Goal: Task Accomplishment & Management: Manage account settings

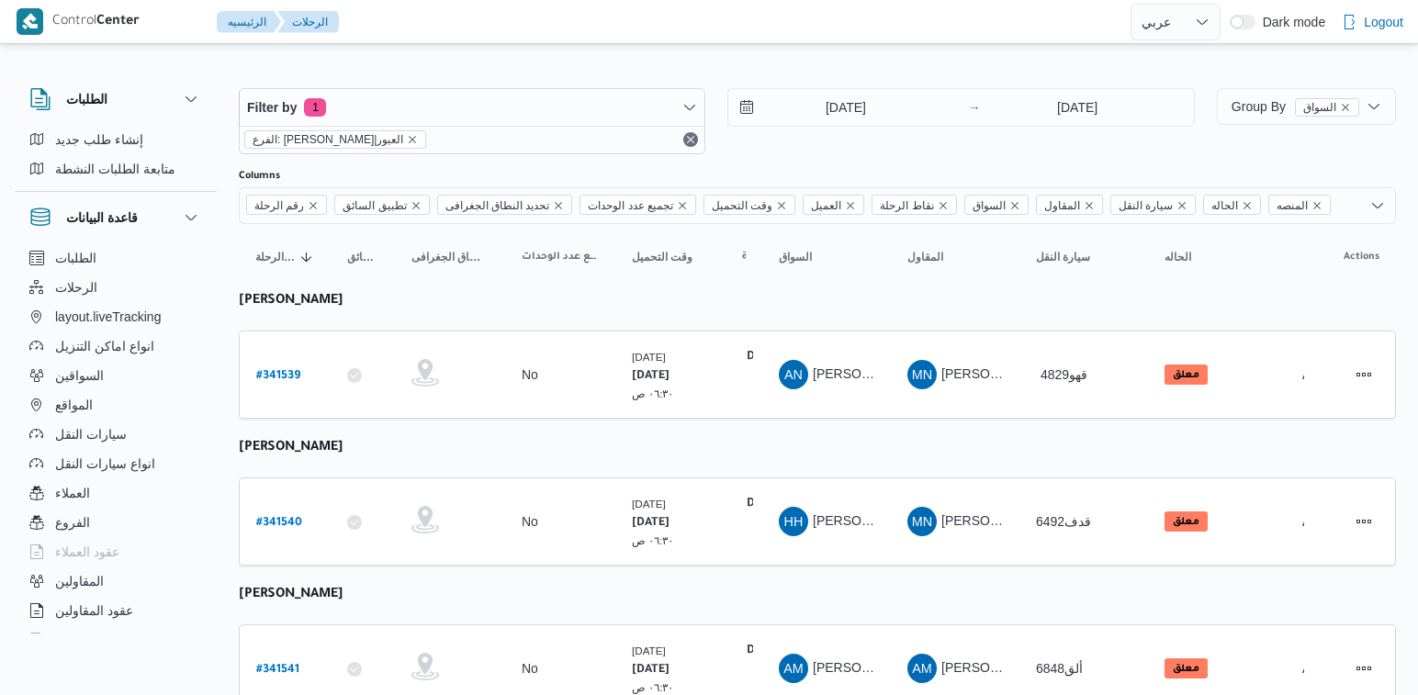
select select "ar"
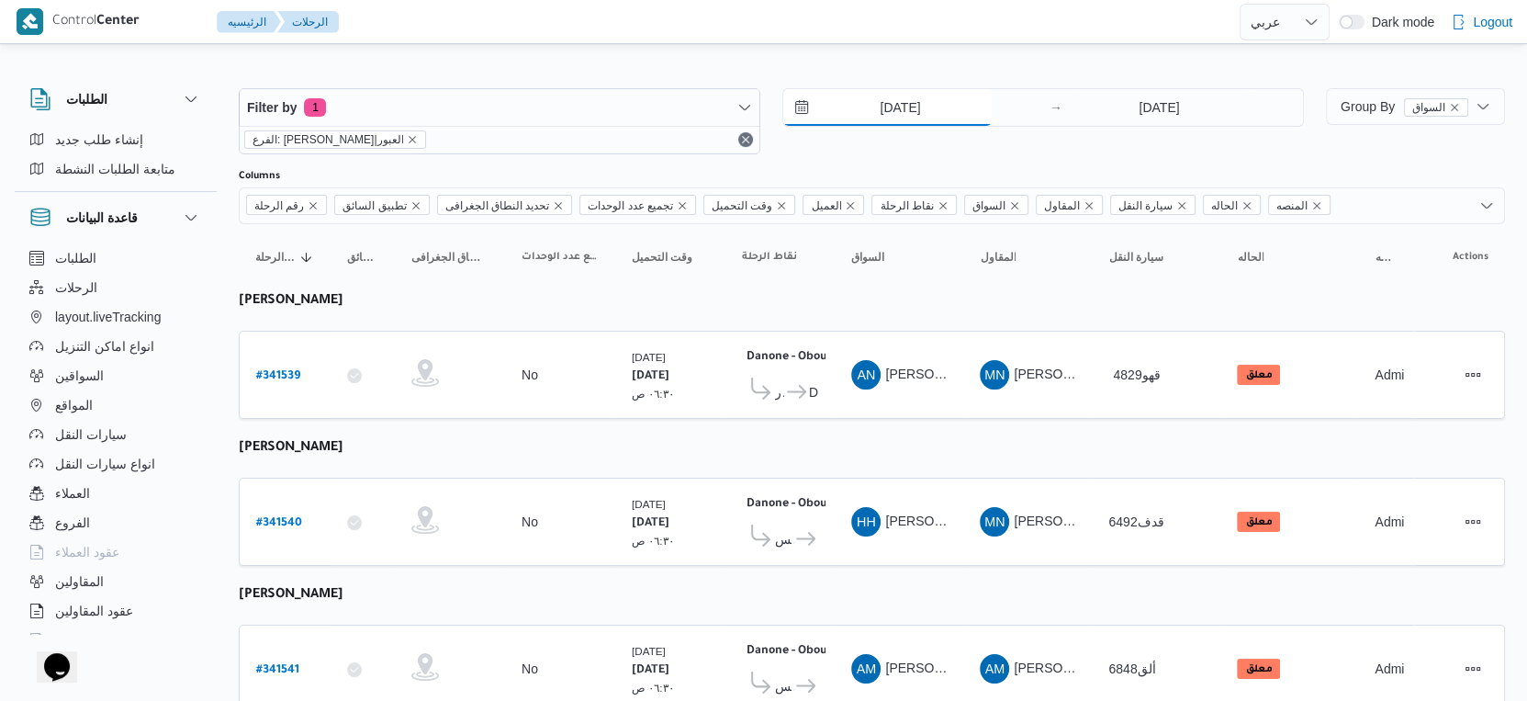
click at [918, 103] on input "[DATE]" at bounding box center [887, 107] width 208 height 37
click at [645, 390] on small "٠٦:٣٠ ص" at bounding box center [653, 394] width 42 height 12
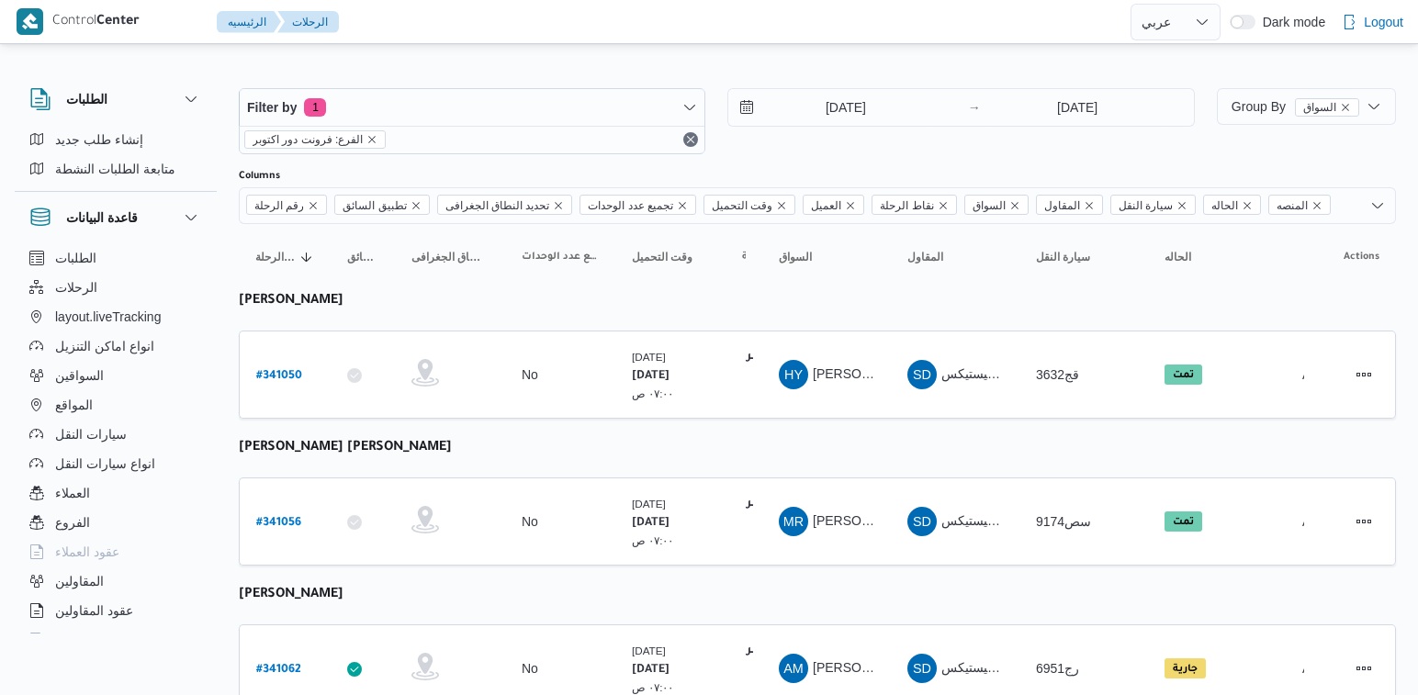
select select "ar"
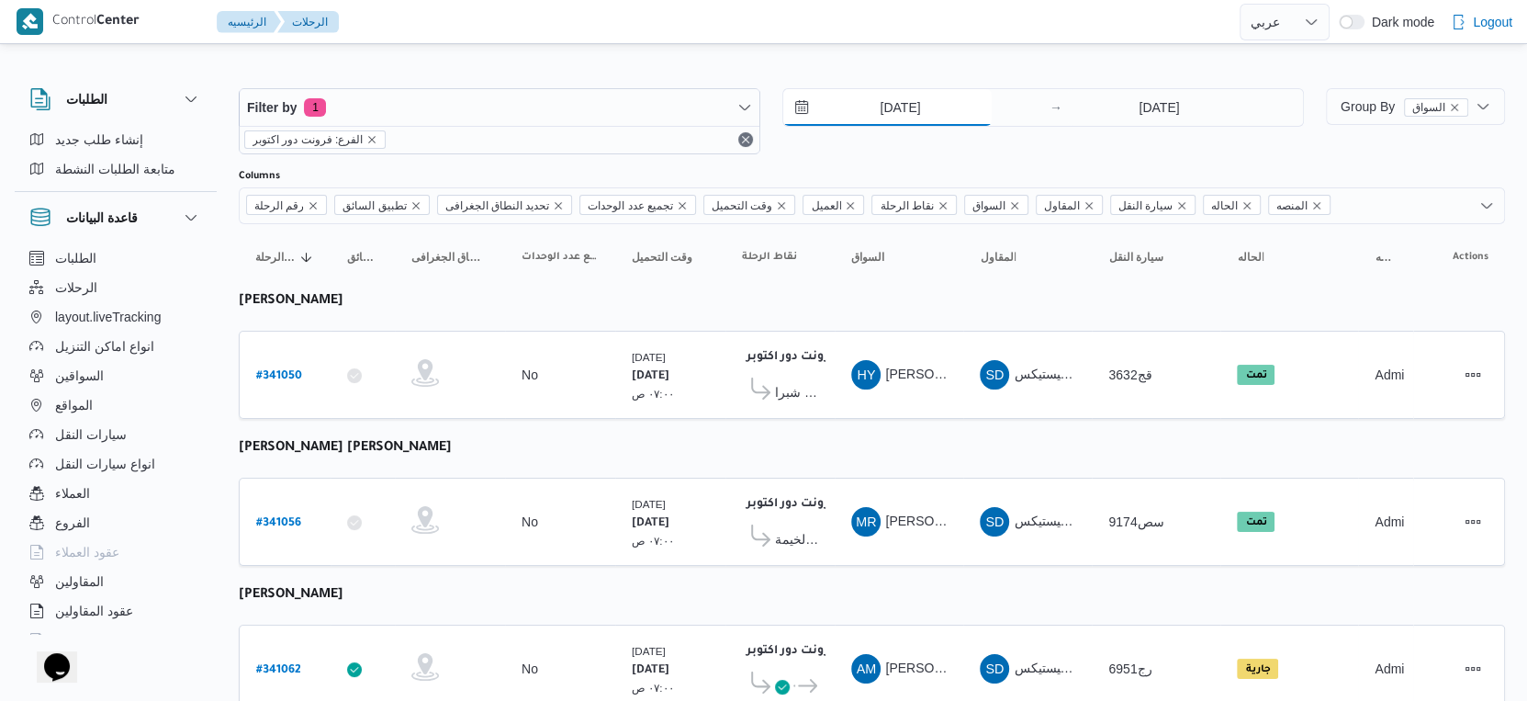
click at [890, 102] on input "5/10/2025" at bounding box center [887, 107] width 208 height 37
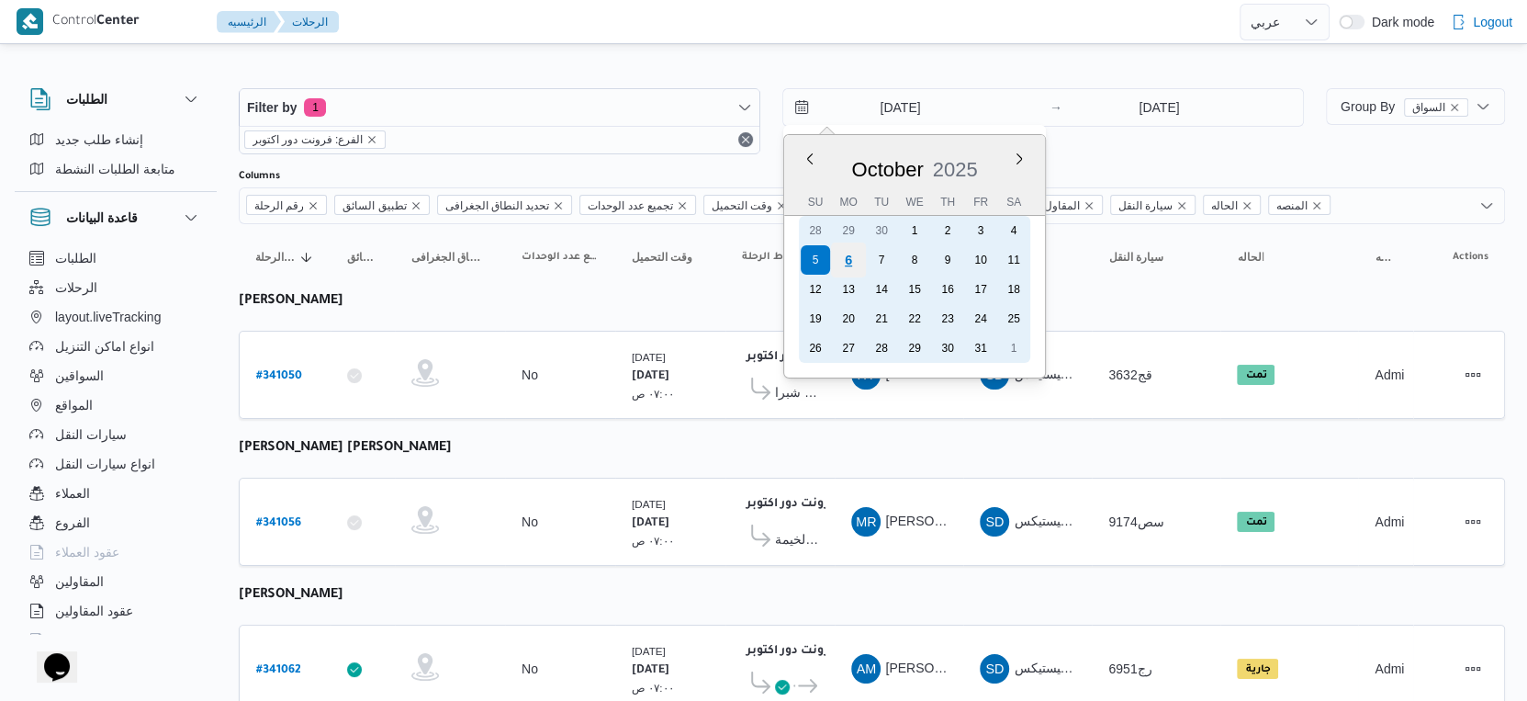
click at [846, 259] on div "6" at bounding box center [848, 259] width 35 height 35
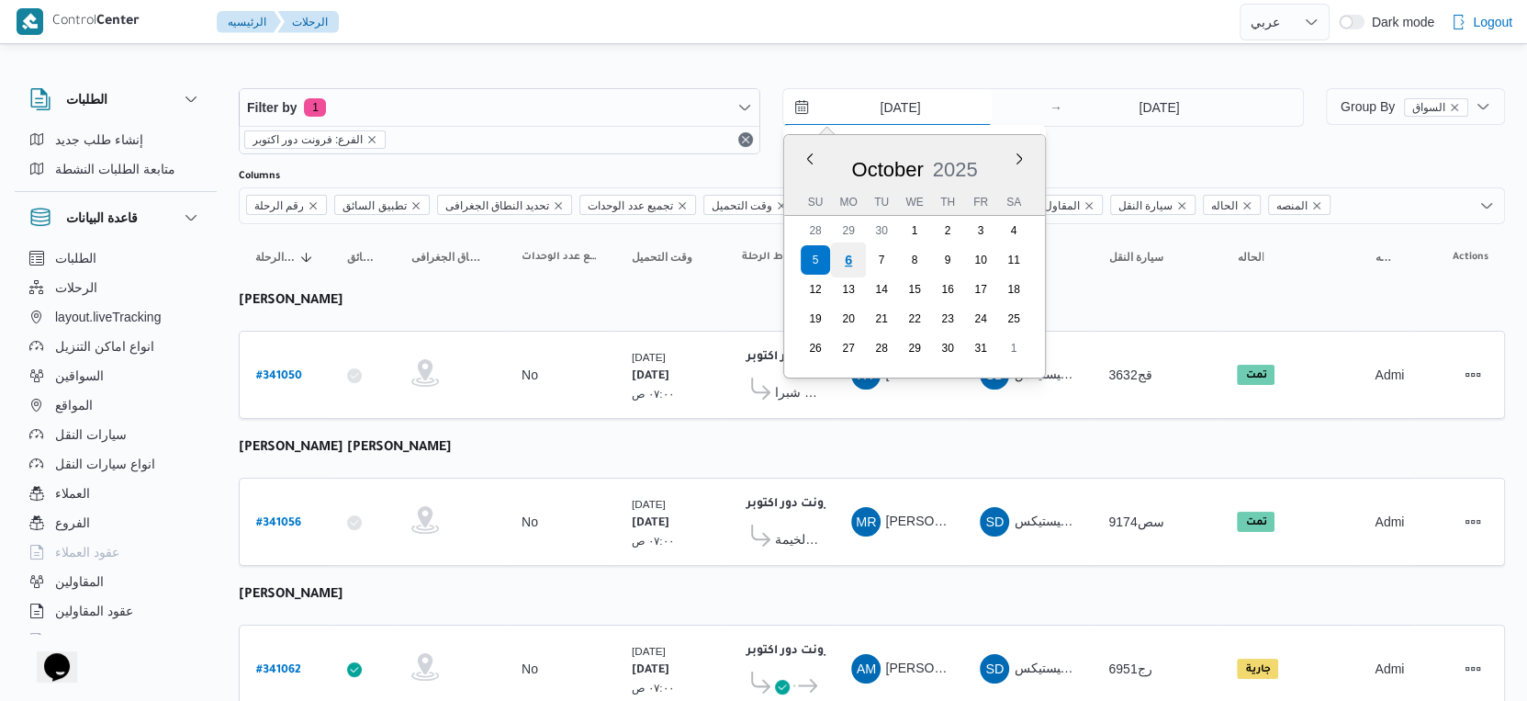
type input "[DATE]"
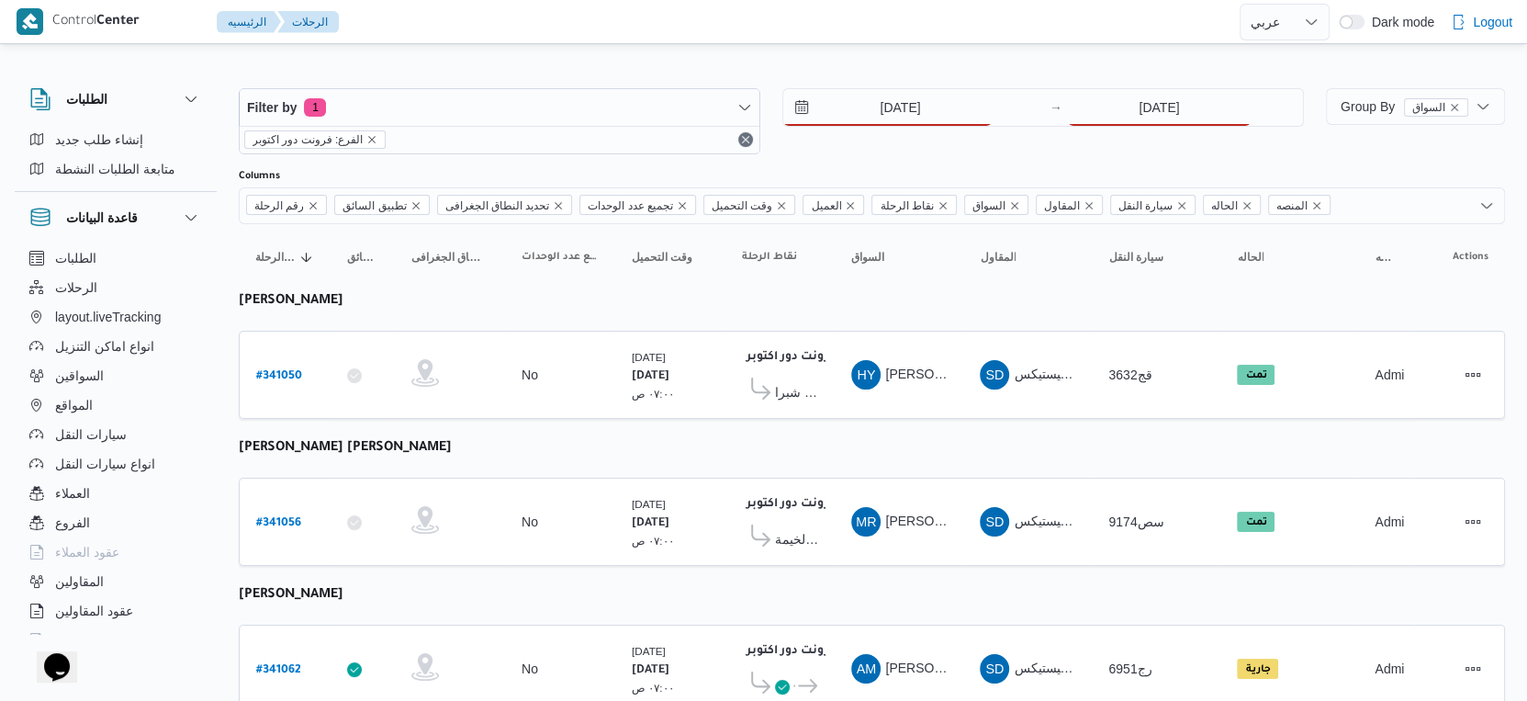
click at [1176, 85] on div "Filter by 1 الفرع: فرونت دور اكتوبر 6/10/2025 → 5/10/2025" at bounding box center [771, 121] width 1087 height 88
click at [1165, 115] on input "5/10/2025" at bounding box center [1159, 107] width 183 height 37
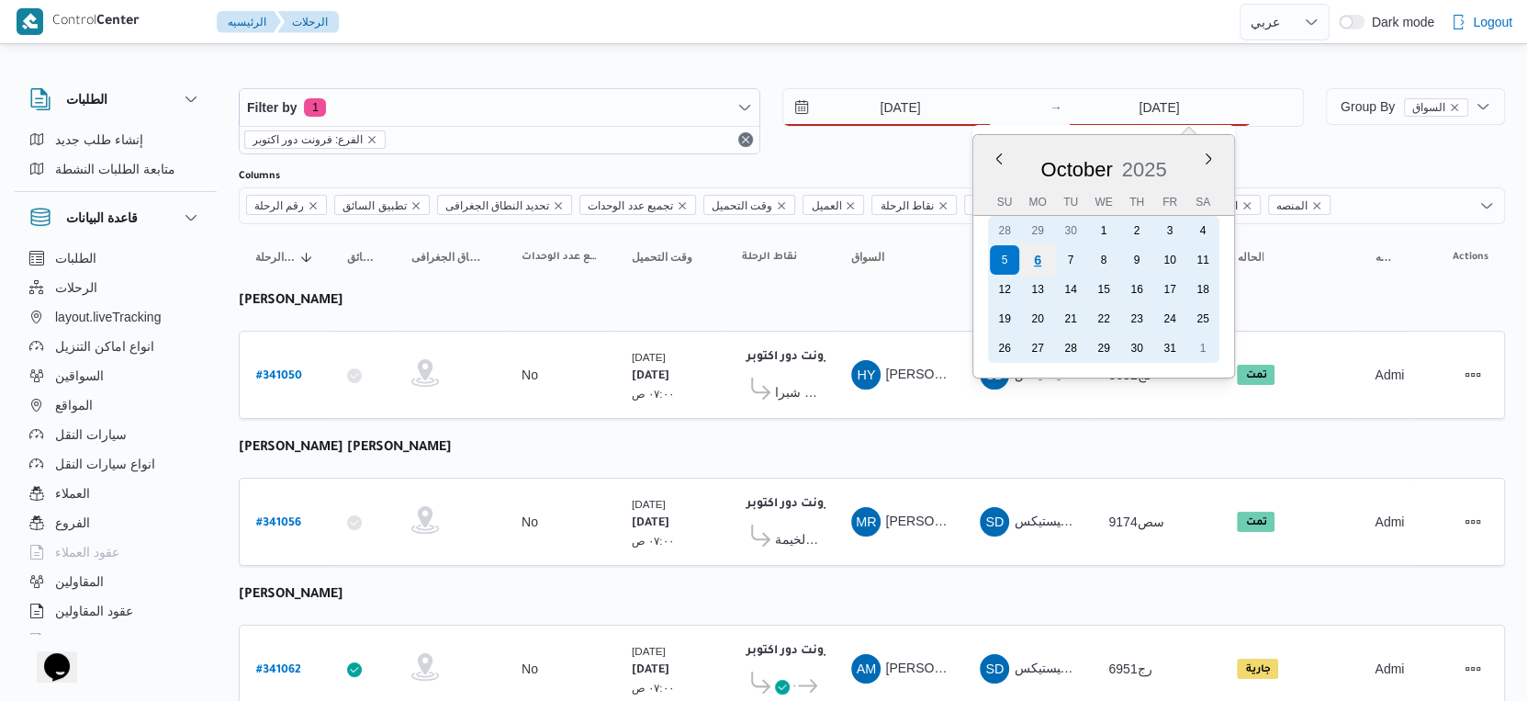
click at [1040, 254] on div "6" at bounding box center [1037, 259] width 35 height 35
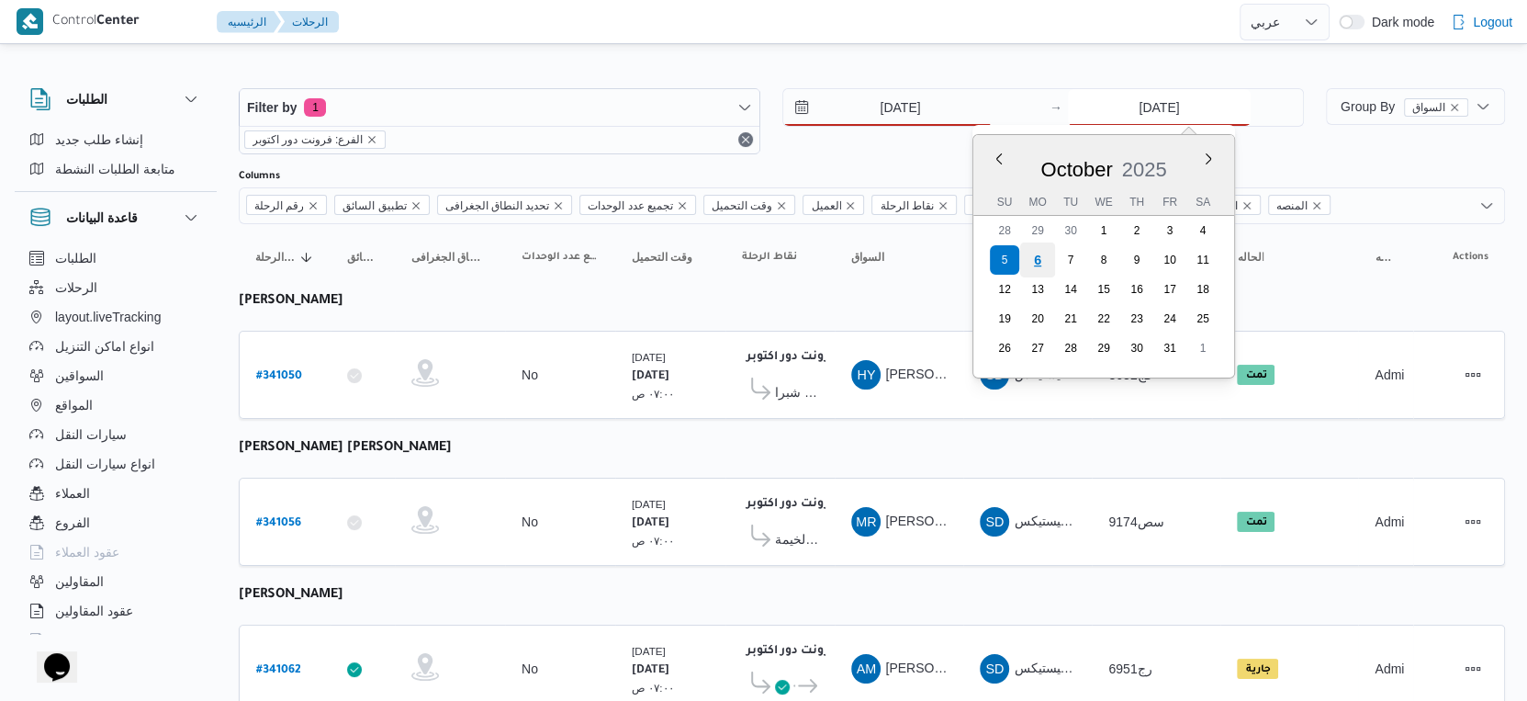
type input "[DATE]"
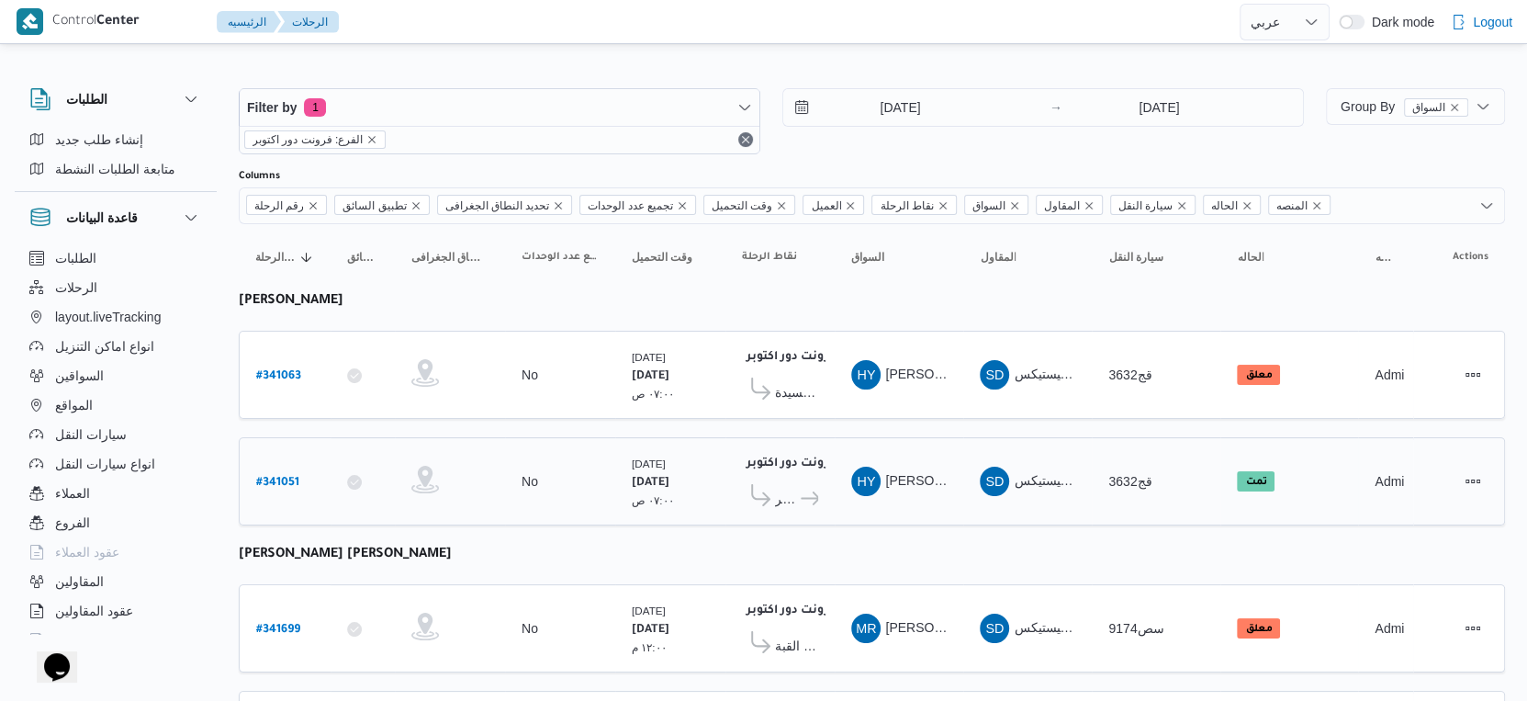
click at [760, 437] on td "نقاط الرحلة فرونت دور اكتوبر ١٠:٤٨ م هايبر ماركت مهدي عرفه فرونت دور اكتوبر" at bounding box center [780, 481] width 109 height 88
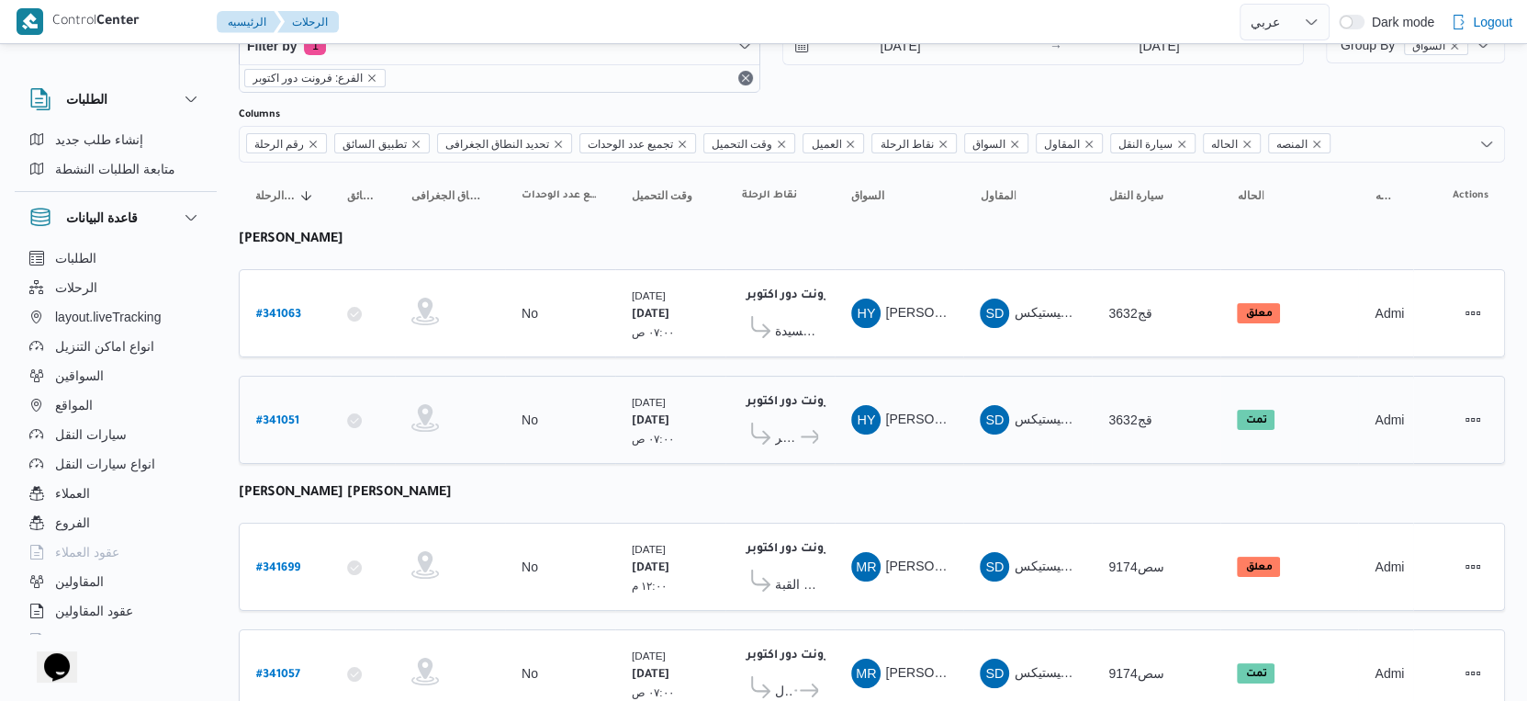
scroll to position [127, 0]
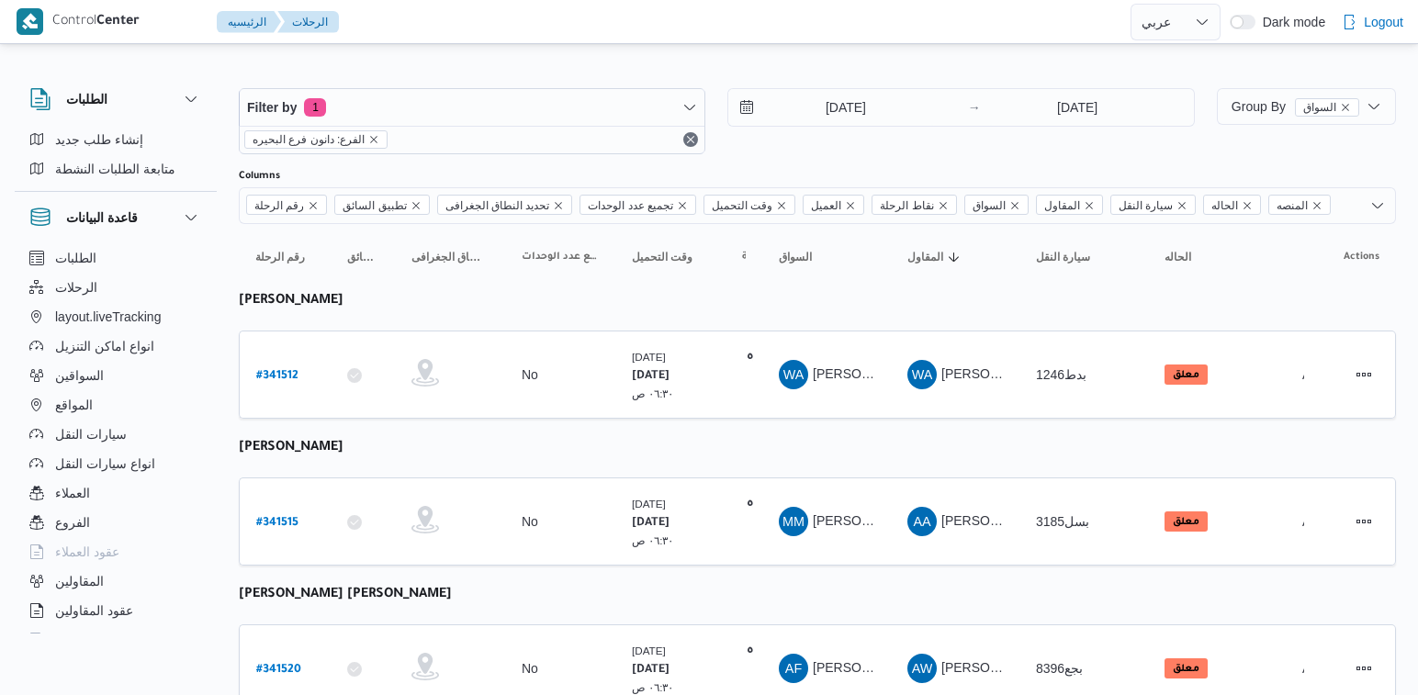
select select "ar"
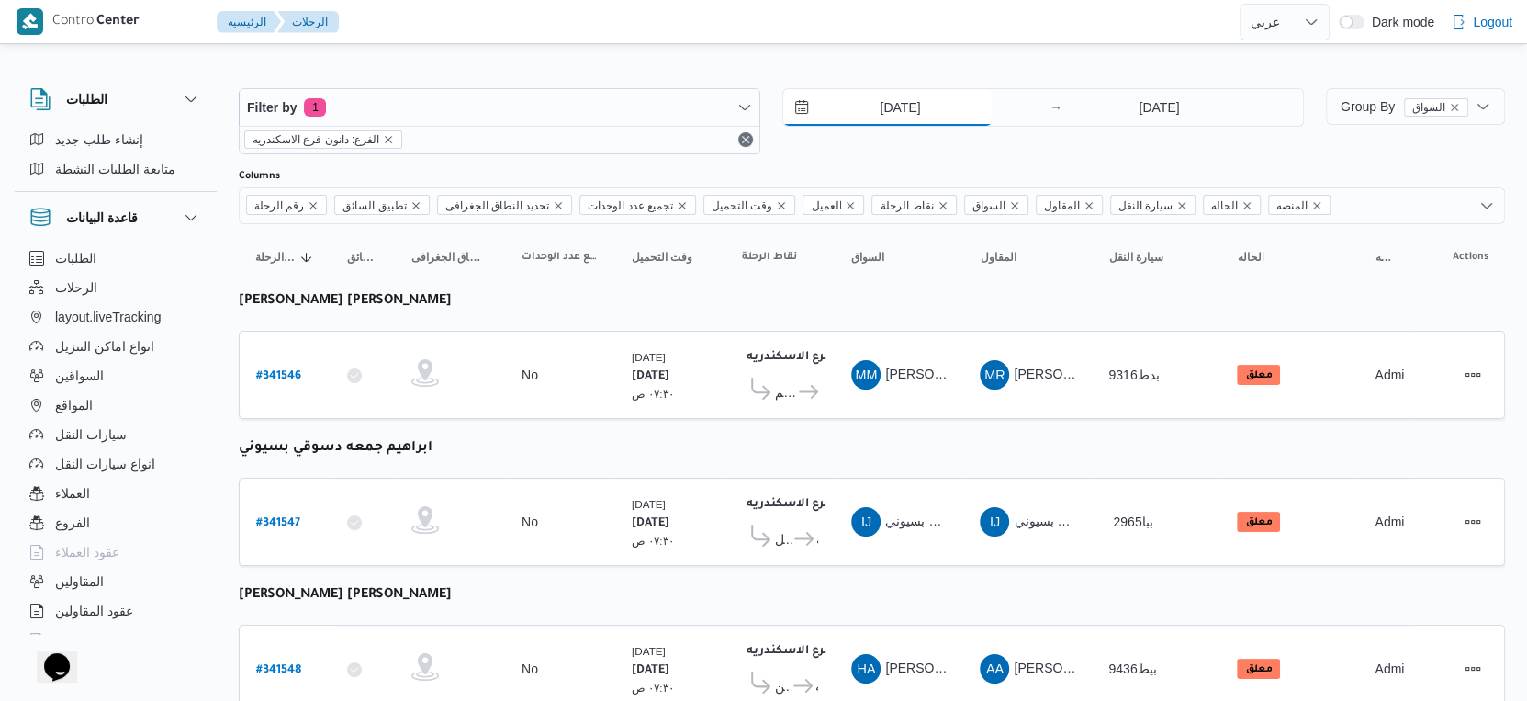
click at [905, 99] on input "[DATE]" at bounding box center [887, 107] width 208 height 37
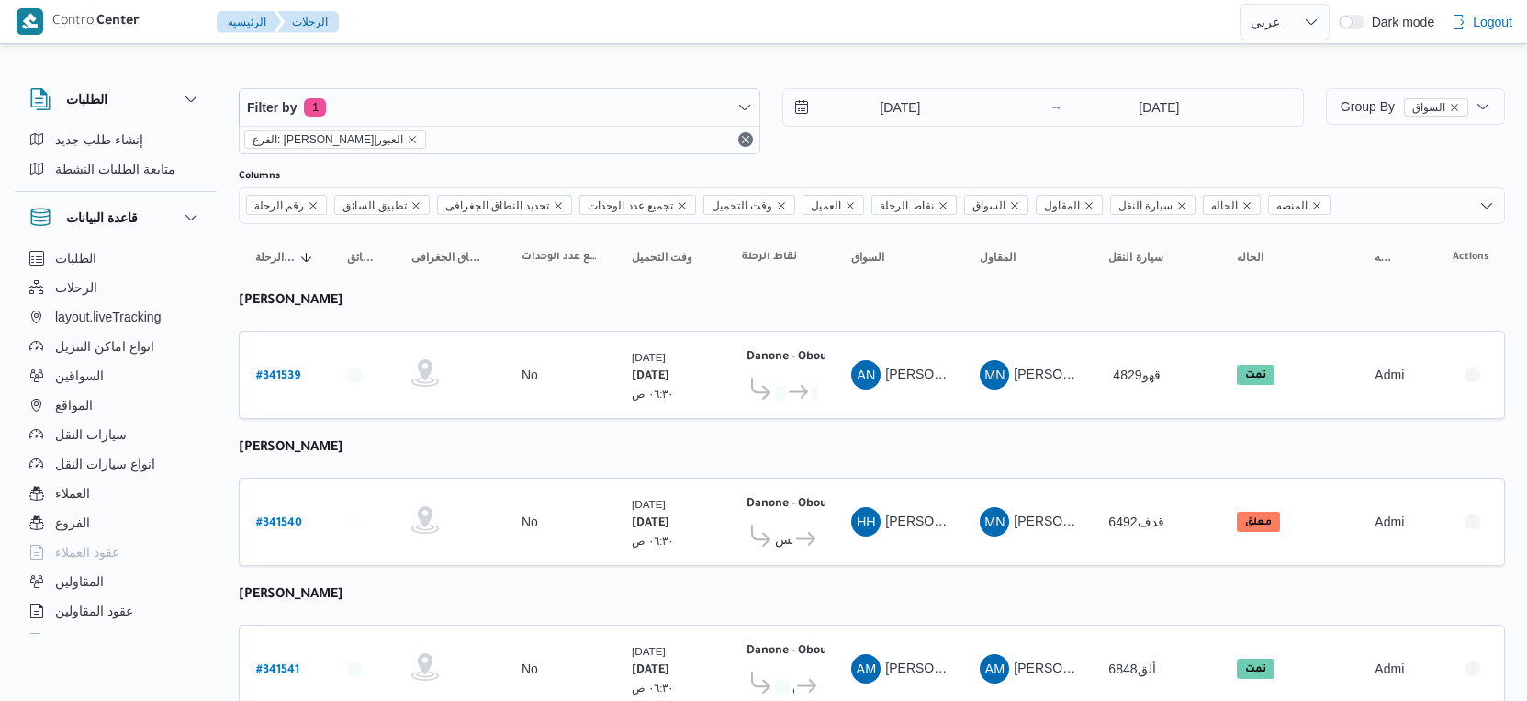
select select "ar"
click at [298, 370] on b "# 341539" at bounding box center [278, 376] width 44 height 13
select select "ar"
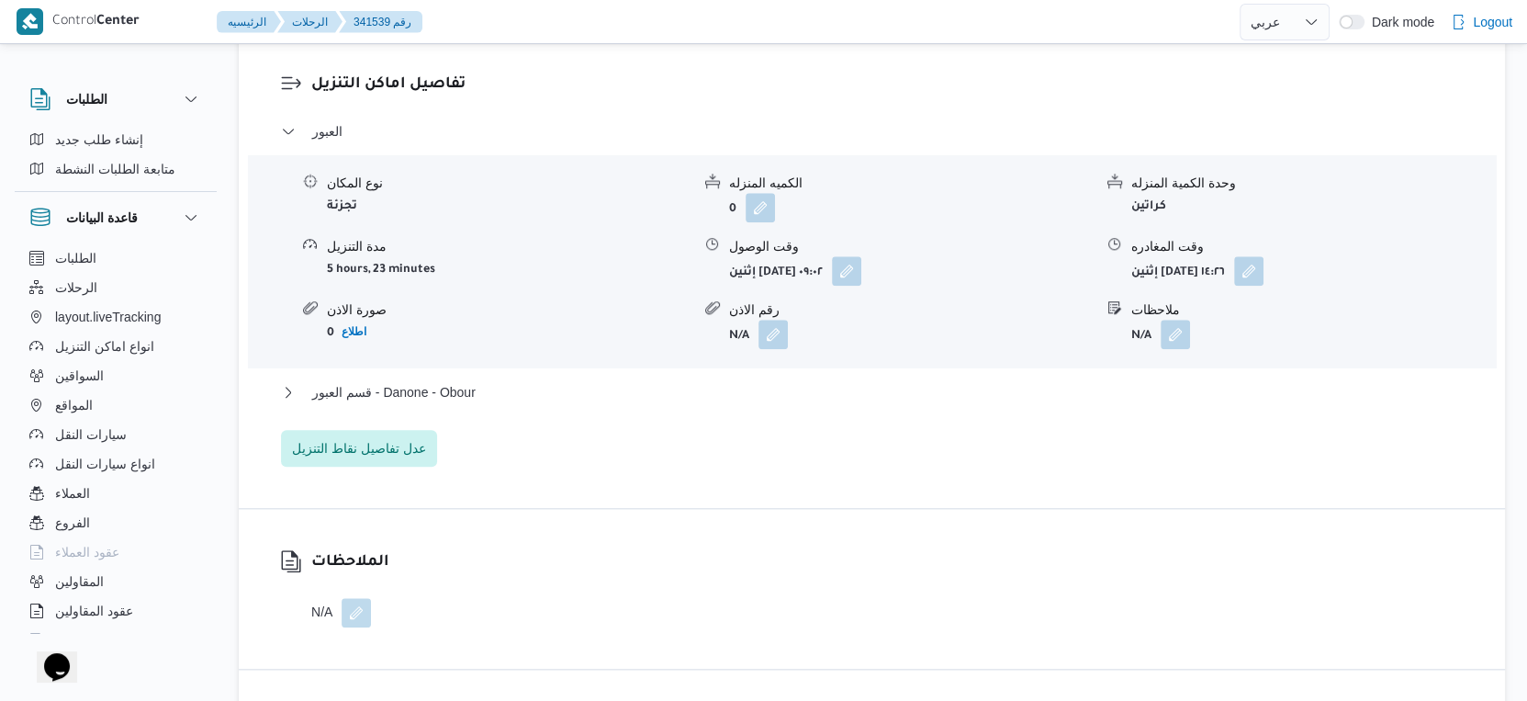
scroll to position [1531, 0]
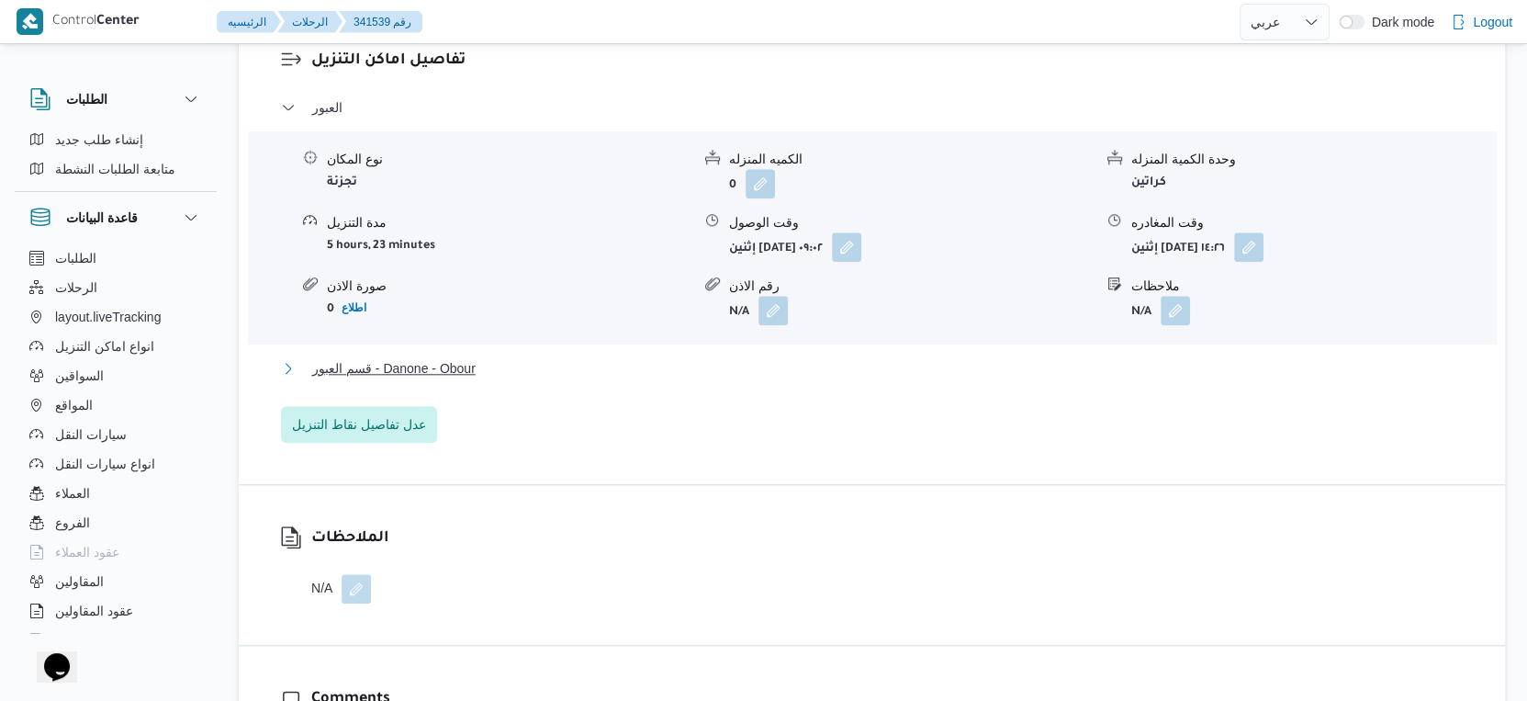
click at [482, 379] on button "قسم العبور - Danone - Obour" at bounding box center [872, 368] width 1183 height 22
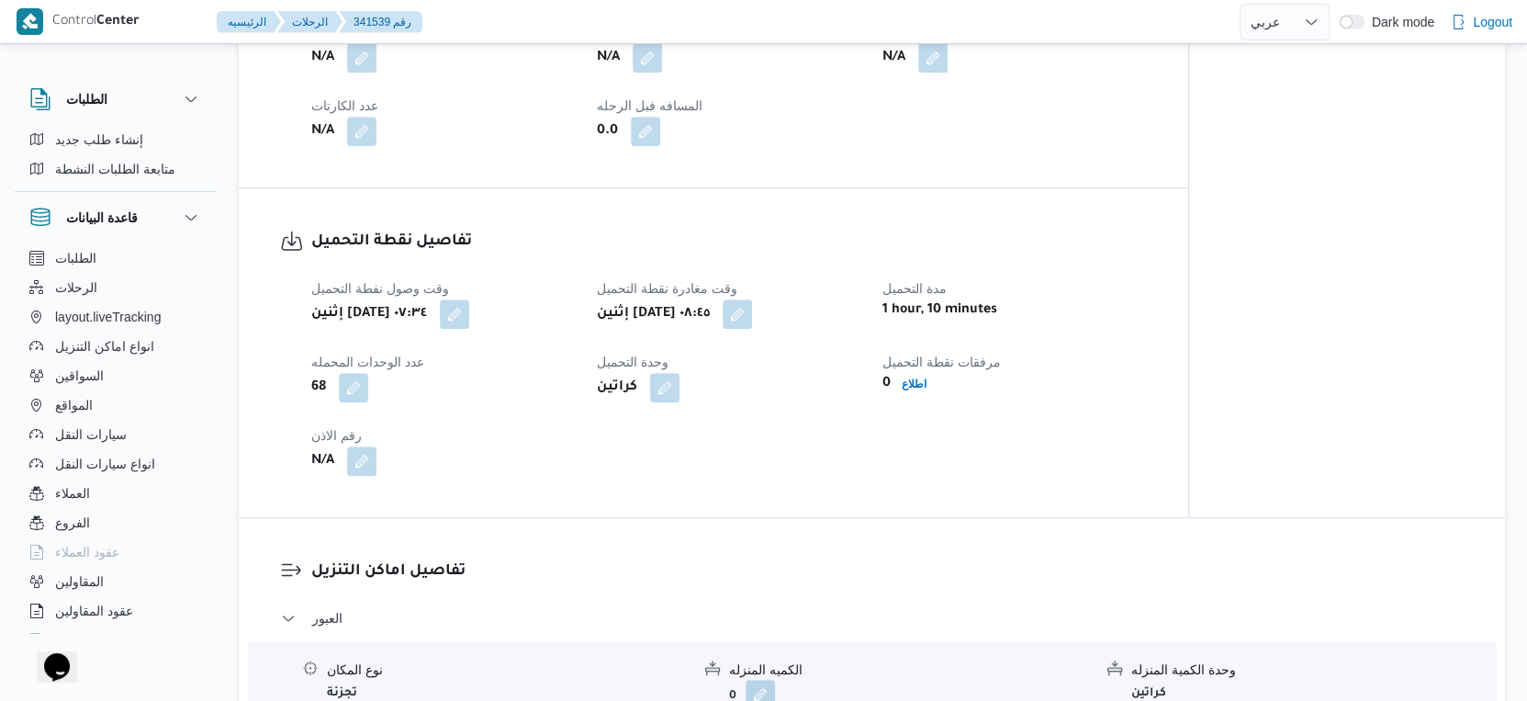
scroll to position [816, 0]
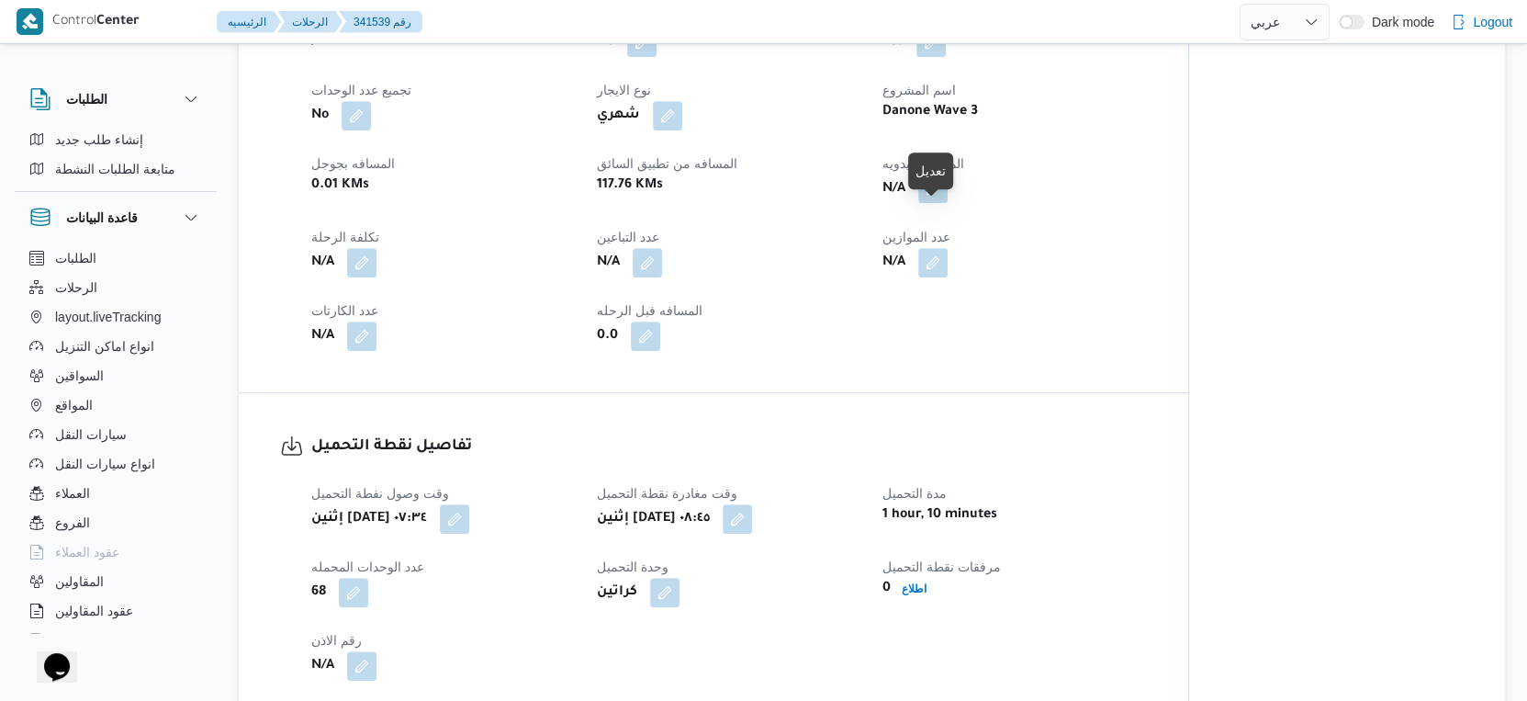
click at [940, 203] on button "button" at bounding box center [932, 188] width 29 height 29
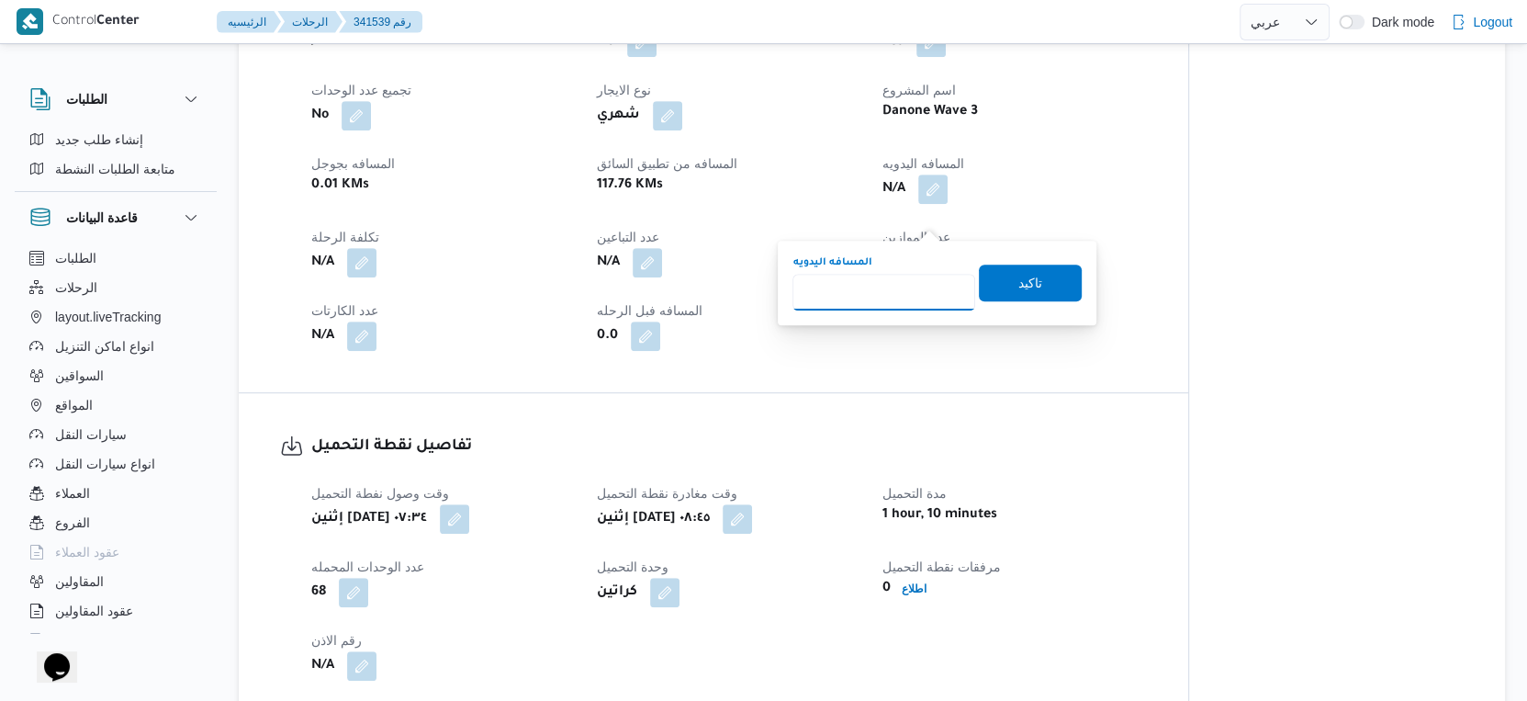
click at [886, 283] on input "المسافه اليدويه" at bounding box center [884, 292] width 183 height 37
type input "42"
click at [1019, 274] on span "تاكيد" at bounding box center [1031, 282] width 24 height 22
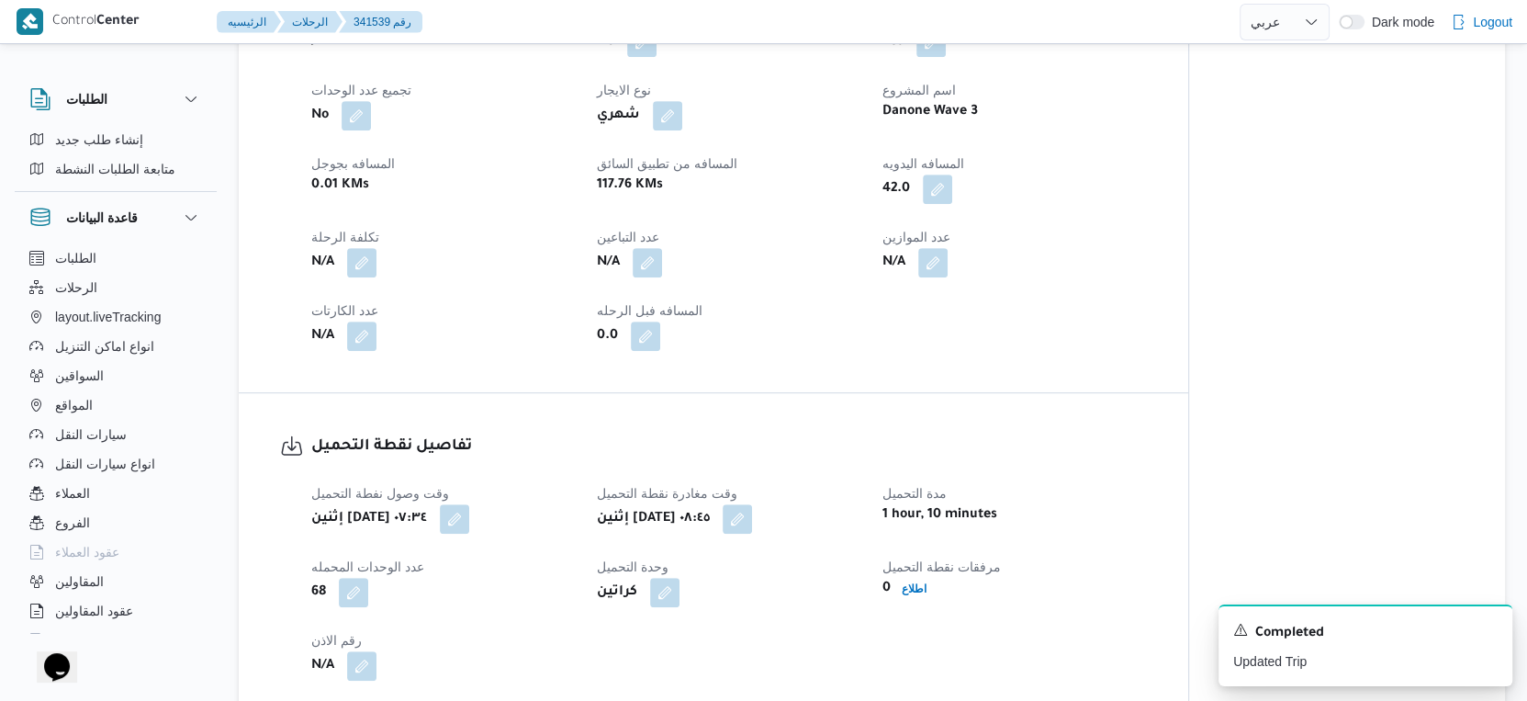
select select "ar"
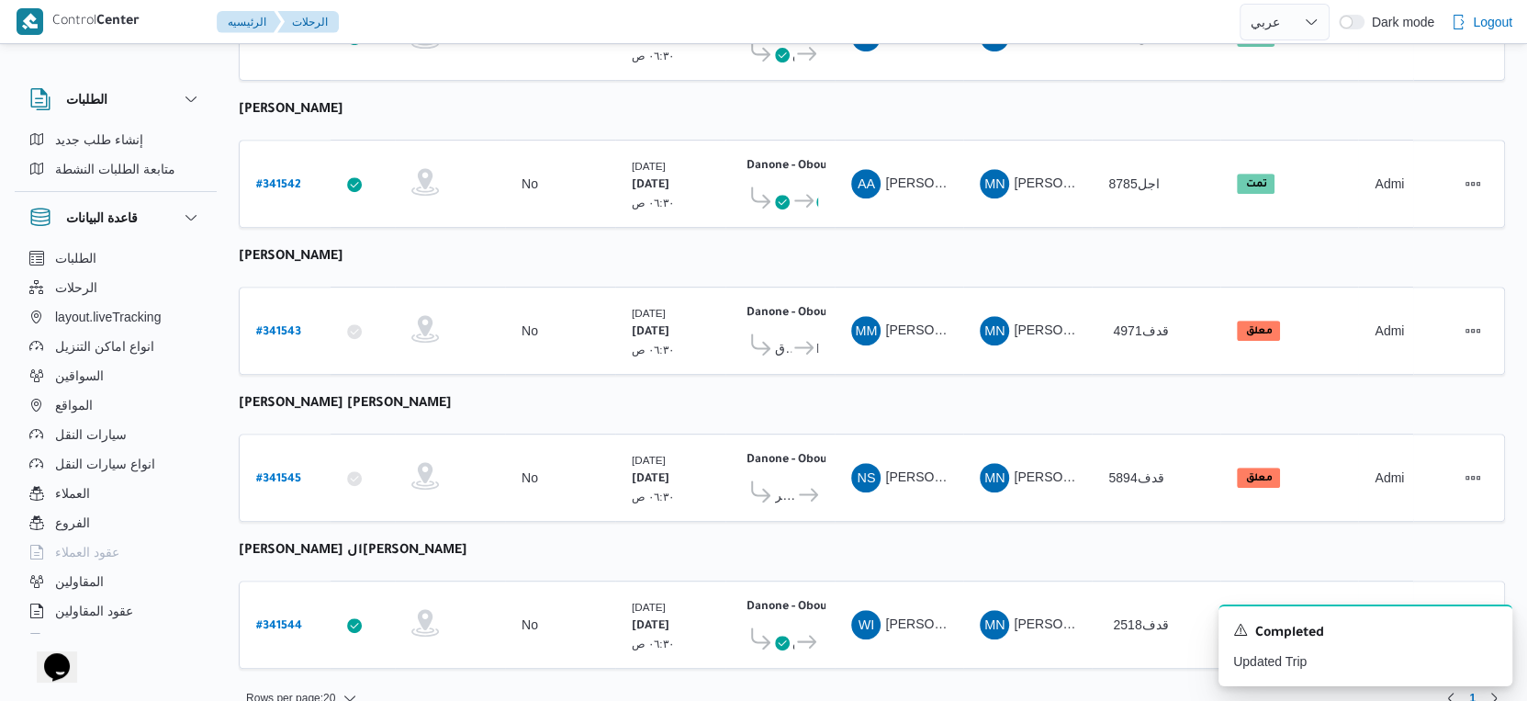
scroll to position [636, 0]
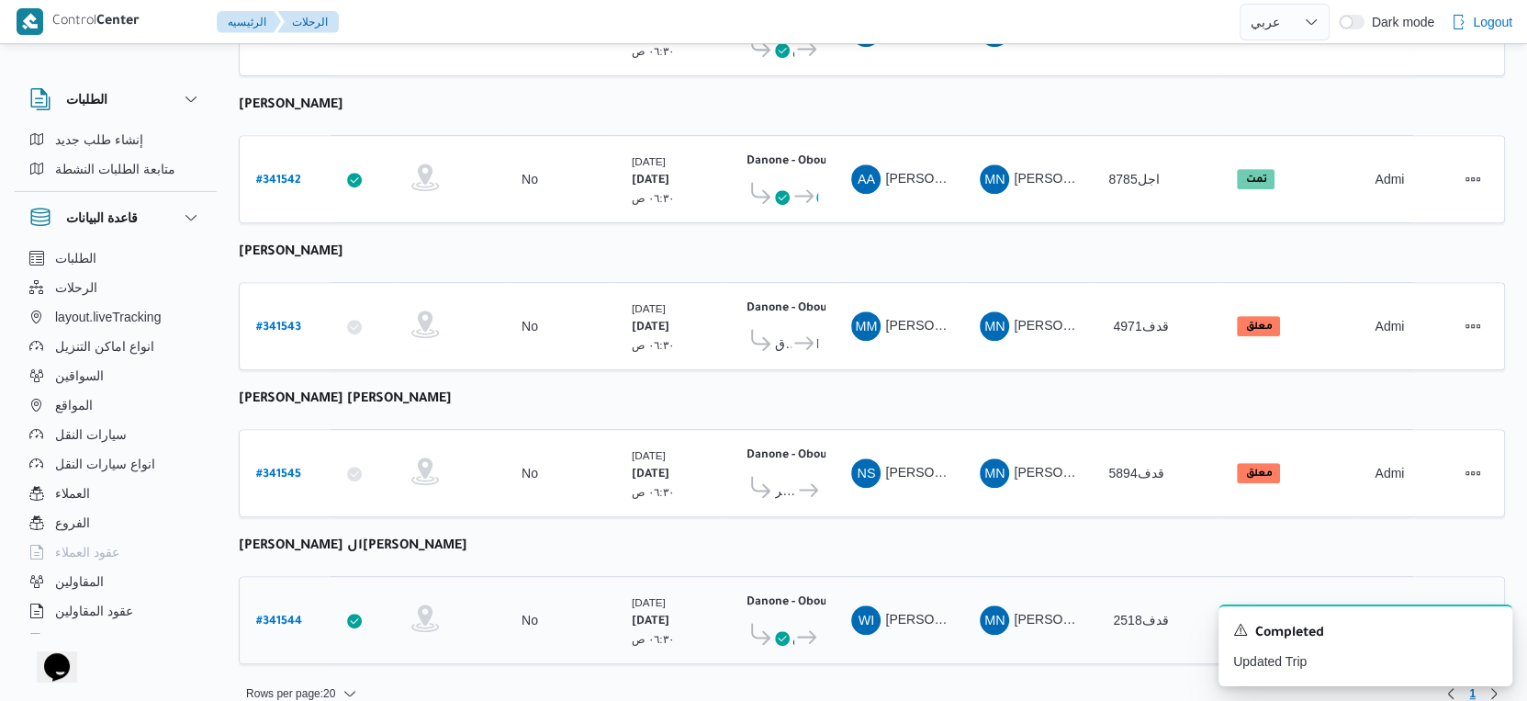
click at [289, 615] on b "# 341544" at bounding box center [279, 621] width 46 height 13
select select "ar"
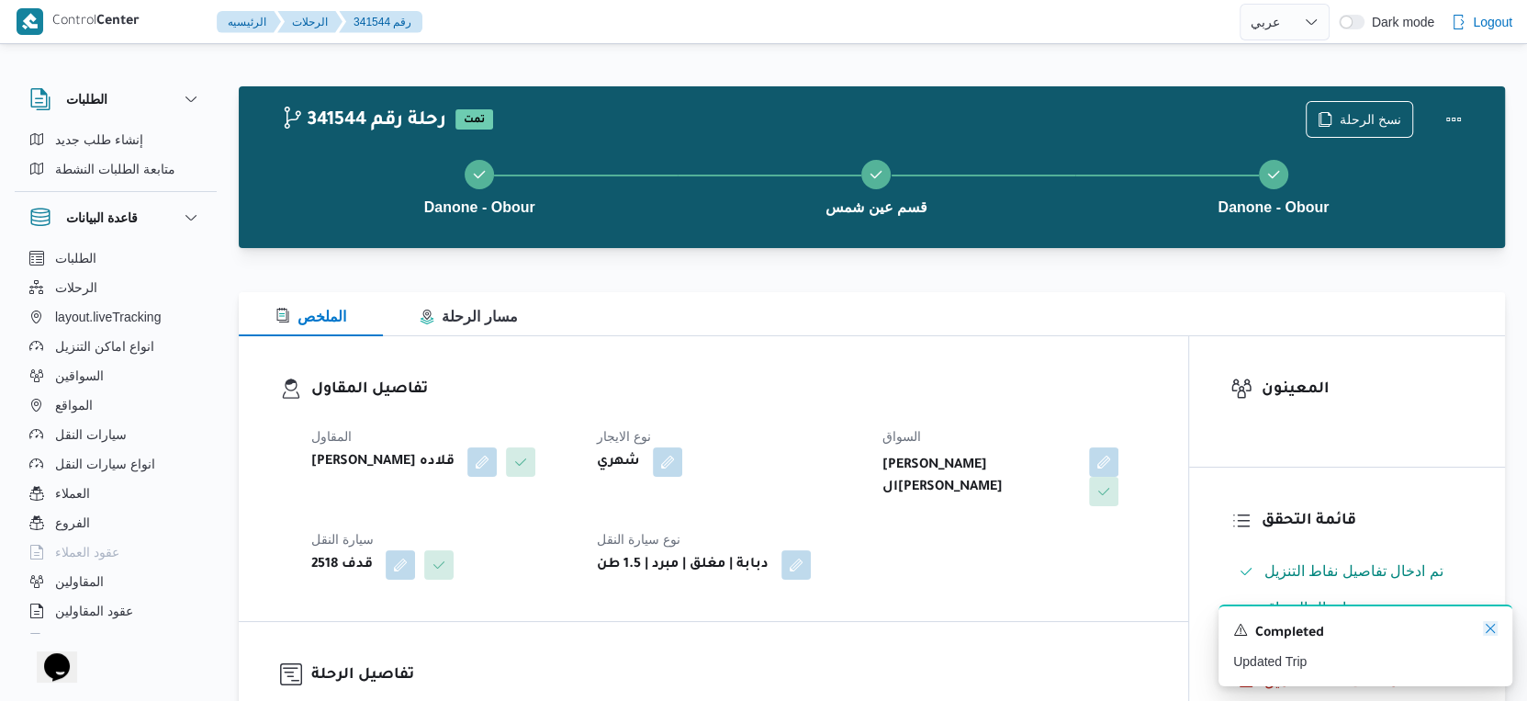
click at [1494, 630] on icon "Dismiss toast" at bounding box center [1490, 628] width 15 height 15
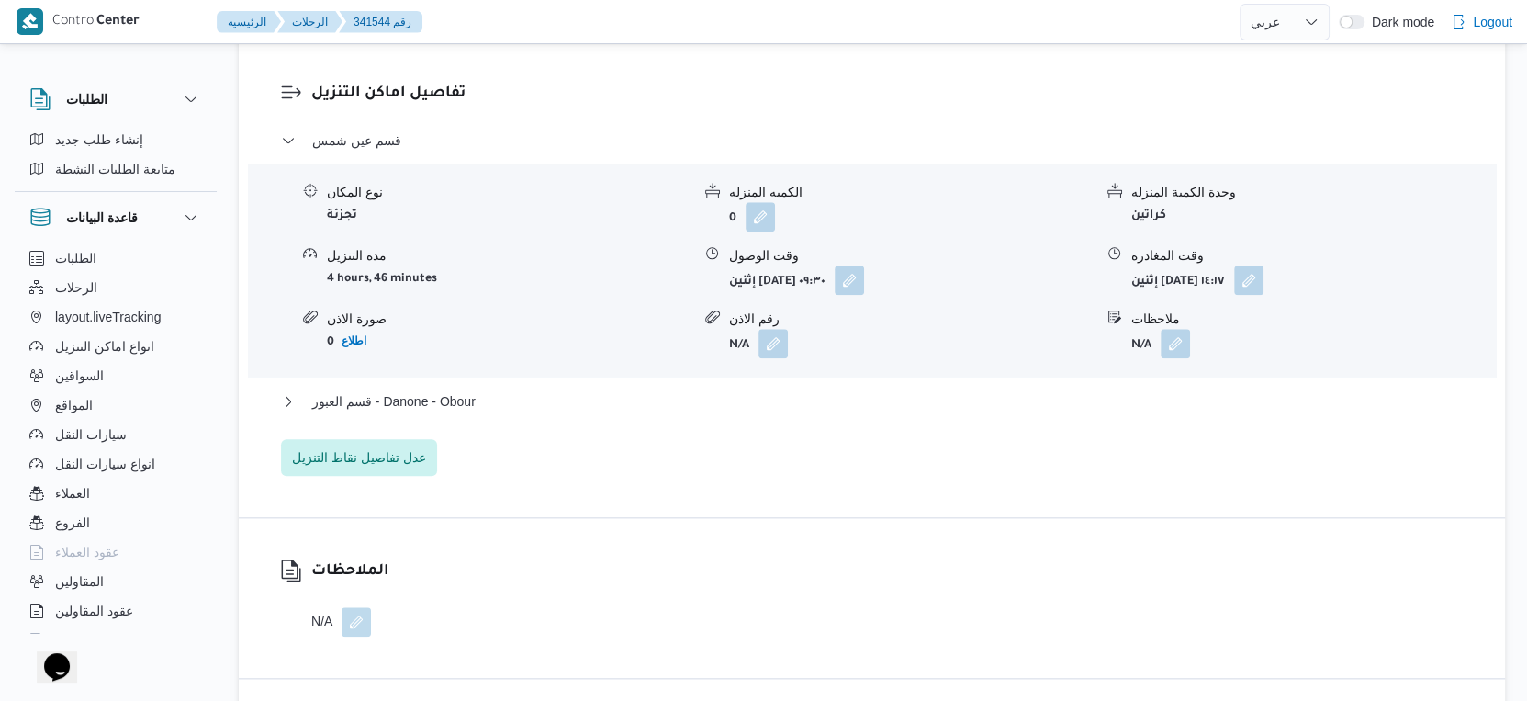
scroll to position [1531, 0]
click at [470, 393] on span "قسم العبور - Danone - Obour" at bounding box center [393, 398] width 163 height 22
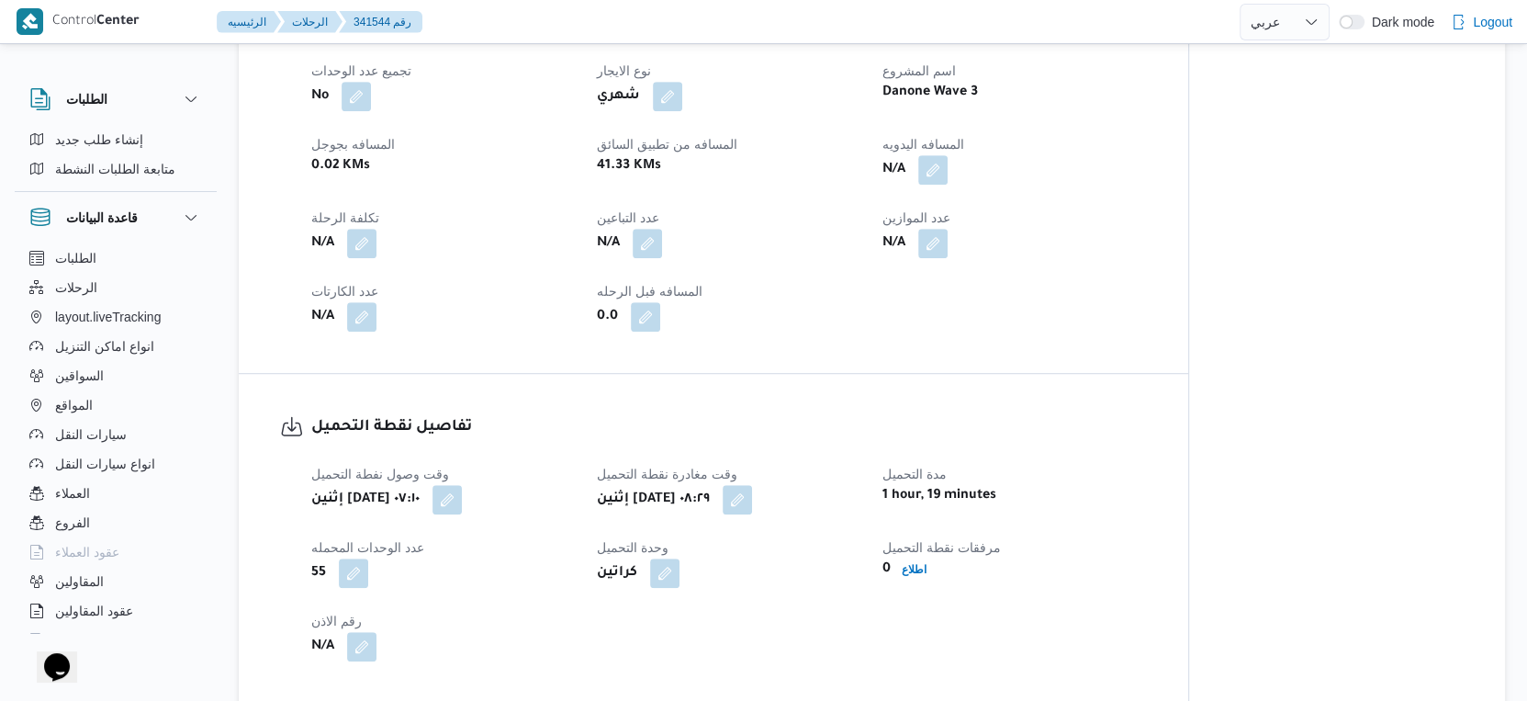
scroll to position [816, 0]
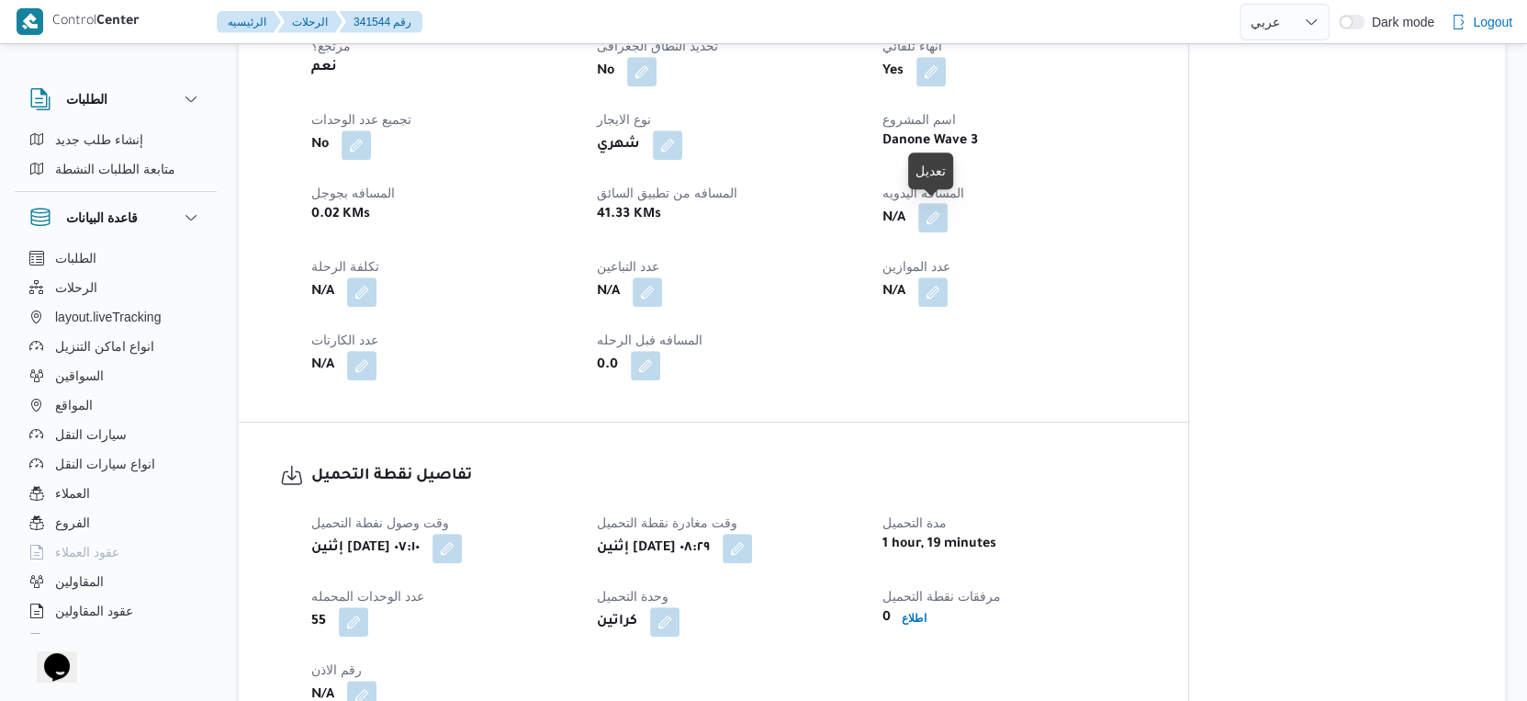
click at [932, 214] on button "button" at bounding box center [932, 217] width 29 height 29
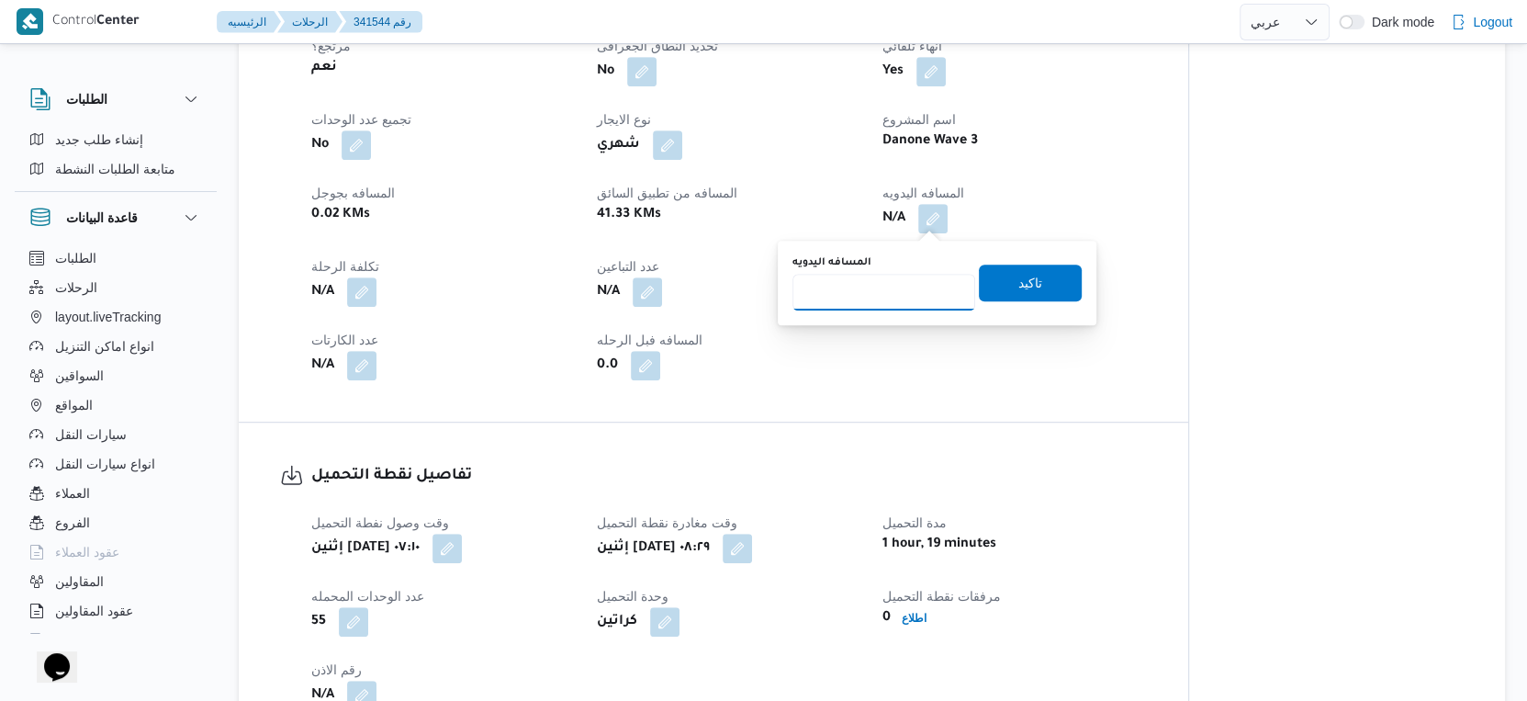
click at [884, 290] on input "المسافه اليدويه" at bounding box center [884, 292] width 183 height 37
type input "43"
click at [1025, 282] on span "تاكيد" at bounding box center [1031, 282] width 24 height 22
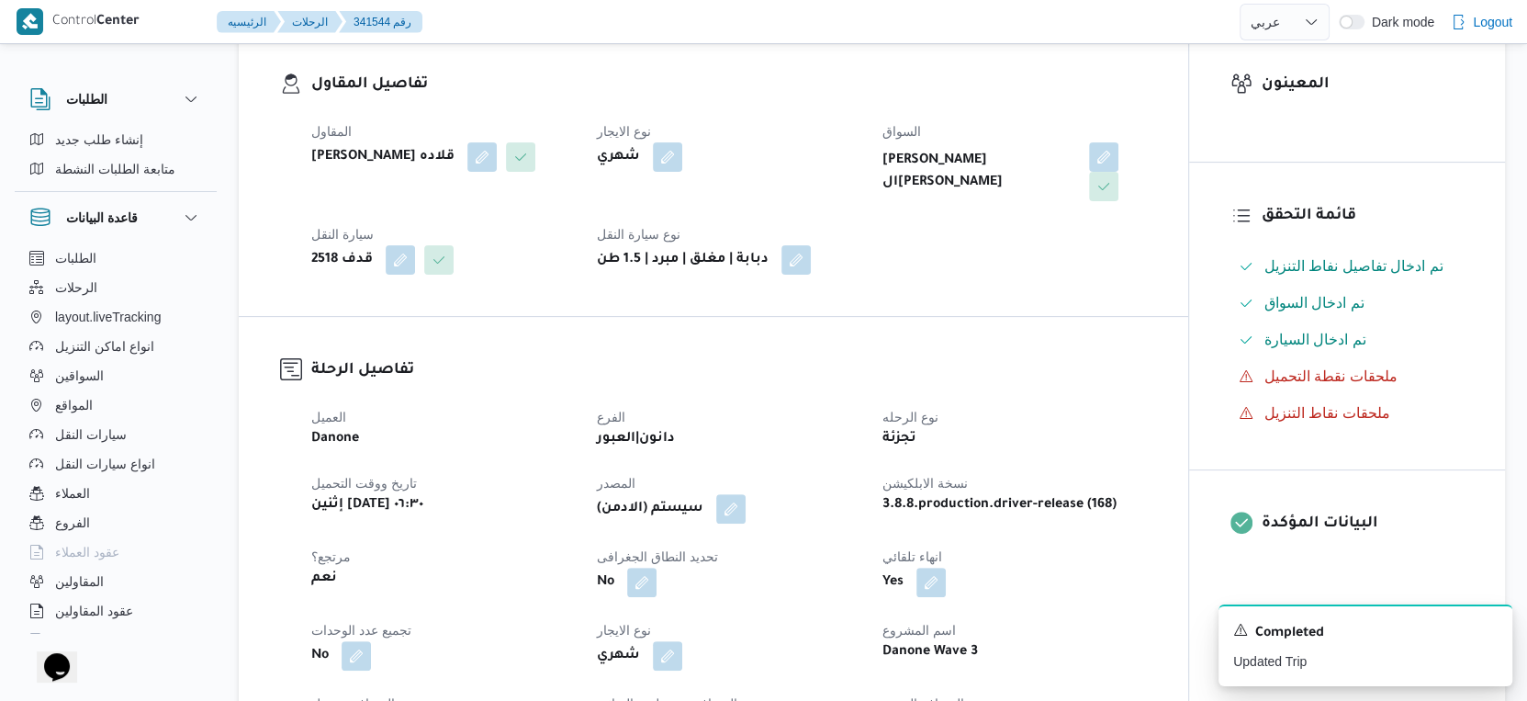
scroll to position [612, 0]
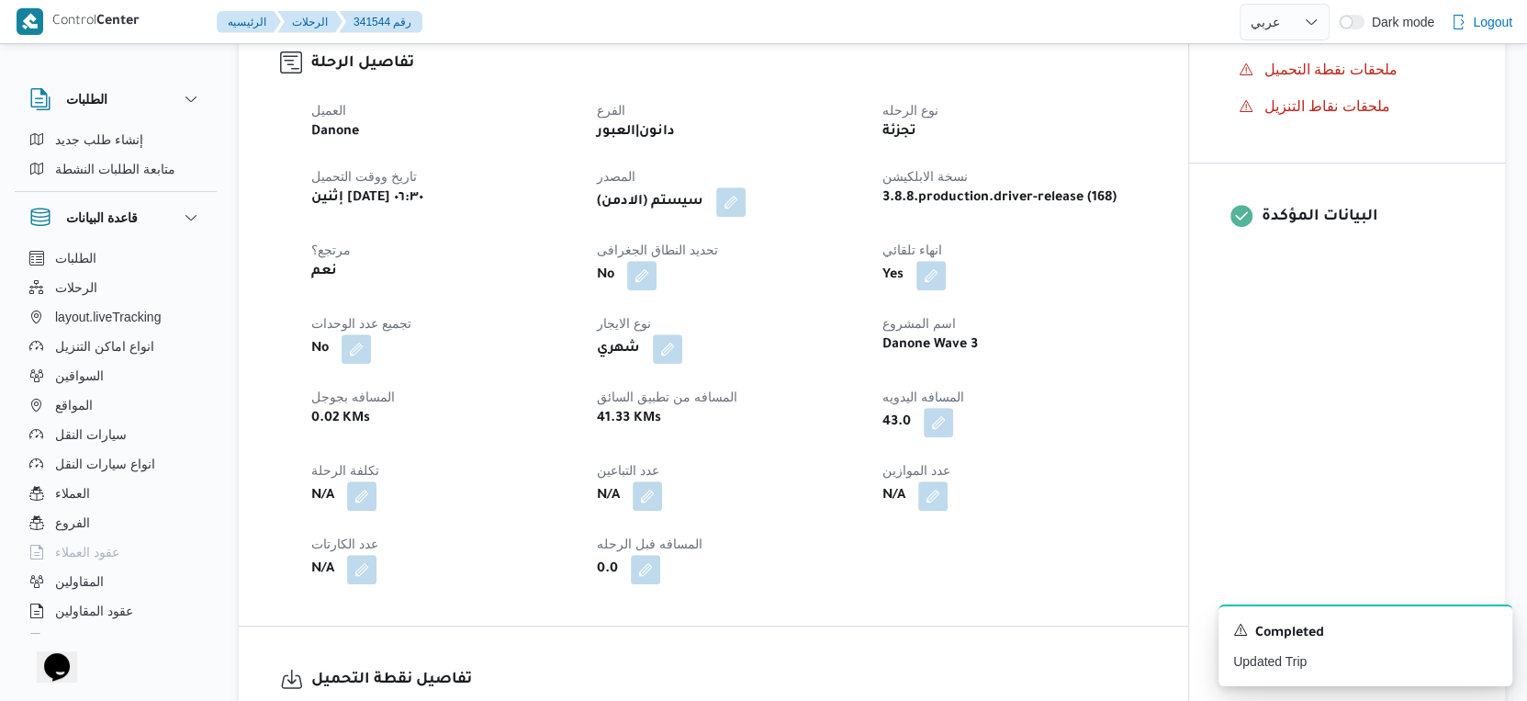
select select "ar"
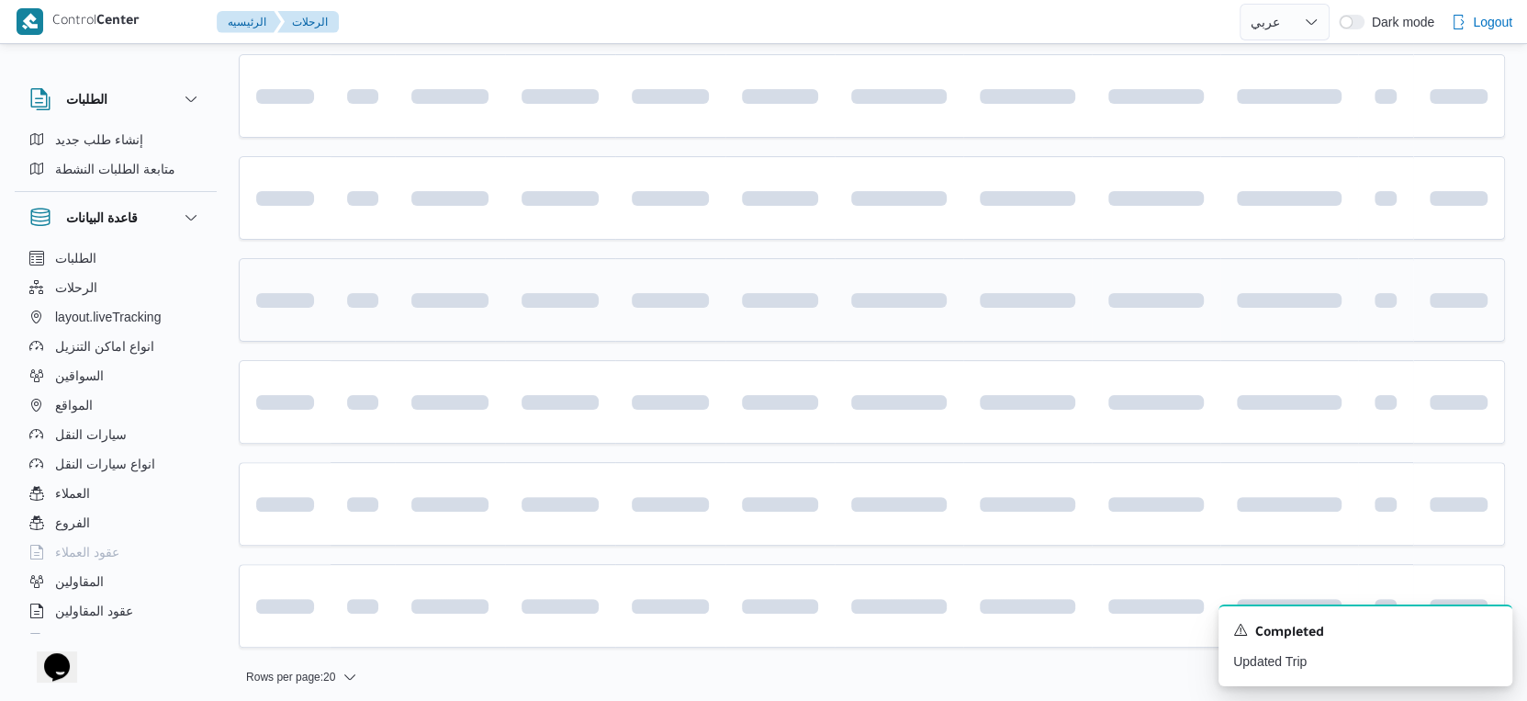
scroll to position [612, 0]
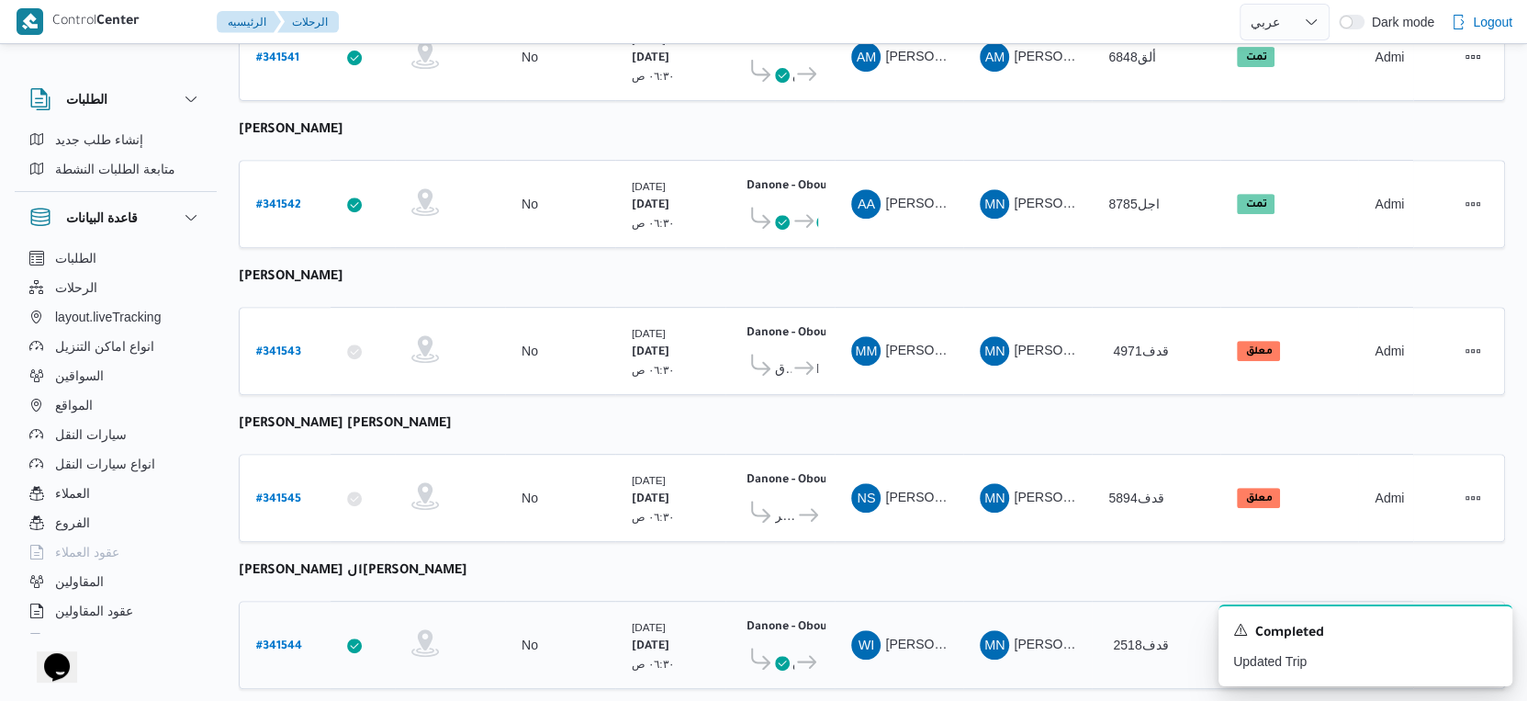
click at [262, 640] on b "# 341544" at bounding box center [279, 646] width 46 height 13
select select "ar"
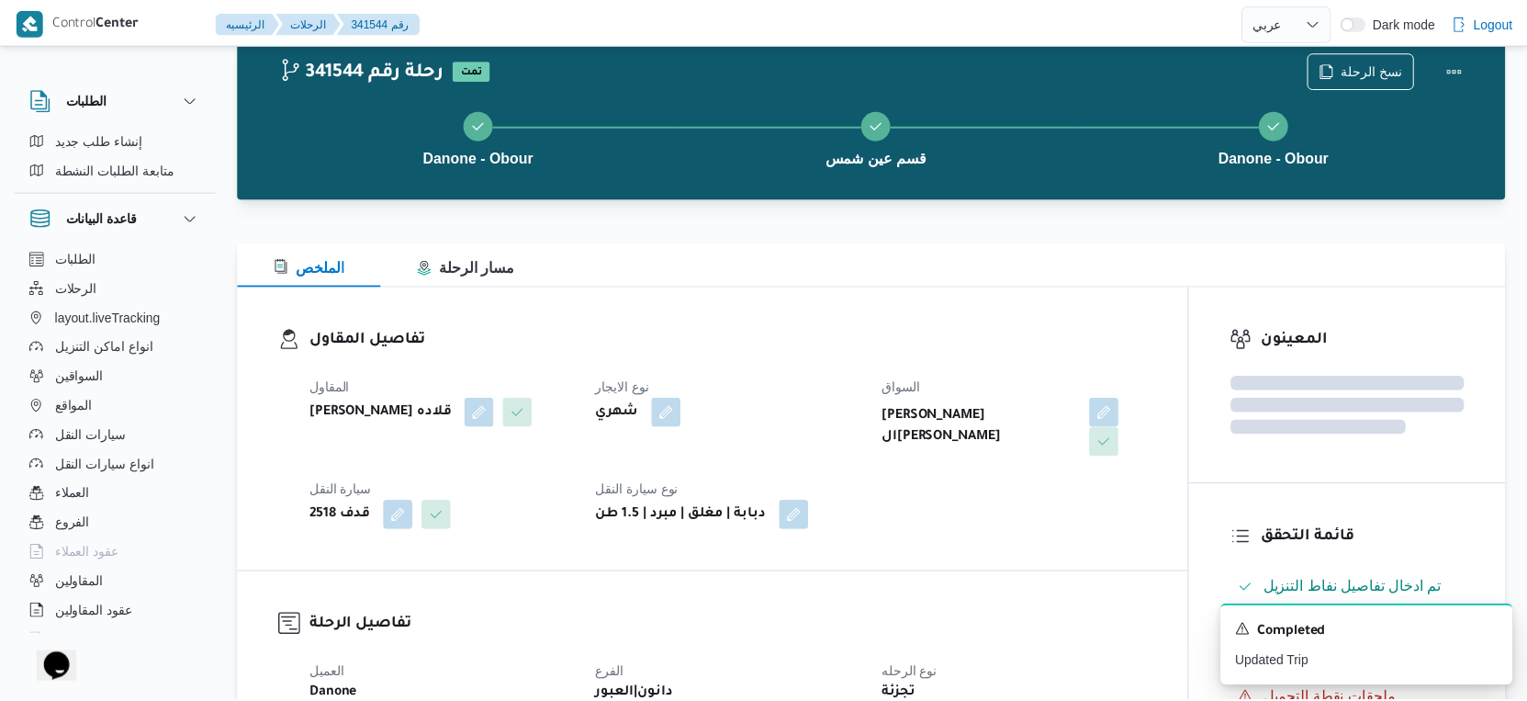
scroll to position [612, 0]
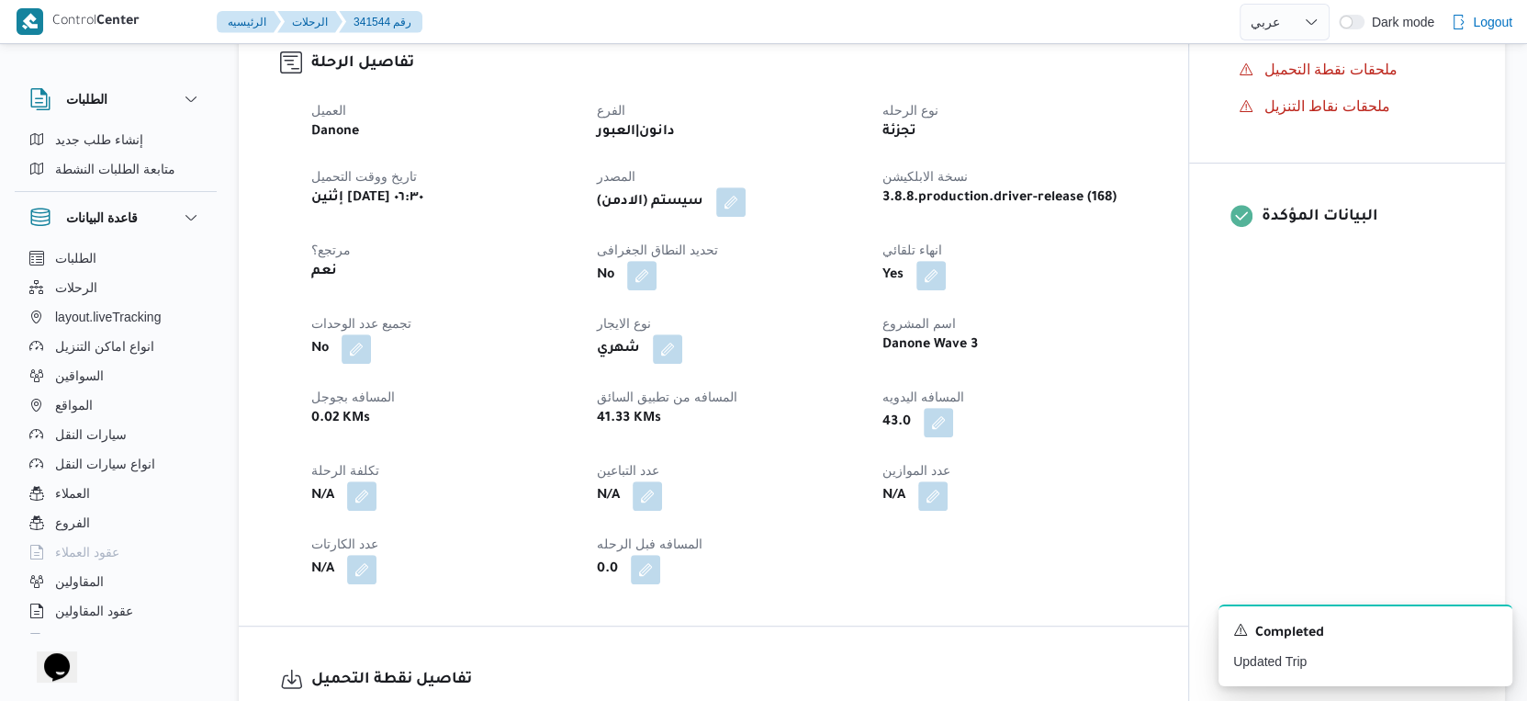
scroll to position [338, 0]
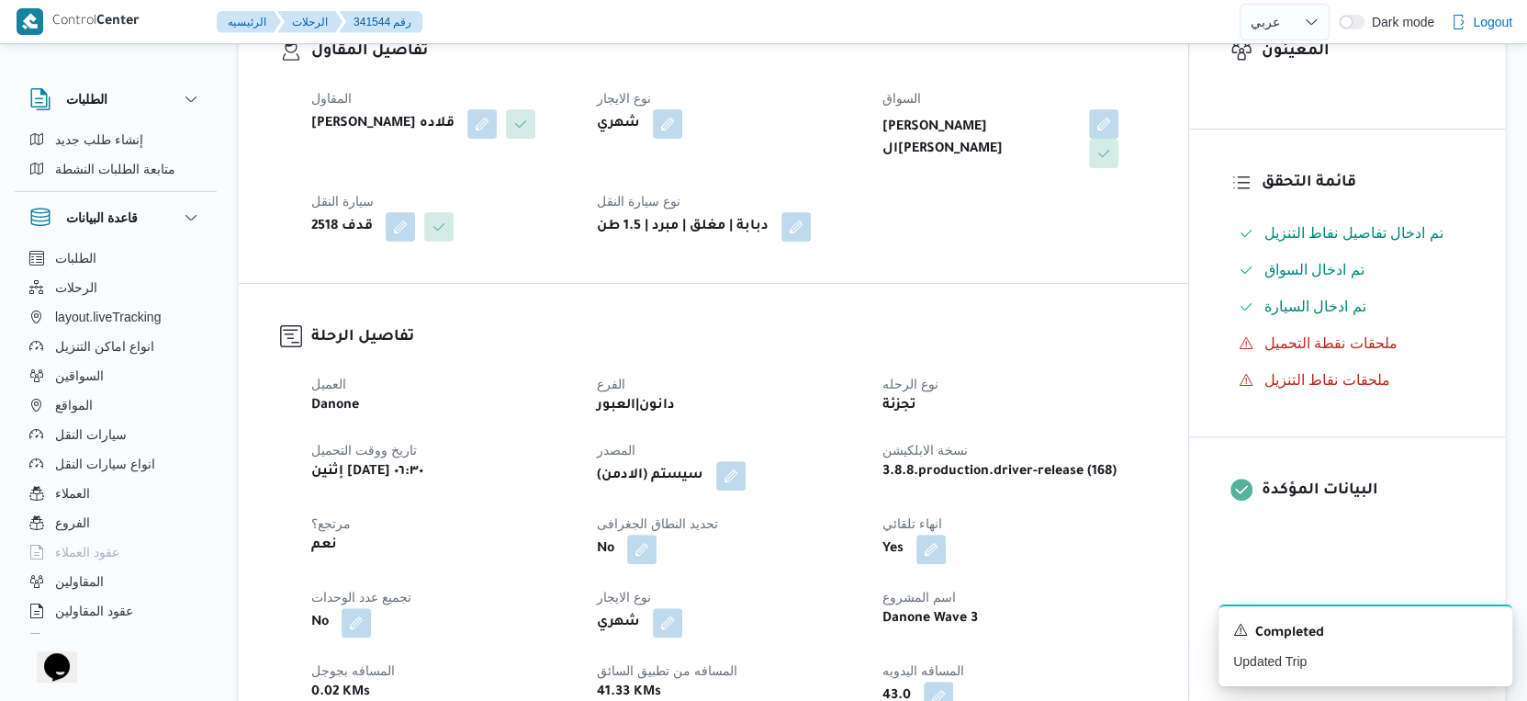
select select "ar"
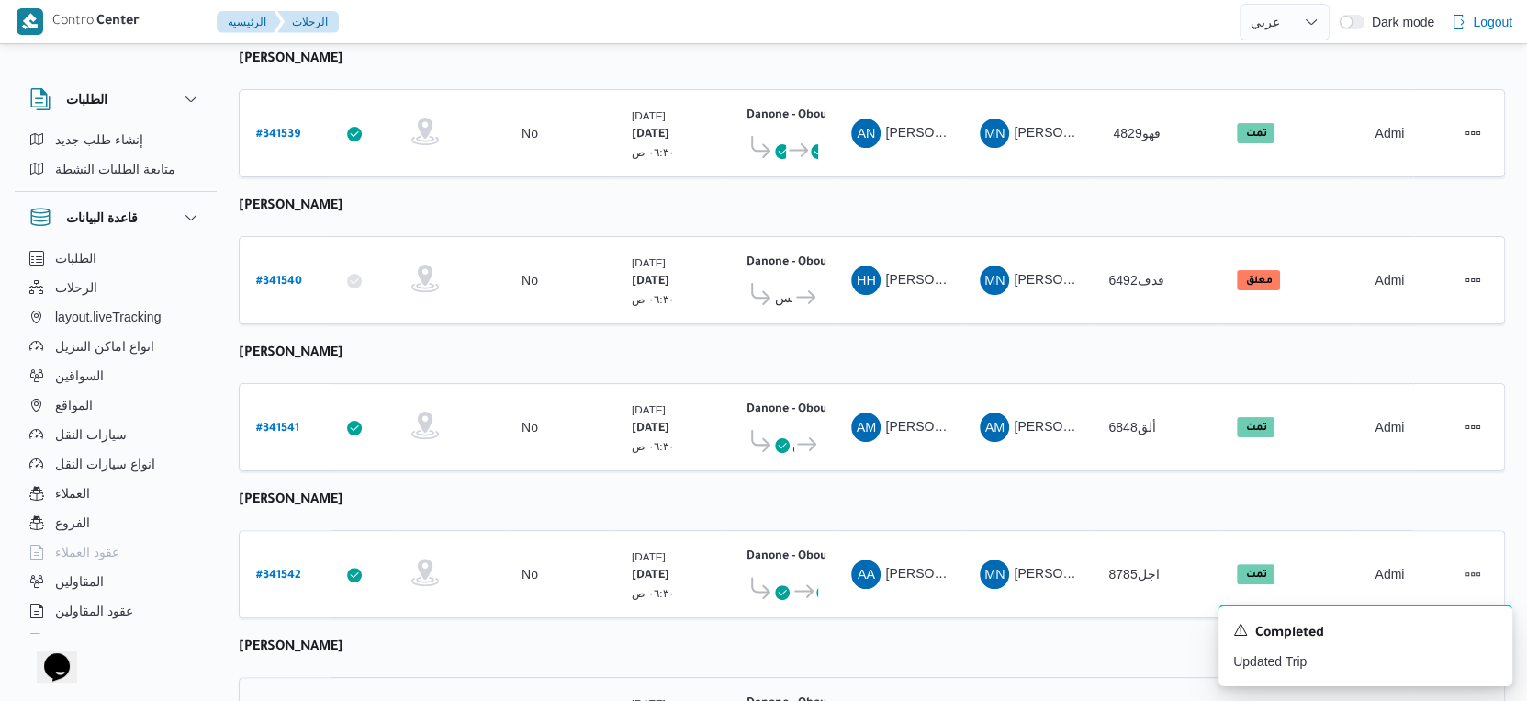
scroll to position [0, 0]
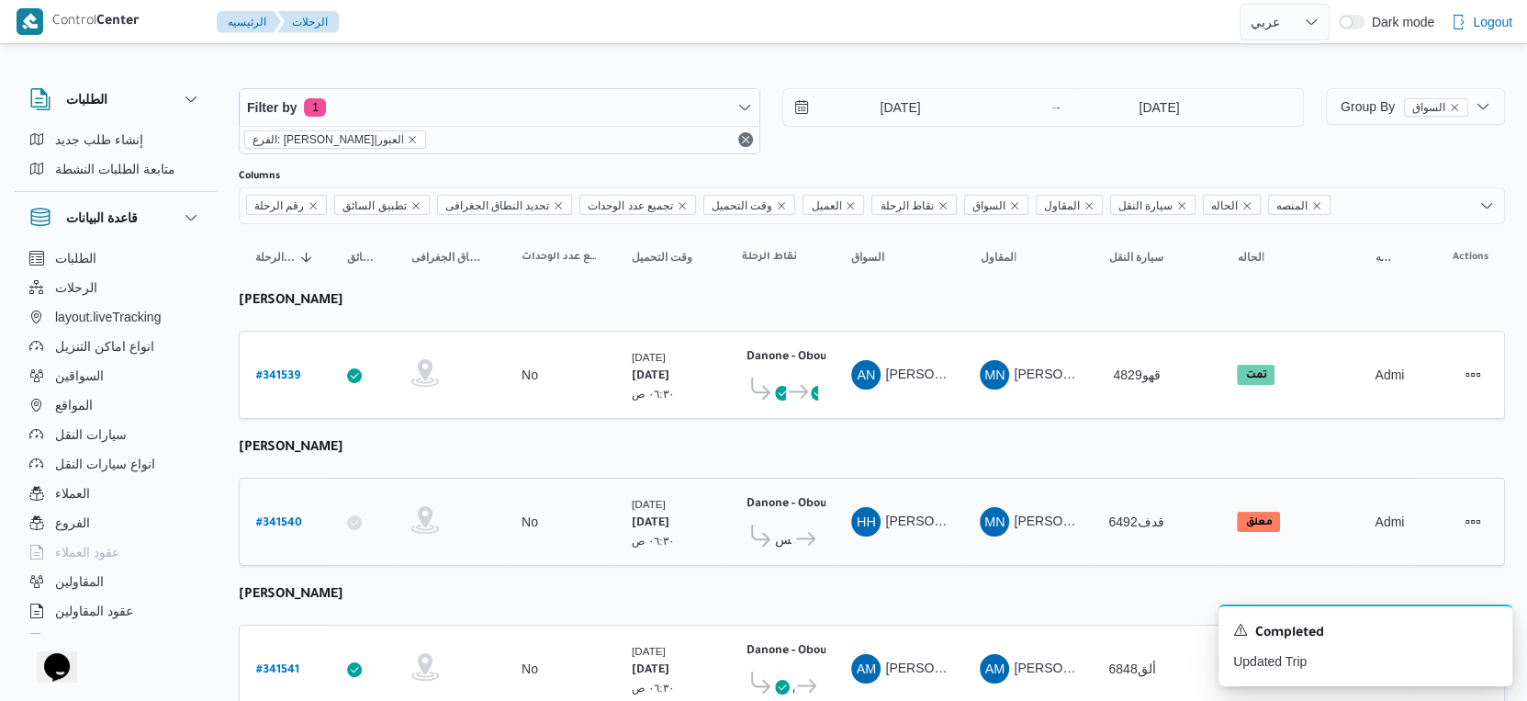
click at [300, 509] on div "# 341540" at bounding box center [285, 521] width 73 height 39
click at [286, 517] on b "# 341540" at bounding box center [279, 523] width 46 height 13
select select "ar"
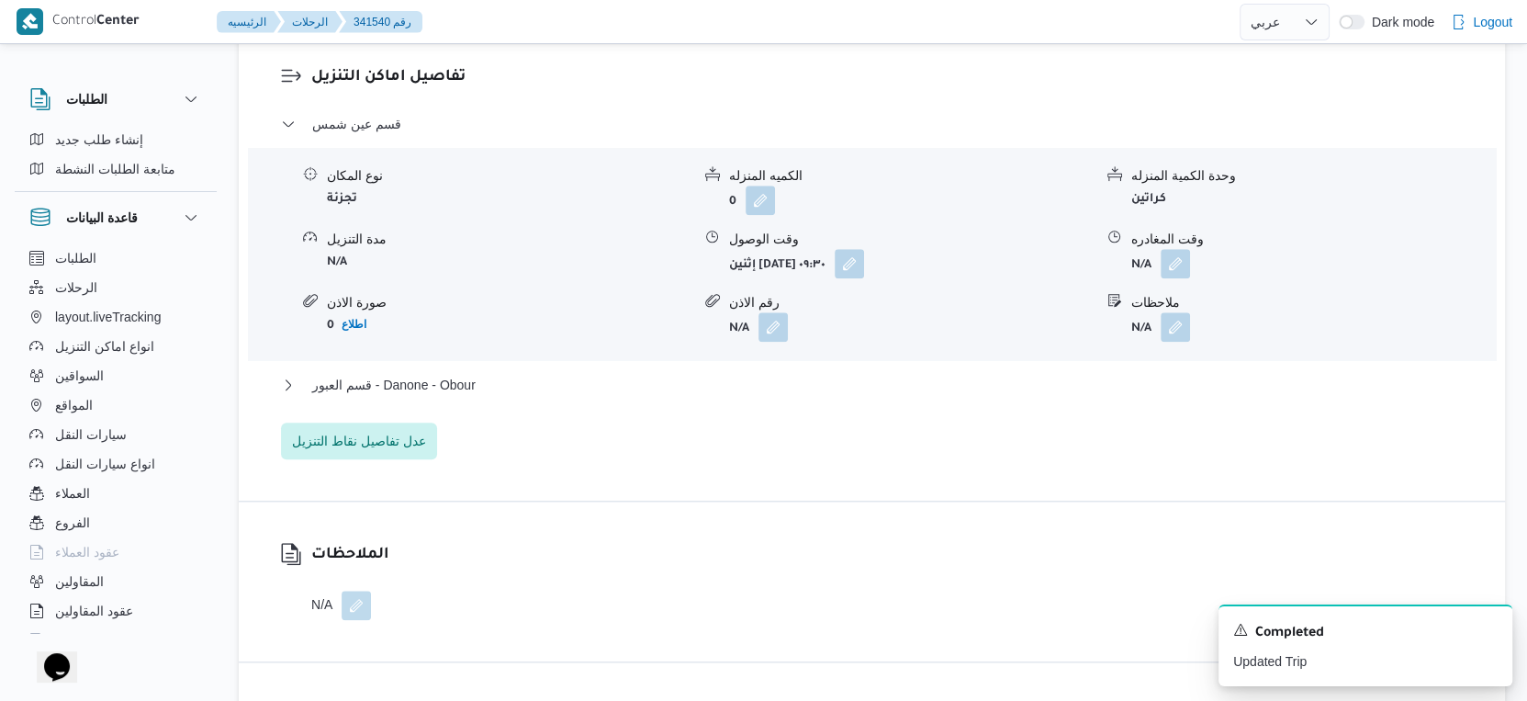
scroll to position [1531, 0]
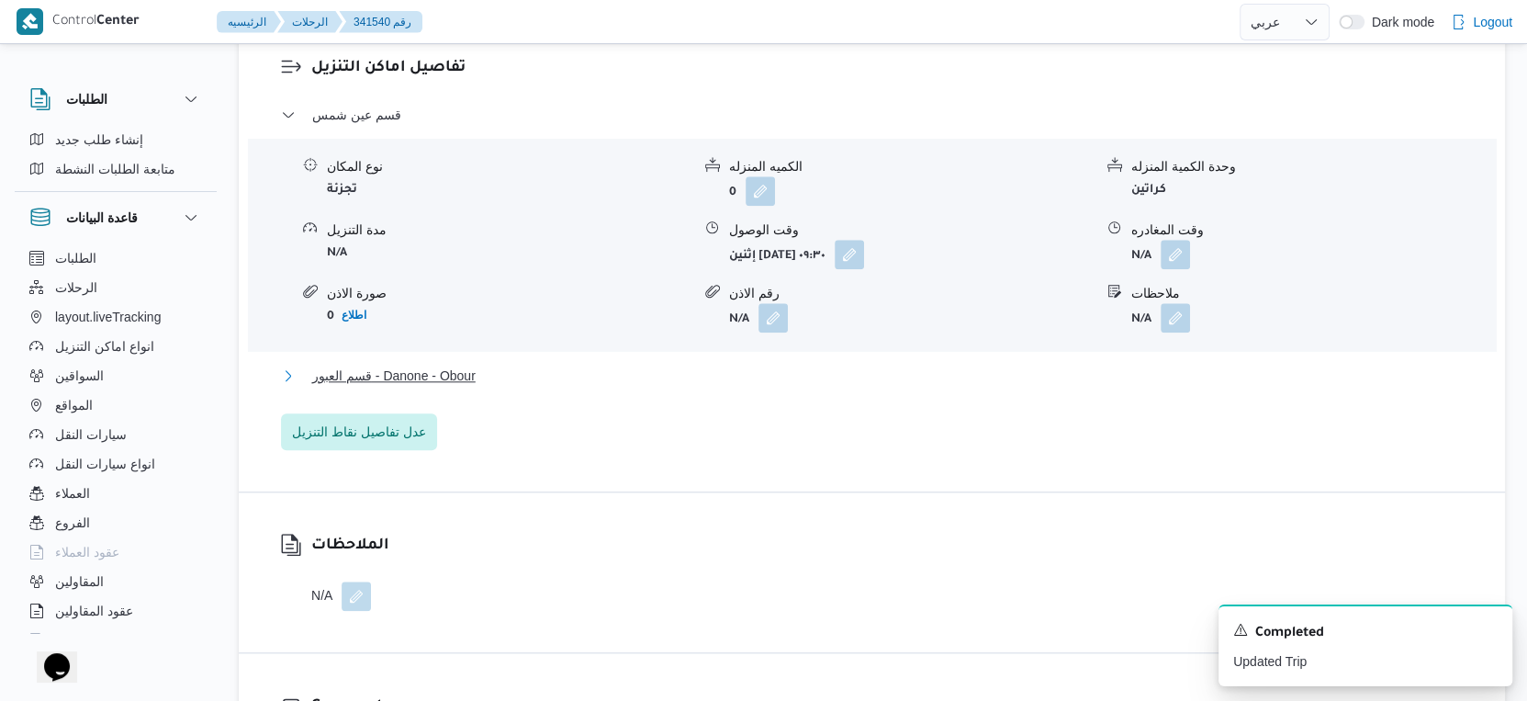
click at [462, 387] on span "قسم العبور - Danone - Obour" at bounding box center [393, 376] width 163 height 22
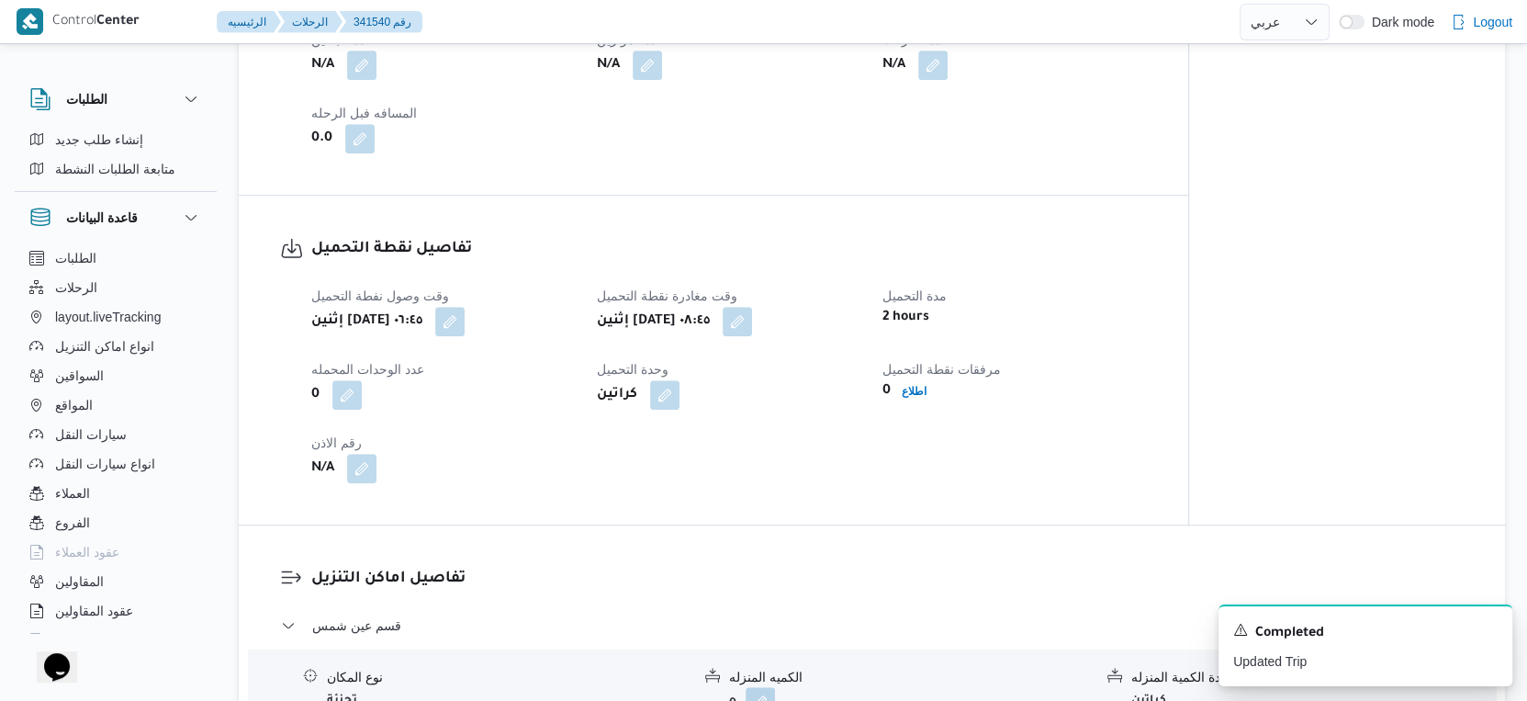
scroll to position [715, 0]
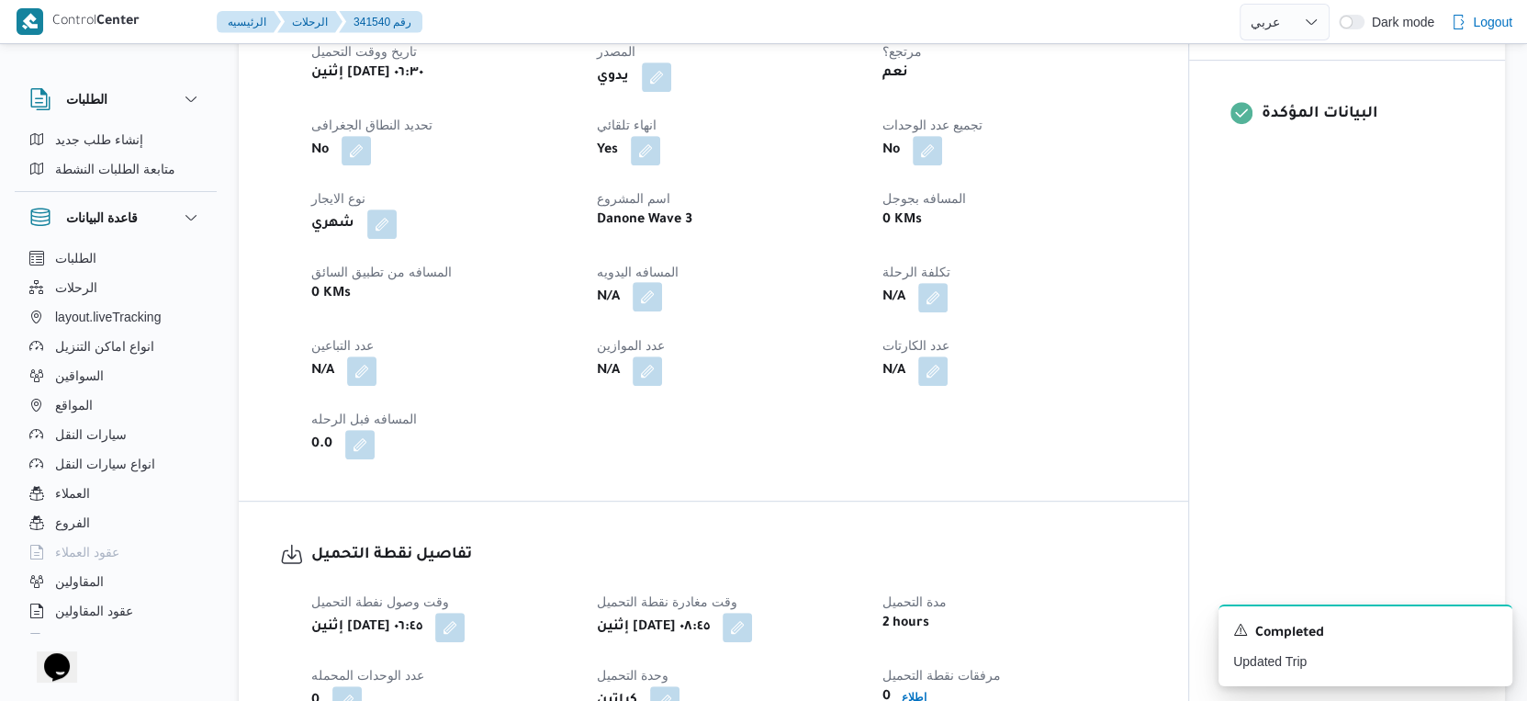
click at [653, 311] on button "button" at bounding box center [647, 296] width 29 height 29
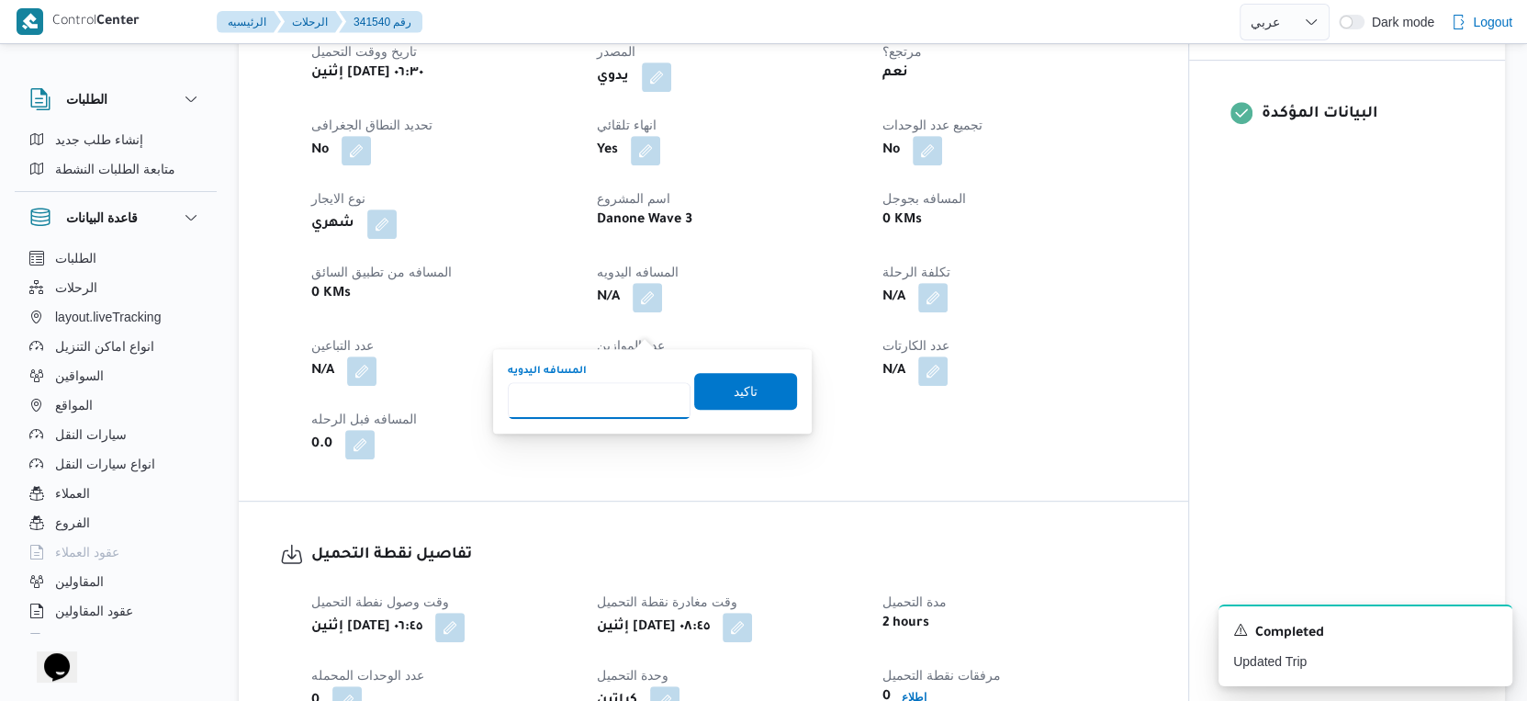
click at [617, 387] on input "المسافه اليدويه" at bounding box center [599, 400] width 183 height 37
type input "48"
click at [758, 381] on span "تاكيد" at bounding box center [745, 390] width 103 height 37
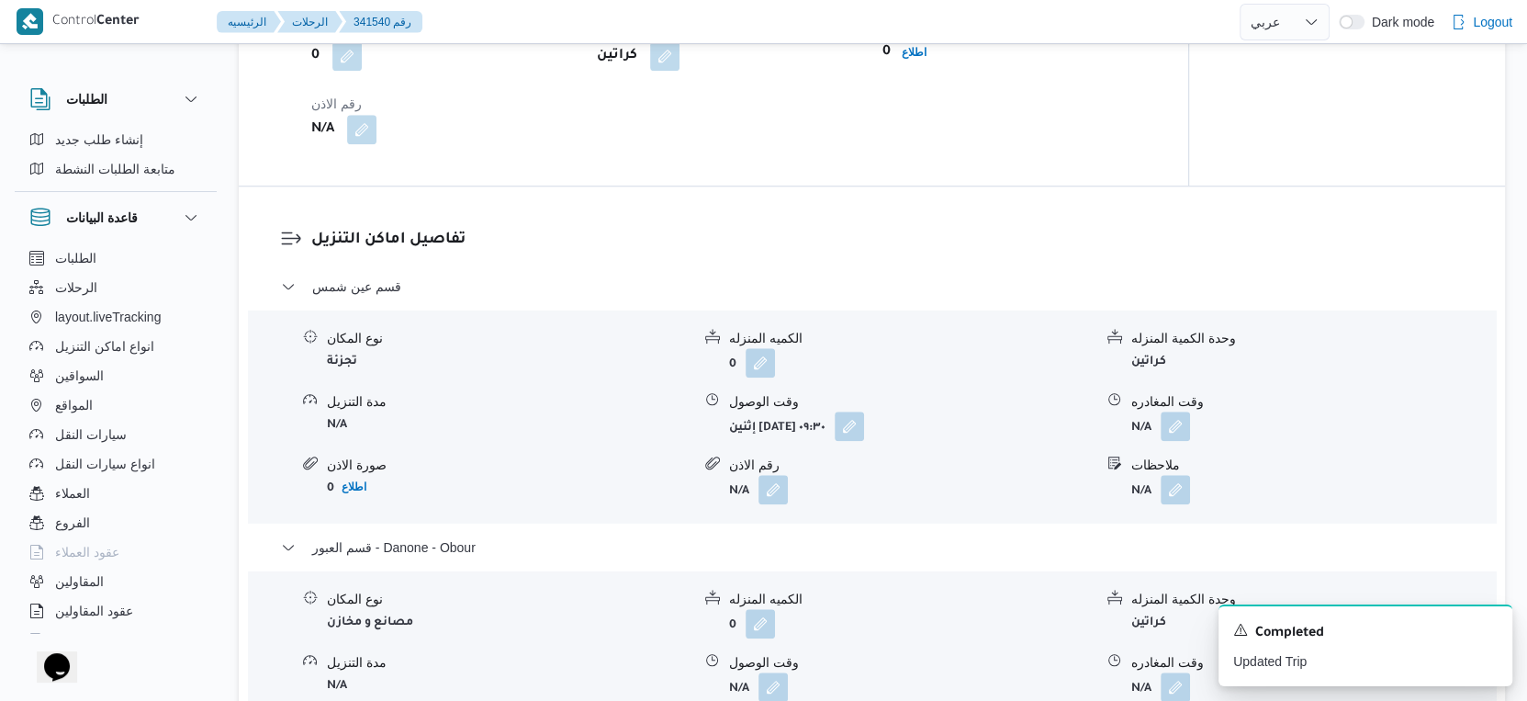
scroll to position [1326, 0]
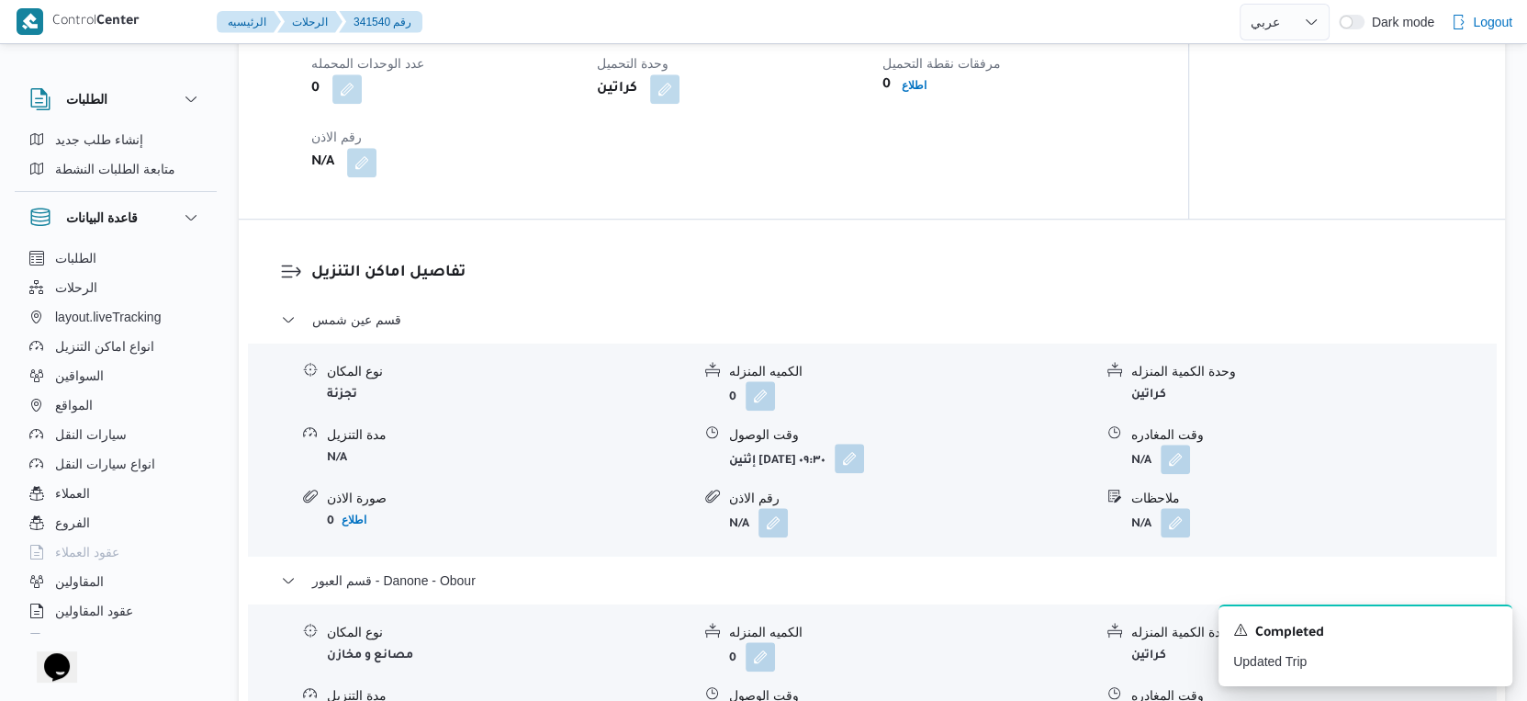
click at [864, 473] on button "button" at bounding box center [849, 458] width 29 height 29
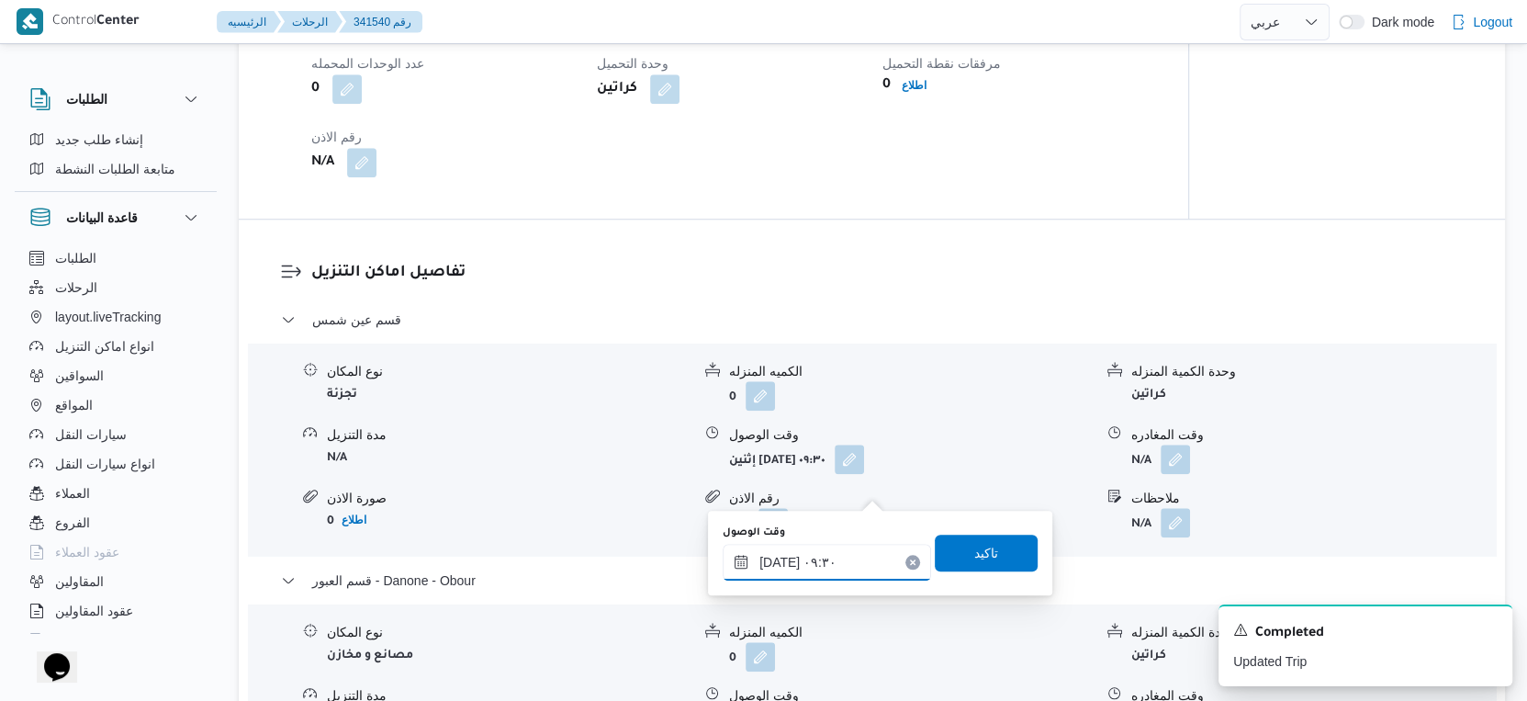
click at [827, 567] on input "٠٦/١٠/٢٠٢٥ ٠٩:٣٠" at bounding box center [827, 562] width 208 height 37
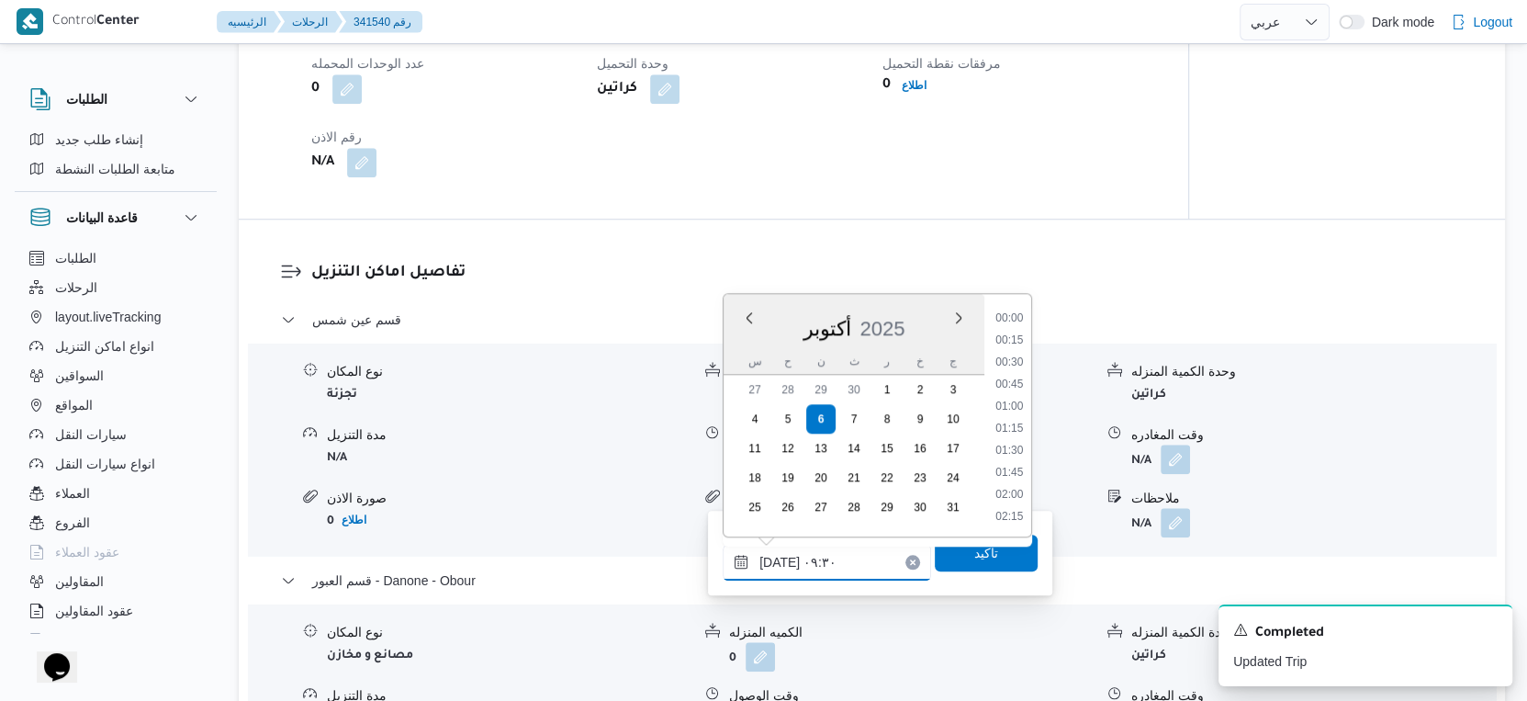
scroll to position [726, 0]
click at [1008, 404] on li "09:15" at bounding box center [1009, 408] width 42 height 18
type input "[DATE] ٠٩:١٥"
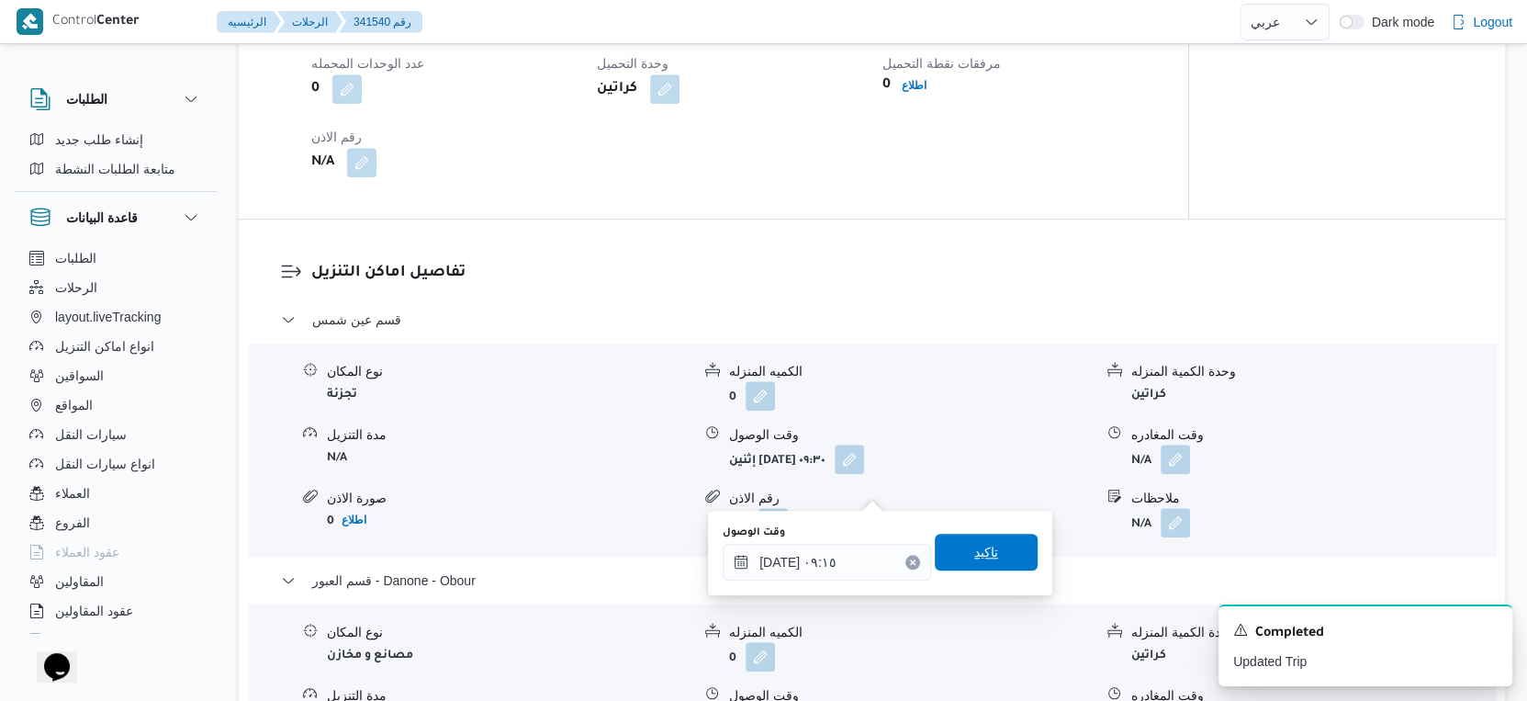
click at [996, 539] on span "تاكيد" at bounding box center [986, 552] width 103 height 37
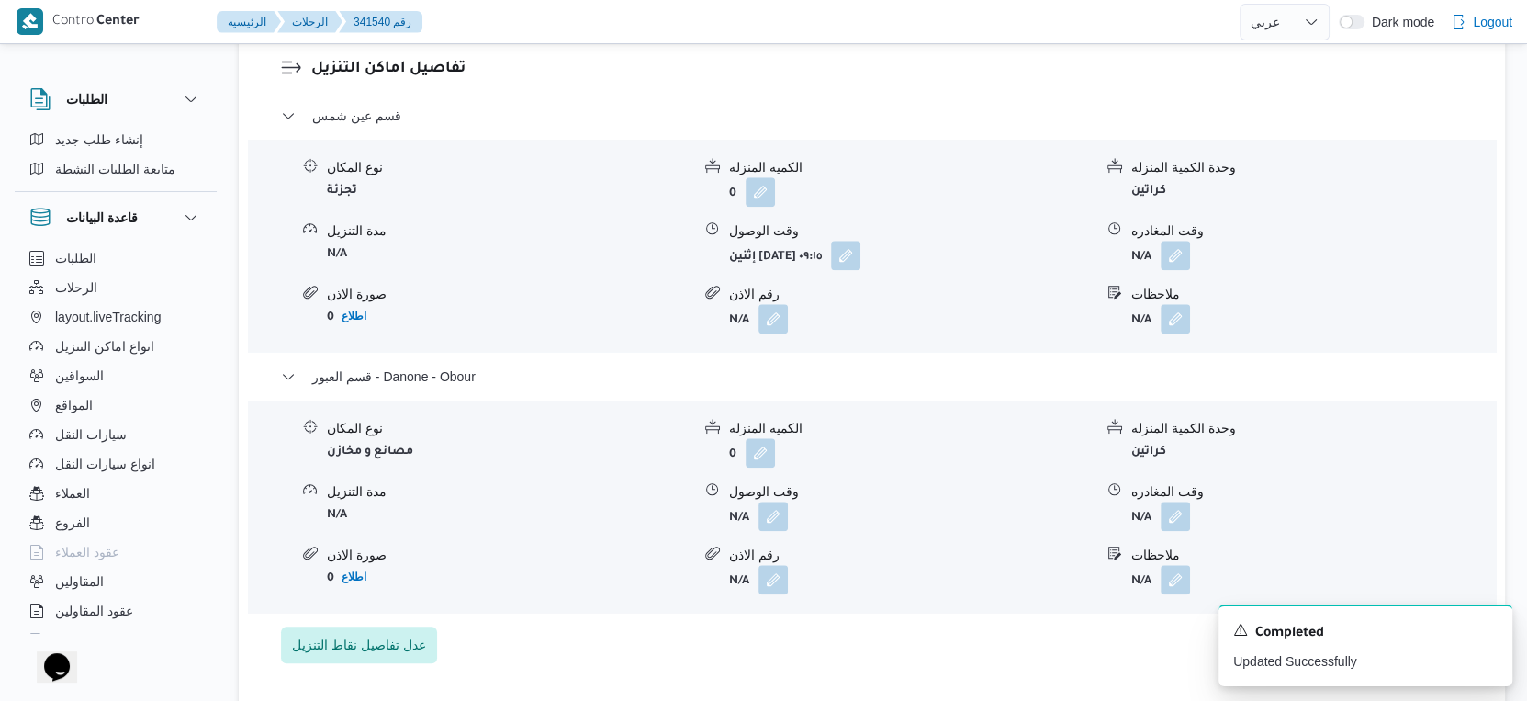
scroll to position [1531, 0]
click at [786, 529] on button "button" at bounding box center [773, 514] width 29 height 29
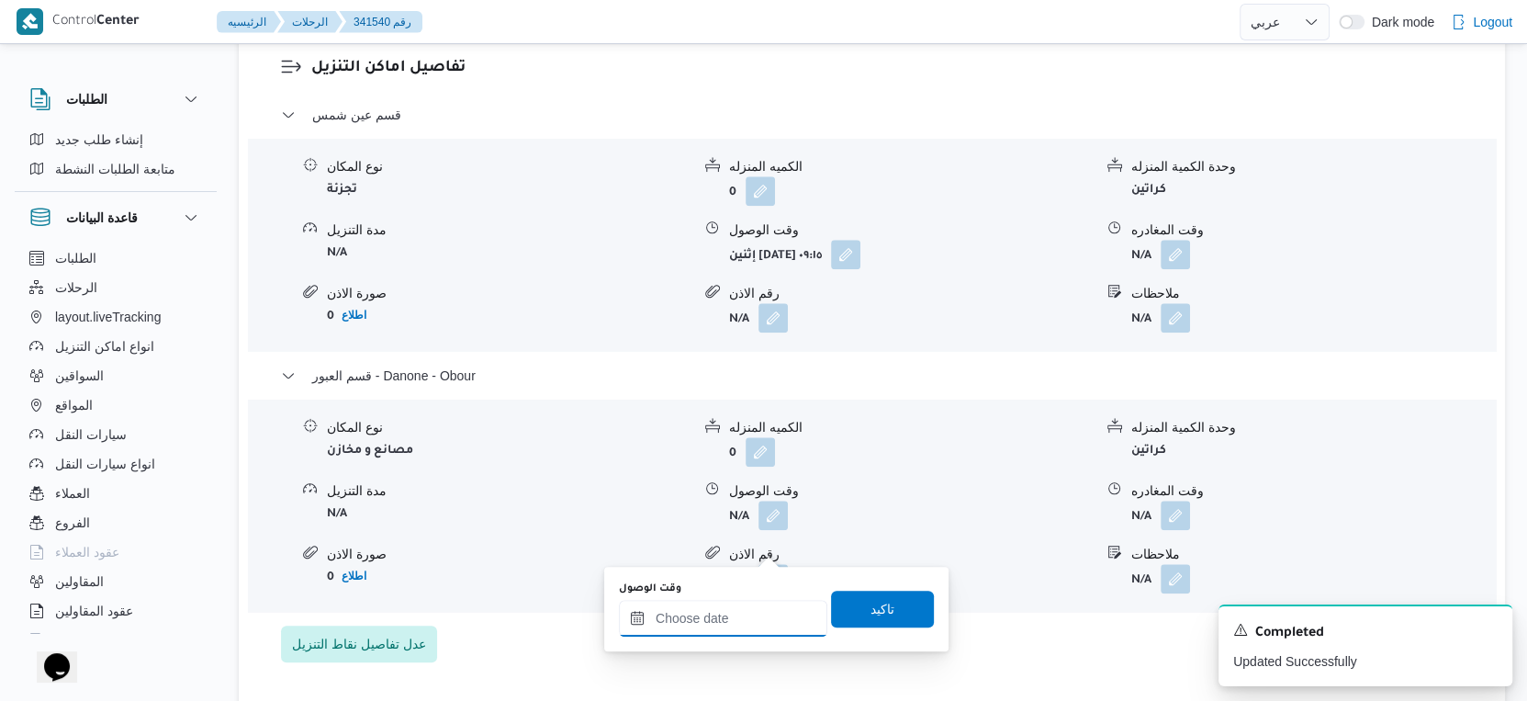
drag, startPoint x: 785, startPoint y: 563, endPoint x: 794, endPoint y: 599, distance: 37.0
click at [758, 632] on input "وقت الوصول" at bounding box center [723, 618] width 208 height 37
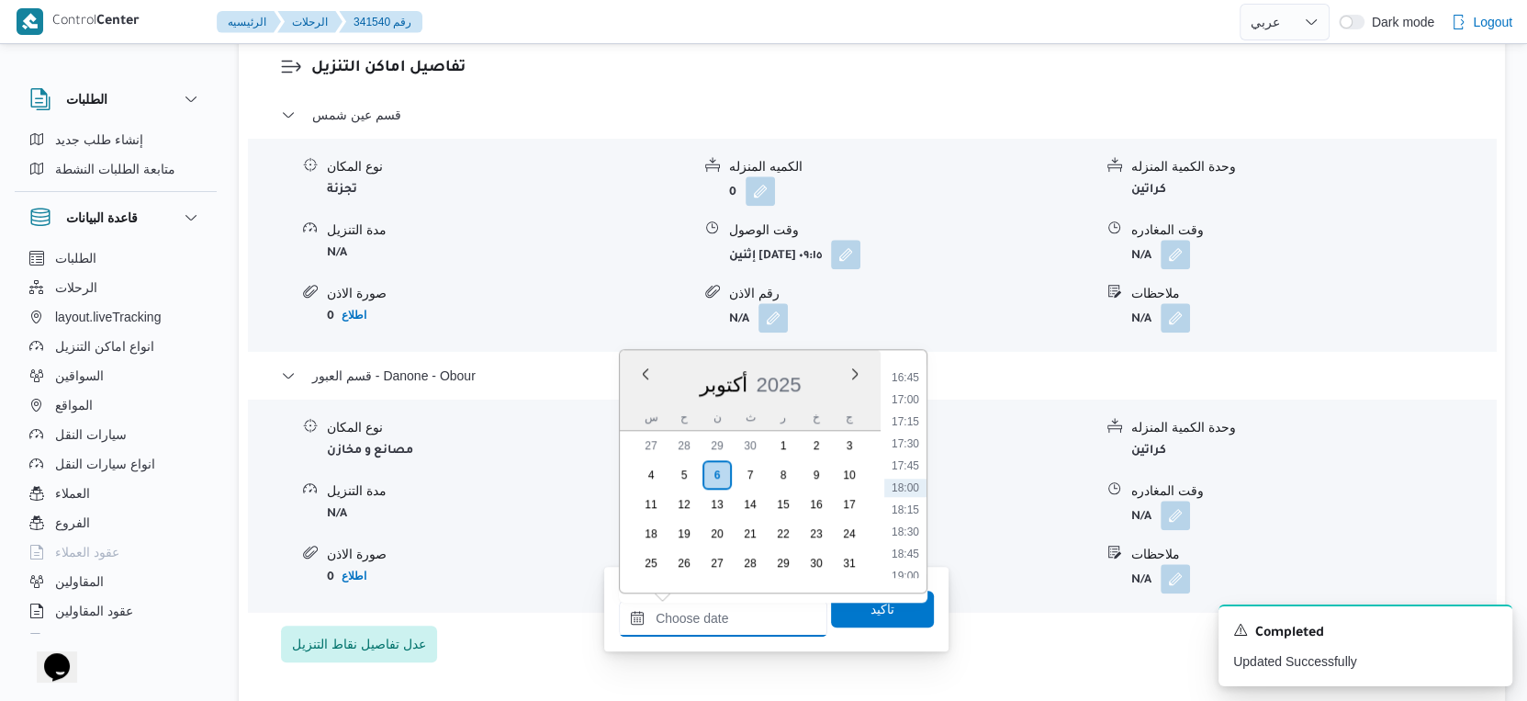
scroll to position [1167, 0]
click at [912, 532] on li "15:00" at bounding box center [905, 529] width 42 height 18
type input "٠٦/١٠/٢٠٢٥ ١٥:٠٠"
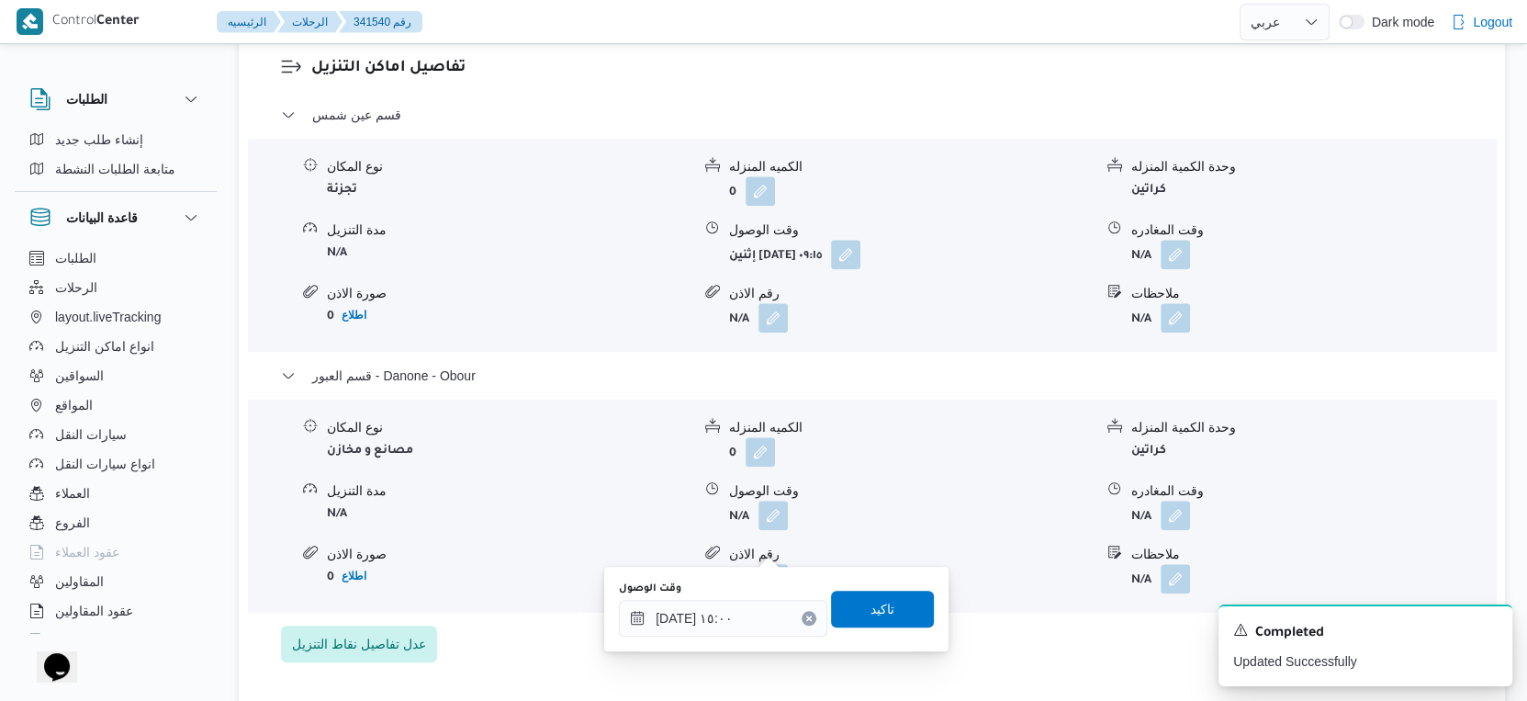
click at [897, 634] on div "وقت الوصول ٠٦/١٠/٢٠٢٥ ١٥:٠٠ تاكيد" at bounding box center [776, 609] width 319 height 59
click at [909, 613] on span "تاكيد" at bounding box center [882, 608] width 103 height 37
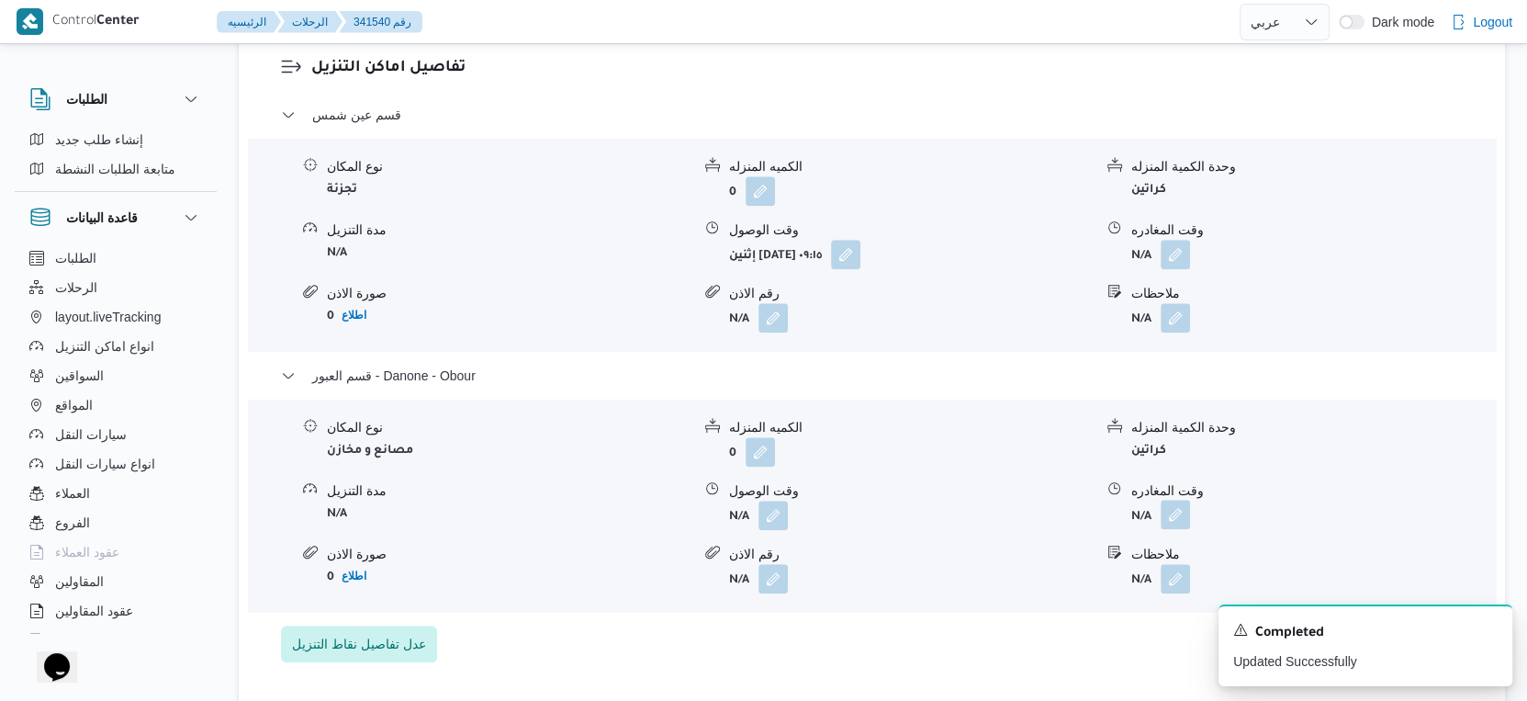
click at [1173, 529] on button "button" at bounding box center [1175, 514] width 29 height 29
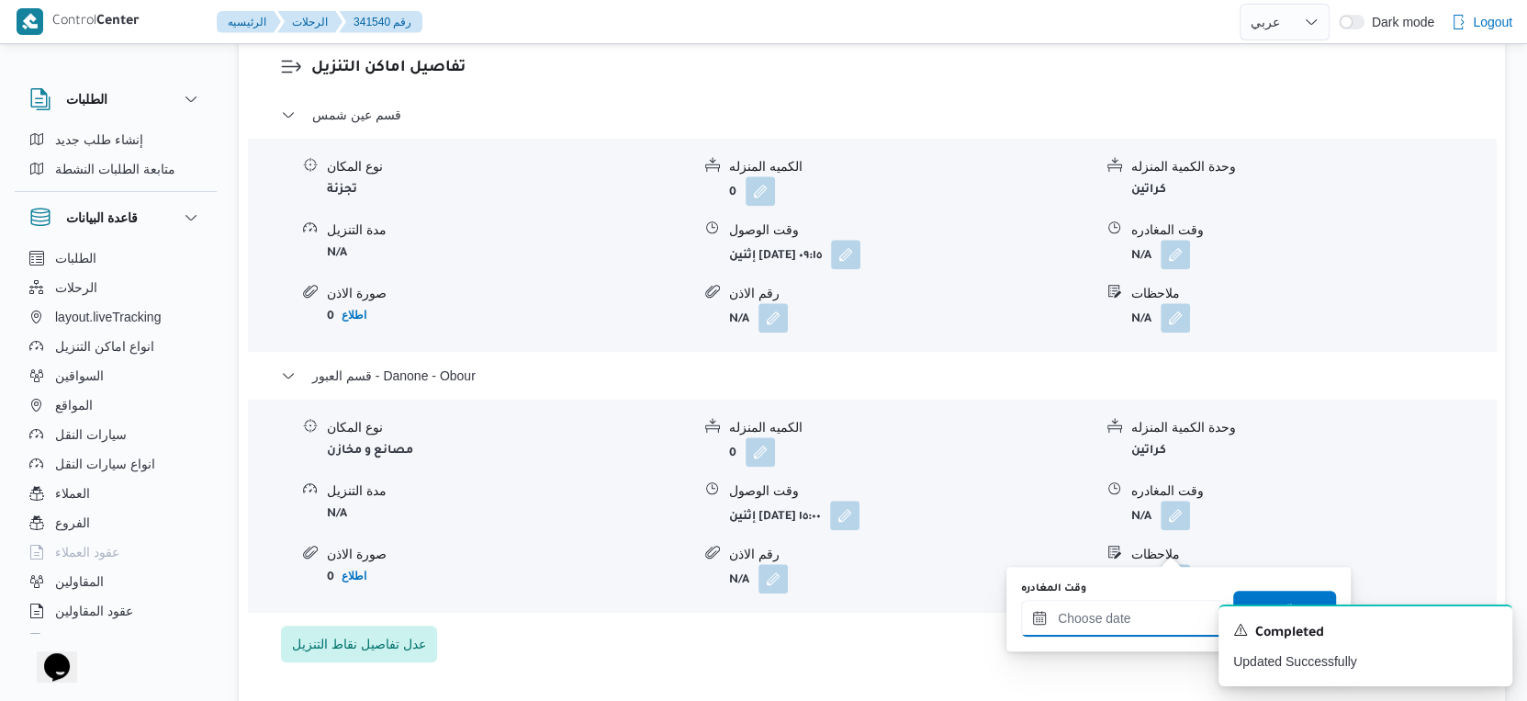
click at [1154, 625] on input "وقت المغادره" at bounding box center [1125, 618] width 208 height 37
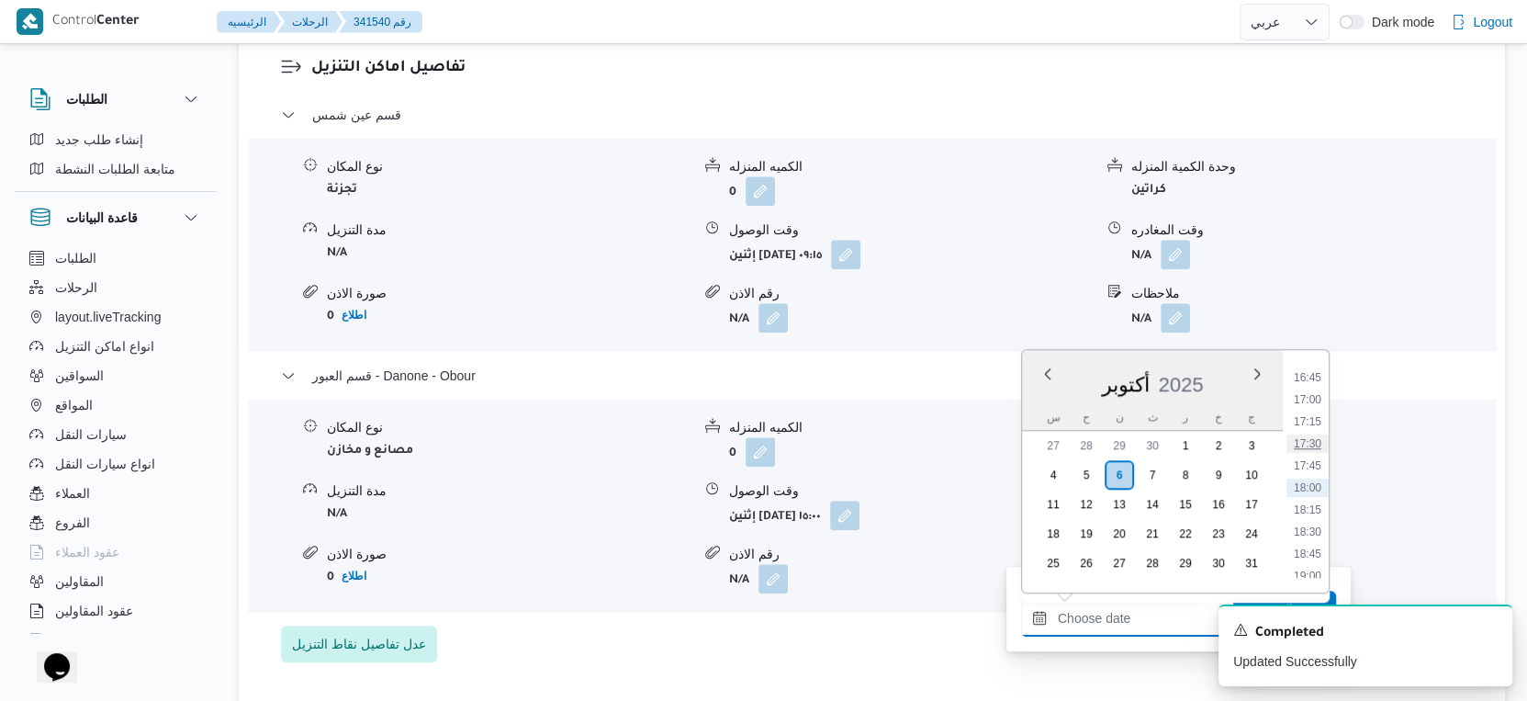
scroll to position [1269, 0]
click at [1313, 450] on li "15:15" at bounding box center [1308, 449] width 42 height 18
type input "٠٦/١٠/٢٠٢٥ ١٥:١٥"
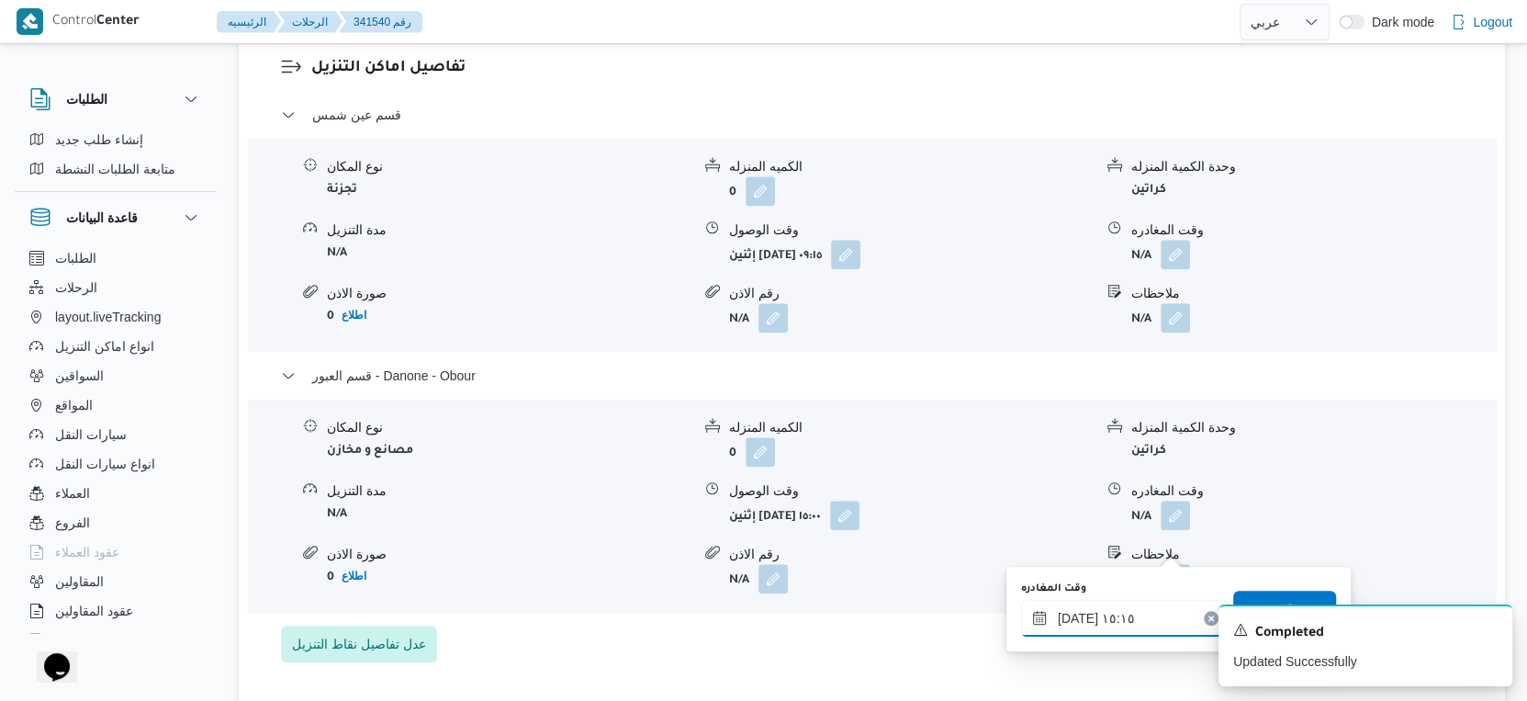
scroll to position [1632, 0]
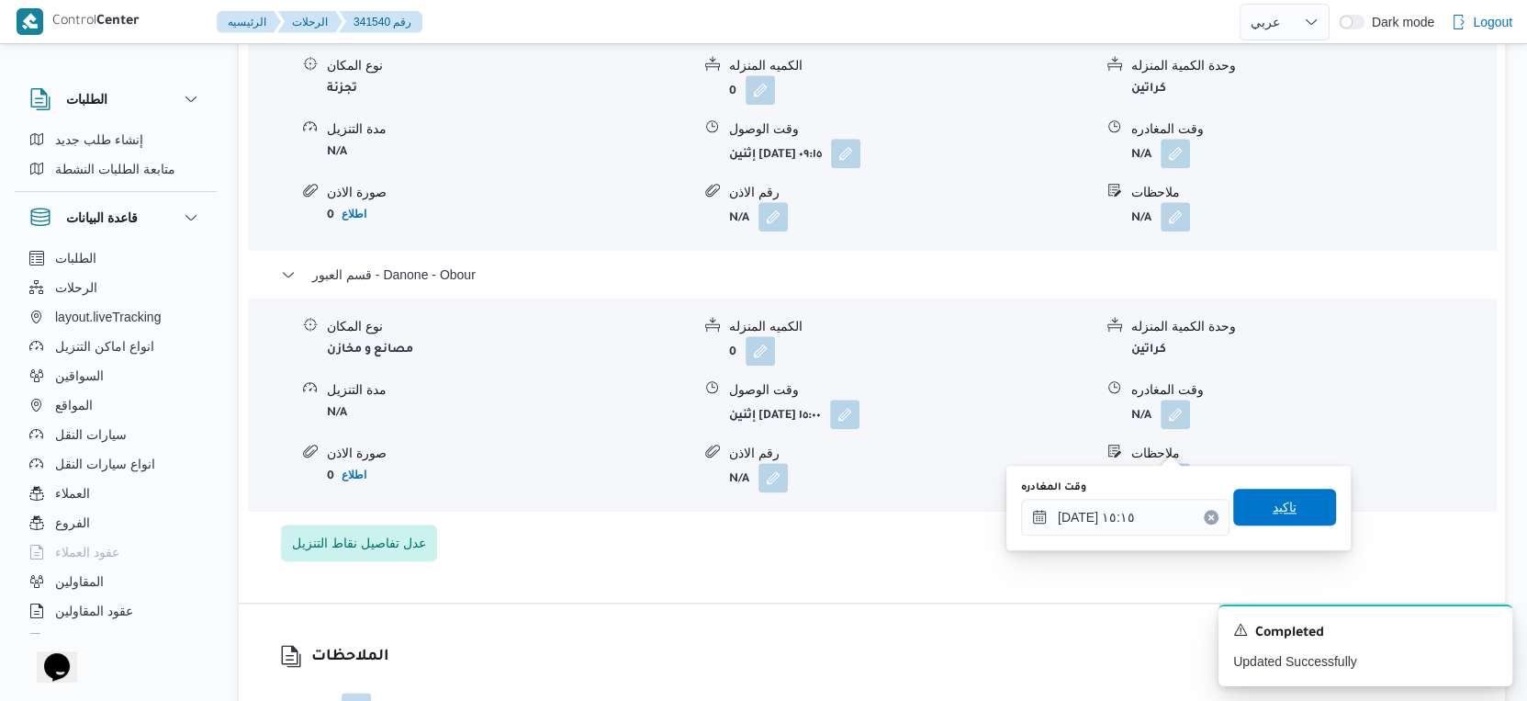
click at [1291, 511] on span "تاكيد" at bounding box center [1284, 507] width 103 height 37
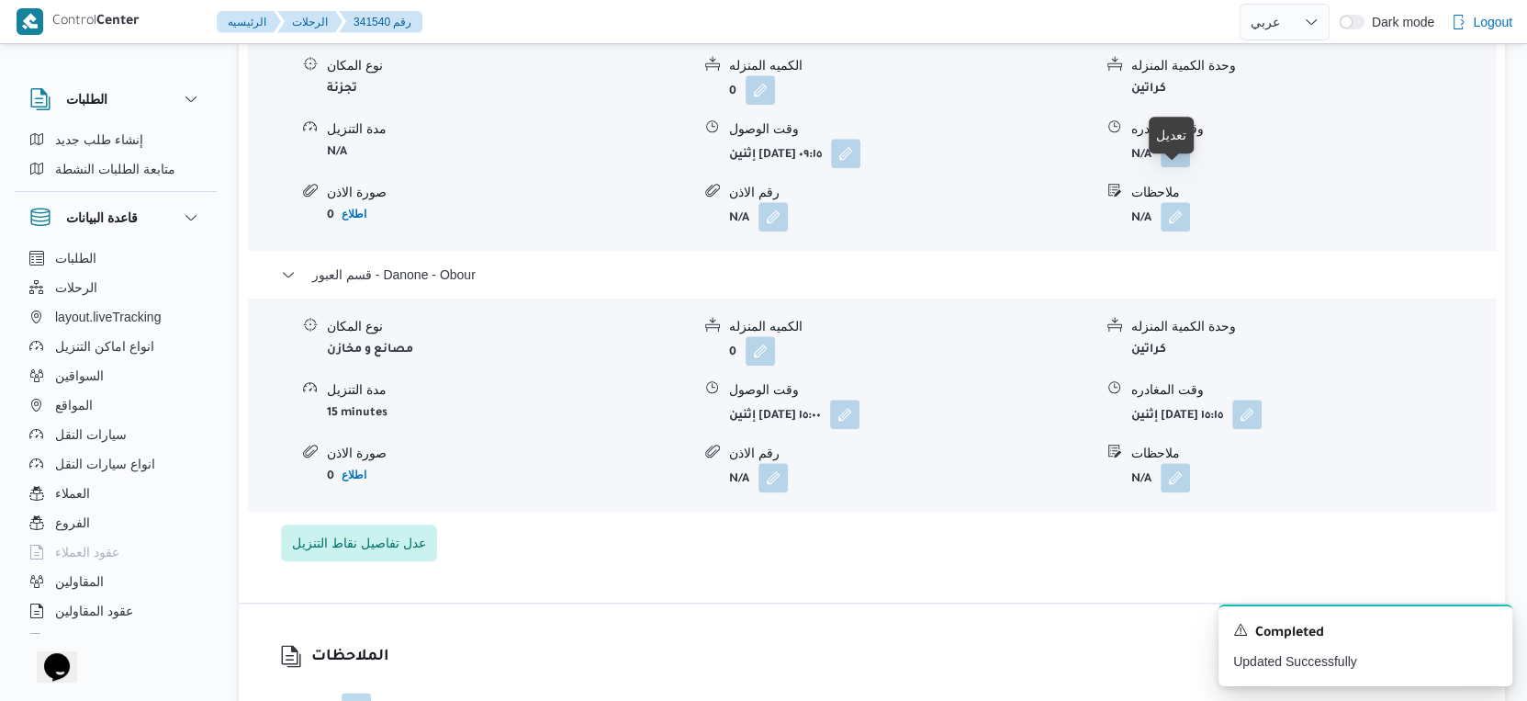
click at [1167, 167] on button "button" at bounding box center [1175, 152] width 29 height 29
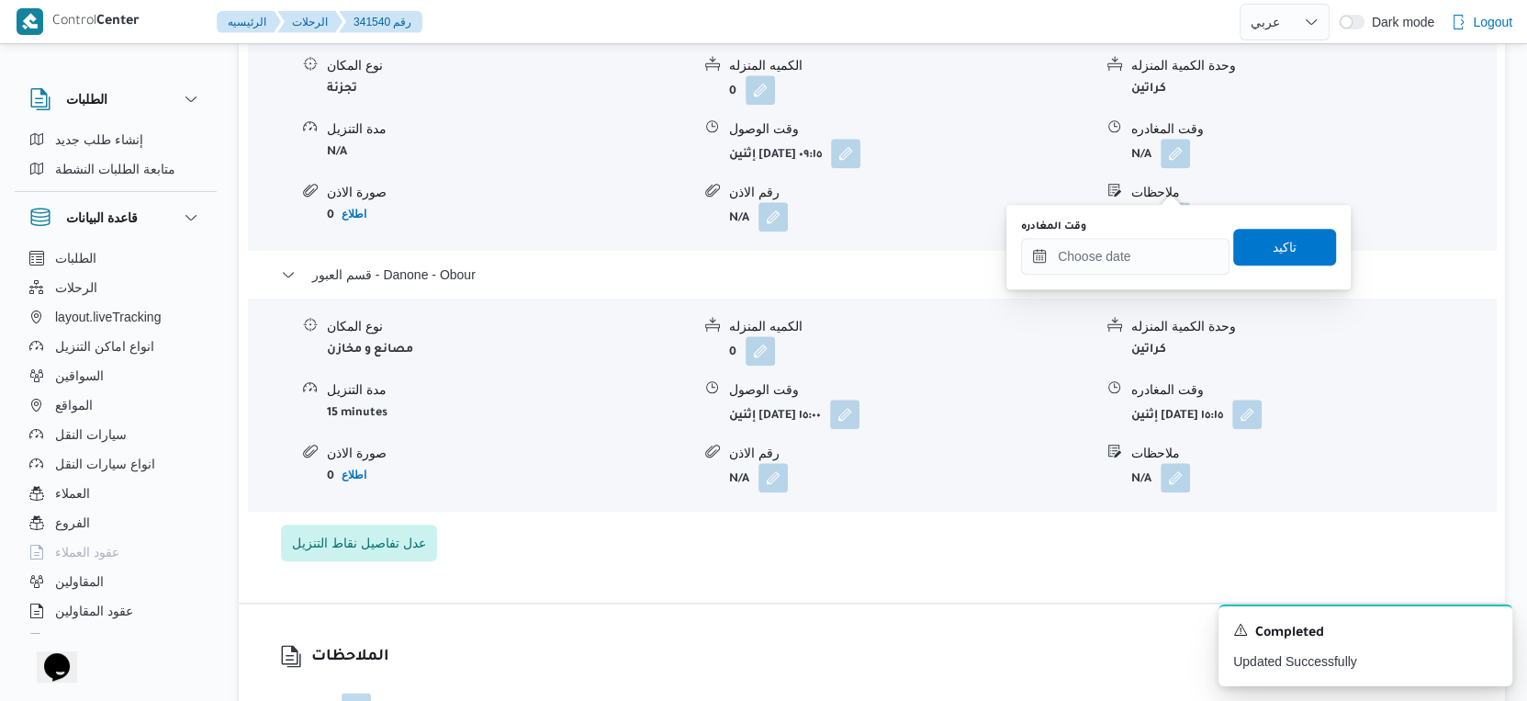
click at [1139, 277] on div "You are in a dialog. To close this dialog, hit escape. وقت المغادره تاكيد" at bounding box center [1179, 247] width 344 height 84
click at [1165, 262] on input "وقت المغادره" at bounding box center [1125, 256] width 208 height 37
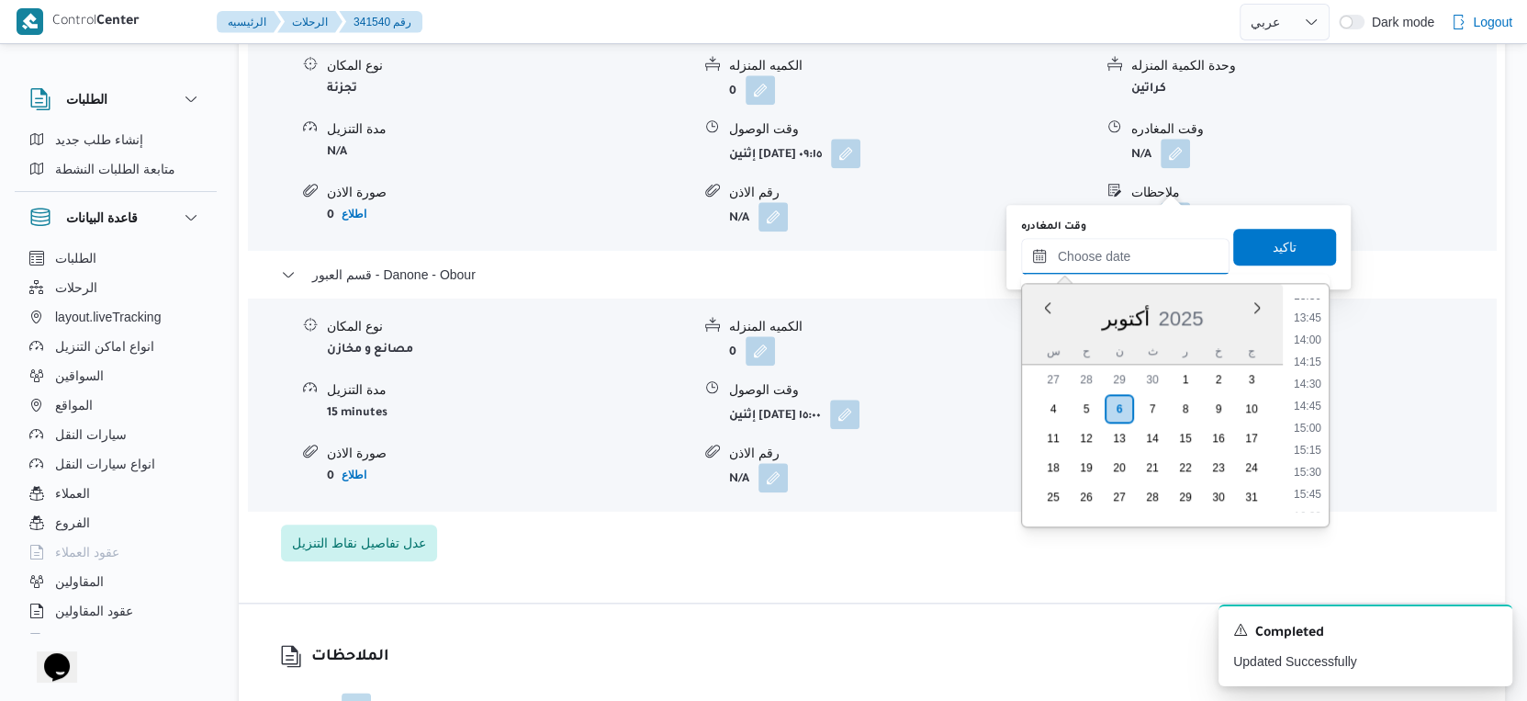
scroll to position [1167, 0]
click at [1311, 411] on li "14:30" at bounding box center [1308, 419] width 42 height 18
type input "٠٦/١٠/٢٠٢٥ ١٤:٣٠"
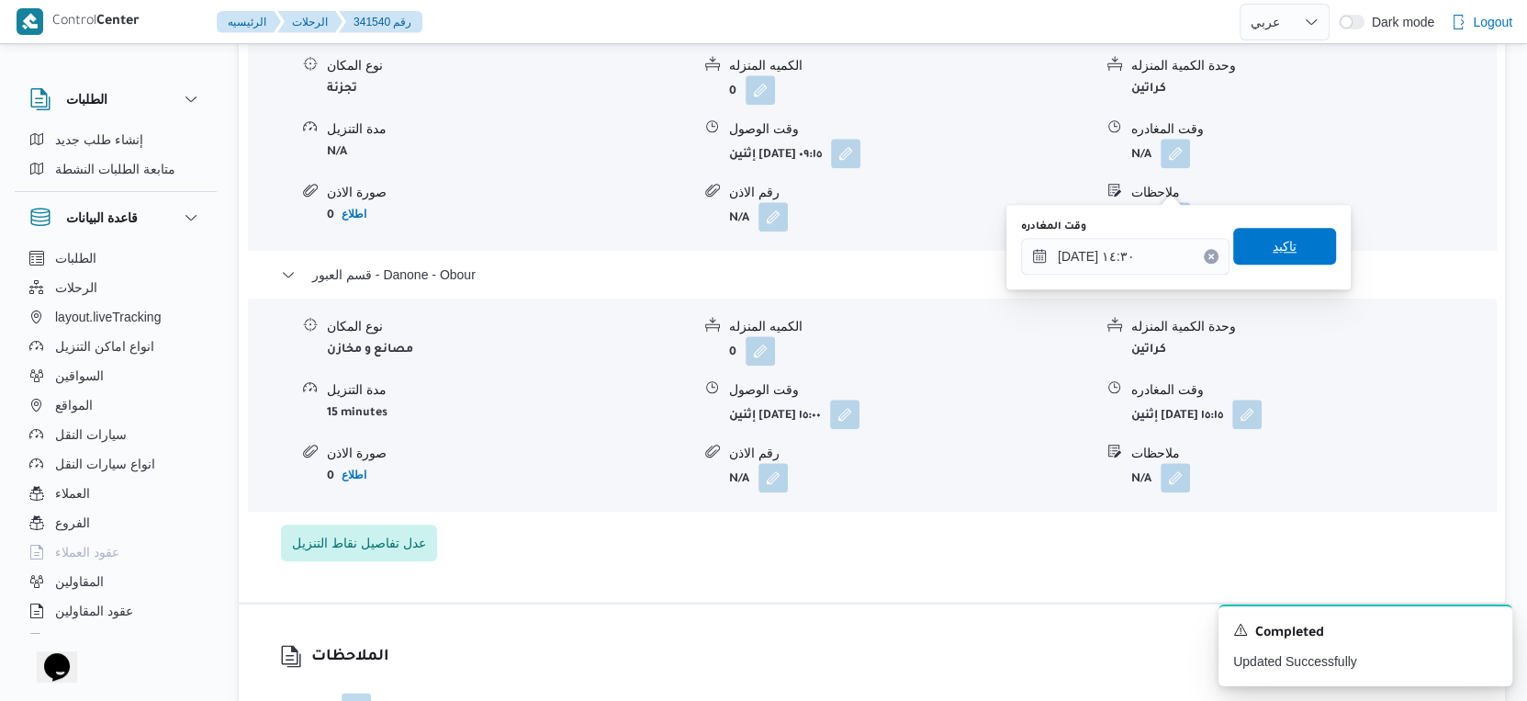
click at [1284, 245] on span "تاكيد" at bounding box center [1284, 246] width 103 height 37
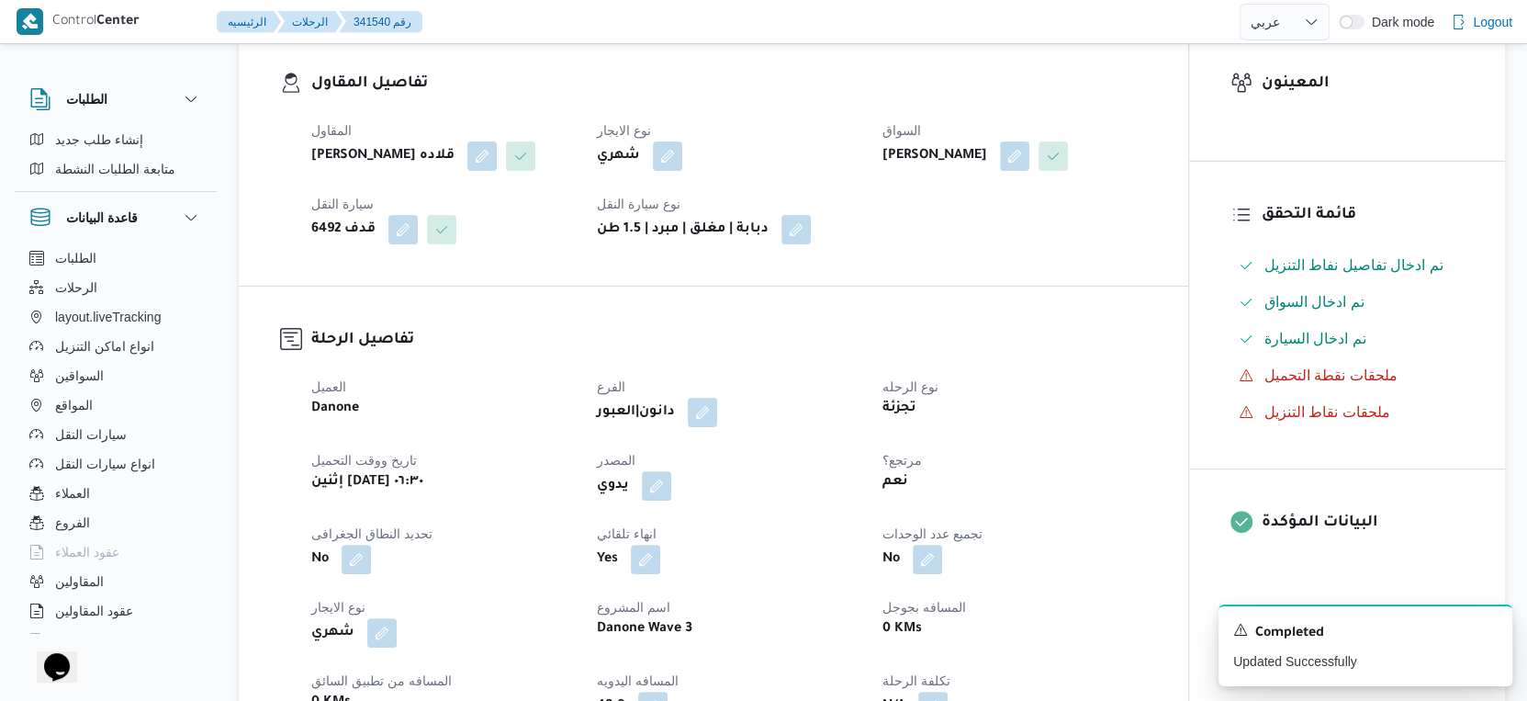
scroll to position [0, 0]
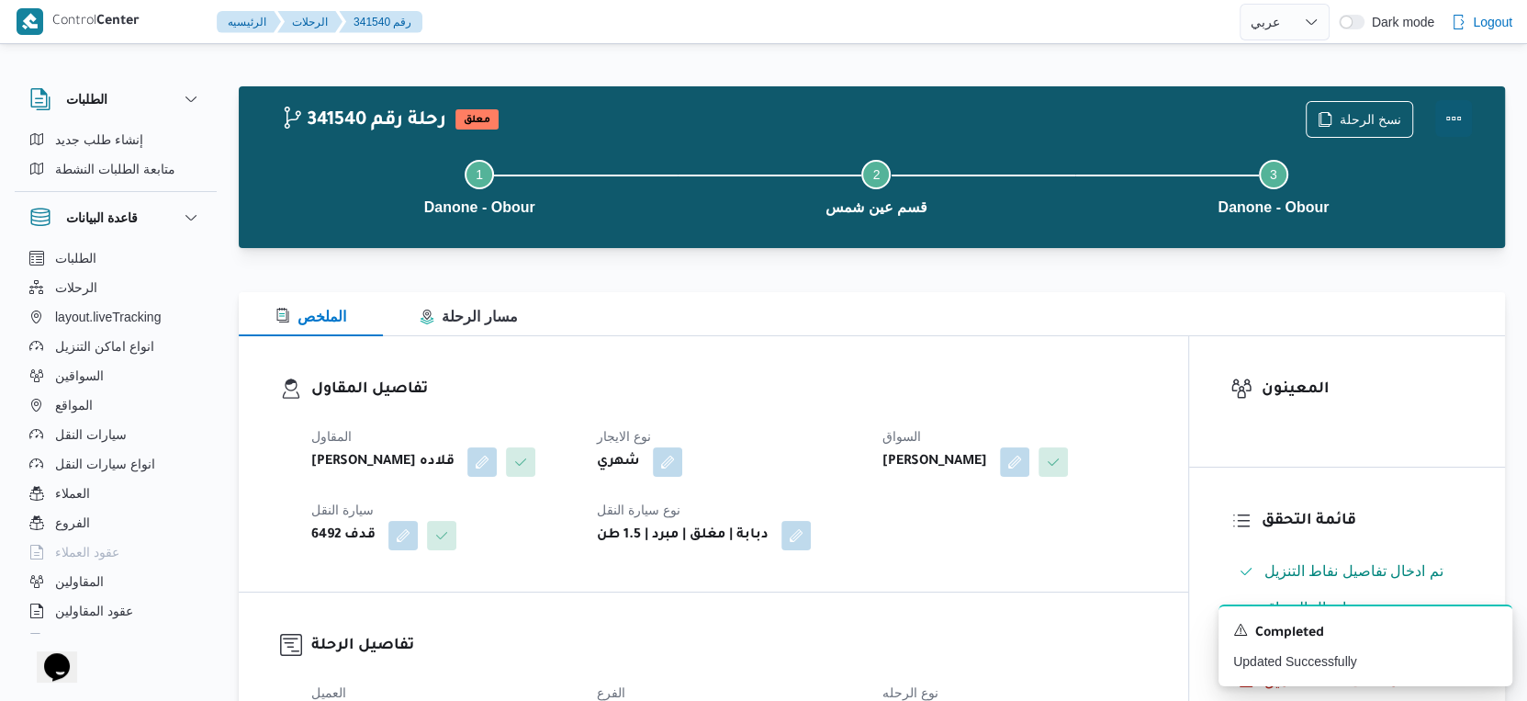
click at [1462, 116] on button "Actions" at bounding box center [1453, 118] width 37 height 37
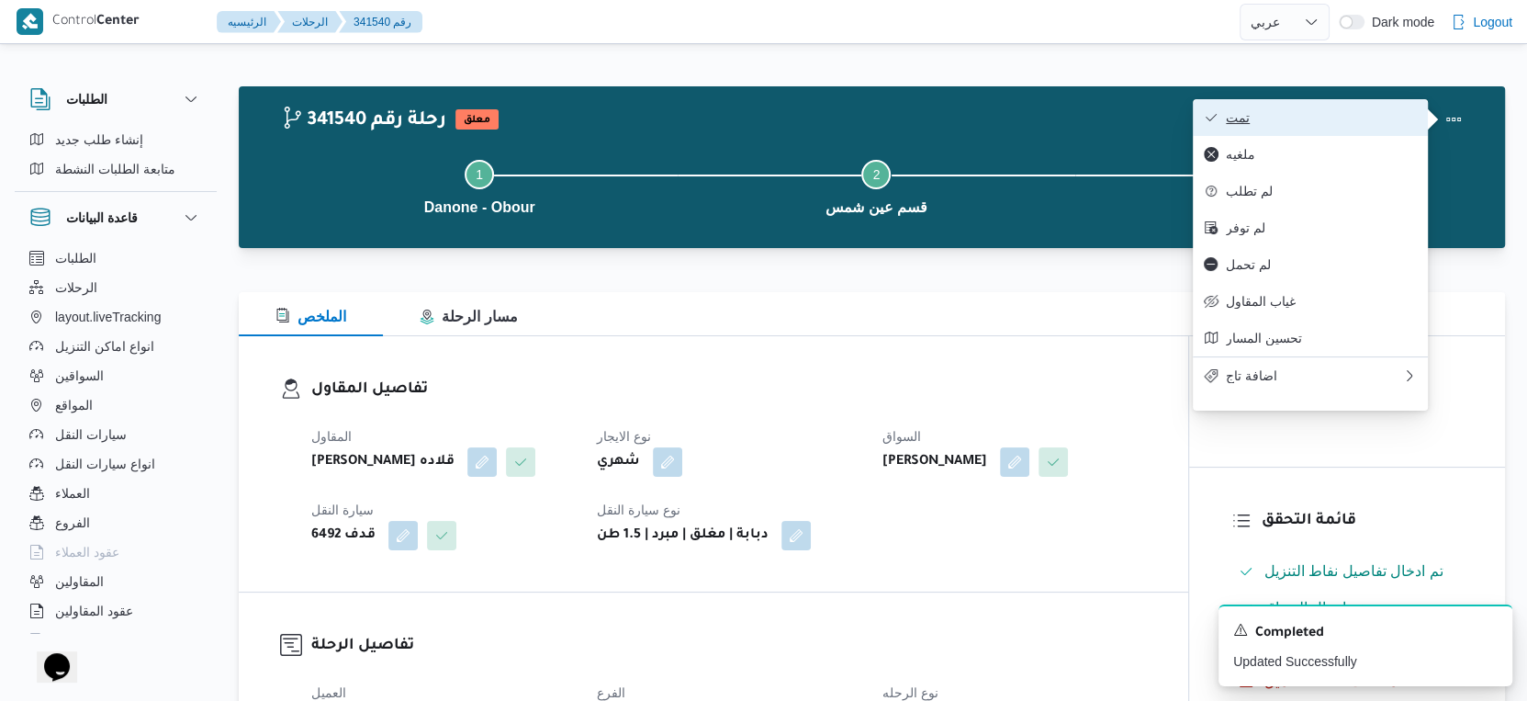
click at [1326, 117] on span "تمت" at bounding box center [1321, 117] width 191 height 15
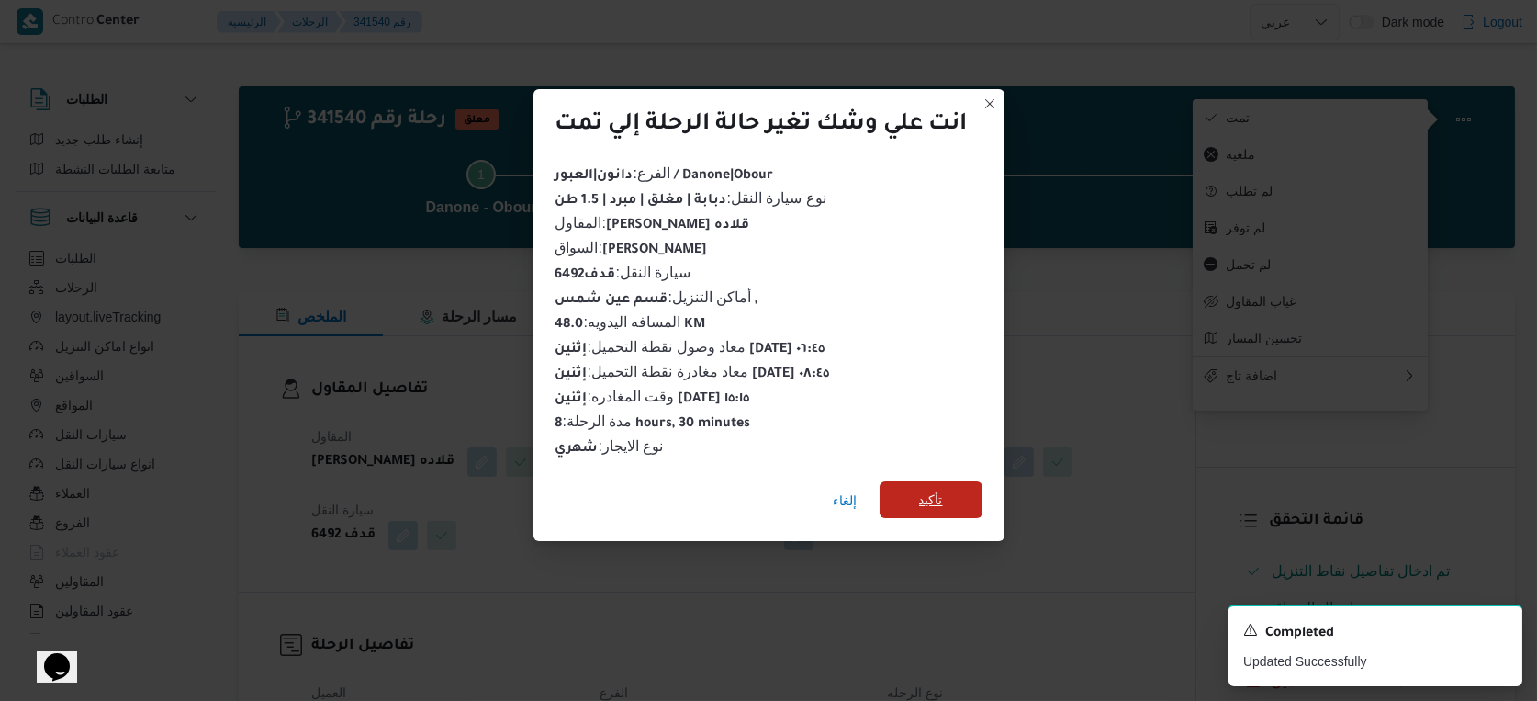
click at [908, 481] on span "تأكيد" at bounding box center [931, 499] width 103 height 37
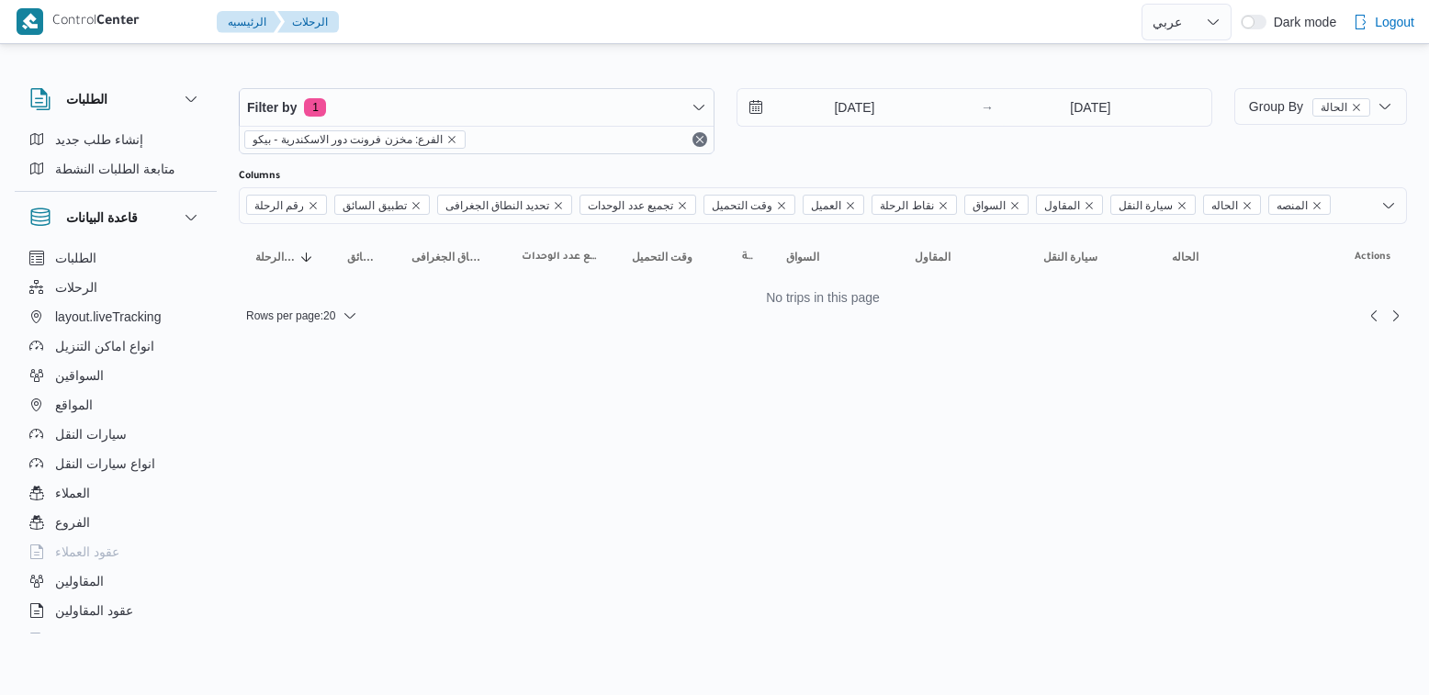
select select "ar"
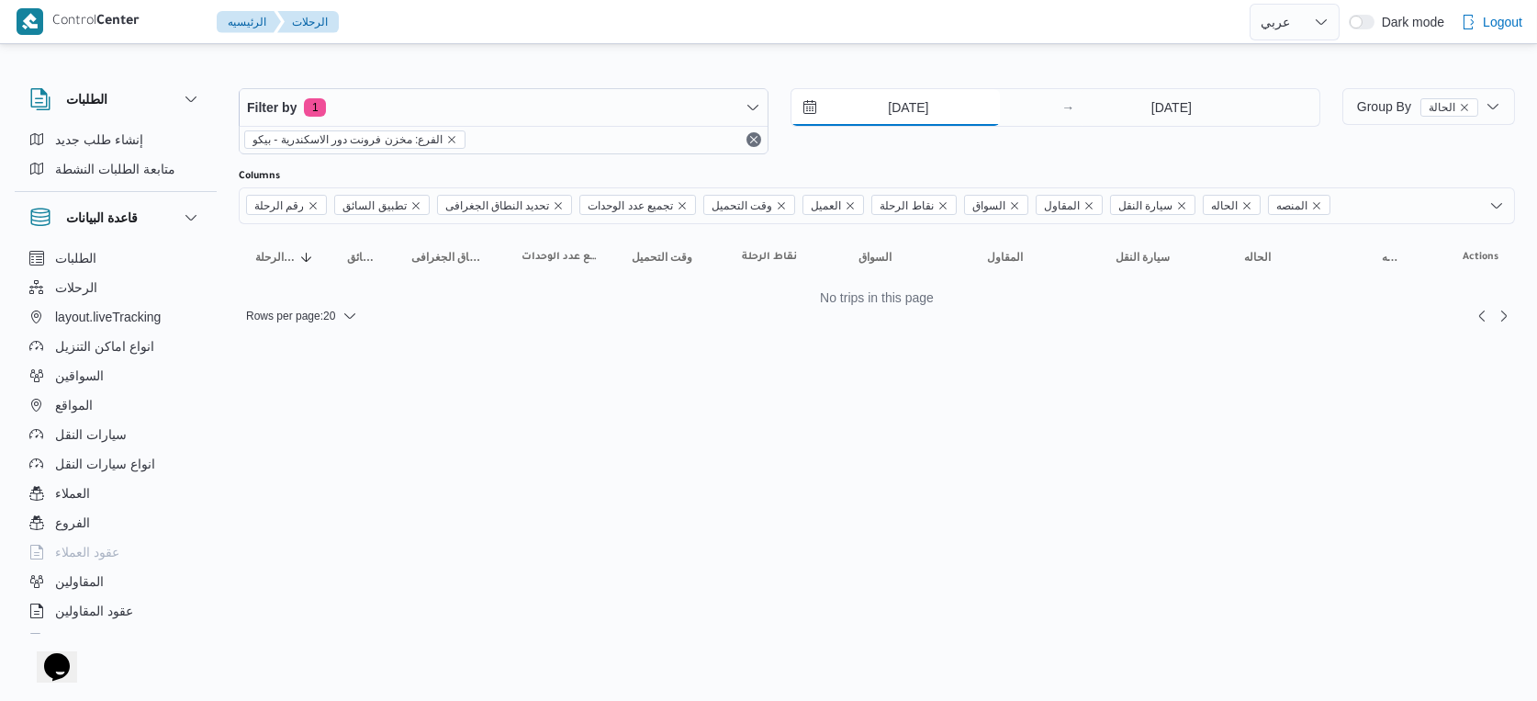
click at [913, 100] on input "[DATE]" at bounding box center [896, 107] width 208 height 37
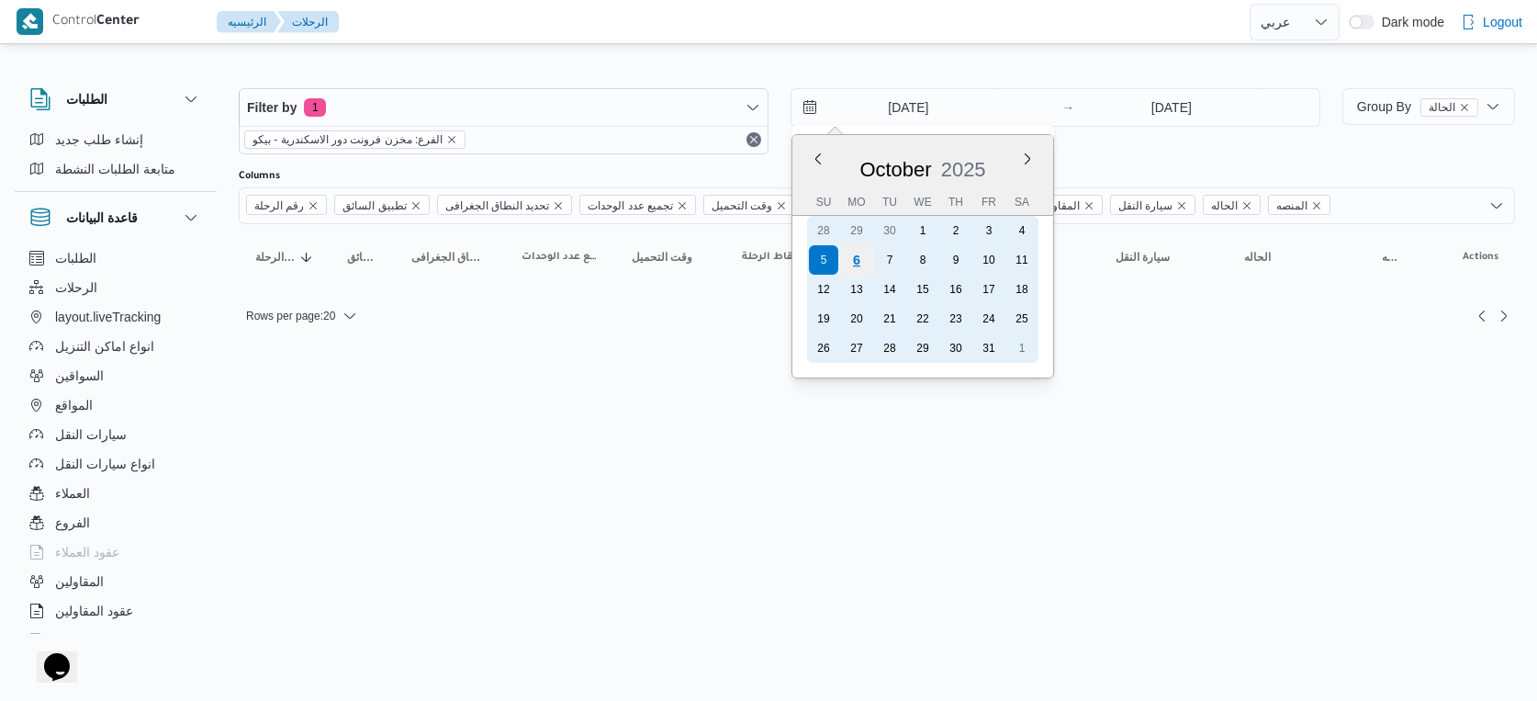
click at [867, 264] on div "6" at bounding box center [856, 259] width 35 height 35
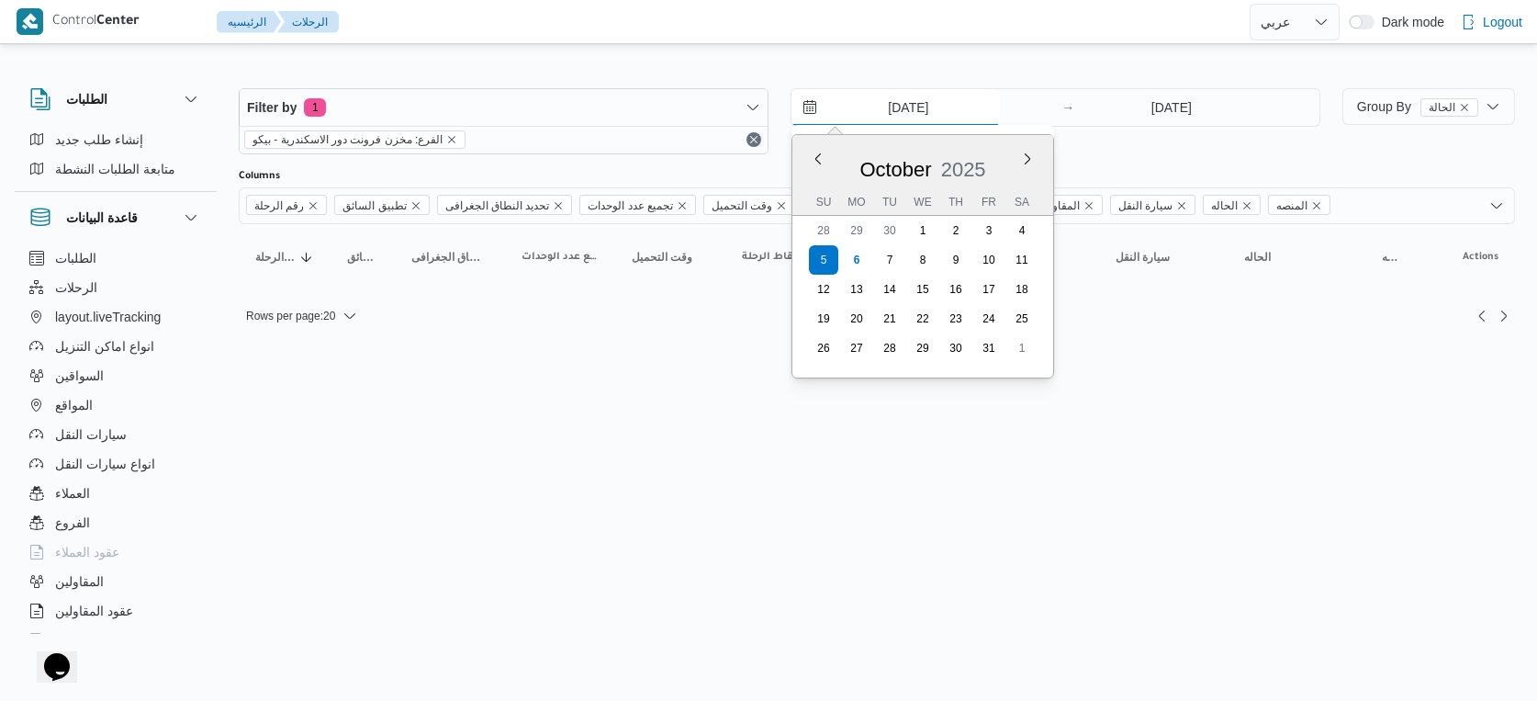
type input "[DATE]"
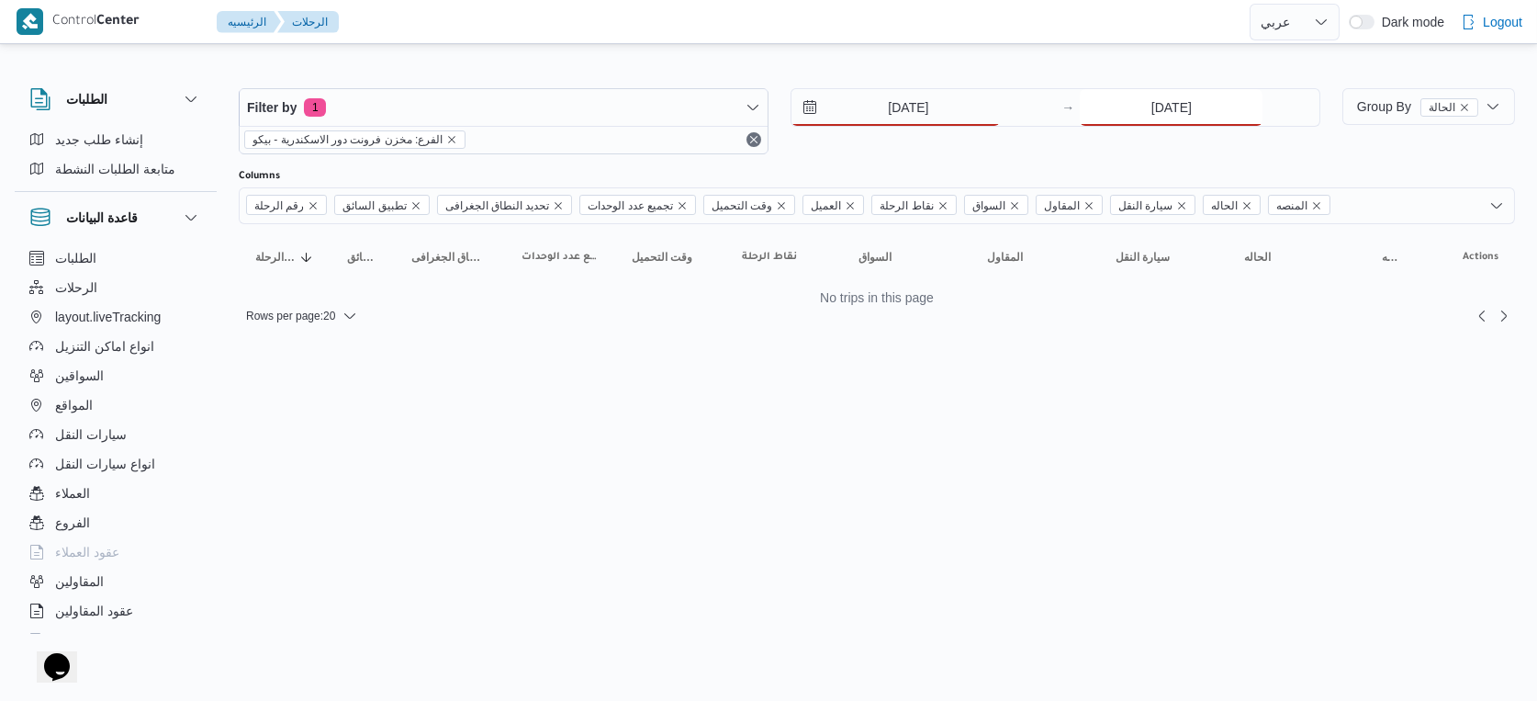
click at [1201, 104] on input "5/10/2025" at bounding box center [1171, 107] width 183 height 37
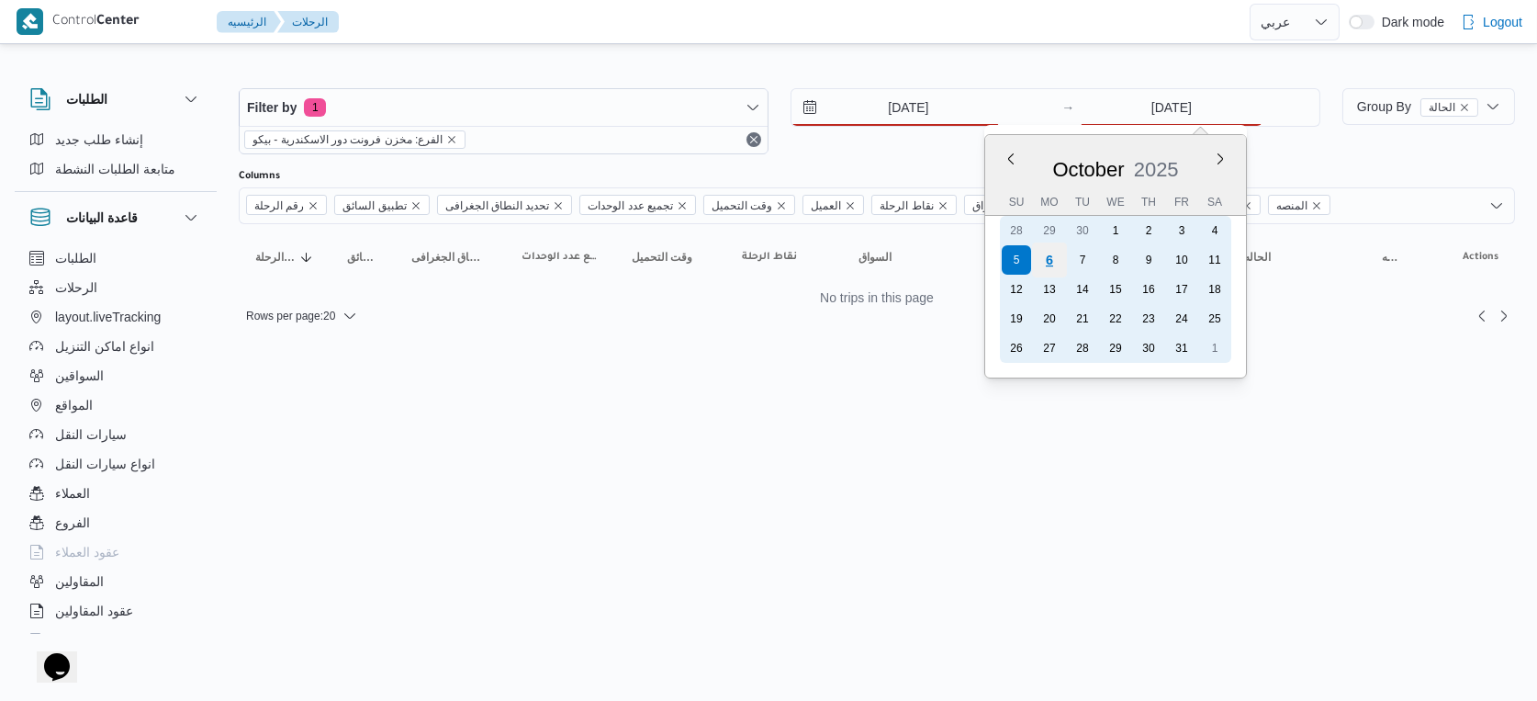
click at [1052, 256] on div "6" at bounding box center [1049, 259] width 35 height 35
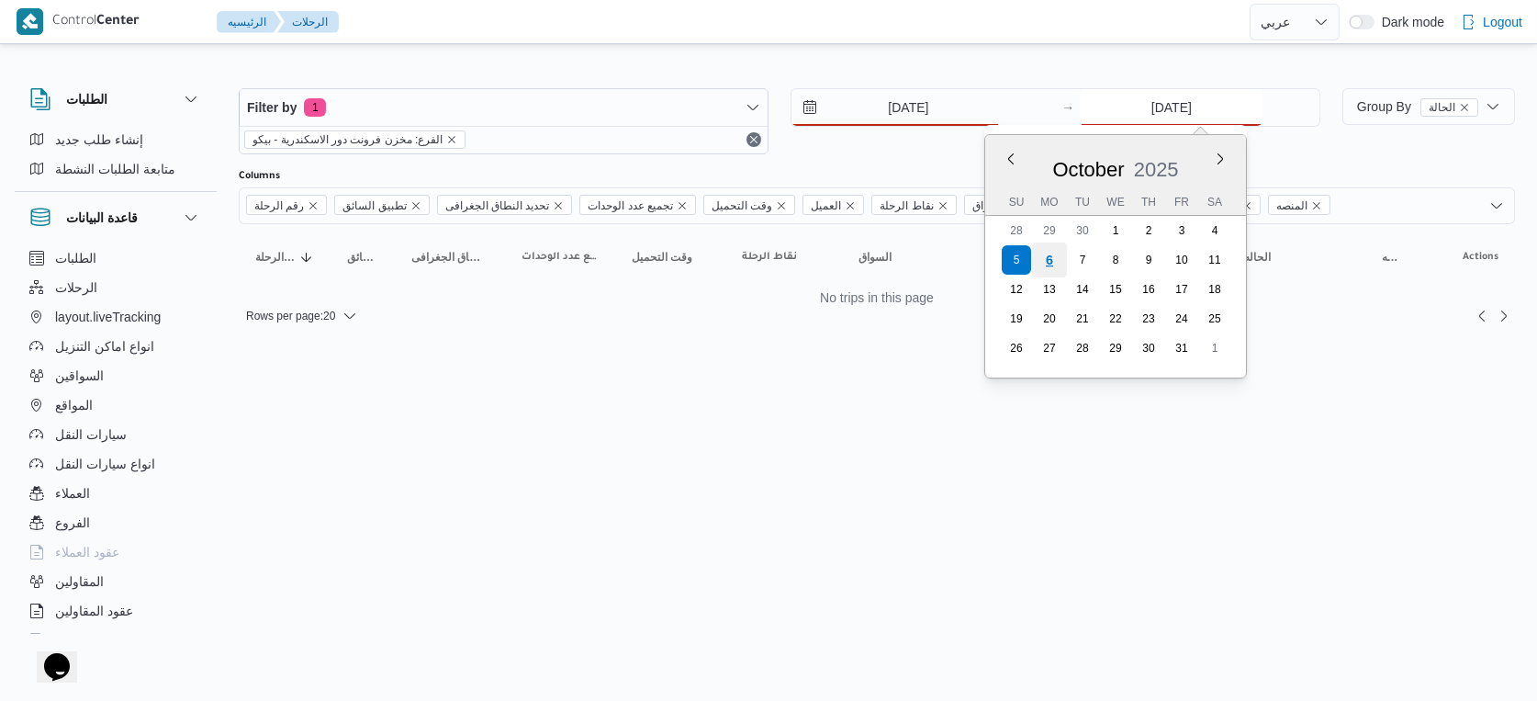
type input "[DATE]"
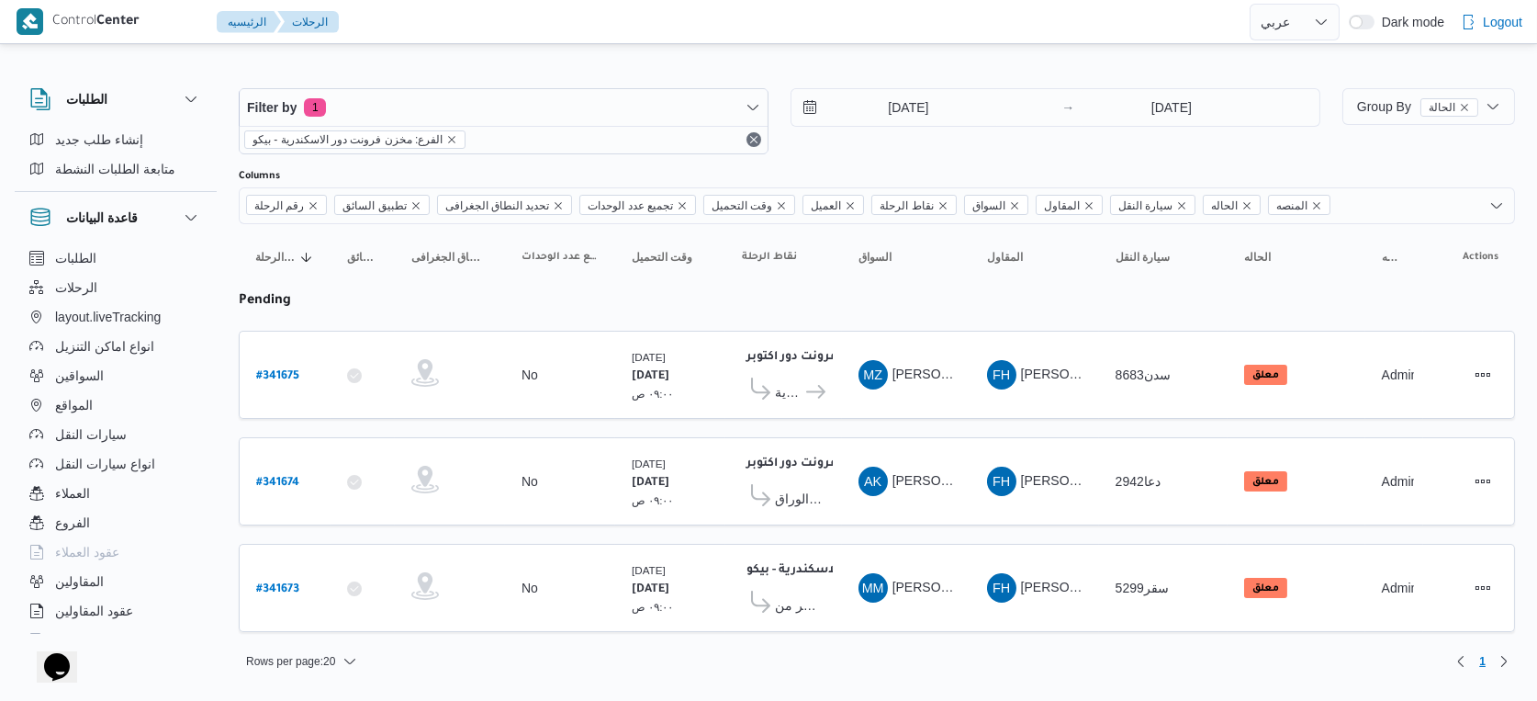
click at [867, 409] on td "السواق MZ محمد زكريا غريب محمد" at bounding box center [906, 375] width 129 height 88
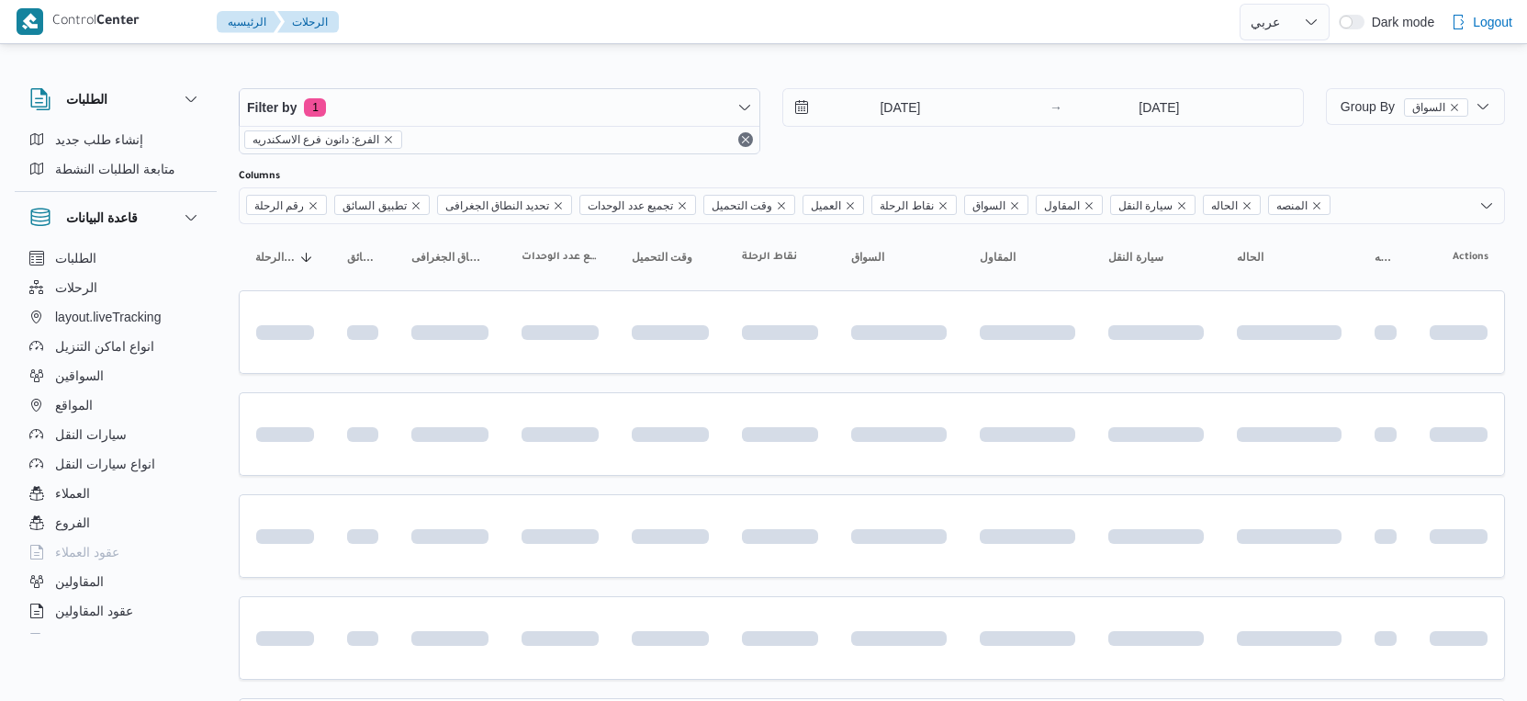
select select "ar"
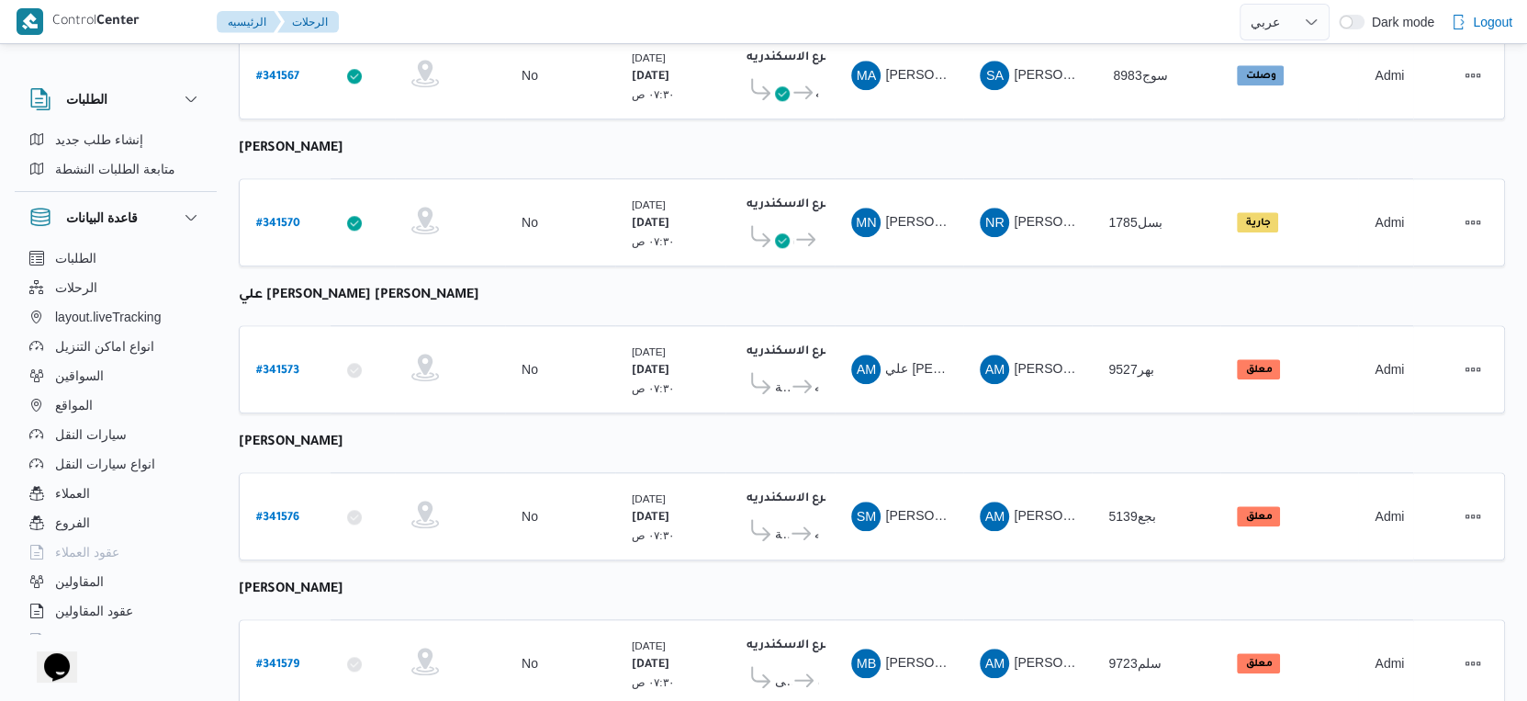
scroll to position [1499, 0]
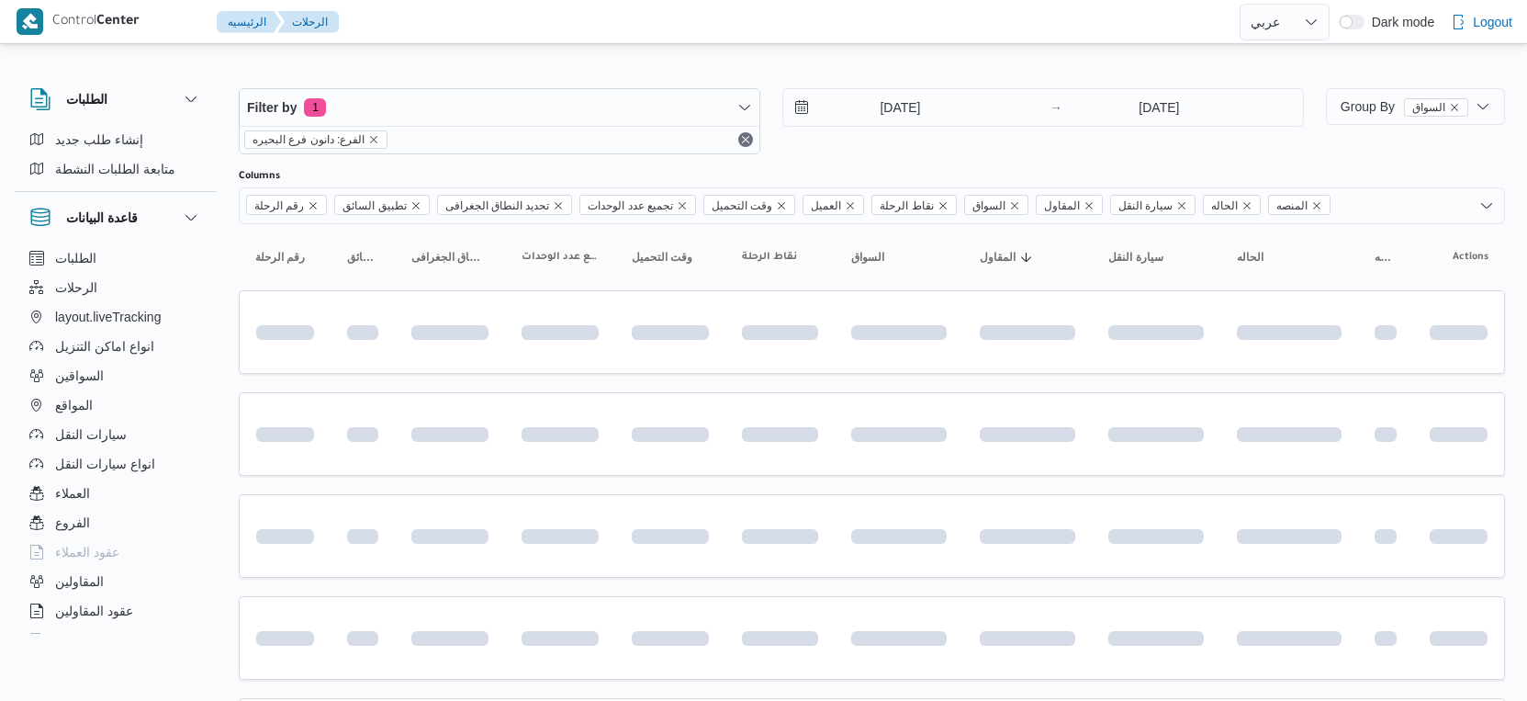
select select "ar"
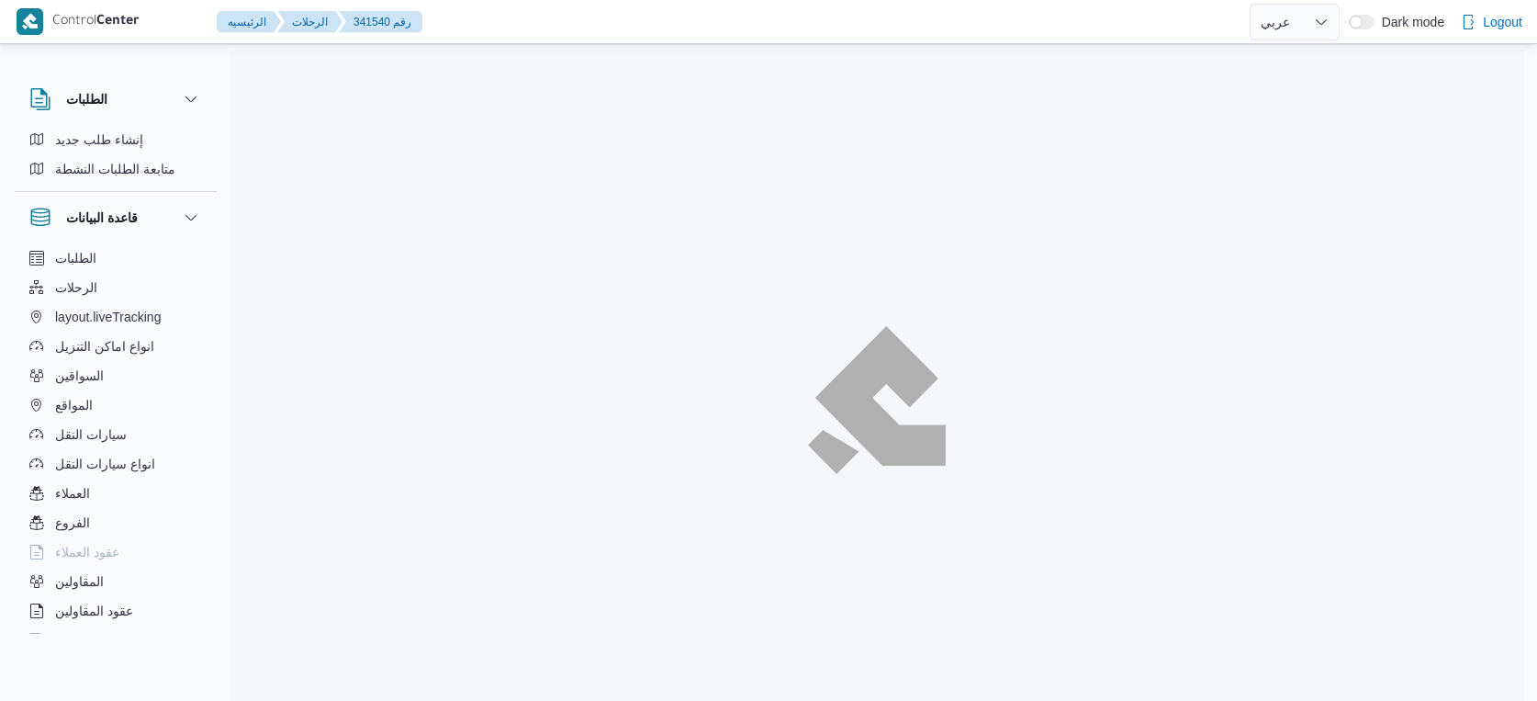
select select "ar"
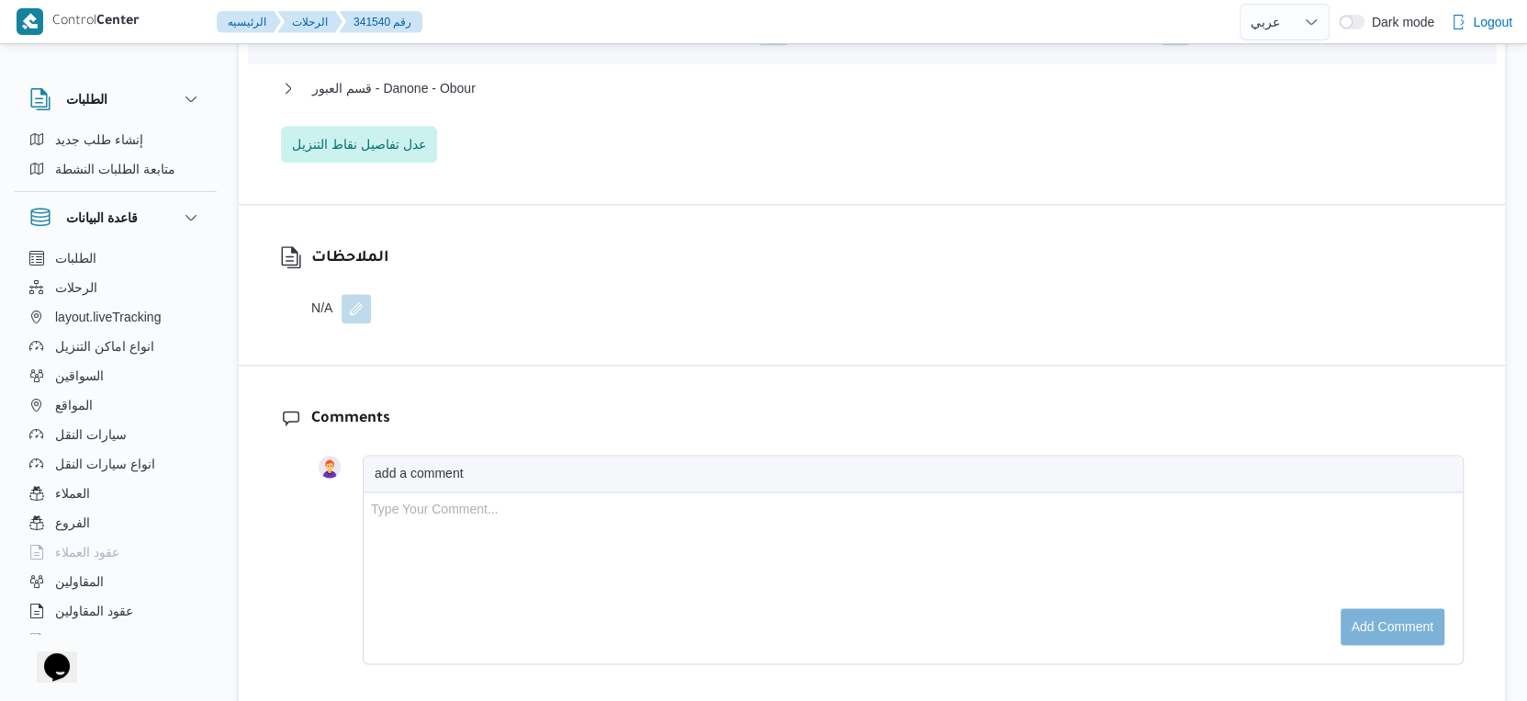
scroll to position [1837, 0]
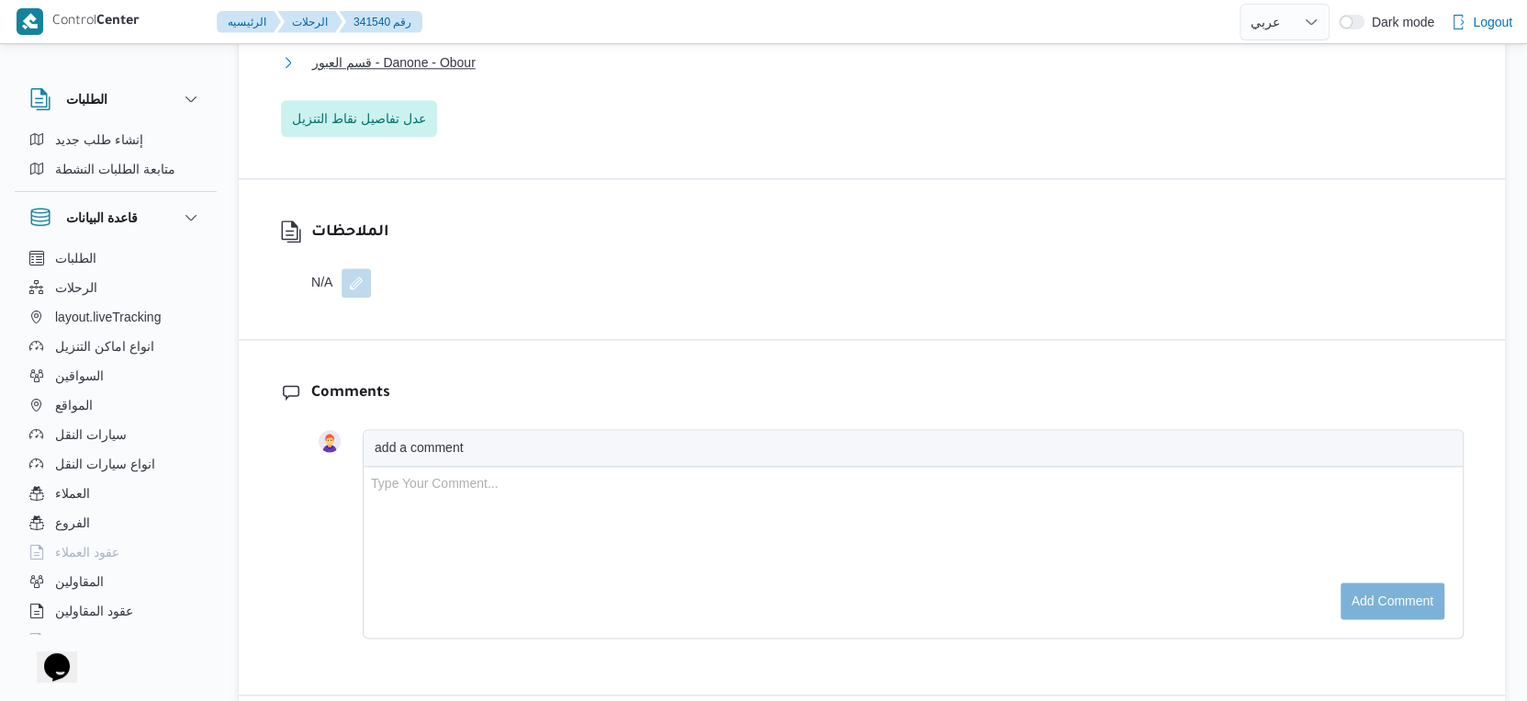
click at [479, 73] on button "قسم العبور - Danone - Obour" at bounding box center [872, 62] width 1183 height 22
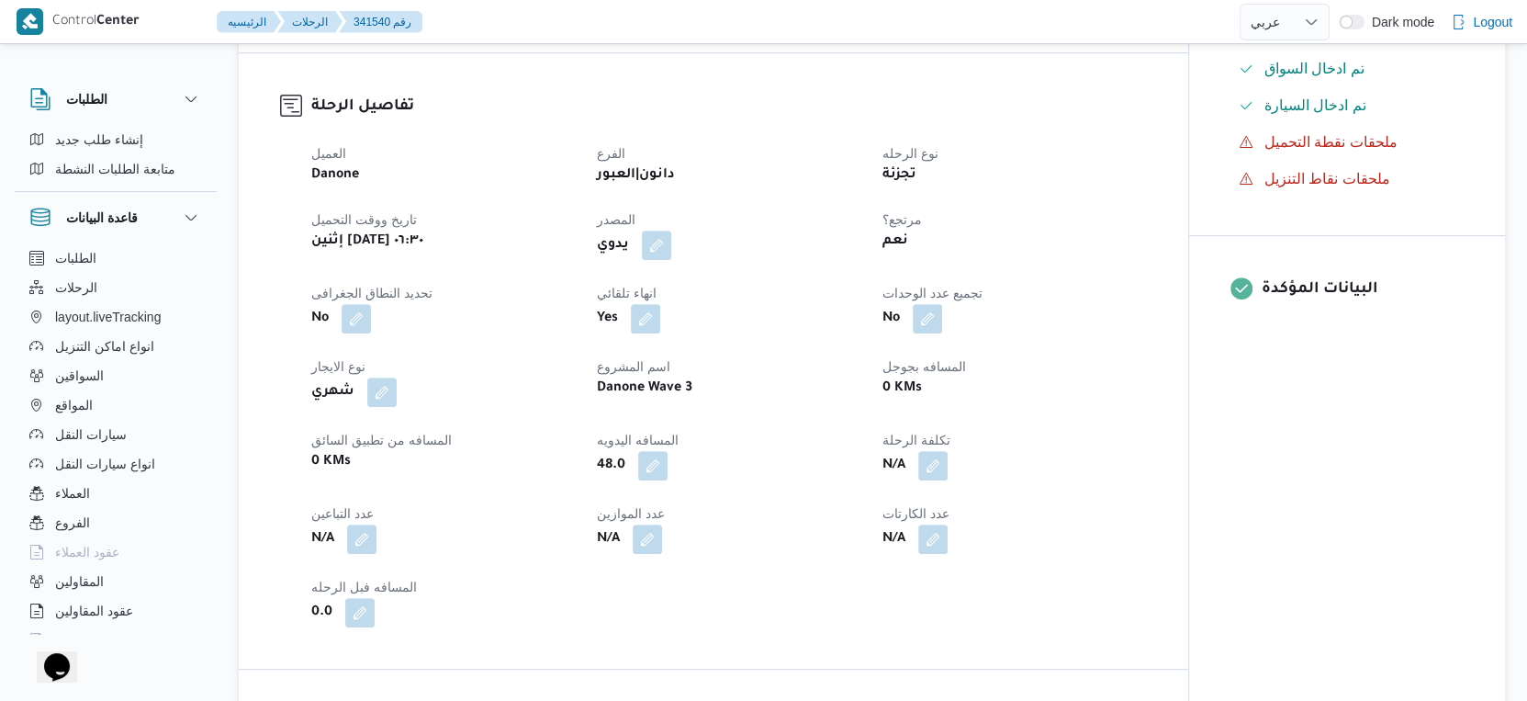
scroll to position [510, 0]
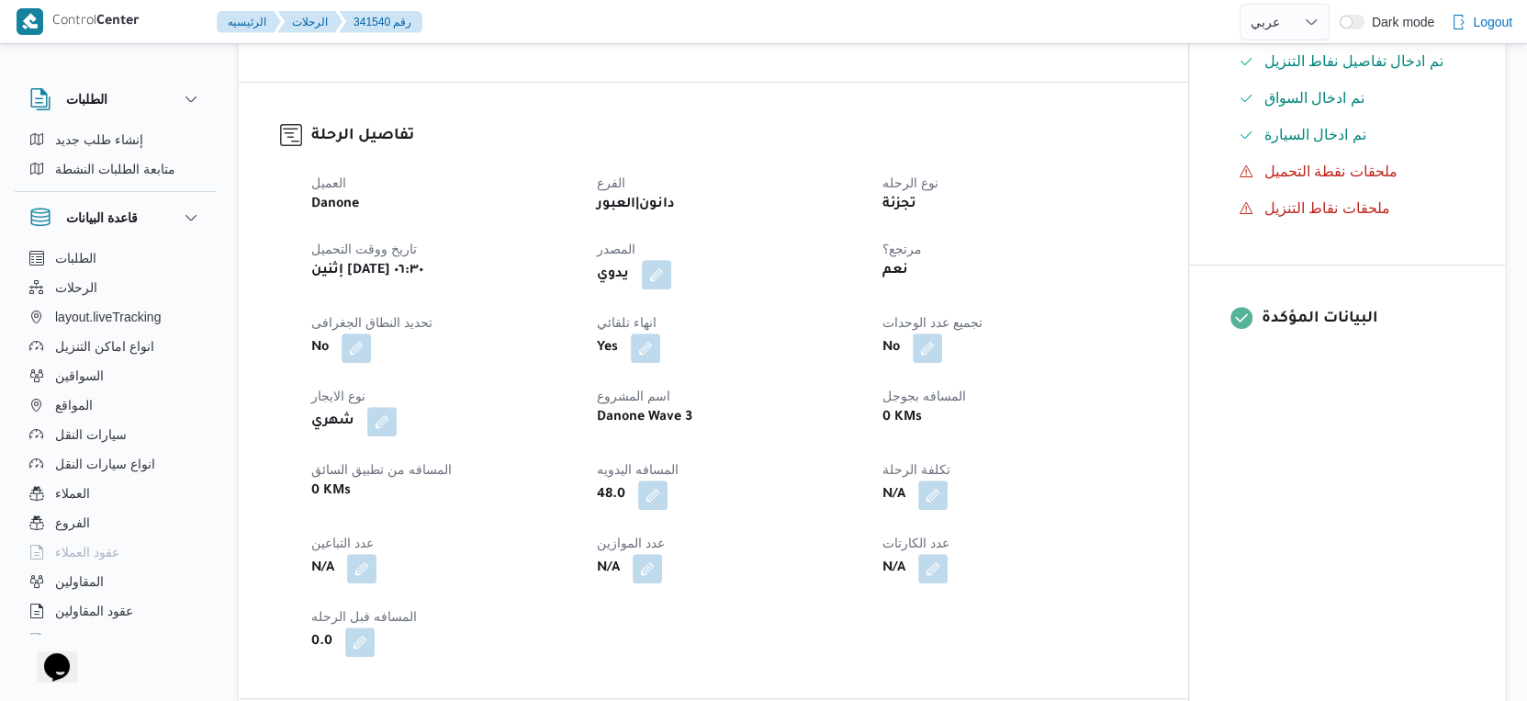
select select "ar"
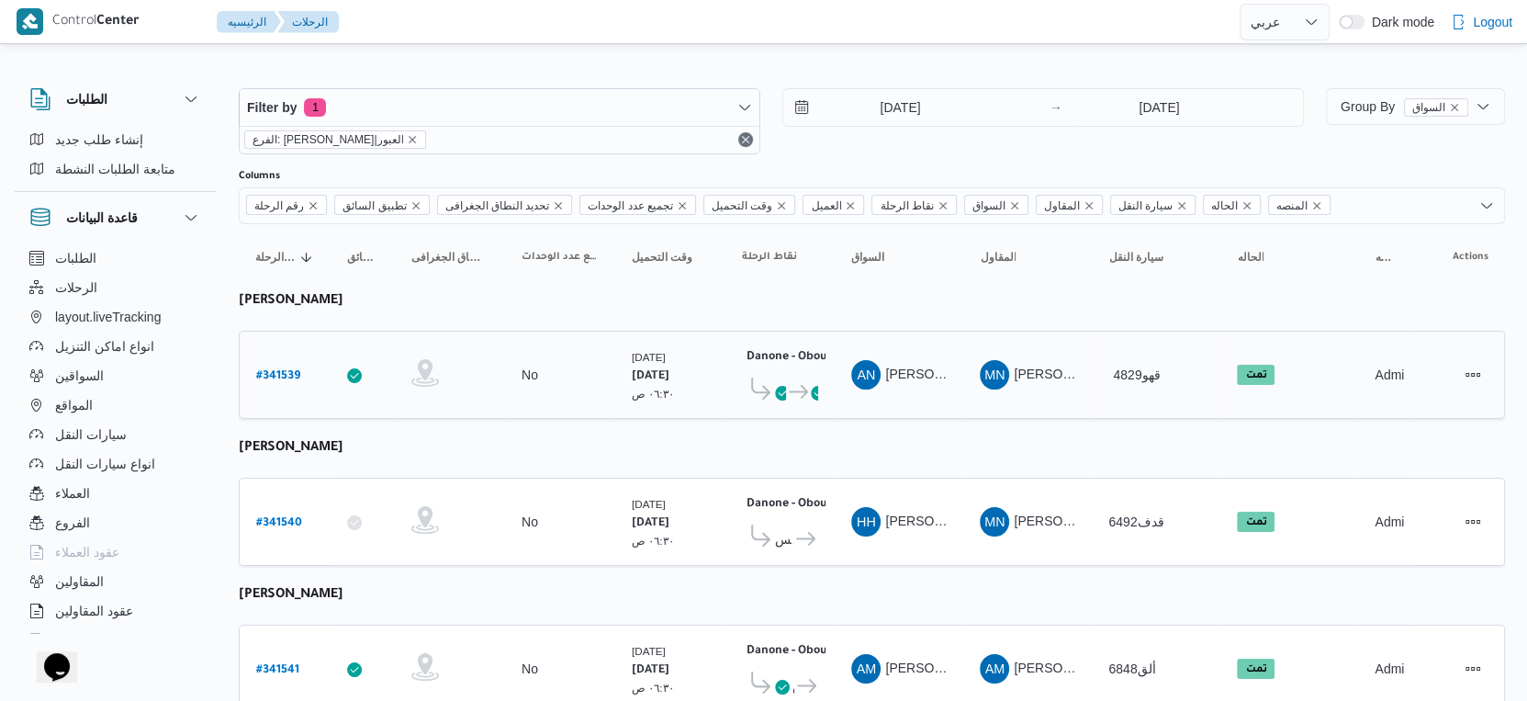
scroll to position [408, 0]
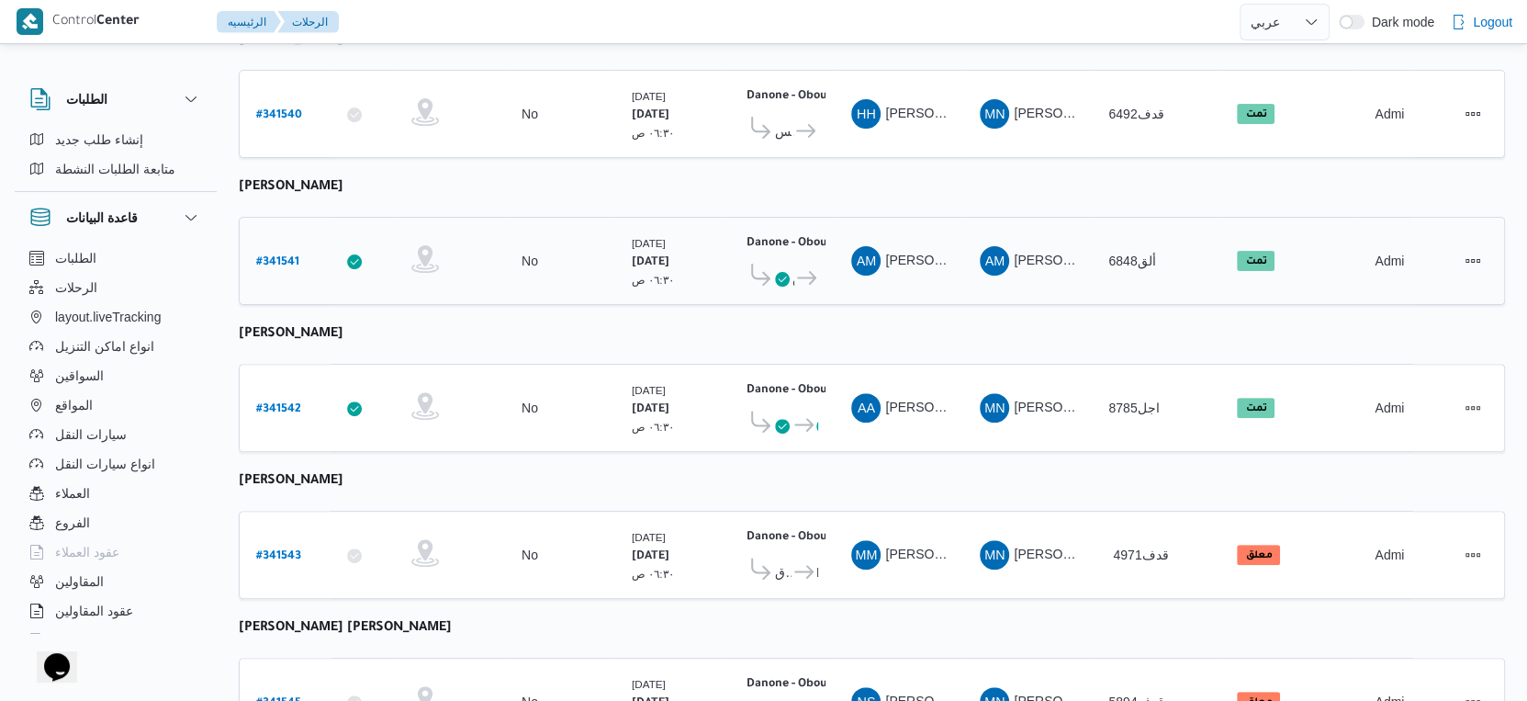
click at [286, 256] on b "# 341541" at bounding box center [277, 262] width 43 height 13
select select "ar"
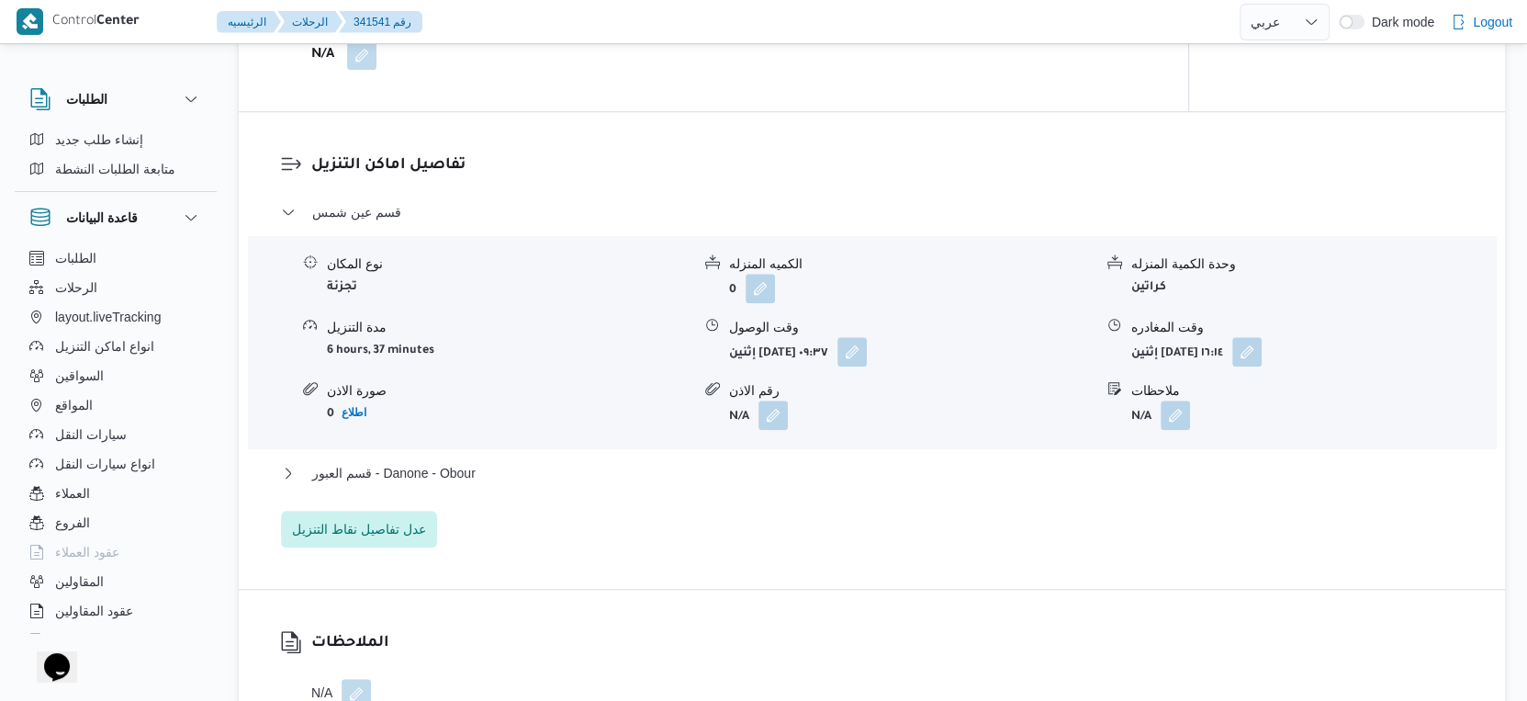
scroll to position [1428, 0]
click at [479, 468] on button "قسم العبور - Danone - Obour" at bounding box center [872, 471] width 1183 height 22
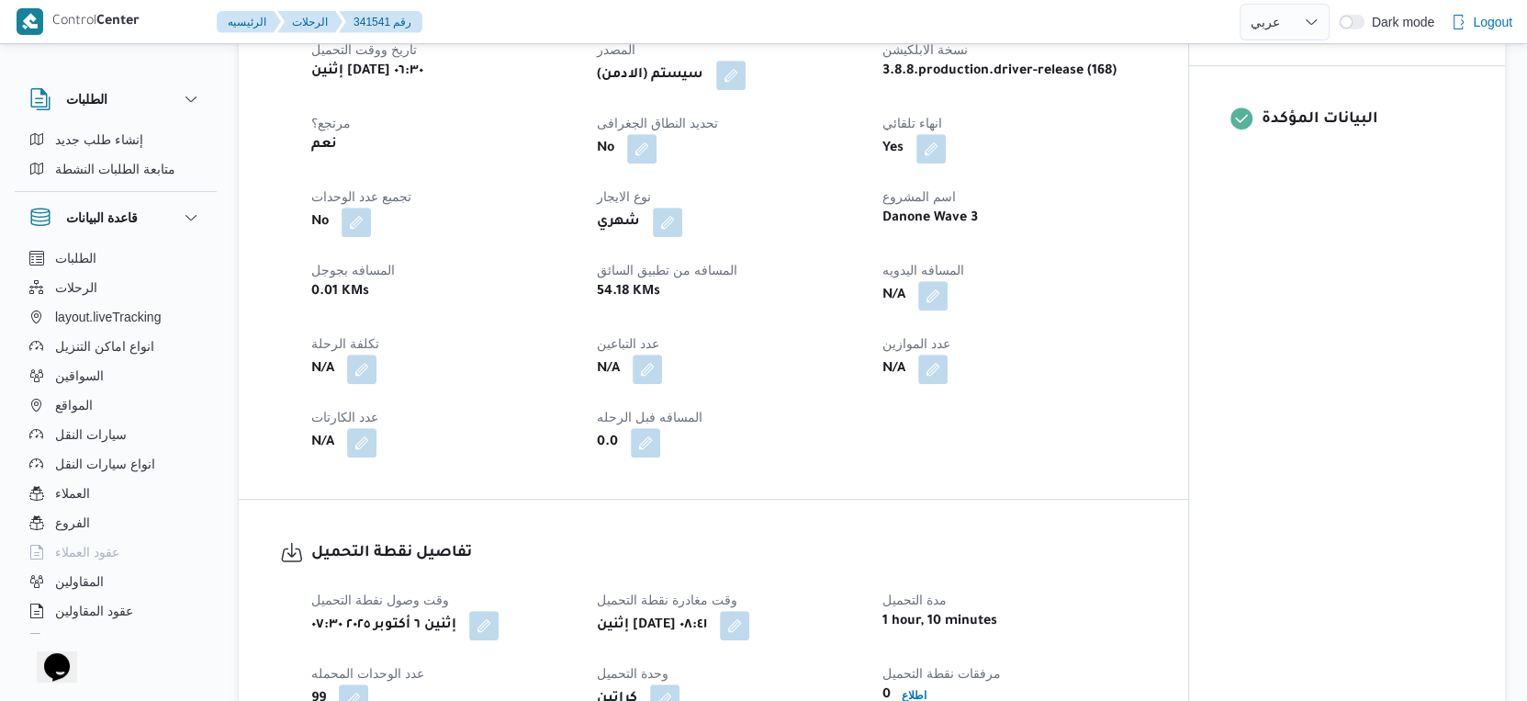
scroll to position [612, 0]
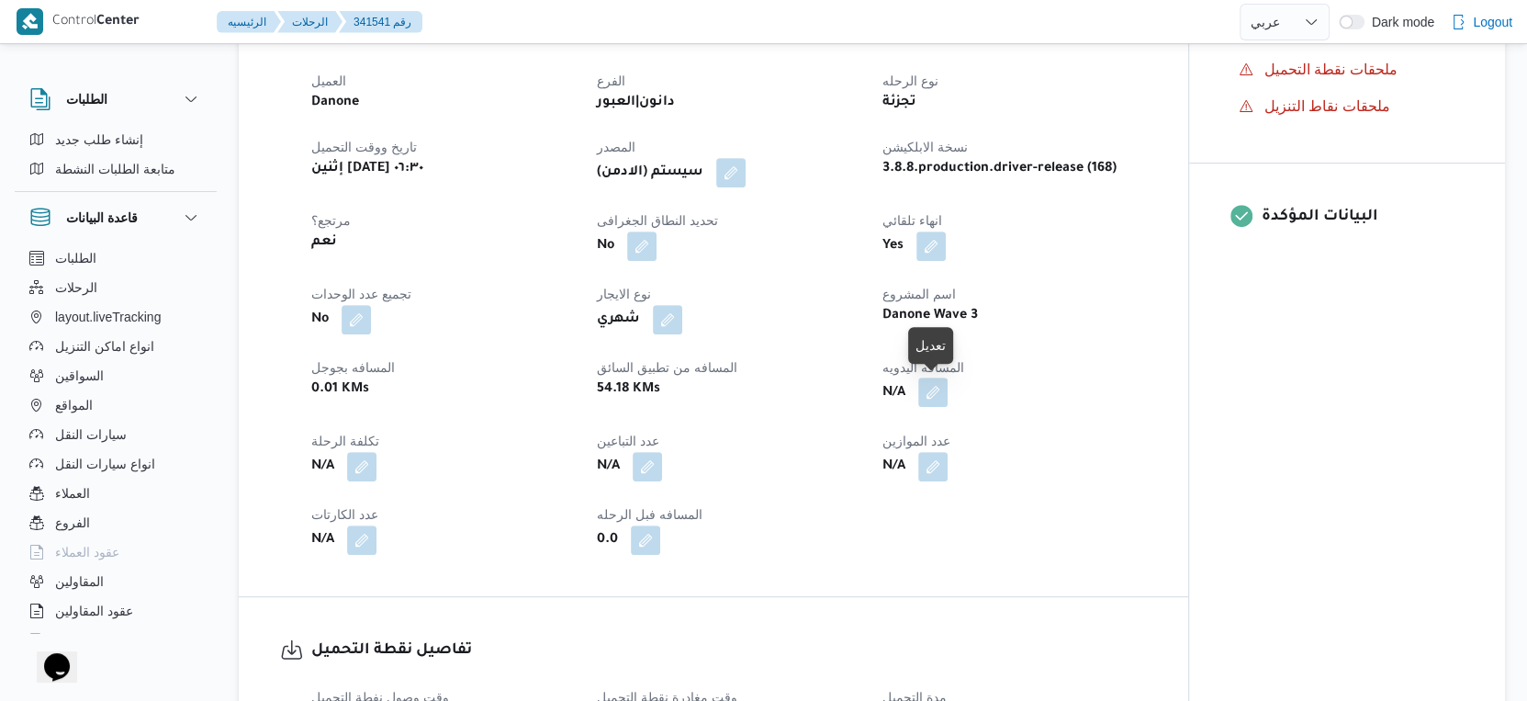
click at [921, 386] on button "button" at bounding box center [932, 391] width 29 height 29
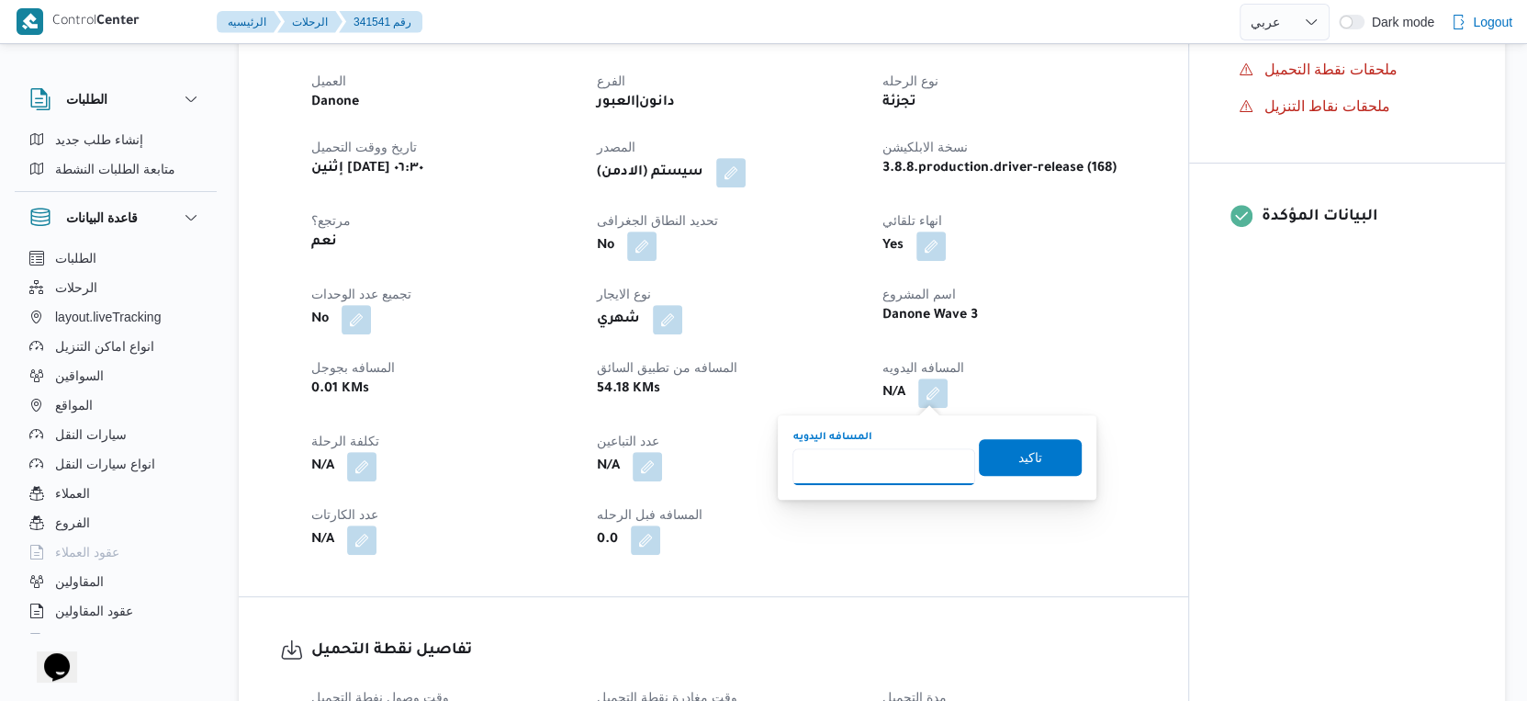
click at [888, 452] on input "المسافه اليدويه" at bounding box center [884, 466] width 183 height 37
type input "54"
click at [1022, 453] on span "تاكيد" at bounding box center [1031, 456] width 24 height 22
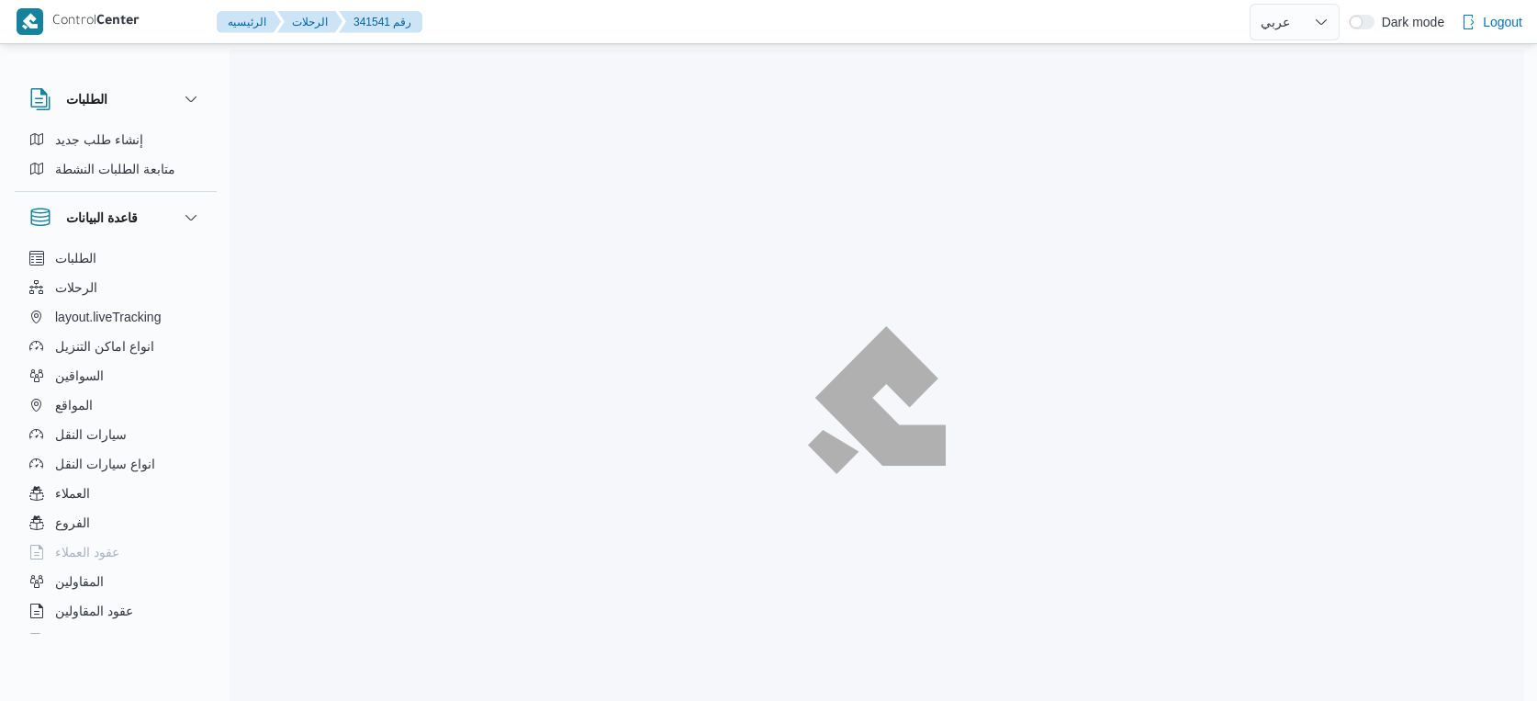
select select "ar"
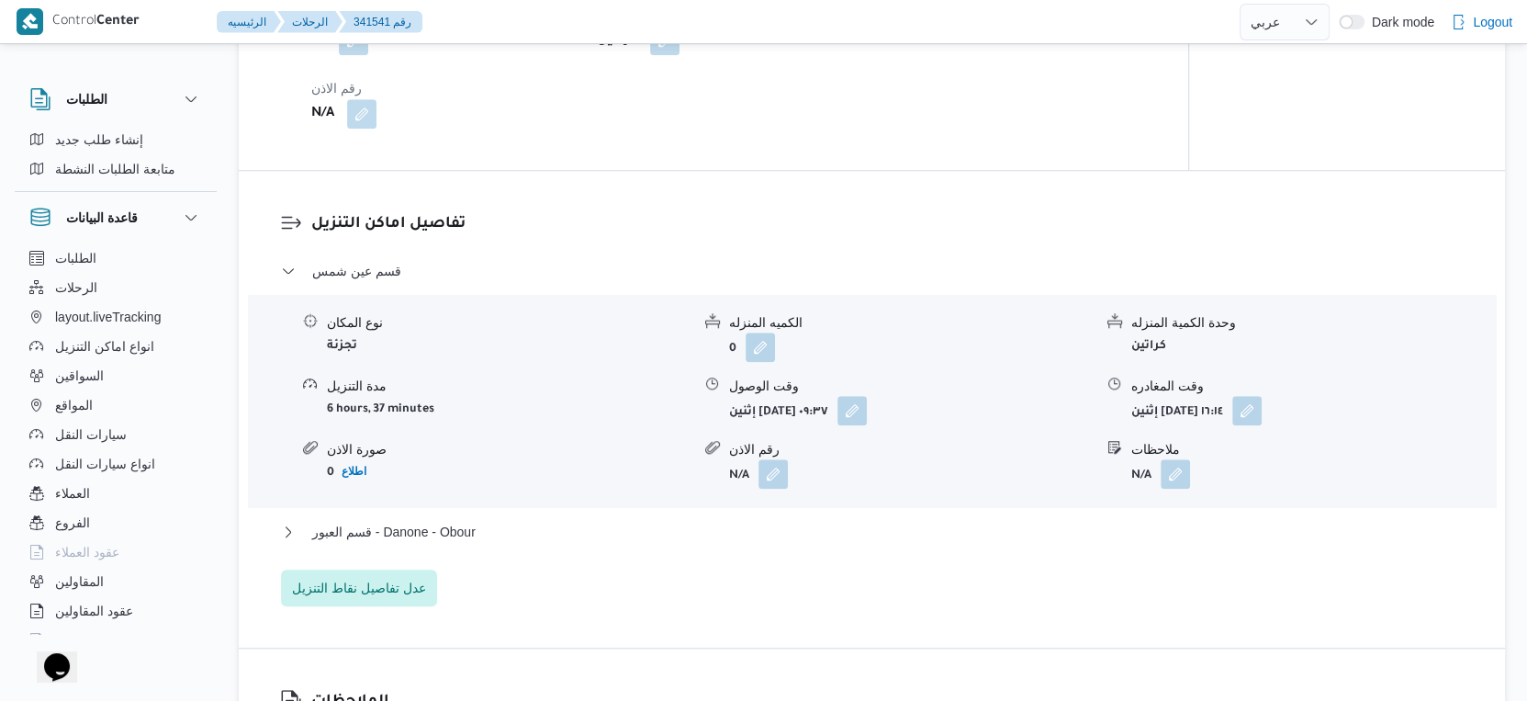
scroll to position [1376, 0]
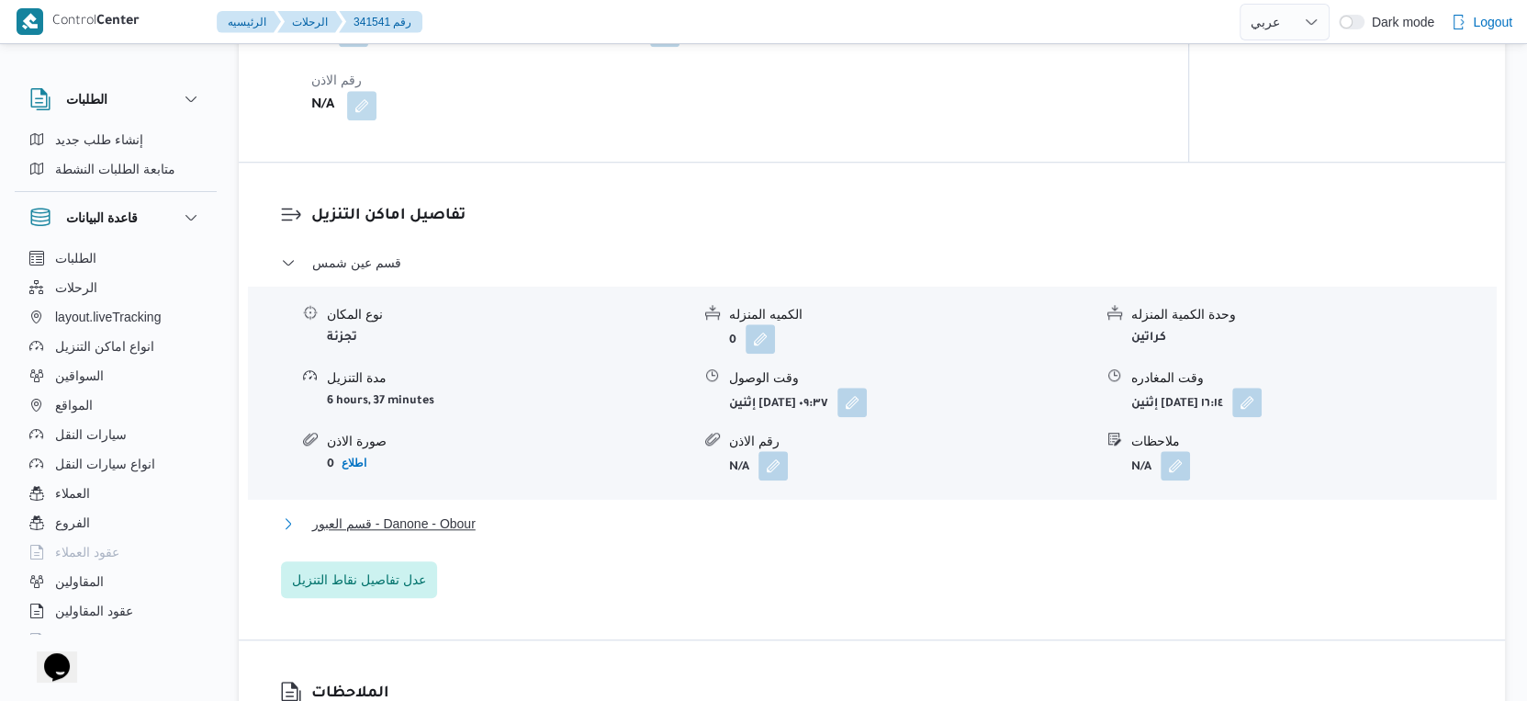
click at [503, 519] on button "قسم العبور - Danone - Obour" at bounding box center [872, 523] width 1183 height 22
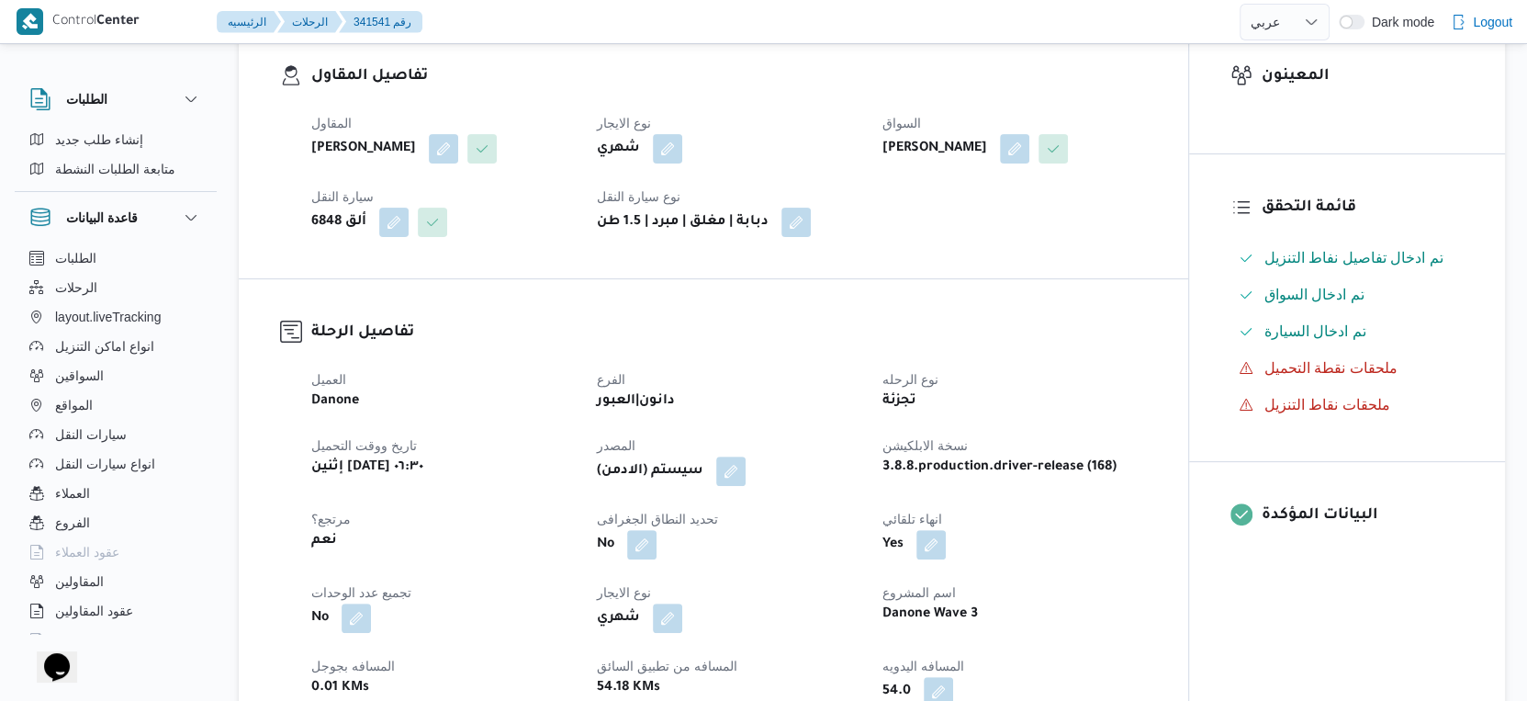
scroll to position [612, 0]
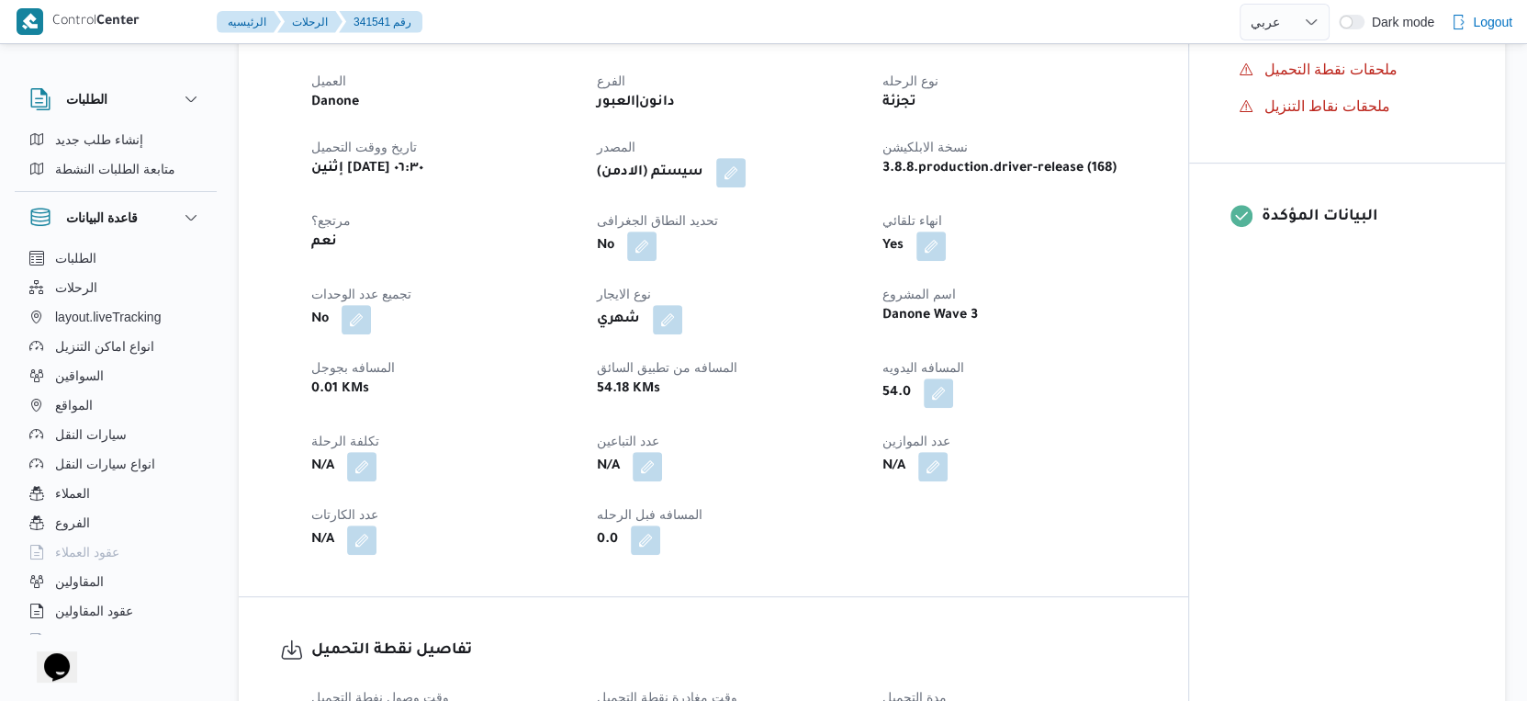
select select "ar"
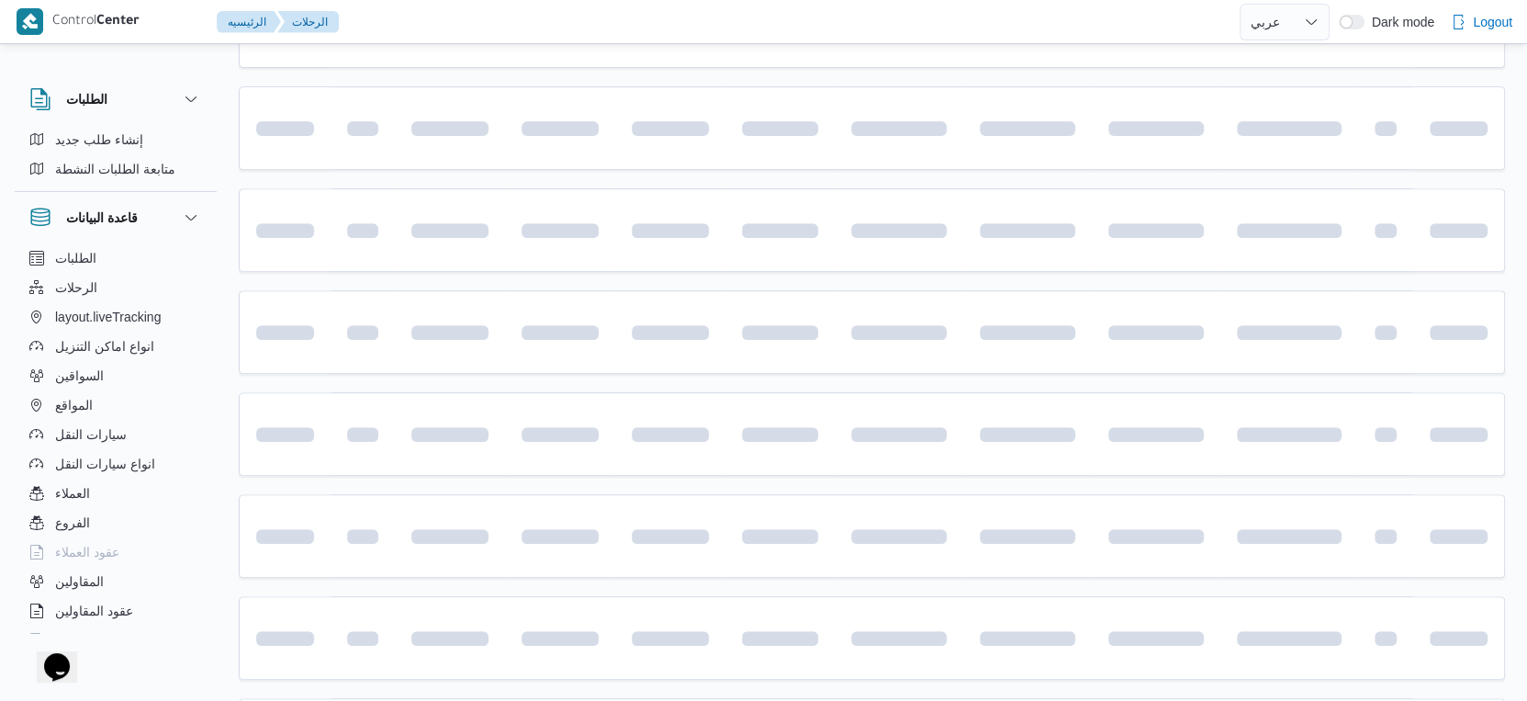
scroll to position [408, 0]
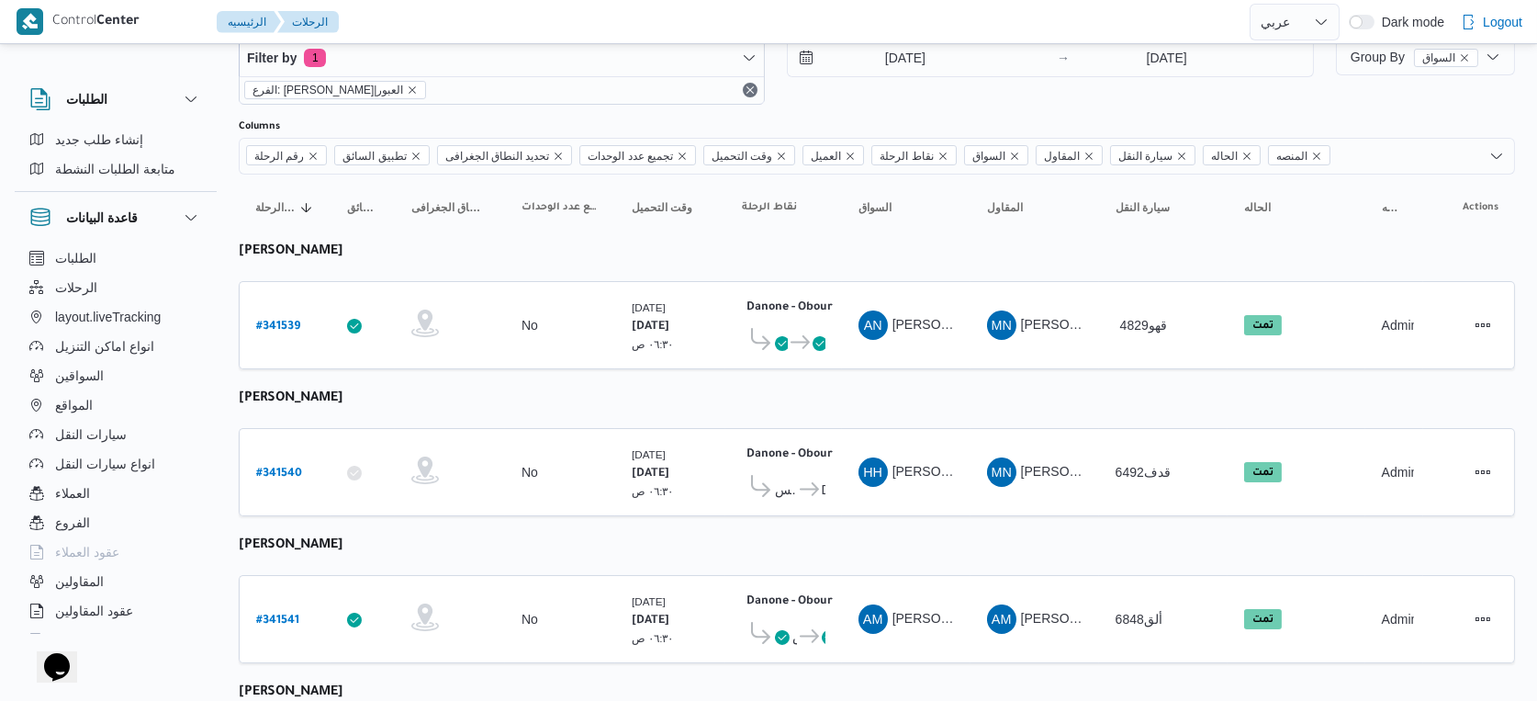
select select "ar"
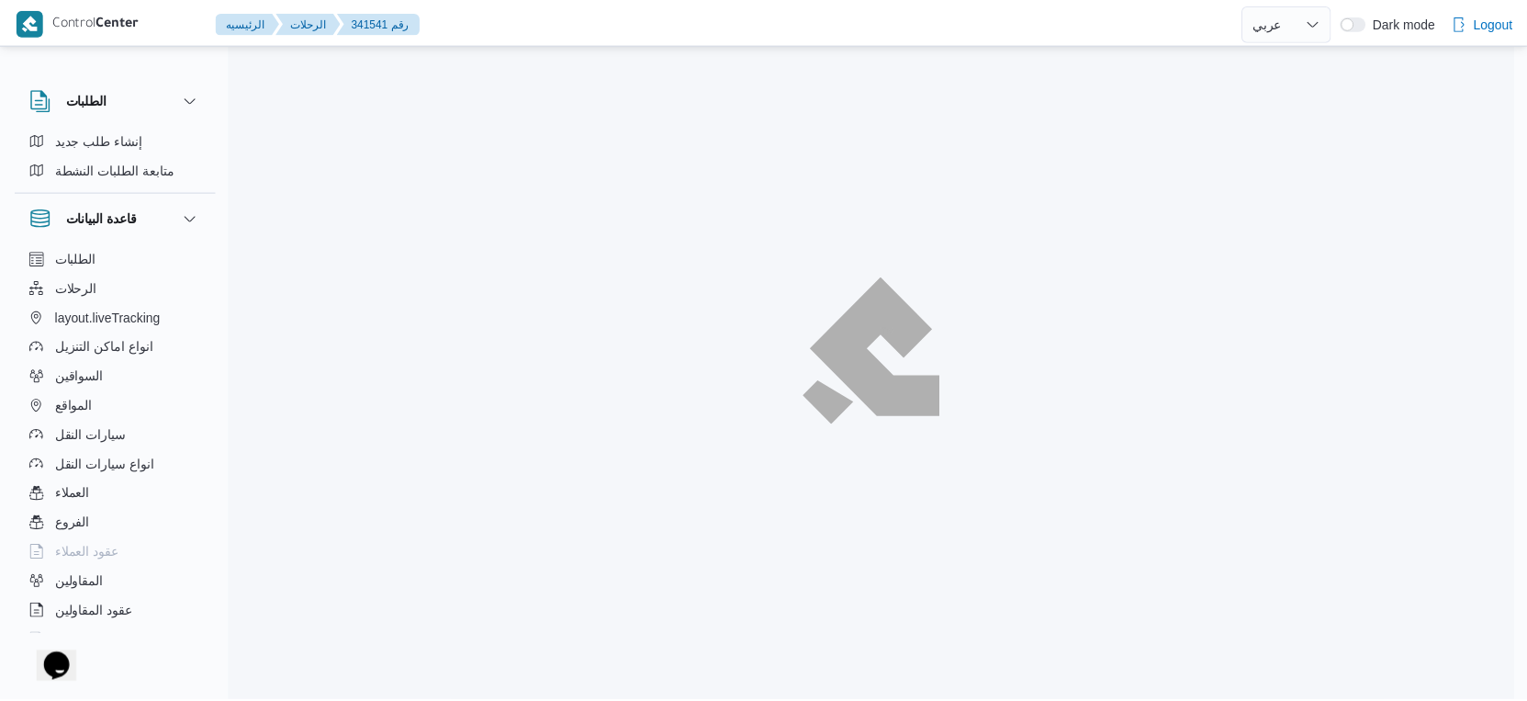
scroll to position [408, 0]
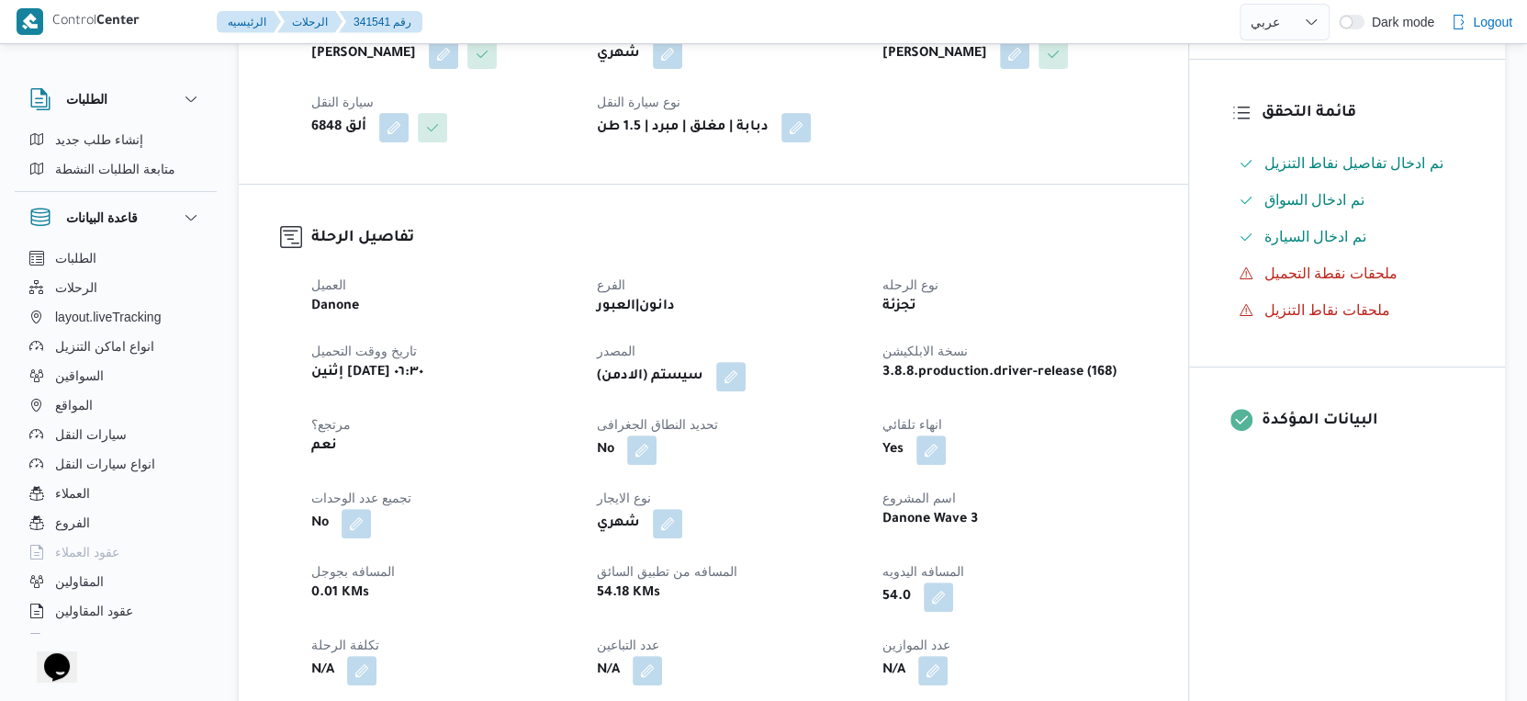
select select "ar"
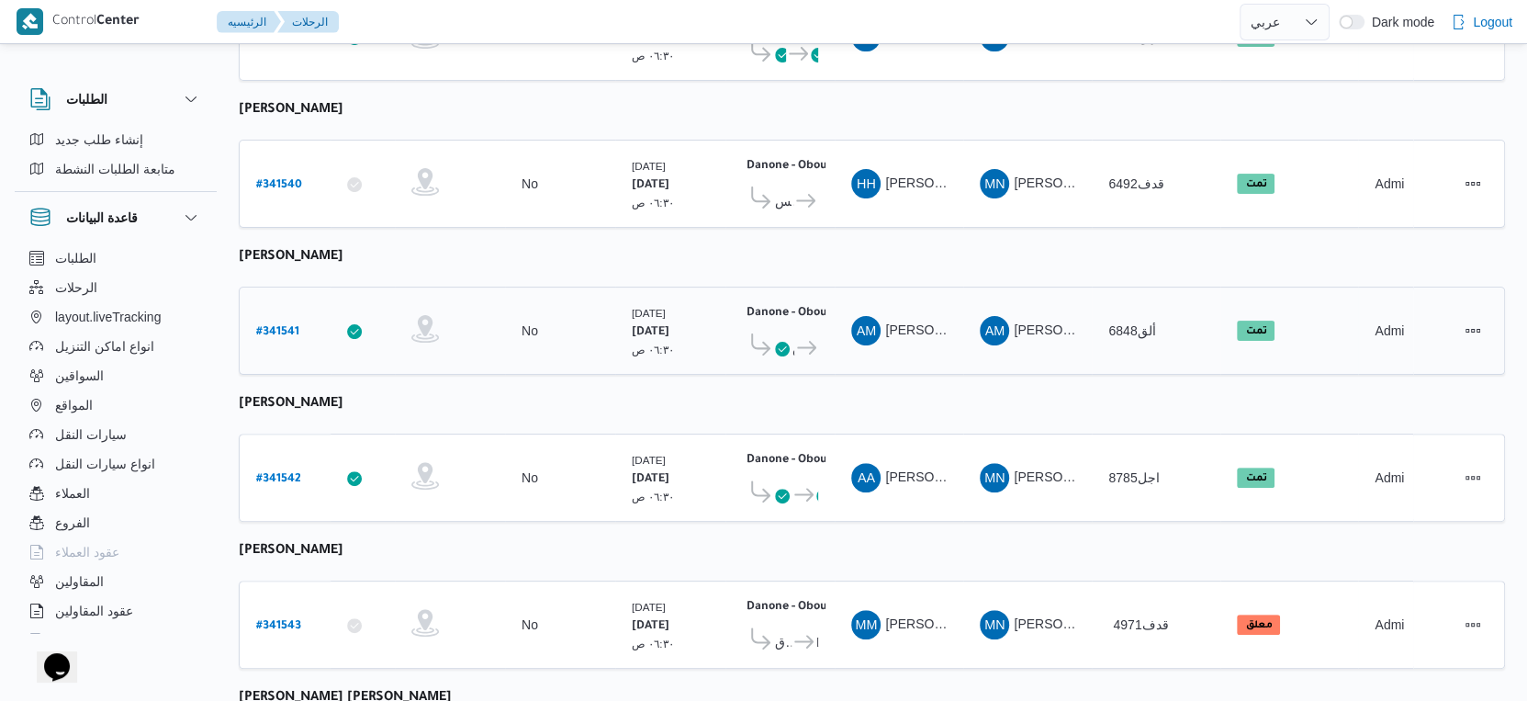
scroll to position [408, 0]
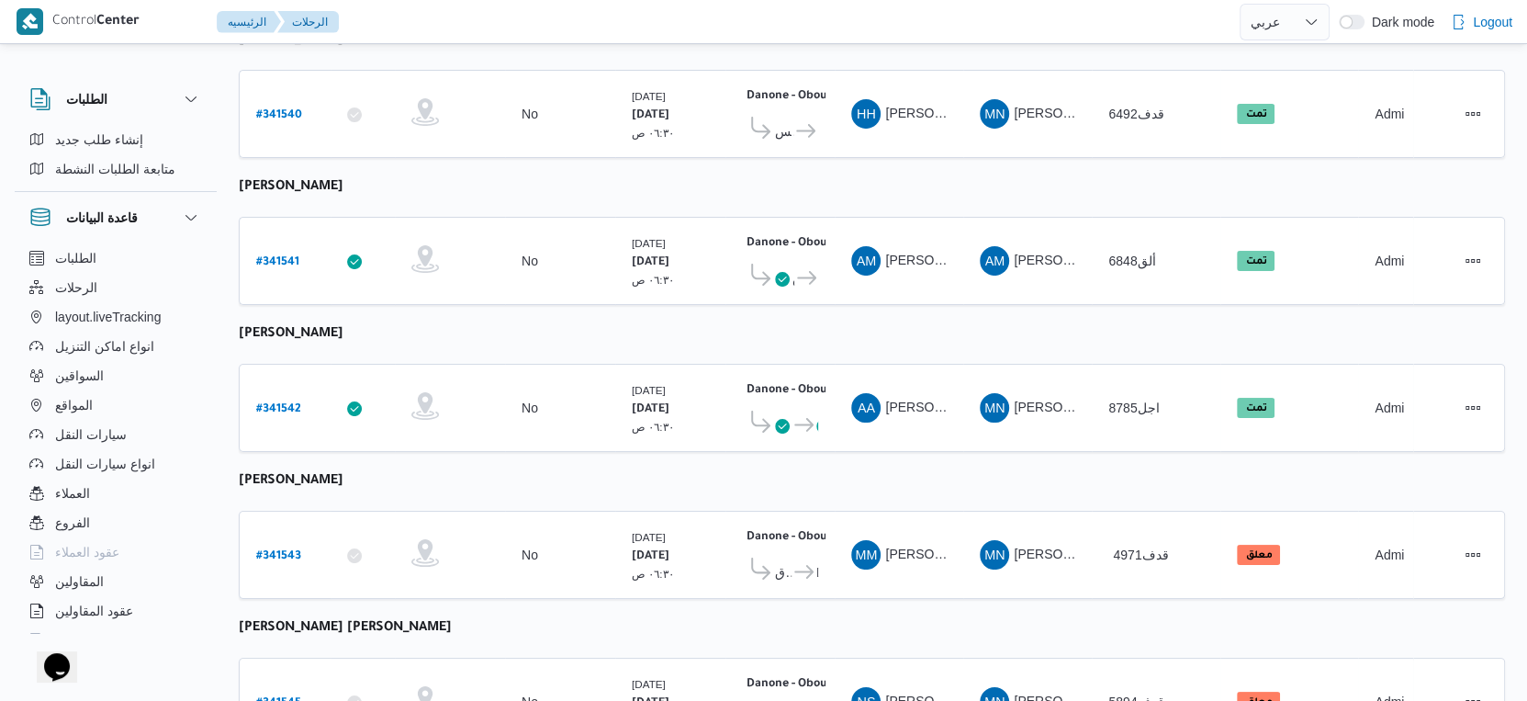
select select "ar"
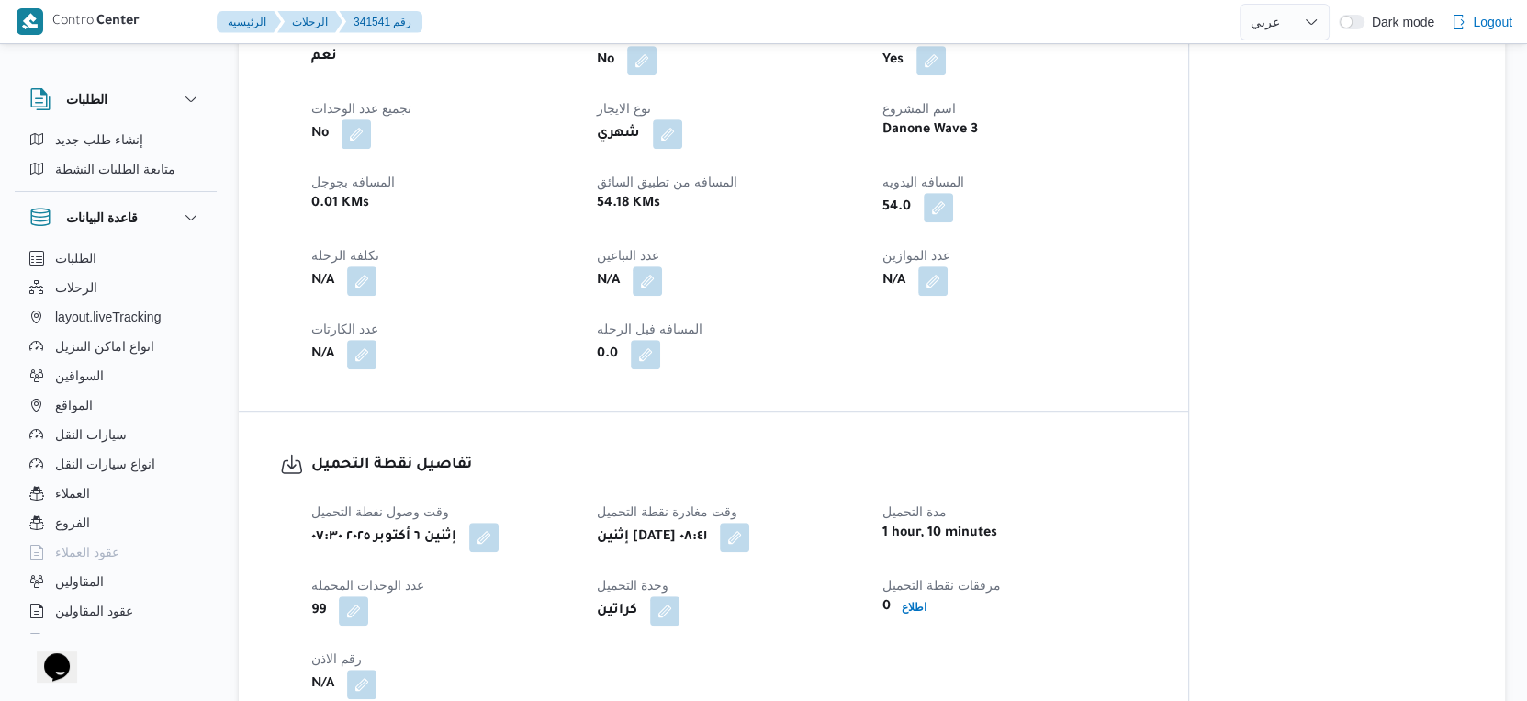
scroll to position [816, 0]
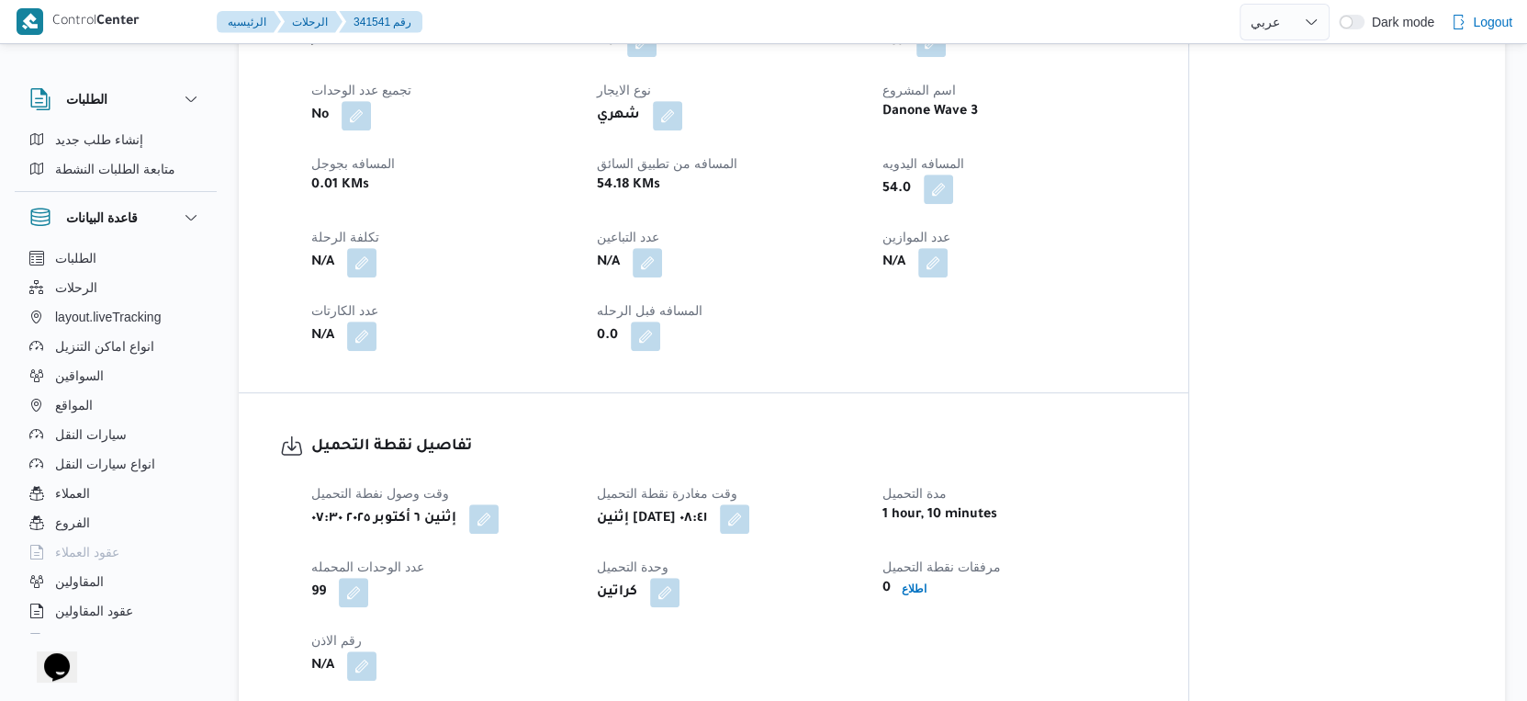
select select "ar"
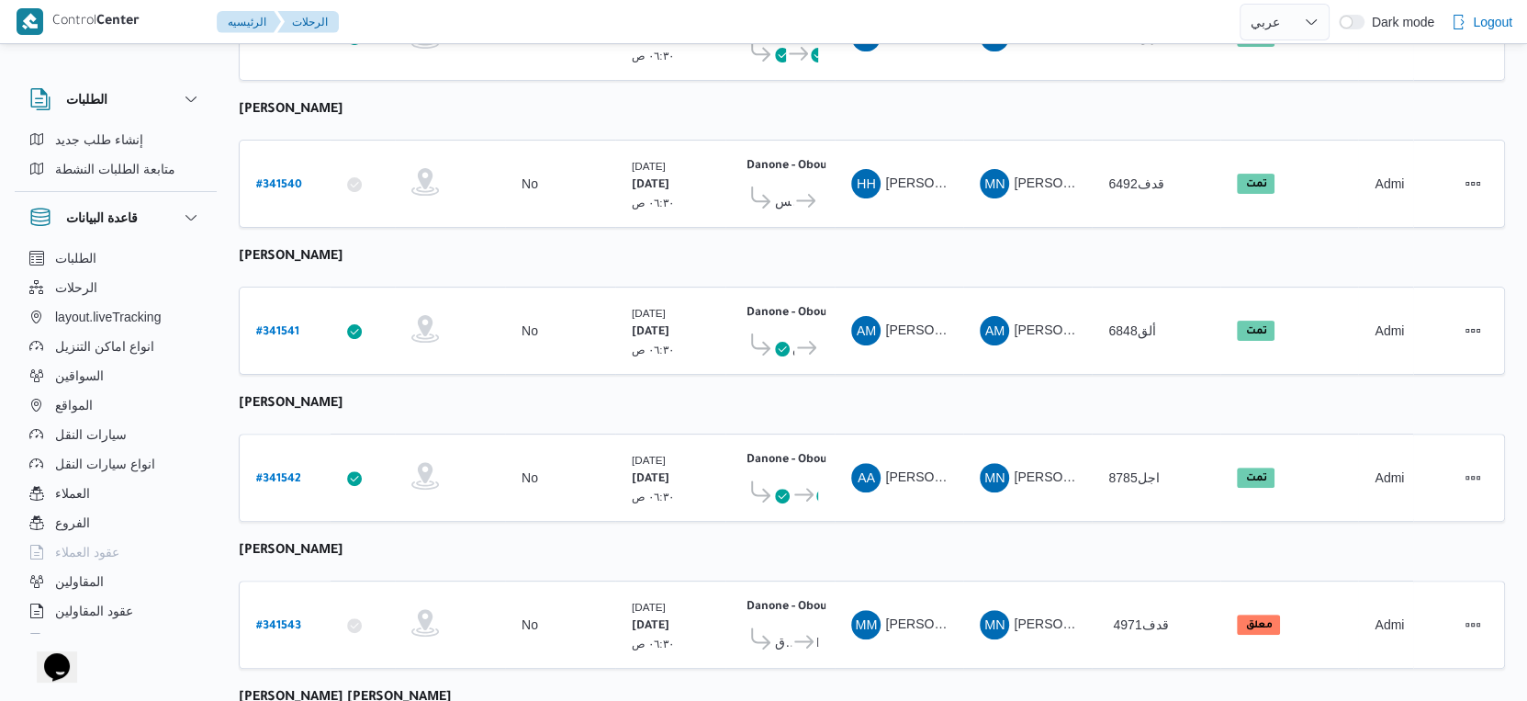
scroll to position [636, 0]
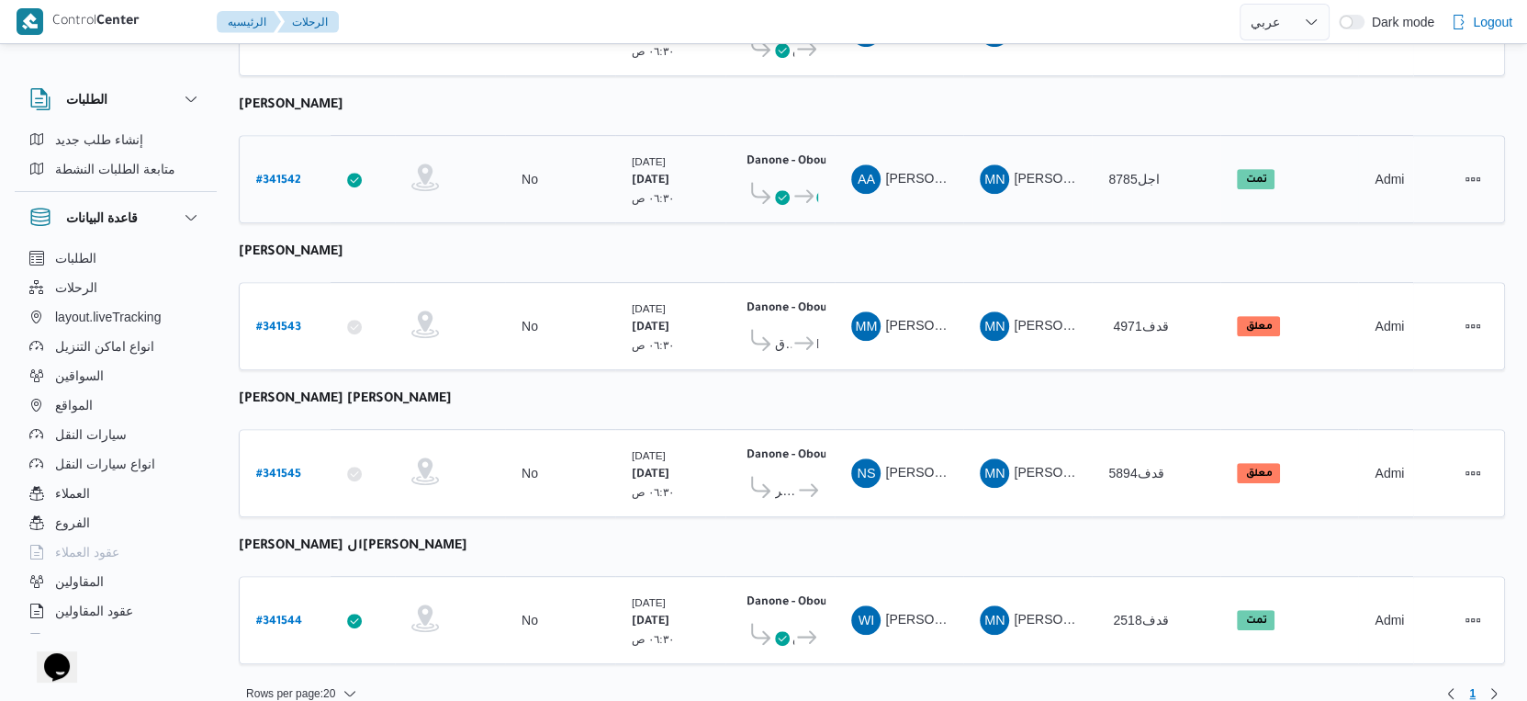
click at [276, 160] on div "# 341542" at bounding box center [285, 179] width 73 height 39
click at [264, 174] on b "# 341542" at bounding box center [278, 180] width 45 height 13
select select "ar"
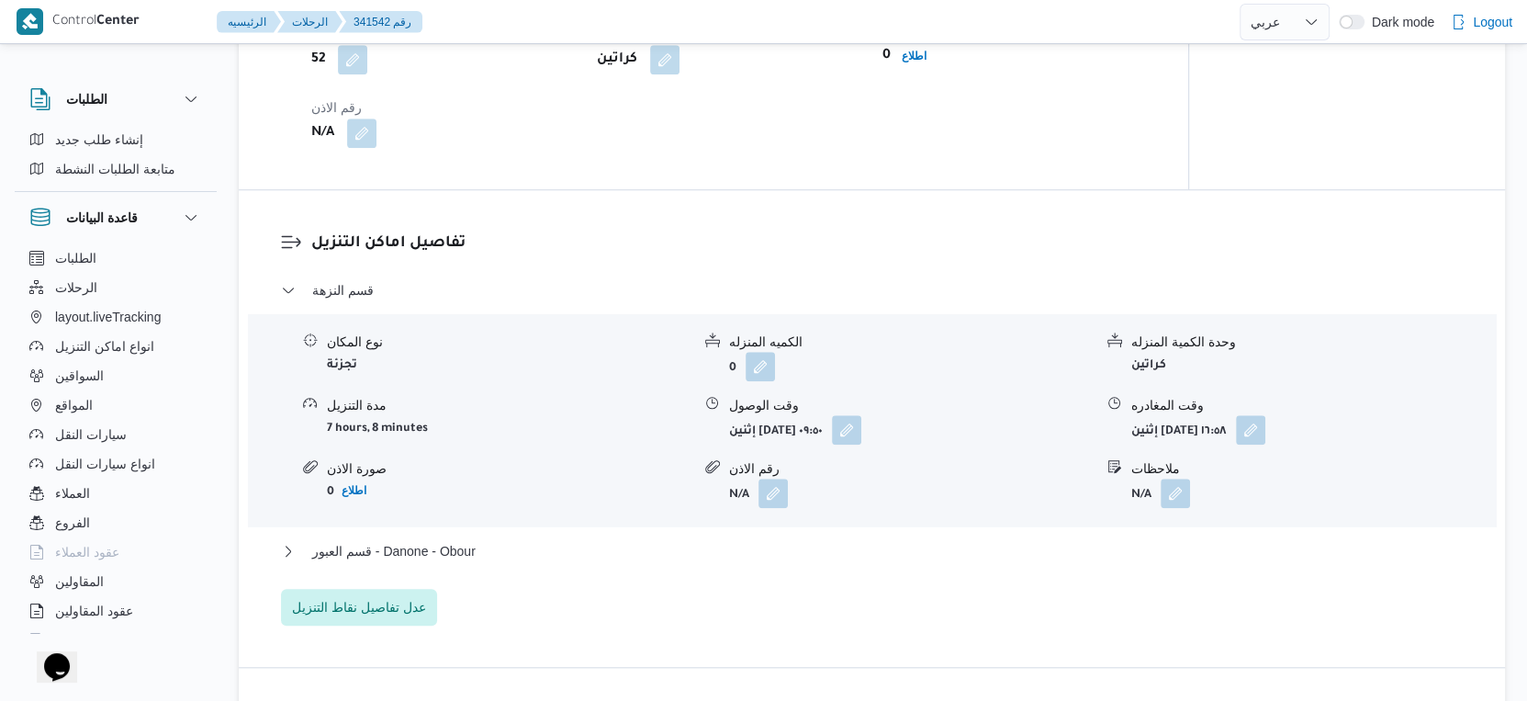
scroll to position [1531, 0]
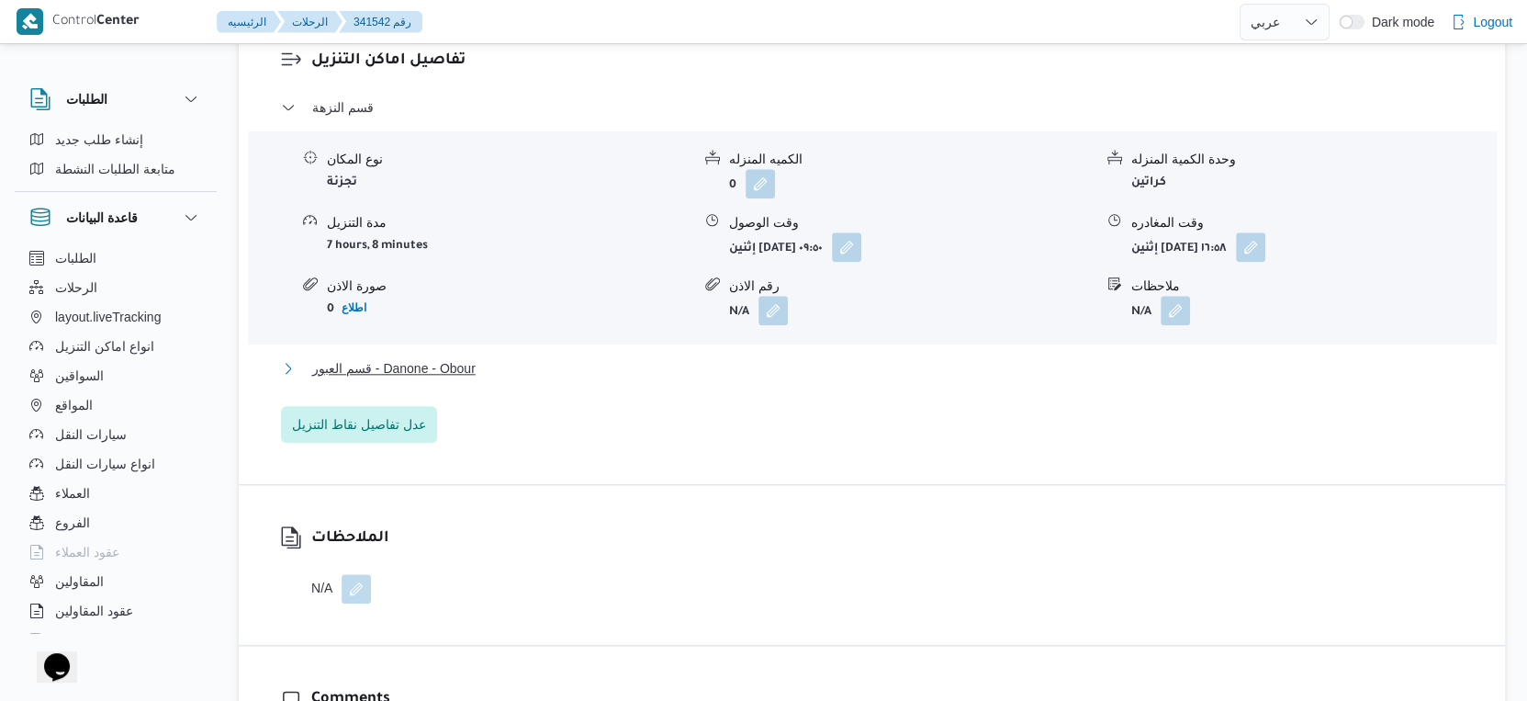
click at [467, 371] on span "قسم العبور - Danone - Obour" at bounding box center [393, 368] width 163 height 22
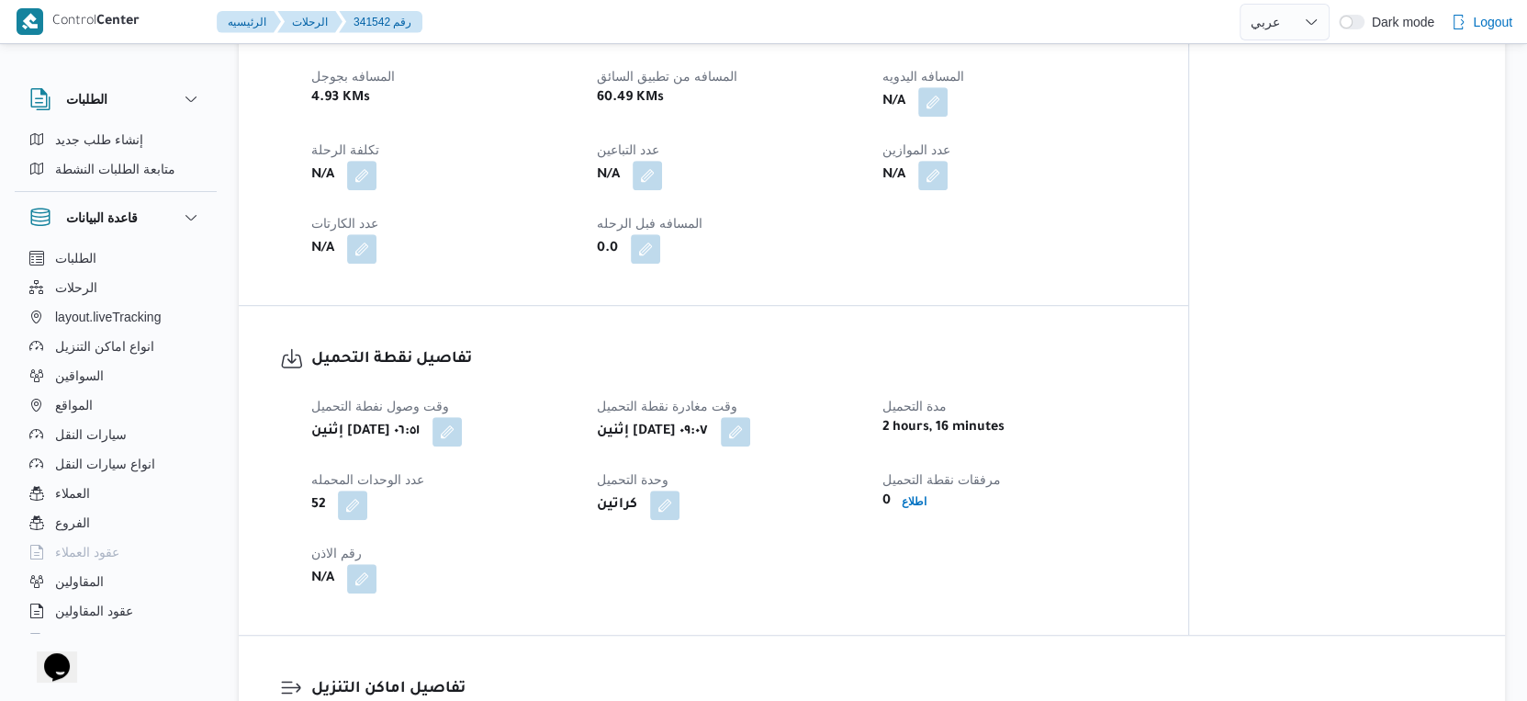
scroll to position [715, 0]
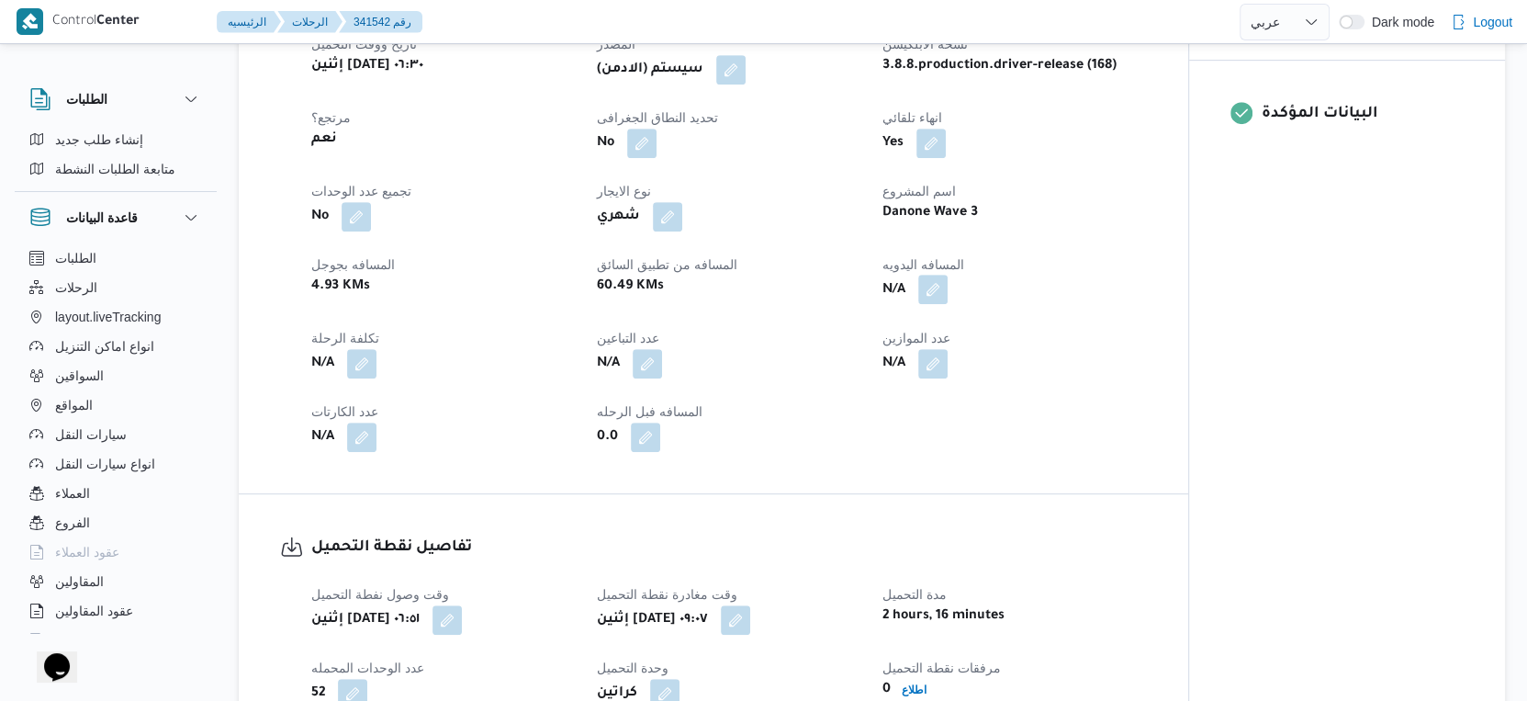
click at [935, 290] on button "button" at bounding box center [932, 289] width 29 height 29
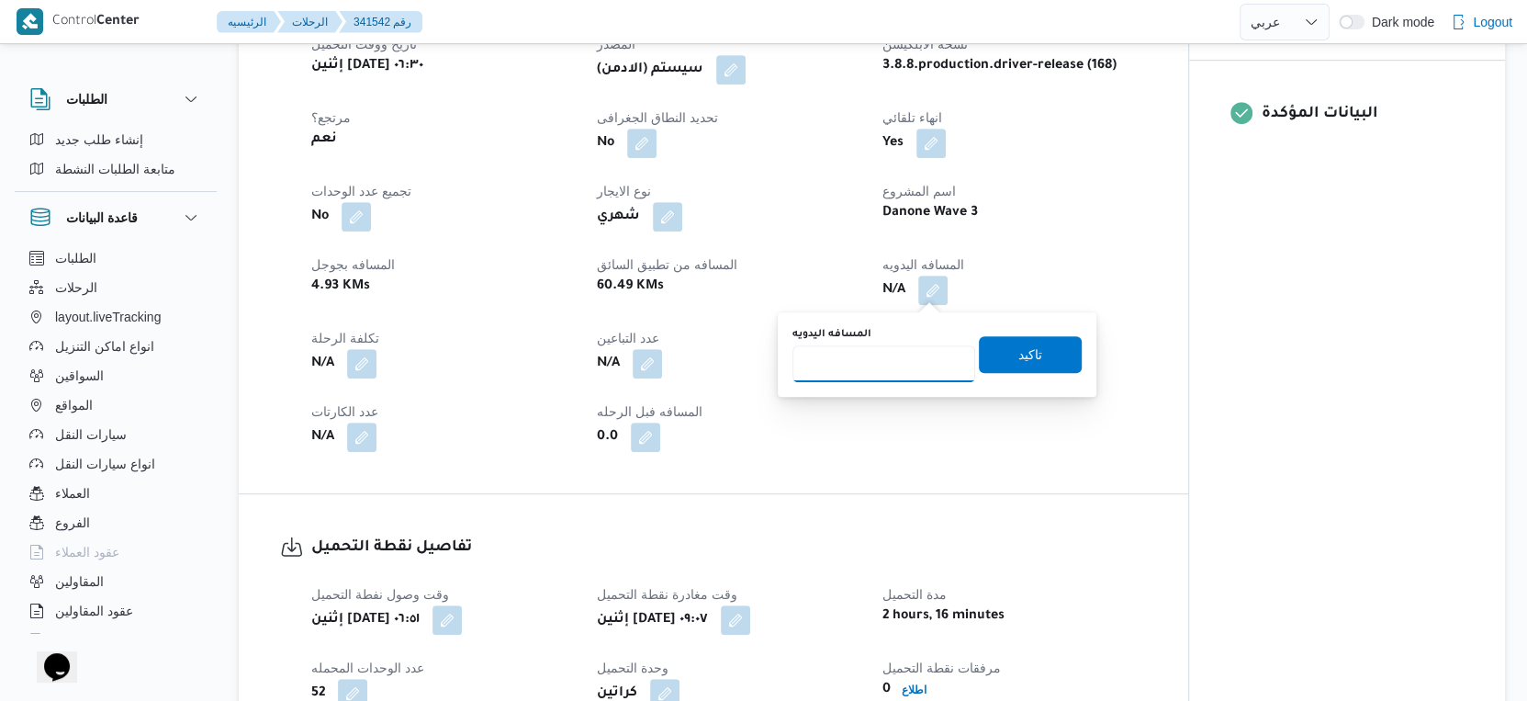
click at [876, 366] on input "المسافه اليدويه" at bounding box center [884, 363] width 183 height 37
type input "69"
click at [1033, 341] on span "تاكيد" at bounding box center [1030, 353] width 103 height 37
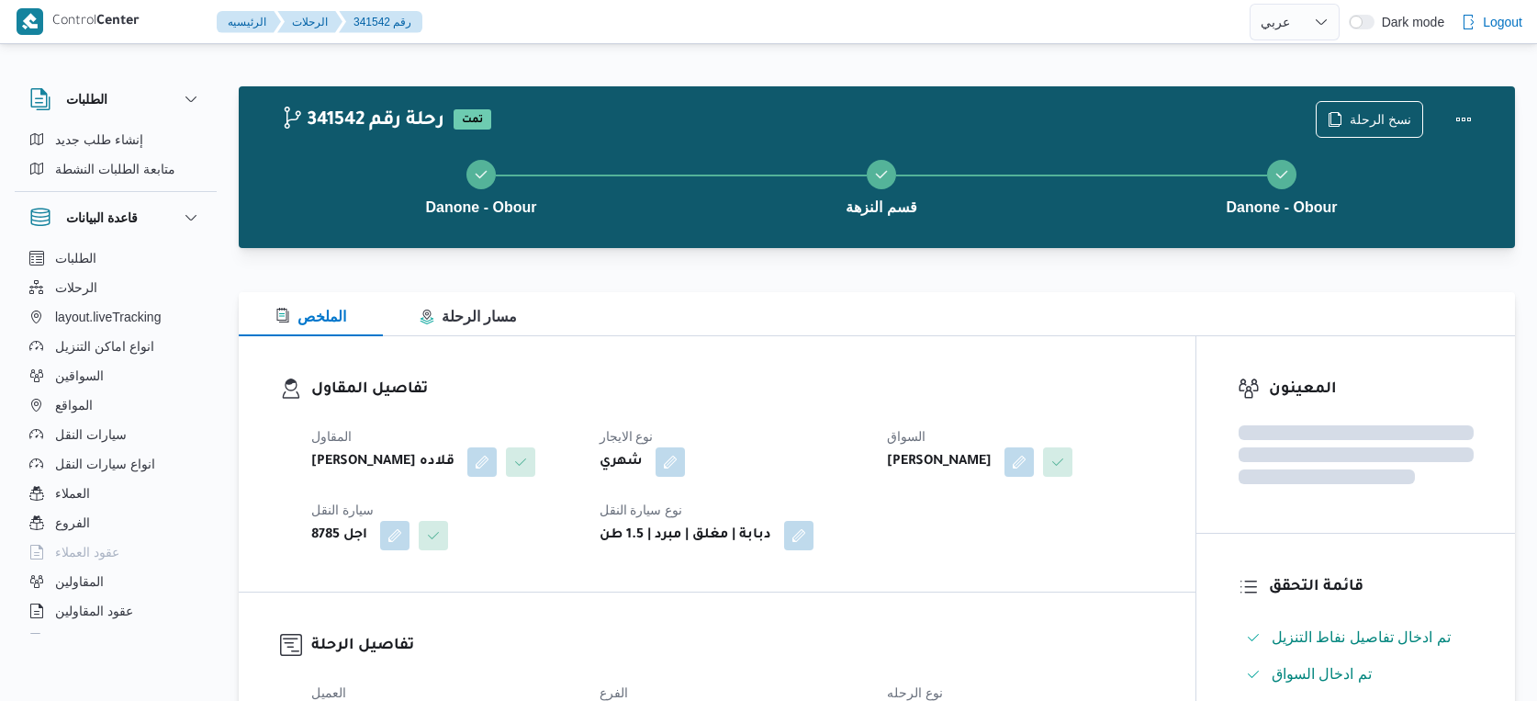
select select "ar"
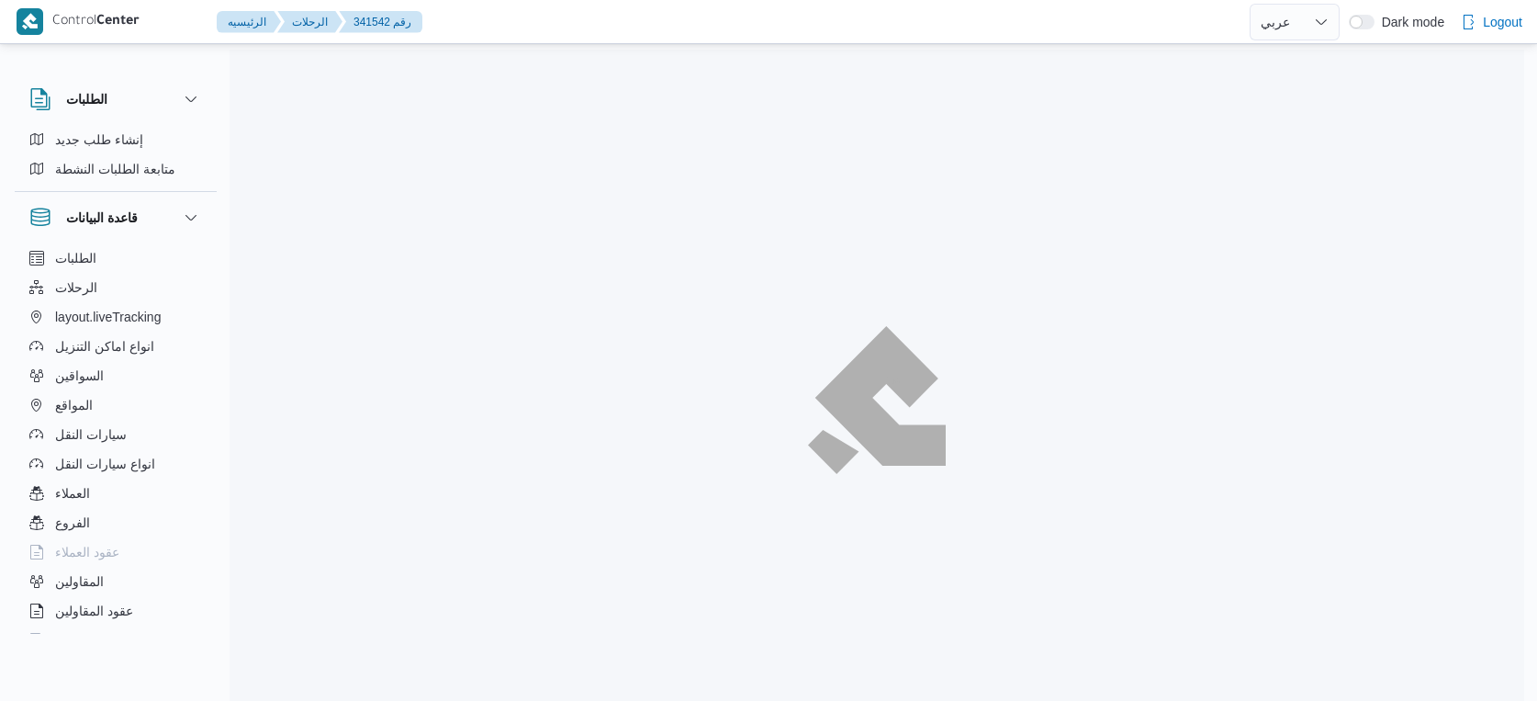
select select "ar"
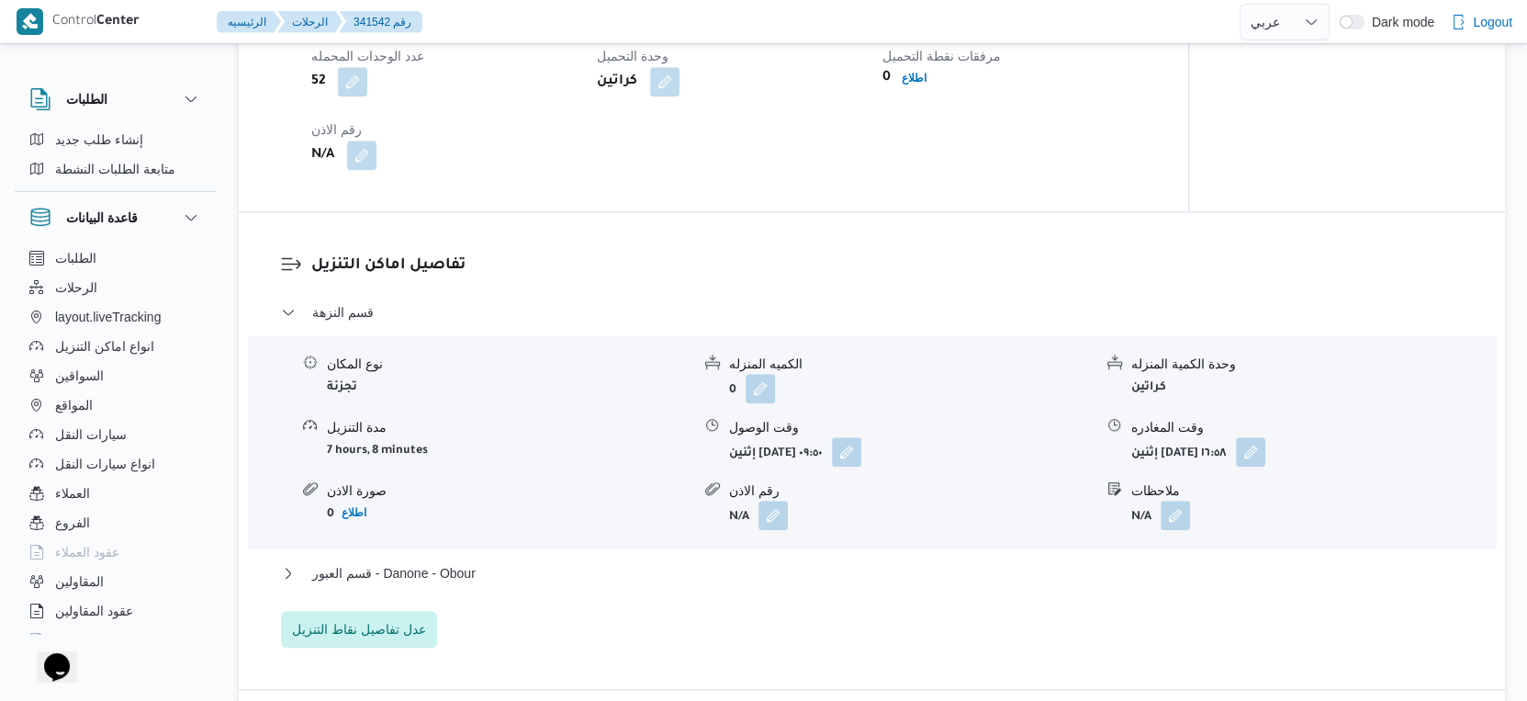
scroll to position [1632, 0]
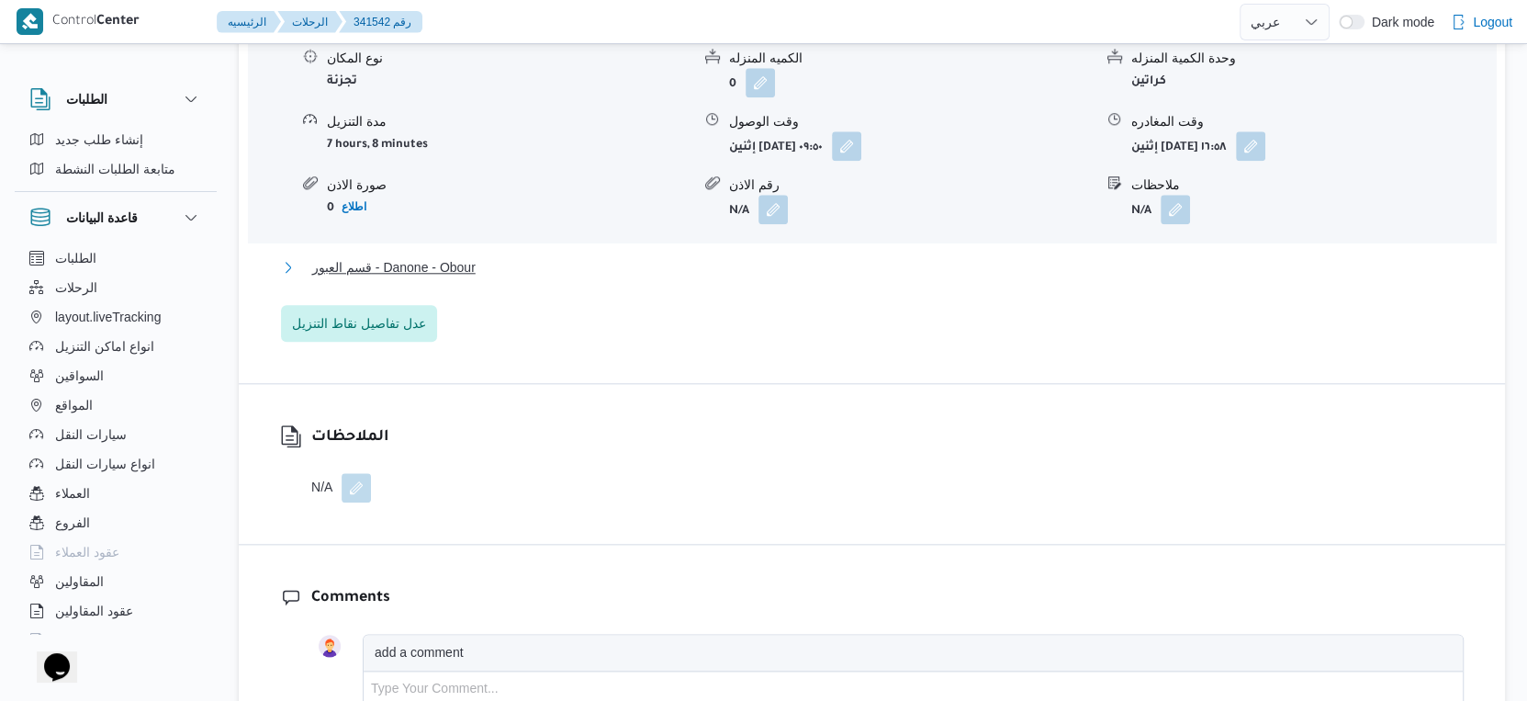
click at [409, 263] on span "قسم العبور - Danone - Obour" at bounding box center [393, 267] width 163 height 22
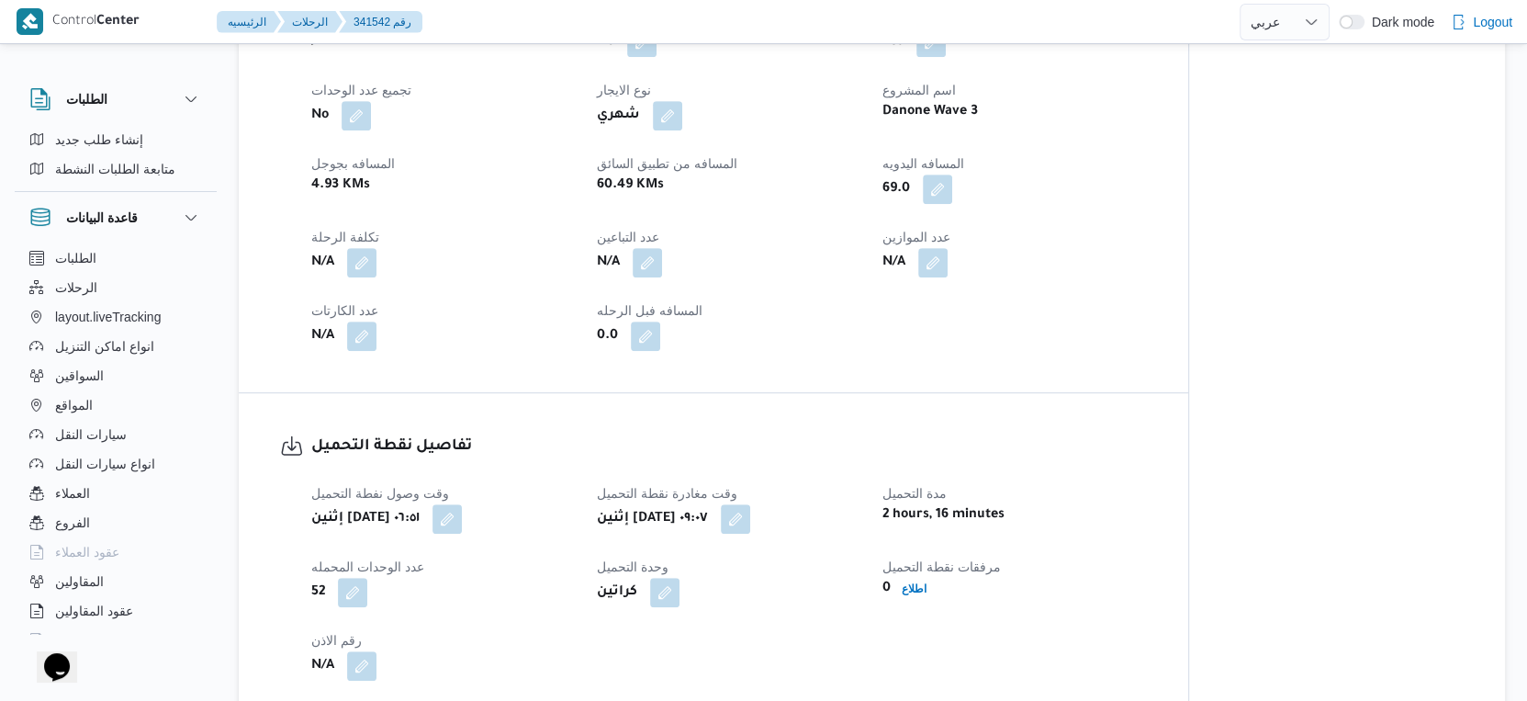
scroll to position [510, 0]
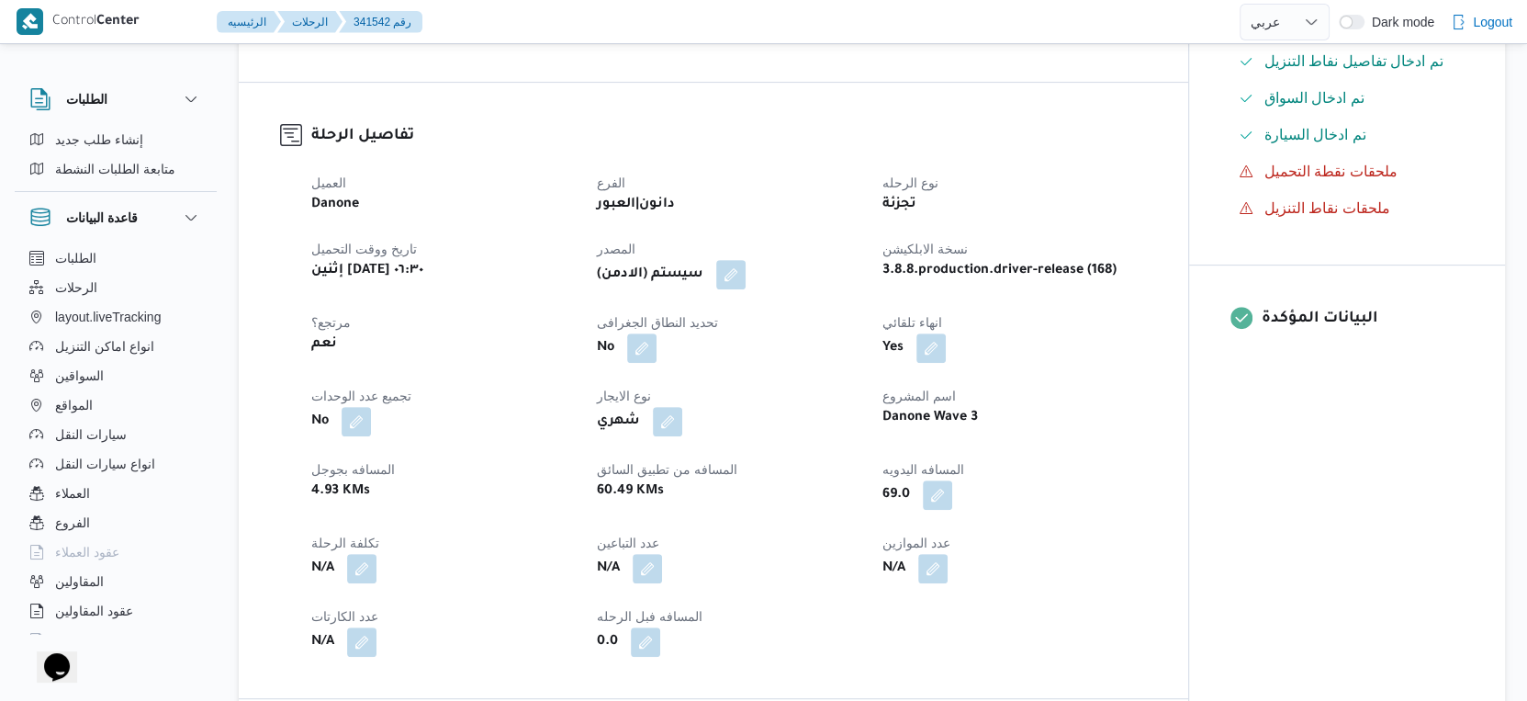
select select "ar"
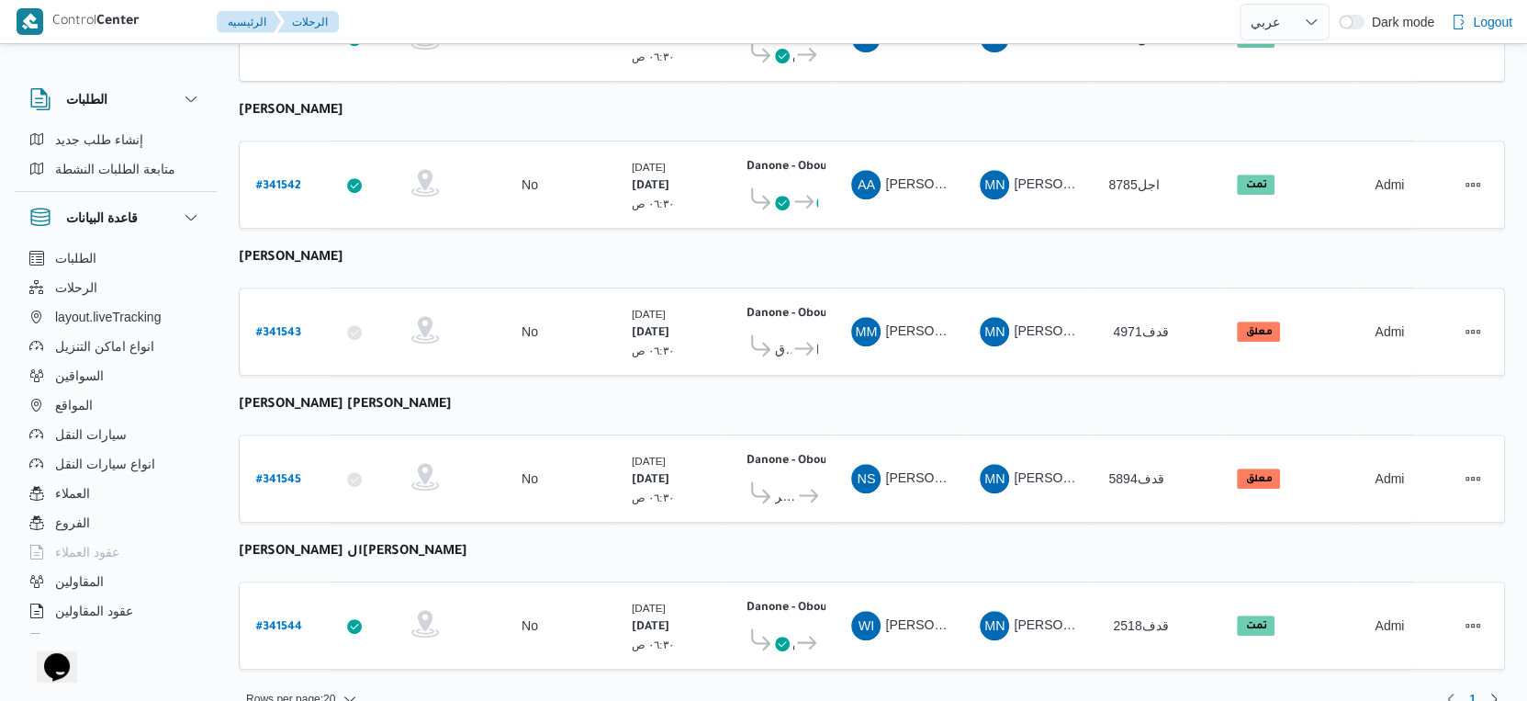
scroll to position [636, 0]
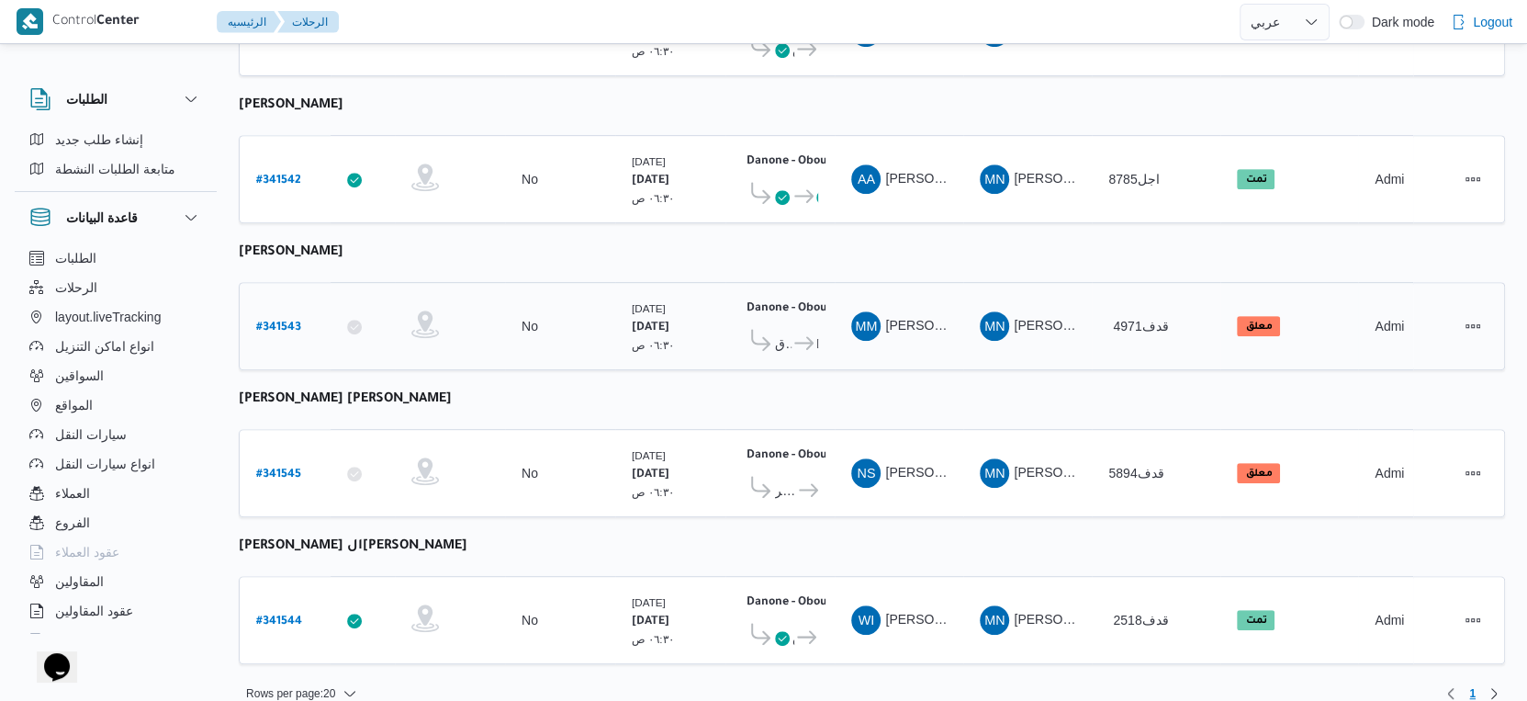
click at [285, 321] on b "# 341543" at bounding box center [278, 327] width 45 height 13
select select "ar"
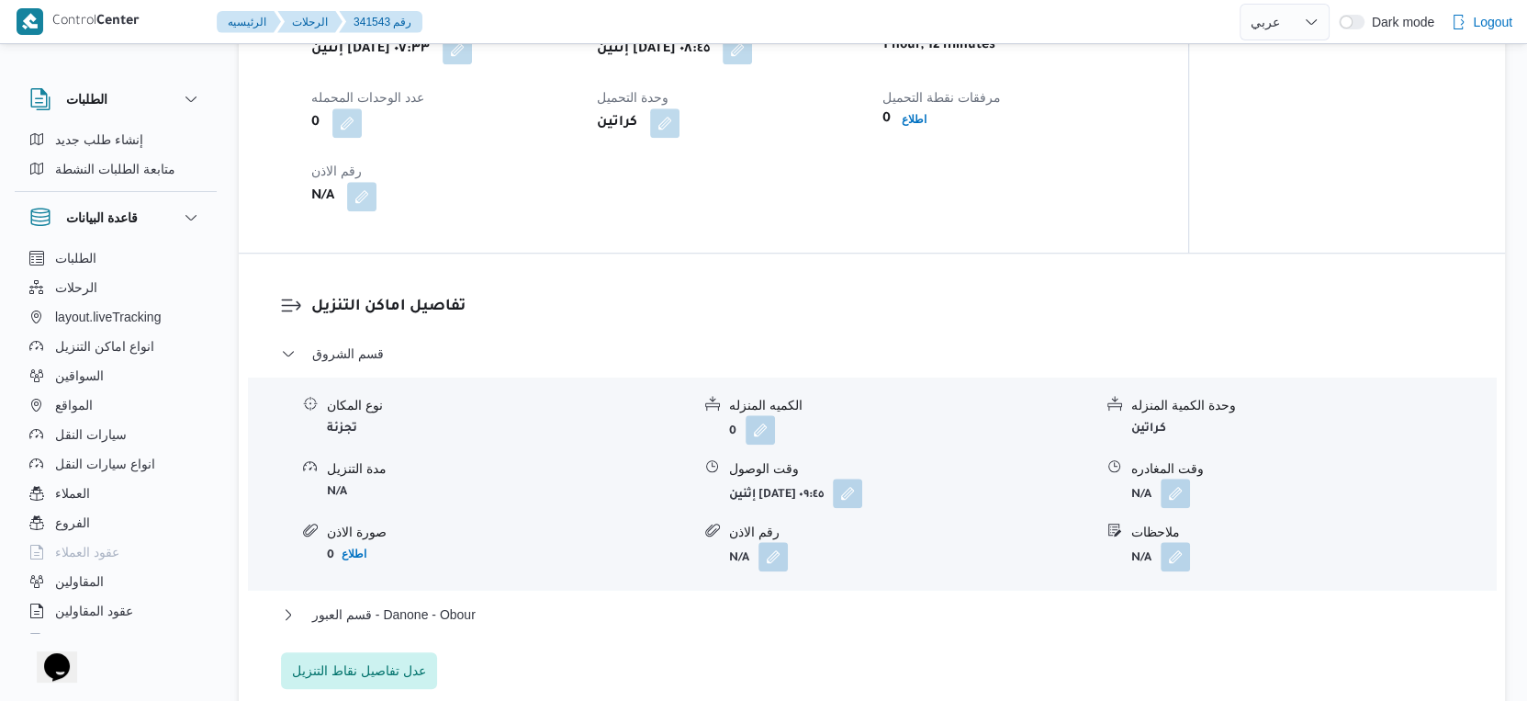
scroll to position [1428, 0]
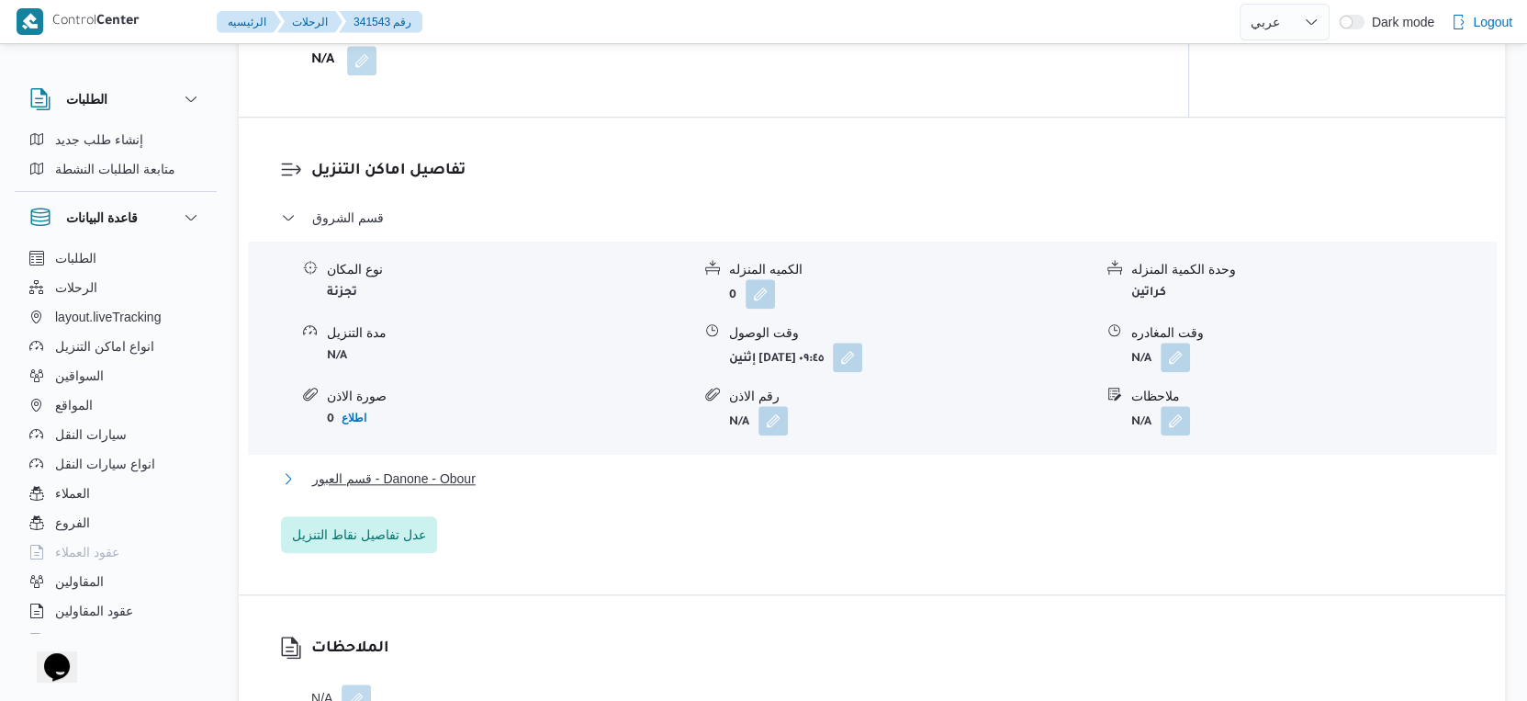
click at [433, 479] on span "قسم العبور - Danone - Obour" at bounding box center [393, 478] width 163 height 22
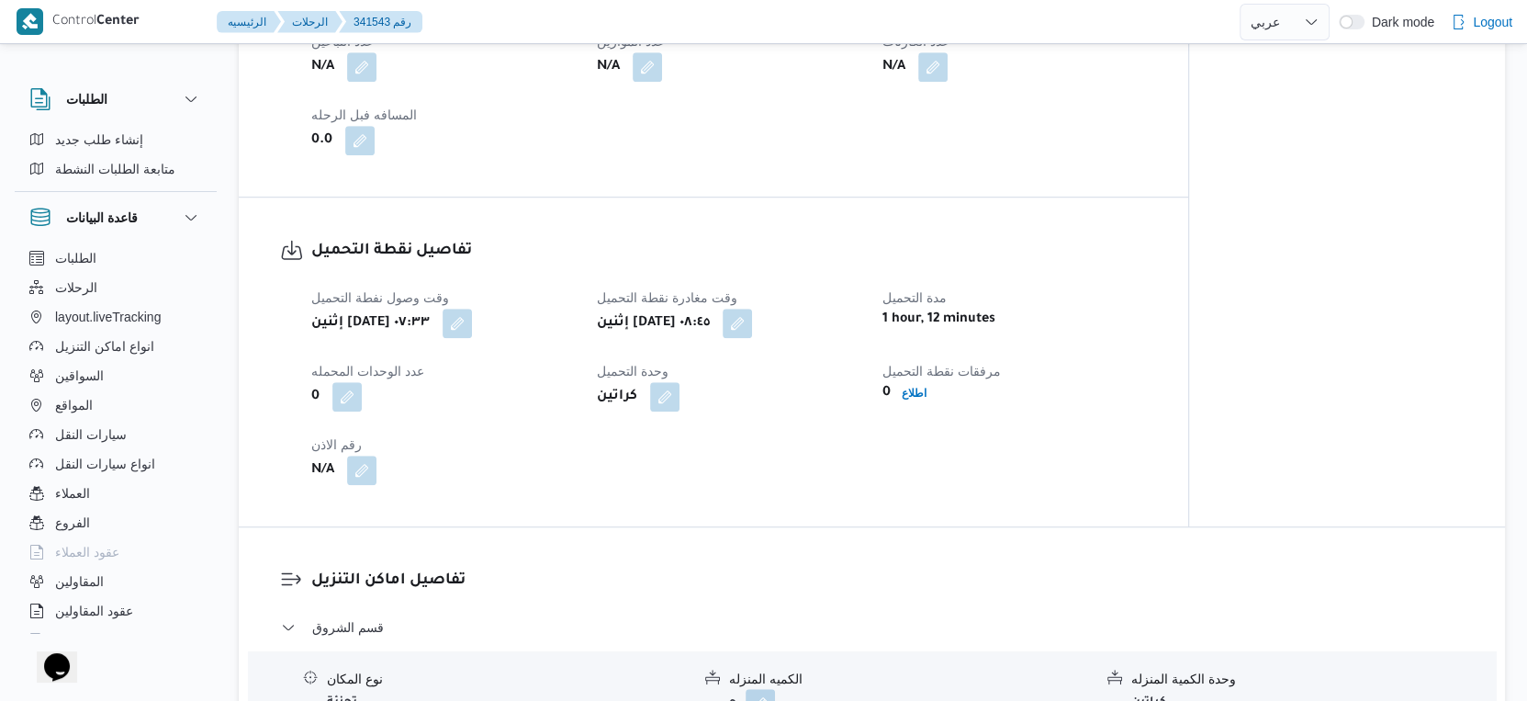
scroll to position [612, 0]
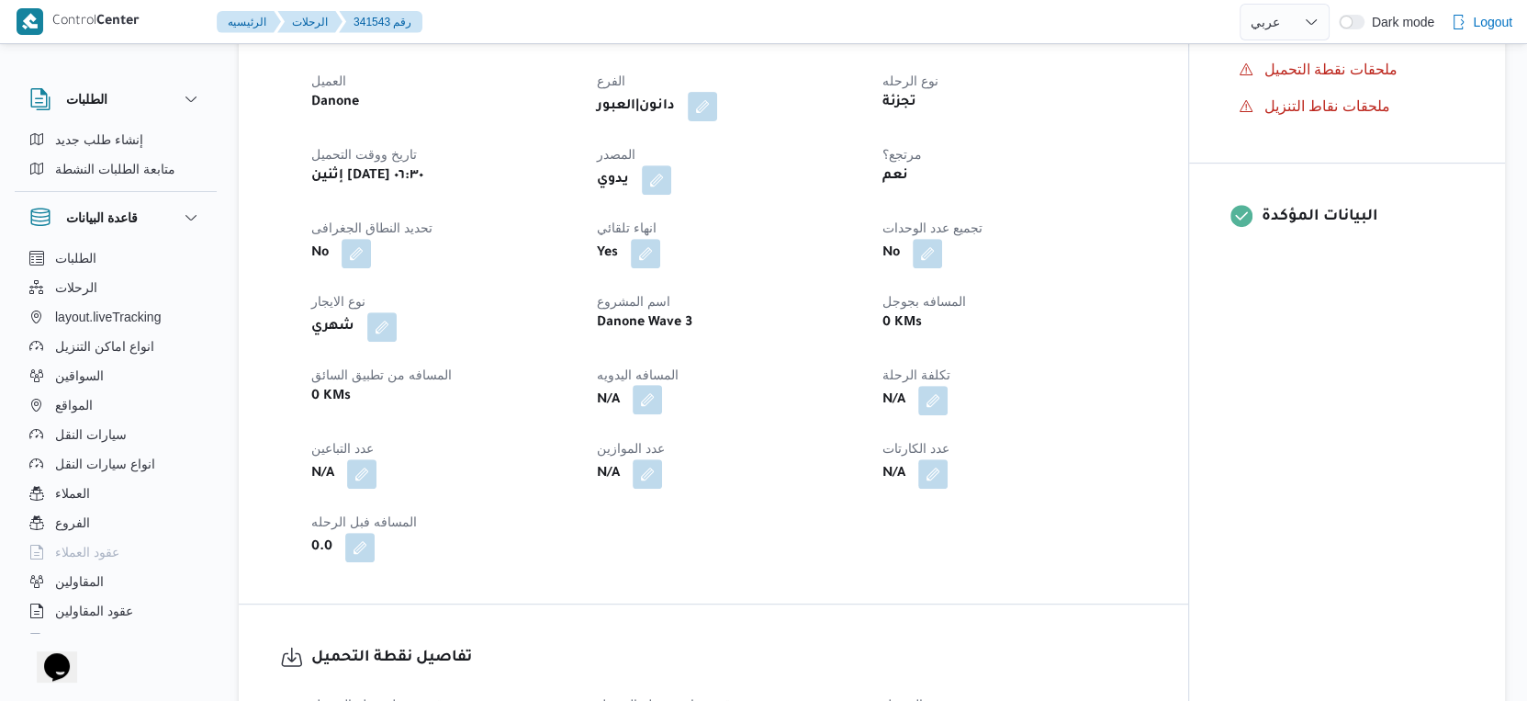
click at [654, 402] on button "button" at bounding box center [647, 399] width 29 height 29
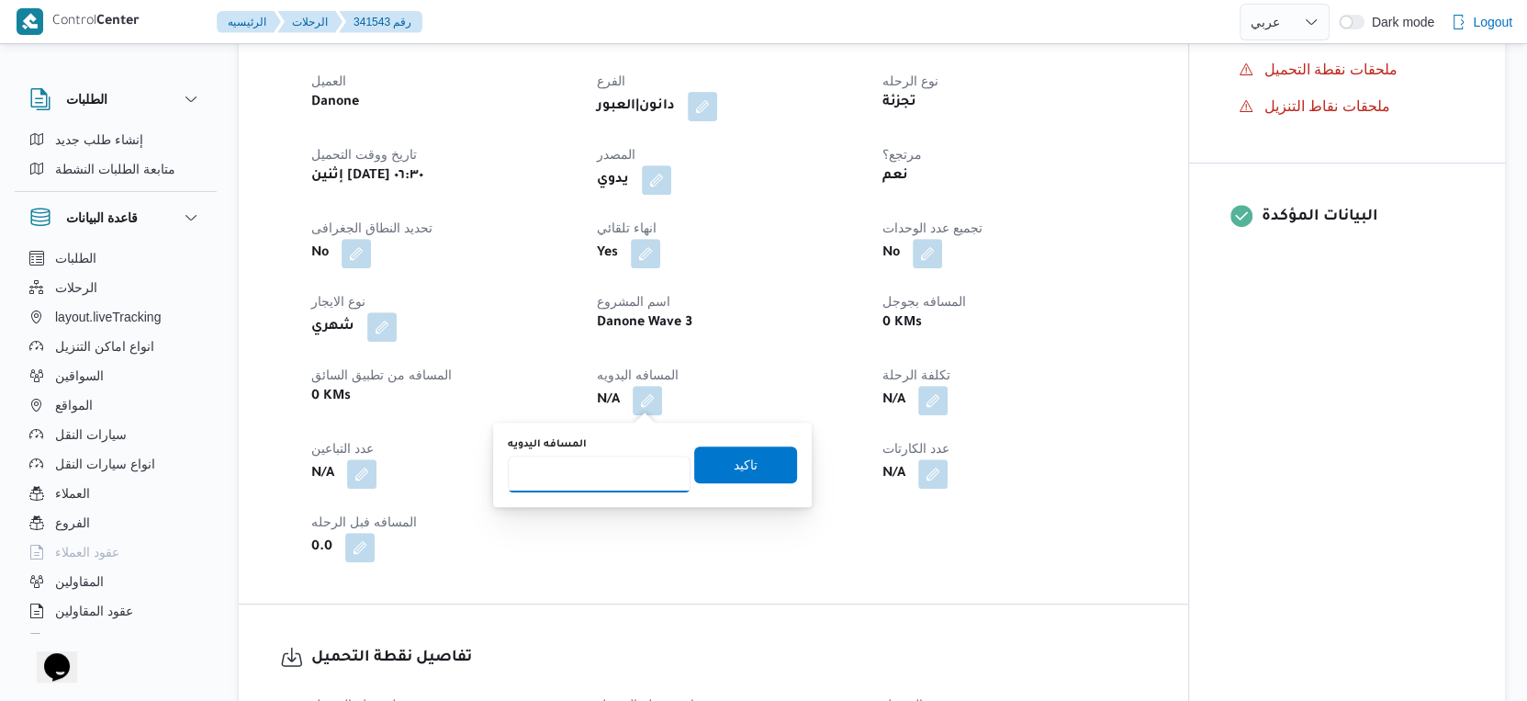
click at [610, 465] on input "المسافه اليدويه" at bounding box center [599, 474] width 183 height 37
type input "101"
click at [748, 457] on span "تاكيد" at bounding box center [745, 463] width 103 height 37
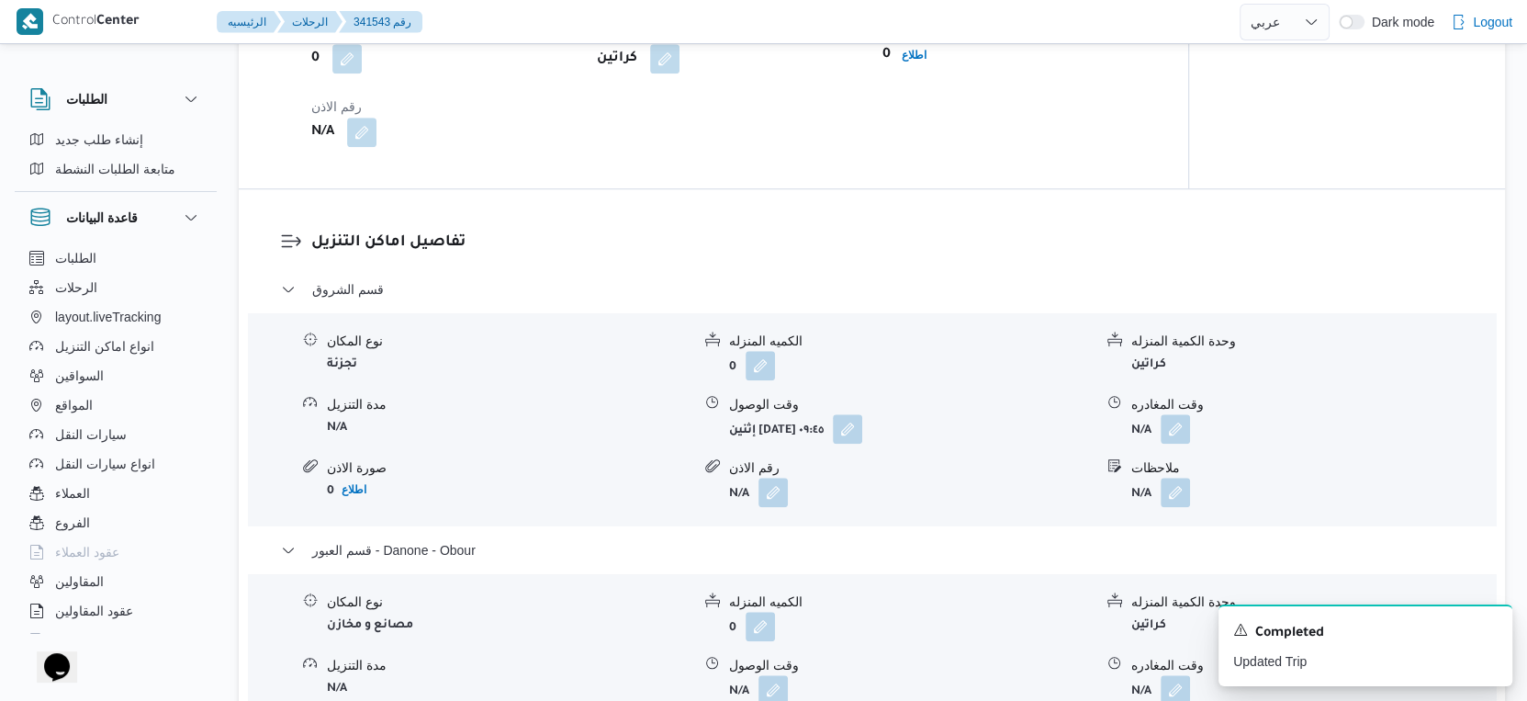
scroll to position [1531, 0]
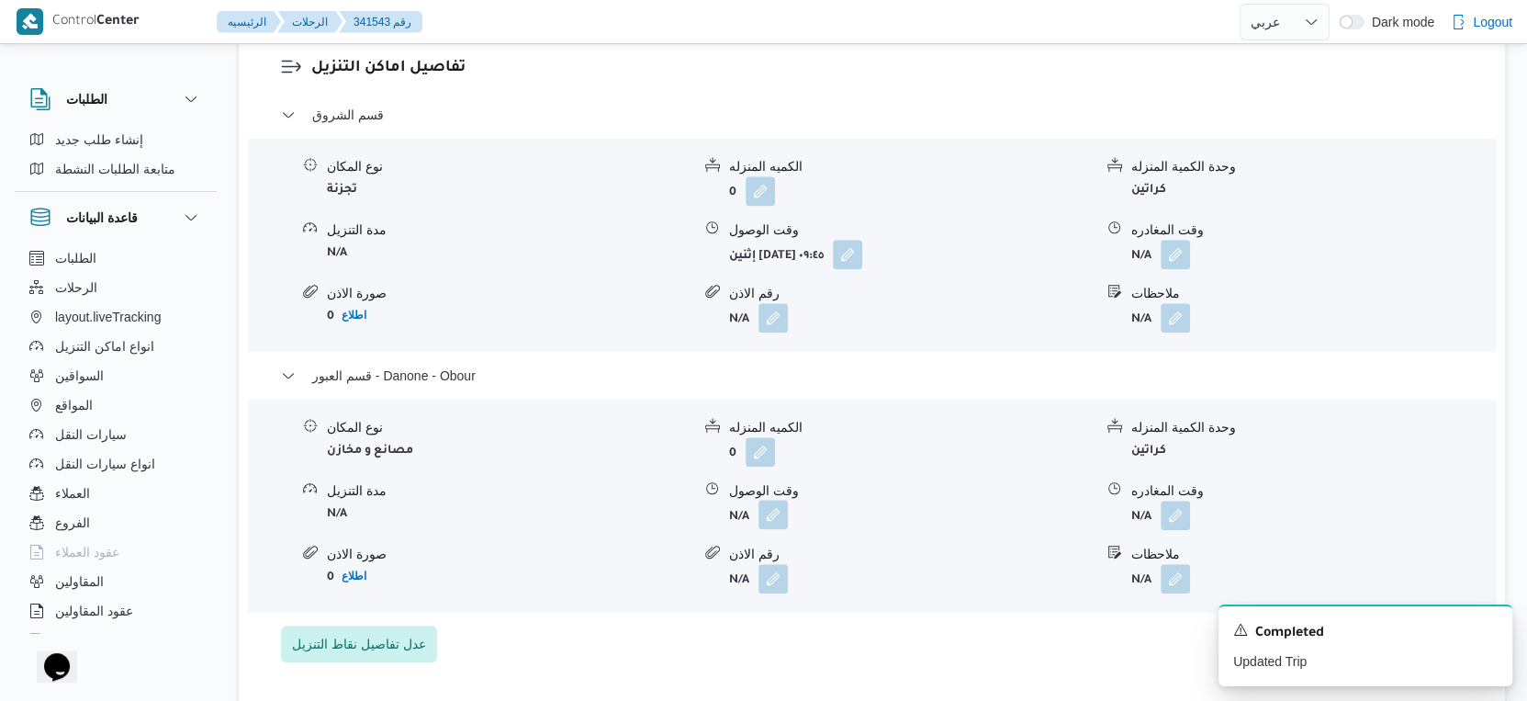
click at [763, 518] on button "button" at bounding box center [773, 514] width 29 height 29
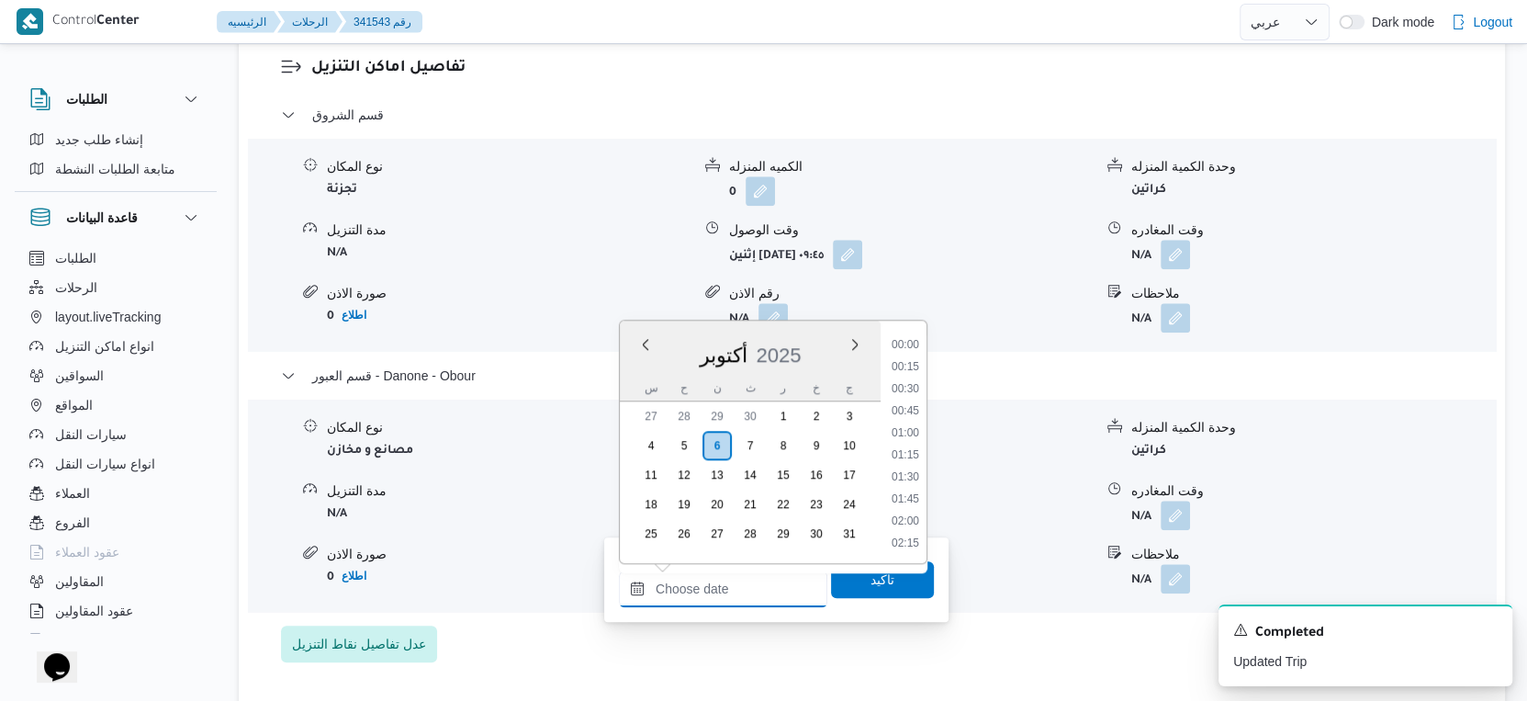
drag, startPoint x: 758, startPoint y: 586, endPoint x: 783, endPoint y: 571, distance: 29.6
click at [758, 586] on input "وقت الوصول" at bounding box center [723, 588] width 208 height 37
click at [917, 390] on li "17:30" at bounding box center [905, 392] width 42 height 18
type input "٠٦/١٠/٢٠٢٥ ١٧:٣٠"
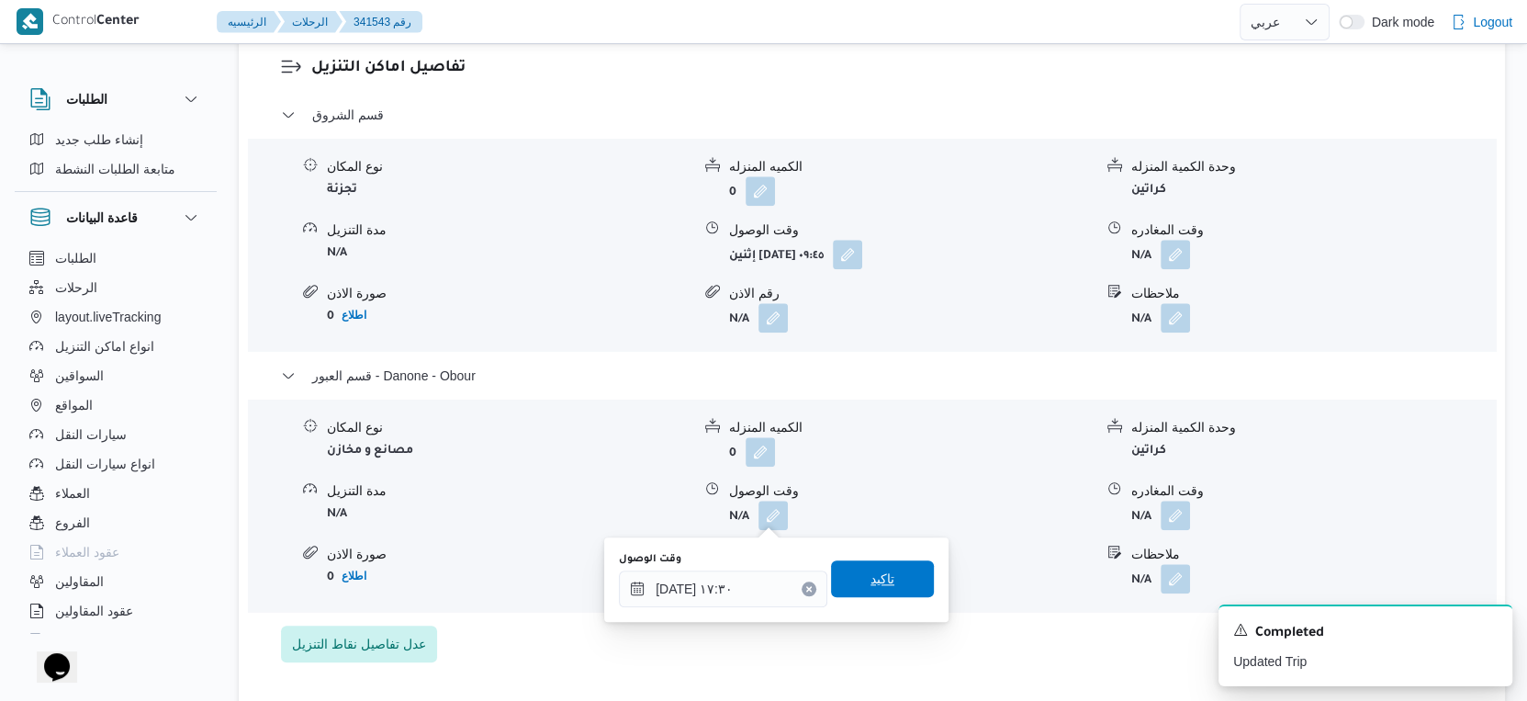
click at [893, 580] on span "تاكيد" at bounding box center [882, 578] width 103 height 37
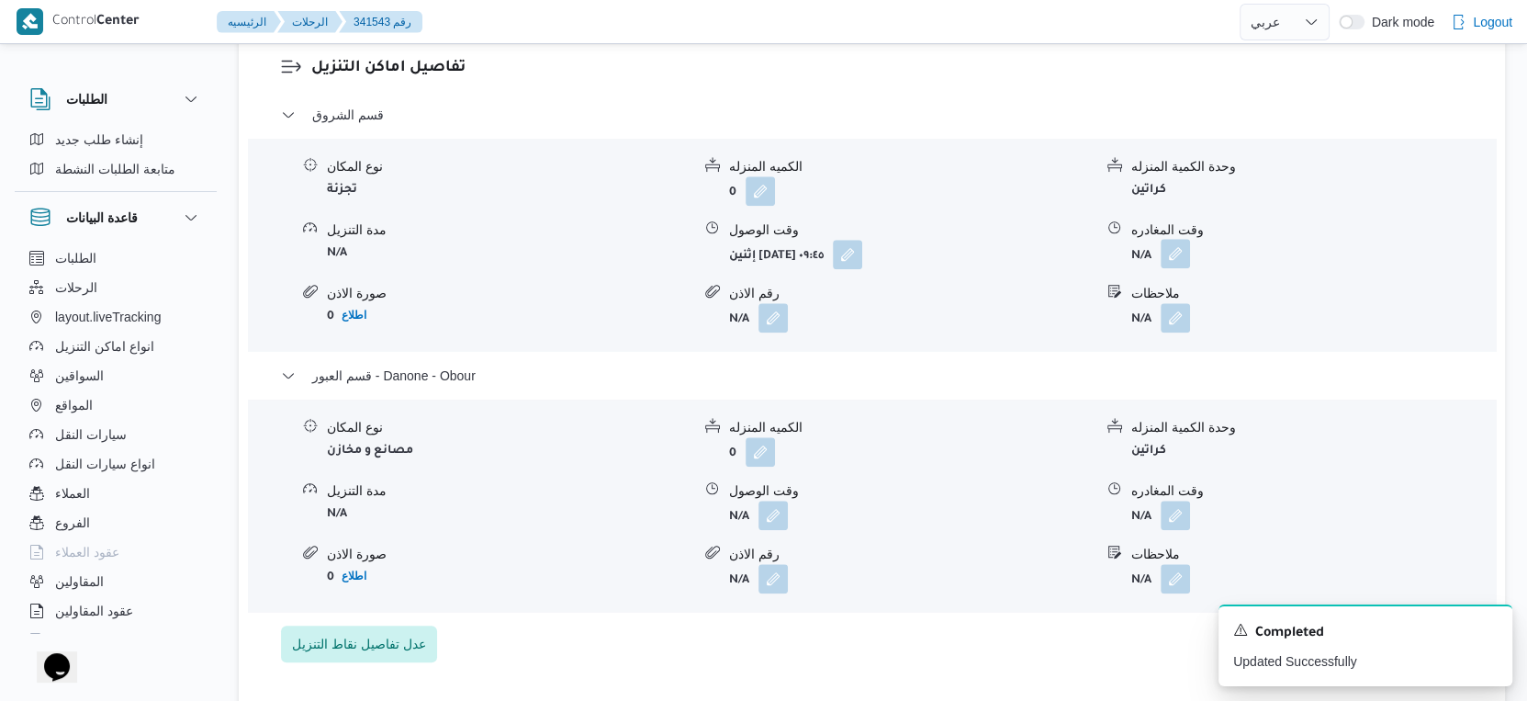
click at [1172, 256] on button "button" at bounding box center [1175, 253] width 29 height 29
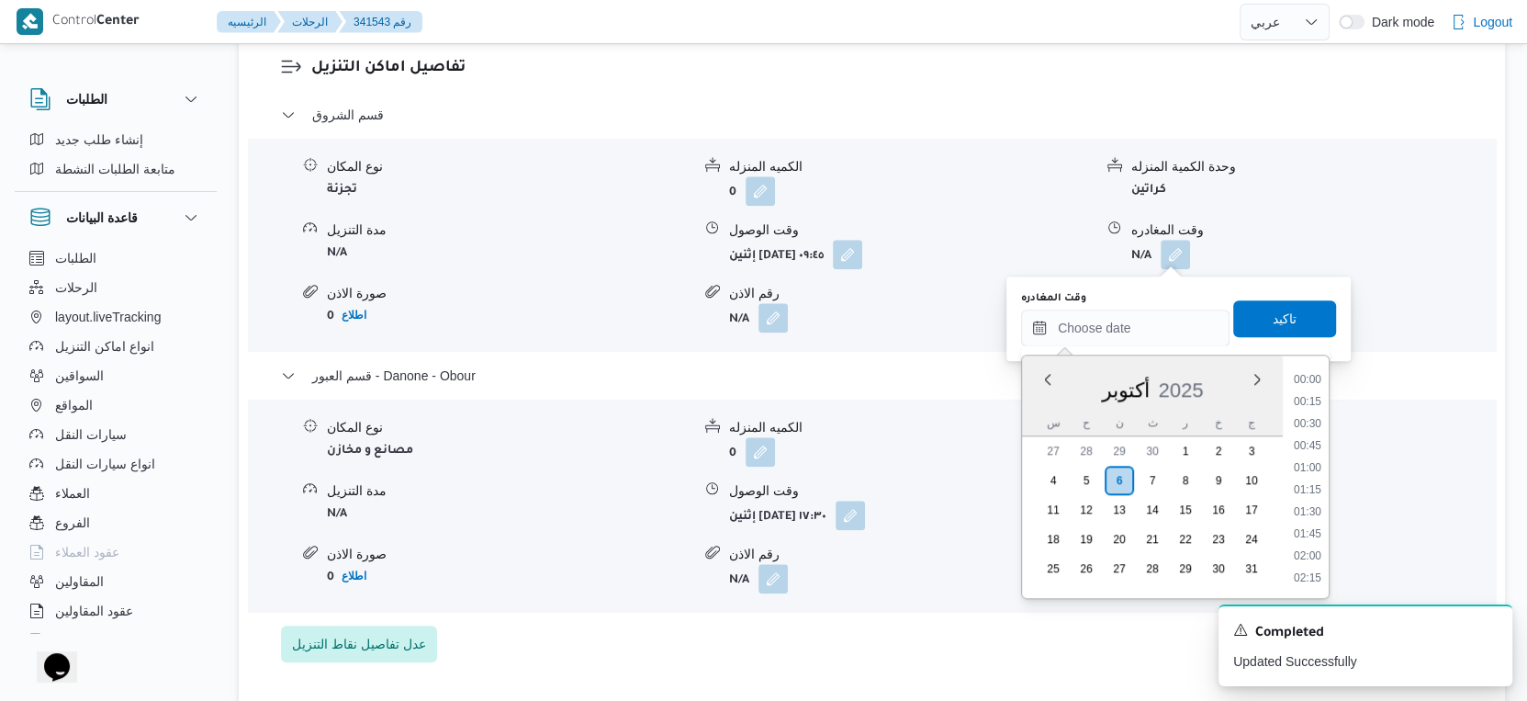
click at [1147, 321] on input "وقت المغادره" at bounding box center [1125, 327] width 208 height 37
click at [1315, 380] on li "17:00" at bounding box center [1308, 383] width 42 height 18
type input "٠٦/١٠/٢٠٢٥ ١٧:٠٠"
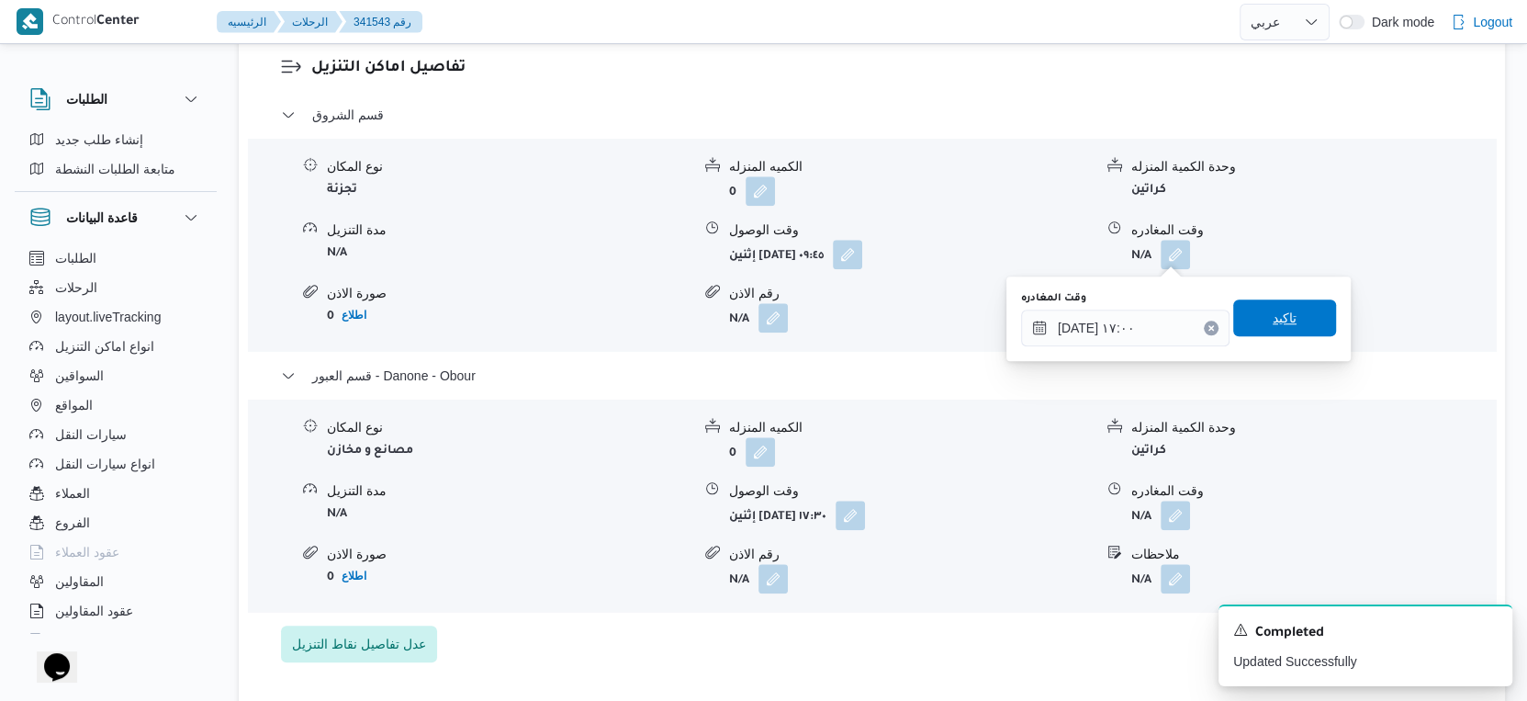
click at [1288, 310] on span "تاكيد" at bounding box center [1284, 317] width 103 height 37
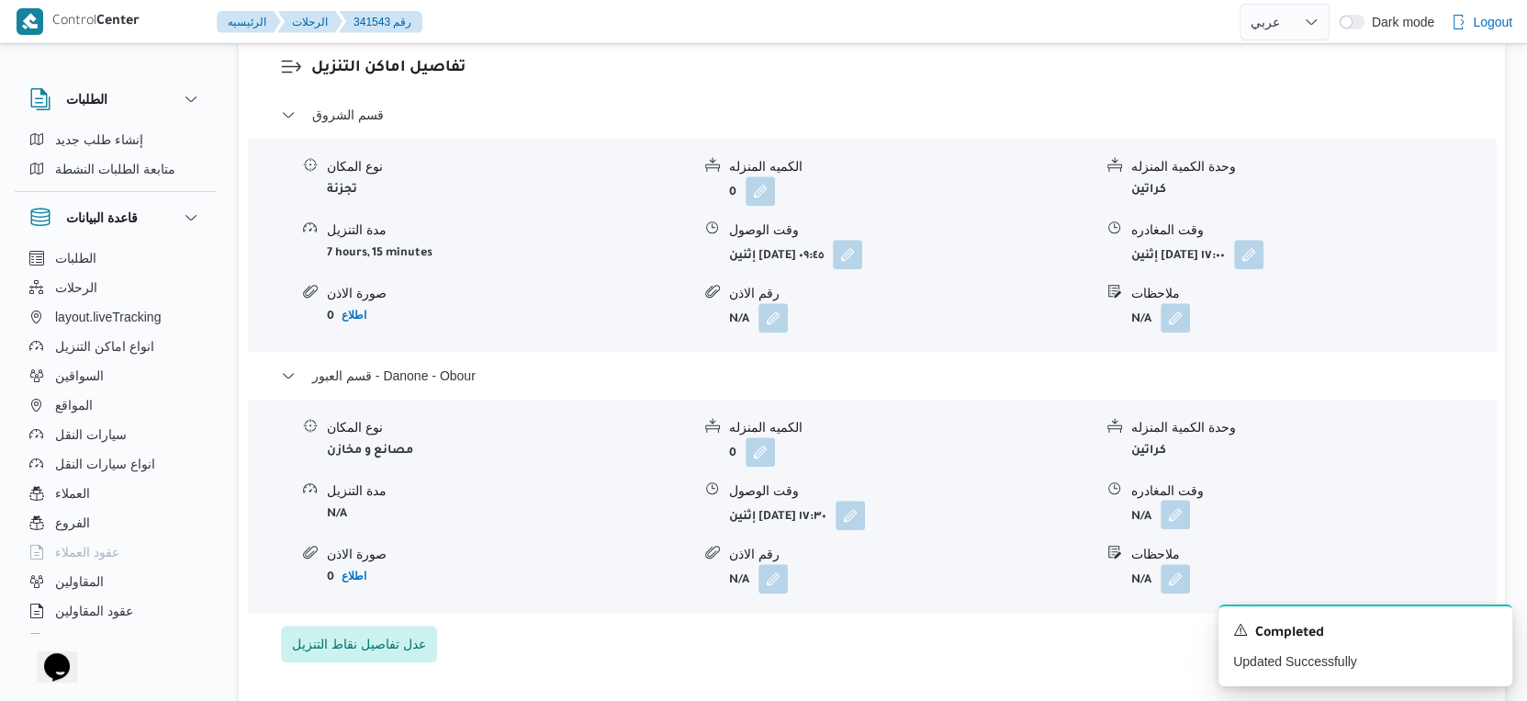
click at [1176, 508] on button "button" at bounding box center [1175, 514] width 29 height 29
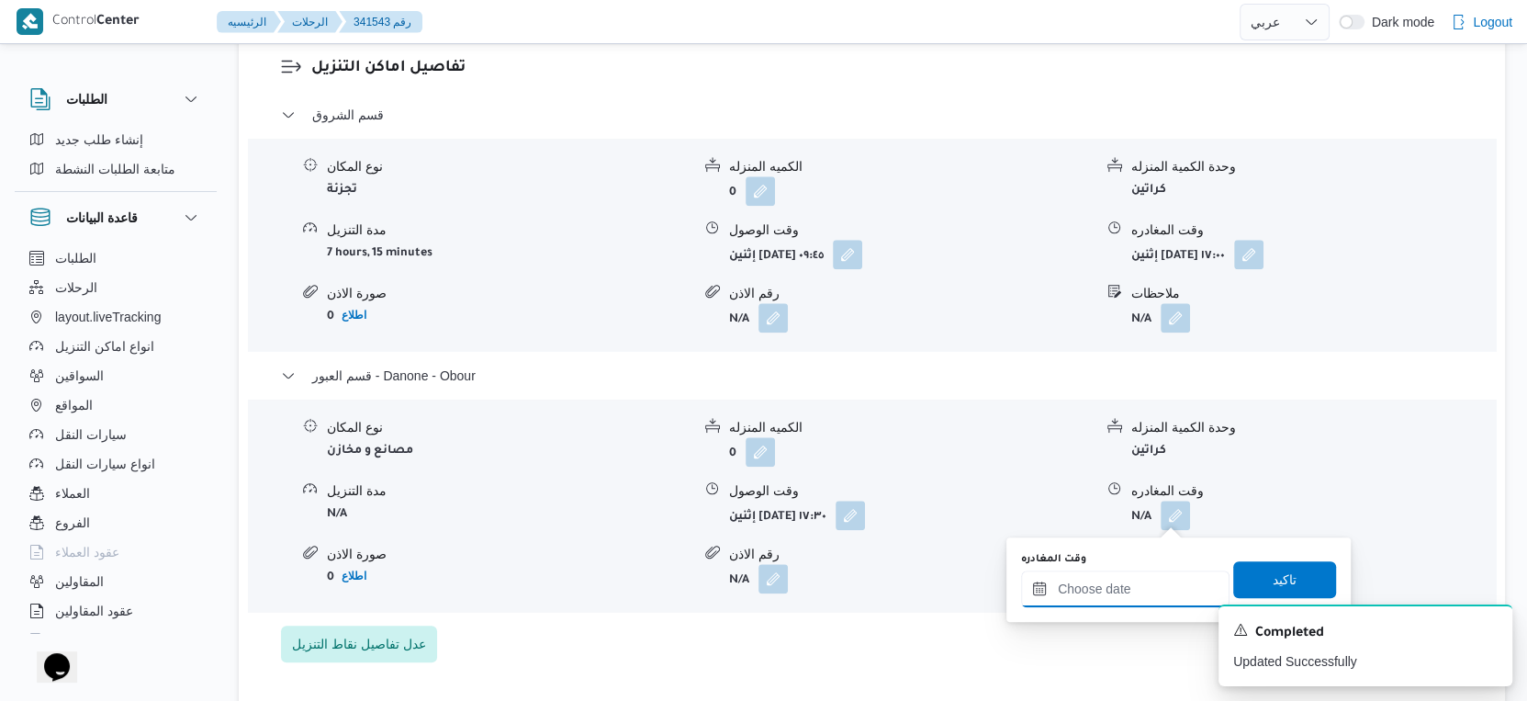
click at [1158, 574] on input "وقت المغادره" at bounding box center [1125, 588] width 208 height 37
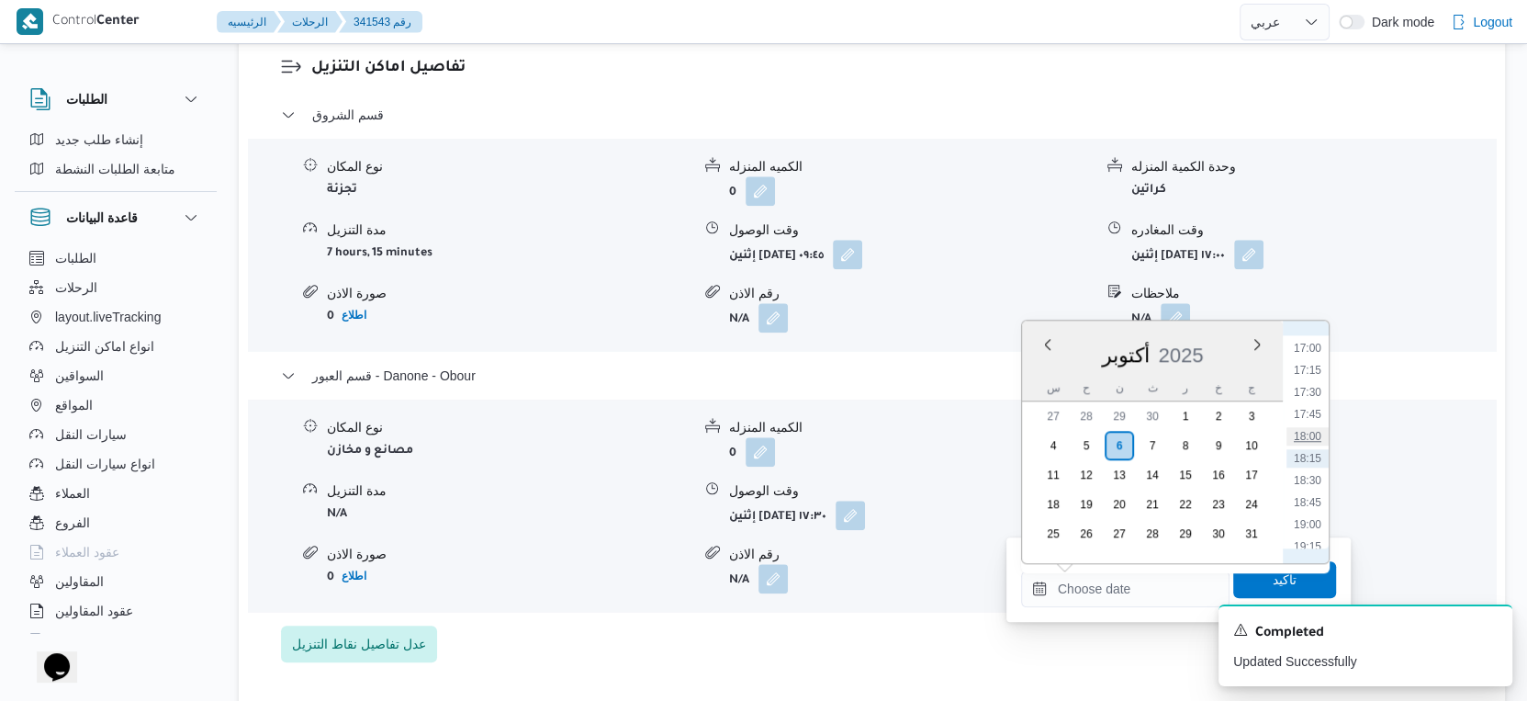
click at [1312, 427] on li "18:00" at bounding box center [1308, 436] width 42 height 18
type input "٠٦/١٠/٢٠٢٥ ١٨:٠٠"
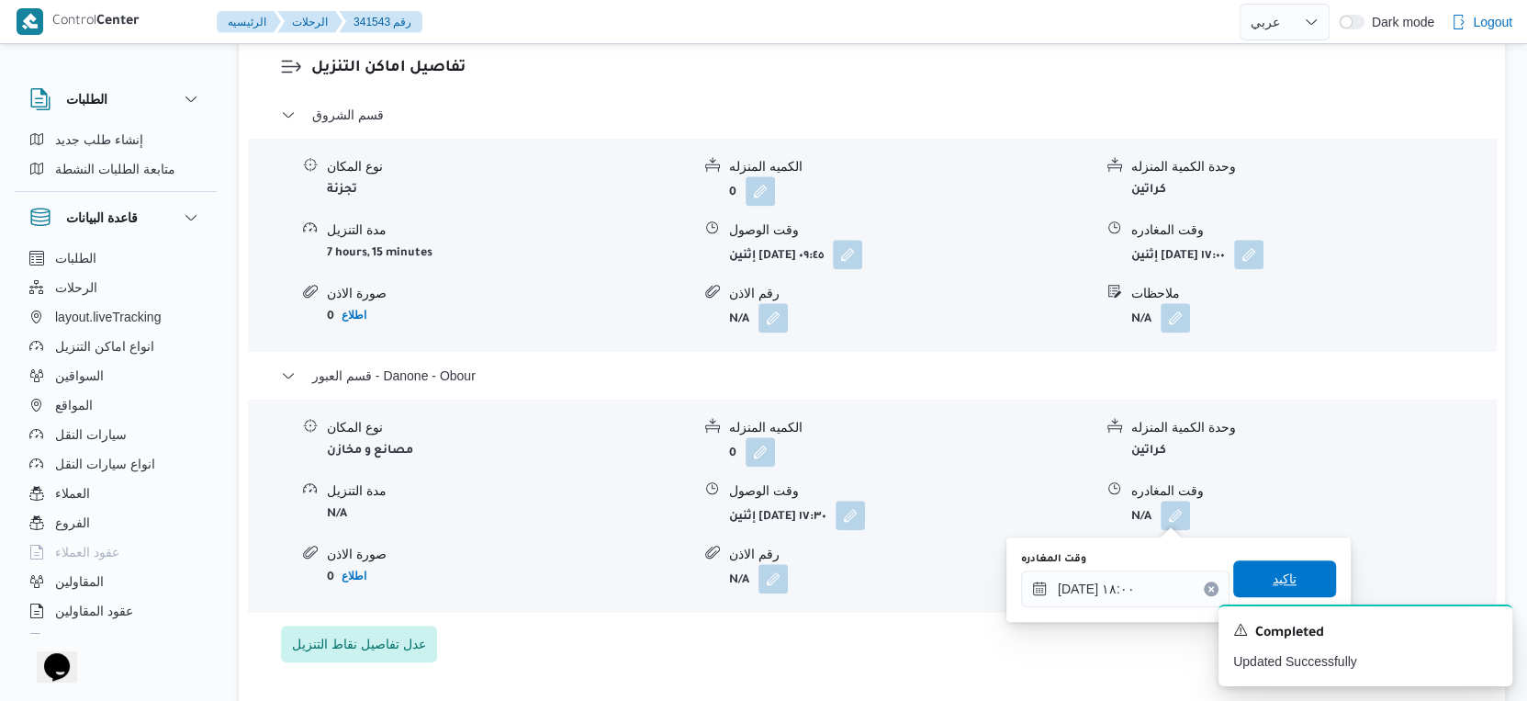
click at [1286, 580] on span "تاكيد" at bounding box center [1284, 578] width 103 height 37
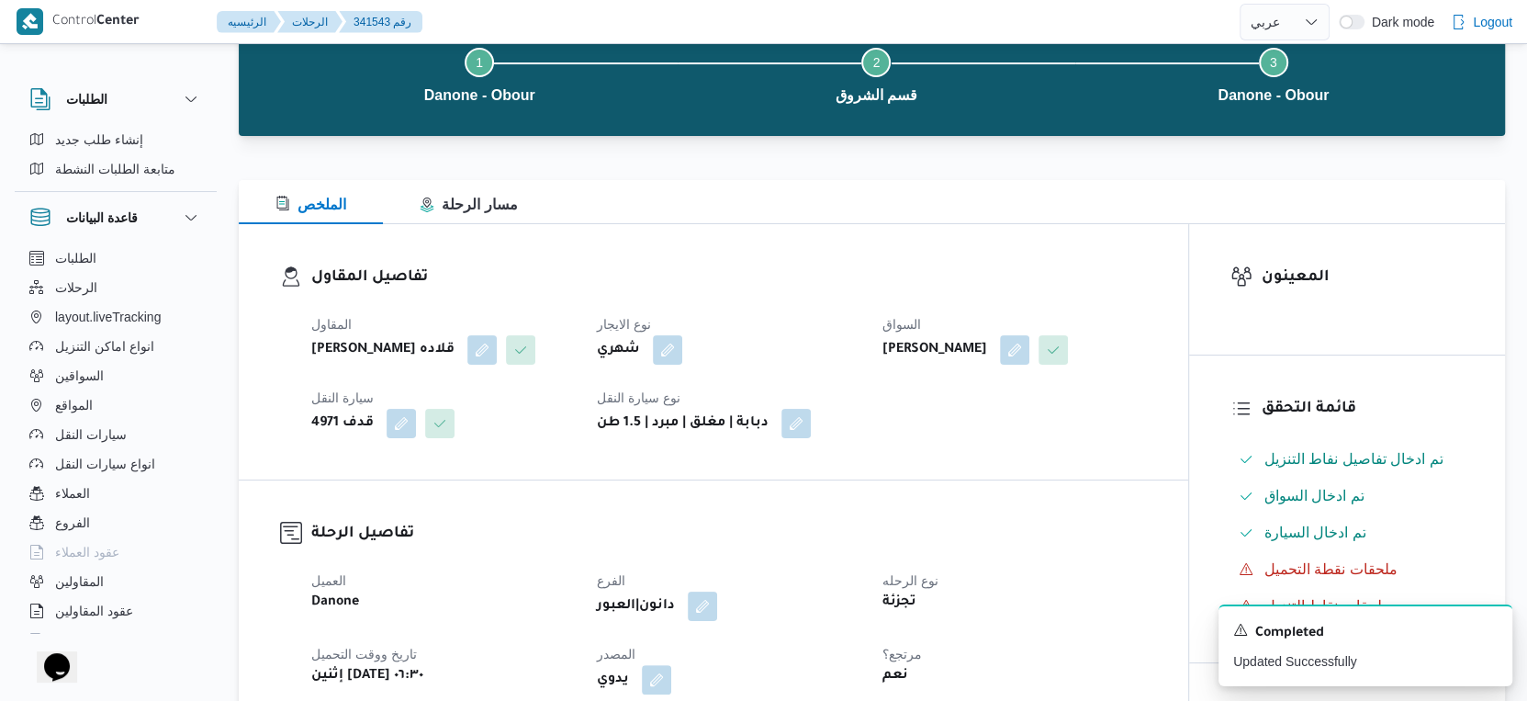
scroll to position [0, 0]
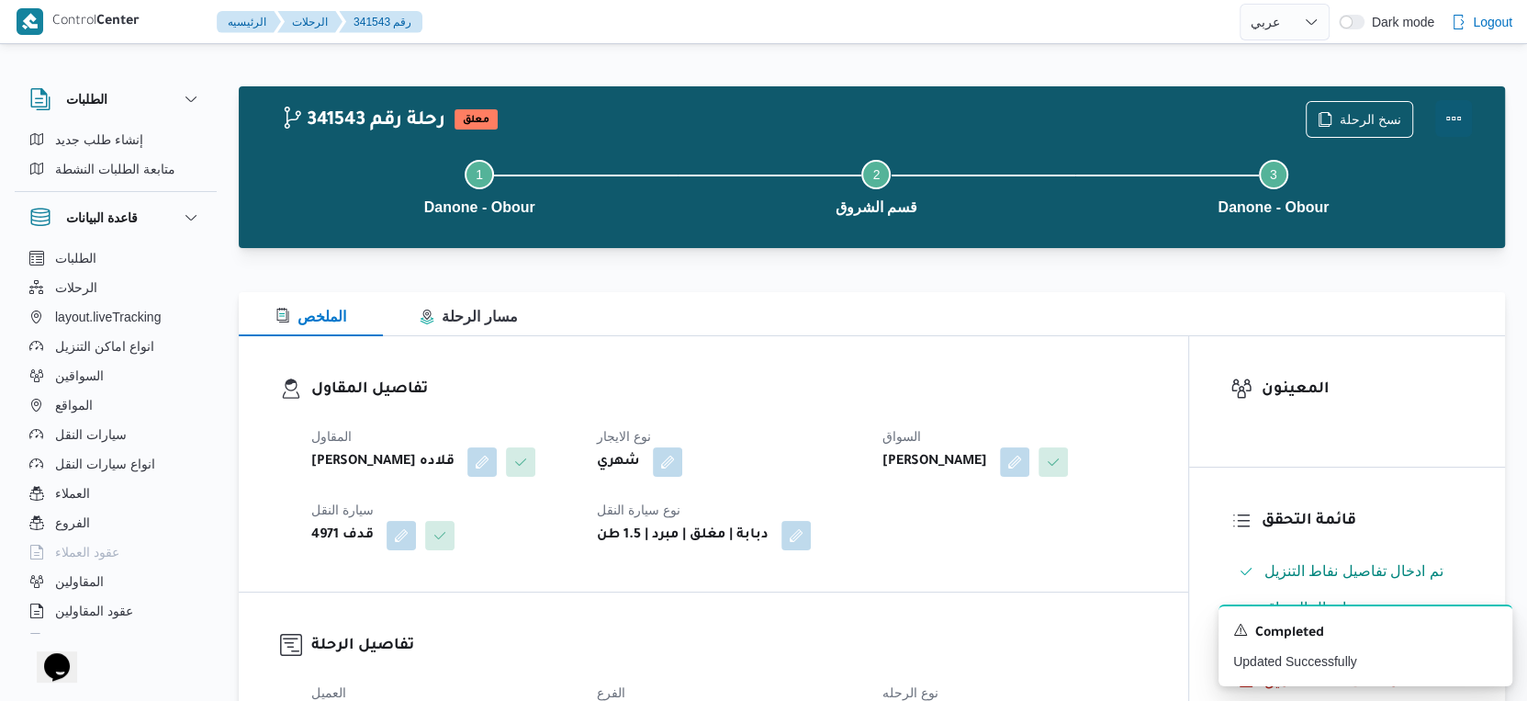
click at [1454, 119] on button "Actions" at bounding box center [1453, 118] width 37 height 37
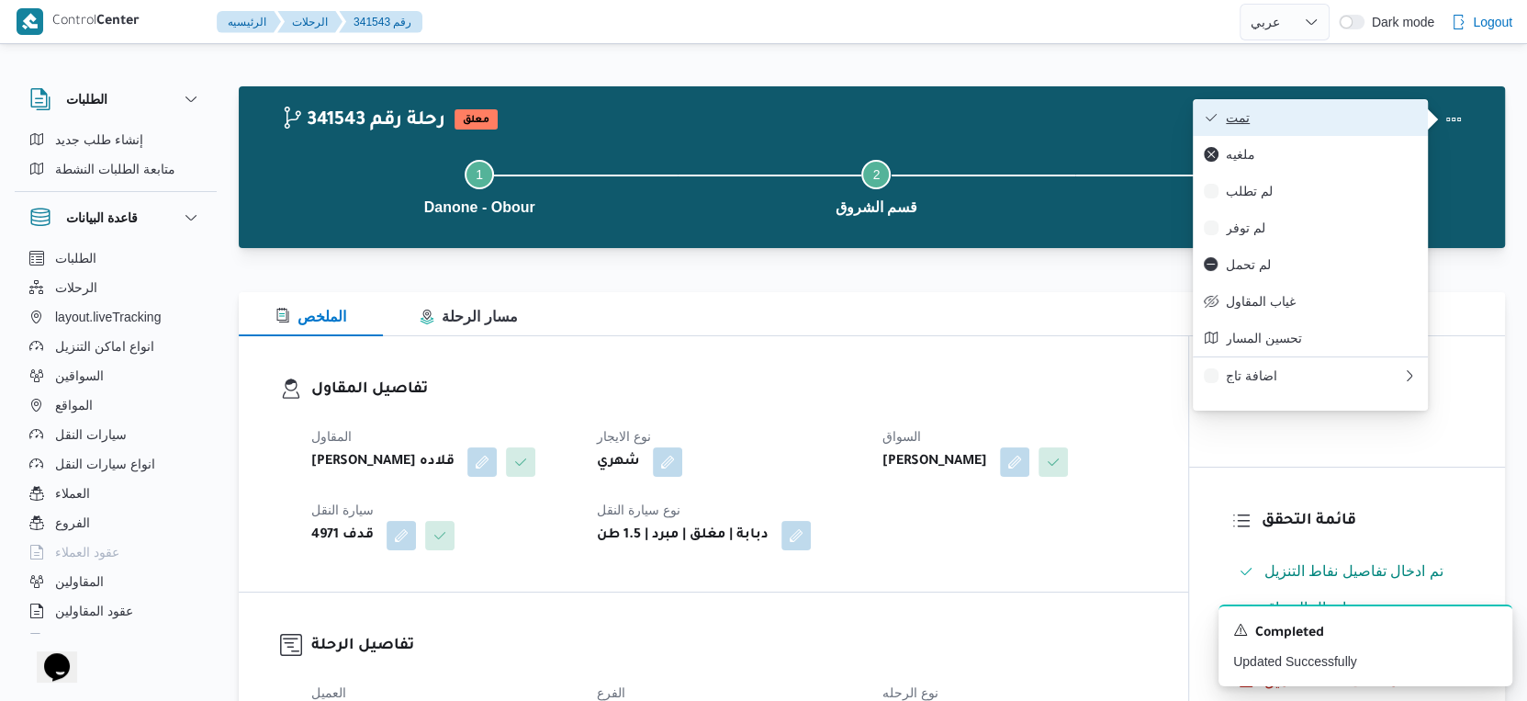
click at [1322, 120] on span "تمت" at bounding box center [1321, 117] width 191 height 15
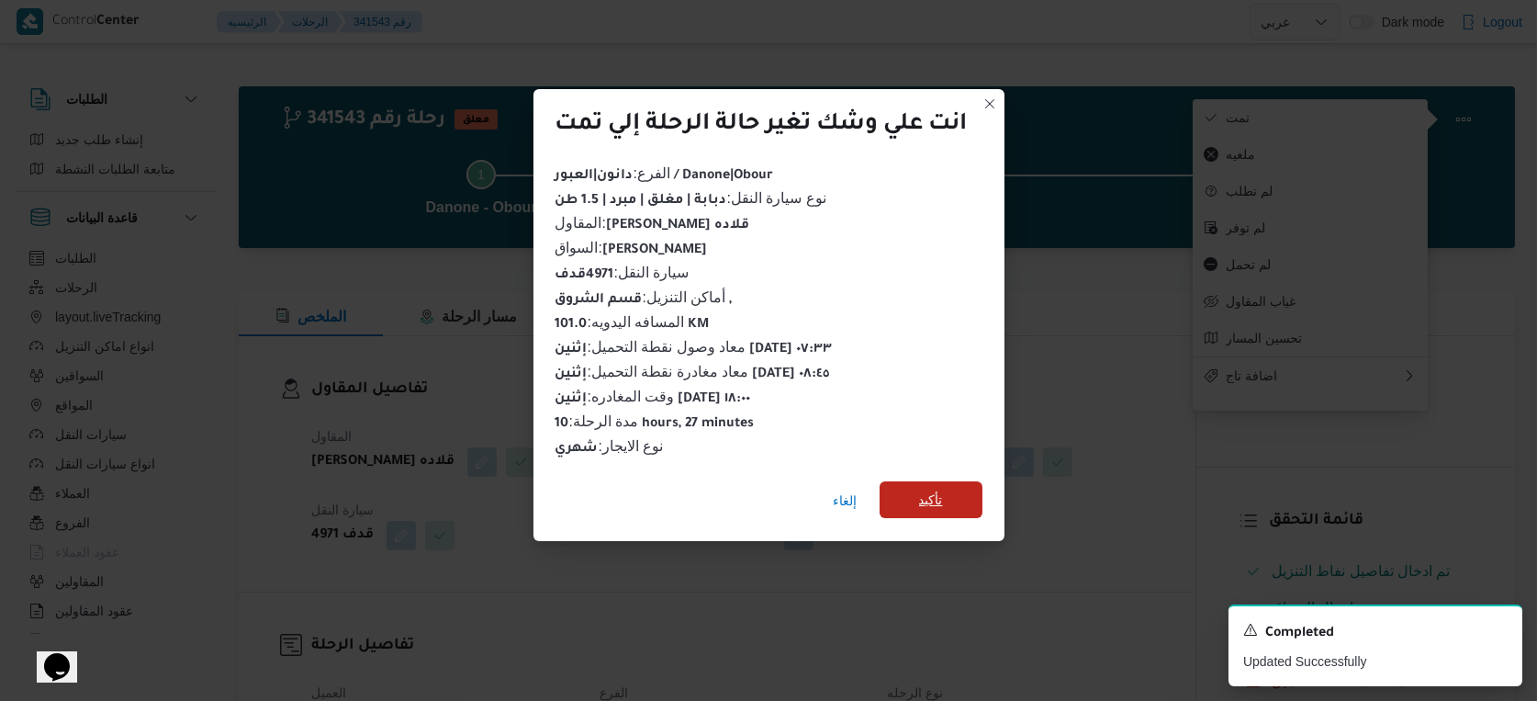
click at [920, 489] on span "تأكيد" at bounding box center [931, 500] width 24 height 22
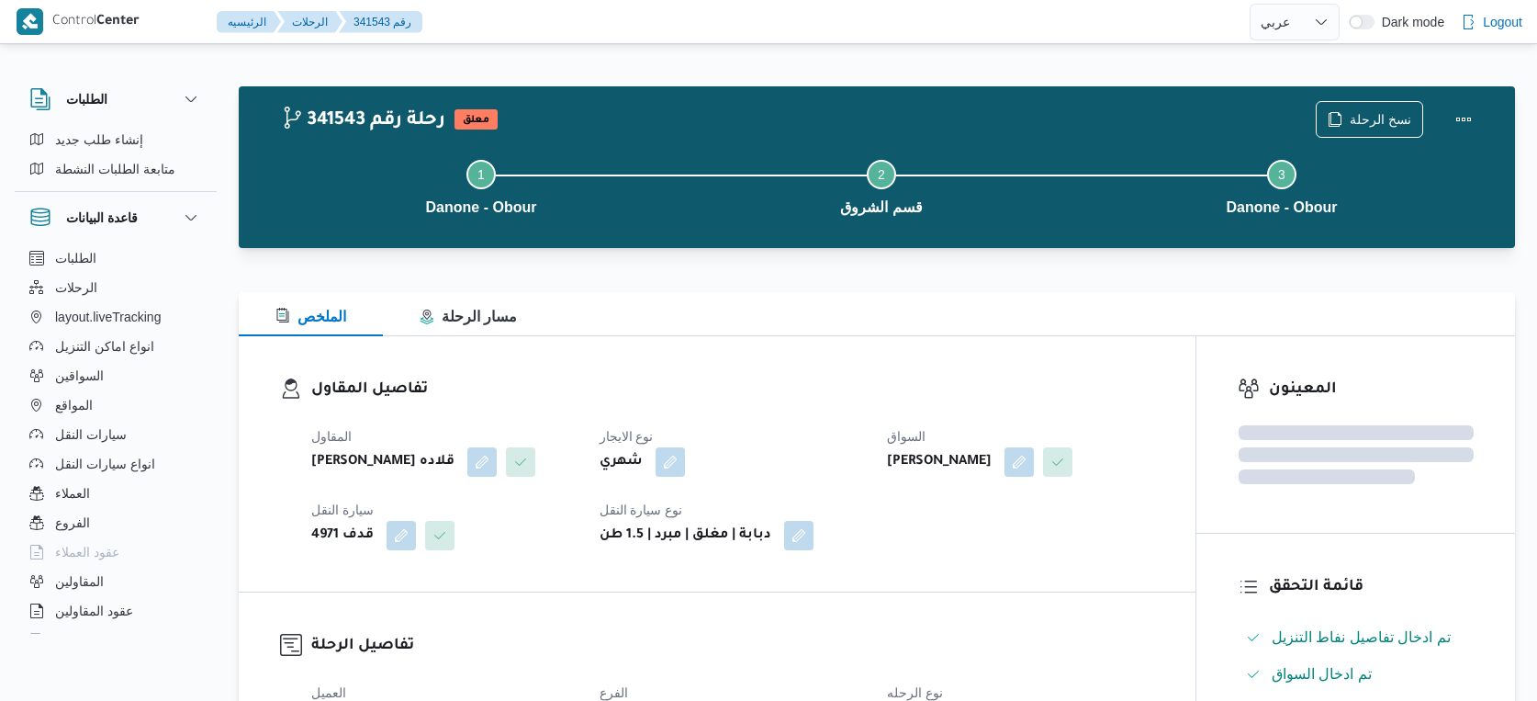
select select "ar"
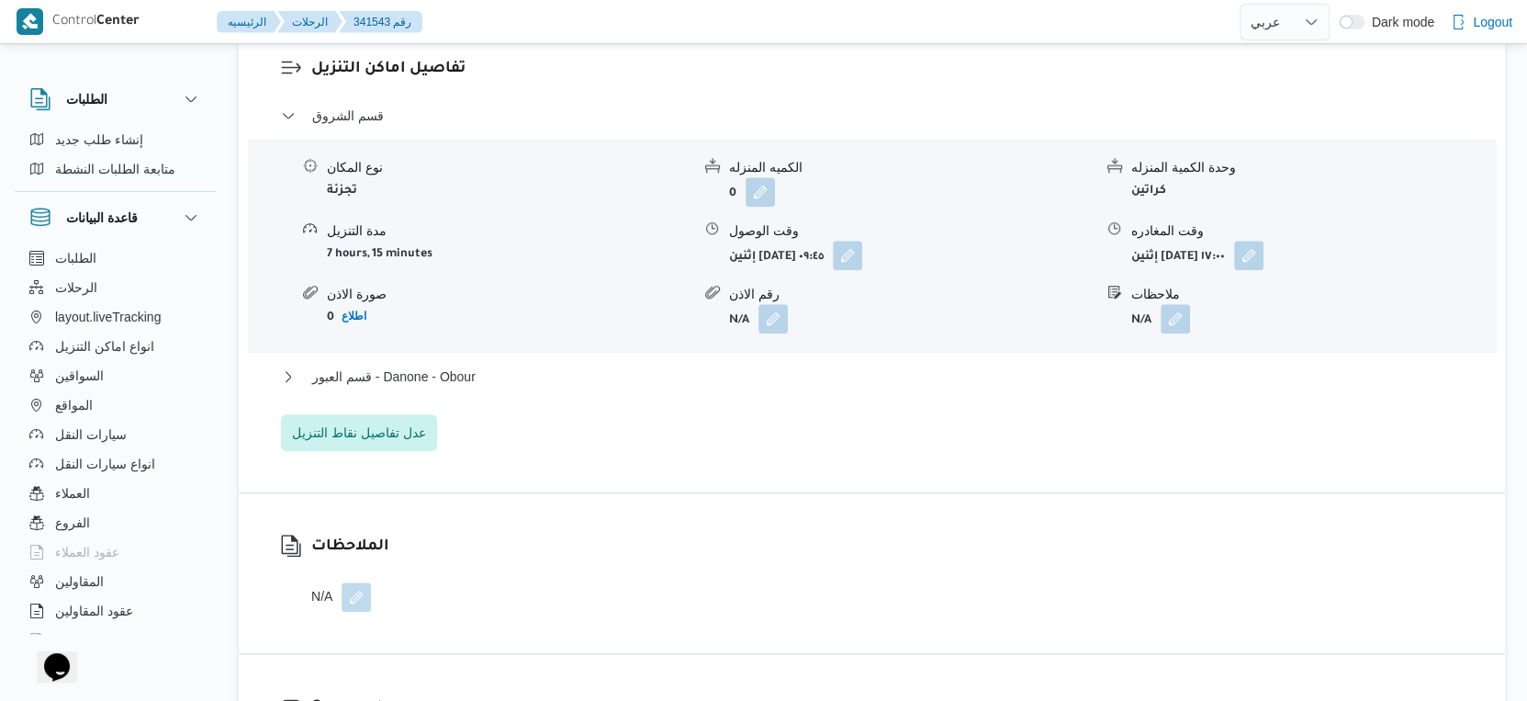
scroll to position [1531, 0]
click at [467, 377] on span "قسم العبور - Danone - Obour" at bounding box center [393, 376] width 163 height 22
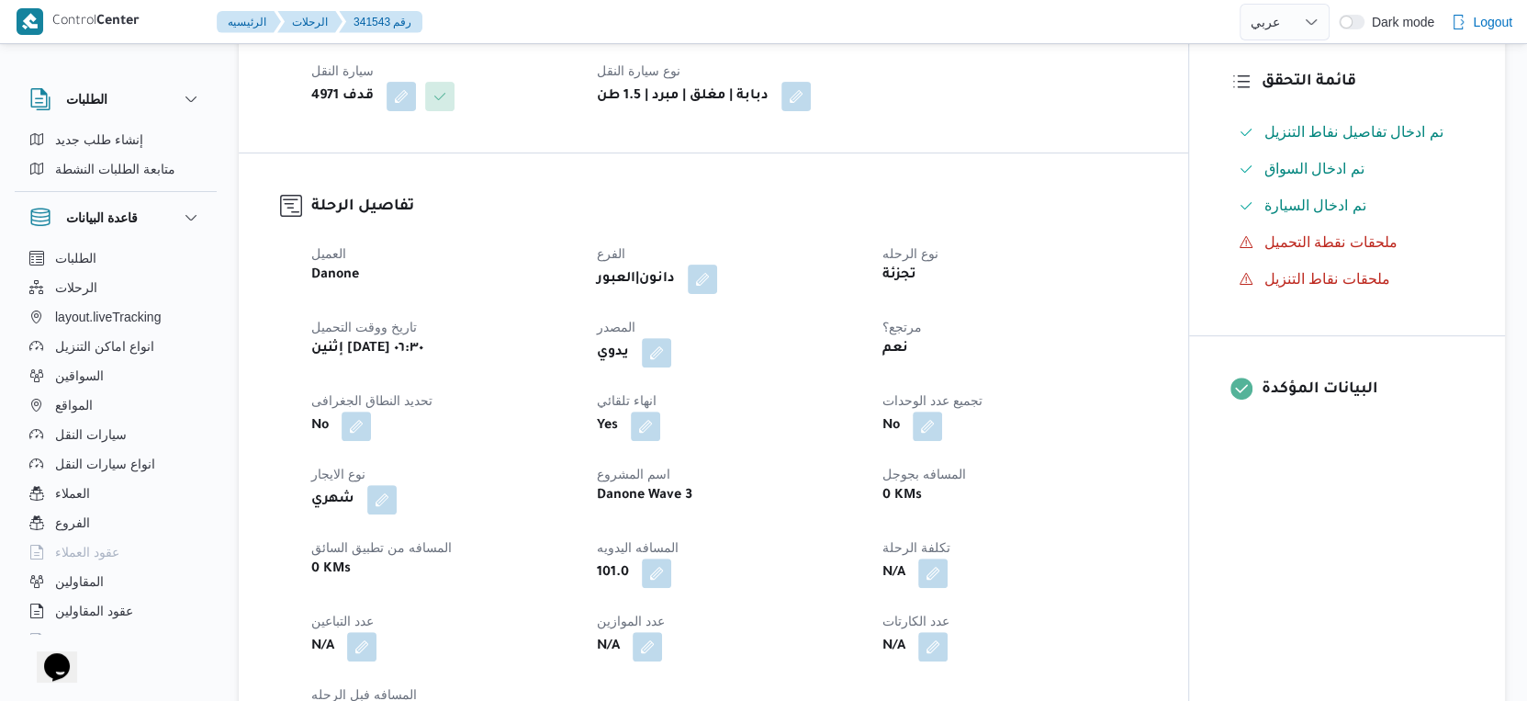
scroll to position [0, 0]
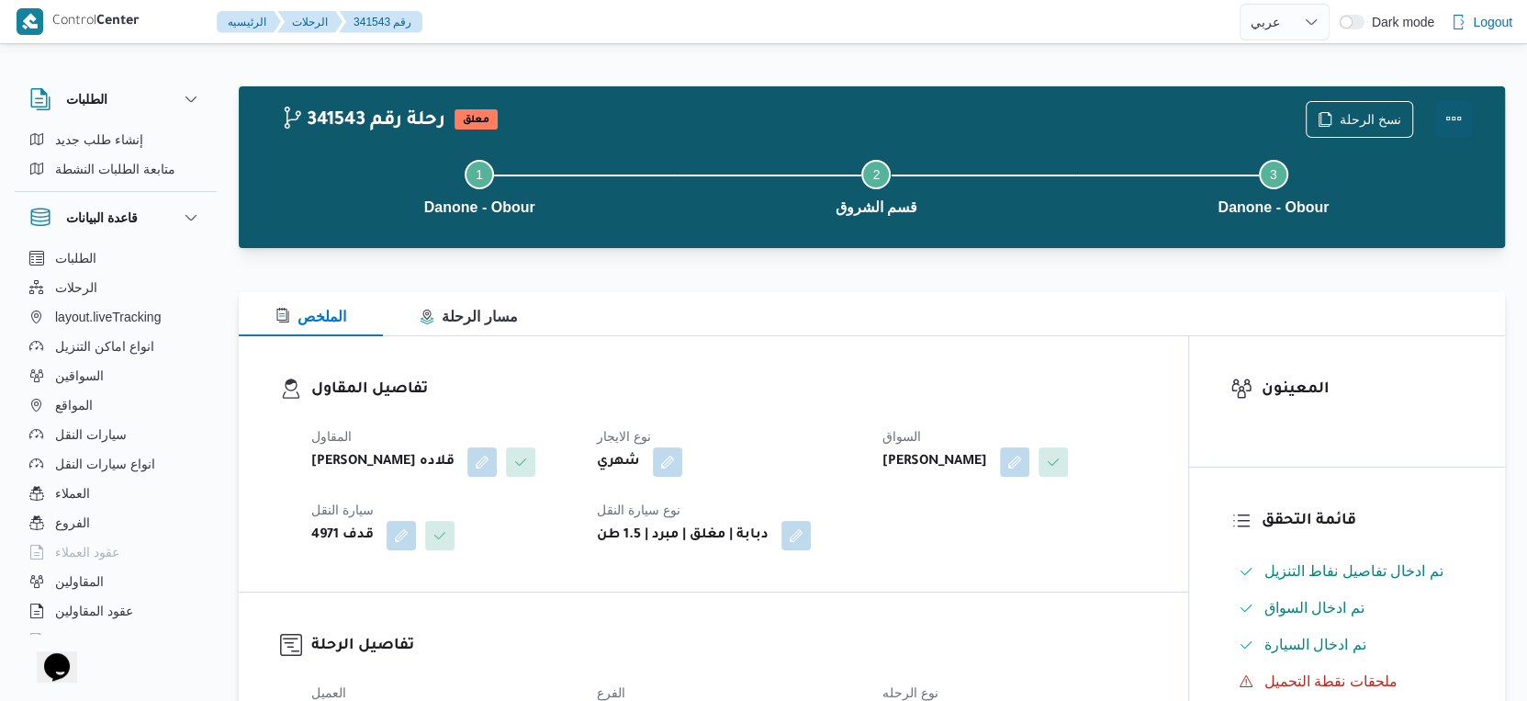
click at [1453, 116] on button "Actions" at bounding box center [1453, 118] width 37 height 37
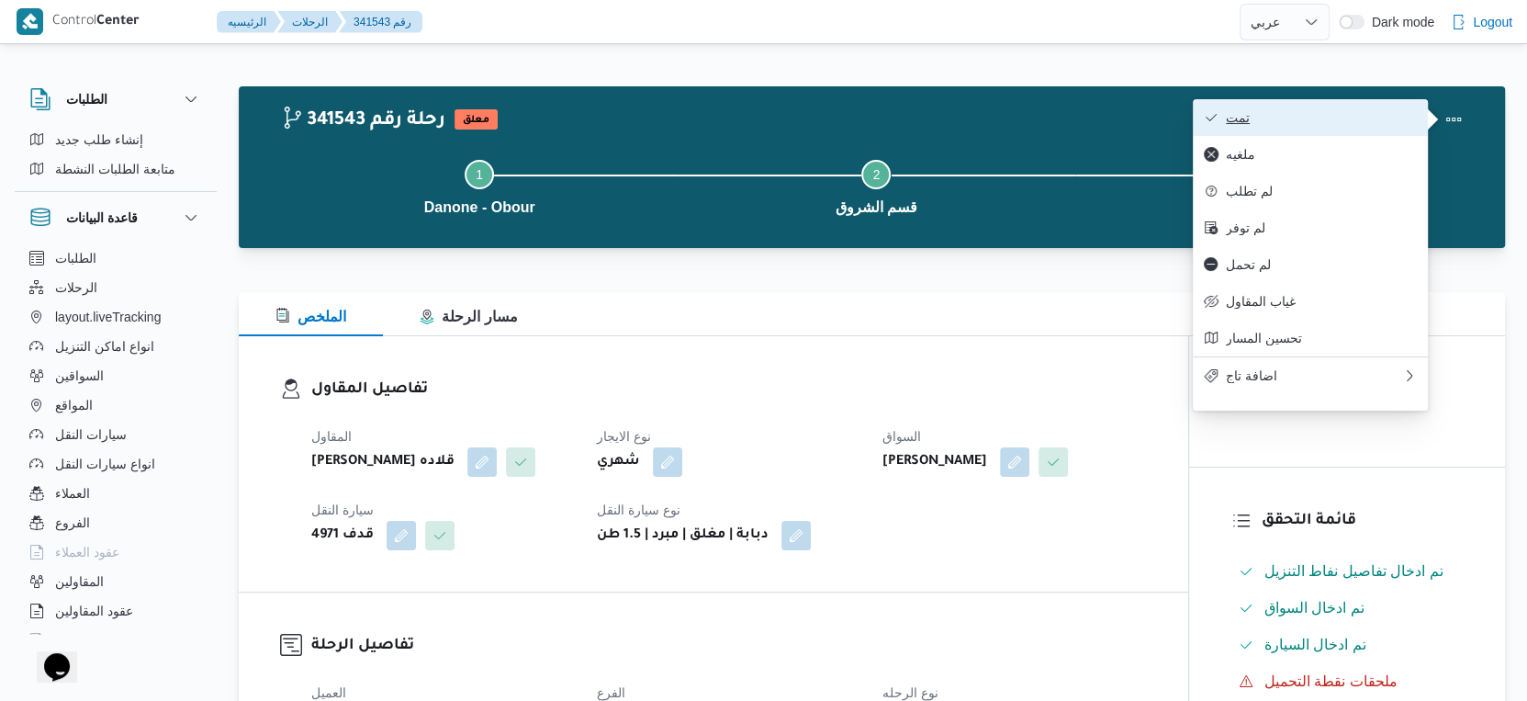
click at [1302, 104] on button "تمت" at bounding box center [1310, 117] width 235 height 37
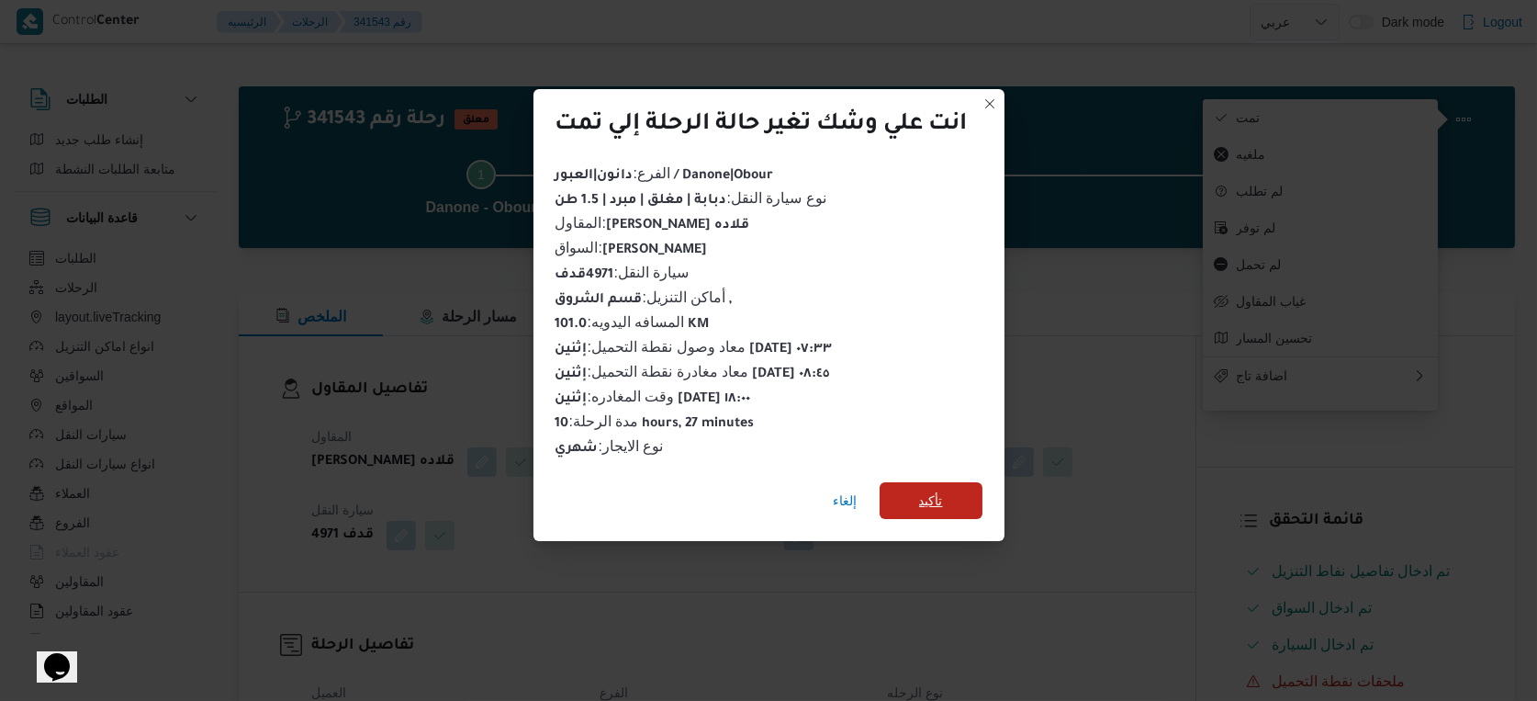
click at [957, 491] on span "تأكيد" at bounding box center [931, 500] width 103 height 37
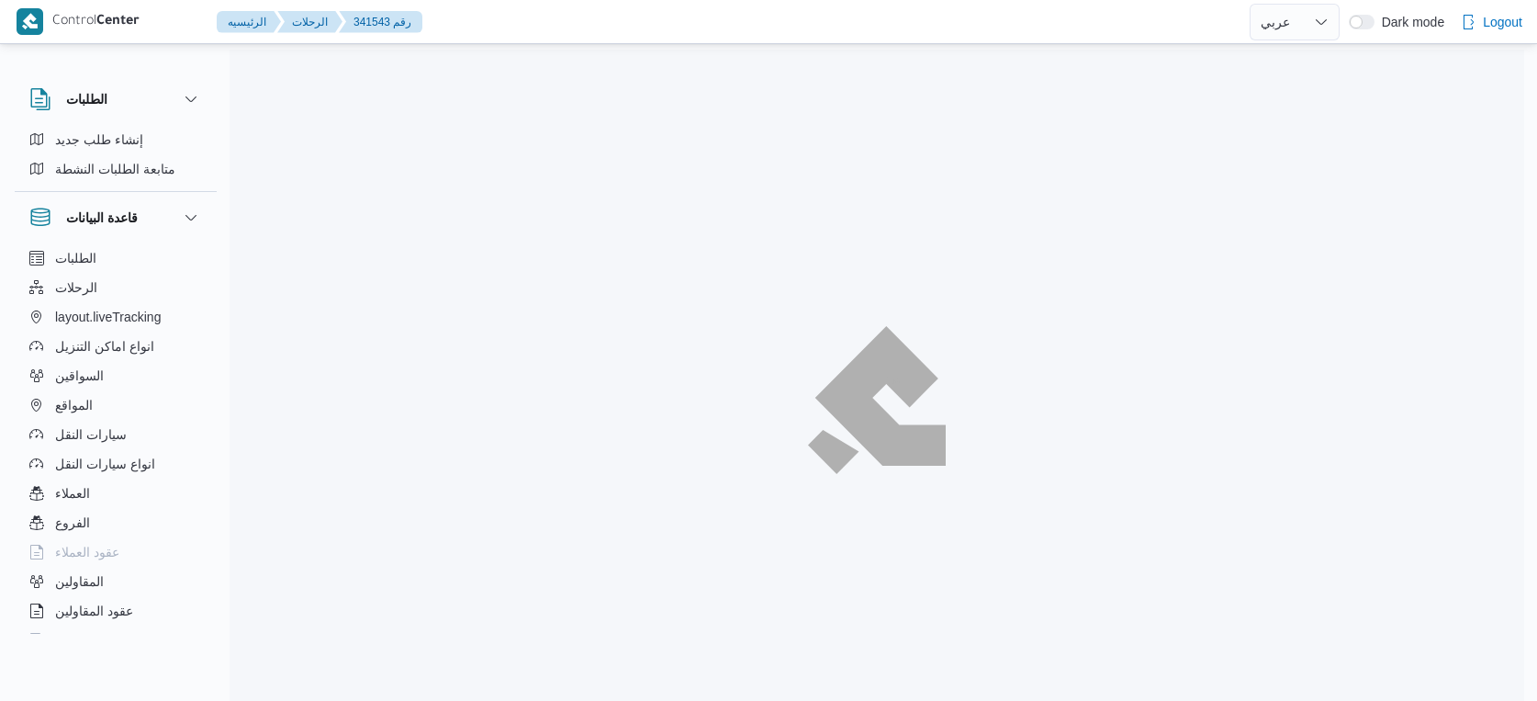
select select "ar"
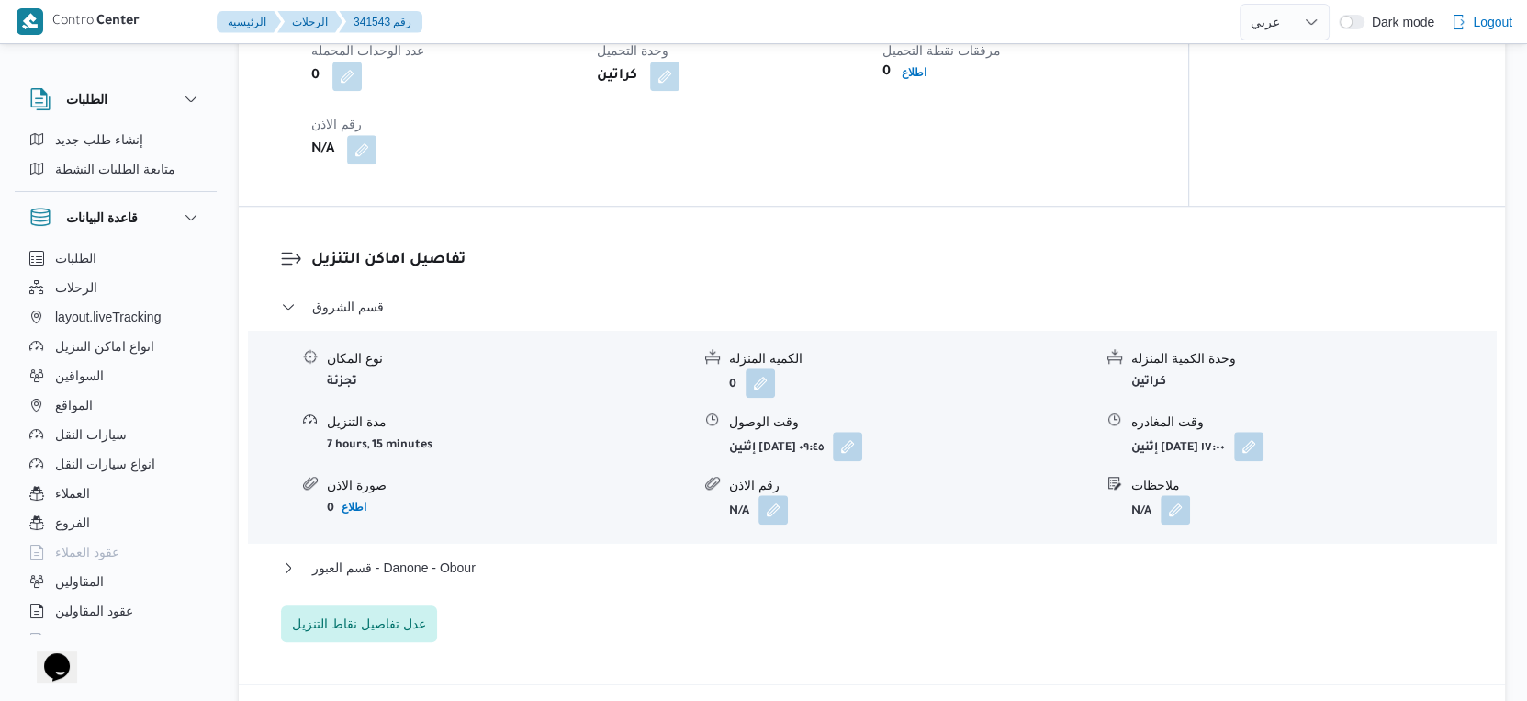
scroll to position [1428, 0]
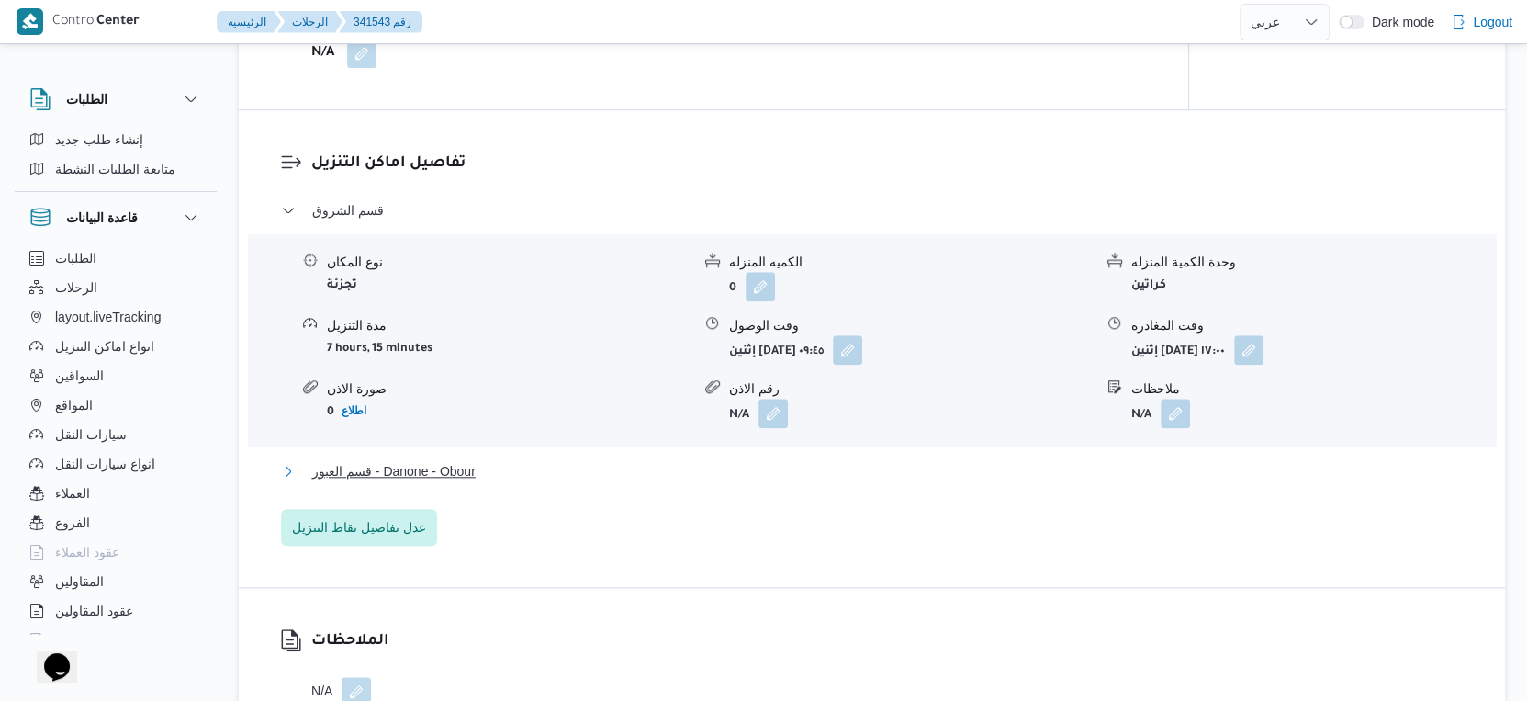
click at [511, 467] on button "قسم العبور - Danone - Obour" at bounding box center [872, 471] width 1183 height 22
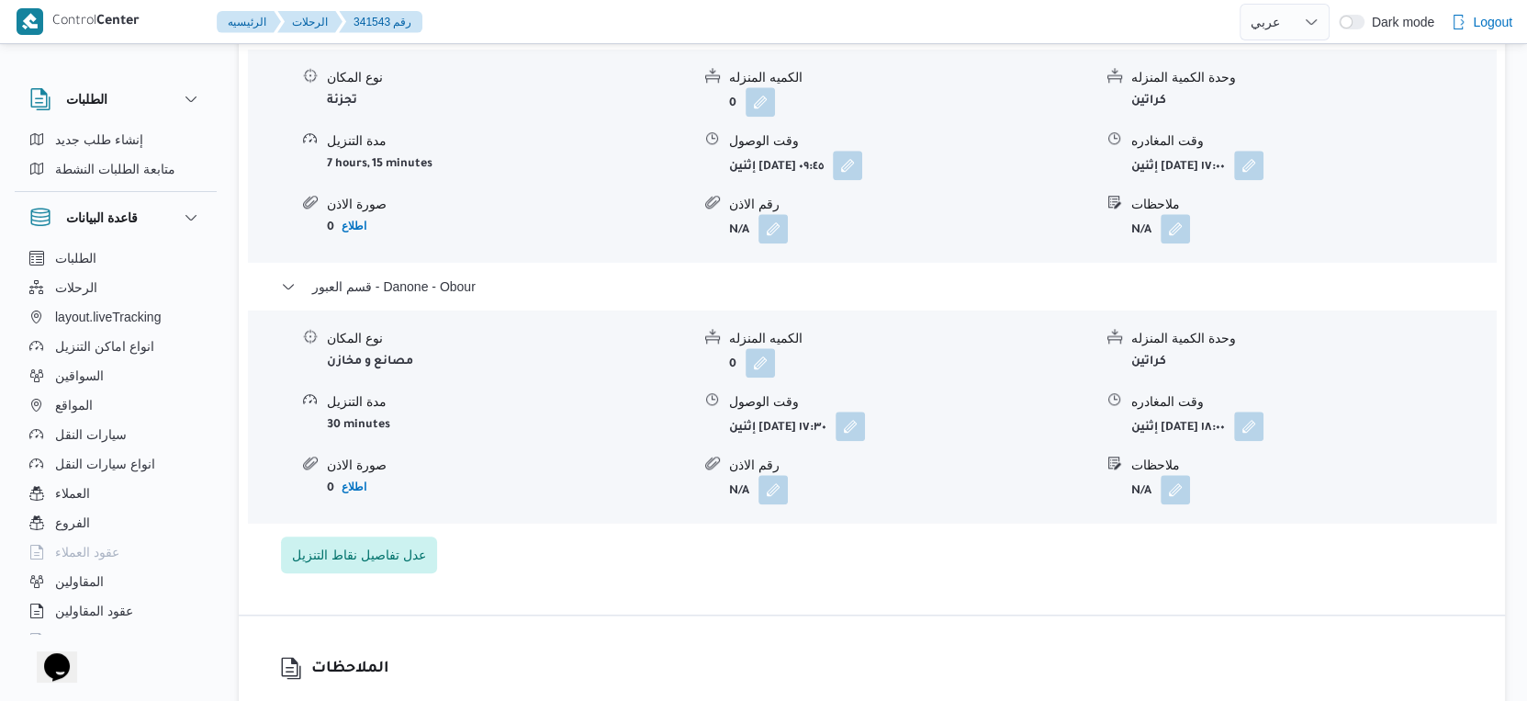
scroll to position [1632, 0]
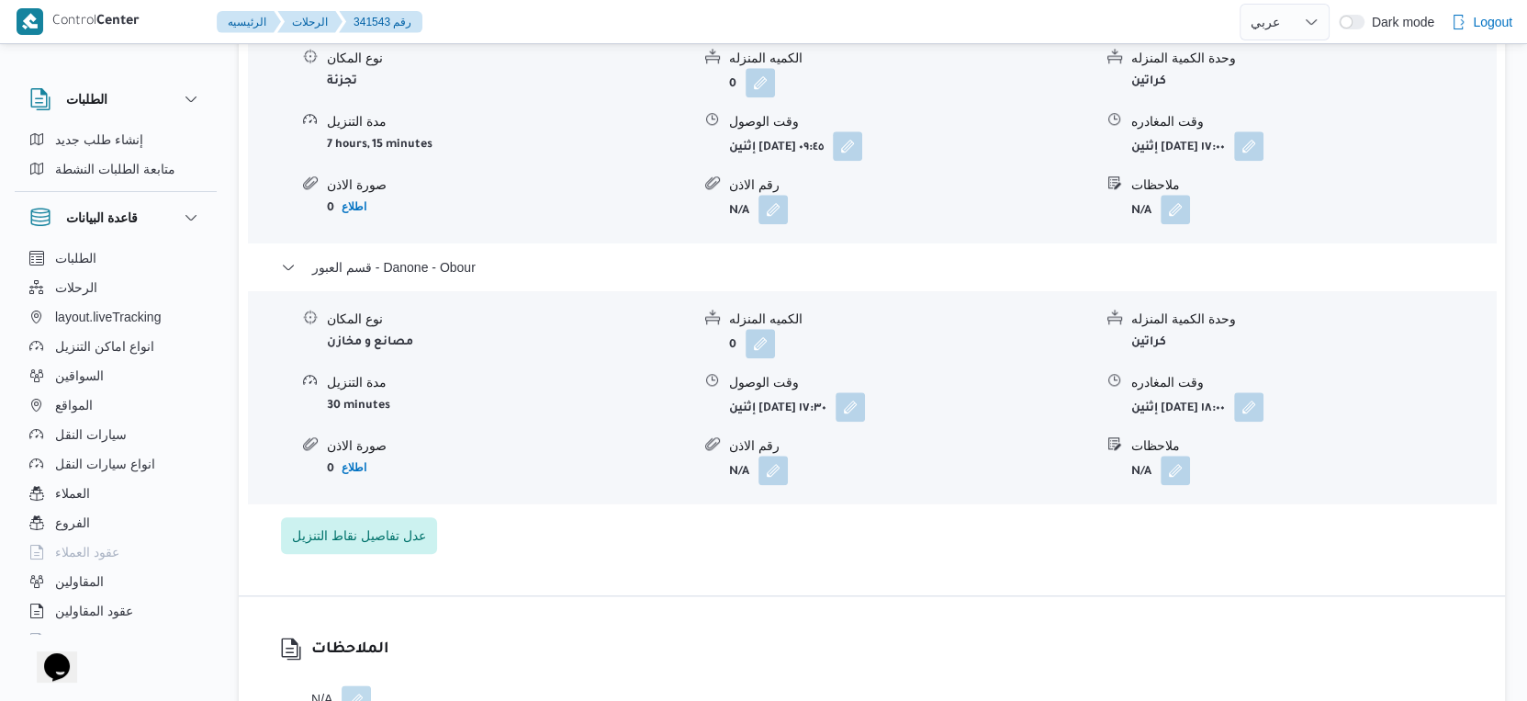
select select "ar"
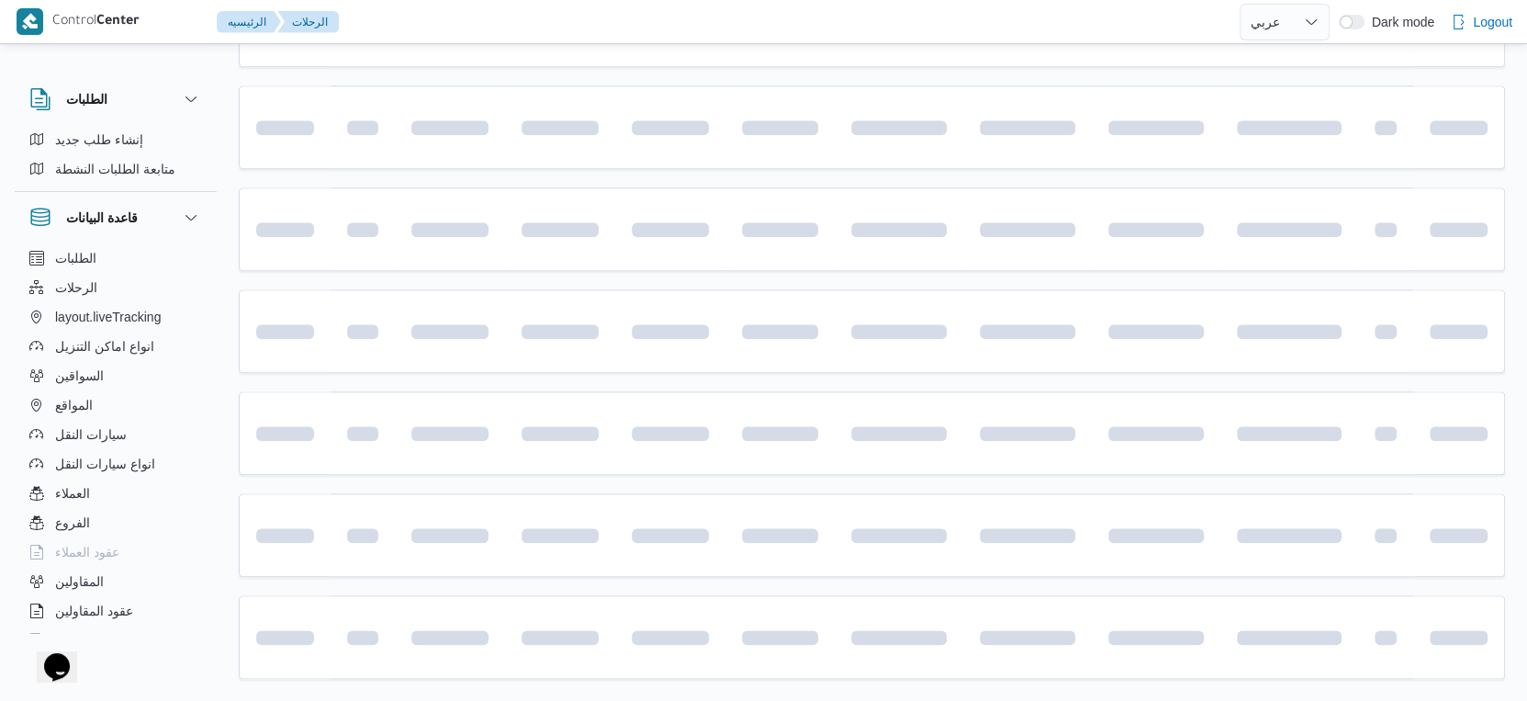
scroll to position [636, 0]
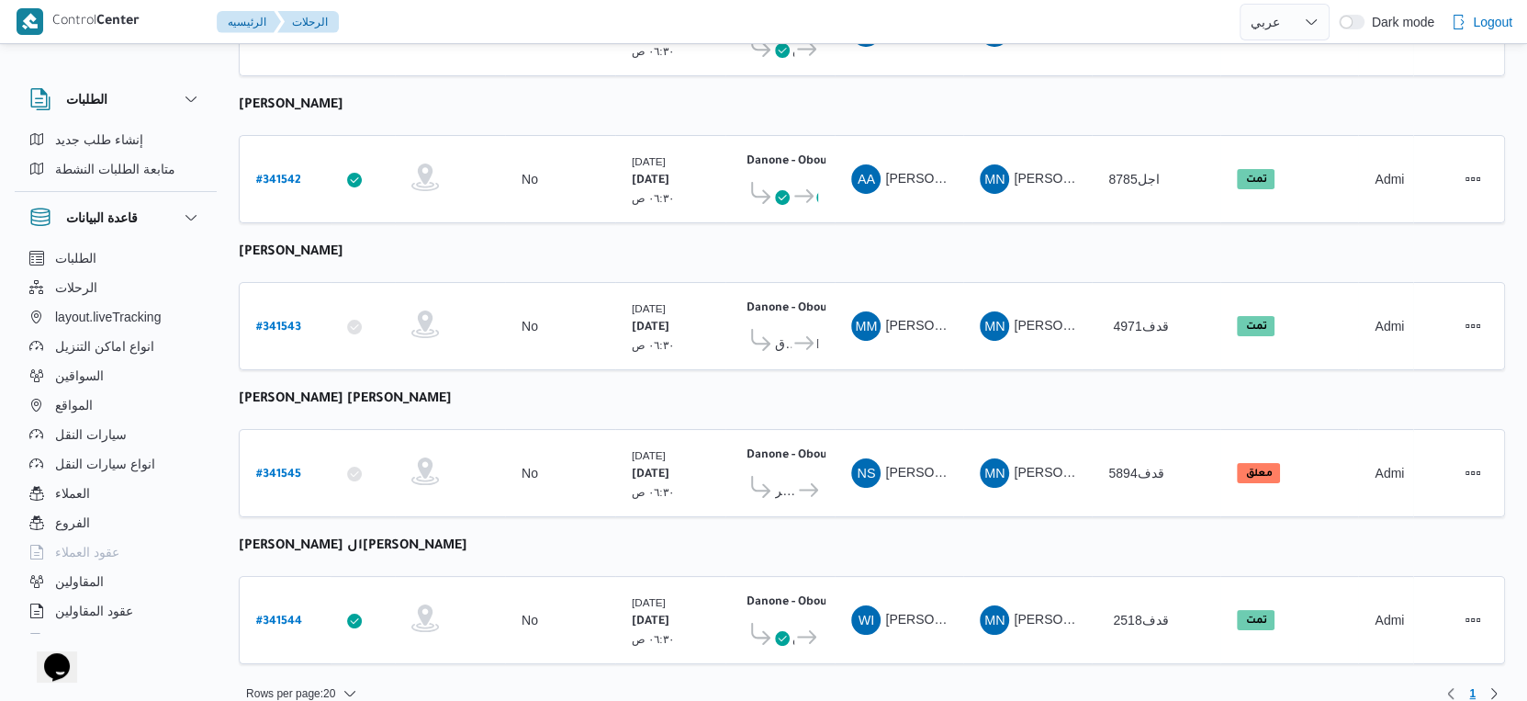
select select "ar"
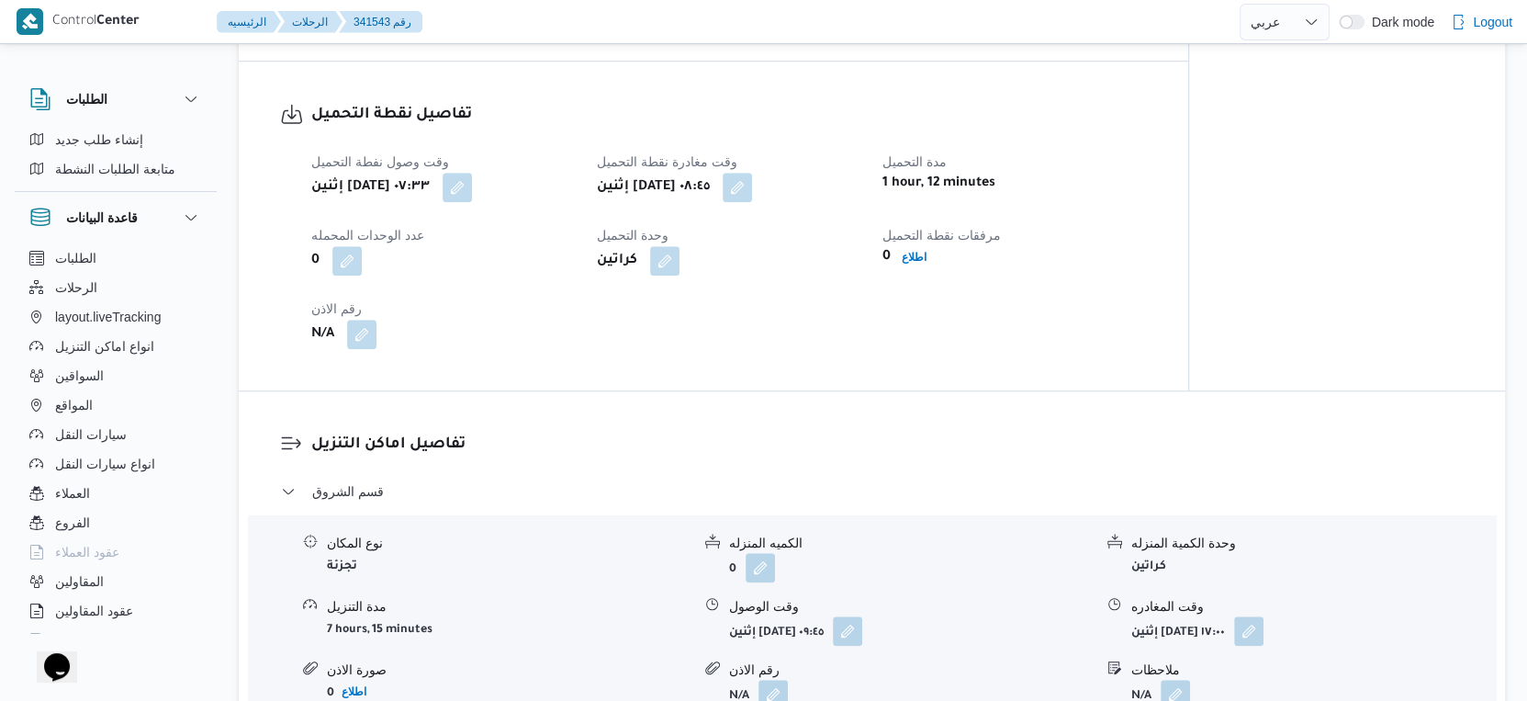
scroll to position [1556, 0]
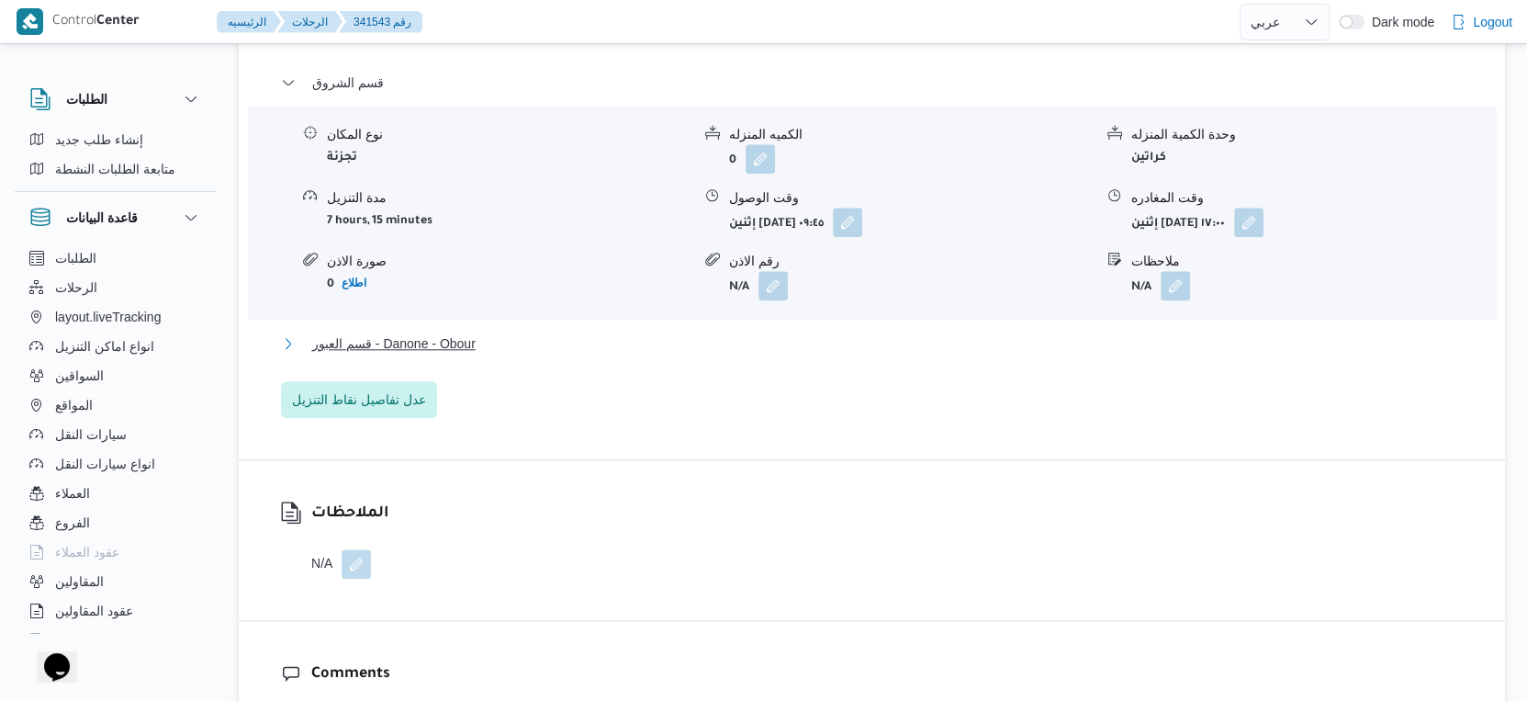
click at [451, 333] on span "قسم العبور - Danone - Obour" at bounding box center [393, 343] width 163 height 22
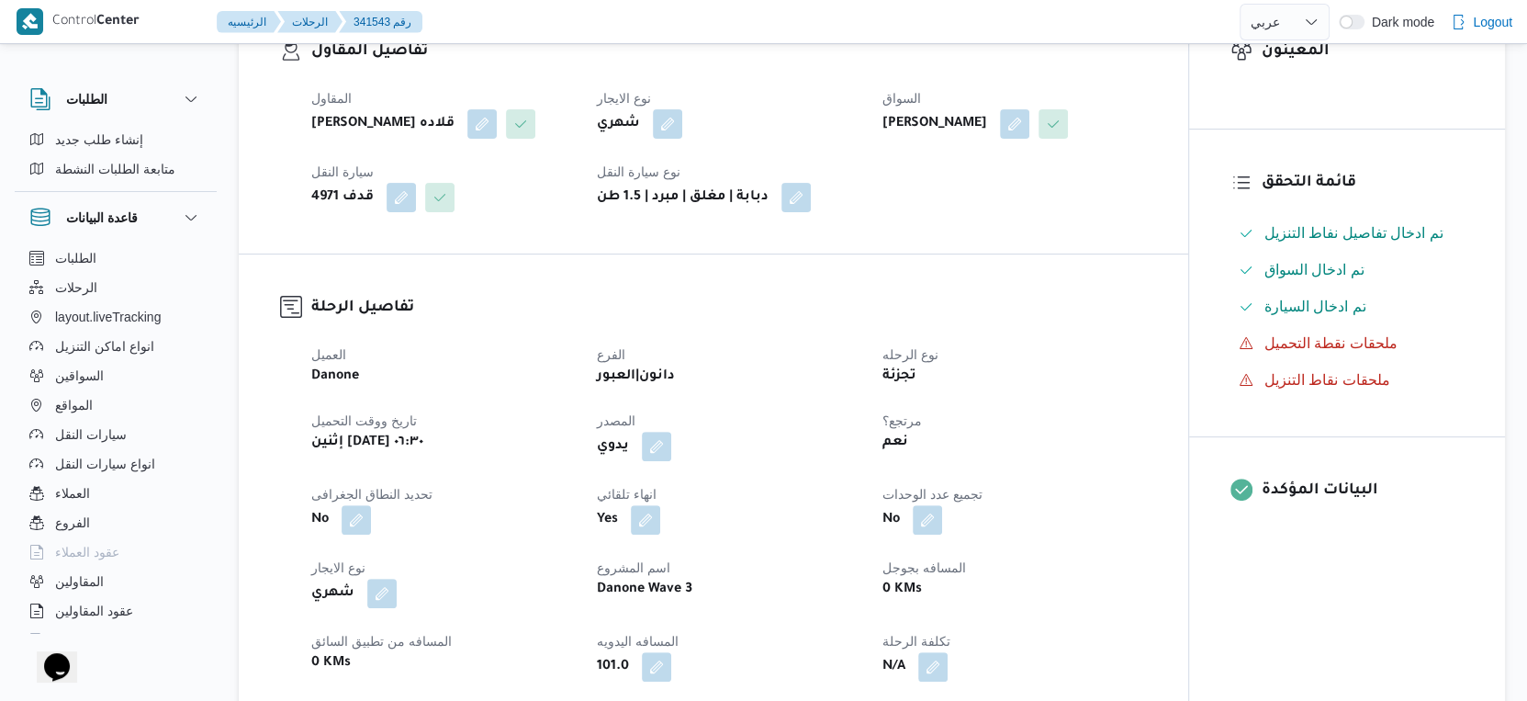
select select "ar"
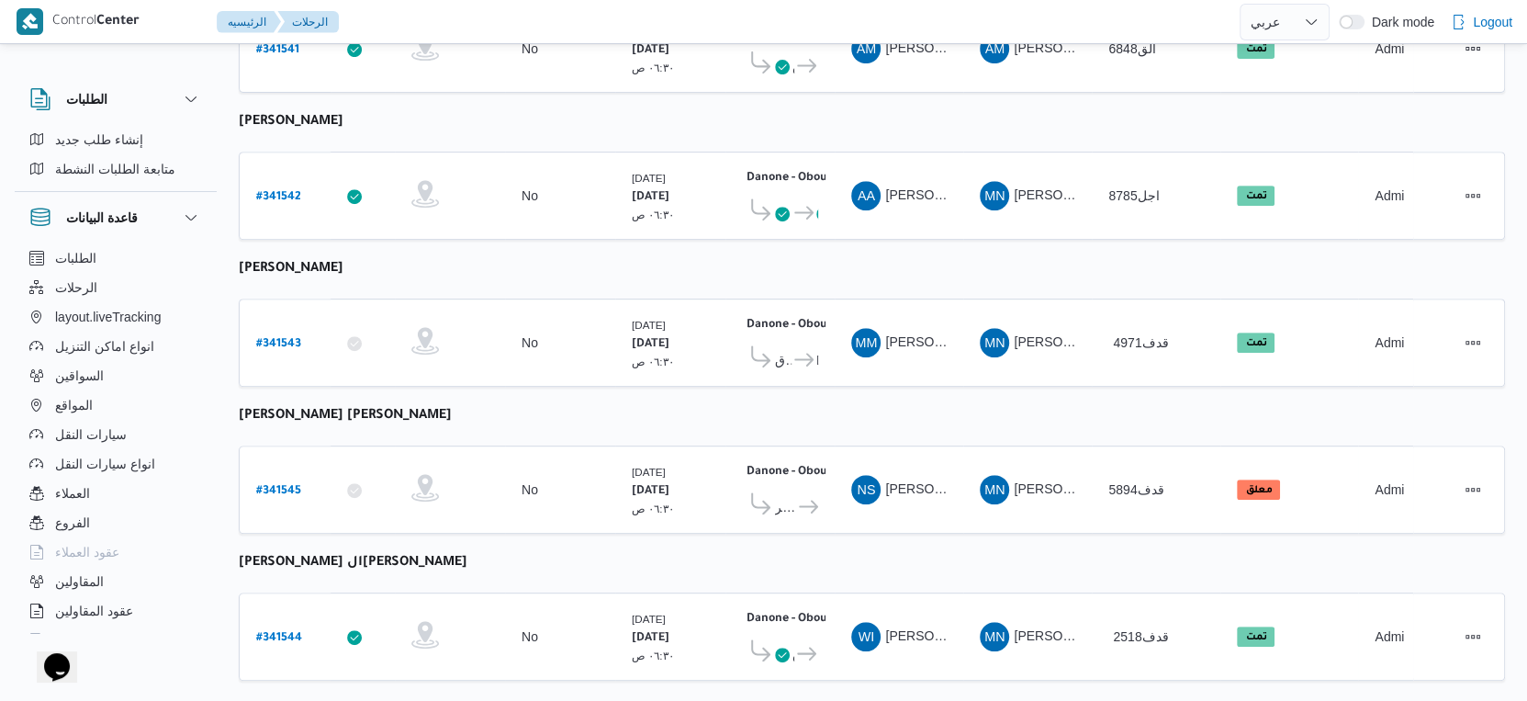
scroll to position [636, 0]
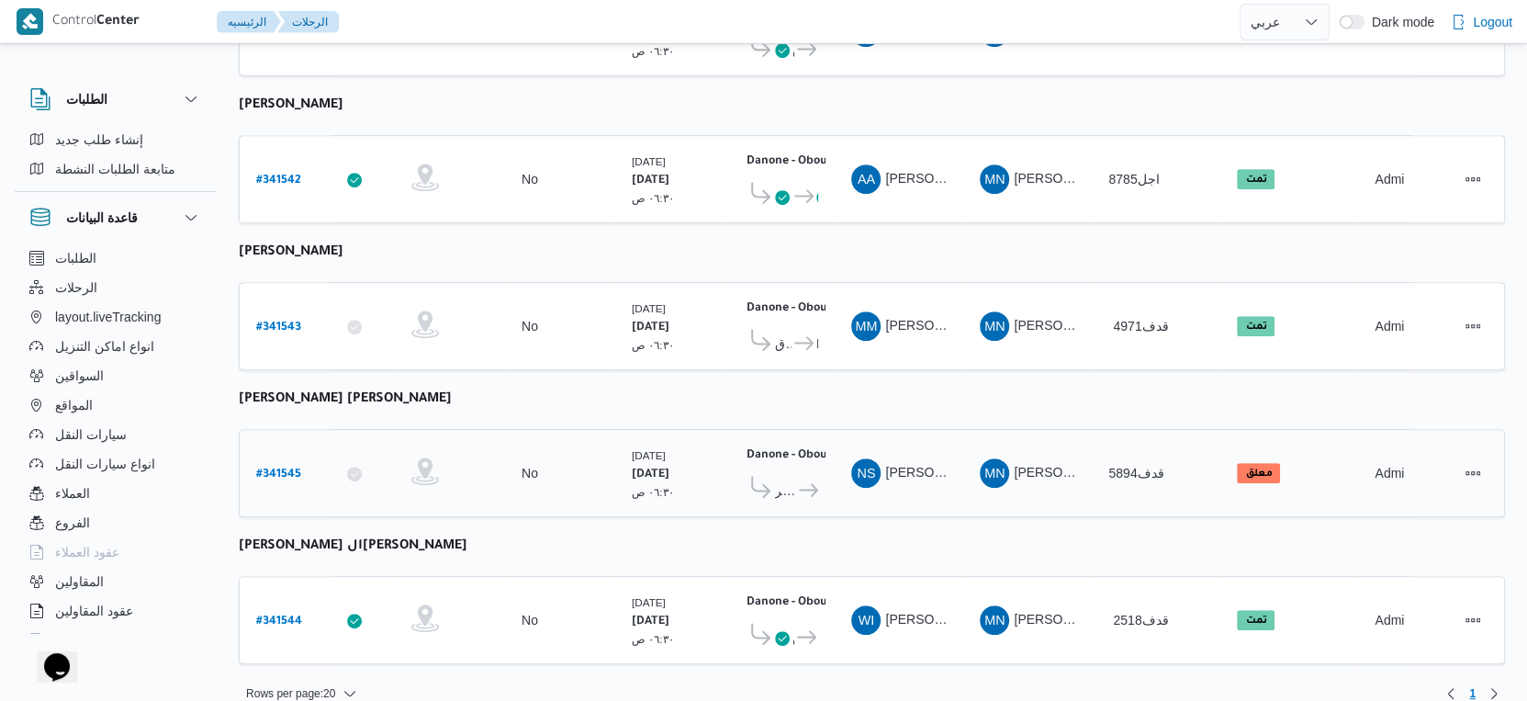
click at [271, 468] on b "# 341545" at bounding box center [278, 474] width 45 height 13
select select "ar"
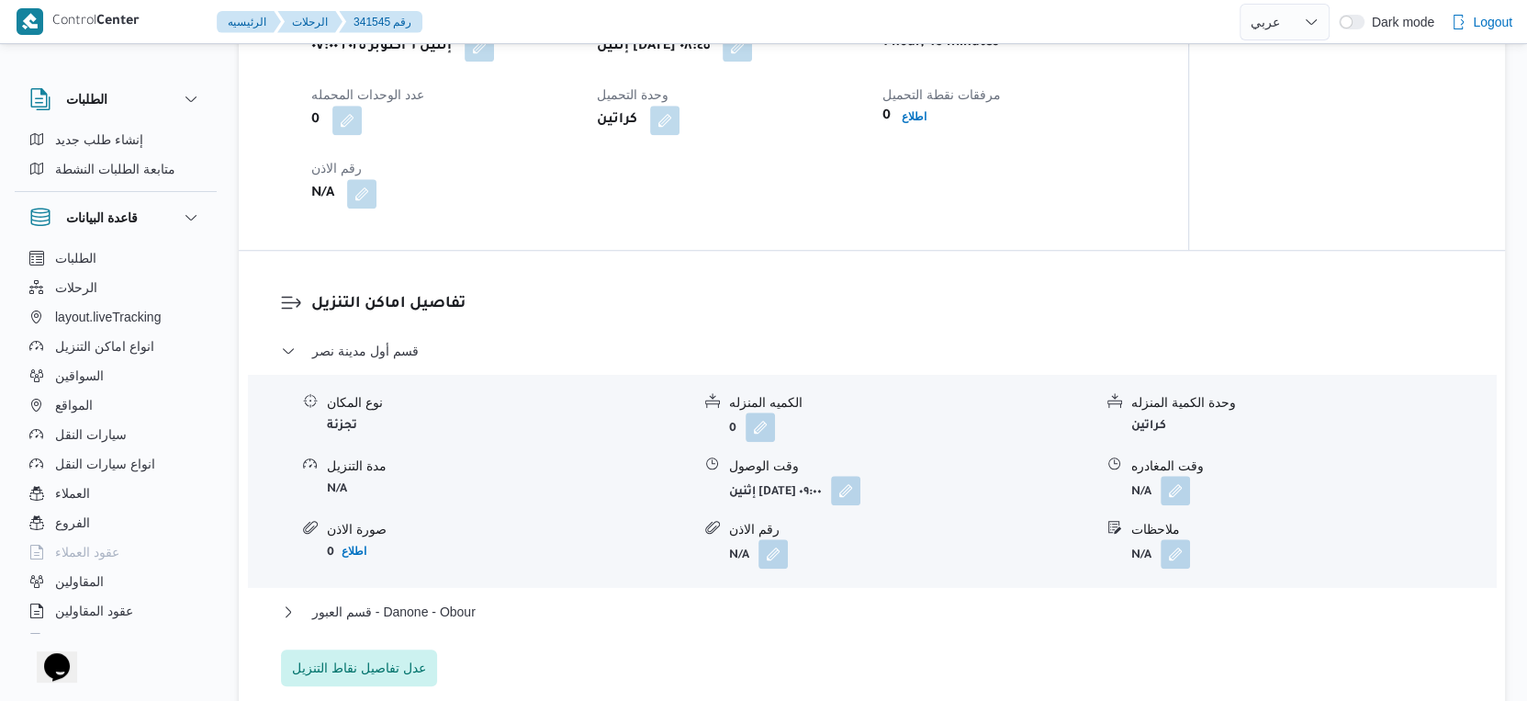
scroll to position [1326, 0]
click at [861, 473] on button "button" at bounding box center [845, 487] width 29 height 29
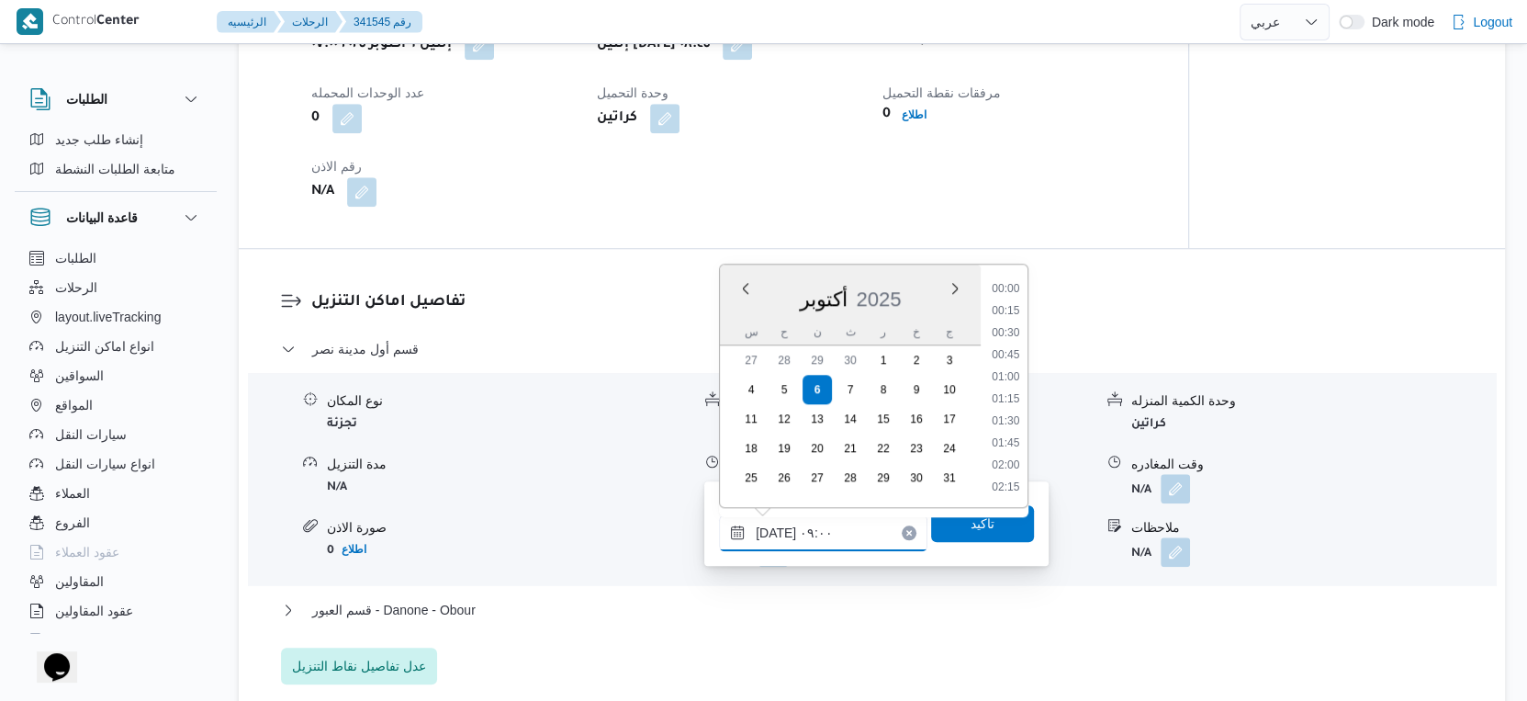
click at [856, 528] on input "٠٦/١٠/٢٠٢٥ ٠٩:٠٠" at bounding box center [823, 532] width 208 height 37
click at [1010, 426] on li "09:15" at bounding box center [1006, 423] width 42 height 18
type input "٠٦/١٠/٢٠٢٥ ٠٩:١٥"
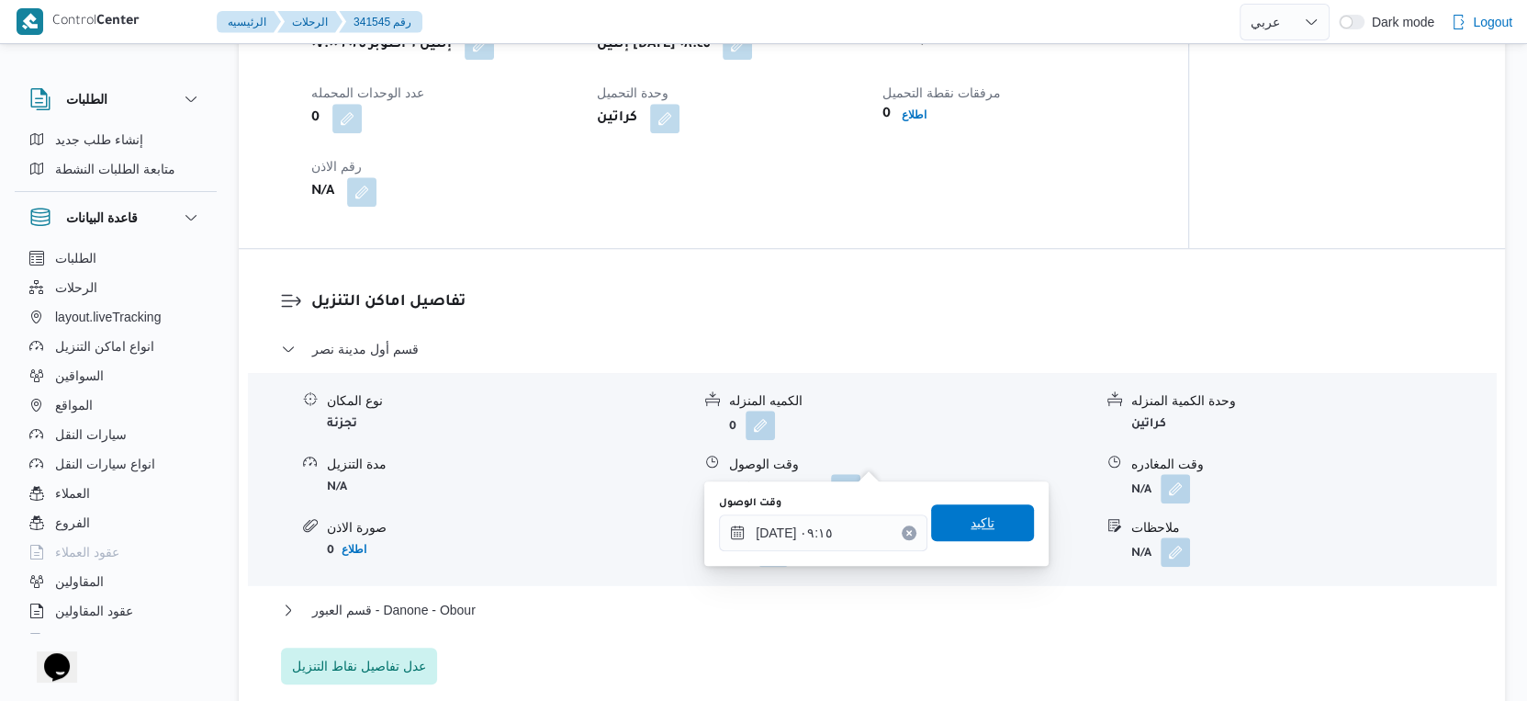
click at [979, 531] on span "تاكيد" at bounding box center [983, 523] width 24 height 22
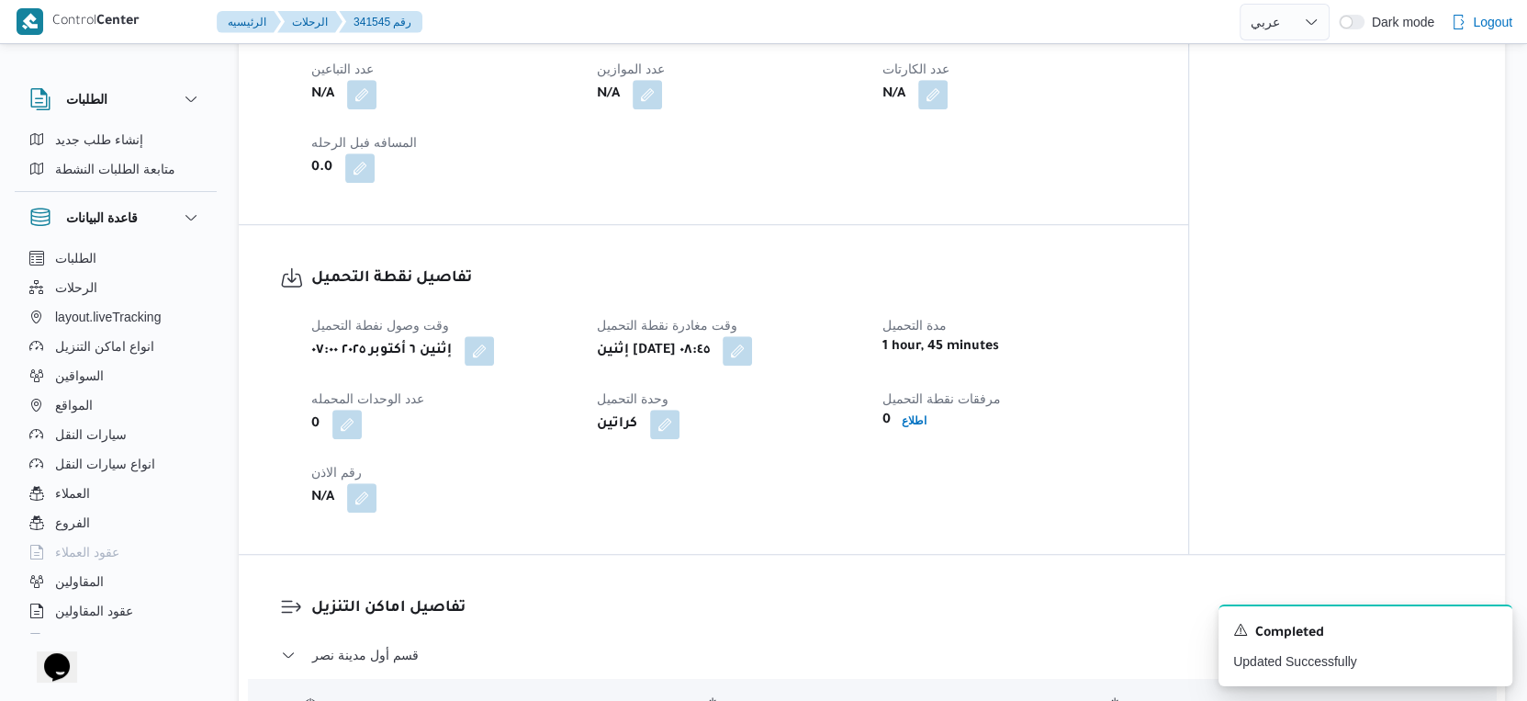
scroll to position [1428, 0]
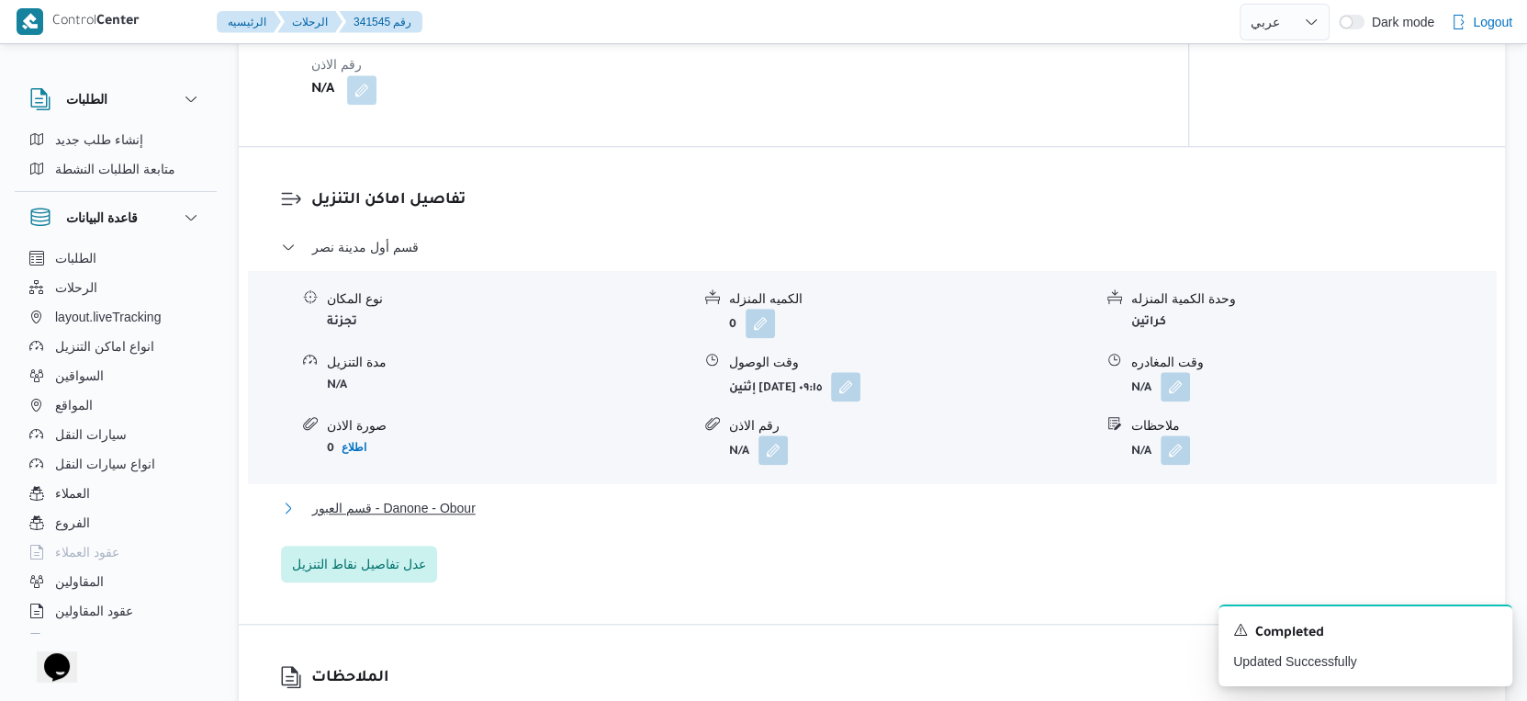
click at [504, 497] on button "قسم العبور - Danone - Obour" at bounding box center [872, 508] width 1183 height 22
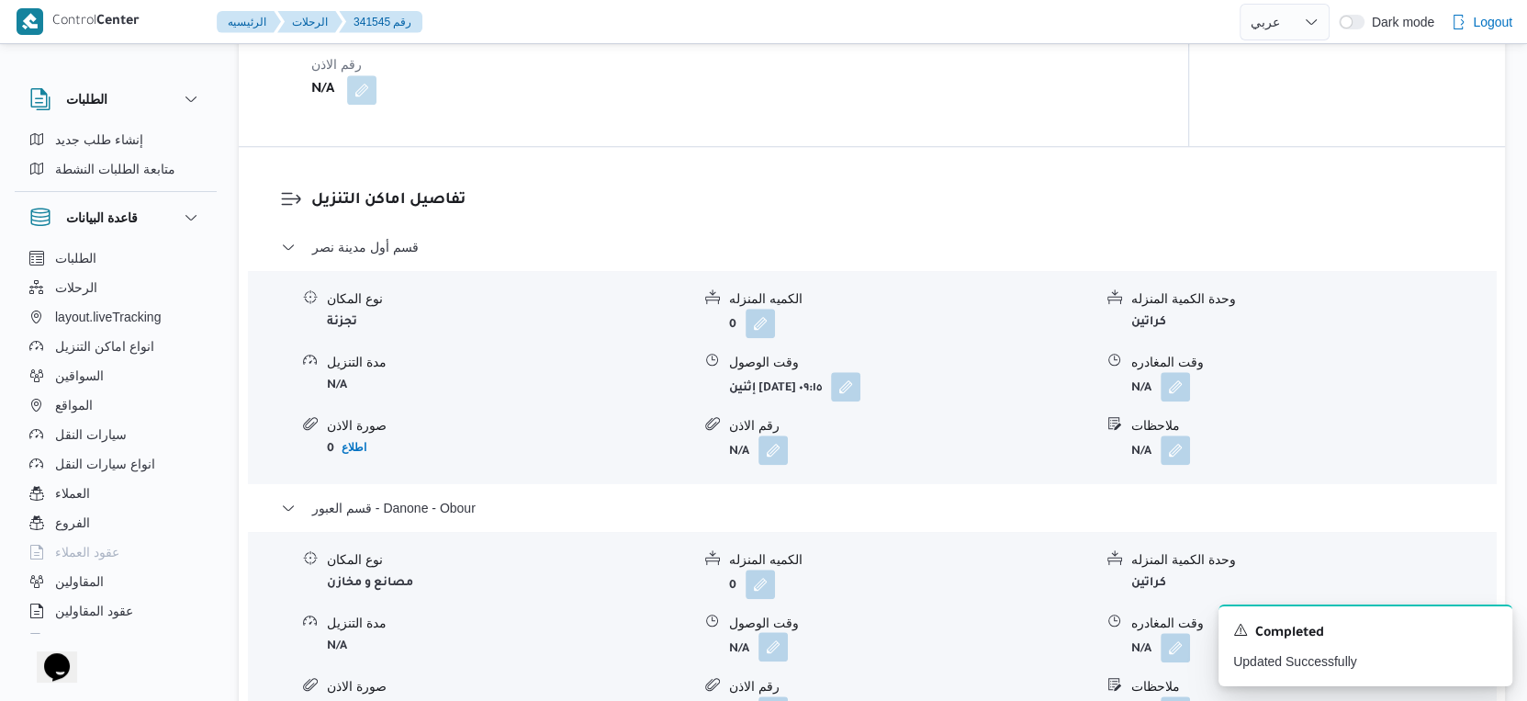
click at [778, 632] on button "button" at bounding box center [773, 646] width 29 height 29
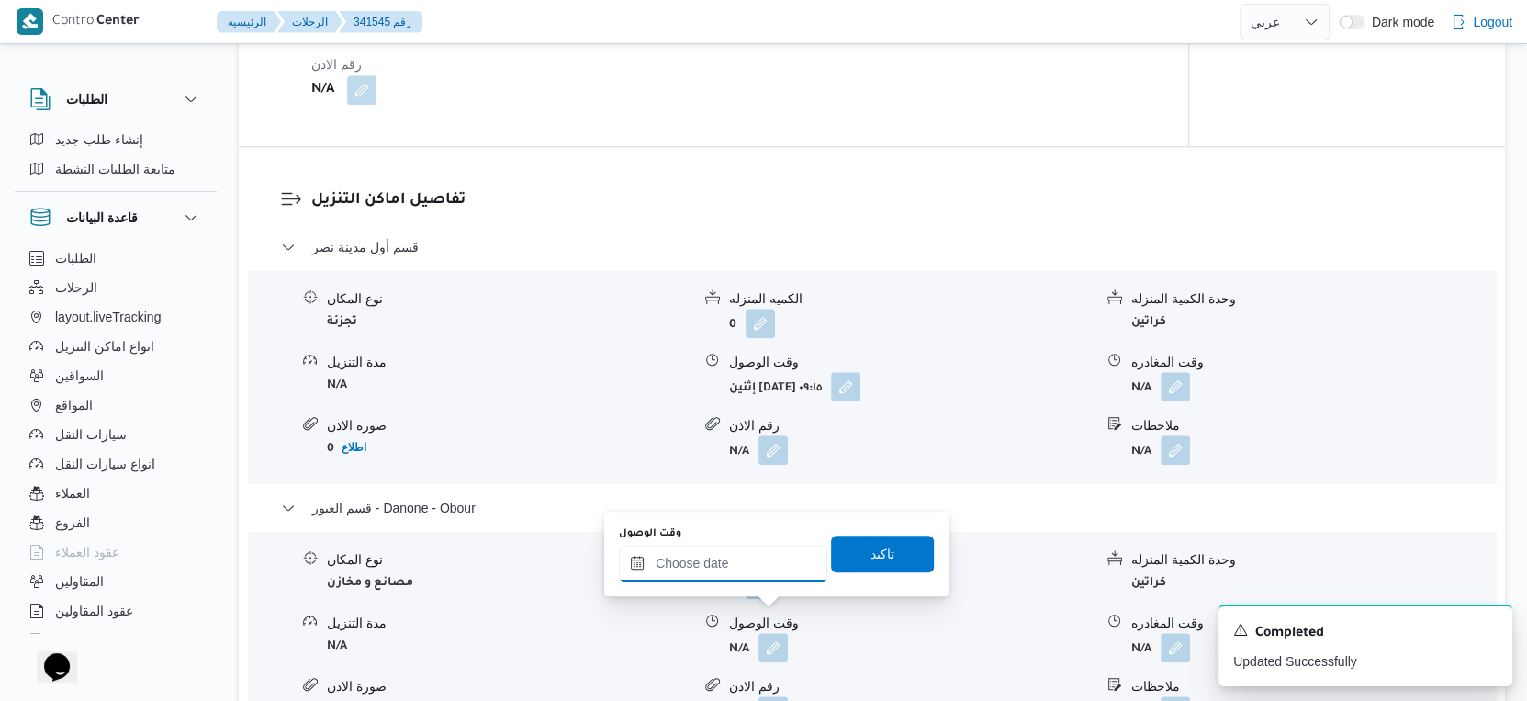
click at [747, 580] on div "وقت الوصول تاكيد" at bounding box center [776, 553] width 319 height 59
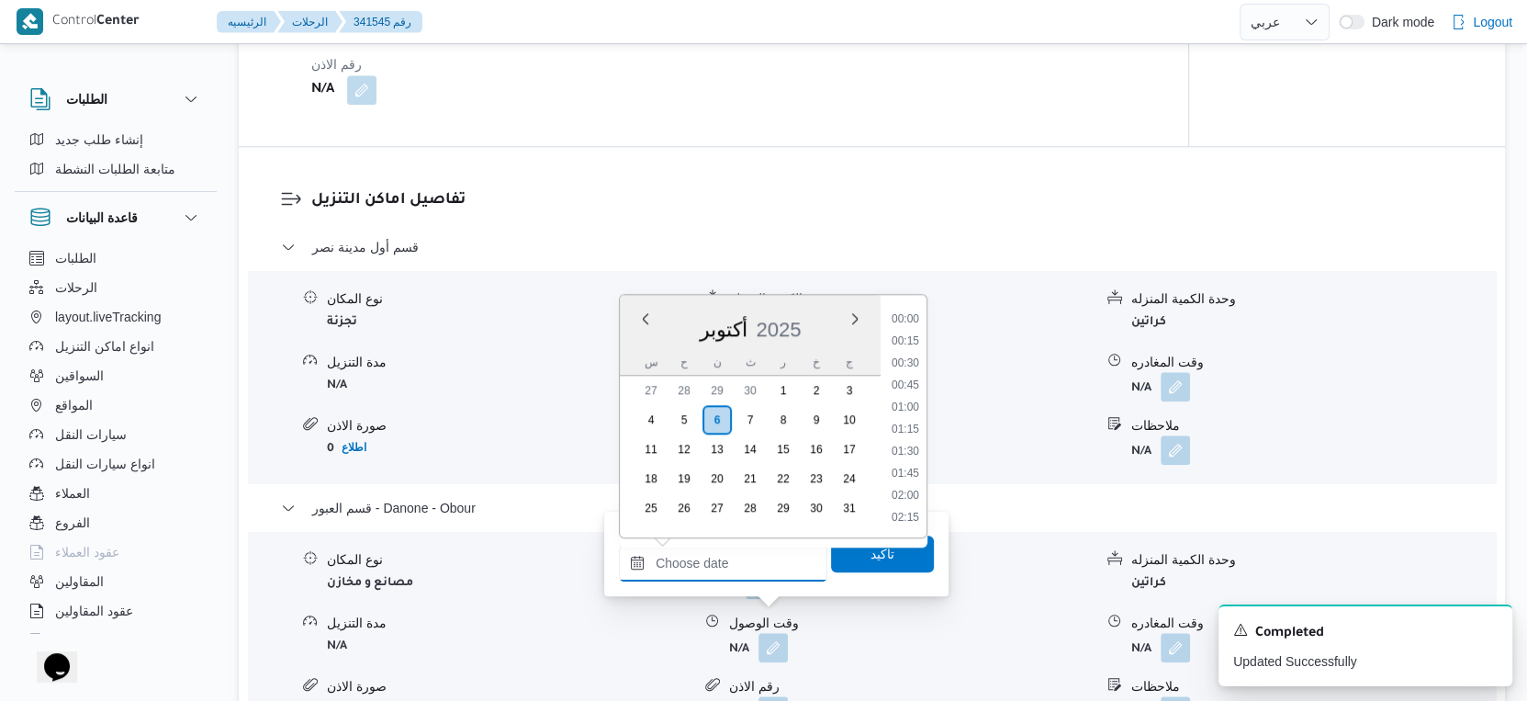
click at [756, 550] on input "وقت الوصول" at bounding box center [723, 563] width 208 height 37
click at [909, 317] on li "17:00" at bounding box center [905, 322] width 42 height 18
type input "٠٦/١٠/٢٠٢٥ ١٧:٠٠"
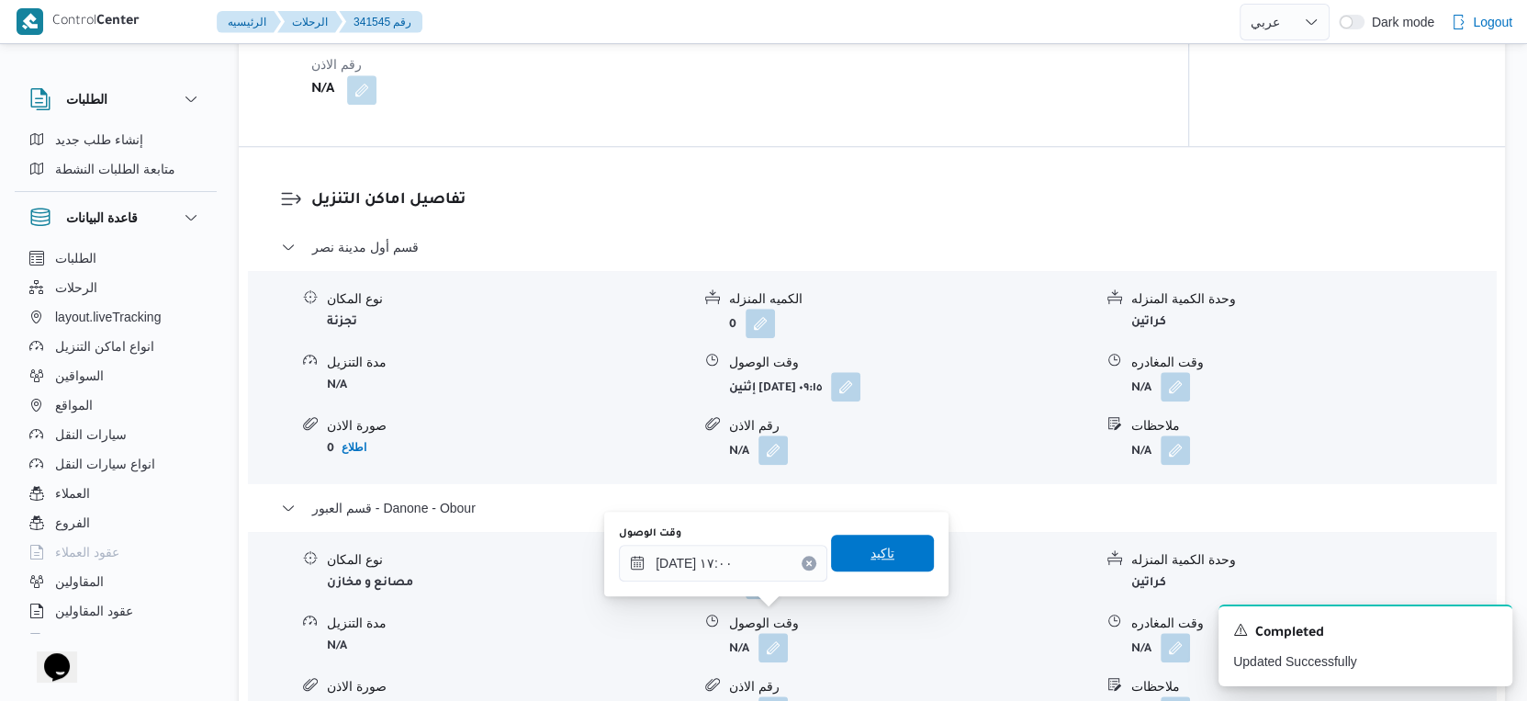
click at [883, 546] on span "تاكيد" at bounding box center [882, 553] width 103 height 37
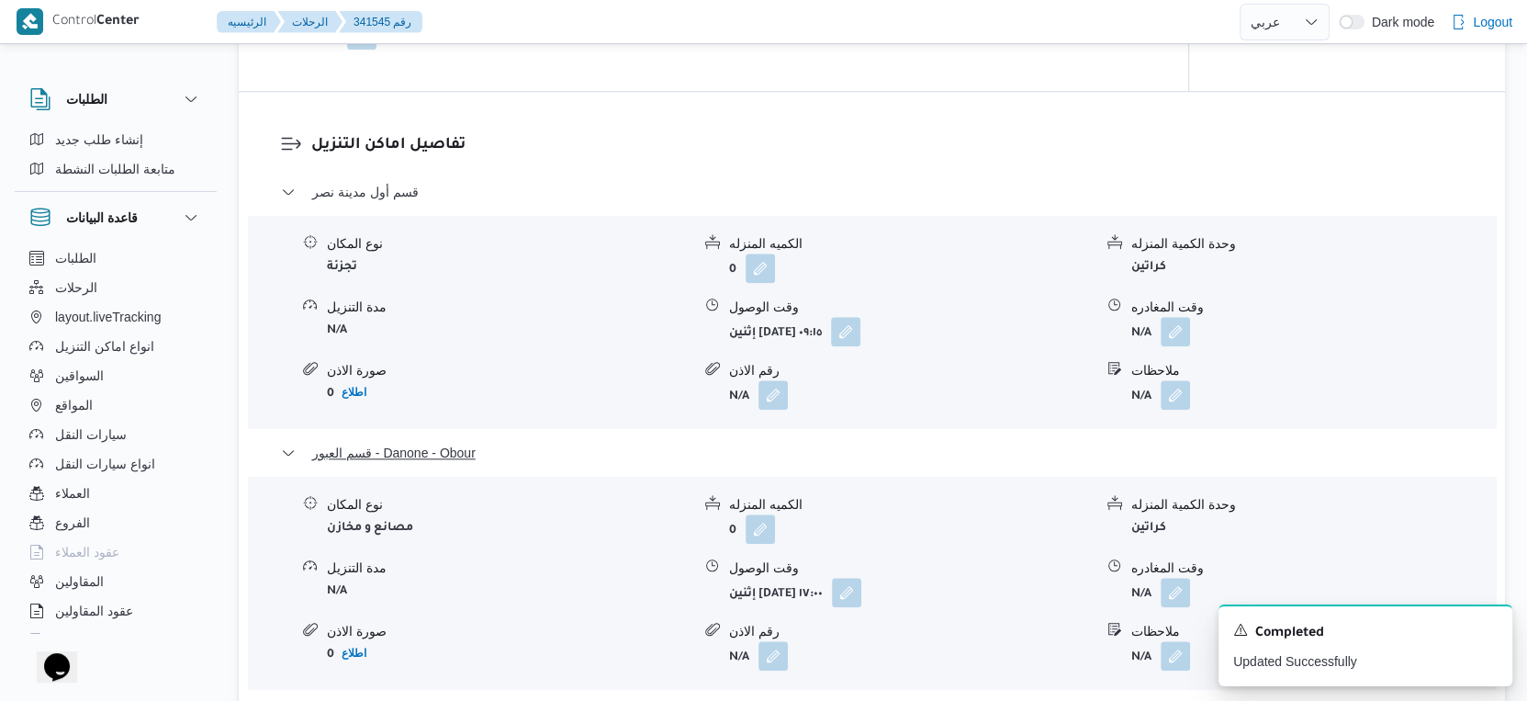
scroll to position [1531, 0]
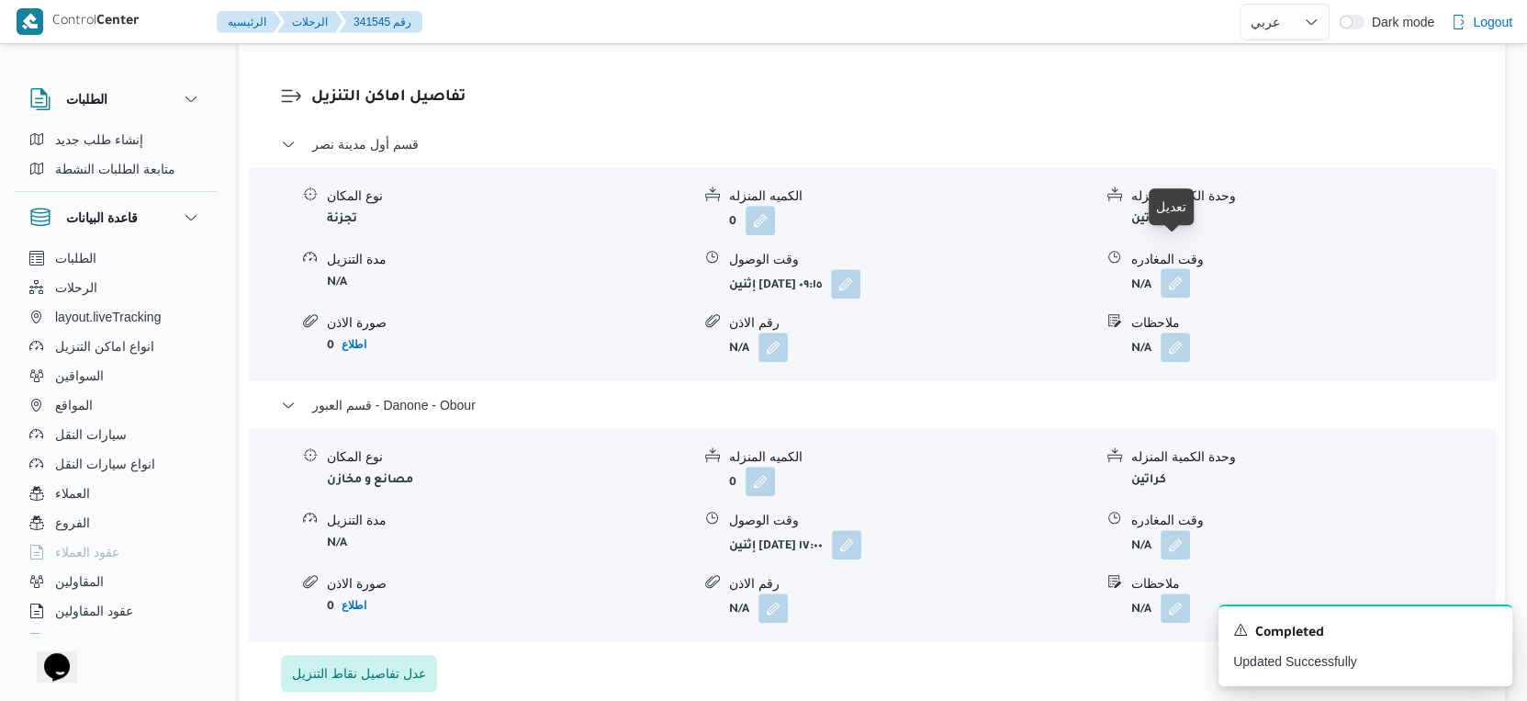
click at [1169, 268] on button "button" at bounding box center [1175, 282] width 29 height 29
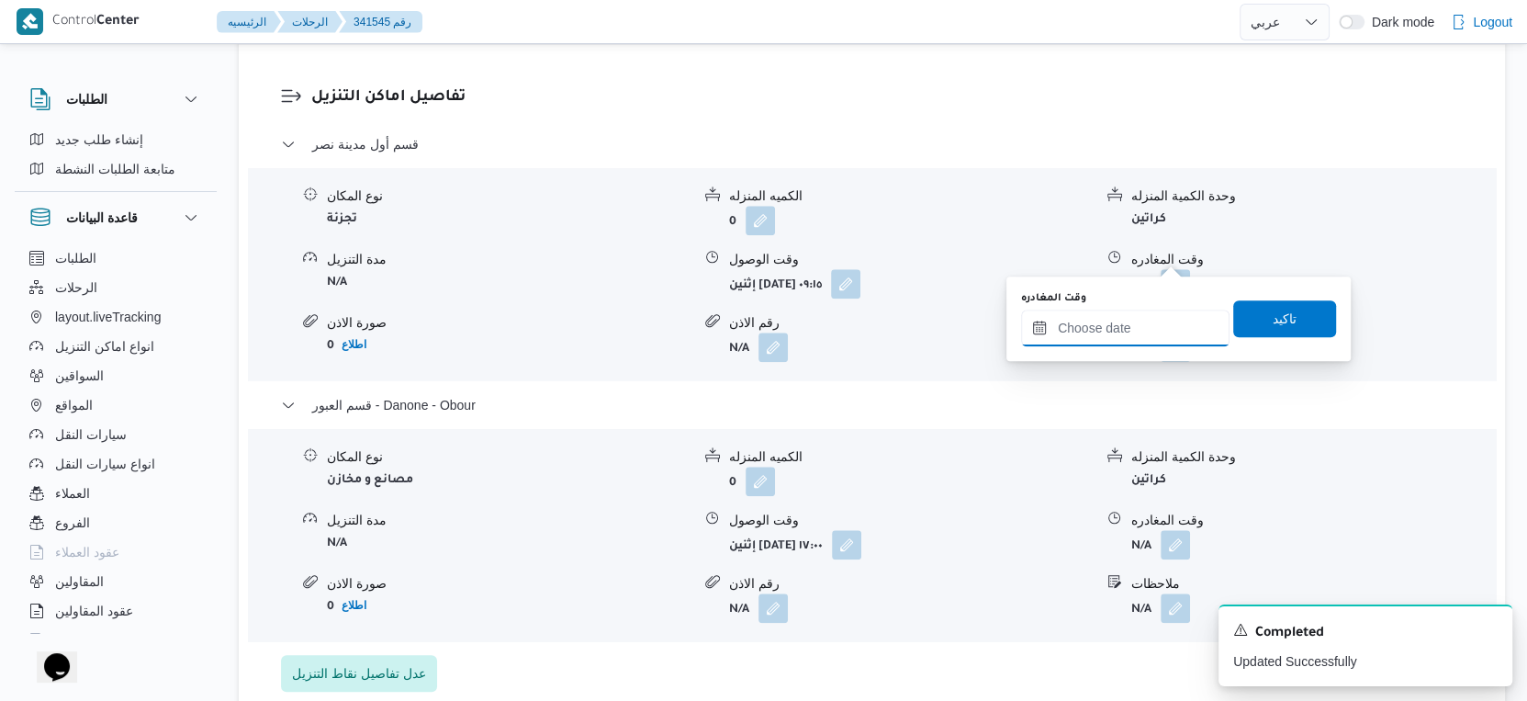
drag, startPoint x: 1164, startPoint y: 259, endPoint x: 1187, endPoint y: 343, distance: 86.9
click at [1151, 321] on input "وقت المغادره" at bounding box center [1125, 327] width 208 height 37
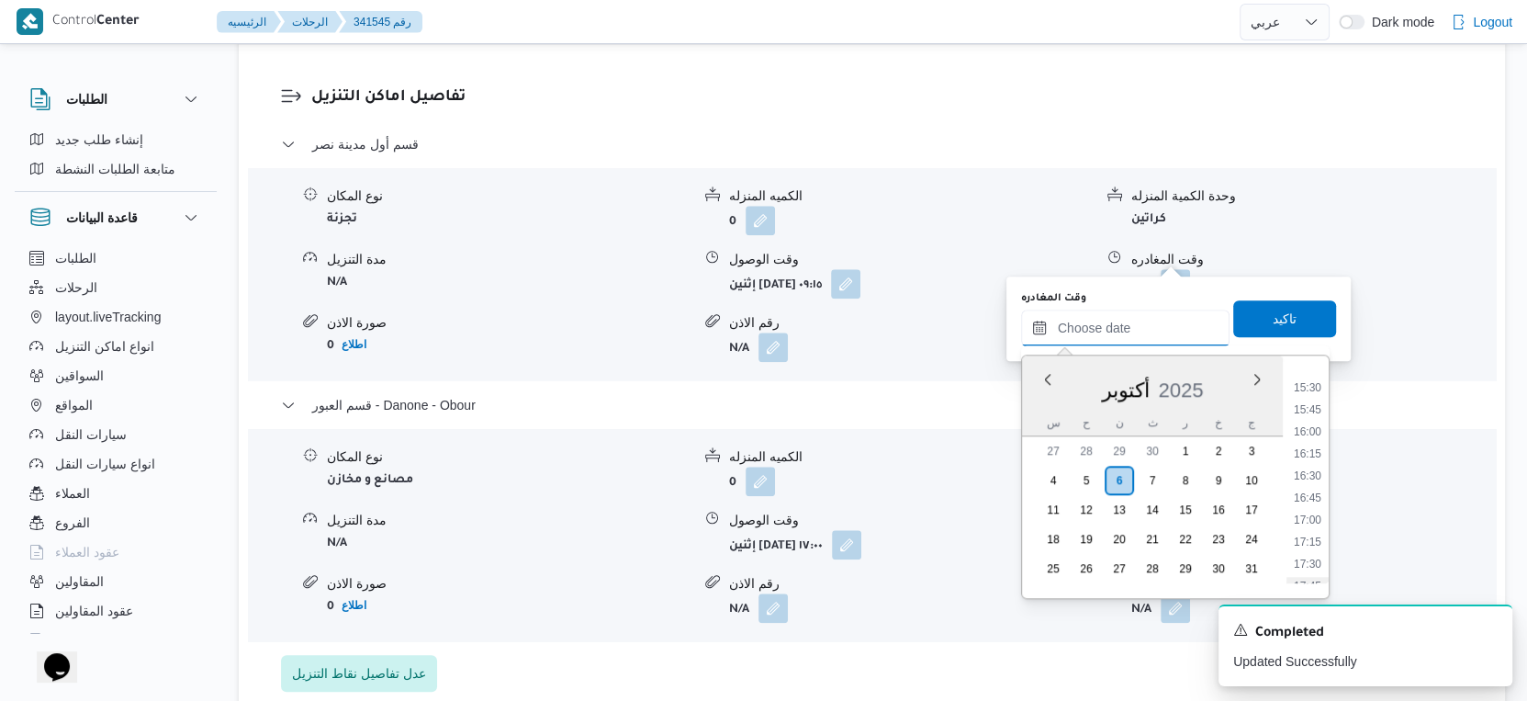
scroll to position [1394, 0]
click at [1311, 441] on li "16:30" at bounding box center [1308, 440] width 42 height 18
type input "٠٦/١٠/٢٠٢٥ ١٦:٣٠"
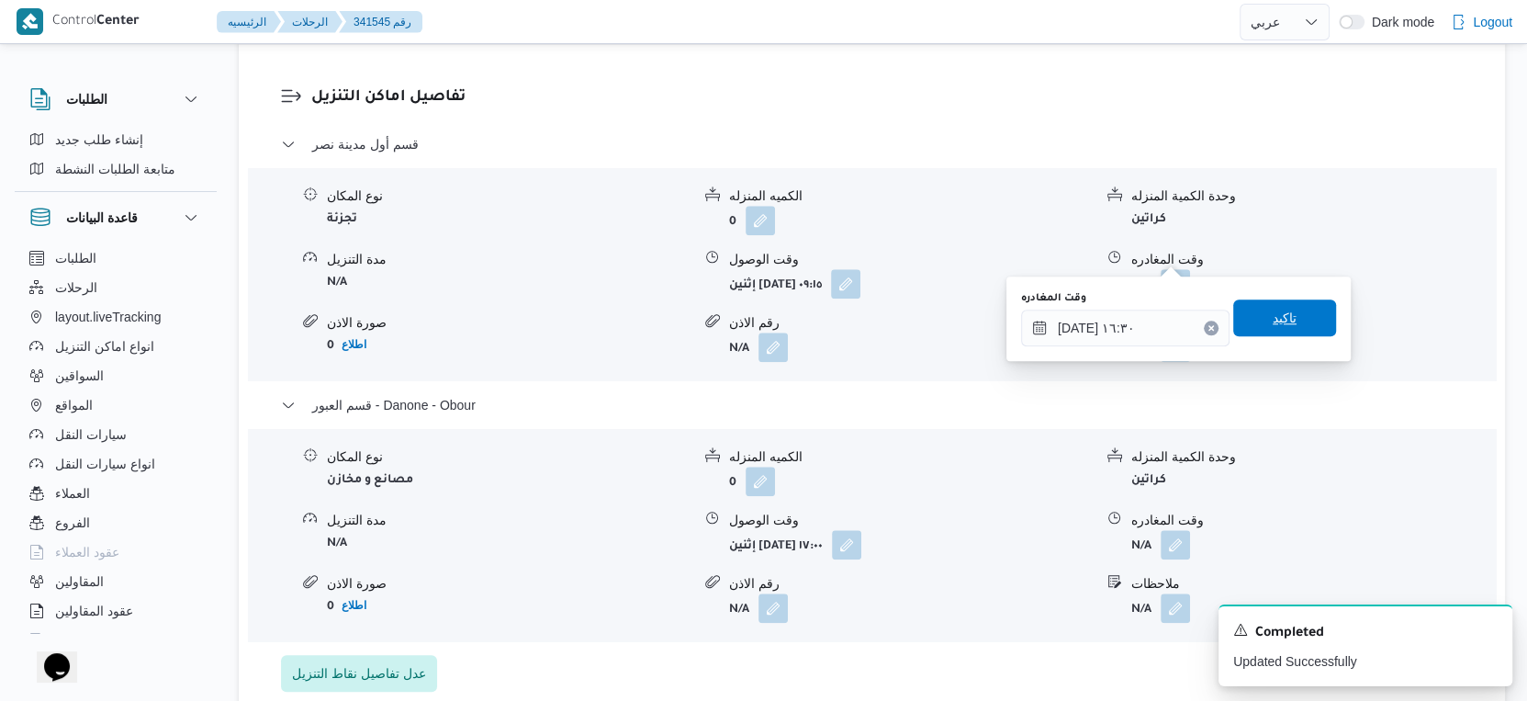
click at [1295, 319] on span "تاكيد" at bounding box center [1284, 317] width 103 height 37
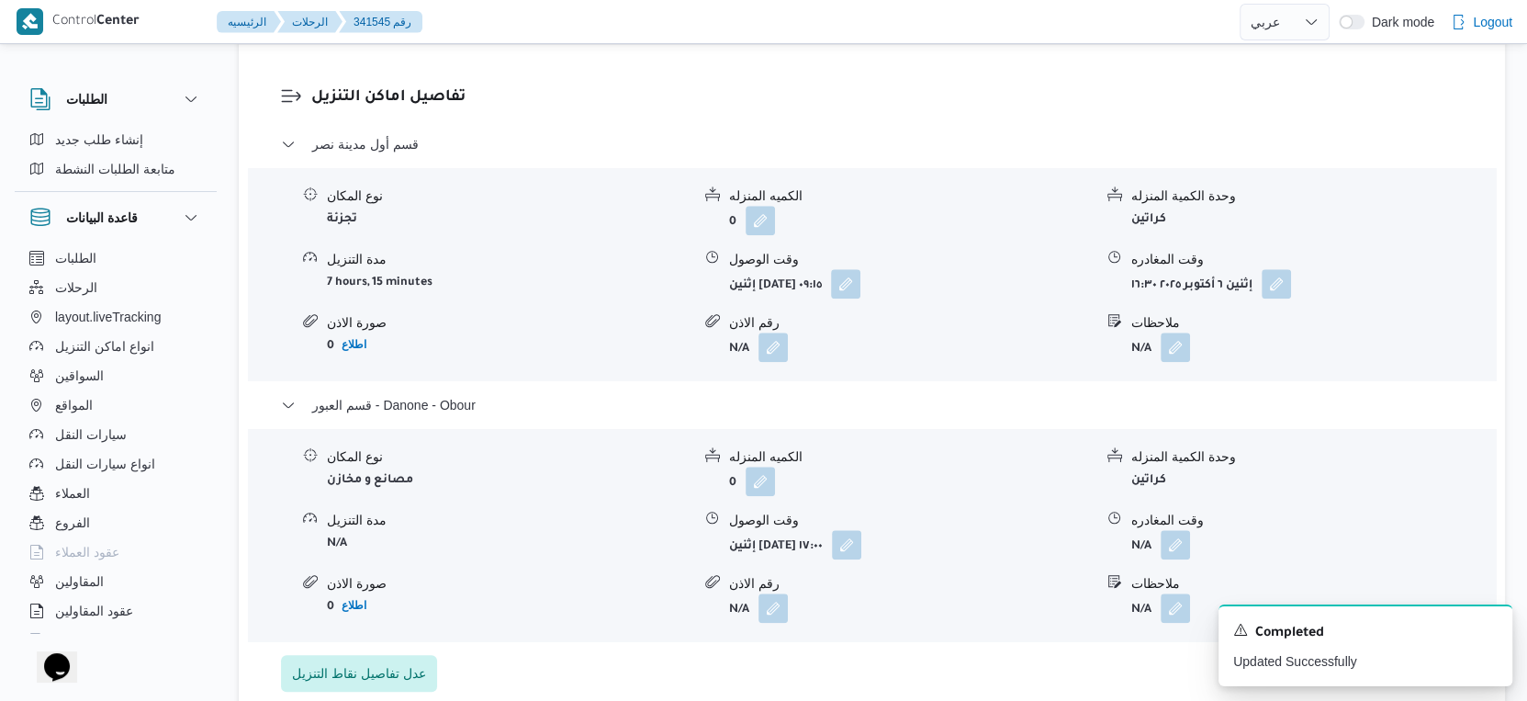
scroll to position [1632, 0]
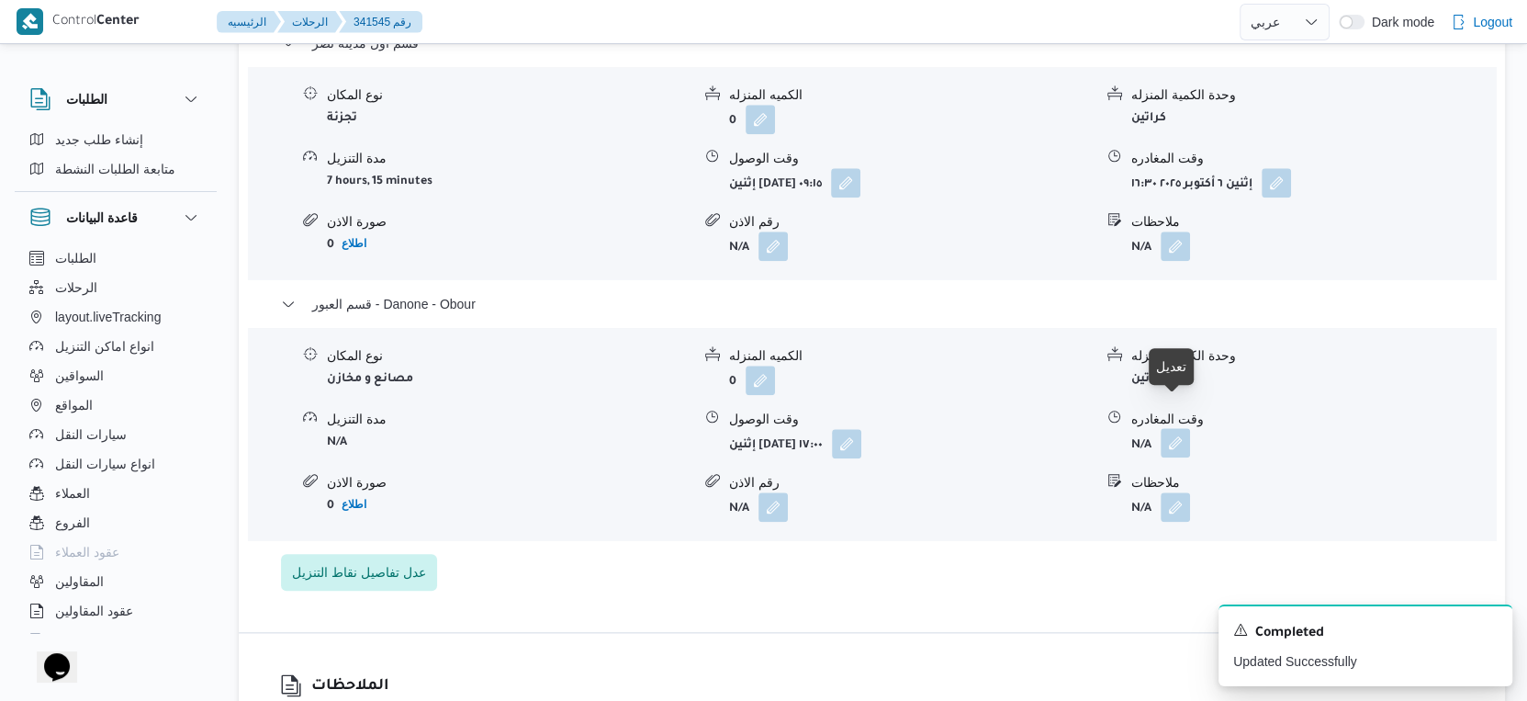
click at [1180, 428] on button "button" at bounding box center [1175, 442] width 29 height 29
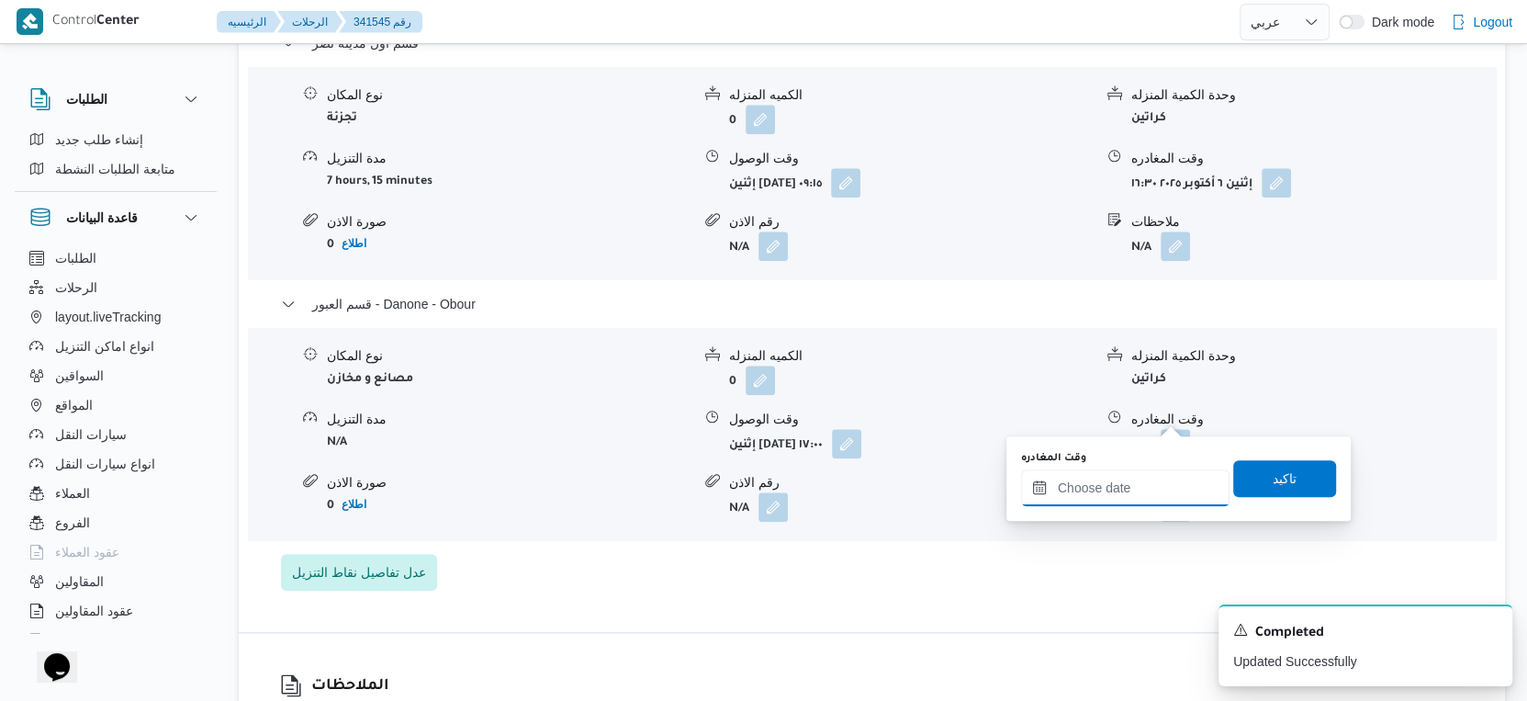
click at [1140, 501] on input "وقت المغادره" at bounding box center [1125, 487] width 208 height 37
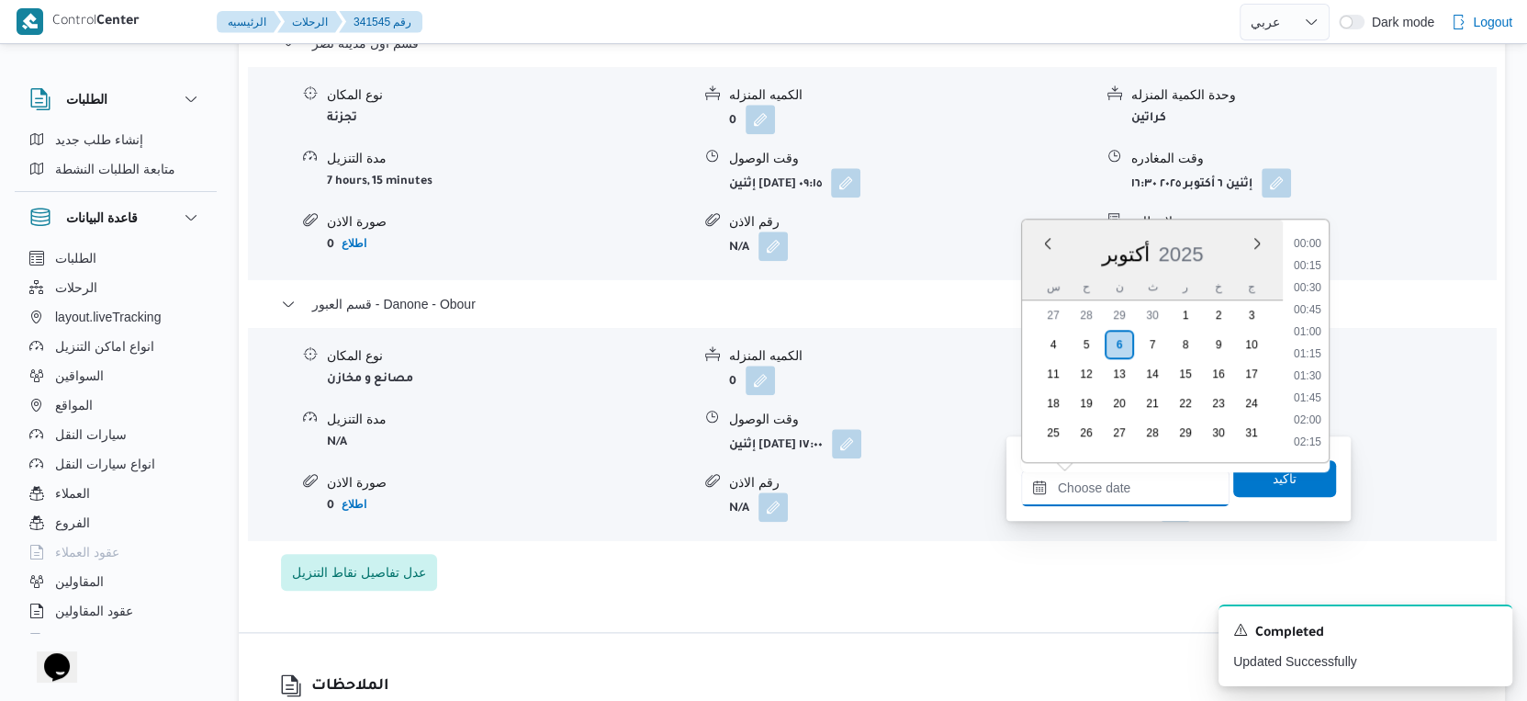
scroll to position [1495, 0]
click at [1311, 311] on li "17:45" at bounding box center [1308, 313] width 42 height 18
type input "٠٦/١٠/٢٠٢٥ ١٧:٤٥"
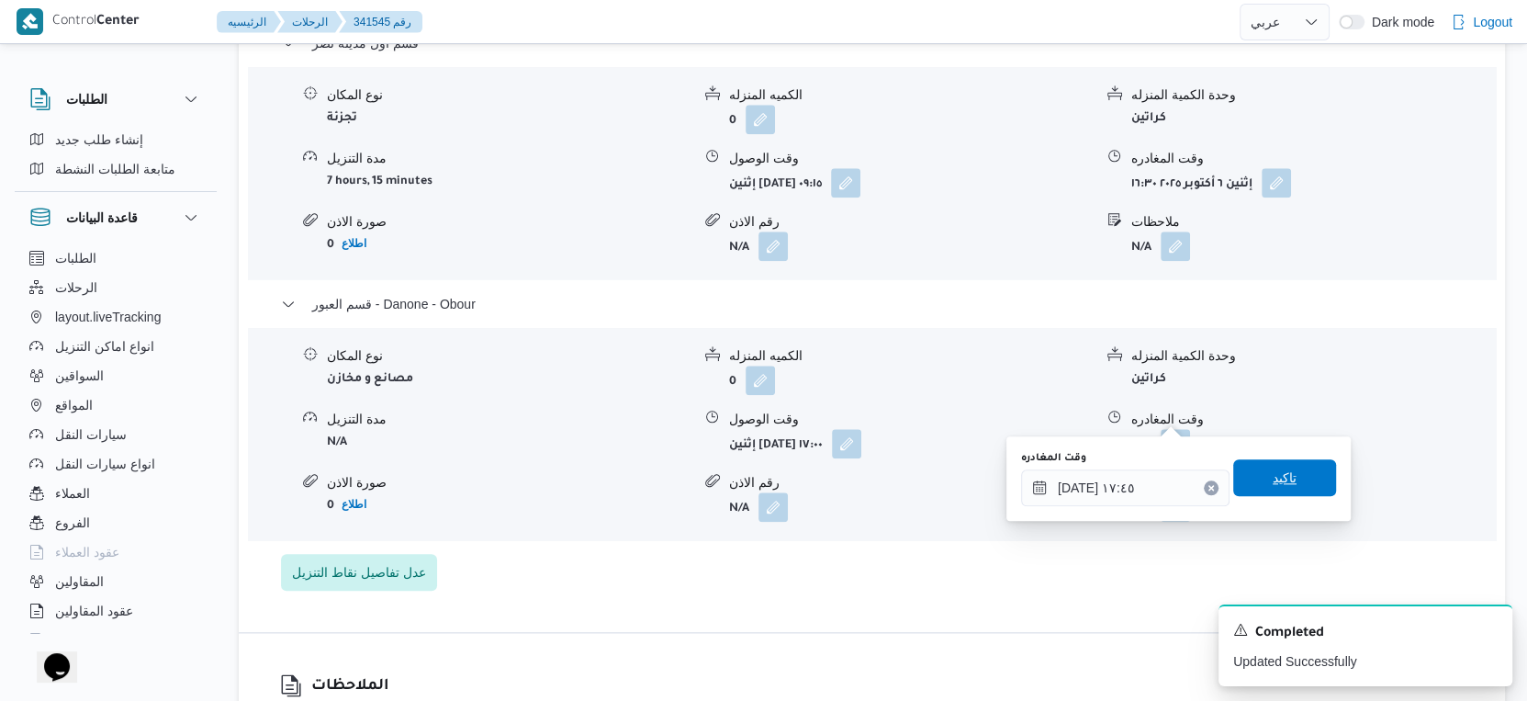
click at [1287, 483] on span "تاكيد" at bounding box center [1284, 477] width 103 height 37
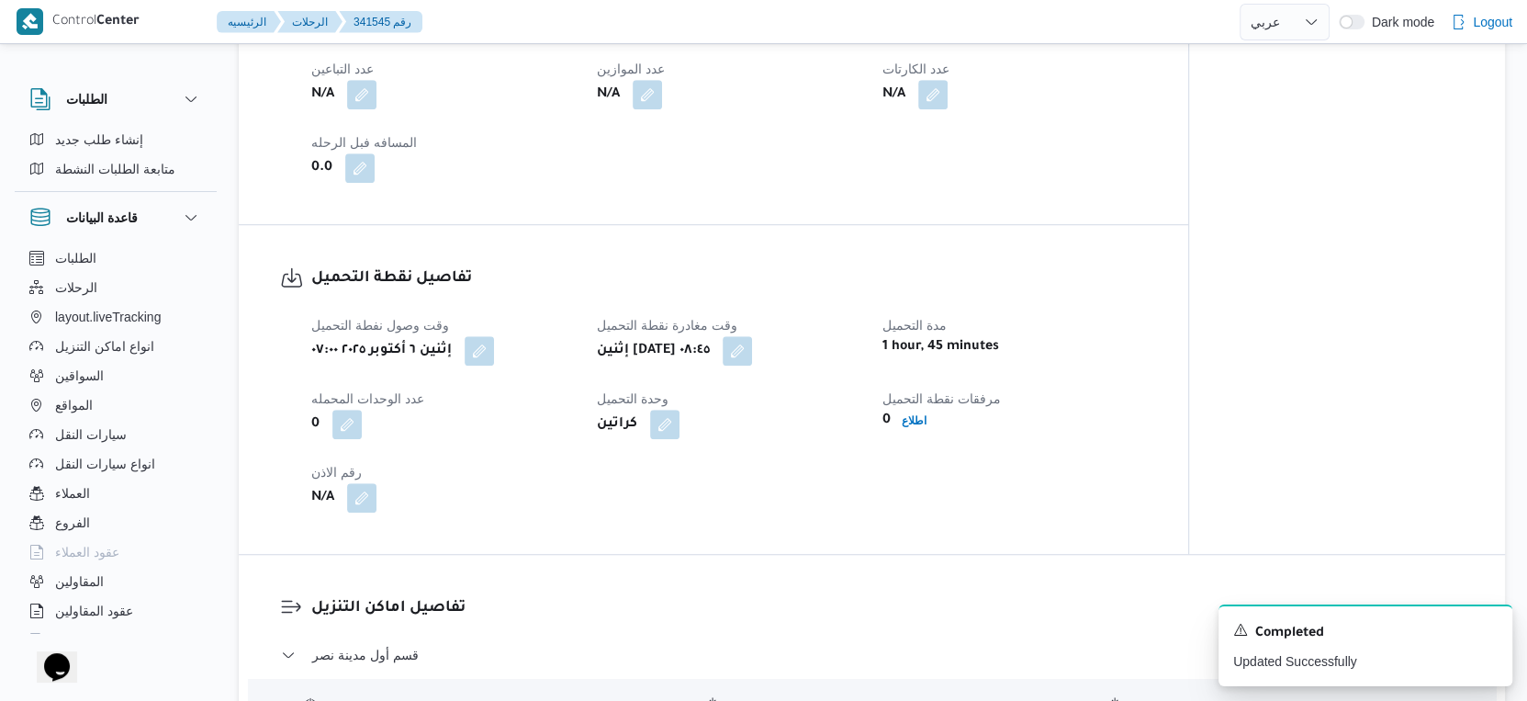
scroll to position [816, 0]
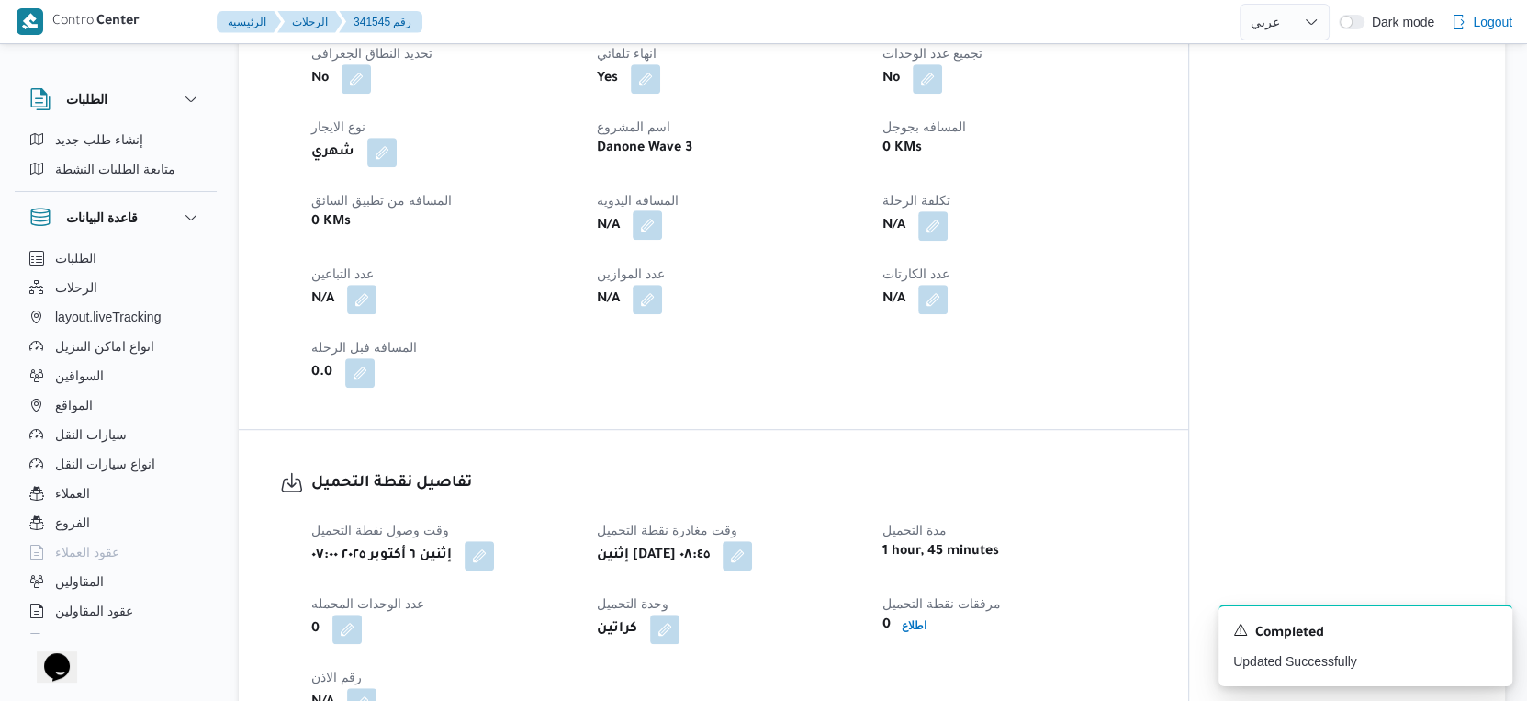
click at [651, 210] on button "button" at bounding box center [647, 224] width 29 height 29
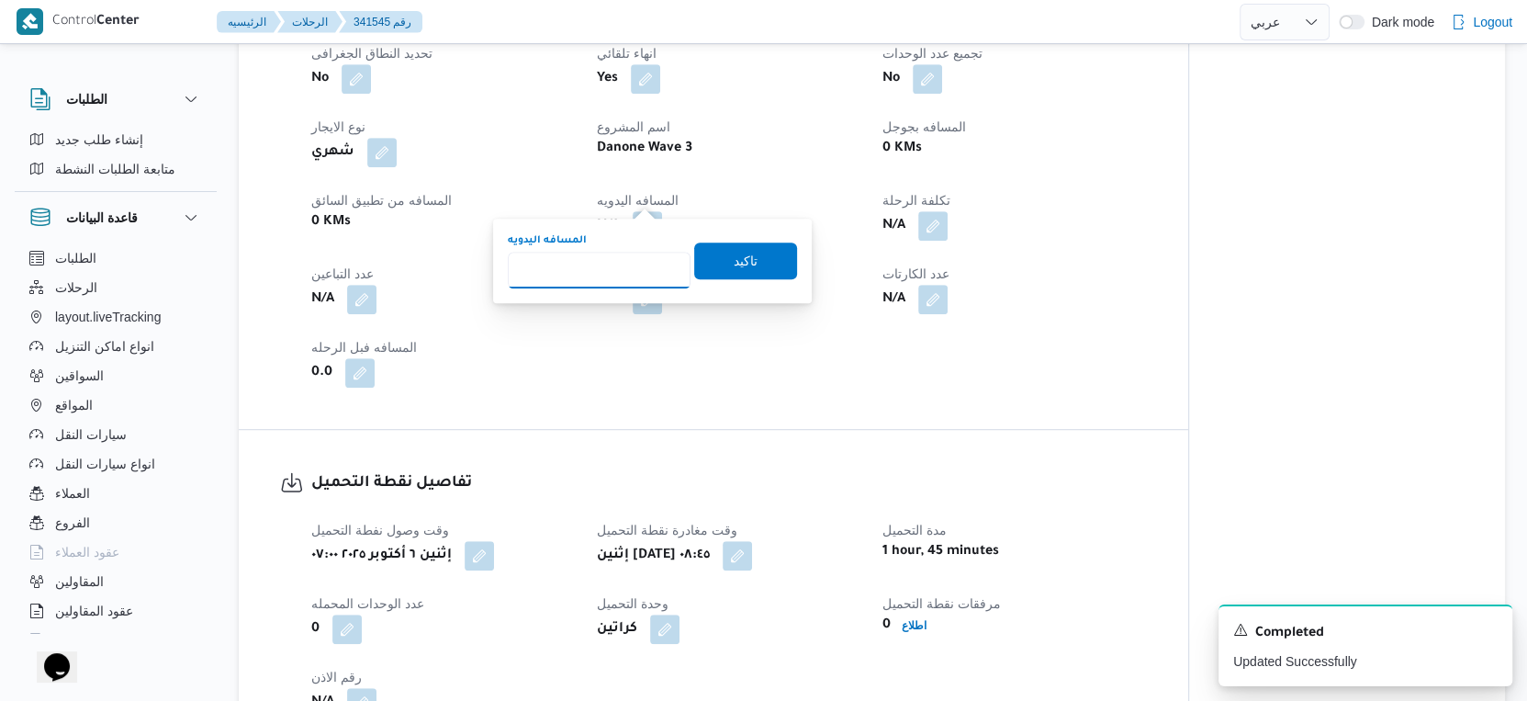
click at [610, 252] on input "المسافه اليدويه" at bounding box center [599, 270] width 183 height 37
type input "73"
click at [734, 258] on span "تاكيد" at bounding box center [746, 260] width 24 height 22
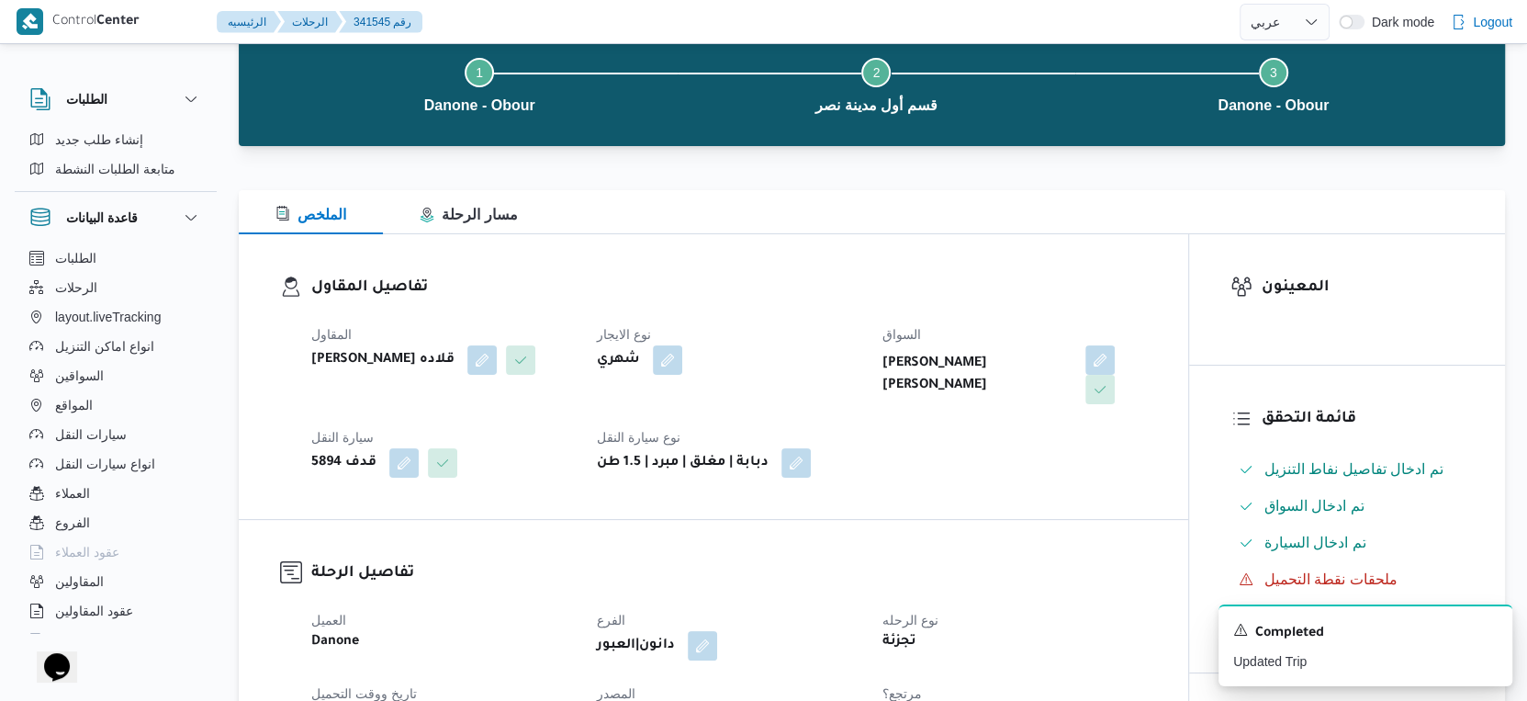
scroll to position [0, 0]
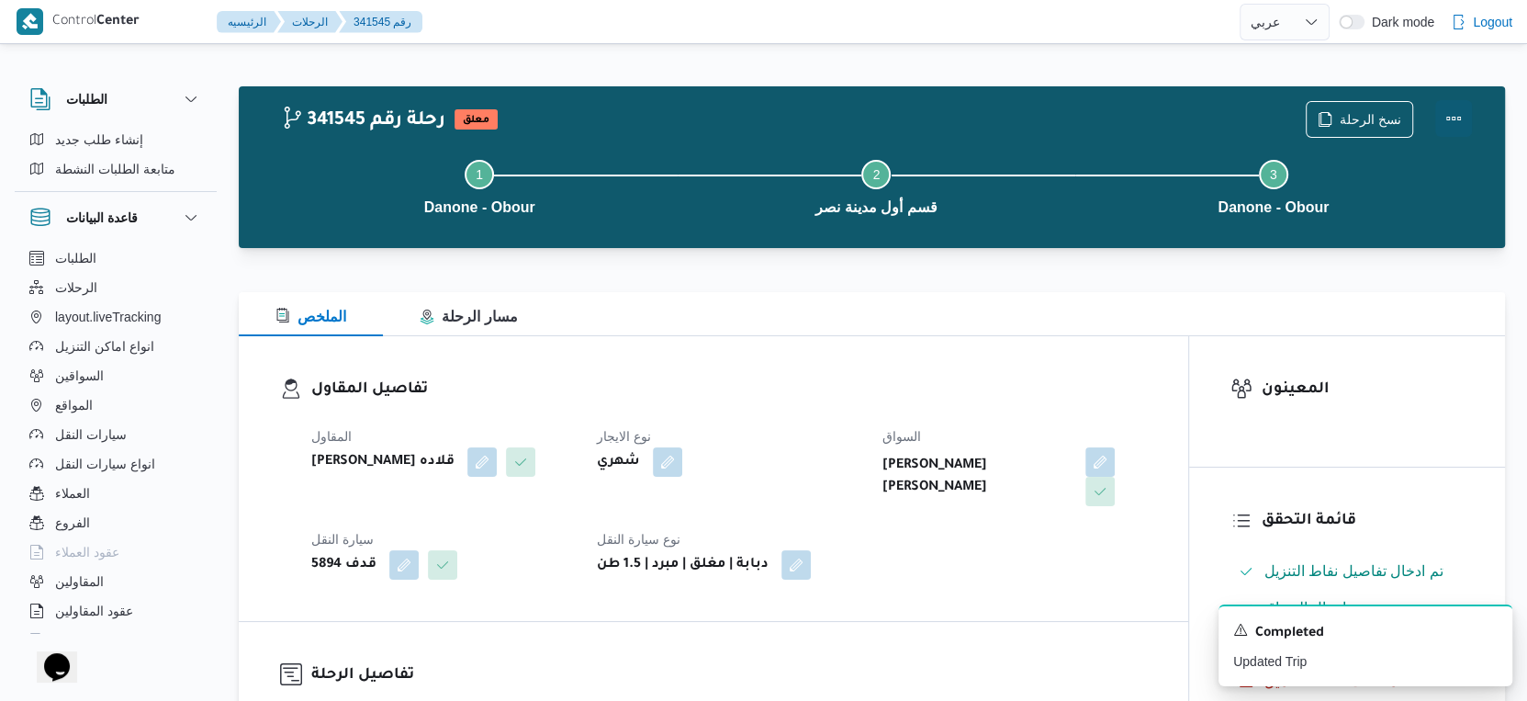
click at [1464, 111] on button "Actions" at bounding box center [1453, 118] width 37 height 37
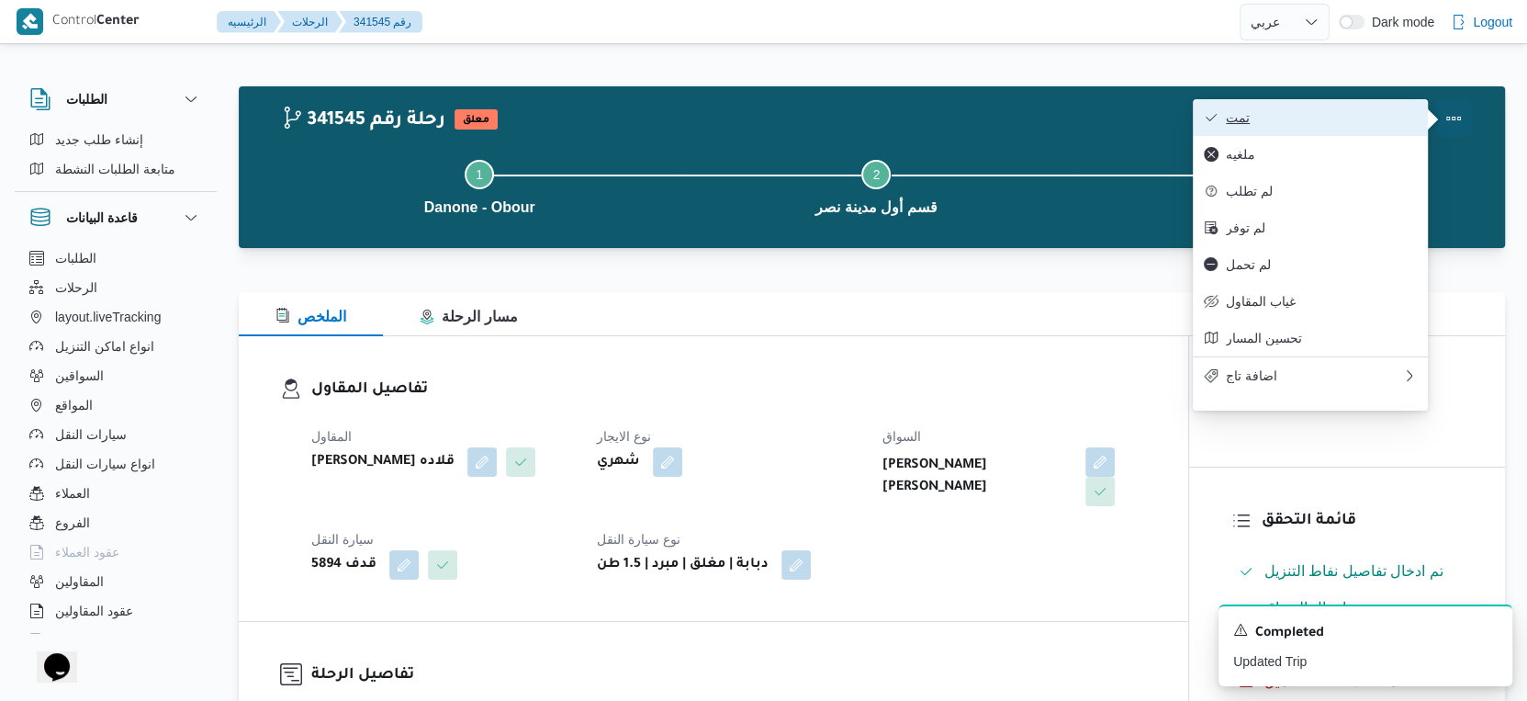
click at [1350, 108] on button "تمت" at bounding box center [1310, 117] width 235 height 37
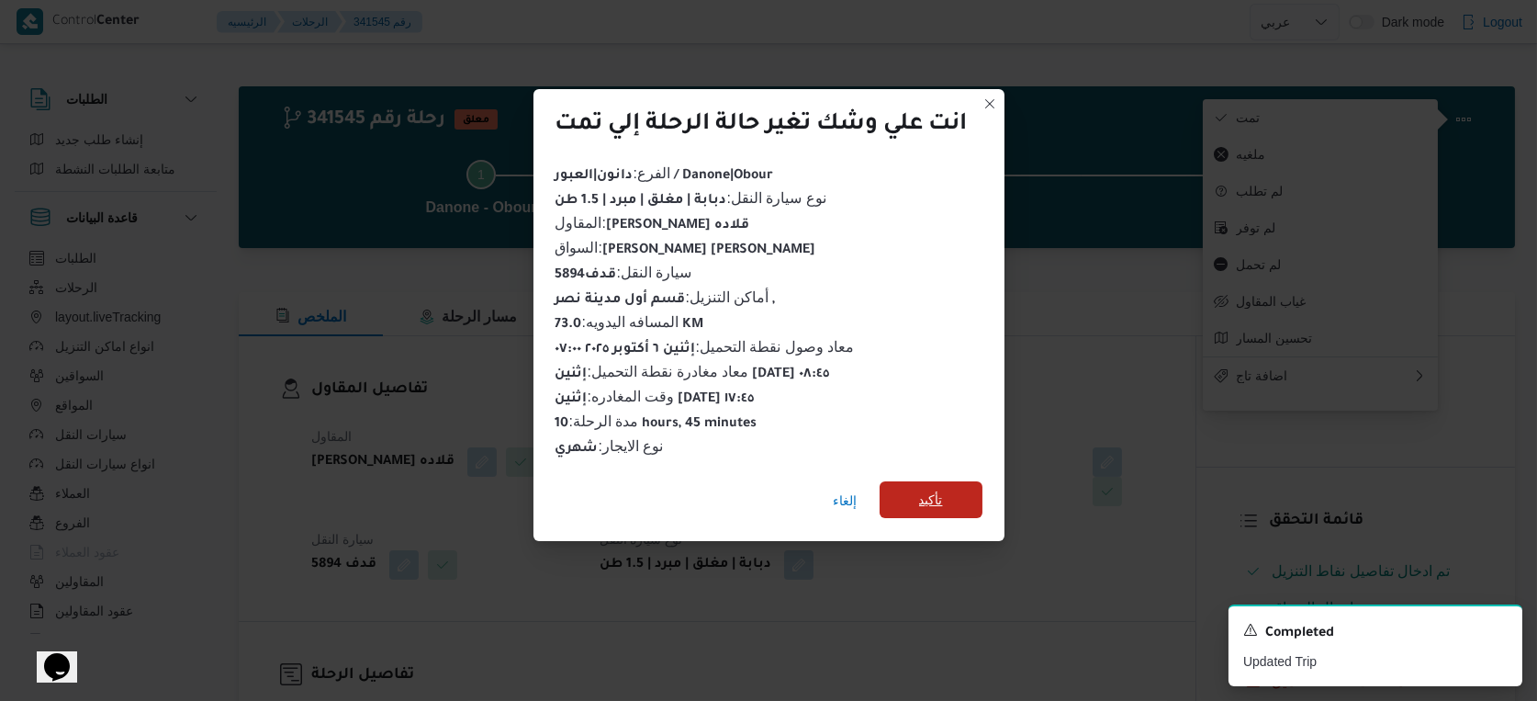
click at [949, 481] on span "تأكيد" at bounding box center [931, 499] width 103 height 37
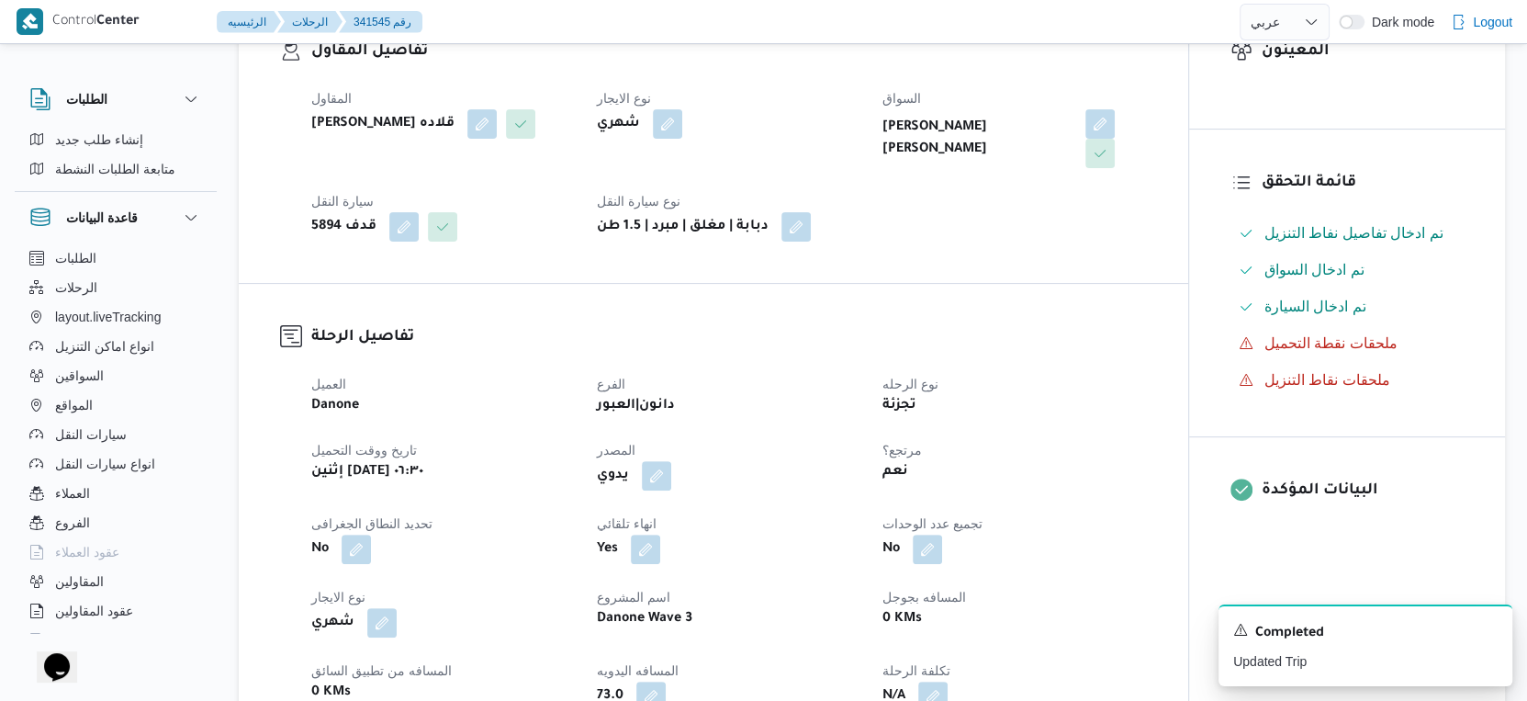
select select "ar"
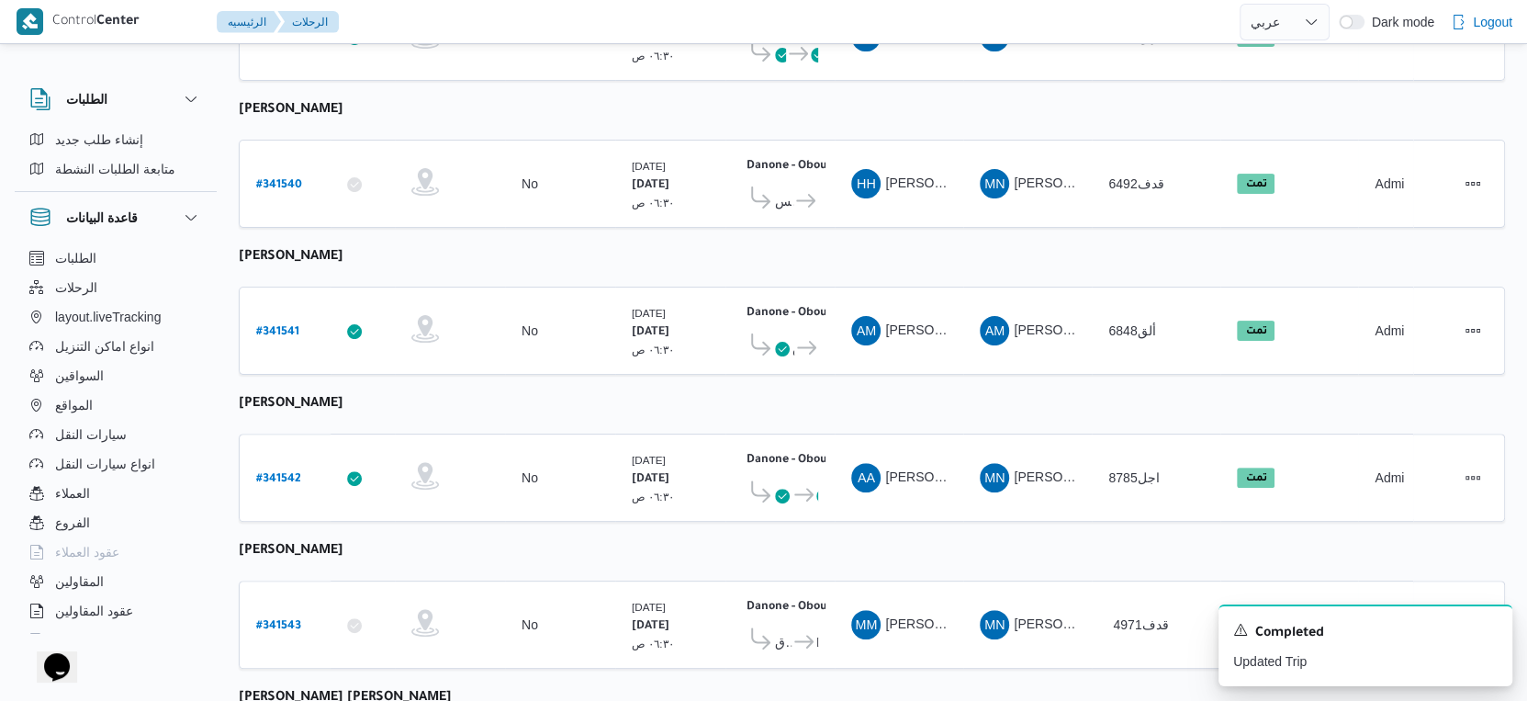
scroll to position [375, 0]
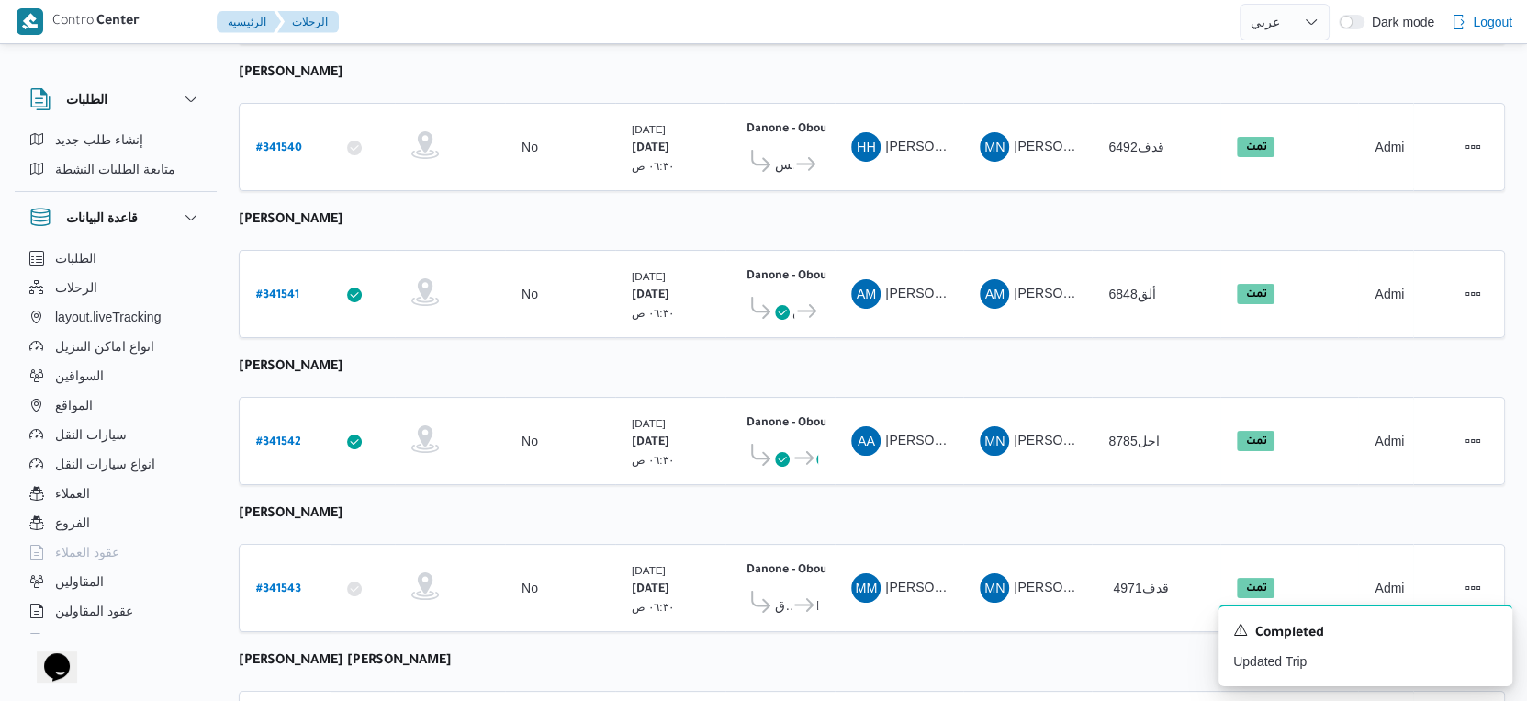
select select "ar"
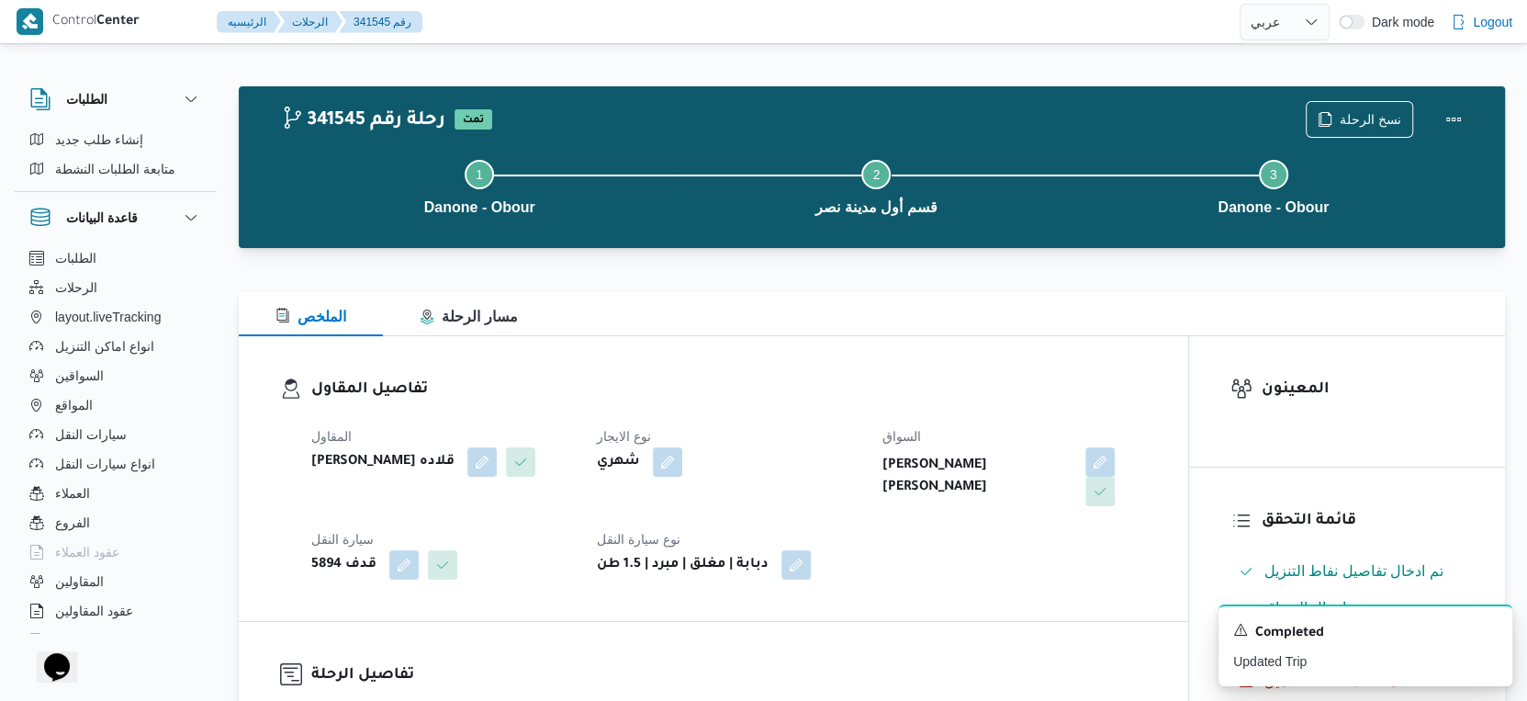
scroll to position [612, 0]
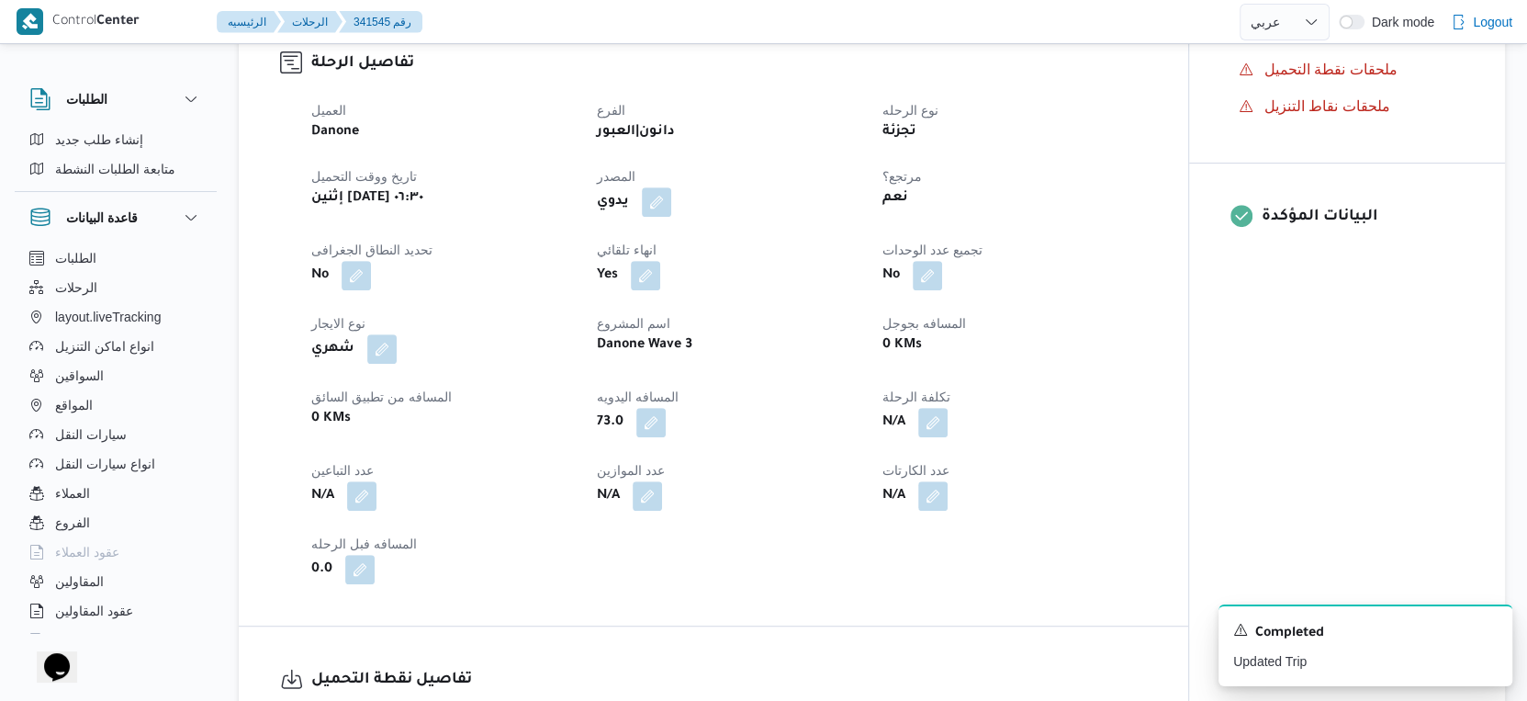
select select "ar"
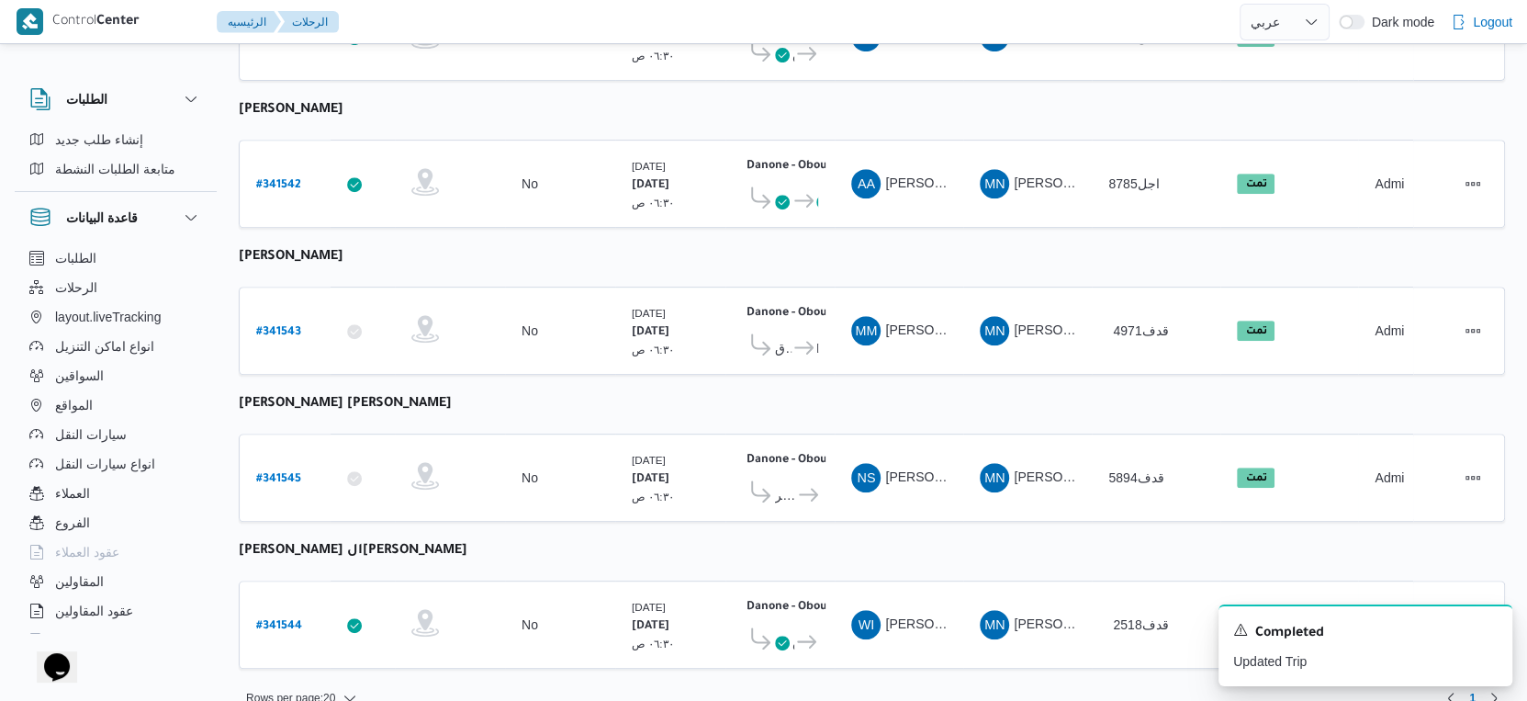
scroll to position [636, 0]
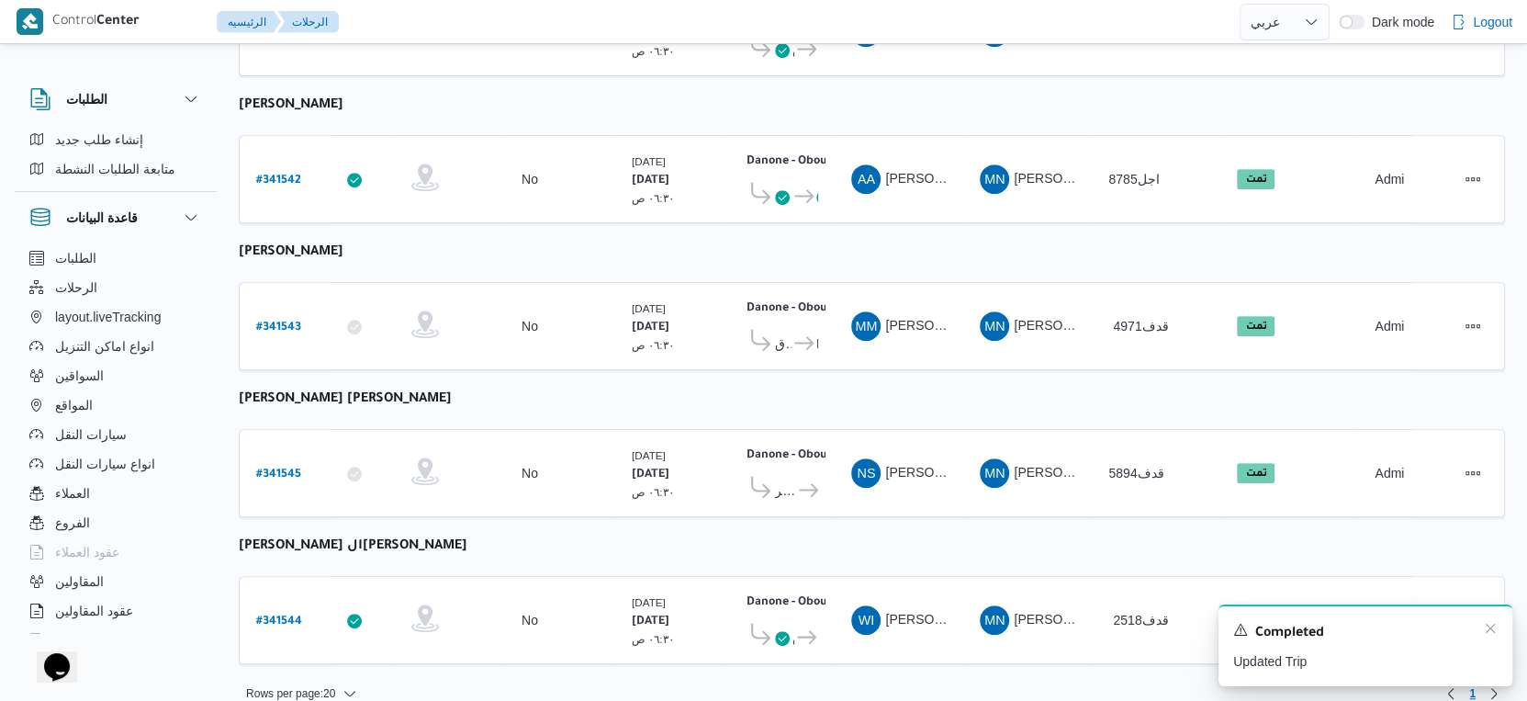
click at [1498, 626] on div "A new notification appears Completed Updated Trip" at bounding box center [1366, 645] width 294 height 82
click at [1492, 626] on icon "Dismiss toast" at bounding box center [1490, 628] width 15 height 15
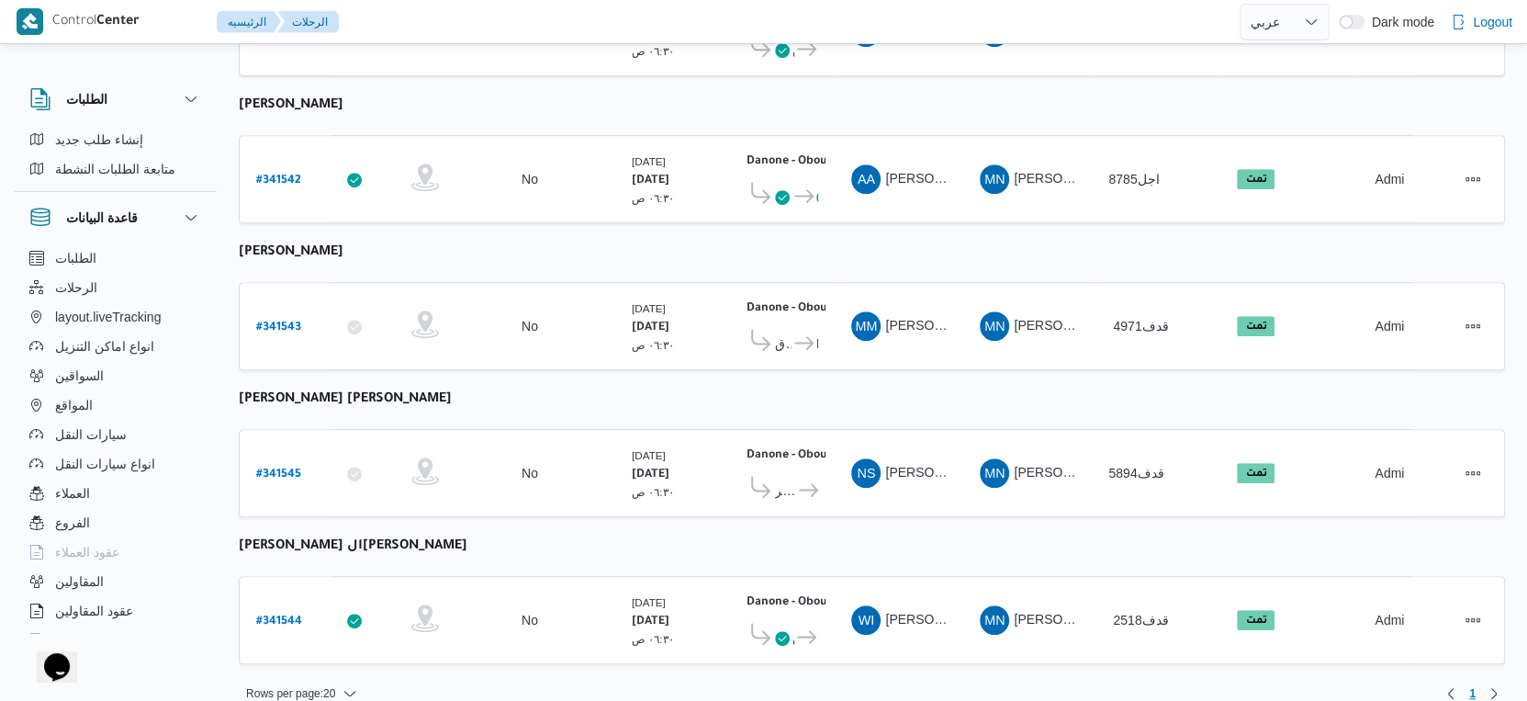
click at [872, 531] on table "رقم الرحلة Click to sort in ascending order تطبيق السائق Click to sort in ascen…" at bounding box center [872, 135] width 1266 height 1095
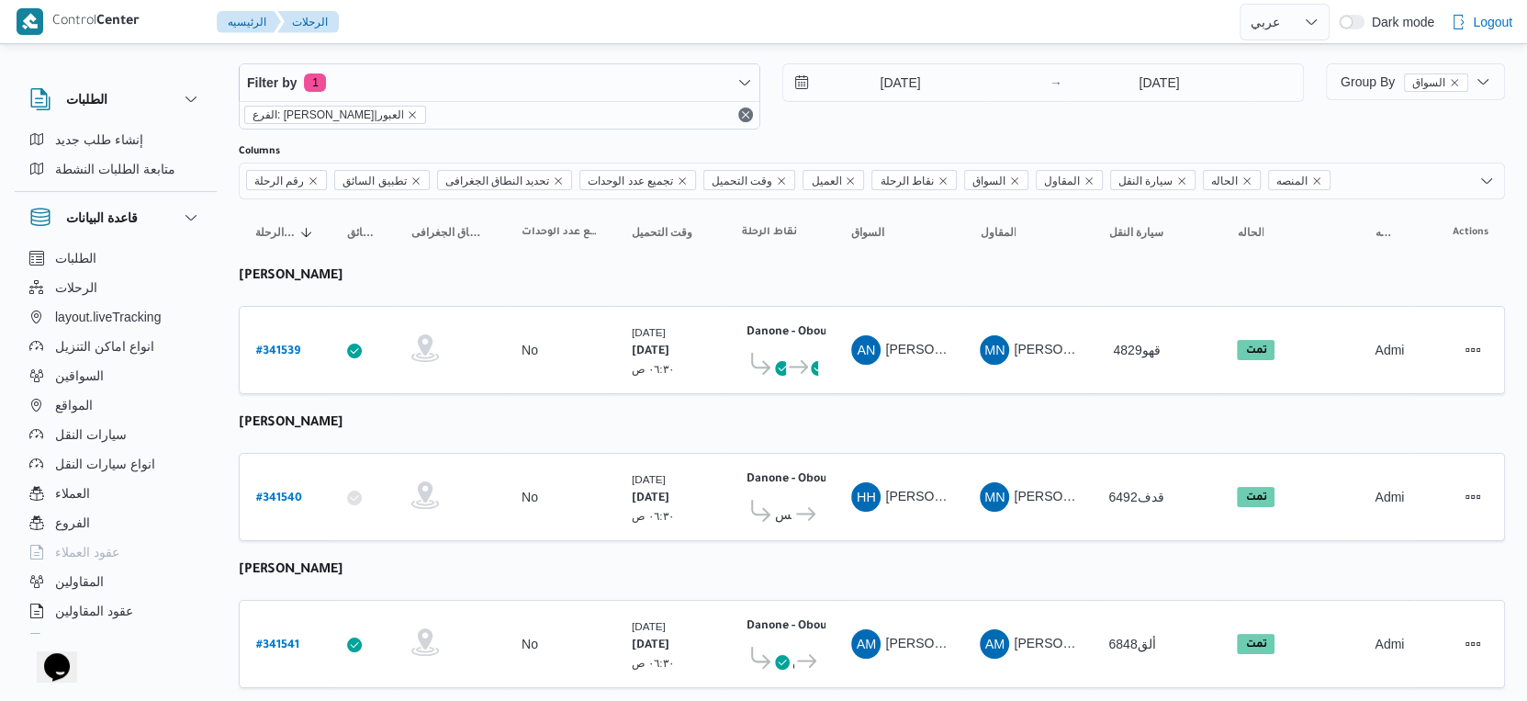
scroll to position [0, 0]
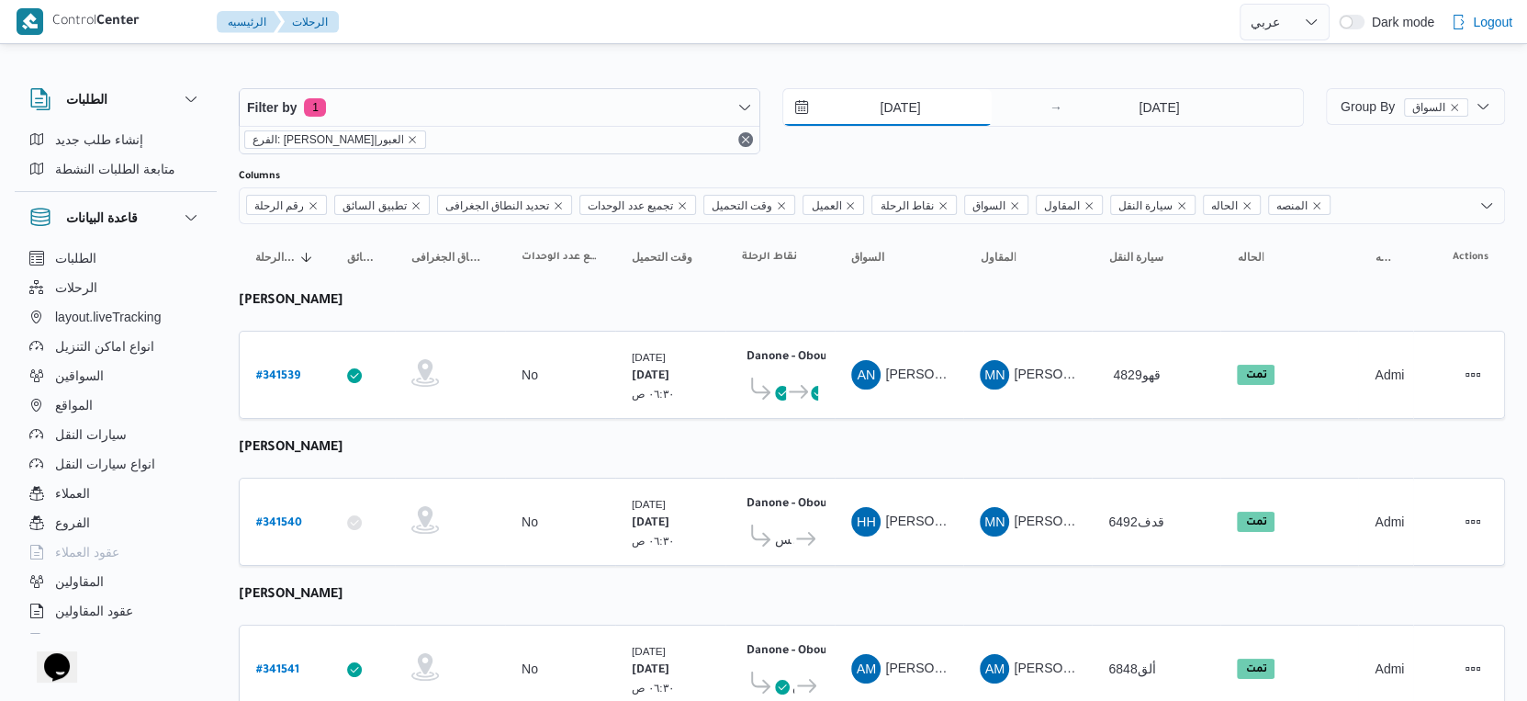
click at [914, 91] on input "[DATE]" at bounding box center [887, 107] width 208 height 37
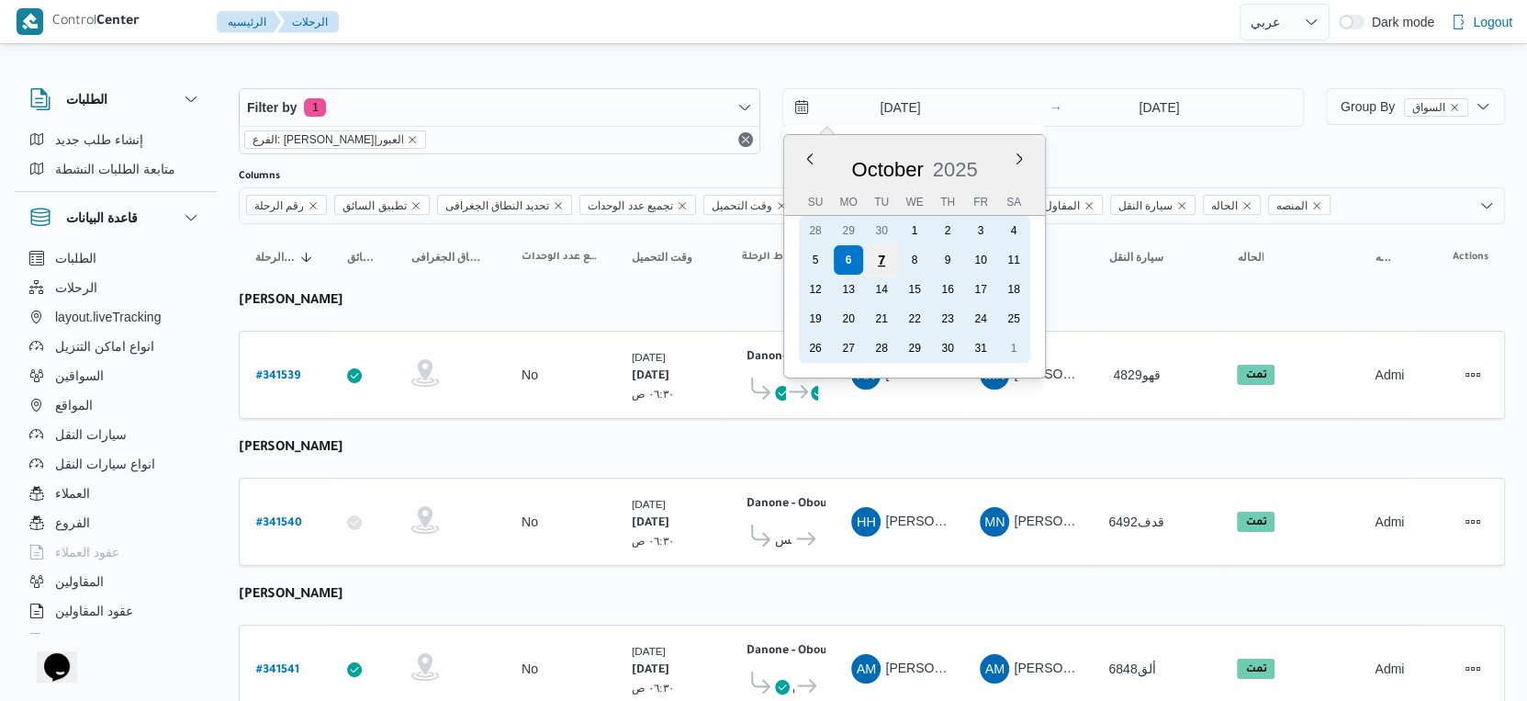
click at [880, 259] on div "7" at bounding box center [881, 259] width 35 height 35
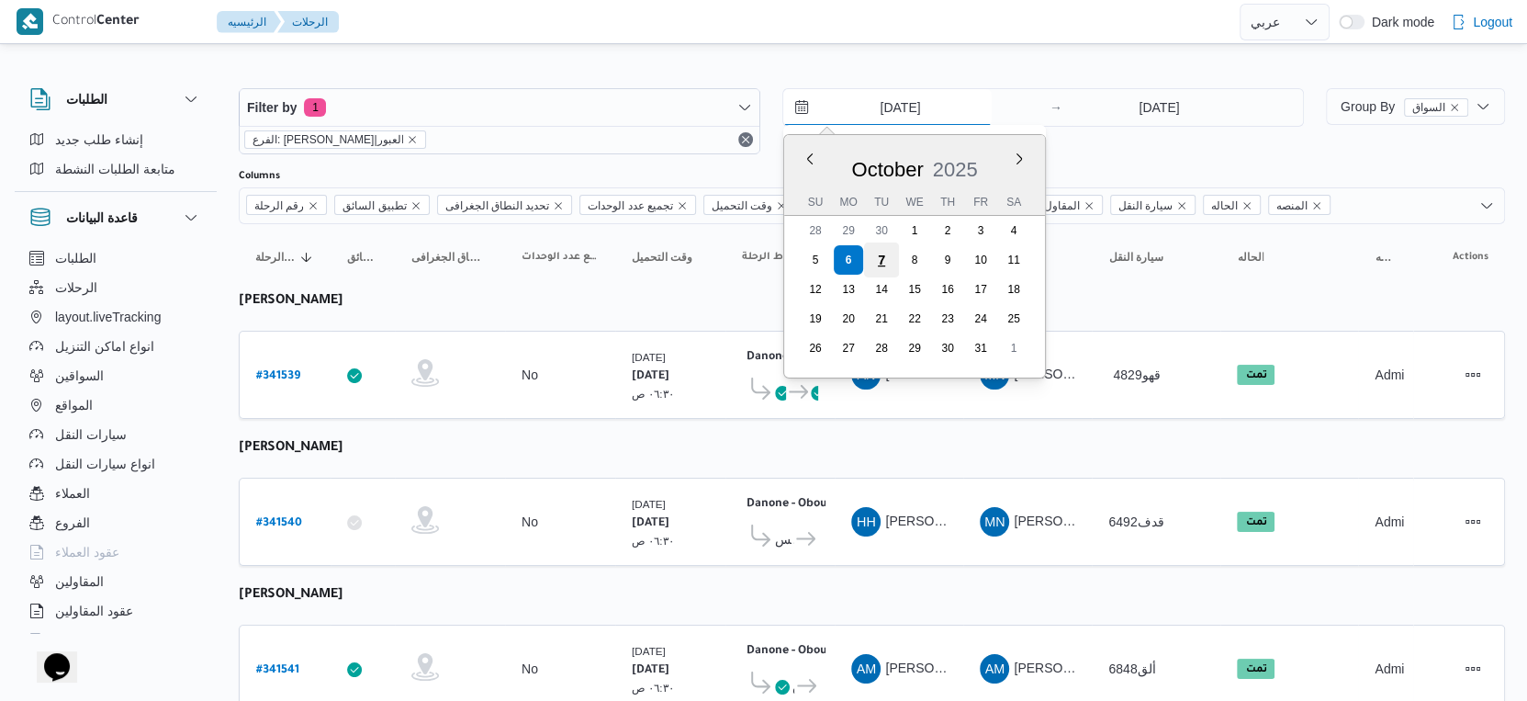
type input "[DATE]"
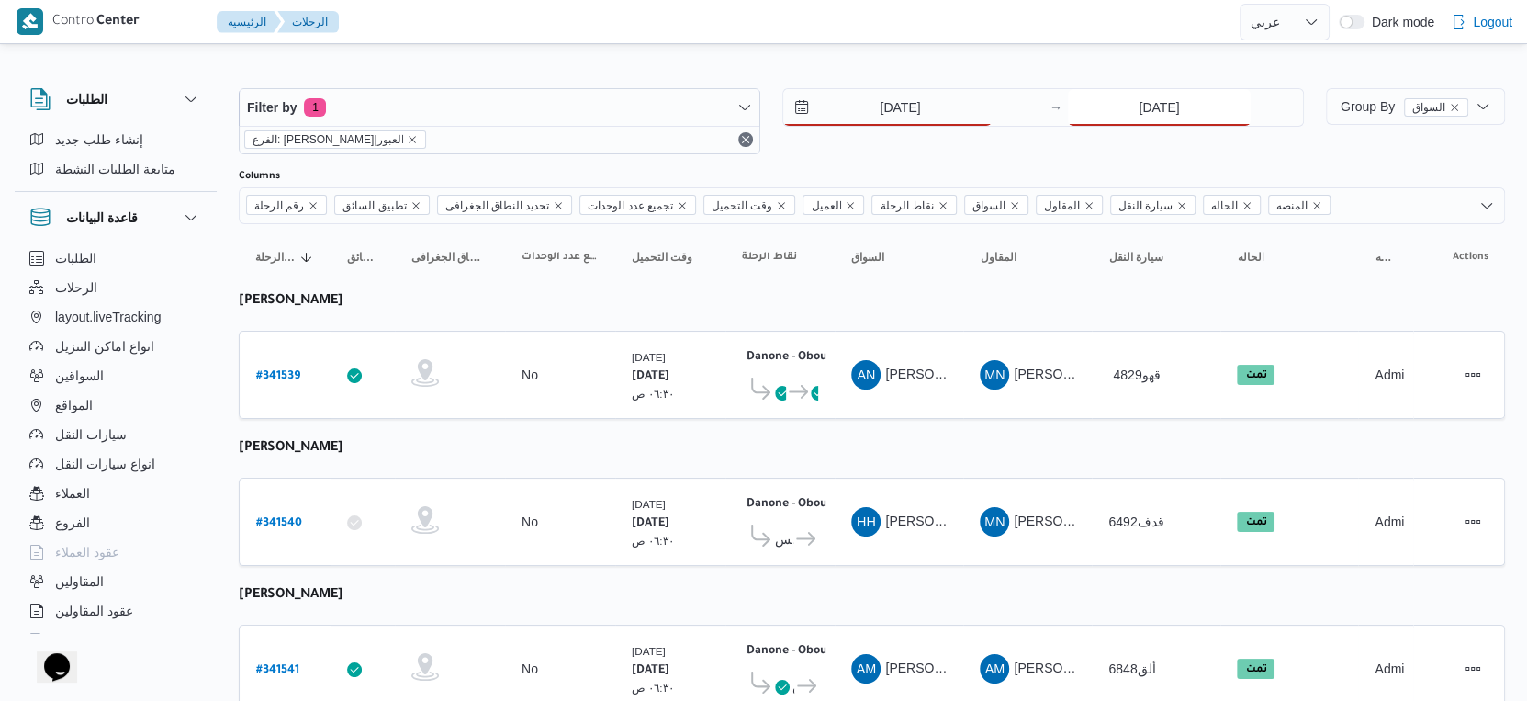
click at [1171, 91] on input "[DATE]" at bounding box center [1159, 107] width 183 height 37
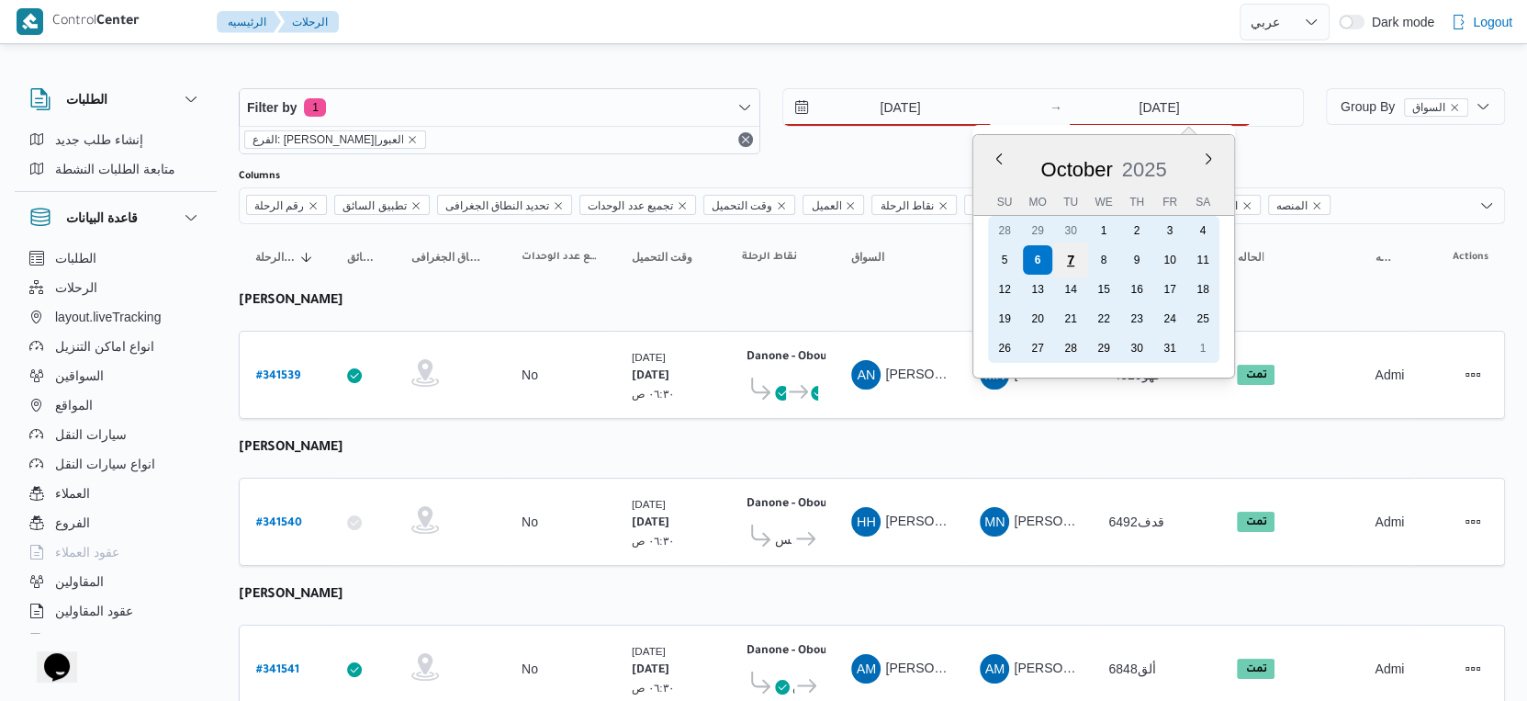
click at [1071, 250] on div "7" at bounding box center [1070, 259] width 35 height 35
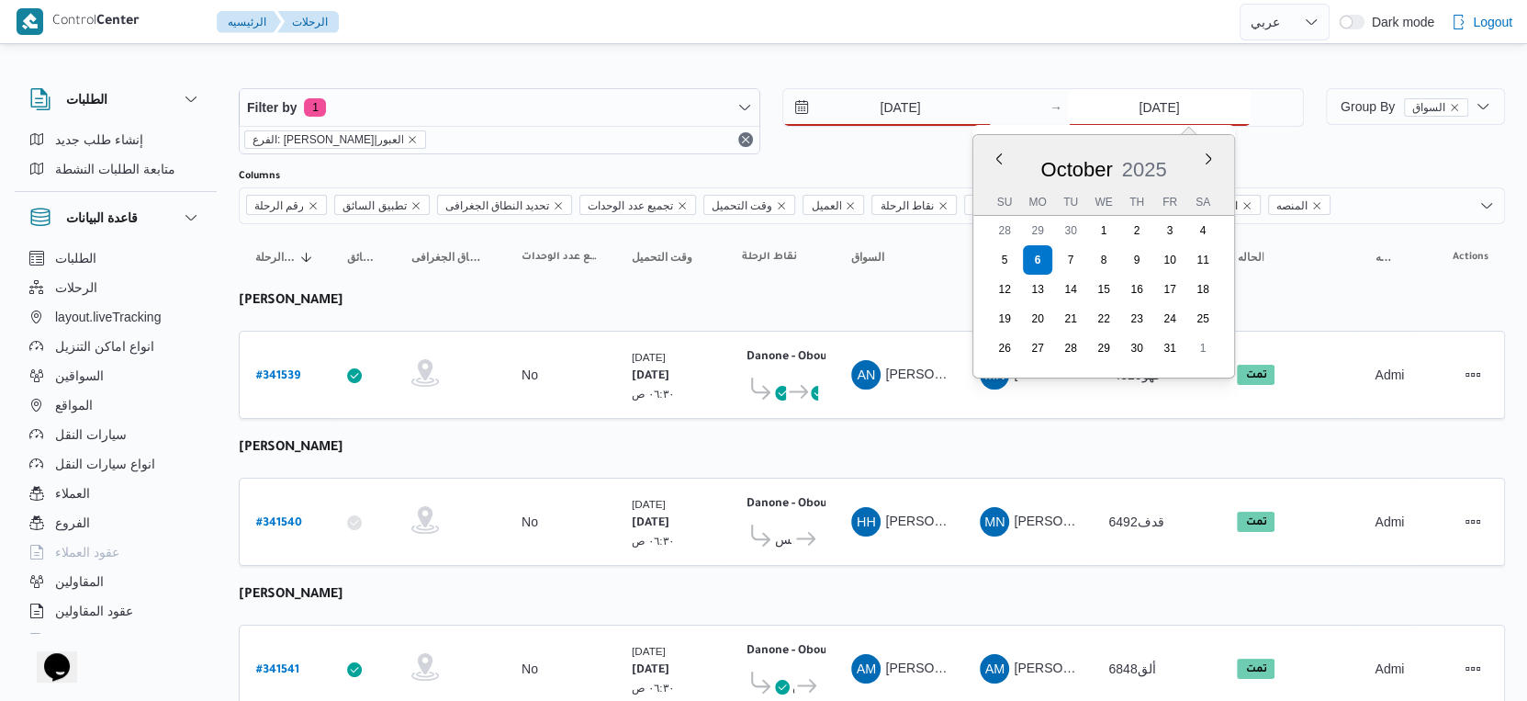
type input "[DATE]"
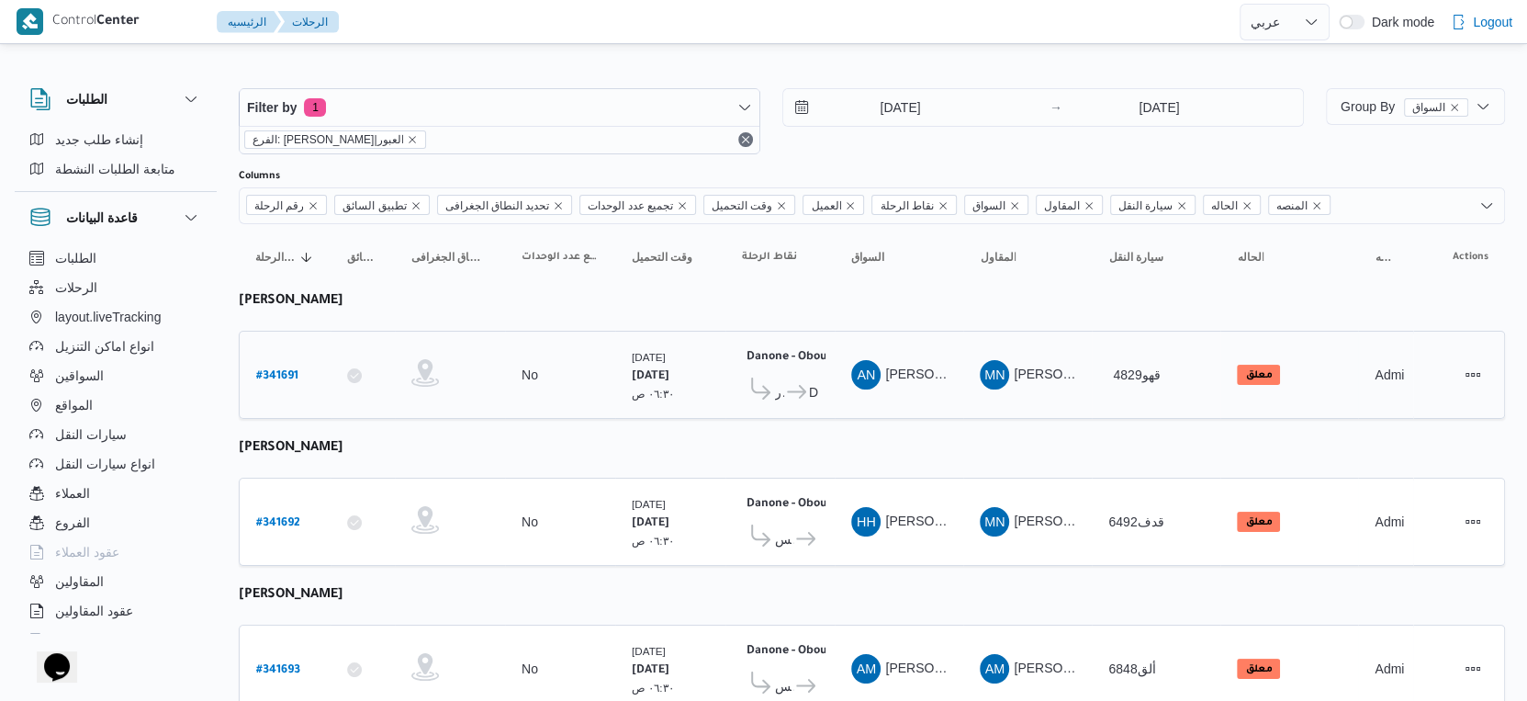
click at [872, 409] on td "السواق AN عماد نجيب عبدالظاهر جاويش" at bounding box center [899, 375] width 129 height 88
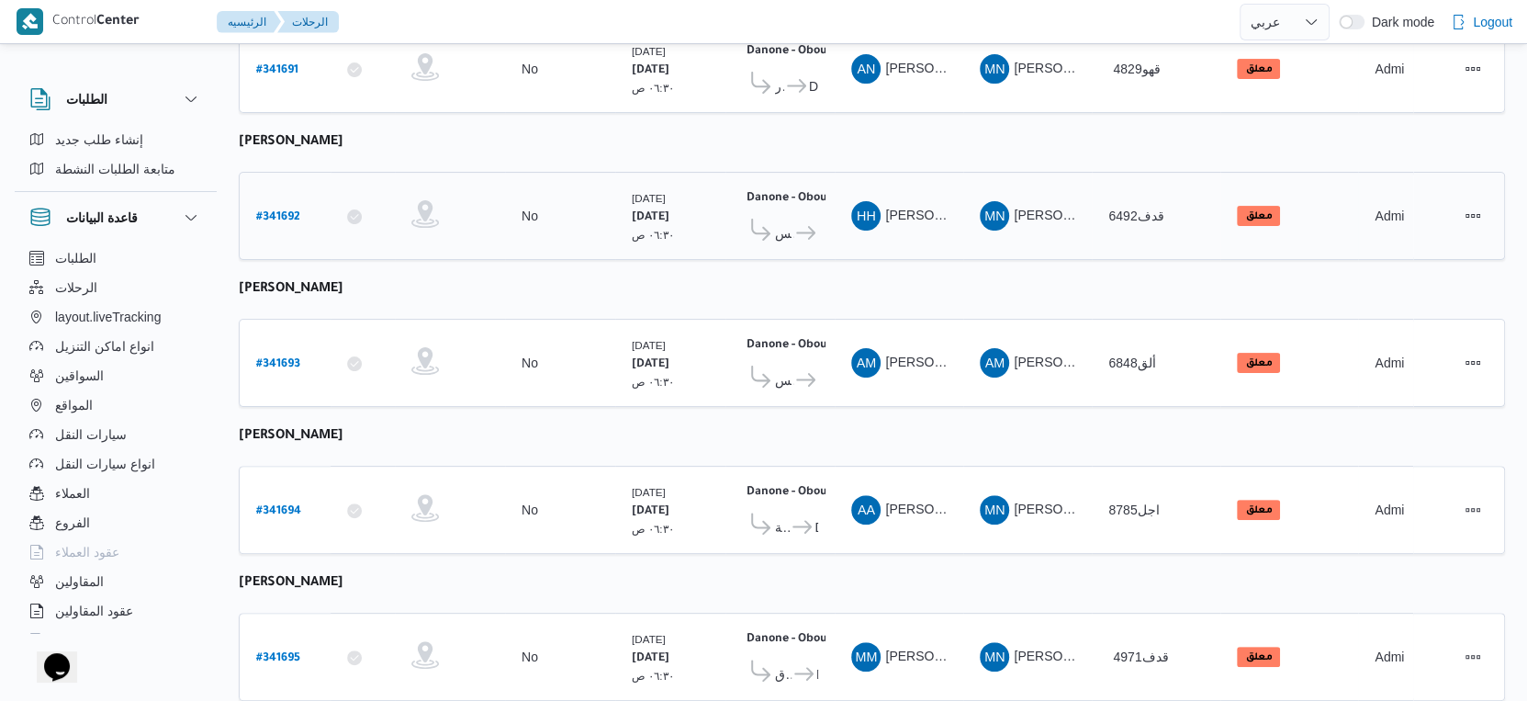
click at [791, 222] on span "قسم عين شمس" at bounding box center [784, 233] width 18 height 22
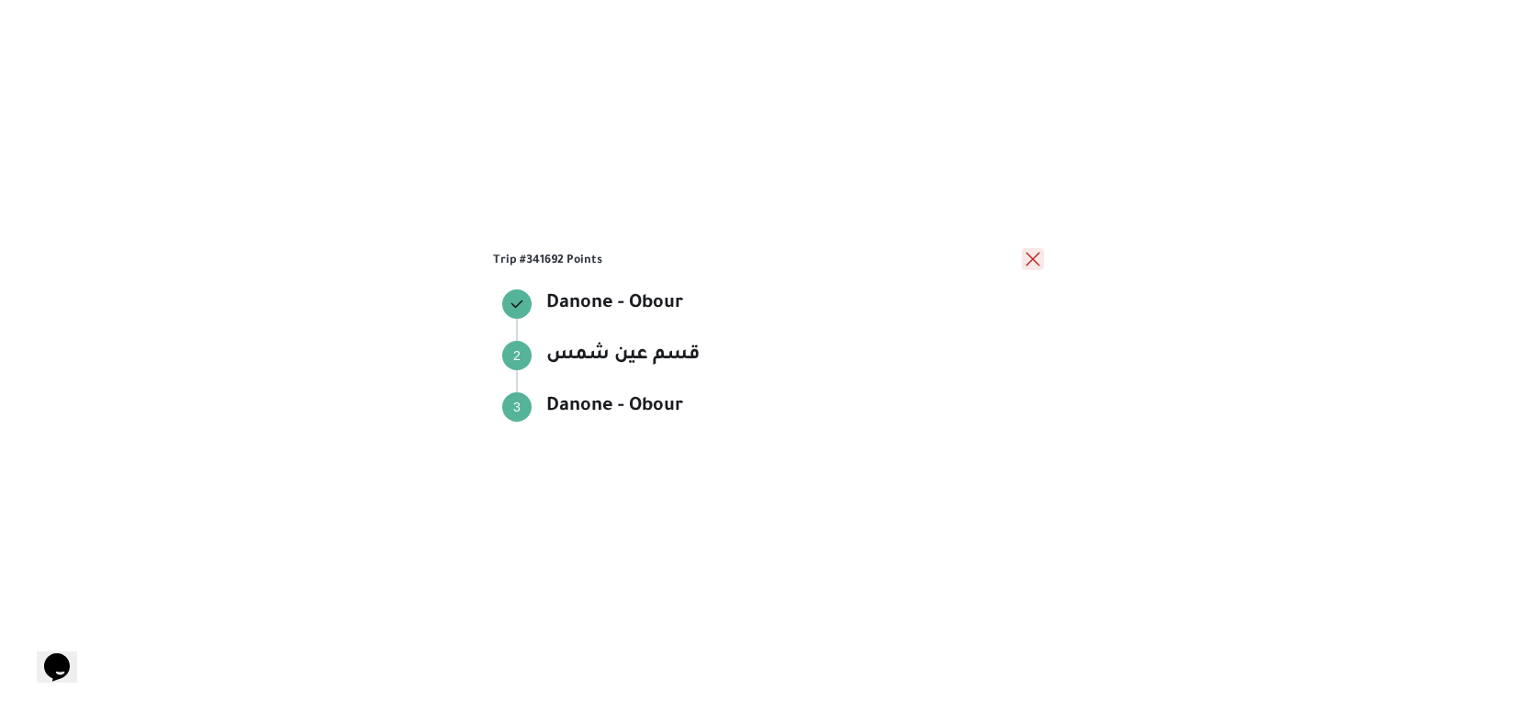
click at [1035, 261] on button "close" at bounding box center [1033, 259] width 22 height 22
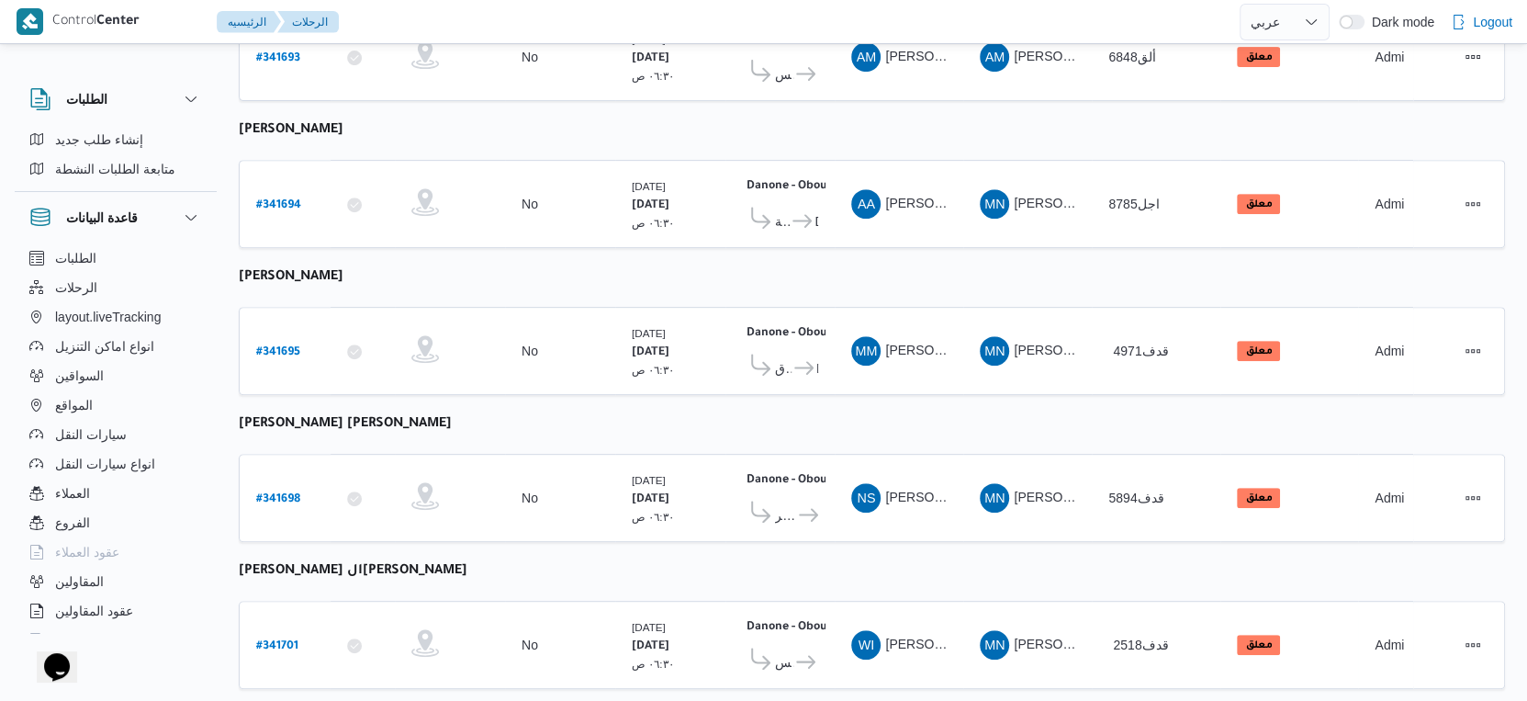
scroll to position [636, 0]
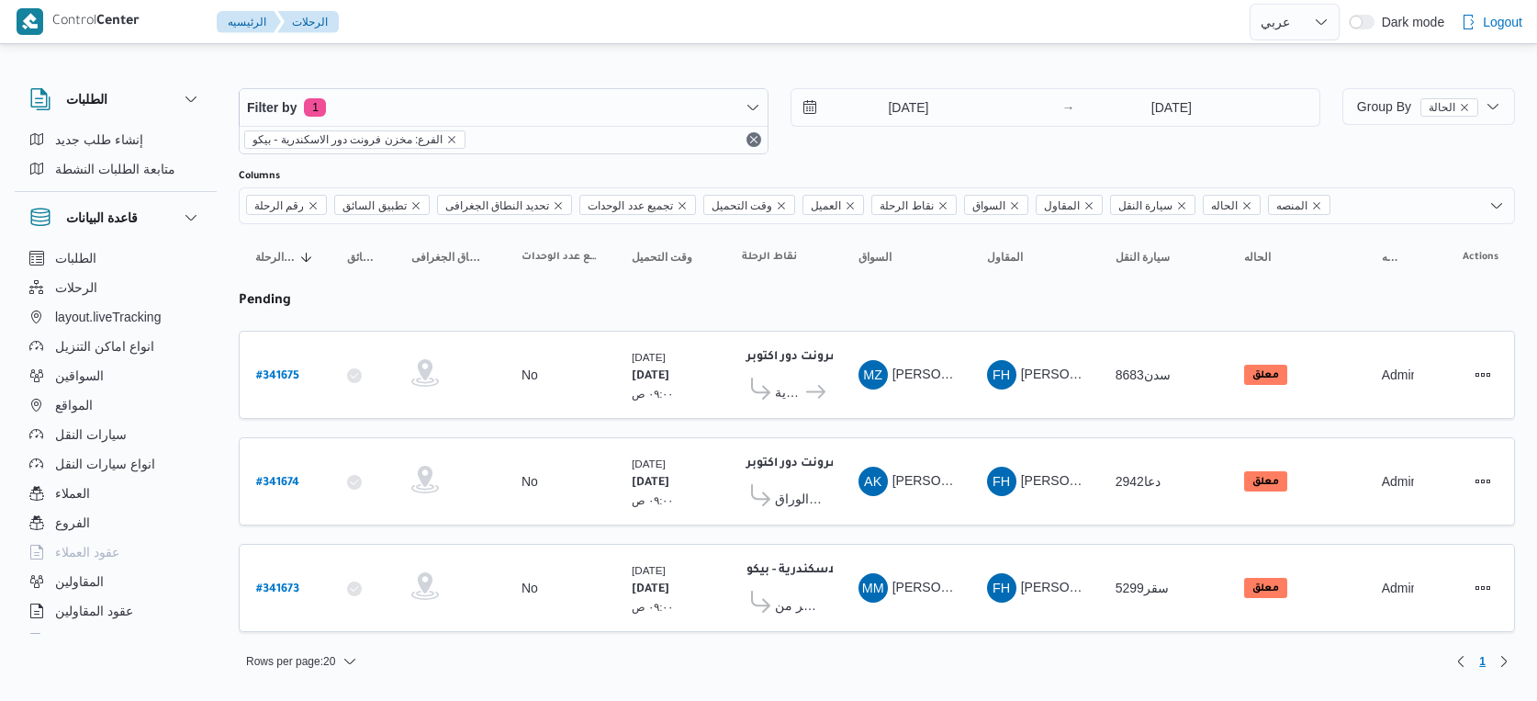
select select "ar"
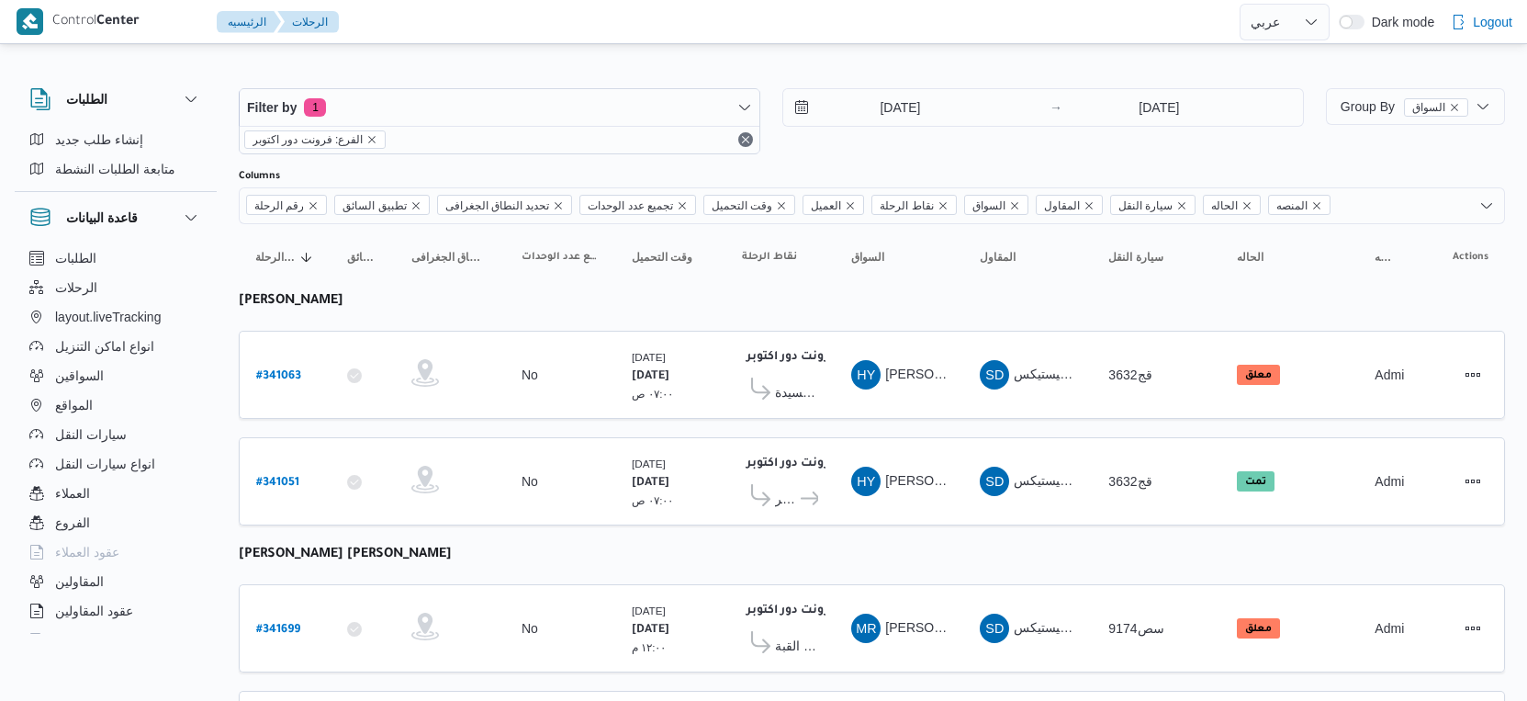
select select "ar"
click at [794, 491] on span "هايبر [PERSON_NAME]" at bounding box center [786, 499] width 23 height 22
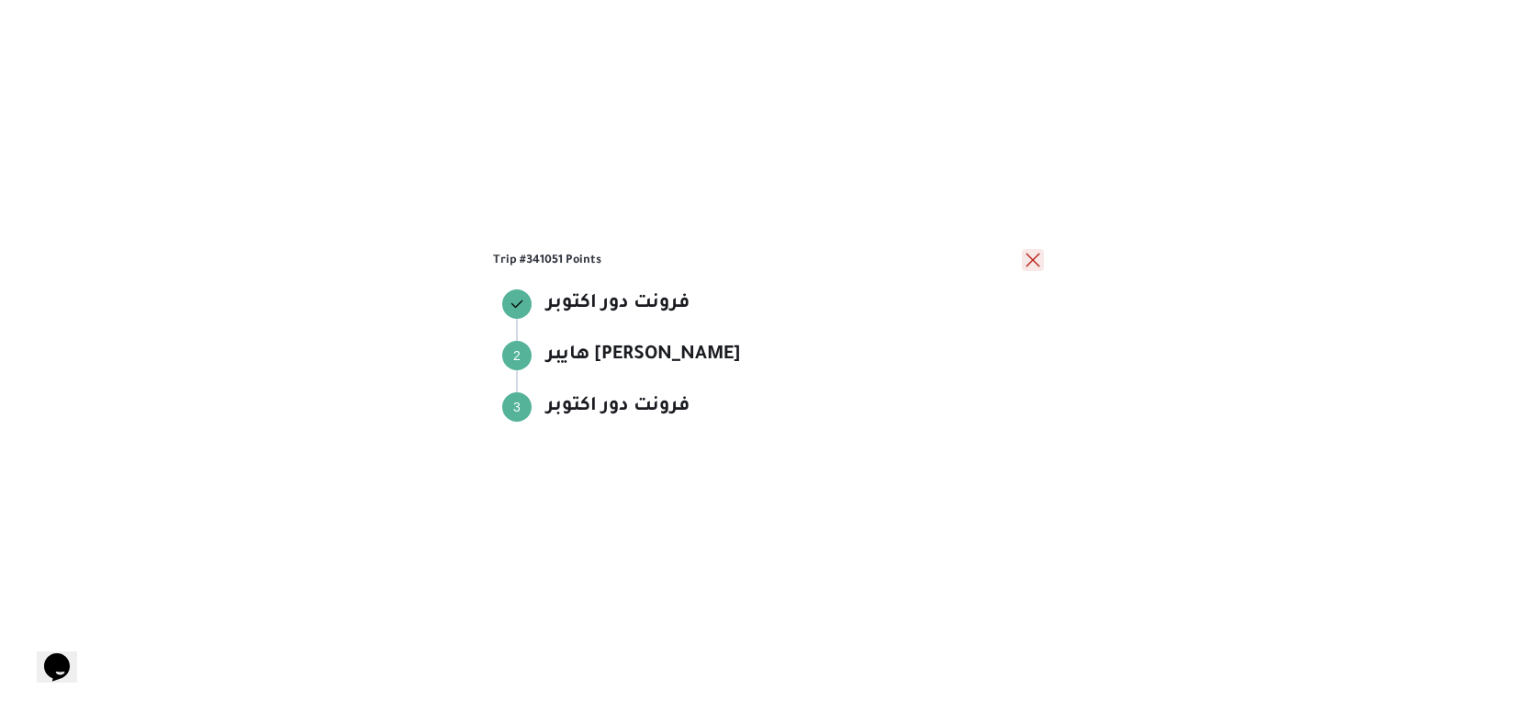
click at [1027, 269] on button "close" at bounding box center [1033, 260] width 22 height 22
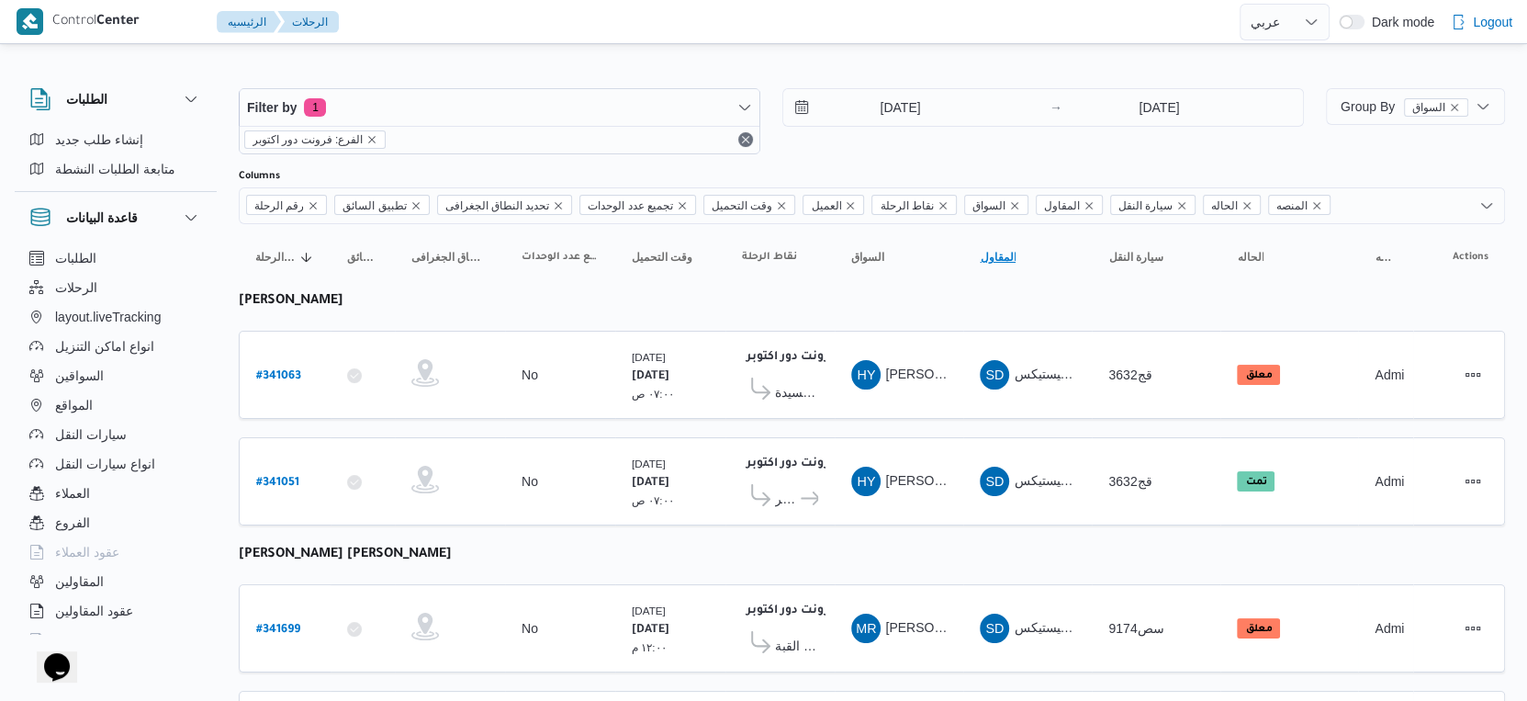
click at [1028, 259] on span "المقاول Click to sort in ascending order" at bounding box center [1028, 256] width 110 height 29
click at [294, 254] on span "رقم الرحلة" at bounding box center [280, 257] width 50 height 15
click at [294, 370] on b "# 341063" at bounding box center [278, 376] width 45 height 13
select select "ar"
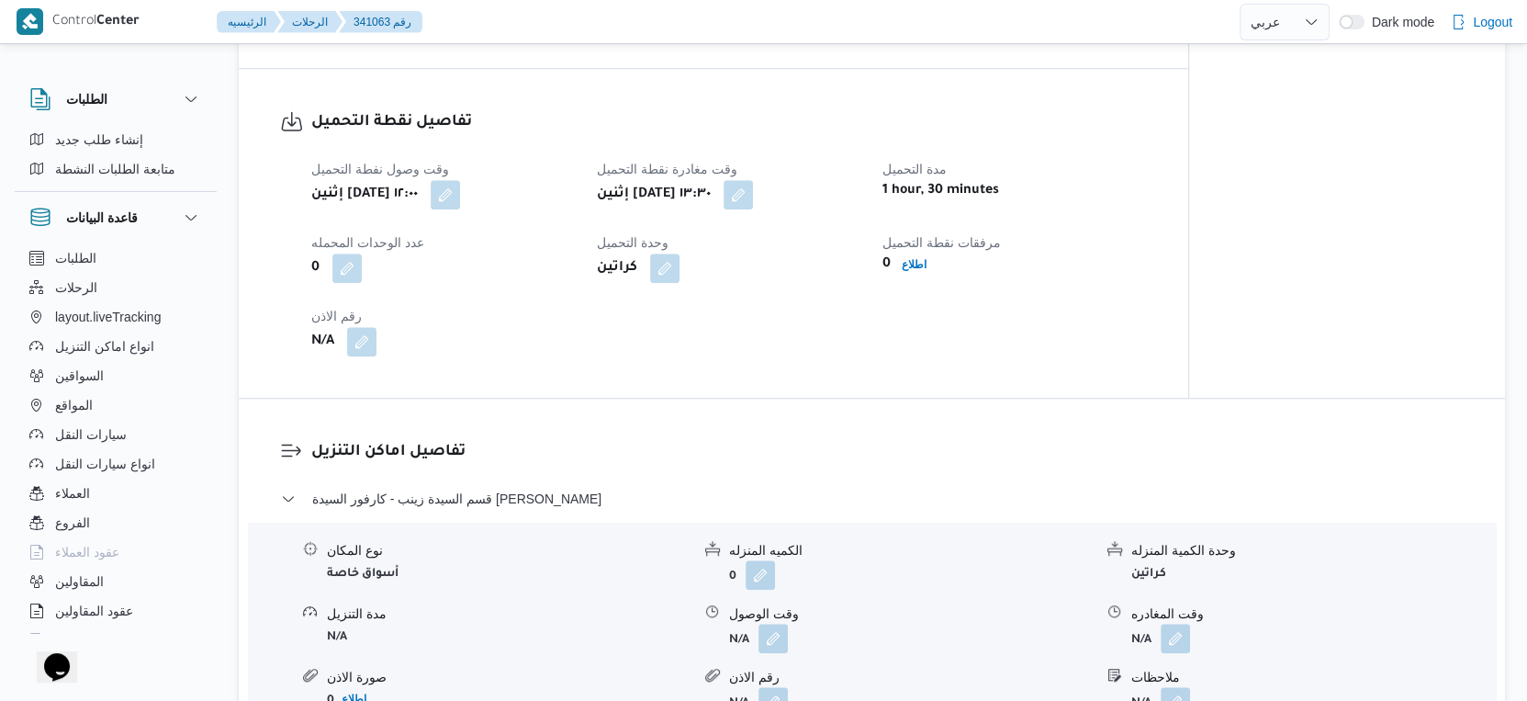
scroll to position [1224, 0]
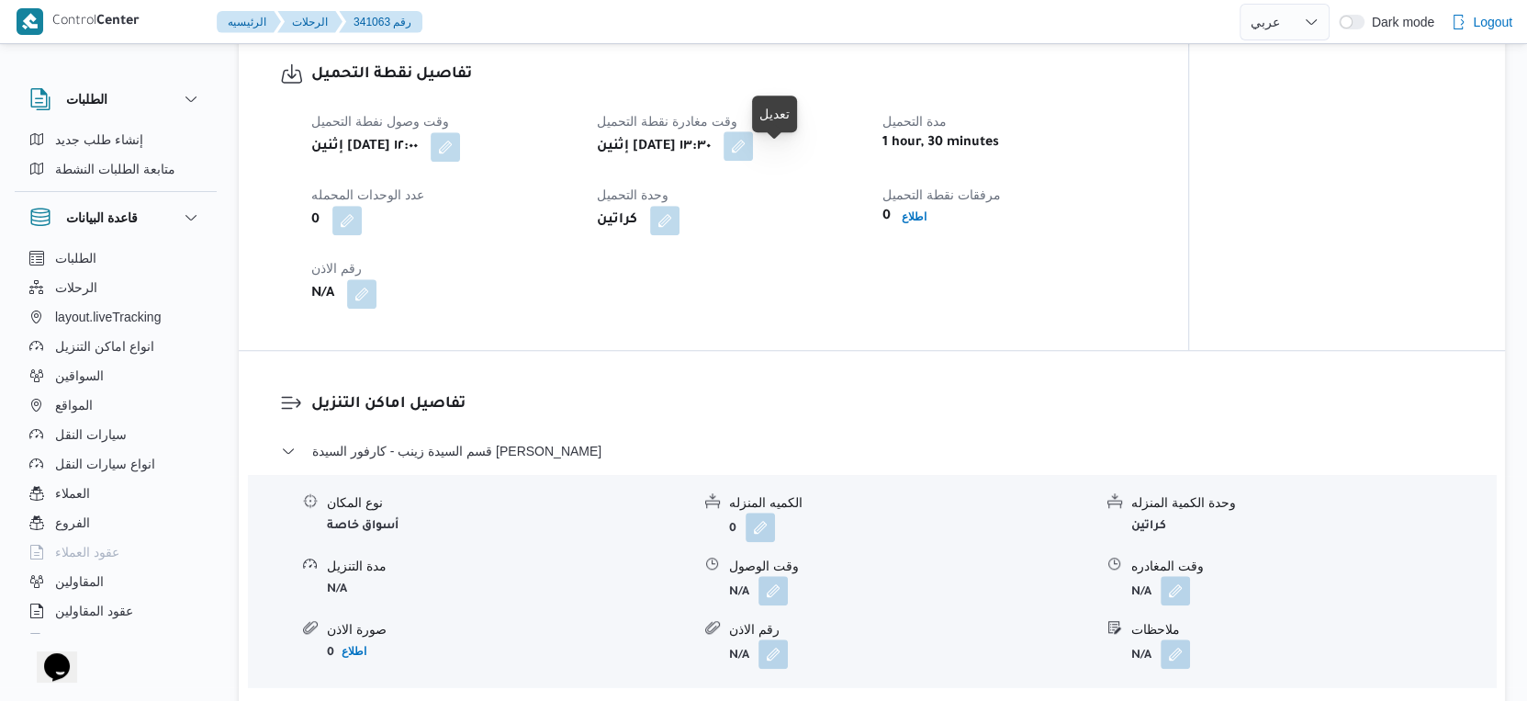
click at [753, 161] on button "button" at bounding box center [738, 145] width 29 height 29
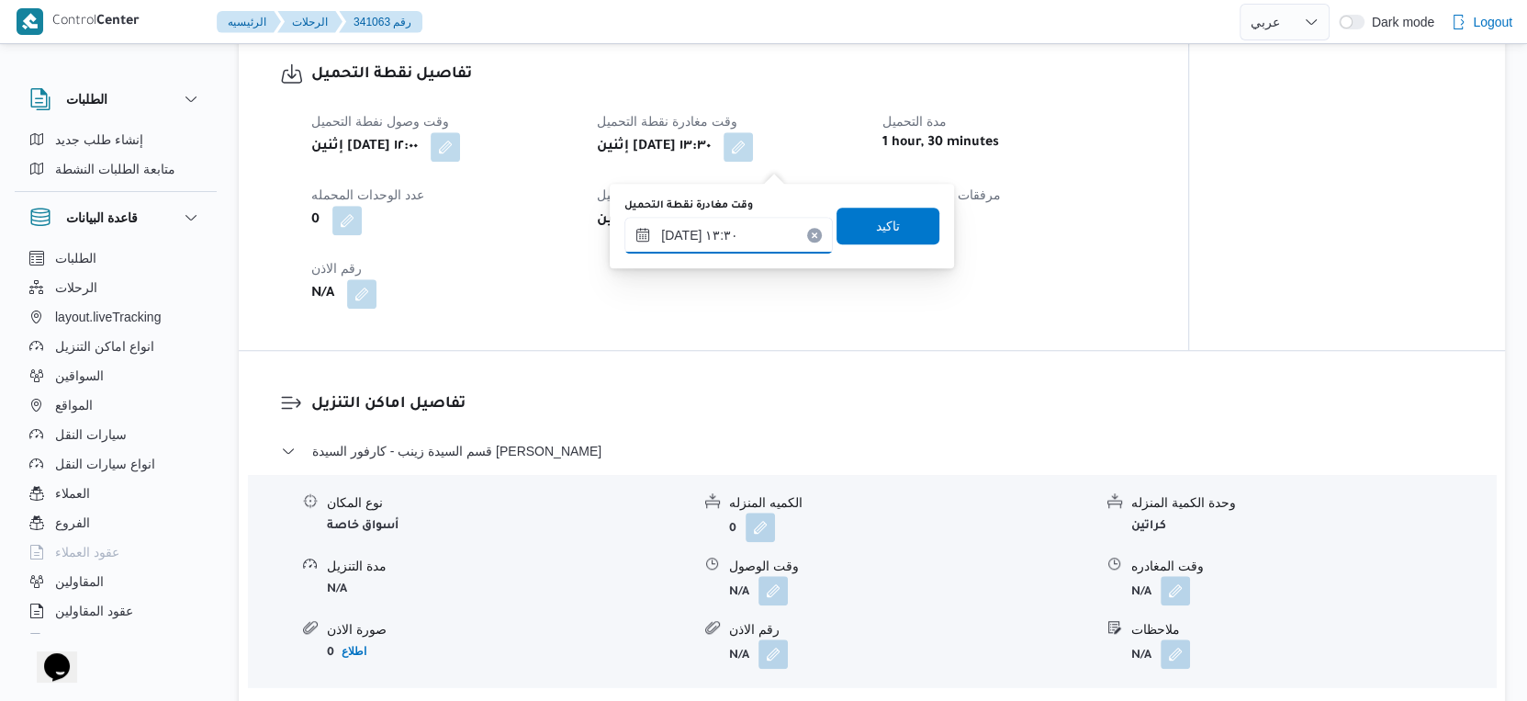
click at [738, 228] on input "[DATE] ١٣:٣٠" at bounding box center [729, 235] width 208 height 37
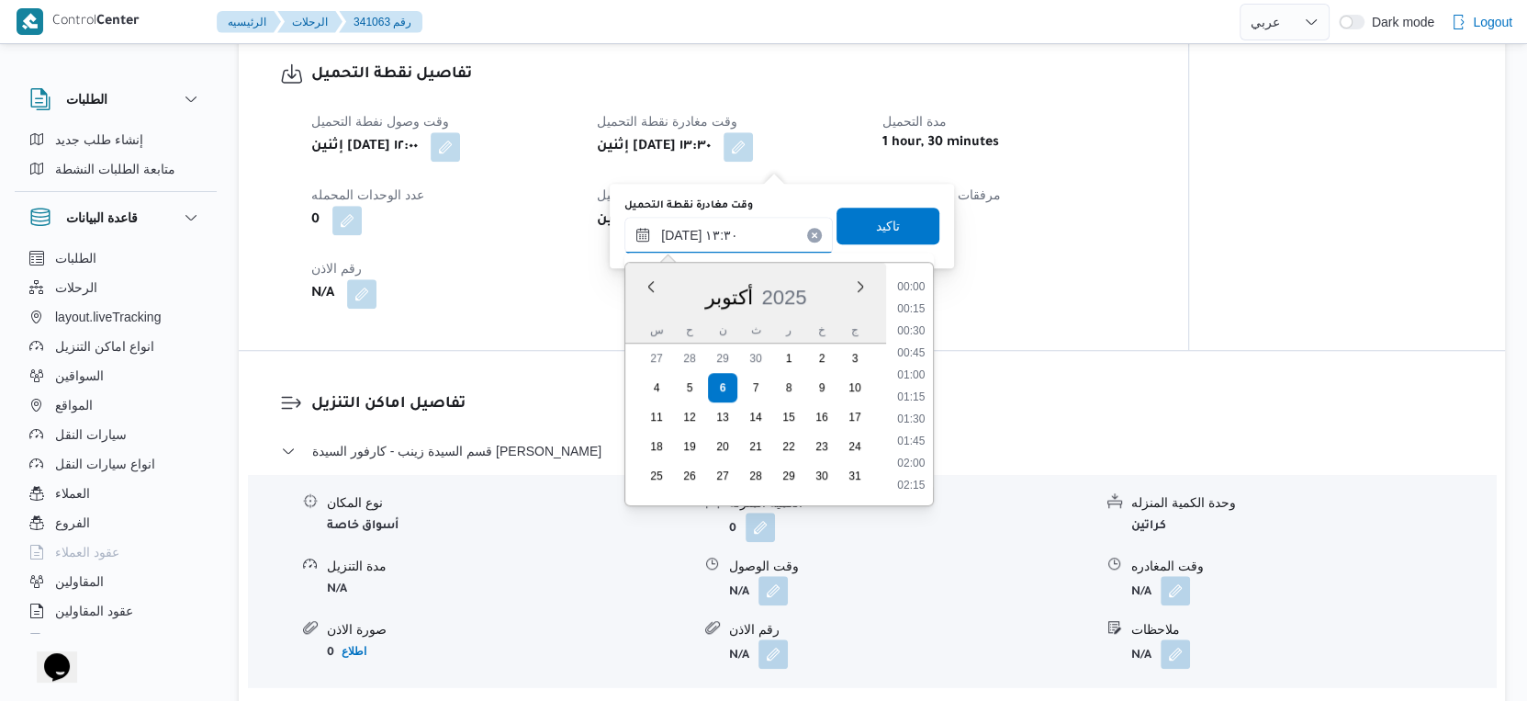
scroll to position [1076, 0]
click at [920, 307] on li "12:30" at bounding box center [912, 312] width 42 height 18
type input "[DATE] ١٢:٣٠"
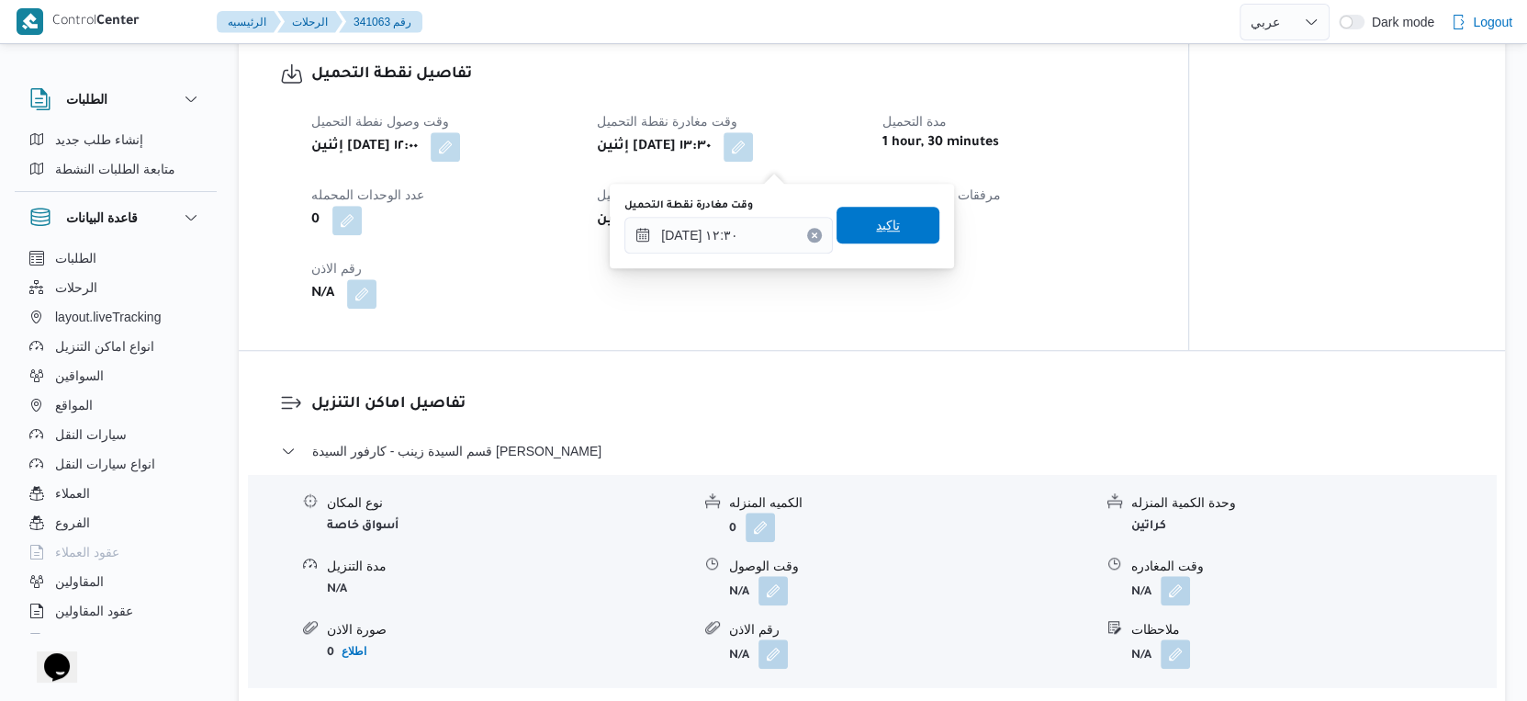
click at [912, 221] on span "تاكيد" at bounding box center [888, 225] width 103 height 37
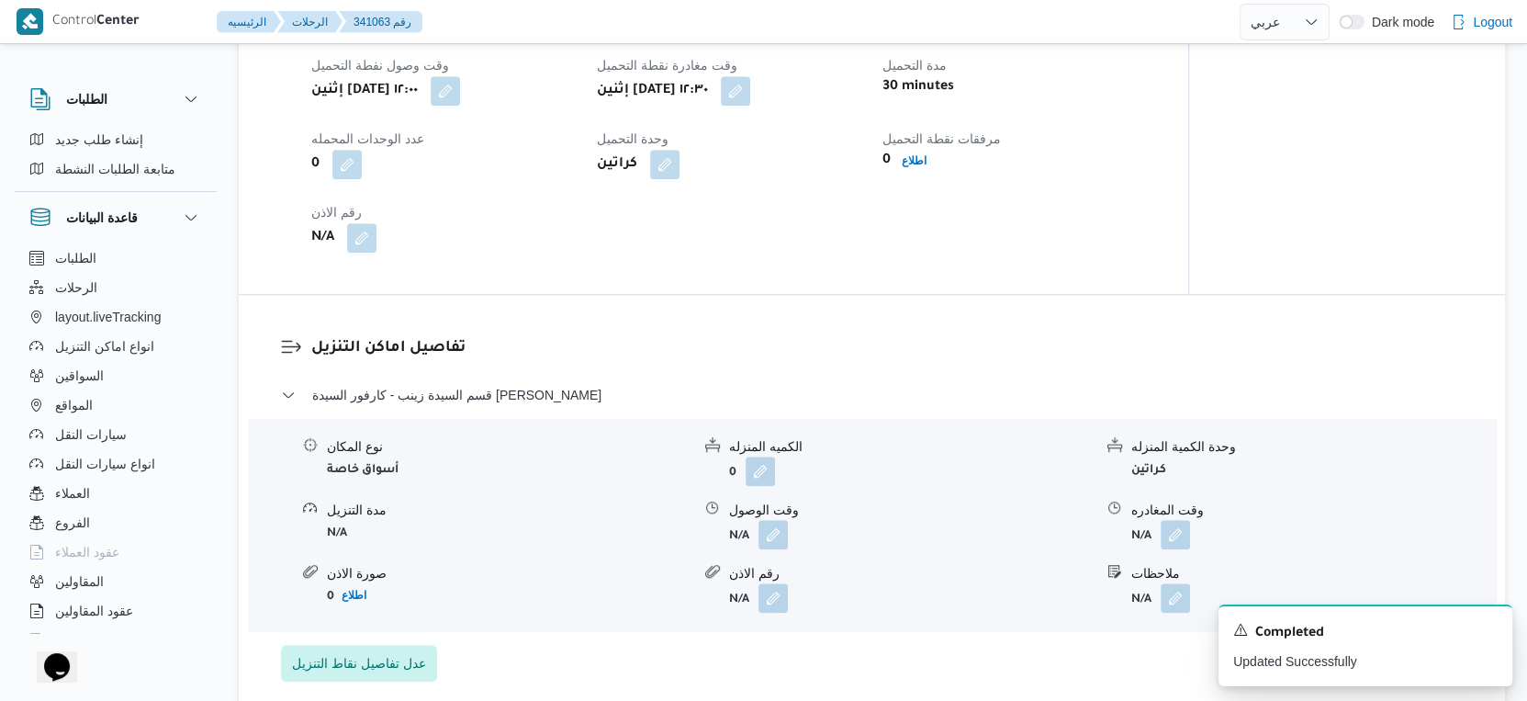
scroll to position [1326, 0]
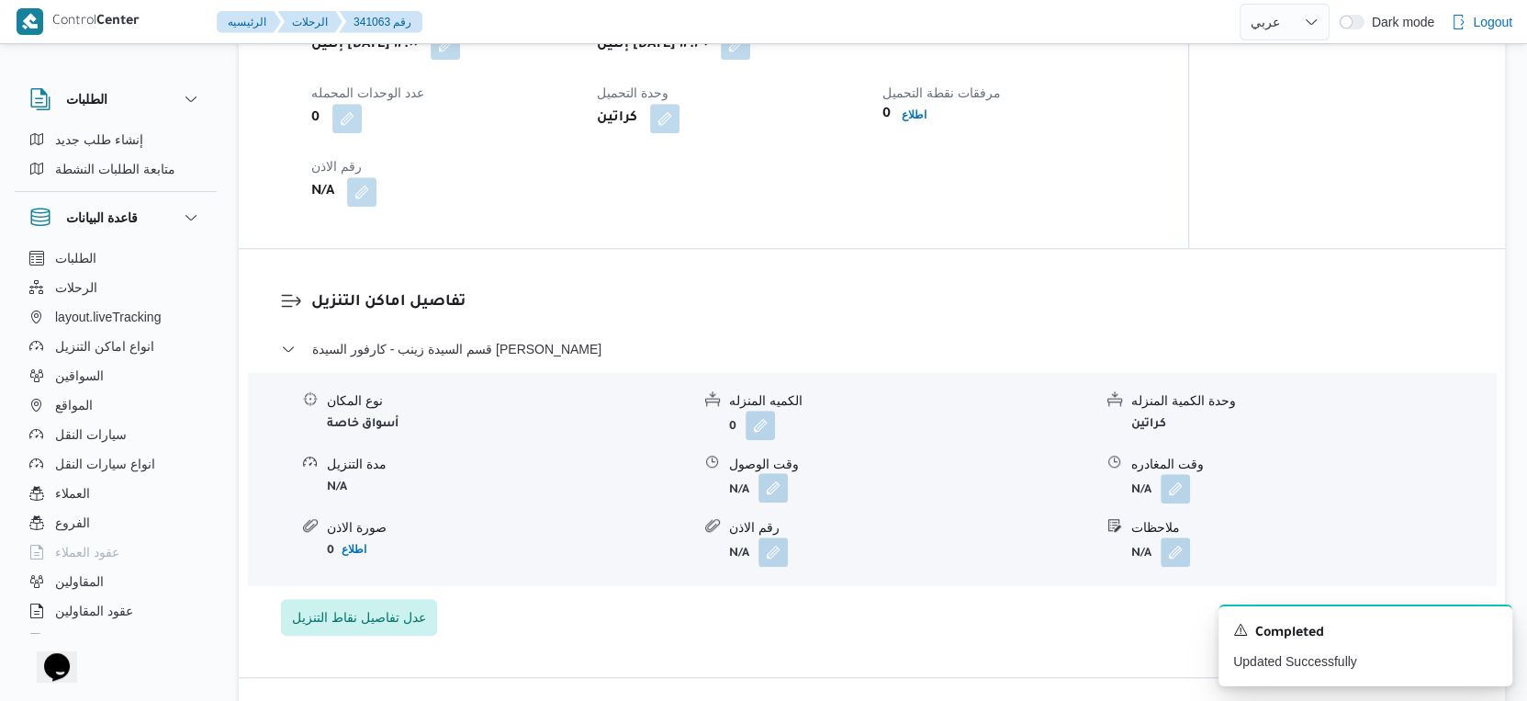
click at [778, 500] on button "button" at bounding box center [773, 487] width 29 height 29
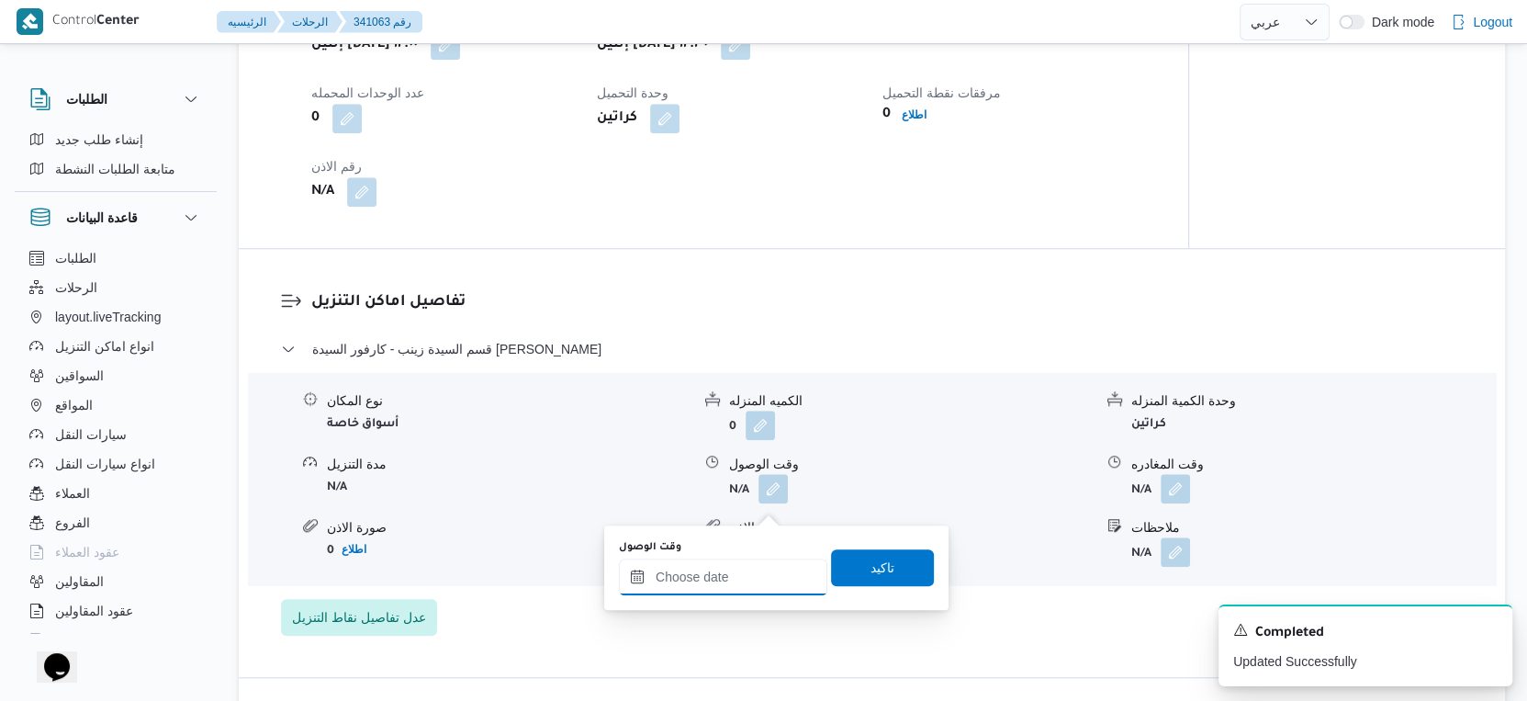
click at [764, 558] on div at bounding box center [723, 576] width 208 height 37
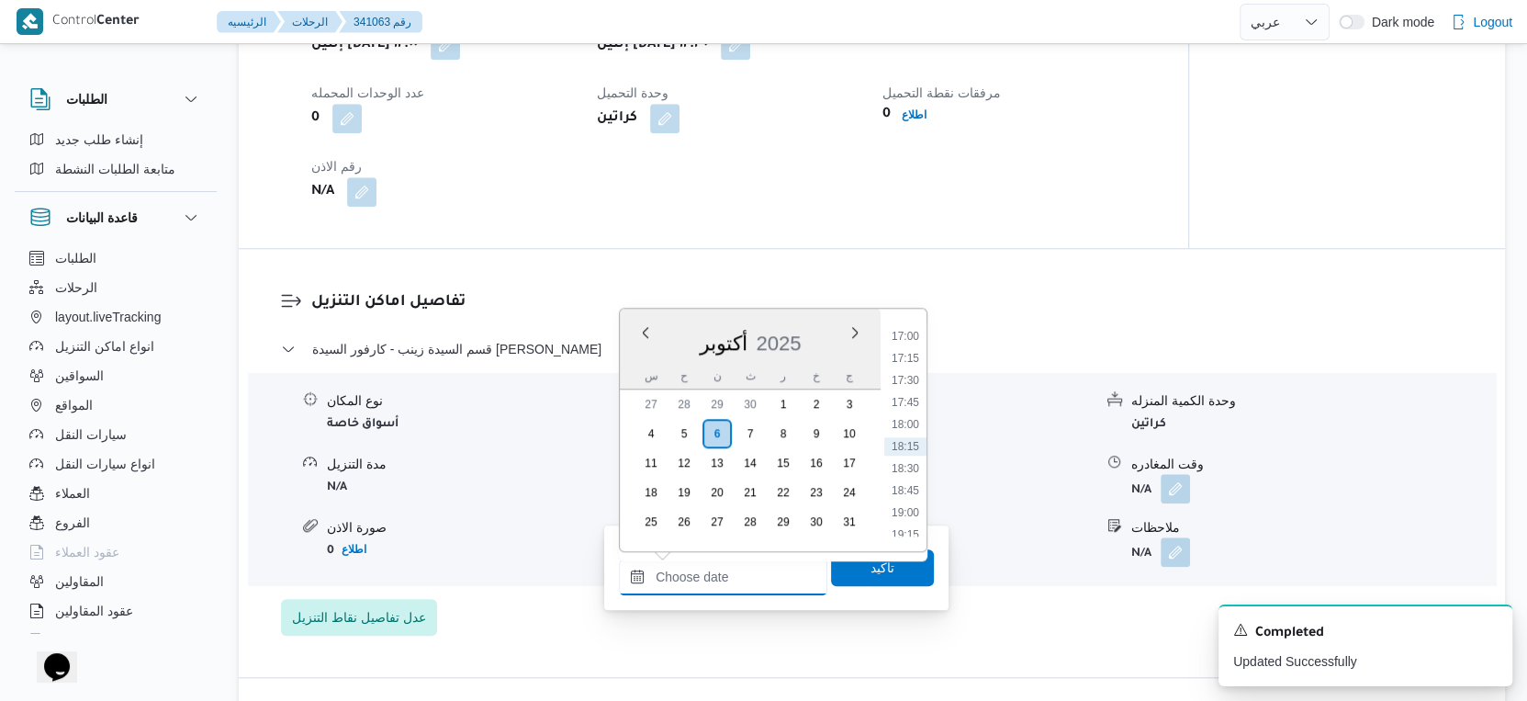
drag, startPoint x: 783, startPoint y: 570, endPoint x: 814, endPoint y: 557, distance: 32.9
click at [782, 570] on input "وقت الوصول" at bounding box center [723, 576] width 208 height 37
click at [907, 390] on li "13:00" at bounding box center [905, 391] width 42 height 18
type input "٠٦/١٠/٢٠٢٥ ١٣:٠٠"
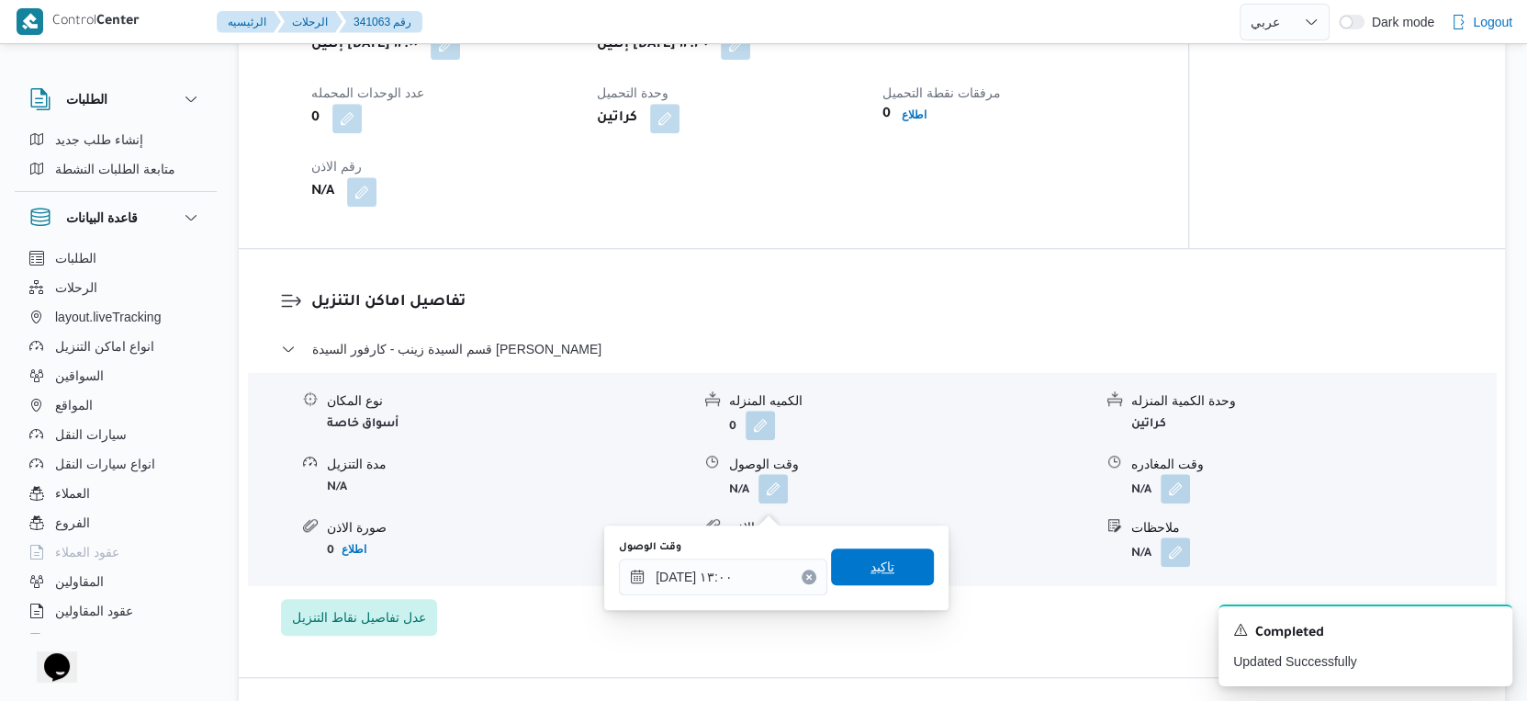
click at [899, 556] on span "تاكيد" at bounding box center [882, 566] width 103 height 37
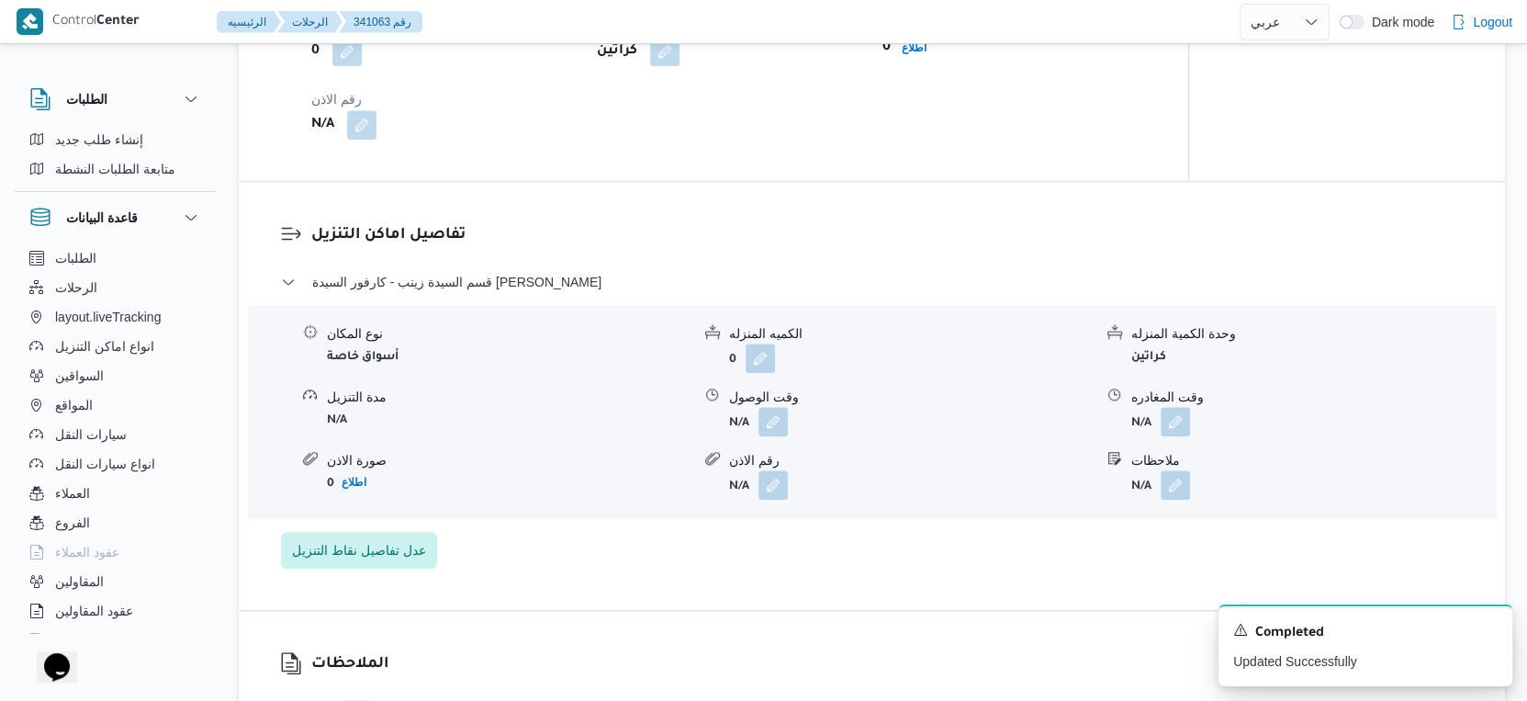
scroll to position [1428, 0]
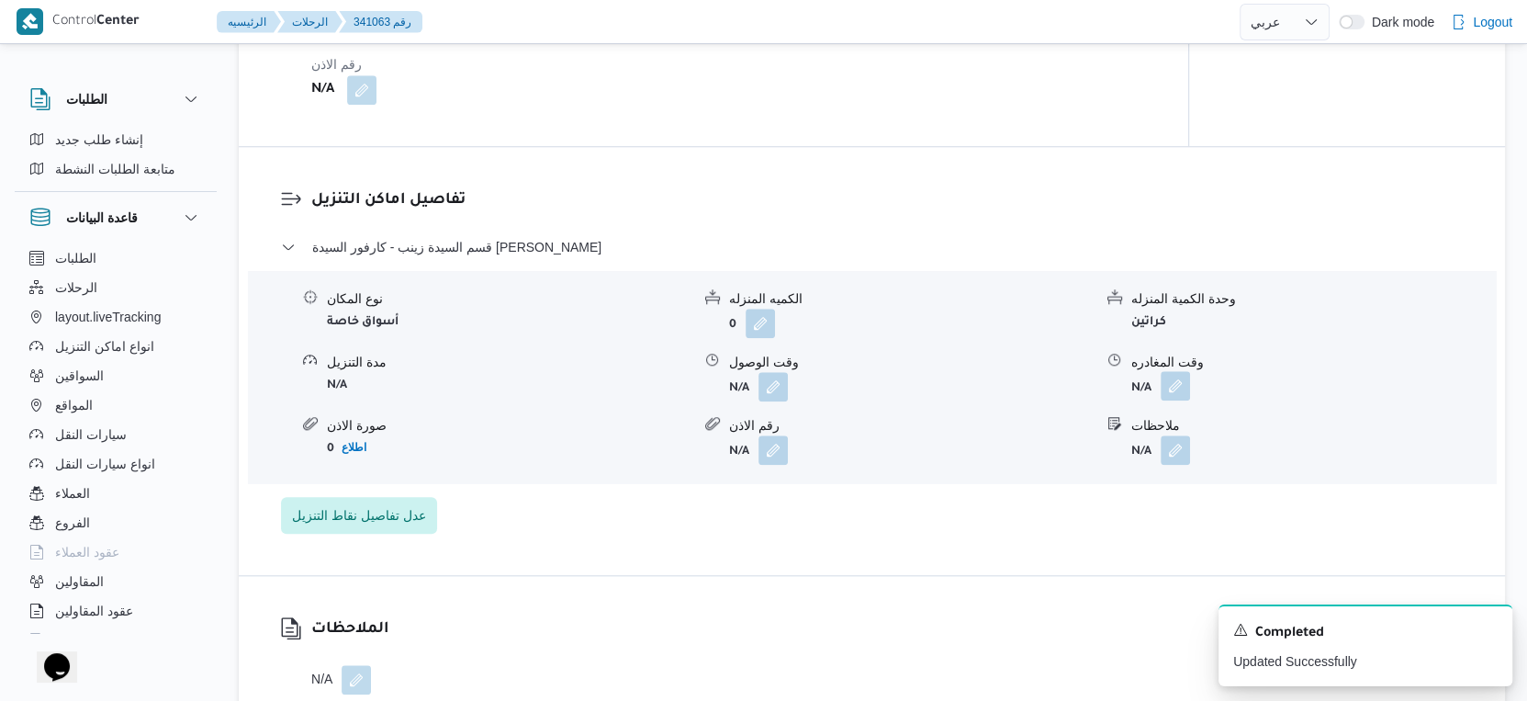
click at [1174, 397] on button "button" at bounding box center [1175, 385] width 29 height 29
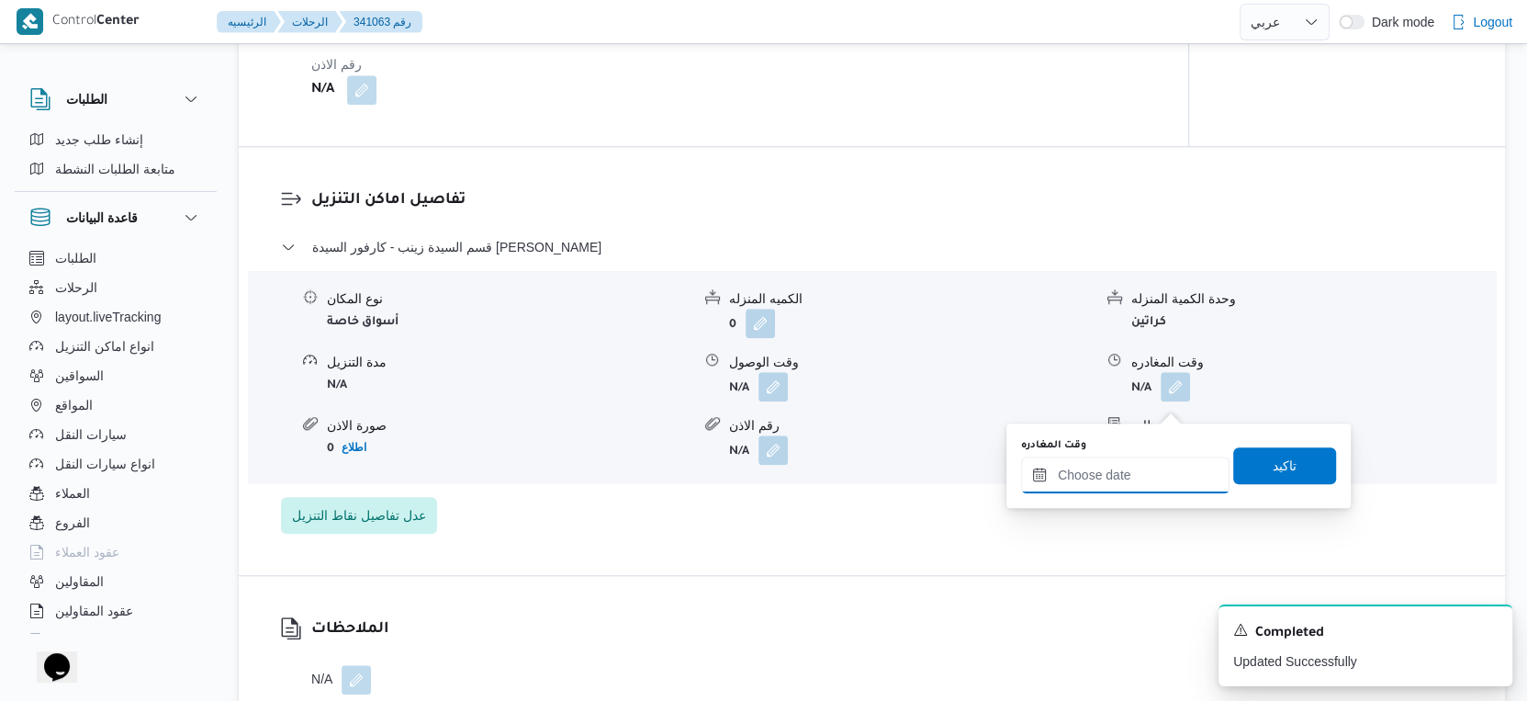
drag, startPoint x: 1154, startPoint y: 480, endPoint x: 1181, endPoint y: 458, distance: 35.3
click at [1153, 480] on input "وقت المغادره" at bounding box center [1125, 474] width 208 height 37
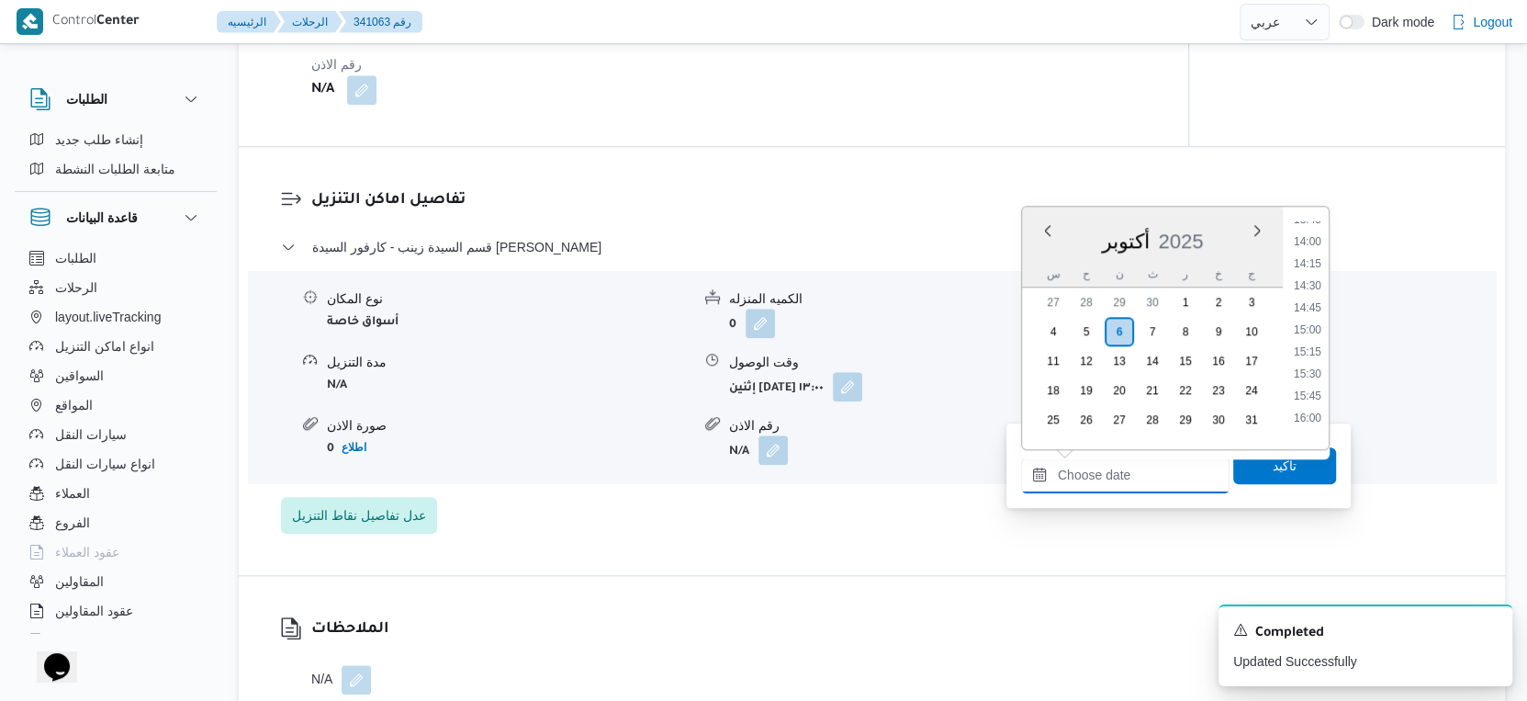
scroll to position [1189, 0]
click at [1312, 253] on li "13:45" at bounding box center [1308, 253] width 42 height 18
type input "٠٦/١٠/٢٠٢٥ ١٣:٤٥"
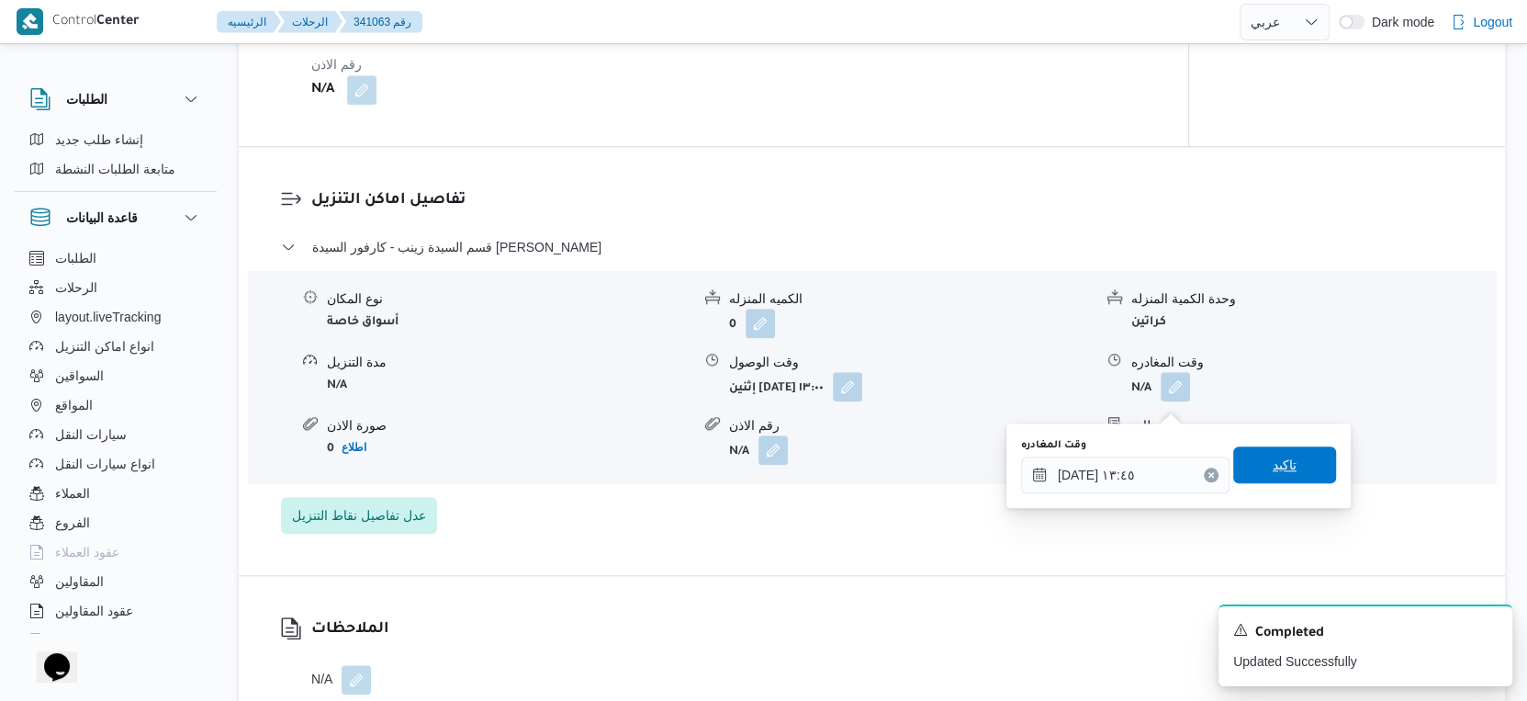
click at [1300, 463] on span "تاكيد" at bounding box center [1284, 464] width 103 height 37
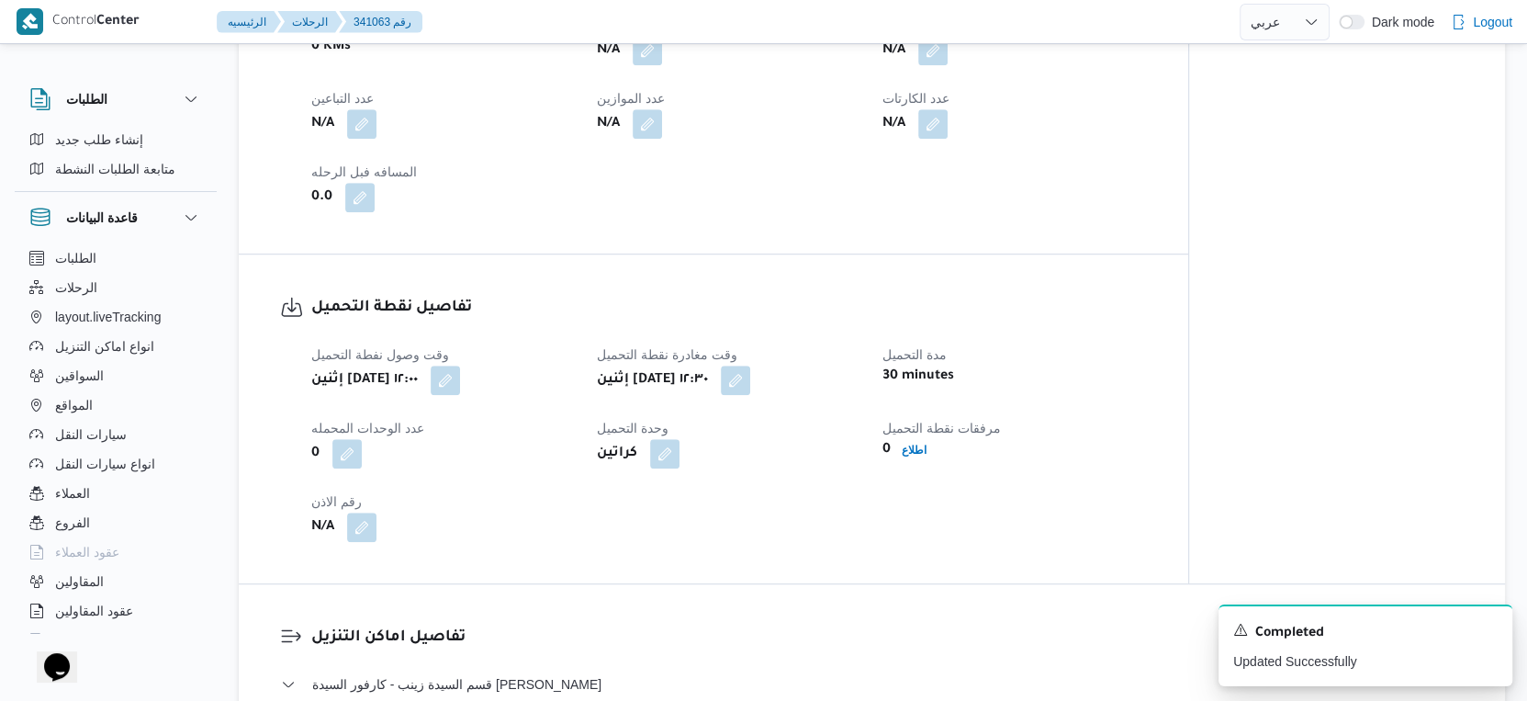
scroll to position [816, 0]
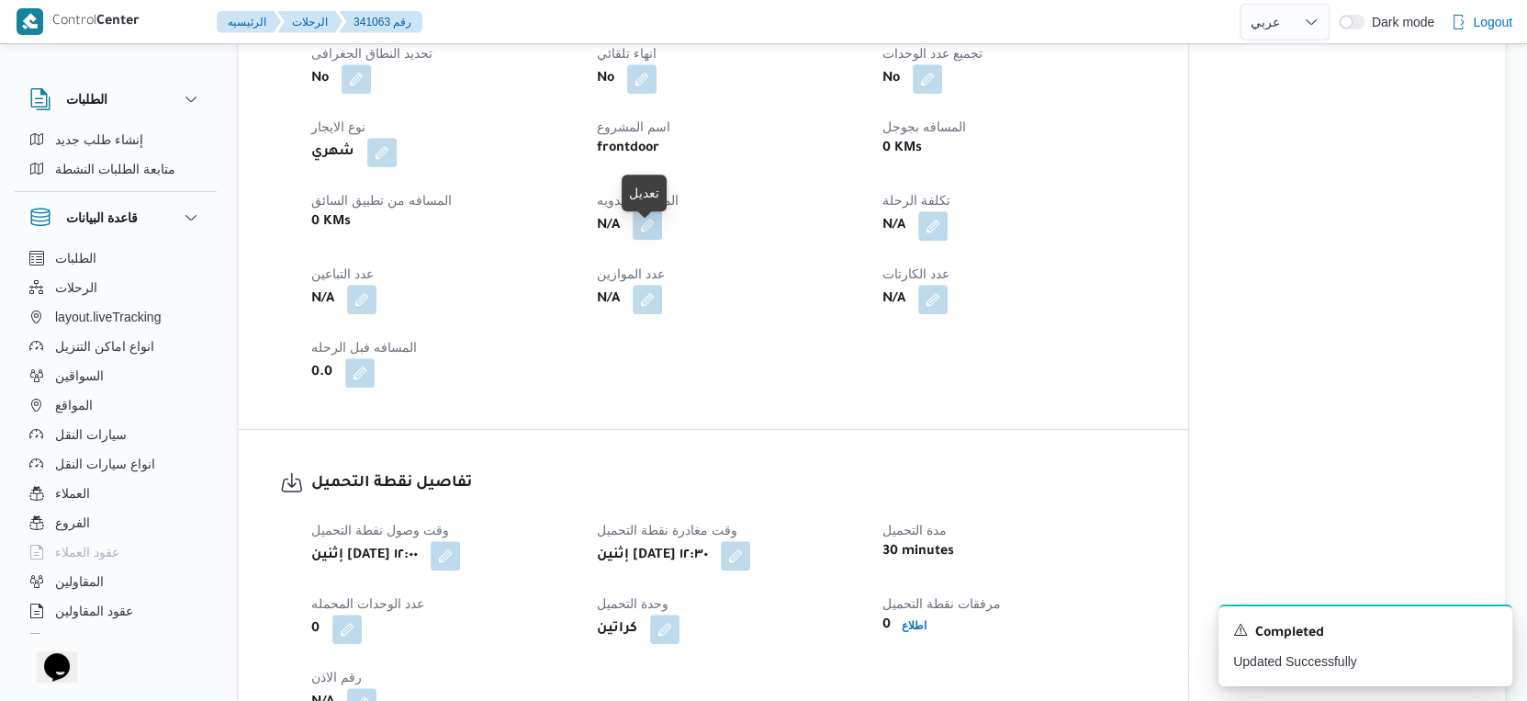
click at [647, 238] on button "button" at bounding box center [647, 224] width 29 height 29
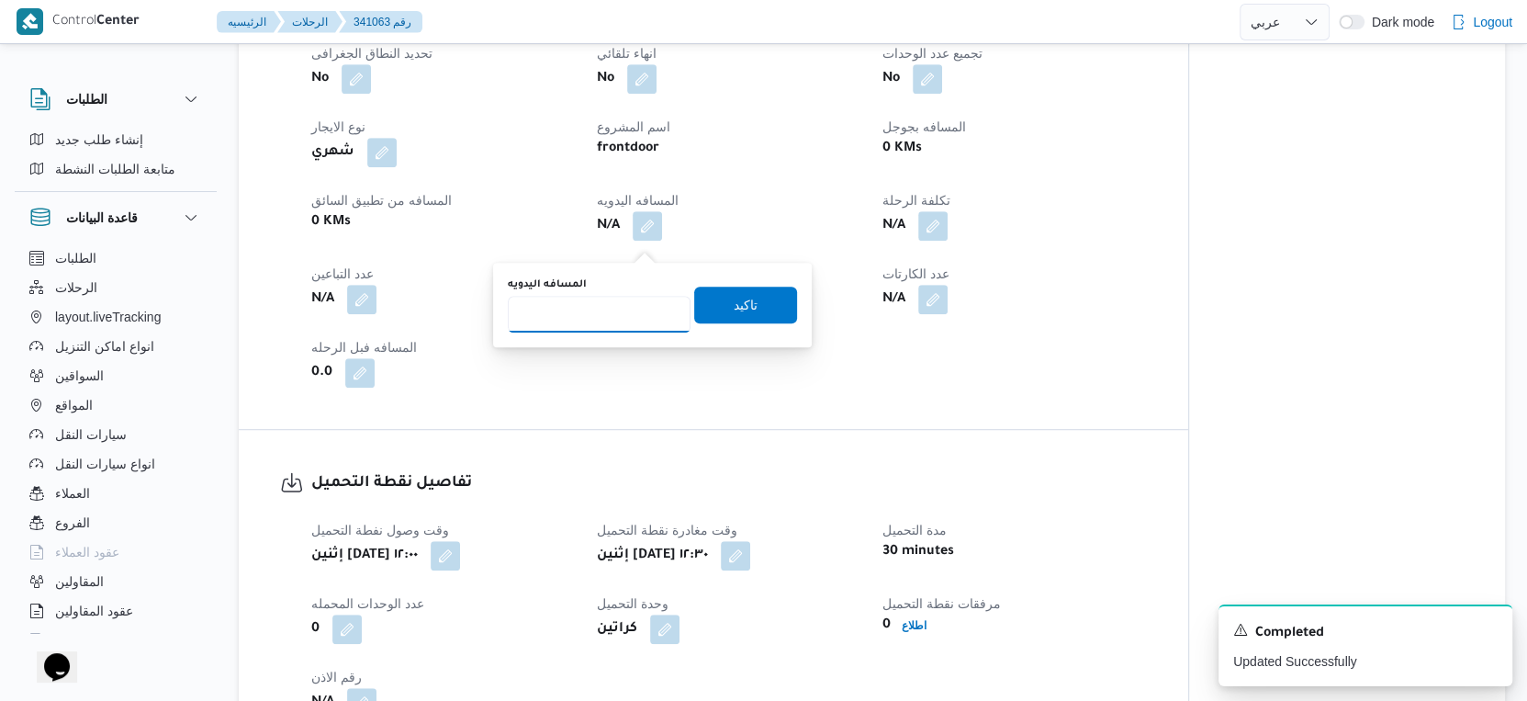
click at [585, 308] on input "المسافه اليدويه" at bounding box center [599, 314] width 183 height 37
type input "108"
click at [745, 319] on span "تاكيد" at bounding box center [745, 304] width 103 height 37
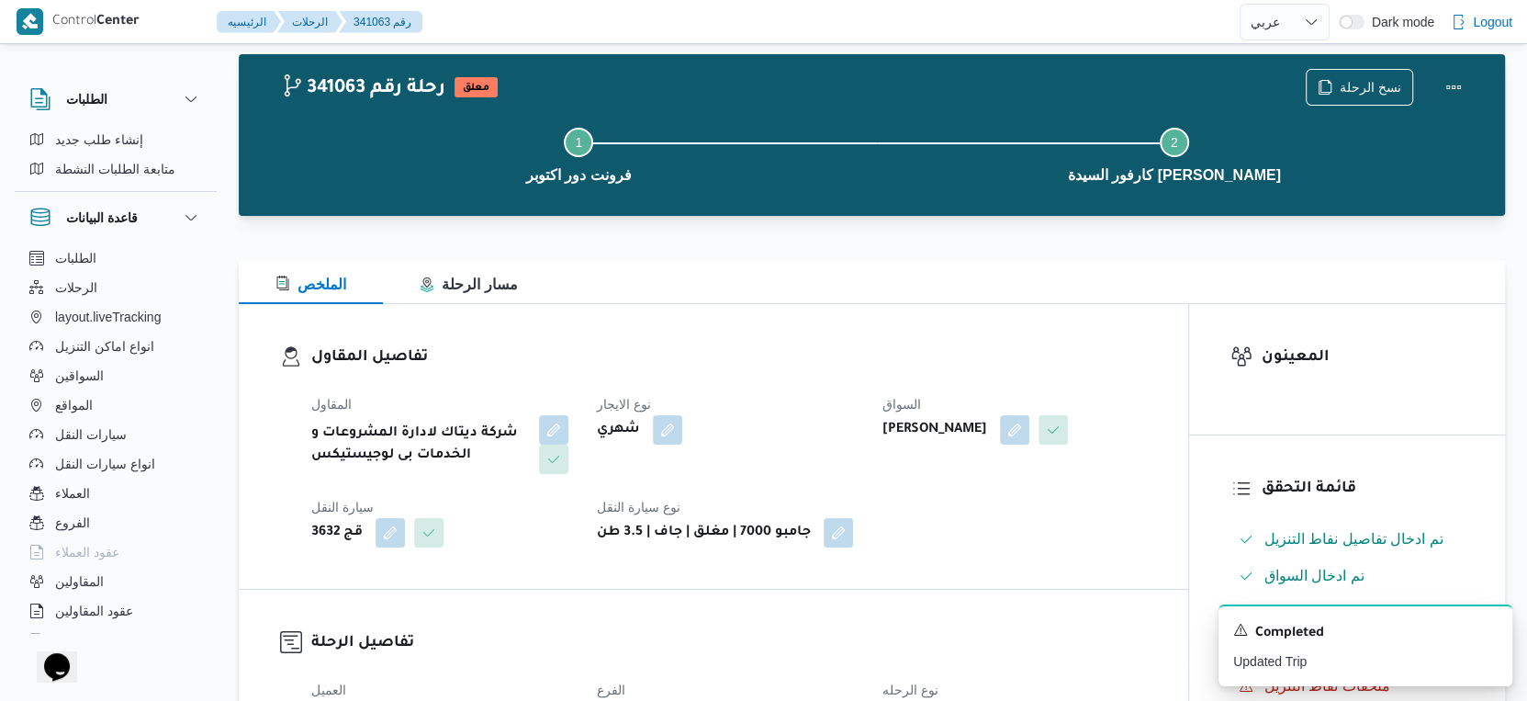
scroll to position [0, 0]
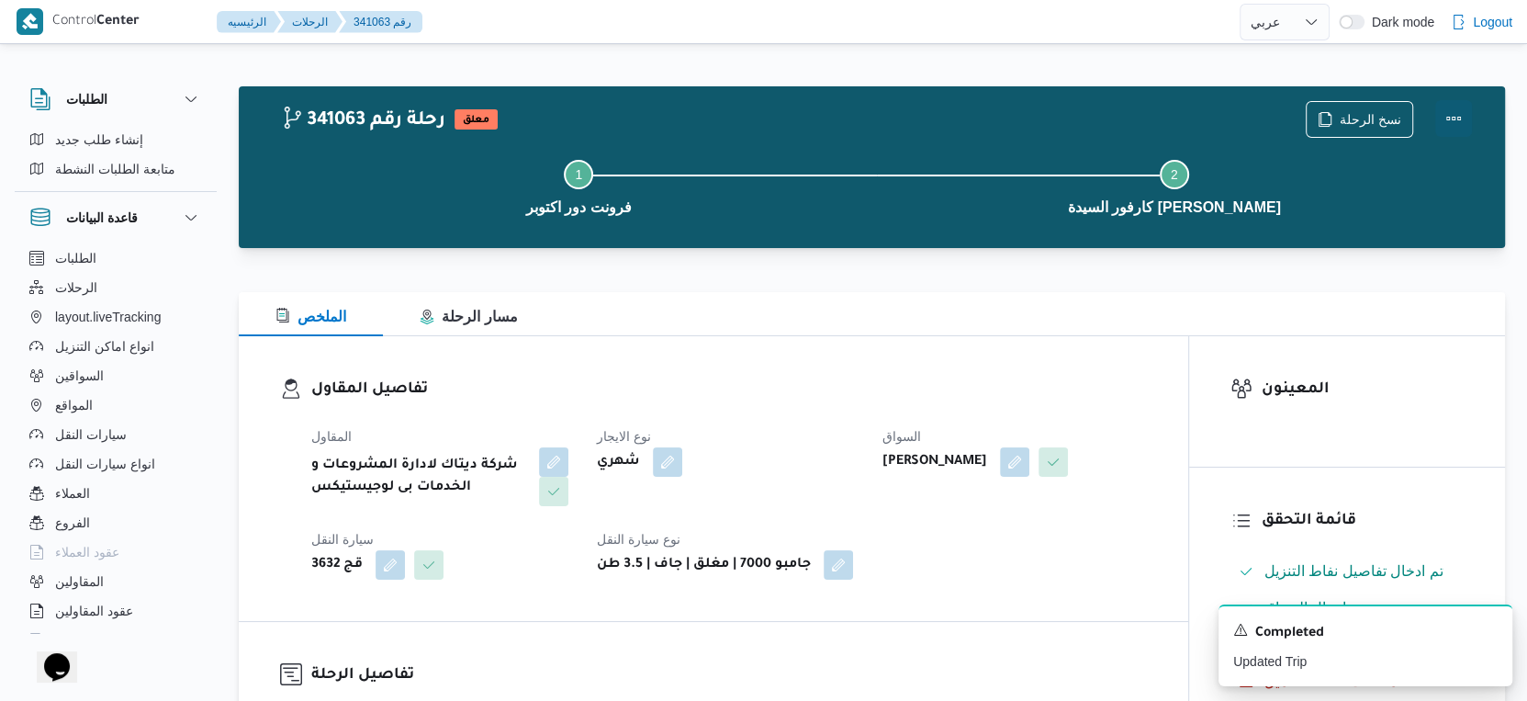
click at [1452, 116] on button "Actions" at bounding box center [1453, 118] width 37 height 37
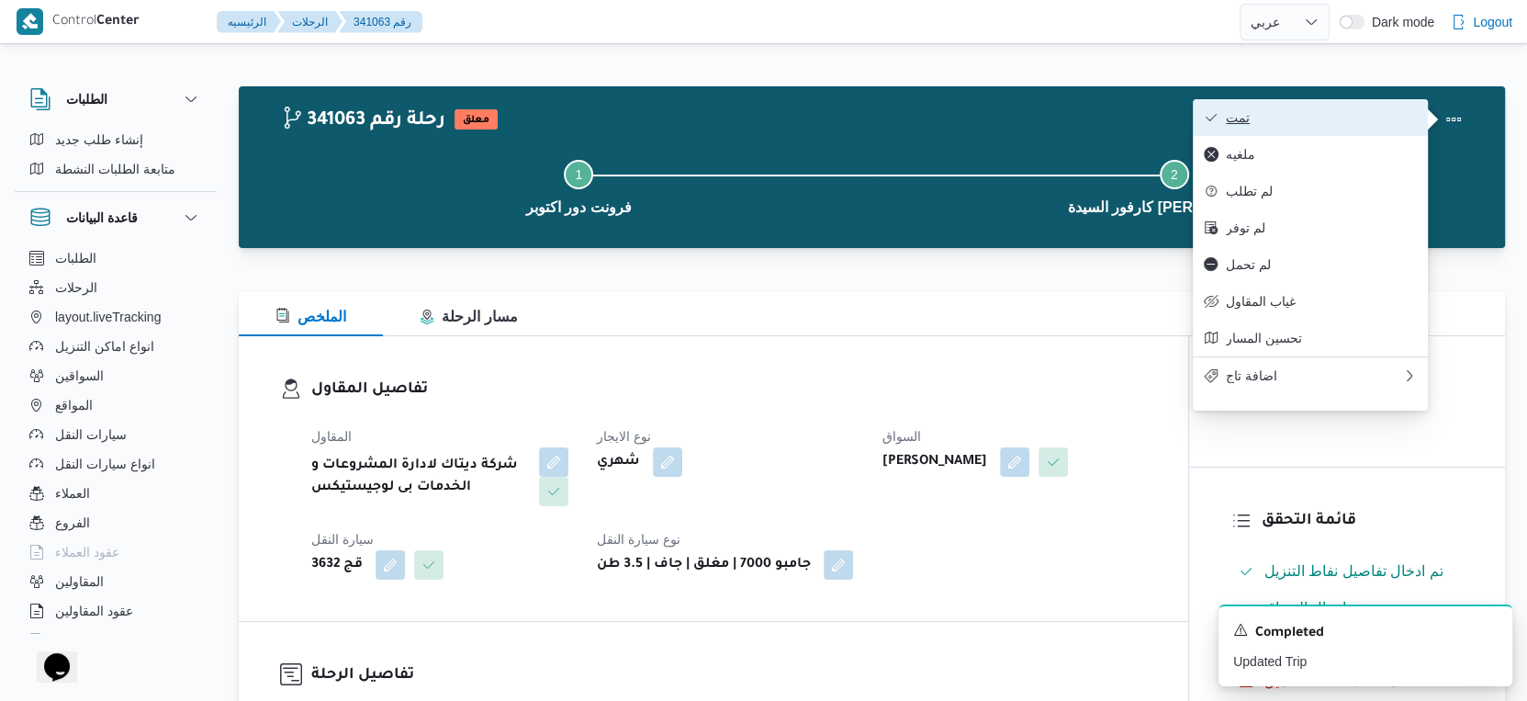
click at [1353, 119] on span "تمت" at bounding box center [1321, 117] width 191 height 15
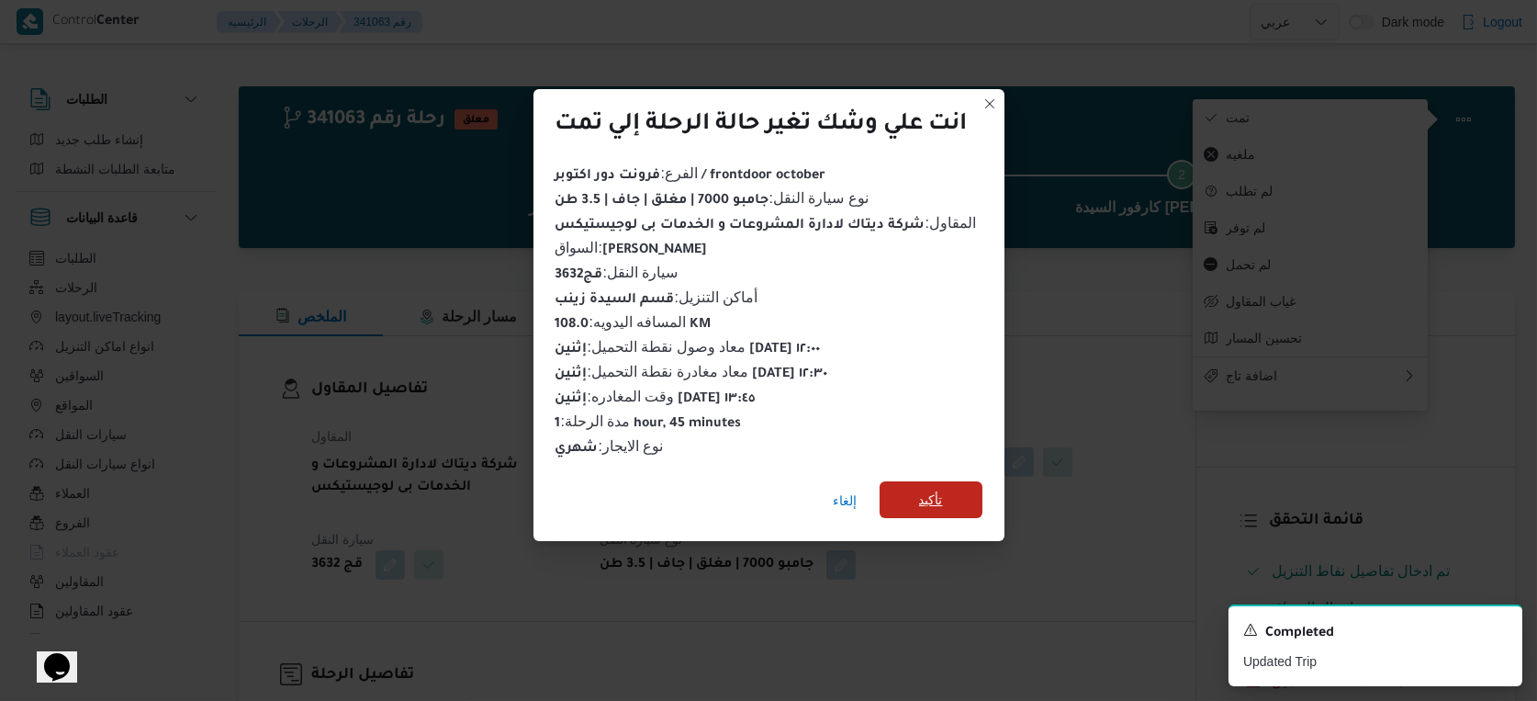
click at [955, 490] on span "تأكيد" at bounding box center [931, 499] width 103 height 37
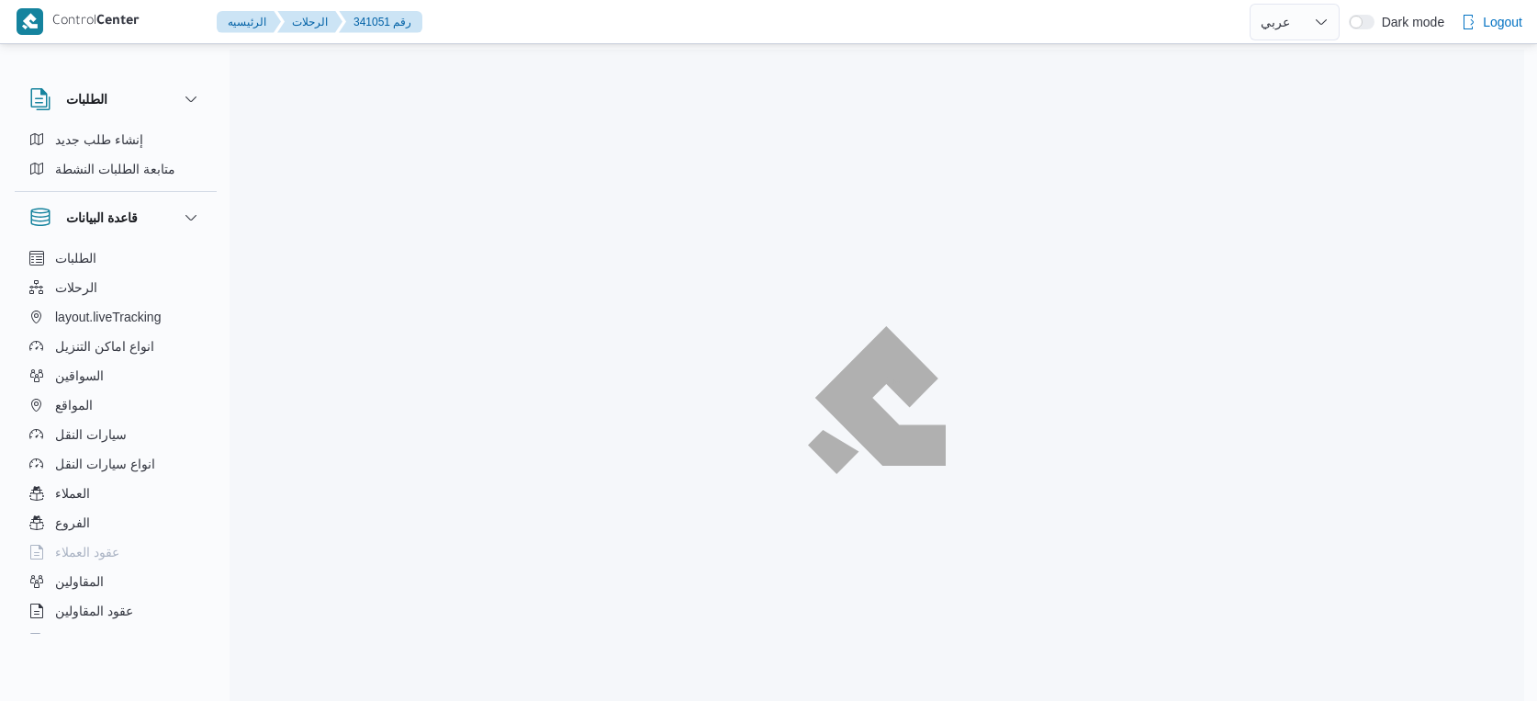
select select "ar"
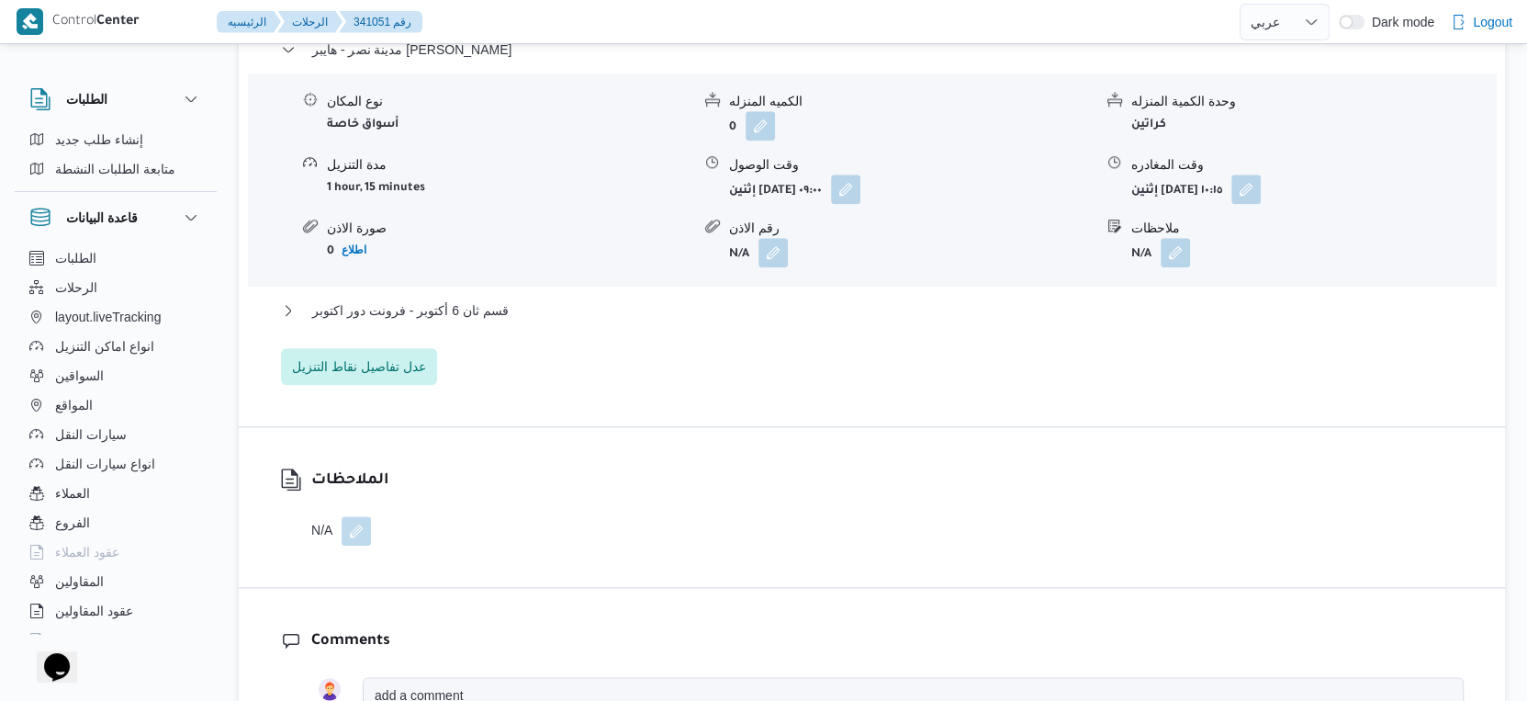
scroll to position [1632, 0]
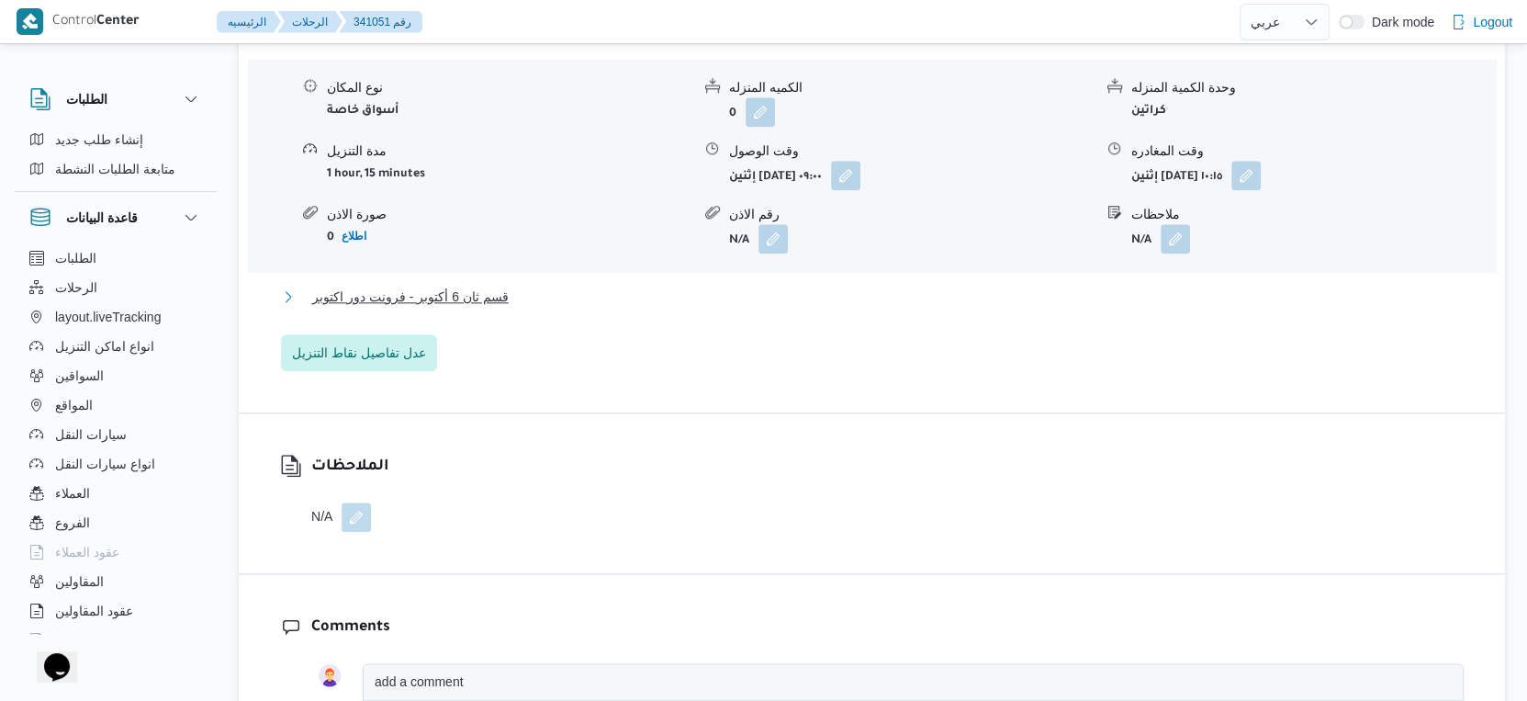
click at [481, 308] on span "قسم ثان 6 أكتوبر - فرونت دور اكتوبر" at bounding box center [410, 297] width 197 height 22
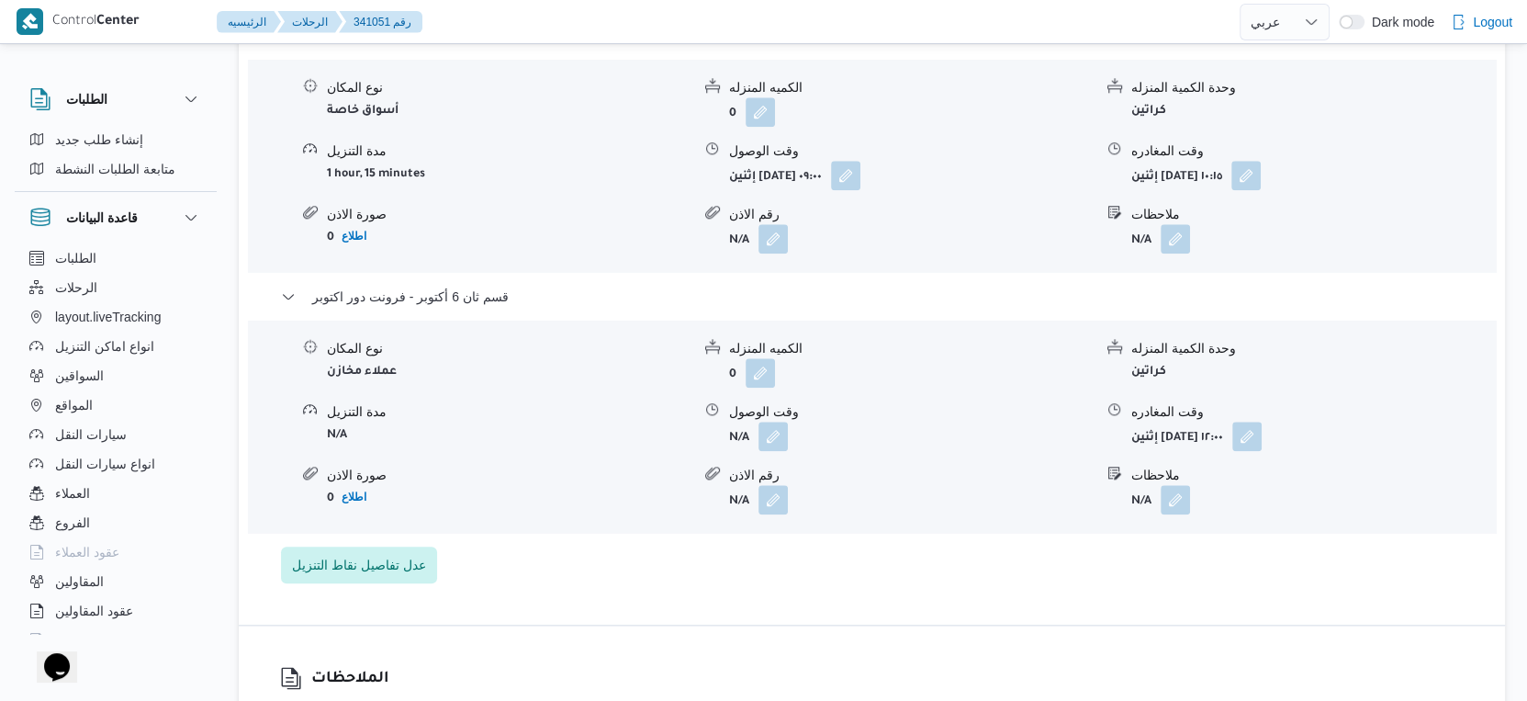
scroll to position [1428, 0]
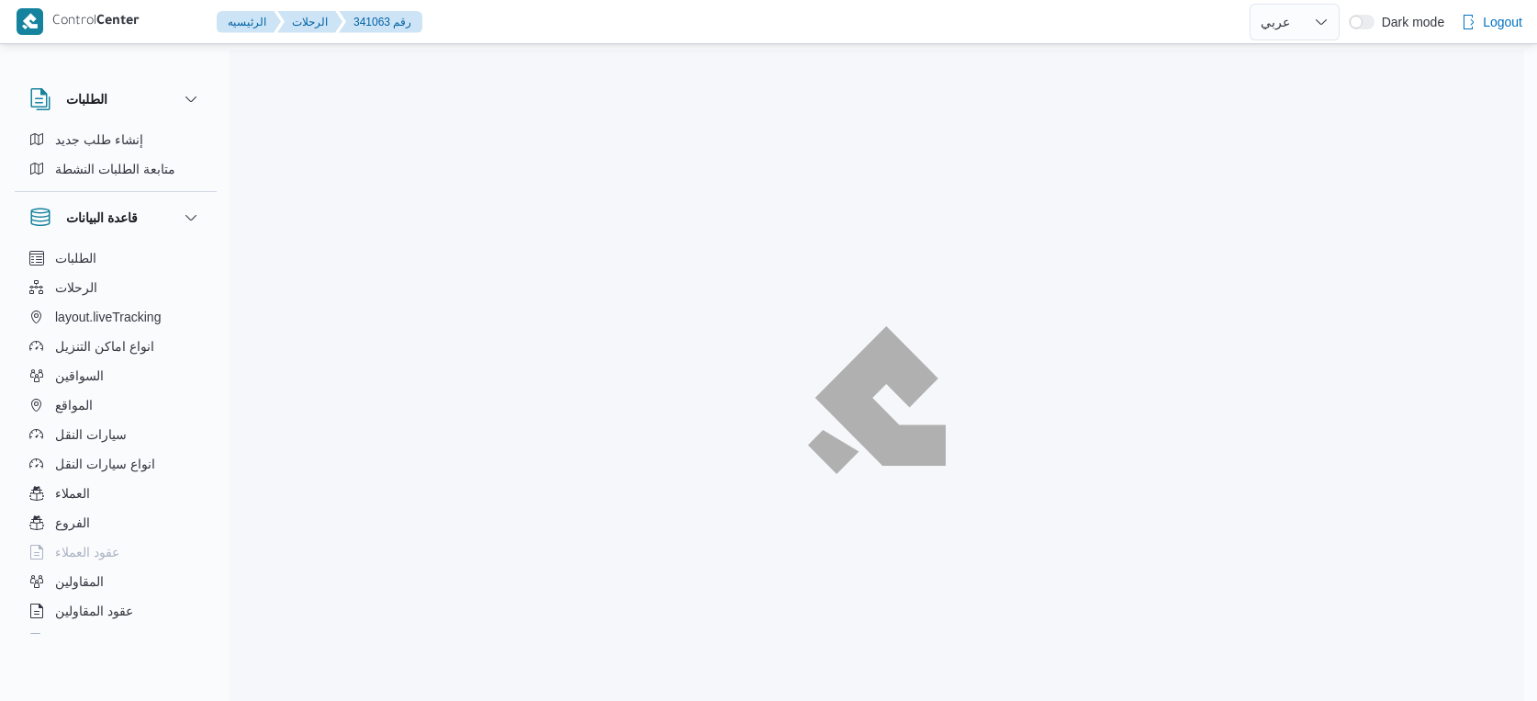
select select "ar"
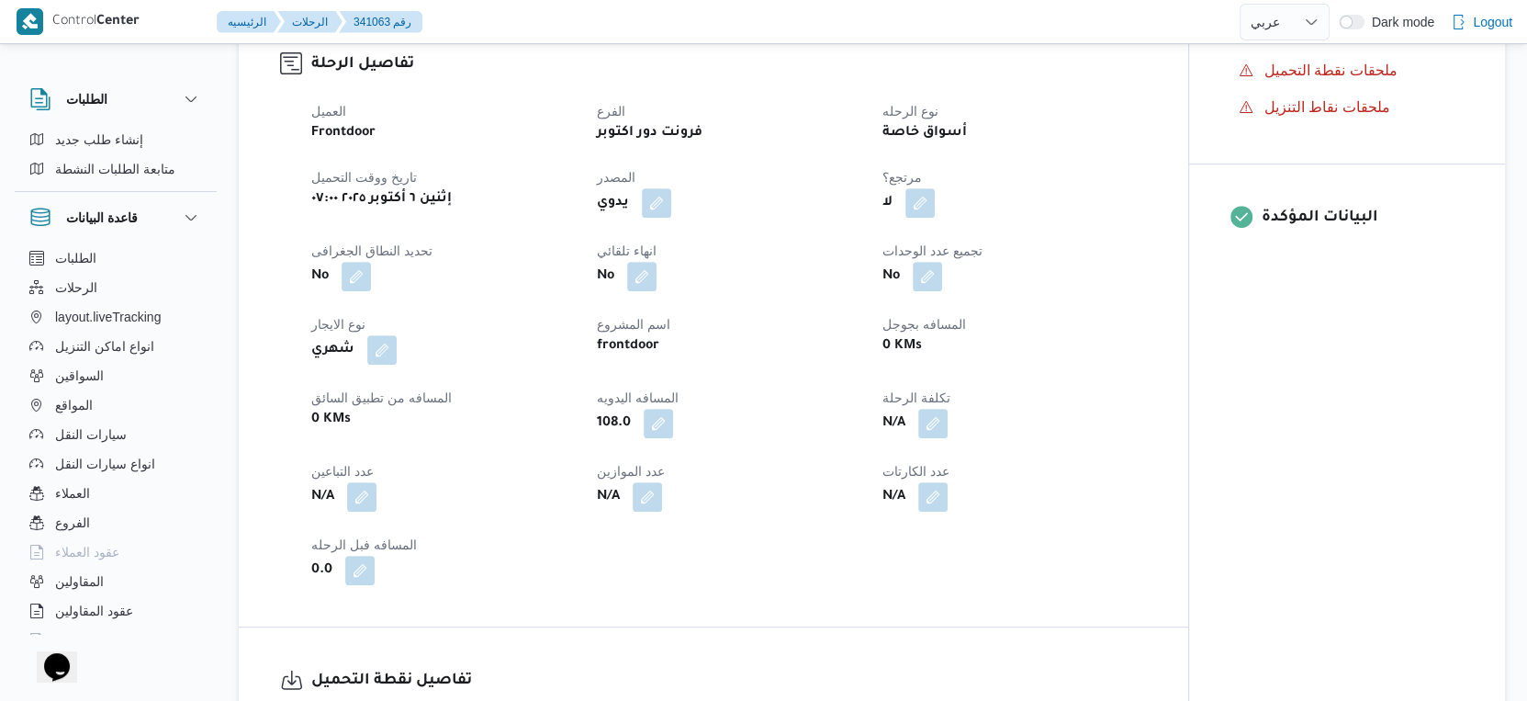
scroll to position [715, 0]
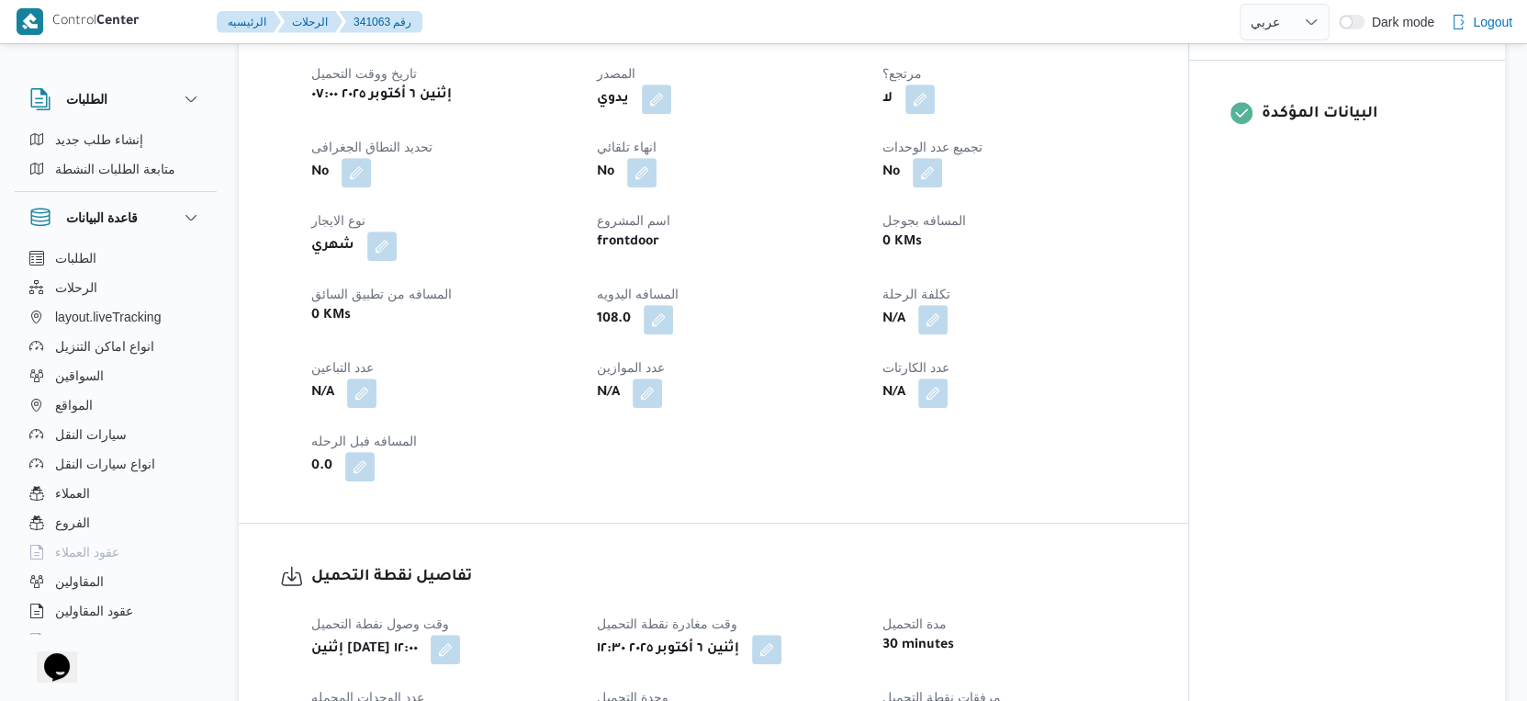
select select "ar"
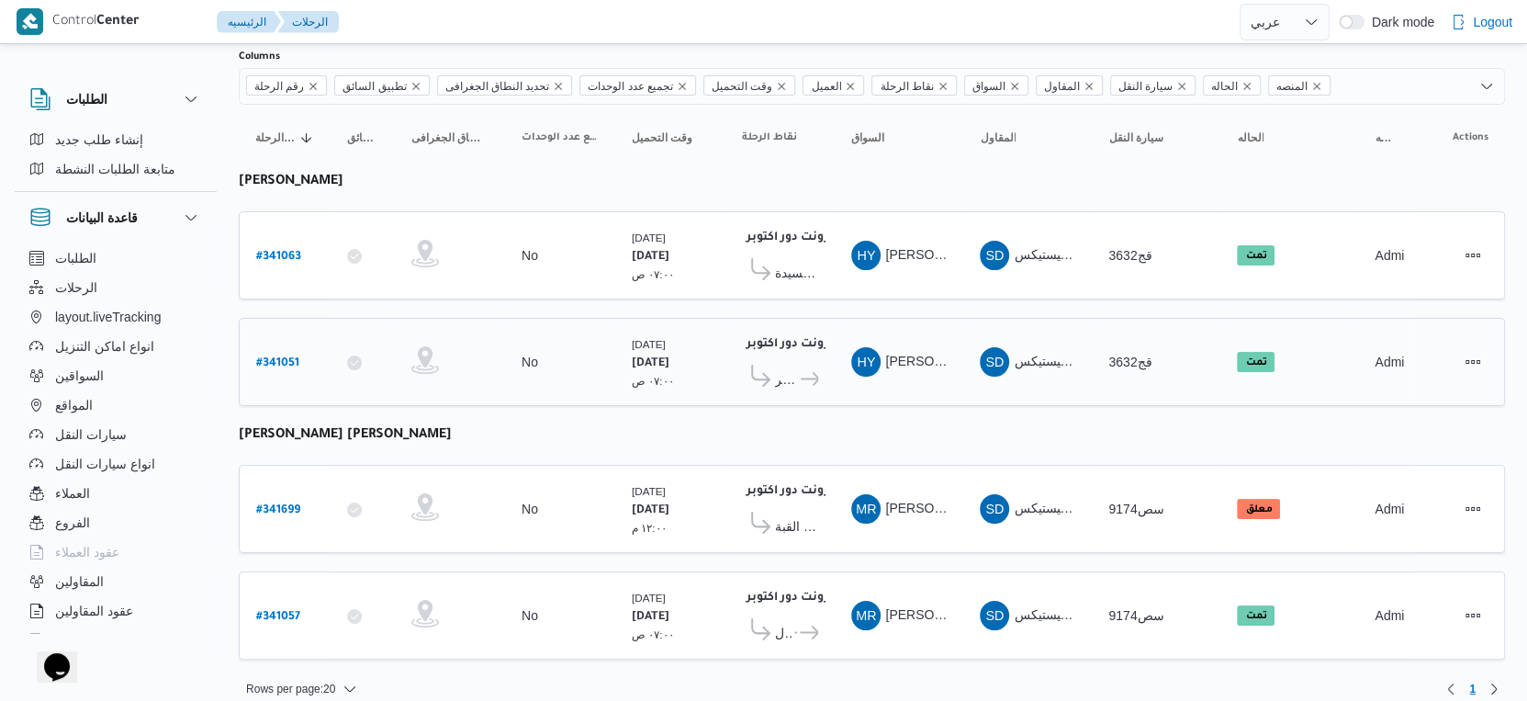
scroll to position [127, 0]
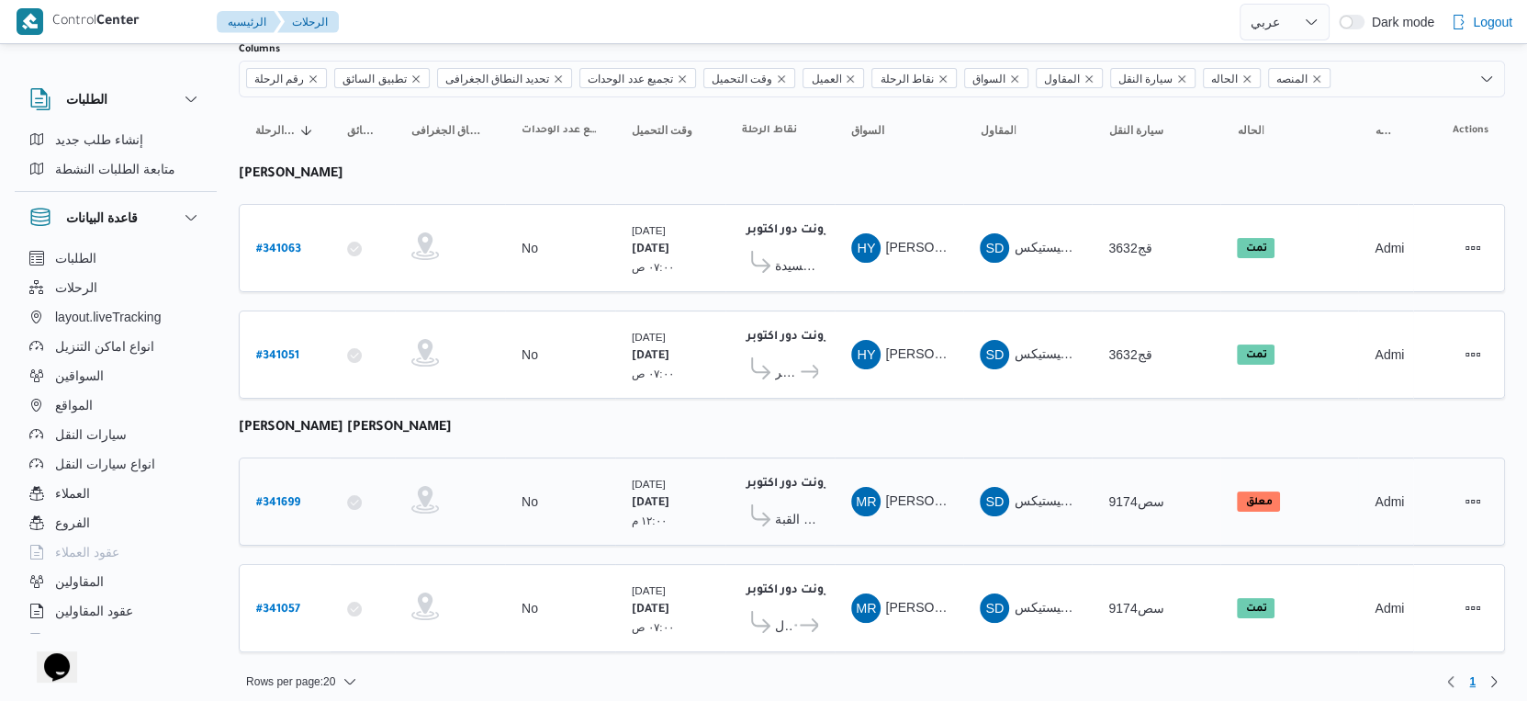
click at [797, 508] on span "كارفور السرايا 2 - حدائق القبة" at bounding box center [796, 519] width 43 height 22
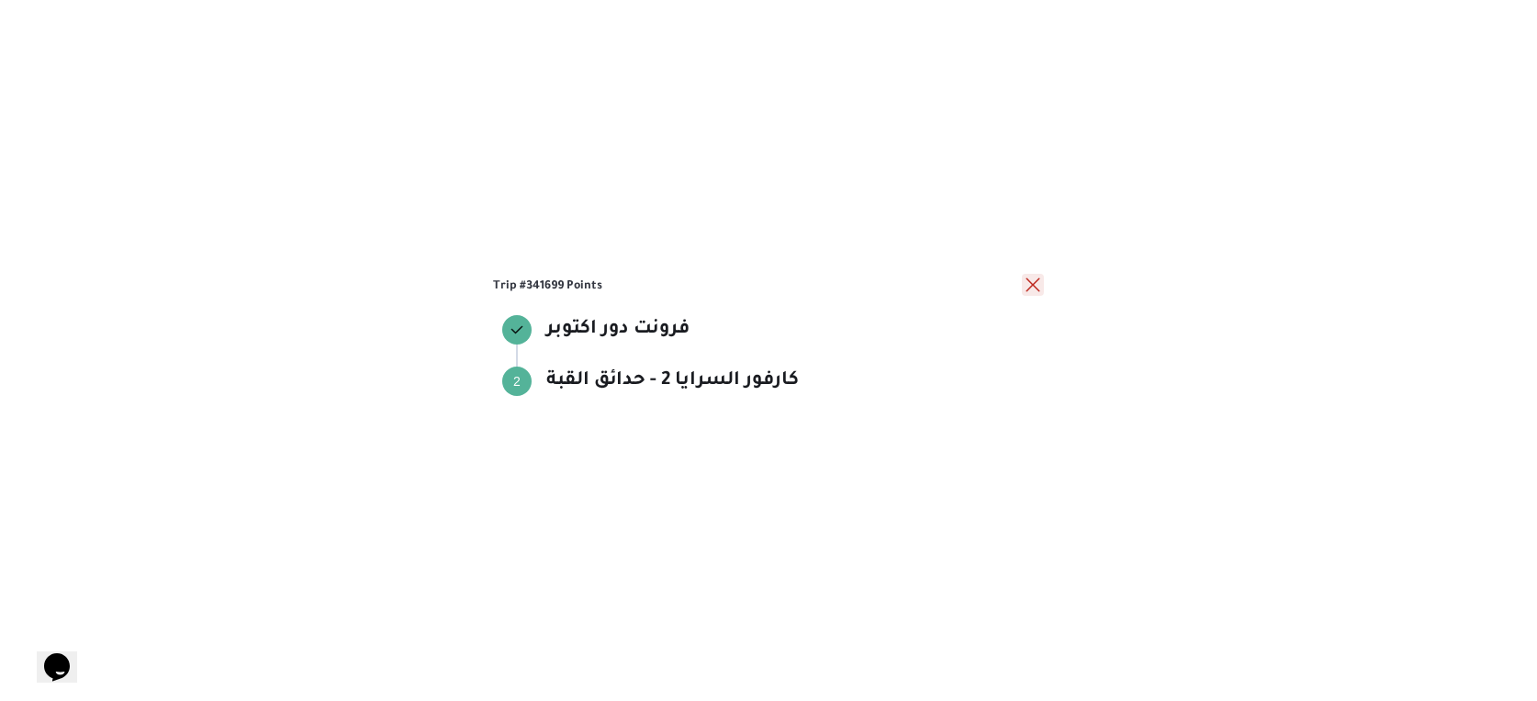
click at [1034, 289] on button "close" at bounding box center [1033, 285] width 22 height 22
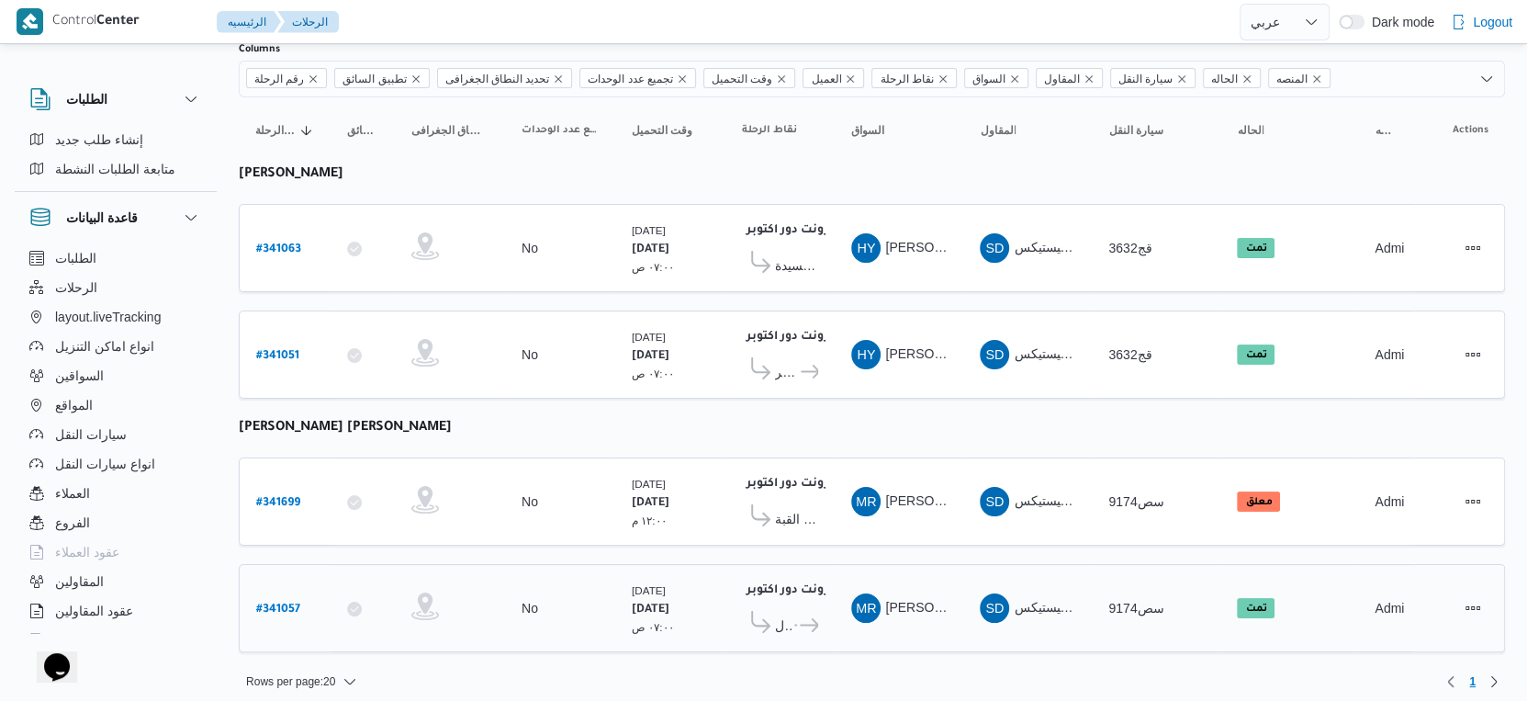
click at [809, 618] on icon at bounding box center [809, 625] width 19 height 14
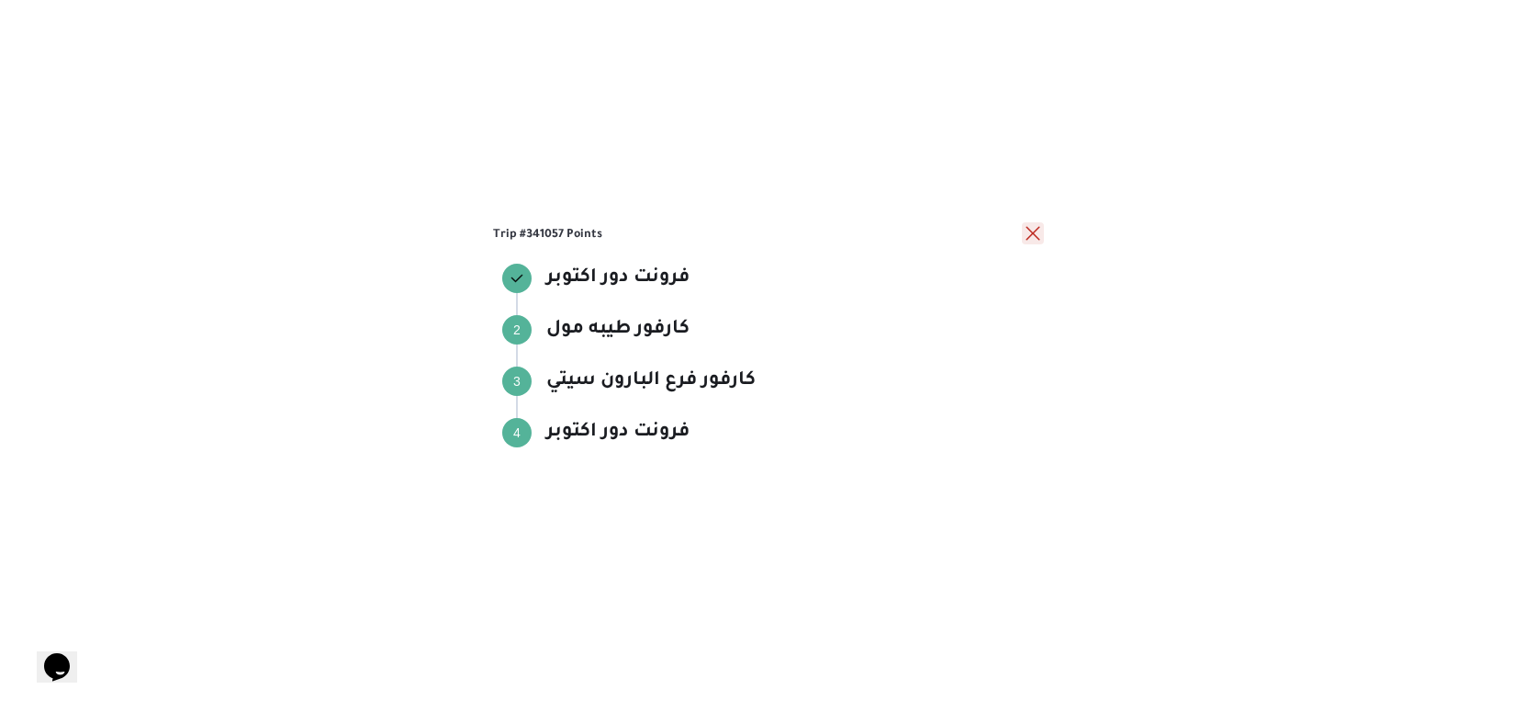
click at [1028, 240] on button "close" at bounding box center [1033, 233] width 22 height 22
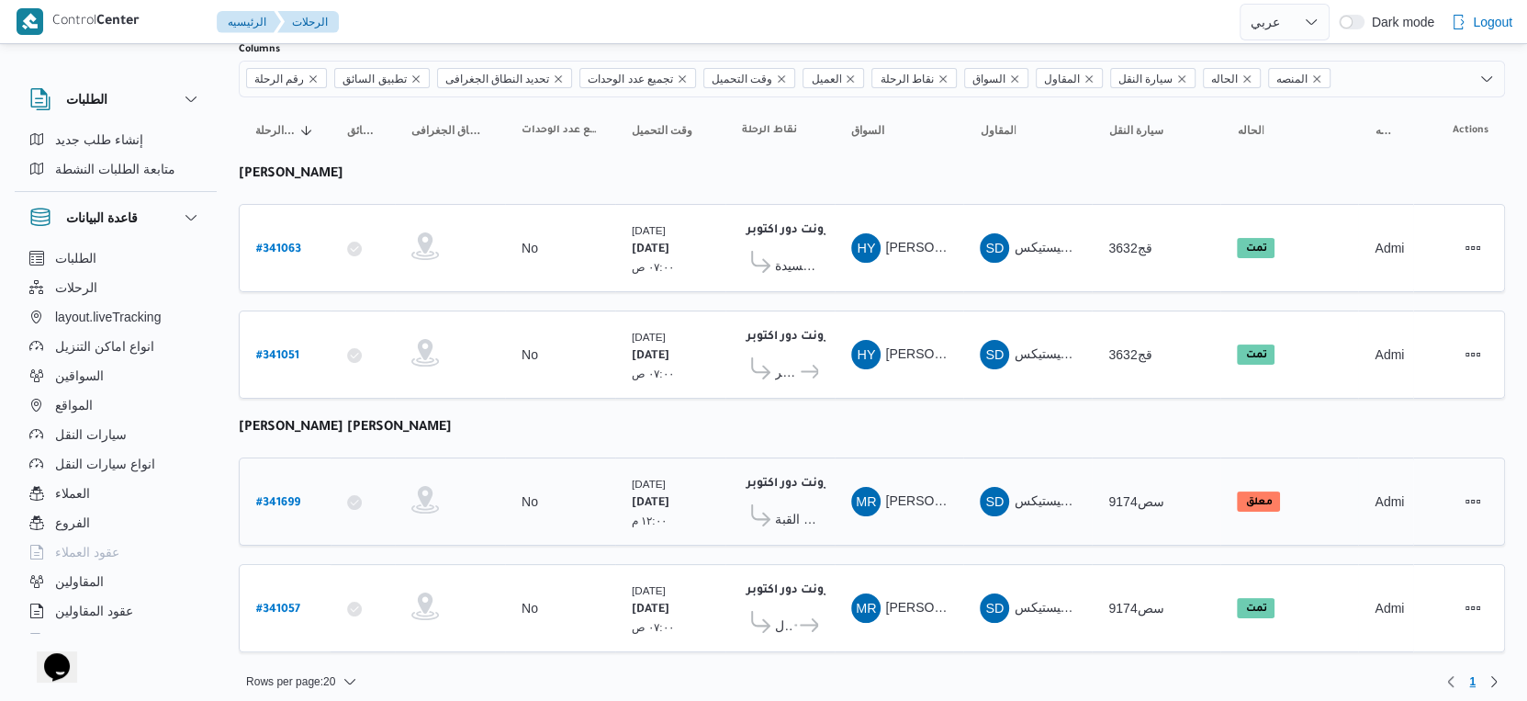
click at [271, 497] on b "# 341699" at bounding box center [278, 503] width 44 height 13
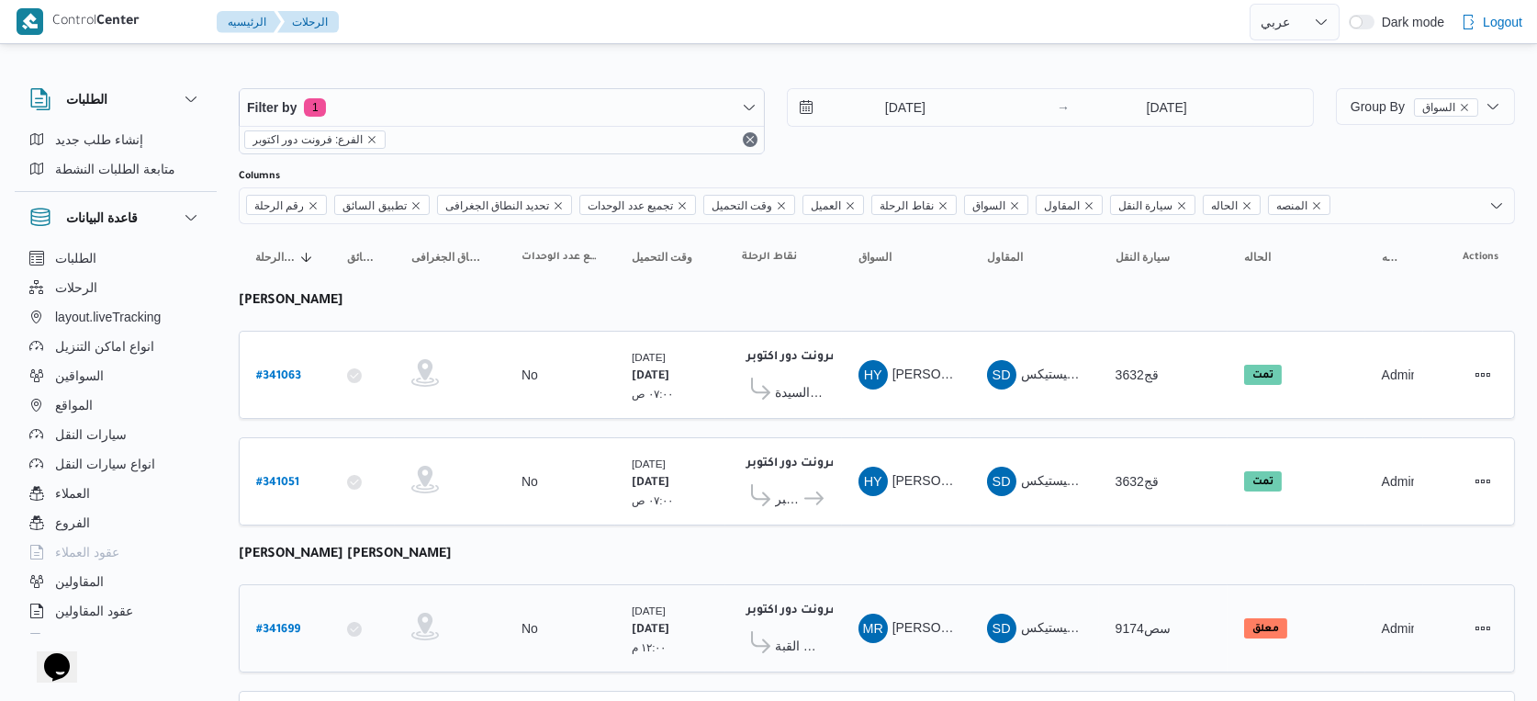
select select "ar"
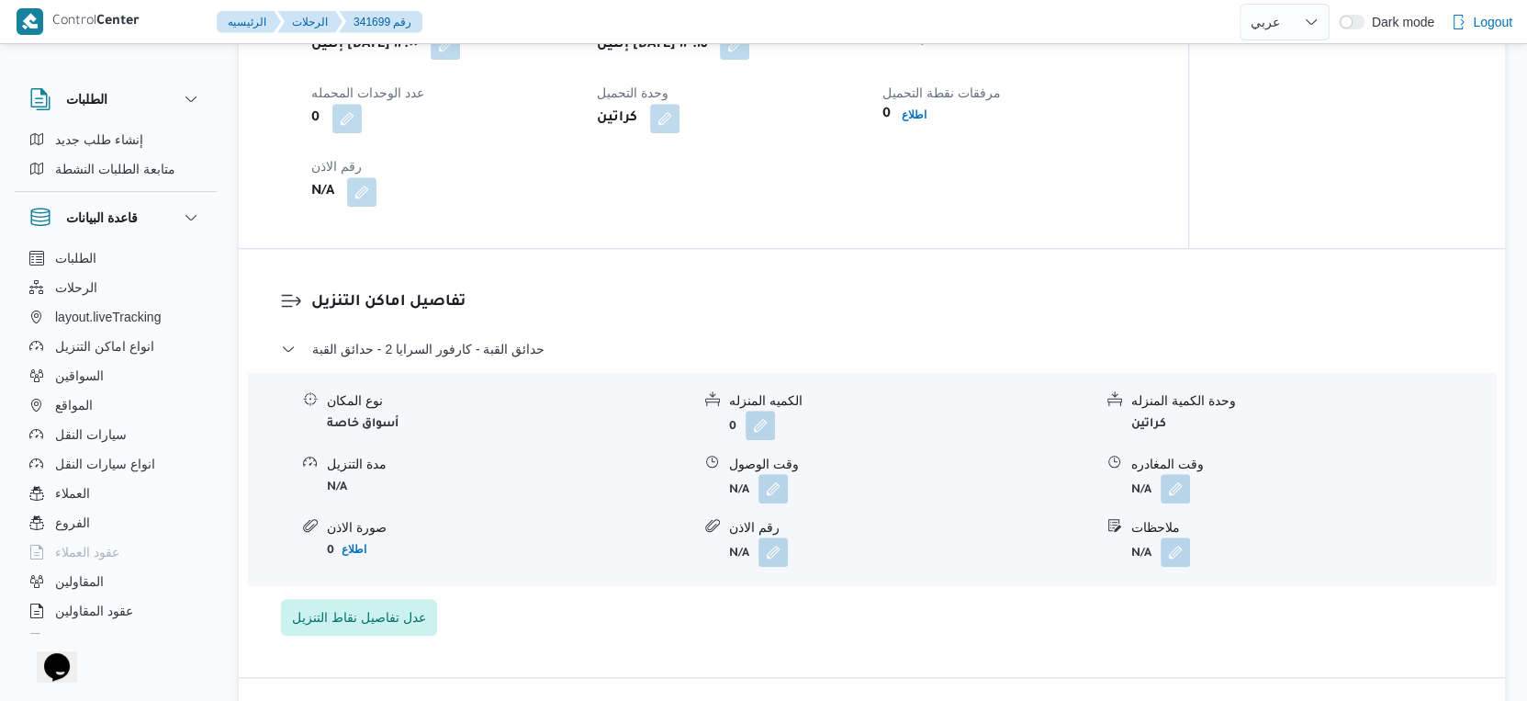
scroll to position [1326, 0]
click at [779, 502] on button "button" at bounding box center [773, 487] width 29 height 29
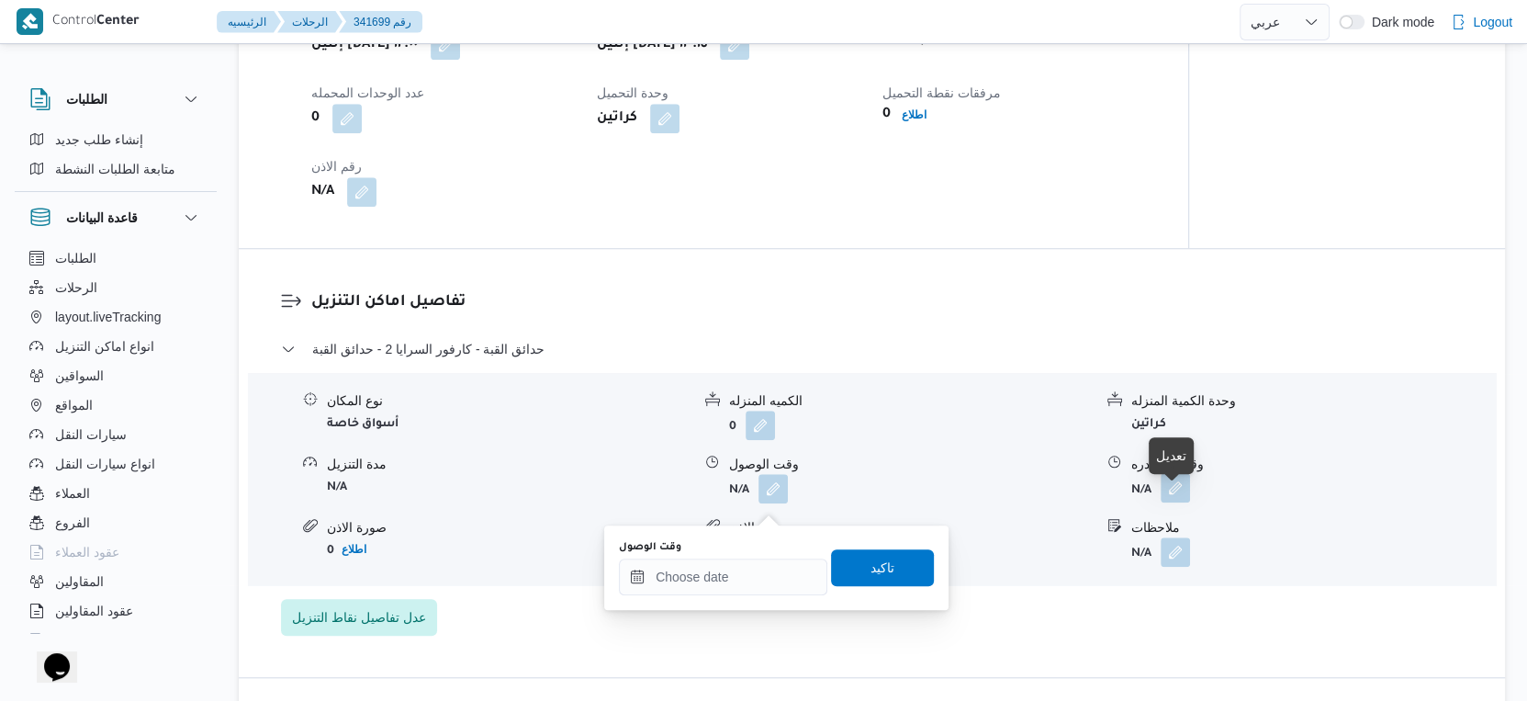
click at [1187, 502] on button "button" at bounding box center [1175, 487] width 29 height 29
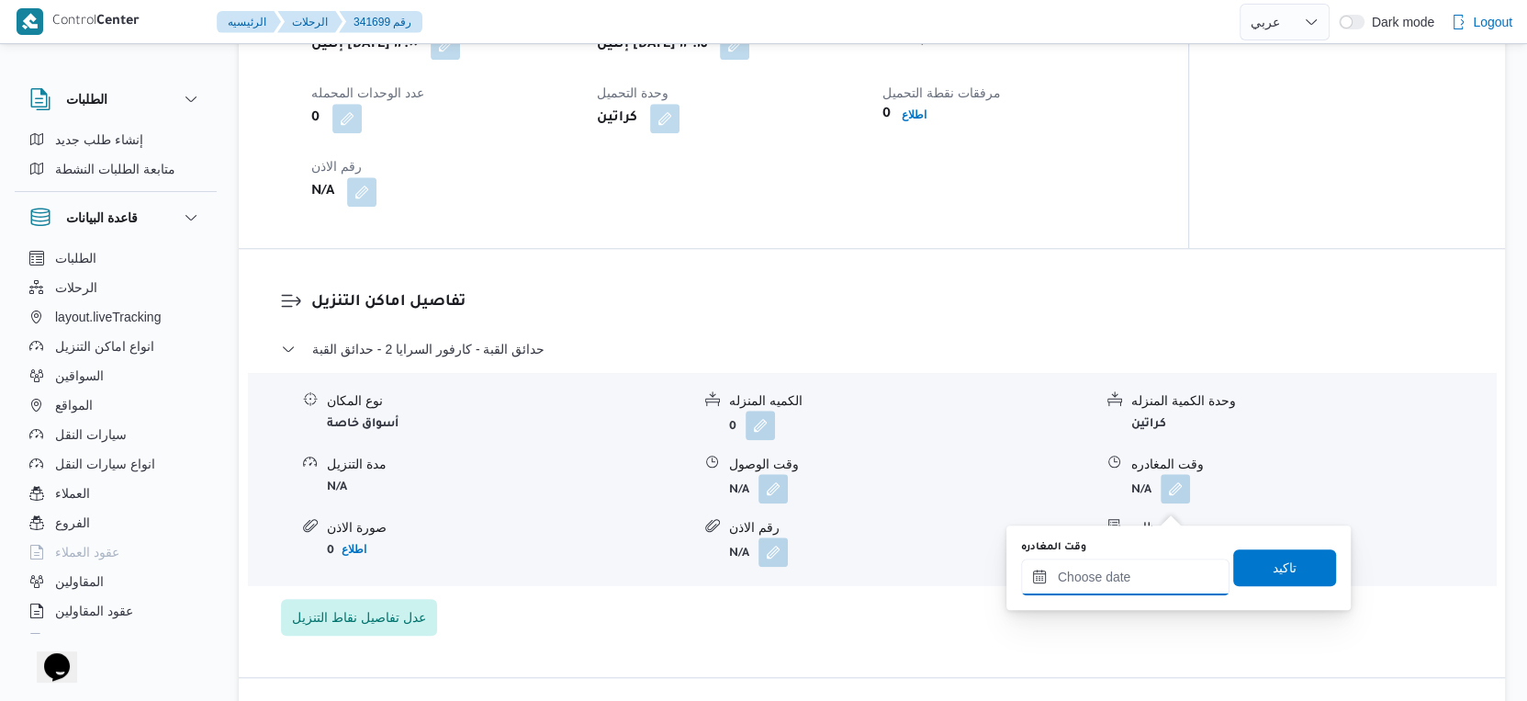
click at [1130, 587] on input "وقت المغادره" at bounding box center [1125, 576] width 208 height 37
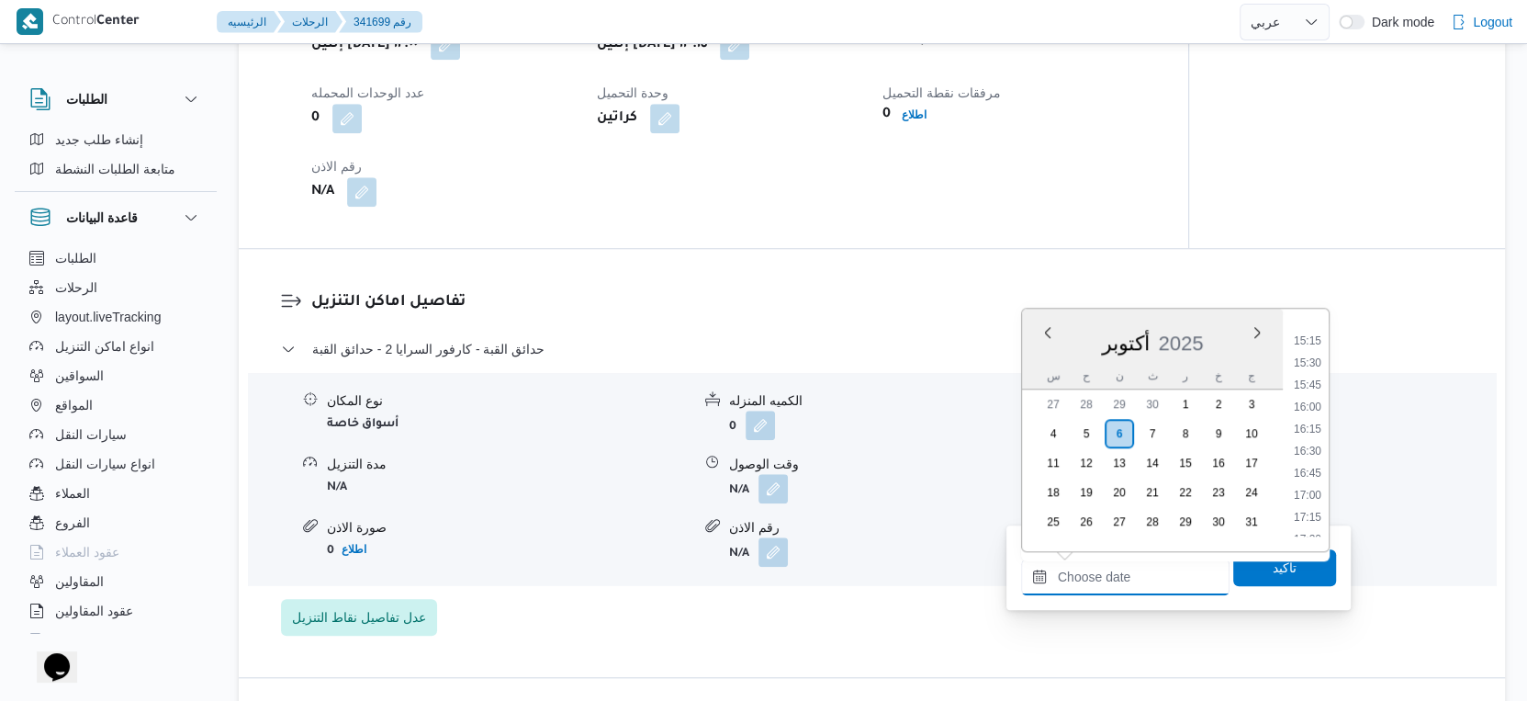
scroll to position [1313, 0]
drag, startPoint x: 1312, startPoint y: 390, endPoint x: 1318, endPoint y: 468, distance: 78.3
click at [1312, 390] on li "15:30" at bounding box center [1308, 386] width 42 height 18
type input "٠٦/١٠/٢٠٢٥ ١٥:٣٠"
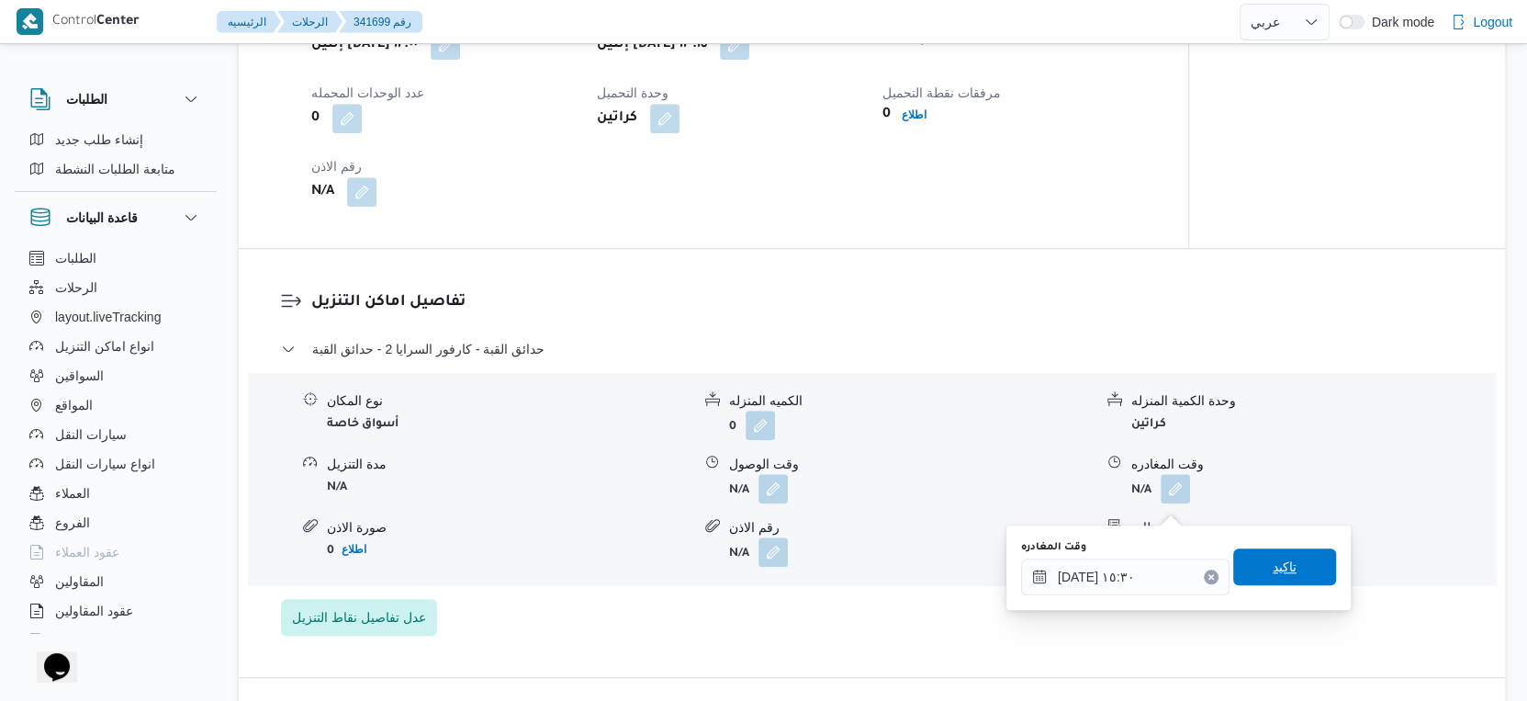
click at [1315, 560] on span "تاكيد" at bounding box center [1284, 566] width 103 height 37
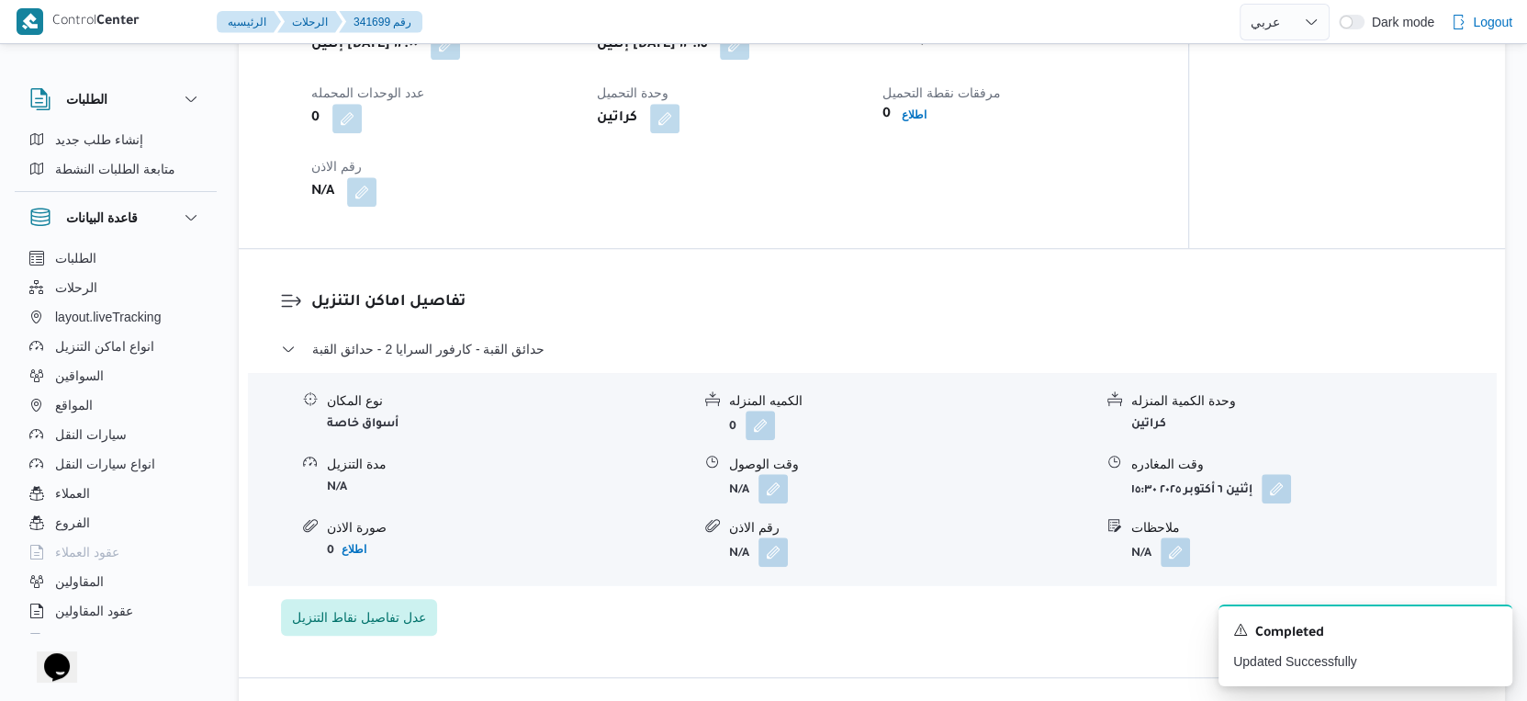
scroll to position [1326, 0]
click at [780, 496] on button "button" at bounding box center [773, 487] width 29 height 29
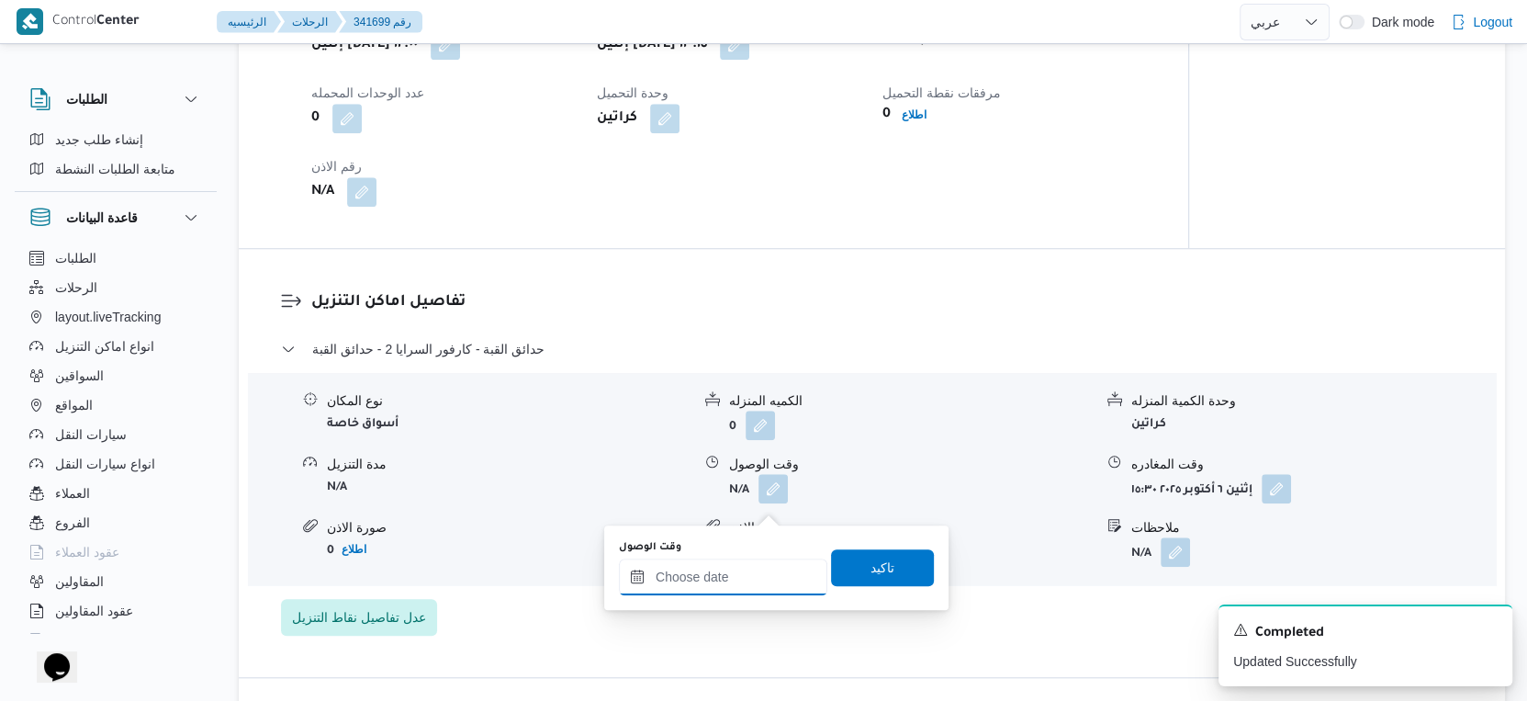
click at [770, 578] on input "وقت الوصول" at bounding box center [723, 576] width 208 height 37
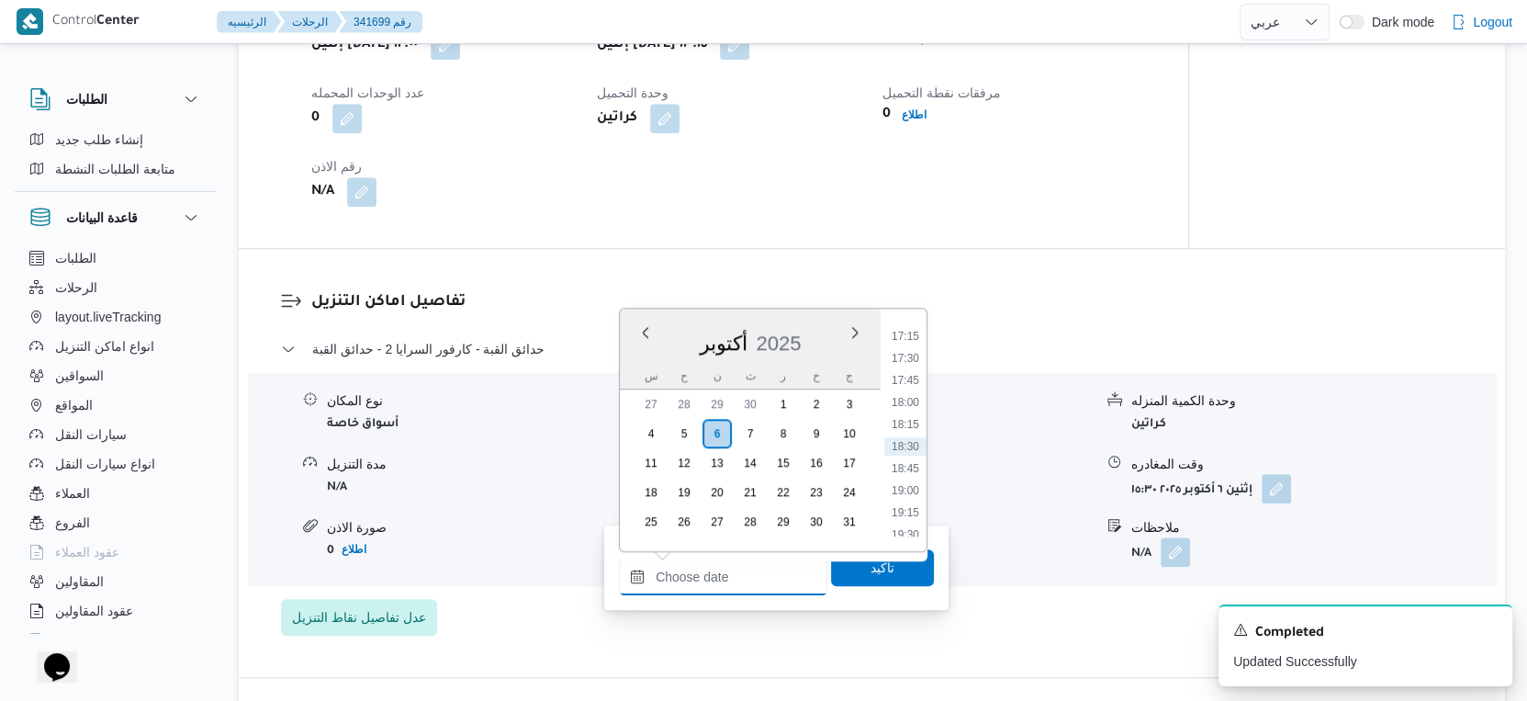
scroll to position [1211, 0]
click at [915, 401] on li "14:30" at bounding box center [905, 399] width 42 height 18
type input "٠٦/١٠/٢٠٢٥ ١٤:٣٠"
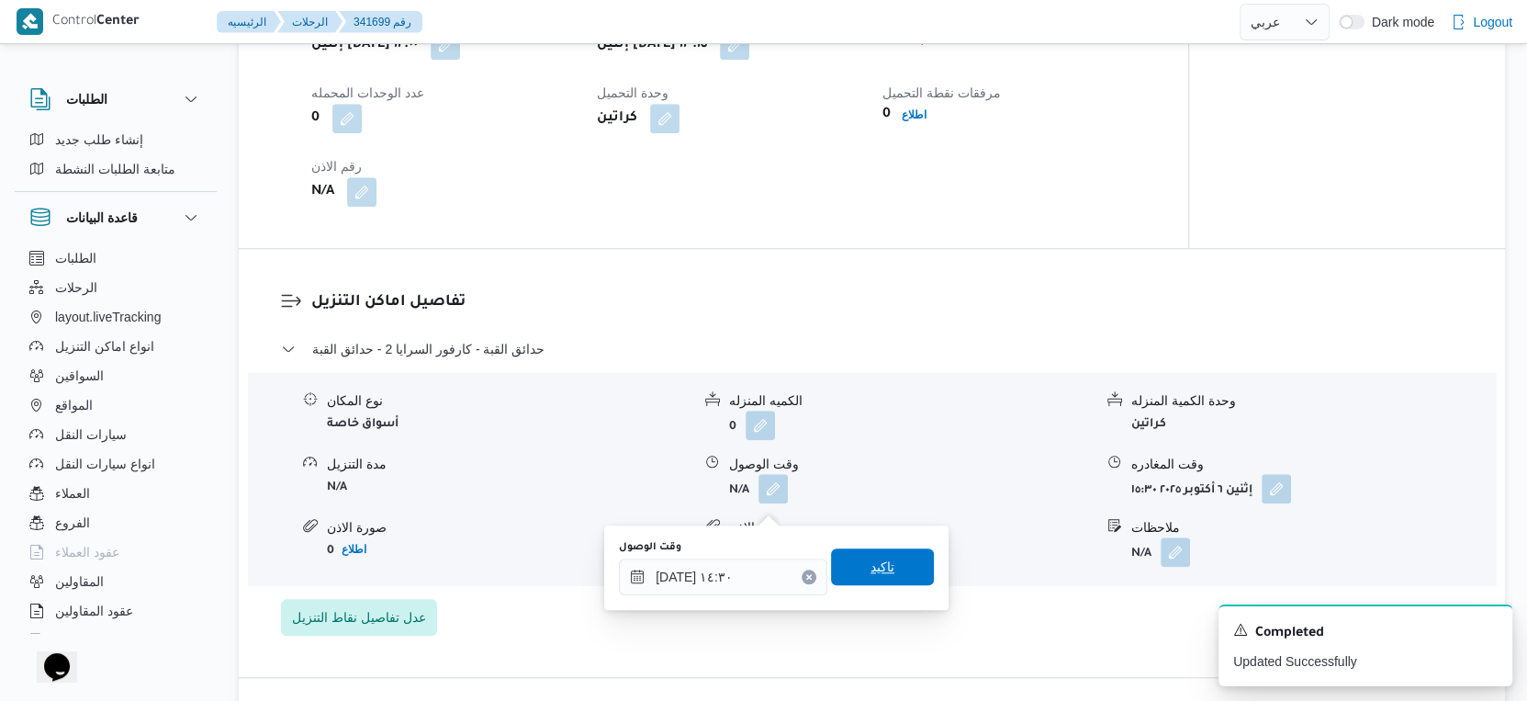
click at [895, 577] on span "تاكيد" at bounding box center [882, 566] width 103 height 37
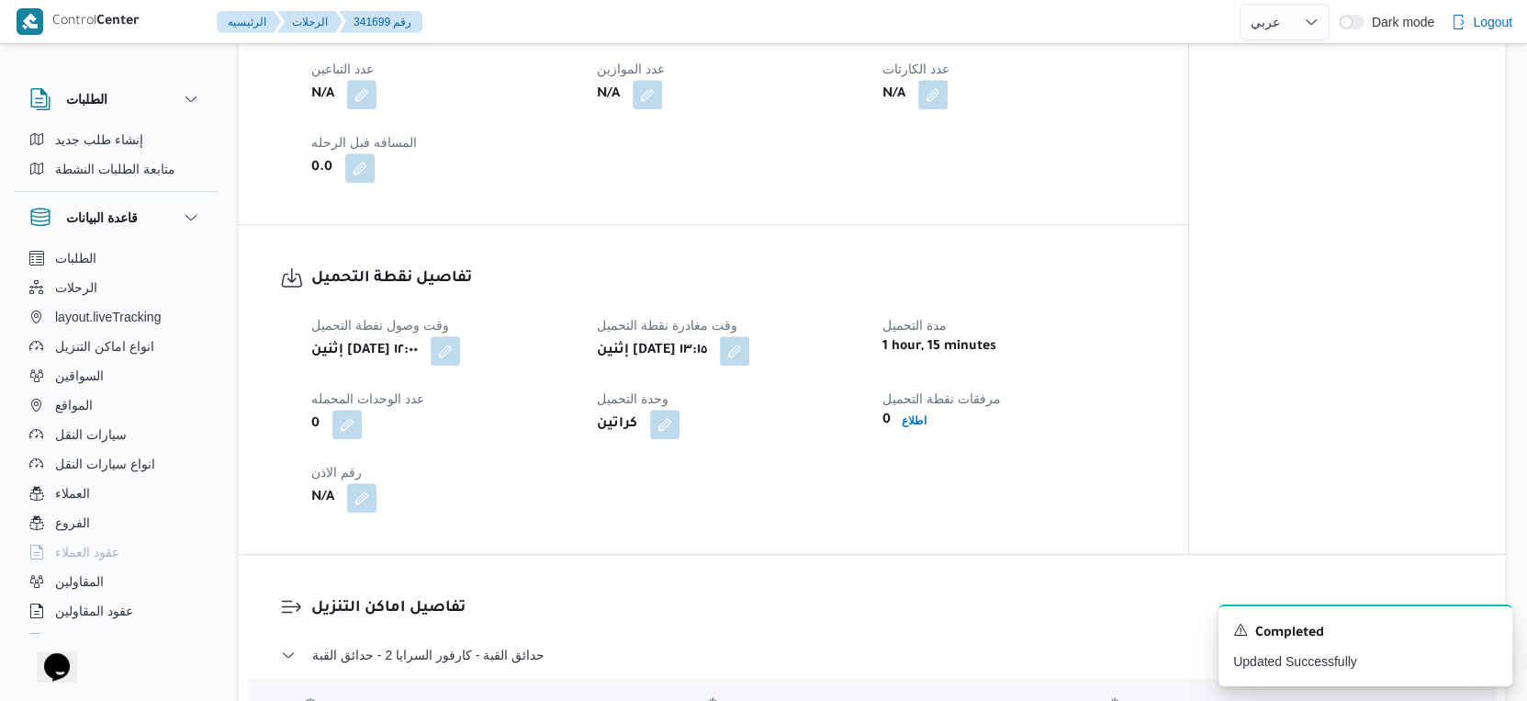
scroll to position [715, 0]
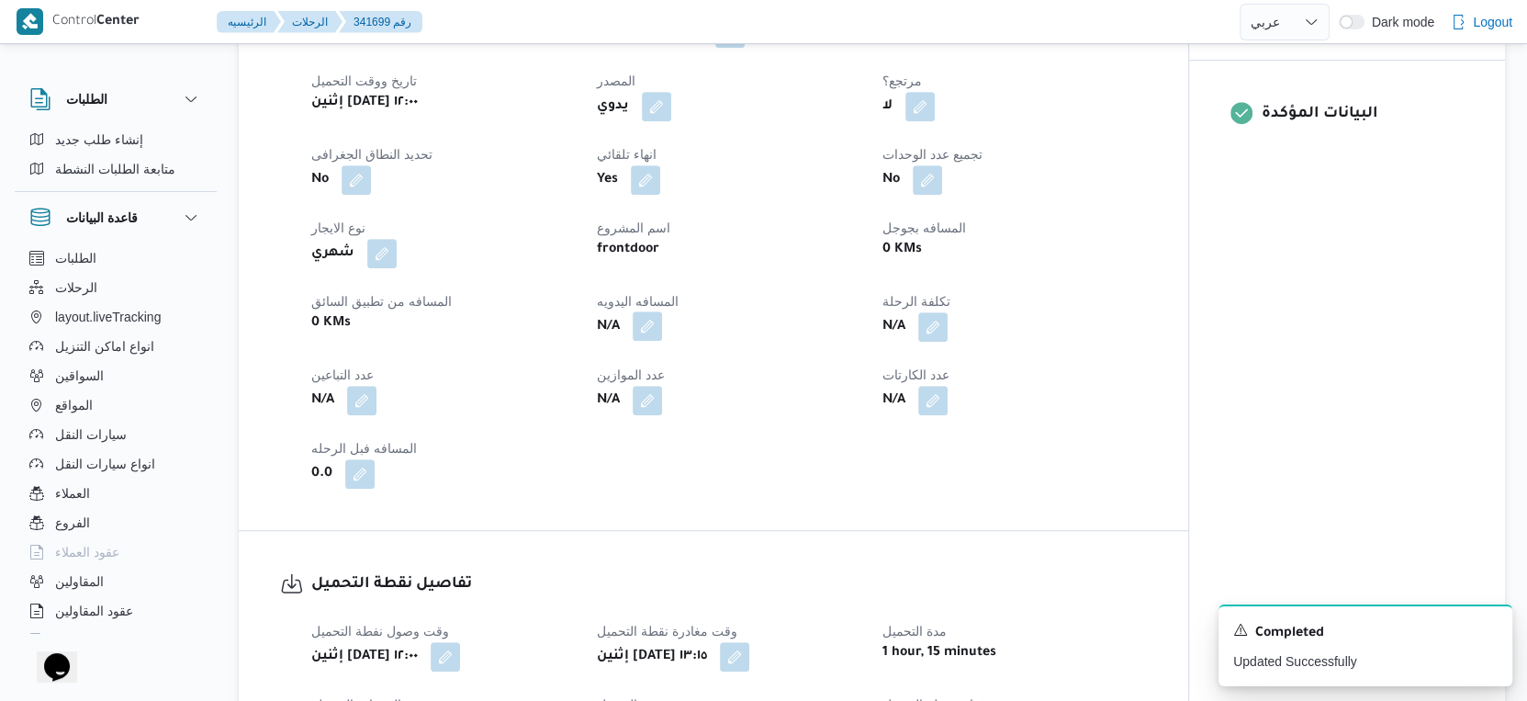
click at [647, 337] on button "button" at bounding box center [647, 325] width 29 height 29
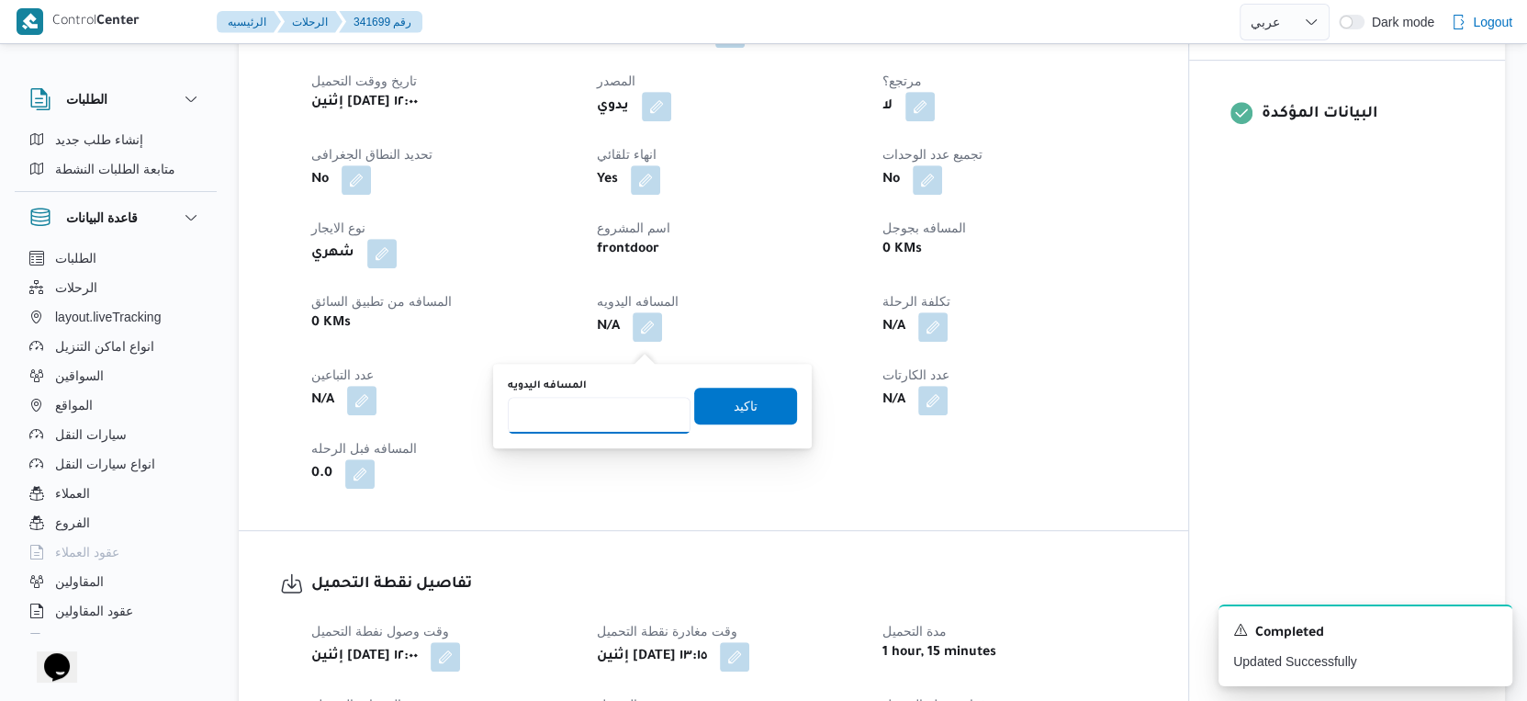
click at [591, 411] on input "المسافه اليدويه" at bounding box center [599, 415] width 183 height 37
type input "127"
click at [734, 397] on span "تاكيد" at bounding box center [746, 405] width 24 height 22
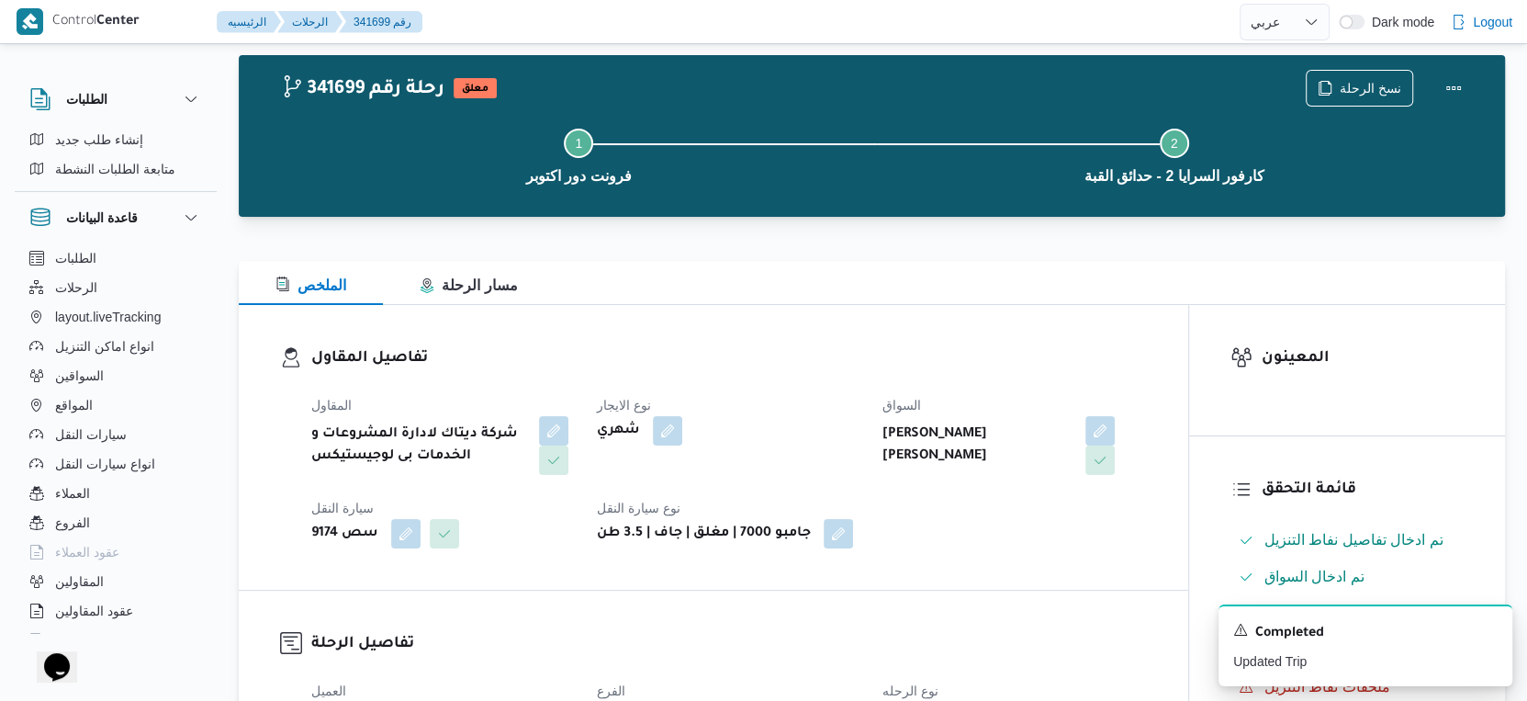
scroll to position [0, 0]
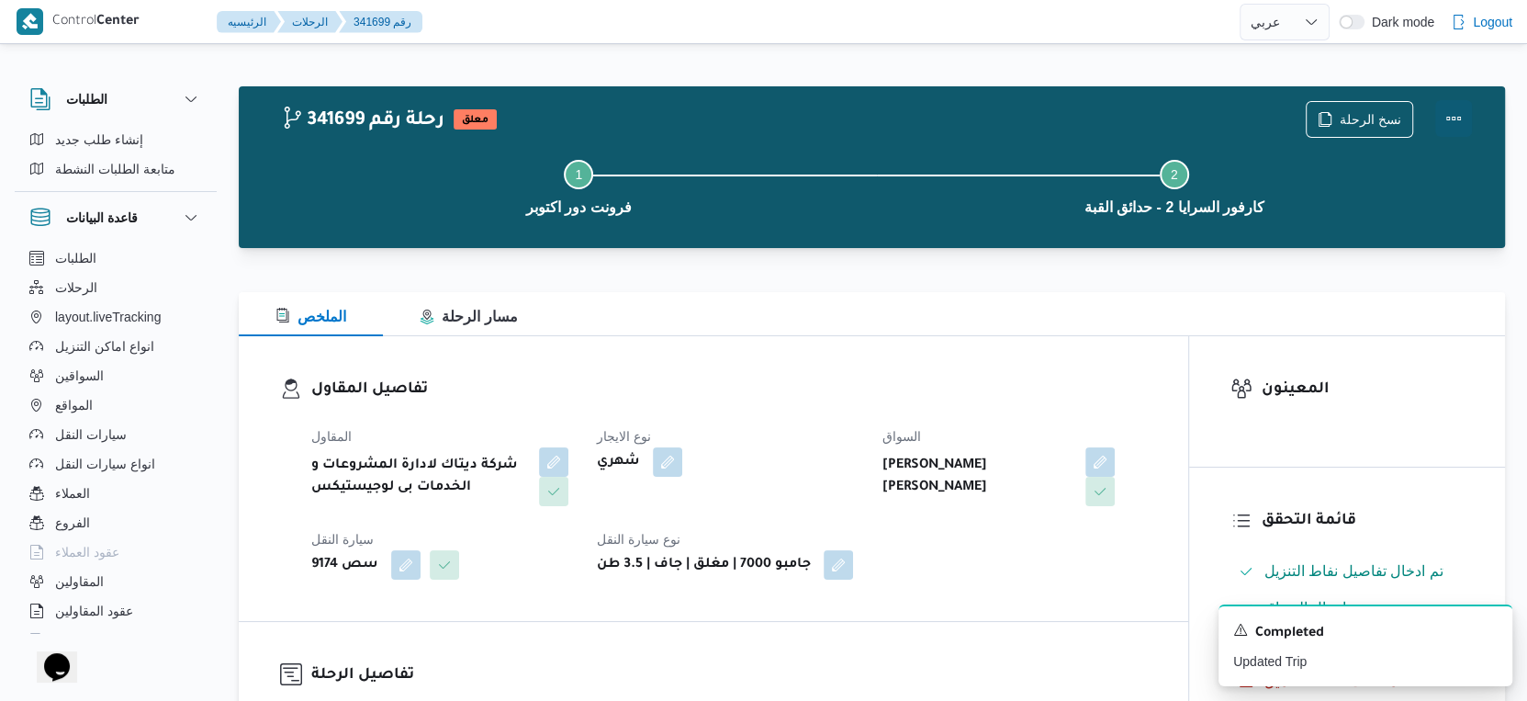
click at [1450, 120] on button "Actions" at bounding box center [1453, 118] width 37 height 37
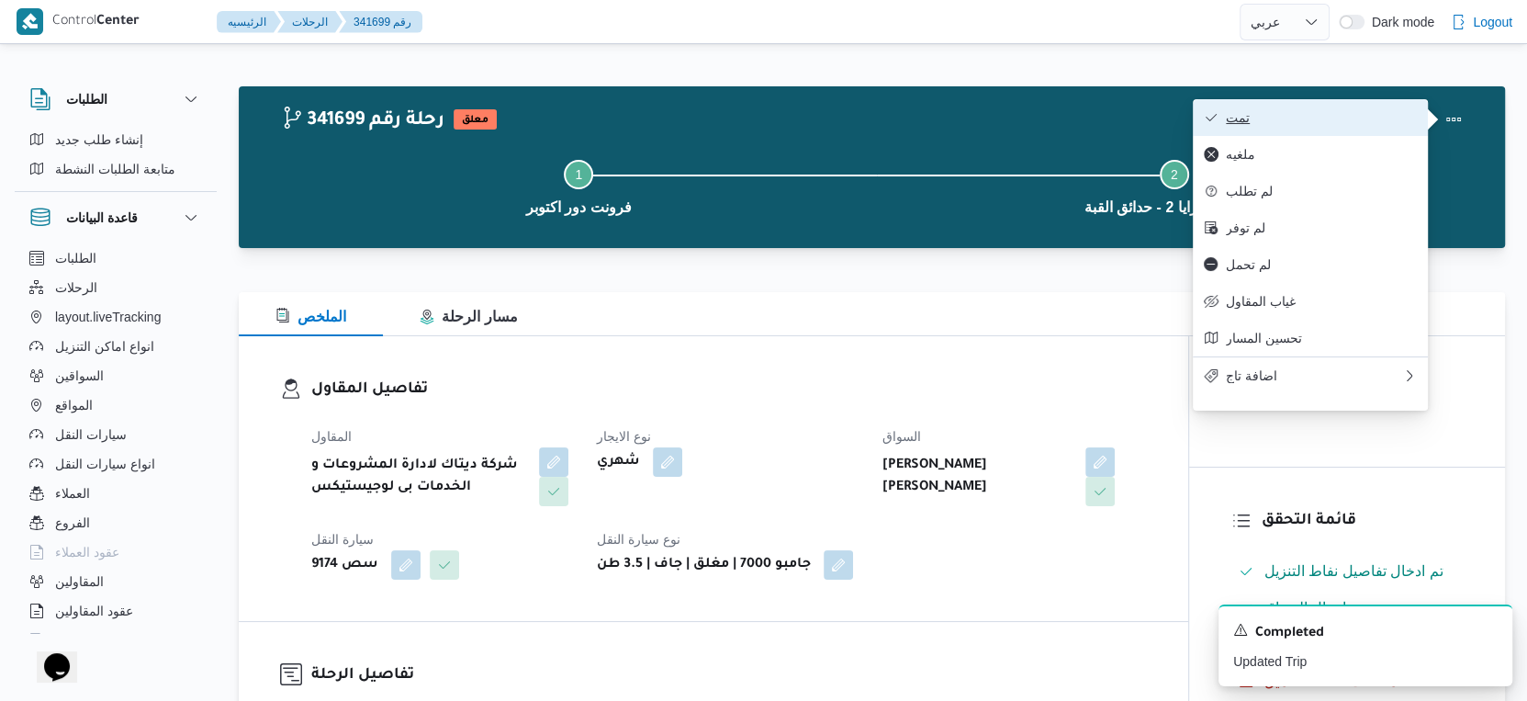
click at [1355, 118] on span "تمت" at bounding box center [1321, 117] width 191 height 15
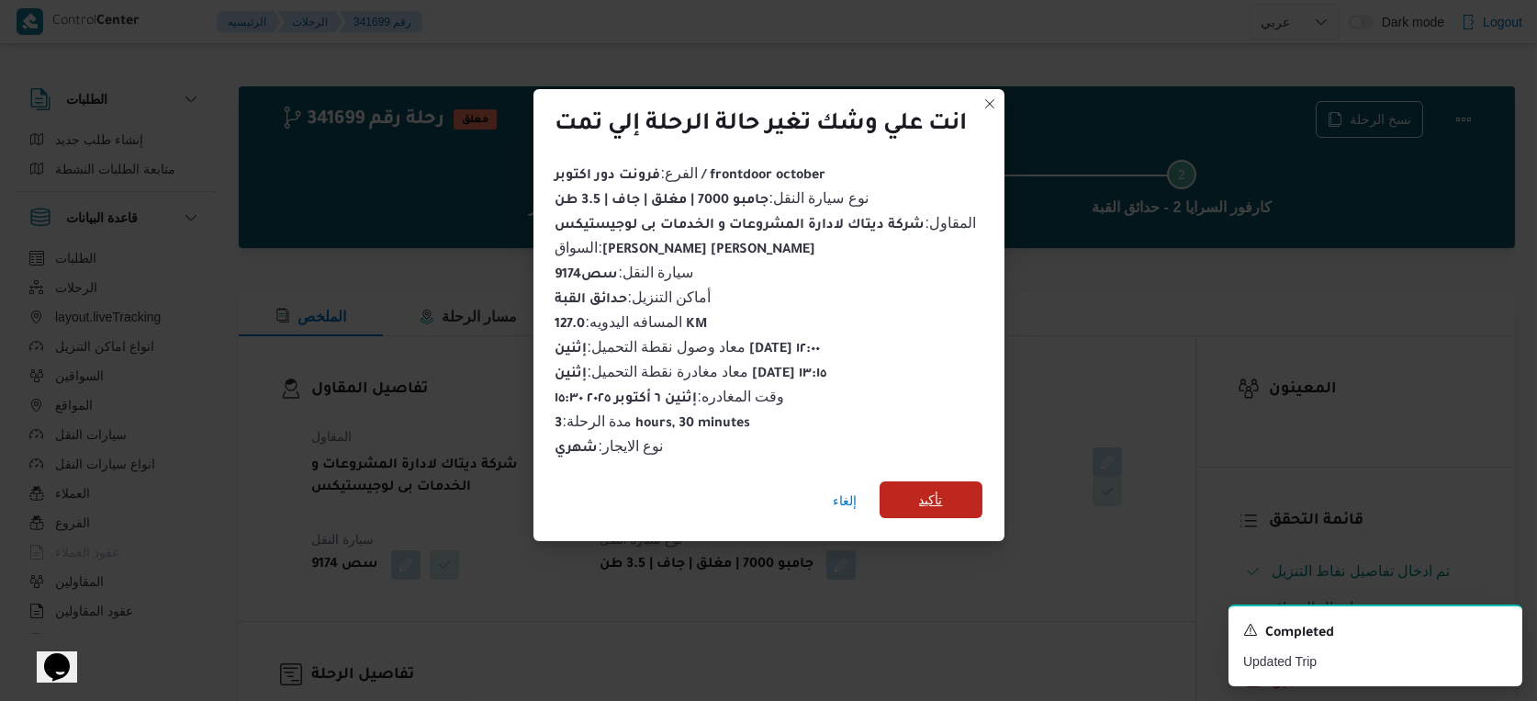
click at [904, 481] on span "تأكيد" at bounding box center [931, 499] width 103 height 37
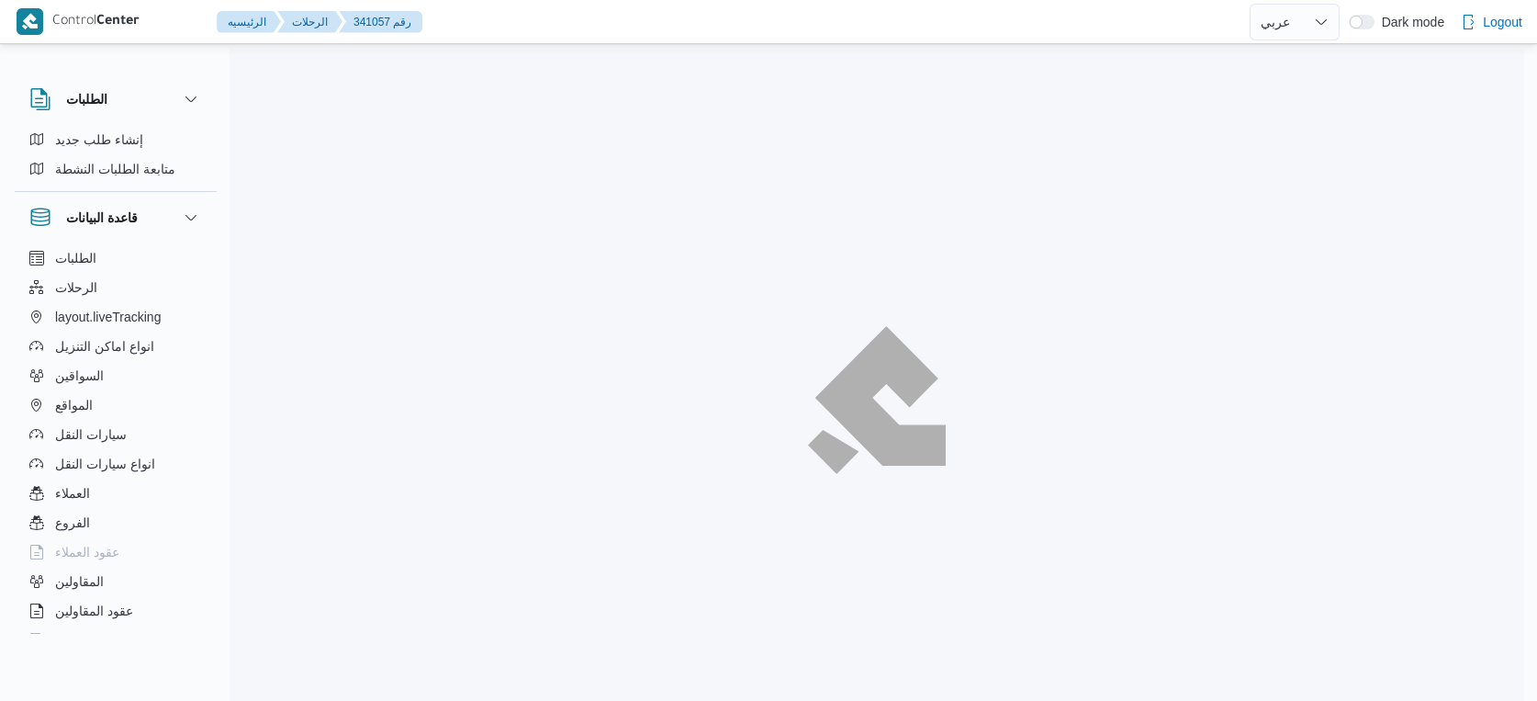
select select "ar"
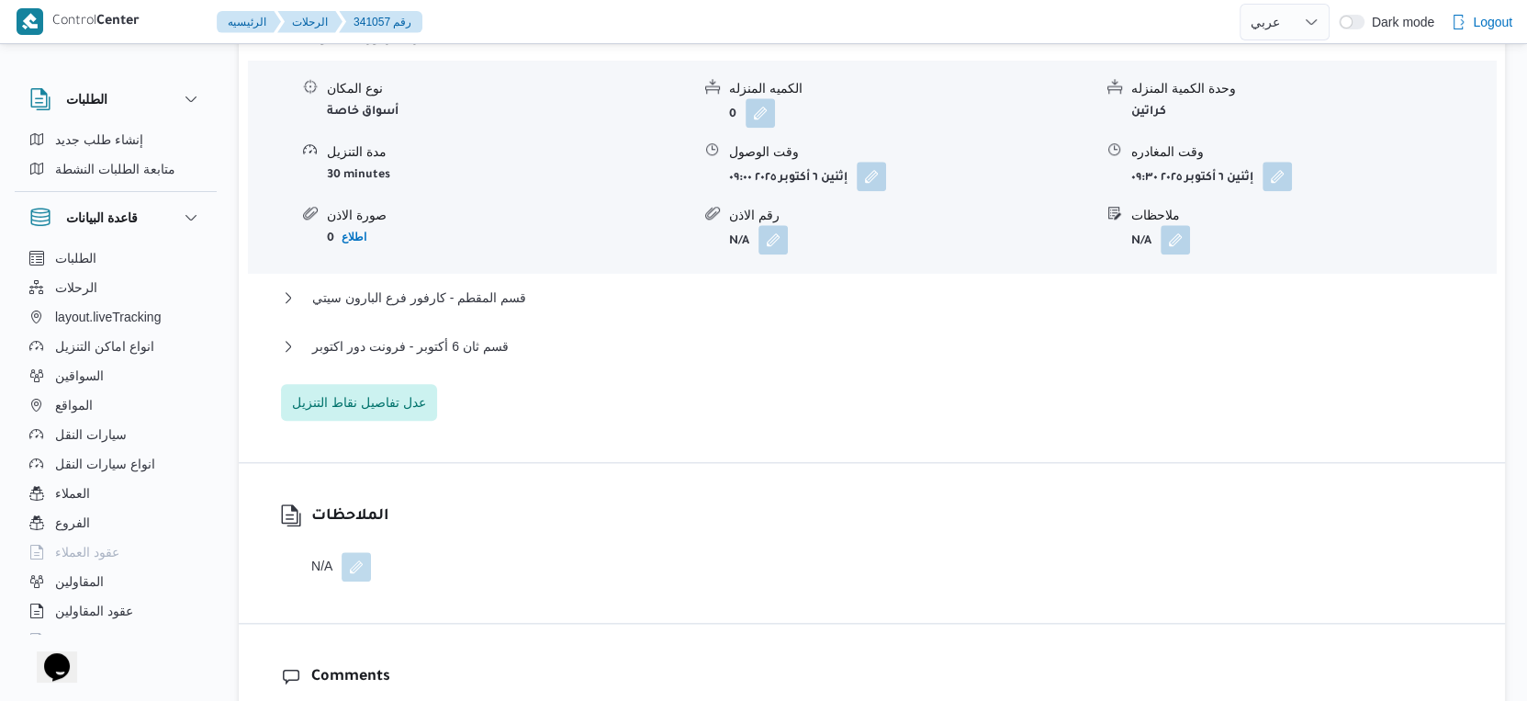
scroll to position [1632, 0]
click at [516, 356] on button "قسم ثان 6 أكتوبر - فرونت دور اكتوبر" at bounding box center [872, 345] width 1183 height 22
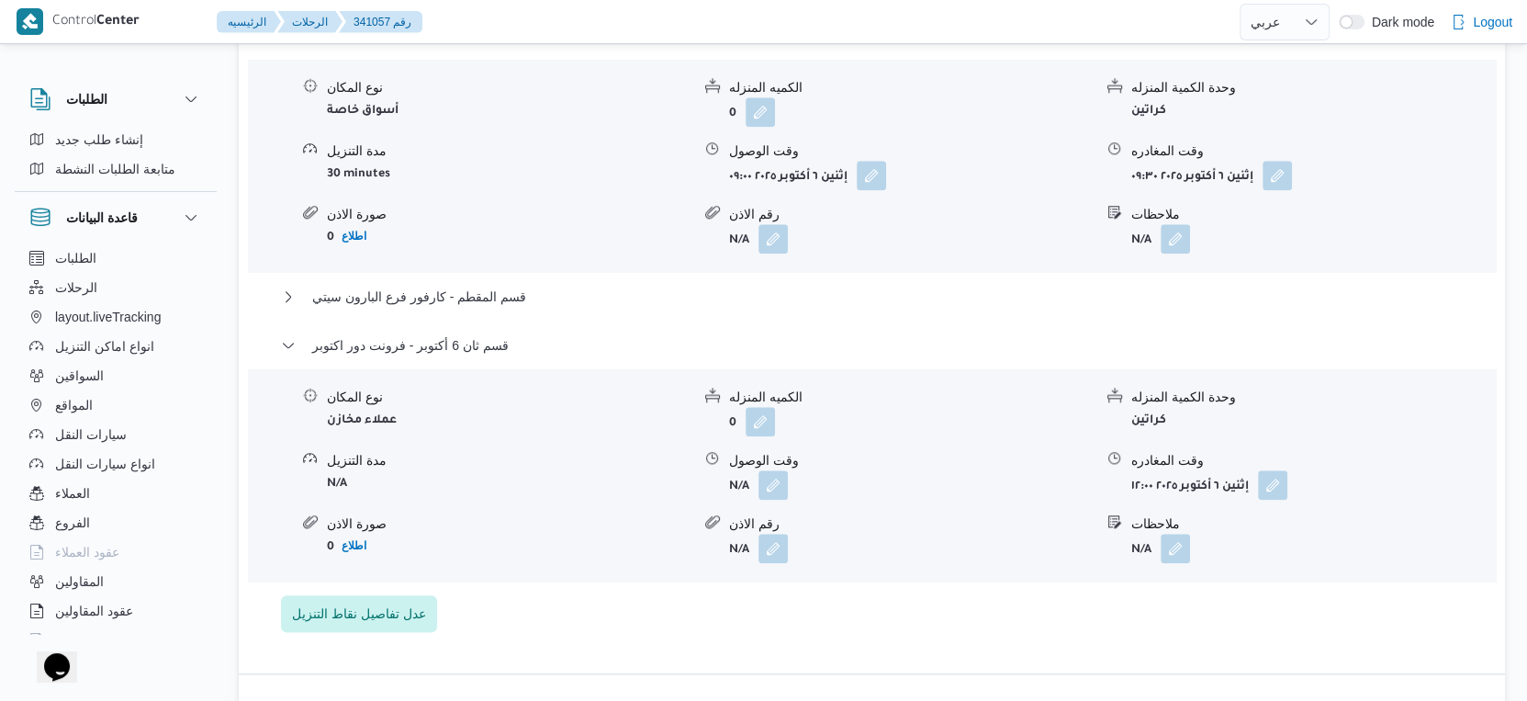
scroll to position [1531, 0]
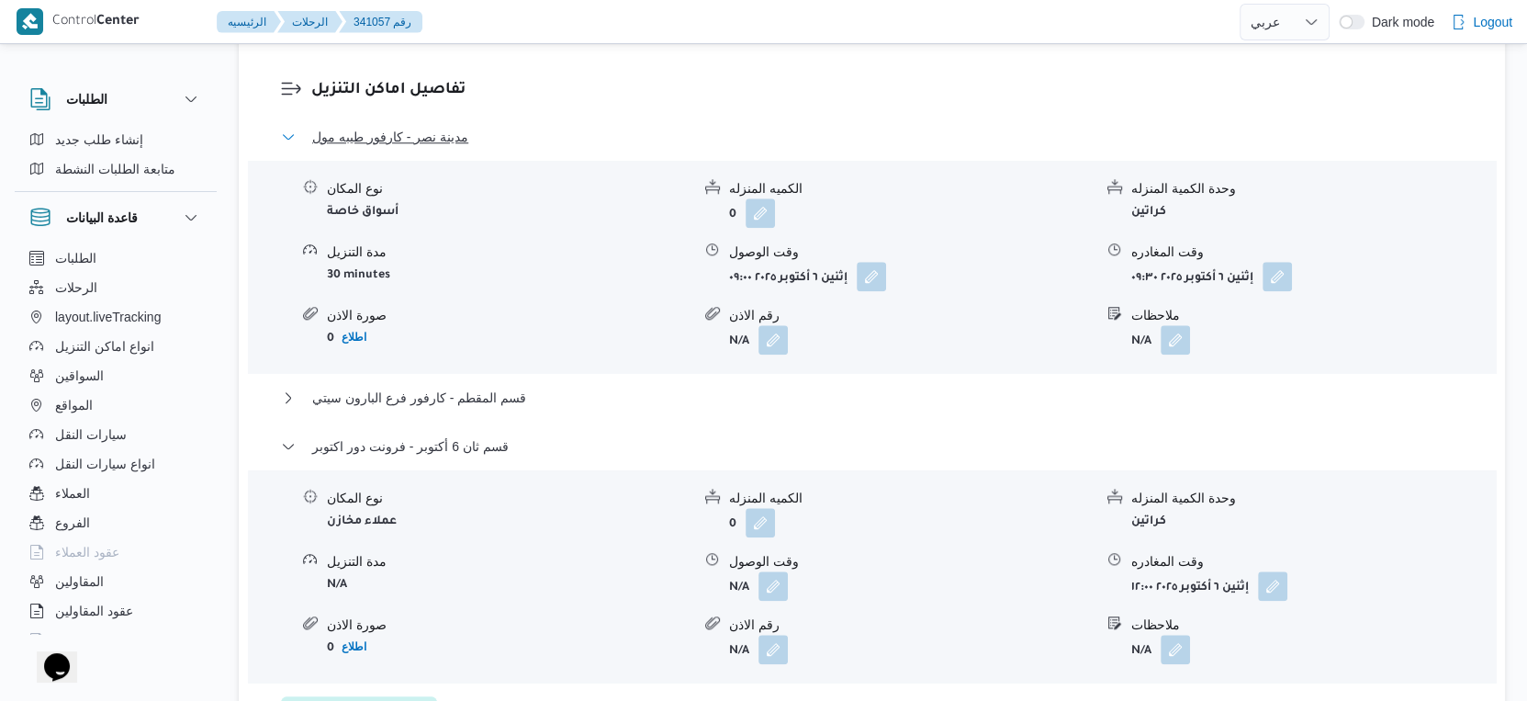
click at [473, 148] on button "مدينة نصر - كارفور طيبه مول" at bounding box center [872, 137] width 1183 height 22
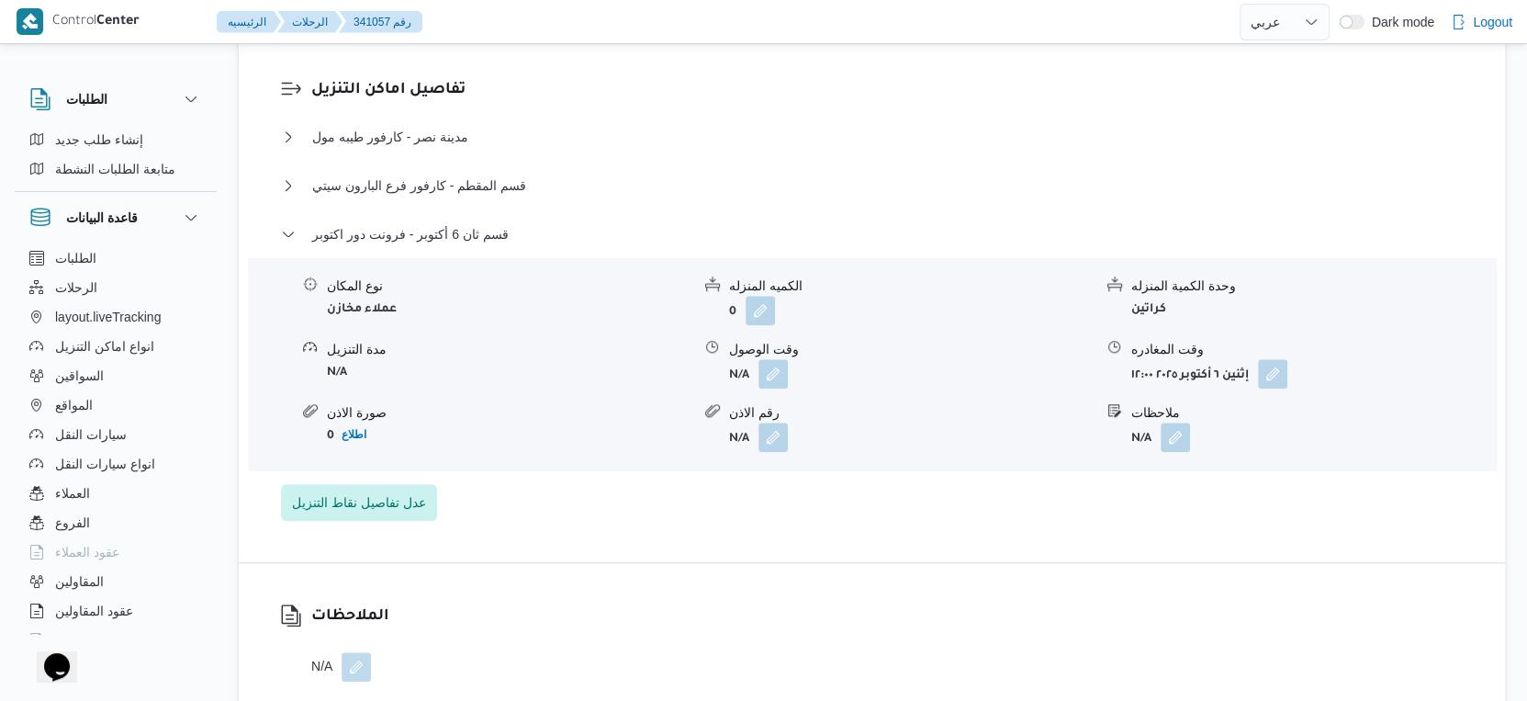
click at [554, 359] on div "مدة التنزيل" at bounding box center [509, 349] width 364 height 19
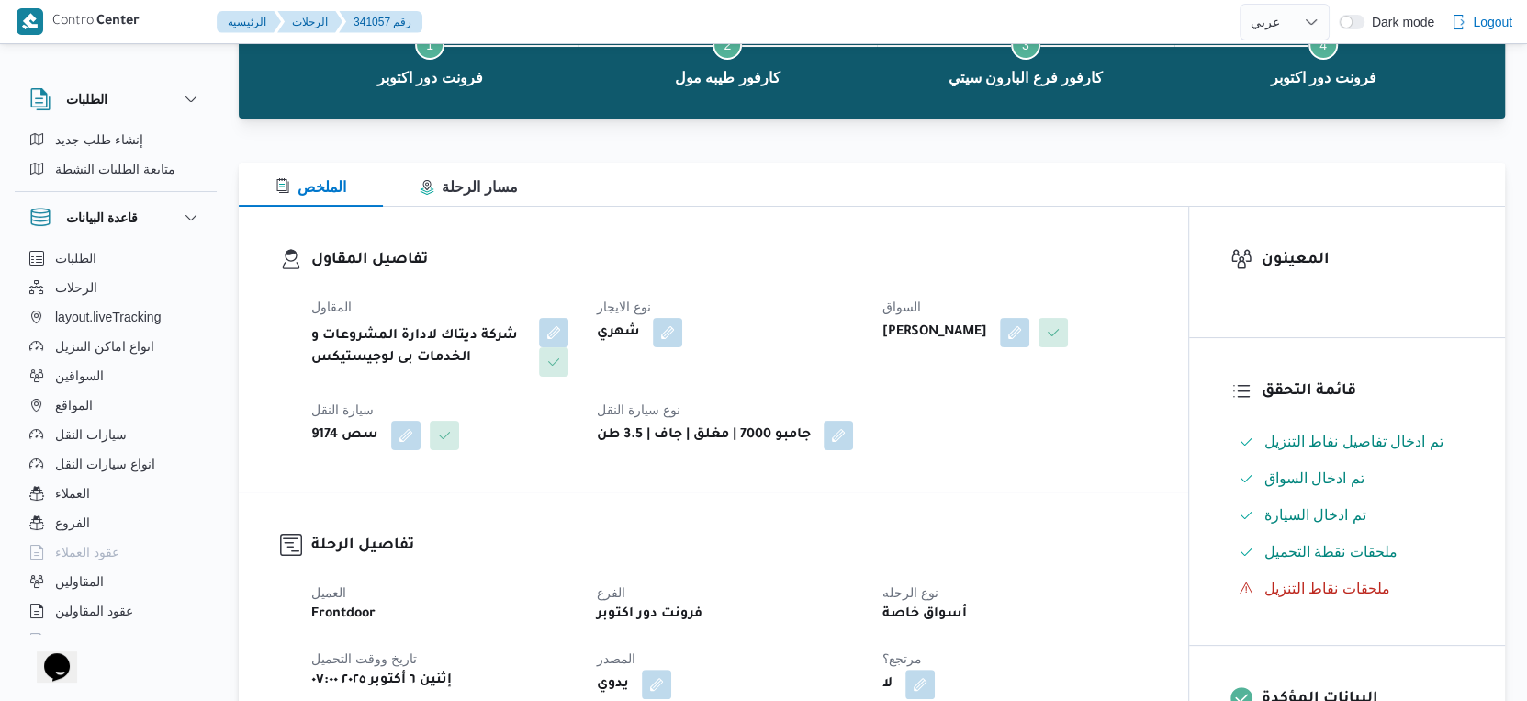
scroll to position [0, 0]
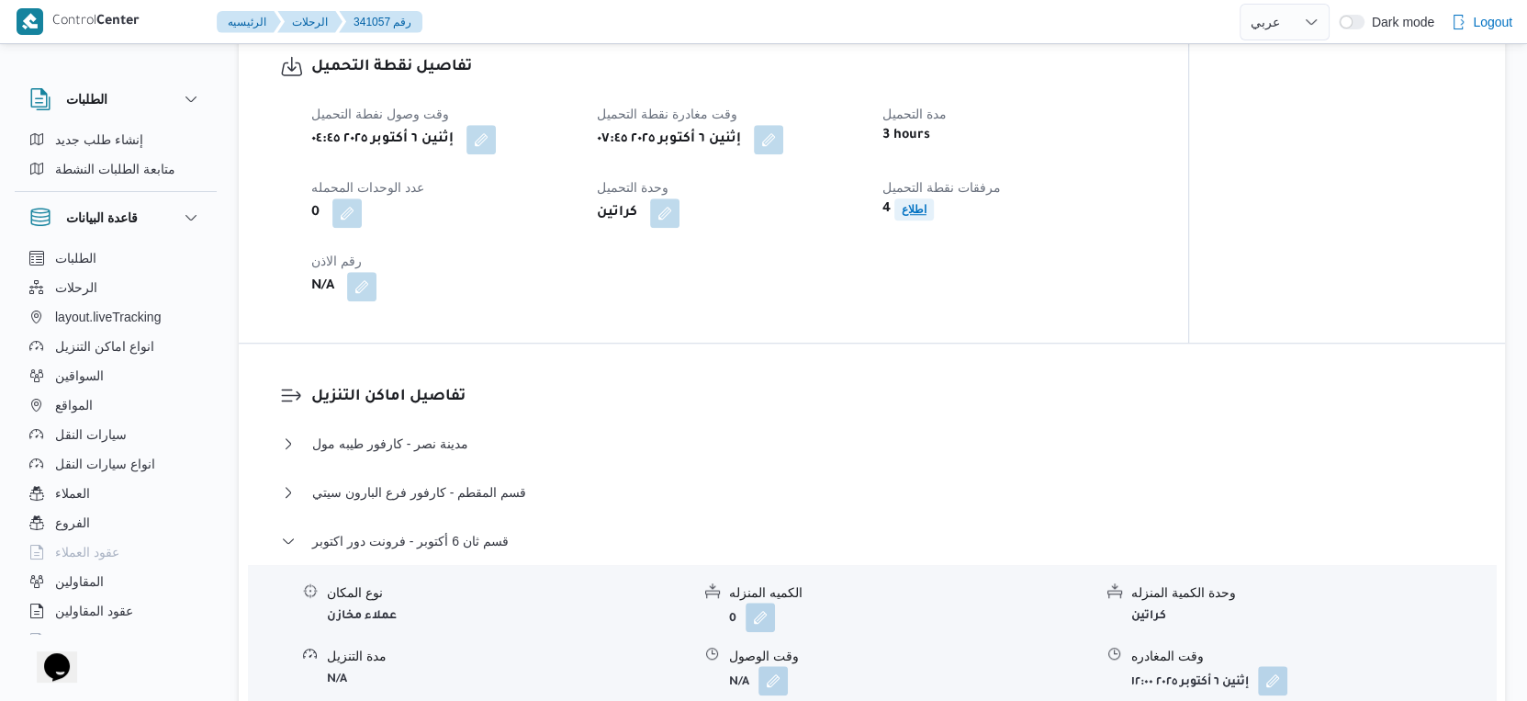
click at [903, 216] on b "اطلاع" at bounding box center [914, 209] width 25 height 13
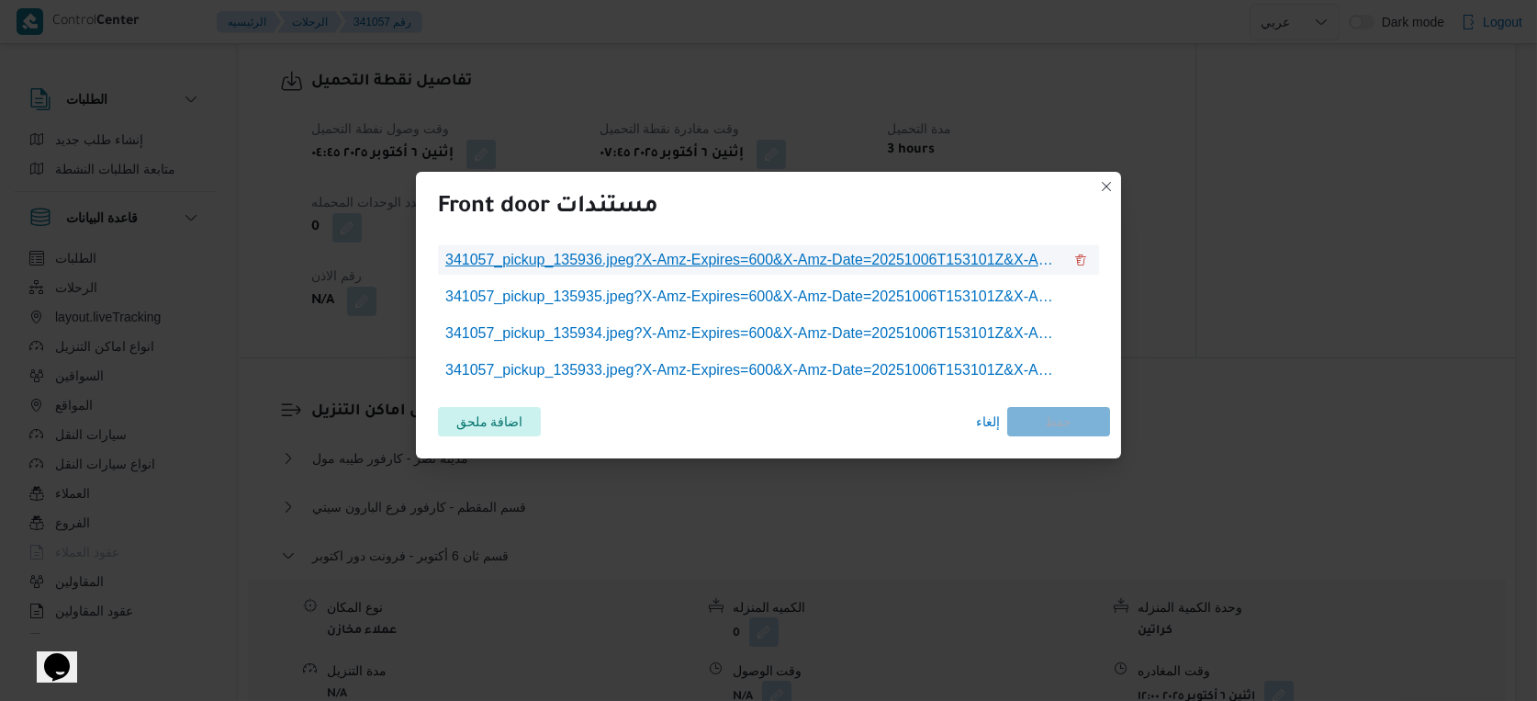
click at [799, 253] on span "341057_pickup_135936.jpeg?X-Amz-Expires=600&X-Amz-Date=20251006T153101Z&X-Amz-A…" at bounding box center [753, 260] width 617 height 22
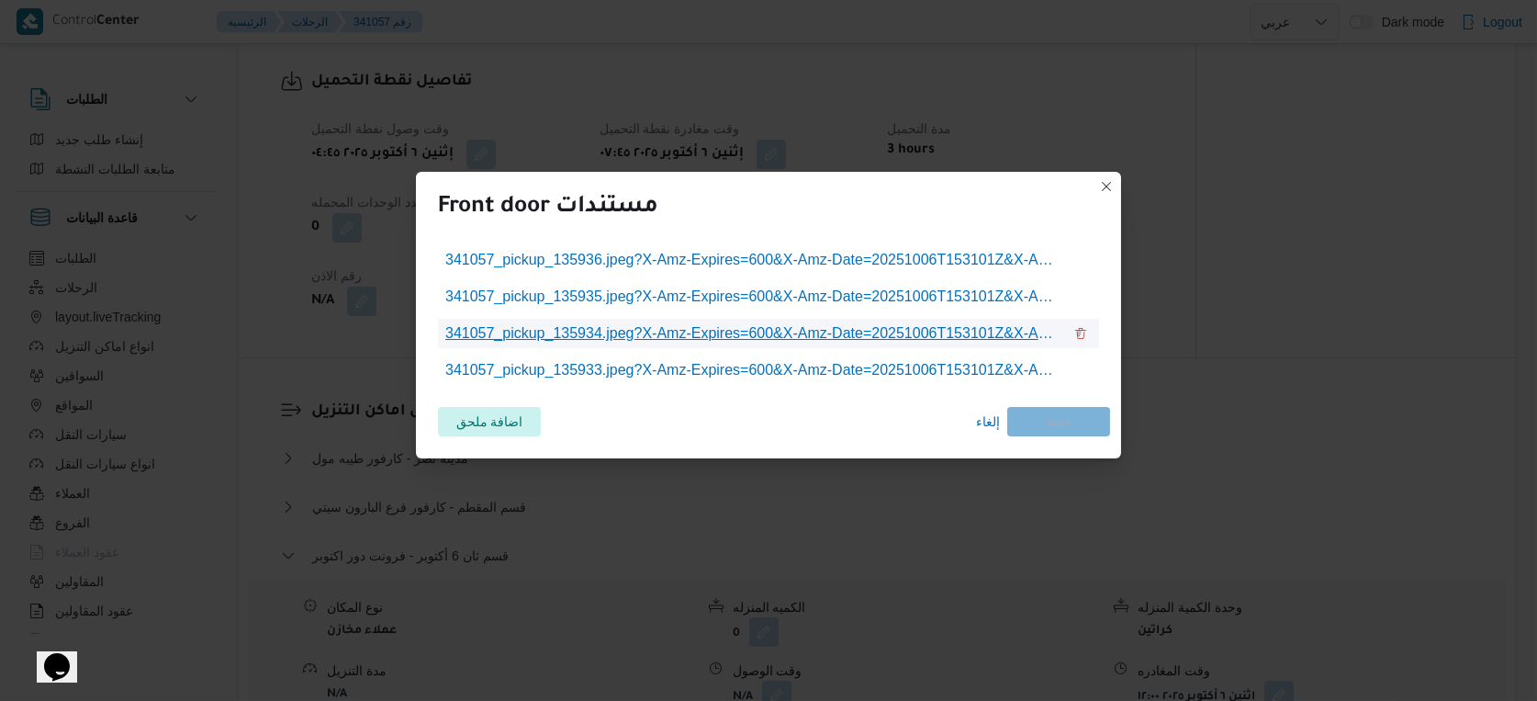
click at [879, 343] on span "341057_pickup_135934.jpeg?X-Amz-Expires=600&X-Amz-Date=20251006T153101Z&X-Amz-A…" at bounding box center [753, 333] width 617 height 22
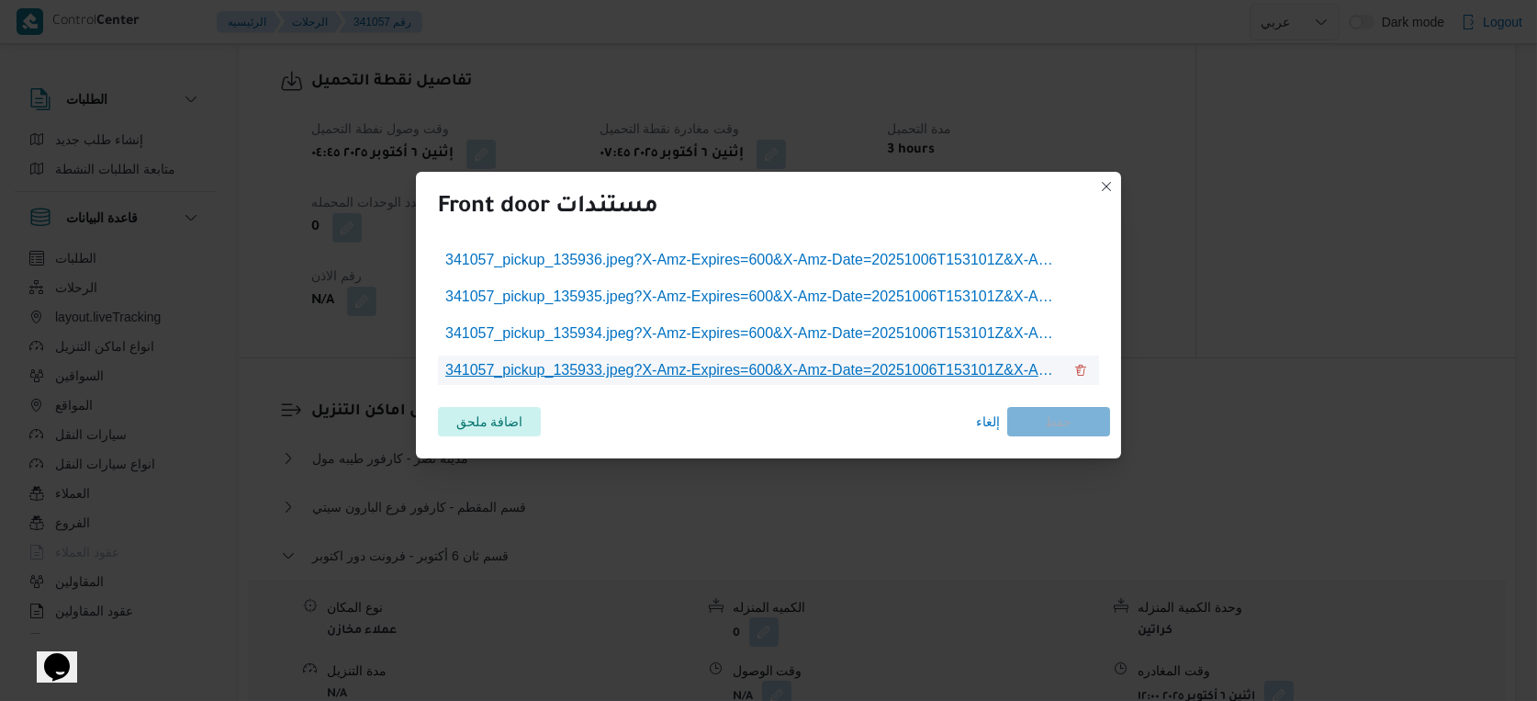
click at [857, 378] on span "341057_pickup_135933.jpeg?X-Amz-Expires=600&X-Amz-Date=20251006T153101Z&X-Amz-A…" at bounding box center [753, 370] width 617 height 22
click at [987, 412] on span "إلغاء" at bounding box center [988, 422] width 24 height 22
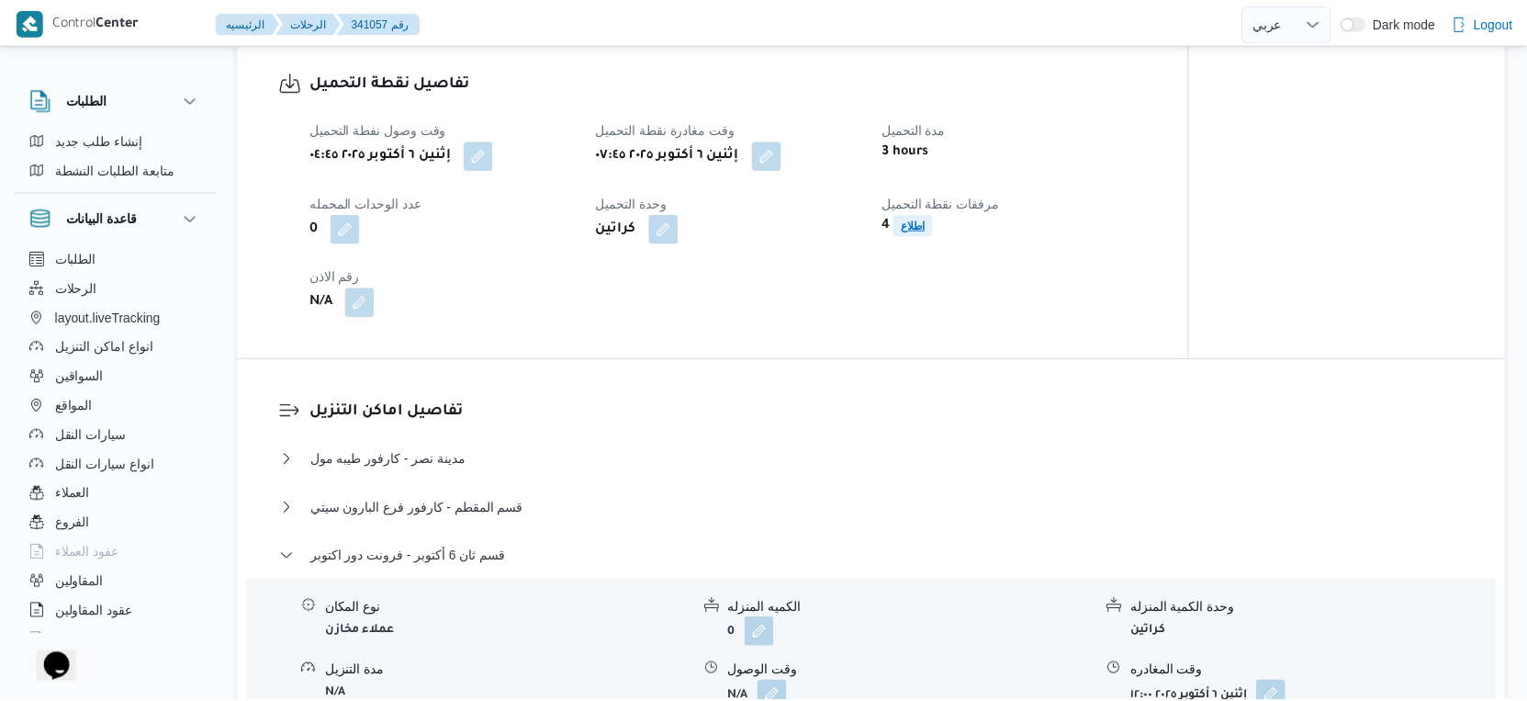
scroll to position [1224, 0]
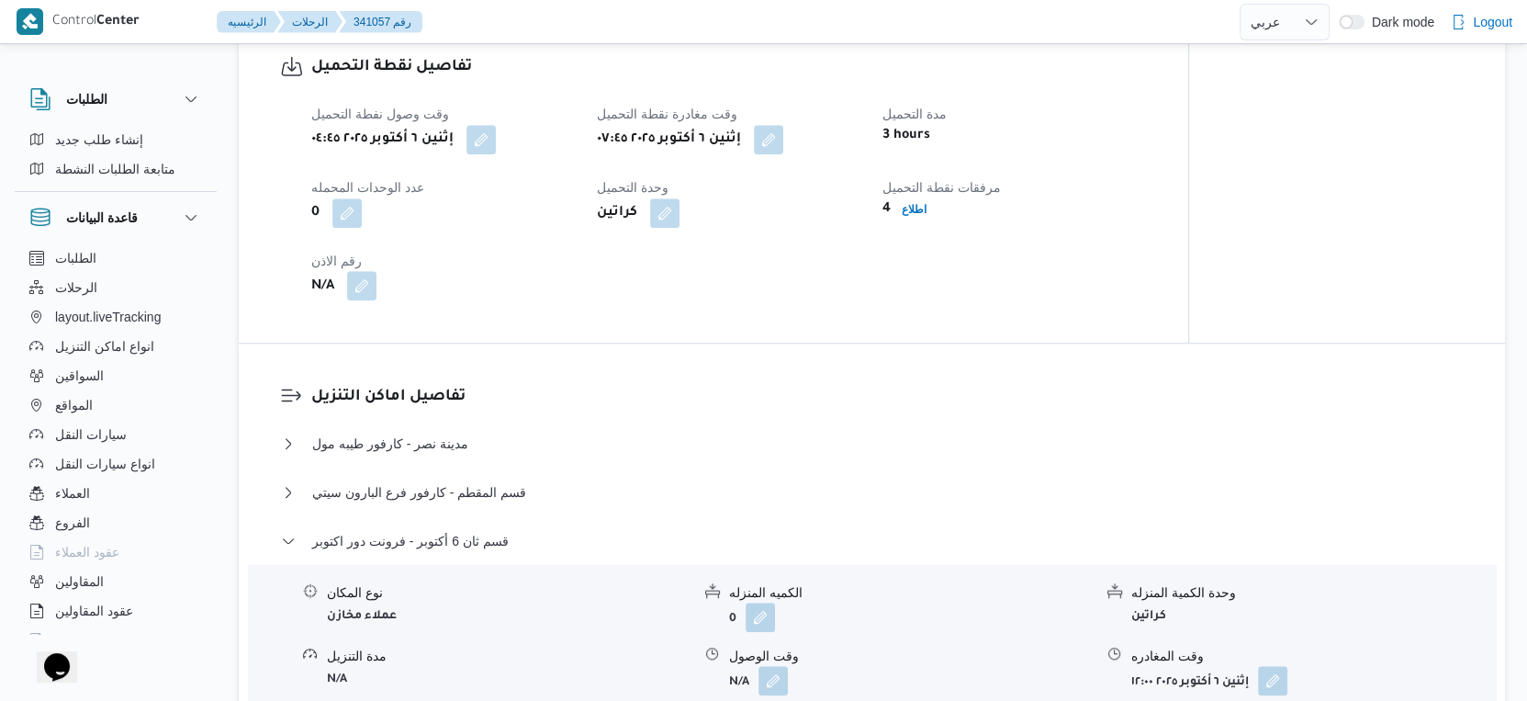
click at [355, 300] on button "button" at bounding box center [361, 285] width 29 height 29
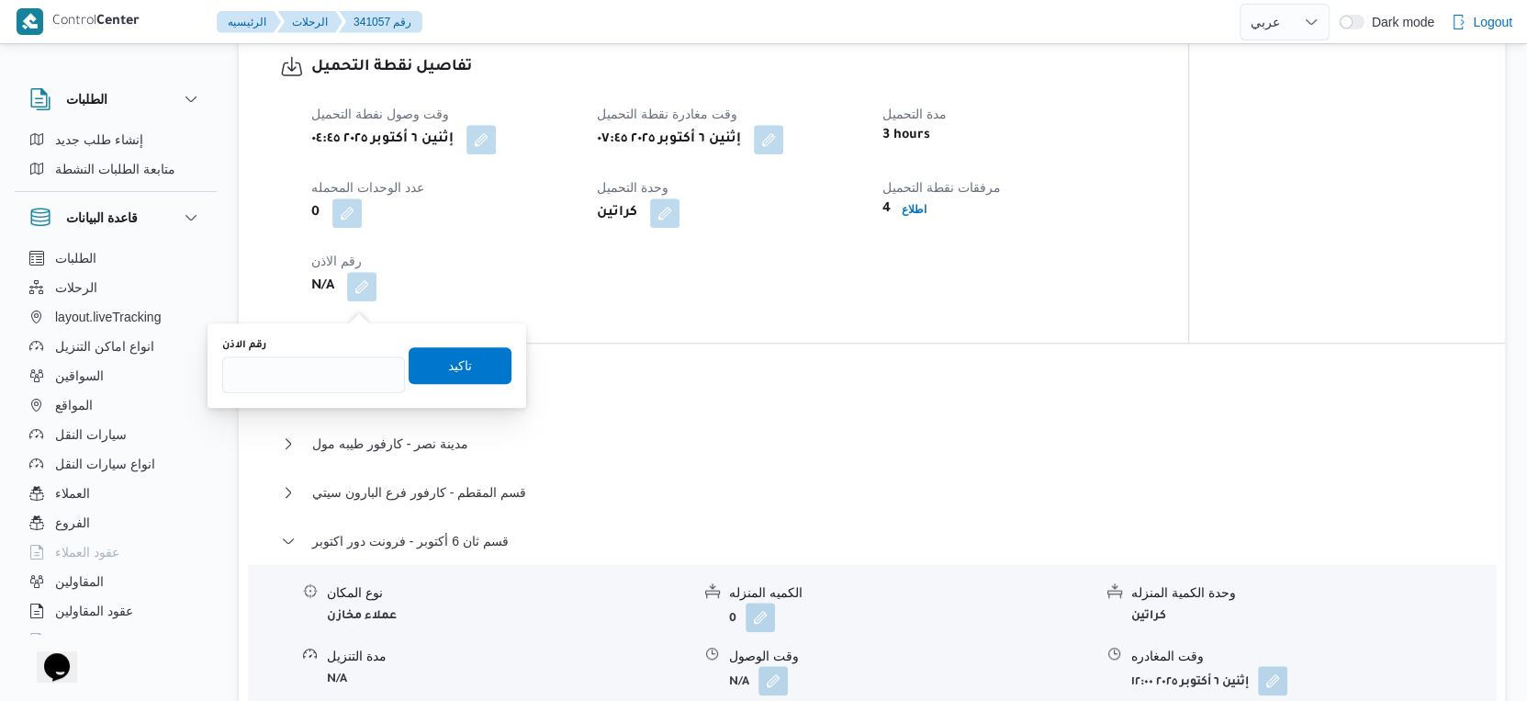
click at [329, 353] on div "رقم الاذن" at bounding box center [313, 365] width 183 height 55
click at [330, 371] on input "رقم الاذن" at bounding box center [313, 374] width 183 height 37
type input "9690"
click at [467, 355] on span "تاكيد" at bounding box center [460, 364] width 103 height 37
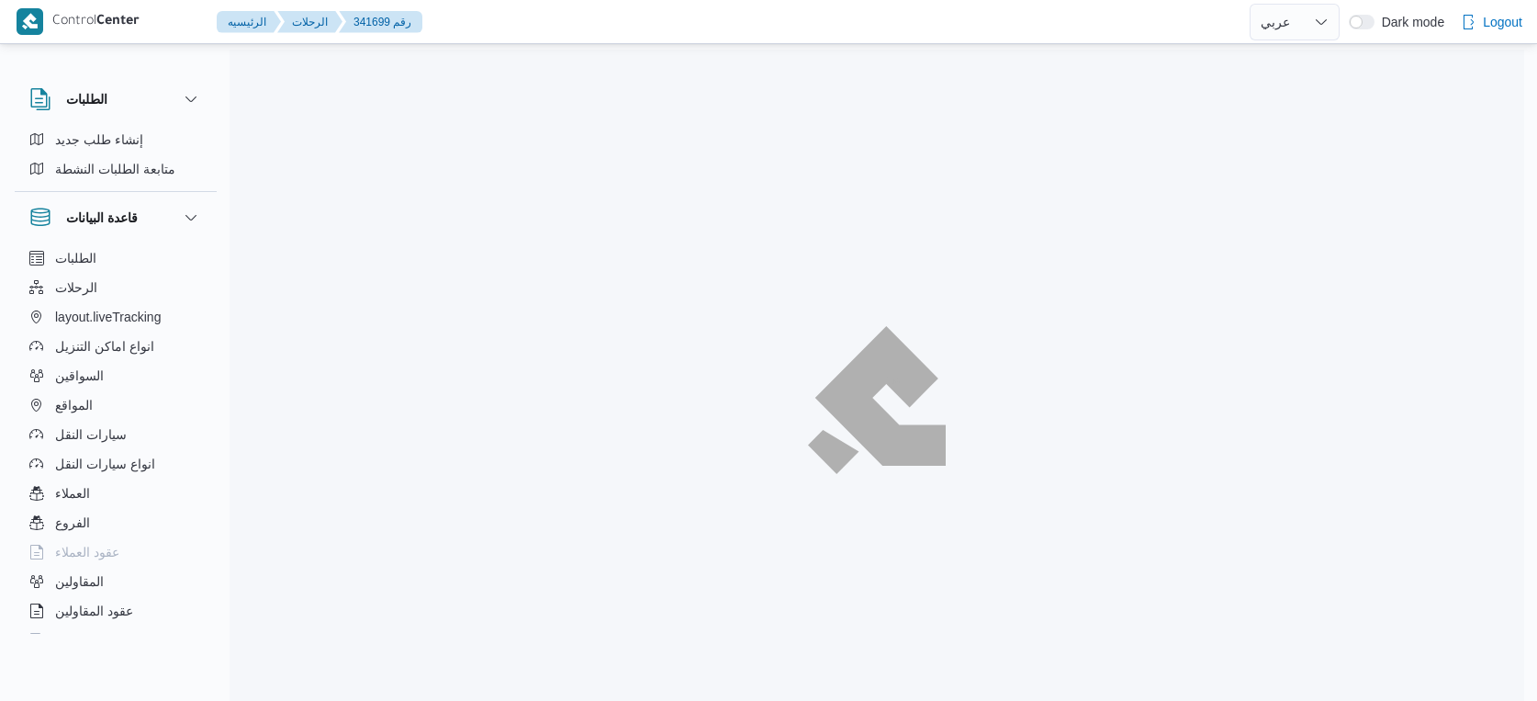
select select "ar"
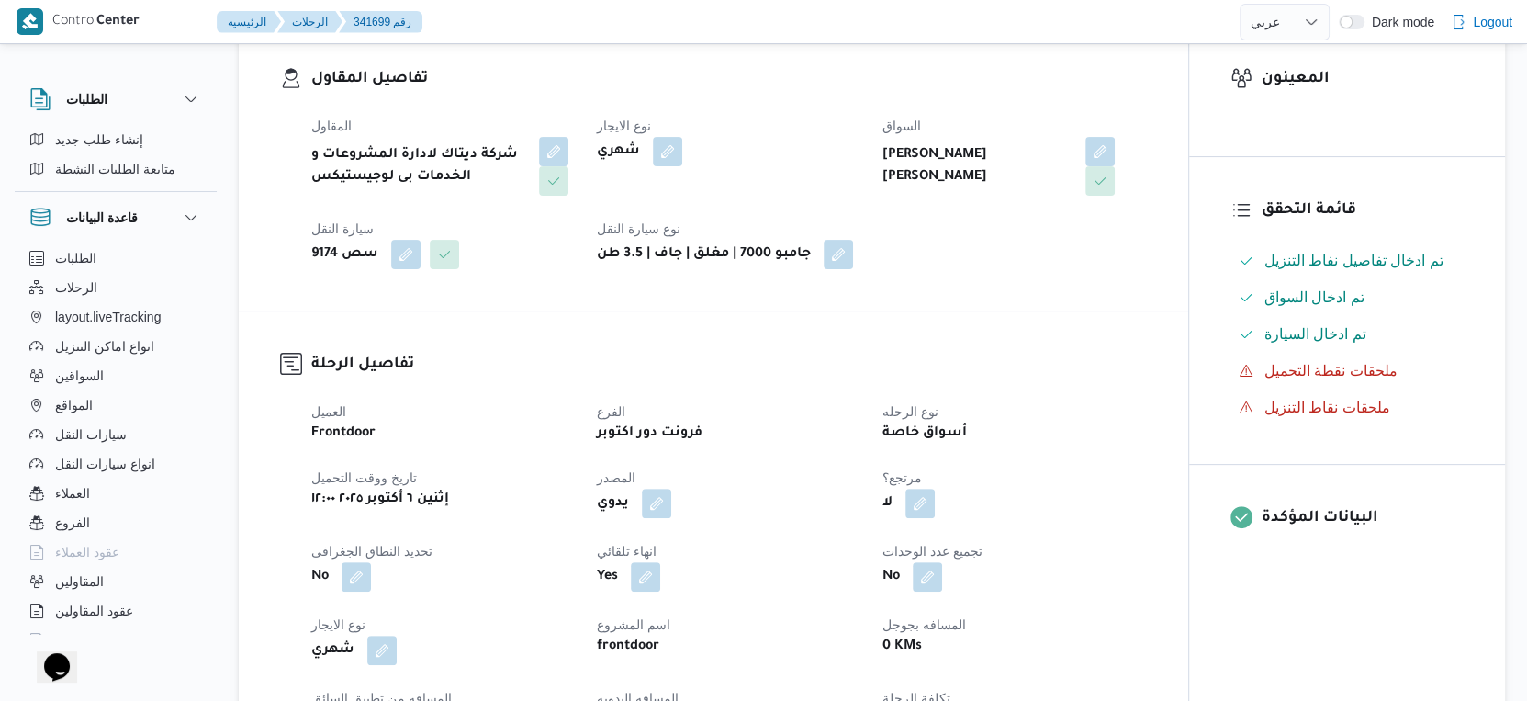
scroll to position [715, 0]
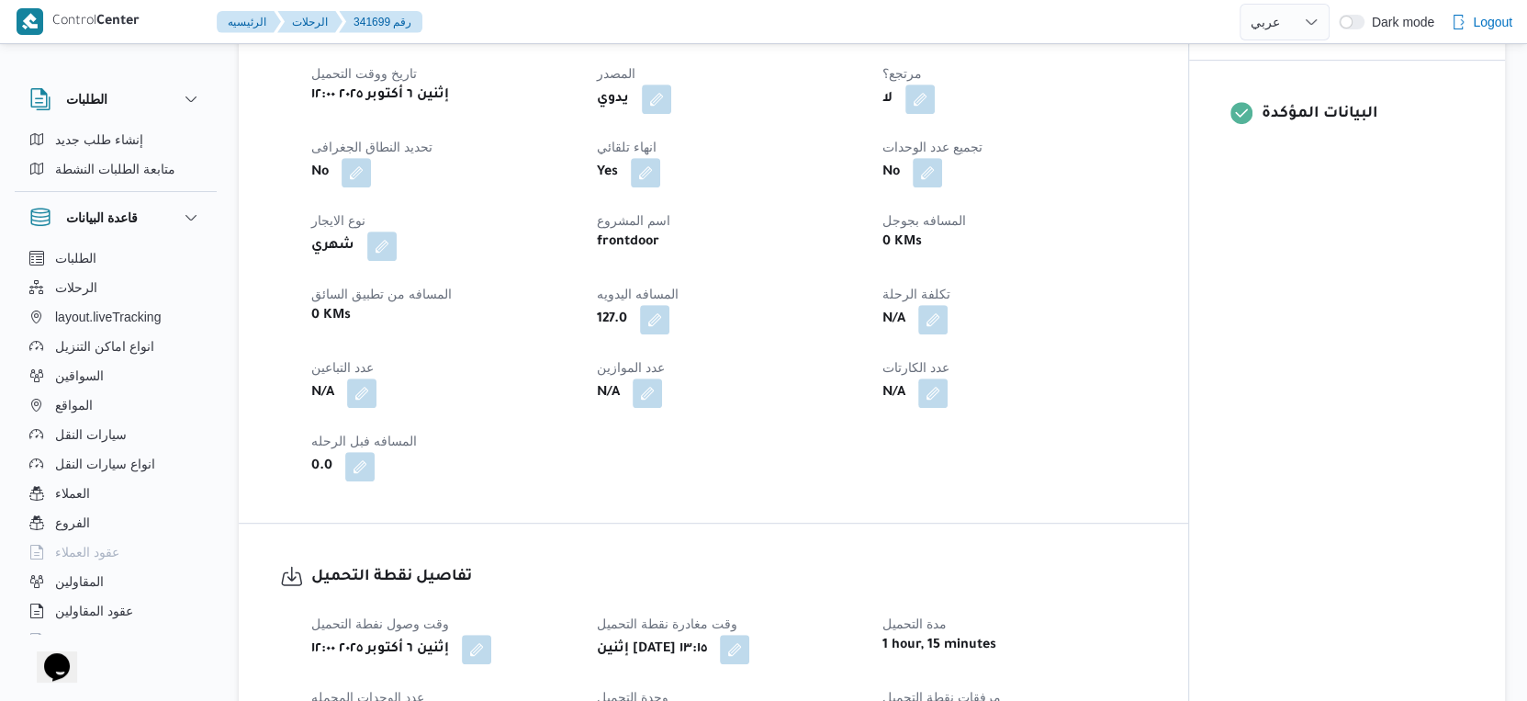
select select "ar"
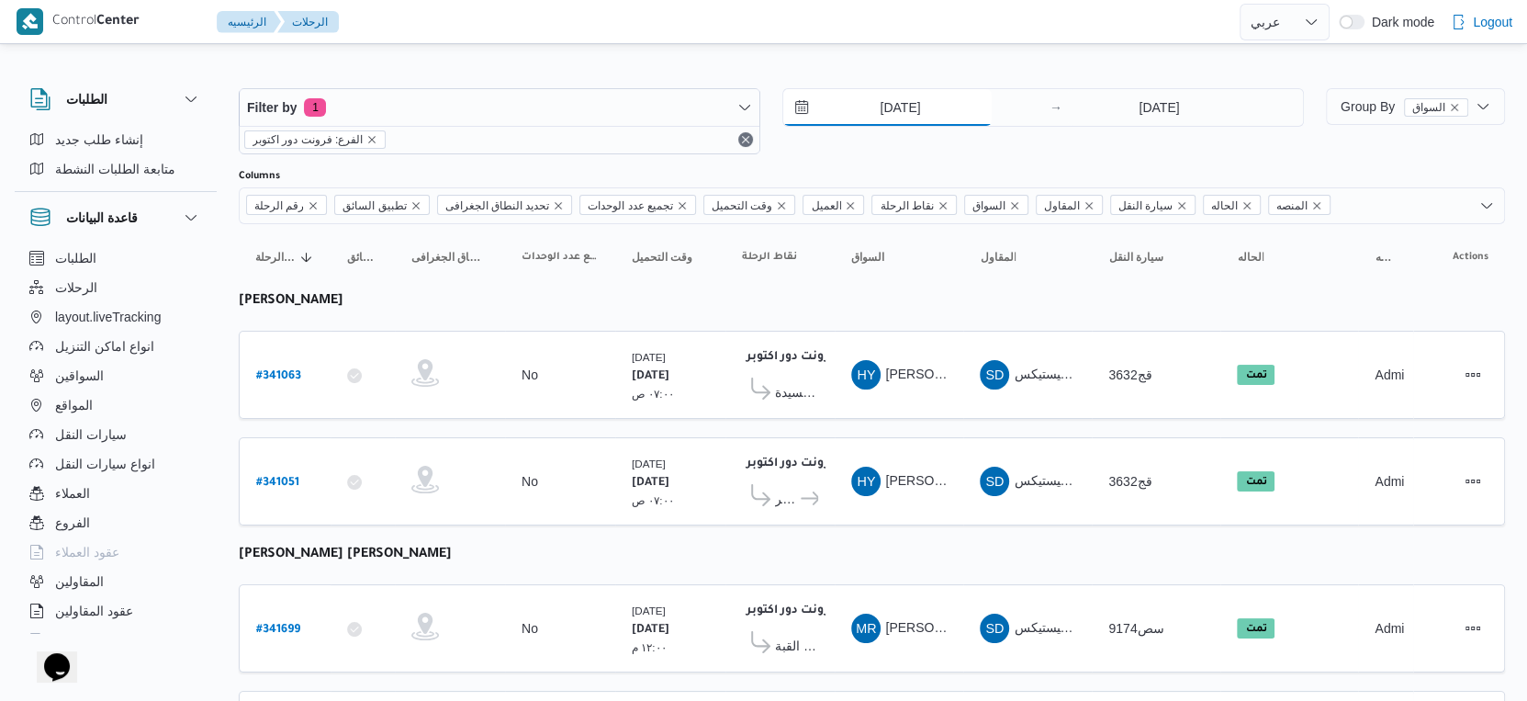
click at [917, 107] on input "[DATE]" at bounding box center [887, 107] width 208 height 37
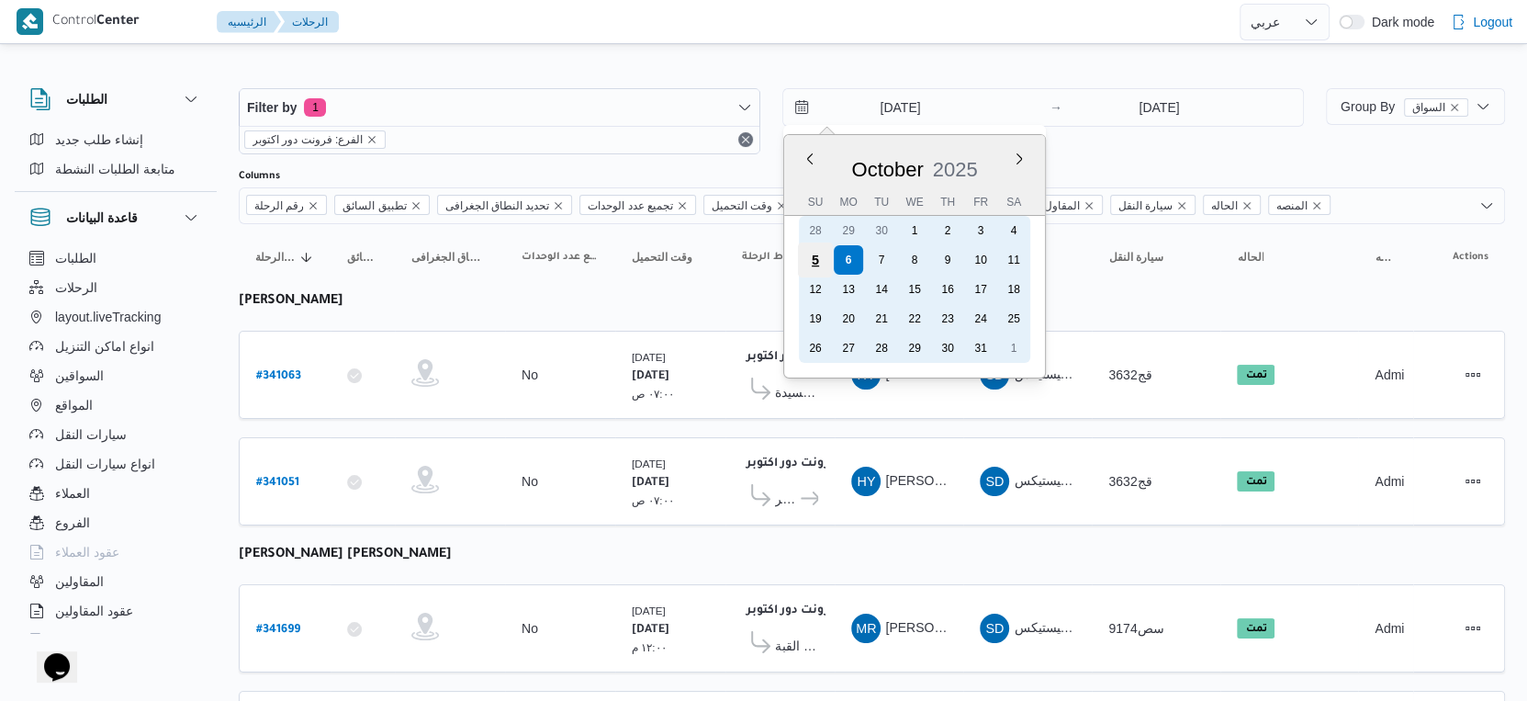
click at [821, 256] on div "5" at bounding box center [815, 259] width 35 height 35
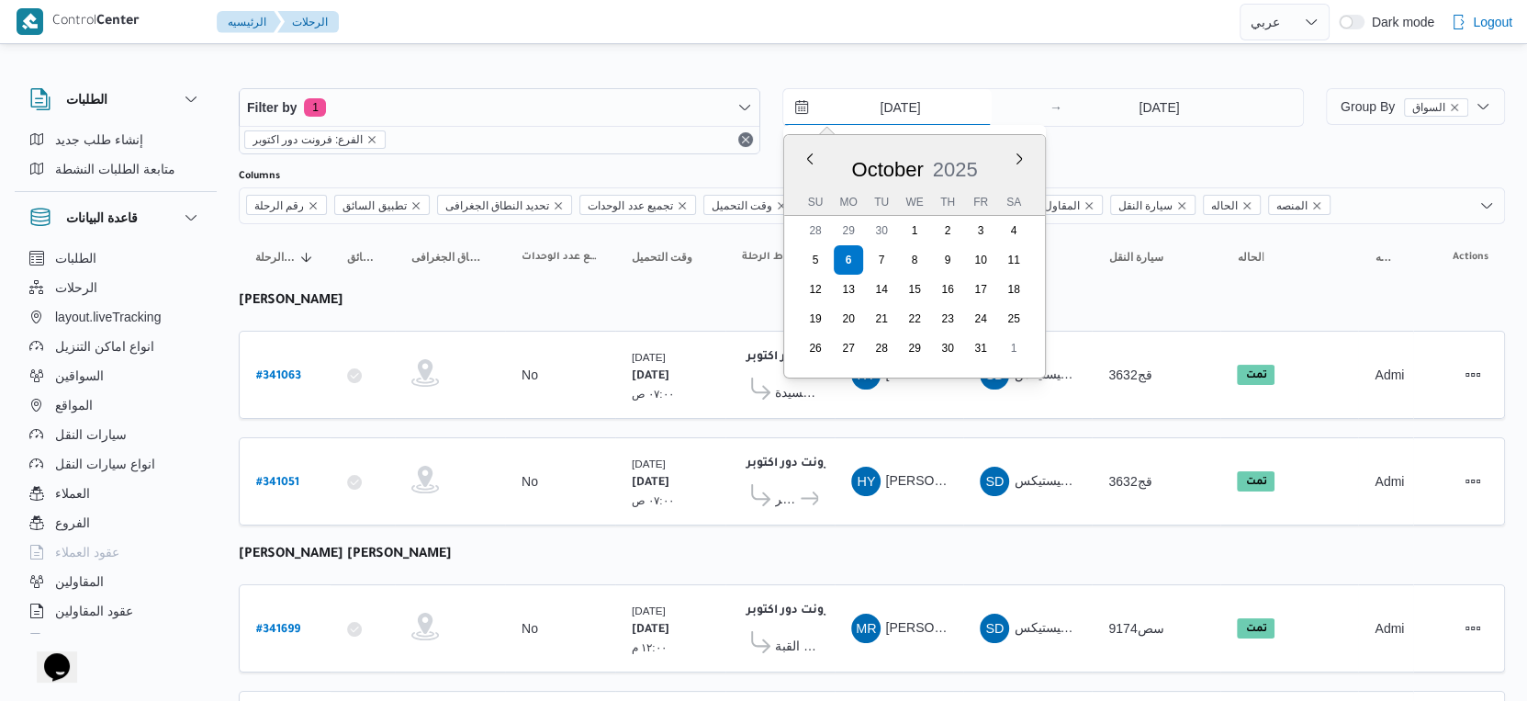
type input "[DATE]"
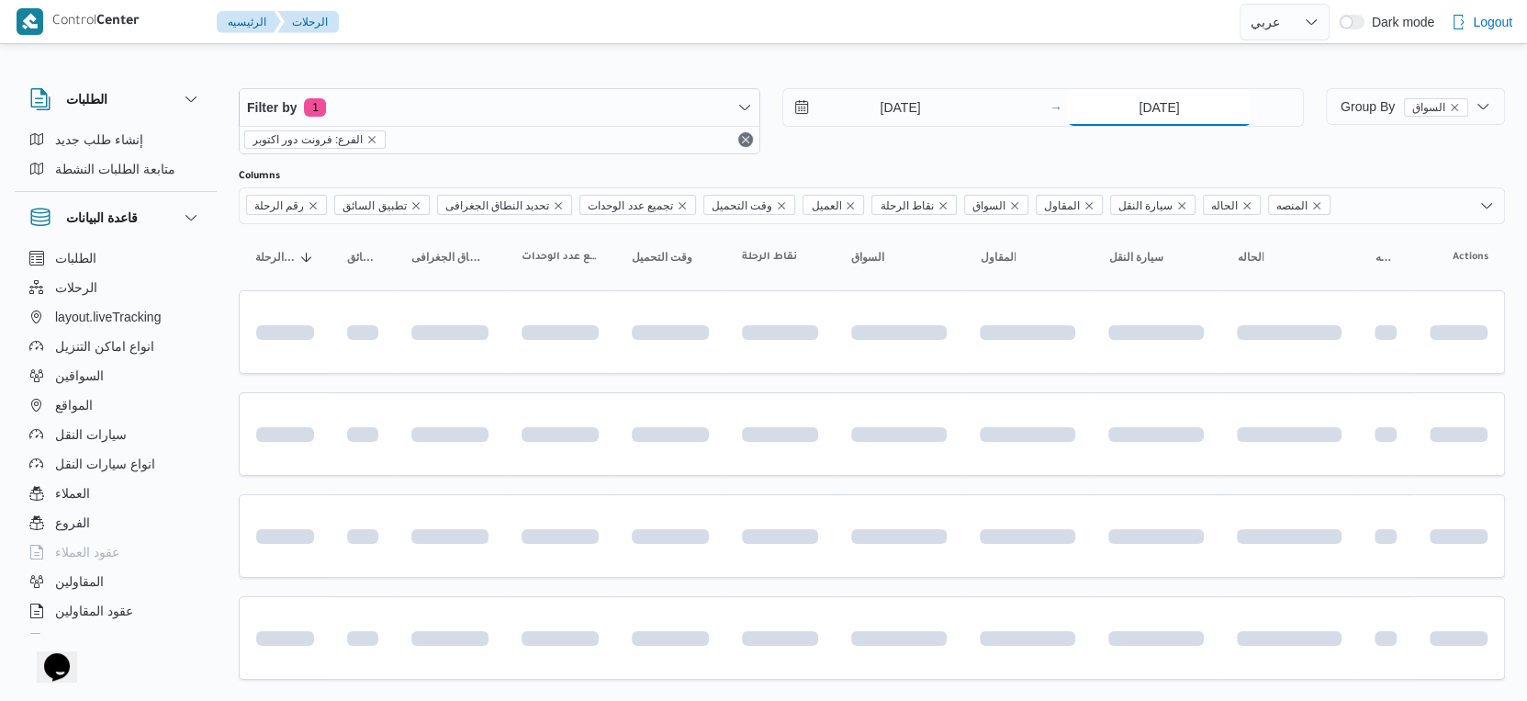
click at [1156, 99] on input "[DATE]" at bounding box center [1159, 107] width 183 height 37
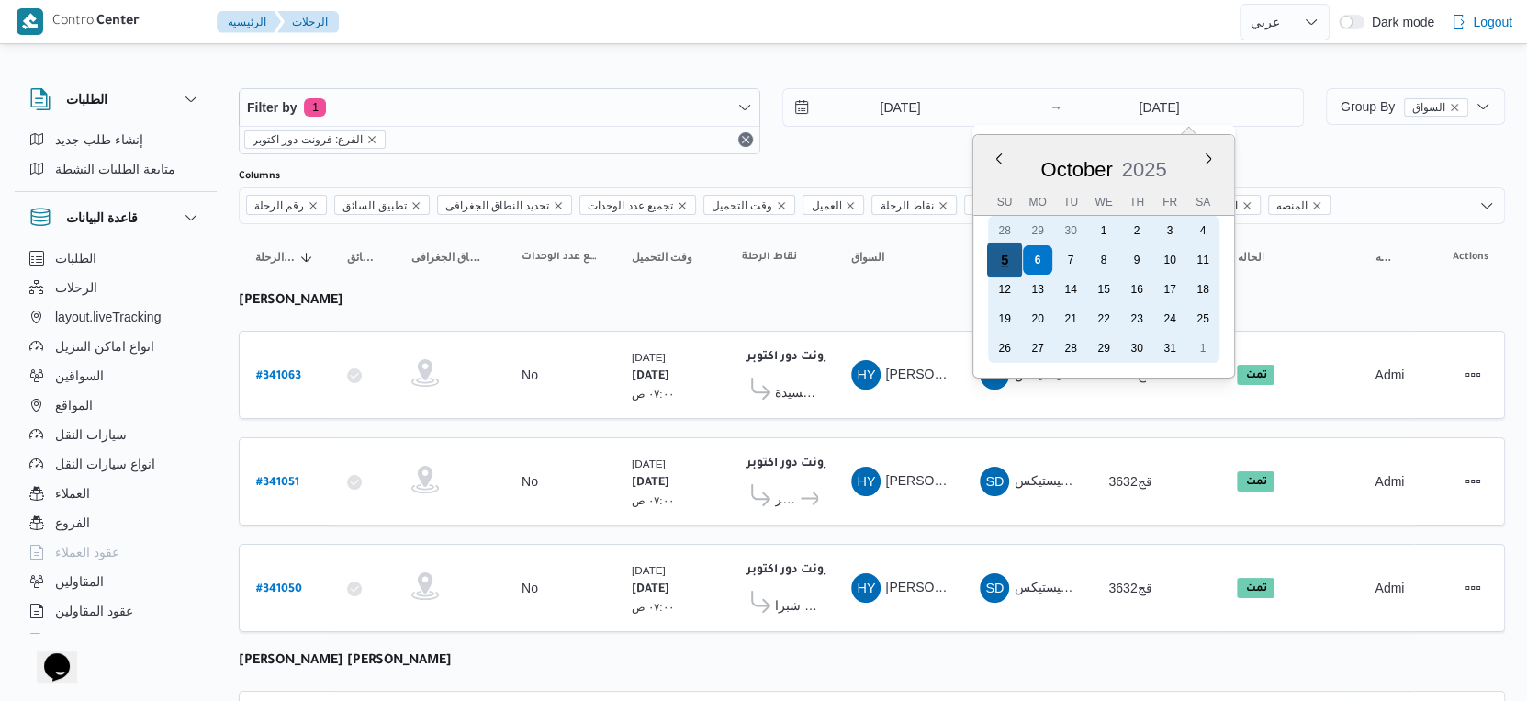
click at [1010, 252] on div "5" at bounding box center [1004, 259] width 35 height 35
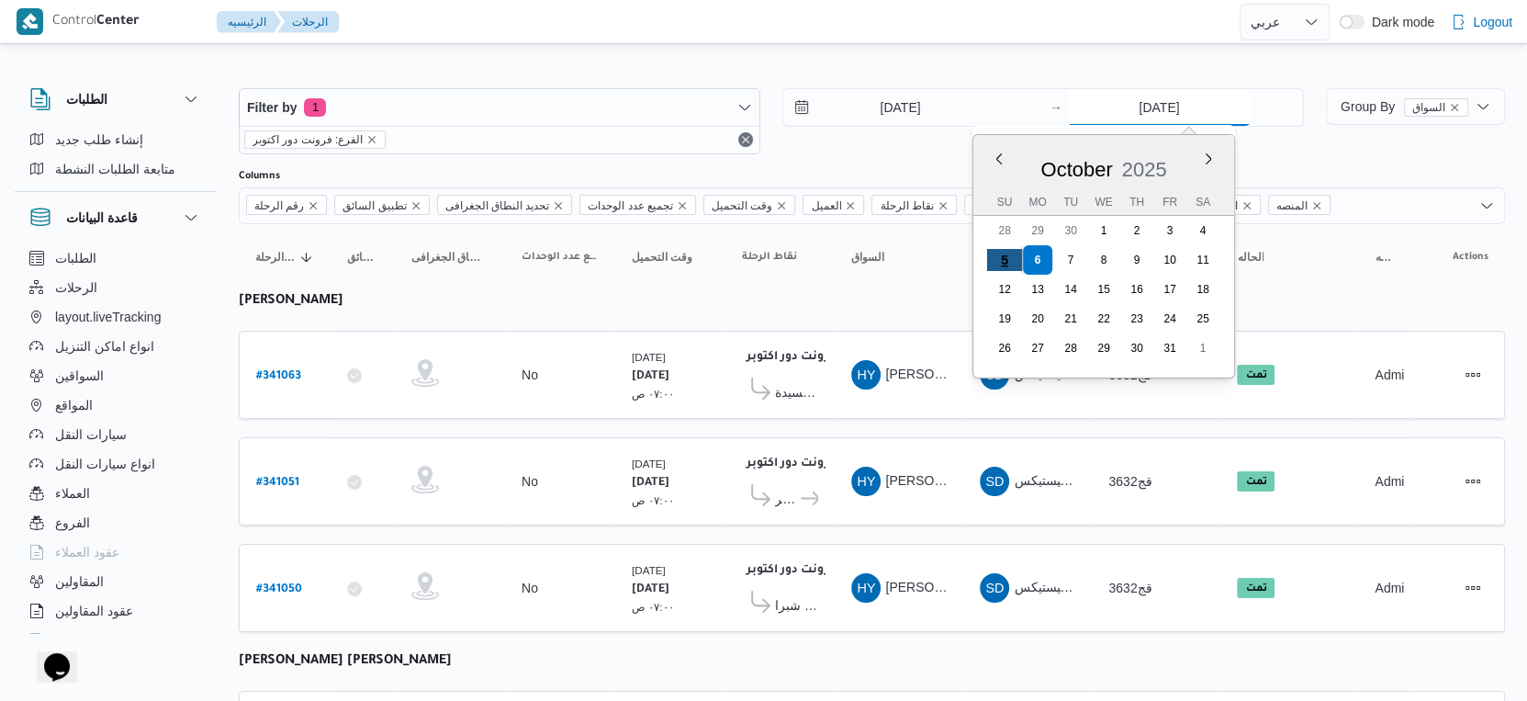
type input "[DATE]"
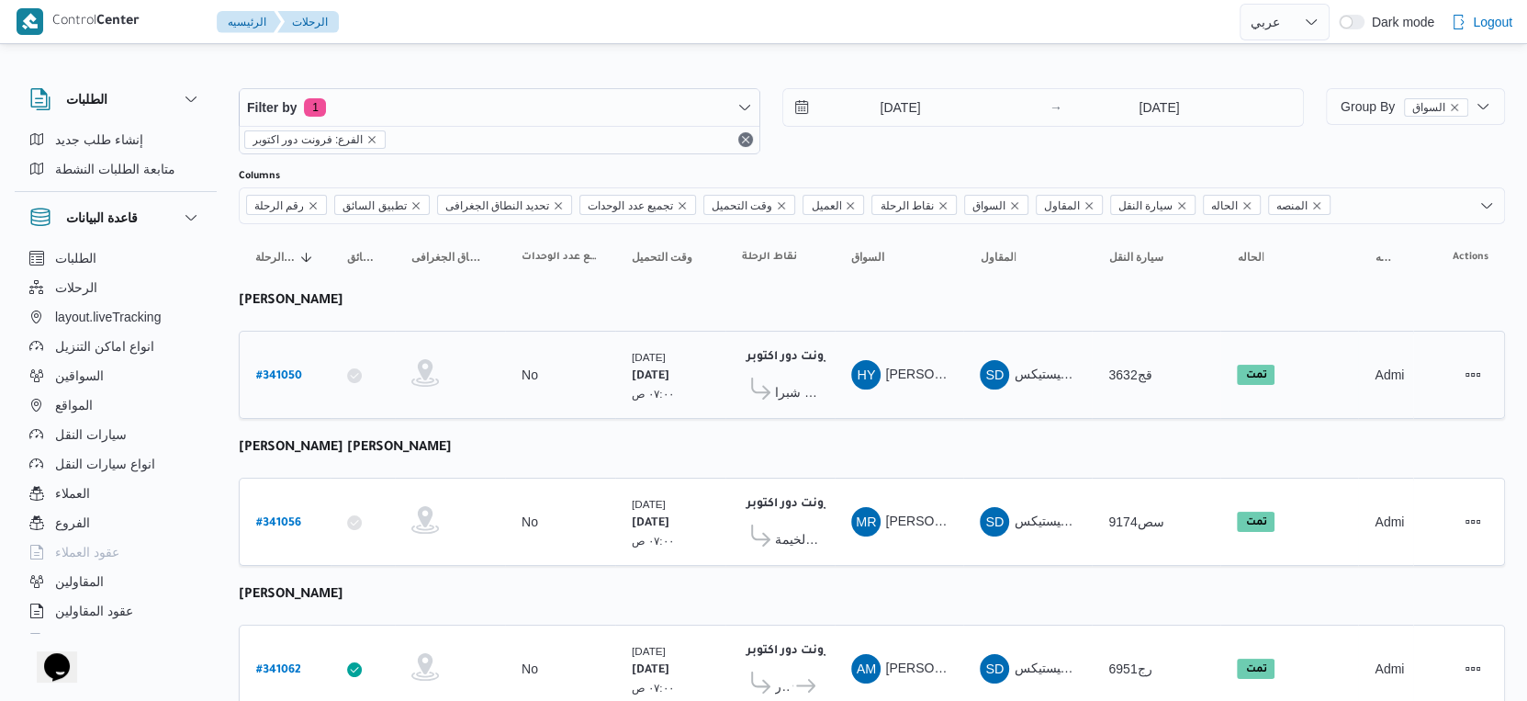
click at [771, 407] on div "فرونت دور اكتوبر ١٠:٤٨ م كارفور شيكولانى - شبرا" at bounding box center [780, 374] width 91 height 77
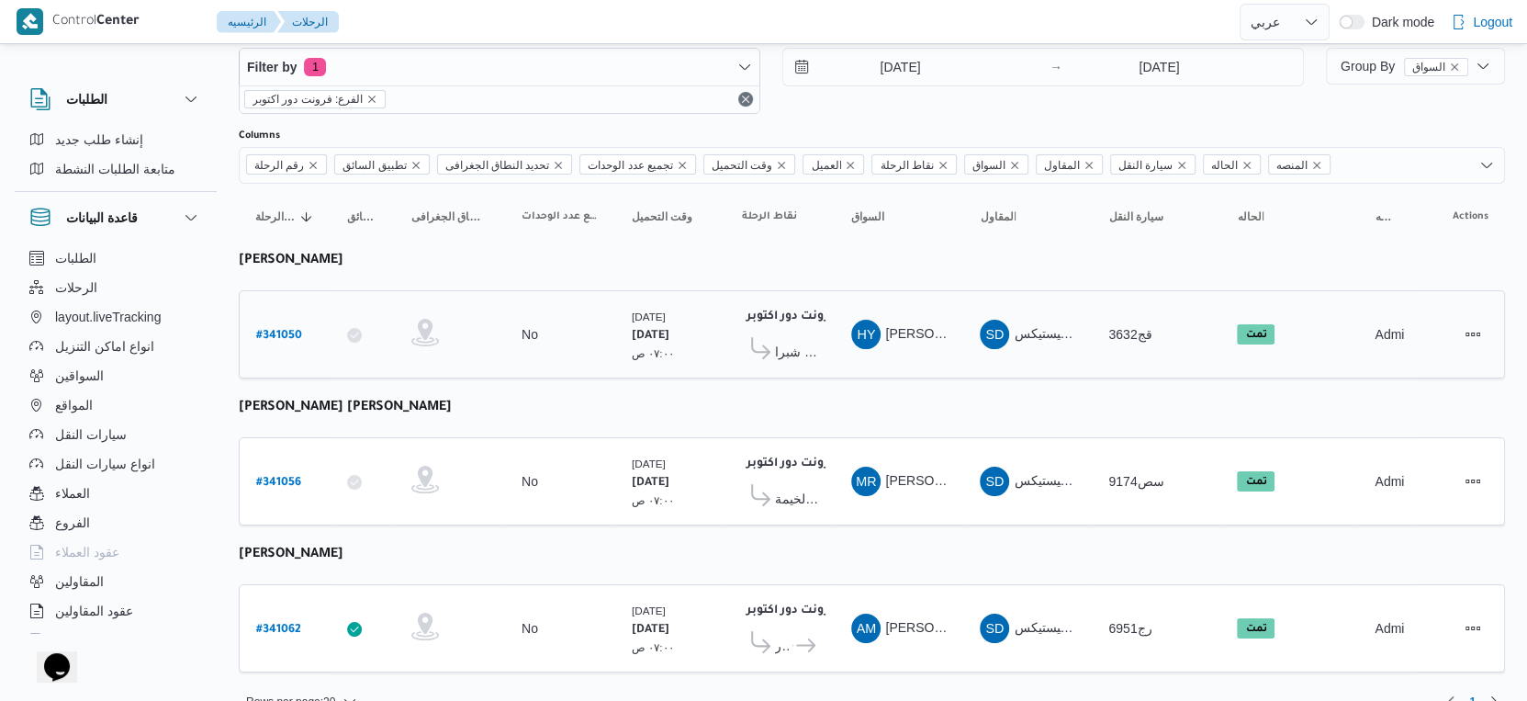
scroll to position [62, 0]
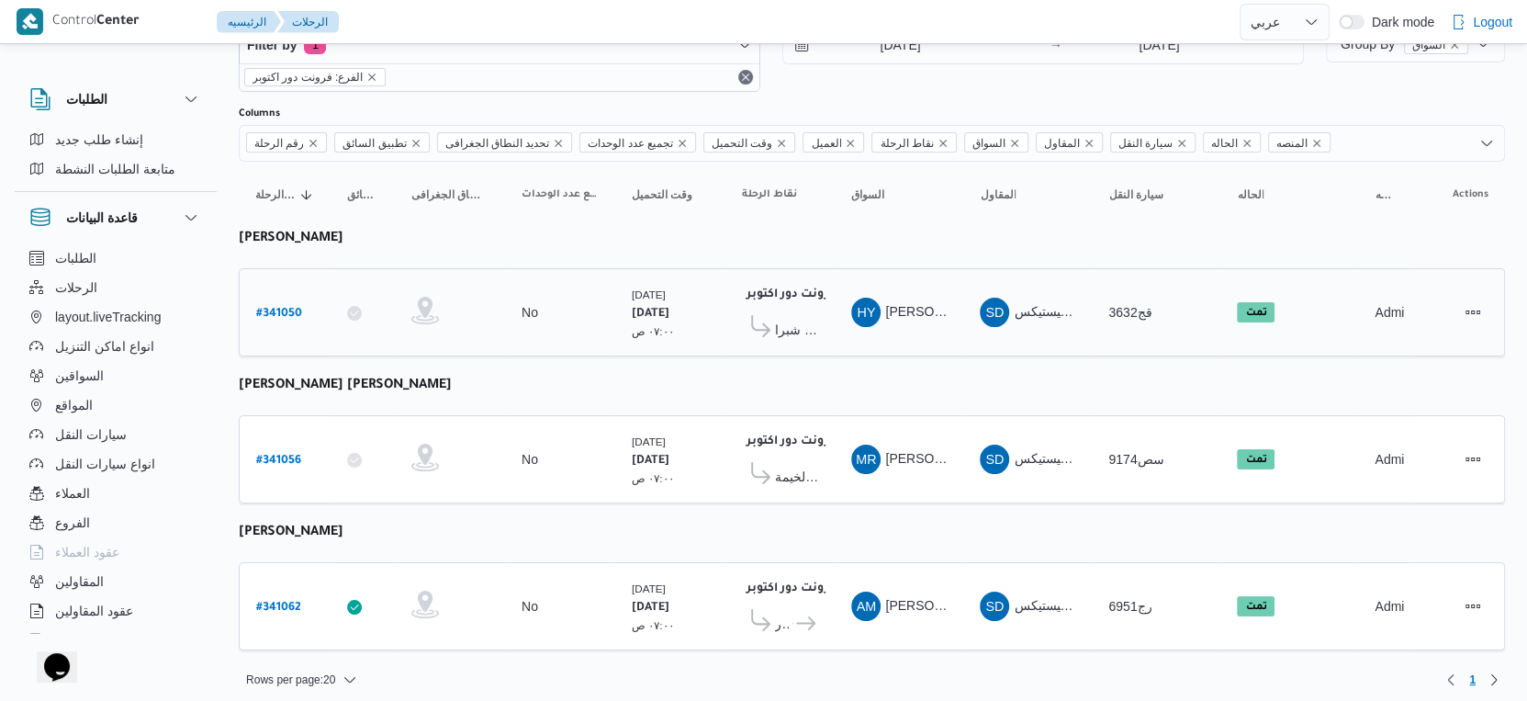
click at [795, 336] on span "كارفور شيكولانى - شبرا" at bounding box center [780, 329] width 76 height 28
click at [795, 332] on span "كارفور شيكولانى - شبرا" at bounding box center [796, 330] width 43 height 22
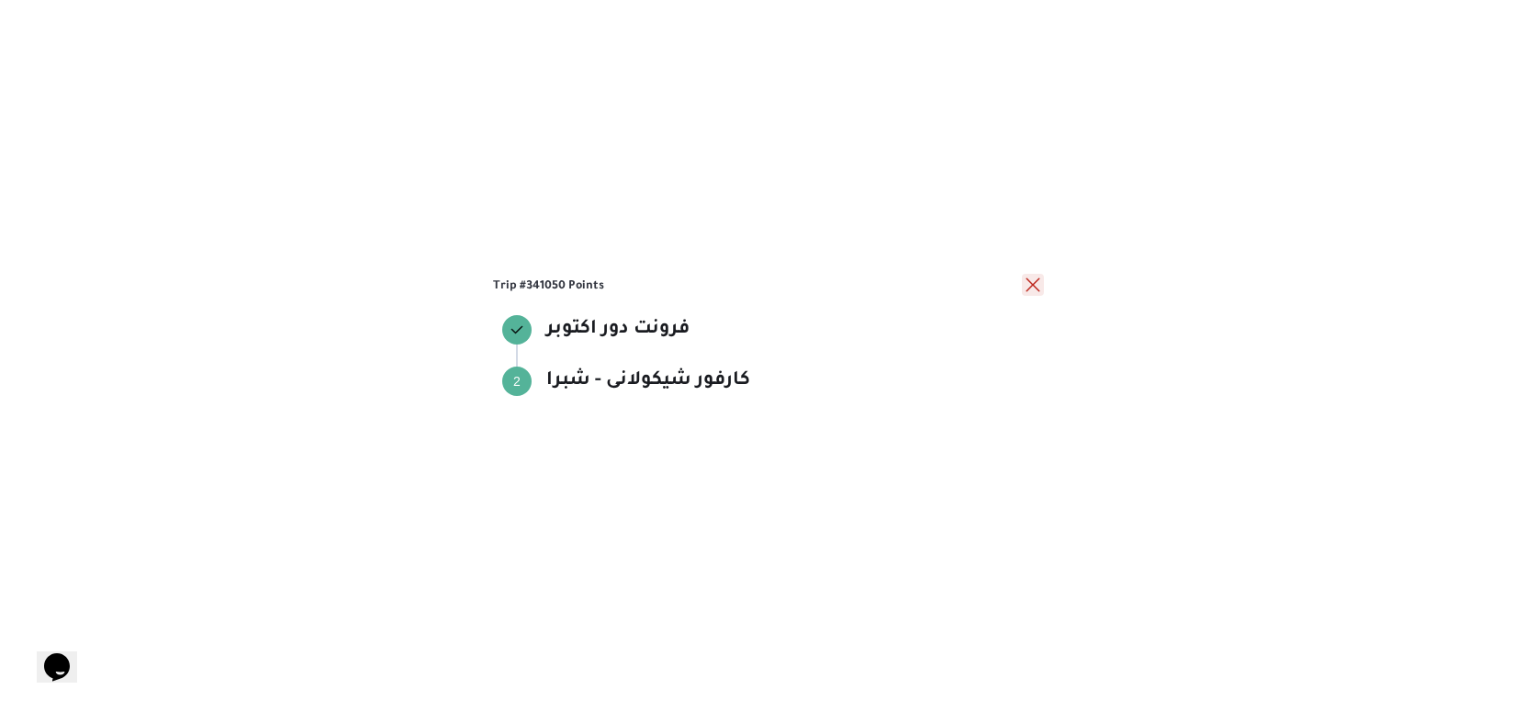
click at [1027, 280] on button "close" at bounding box center [1033, 285] width 22 height 22
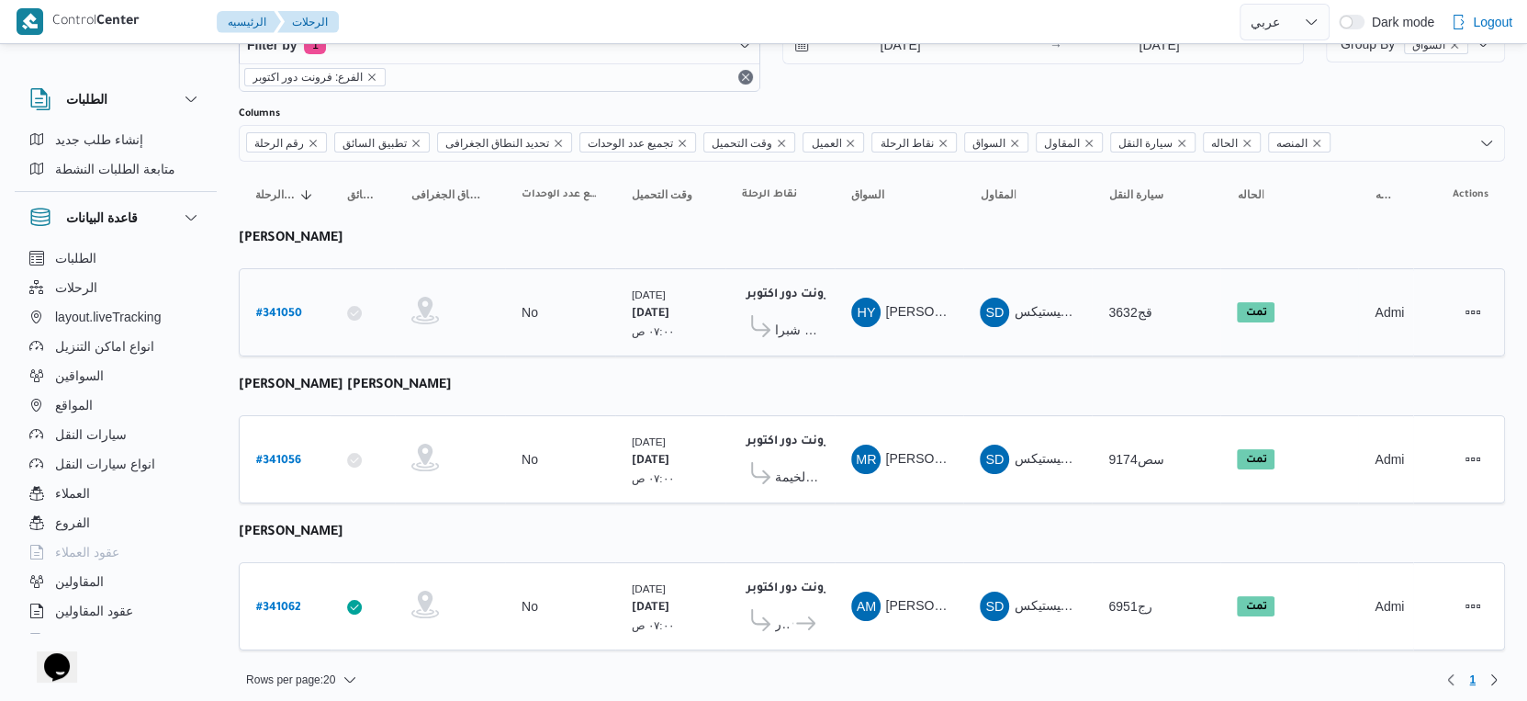
click at [277, 308] on b "# 341050" at bounding box center [279, 314] width 46 height 13
select select "ar"
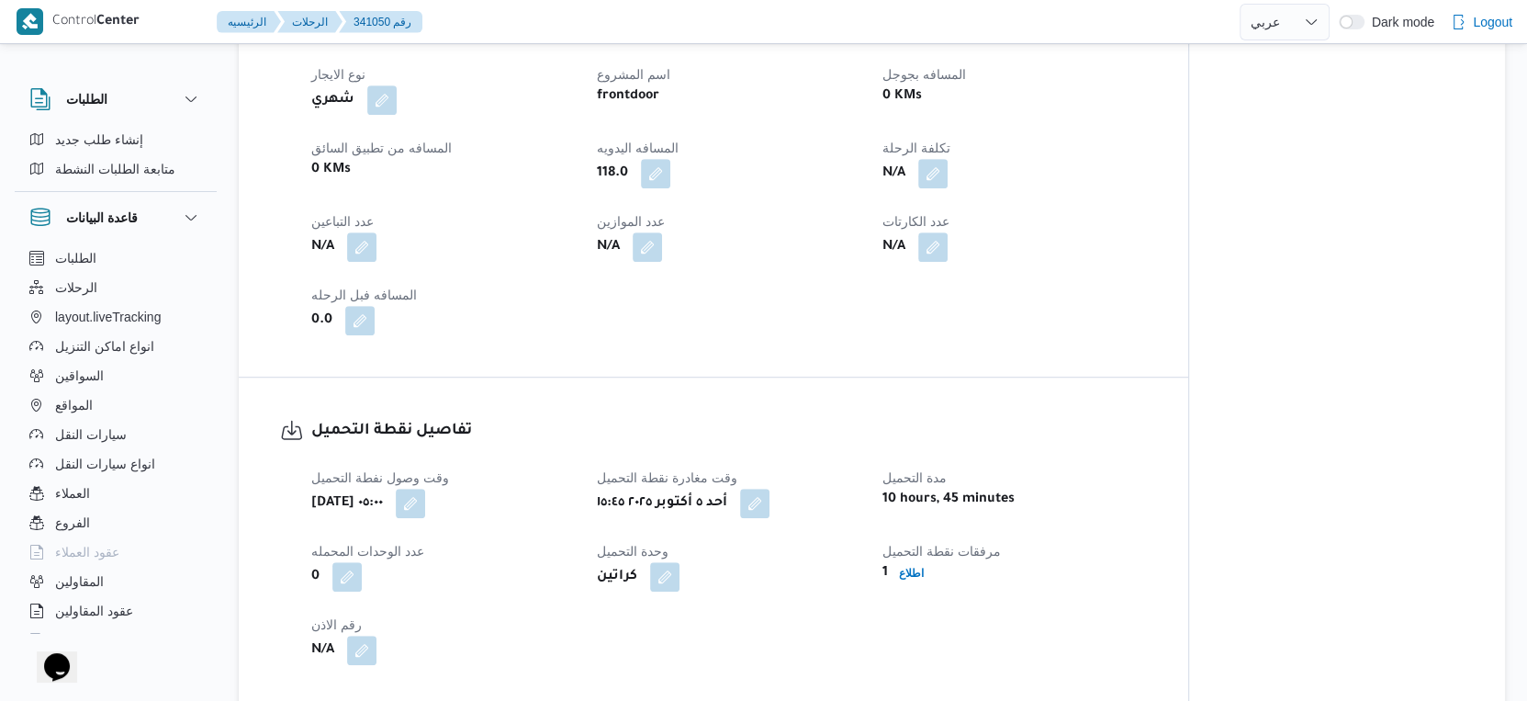
scroll to position [1122, 0]
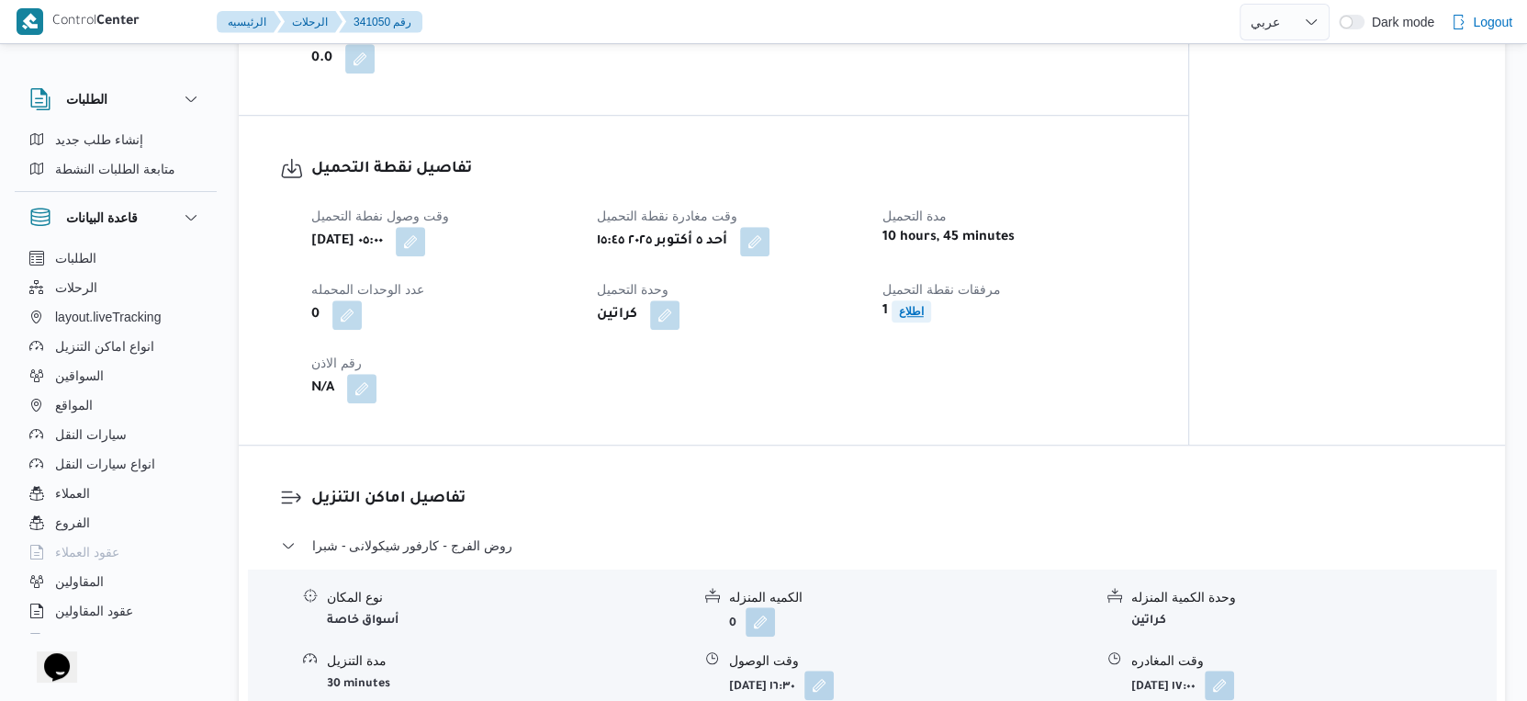
click at [914, 315] on span "اطلاع" at bounding box center [911, 311] width 25 height 22
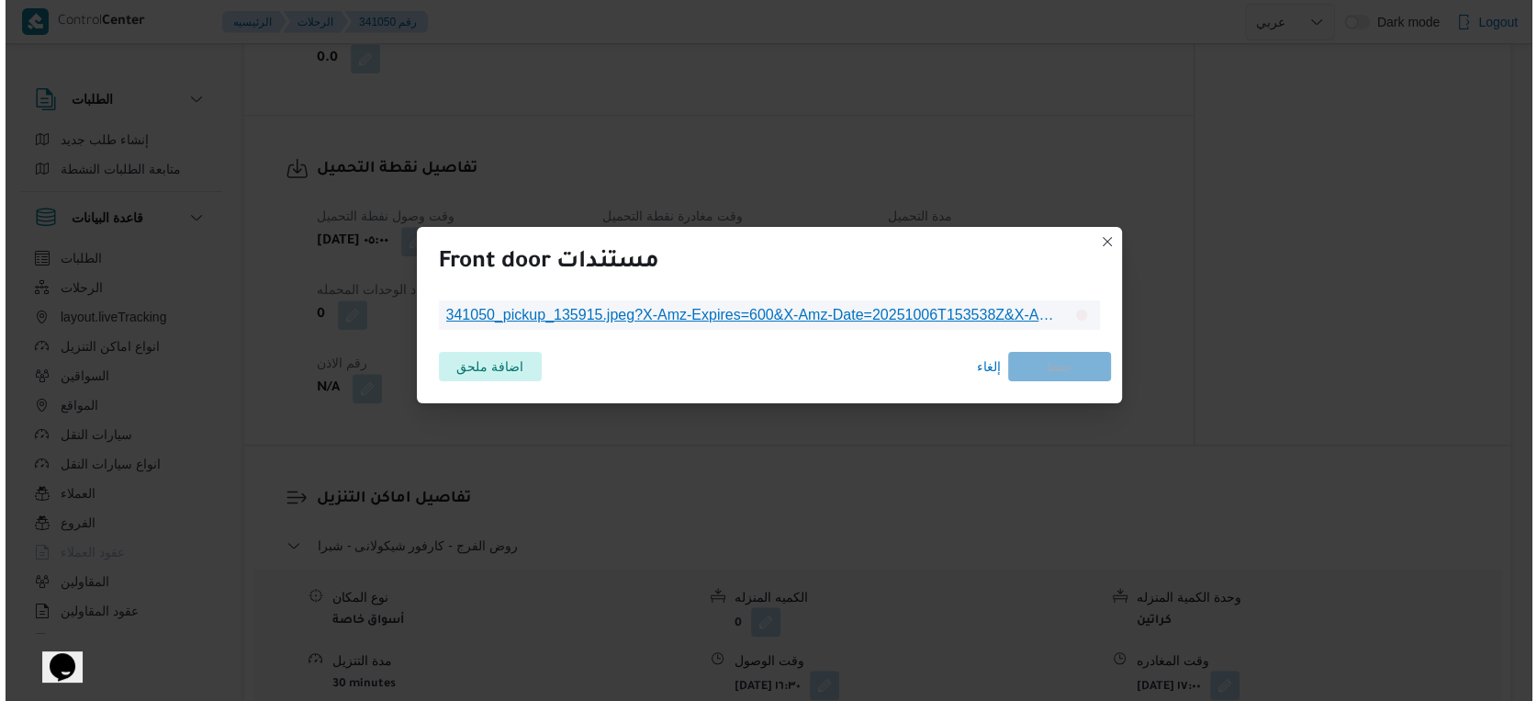
scroll to position [1108, 0]
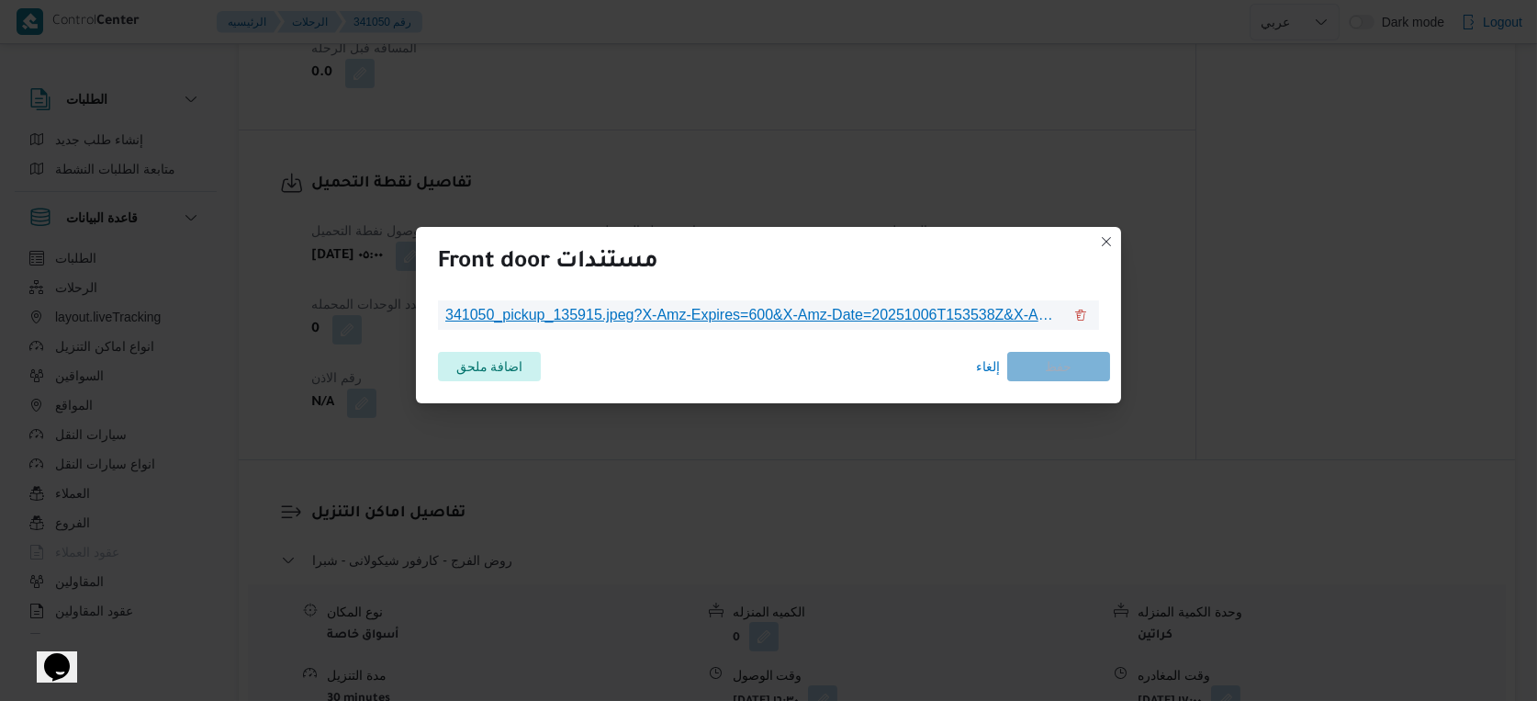
click at [822, 304] on span "341050_pickup_135915.jpeg?X-Amz-Expires=600&X-Amz-Date=20251006T153538Z&X-Amz-A…" at bounding box center [753, 315] width 617 height 22
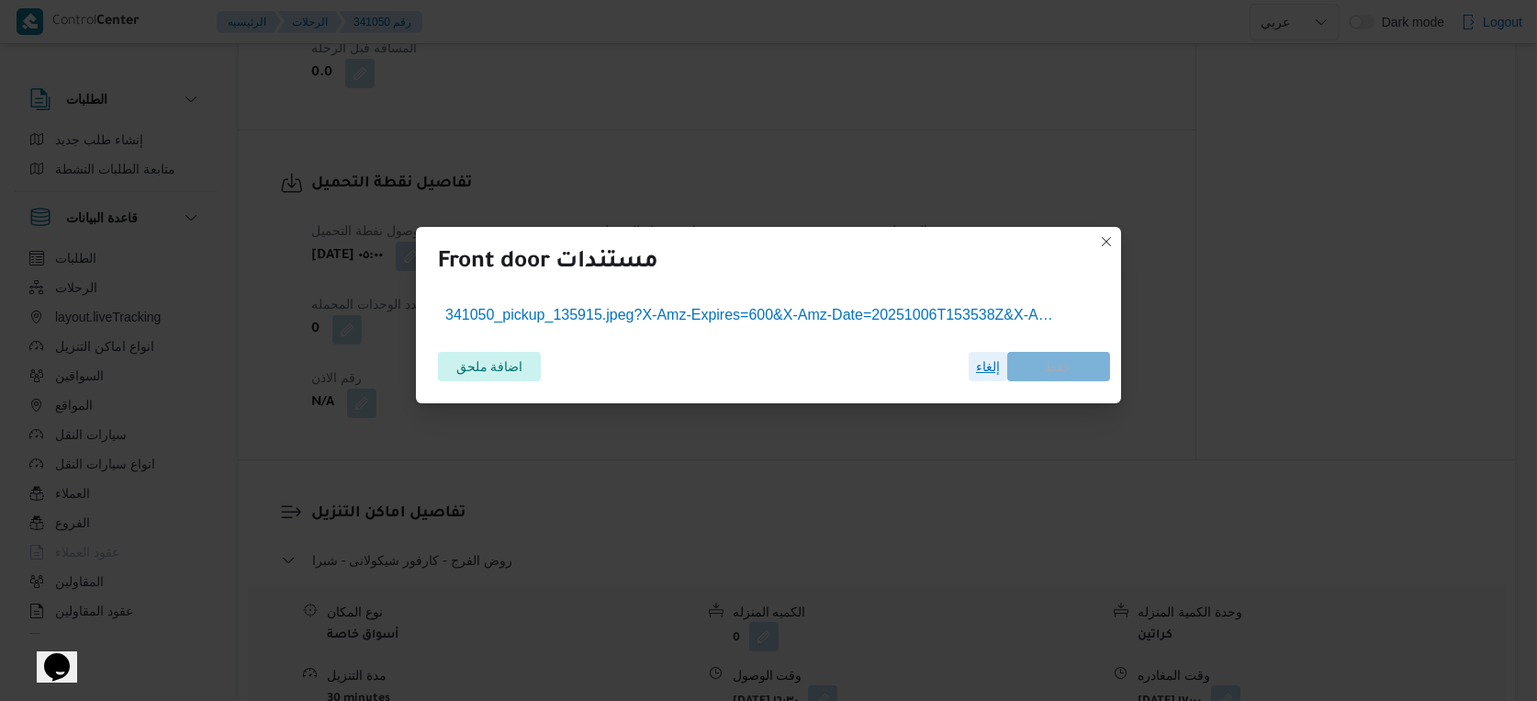
click at [989, 370] on span "إلغاء" at bounding box center [988, 366] width 24 height 22
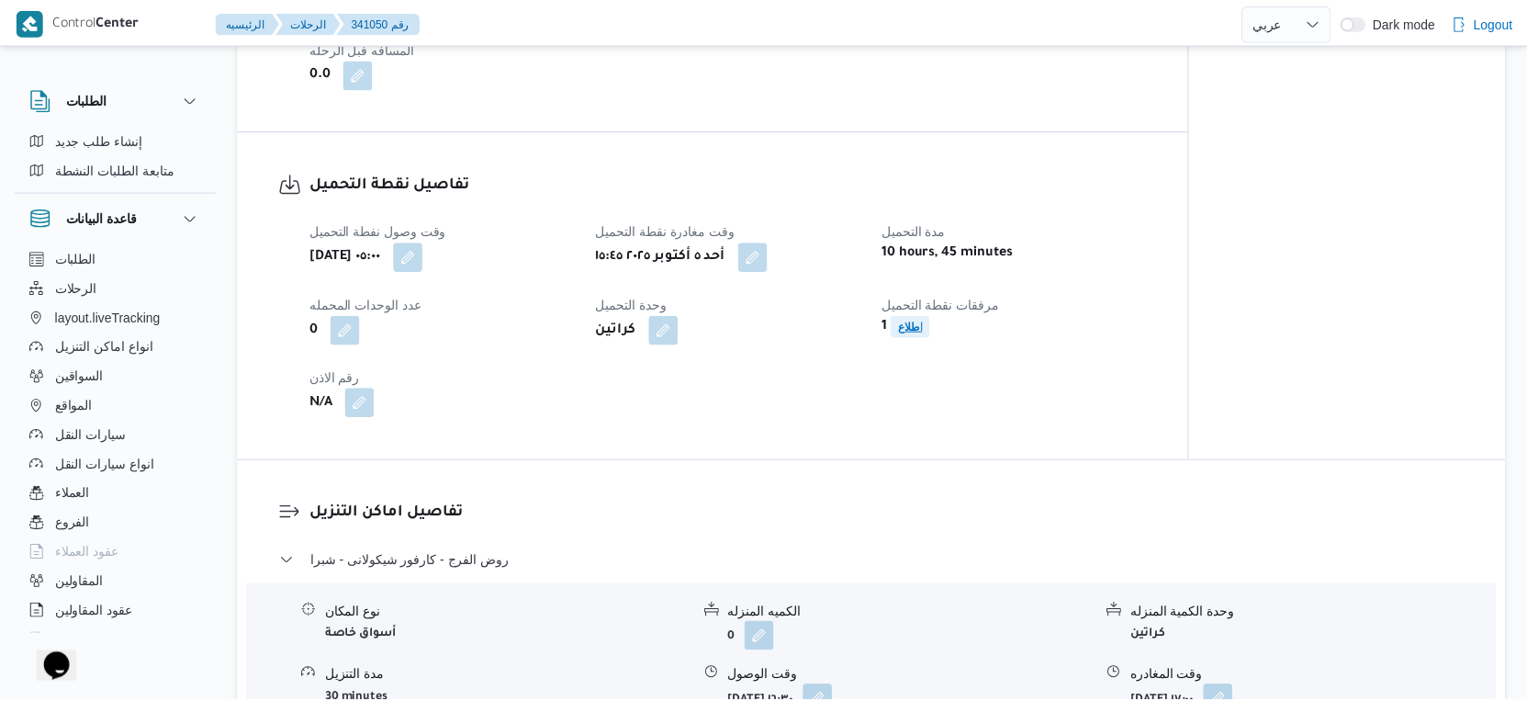
scroll to position [1122, 0]
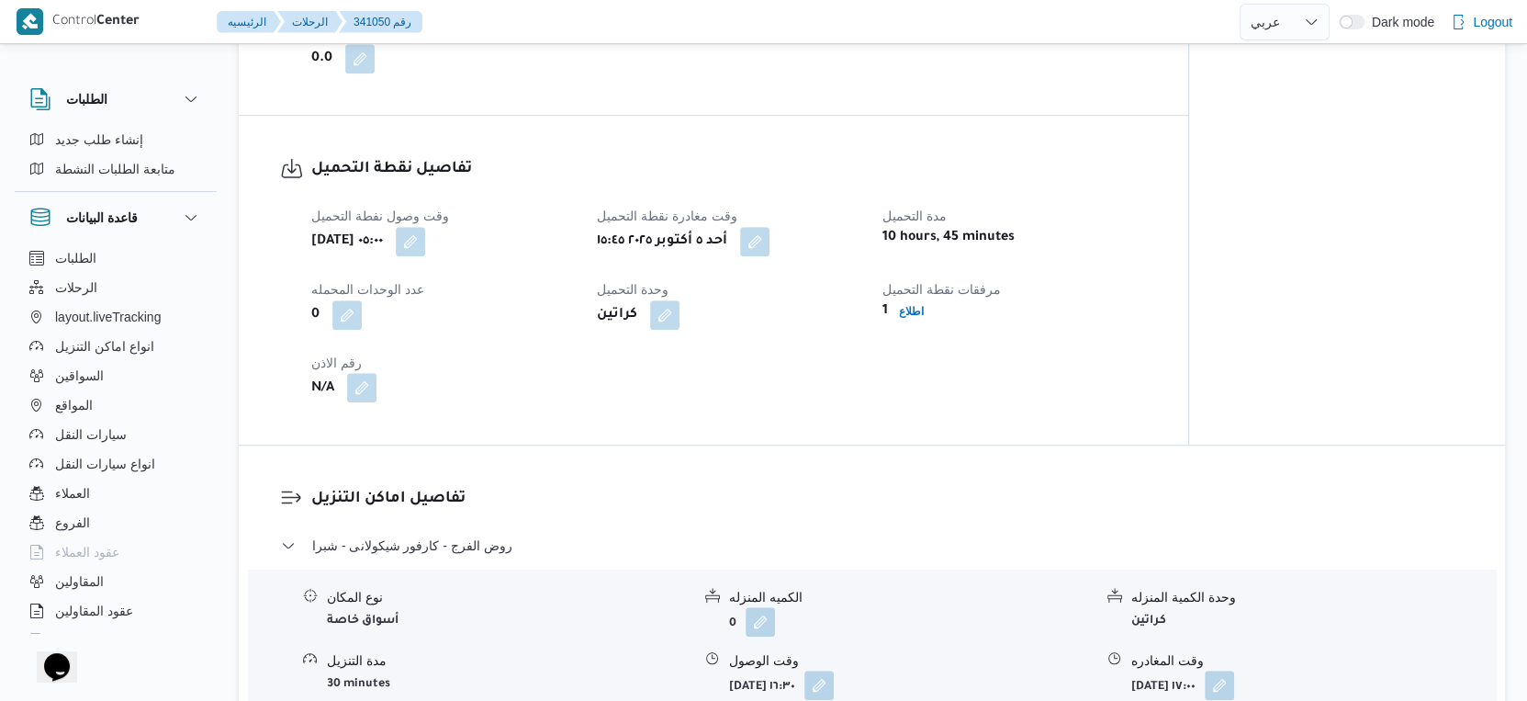
click at [363, 399] on button "button" at bounding box center [361, 387] width 29 height 29
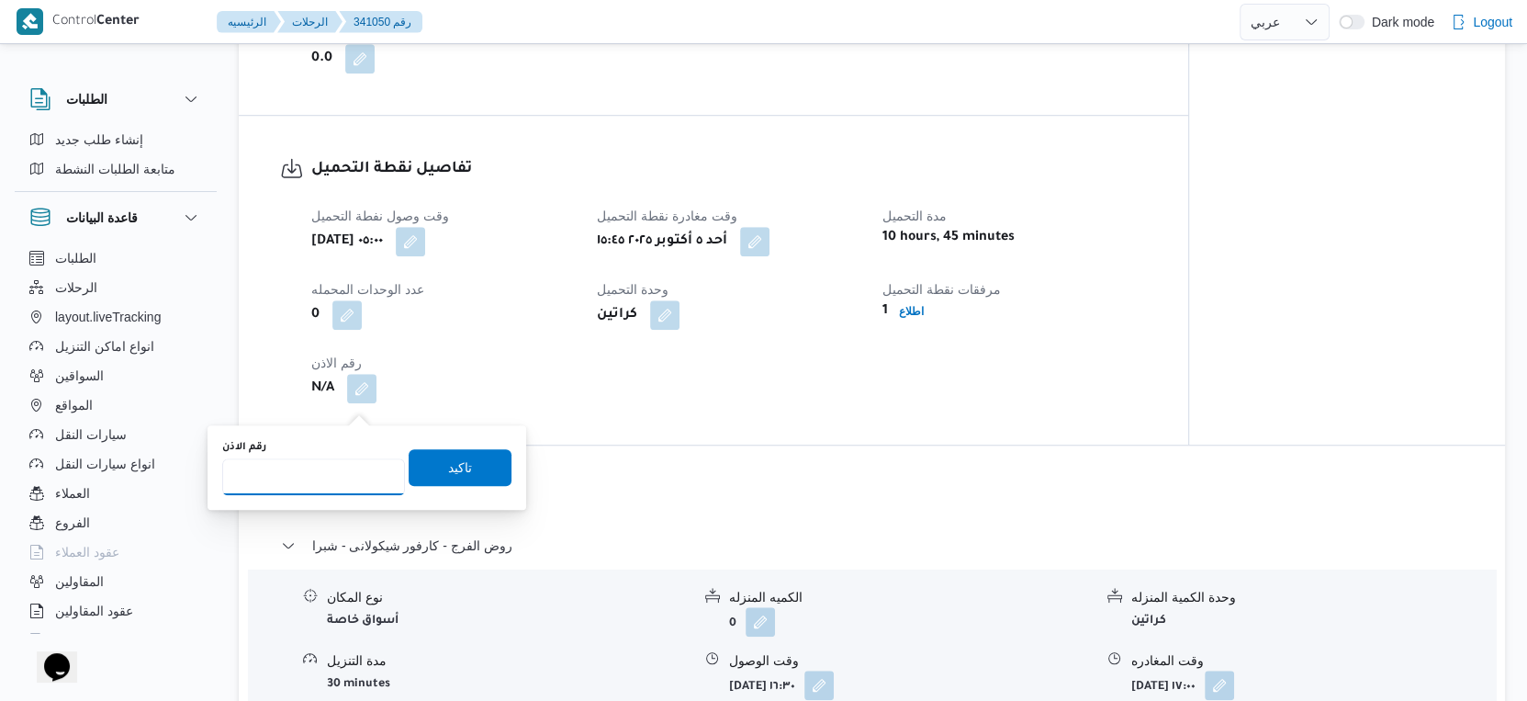
click at [282, 468] on input "رقم الاذن" at bounding box center [313, 476] width 183 height 37
type input "9660"
click at [450, 458] on span "تاكيد" at bounding box center [460, 467] width 24 height 22
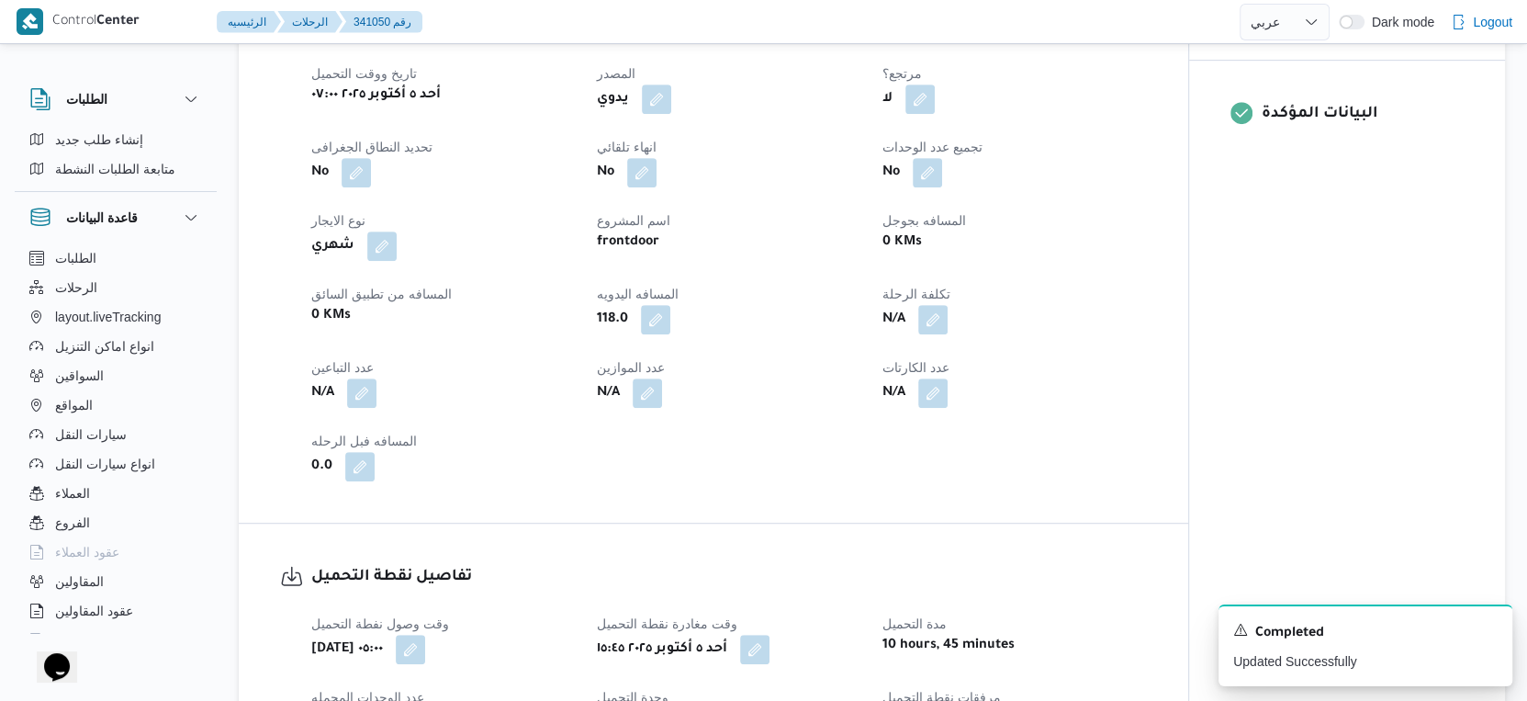
scroll to position [1428, 0]
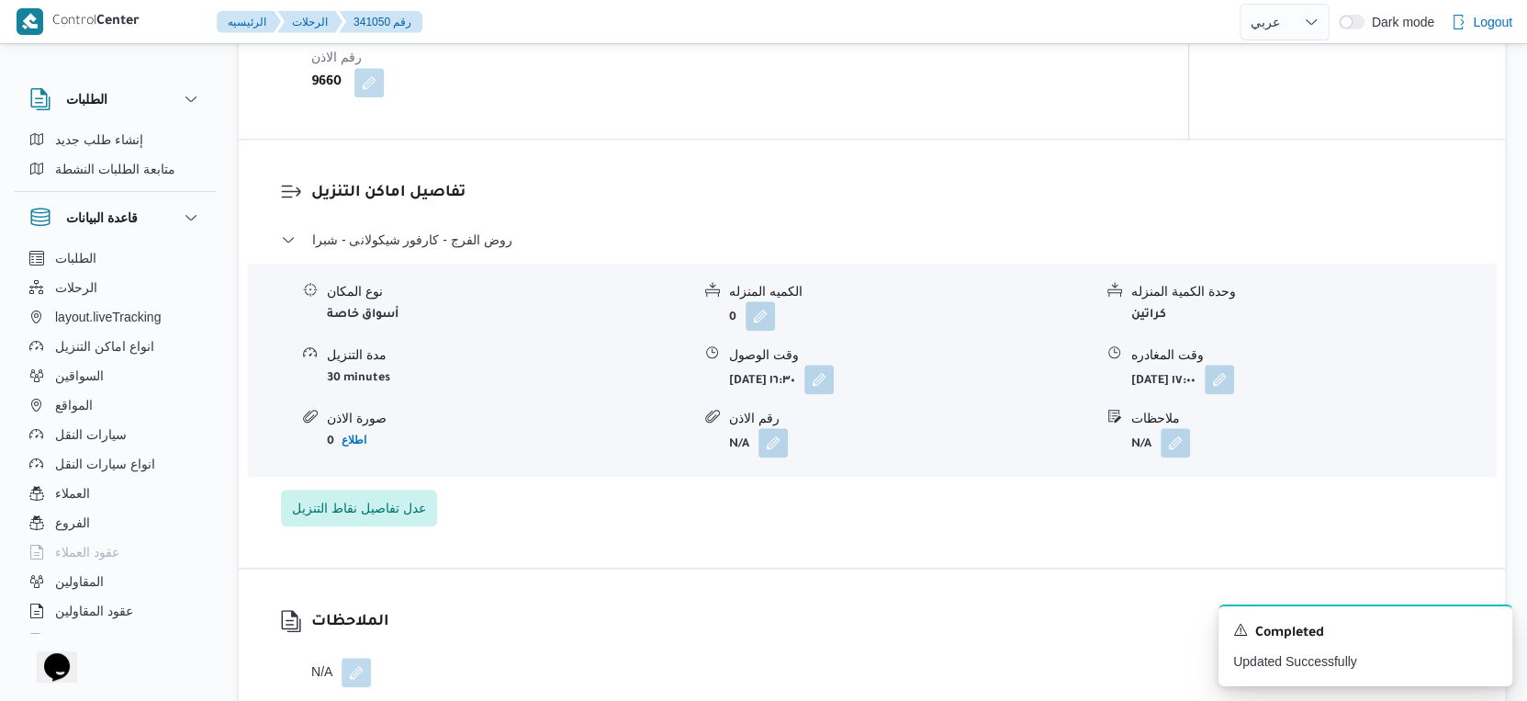
select select "ar"
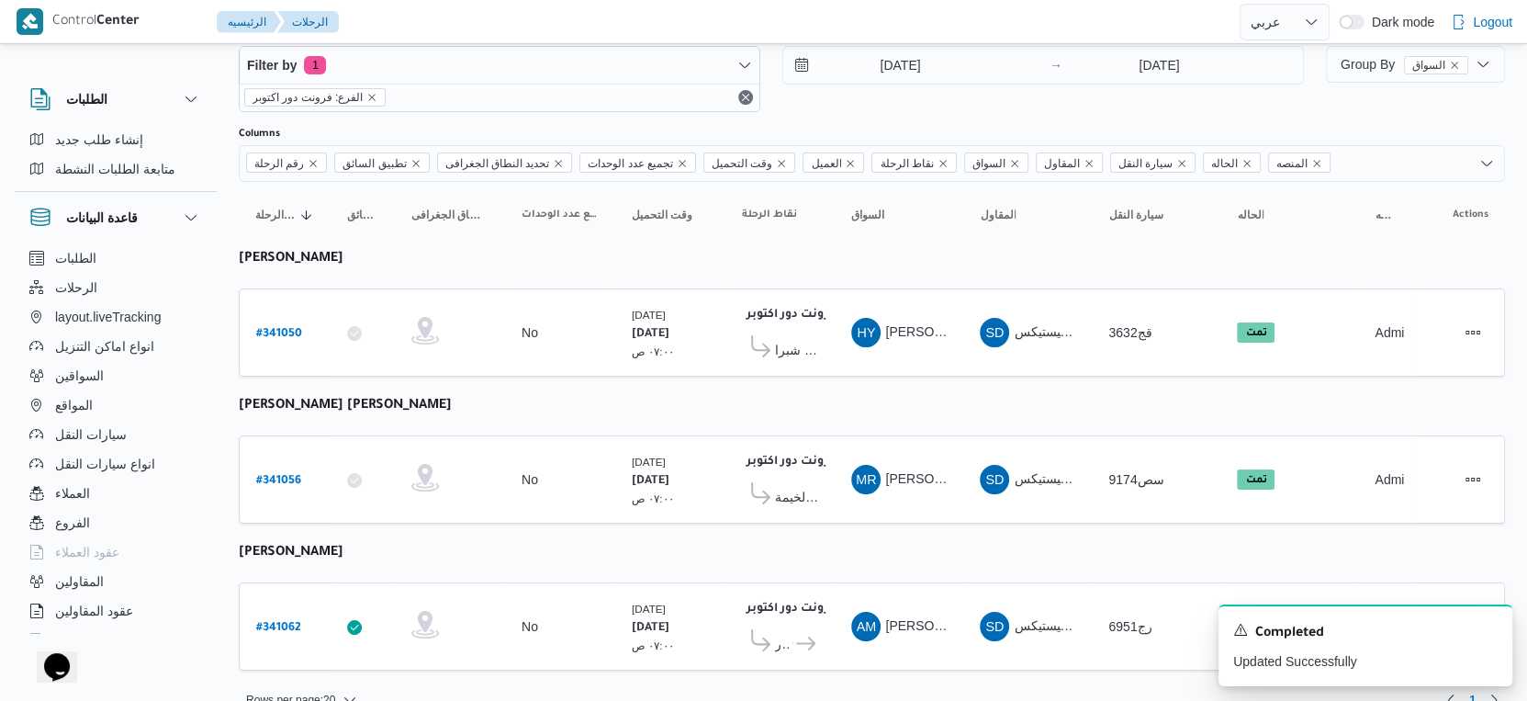
scroll to position [62, 0]
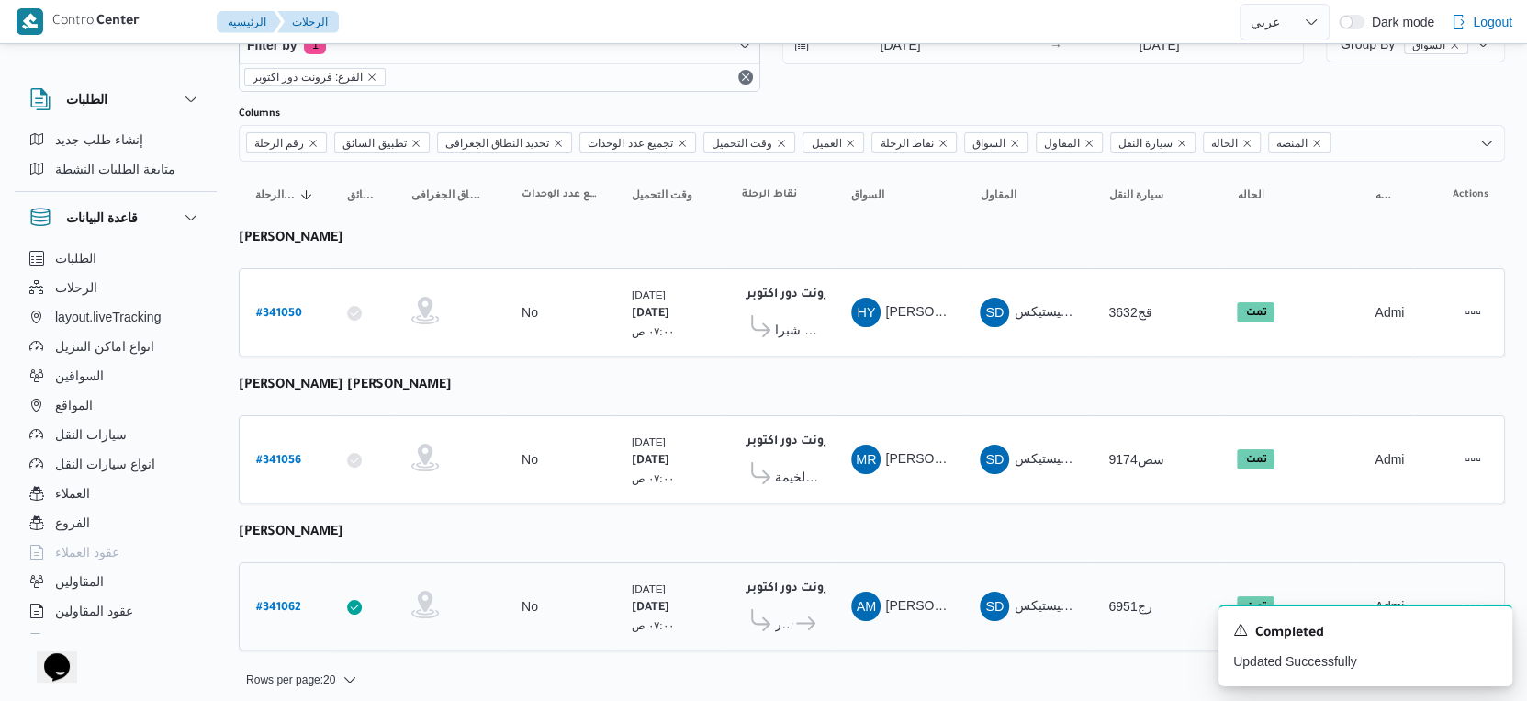
click at [753, 609] on icon at bounding box center [760, 620] width 19 height 22
click at [771, 609] on span at bounding box center [758, 623] width 33 height 28
click at [802, 622] on span "كارفور بلطيم - كفر الشيخ" at bounding box center [805, 624] width 25 height 22
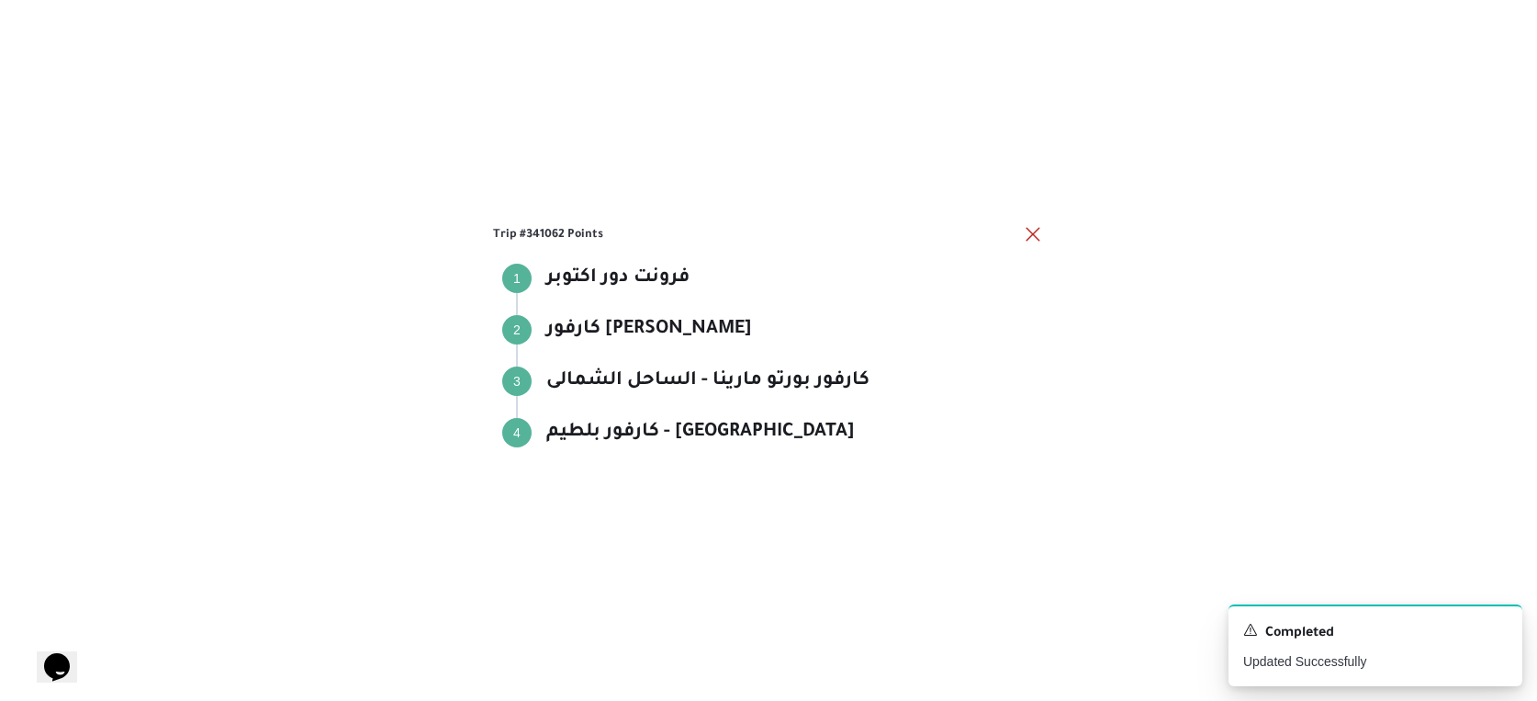
click at [808, 608] on div "Trip #341062 Points Step 1 1 فرونت دور اكتوبر فرونت دور اكتوبر Step 2 2 كارفور …" at bounding box center [768, 350] width 1537 height 701
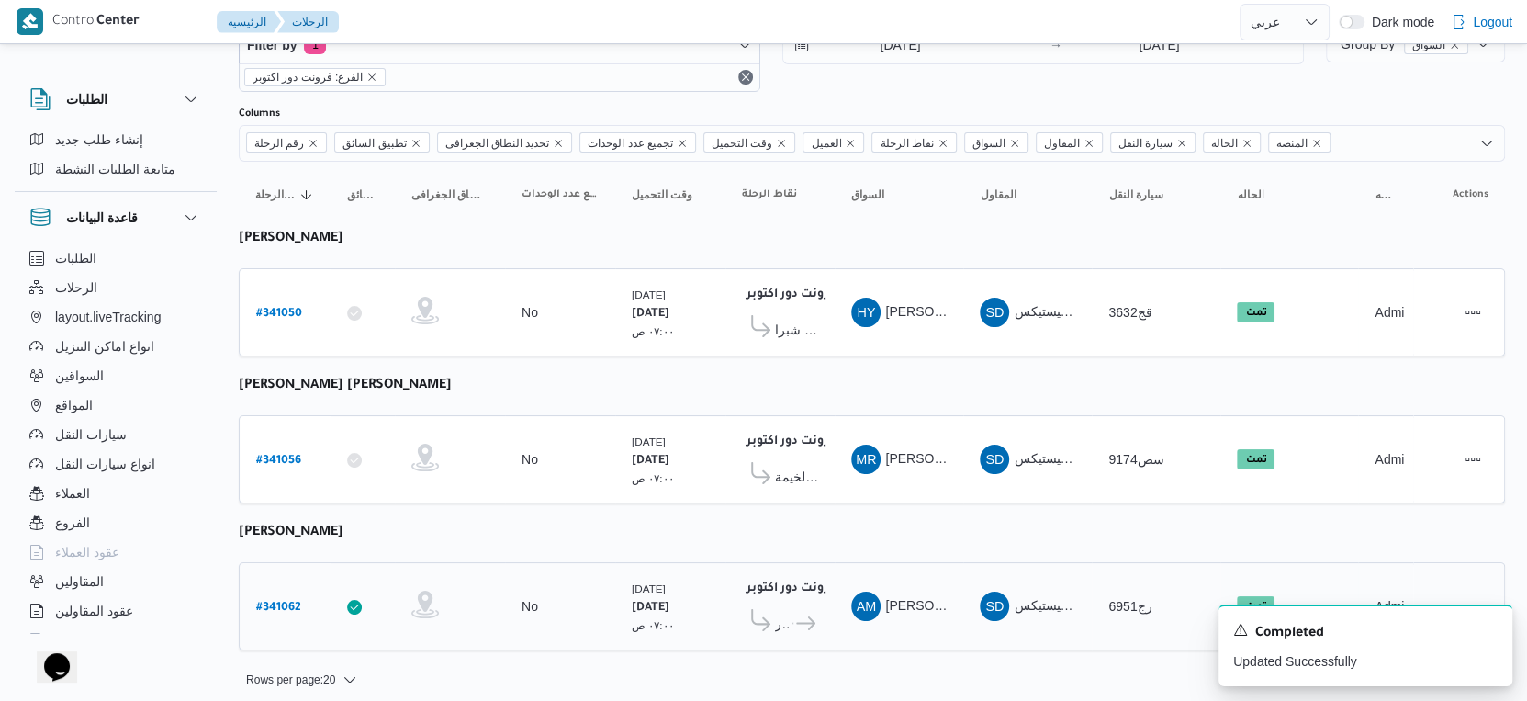
click at [805, 613] on span "كارفور بلطيم - كفر الشيخ" at bounding box center [805, 624] width 25 height 22
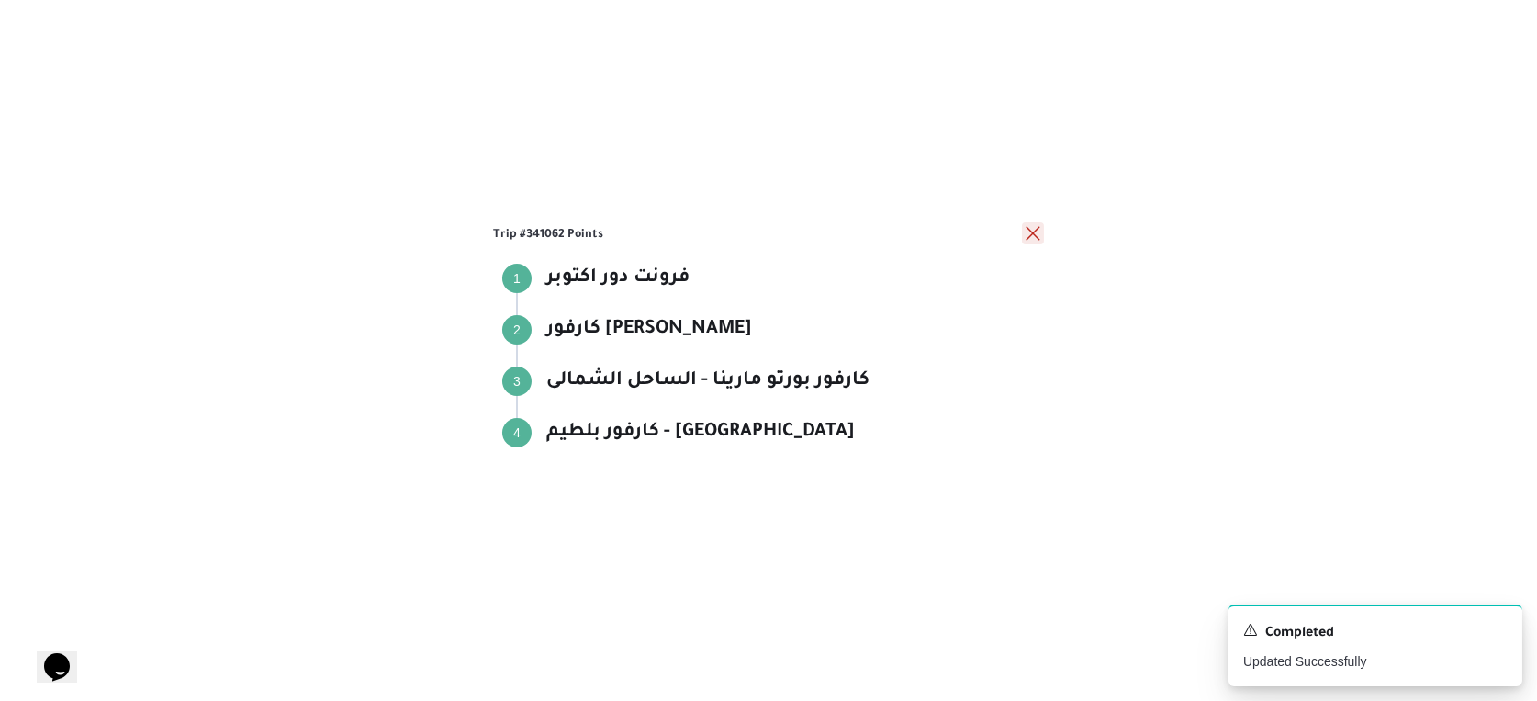
click at [1024, 234] on button "close" at bounding box center [1033, 233] width 22 height 22
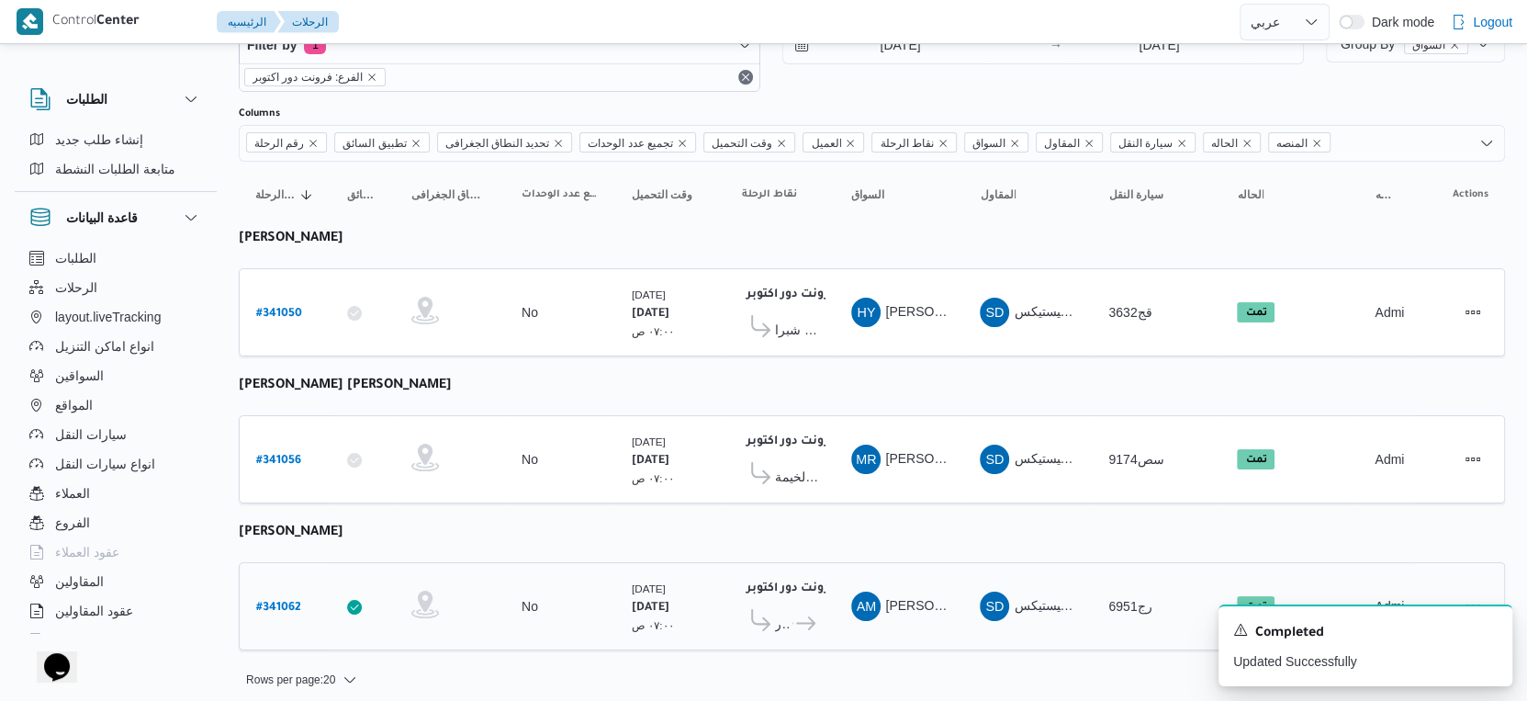
click at [291, 602] on b "# 341062" at bounding box center [278, 608] width 45 height 13
select select "ar"
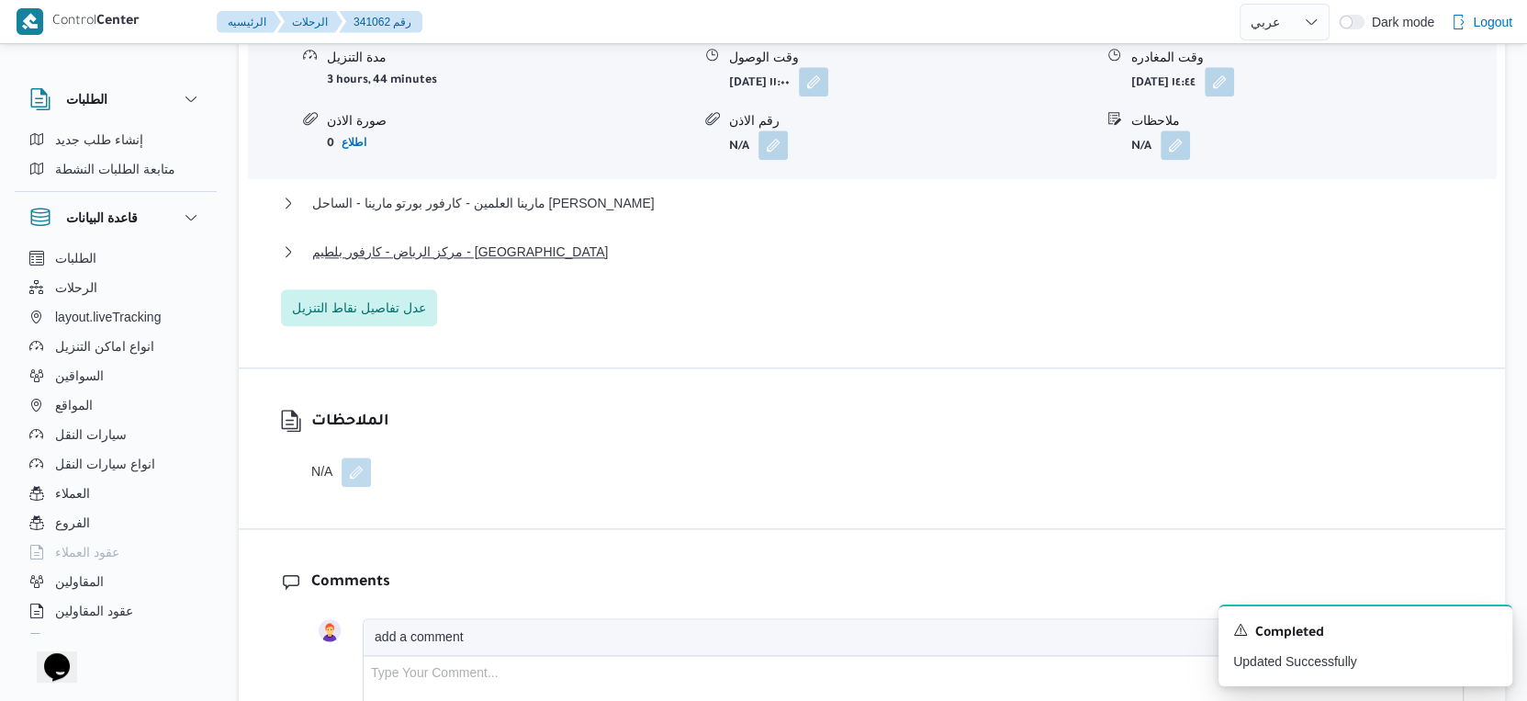
scroll to position [1735, 0]
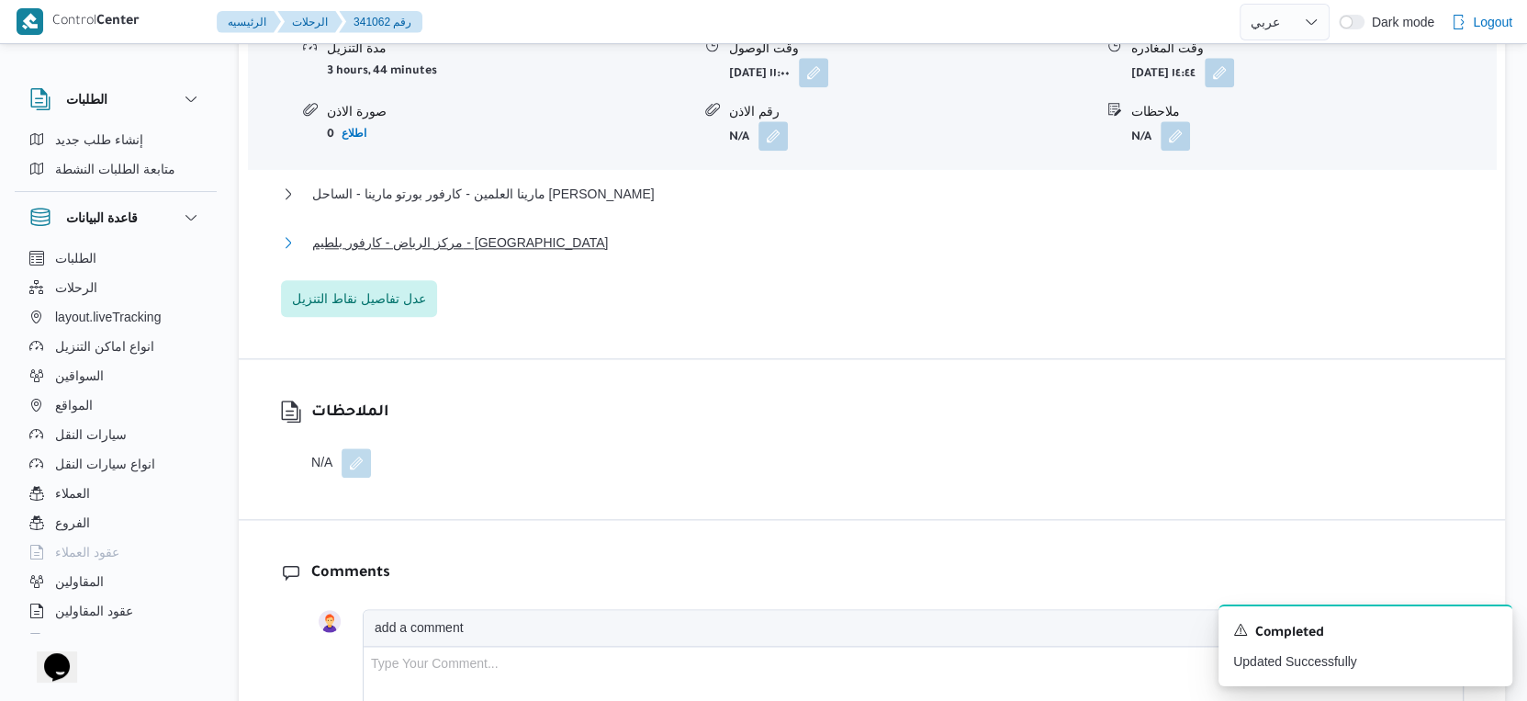
click at [474, 253] on span "مركز الرياض - كارفور بلطيم - كفر الشيخ" at bounding box center [460, 242] width 296 height 22
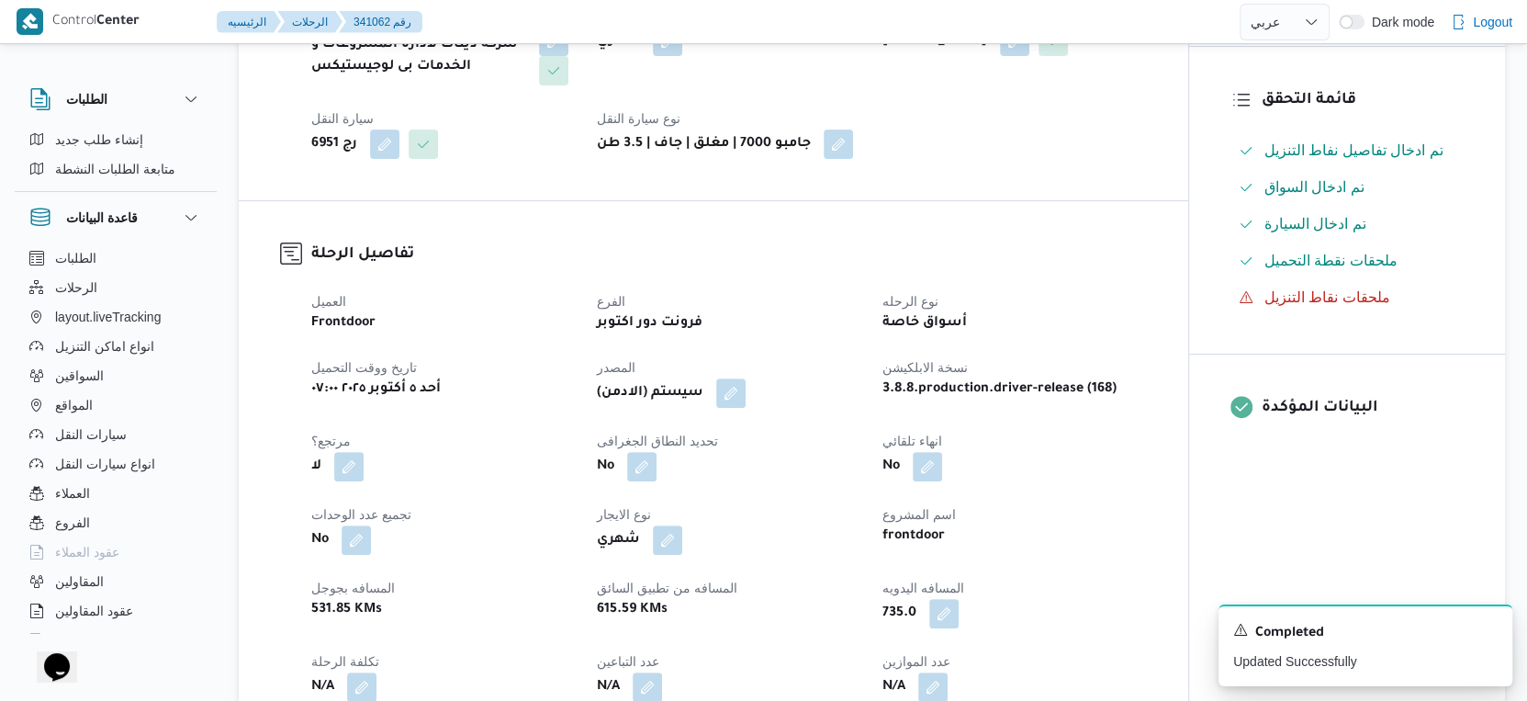
scroll to position [408, 0]
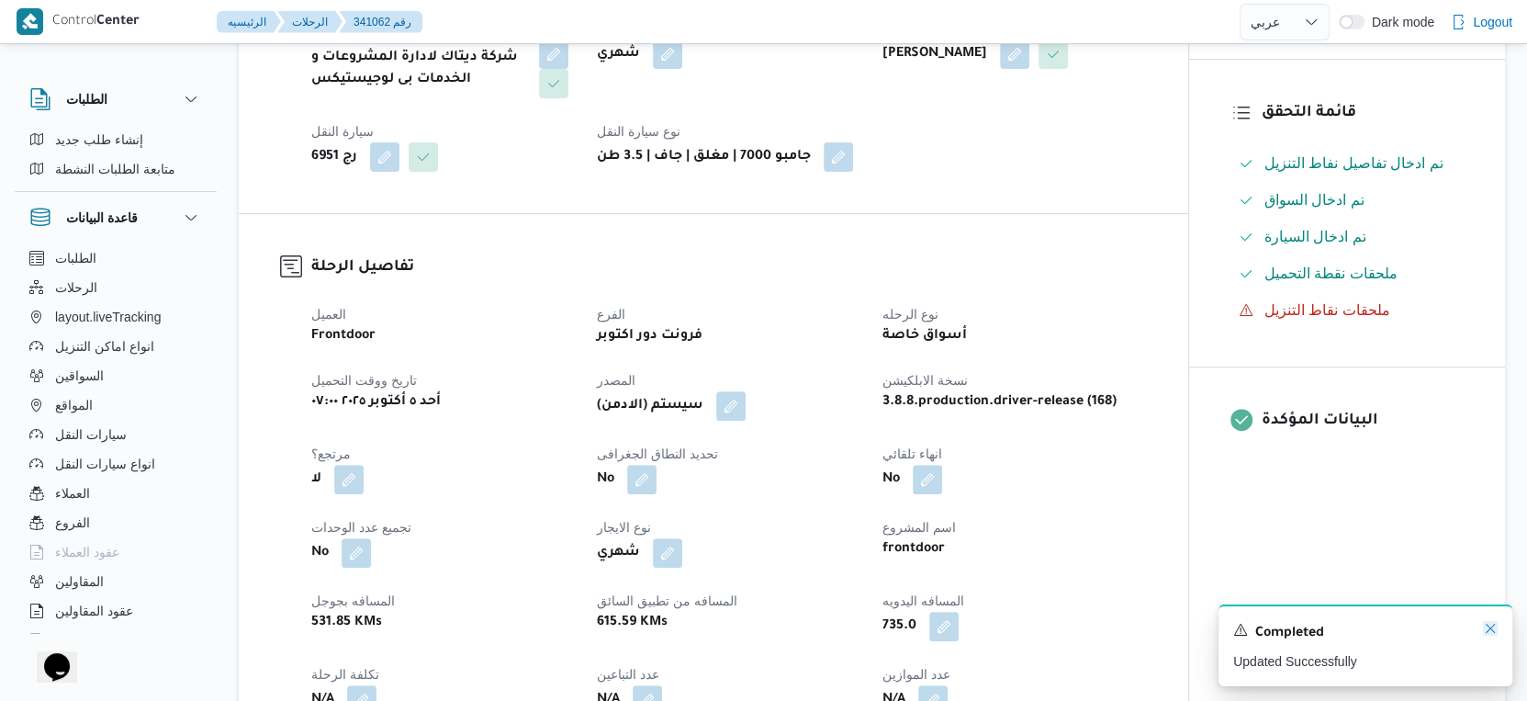
click at [1488, 625] on icon "Dismiss toast" at bounding box center [1490, 628] width 15 height 15
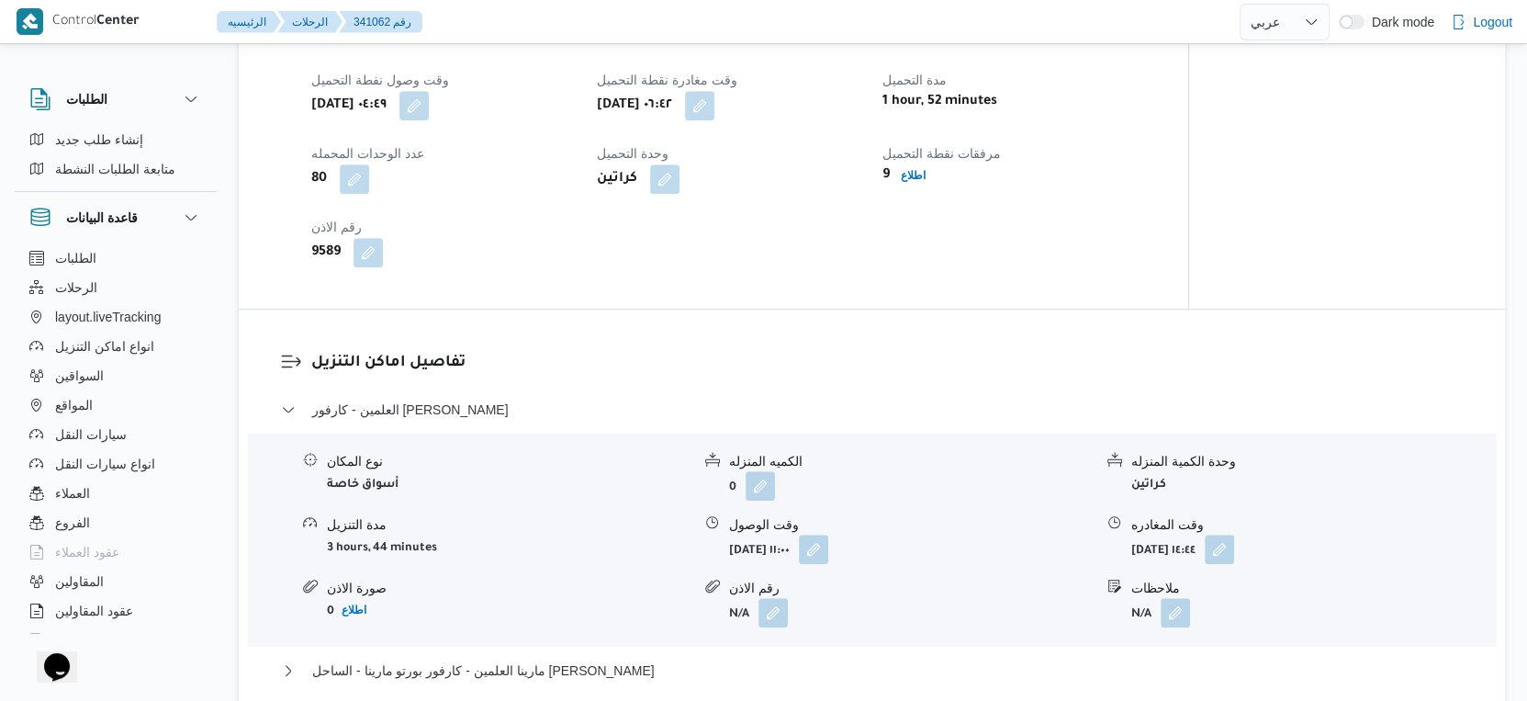
scroll to position [1224, 0]
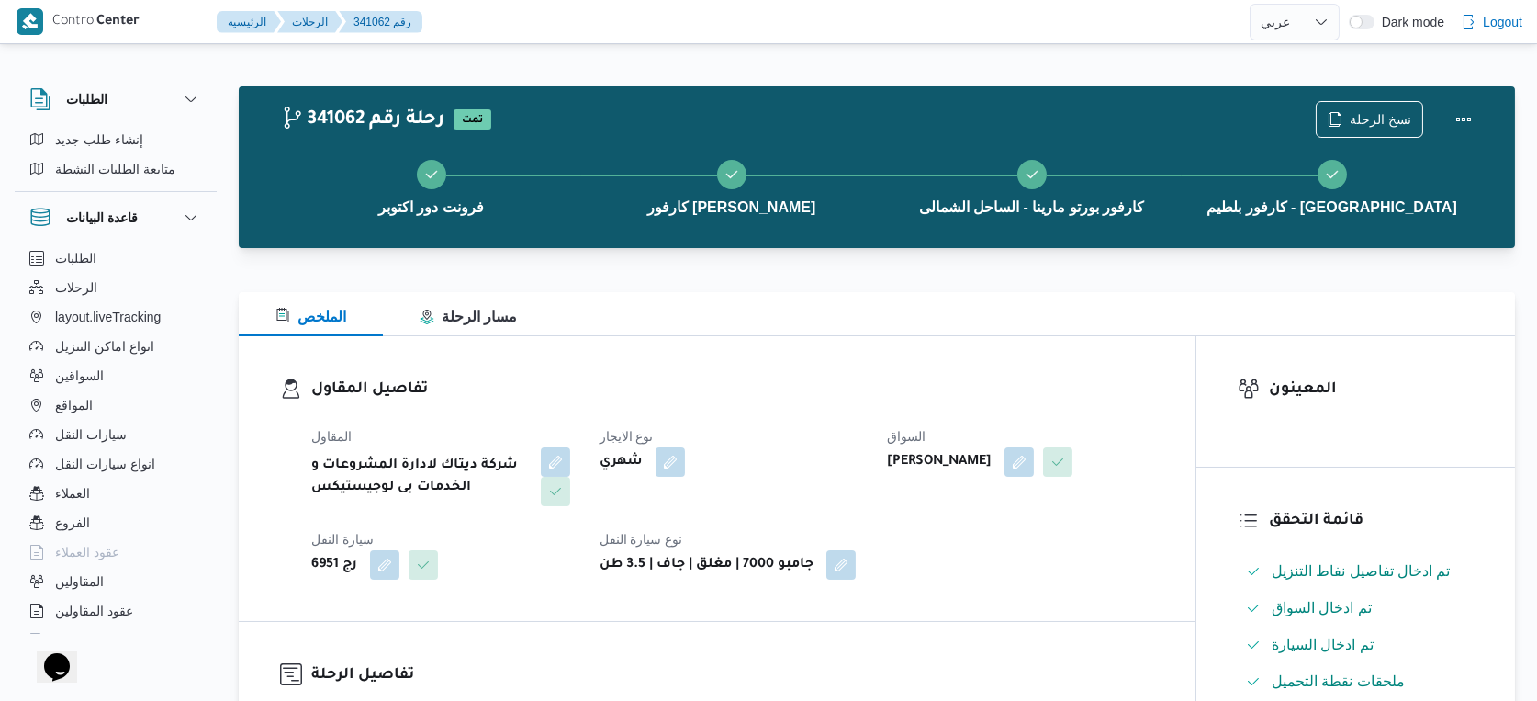
select select "ar"
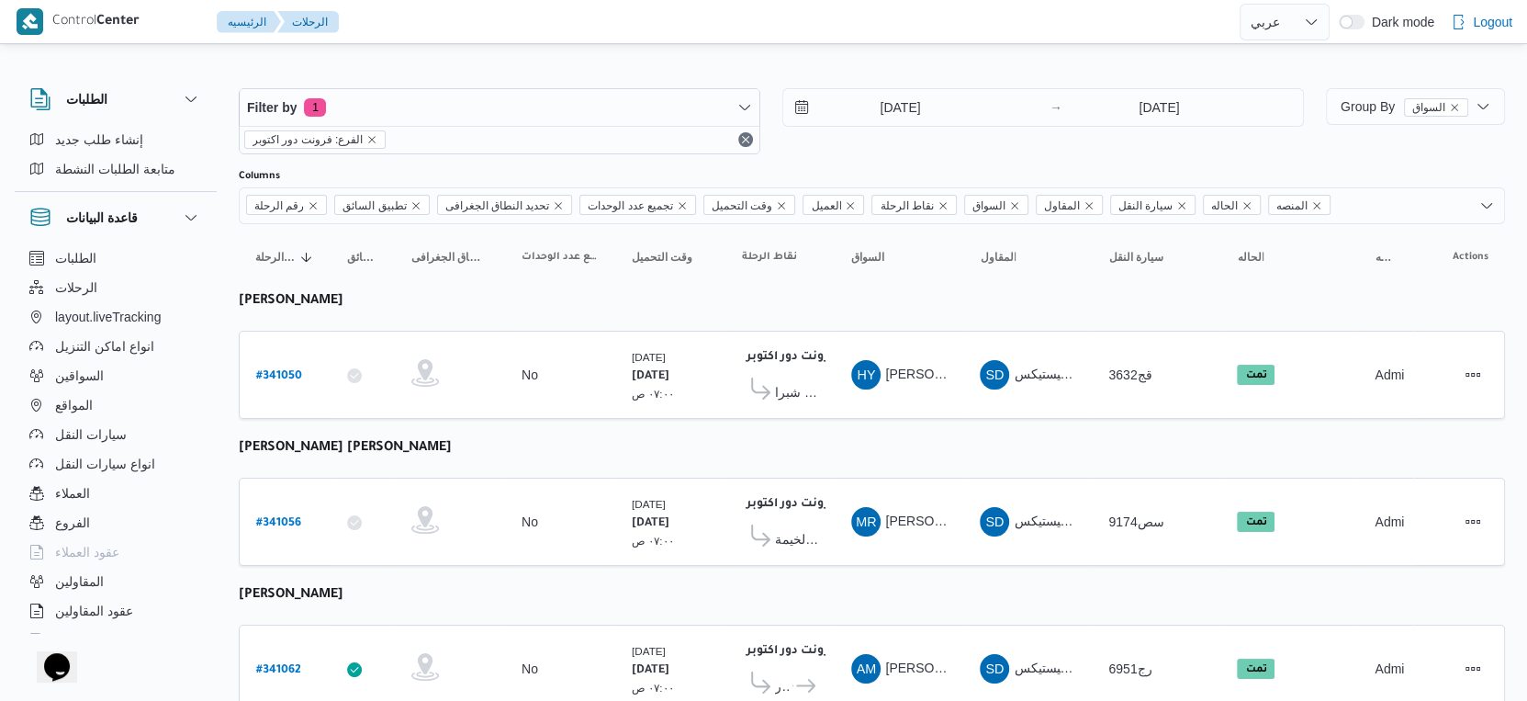
select select "ar"
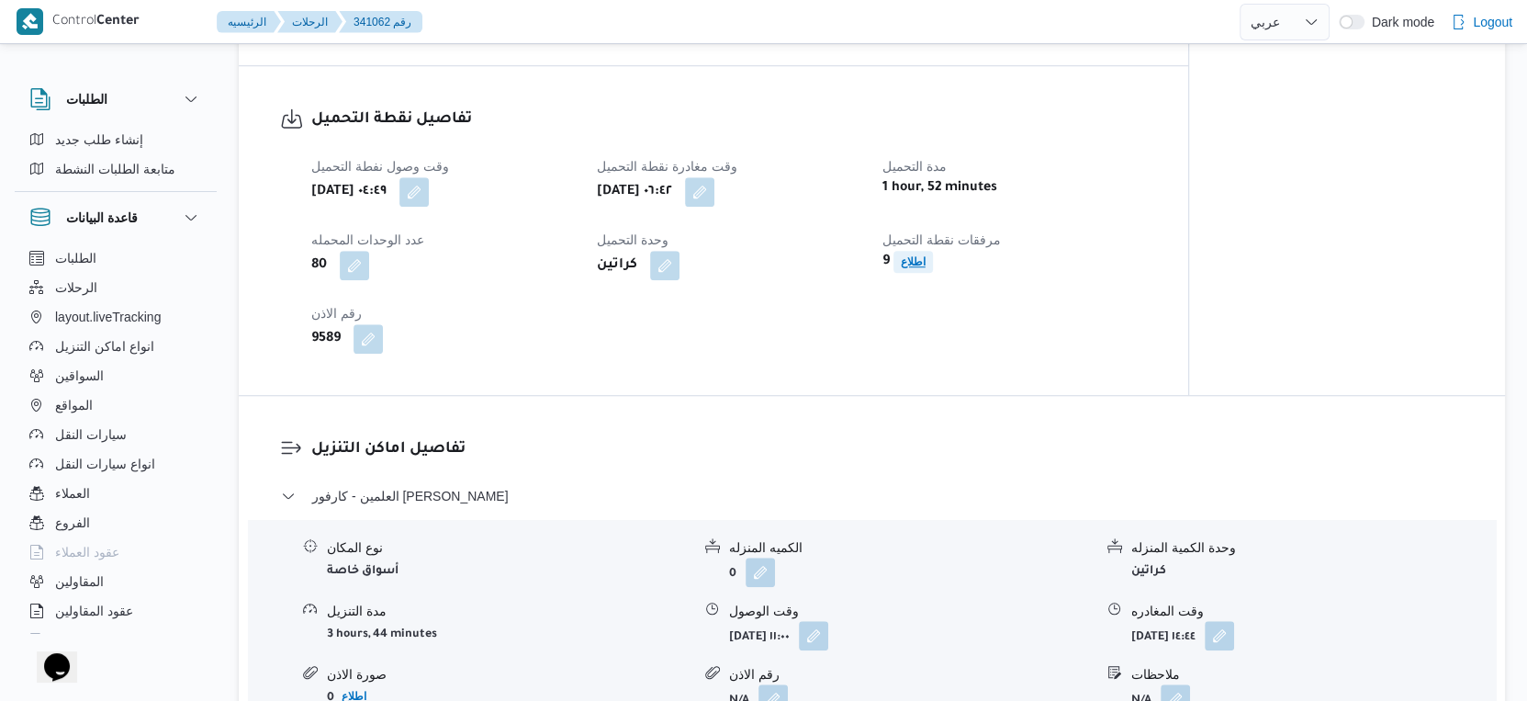
click at [895, 269] on span "اطلاع" at bounding box center [913, 262] width 39 height 22
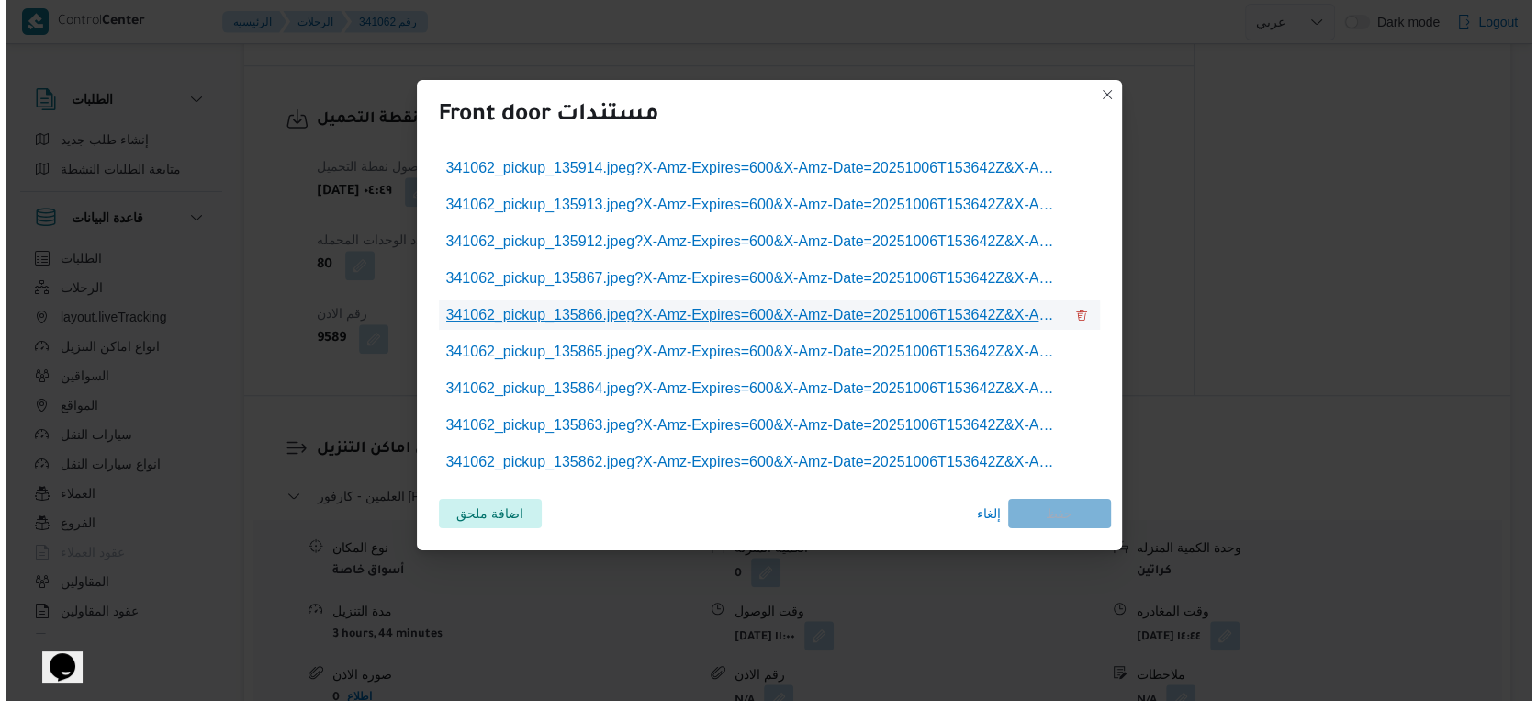
scroll to position [1157, 0]
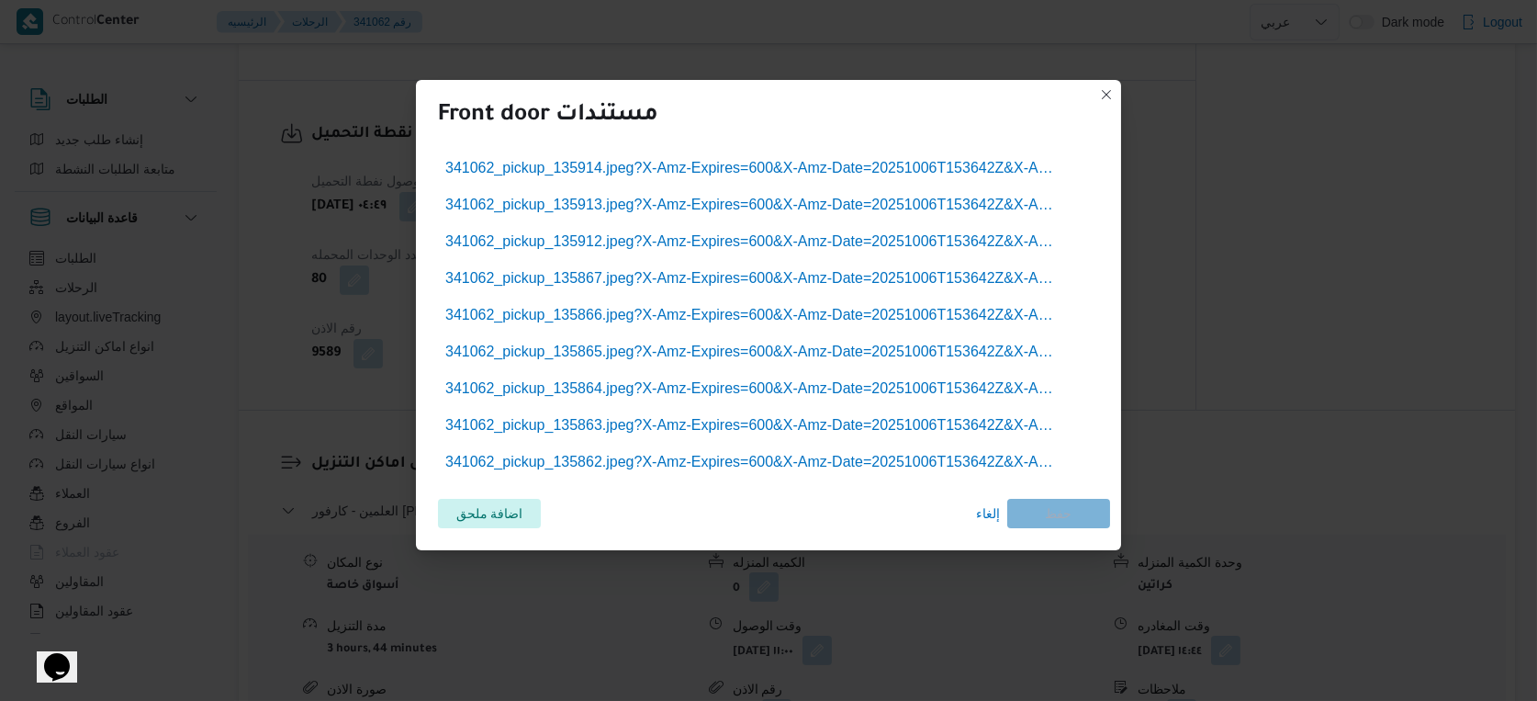
click at [759, 152] on div "341062_pickup_135914.jpeg?X-Amz-Expires=600&X-Amz-Date=20251006T153642Z&X-Amz-A…" at bounding box center [768, 315] width 705 height 338
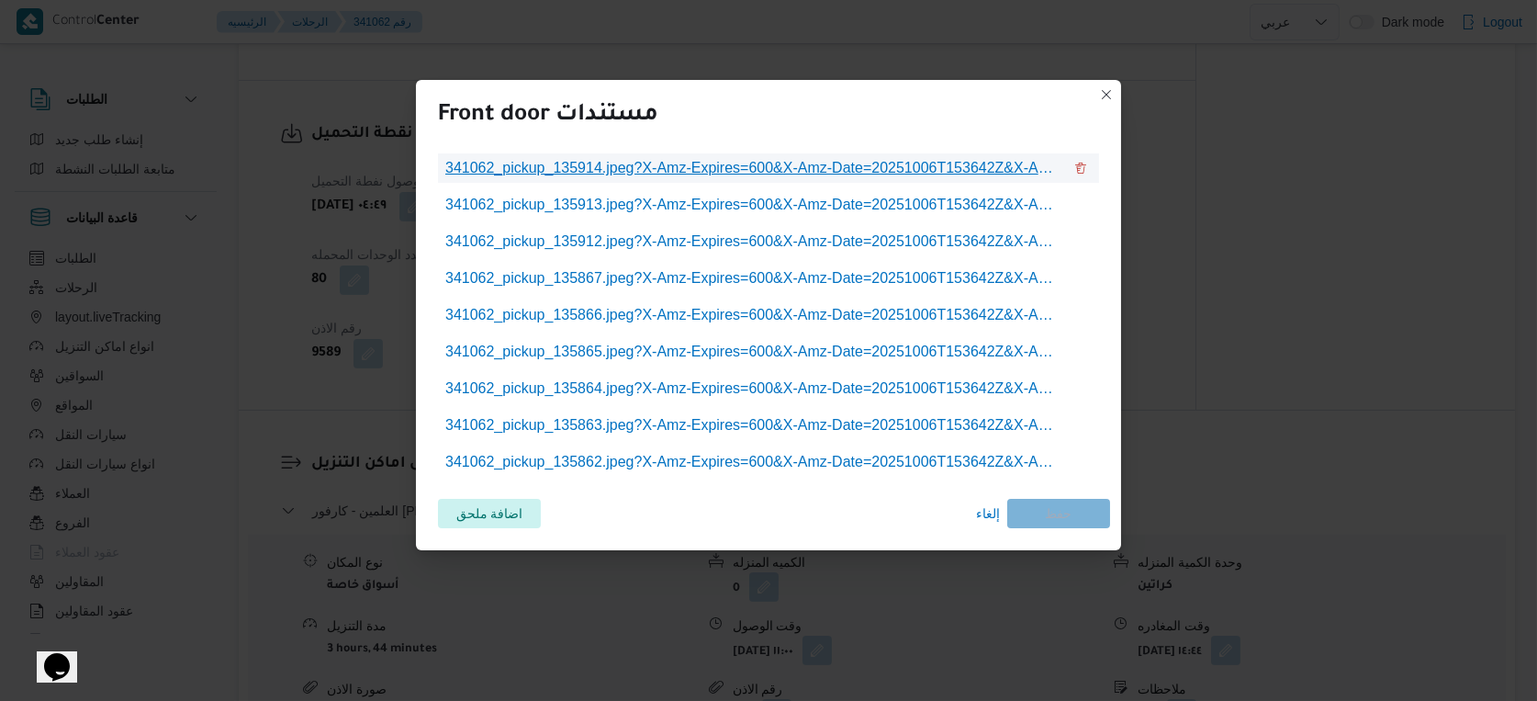
click at [753, 167] on span "341062_pickup_135914.jpeg?X-Amz-Expires=600&X-Amz-Date=20251006T153642Z&X-Amz-A…" at bounding box center [753, 168] width 617 height 22
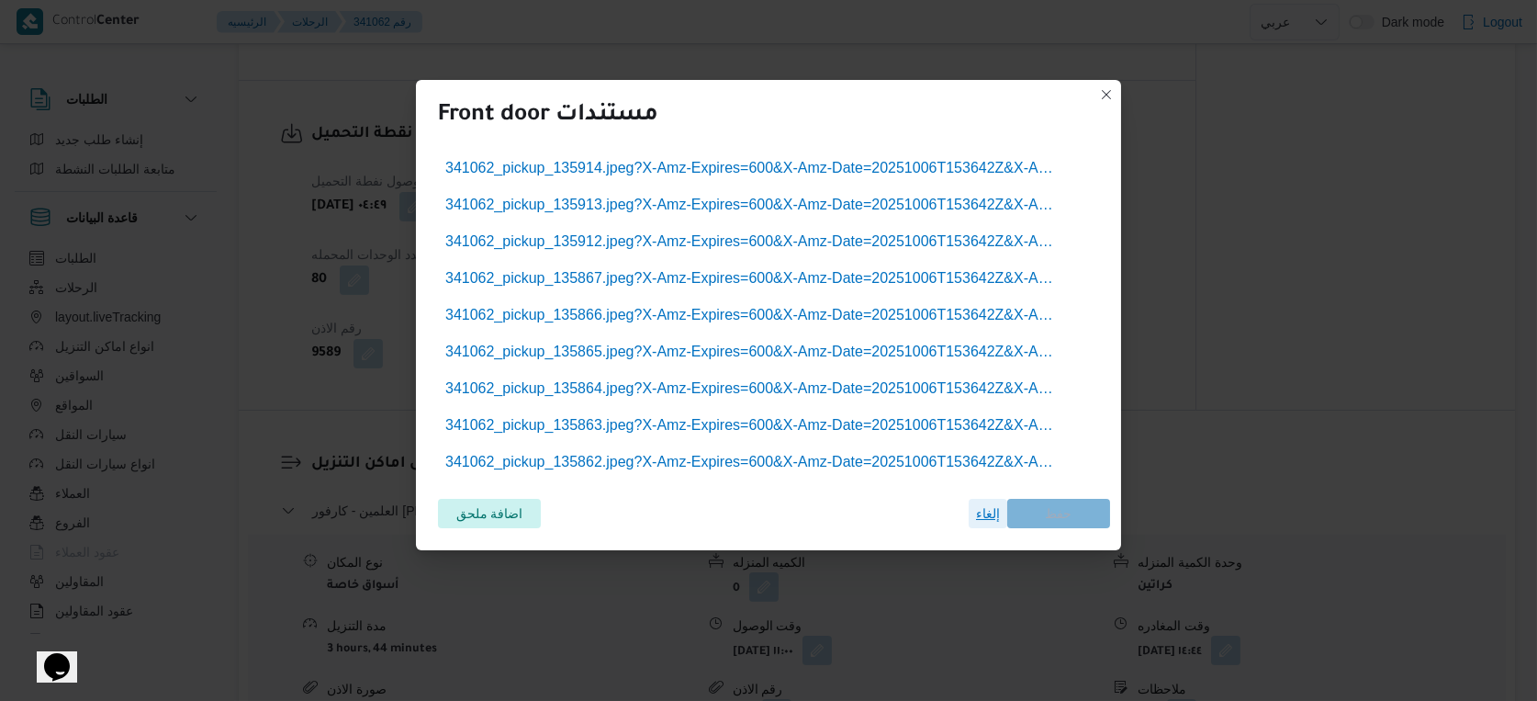
drag, startPoint x: 996, startPoint y: 512, endPoint x: 959, endPoint y: 493, distance: 41.5
click at [996, 512] on span "إلغاء" at bounding box center [988, 513] width 24 height 22
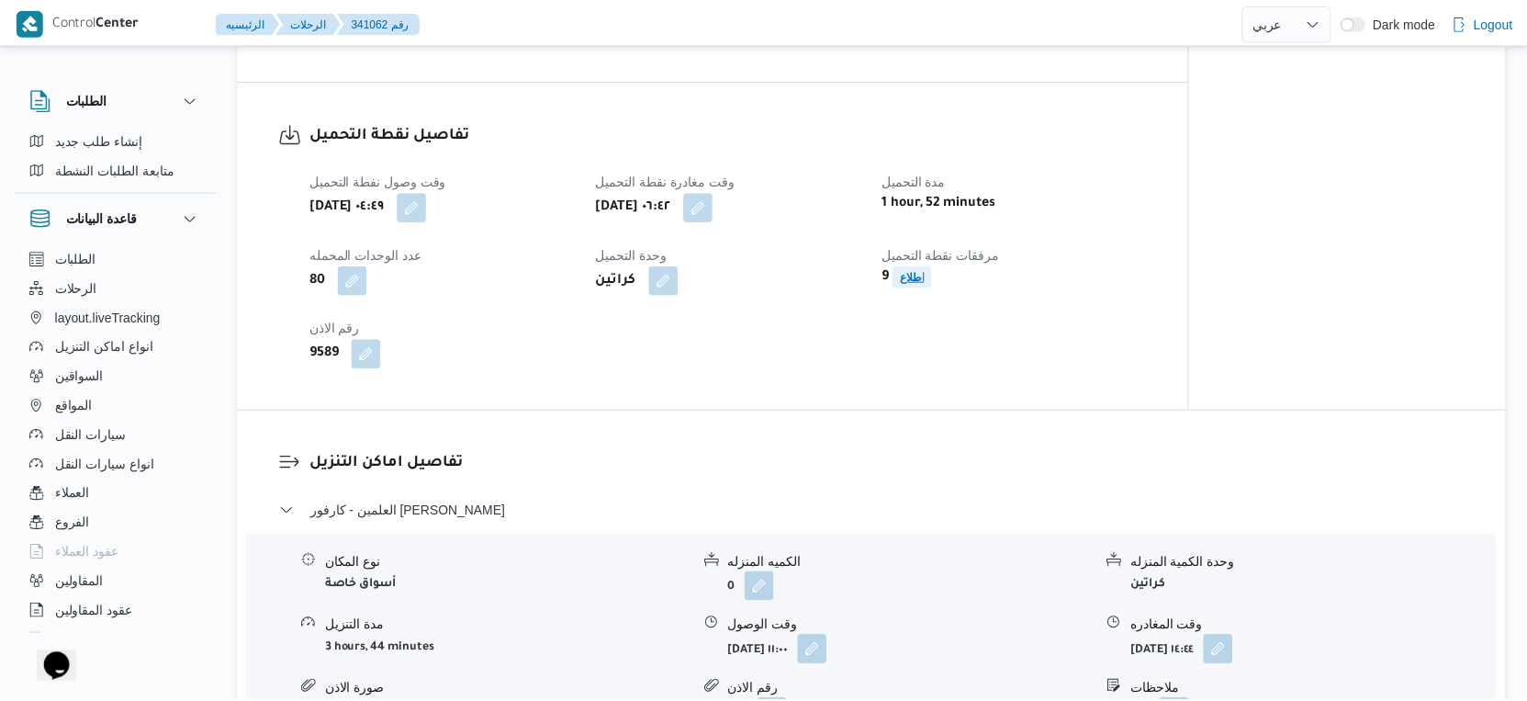
scroll to position [1172, 0]
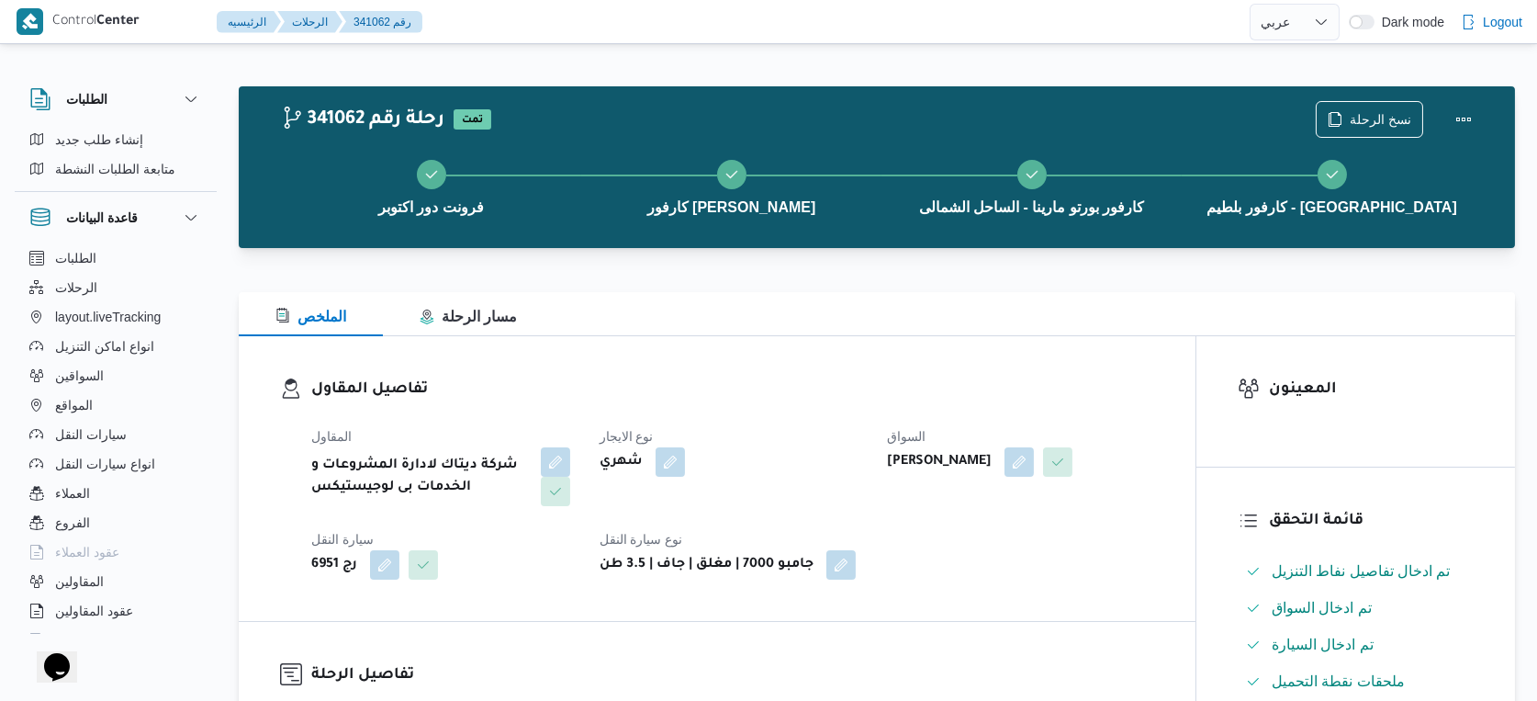
select select "ar"
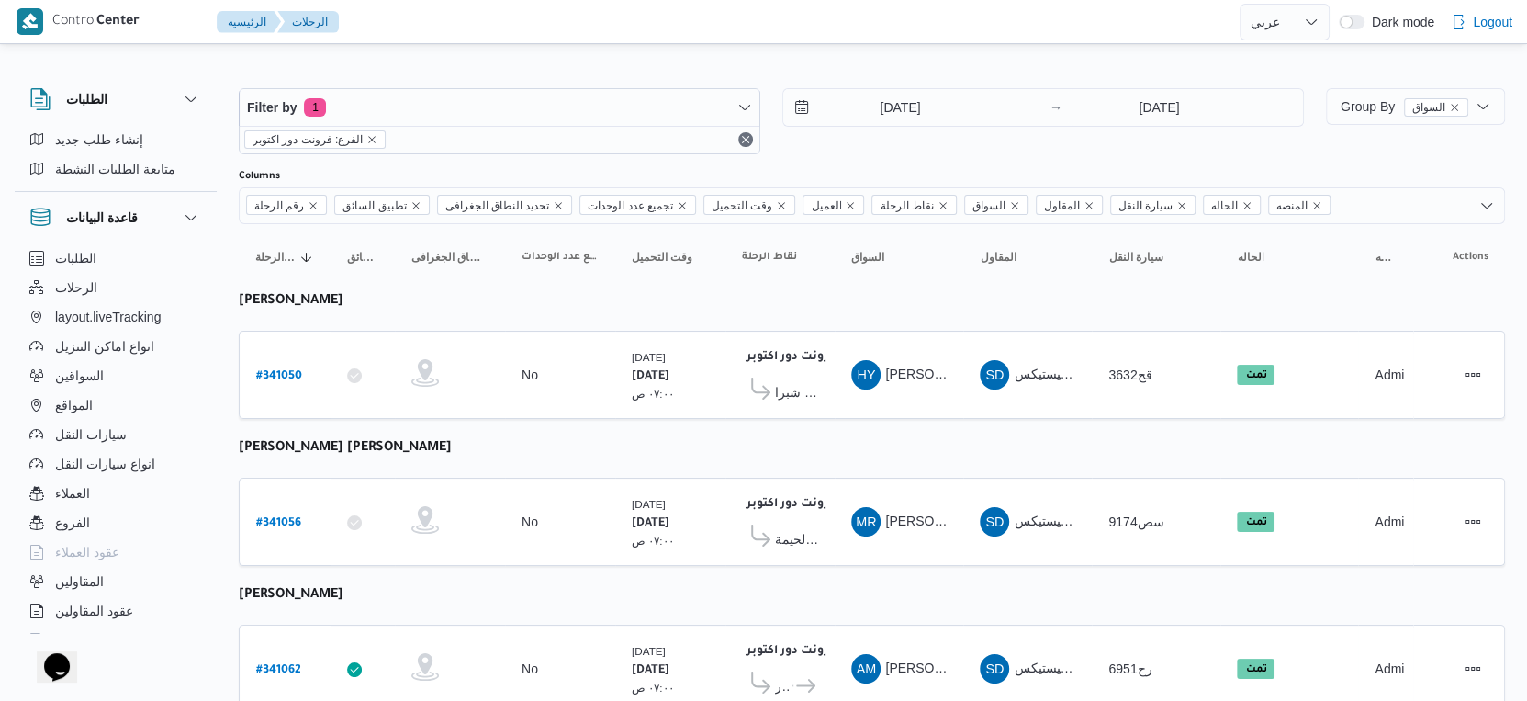
scroll to position [62, 0]
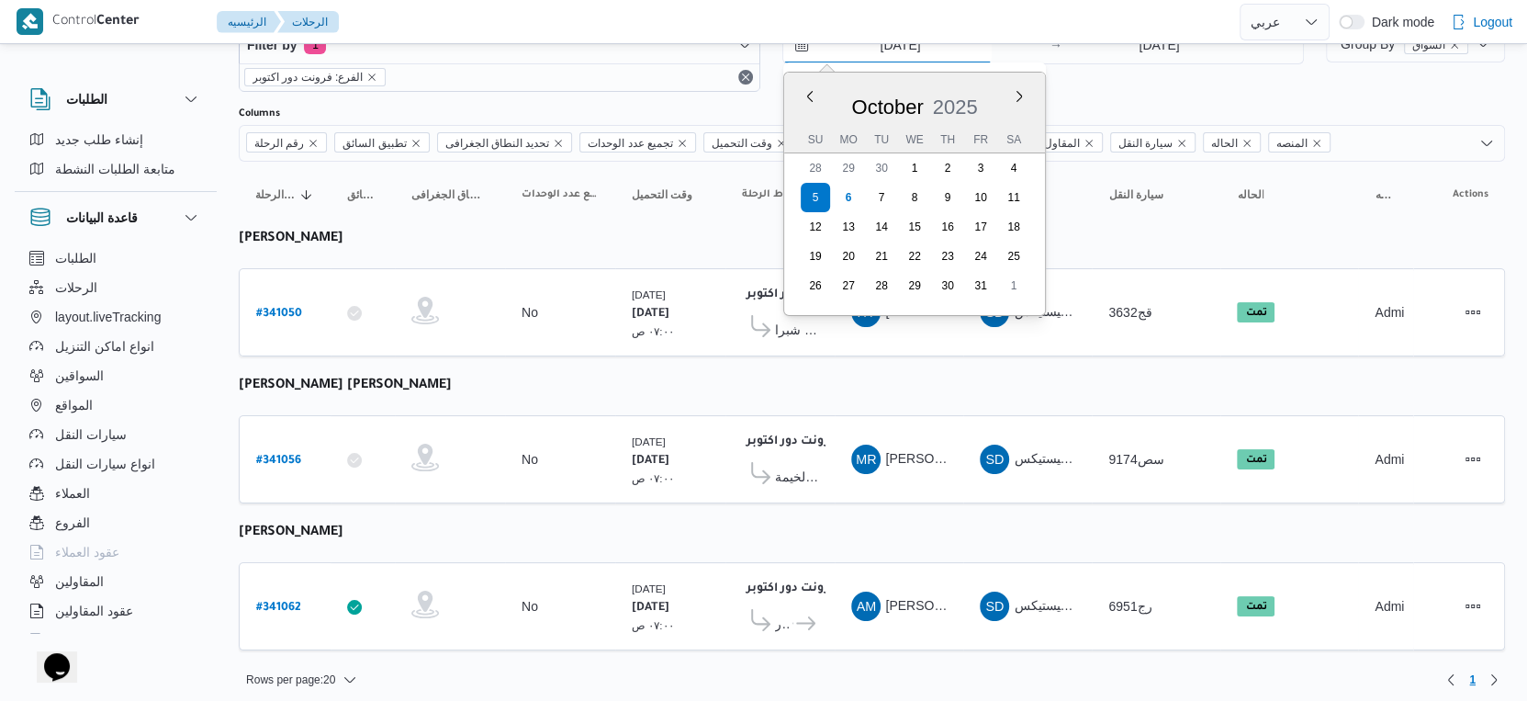
click at [912, 51] on input "5/10/2025" at bounding box center [887, 45] width 208 height 37
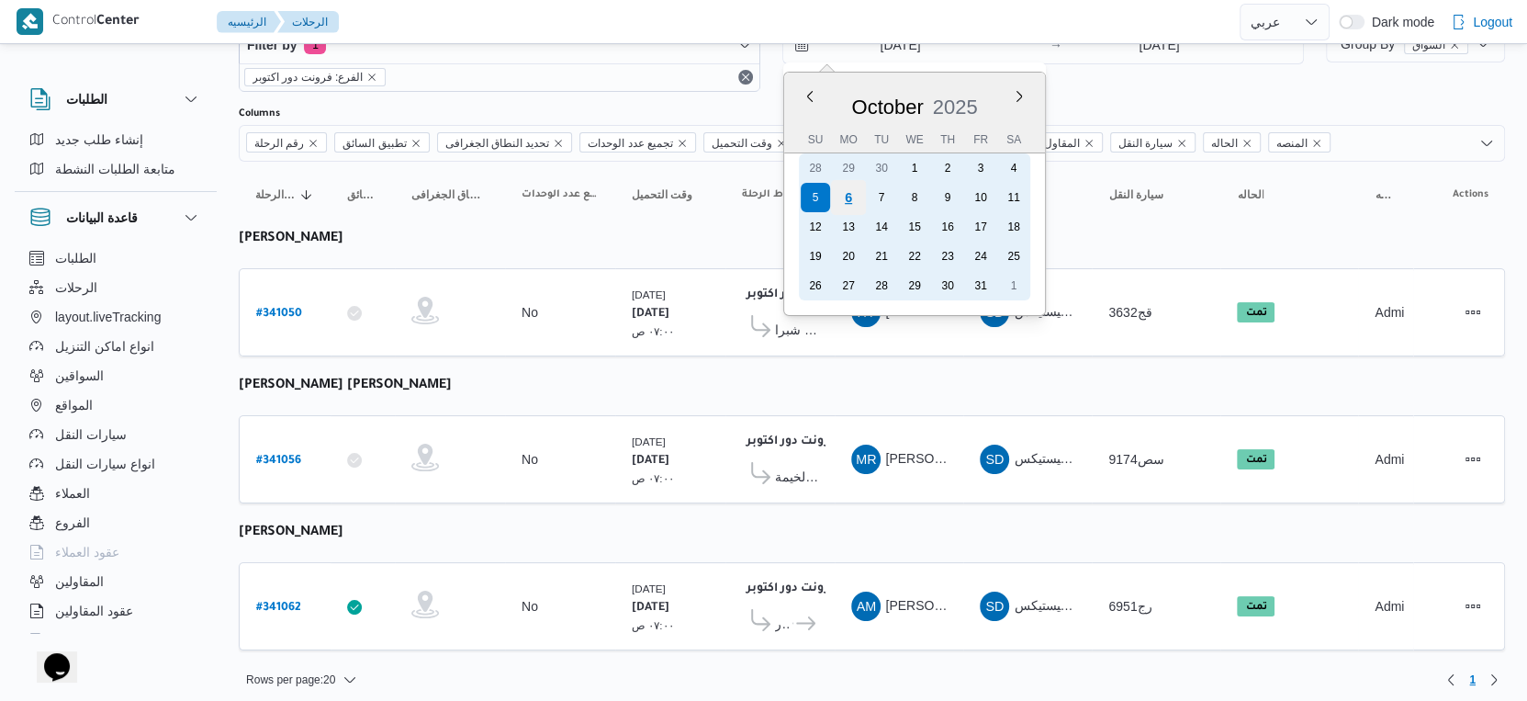
click at [856, 195] on div "6" at bounding box center [848, 197] width 35 height 35
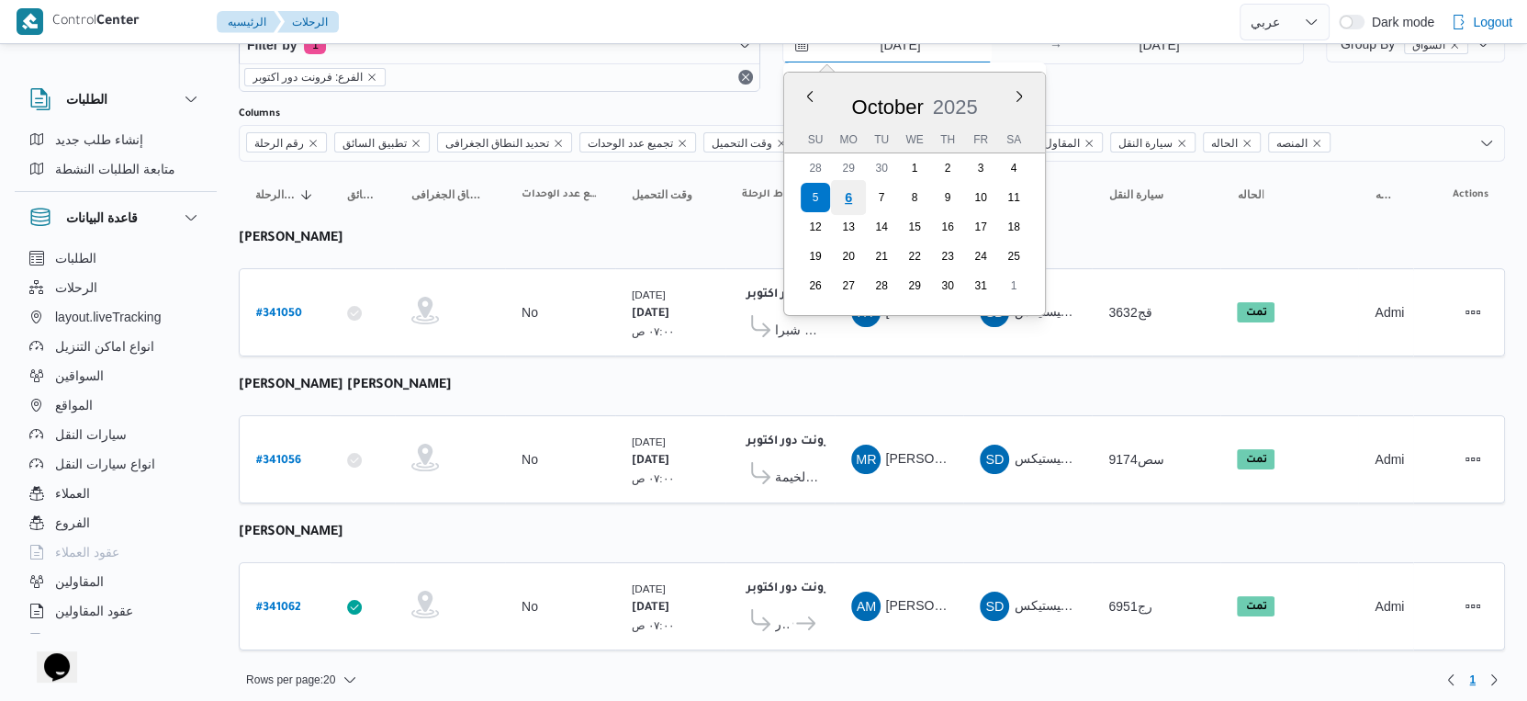
type input "[DATE]"
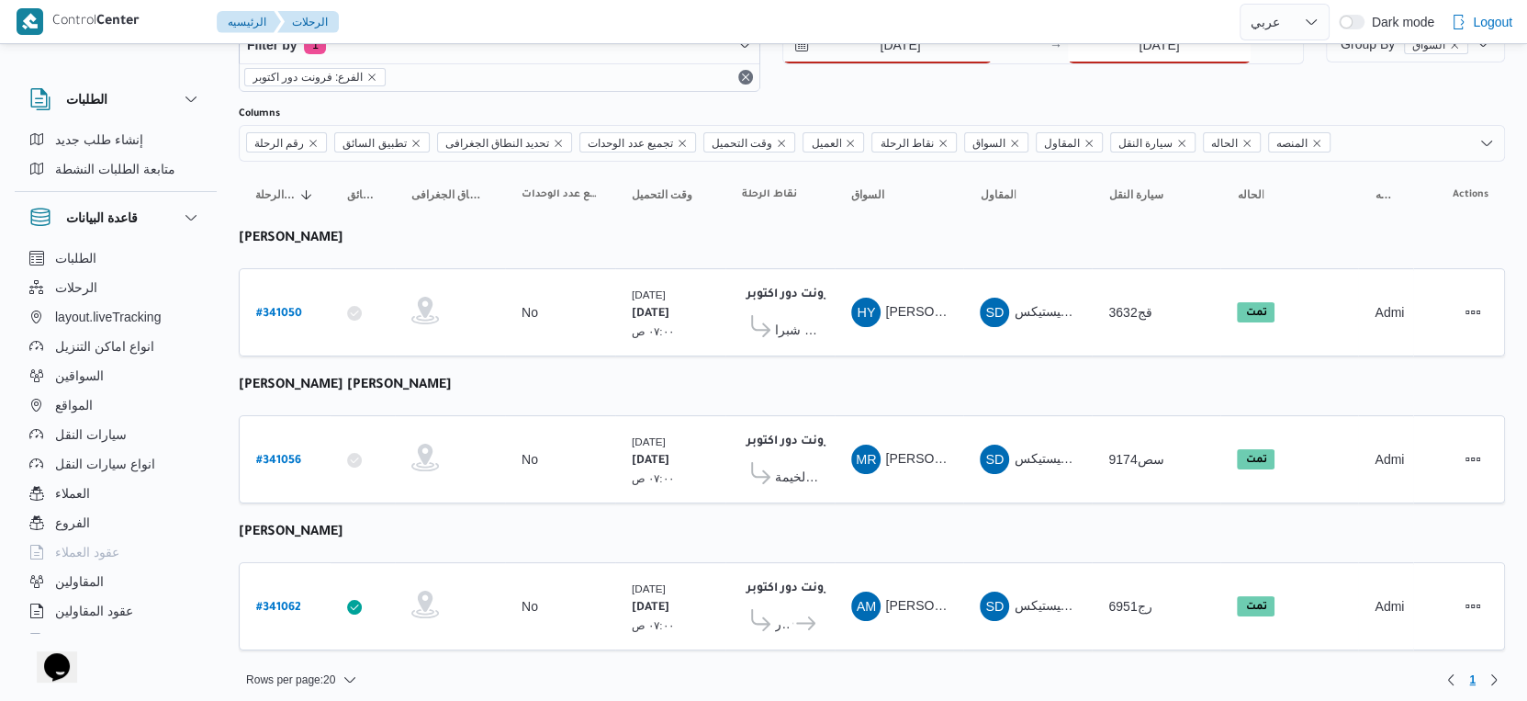
click at [1147, 49] on input "5/10/2025" at bounding box center [1159, 45] width 183 height 37
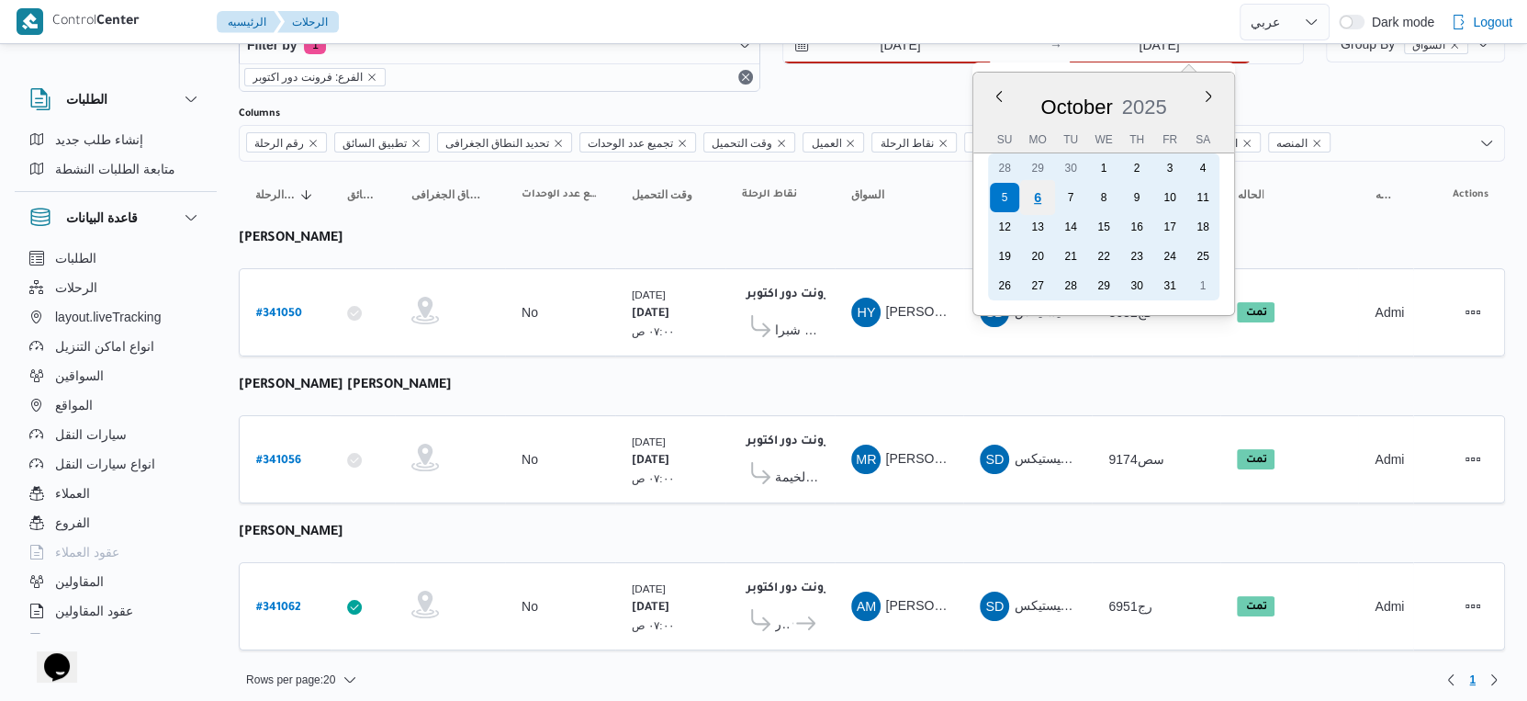
click at [1035, 198] on div "6" at bounding box center [1037, 197] width 35 height 35
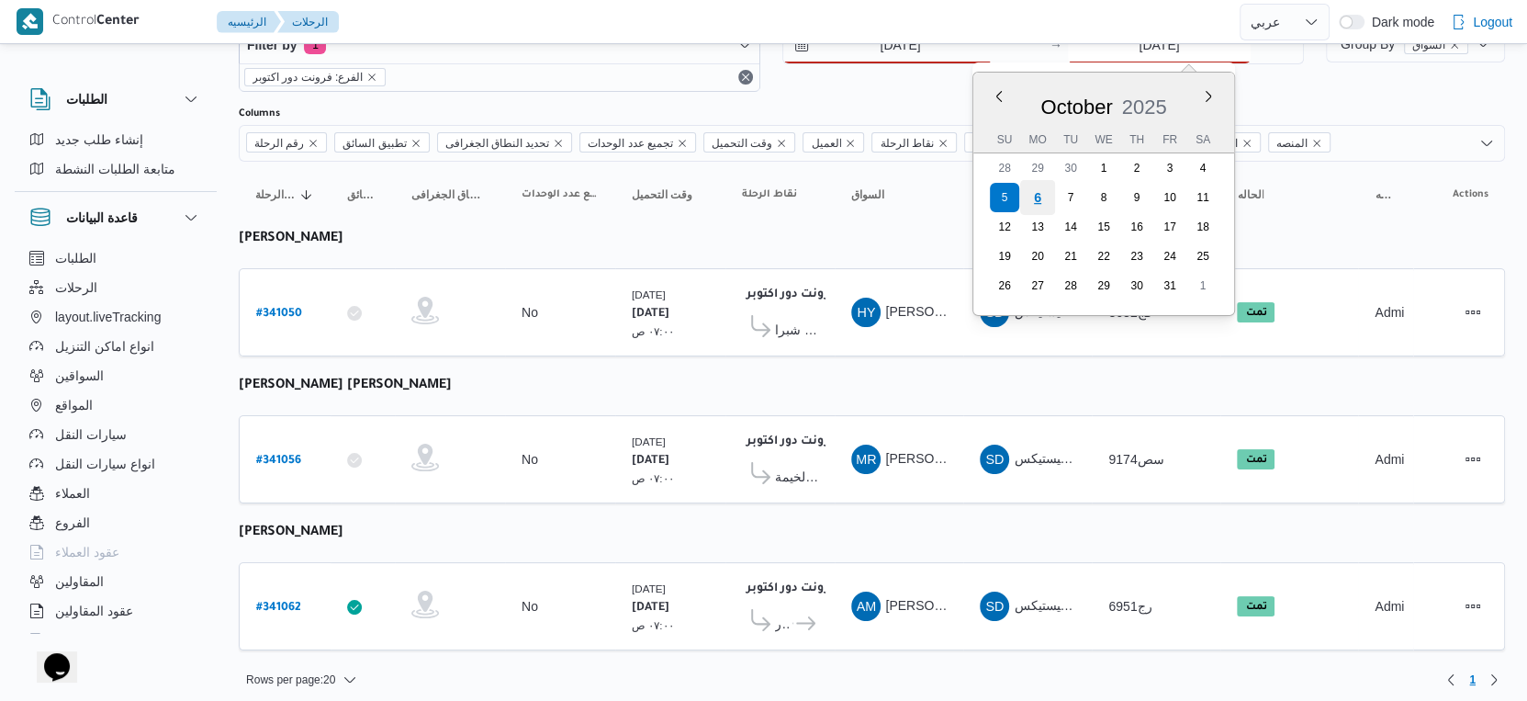
type input "[DATE]"
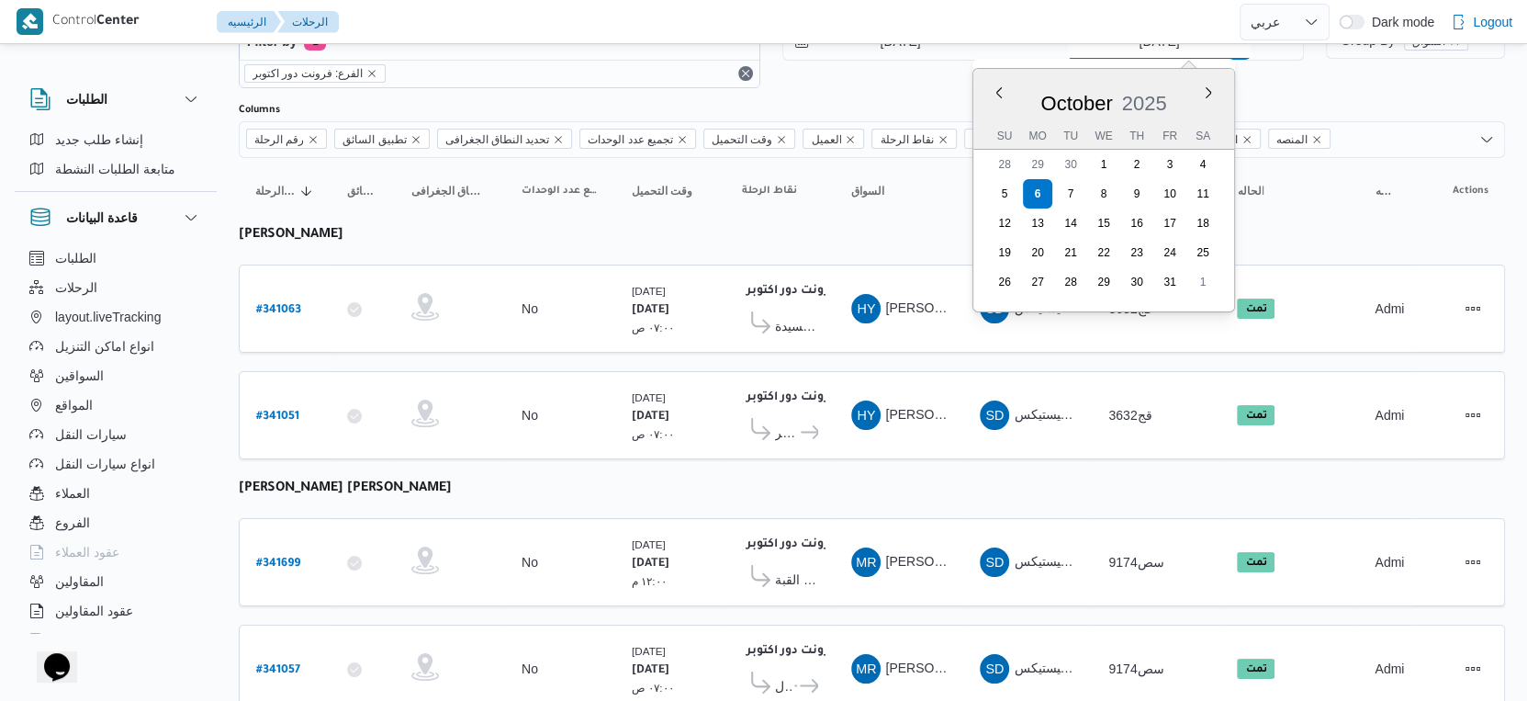
scroll to position [127, 0]
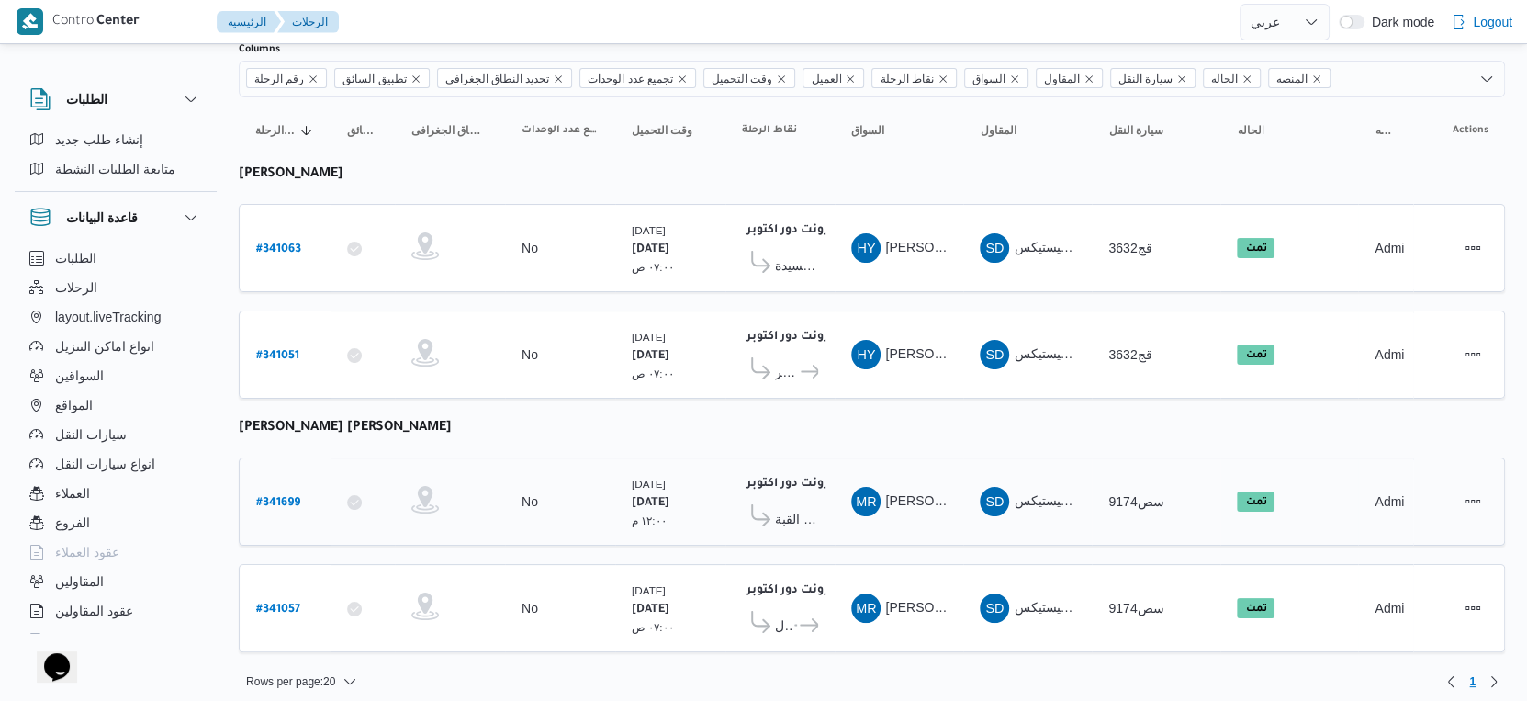
click at [497, 493] on td "تحديد النطاق الجغرافى" at bounding box center [450, 501] width 110 height 88
click at [809, 618] on icon at bounding box center [809, 625] width 19 height 14
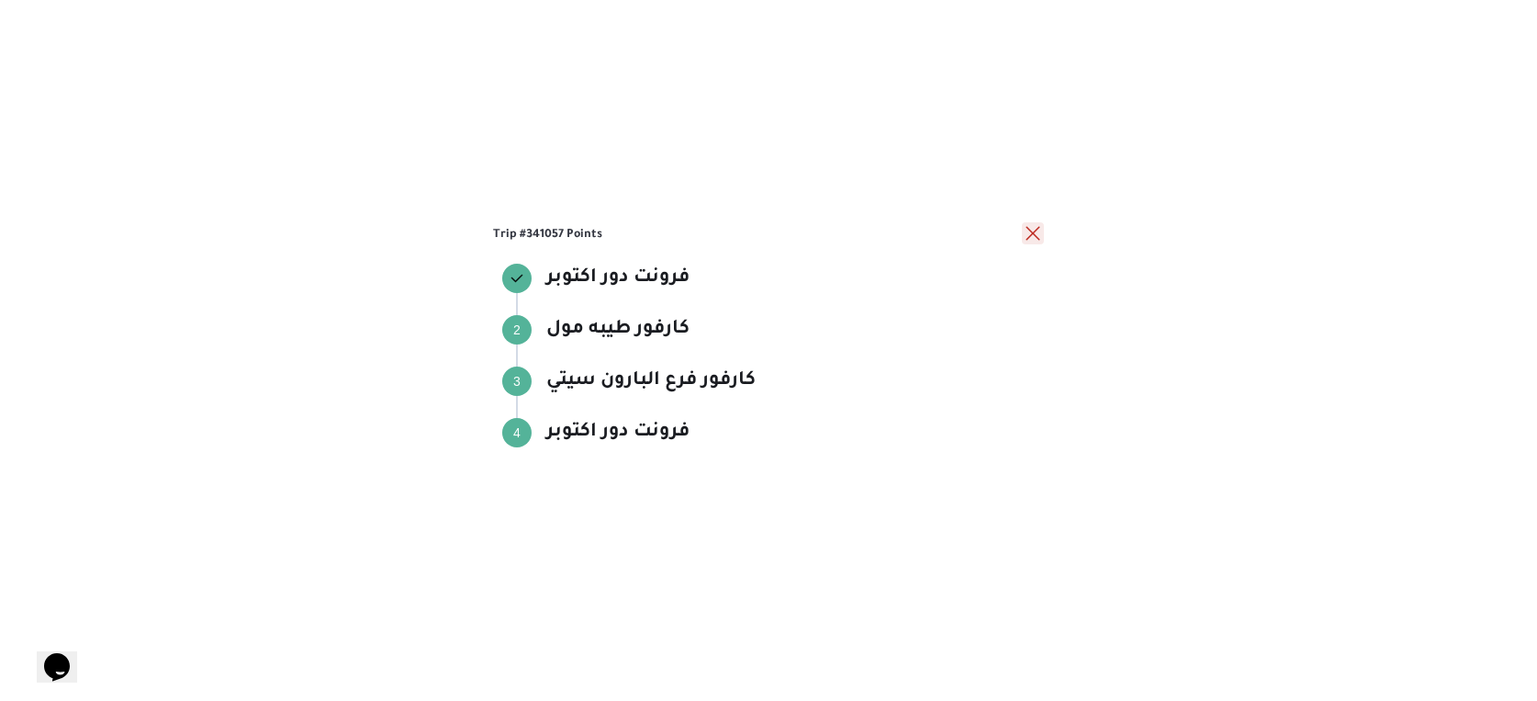
click at [1030, 236] on button "close" at bounding box center [1033, 233] width 22 height 22
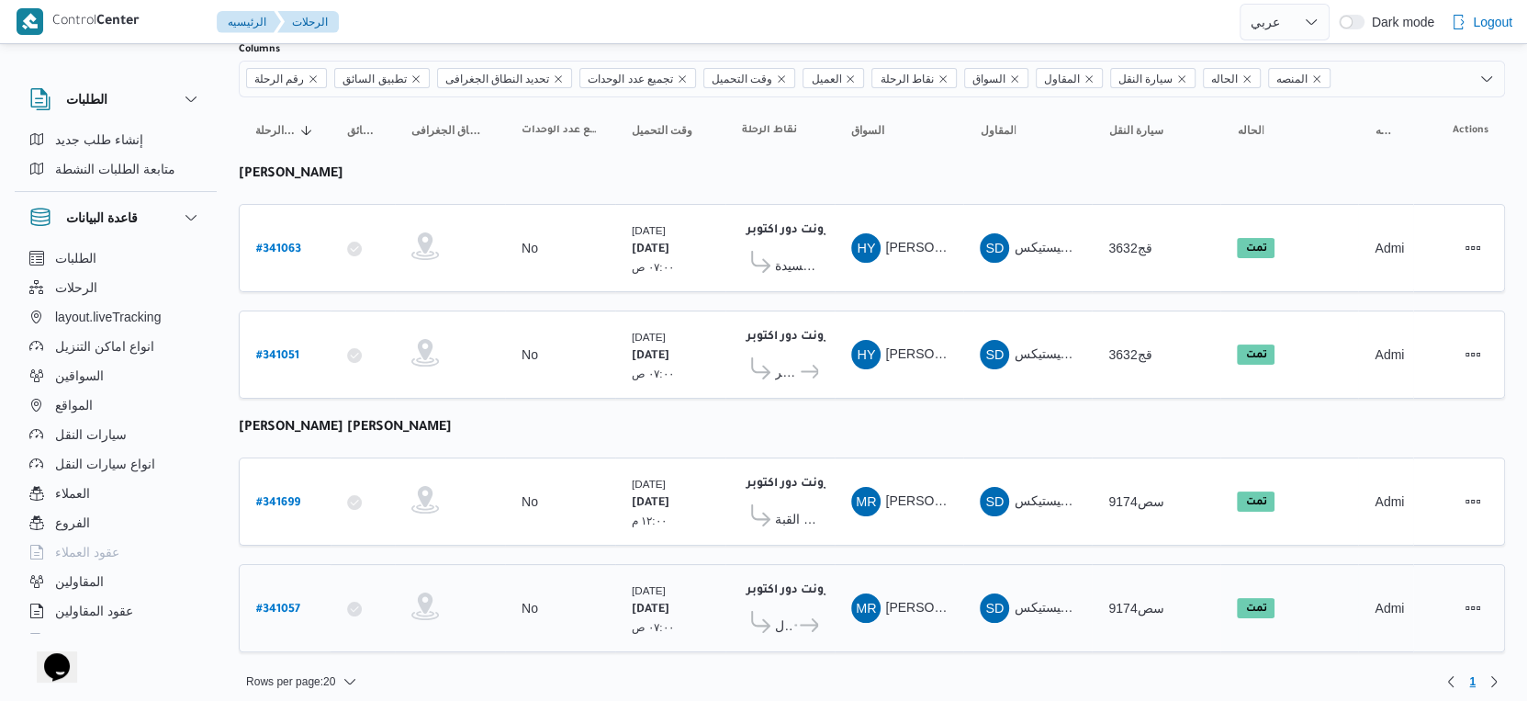
click at [800, 618] on icon at bounding box center [809, 625] width 19 height 14
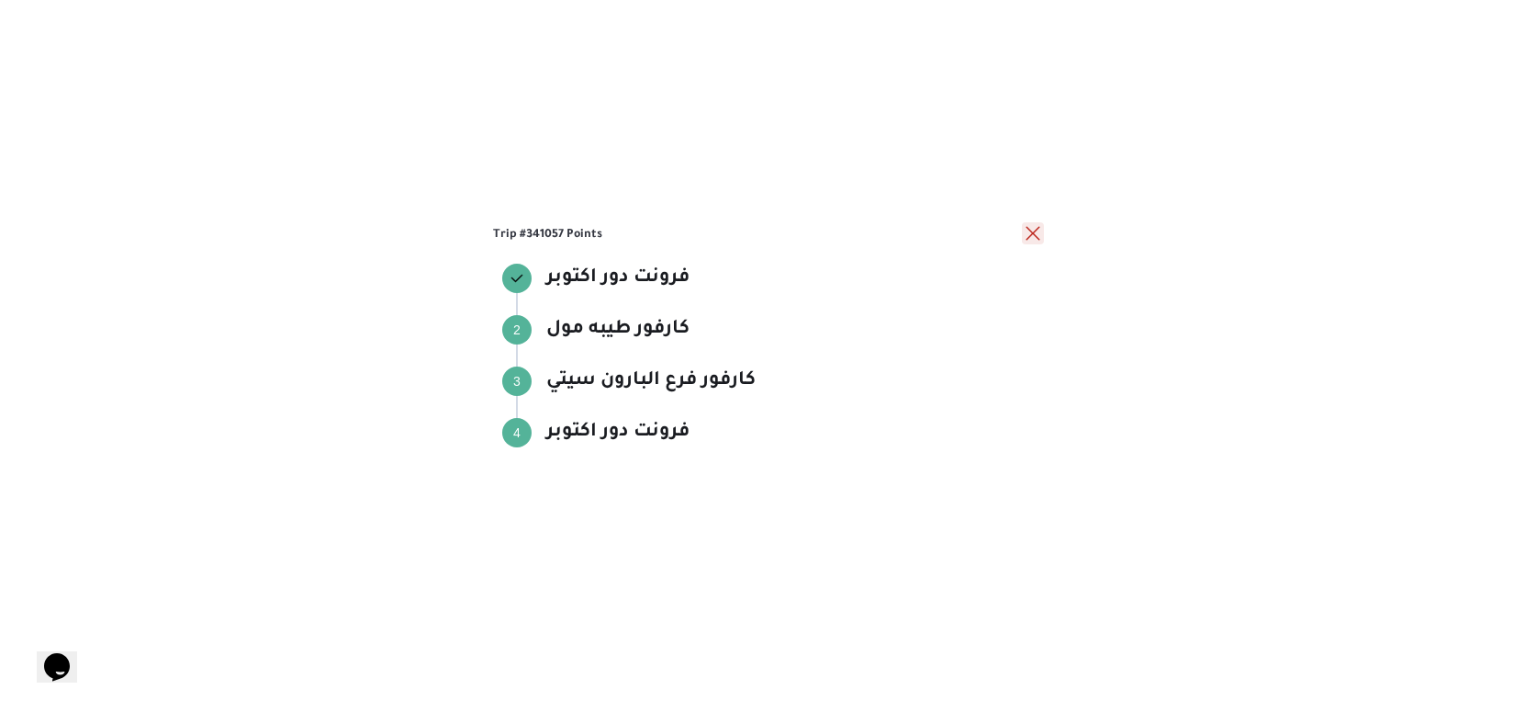
click at [1038, 232] on button "close" at bounding box center [1033, 233] width 22 height 22
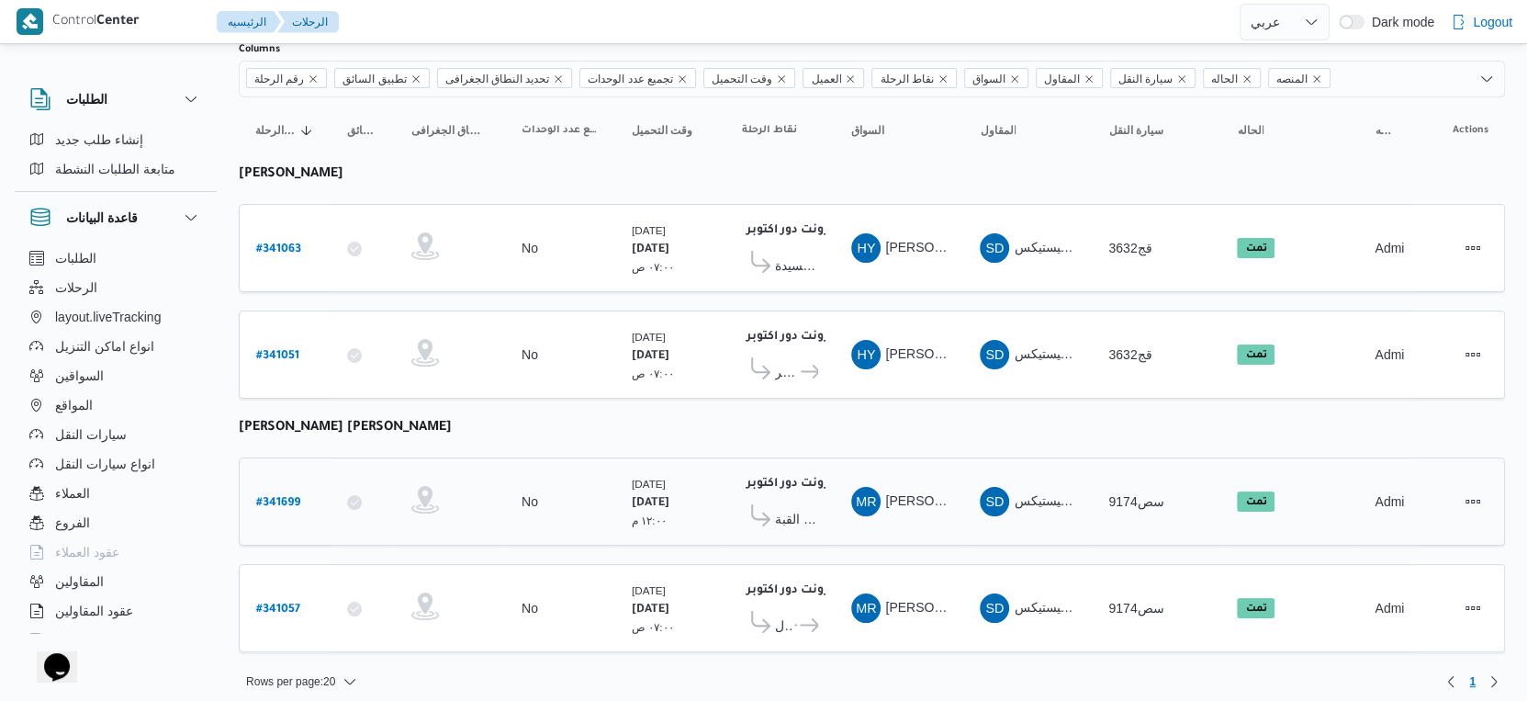
click at [284, 497] on b "# 341699" at bounding box center [278, 503] width 44 height 13
select select "ar"
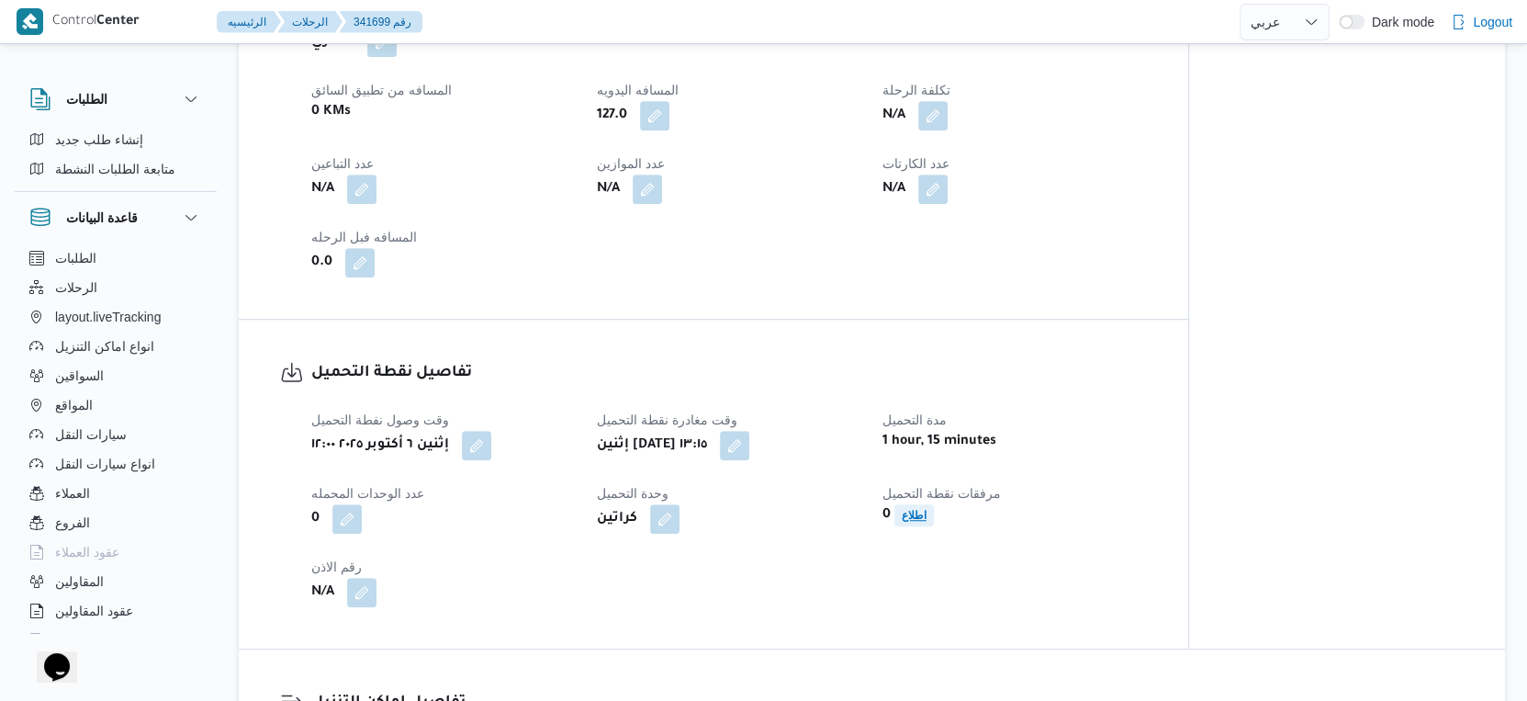
click at [917, 522] on b "اطلاع" at bounding box center [914, 515] width 25 height 13
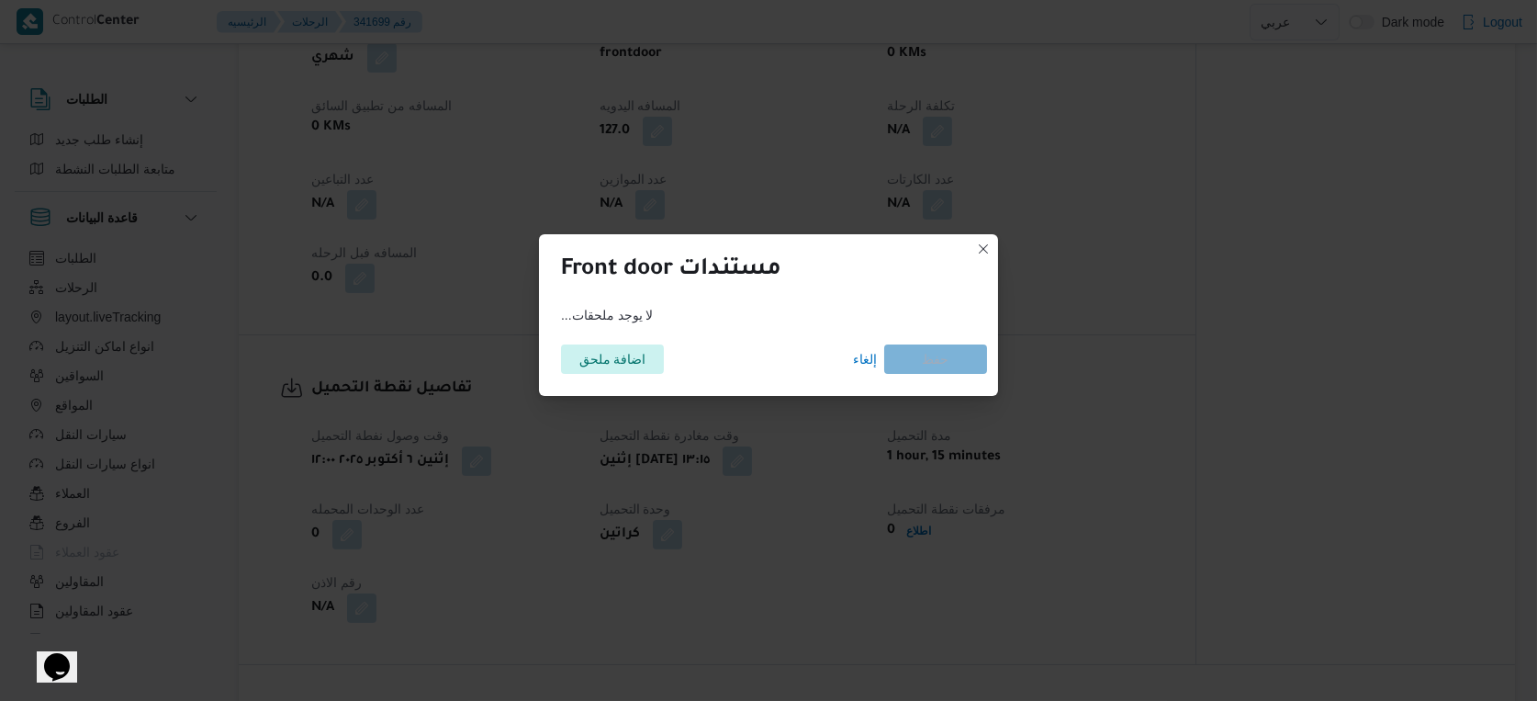
click at [648, 375] on div "اضافة ملحق إلغاء حفظ" at bounding box center [768, 358] width 437 height 51
click at [636, 361] on span "اضافة ملحق" at bounding box center [613, 357] width 67 height 29
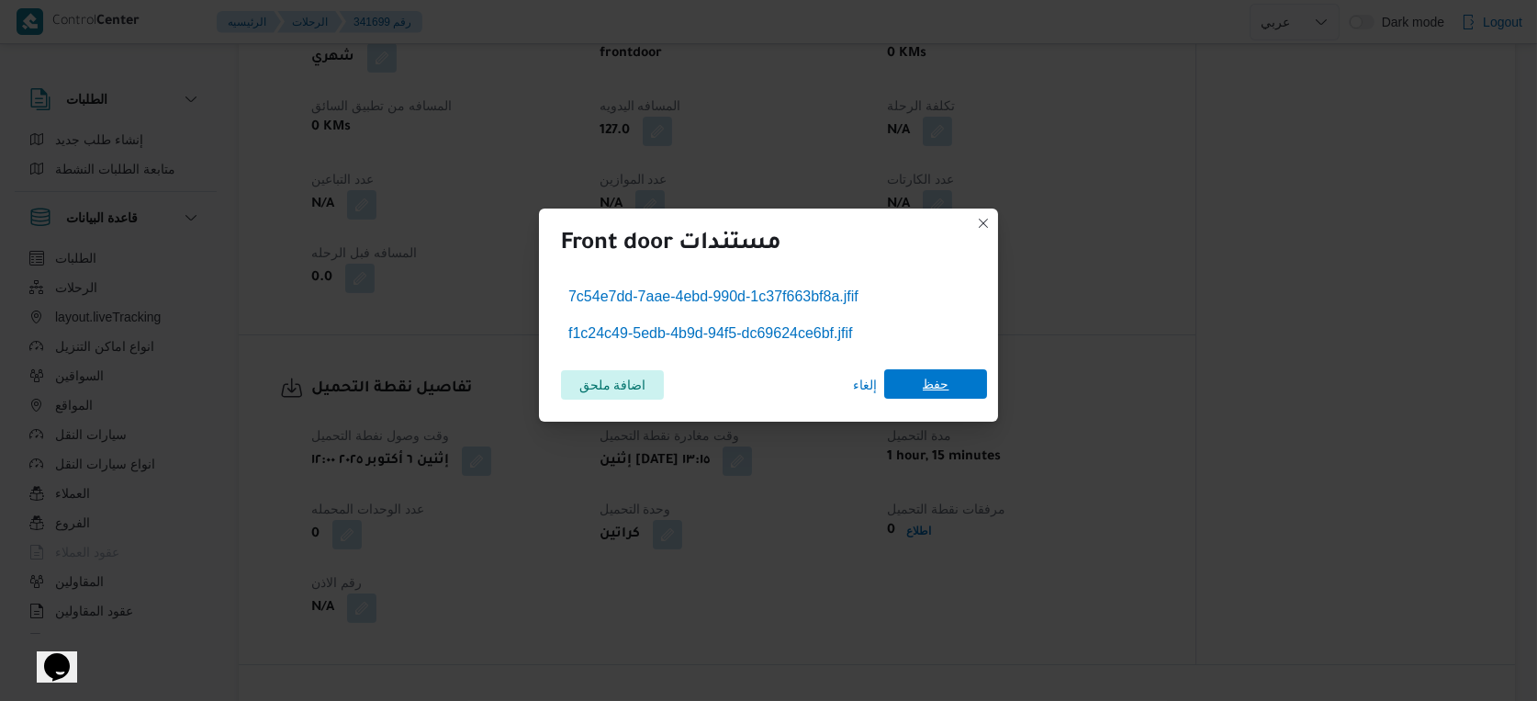
click at [928, 383] on span "حفظ" at bounding box center [936, 383] width 27 height 29
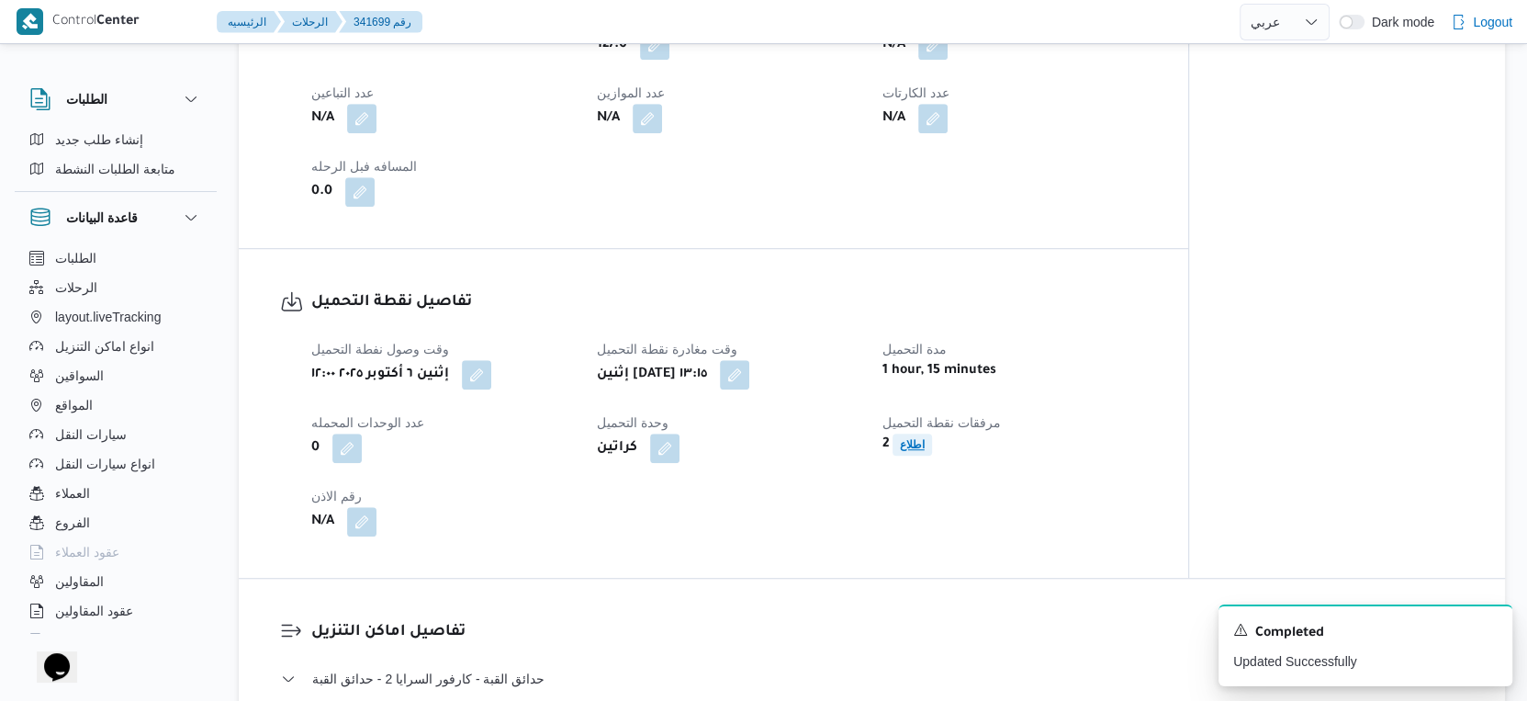
scroll to position [1122, 0]
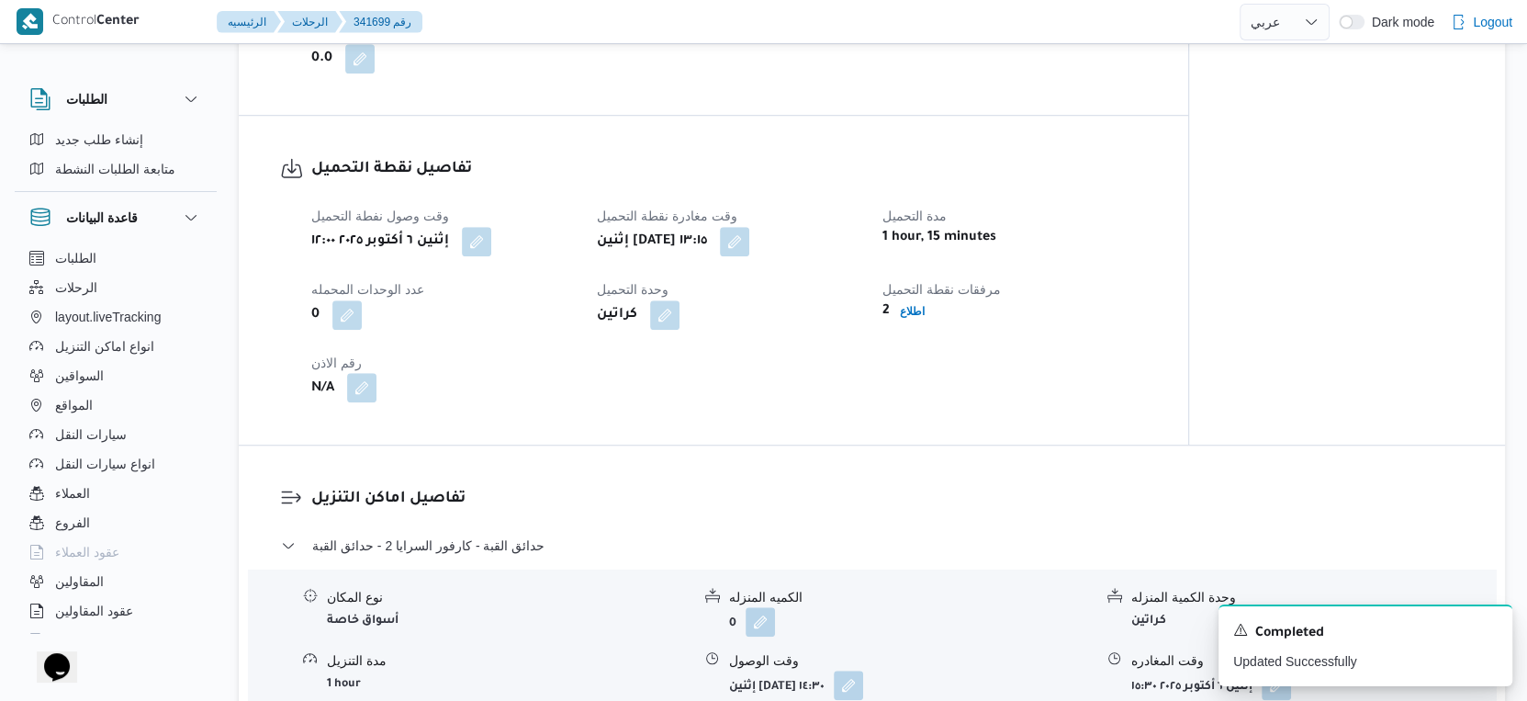
click at [352, 402] on button "button" at bounding box center [361, 387] width 29 height 29
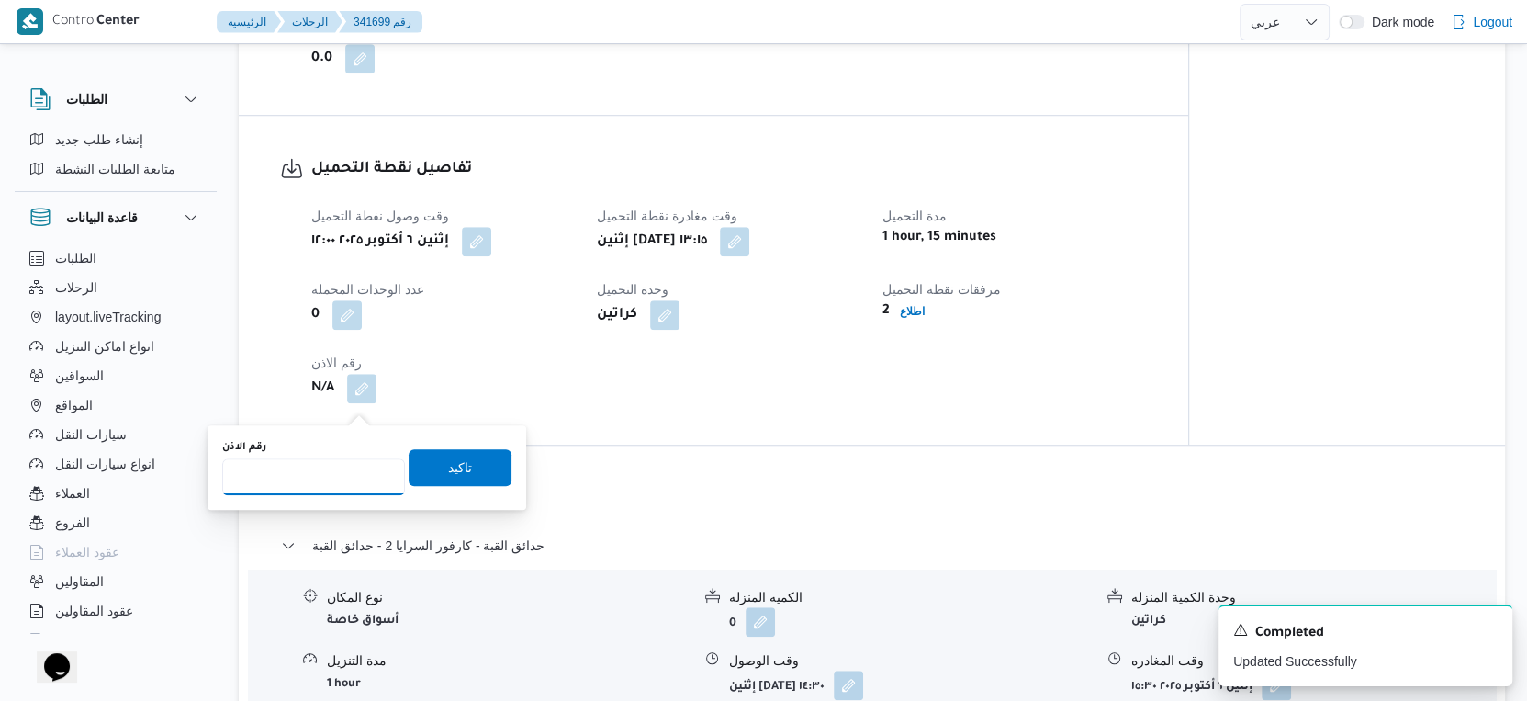
click at [322, 478] on input "رقم الاذن" at bounding box center [313, 476] width 183 height 37
type input "9700"
click at [487, 460] on span "تاكيد" at bounding box center [460, 466] width 103 height 37
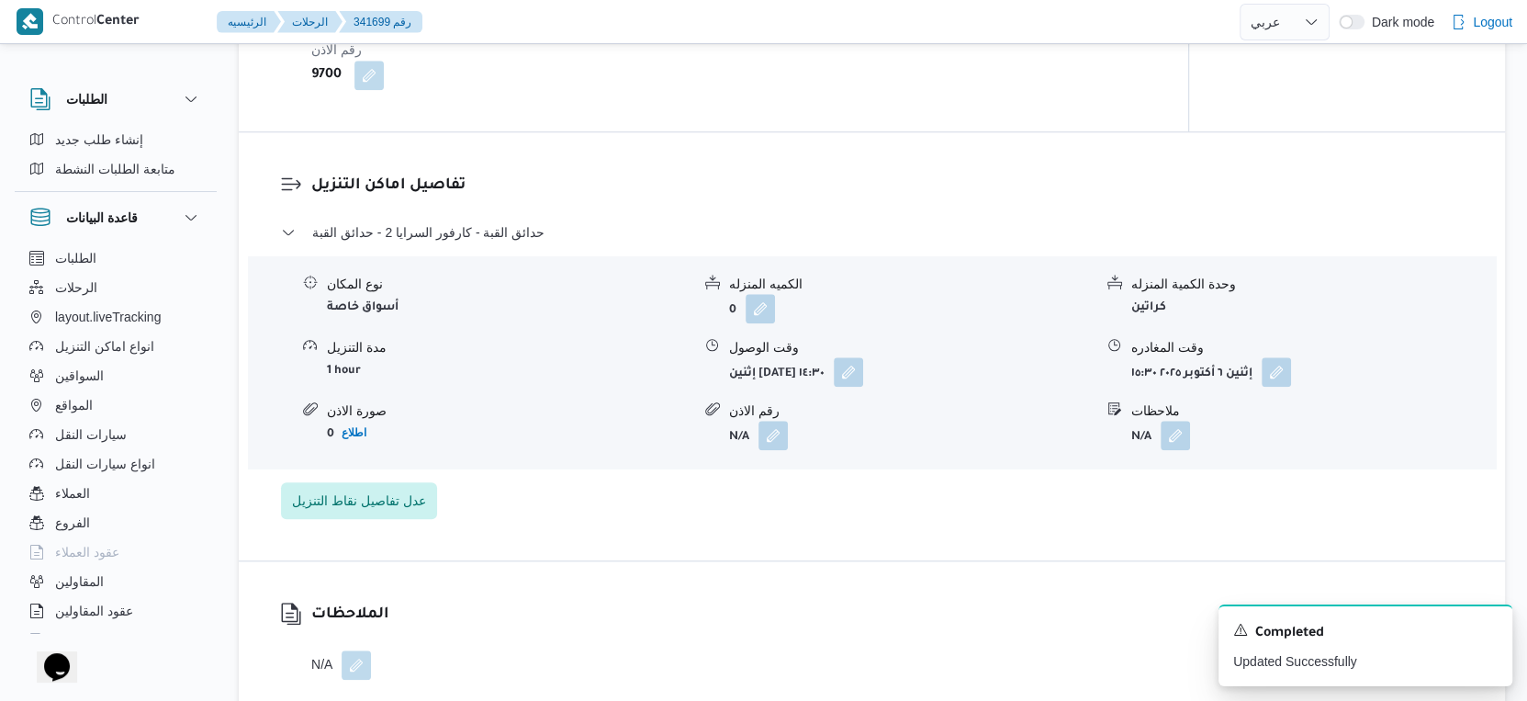
scroll to position [1224, 0]
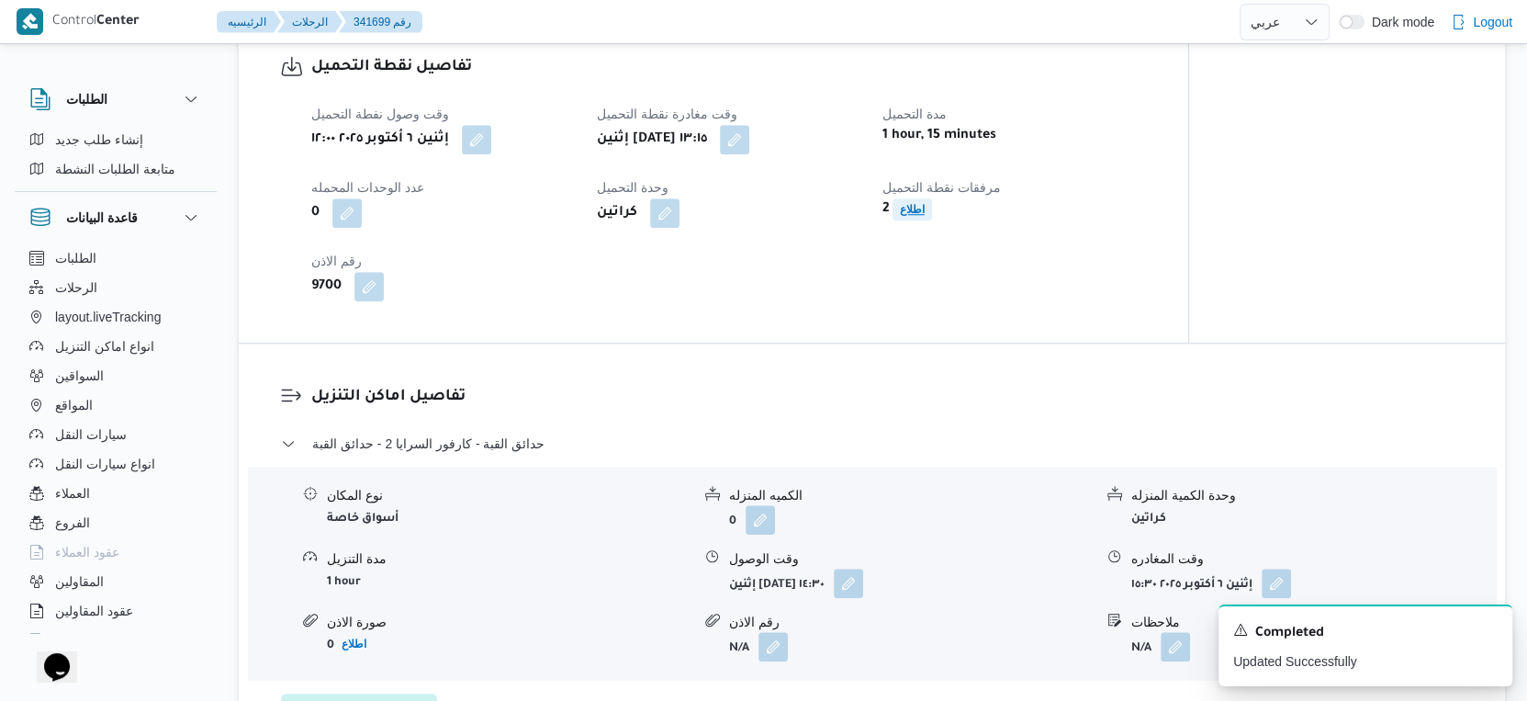
click at [913, 216] on b "اطلاع" at bounding box center [912, 209] width 25 height 13
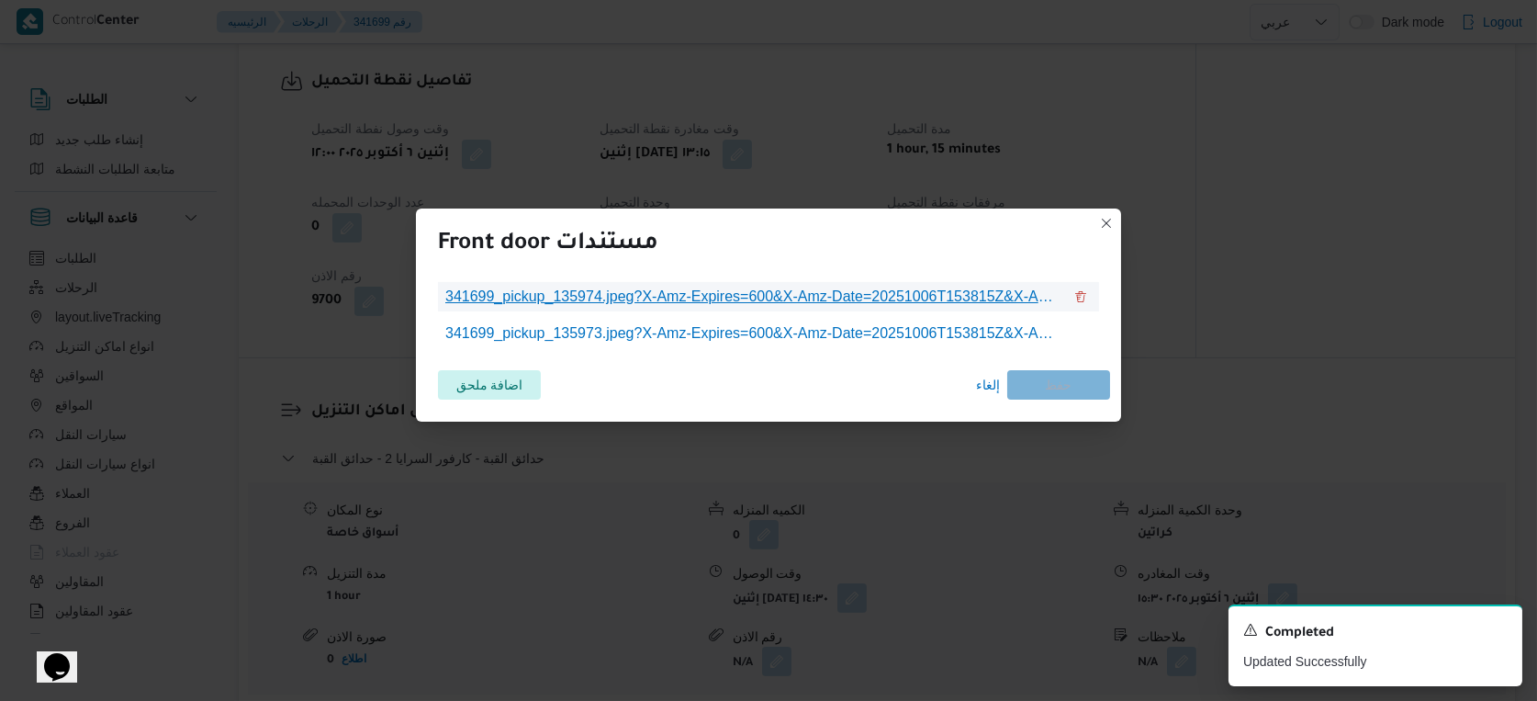
click at [816, 286] on span "341699_pickup_135974.jpeg?X-Amz-Expires=600&X-Amz-Date=20251006T153815Z&X-Amz-A…" at bounding box center [753, 297] width 617 height 22
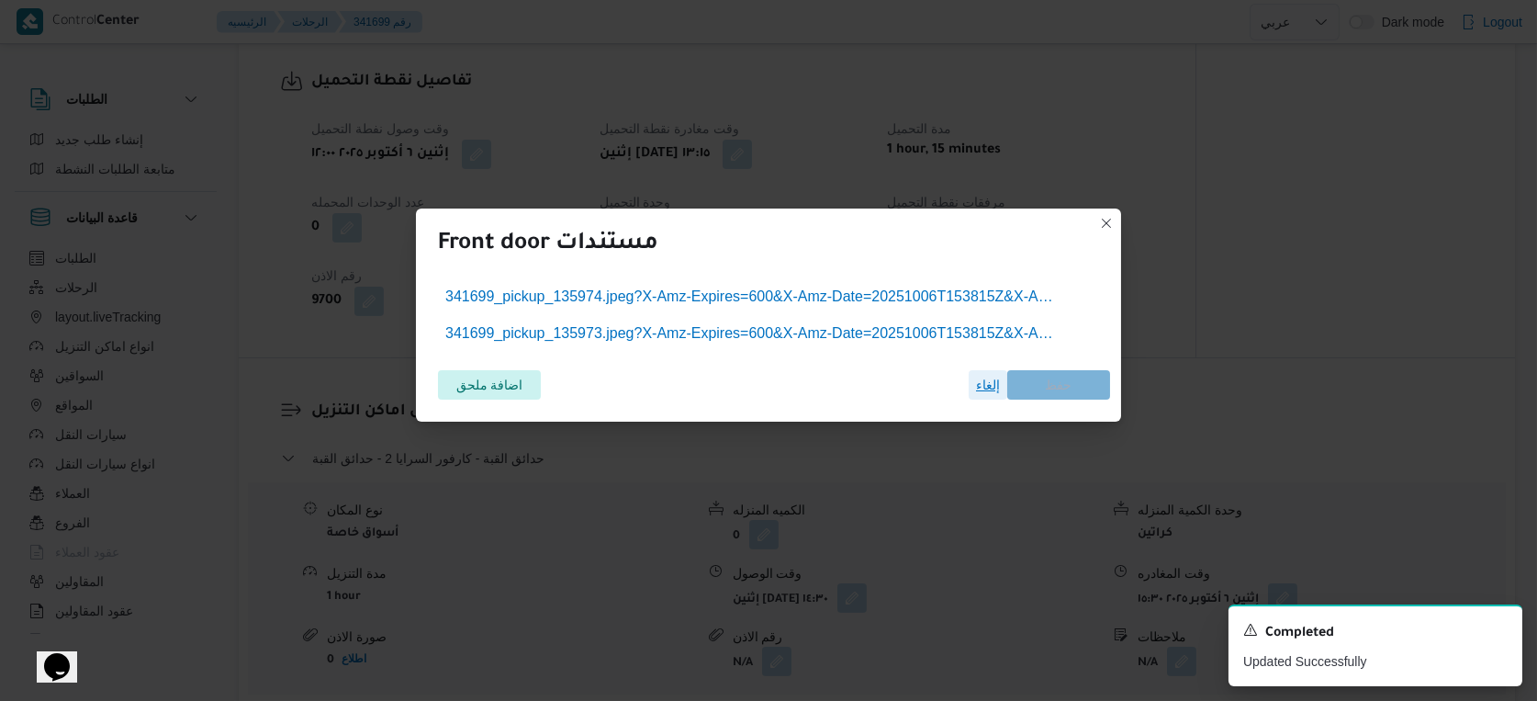
click at [985, 384] on span "إلغاء" at bounding box center [988, 385] width 24 height 22
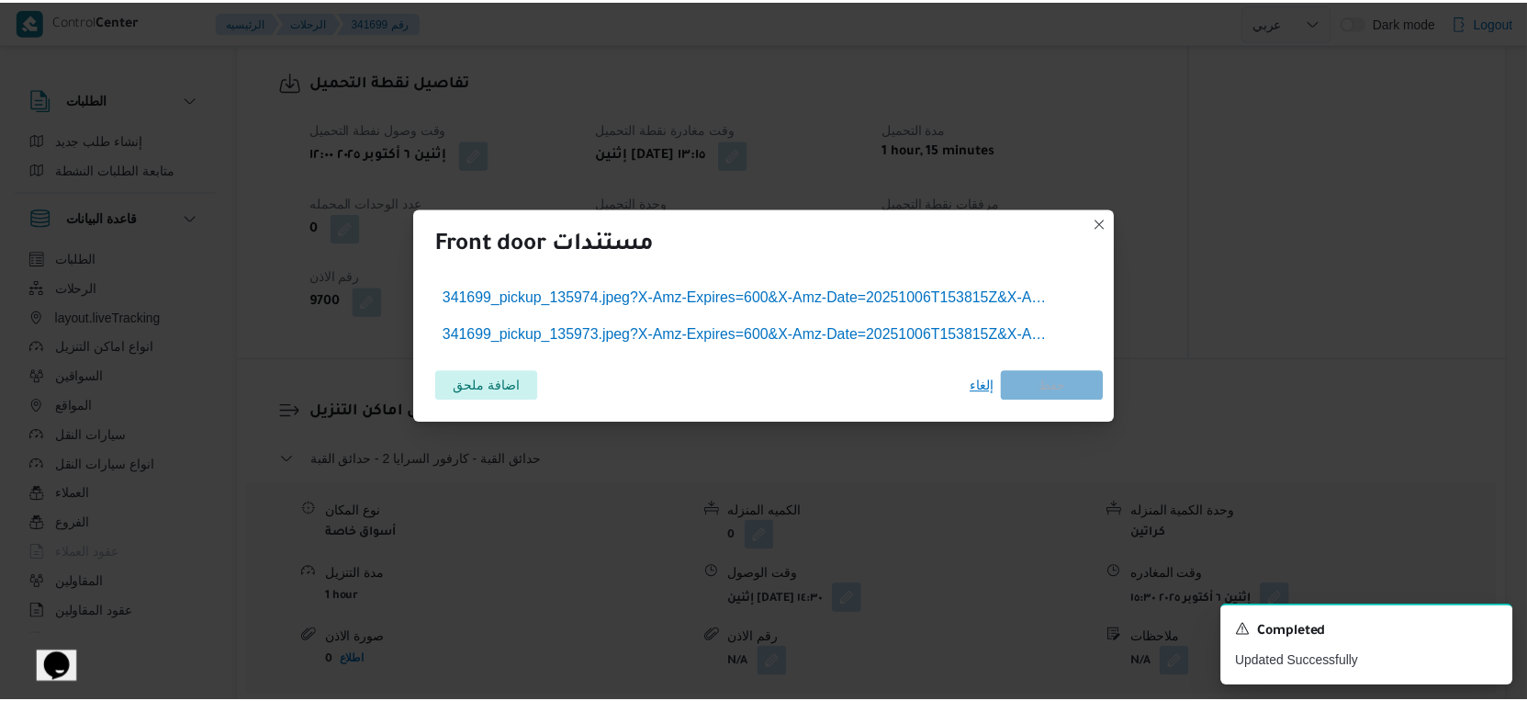
scroll to position [1224, 0]
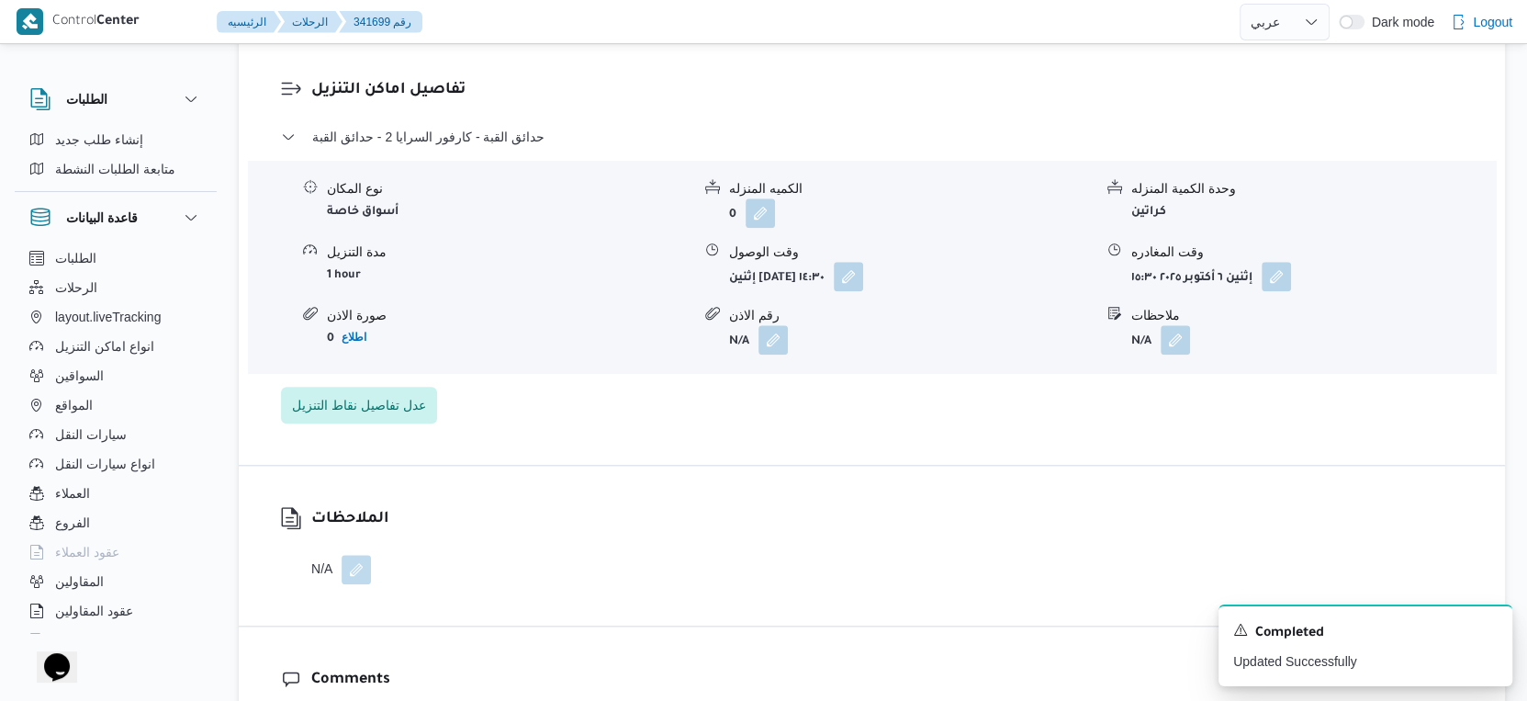
click at [931, 506] on div "الملاحظات N/A" at bounding box center [872, 546] width 1266 height 160
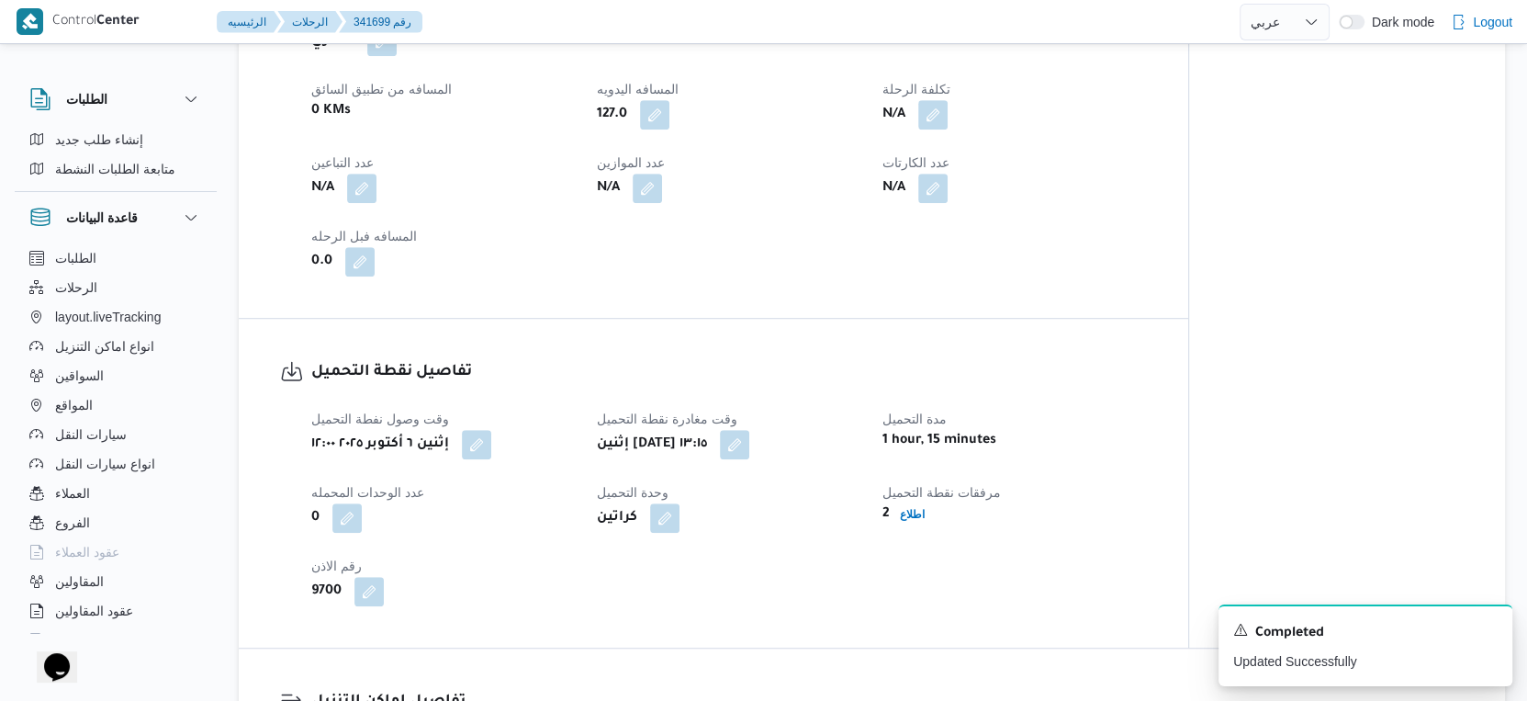
scroll to position [918, 0]
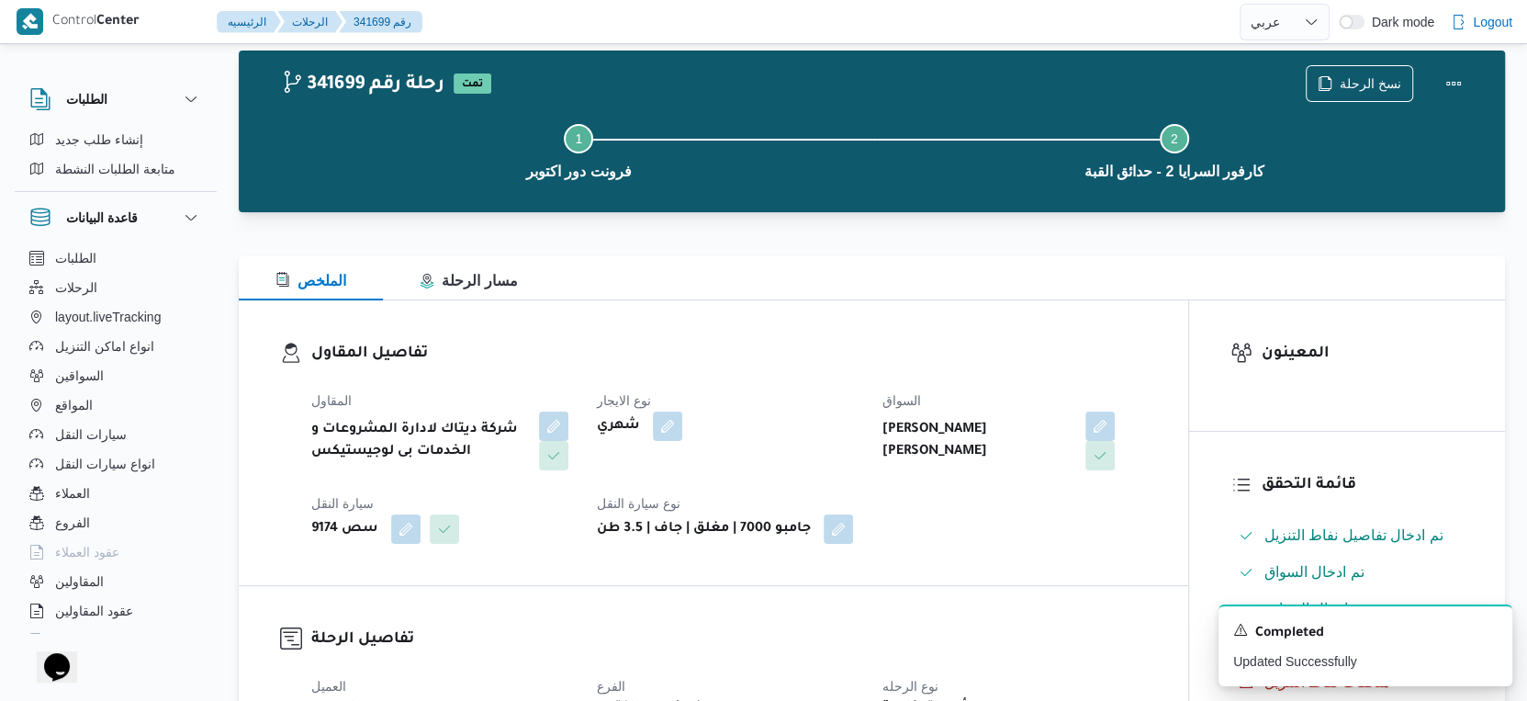
select select "ar"
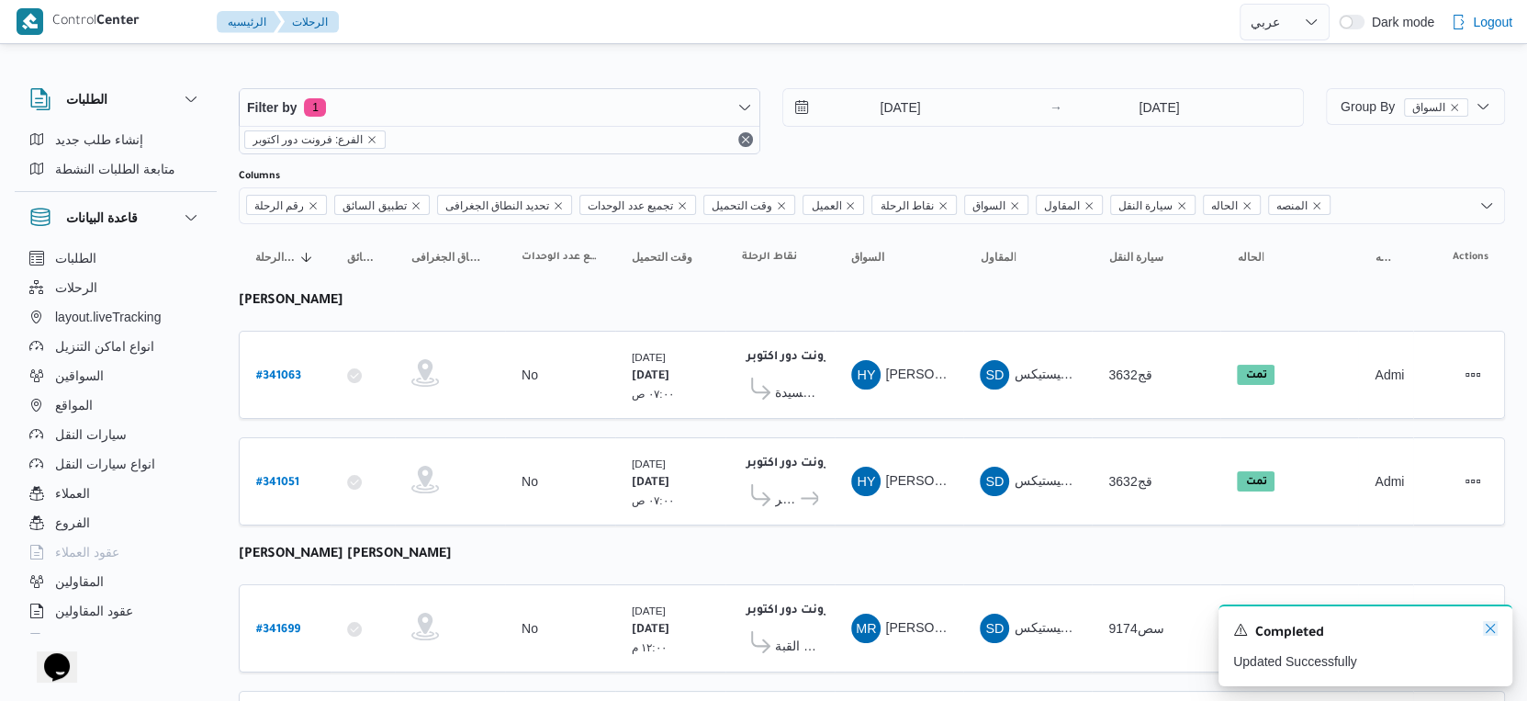
click at [1494, 629] on icon "Dismiss toast" at bounding box center [1490, 628] width 15 height 15
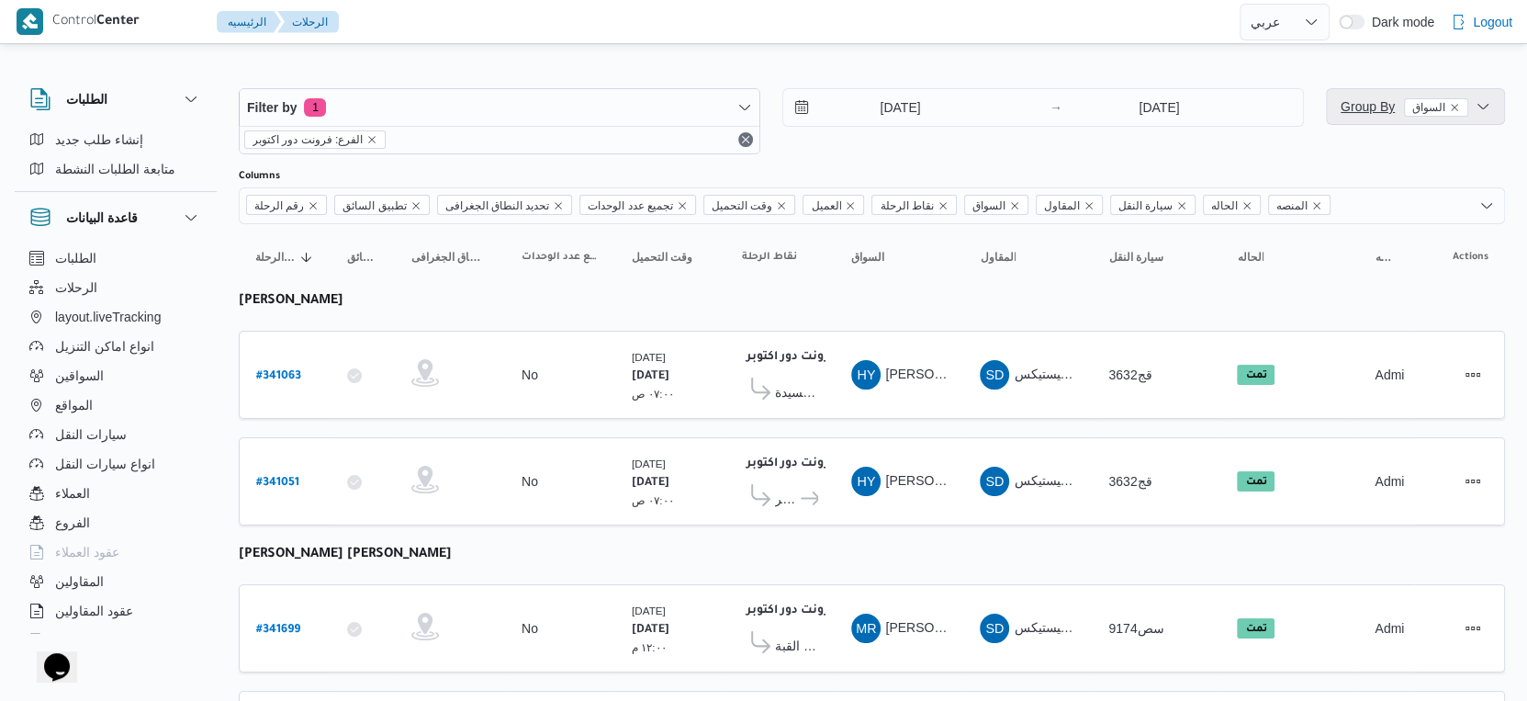
click at [1364, 114] on span "Group By السواق" at bounding box center [1405, 106] width 128 height 15
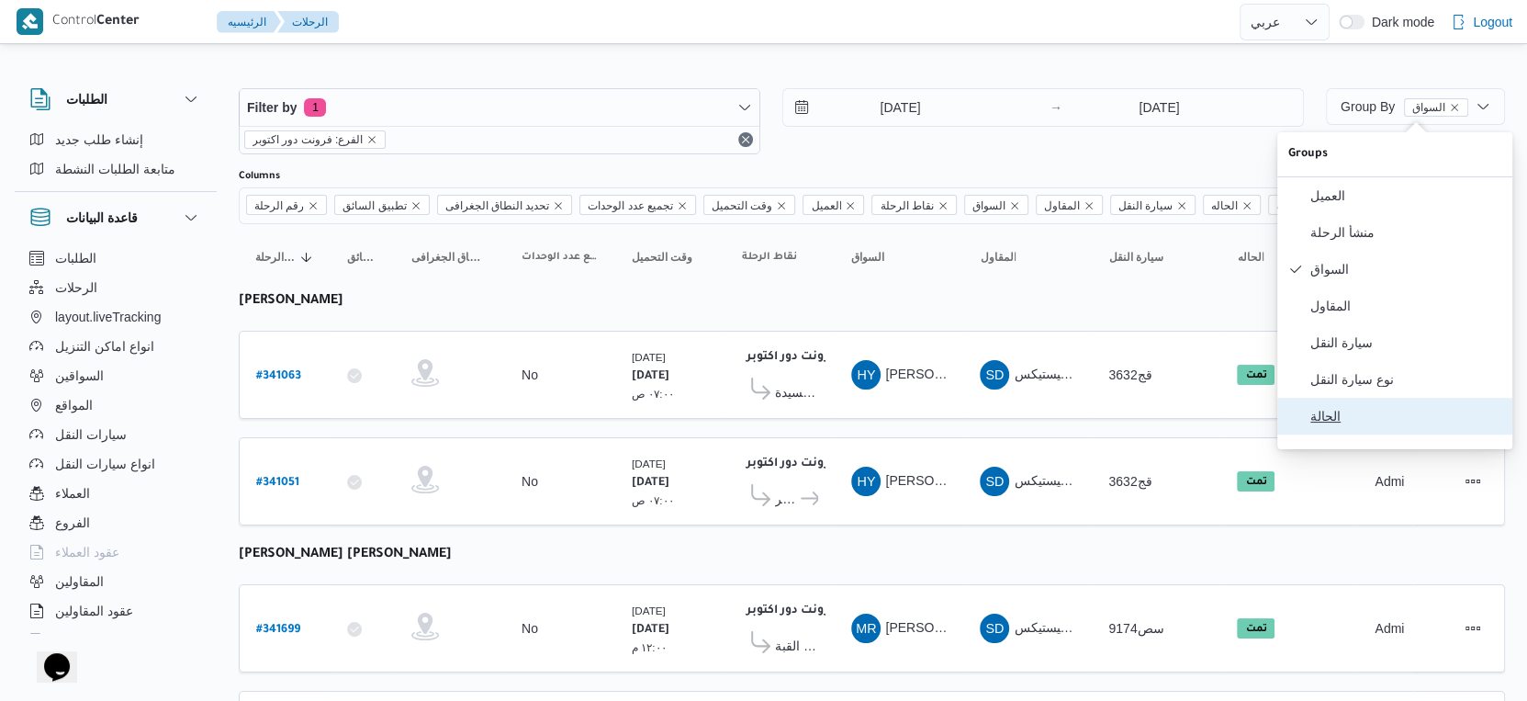
click at [1374, 434] on button "الحالة" at bounding box center [1394, 416] width 235 height 37
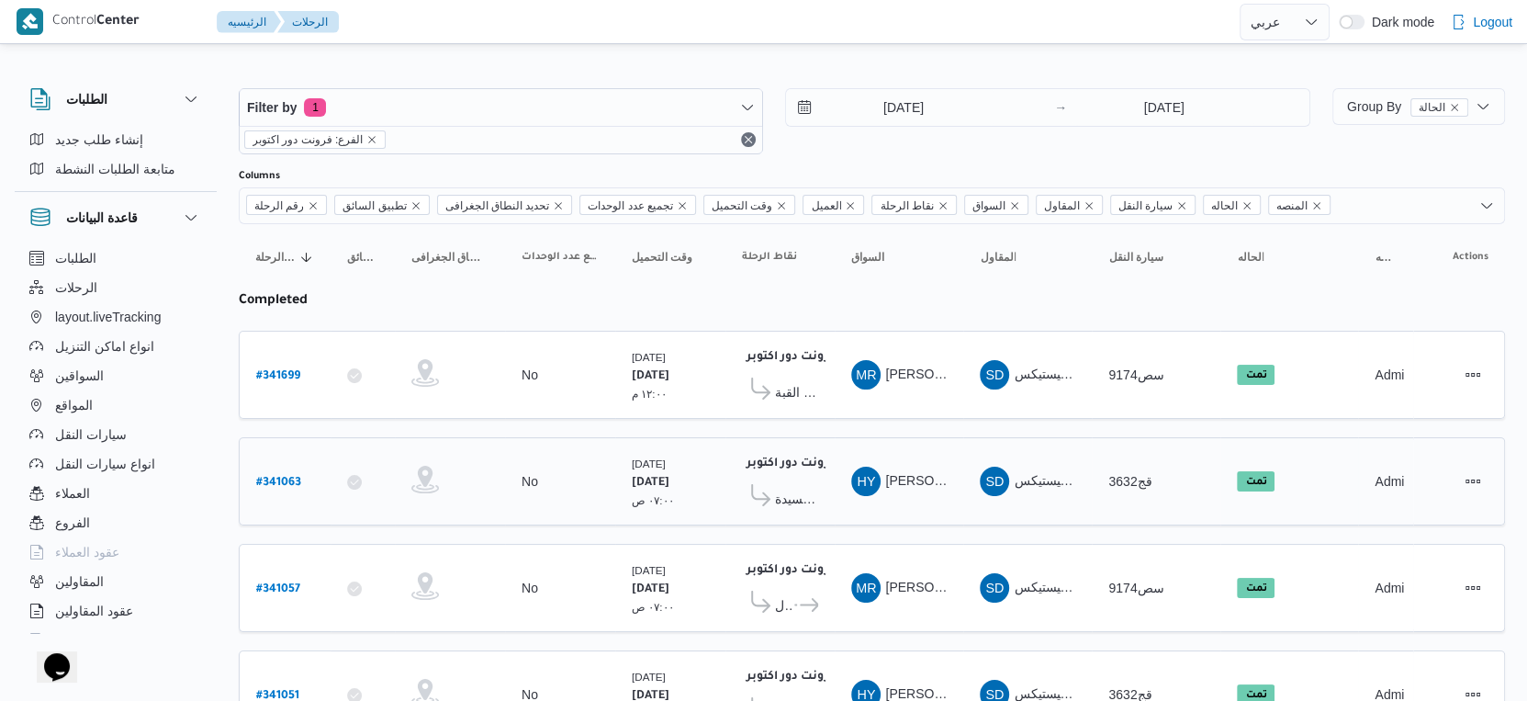
click at [1086, 488] on td "المقاول SD شركة ديتاك لادارة المشروعات و الخدمات بى لوجيستيكس" at bounding box center [1027, 481] width 129 height 88
click at [946, 108] on input "[DATE]" at bounding box center [890, 107] width 208 height 37
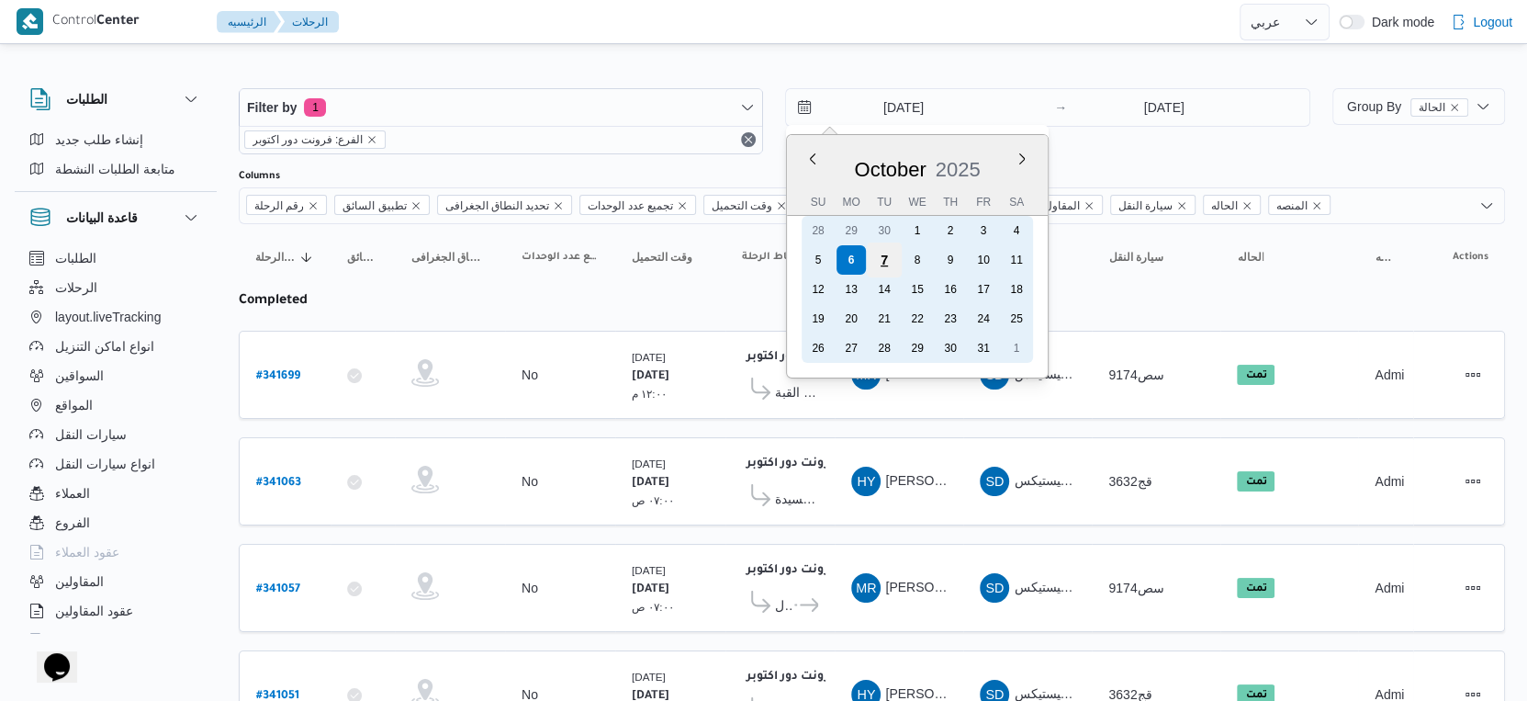
click at [882, 257] on div "7" at bounding box center [884, 259] width 35 height 35
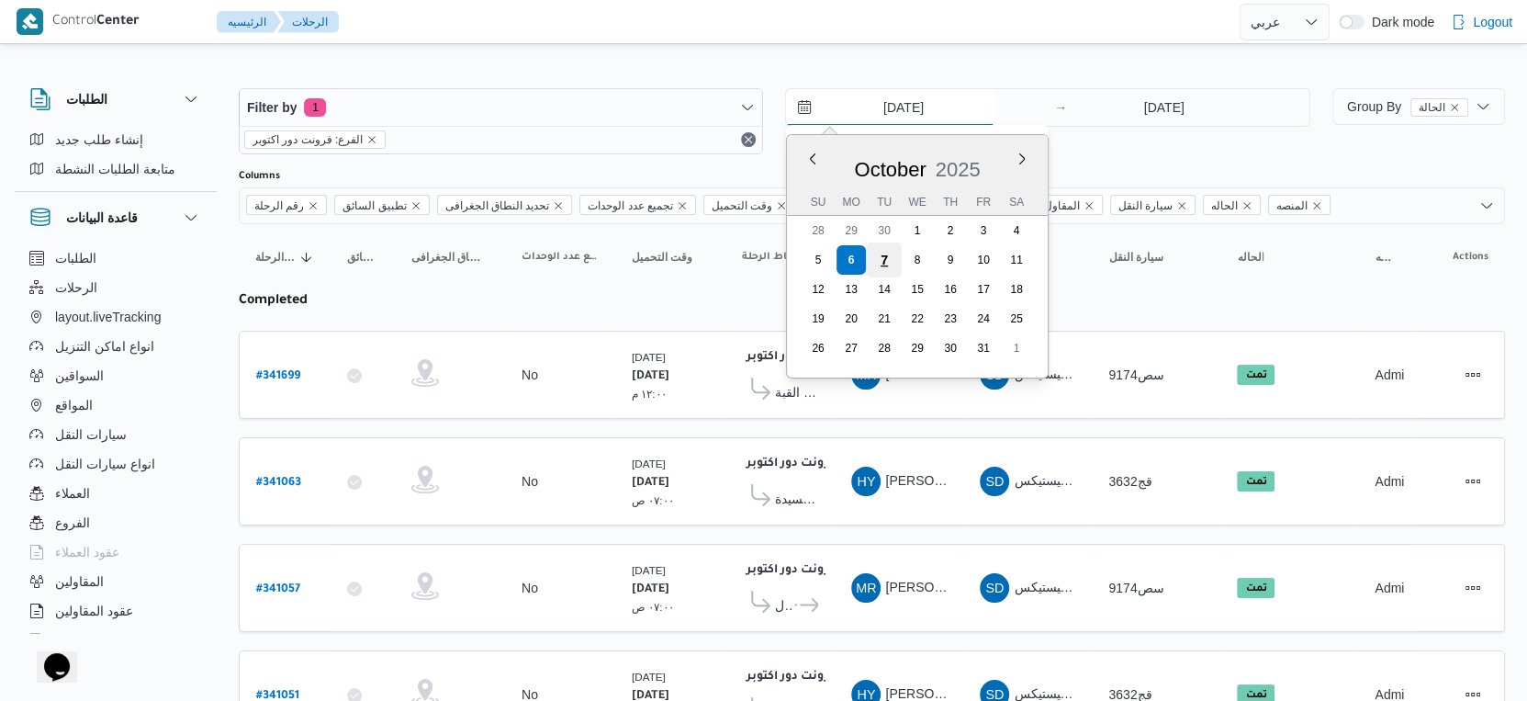
type input "7/10/2025"
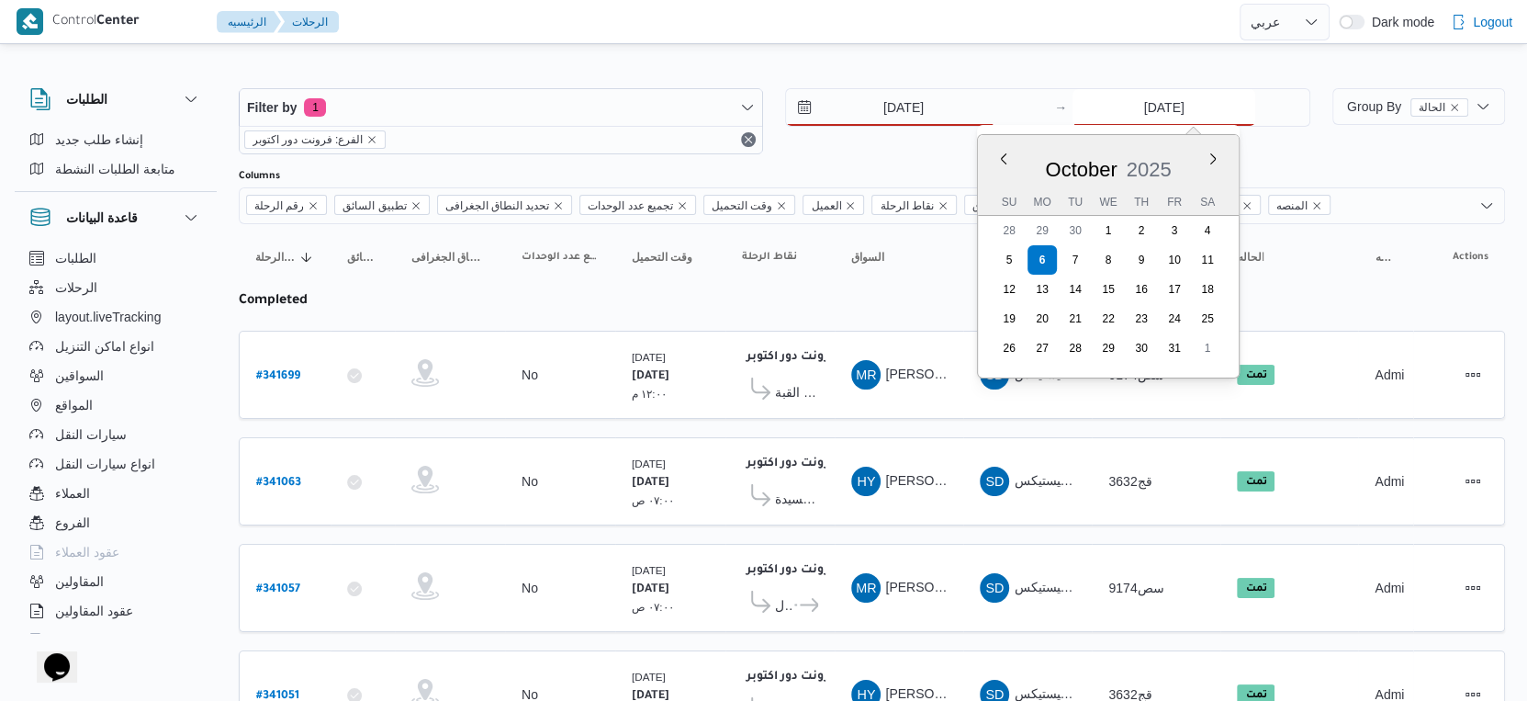
click at [1132, 115] on input "[DATE]" at bounding box center [1164, 107] width 183 height 37
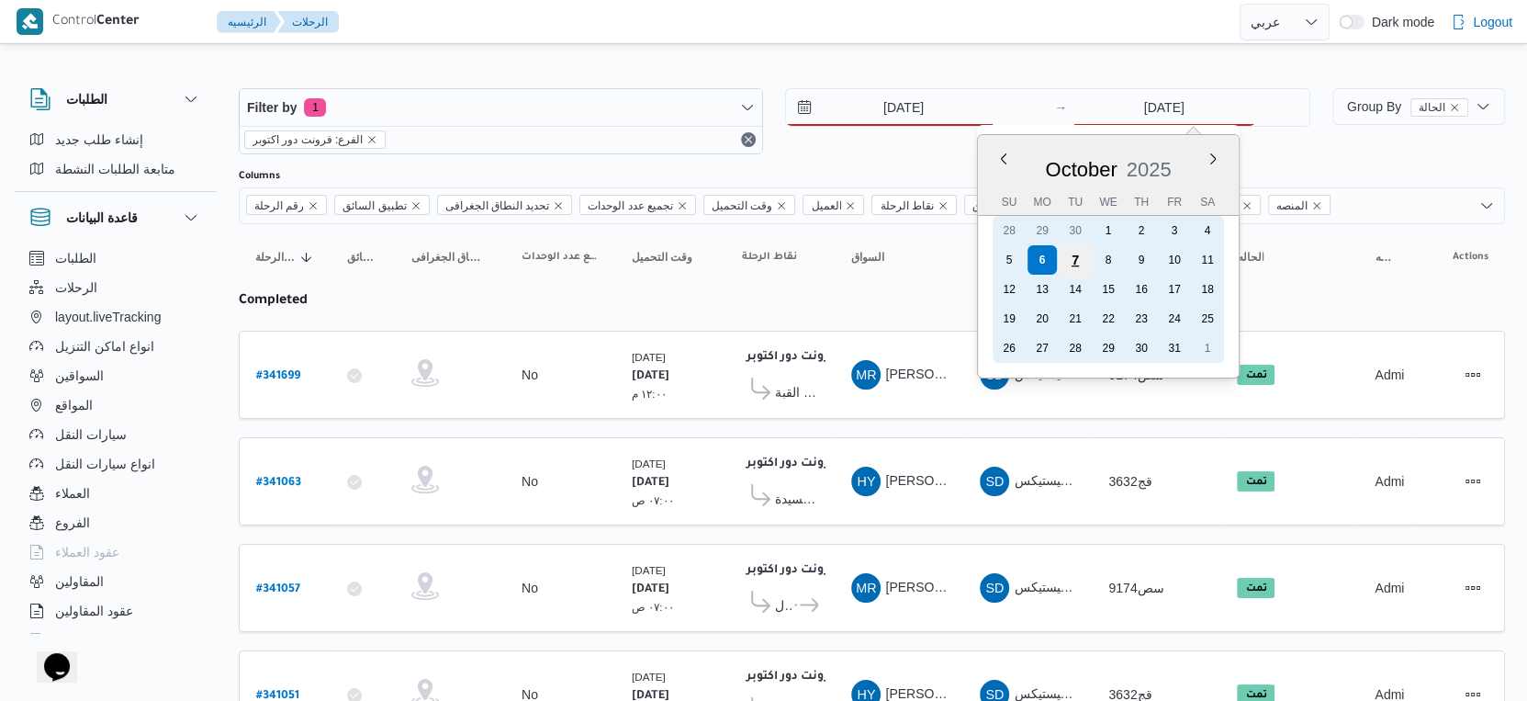
click at [1069, 253] on div "7" at bounding box center [1075, 259] width 35 height 35
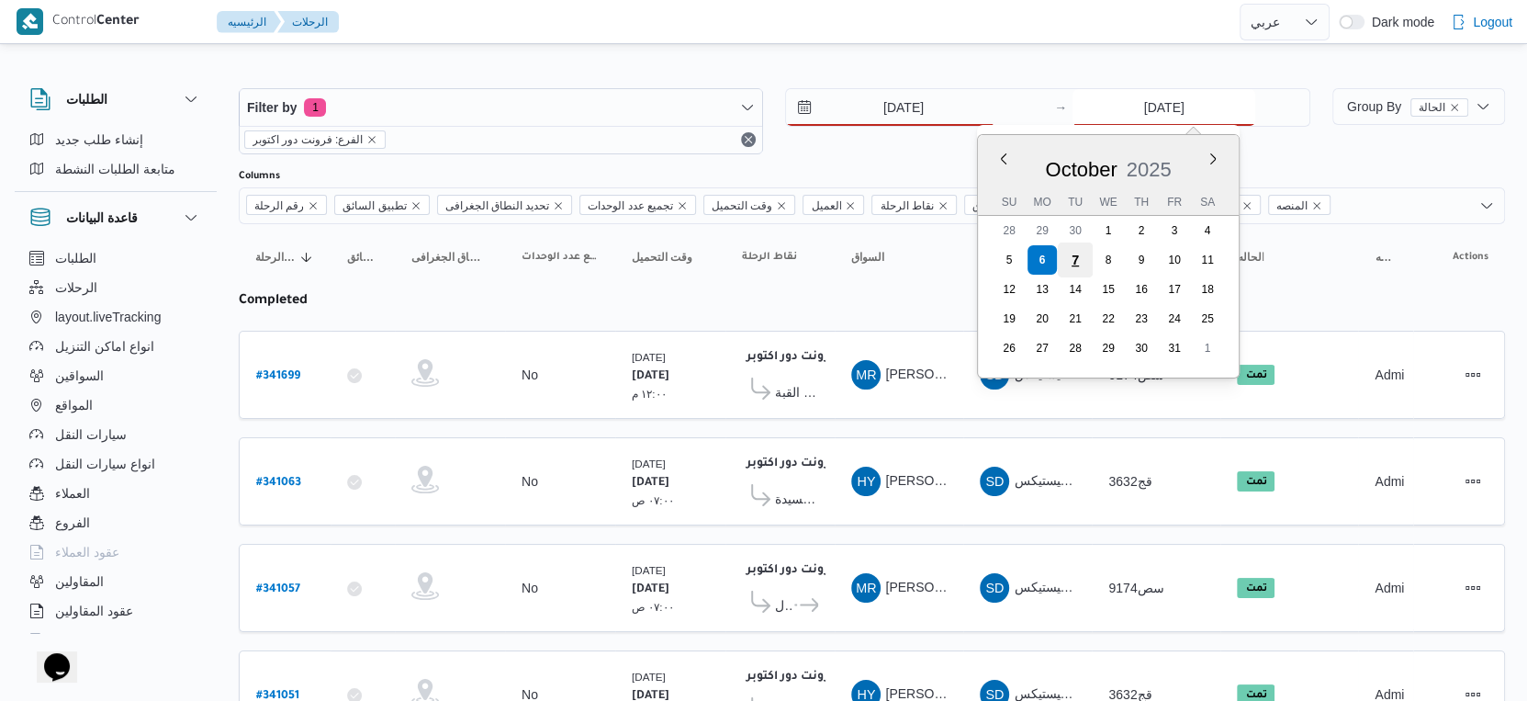
type input "7/10/2025"
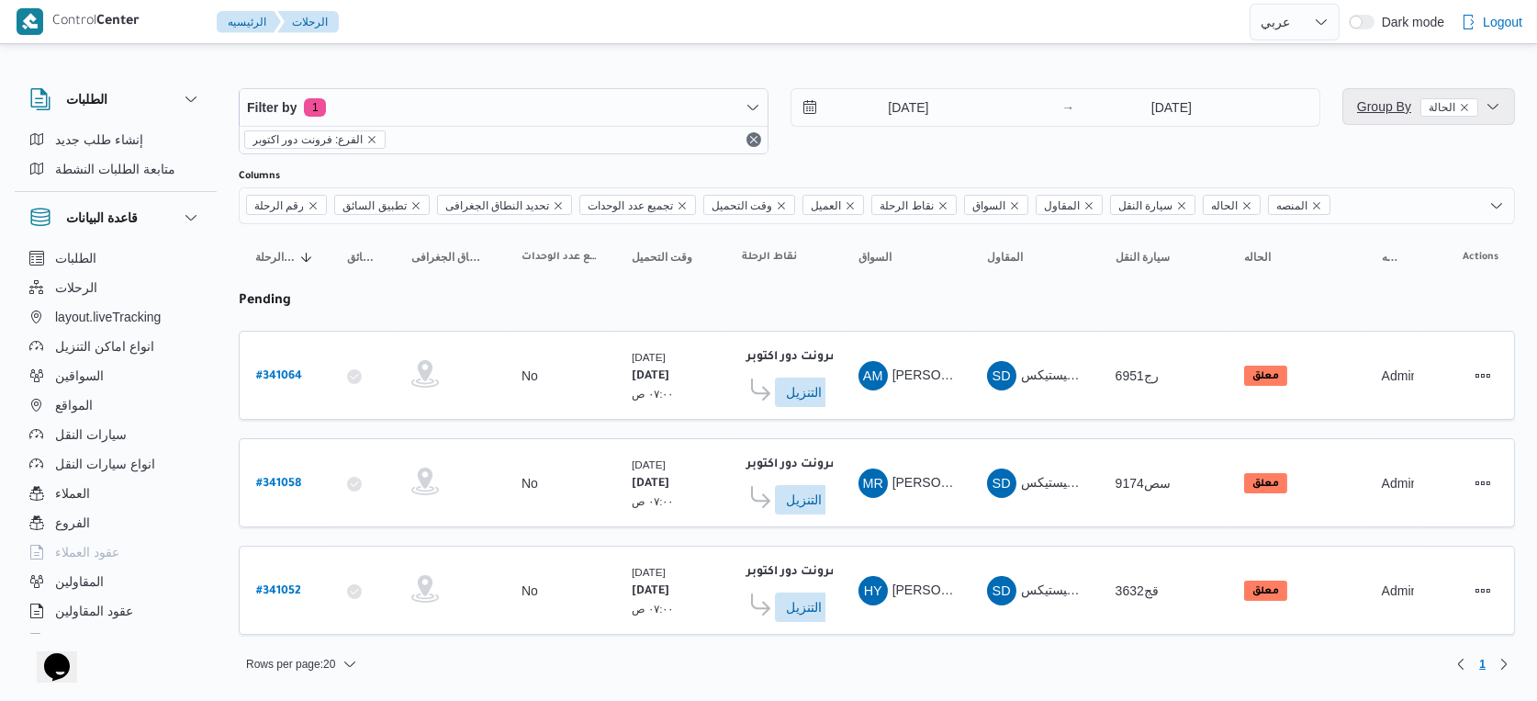
click at [1370, 107] on span "Group By الحالة" at bounding box center [1417, 106] width 121 height 15
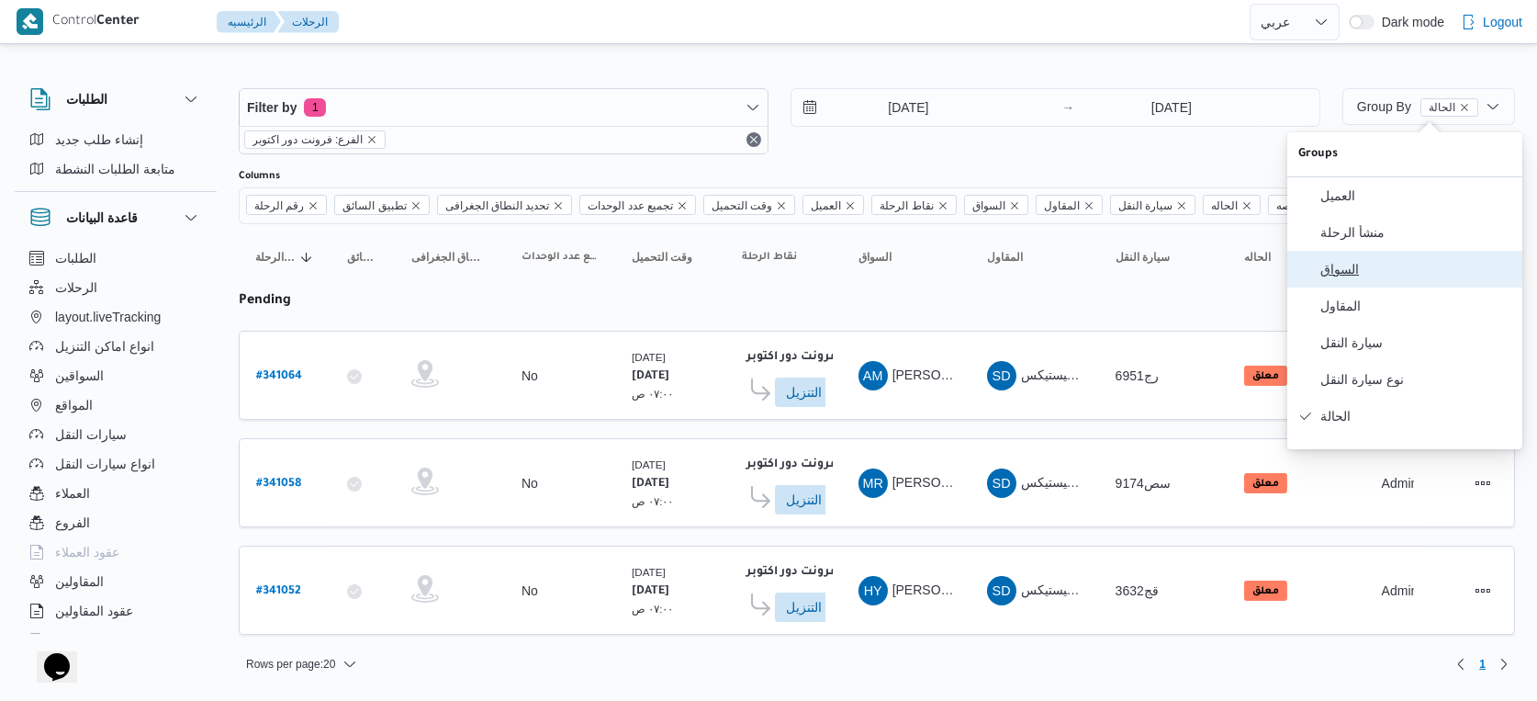
click at [1383, 270] on span "السواق" at bounding box center [1416, 269] width 191 height 15
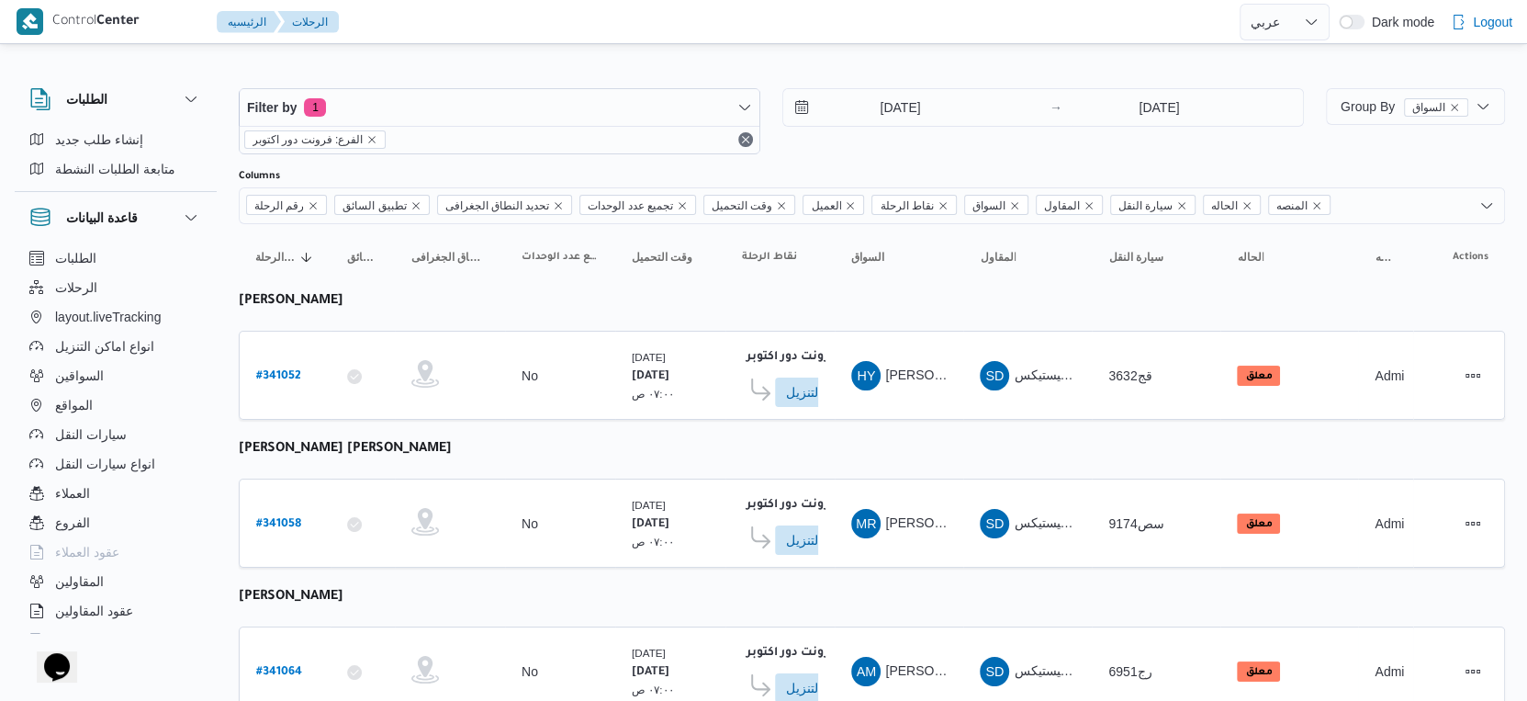
click at [975, 439] on table "رقم الرحلة Click to sort in ascending order تطبيق السائق Click to sort in ascen…" at bounding box center [872, 479] width 1266 height 510
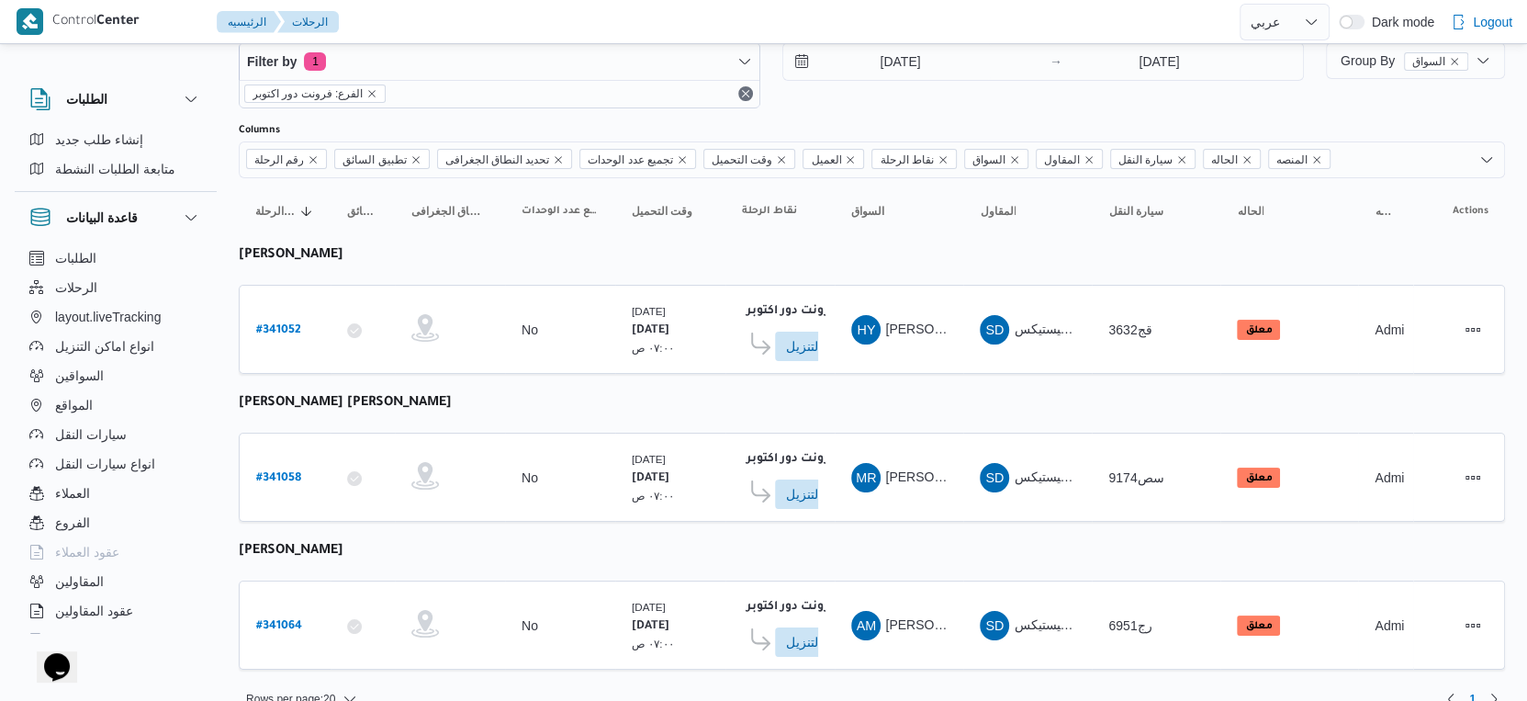
scroll to position [67, 0]
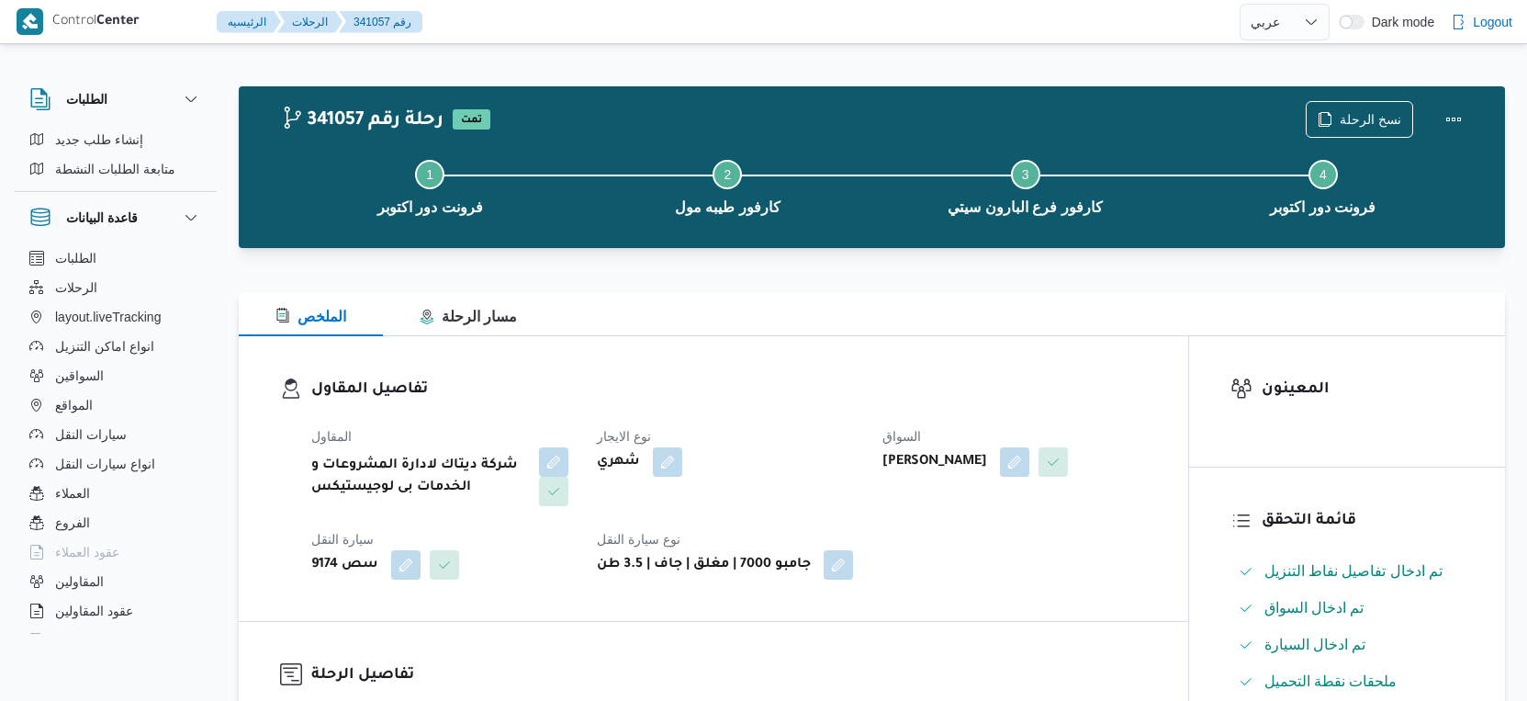
select select "ar"
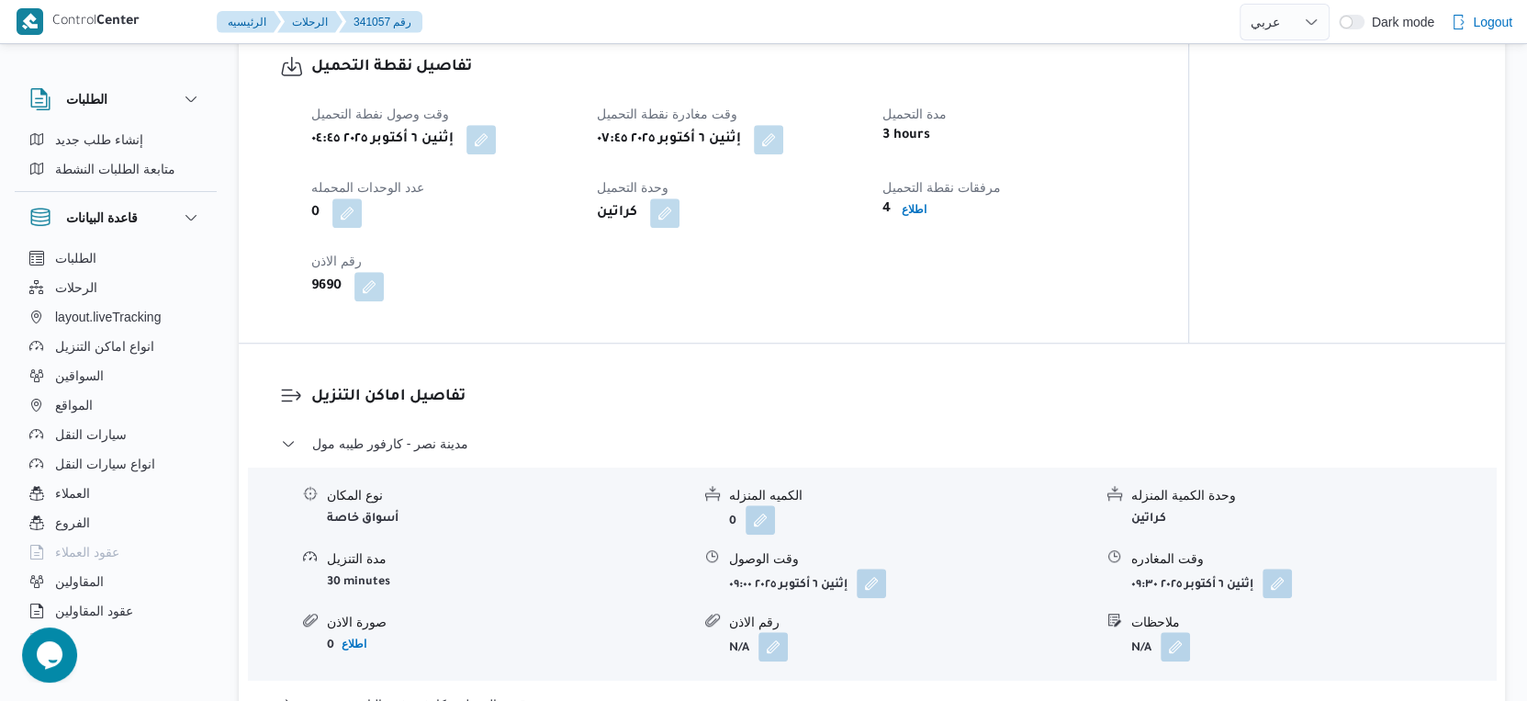
scroll to position [1428, 0]
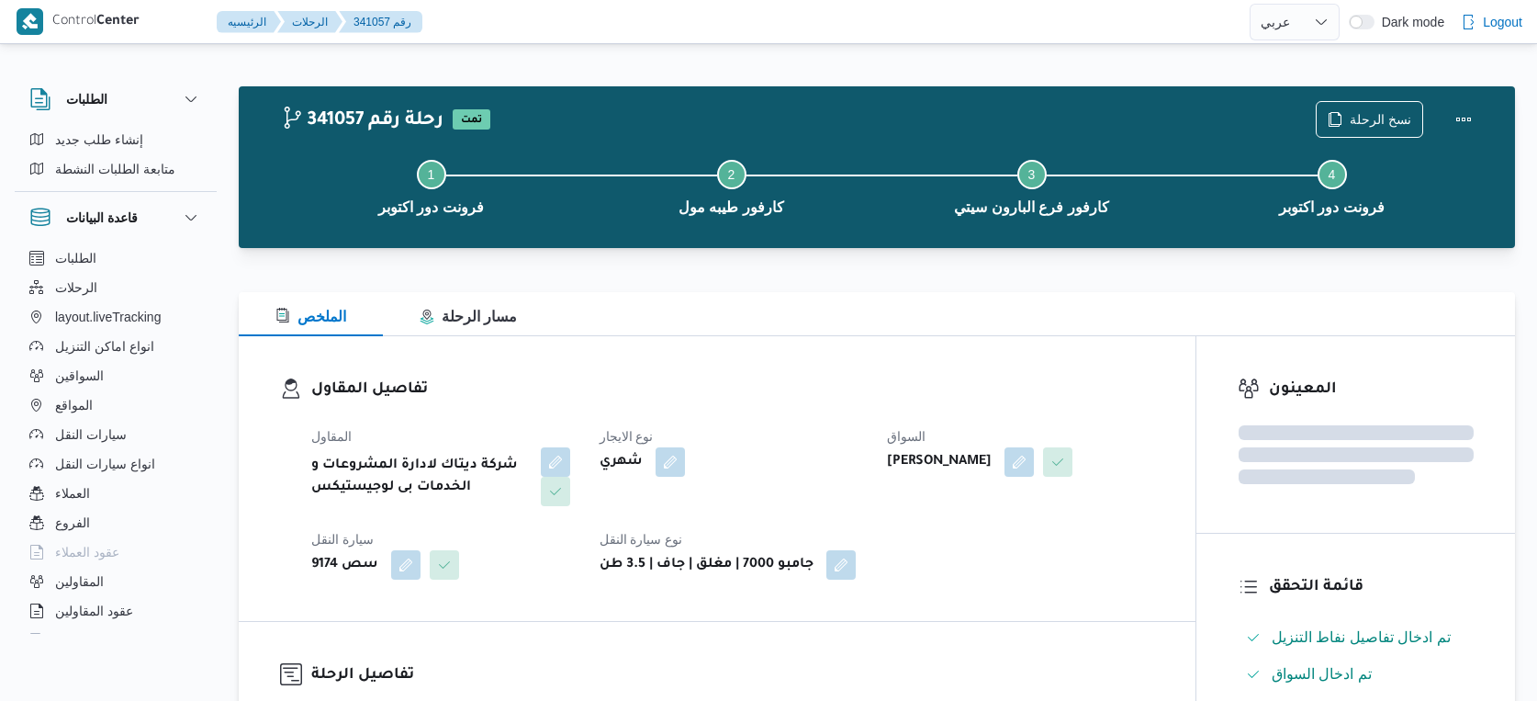
select select "ar"
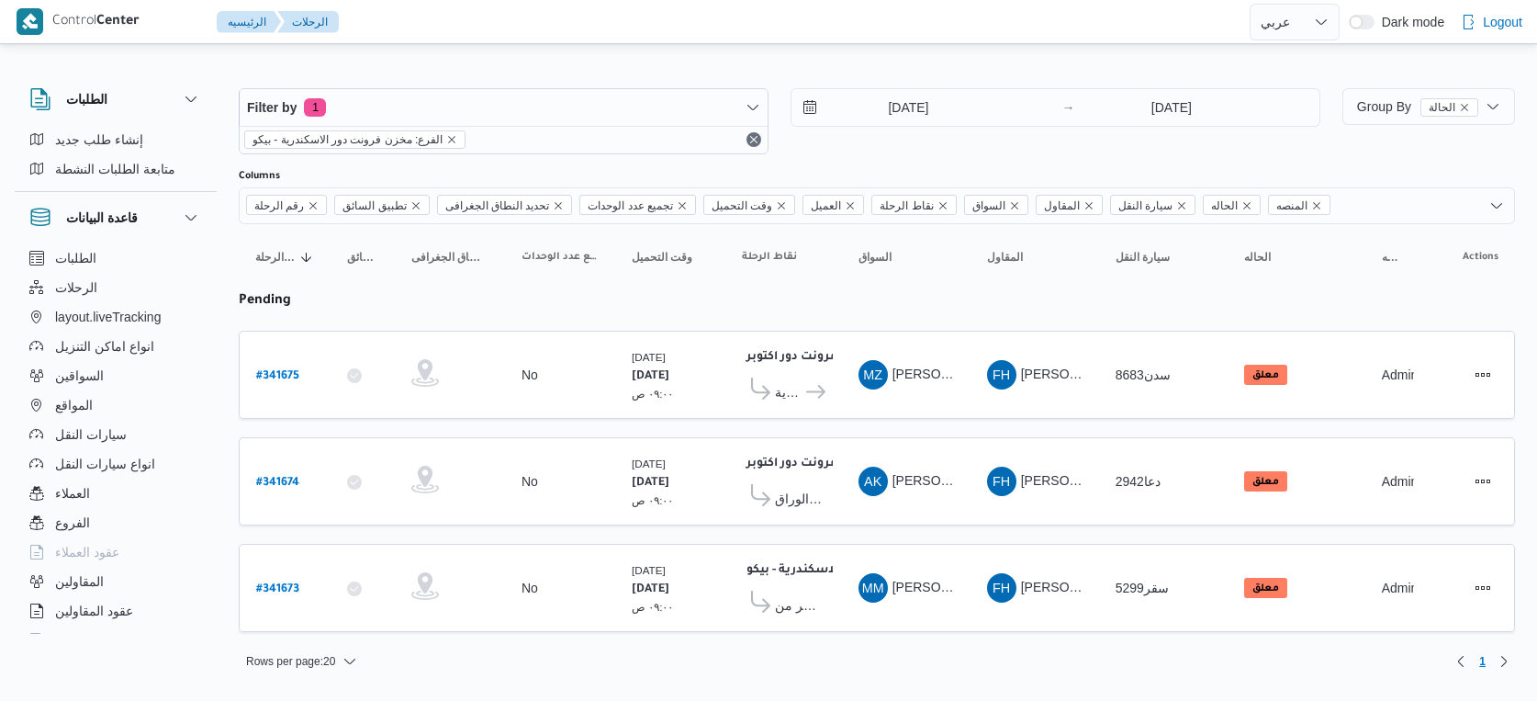
select select "ar"
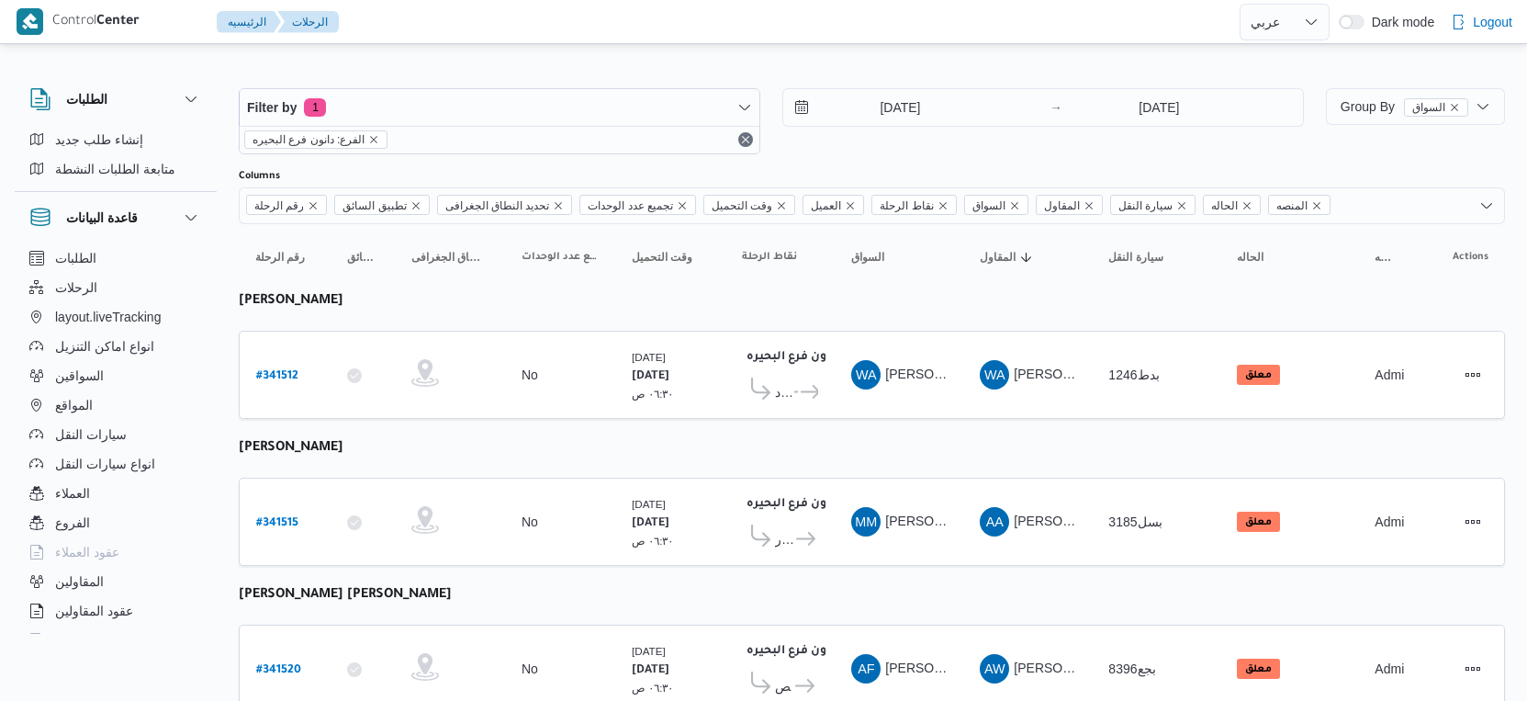
select select "ar"
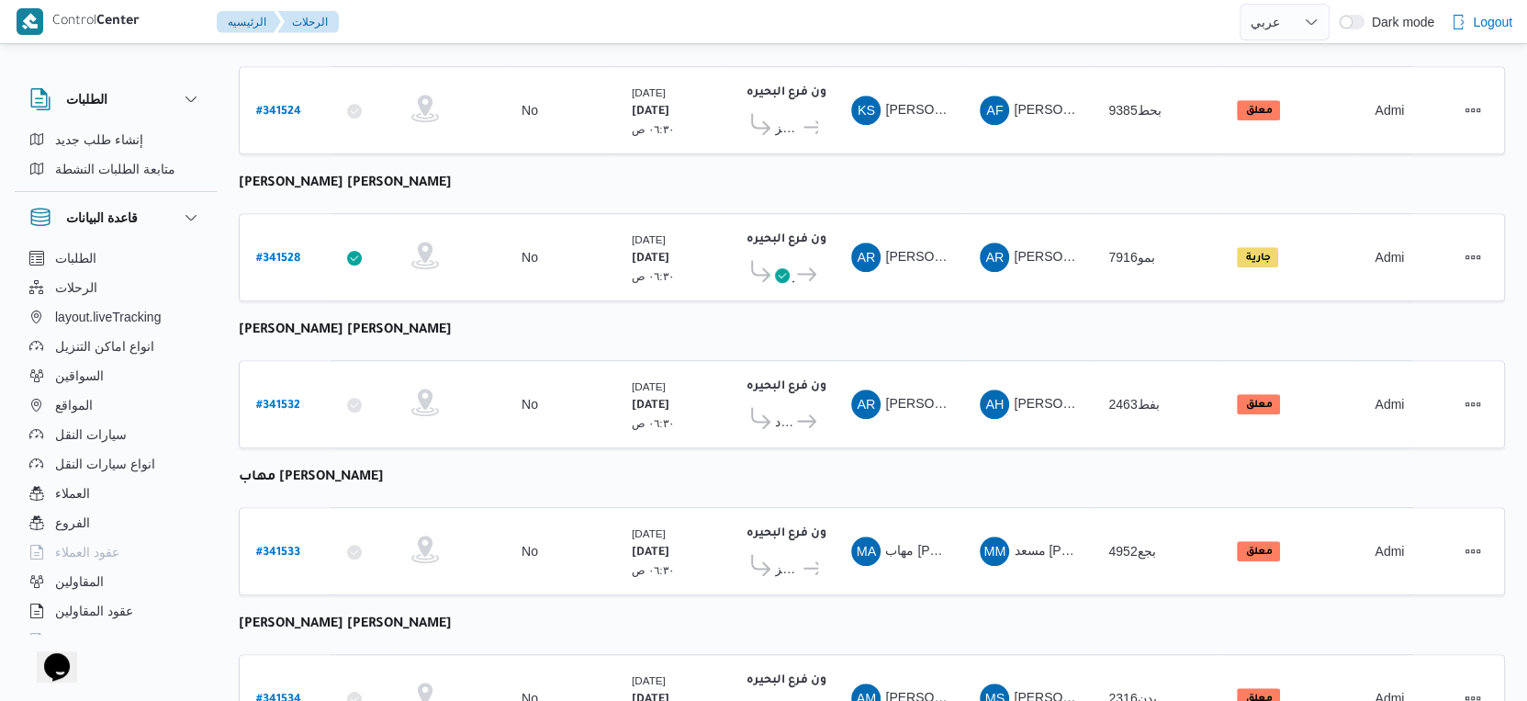
scroll to position [1122, 0]
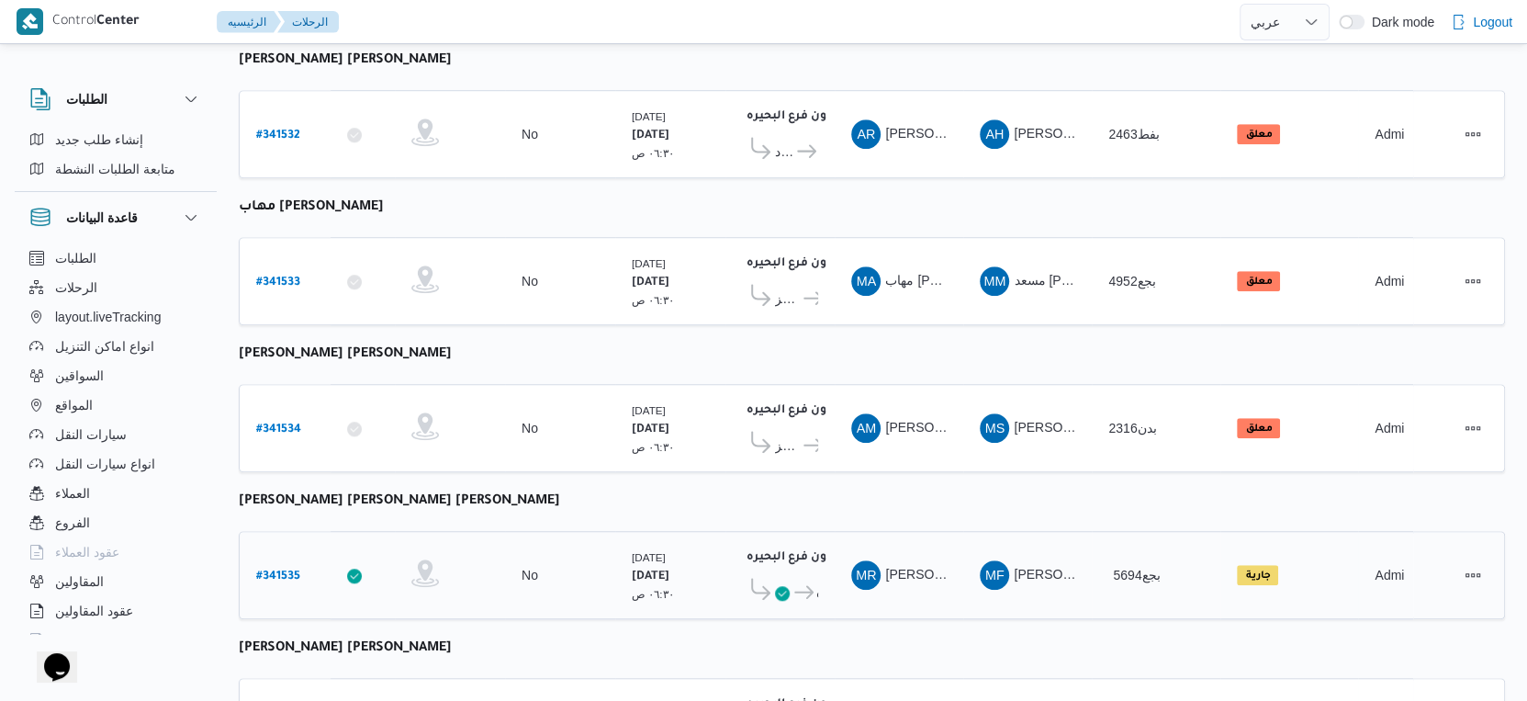
click at [274, 570] on b "# 341535" at bounding box center [278, 576] width 44 height 13
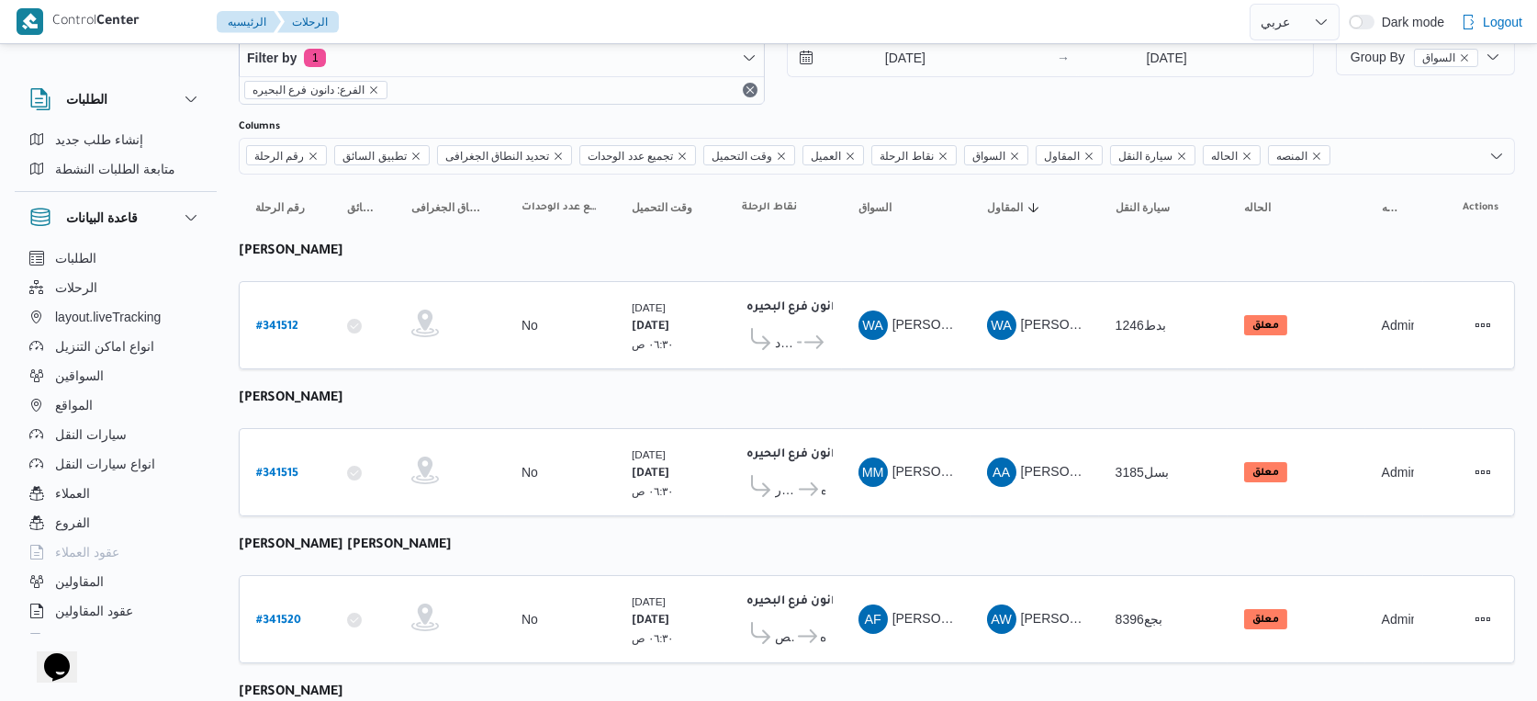
select select "ar"
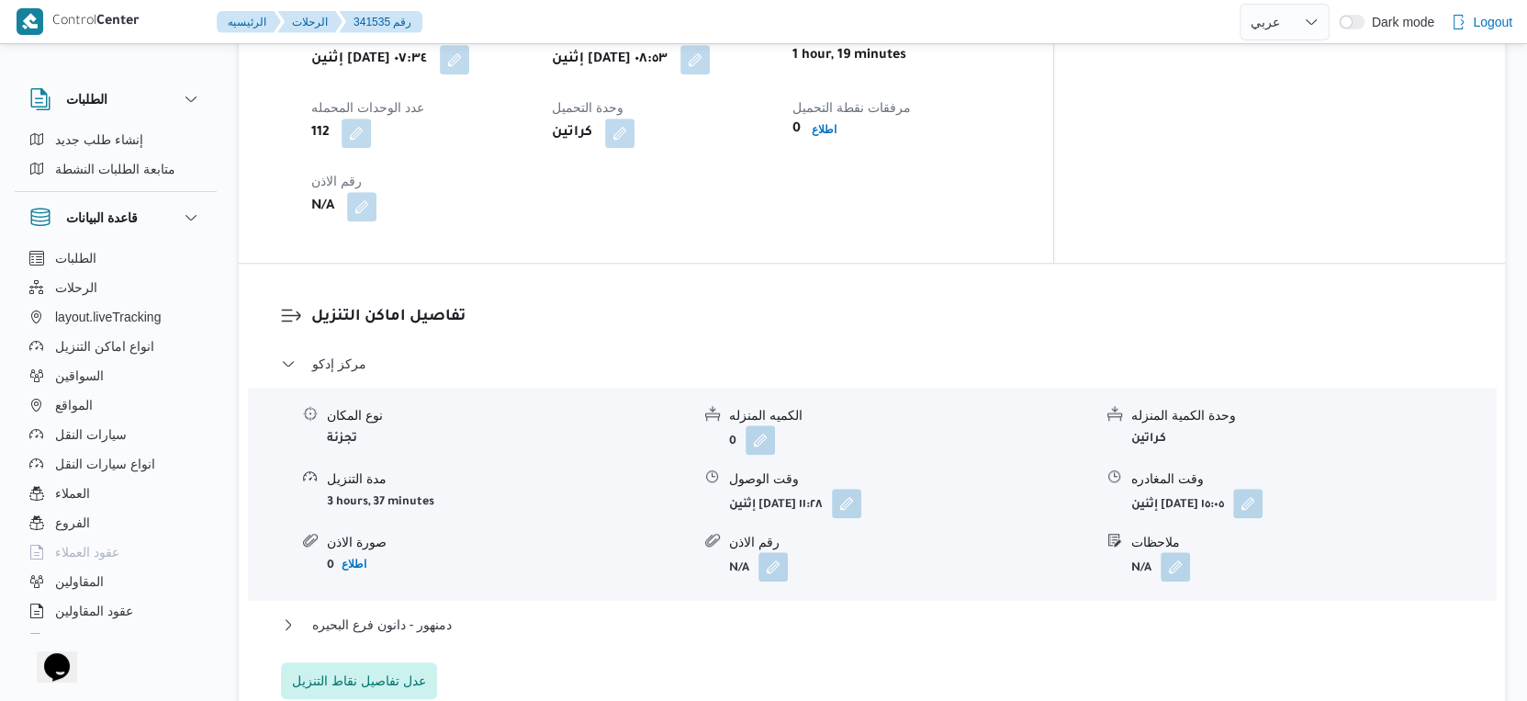
scroll to position [1224, 0]
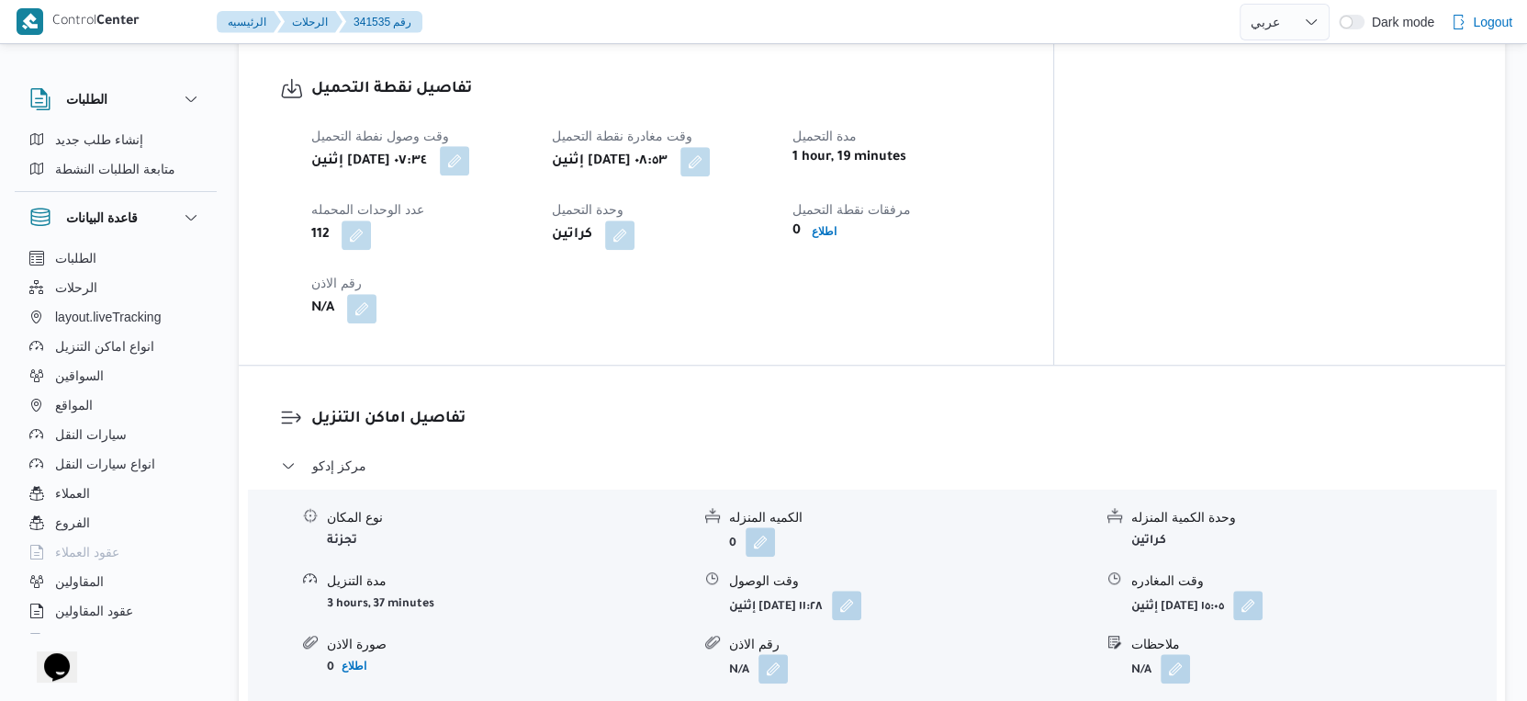
click at [469, 146] on button "button" at bounding box center [454, 160] width 29 height 29
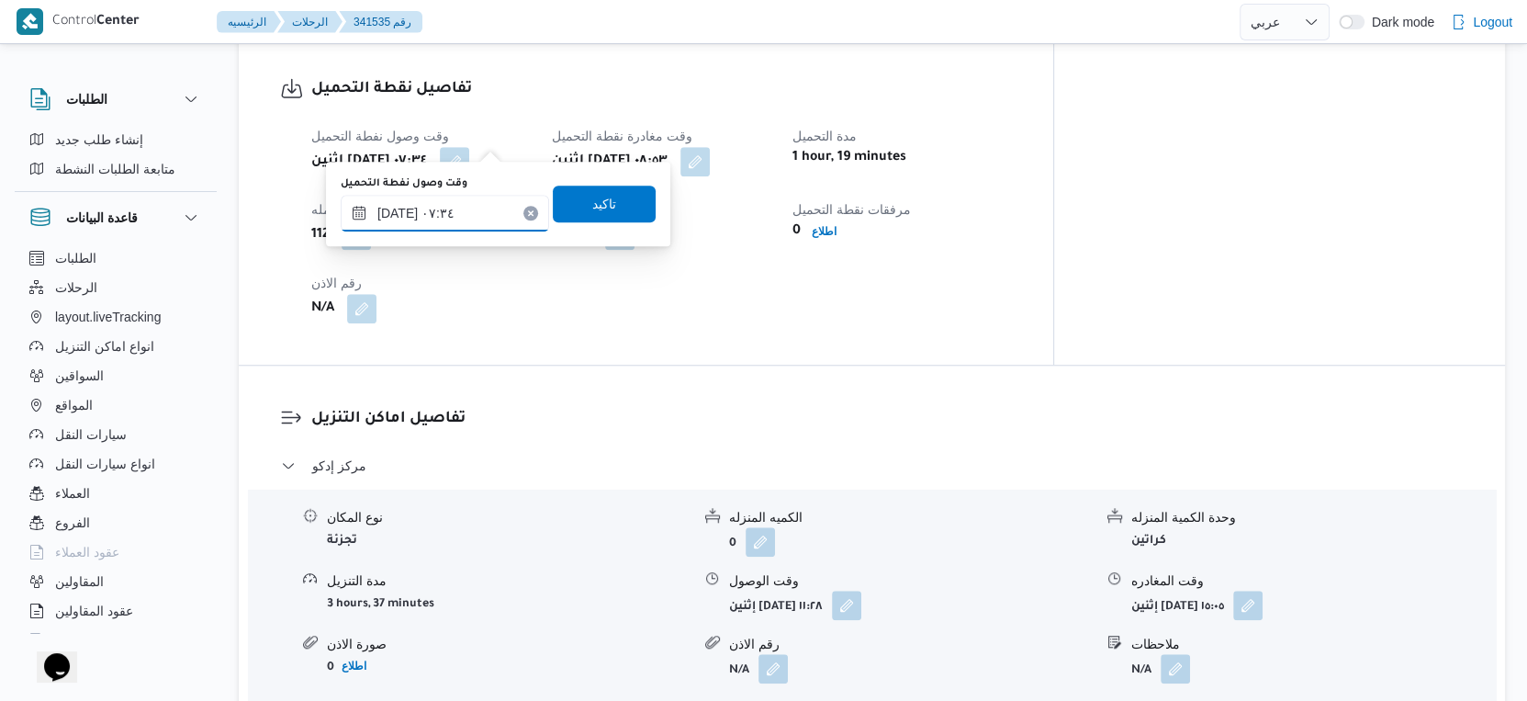
click at [398, 213] on input "٠٦/١٠/٢٠٢٥ ٠٧:٣٤" at bounding box center [445, 213] width 208 height 37
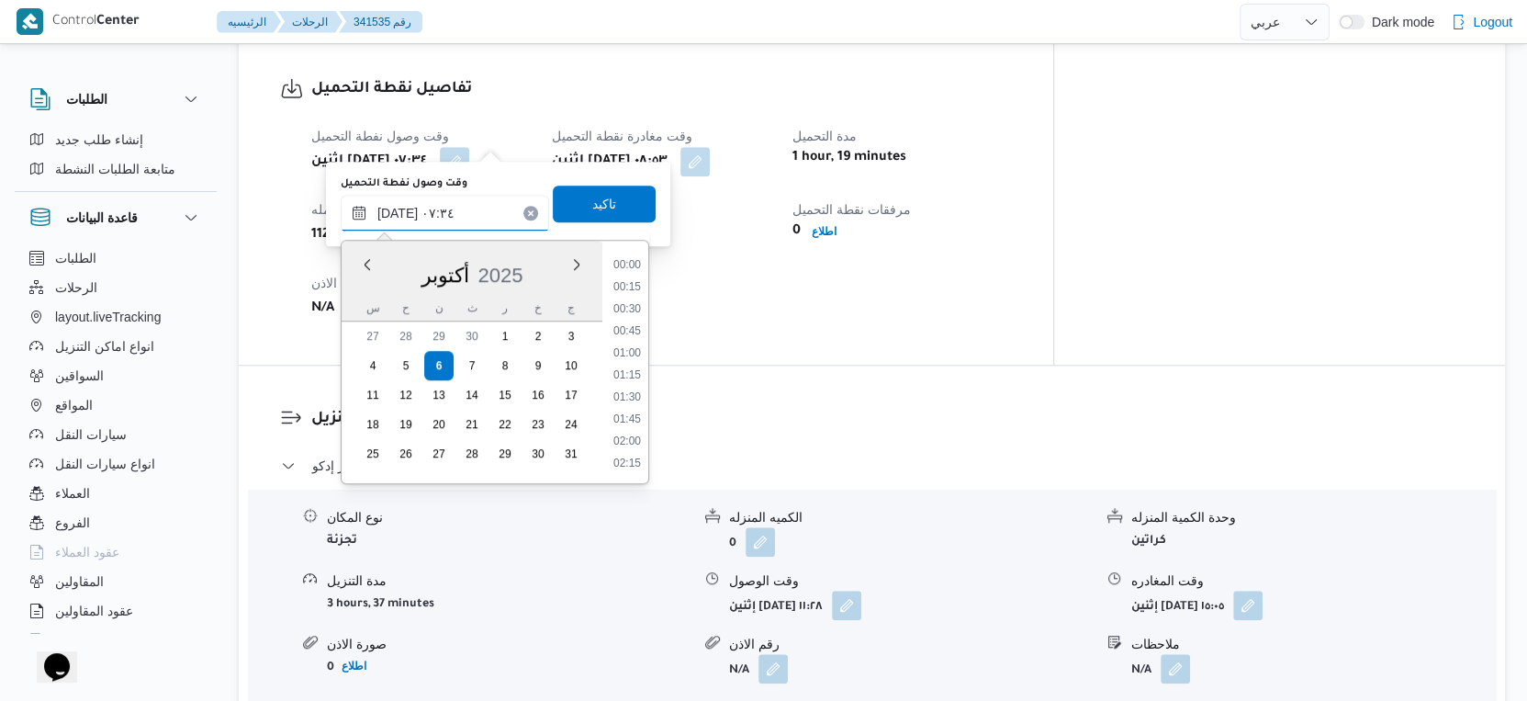
click at [398, 213] on input "٠٦/١٠/٢٠٢٥ ٠٧:٣٤" at bounding box center [445, 213] width 208 height 37
type input "٠٦/١٠/٢٠٢٥ ٠٧:٢٠"
click at [592, 199] on span "تاكيد" at bounding box center [604, 203] width 24 height 22
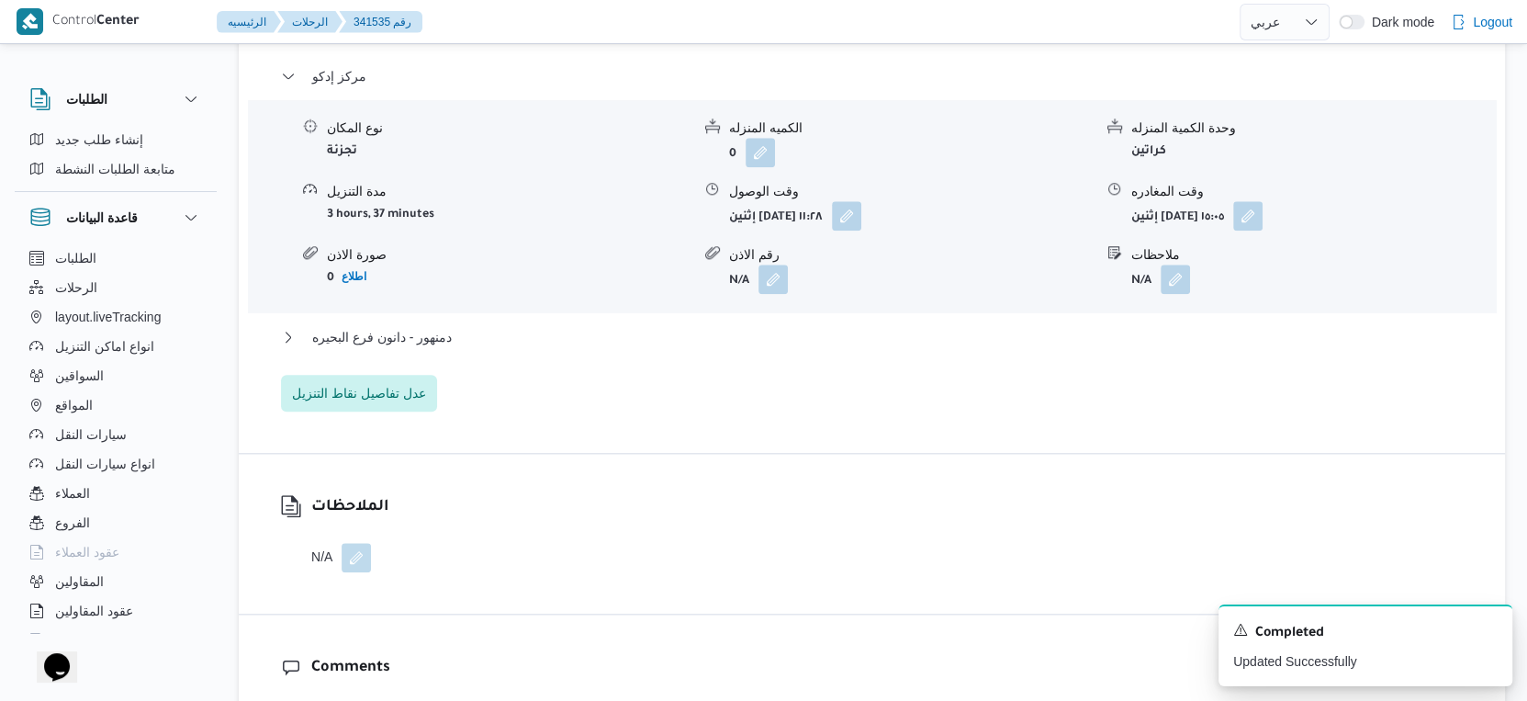
scroll to position [1632, 0]
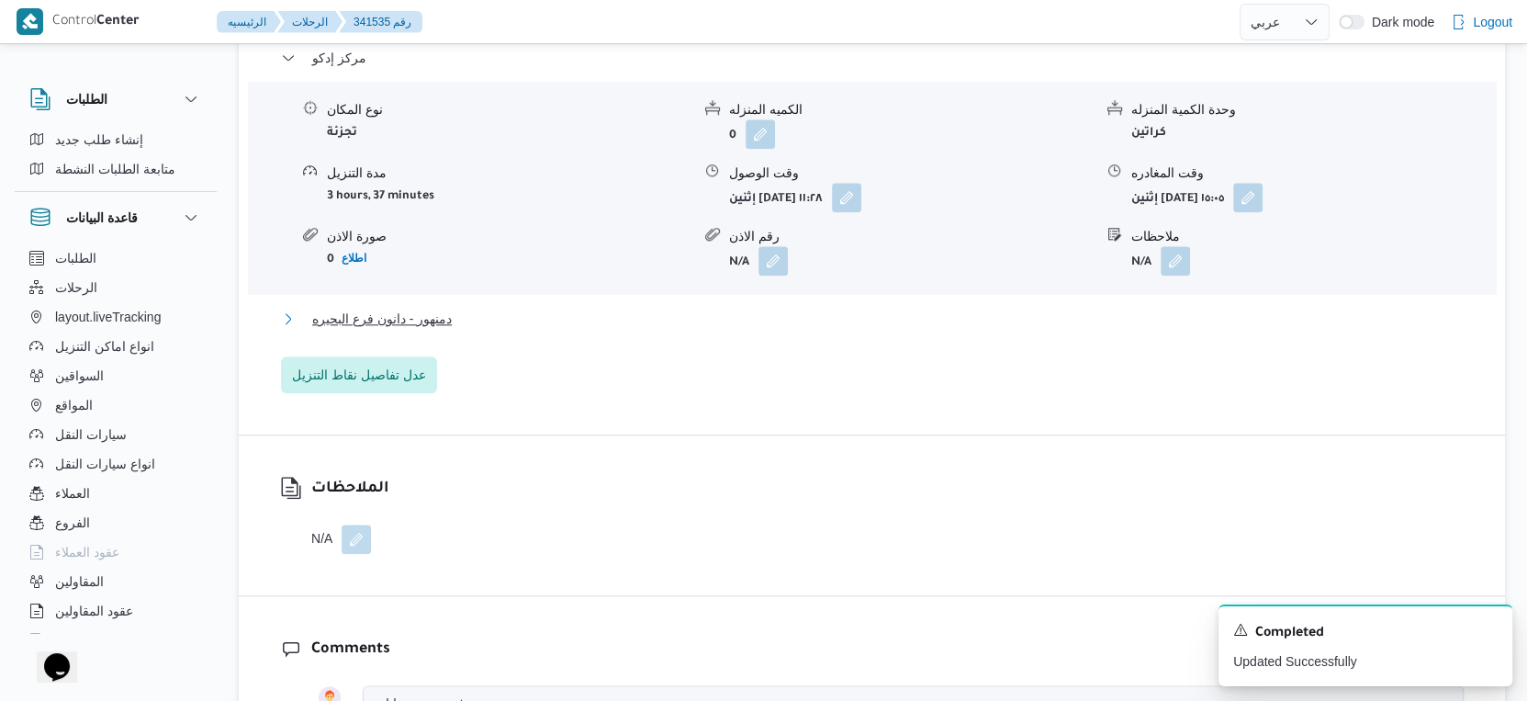
click at [437, 308] on span "دمنهور - دانون فرع البحيره" at bounding box center [382, 319] width 140 height 22
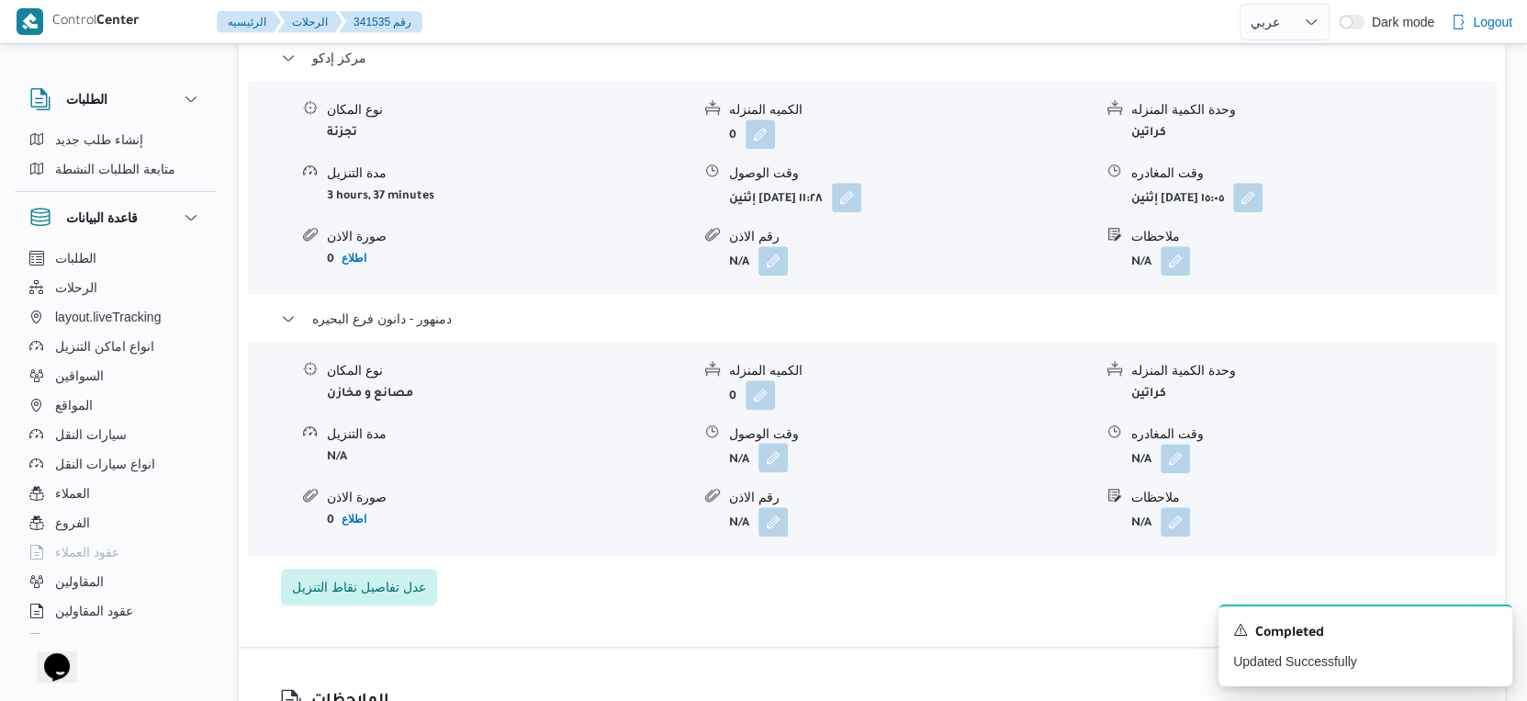
click at [771, 443] on button "button" at bounding box center [773, 457] width 29 height 29
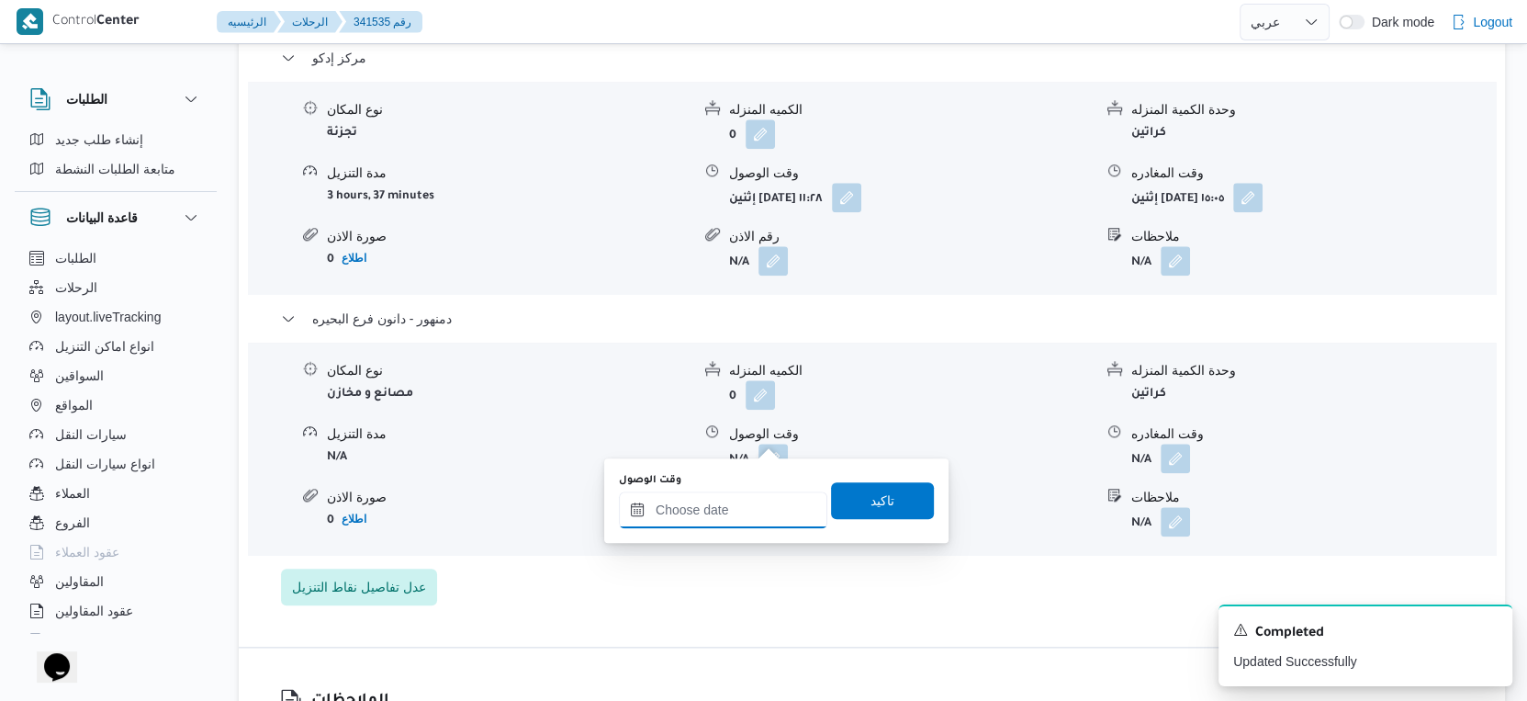
click at [737, 507] on input "وقت الوصول" at bounding box center [723, 509] width 208 height 37
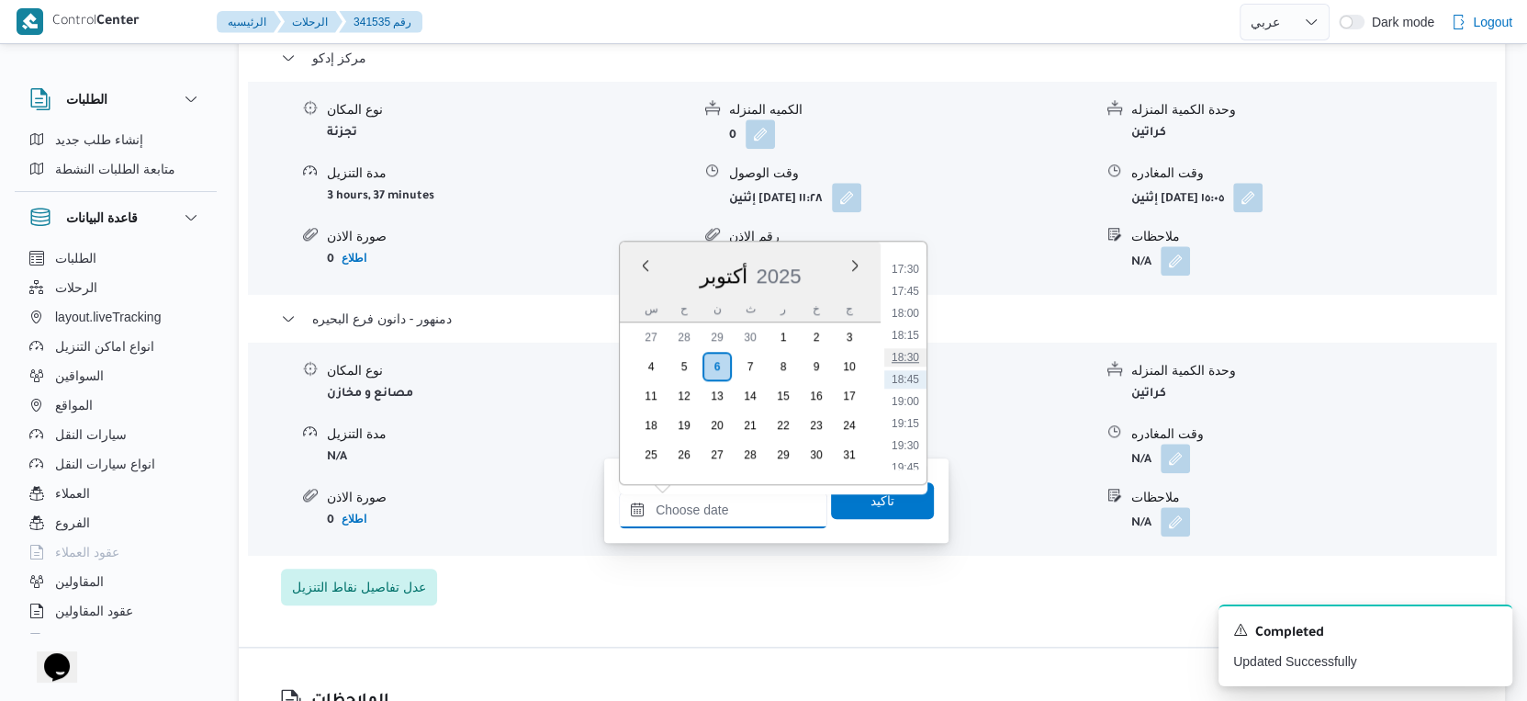
scroll to position [1335, 0]
drag, startPoint x: 904, startPoint y: 333, endPoint x: 899, endPoint y: 346, distance: 13.7
click at [904, 333] on li "16:00" at bounding box center [905, 341] width 42 height 18
type input "٠٦/١٠/٢٠٢٥ ١٦:٠٠"
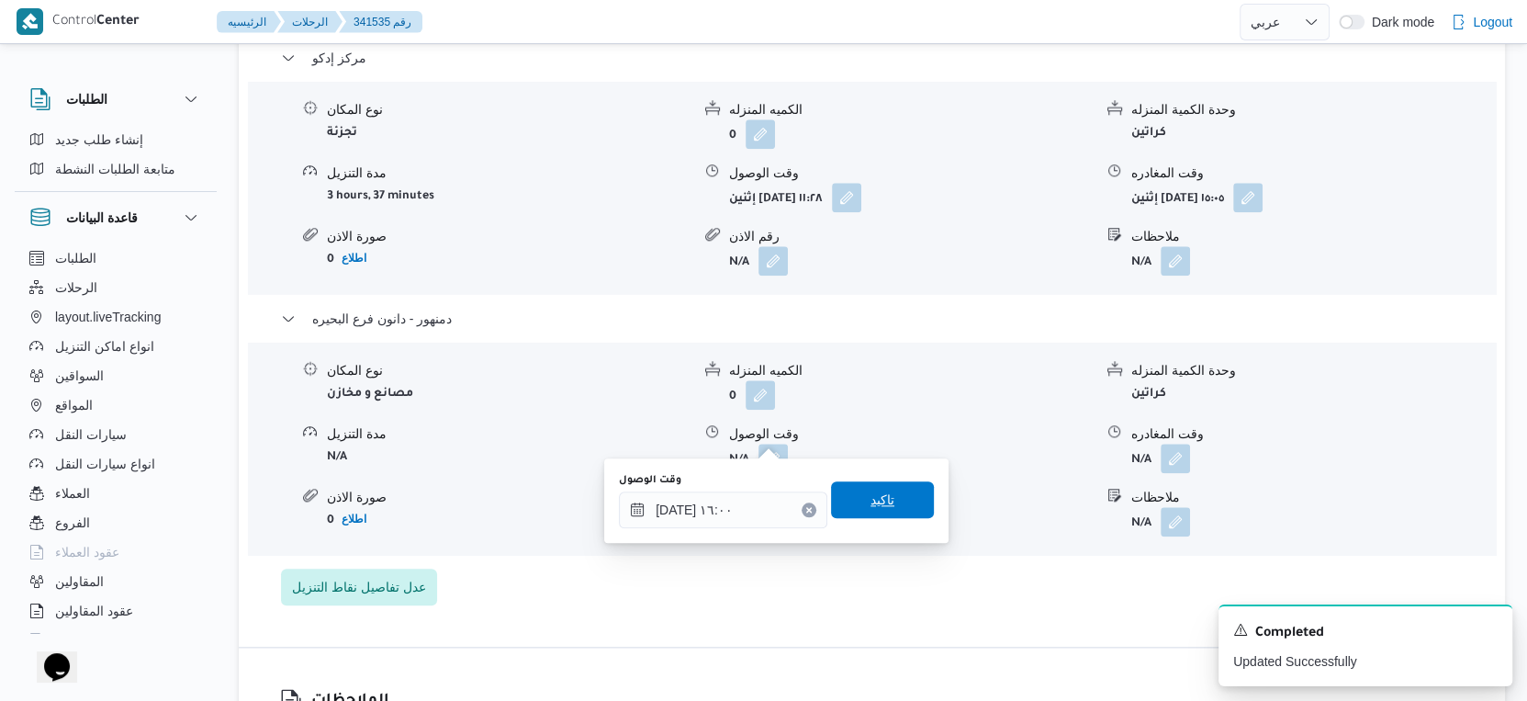
click at [884, 499] on span "تاكيد" at bounding box center [882, 499] width 103 height 37
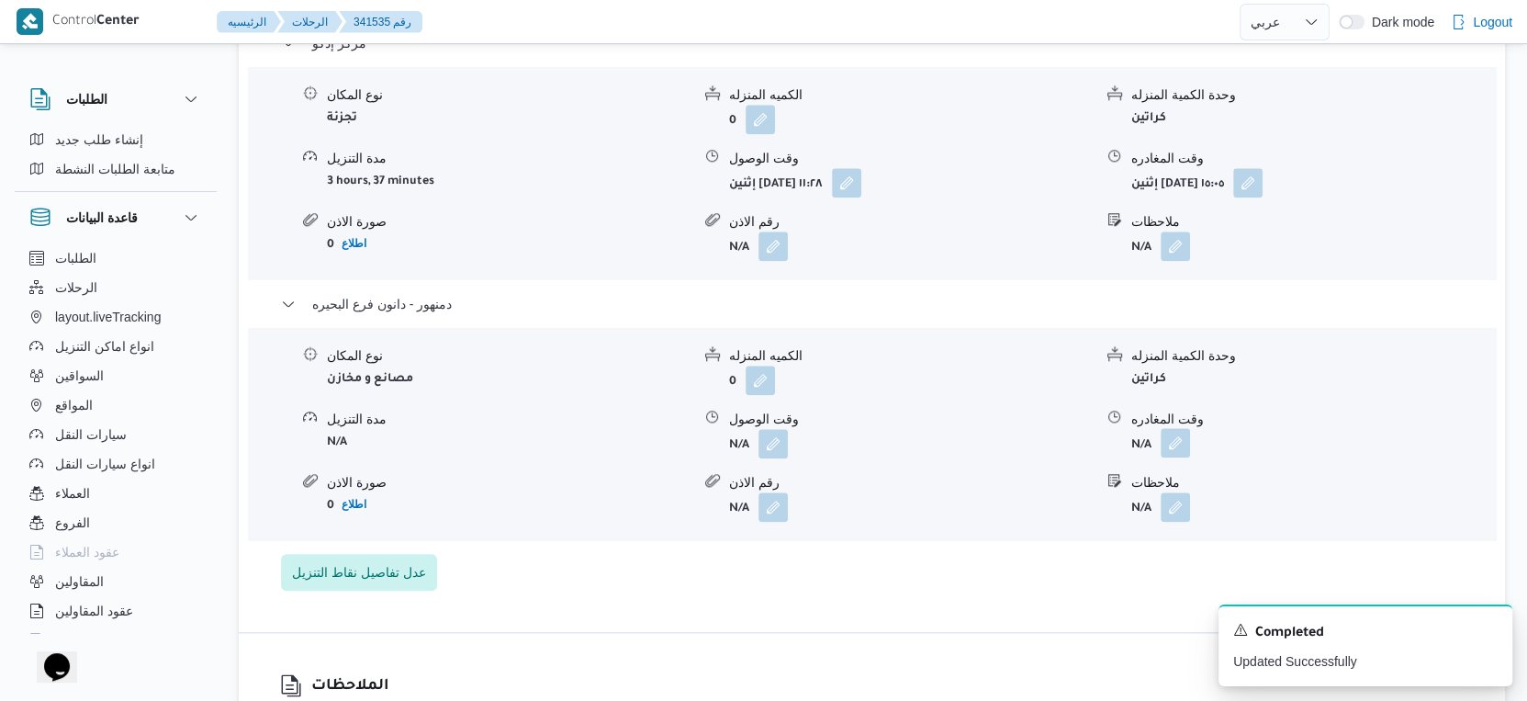
click at [1186, 445] on button "button" at bounding box center [1175, 442] width 29 height 29
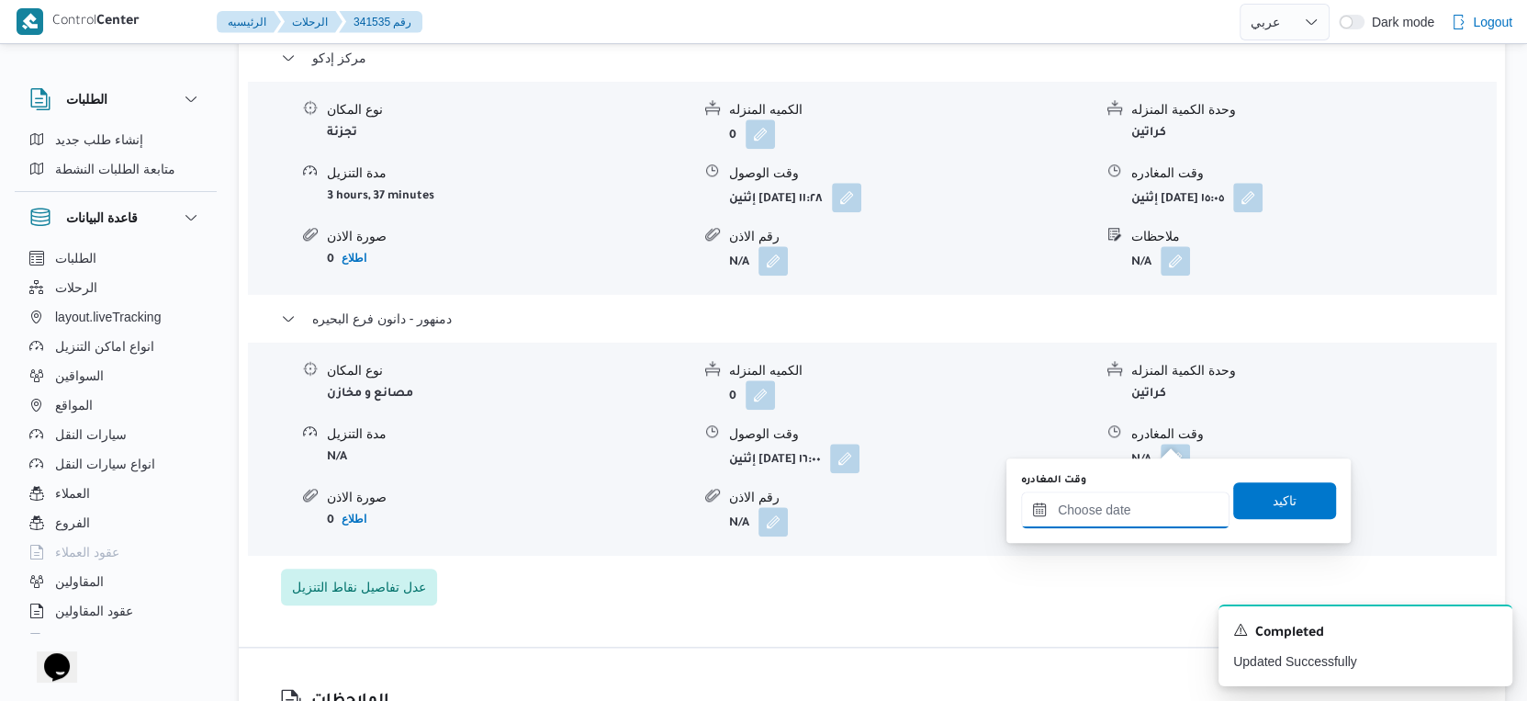
click at [1151, 514] on input "وقت المغادره" at bounding box center [1125, 509] width 208 height 37
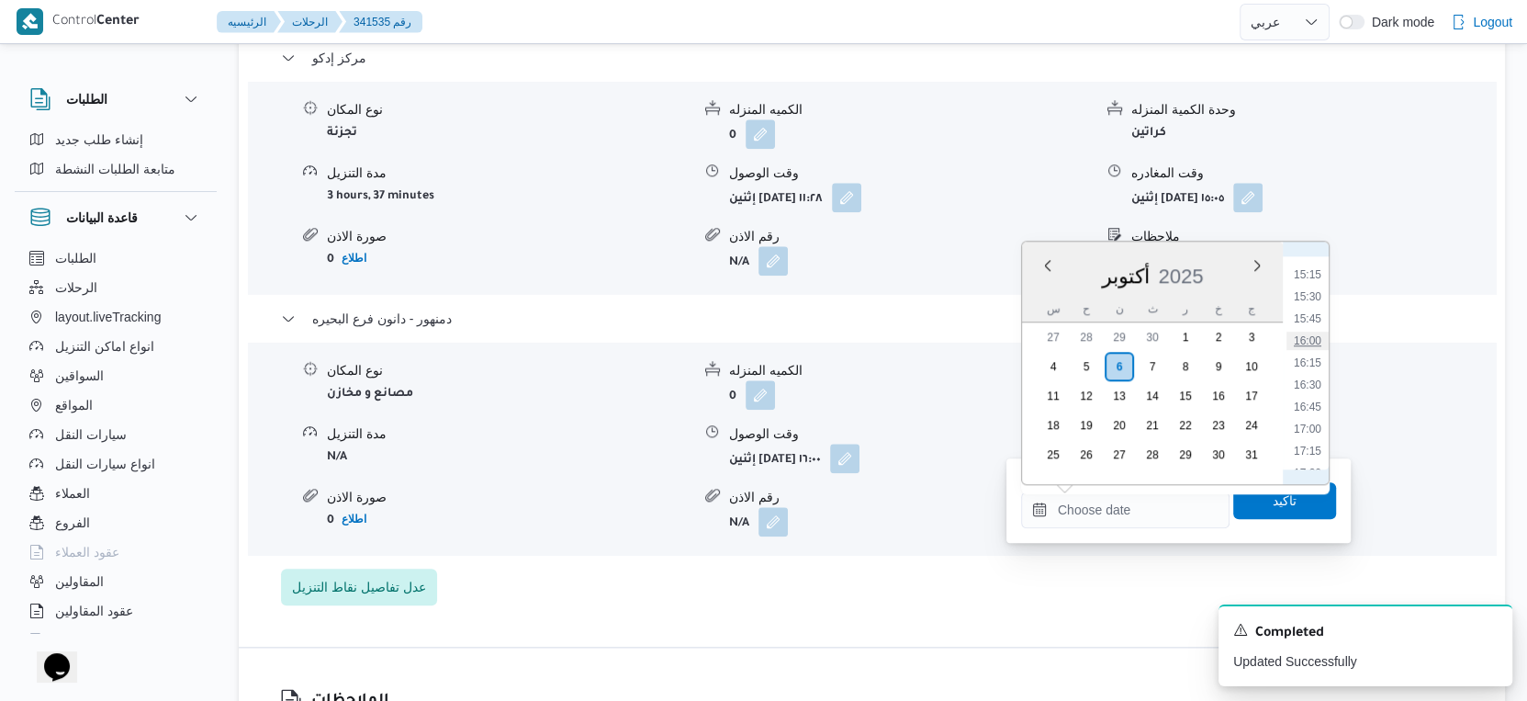
click at [1300, 332] on li "16:00" at bounding box center [1308, 341] width 42 height 18
click at [1075, 507] on input "٠٦/١٠/٢٠٢٥ ١٦:٠٠" at bounding box center [1125, 509] width 208 height 37
type input "٠٦/١٠/٢٠٢٥ ١٦:١٢"
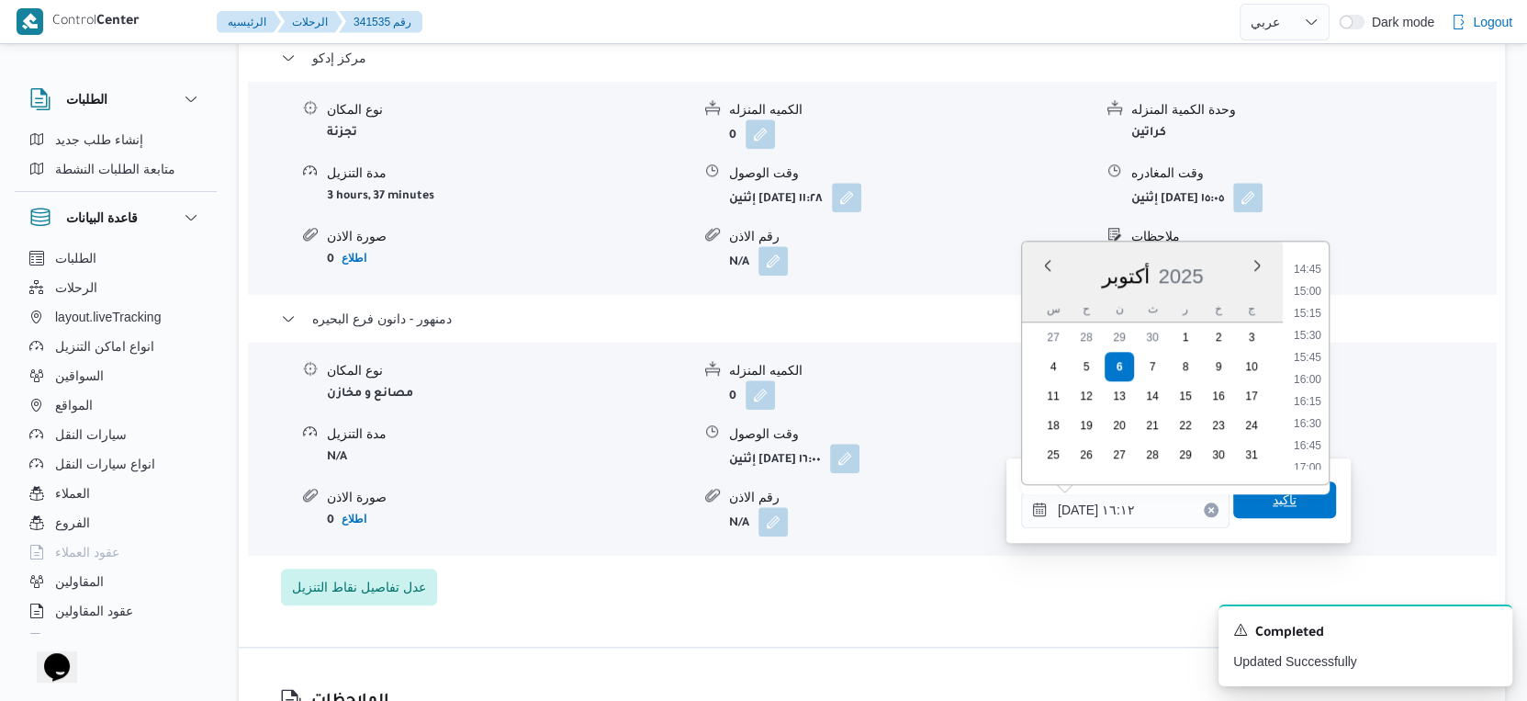
click at [1281, 505] on span "تاكيد" at bounding box center [1285, 500] width 24 height 22
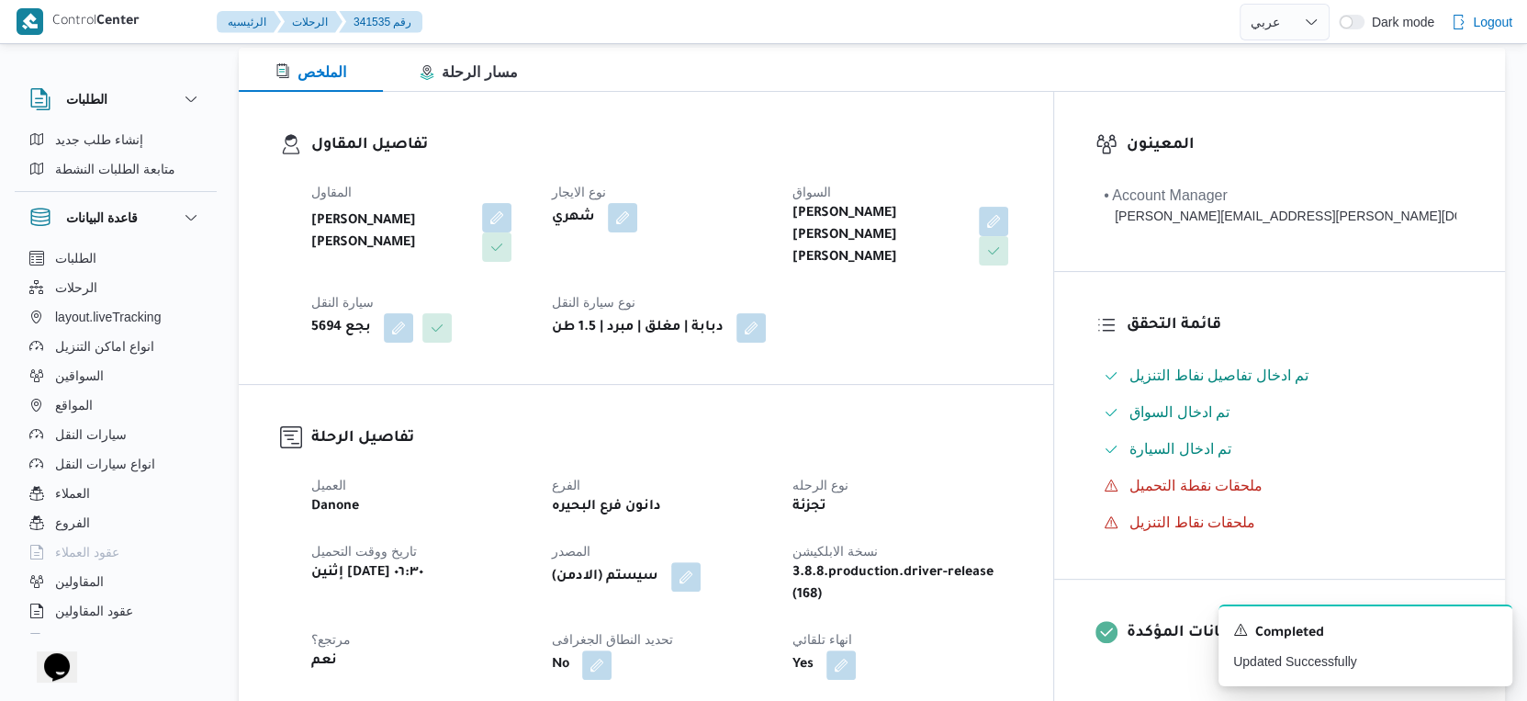
scroll to position [510, 0]
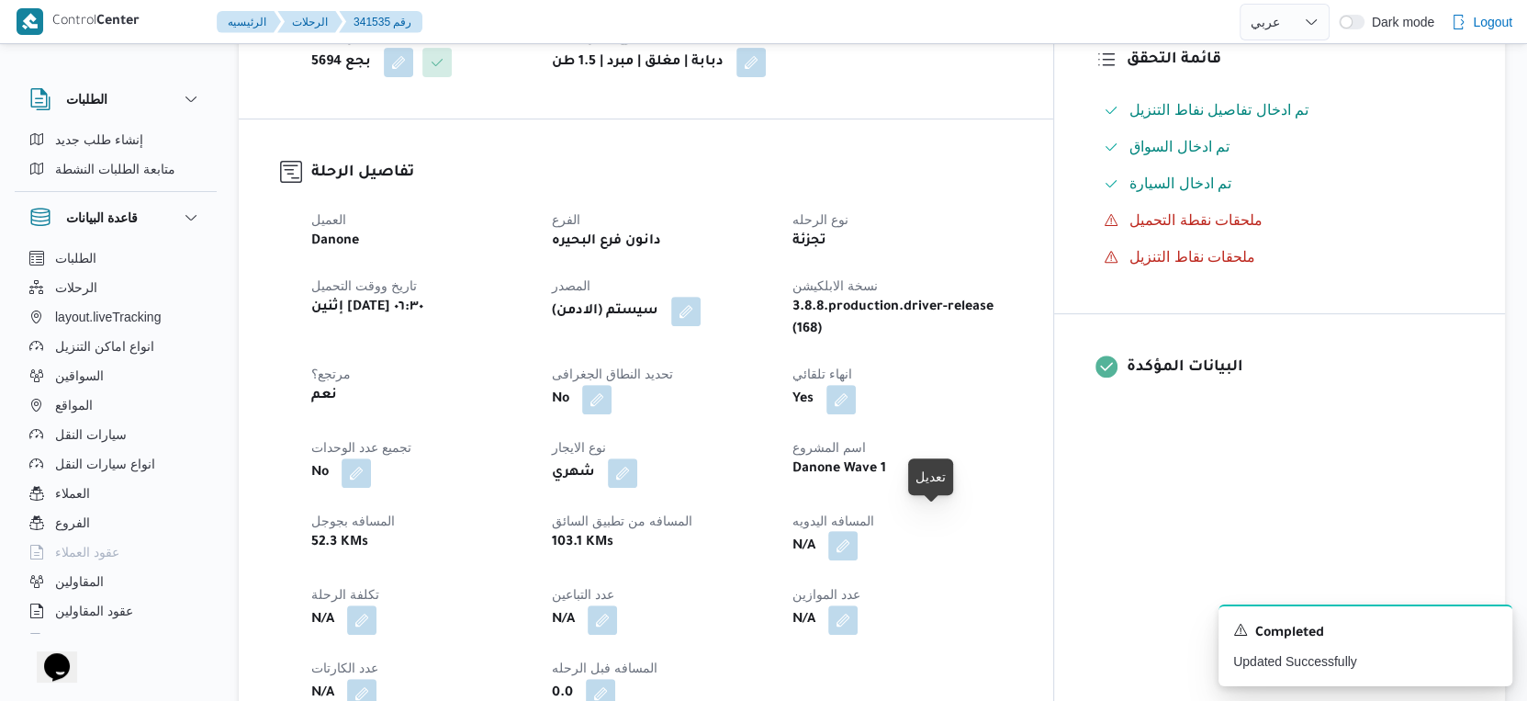
click at [858, 531] on button "button" at bounding box center [842, 545] width 29 height 29
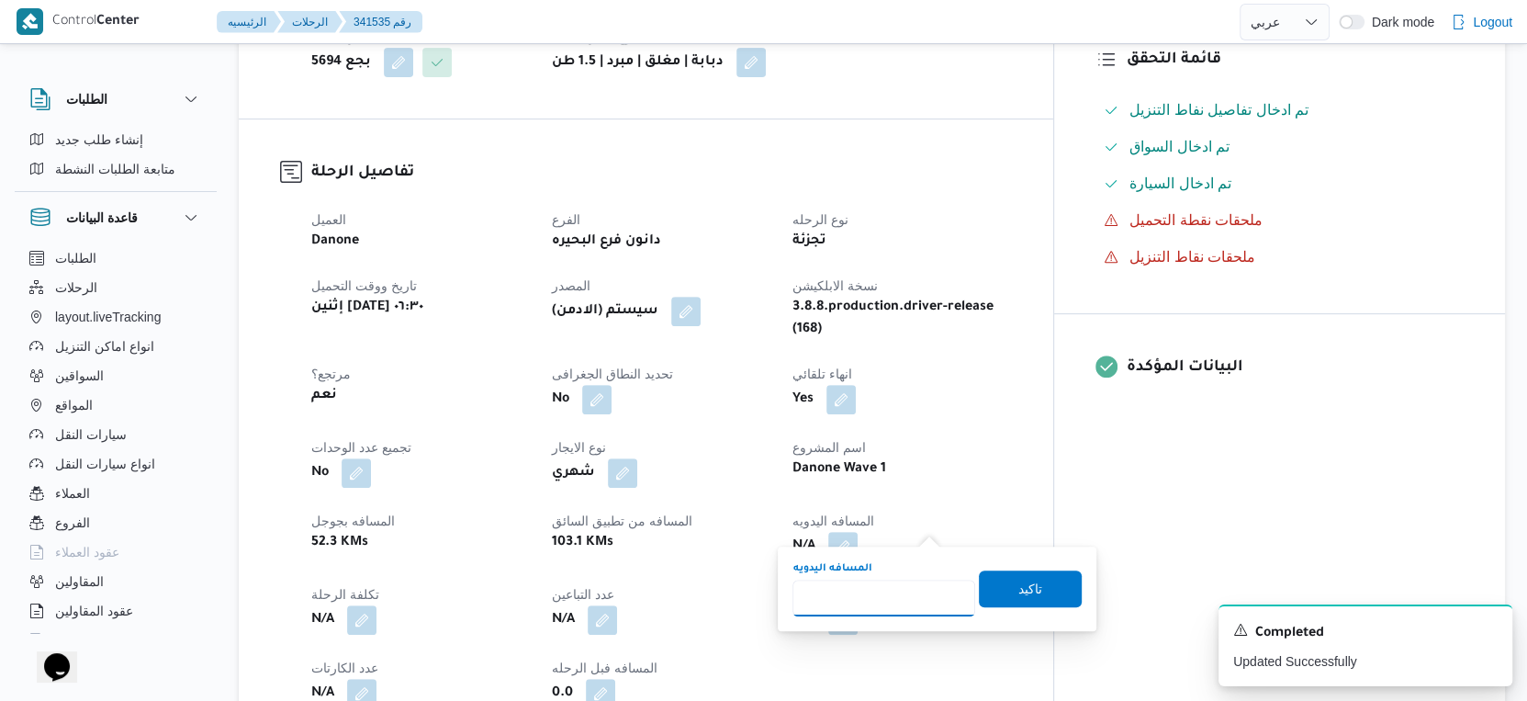
click at [900, 592] on input "المسافه اليدويه" at bounding box center [884, 598] width 183 height 37
type input "157"
click at [1058, 579] on span "تاكيد" at bounding box center [1030, 587] width 103 height 37
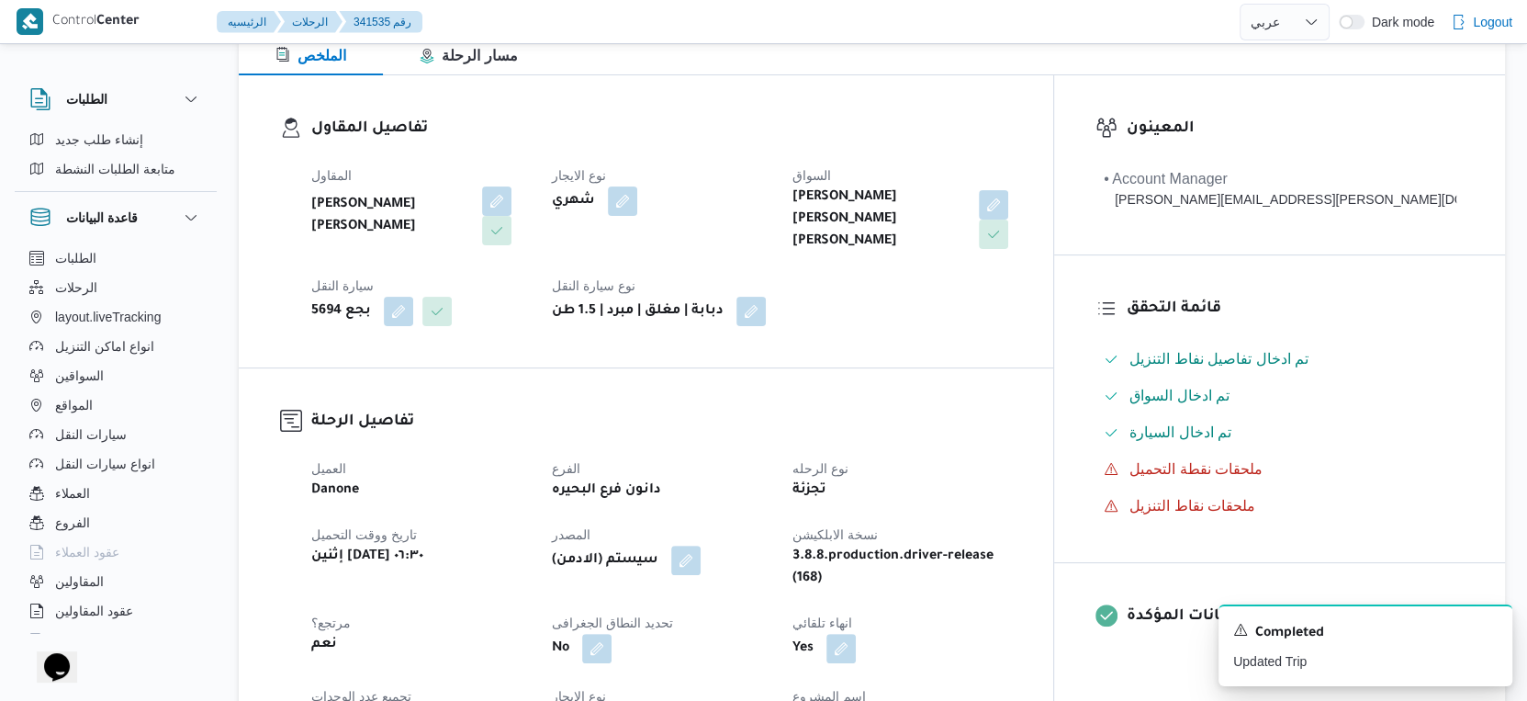
scroll to position [0, 0]
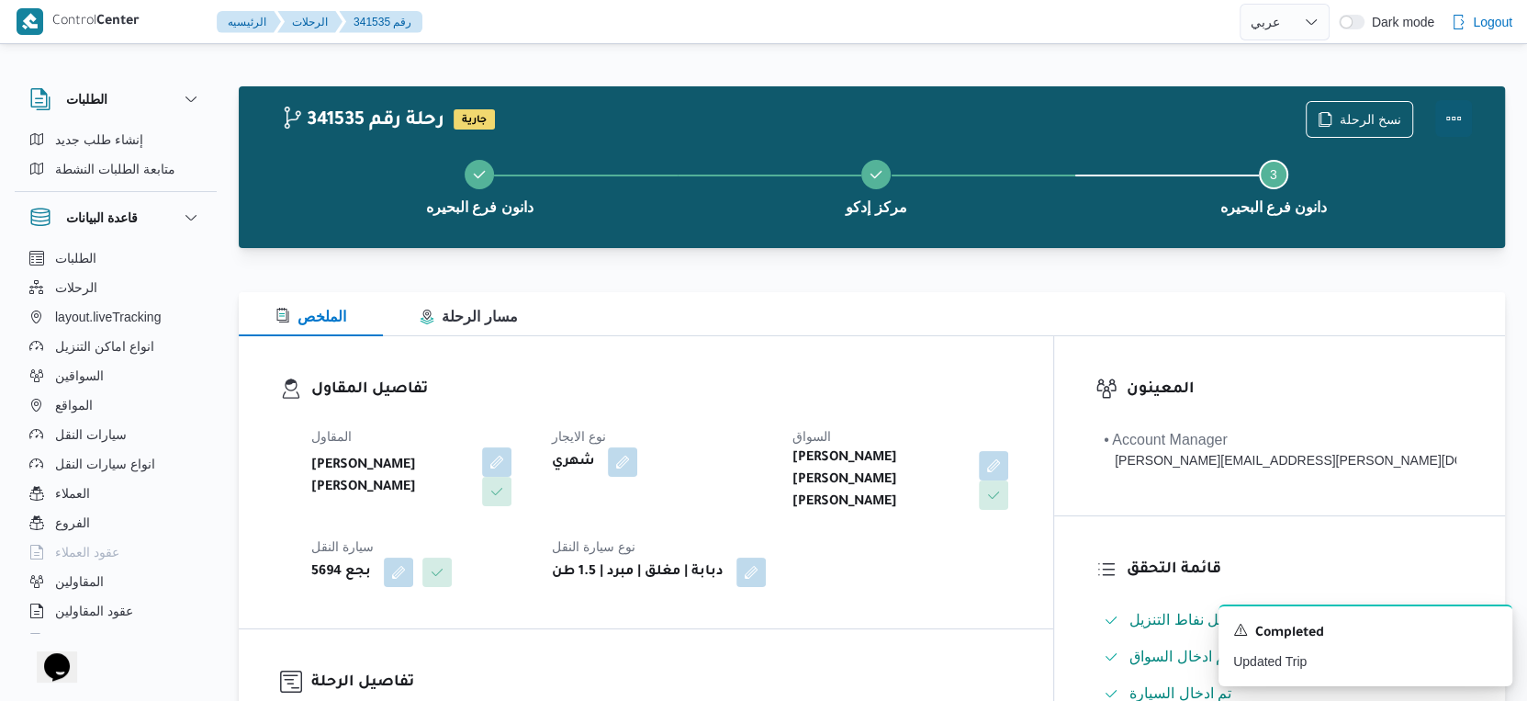
click at [1456, 116] on button "Actions" at bounding box center [1453, 118] width 37 height 37
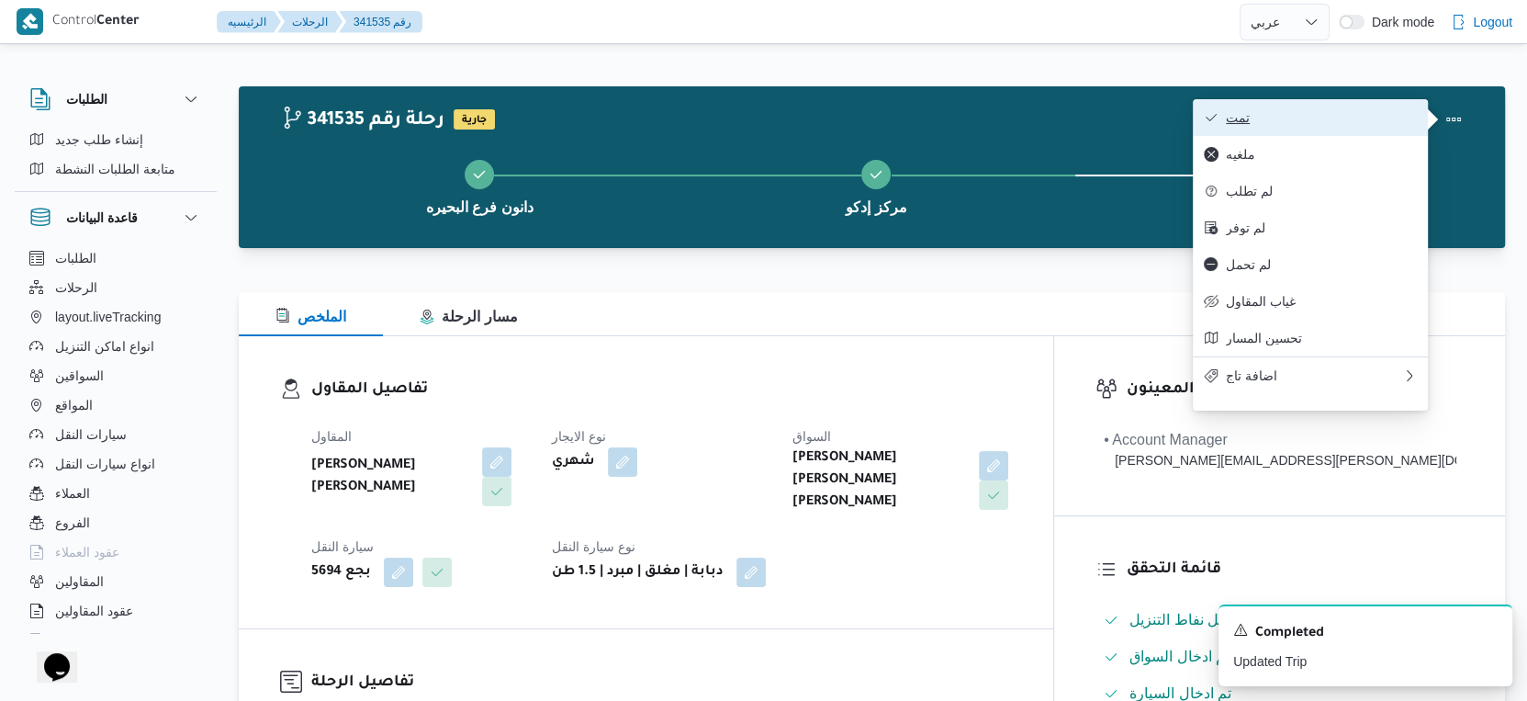
click at [1371, 119] on span "تمت" at bounding box center [1321, 117] width 191 height 15
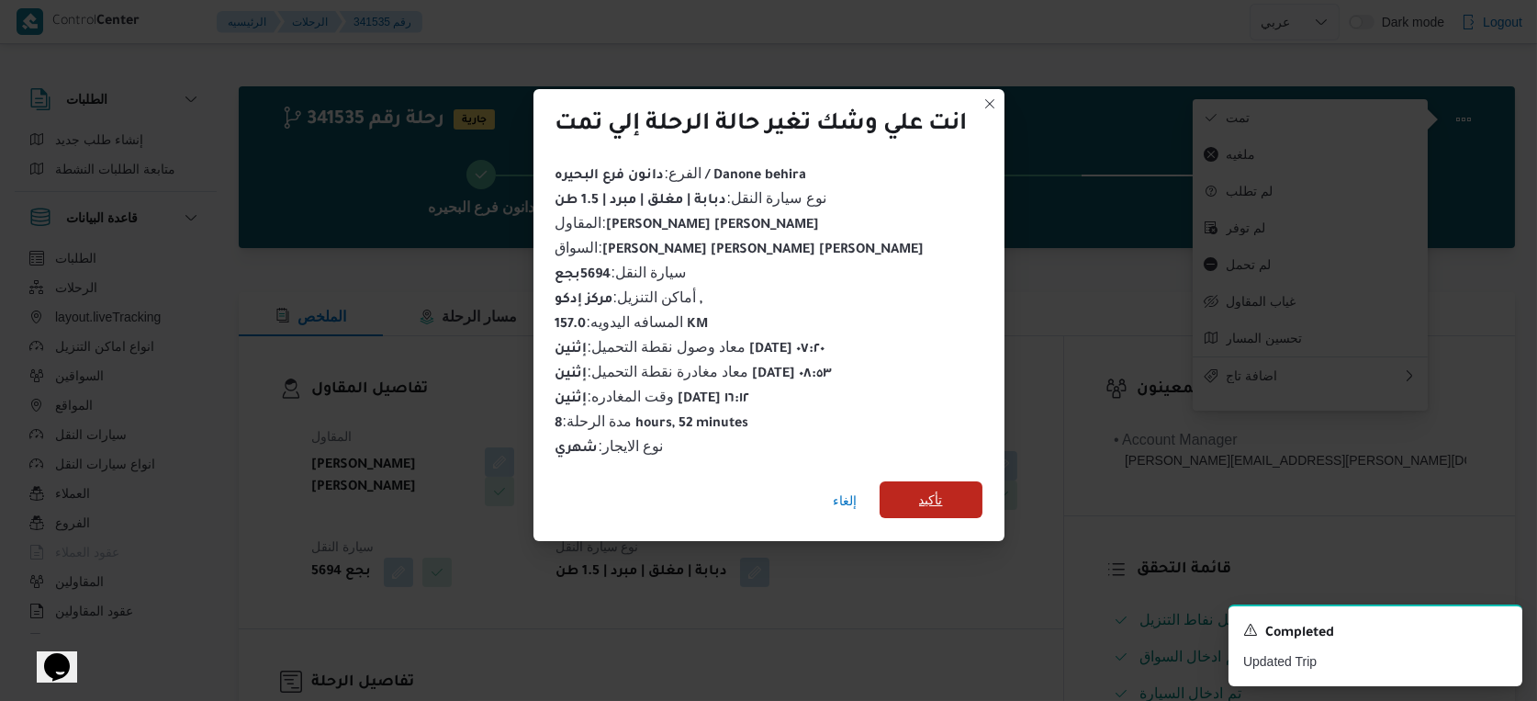
click at [981, 494] on span "تأكيد" at bounding box center [931, 499] width 103 height 37
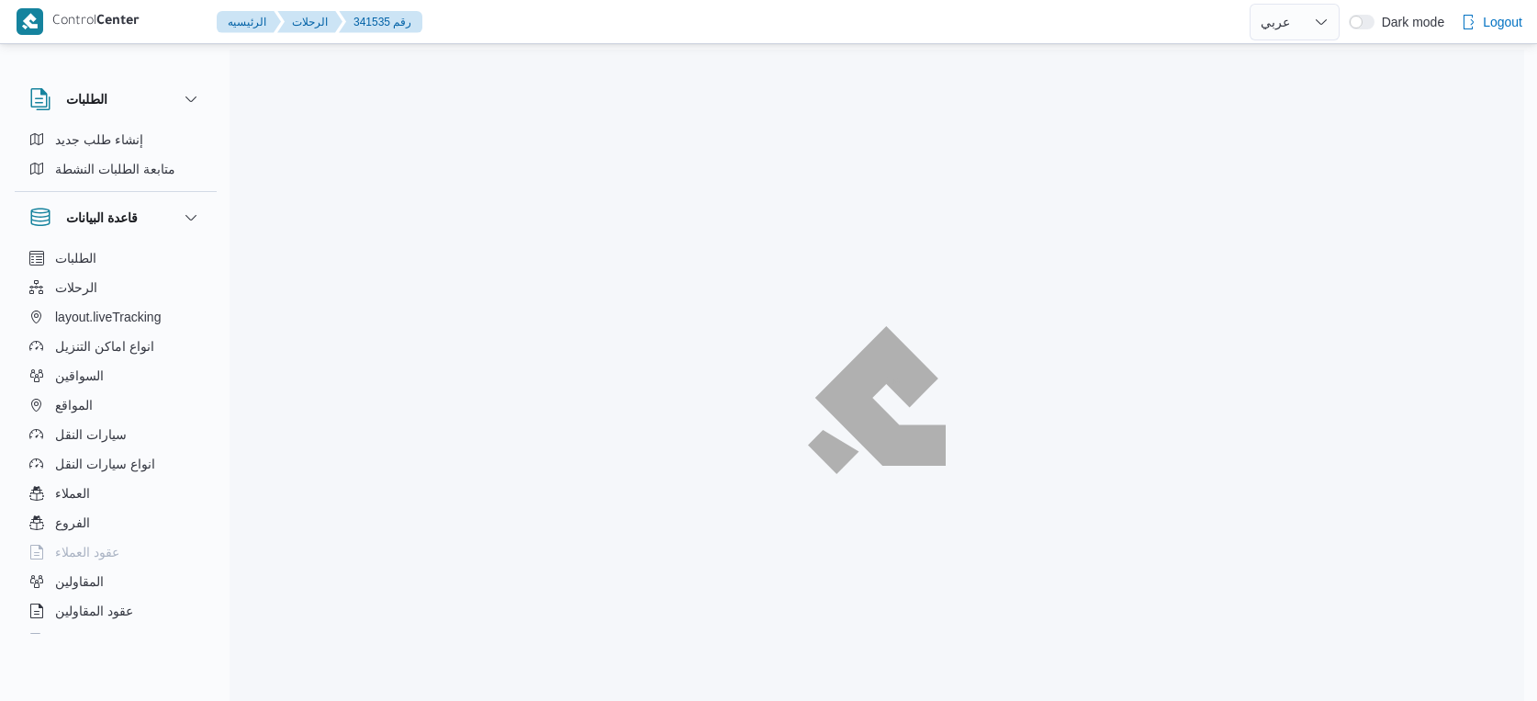
select select "ar"
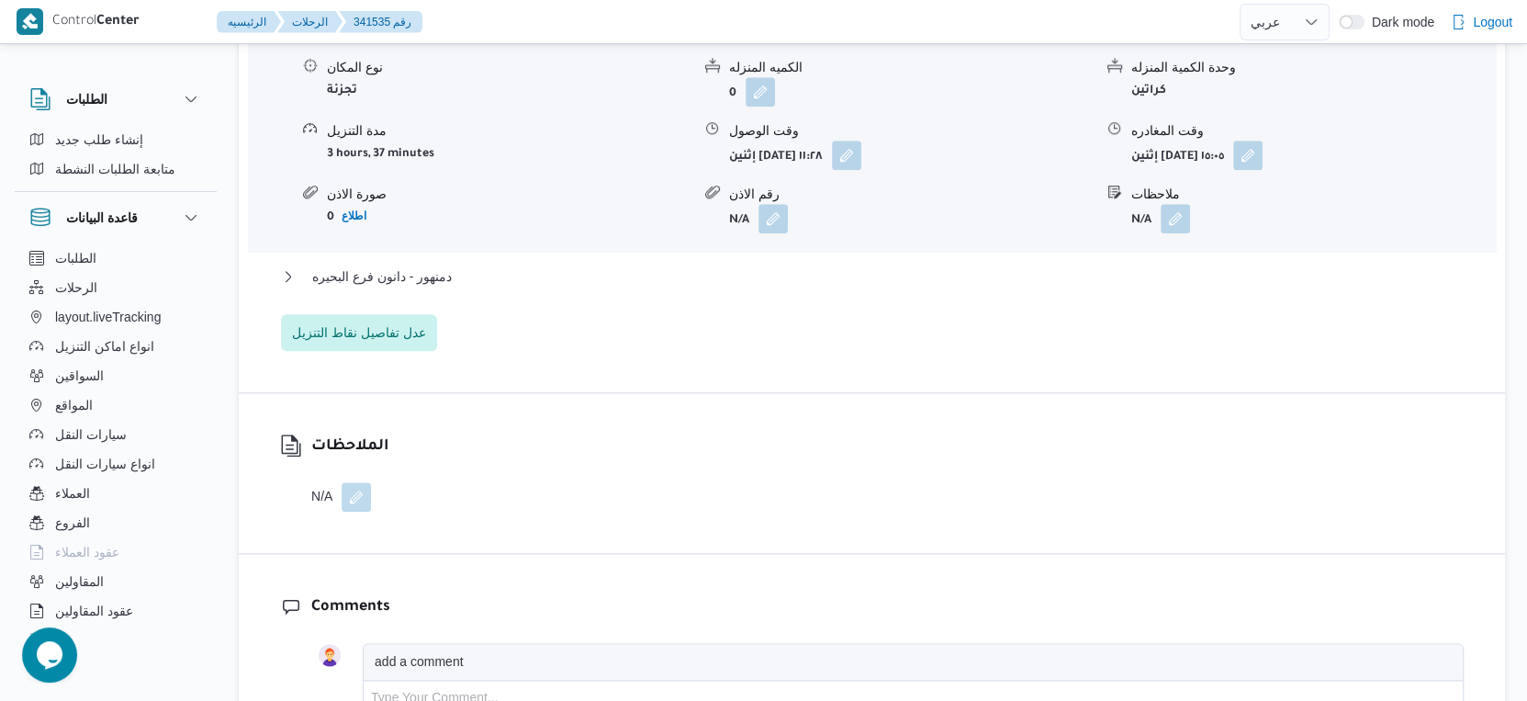
scroll to position [1735, 0]
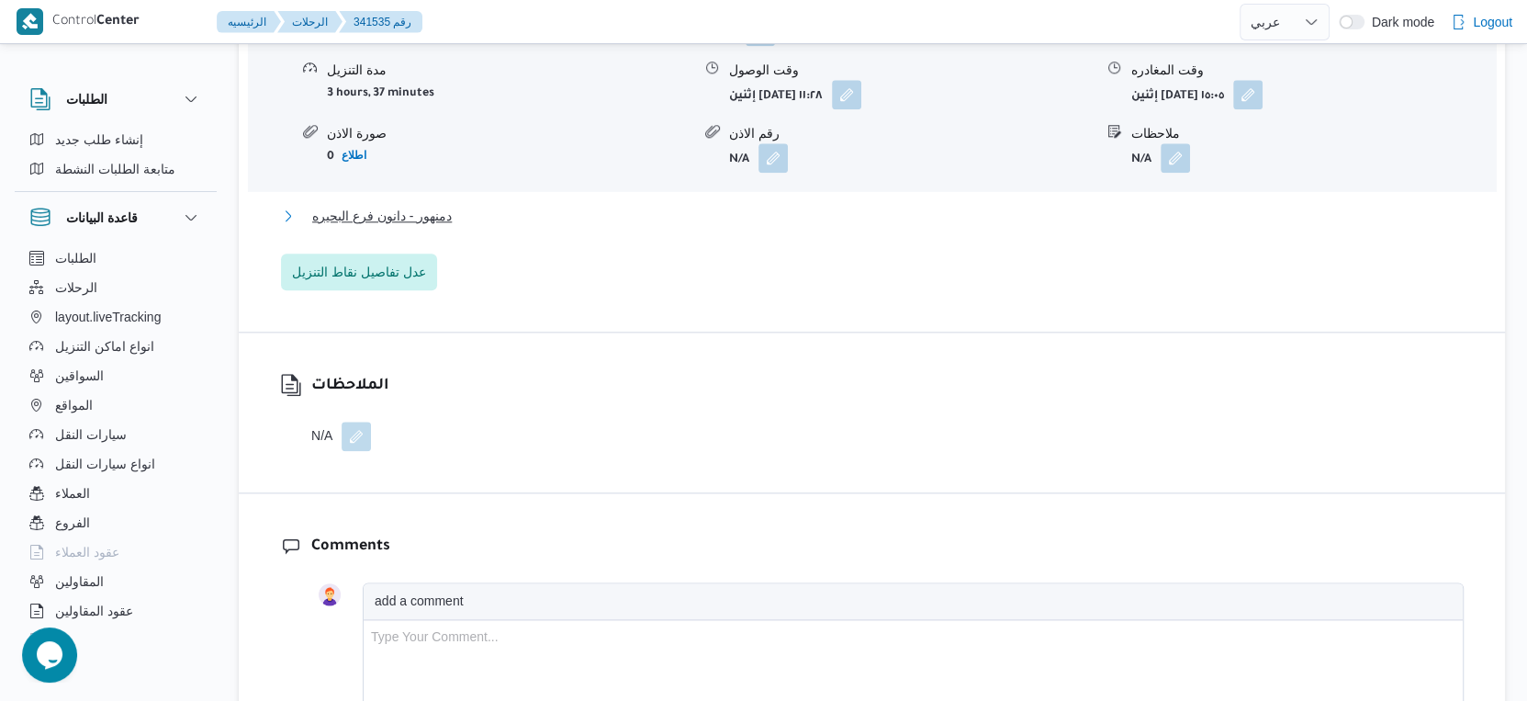
click at [469, 205] on button "دمنهور - دانون فرع البحيره" at bounding box center [872, 216] width 1183 height 22
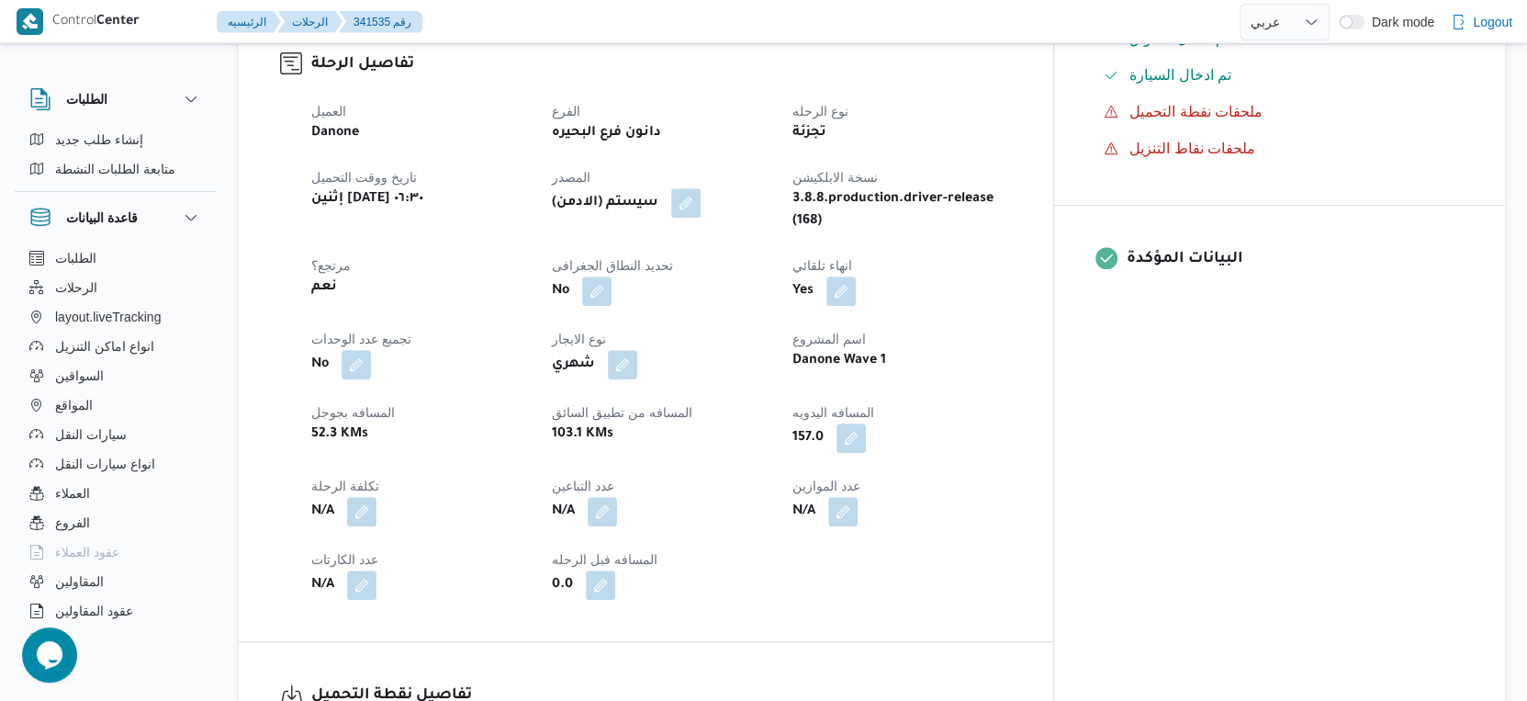
scroll to position [510, 0]
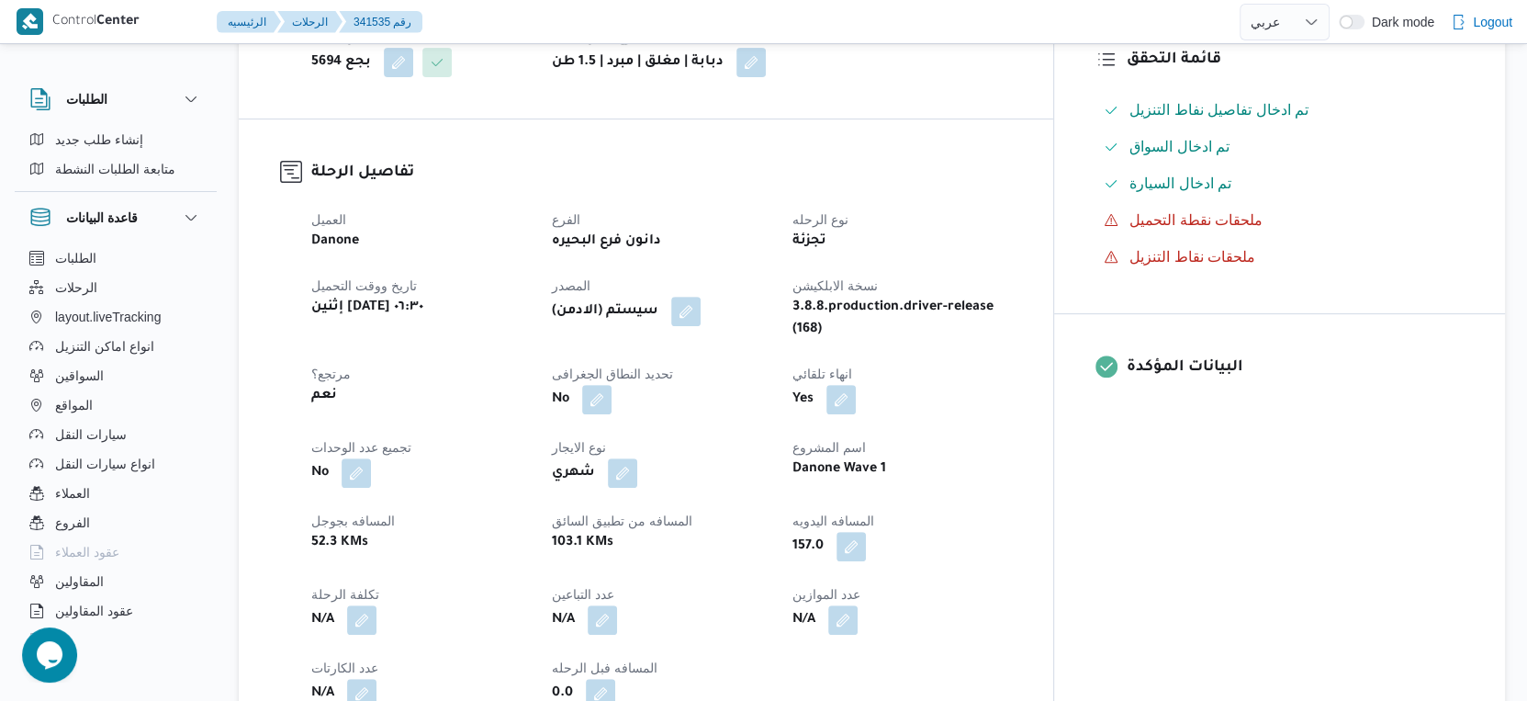
select select "ar"
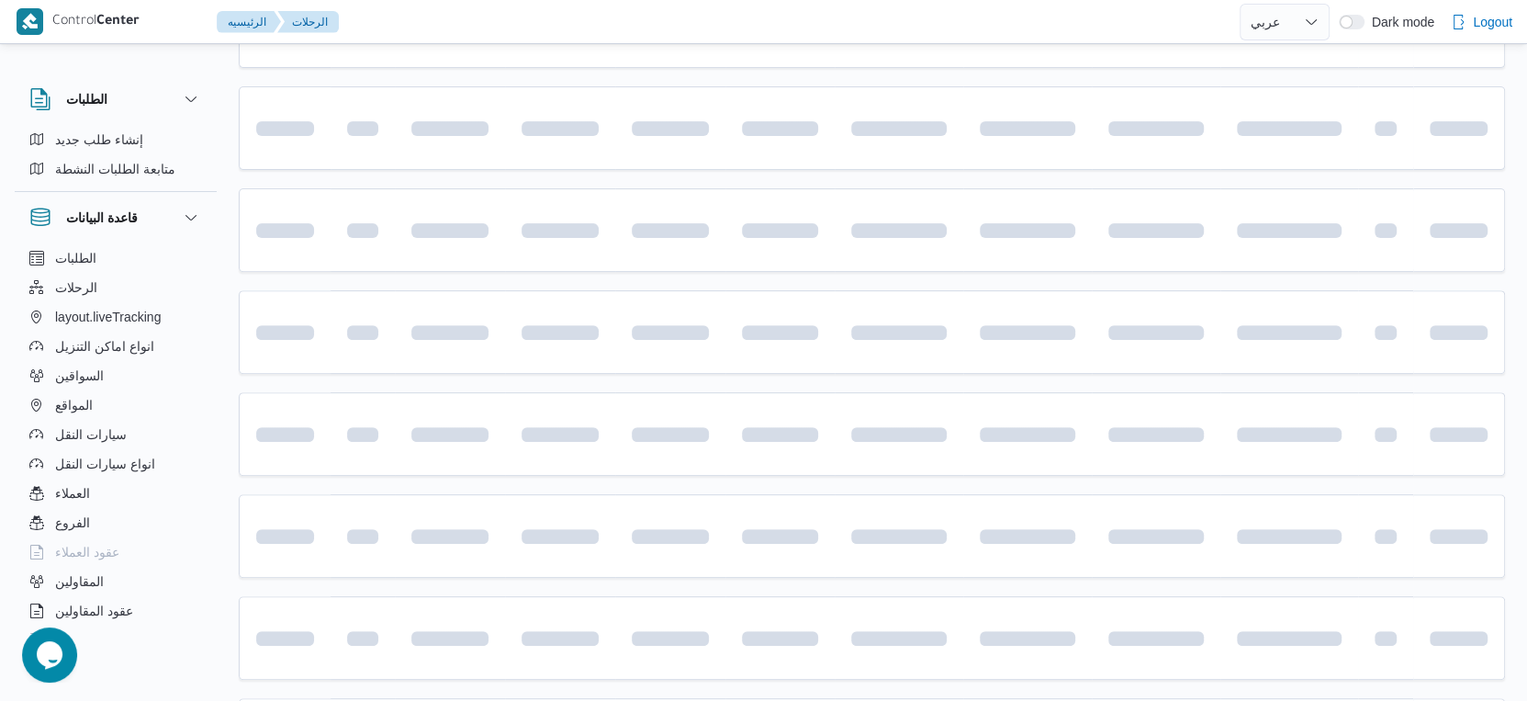
scroll to position [1122, 0]
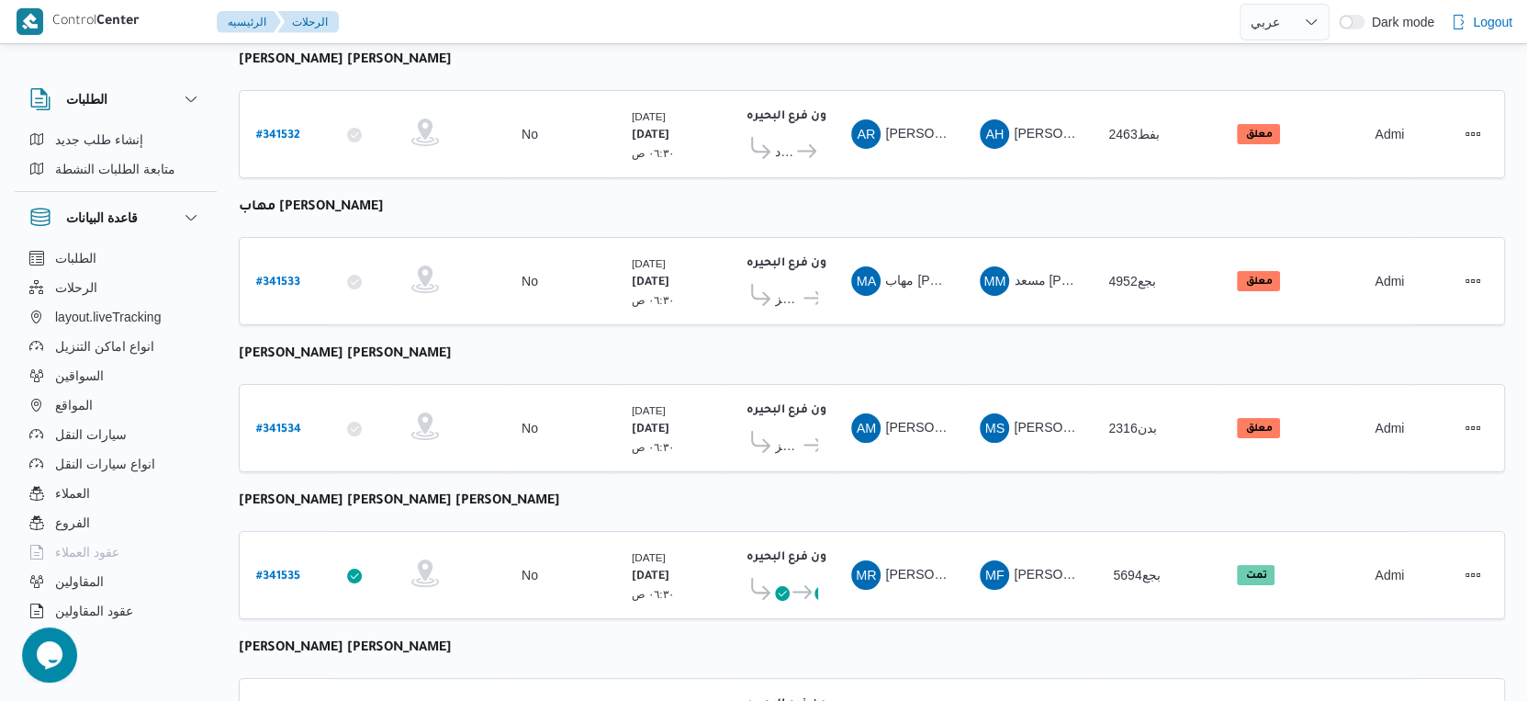
select select "ar"
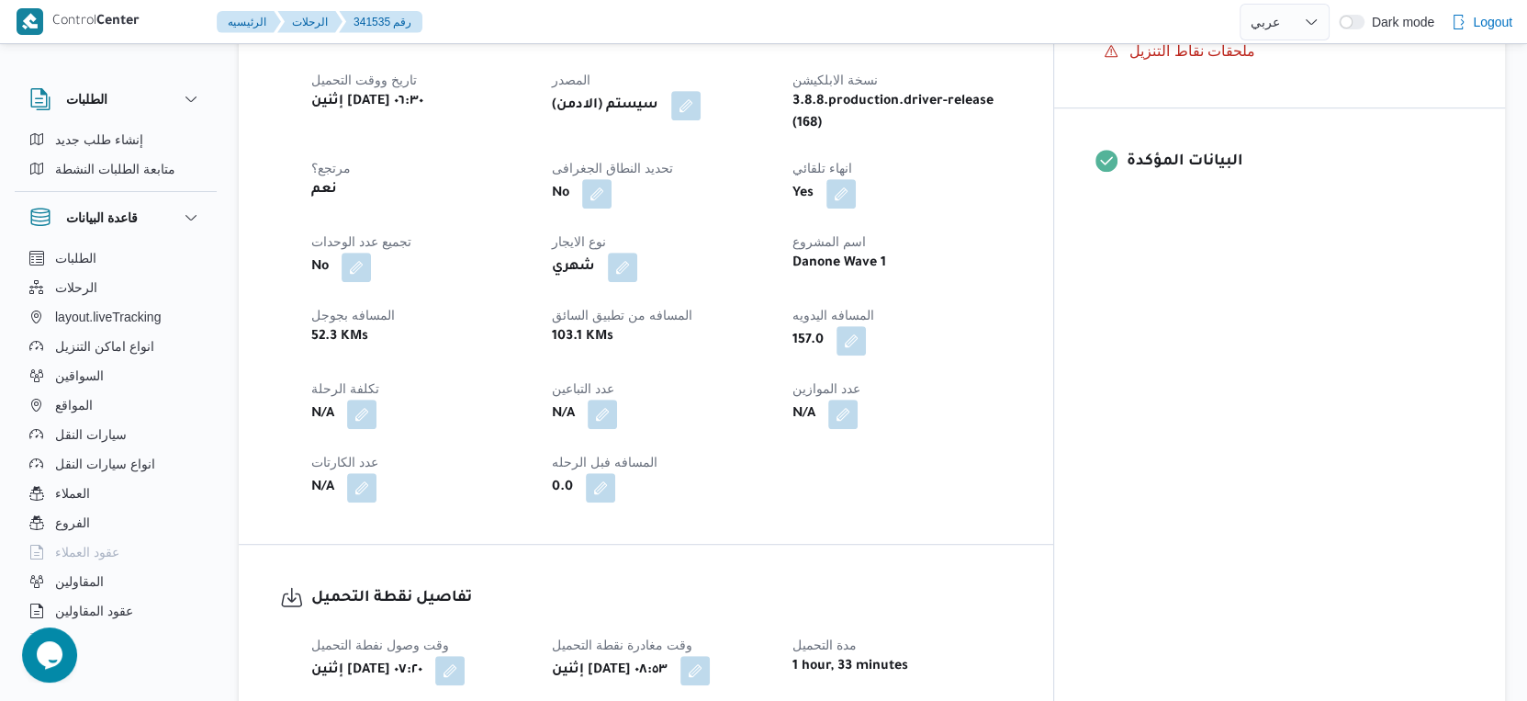
scroll to position [715, 0]
select select "ar"
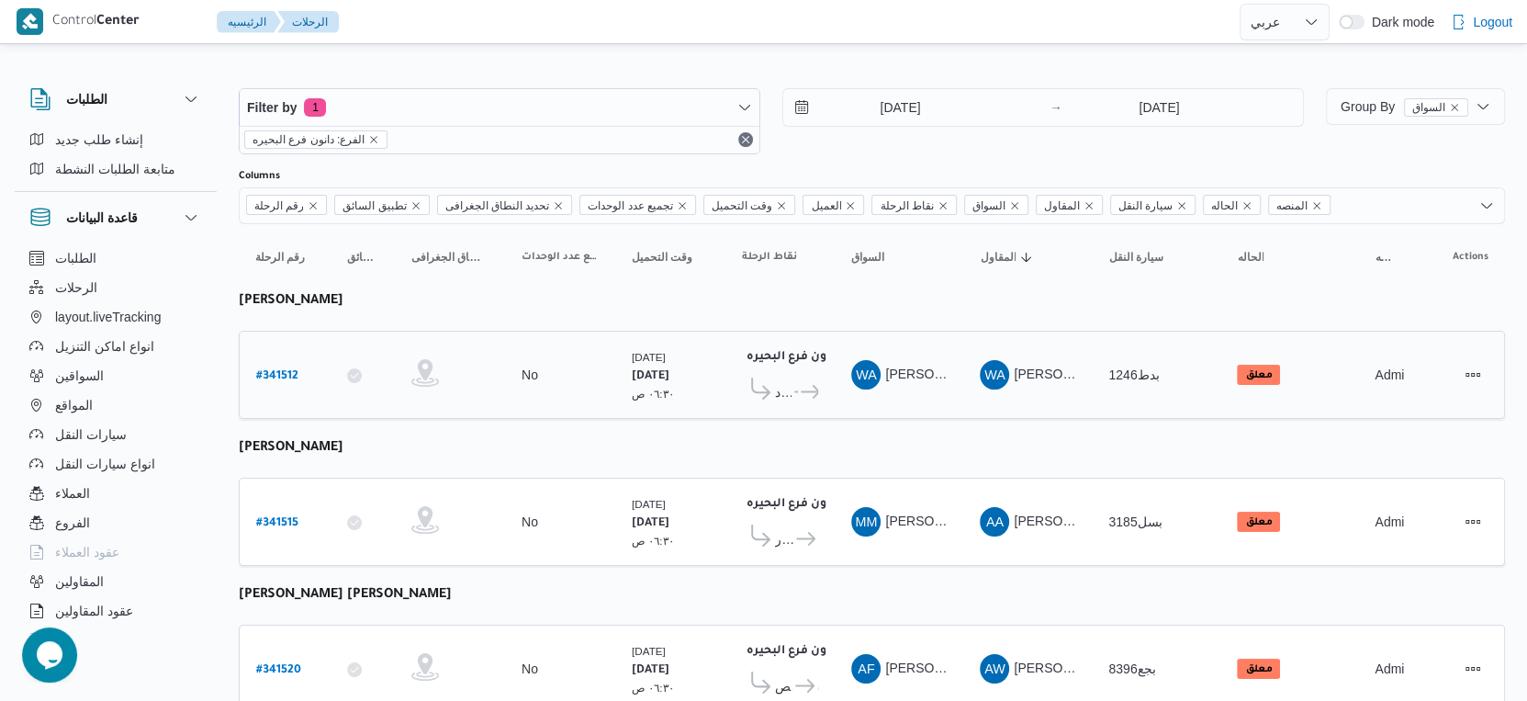
click at [284, 370] on b "# 341512" at bounding box center [277, 376] width 42 height 13
select select "ar"
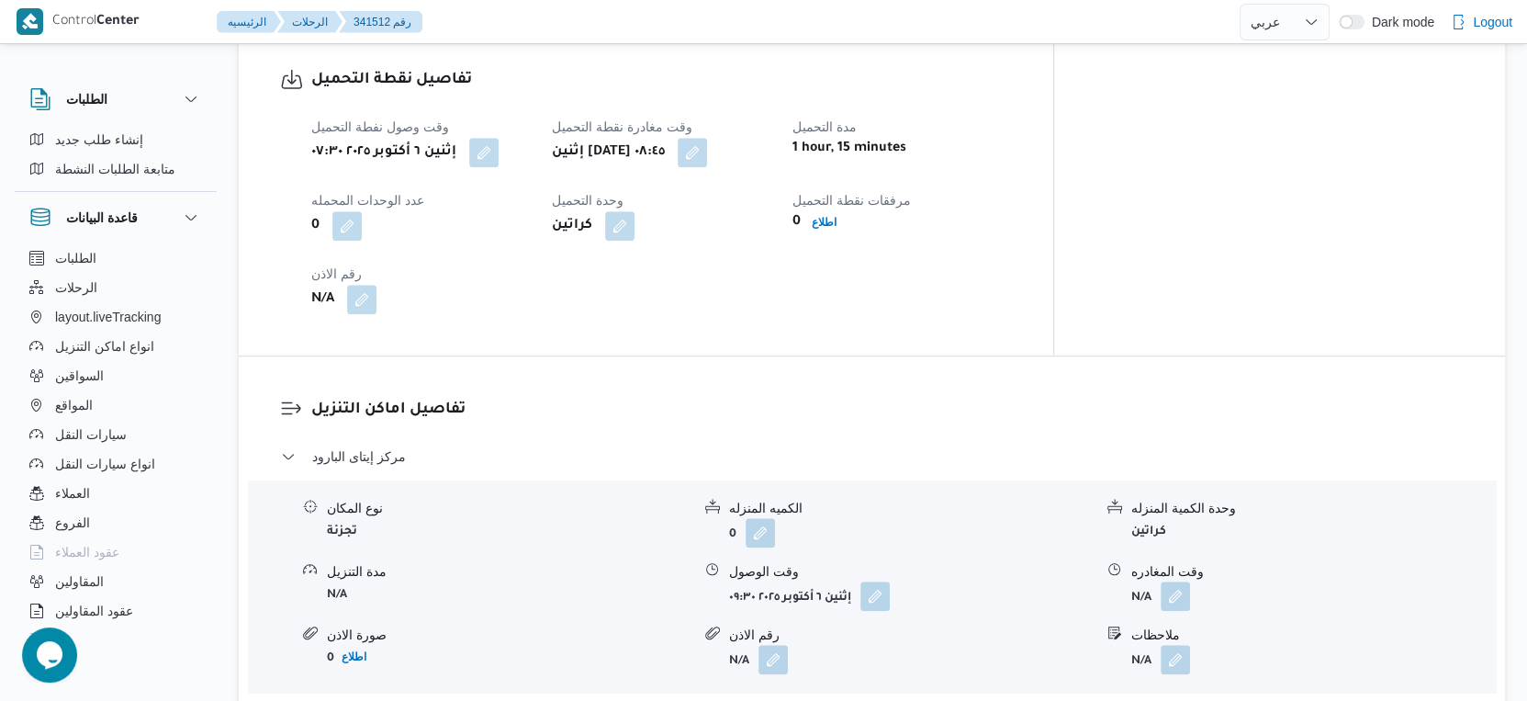
scroll to position [1224, 0]
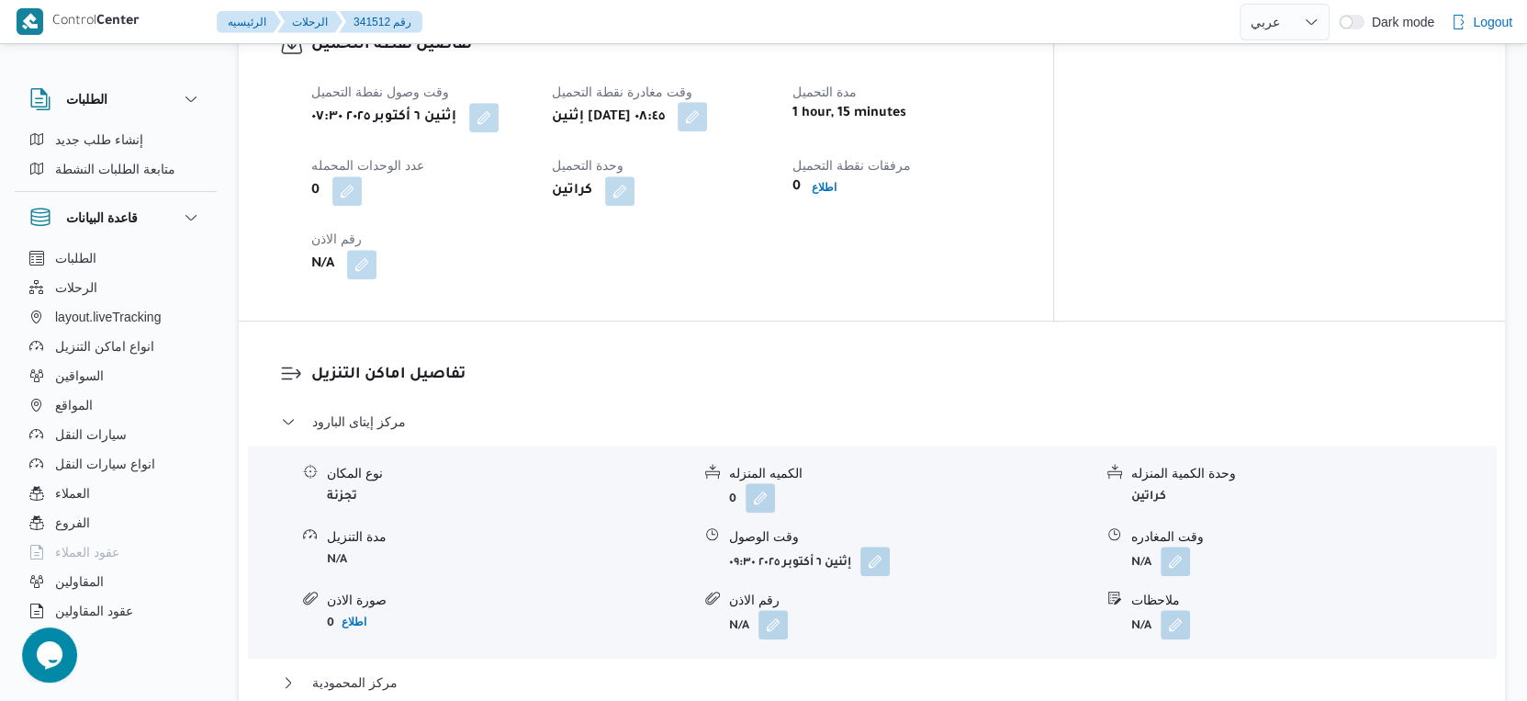
click at [707, 113] on button "button" at bounding box center [692, 116] width 29 height 29
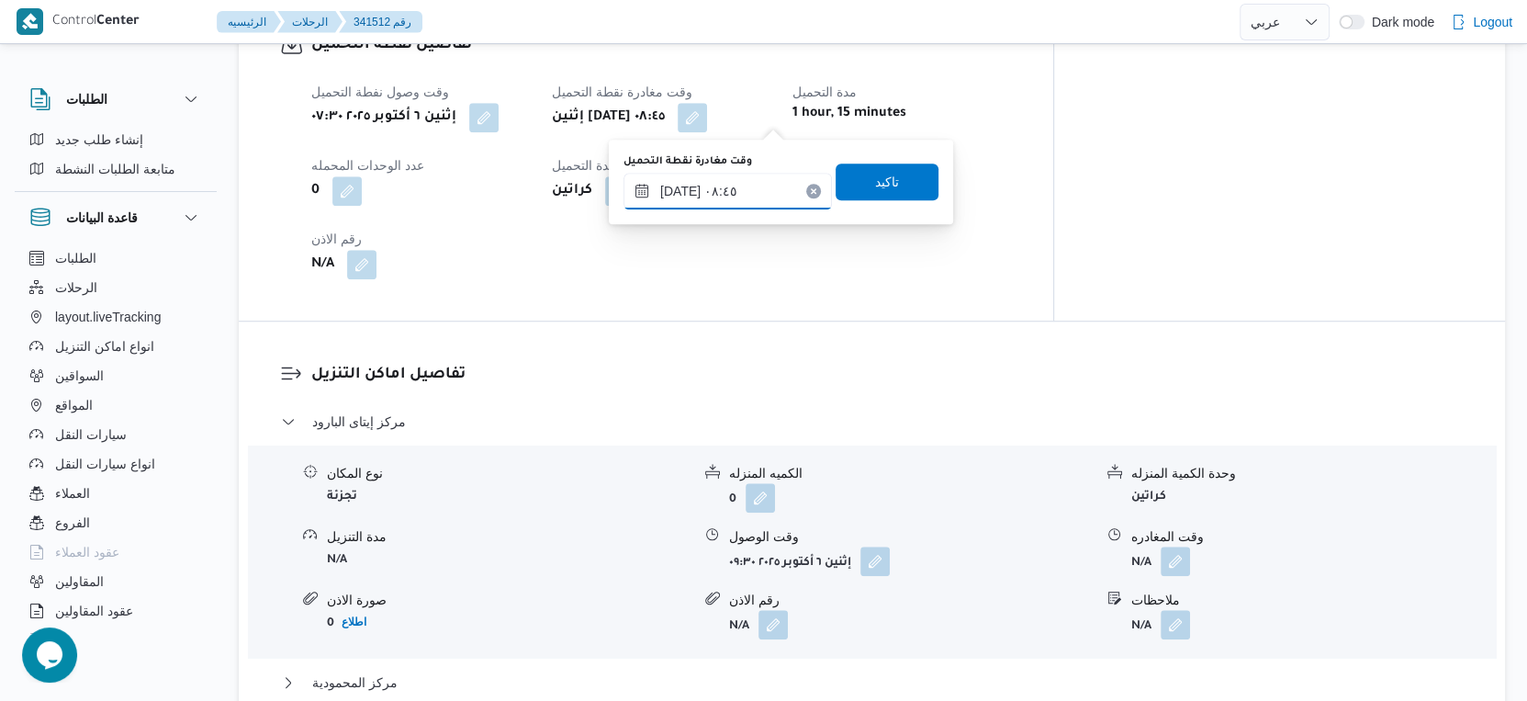
click at [748, 203] on input "[DATE] ٠٨:٤٥" at bounding box center [728, 191] width 208 height 37
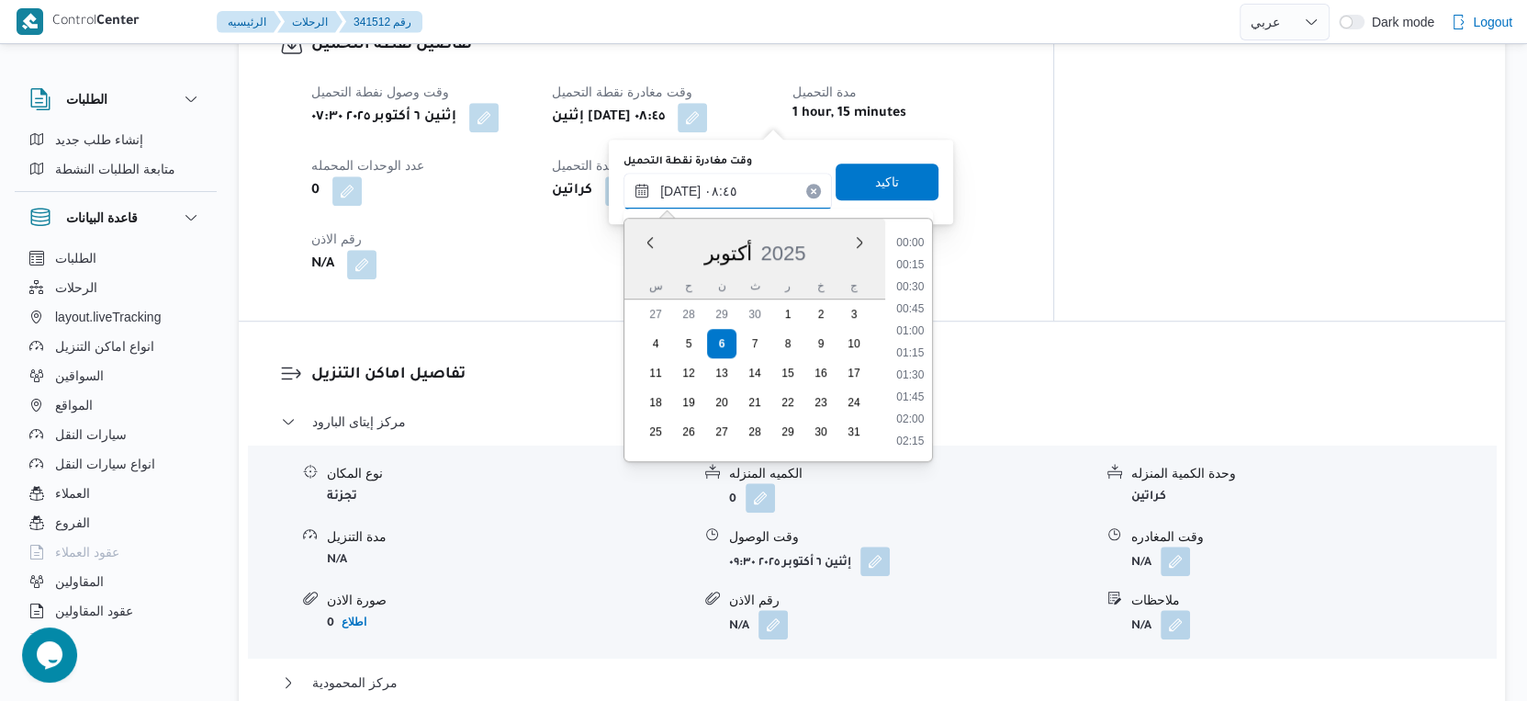
scroll to position [659, 0]
click at [898, 339] on li "08:30" at bounding box center [910, 332] width 42 height 18
type input "[DATE] ٠٨:٣٠"
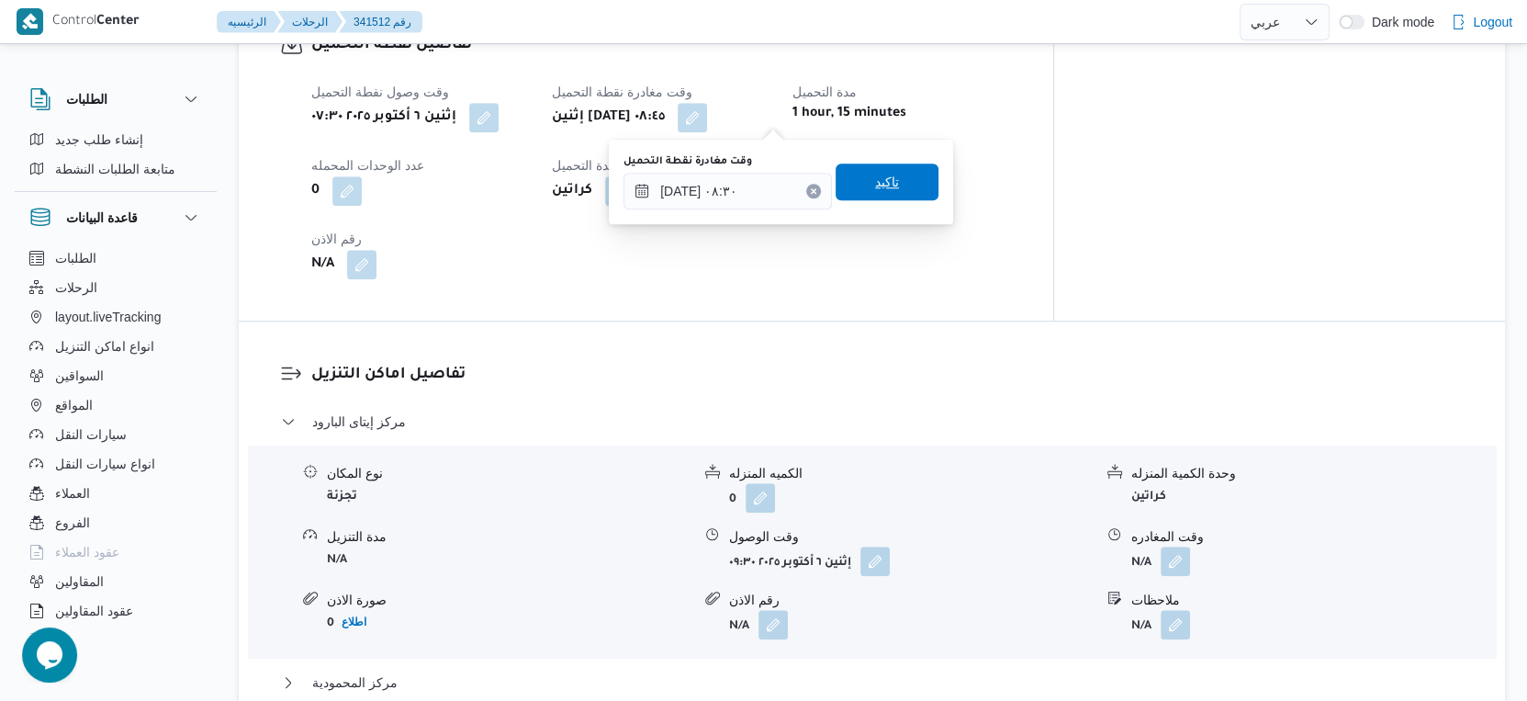
click at [854, 178] on span "تاكيد" at bounding box center [887, 181] width 103 height 37
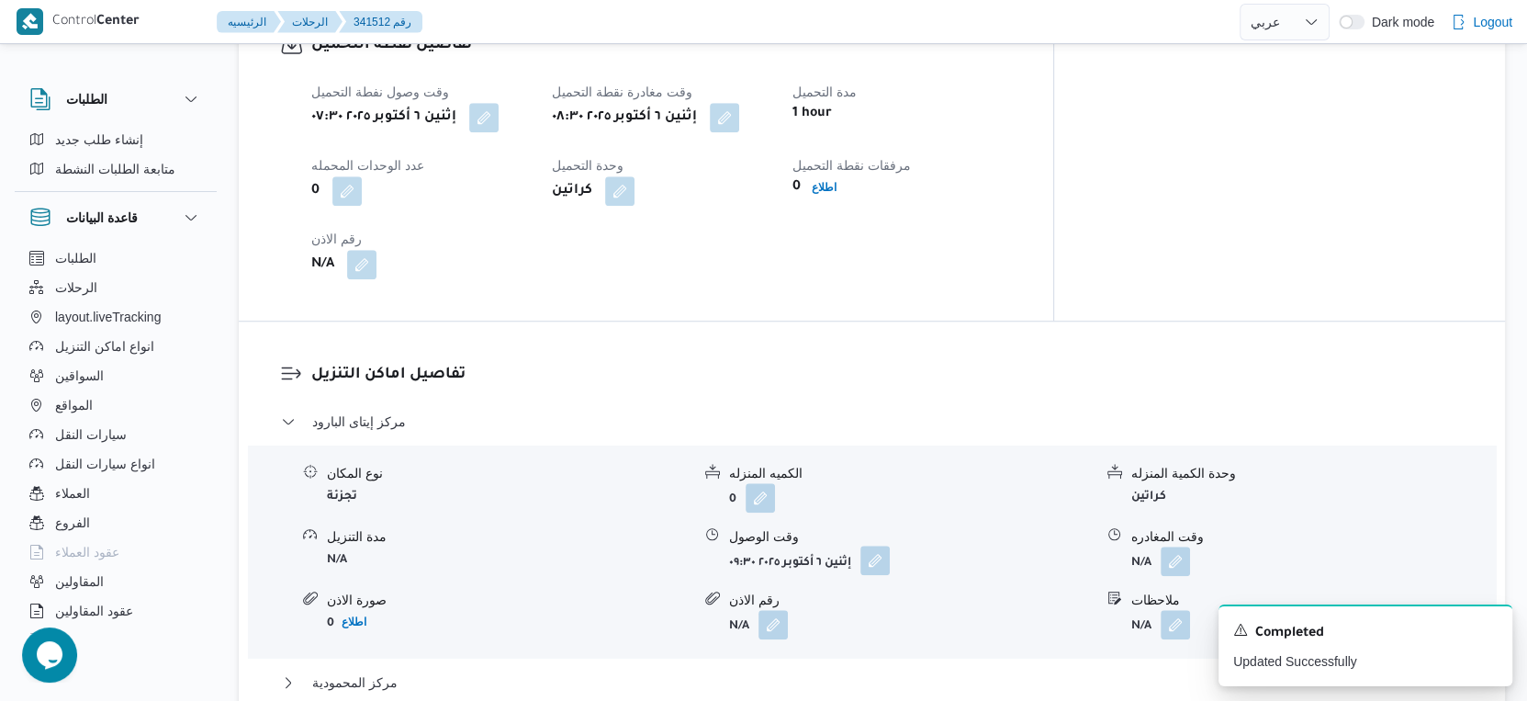
click at [881, 570] on button "button" at bounding box center [875, 560] width 29 height 29
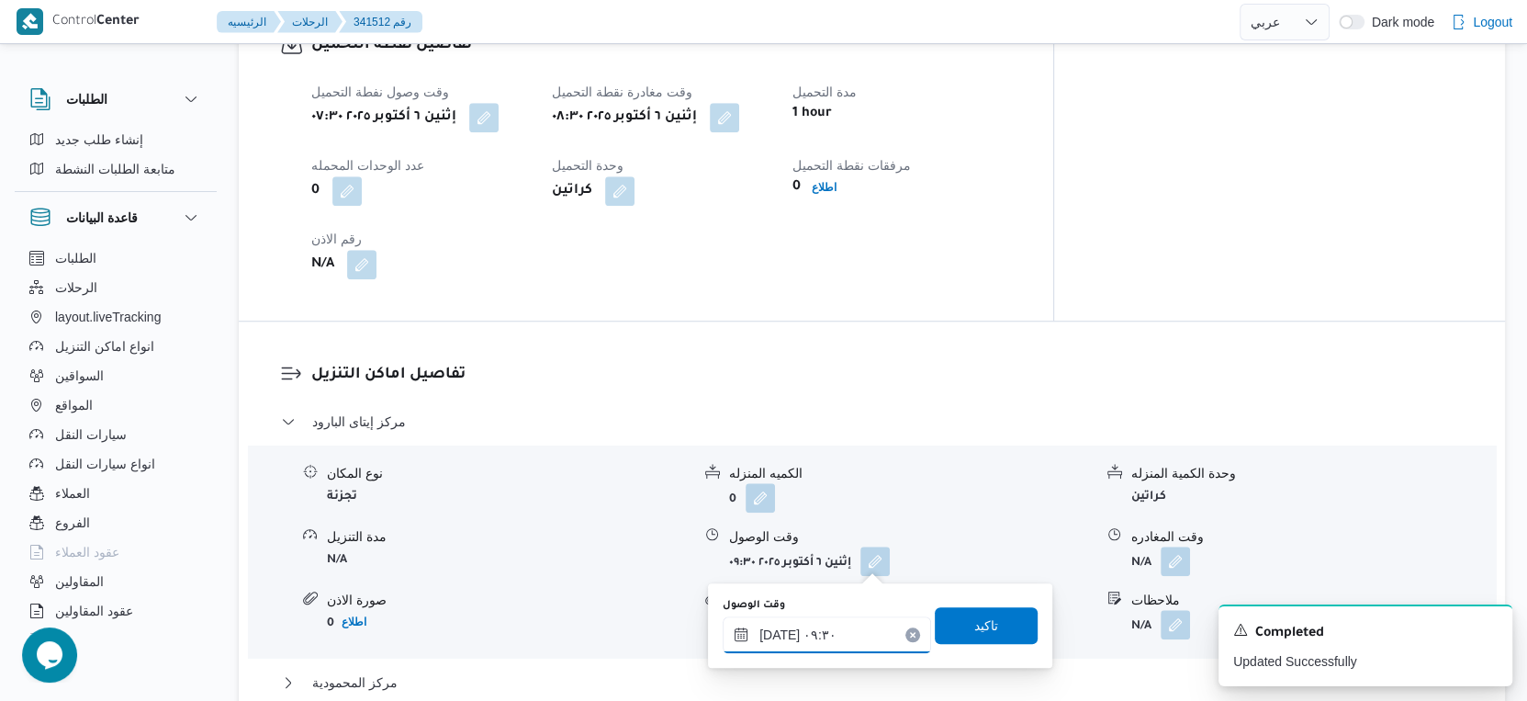
click at [850, 638] on input "[DATE] ٠٩:٣٠" at bounding box center [827, 634] width 208 height 37
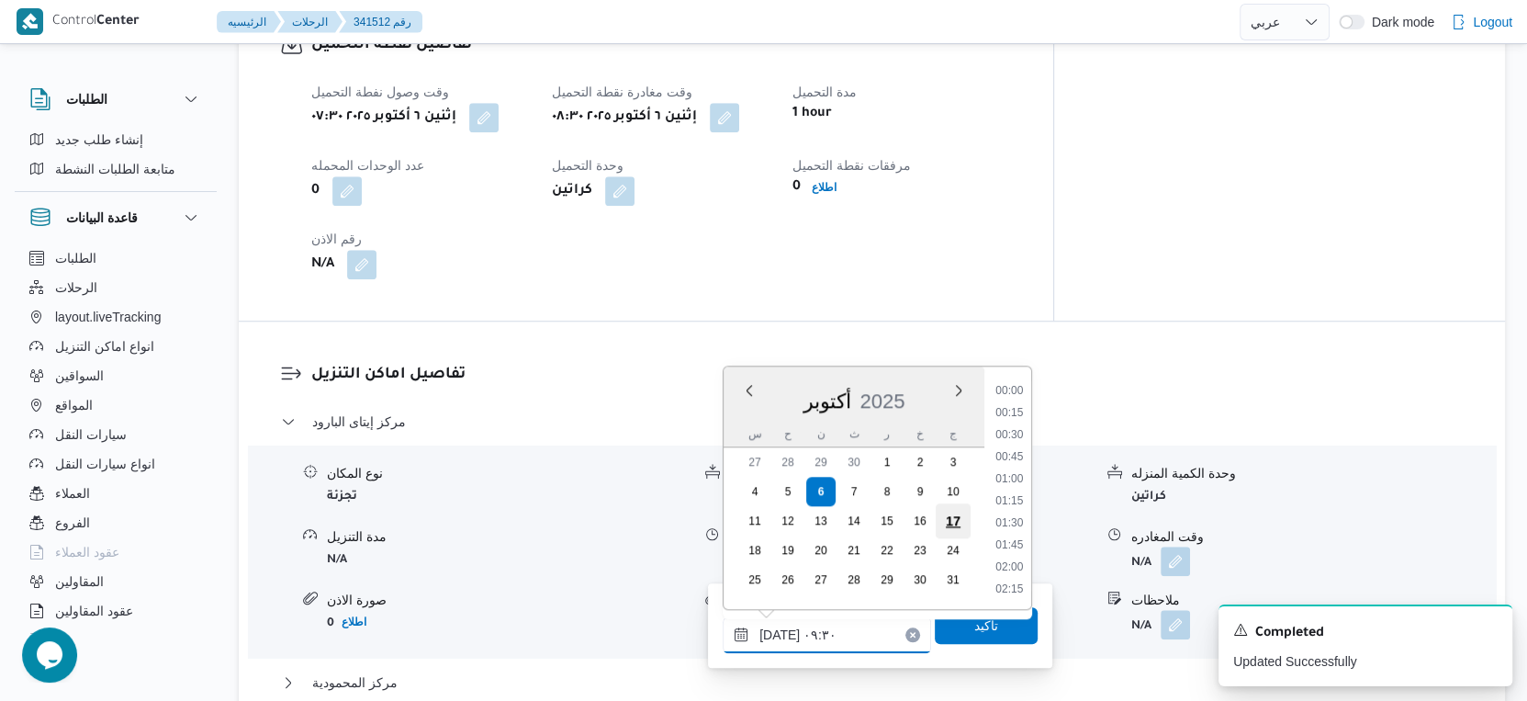
scroll to position [726, 0]
click at [1008, 458] on li "09:00" at bounding box center [1009, 458] width 42 height 18
type input "[DATE] ٠٩:٠٠"
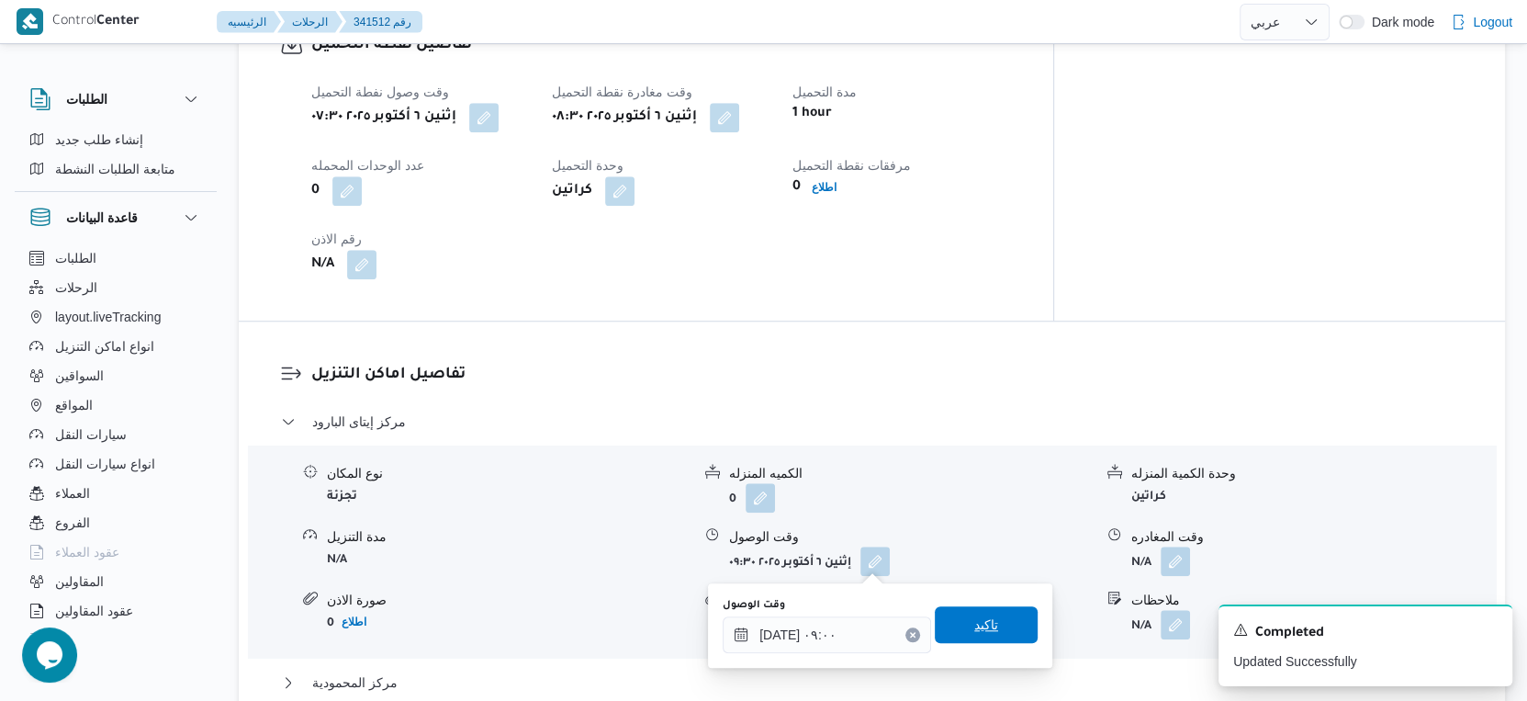
click at [997, 621] on span "تاكيد" at bounding box center [986, 624] width 103 height 37
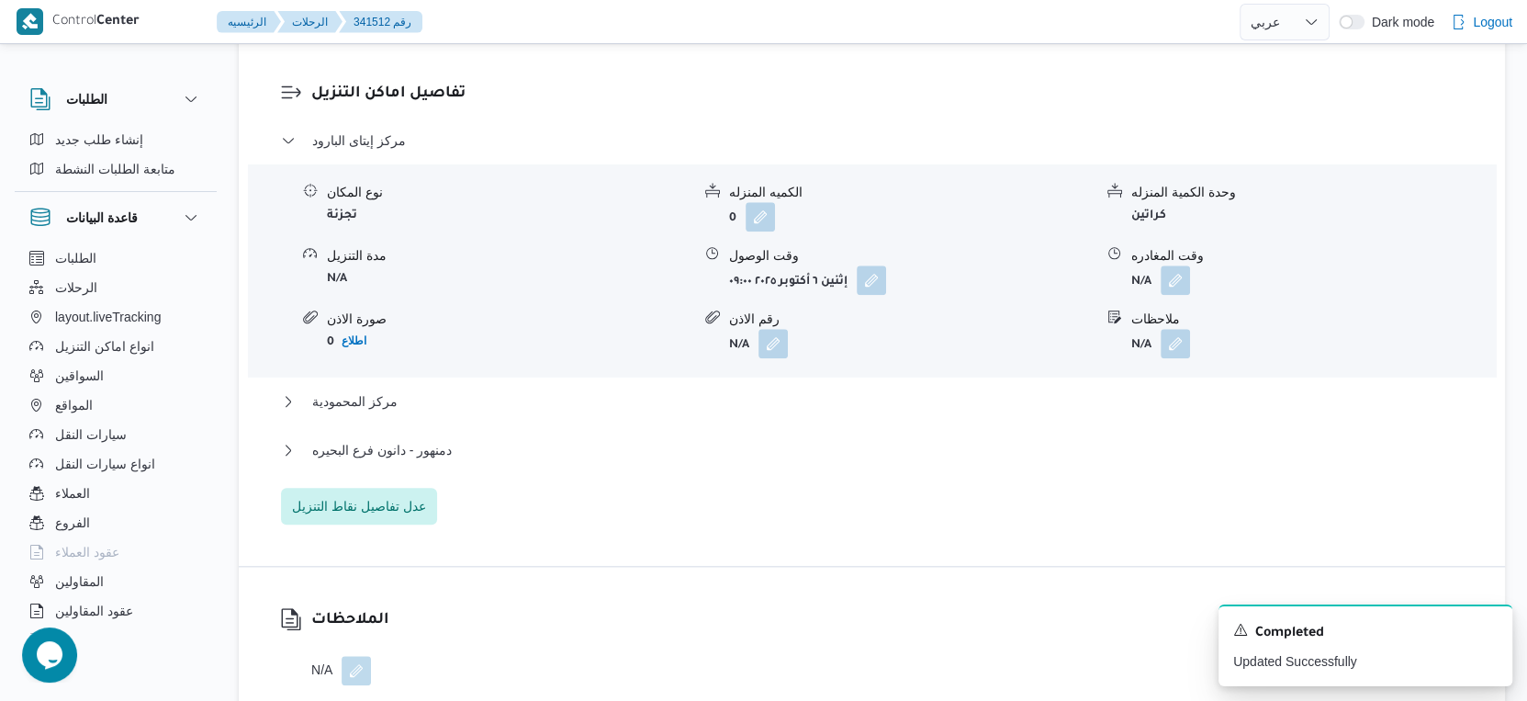
scroll to position [1531, 0]
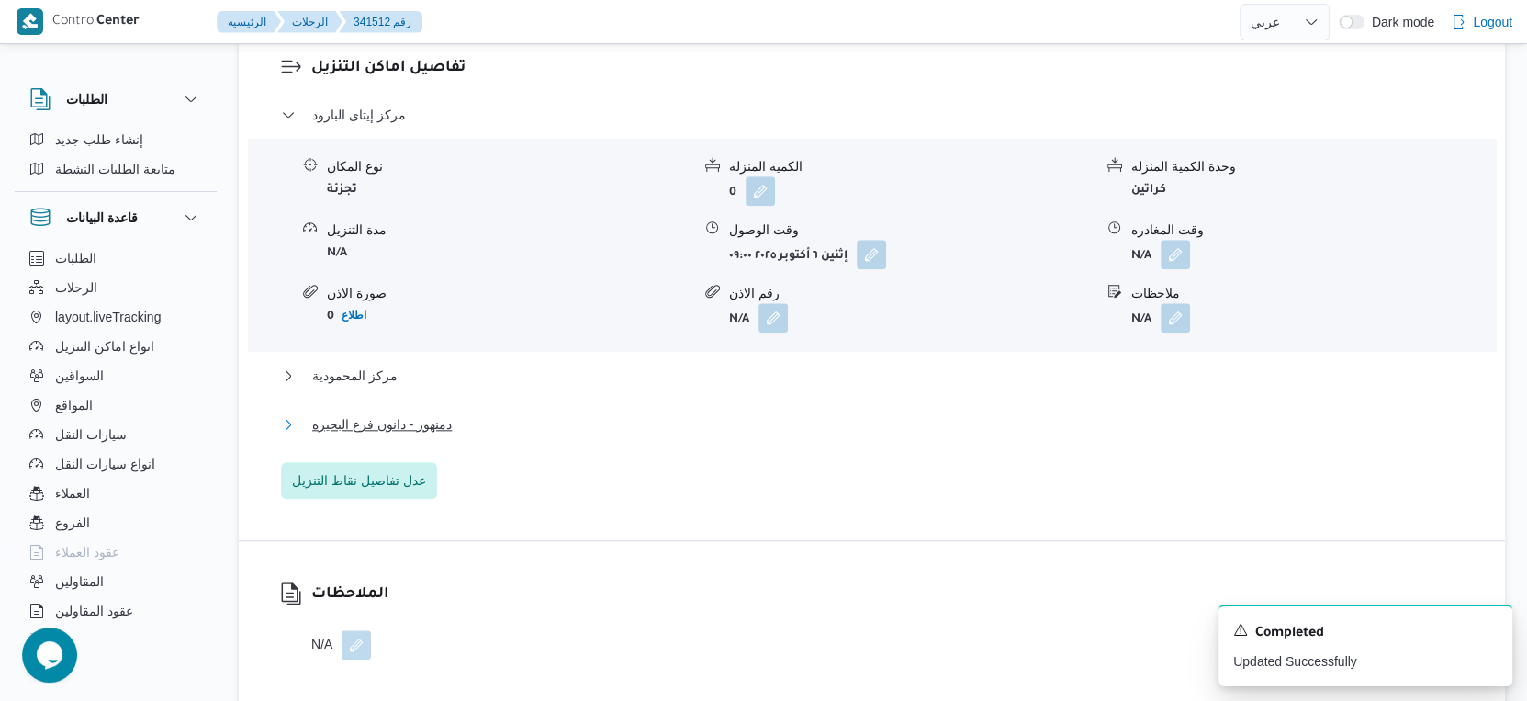
click at [499, 419] on button "دمنهور - دانون فرع البحيره" at bounding box center [872, 424] width 1183 height 22
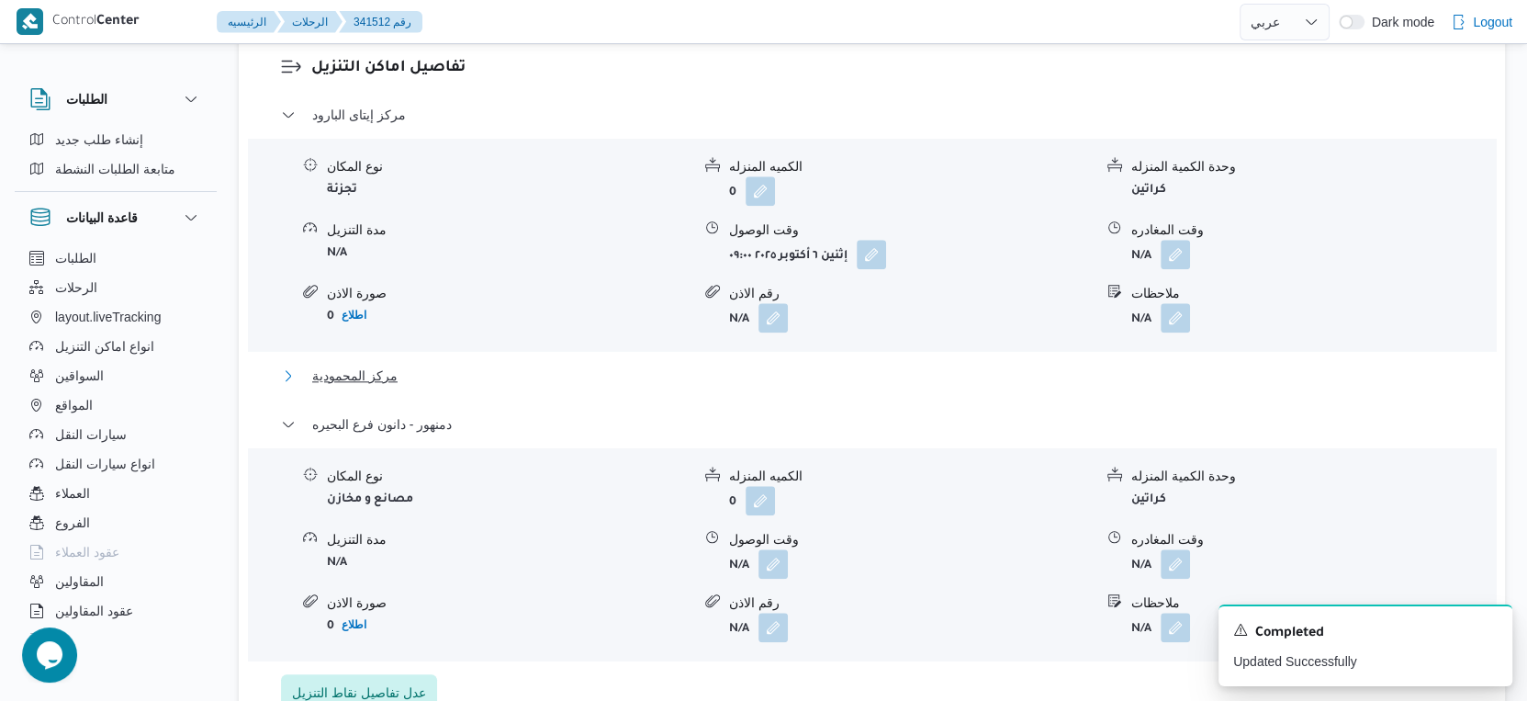
click at [498, 384] on button "مركز المحمودية" at bounding box center [872, 376] width 1183 height 22
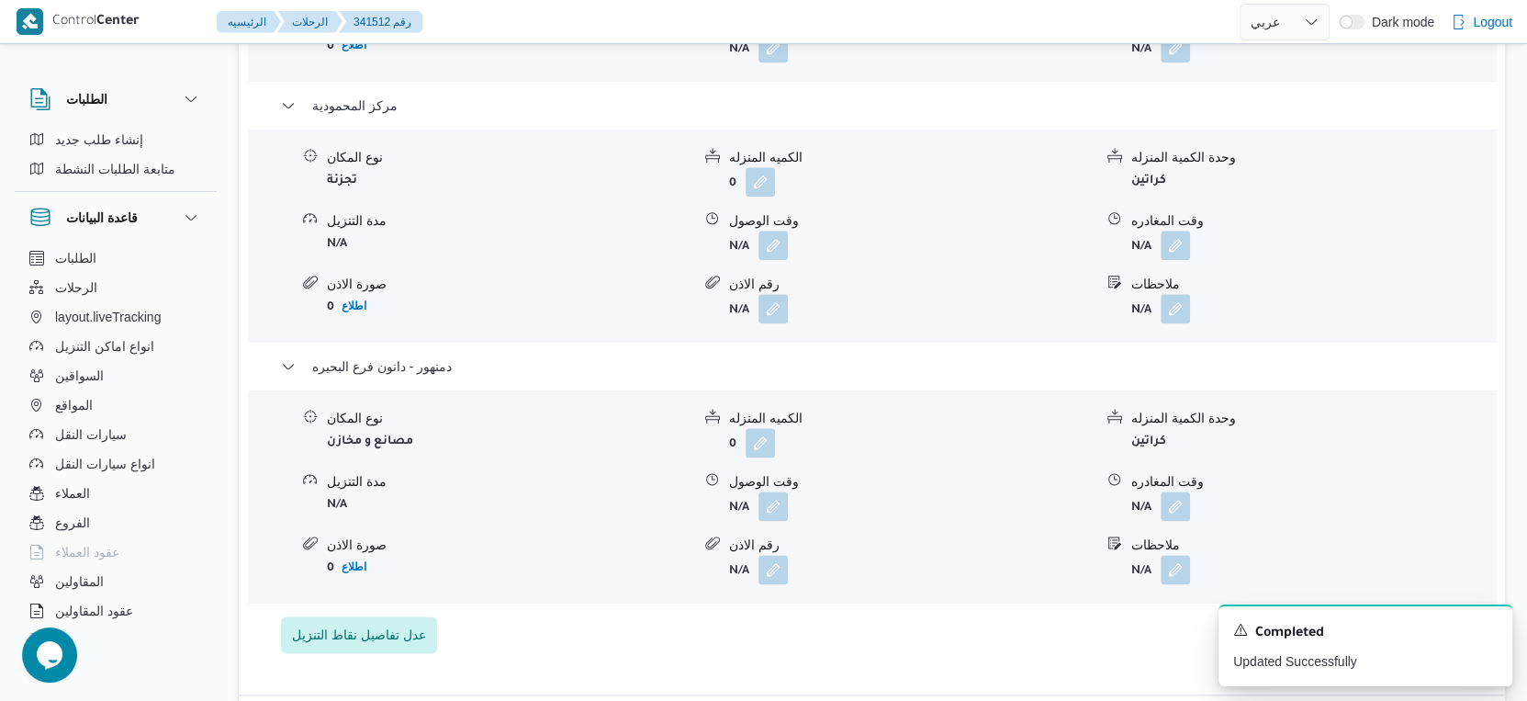
scroll to position [1837, 0]
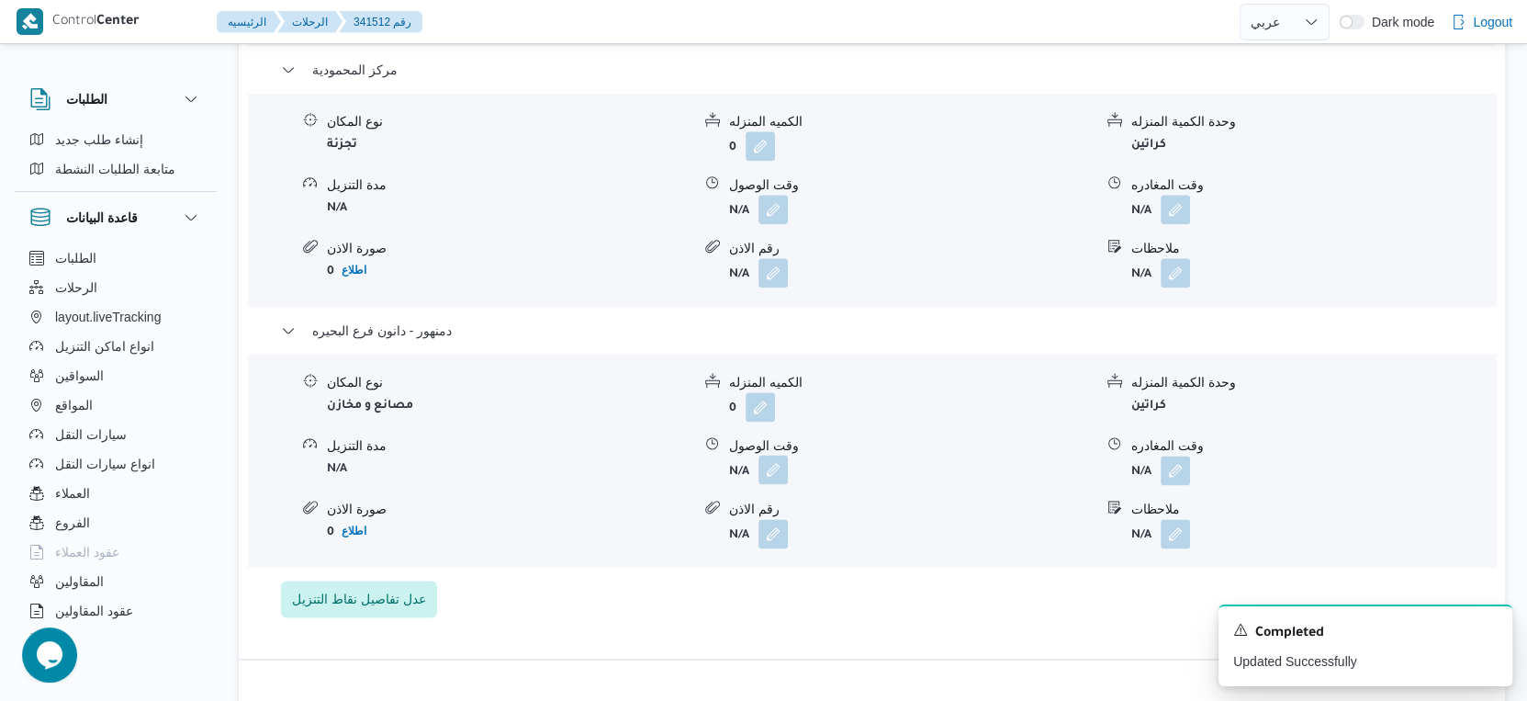
click at [773, 473] on button "button" at bounding box center [773, 469] width 29 height 29
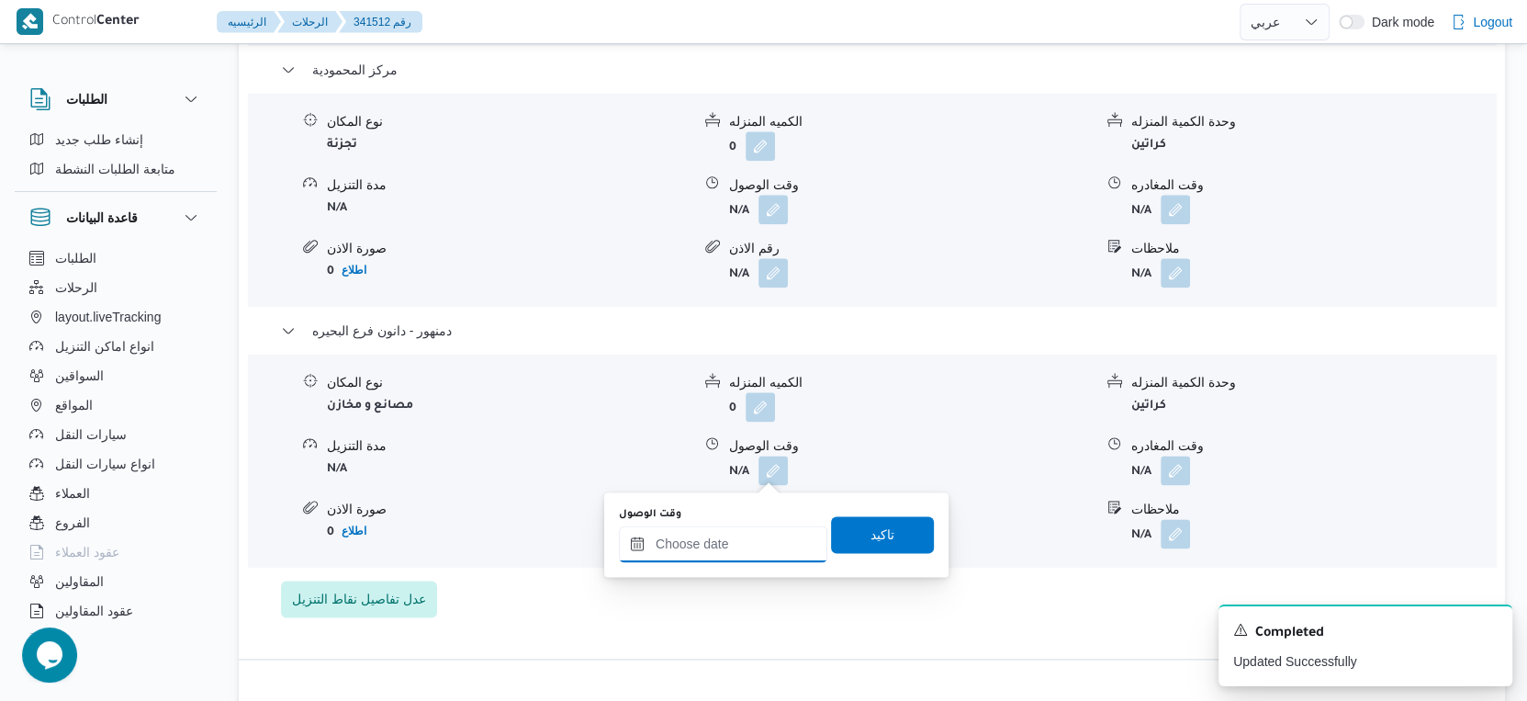
click at [755, 543] on input "وقت الوصول" at bounding box center [723, 543] width 208 height 37
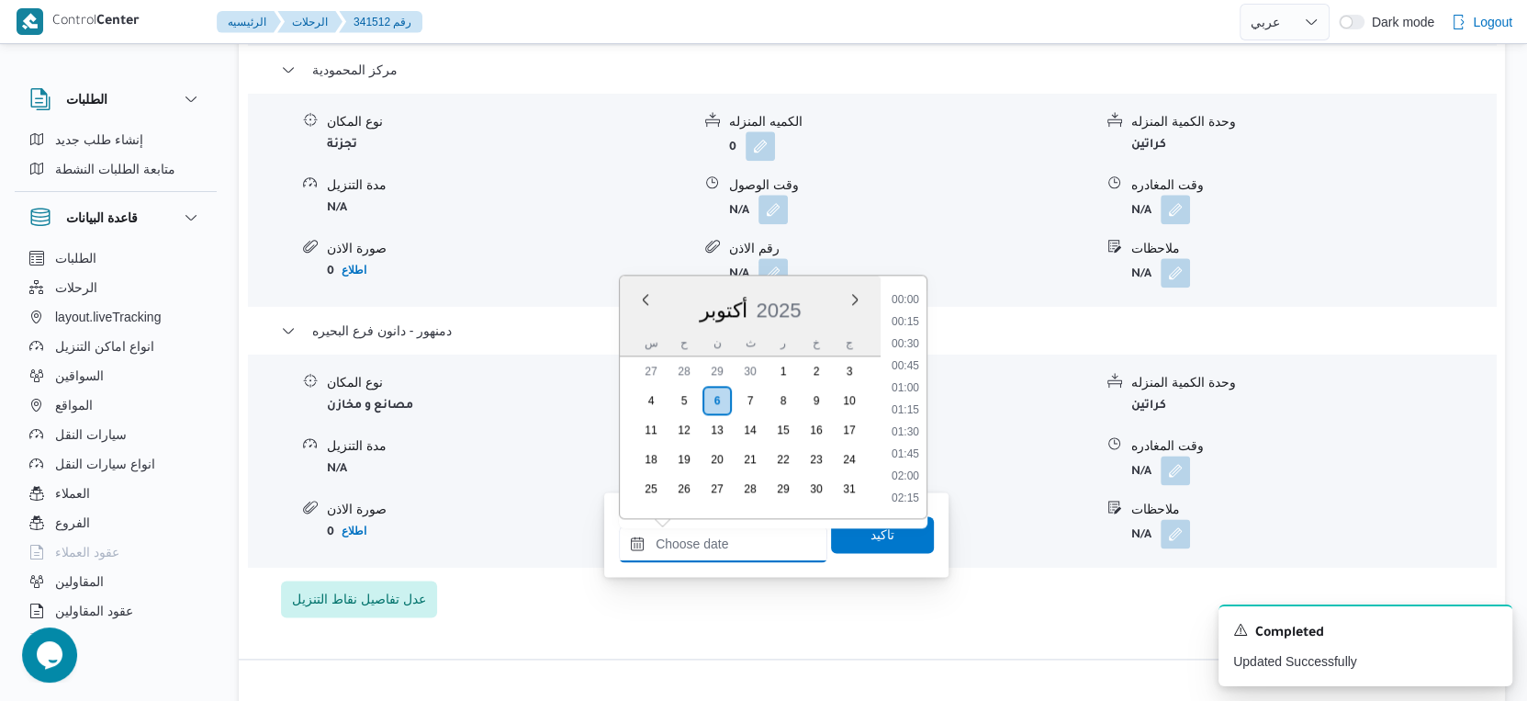
scroll to position [1539, 0]
click at [908, 342] on li "18:00" at bounding box center [905, 347] width 42 height 18
type input "[DATE] ١٨:٠٠"
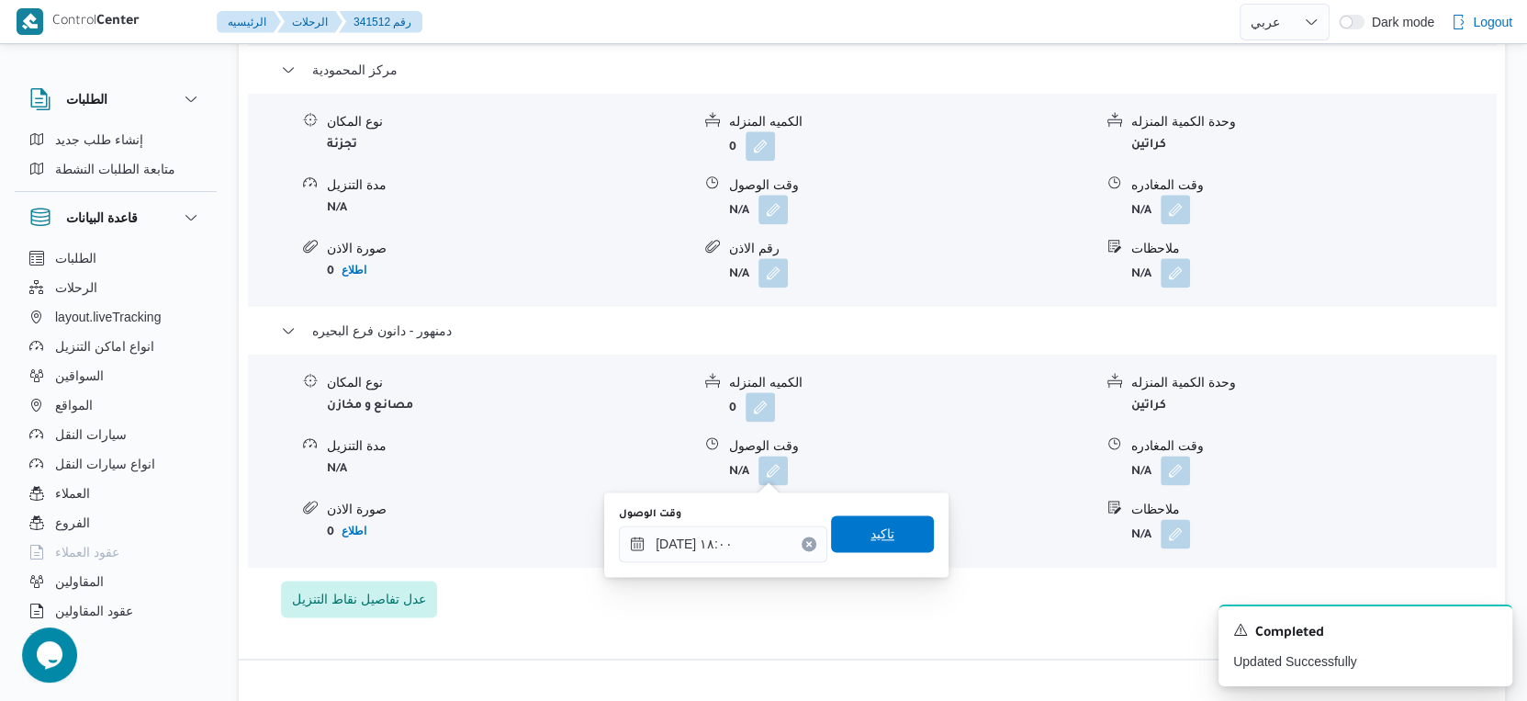
click at [890, 538] on span "تاكيد" at bounding box center [882, 533] width 103 height 37
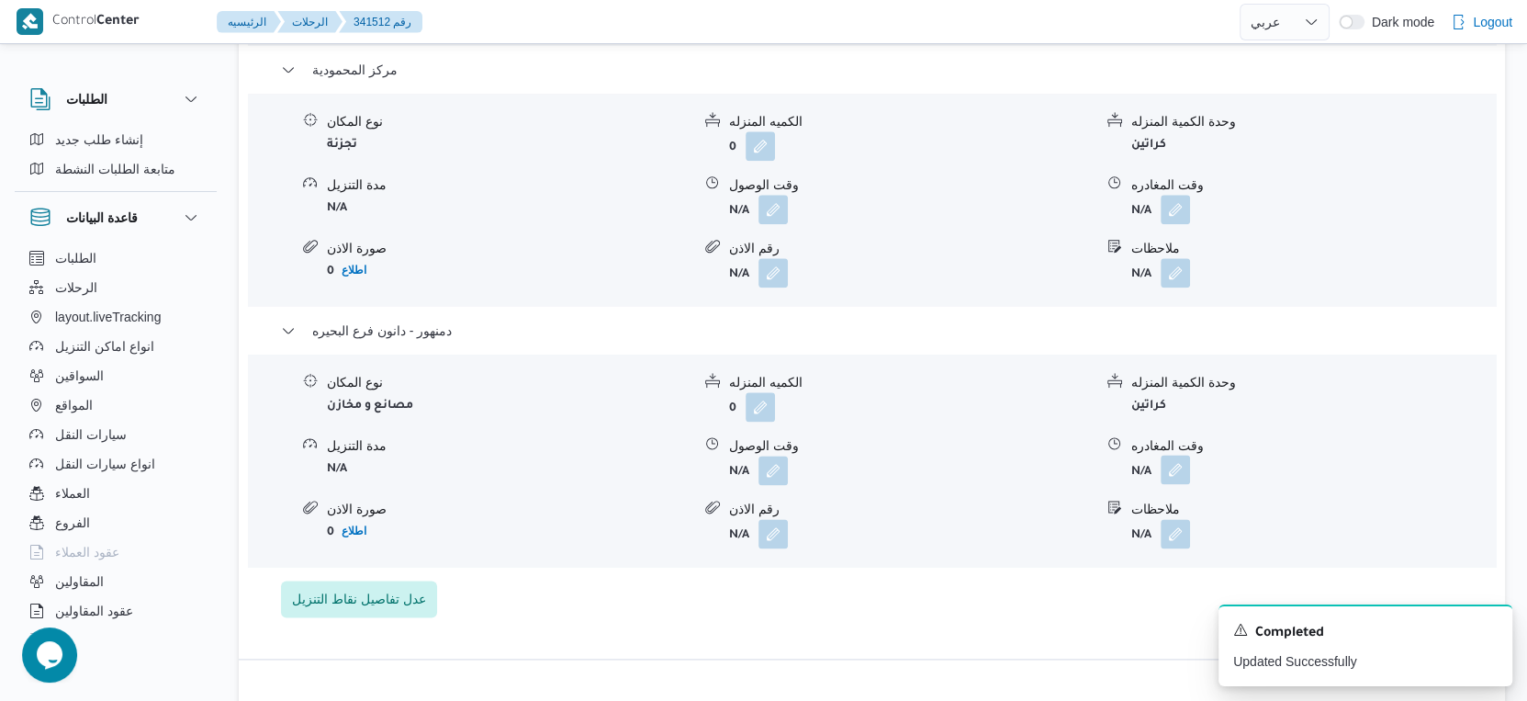
click at [1180, 464] on button "button" at bounding box center [1175, 469] width 29 height 29
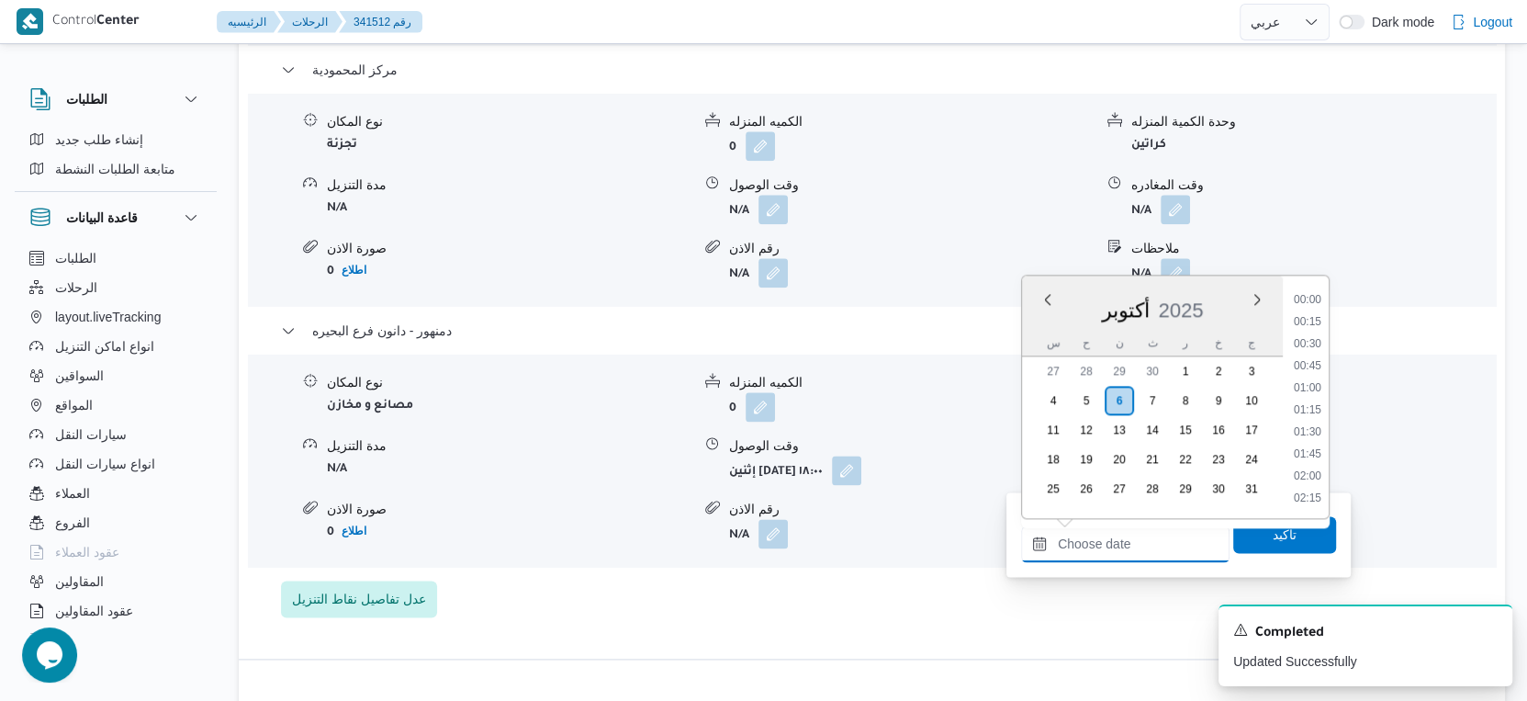
drag, startPoint x: 1160, startPoint y: 554, endPoint x: 1198, endPoint y: 525, distance: 47.2
click at [1160, 554] on input "وقت المغادره" at bounding box center [1125, 543] width 208 height 37
click at [1311, 344] on li "18:00" at bounding box center [1308, 347] width 42 height 18
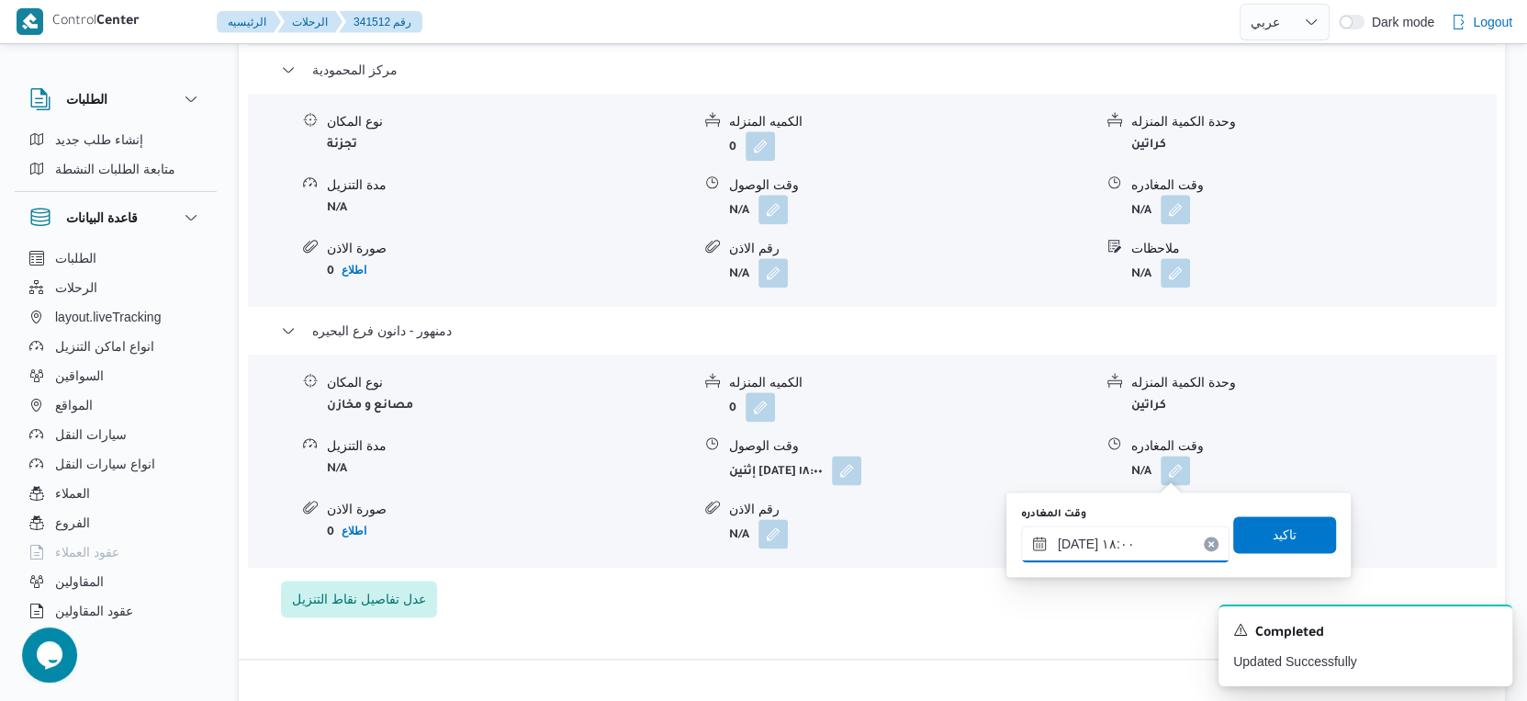
click at [1075, 537] on input "٠٦/١٠/٢٠٢٥ ١٨:٠٠" at bounding box center [1125, 543] width 208 height 37
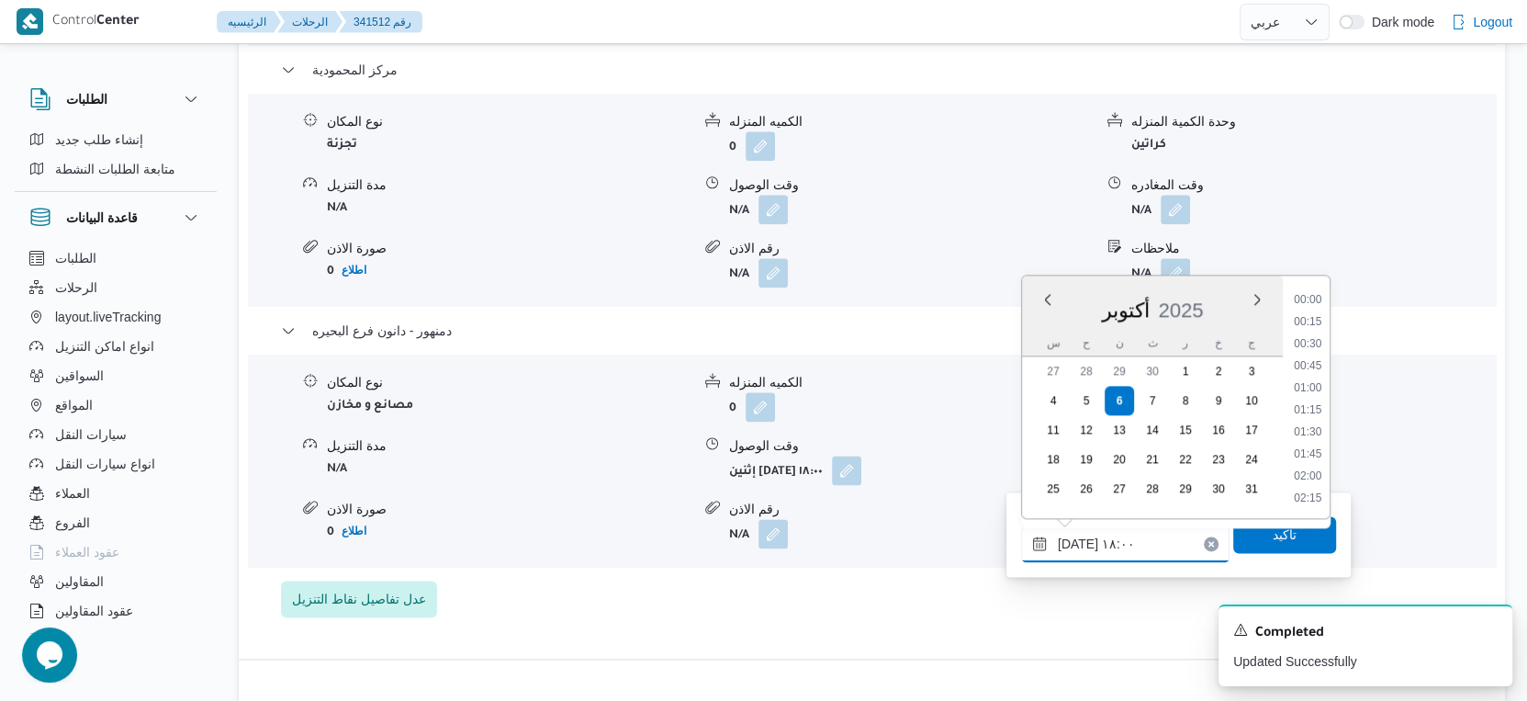
click at [1075, 537] on input "٠٦/١٠/٢٠٢٥ ١٨:٠٠" at bounding box center [1125, 543] width 208 height 37
type input "٠٦/١٠/٢٠٢٥ ١٨:١٠"
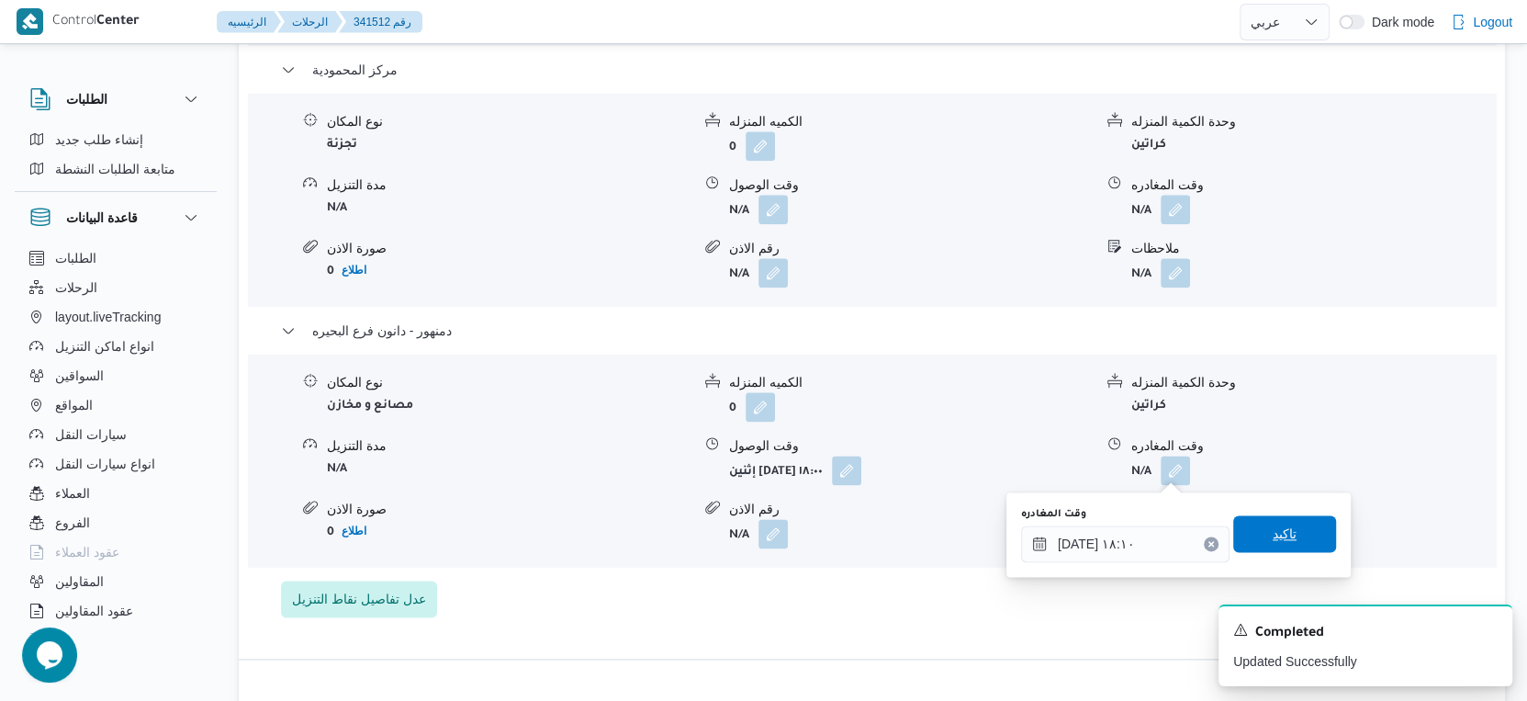
click at [1273, 544] on span "تاكيد" at bounding box center [1285, 534] width 24 height 22
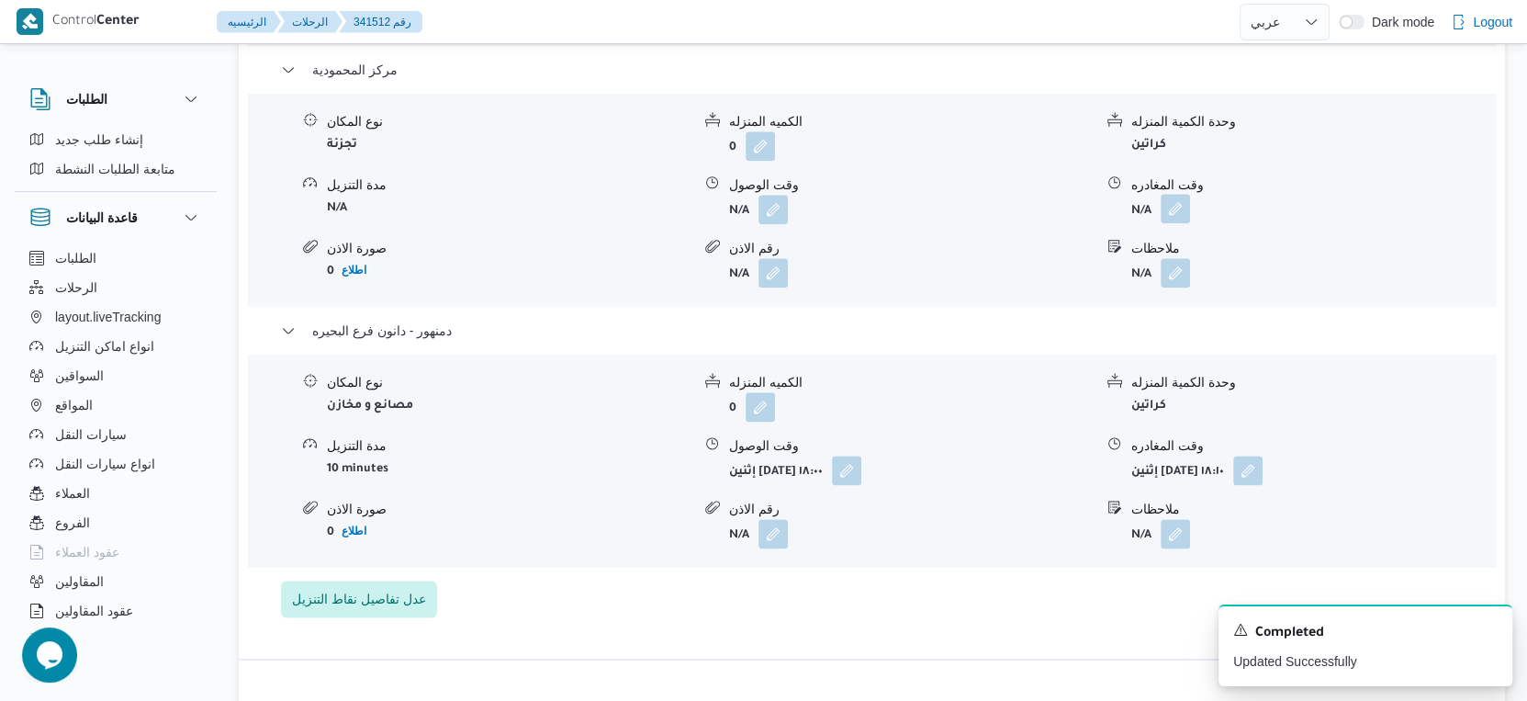
click at [1183, 203] on button "button" at bounding box center [1175, 208] width 29 height 29
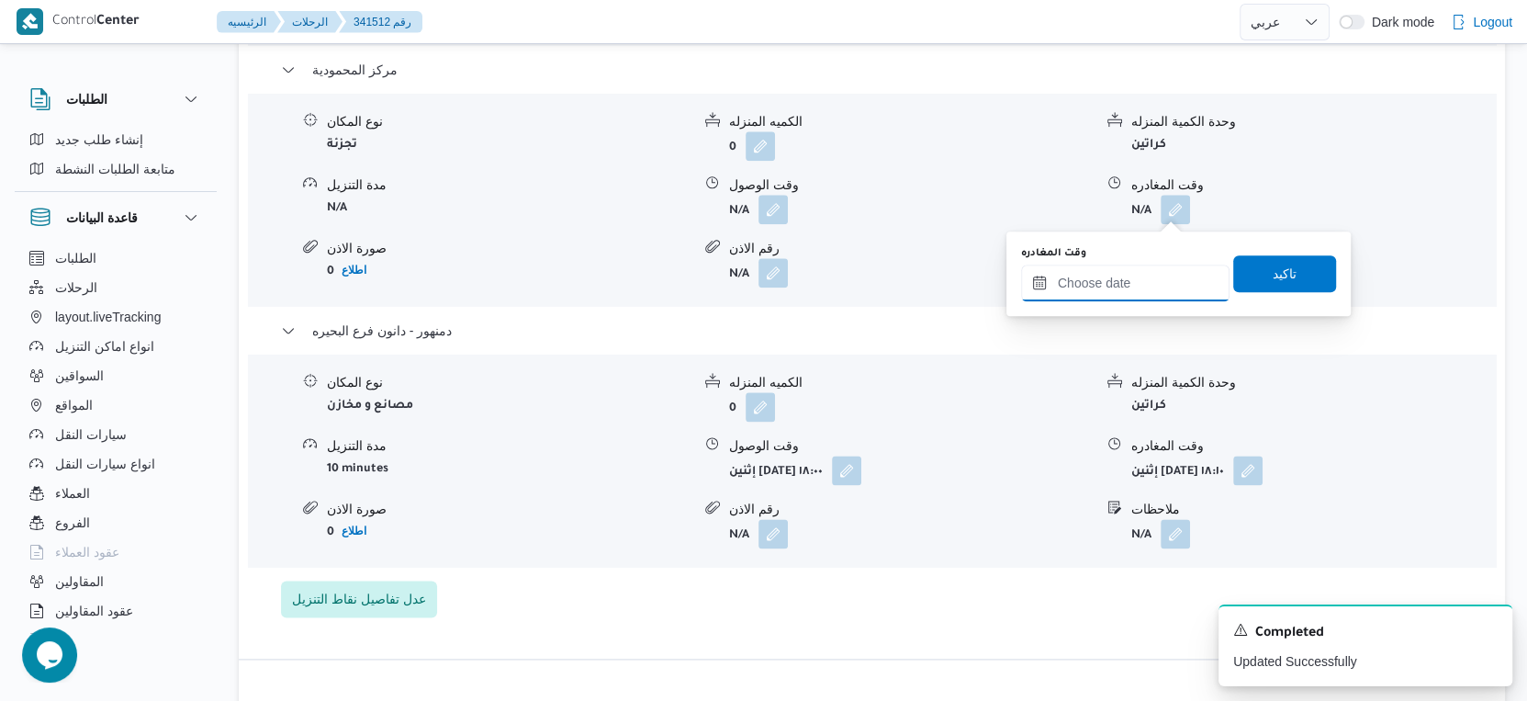
click at [1123, 268] on input "وقت المغادره" at bounding box center [1125, 282] width 208 height 37
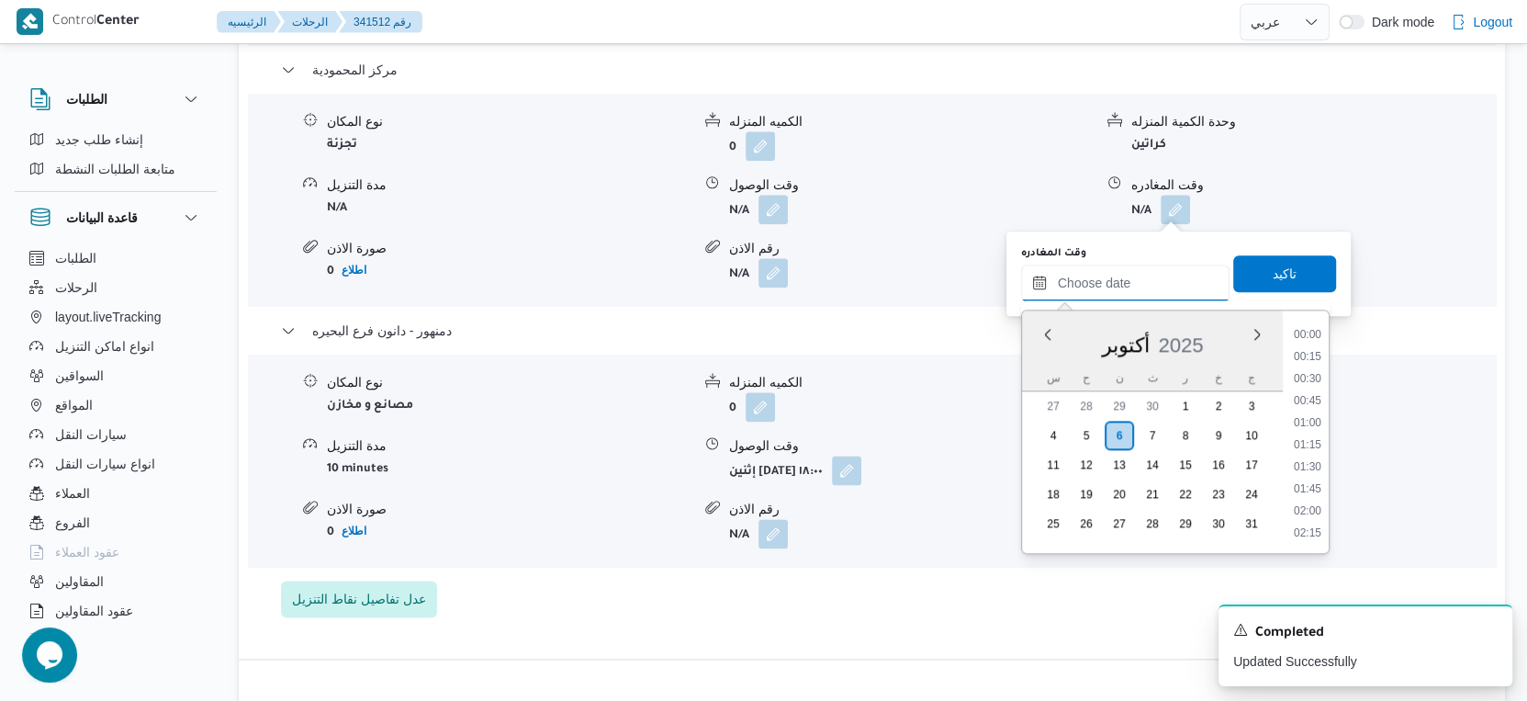
scroll to position [1539, 0]
click at [1304, 331] on li "17:30" at bounding box center [1308, 338] width 42 height 18
type input "[DATE] ١٧:٣٠"
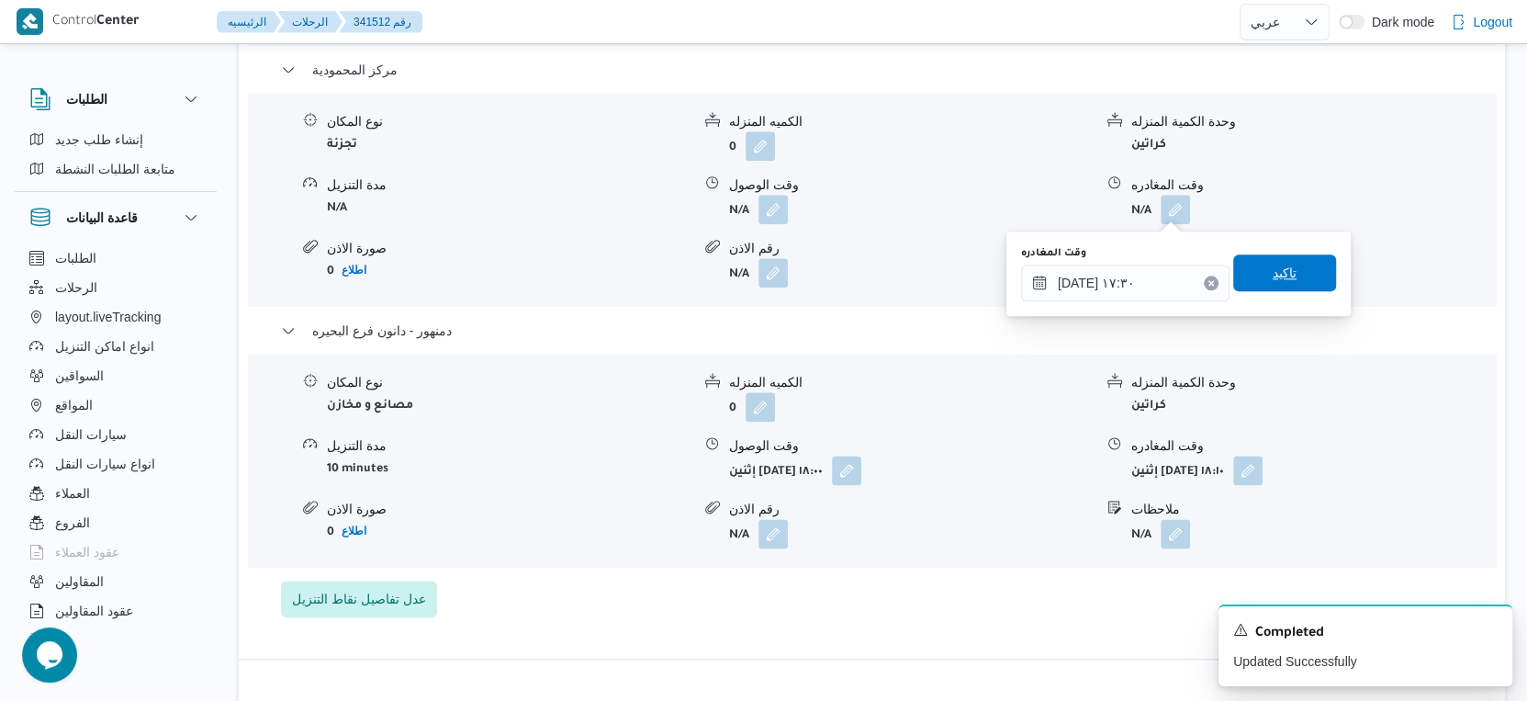
click at [1294, 272] on span "تاكيد" at bounding box center [1284, 272] width 103 height 37
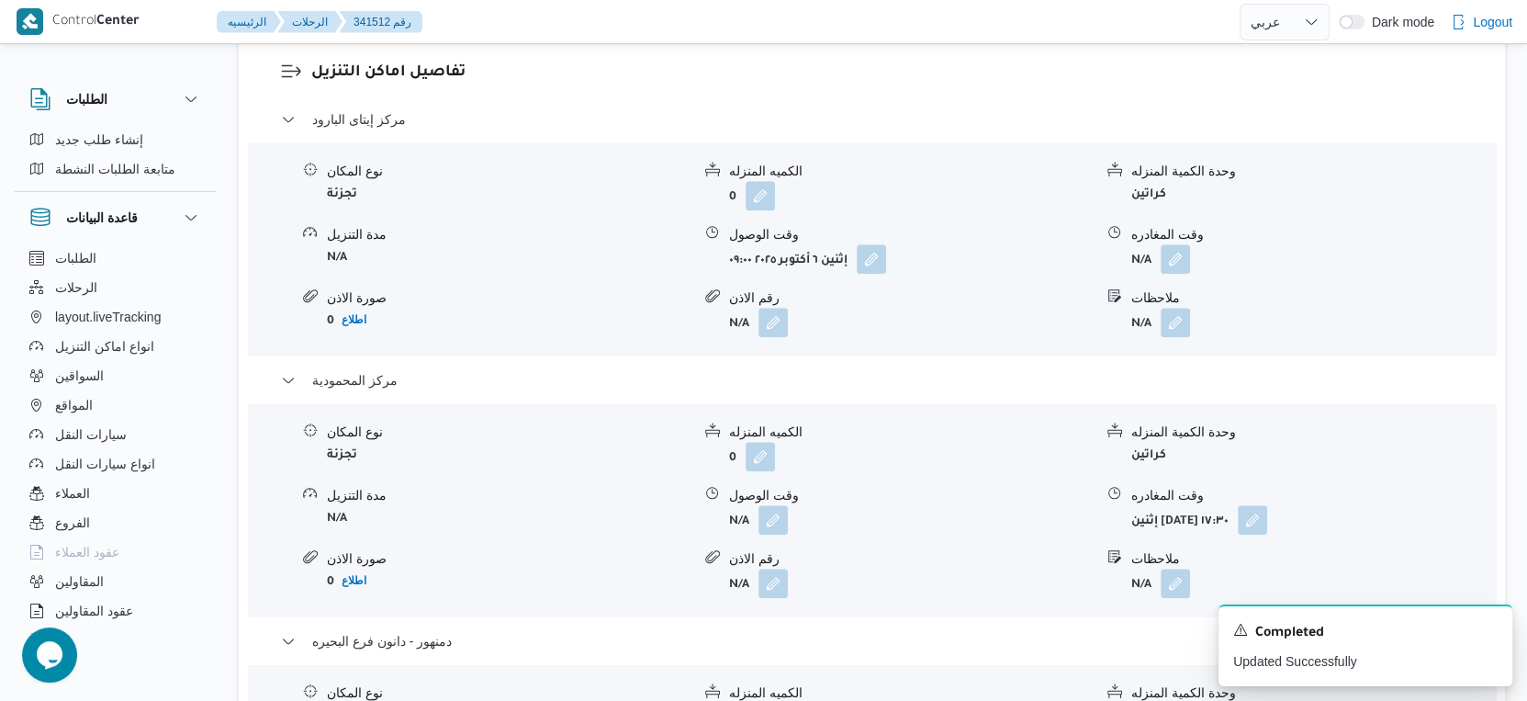
scroll to position [1531, 0]
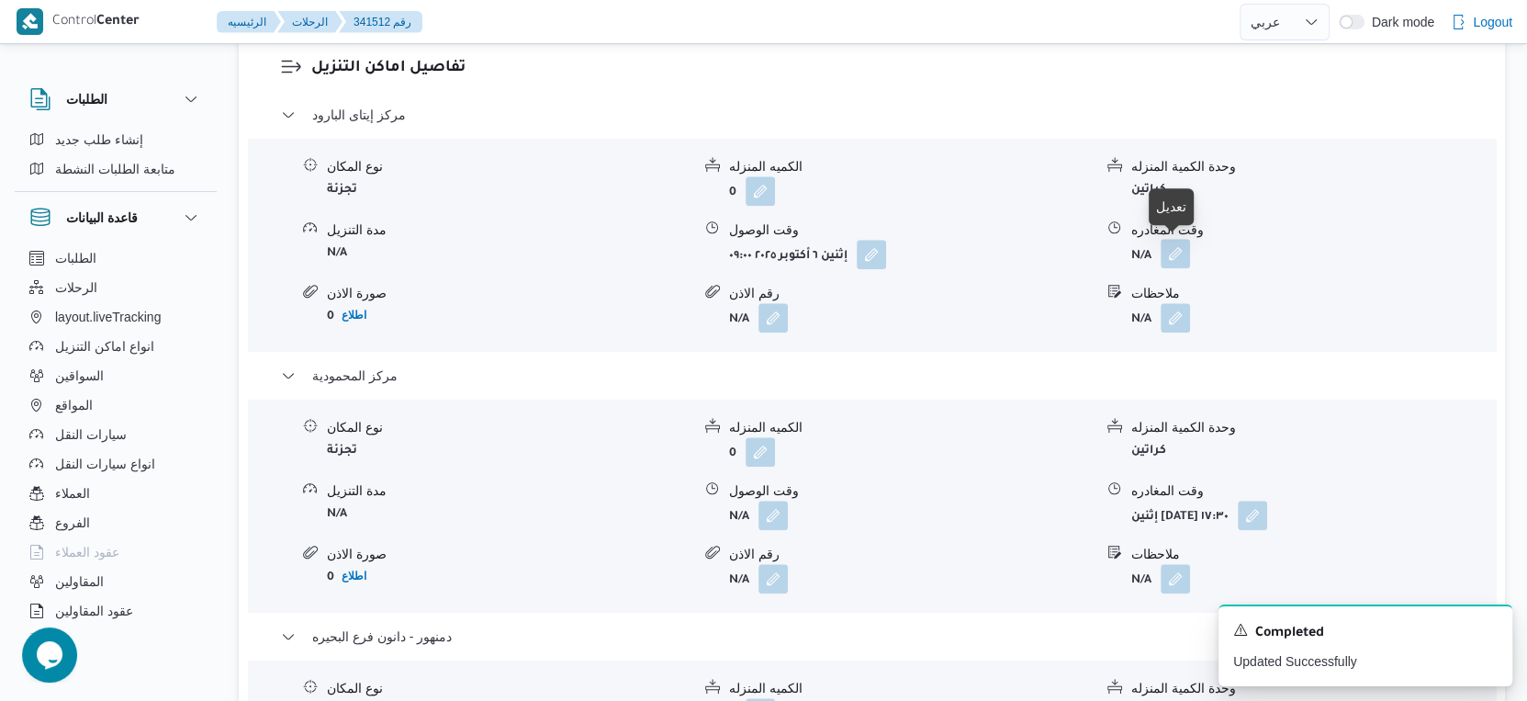
click at [1183, 262] on button "button" at bounding box center [1175, 253] width 29 height 29
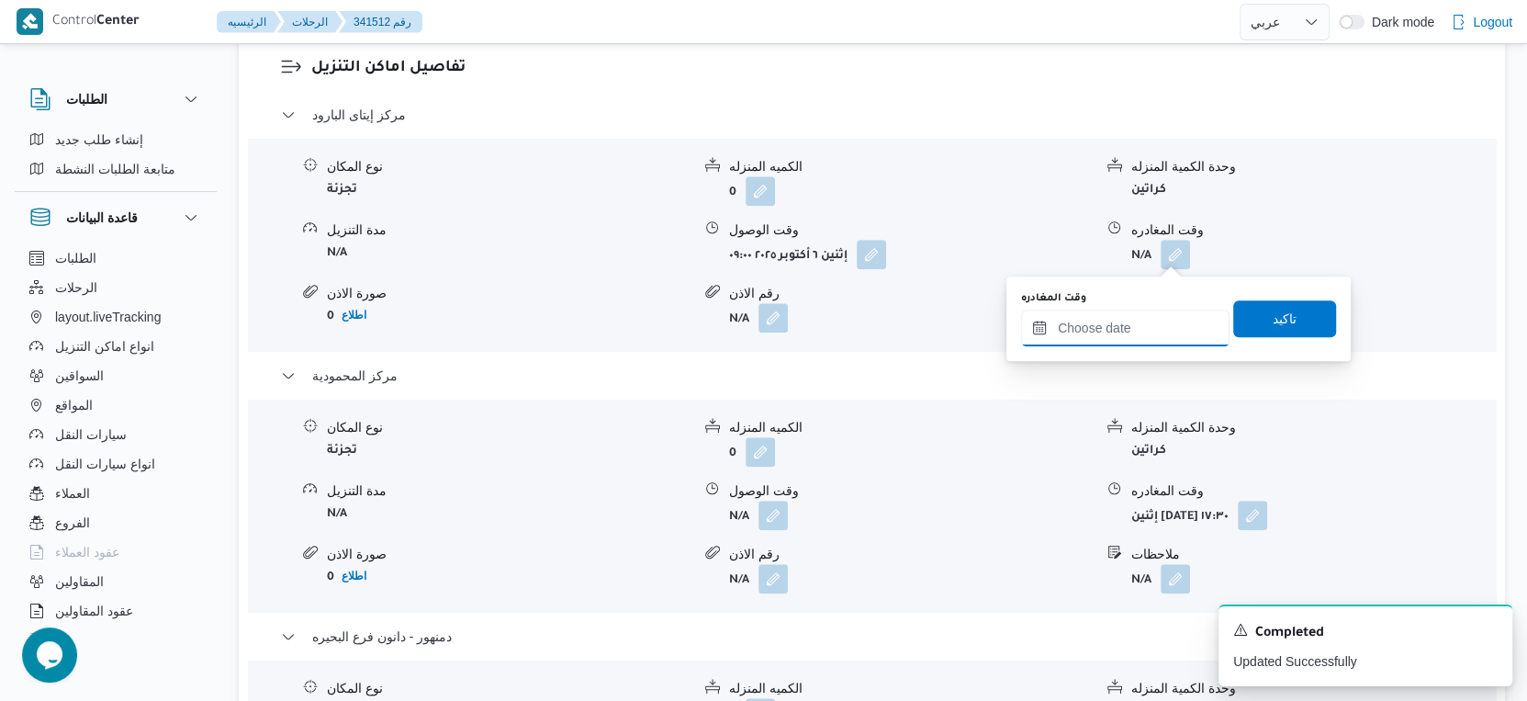
click at [1161, 333] on input "وقت المغادره" at bounding box center [1125, 327] width 208 height 37
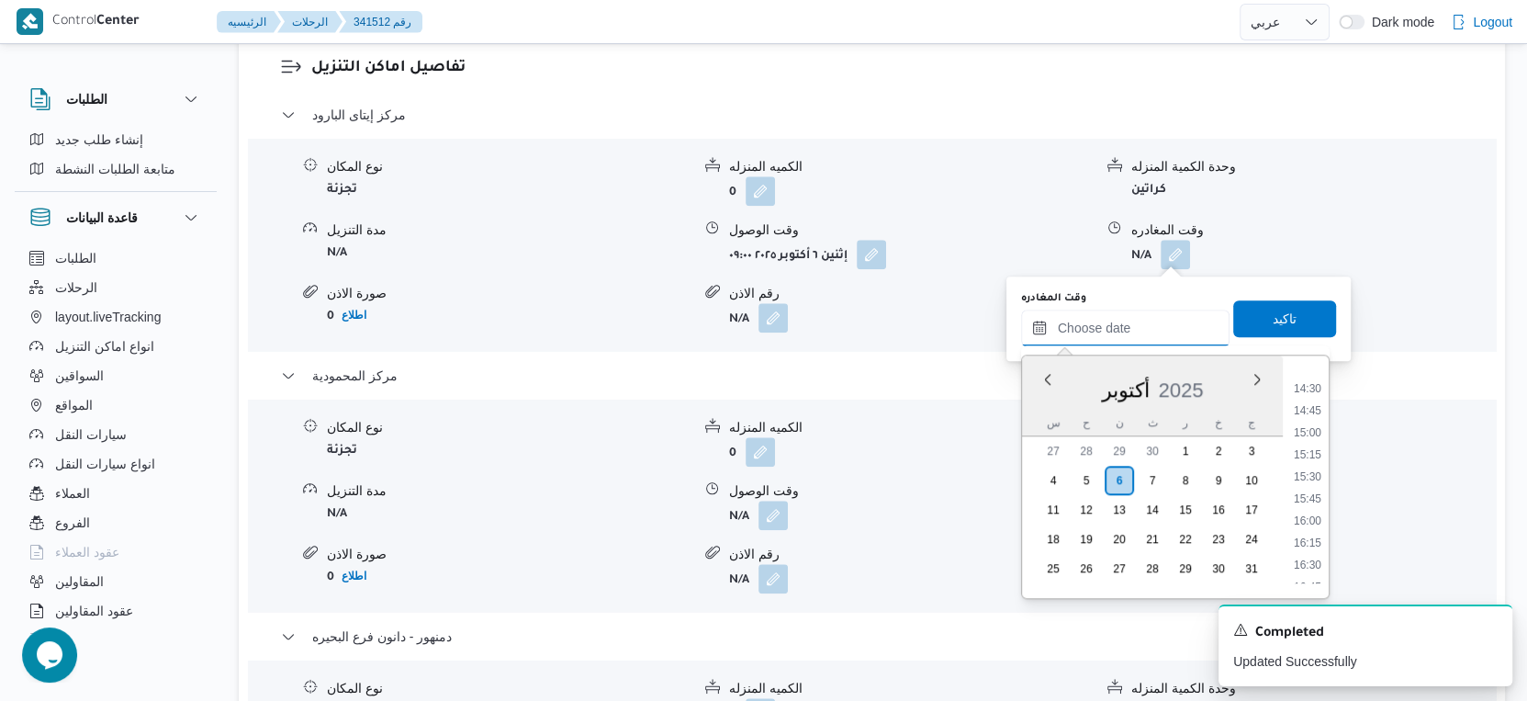
scroll to position [1233, 0]
click at [1311, 384] on li "14:00" at bounding box center [1308, 380] width 42 height 18
type input "٠٦/١٠/٢٠٢٥ ١٤:٠٠"
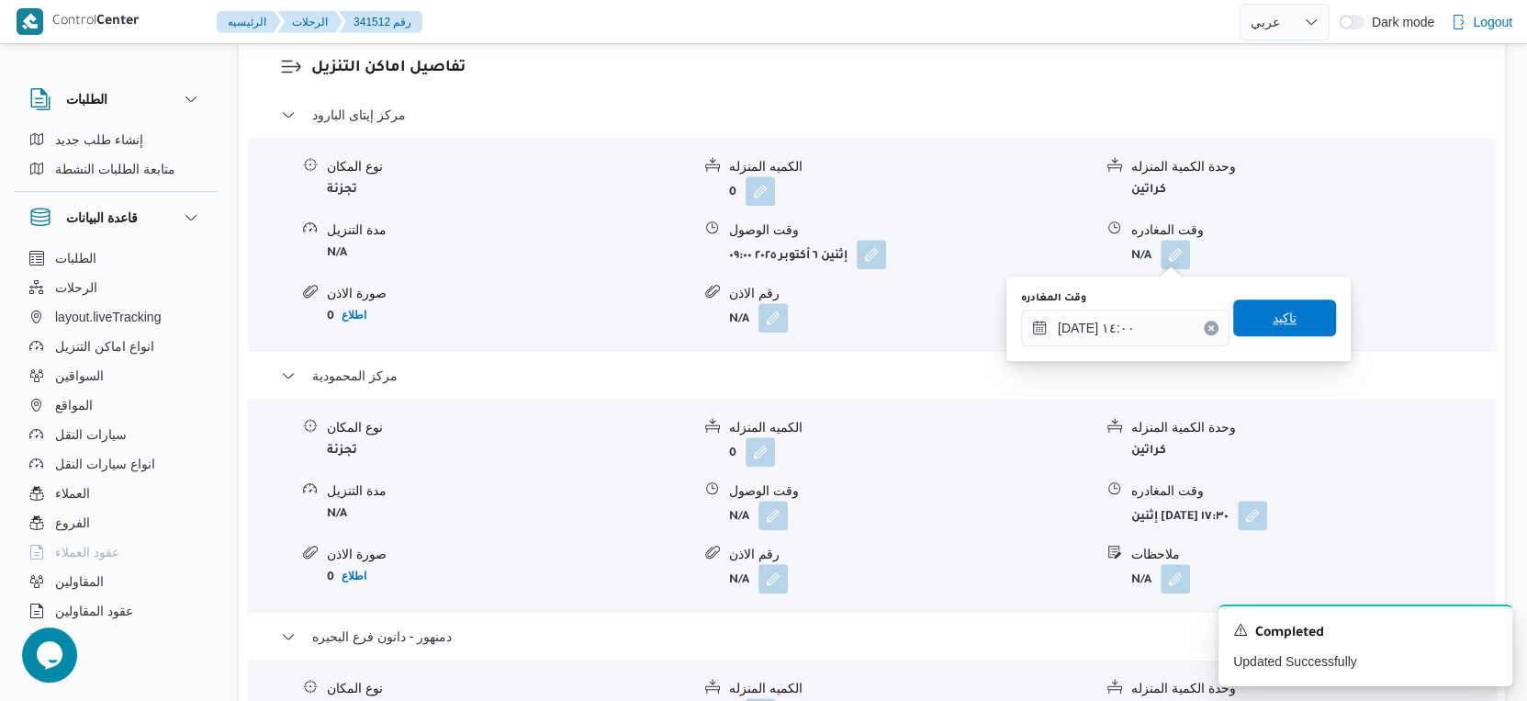
click at [1296, 315] on span "تاكيد" at bounding box center [1284, 317] width 103 height 37
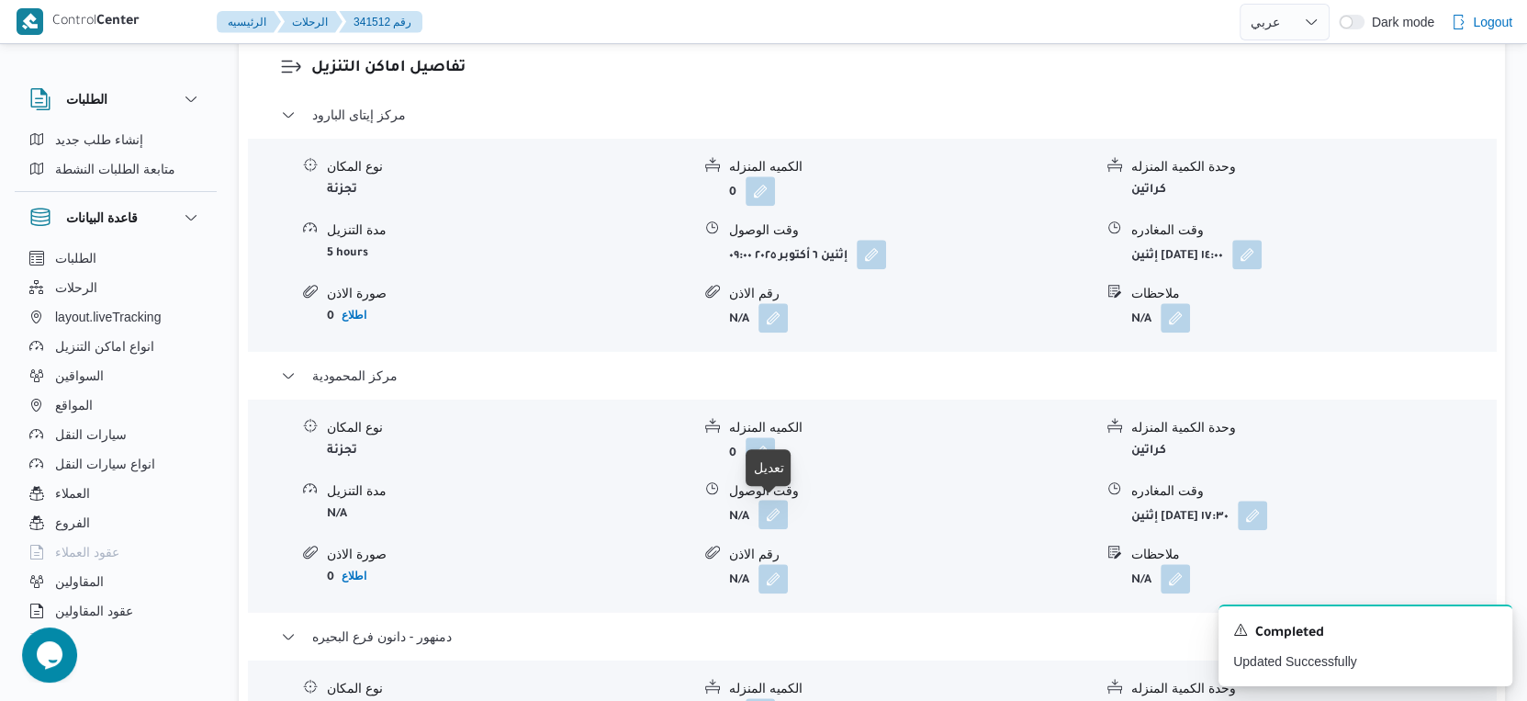
click at [768, 512] on button "button" at bounding box center [773, 514] width 29 height 29
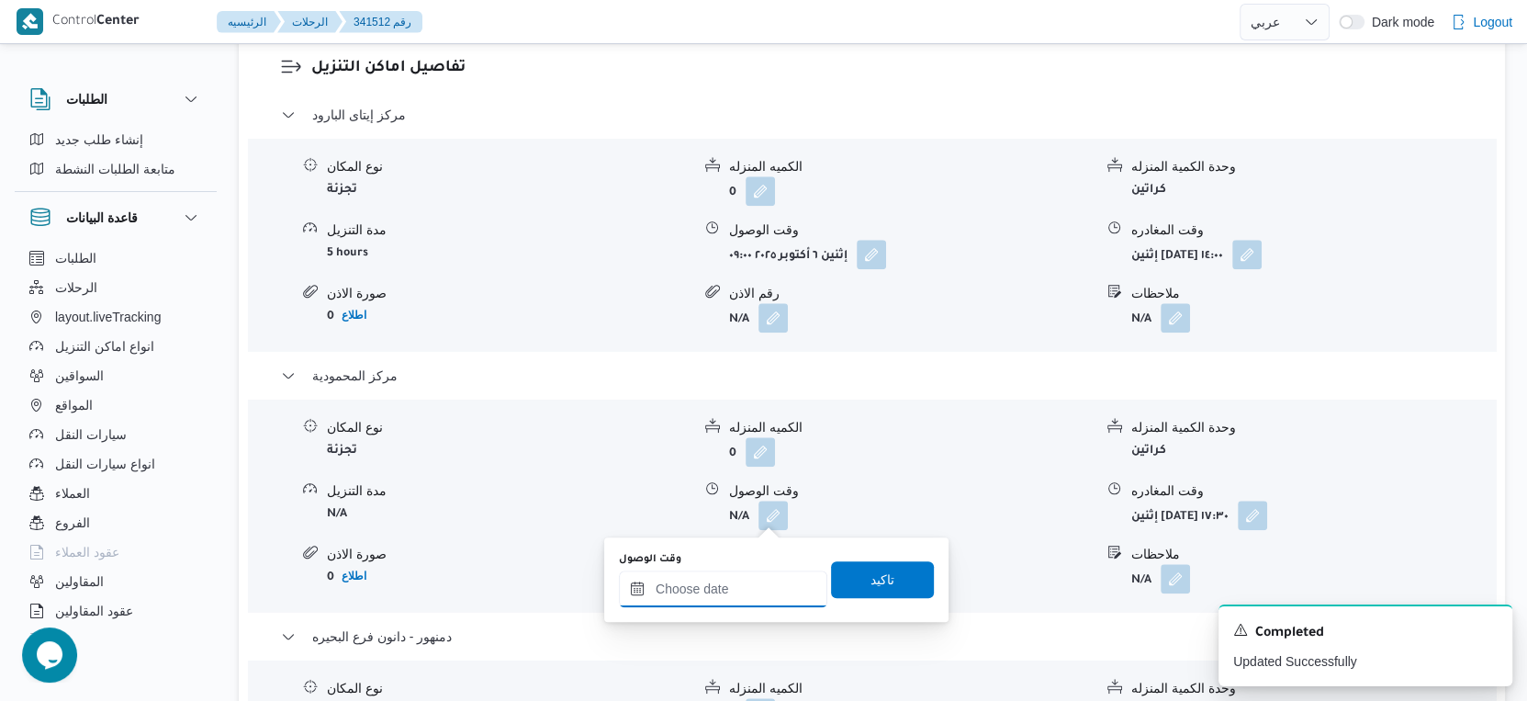
drag, startPoint x: 766, startPoint y: 523, endPoint x: 747, endPoint y: 570, distance: 51.5
click at [747, 570] on input "وقت الوصول" at bounding box center [723, 588] width 208 height 37
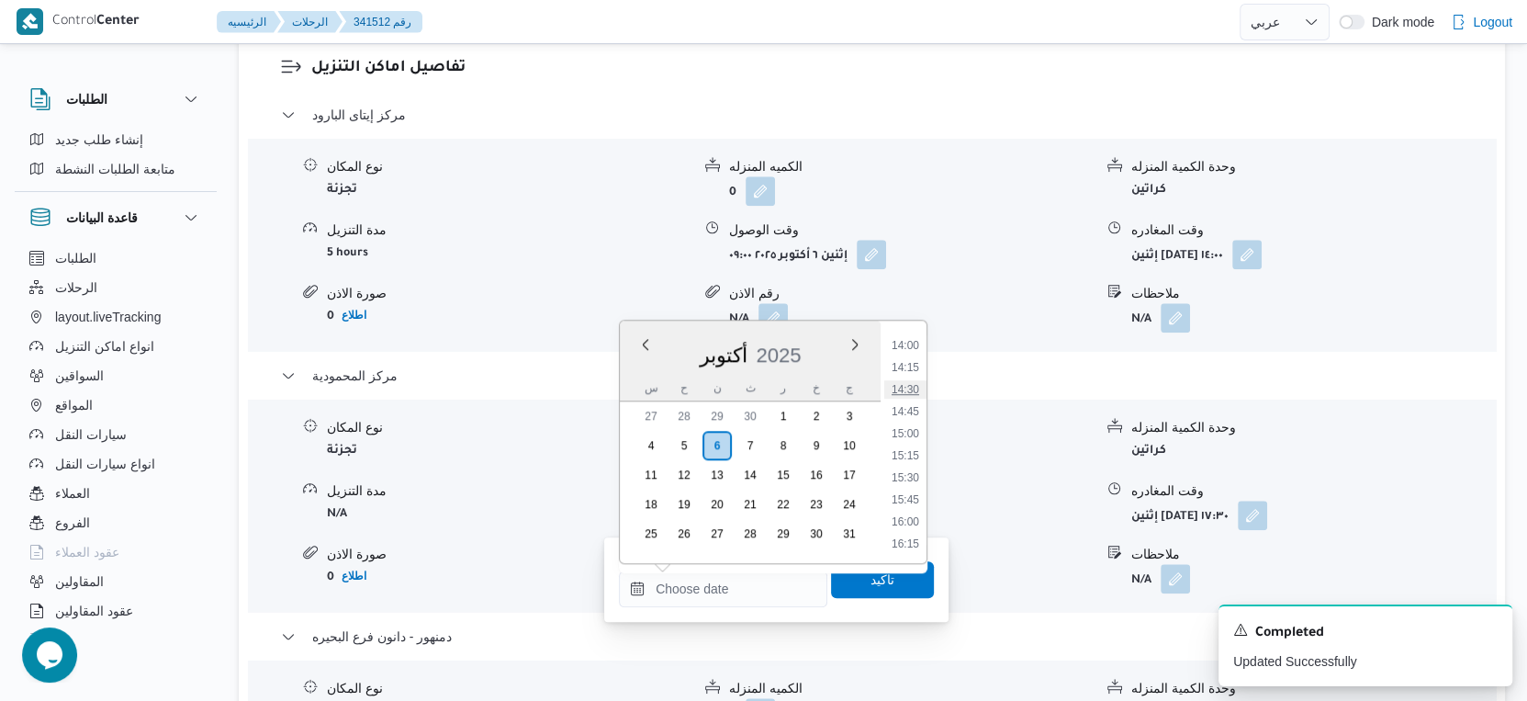
click at [907, 388] on li "14:30" at bounding box center [905, 389] width 42 height 18
type input "[DATE] ١٤:٣٠"
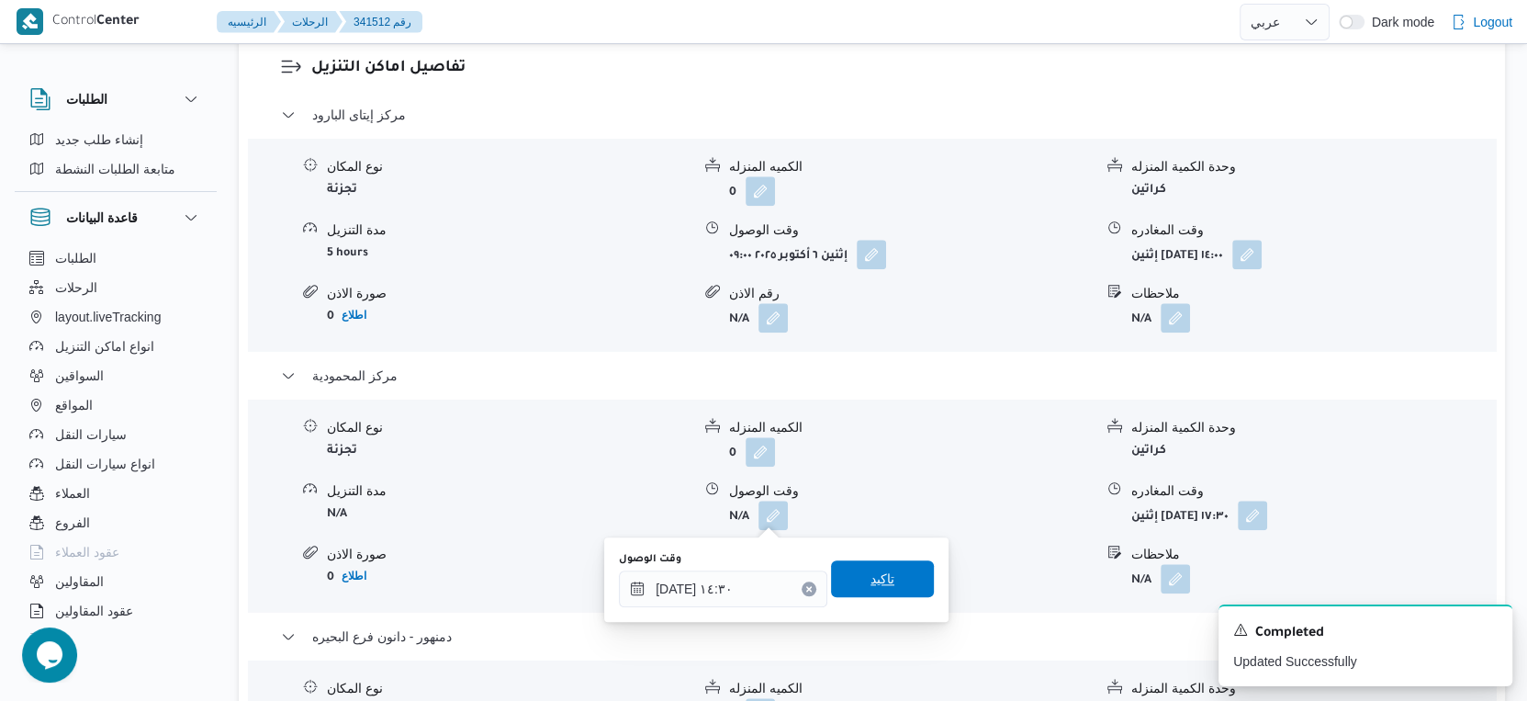
click at [887, 575] on span "تاكيد" at bounding box center [882, 578] width 103 height 37
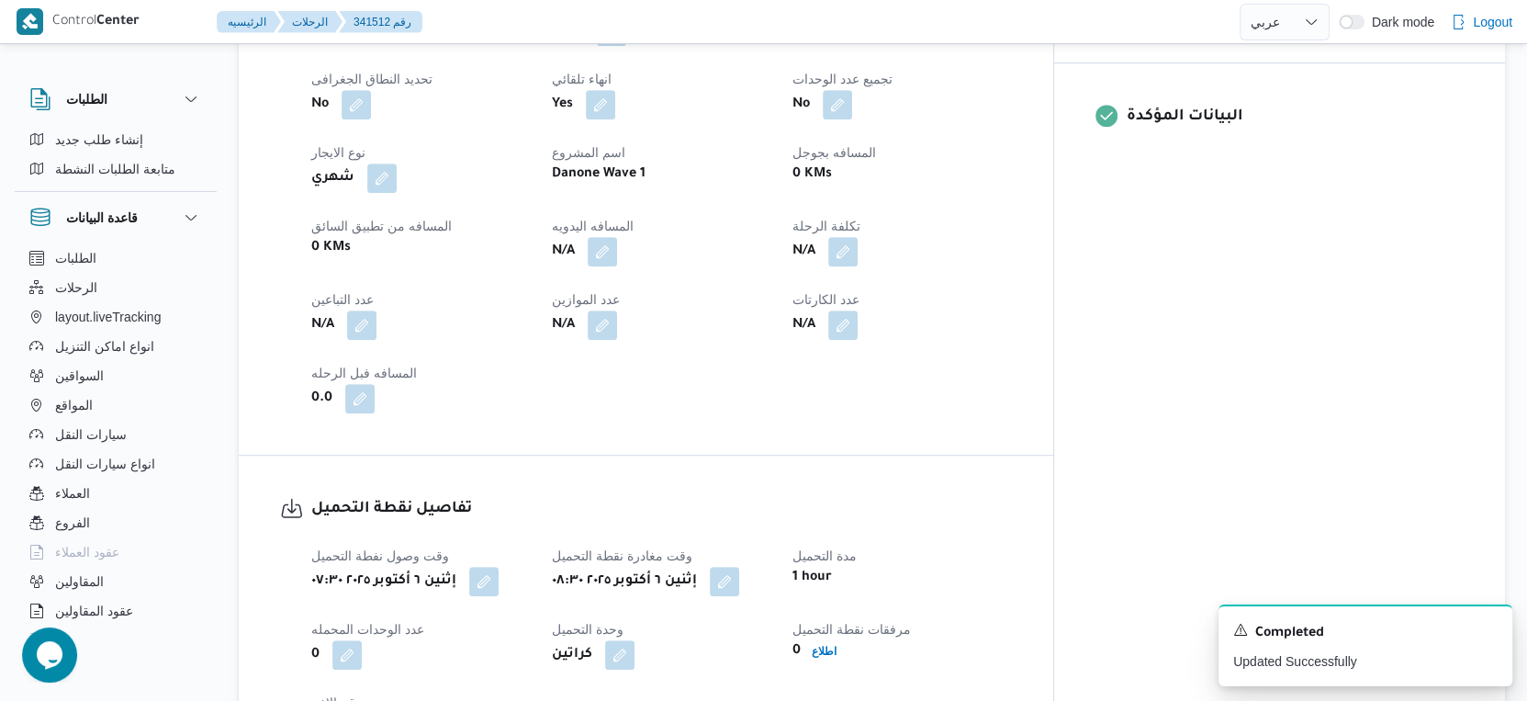
scroll to position [715, 0]
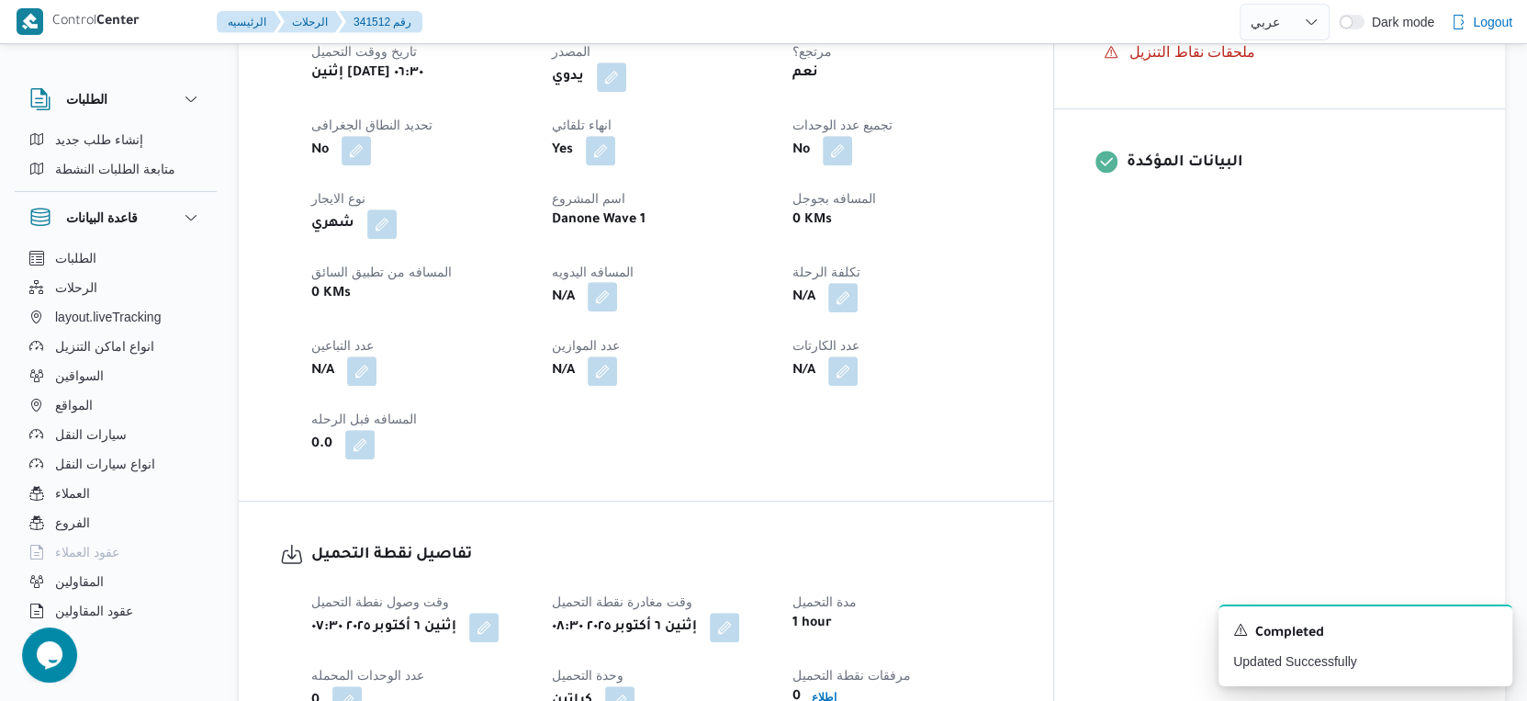
click at [617, 296] on button "button" at bounding box center [602, 296] width 29 height 29
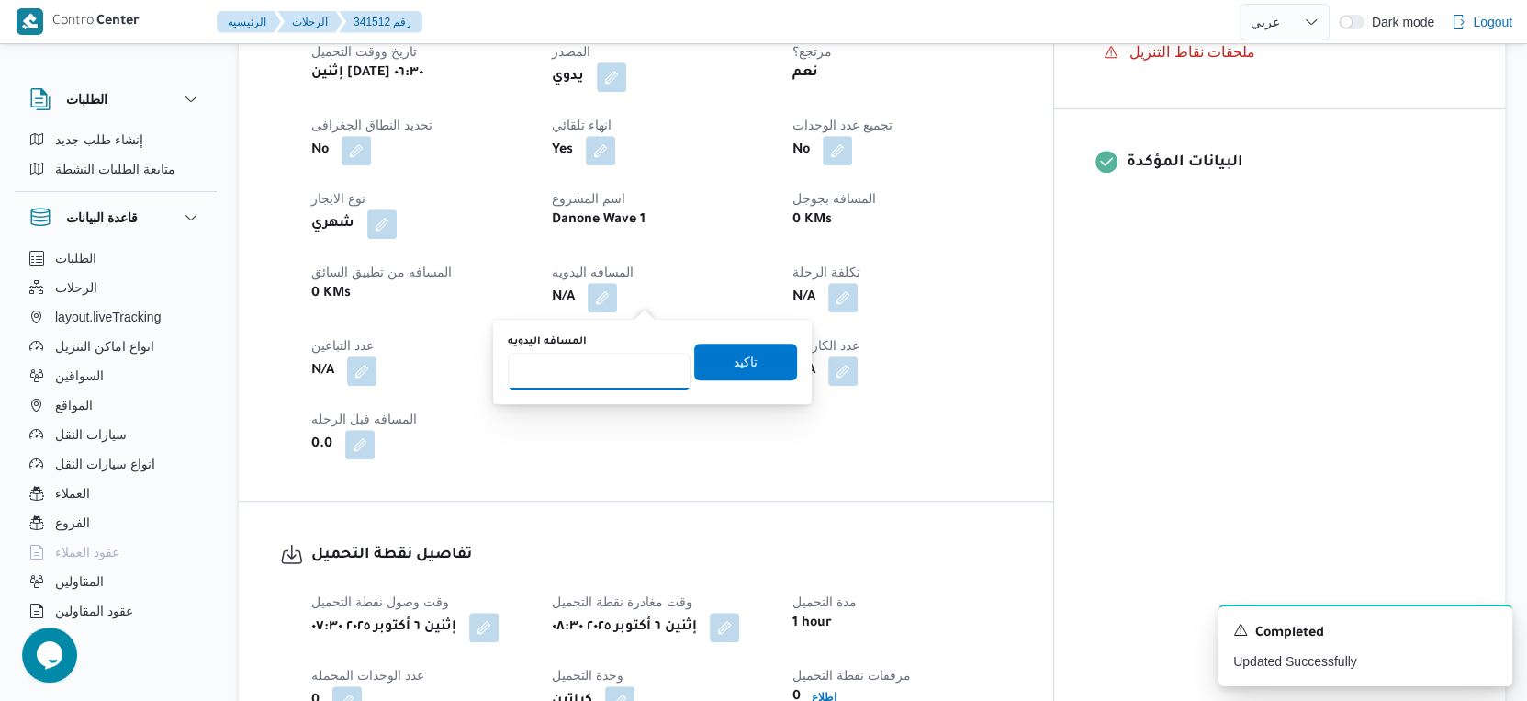
click at [613, 360] on input "المسافه اليدويه" at bounding box center [599, 371] width 183 height 37
type input "137"
click at [752, 364] on span "تاكيد" at bounding box center [745, 361] width 103 height 37
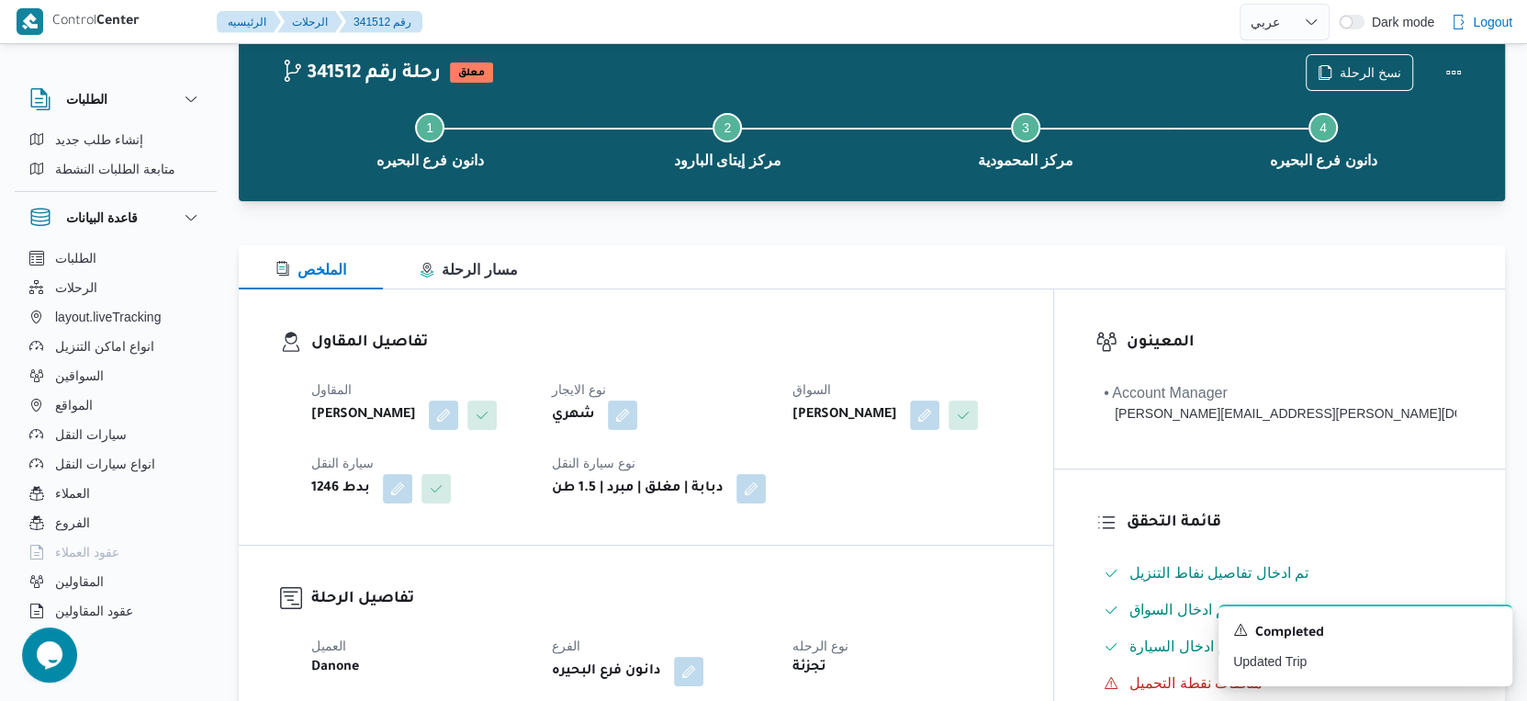
scroll to position [0, 0]
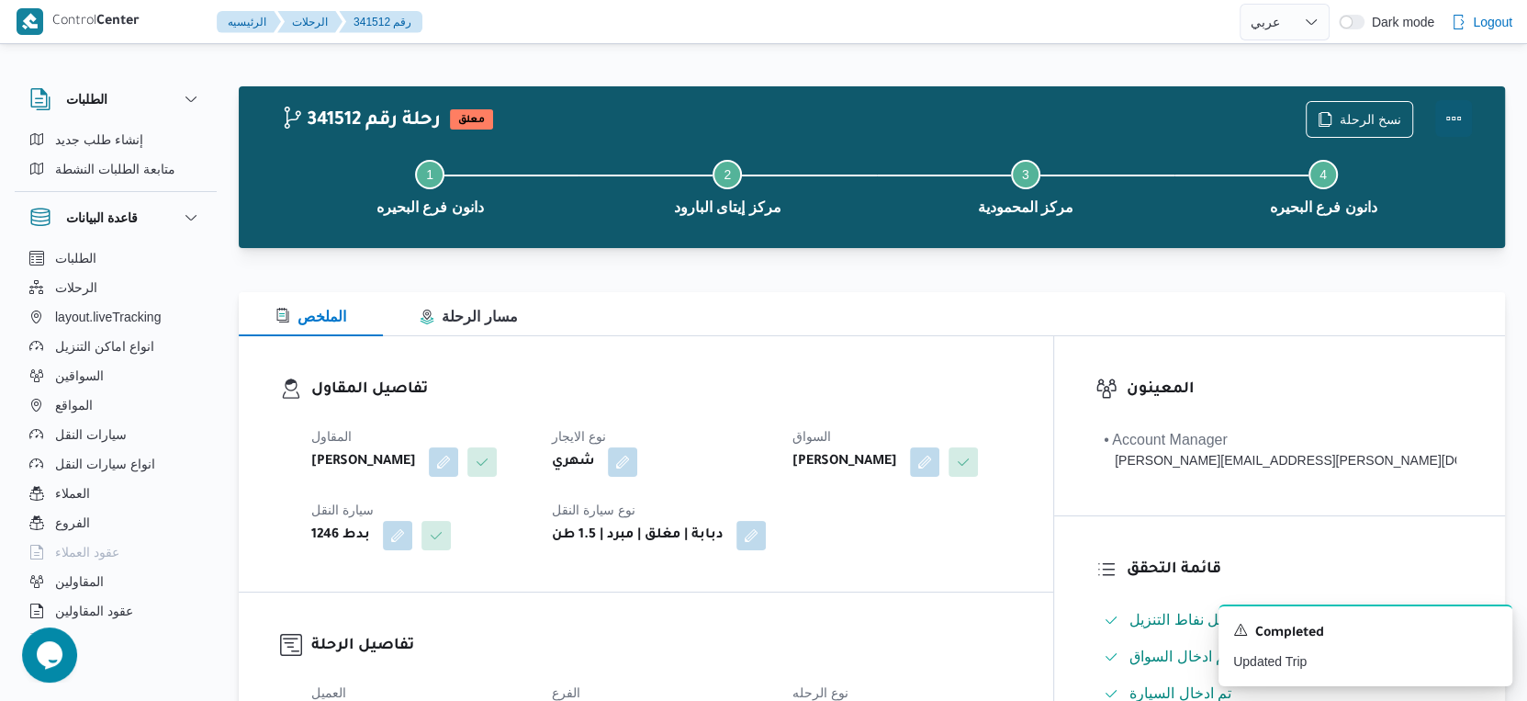
click at [1457, 114] on button "Actions" at bounding box center [1453, 118] width 37 height 37
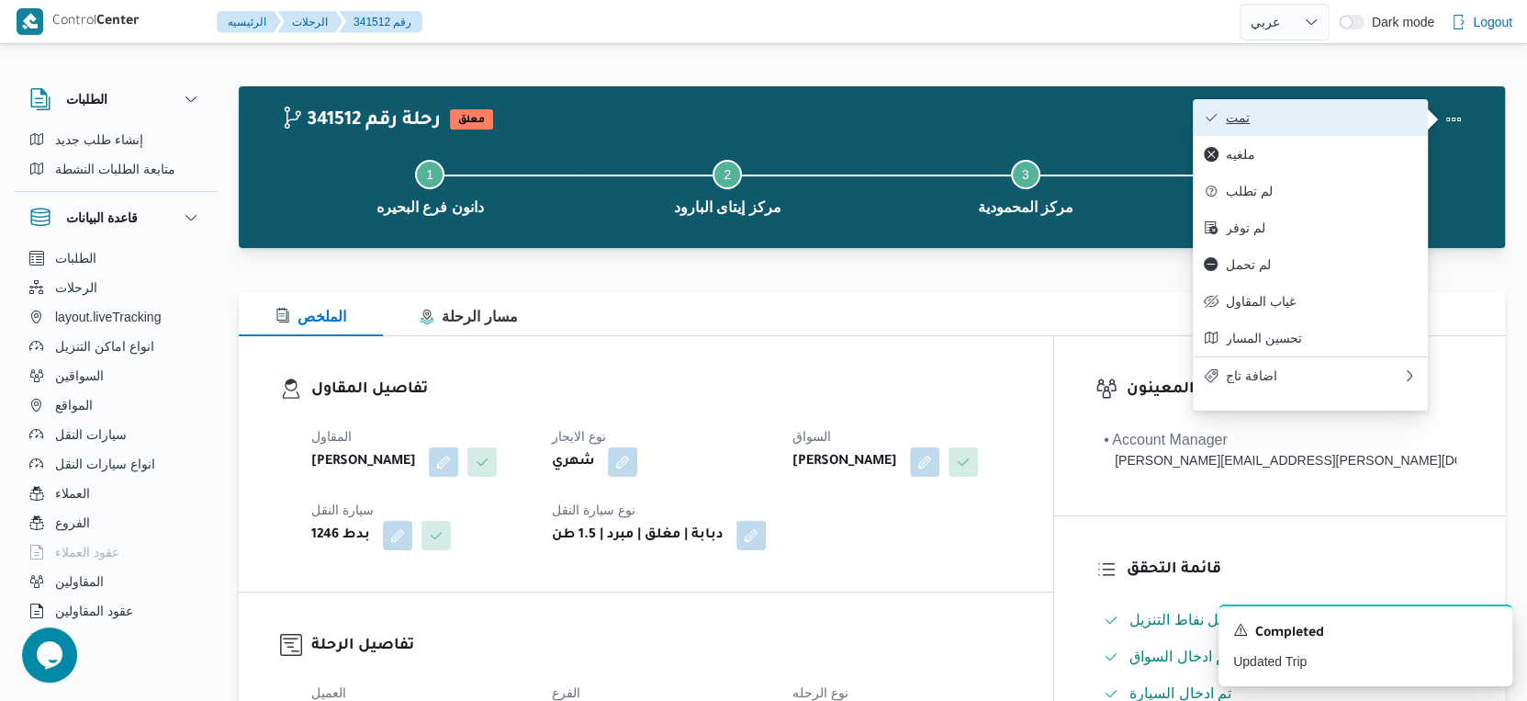
click at [1356, 118] on span "تمت" at bounding box center [1321, 117] width 191 height 15
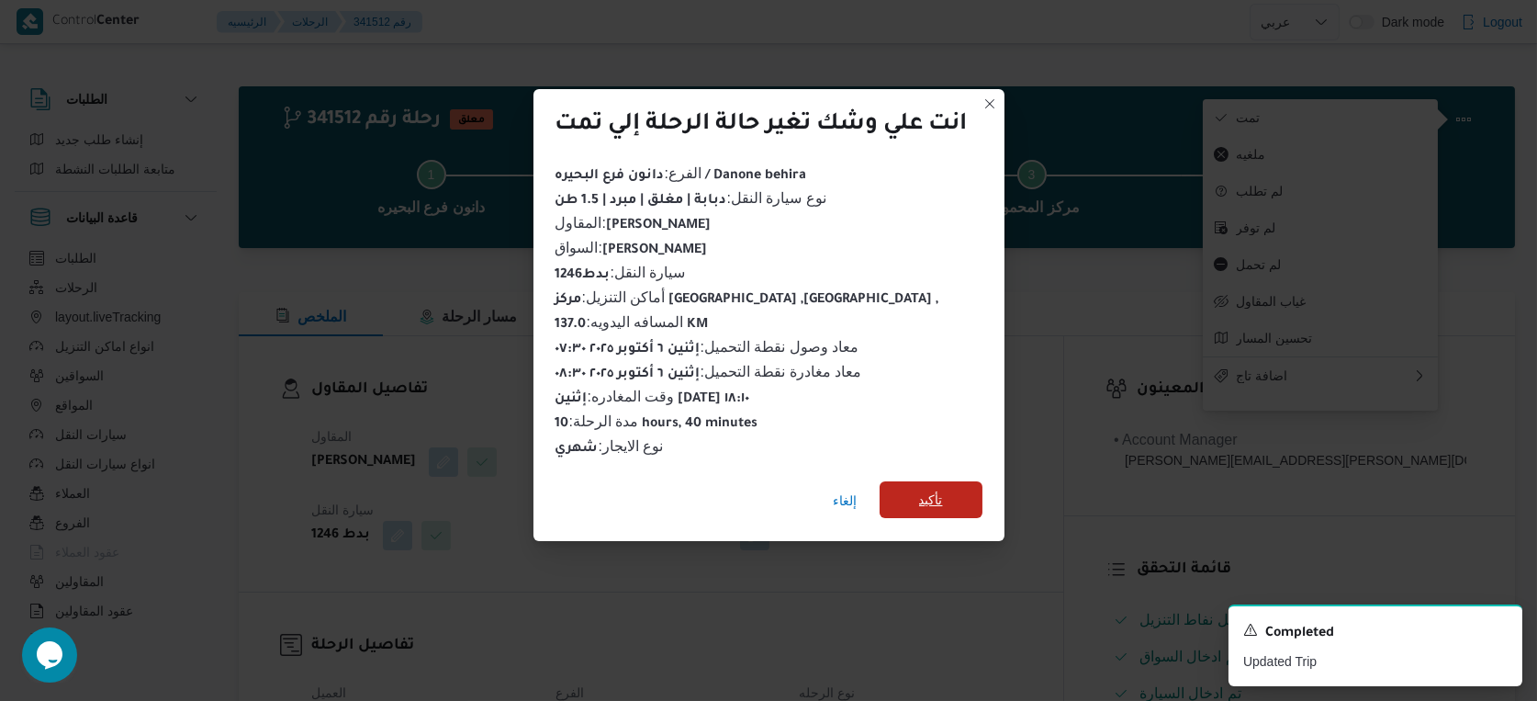
click at [920, 490] on span "تأكيد" at bounding box center [931, 500] width 24 height 22
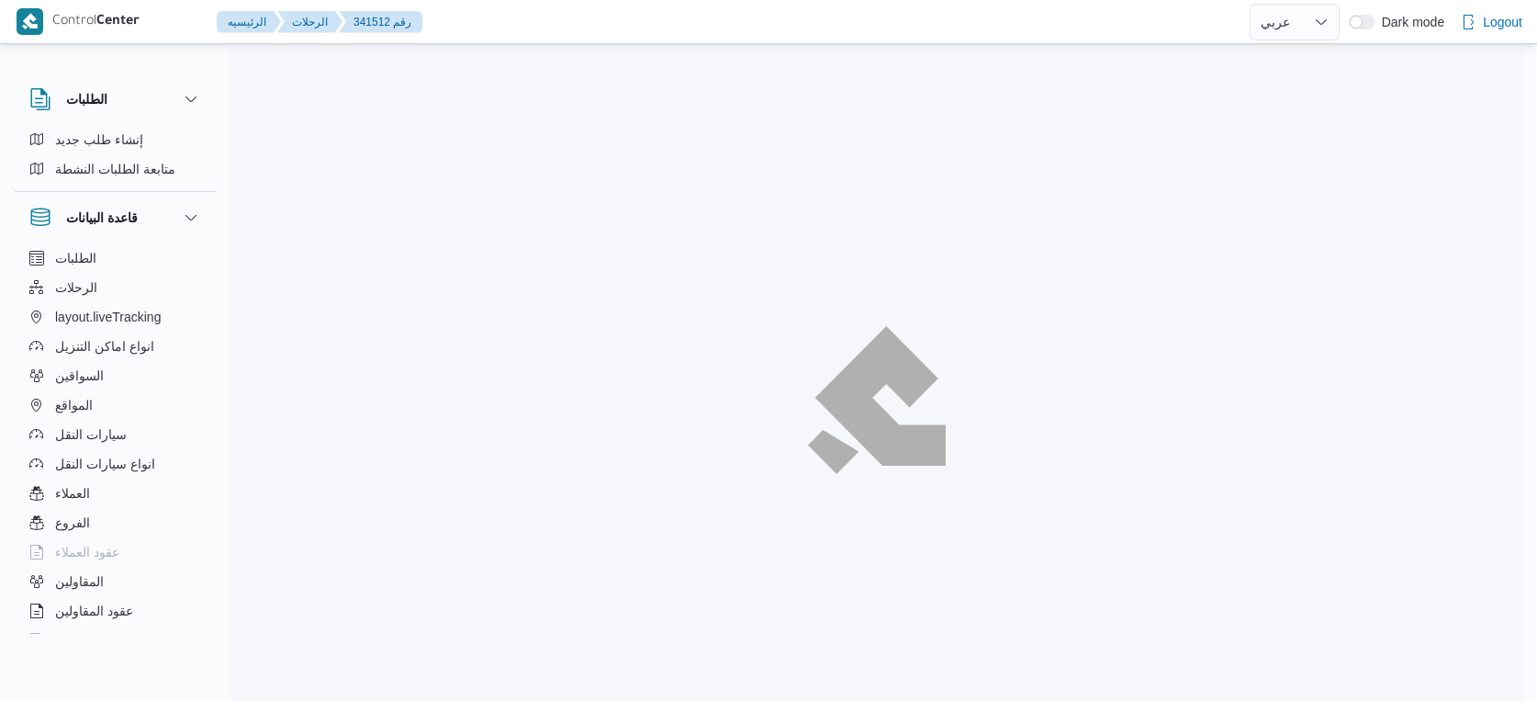
select select "ar"
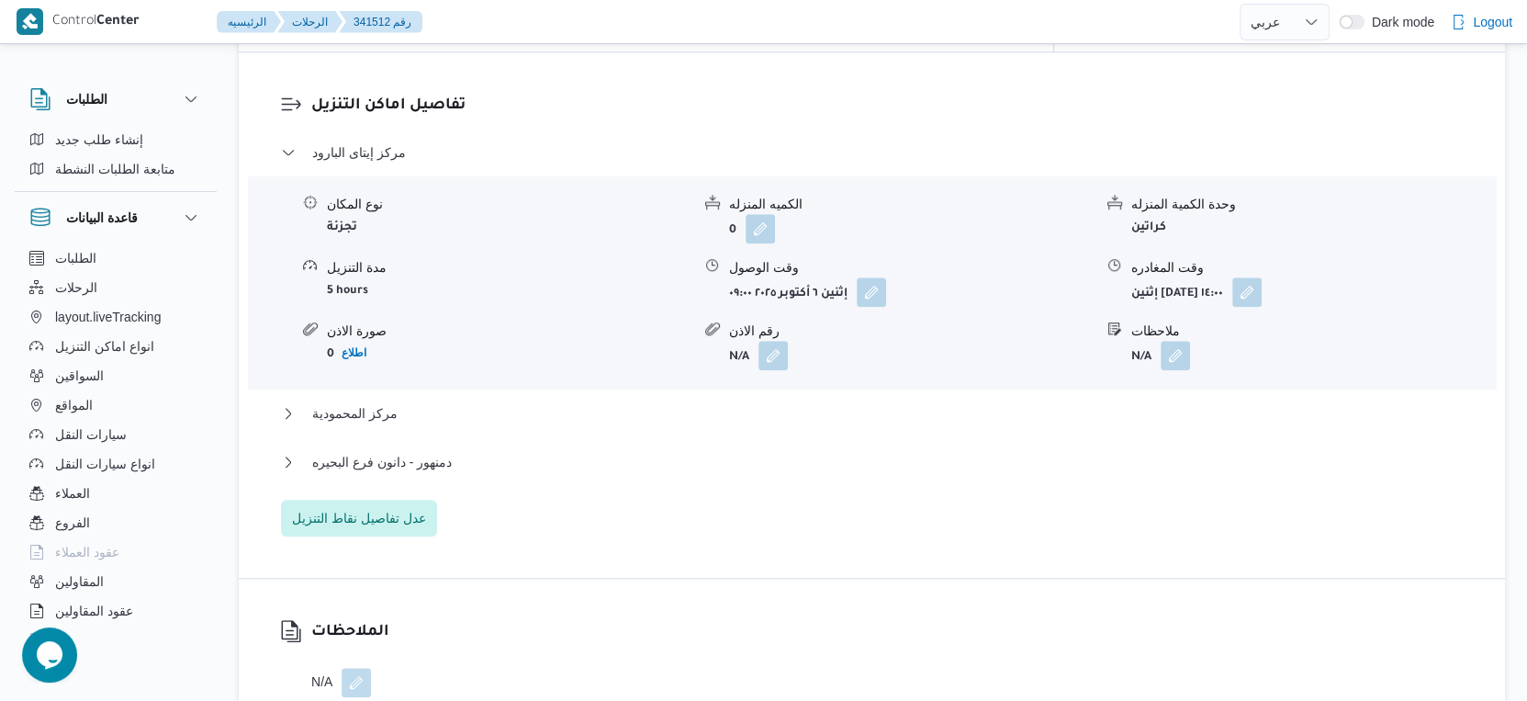
scroll to position [1531, 0]
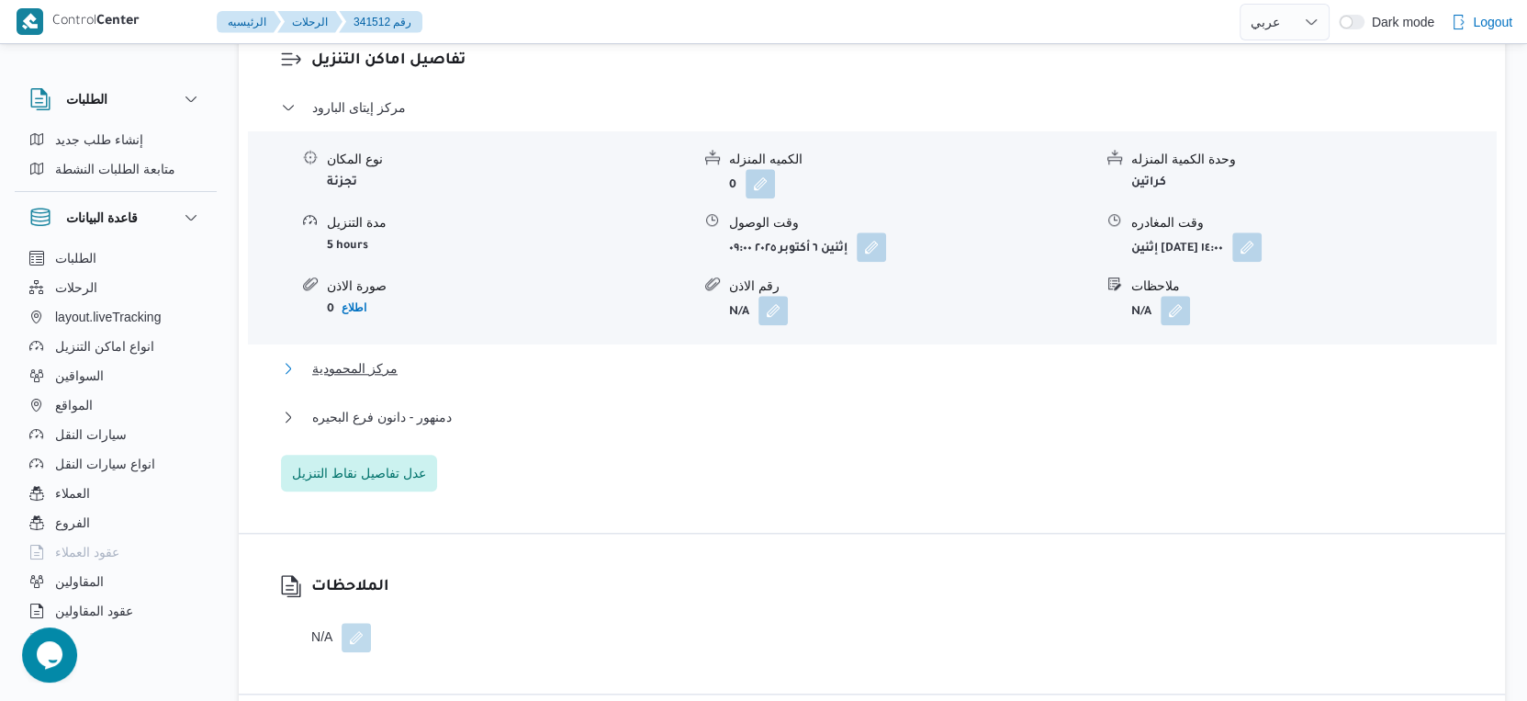
click at [423, 368] on button "مركز المحمودية" at bounding box center [872, 368] width 1183 height 22
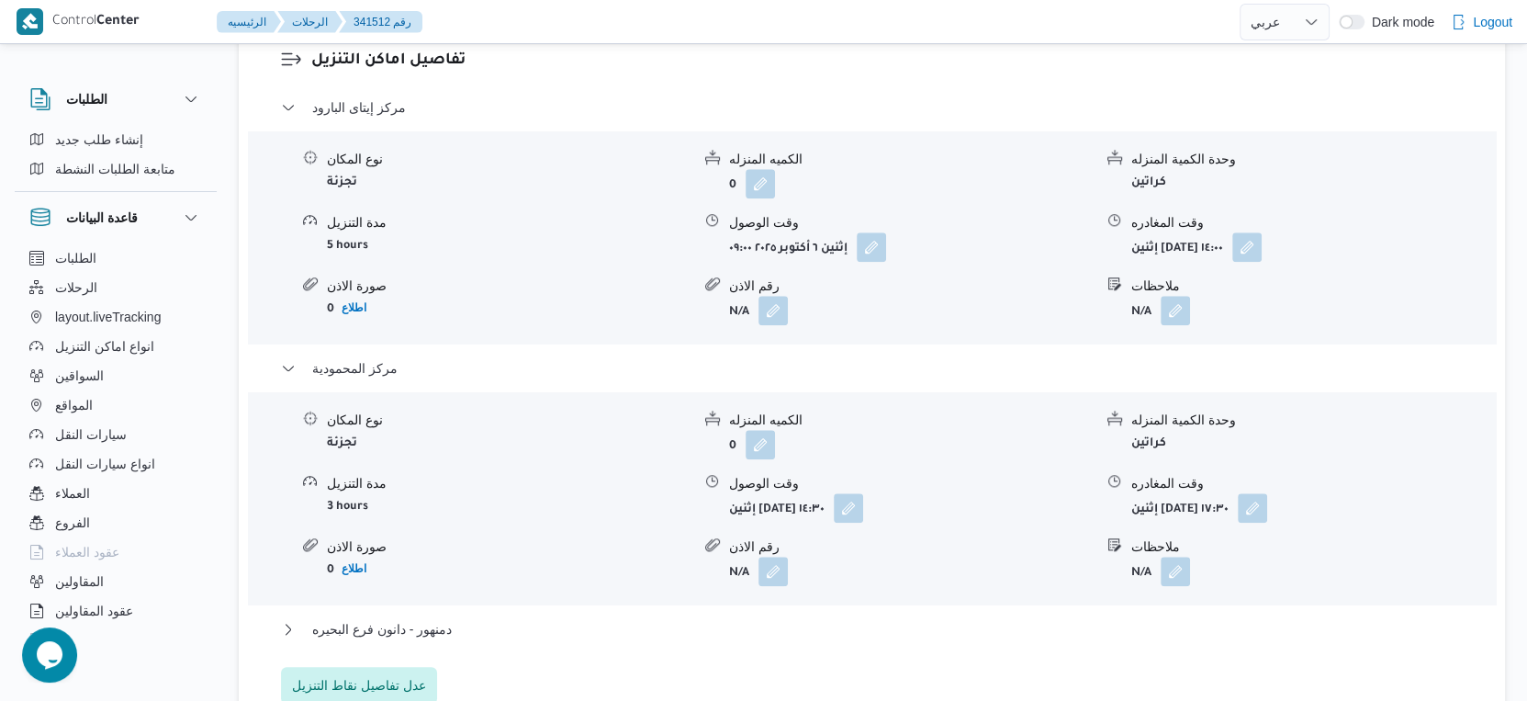
scroll to position [1735, 0]
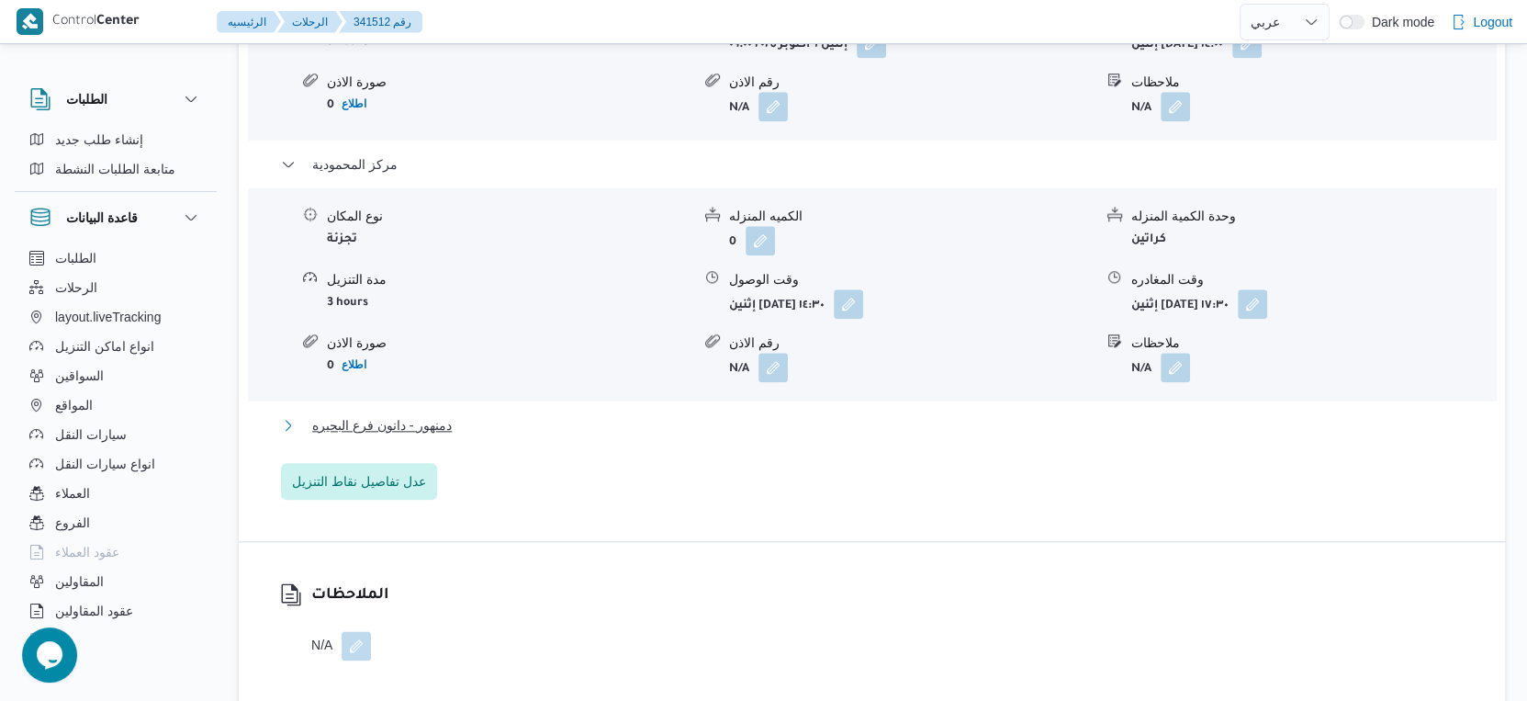
click at [456, 422] on button "دمنهور - دانون فرع البحيره" at bounding box center [872, 425] width 1183 height 22
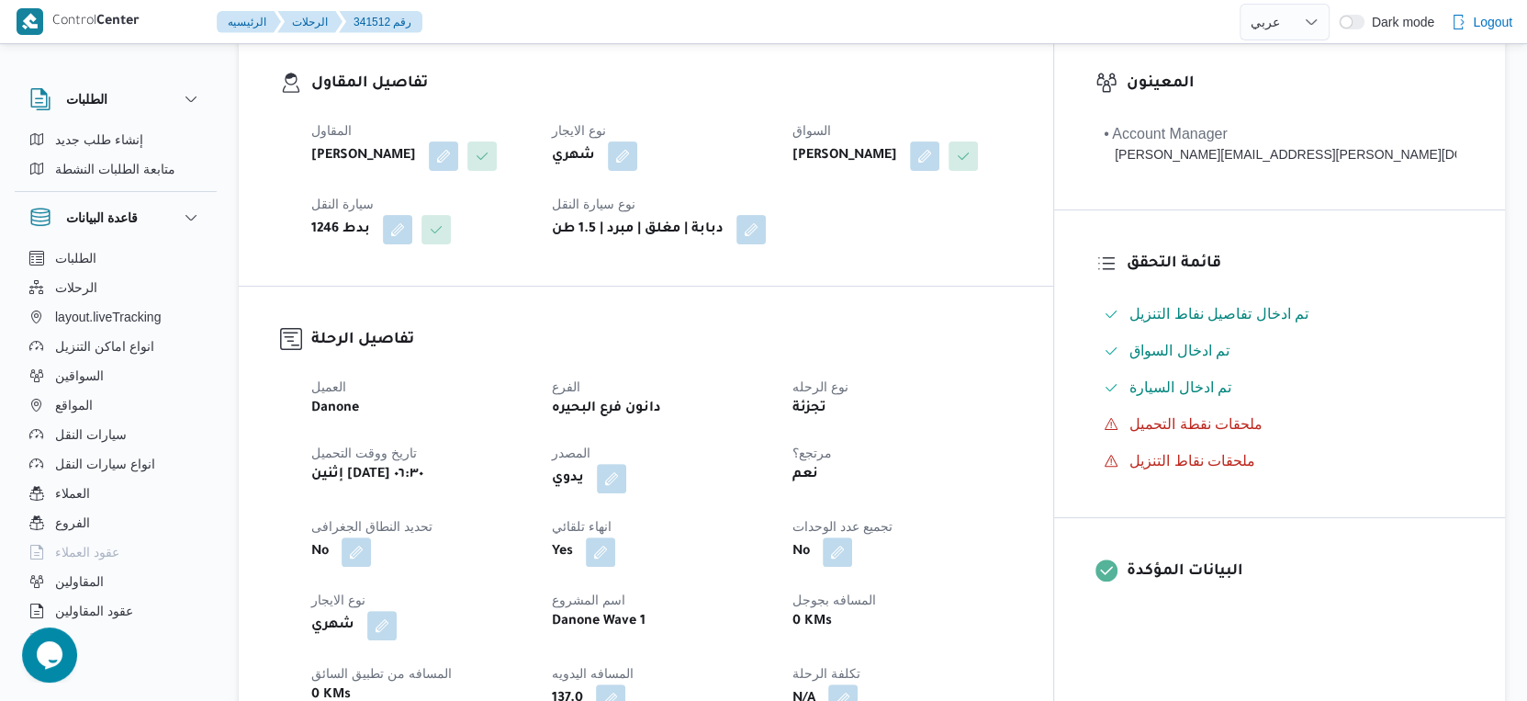
scroll to position [612, 0]
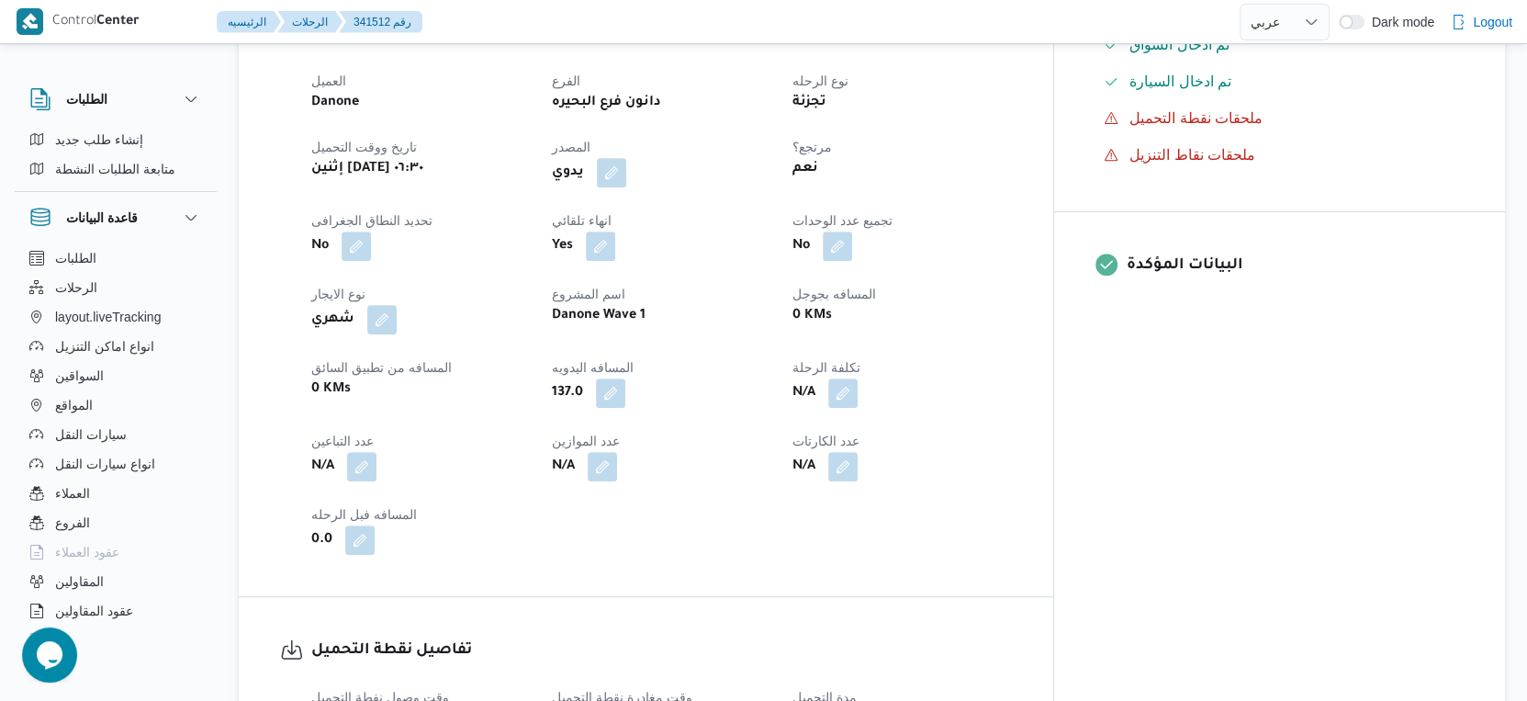
select select "ar"
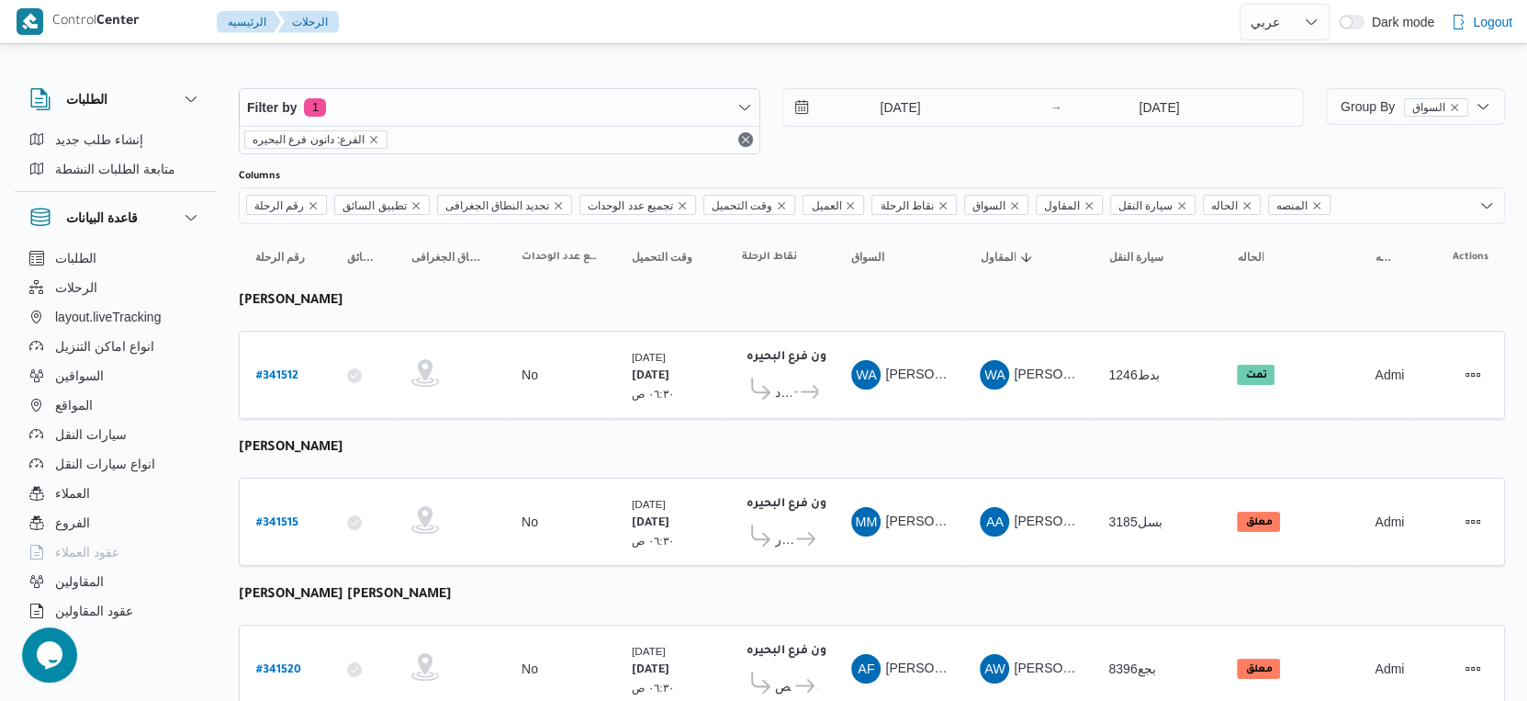
select select "ar"
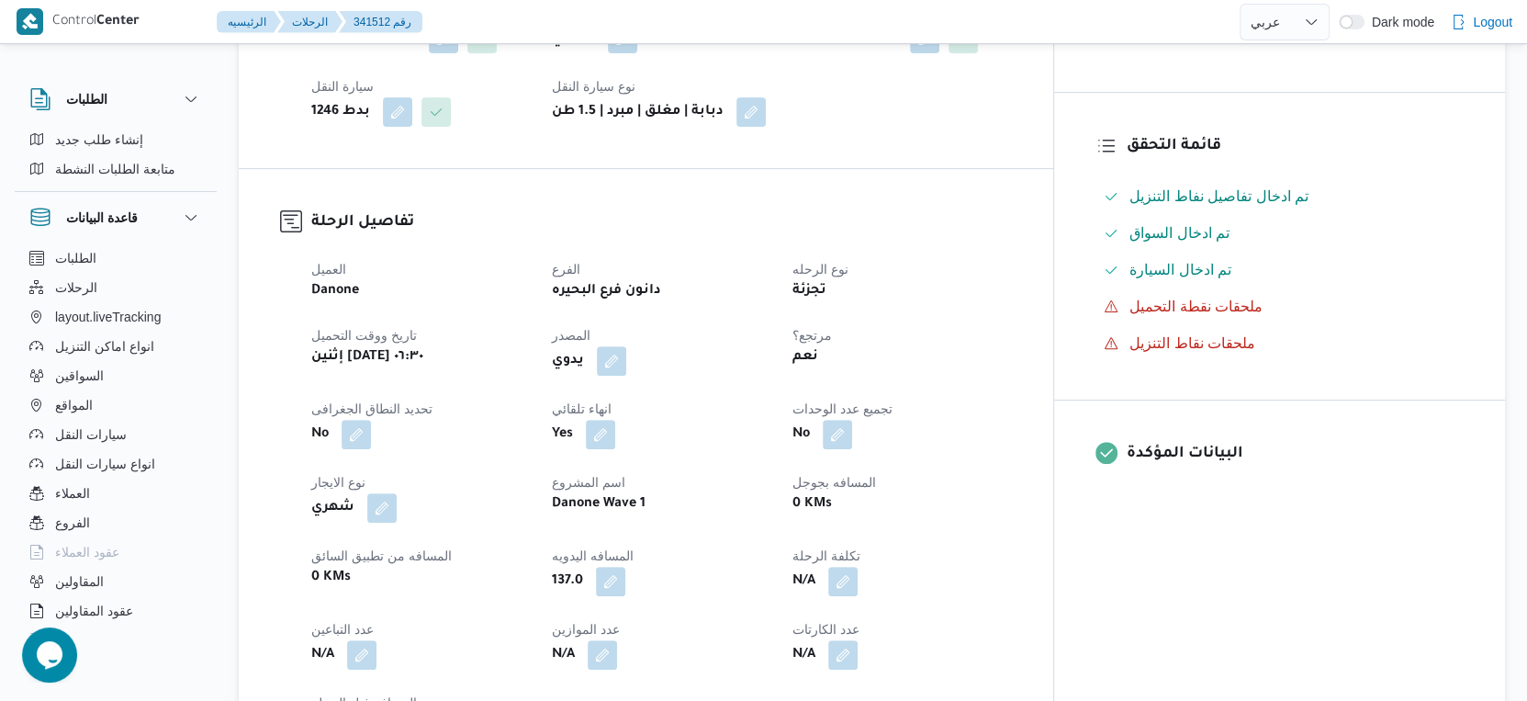
scroll to position [457, 0]
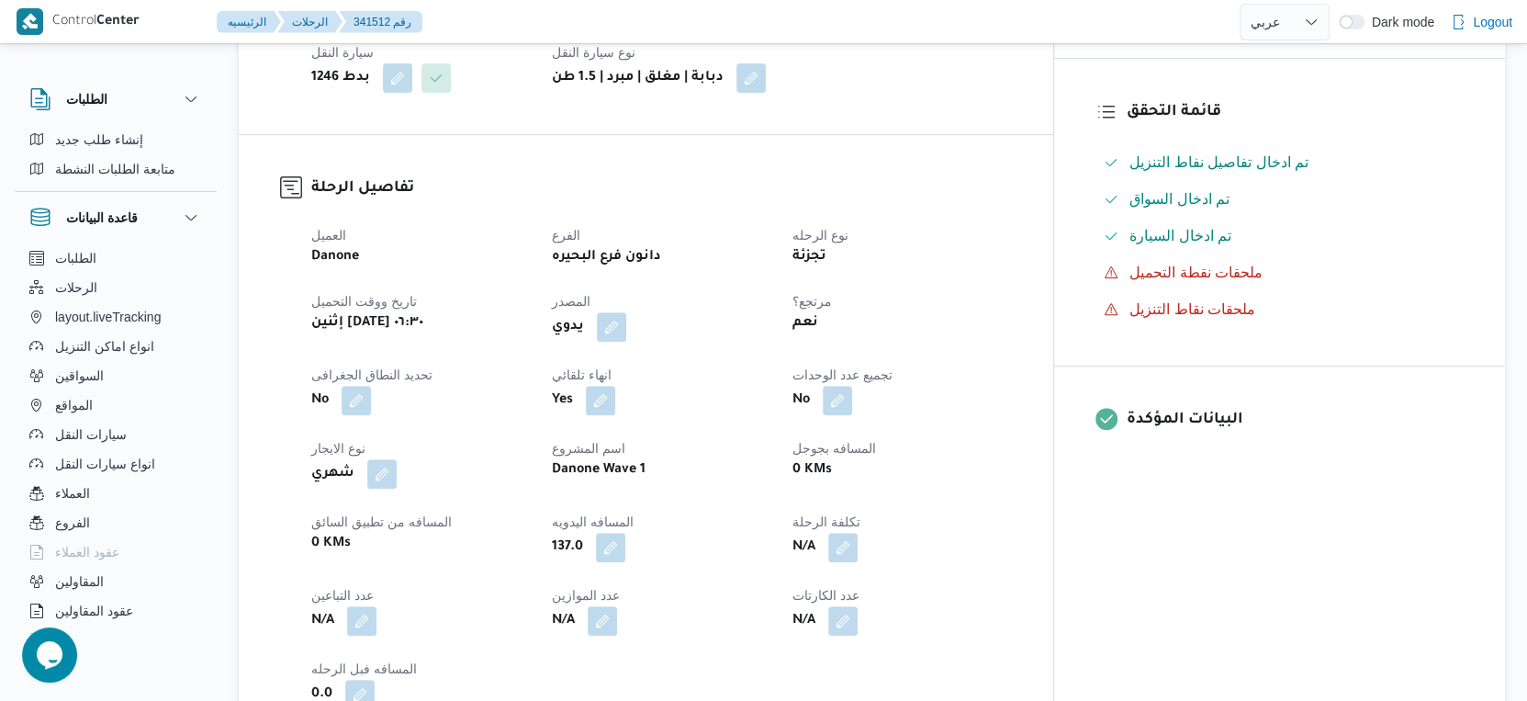
select select "ar"
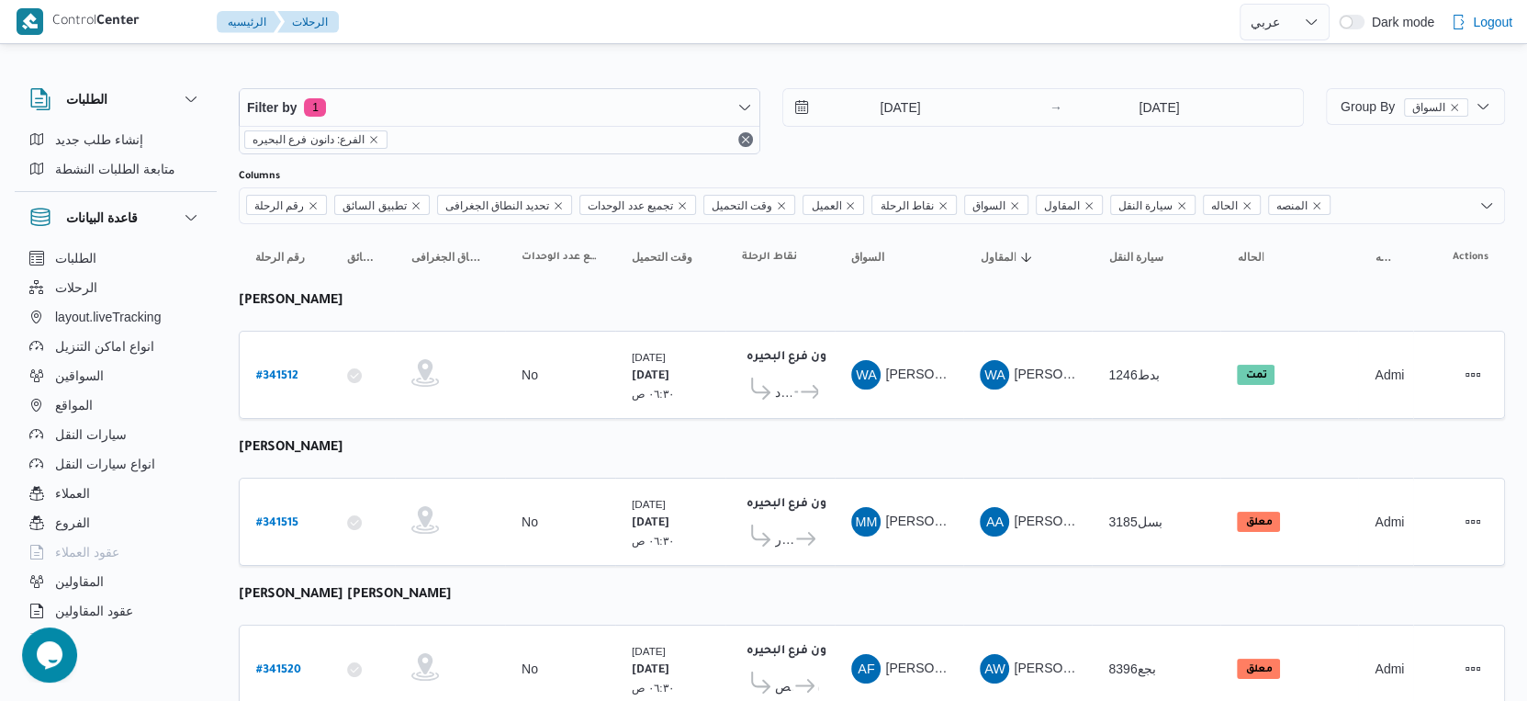
select select "ar"
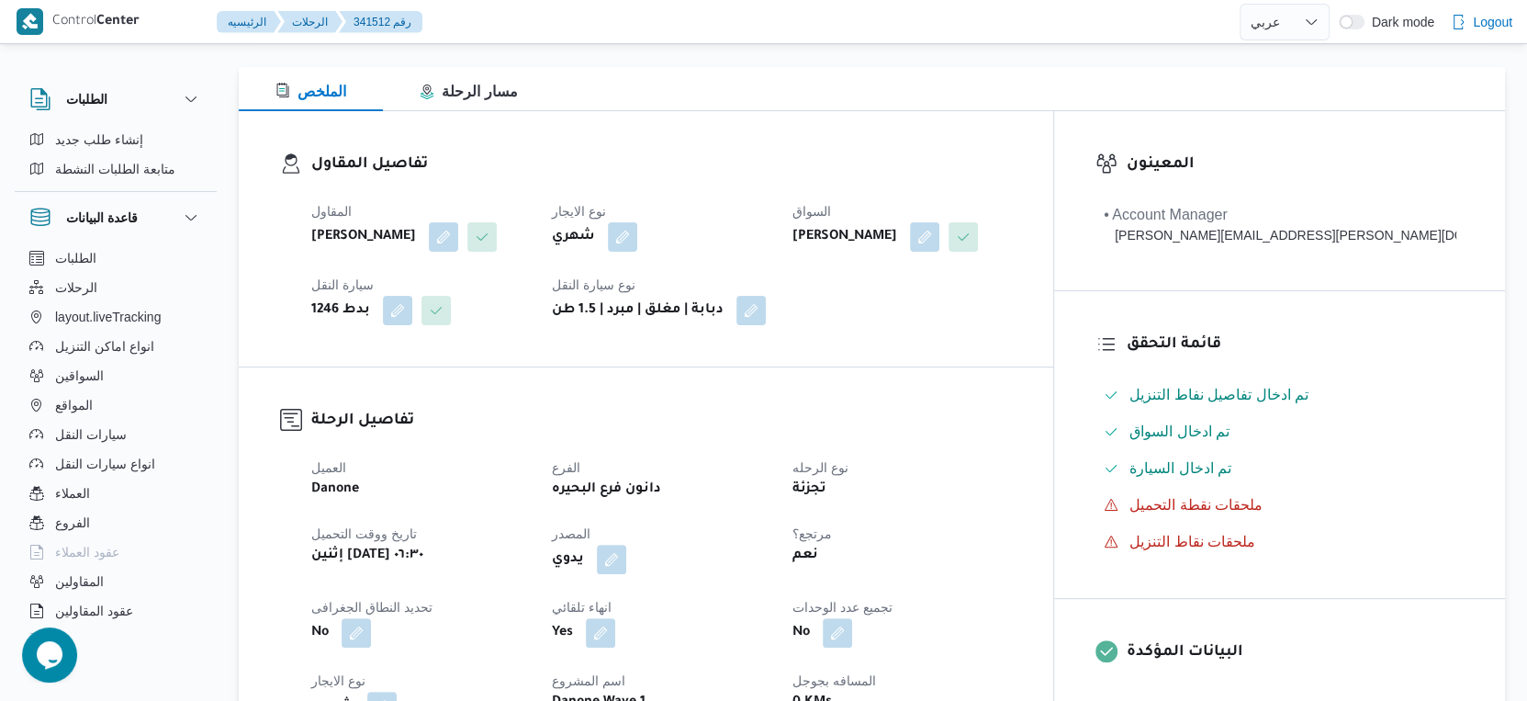
scroll to position [560, 0]
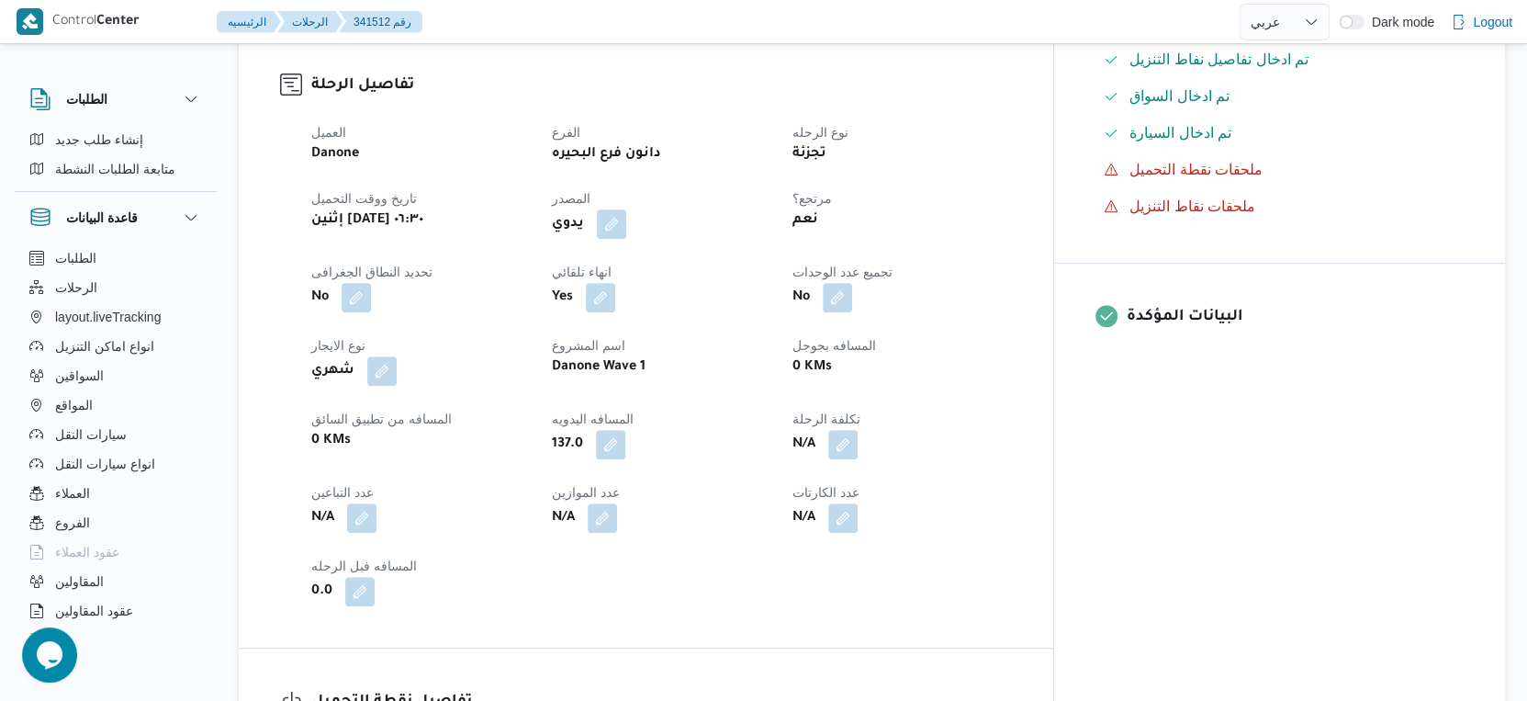
select select "ar"
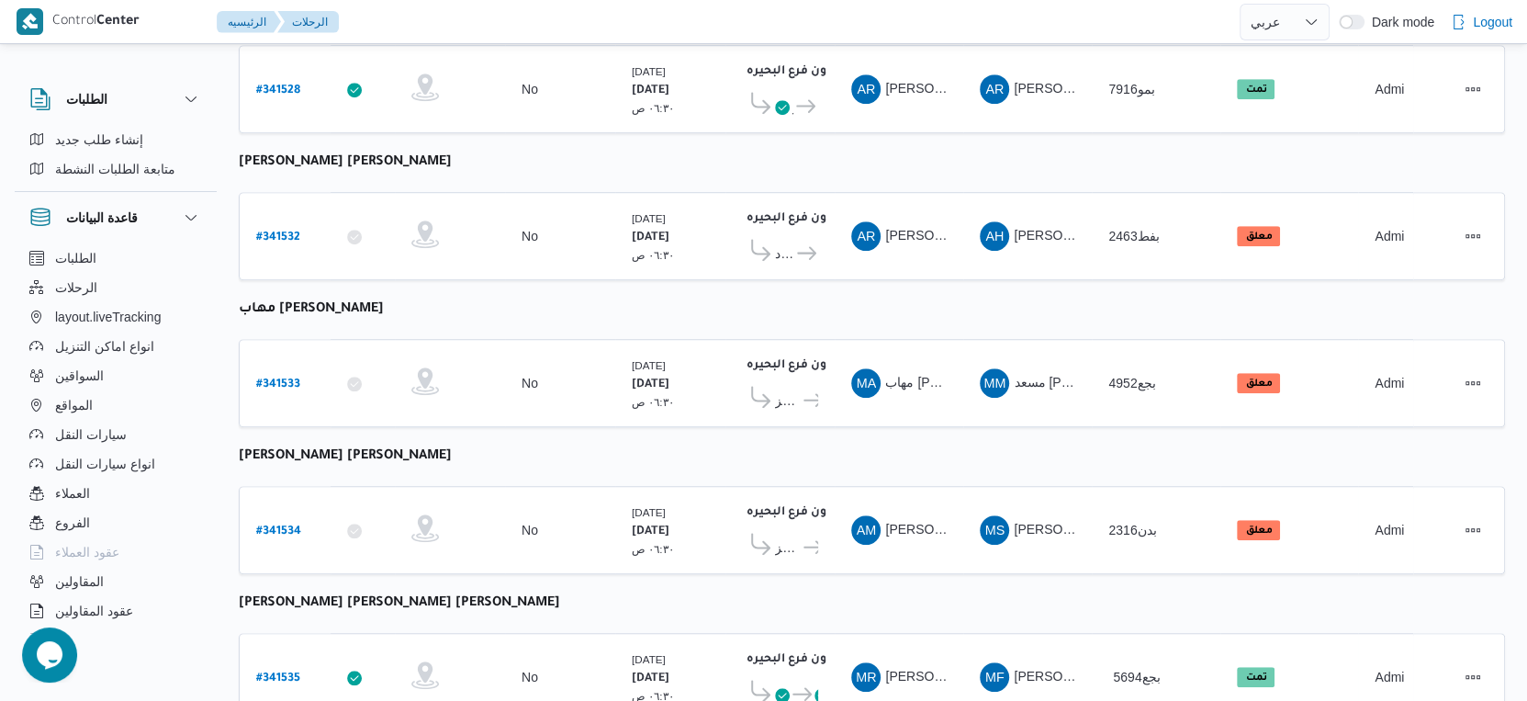
scroll to position [816, 0]
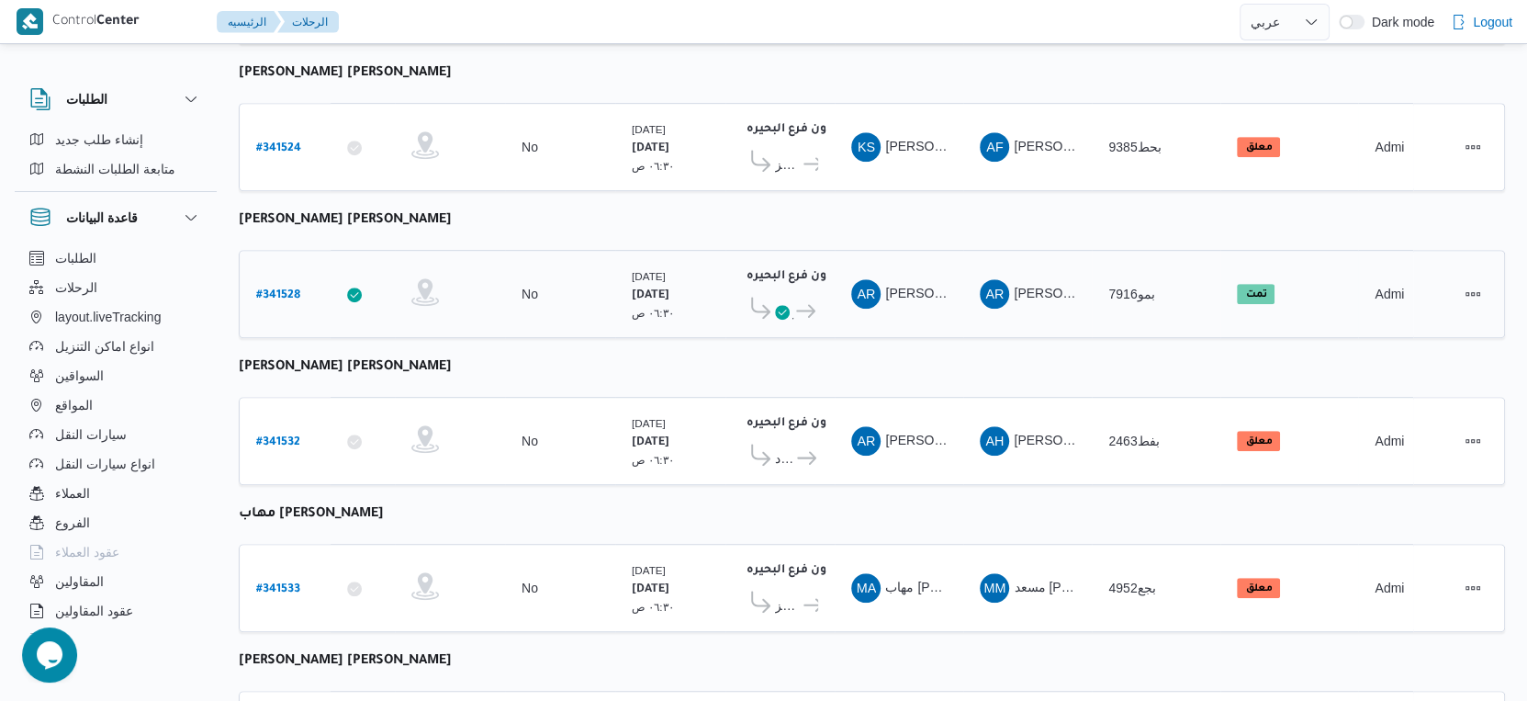
click at [283, 289] on b "# 341528" at bounding box center [278, 295] width 44 height 13
select select "ar"
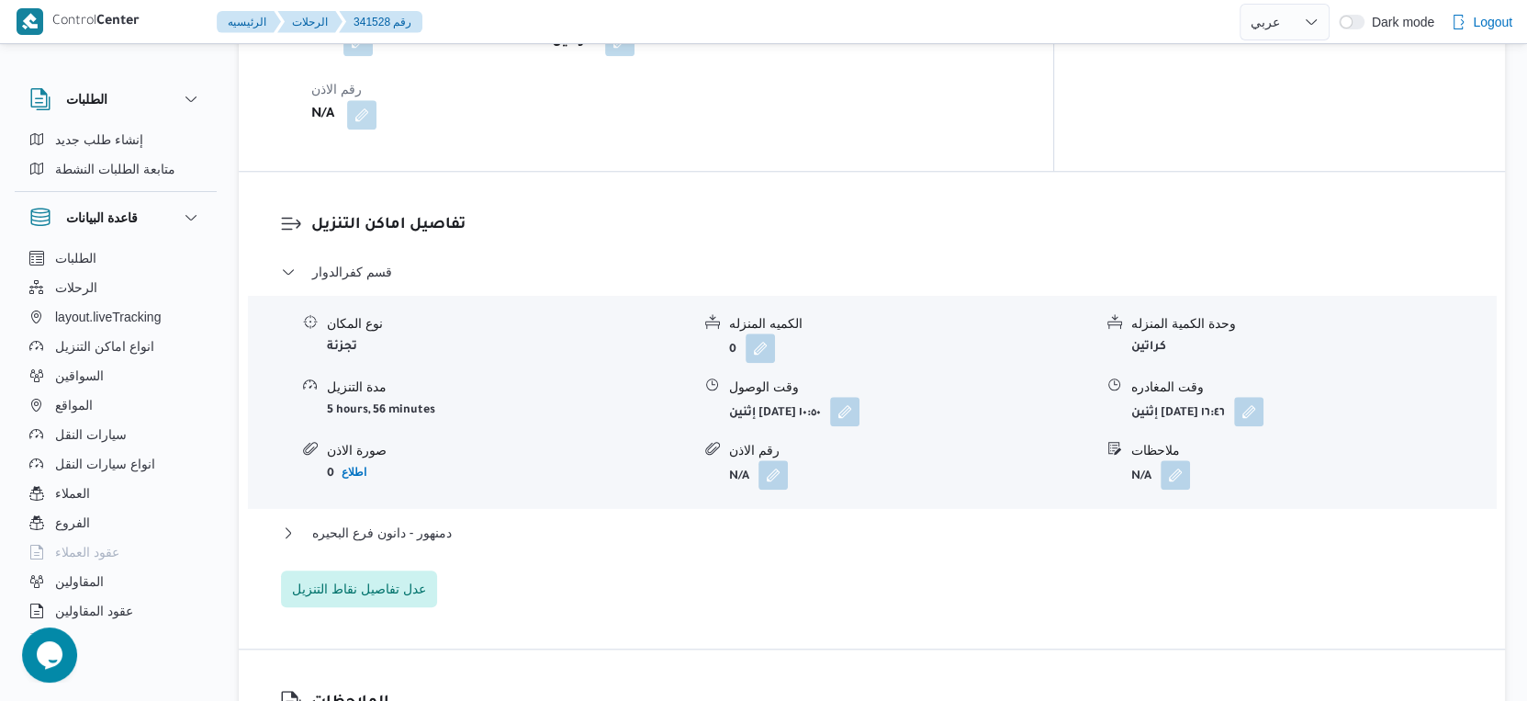
scroll to position [1428, 0]
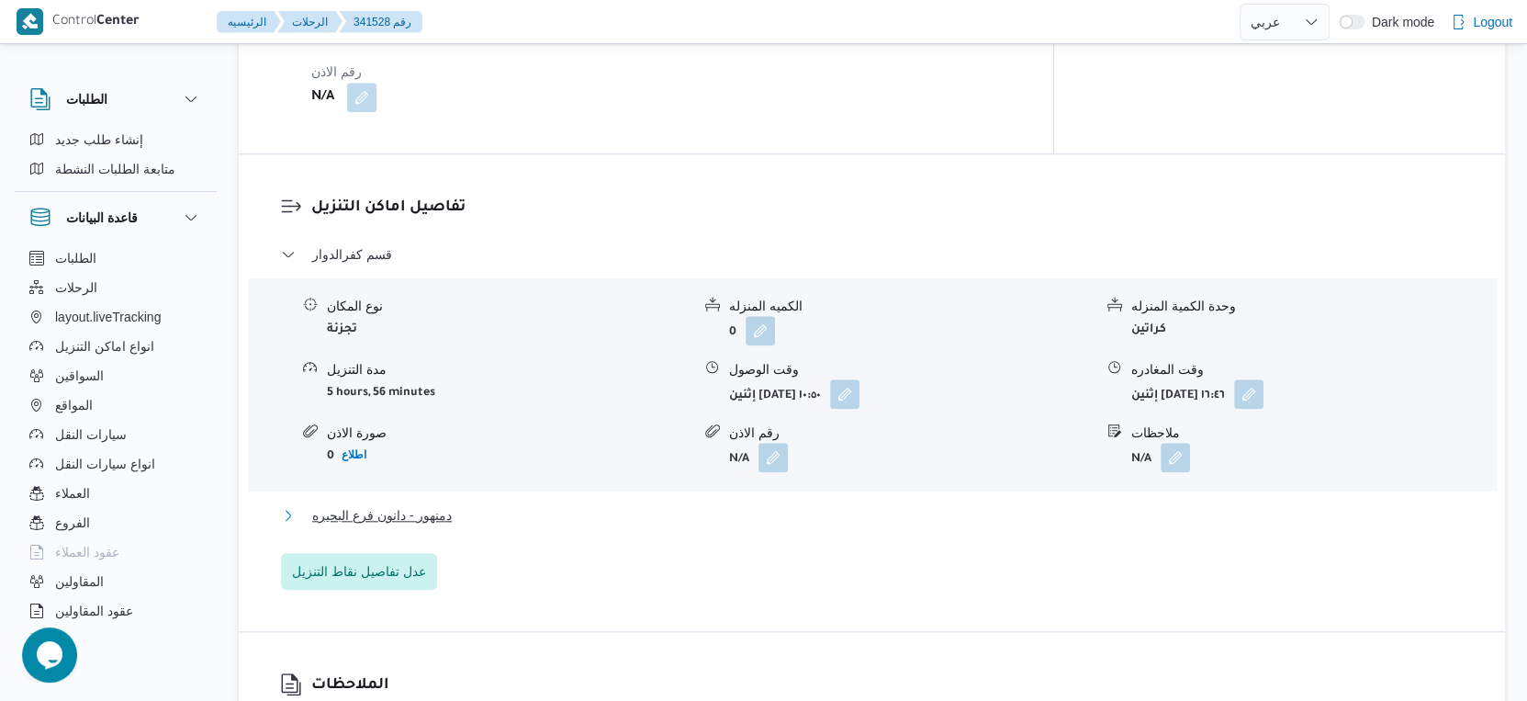
click at [499, 504] on button "دمنهور - دانون فرع البحيره" at bounding box center [872, 515] width 1183 height 22
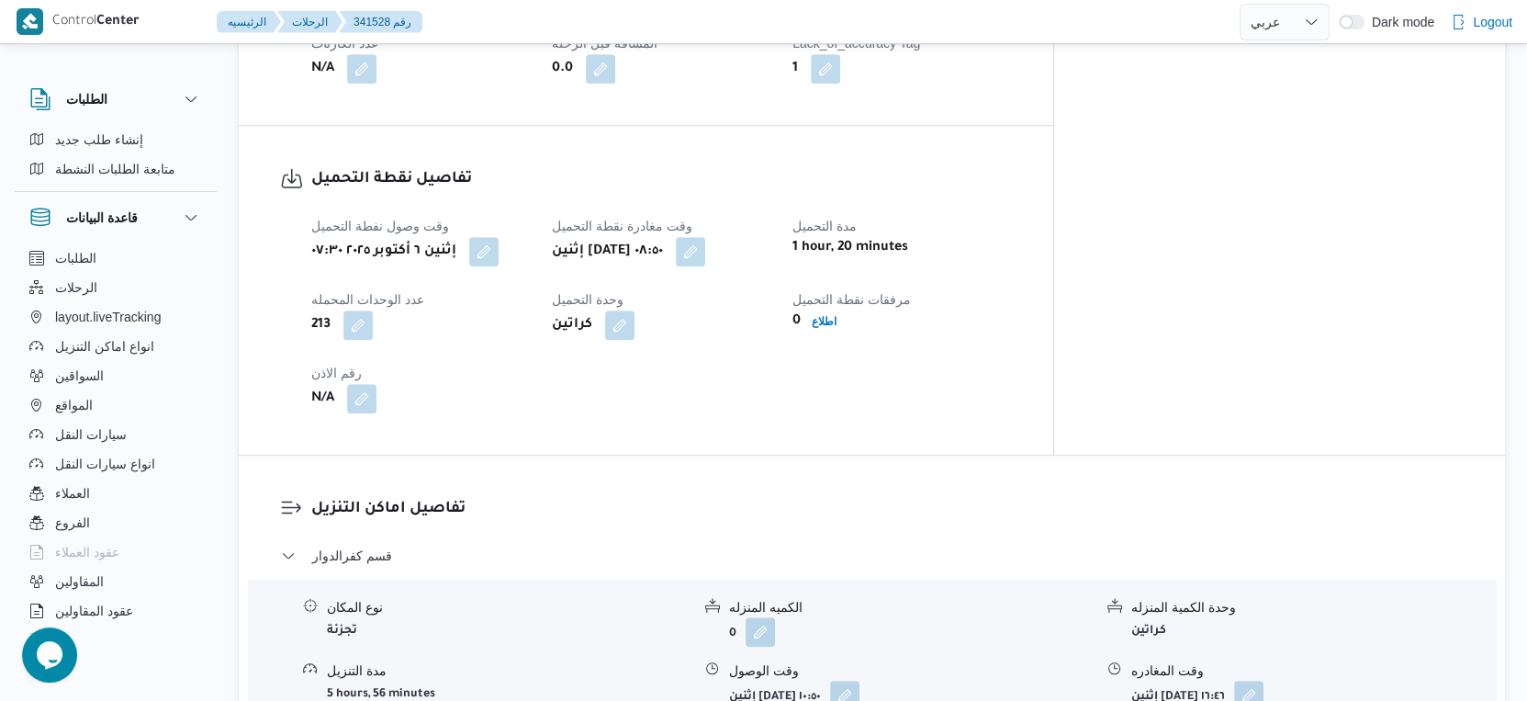
scroll to position [1122, 0]
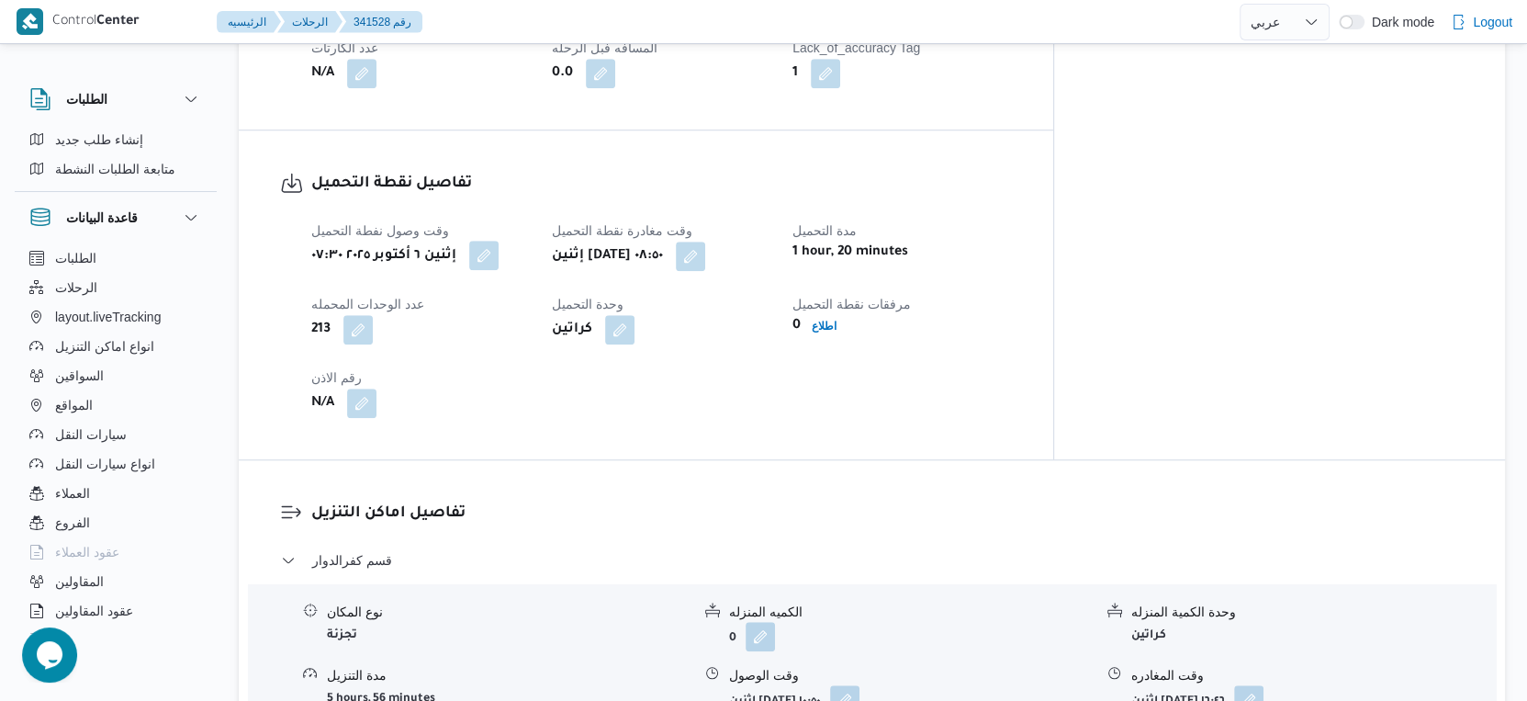
click at [485, 241] on button "button" at bounding box center [483, 255] width 29 height 29
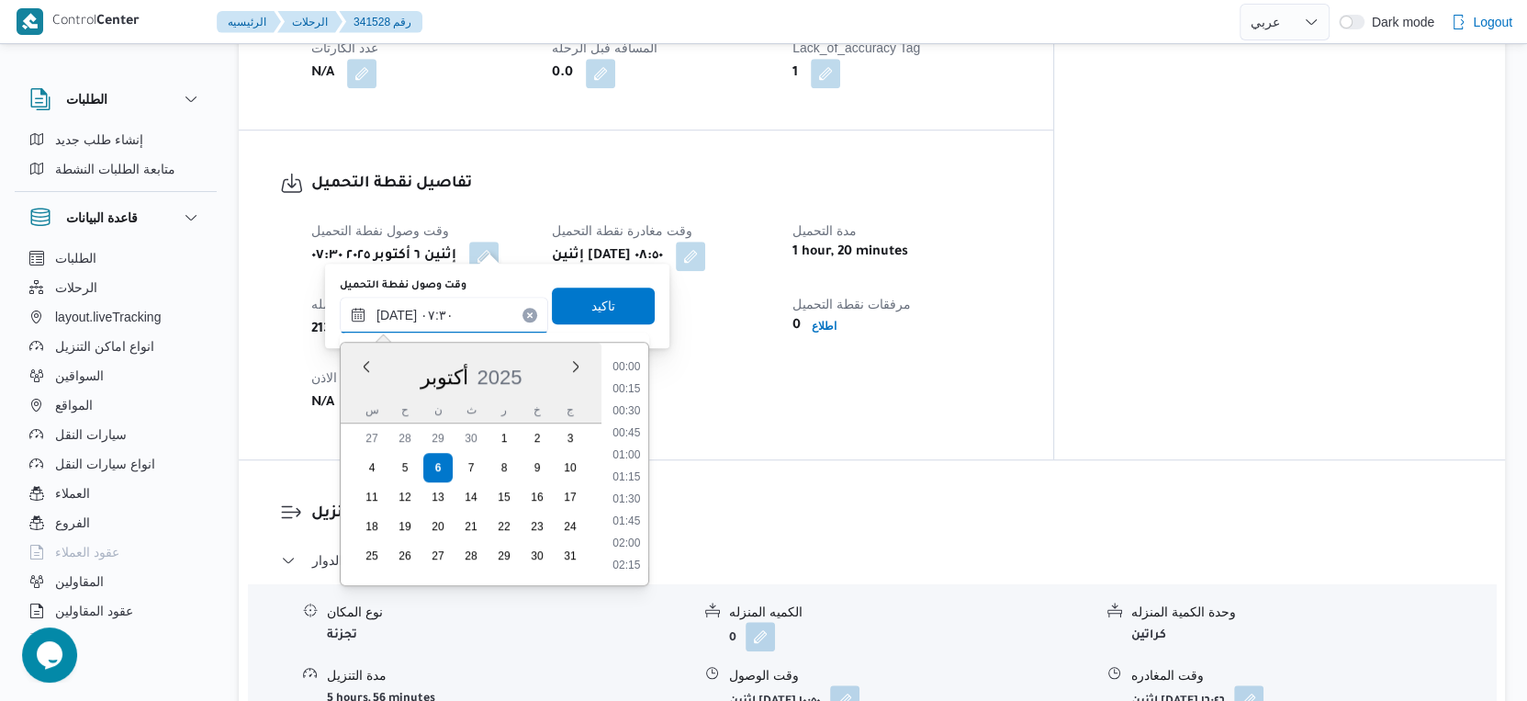
click at [393, 311] on input "[DATE] ٠٧:٣٠" at bounding box center [444, 315] width 208 height 37
type input "[DATE] ٠٧:٢٥"
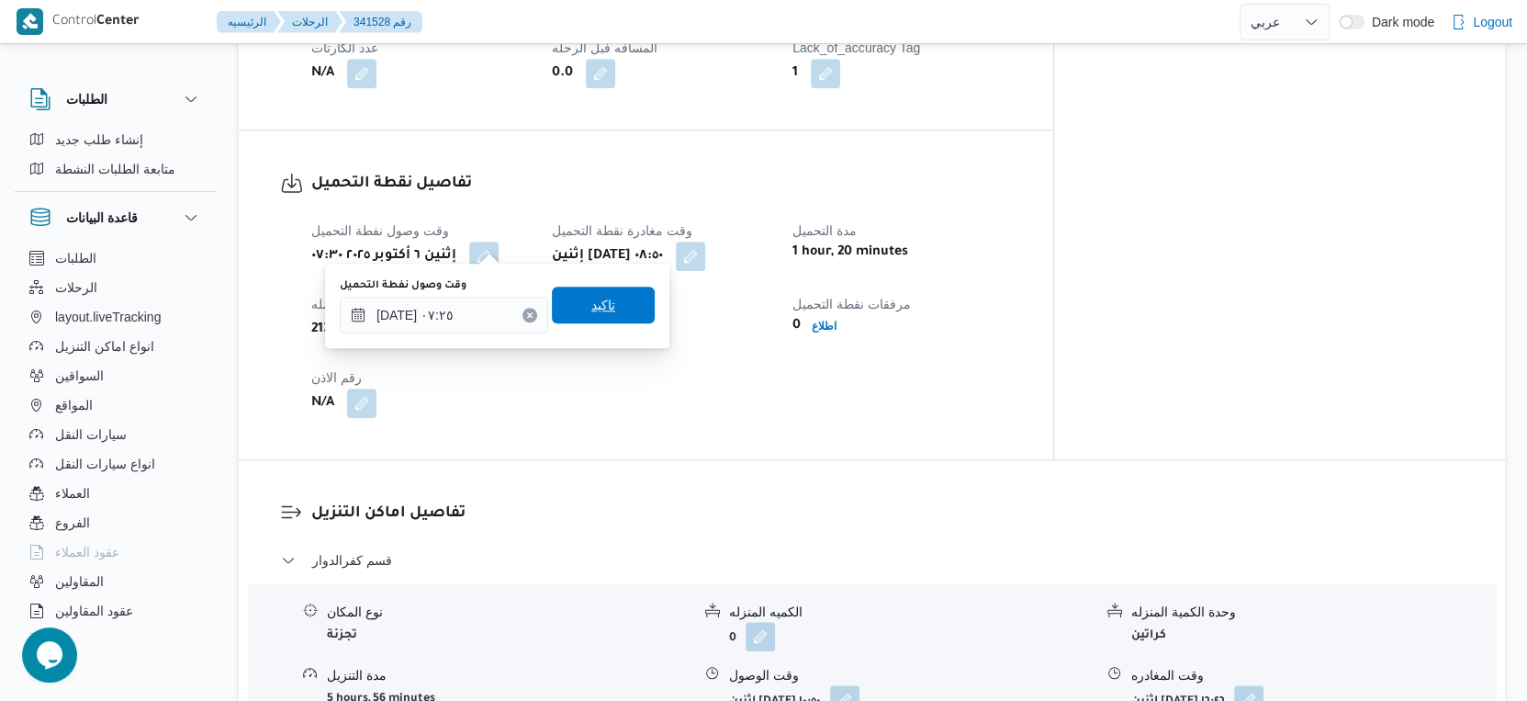
click at [591, 302] on span "تاكيد" at bounding box center [603, 305] width 24 height 22
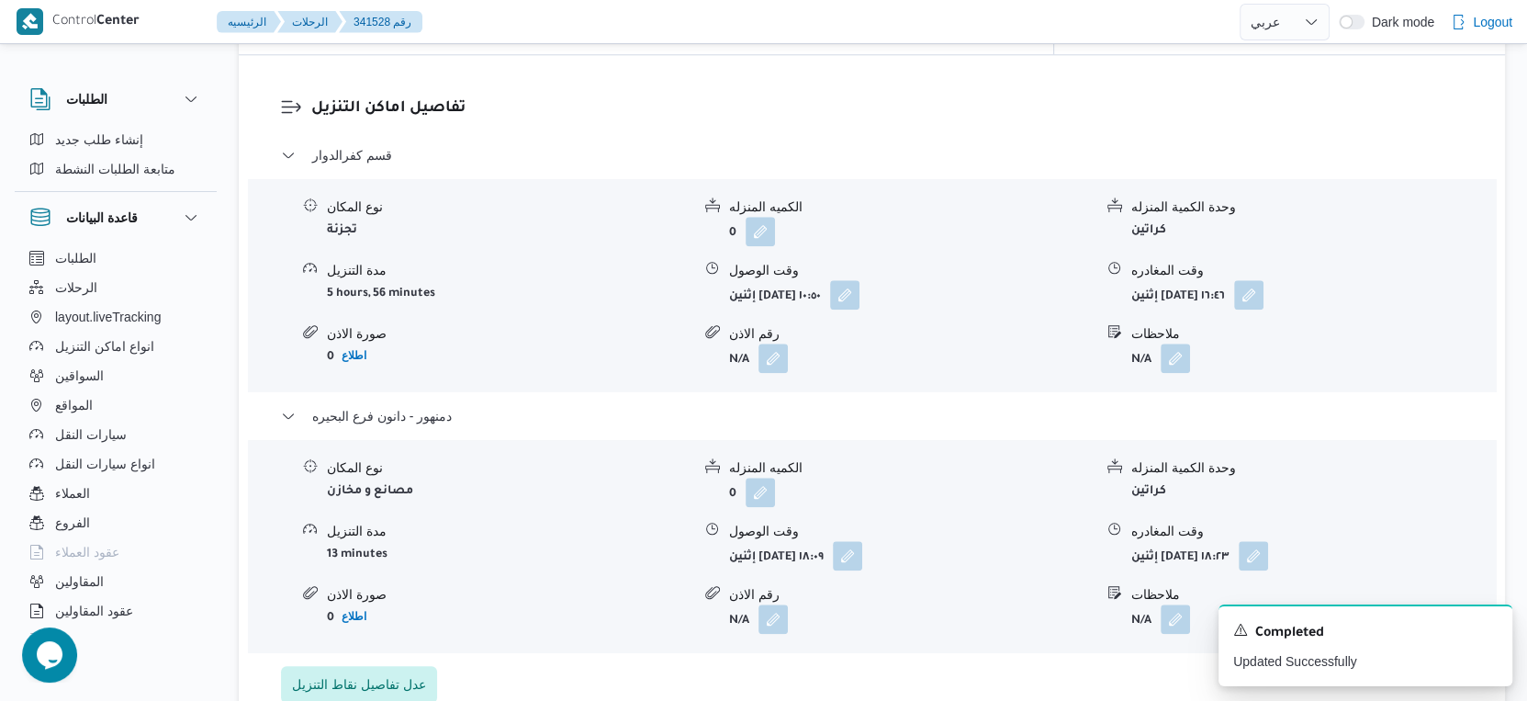
scroll to position [1531, 0]
click at [862, 536] on button "button" at bounding box center [847, 550] width 29 height 29
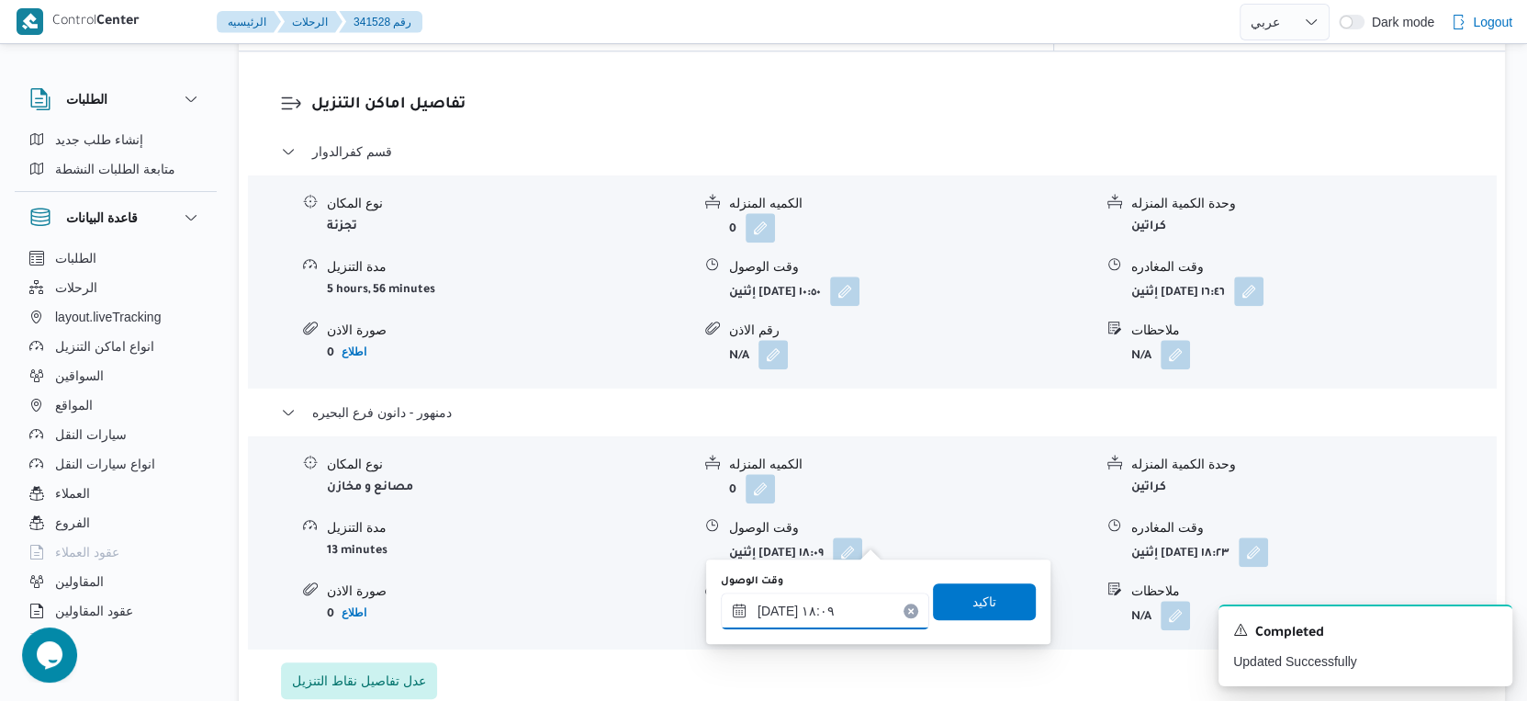
click at [824, 602] on input "[DATE] ١٨:٠٩" at bounding box center [825, 610] width 208 height 37
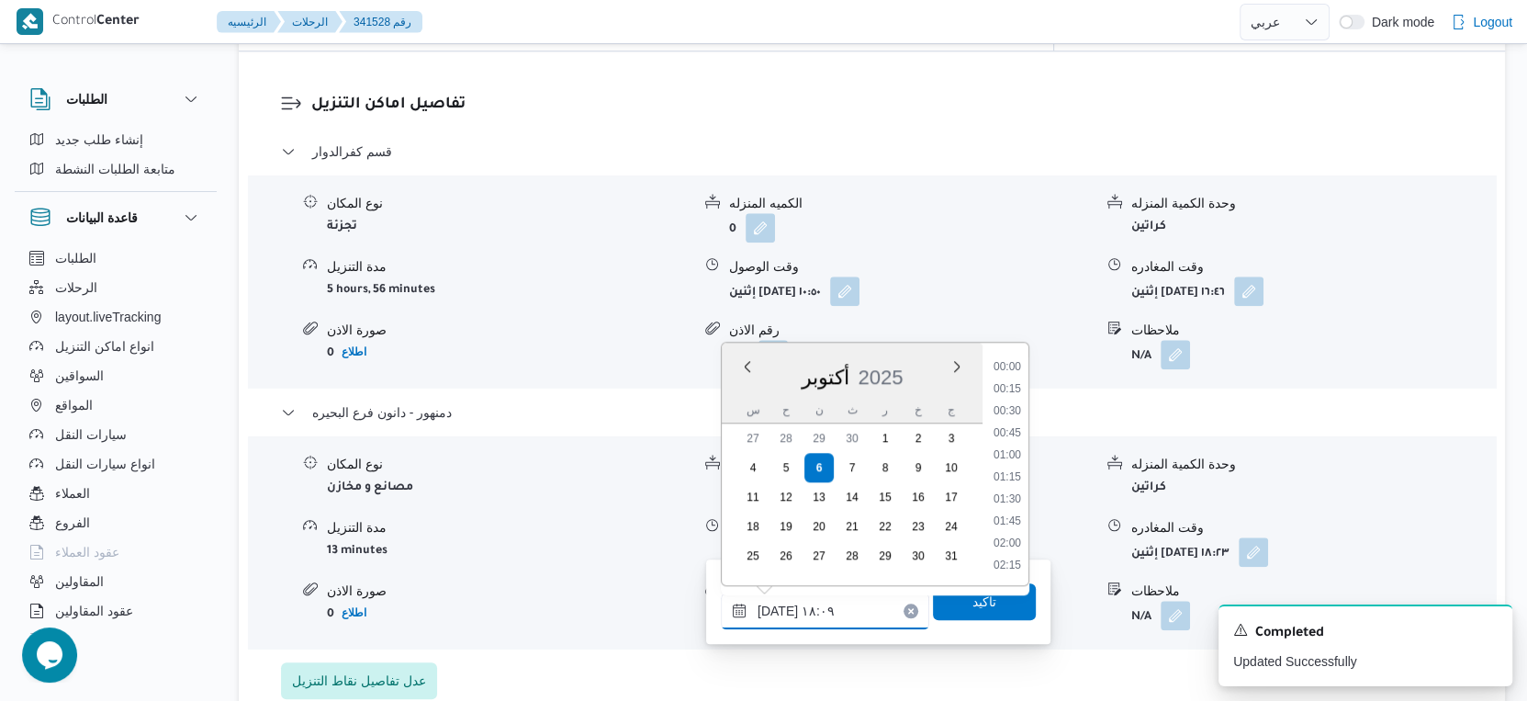
scroll to position [1473, 0]
click at [1014, 454] on li "17:45" at bounding box center [1007, 458] width 42 height 18
type input "[DATE] ١٧:٤٥"
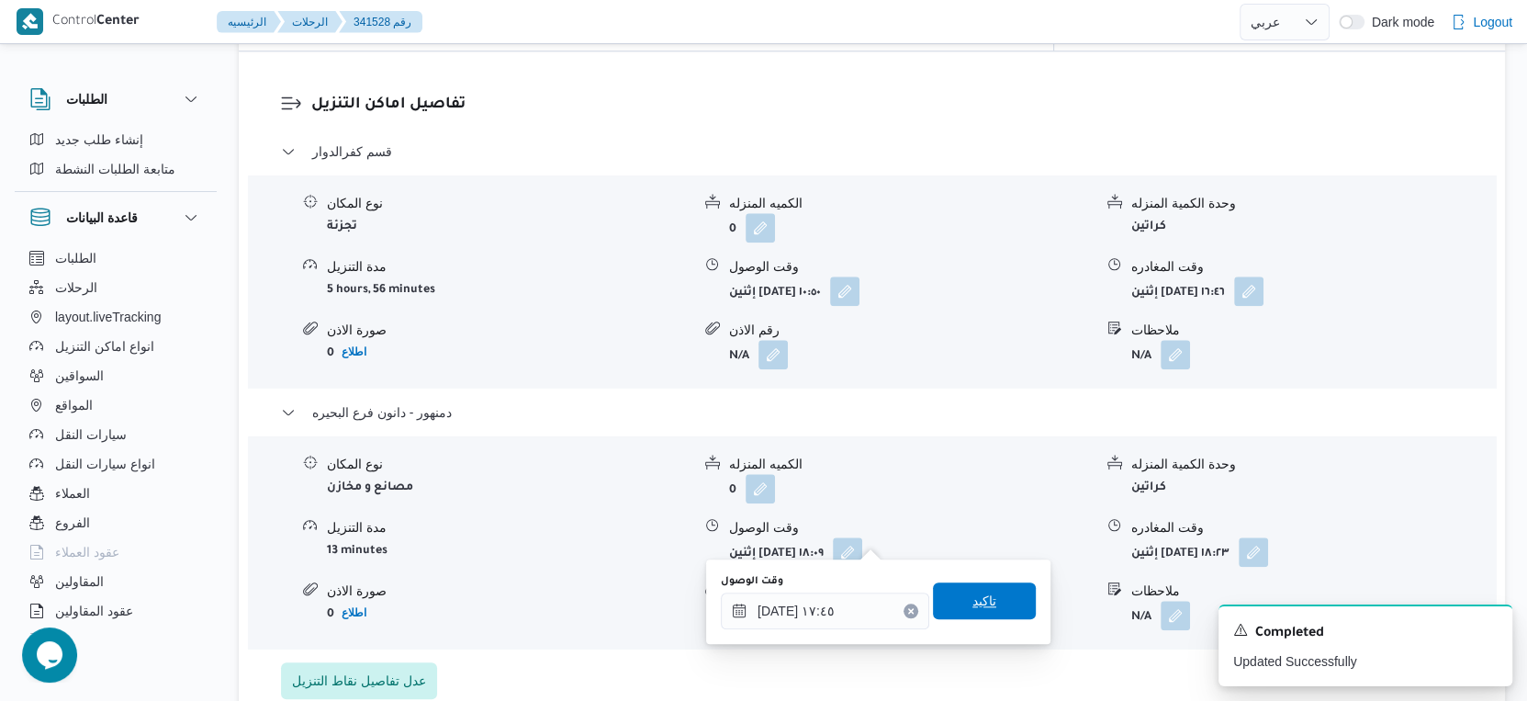
click at [987, 599] on span "تاكيد" at bounding box center [984, 600] width 103 height 37
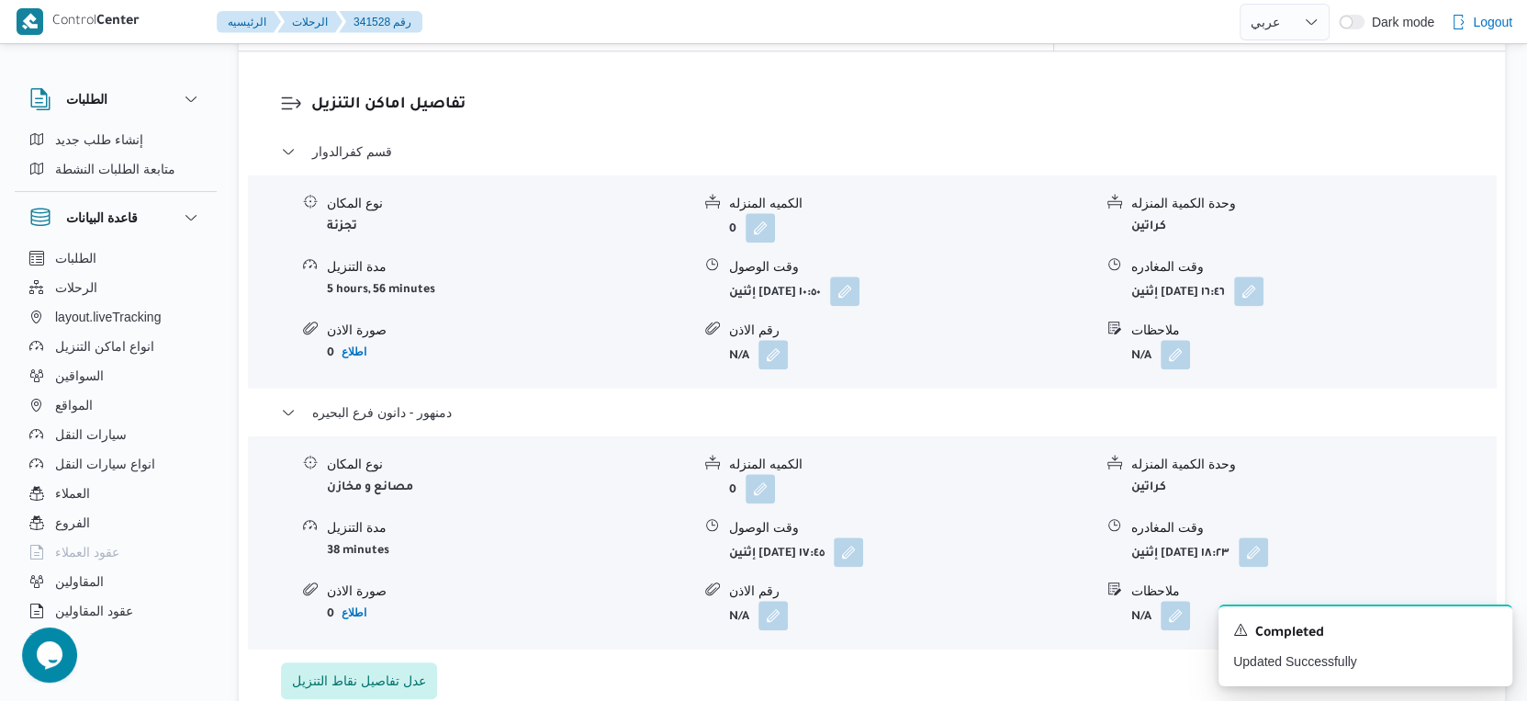
scroll to position [1632, 0]
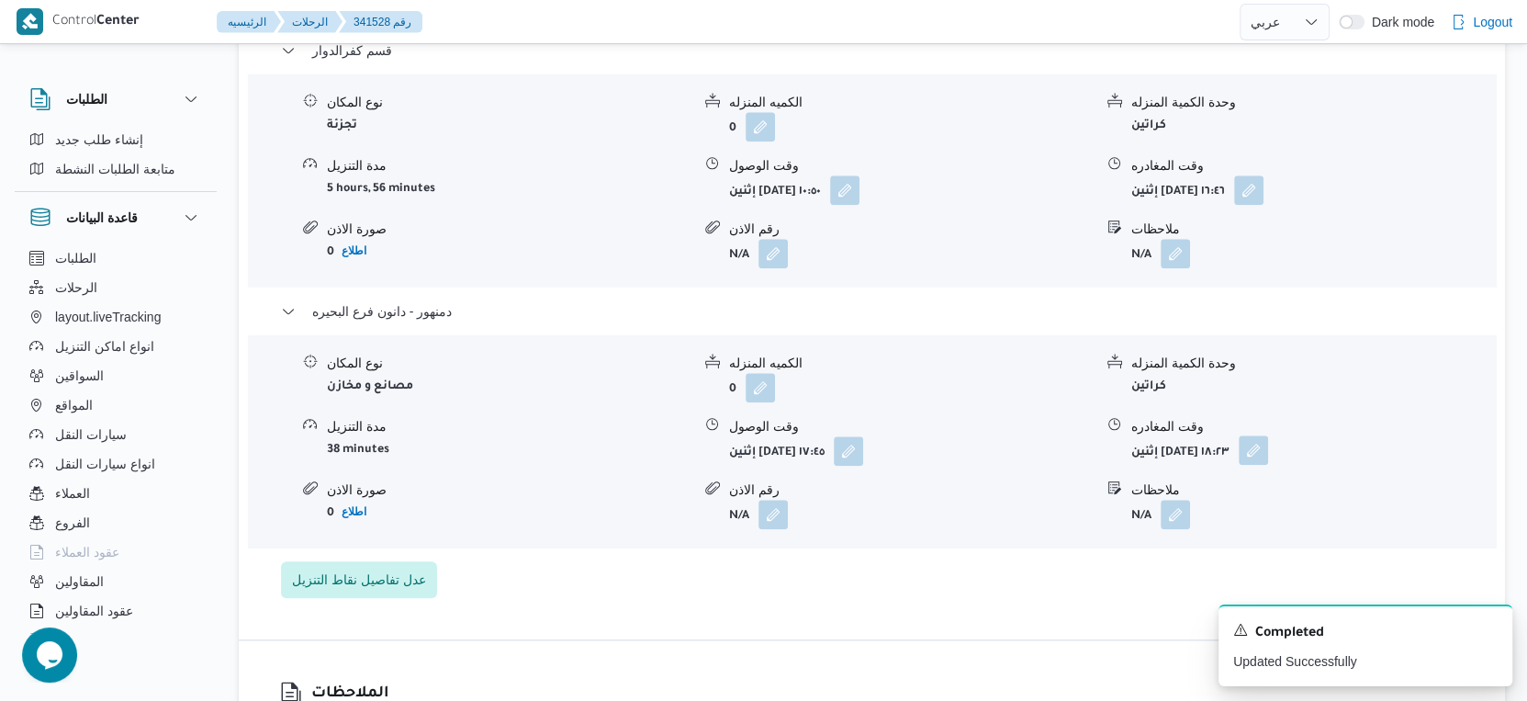
click at [1268, 435] on button "button" at bounding box center [1253, 449] width 29 height 29
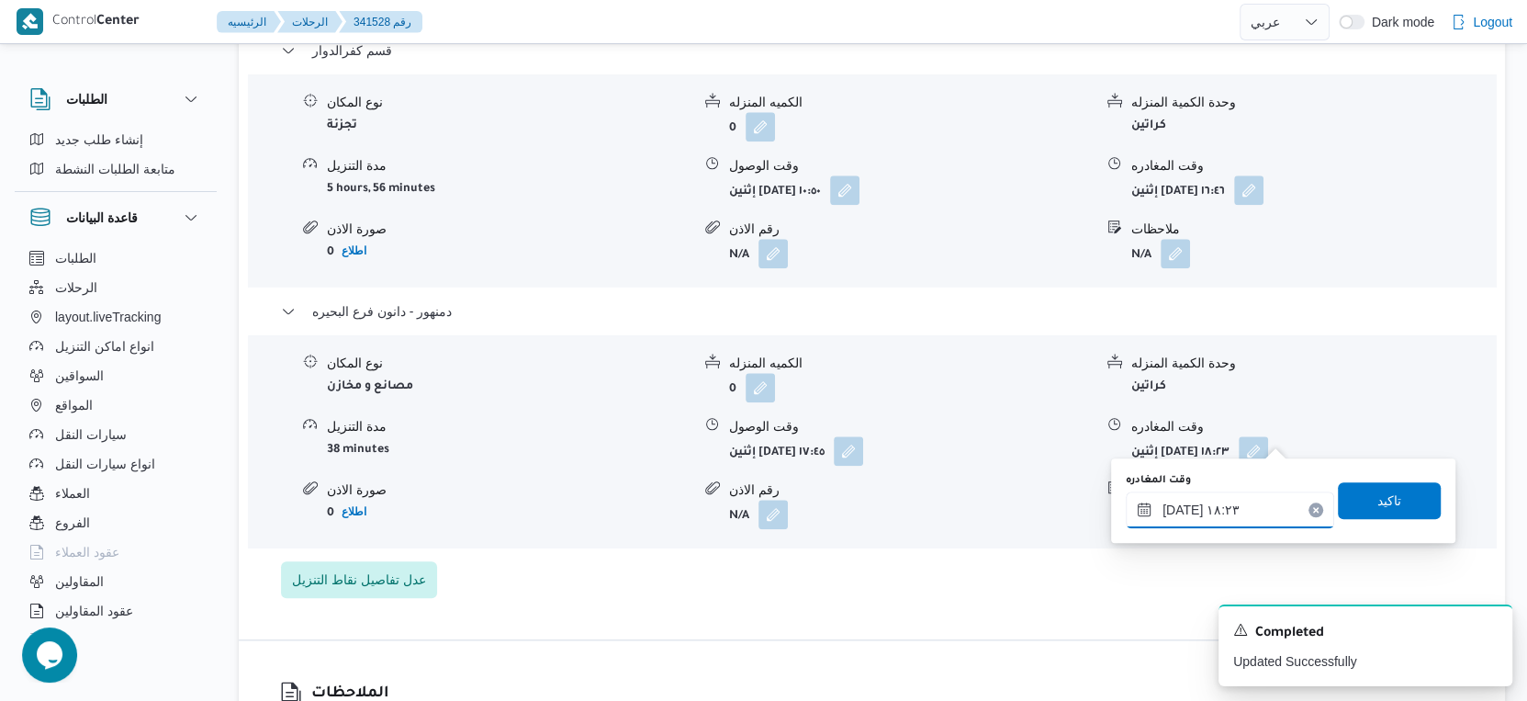
click at [1243, 523] on input "[DATE] ١٨:٢٣" at bounding box center [1230, 509] width 208 height 37
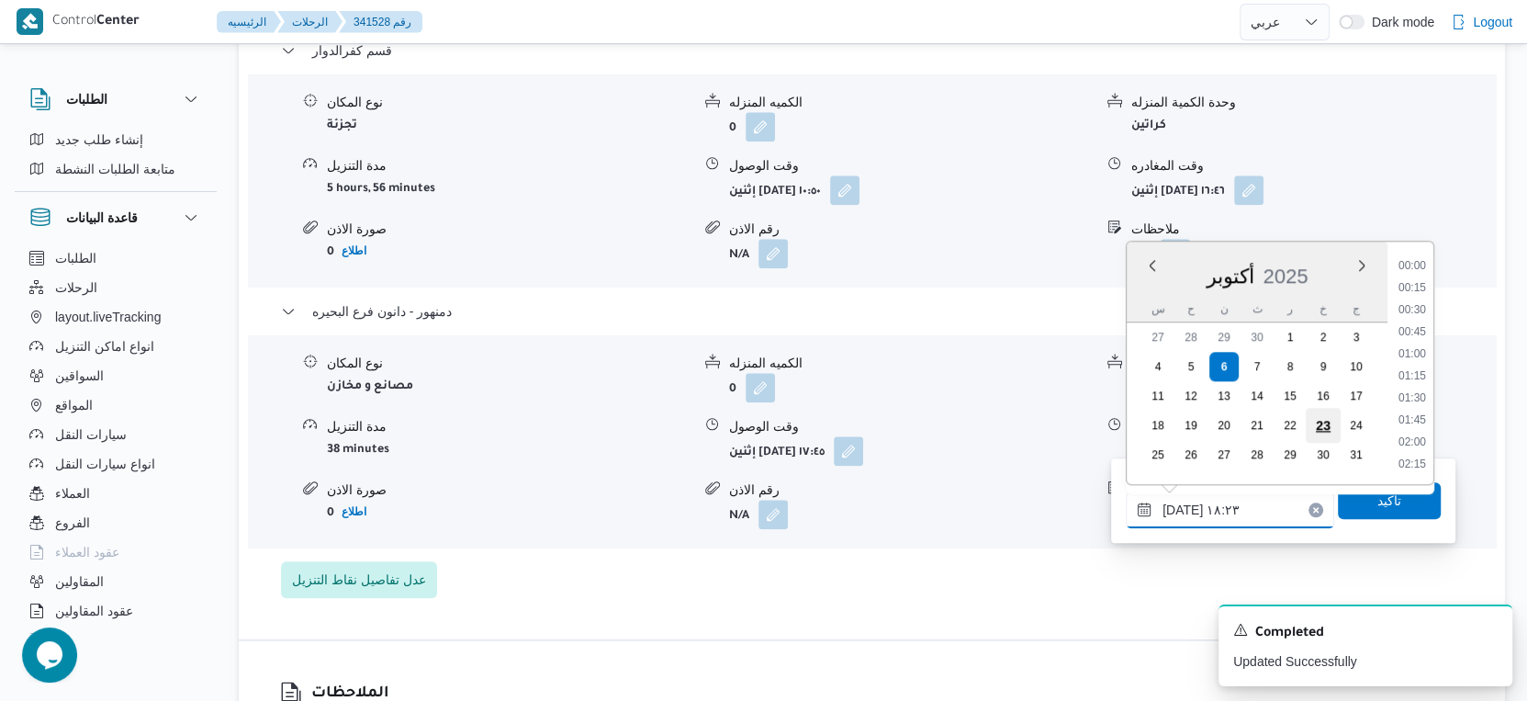
scroll to position [1494, 0]
click at [1424, 297] on ul "00:00 00:15 00:30 00:45 01:00 01:15 01:30 01:45 02:00 02:15 02:30 02:45 03:00 0…" at bounding box center [1412, 362] width 42 height 213
click at [1412, 309] on li "17:30" at bounding box center [1412, 314] width 42 height 18
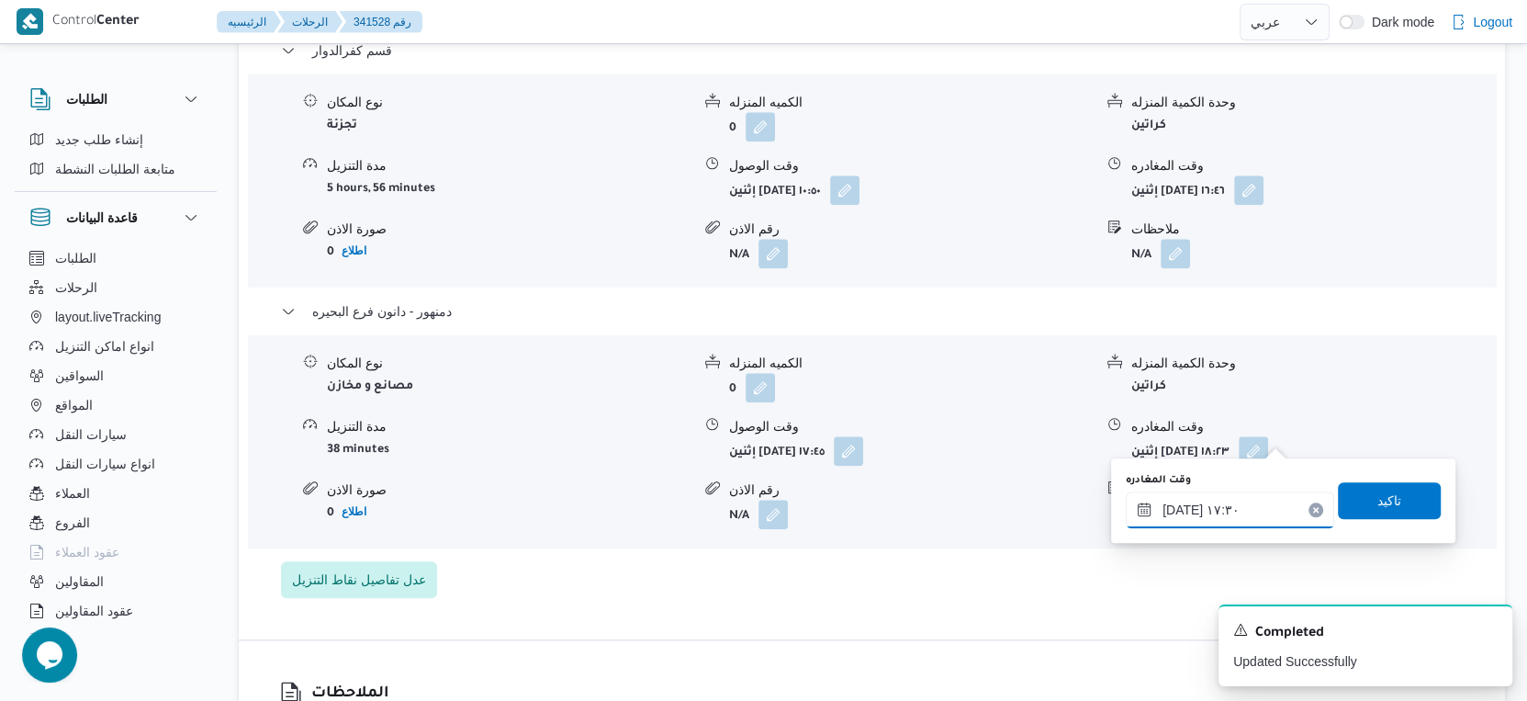
click at [1181, 507] on input "٠٦/١٠/٢٠٢٥ ١٧:٣٠" at bounding box center [1230, 509] width 208 height 37
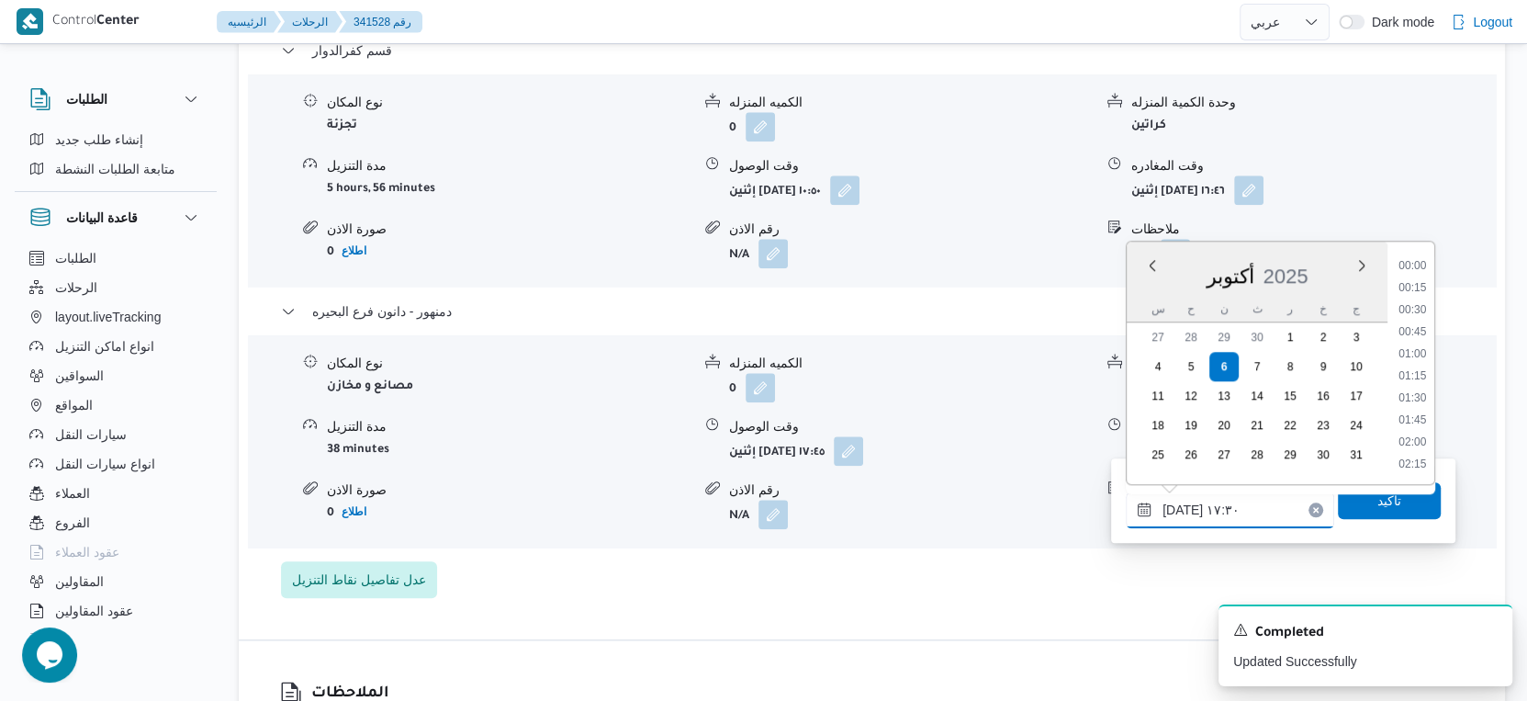
scroll to position [1430, 0]
type input "٠٦/١٠/٢٠٢٥ ١٧:٥٠"
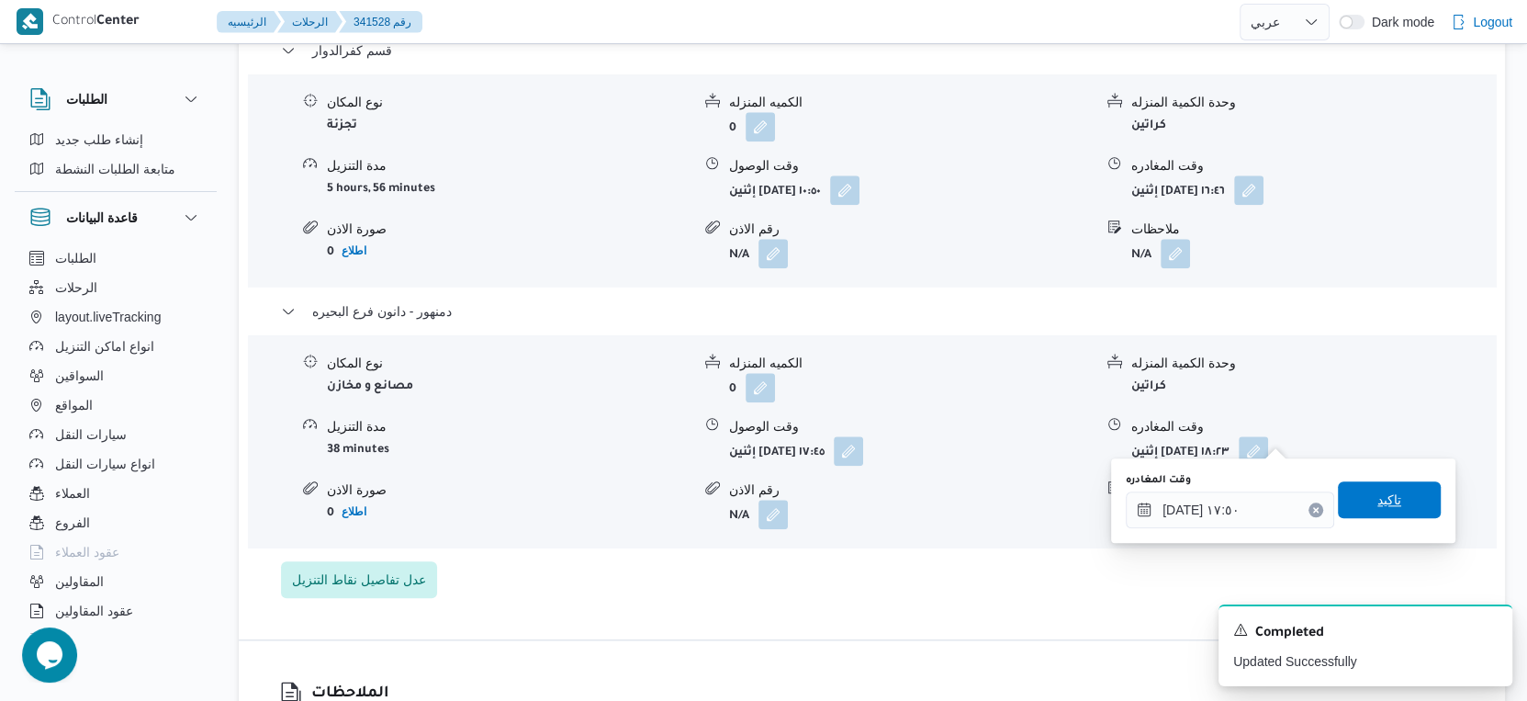
click at [1358, 497] on span "تاكيد" at bounding box center [1389, 499] width 103 height 37
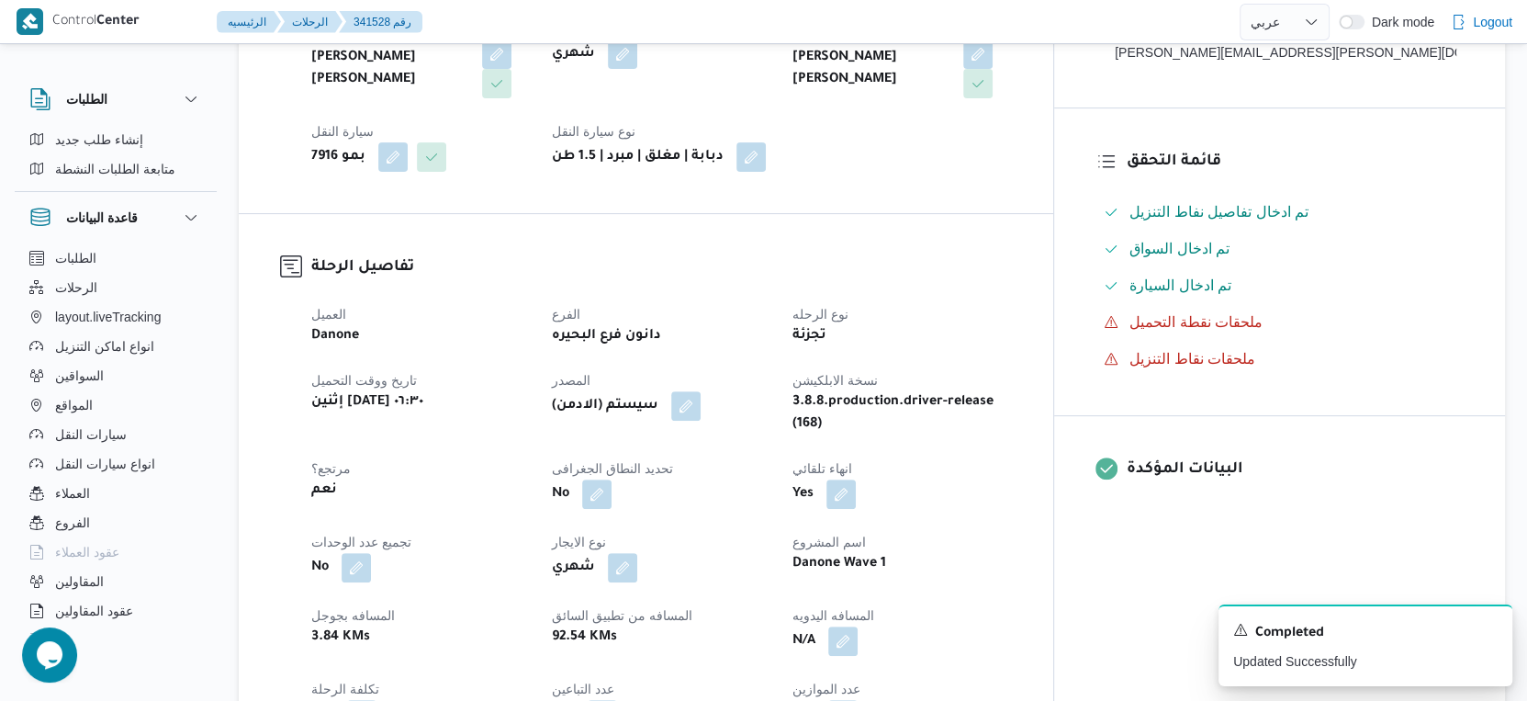
scroll to position [715, 0]
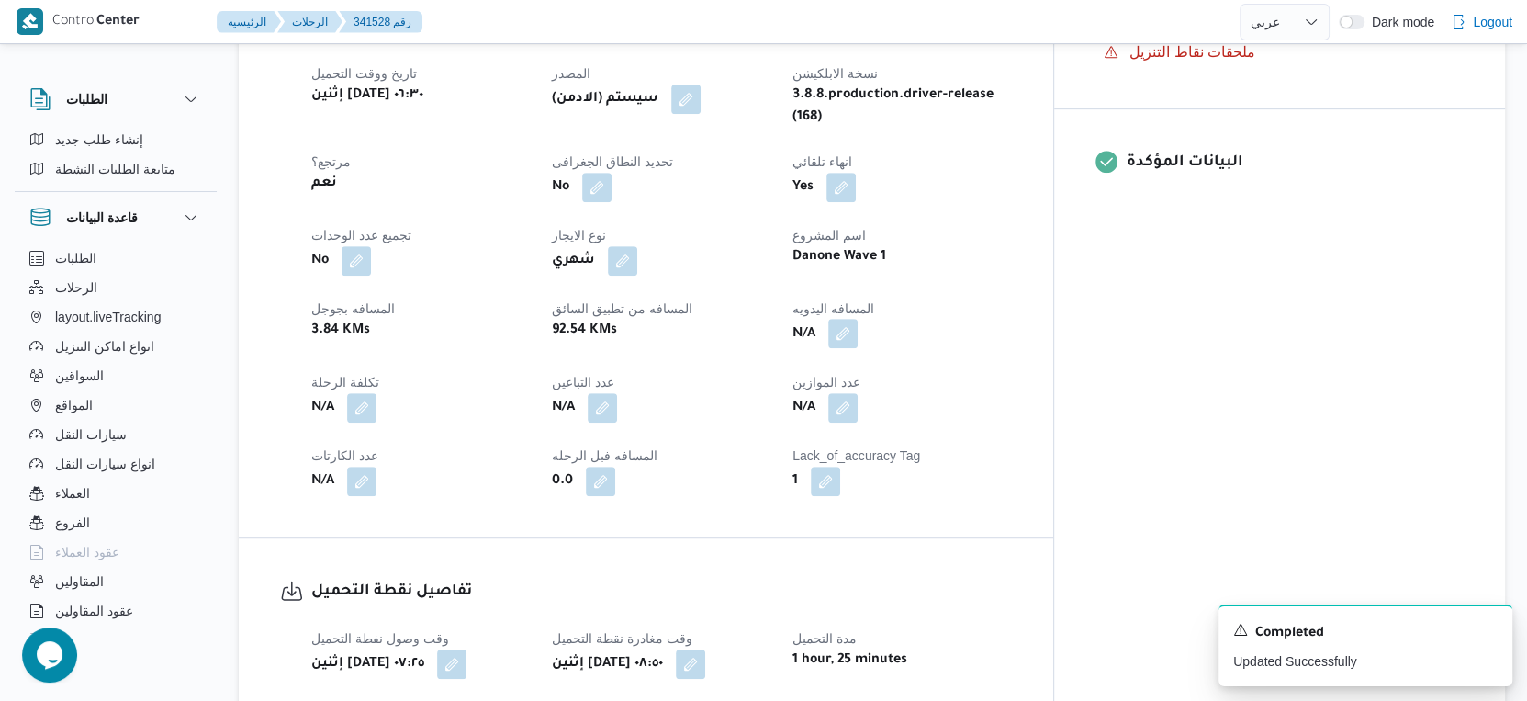
click at [858, 319] on button "button" at bounding box center [842, 333] width 29 height 29
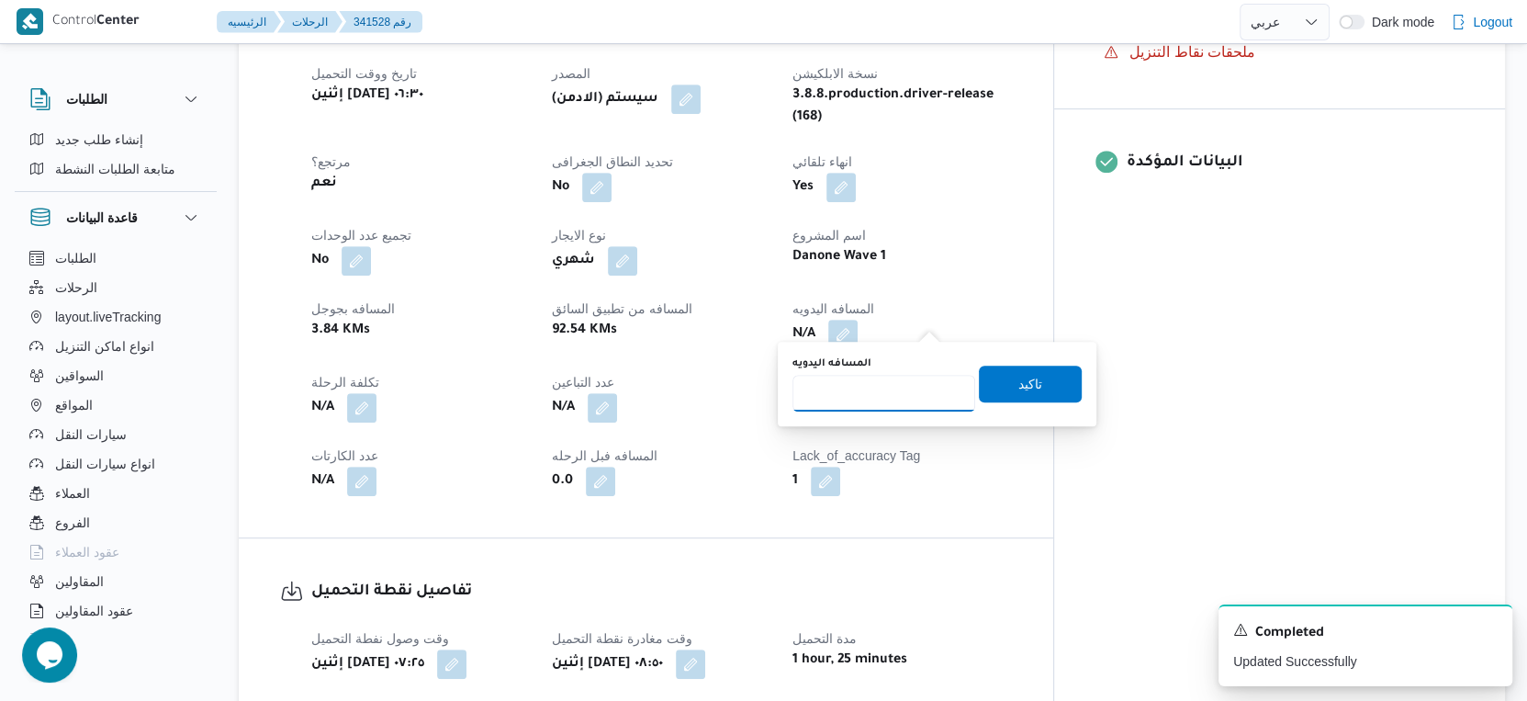
click at [862, 379] on input "المسافه اليدويه" at bounding box center [884, 393] width 183 height 37
type input "105"
click at [1026, 376] on span "تاكيد" at bounding box center [1031, 383] width 24 height 22
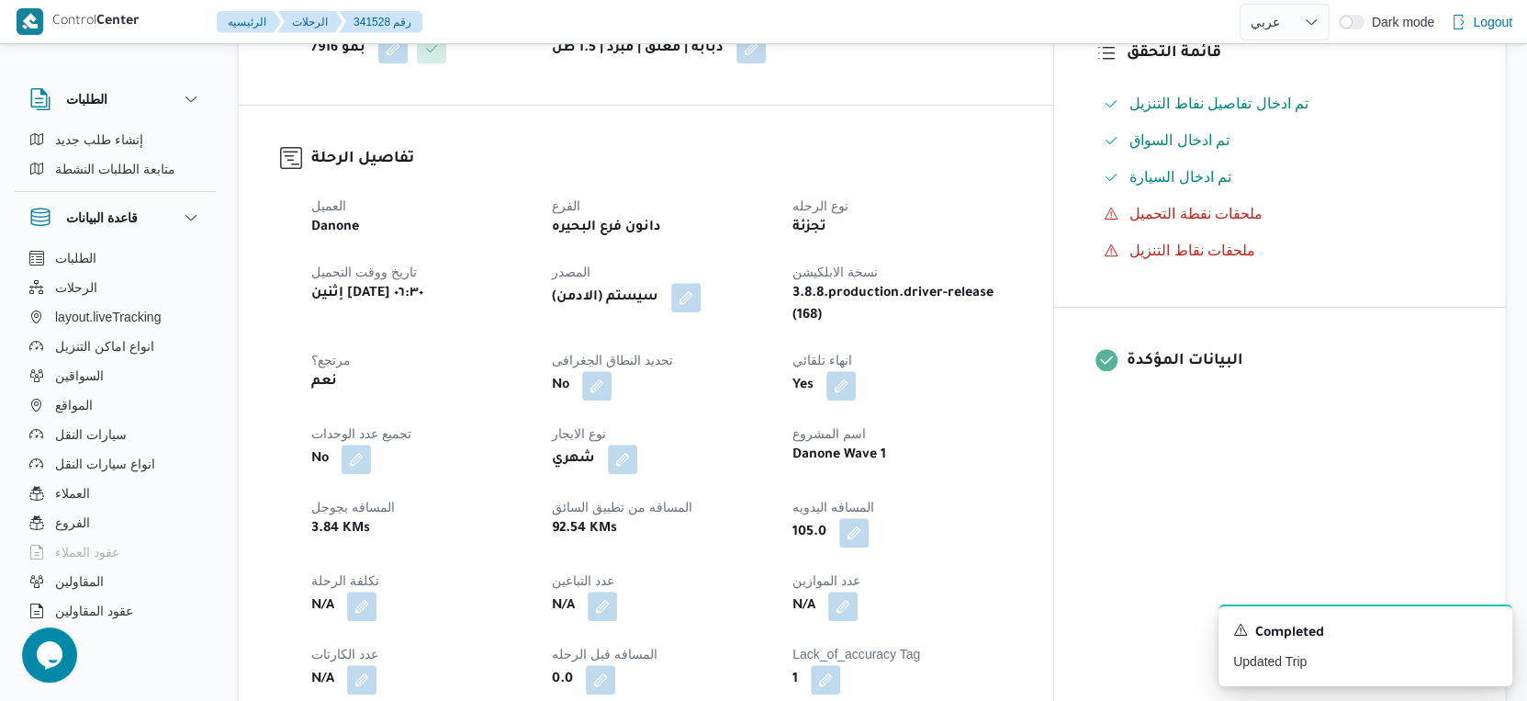
scroll to position [408, 0]
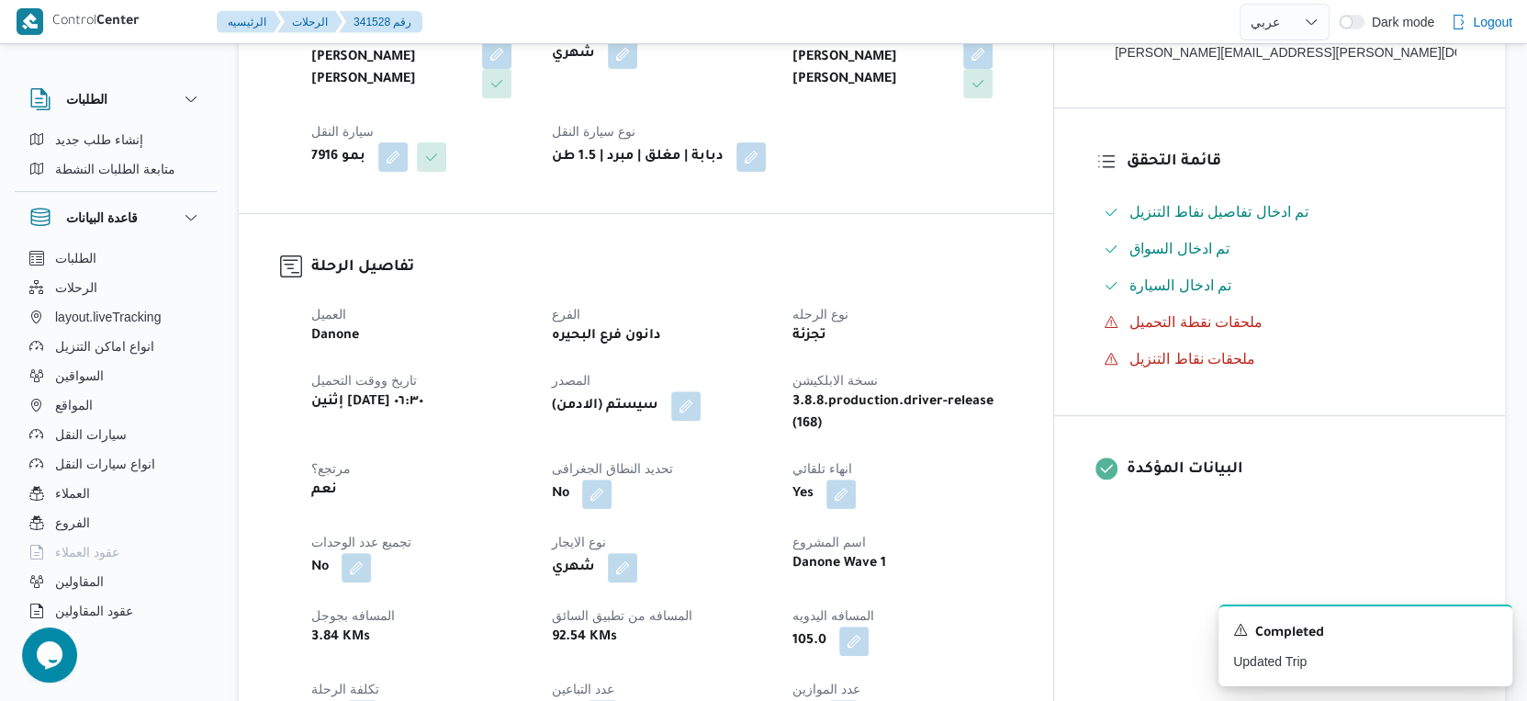
select select "ar"
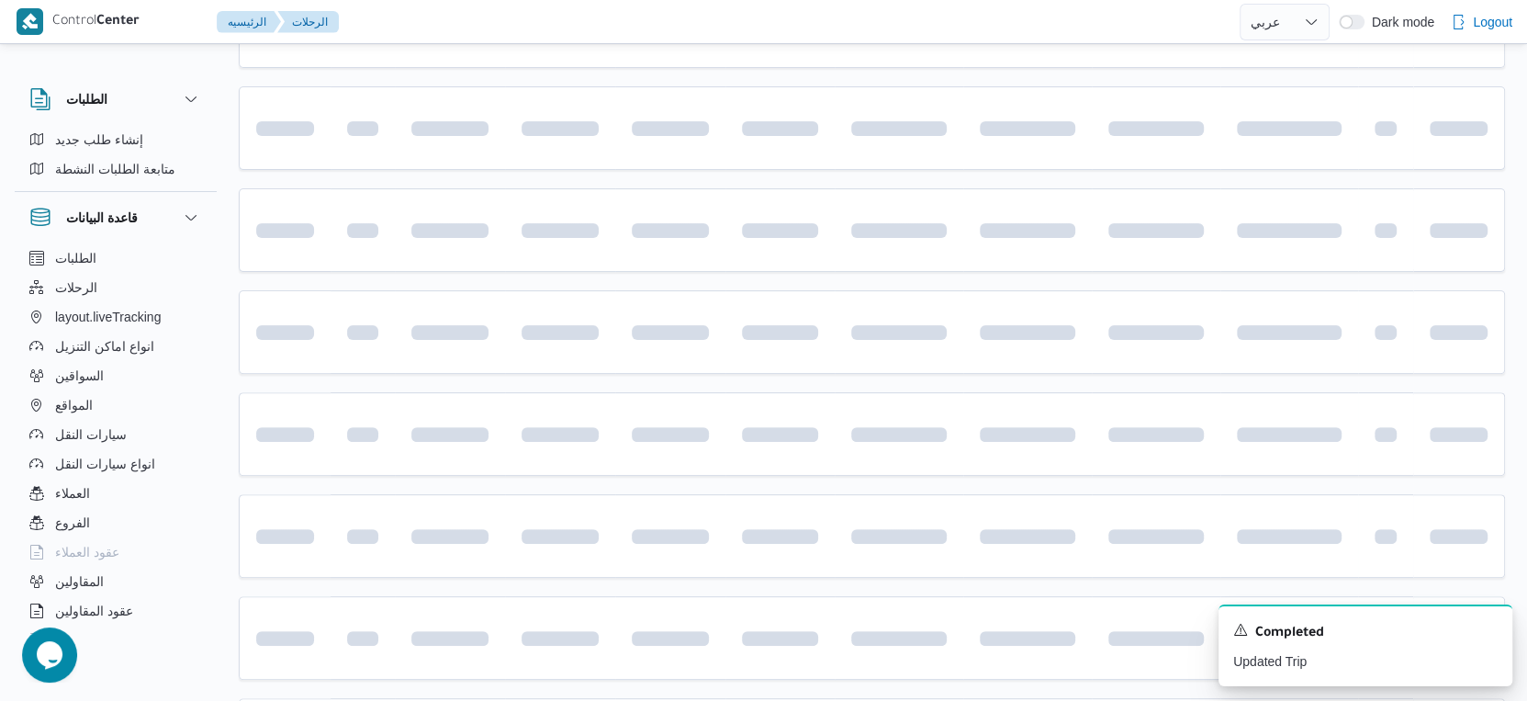
scroll to position [816, 0]
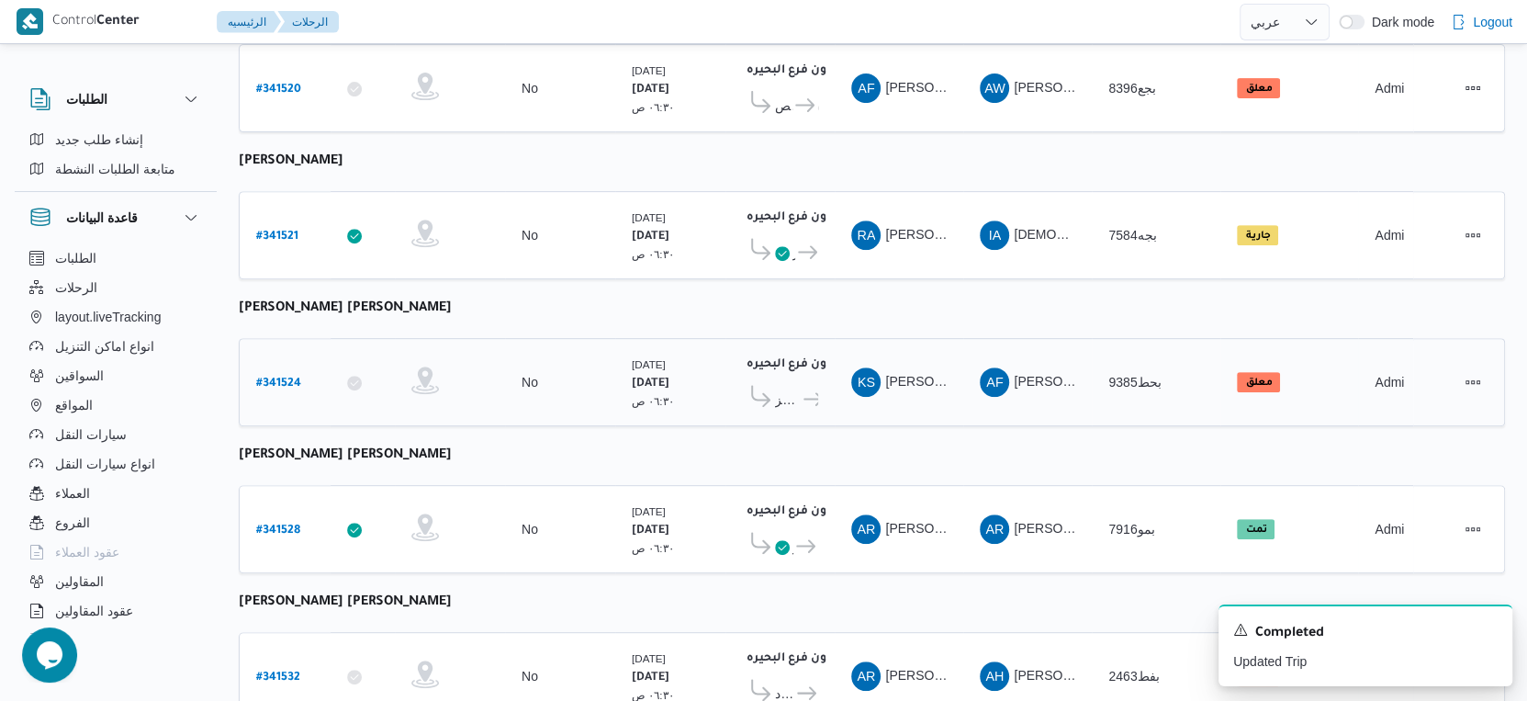
click at [284, 370] on link "# 341524" at bounding box center [278, 382] width 45 height 25
select select "ar"
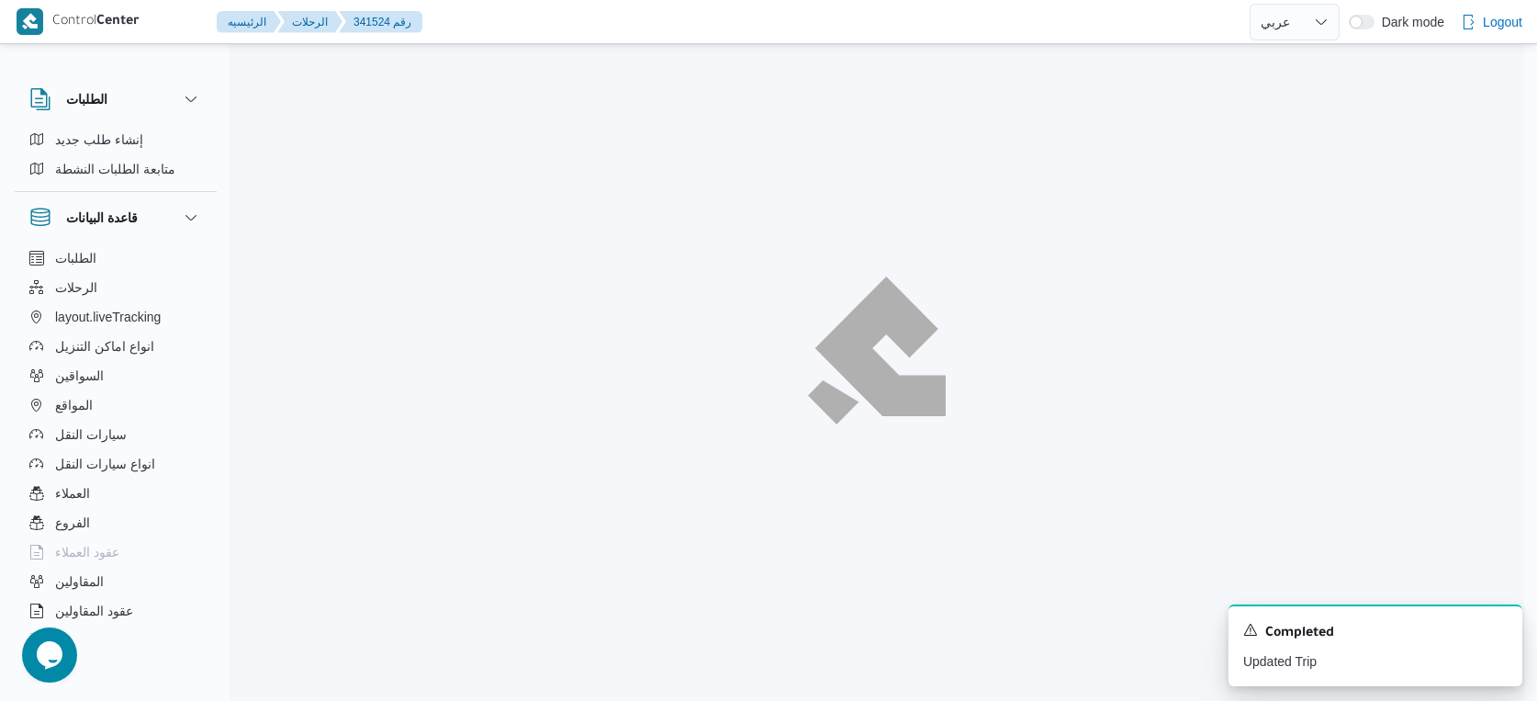
click at [284, 368] on div at bounding box center [877, 350] width 1295 height 701
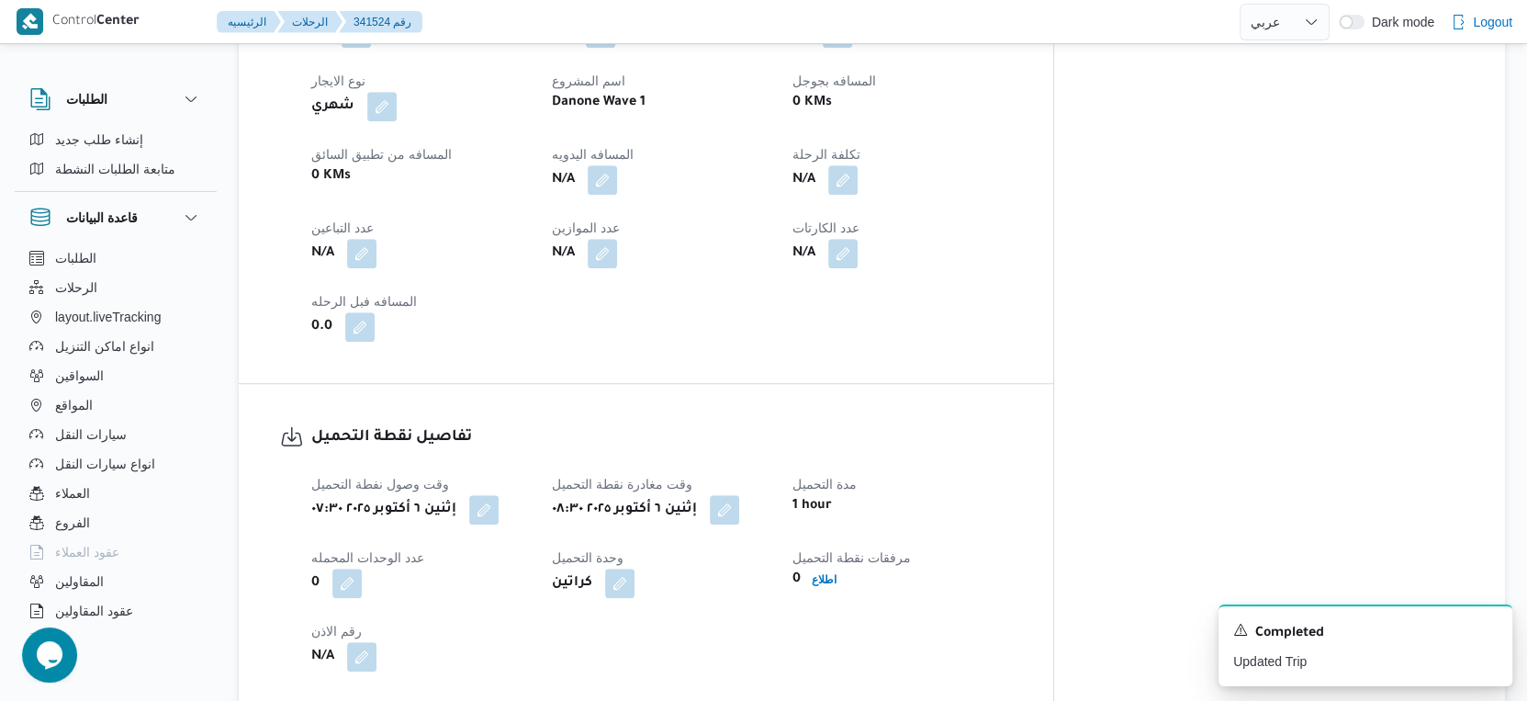
scroll to position [1122, 0]
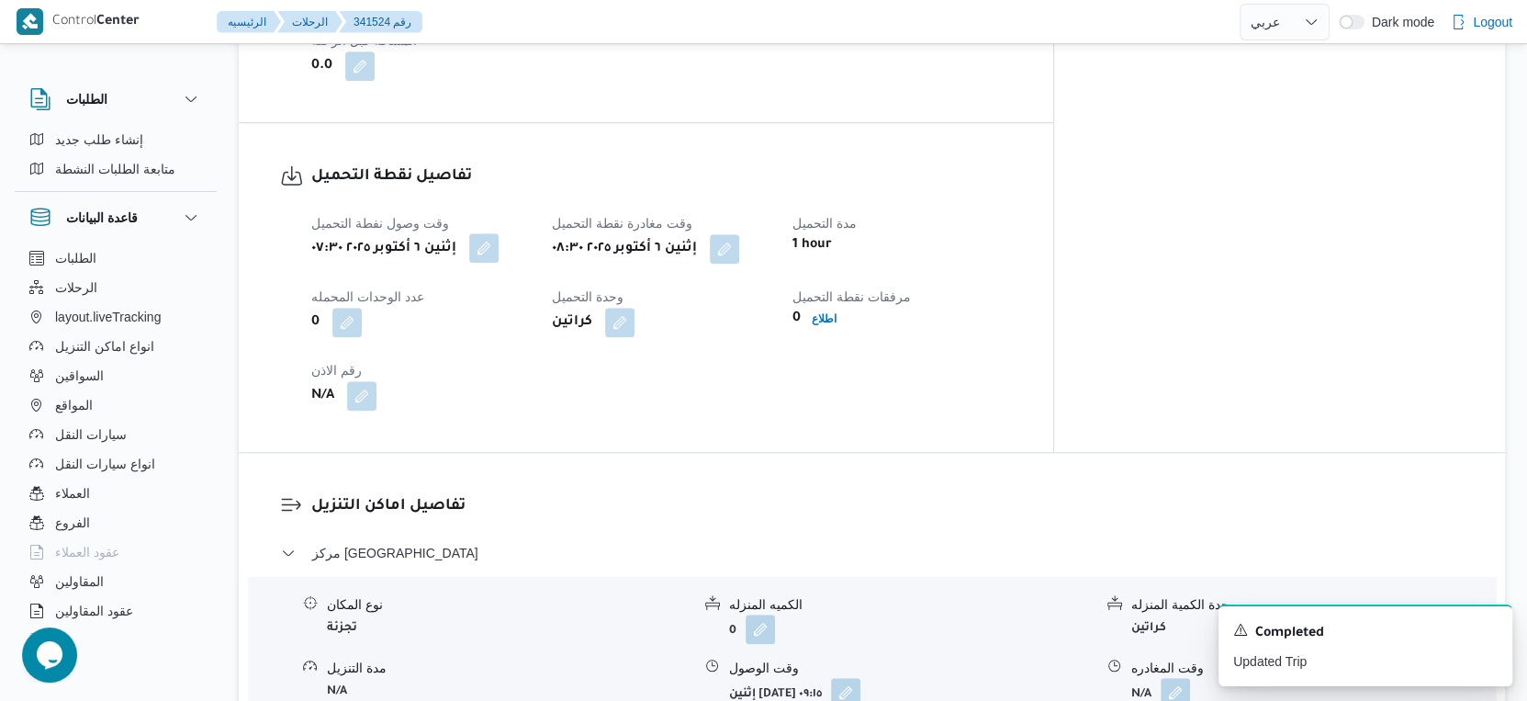
click at [496, 253] on button "button" at bounding box center [483, 247] width 29 height 29
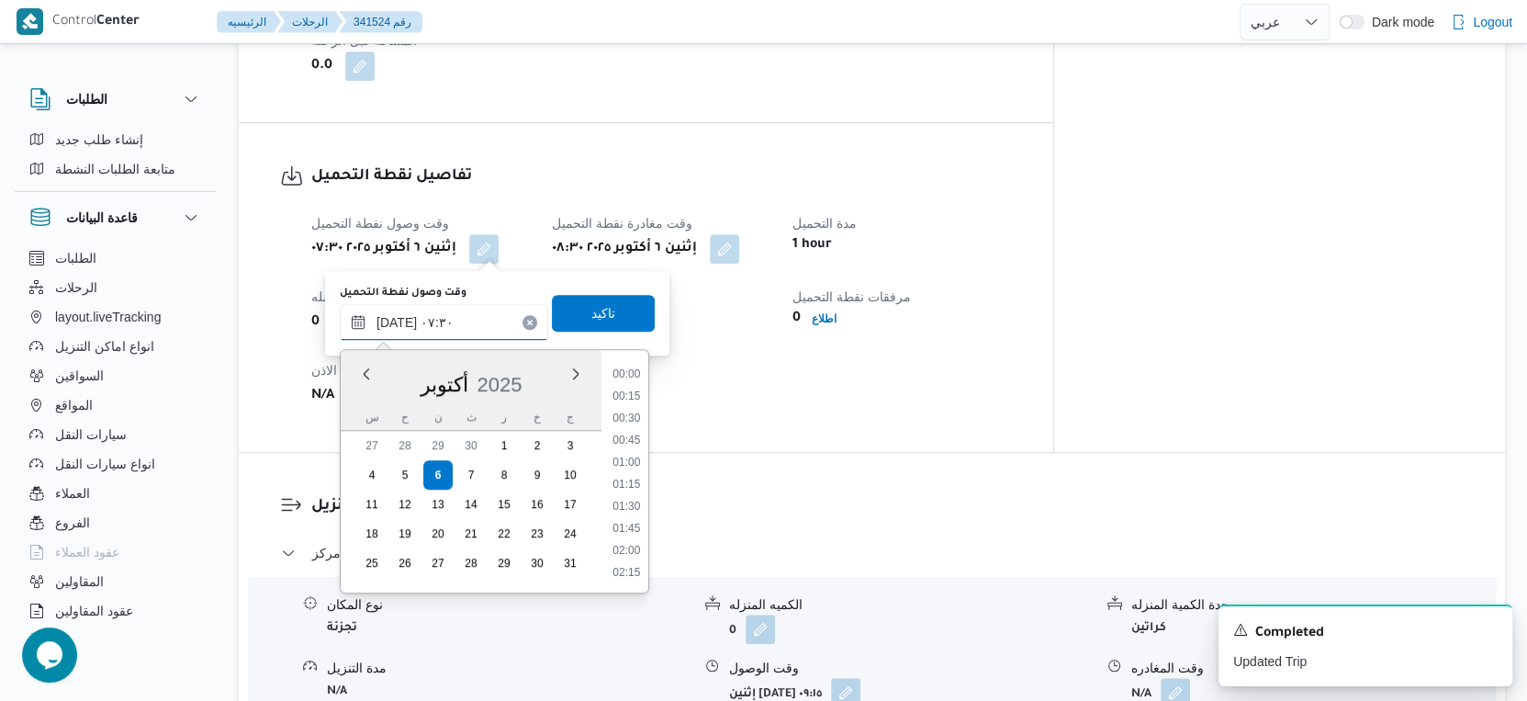
click at [450, 308] on input "٠٦/١٠/٢٠٢٥ ٠٧:٣٠" at bounding box center [444, 322] width 208 height 37
click at [631, 442] on li "07:00" at bounding box center [626, 442] width 42 height 18
type input "٠٦/١٠/٢٠٢٥ ٠٧:٠٠"
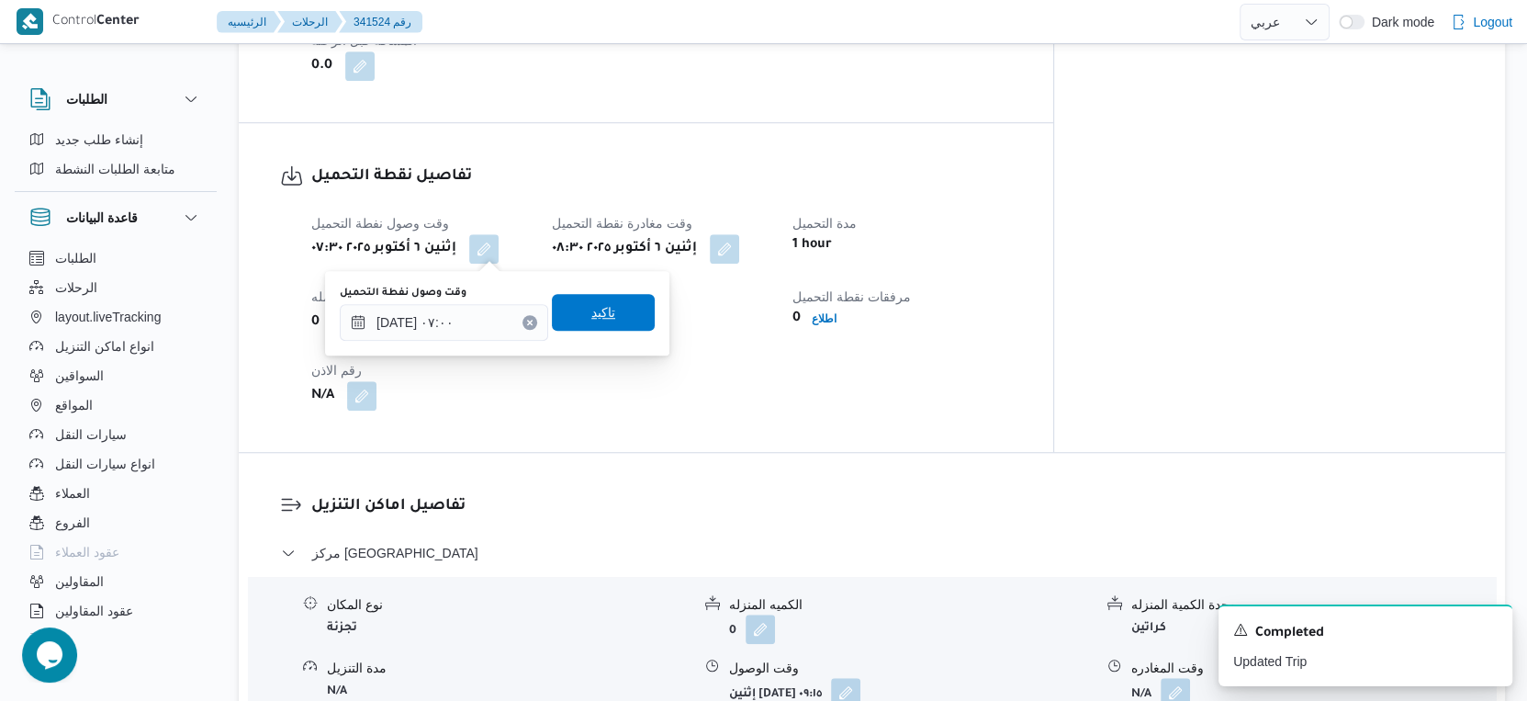
click at [597, 304] on span "تاكيد" at bounding box center [603, 312] width 24 height 22
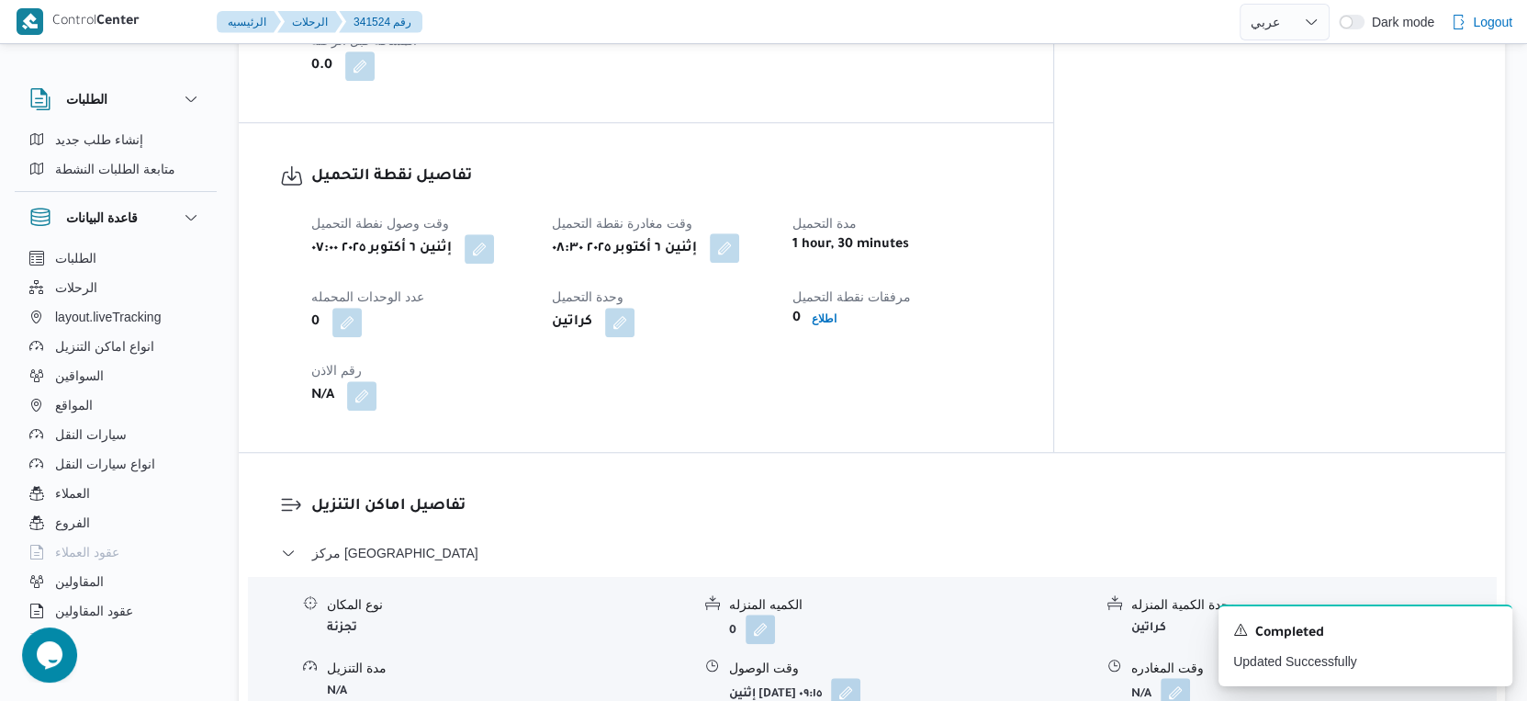
click at [739, 249] on button "button" at bounding box center [724, 247] width 29 height 29
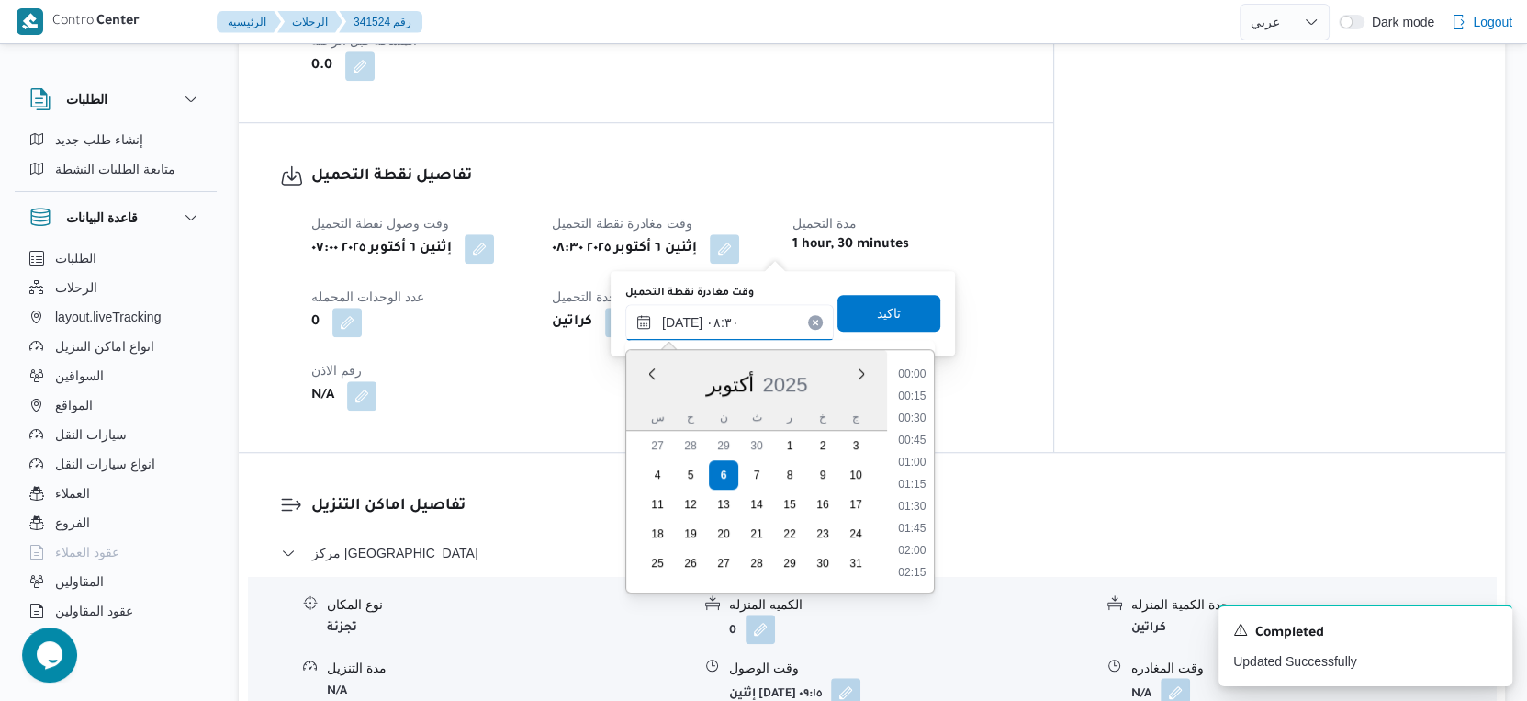
click at [755, 313] on input "٠٦/١٠/٢٠٢٥ ٠٨:٣٠" at bounding box center [729, 322] width 208 height 37
click at [915, 504] on li "08:45" at bounding box center [912, 509] width 42 height 18
type input "٠٦/١٠/٢٠٢٥ ٠٨:٤٥"
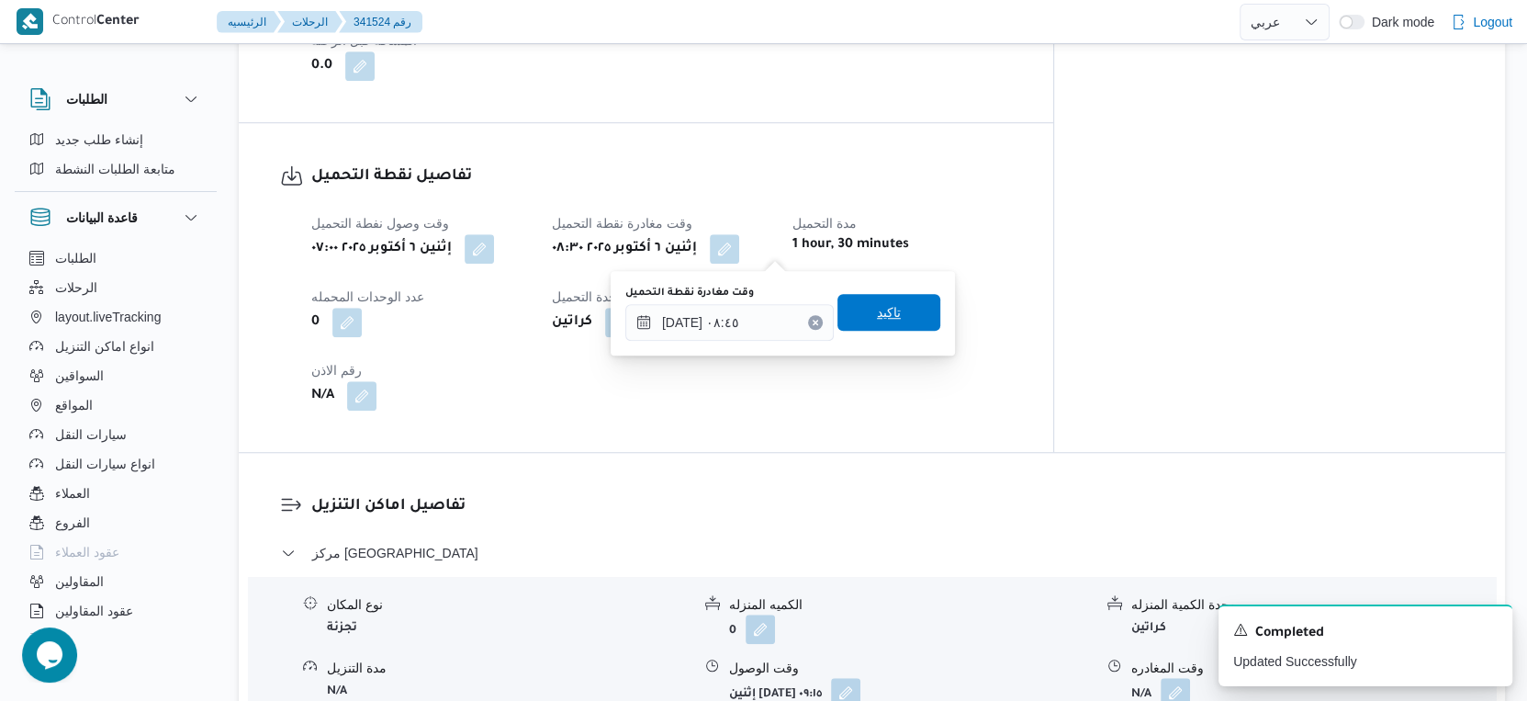
click at [905, 324] on span "تاكيد" at bounding box center [889, 312] width 103 height 37
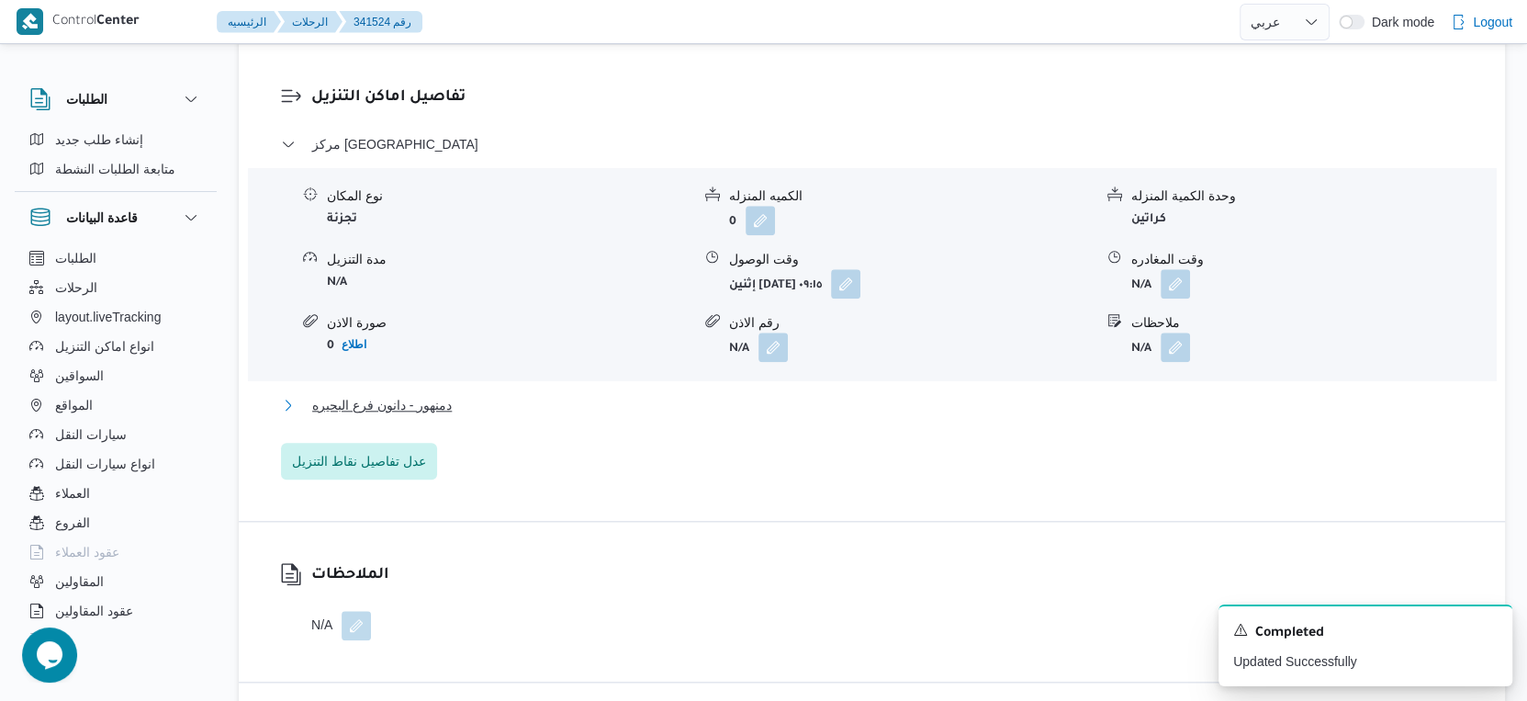
click at [450, 396] on span "دمنهور - دانون فرع البحيره" at bounding box center [382, 405] width 140 height 22
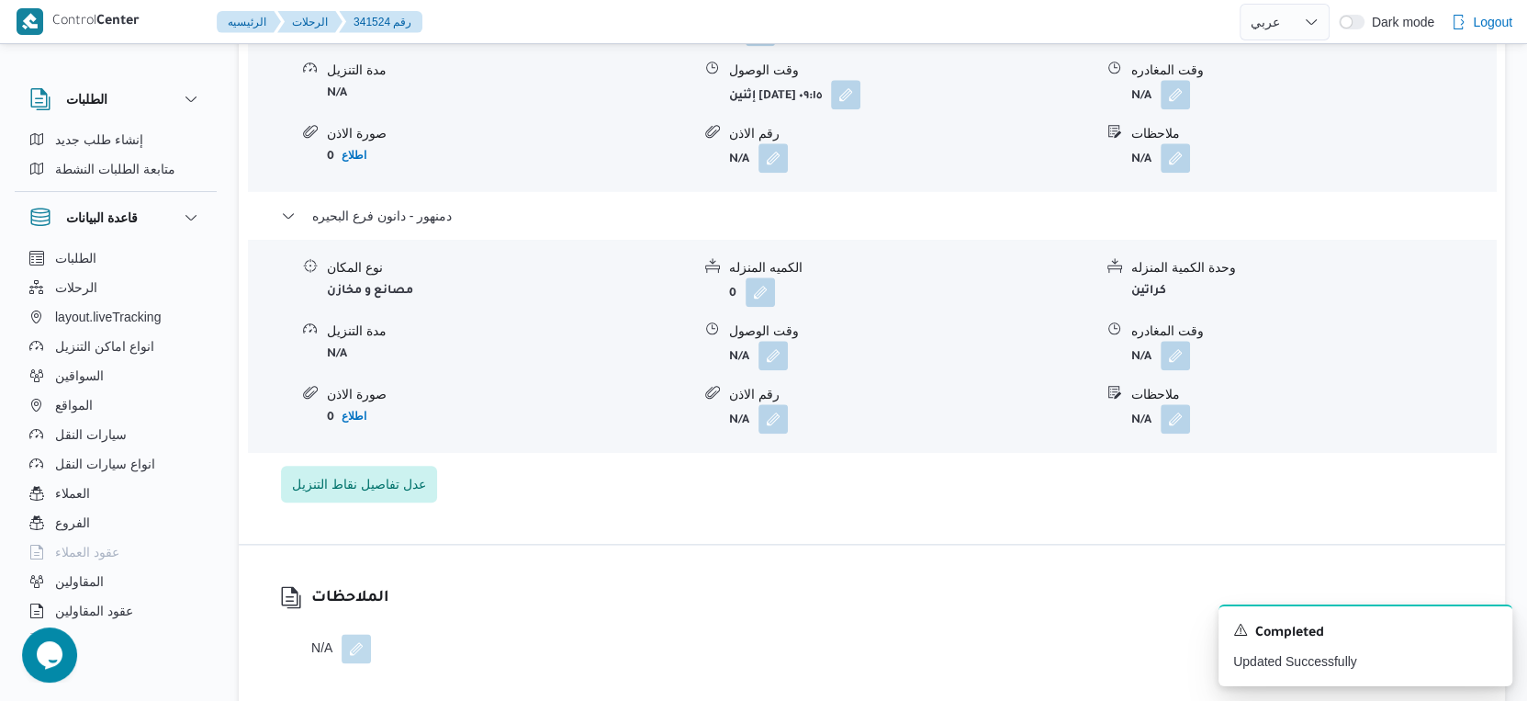
scroll to position [1735, 0]
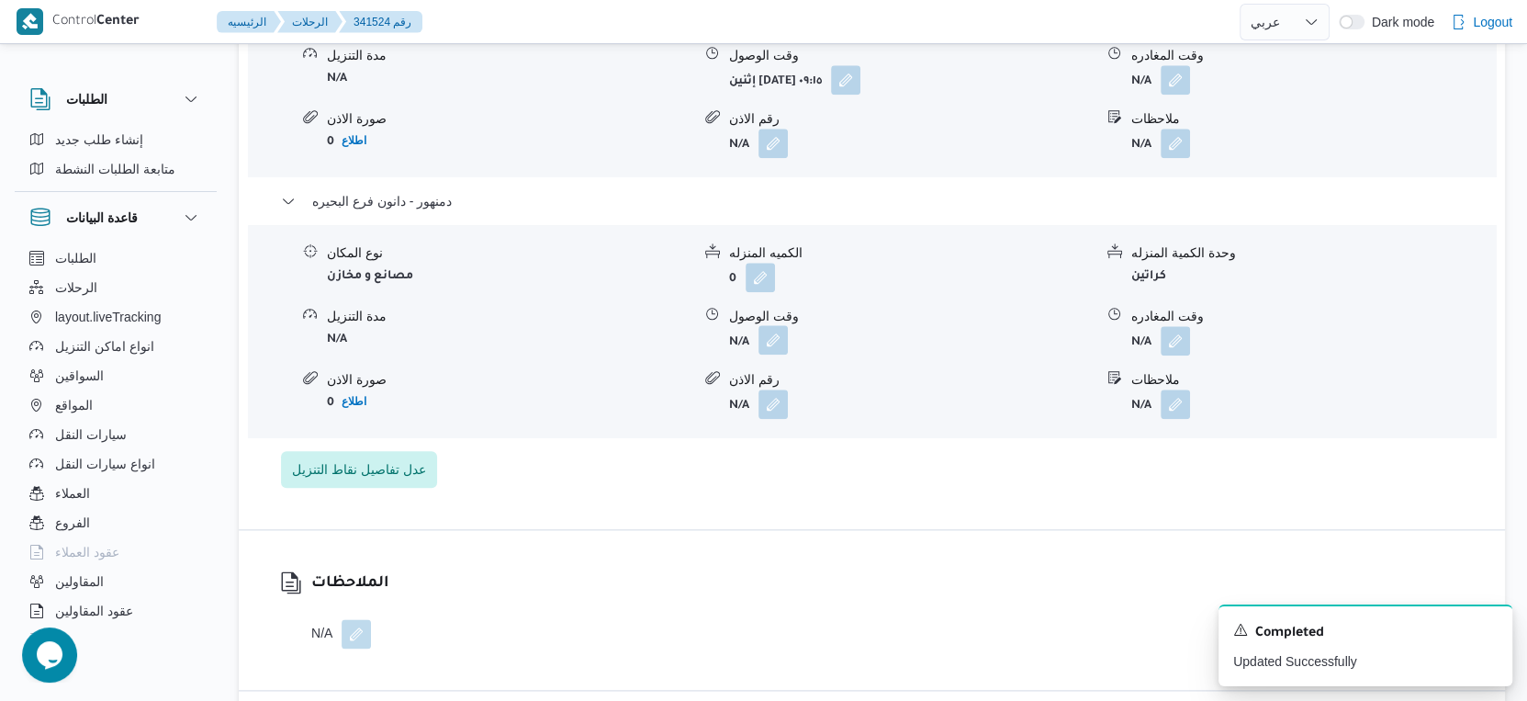
click at [773, 328] on button "button" at bounding box center [773, 339] width 29 height 29
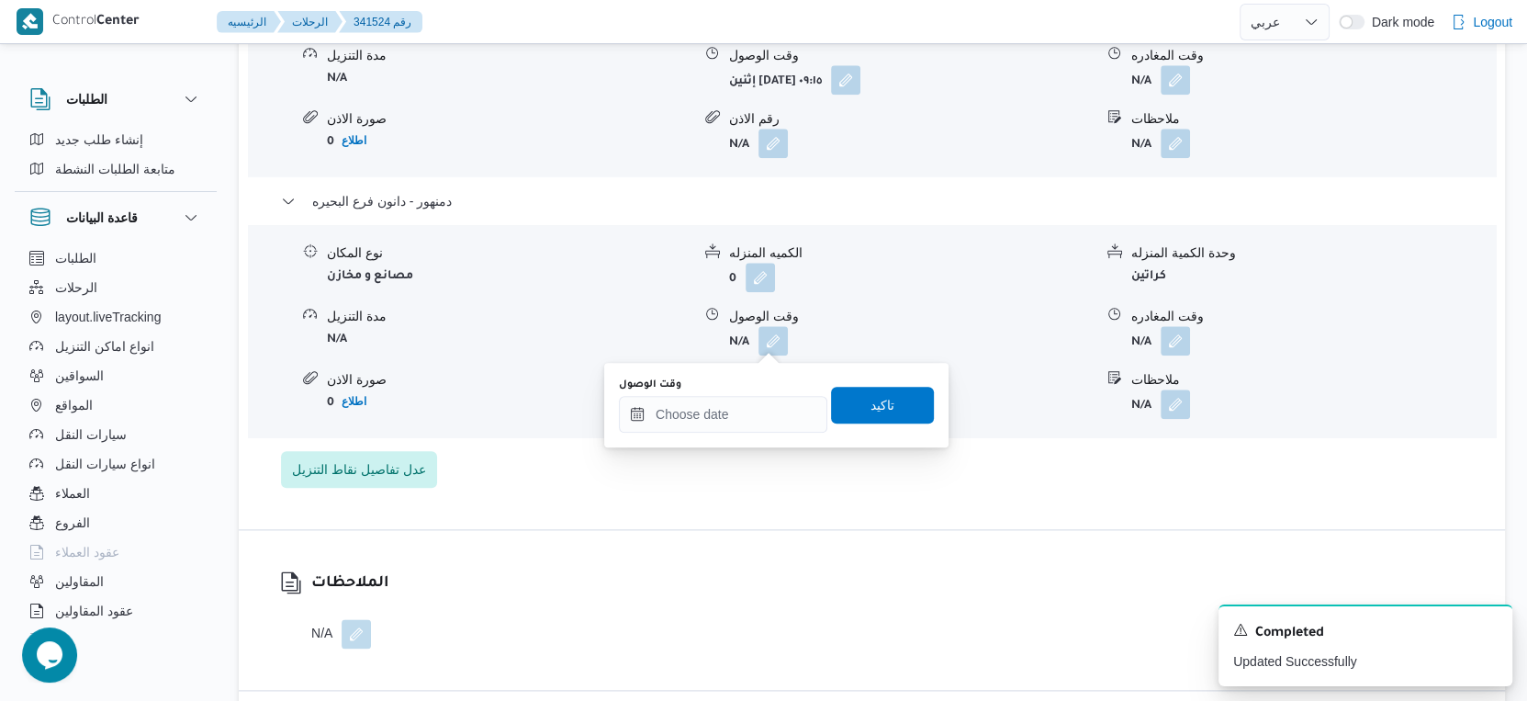
drag, startPoint x: 762, startPoint y: 342, endPoint x: 748, endPoint y: 392, distance: 52.6
click at [748, 392] on div "وقت الوصول" at bounding box center [723, 404] width 208 height 55
click at [771, 412] on input "وقت الوصول" at bounding box center [723, 414] width 208 height 37
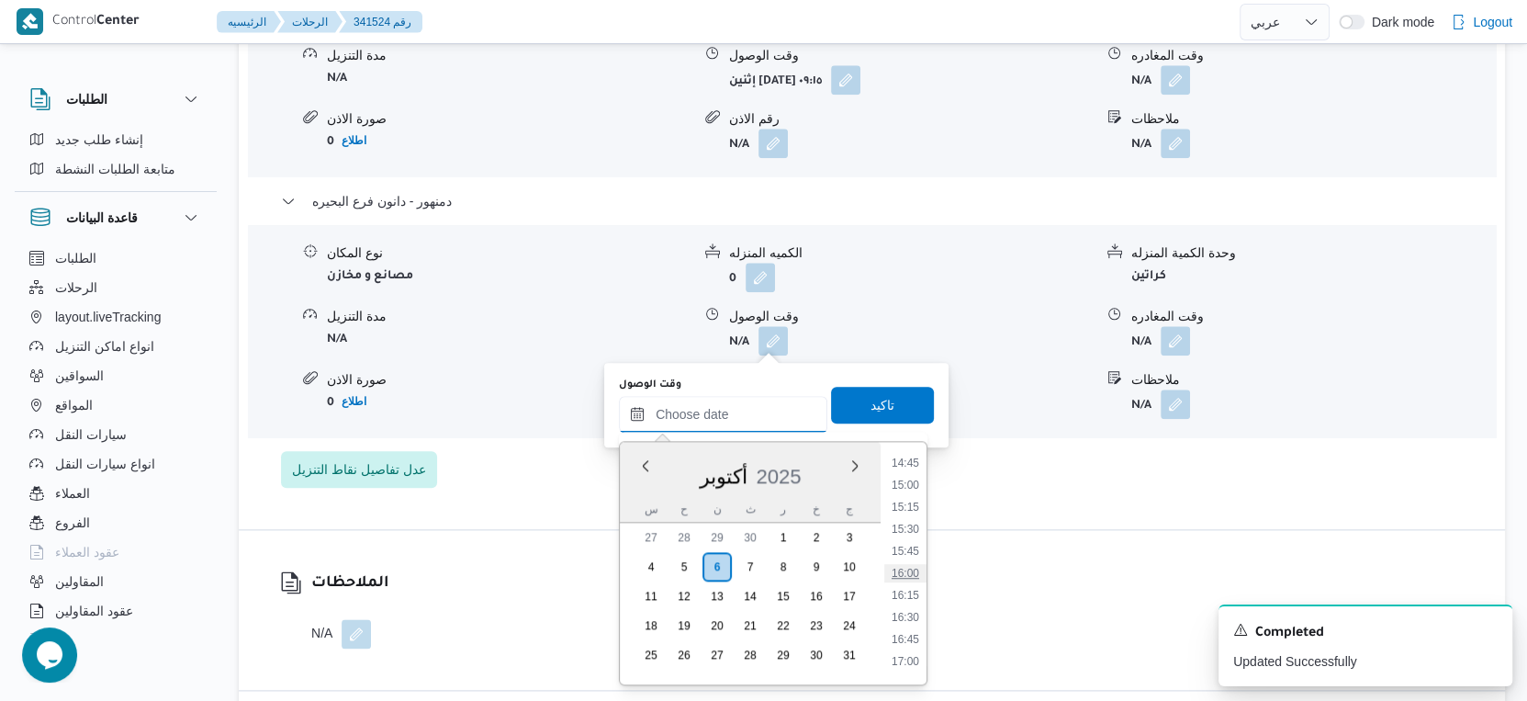
scroll to position [1255, 0]
click at [906, 509] on li "14:45" at bounding box center [905, 510] width 42 height 18
type input "[DATE] ١٤:٤٥"
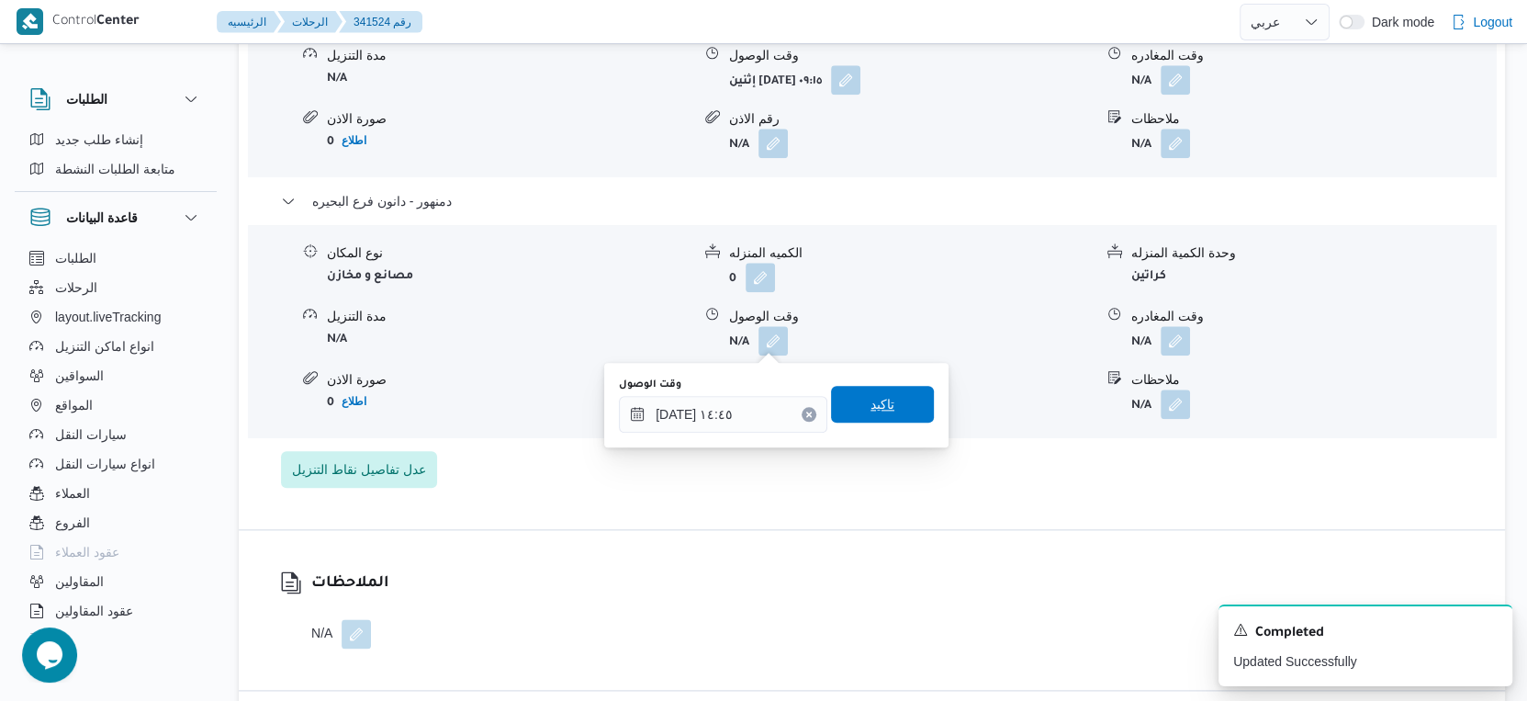
click at [907, 411] on span "تاكيد" at bounding box center [882, 404] width 103 height 37
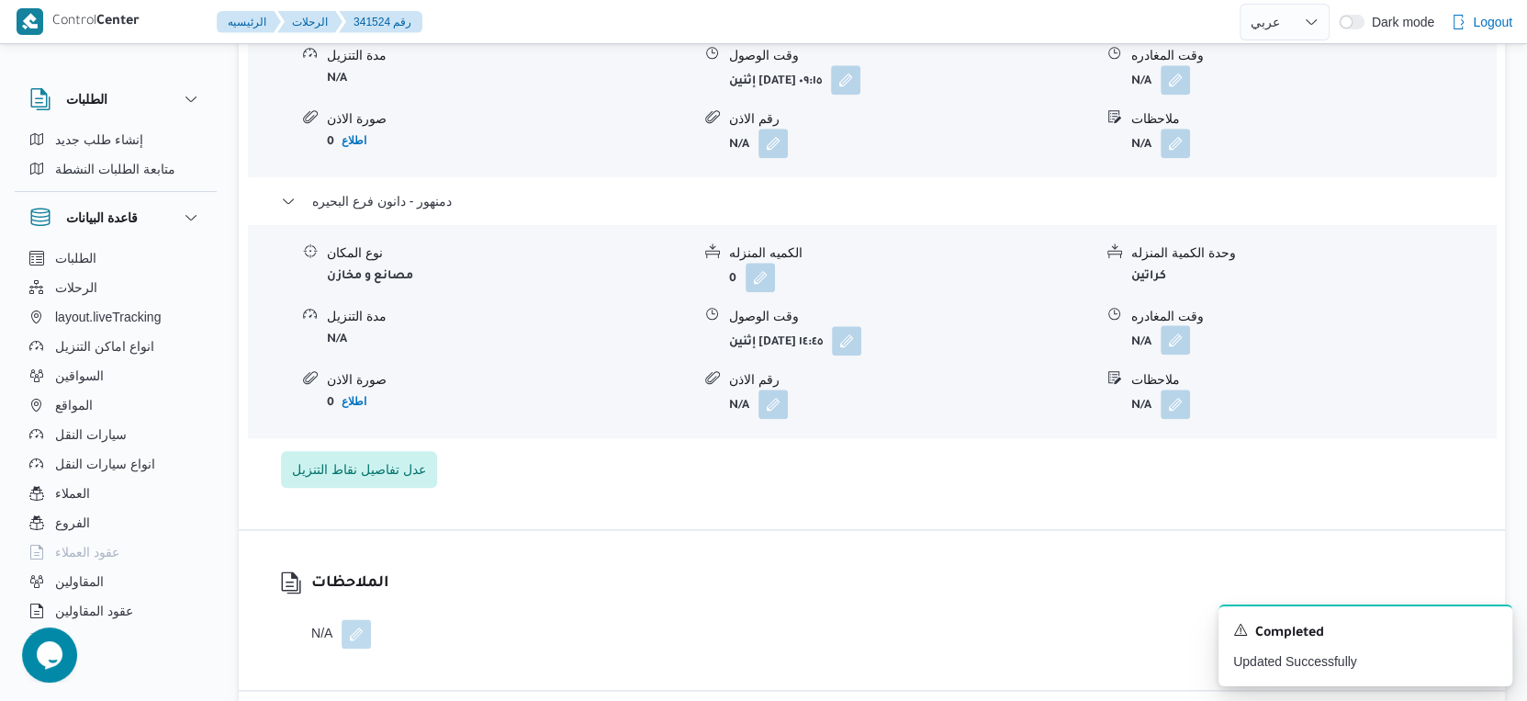
click at [1179, 330] on button "button" at bounding box center [1175, 339] width 29 height 29
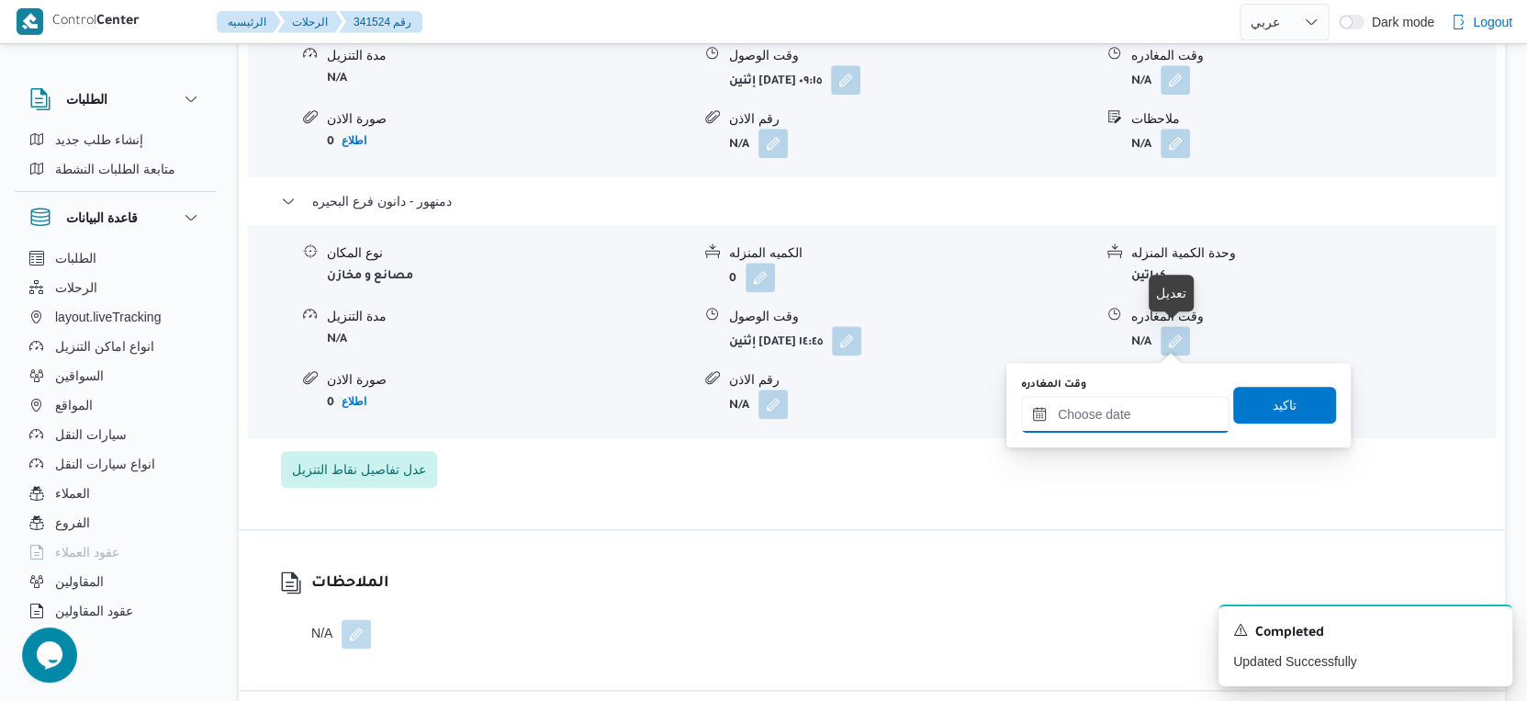
click at [1152, 400] on input "وقت المغادره" at bounding box center [1125, 414] width 208 height 37
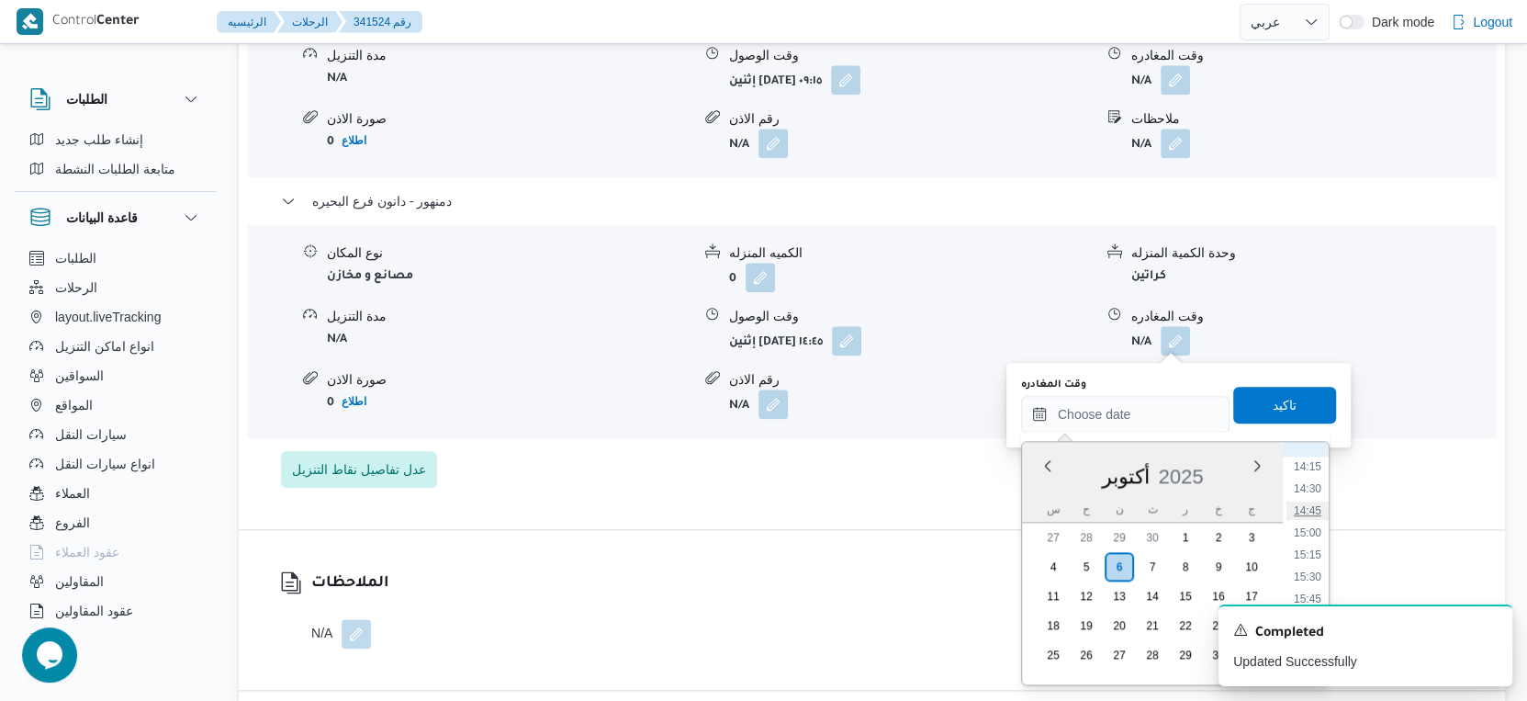
click at [1316, 511] on li "14:45" at bounding box center [1308, 510] width 42 height 18
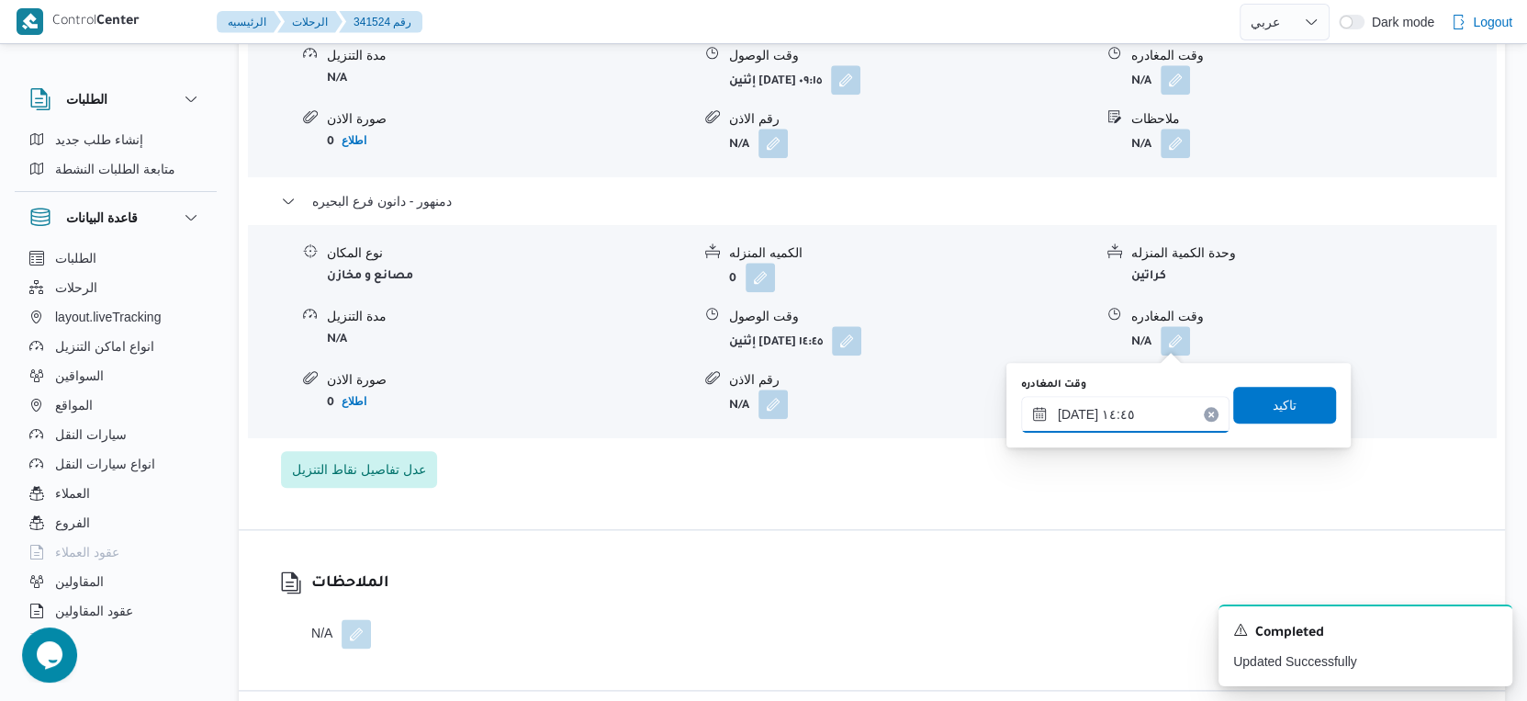
click at [1071, 411] on input "[DATE] ١٤:٤٥" at bounding box center [1125, 414] width 208 height 37
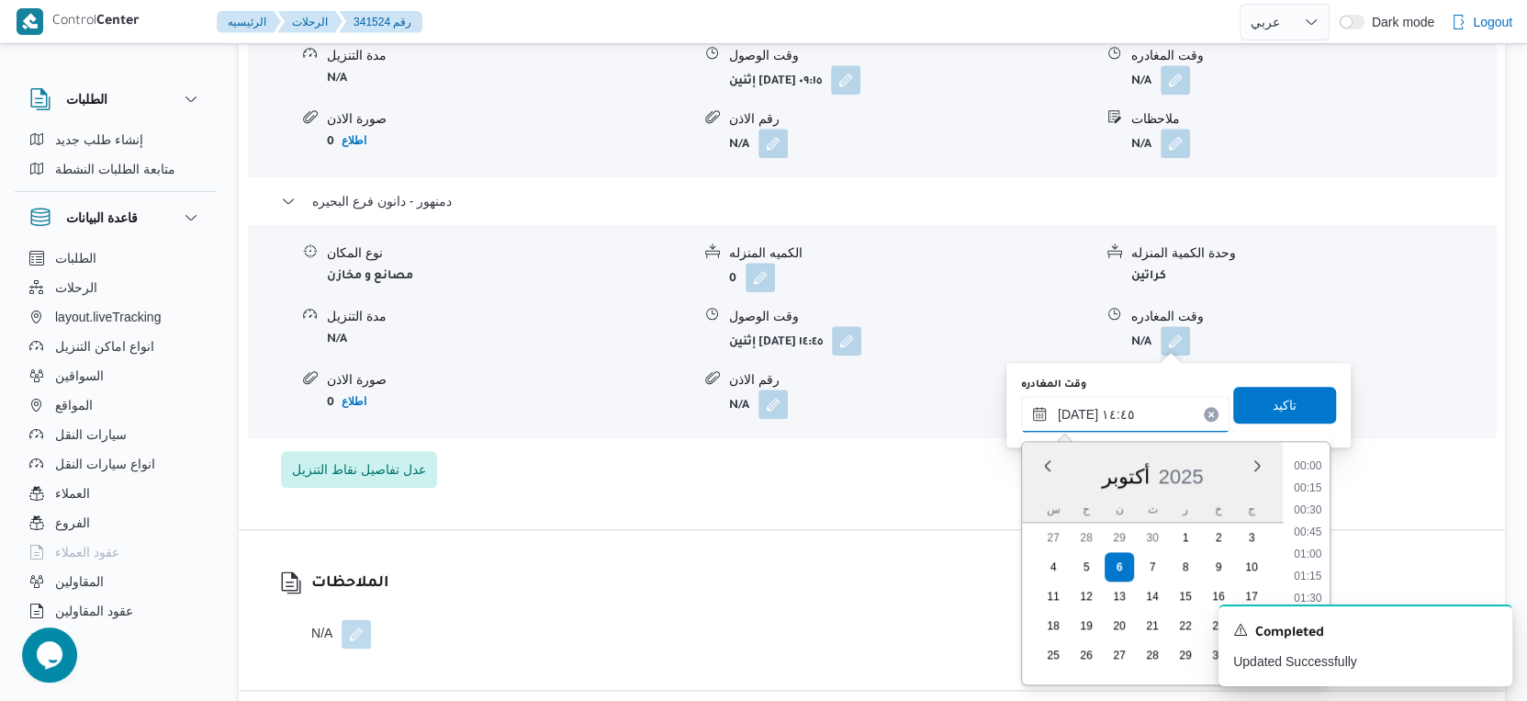
scroll to position [1187, 0]
click at [1071, 411] on input "[DATE] ١٤:٤٥" at bounding box center [1125, 414] width 208 height 37
type input "٠٦/١٠/٢٠٢٥ ١٤:٥٠"
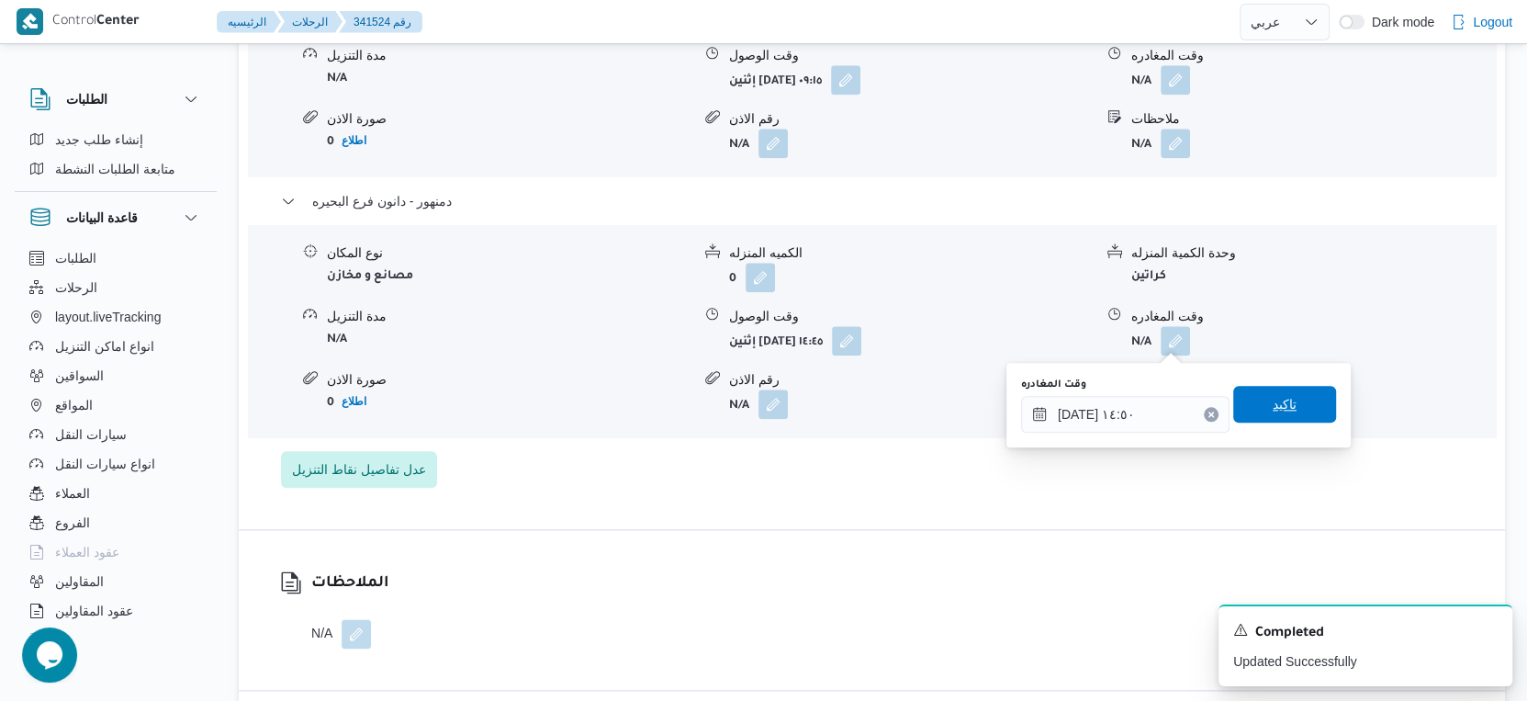
click at [1295, 411] on span "تاكيد" at bounding box center [1284, 404] width 103 height 37
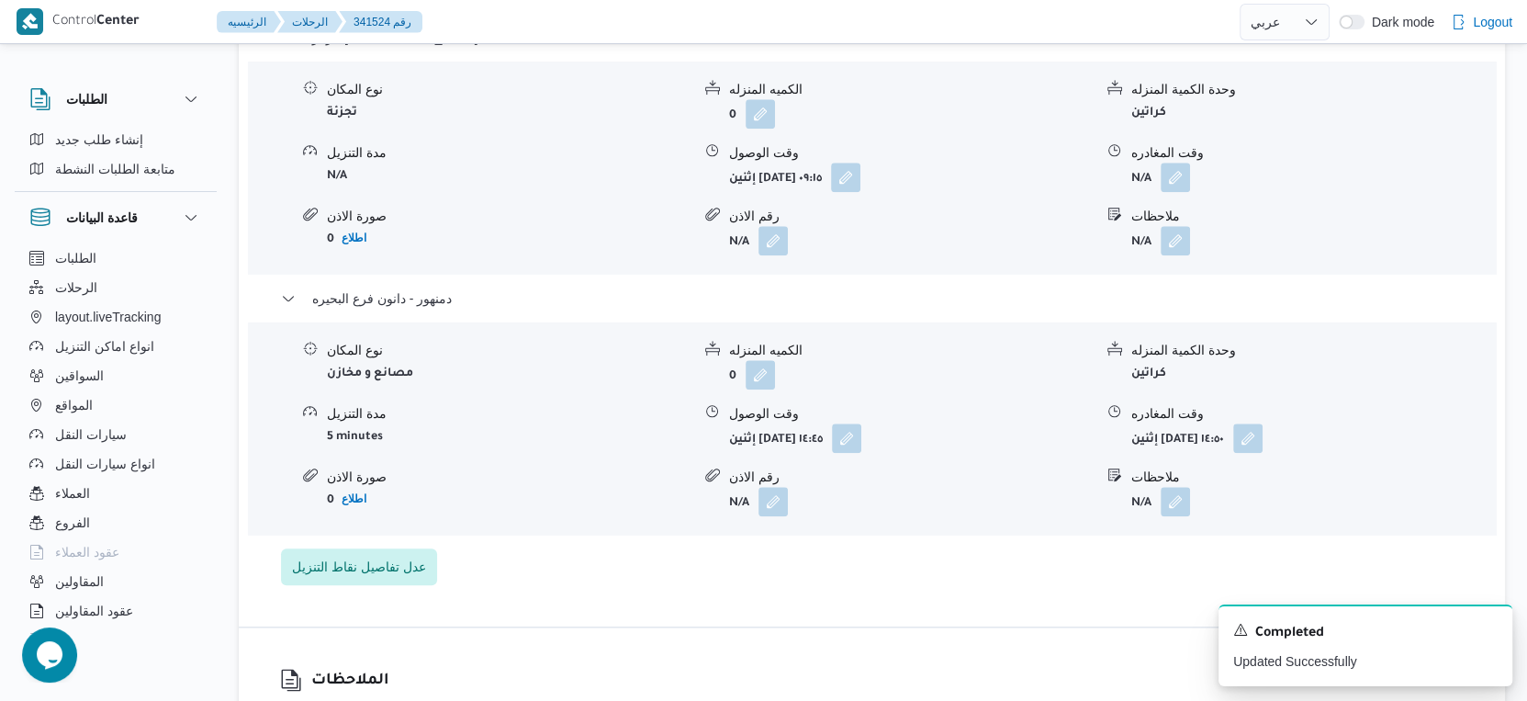
scroll to position [1632, 0]
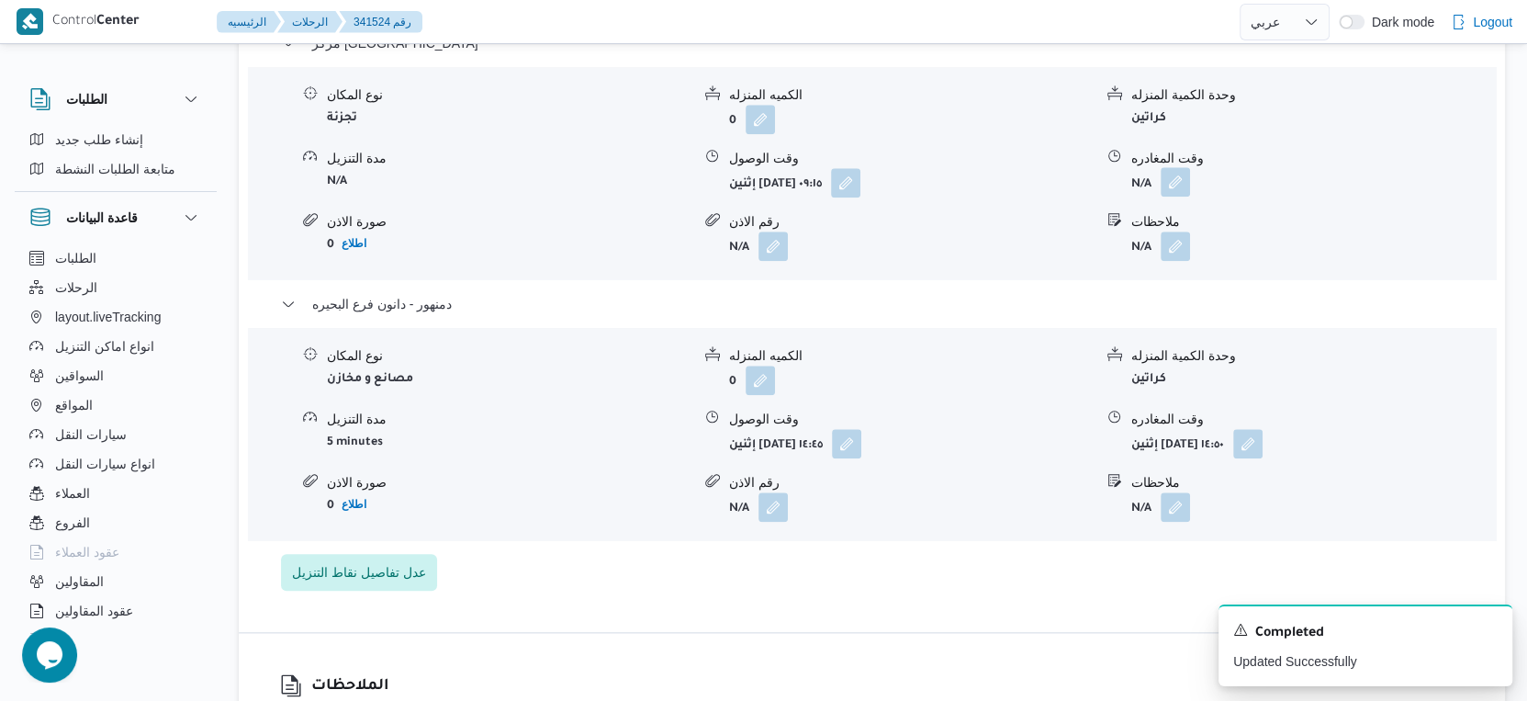
click at [1183, 189] on button "button" at bounding box center [1175, 181] width 29 height 29
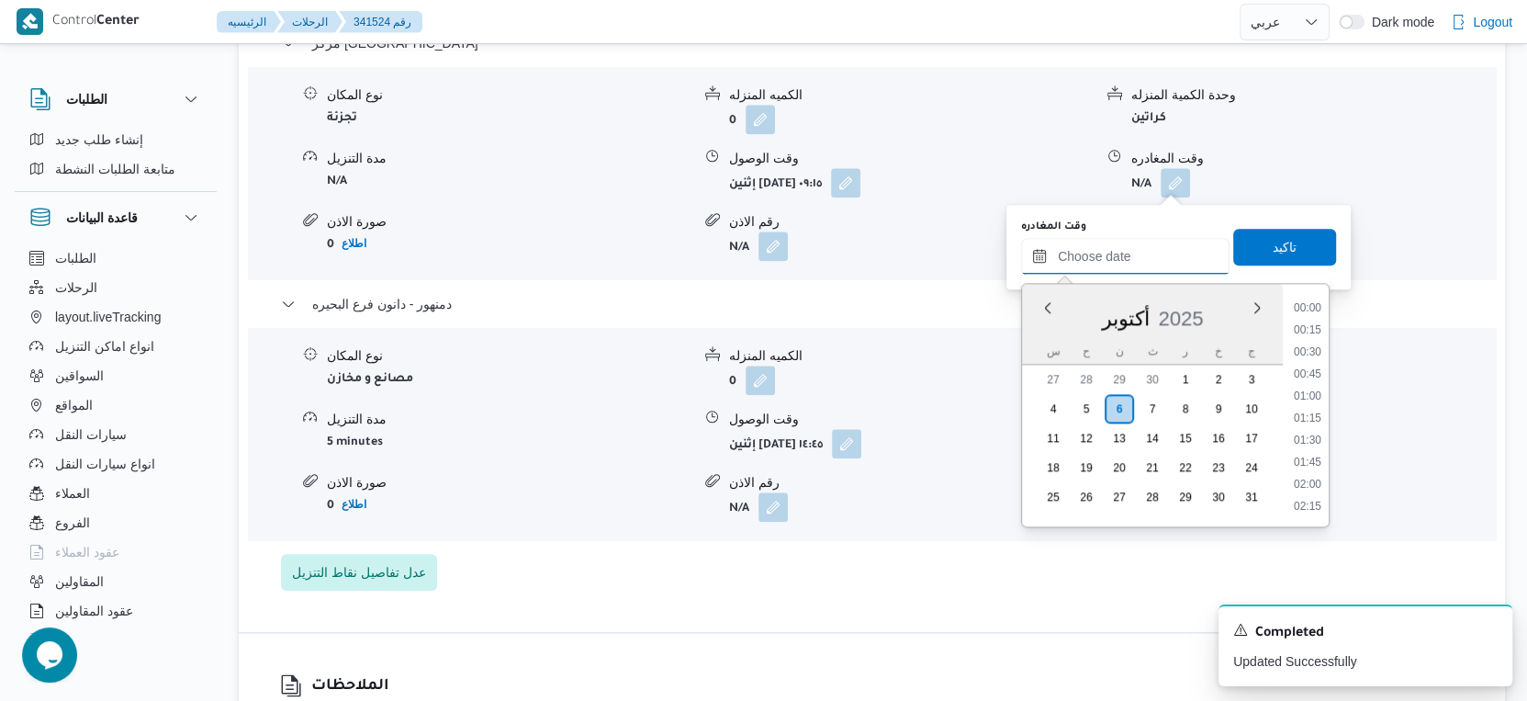
drag, startPoint x: 1152, startPoint y: 240, endPoint x: 1154, endPoint y: 250, distance: 10.3
click at [1152, 240] on input "وقت المغادره" at bounding box center [1125, 256] width 208 height 37
click at [1309, 328] on li "14:30" at bounding box center [1308, 330] width 42 height 18
type input "٠٦/١٠/٢٠٢٥ ١٤:٣٠"
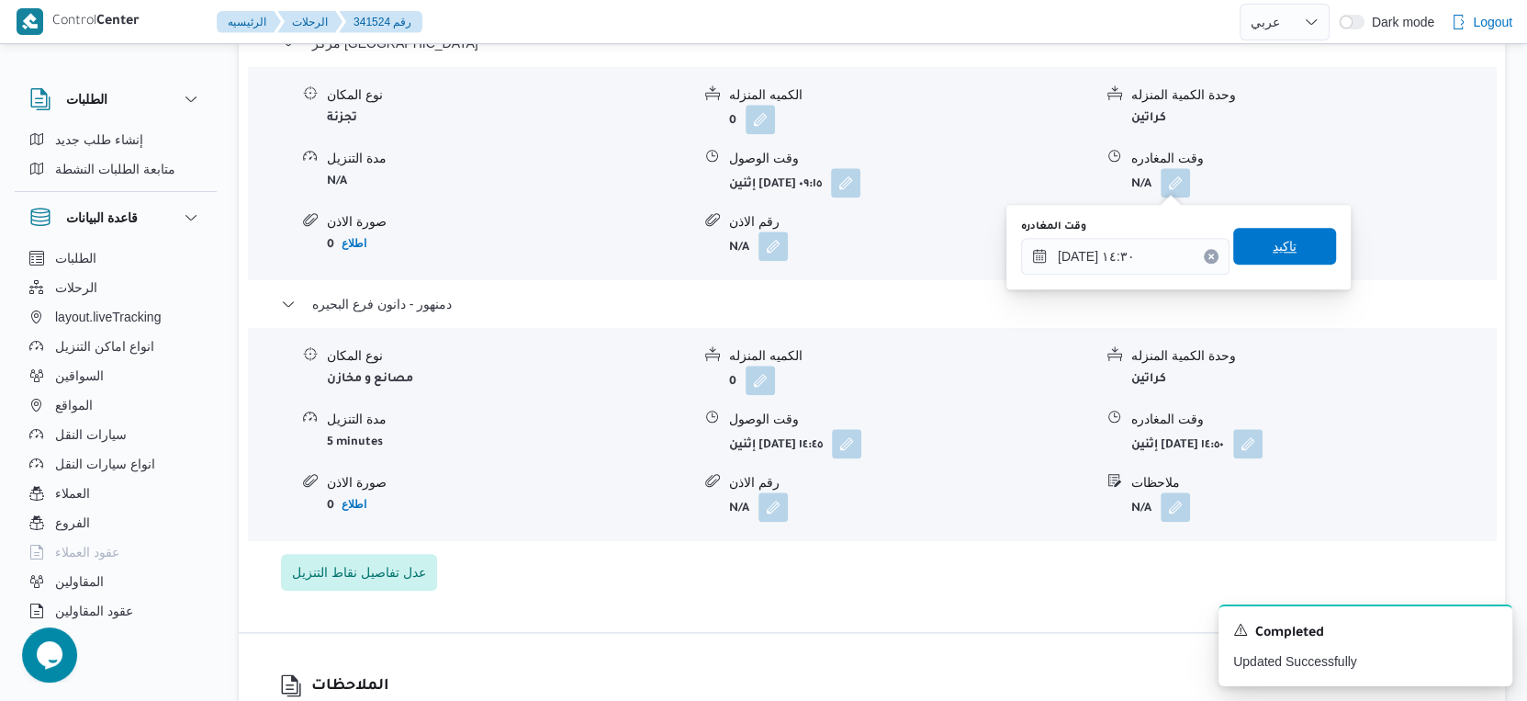
click at [1295, 253] on span "تاكيد" at bounding box center [1284, 246] width 103 height 37
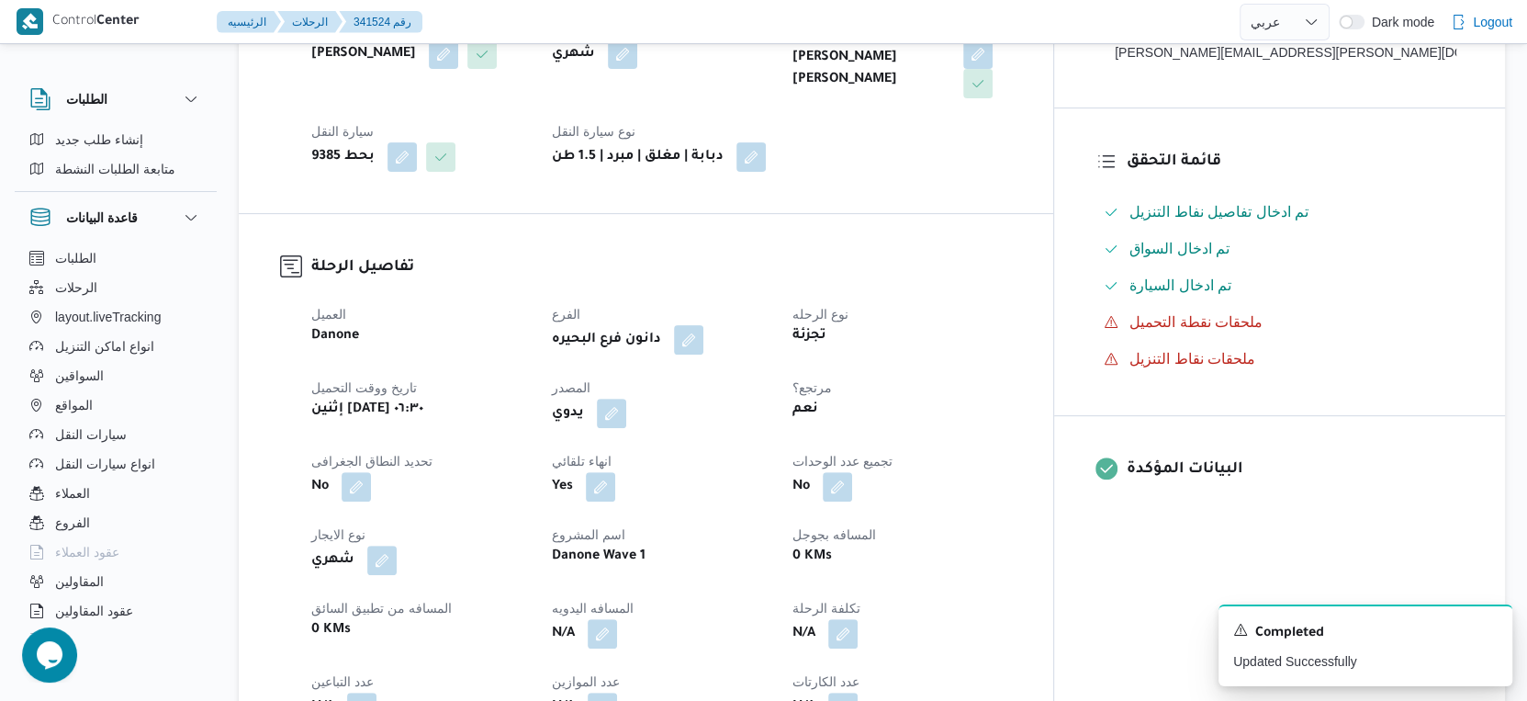
scroll to position [612, 0]
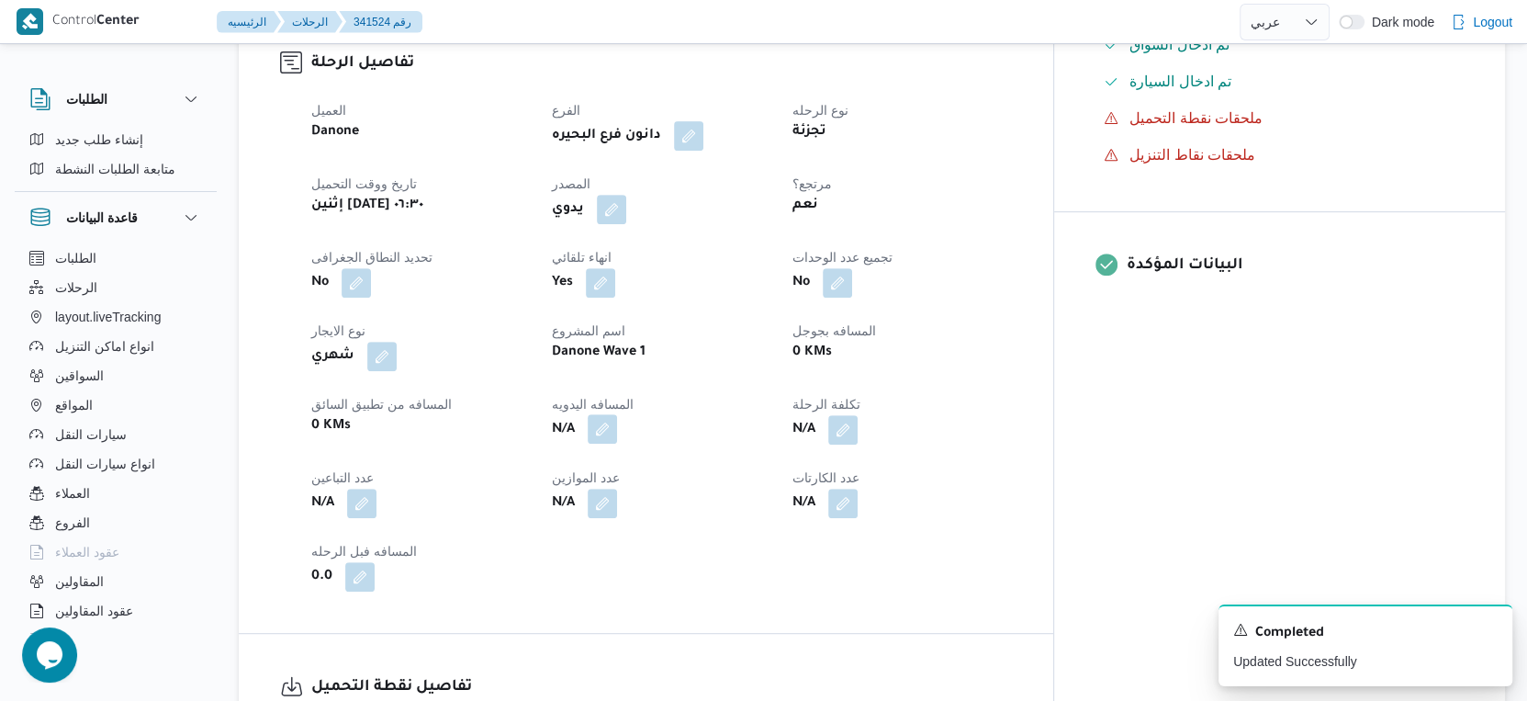
click at [617, 432] on button "button" at bounding box center [602, 428] width 29 height 29
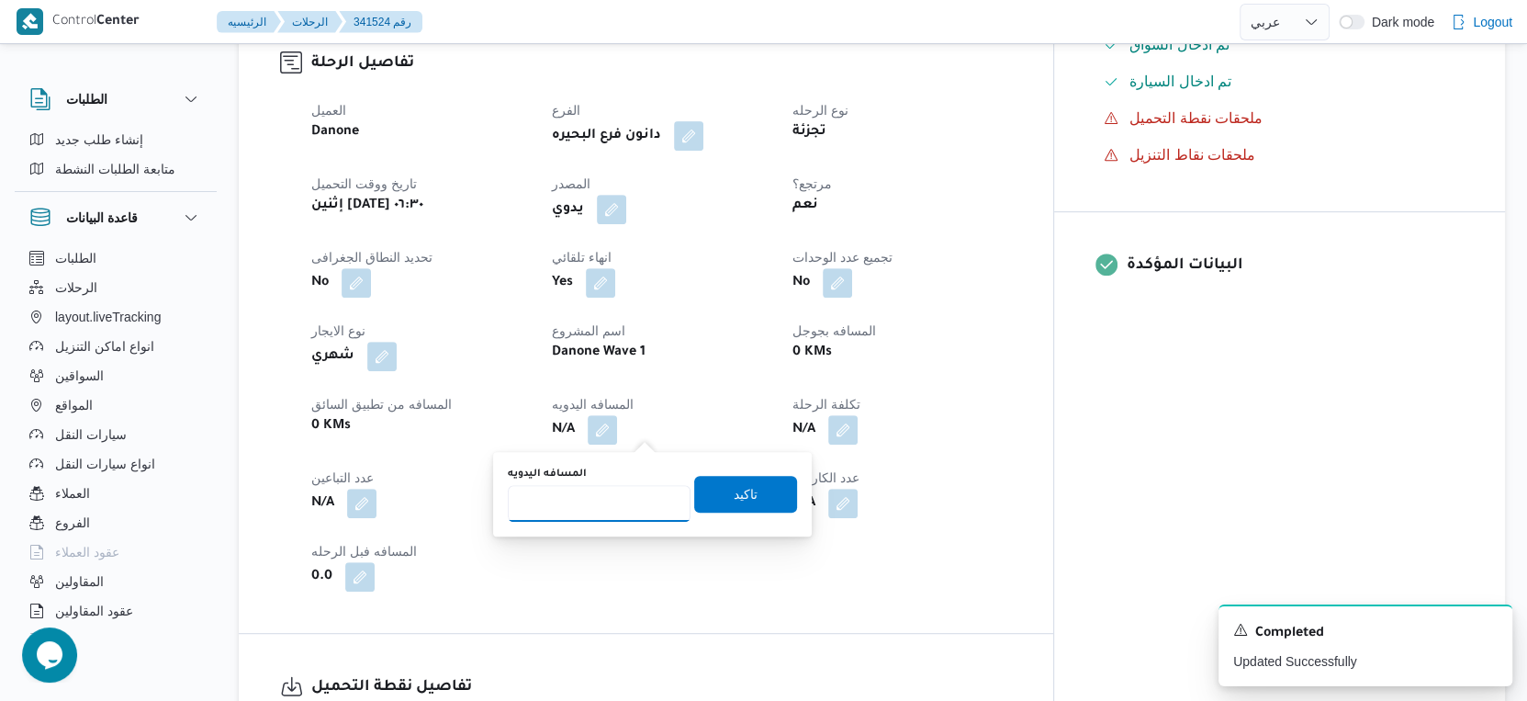
click at [560, 508] on input "المسافه اليدويه" at bounding box center [599, 503] width 183 height 37
type input "32"
click at [734, 497] on span "تاكيد" at bounding box center [746, 493] width 24 height 22
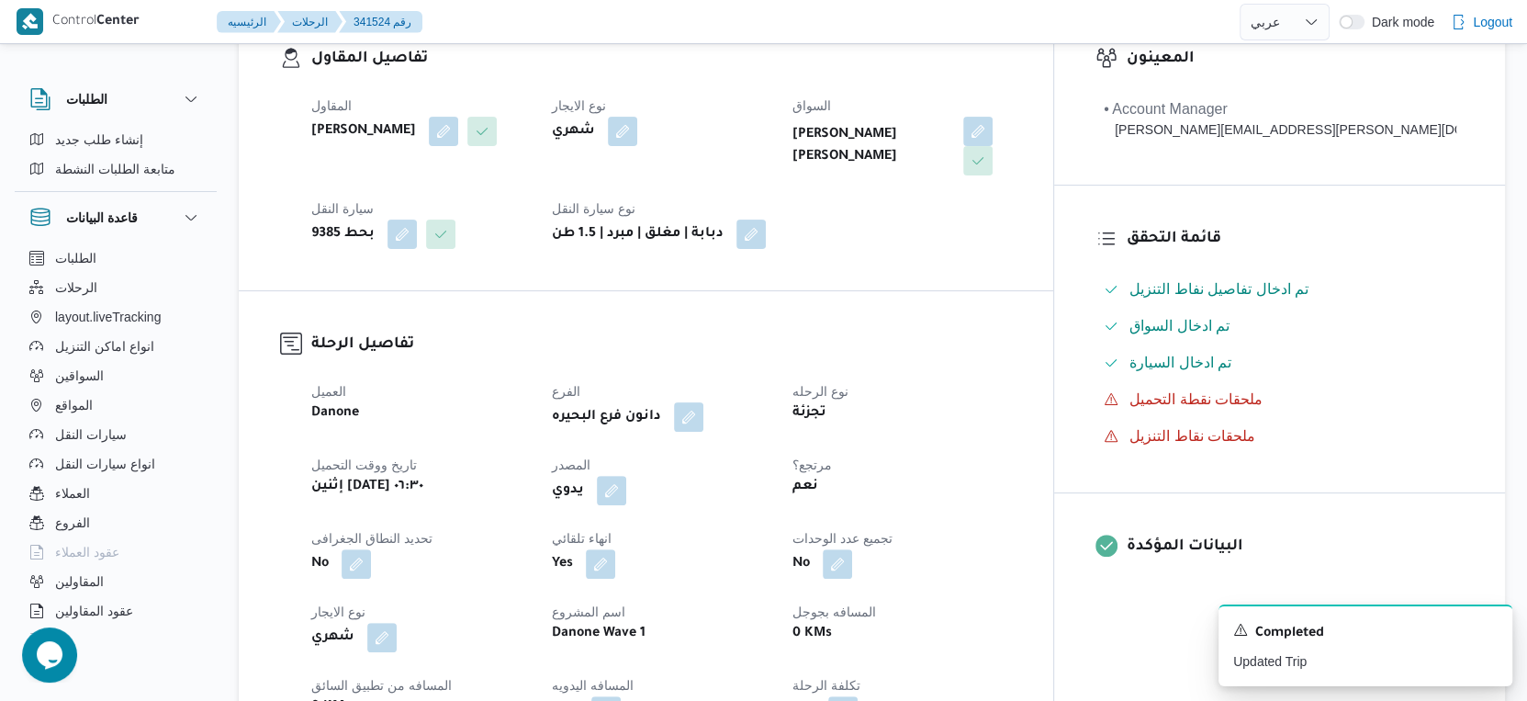
scroll to position [0, 0]
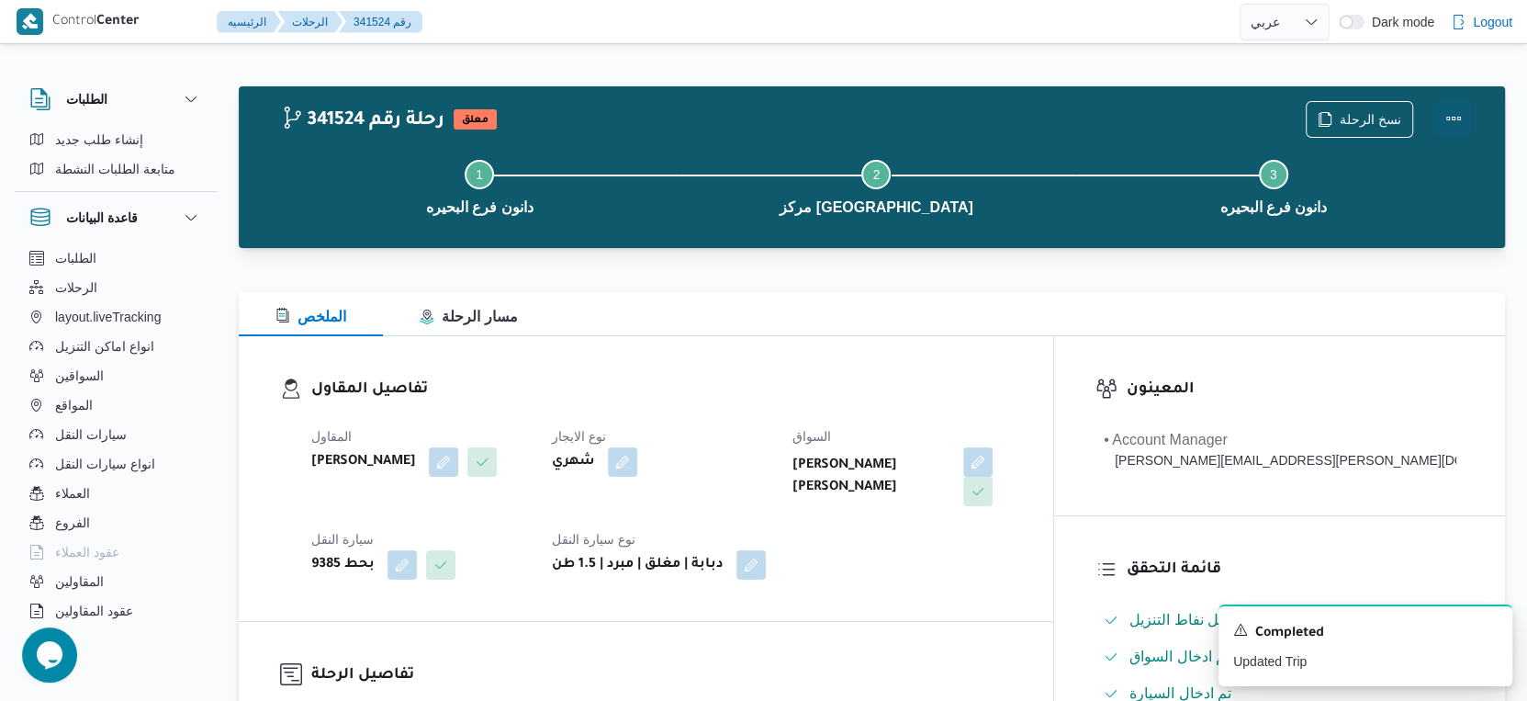
click at [1460, 111] on button "Actions" at bounding box center [1453, 118] width 37 height 37
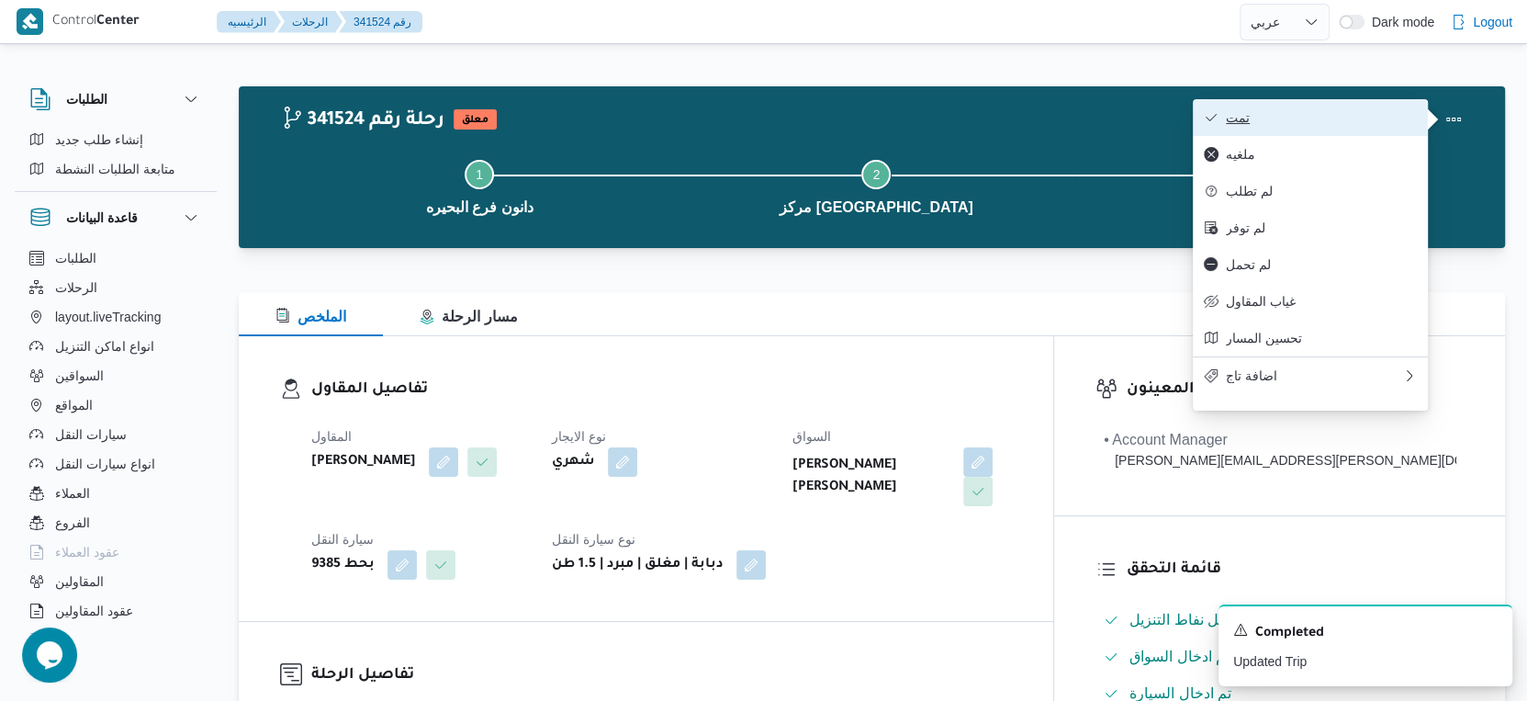
click at [1332, 120] on span "تمت" at bounding box center [1321, 117] width 191 height 15
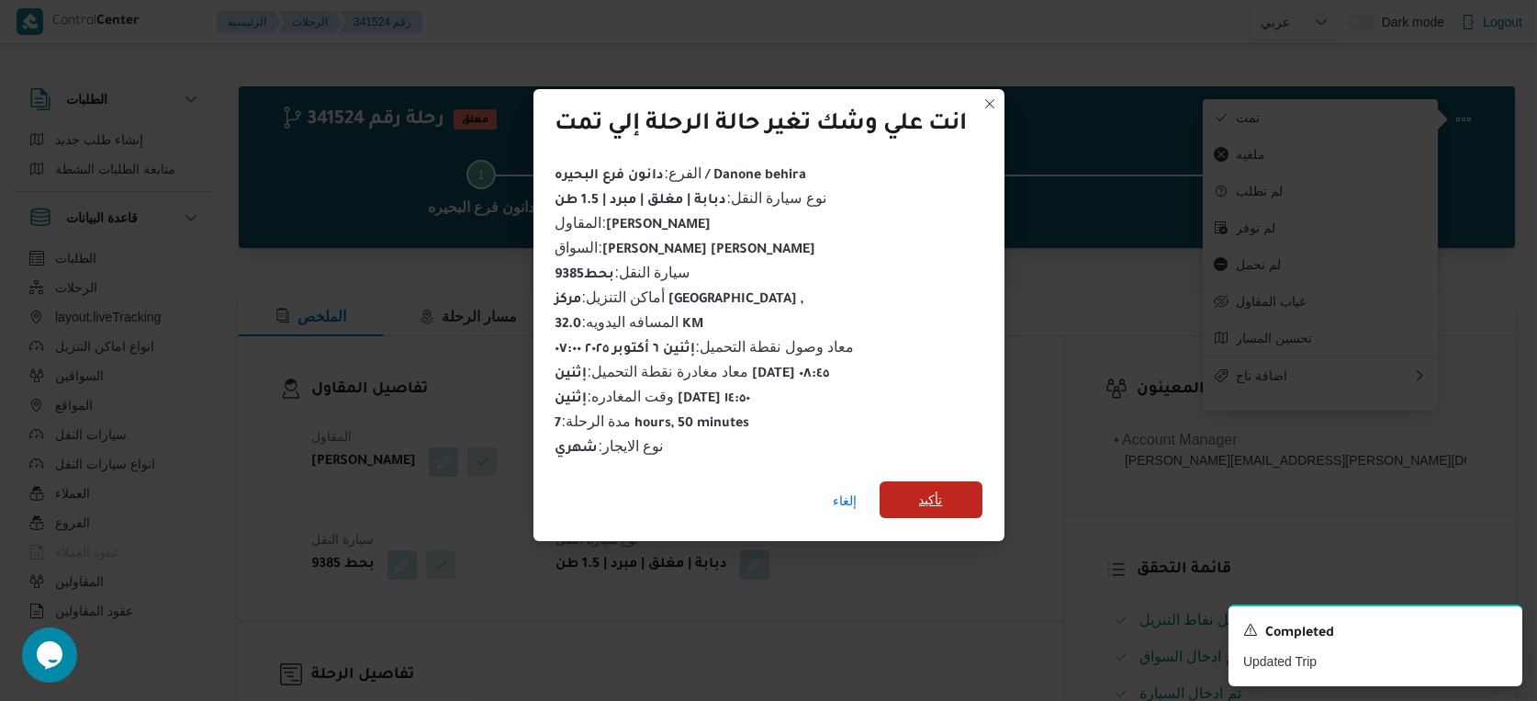
click at [911, 487] on span "تأكيد" at bounding box center [931, 499] width 103 height 37
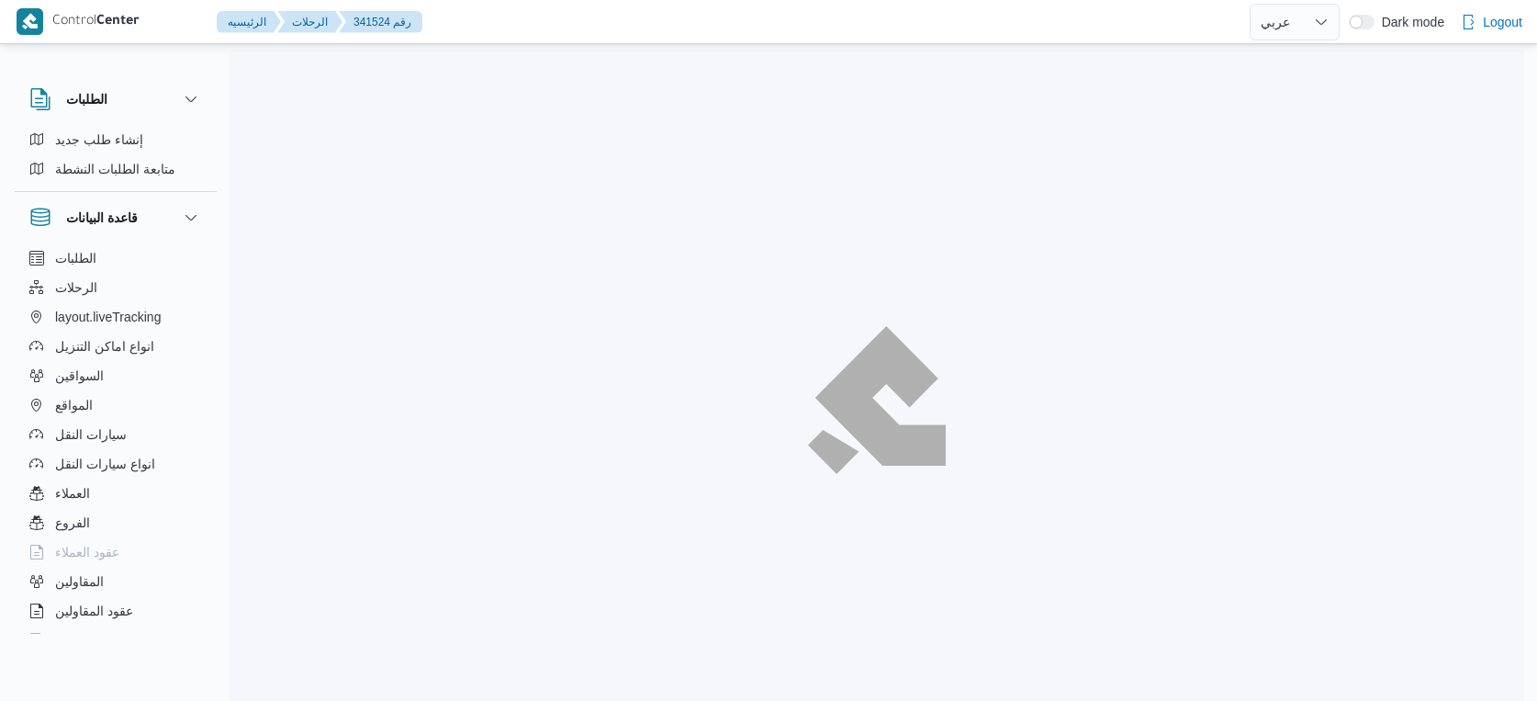
select select "ar"
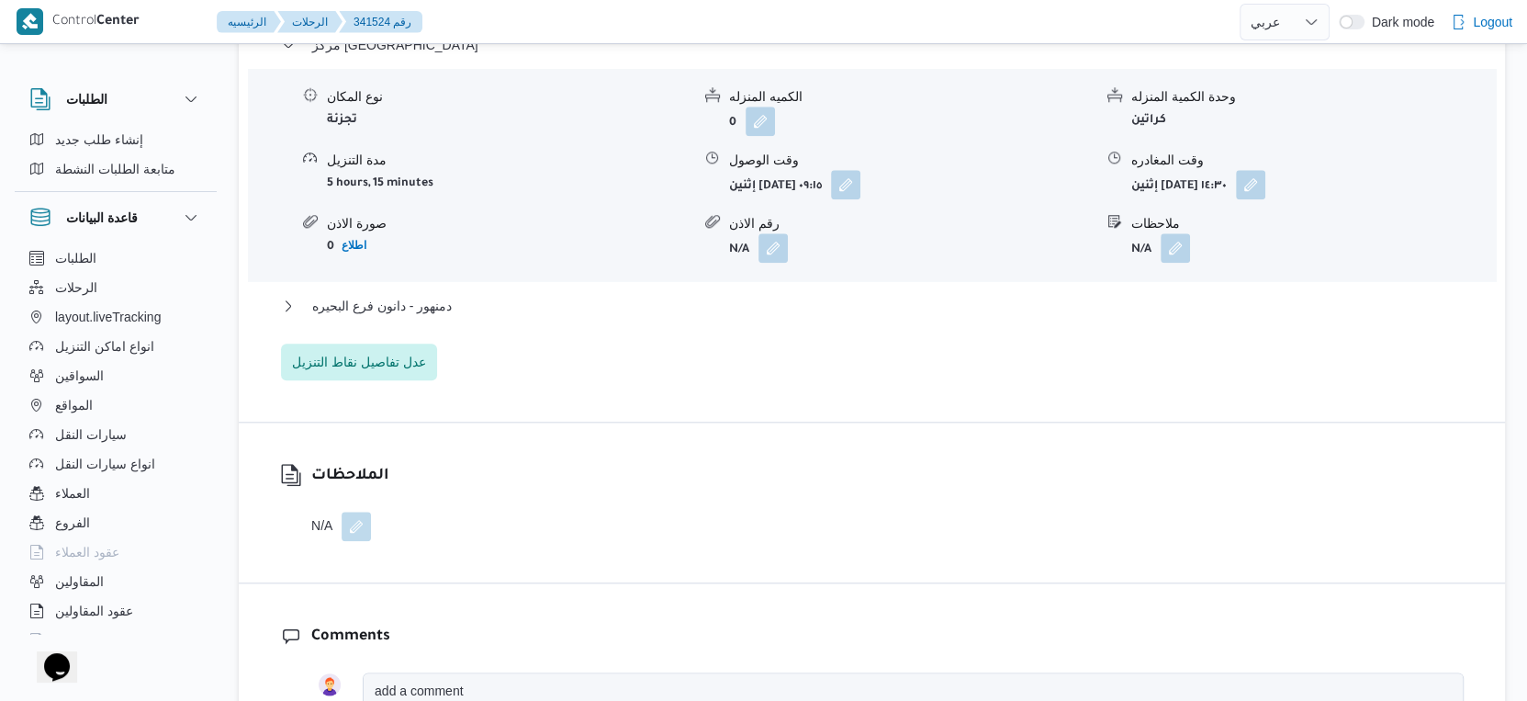
scroll to position [1632, 0]
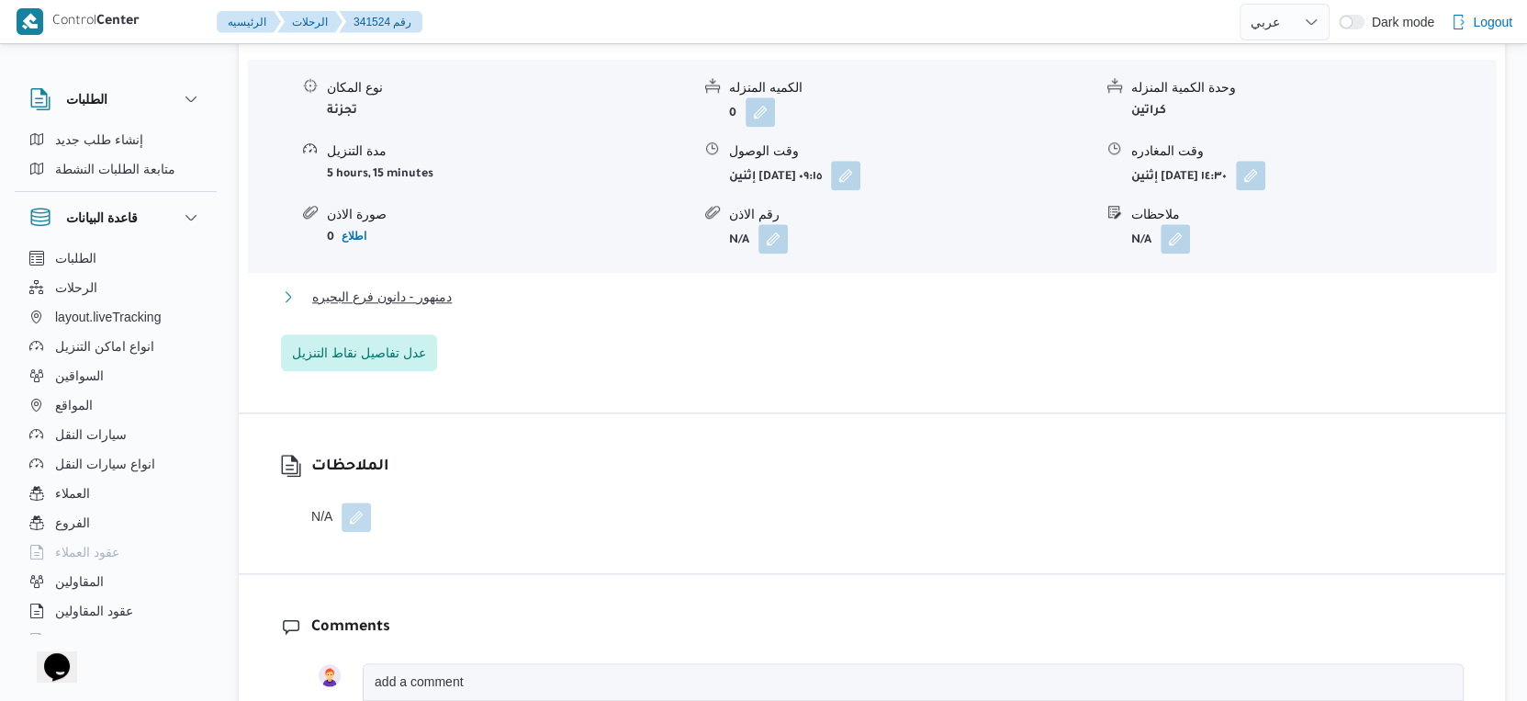
click at [482, 297] on button "دمنهور - دانون فرع البحيره" at bounding box center [872, 297] width 1183 height 22
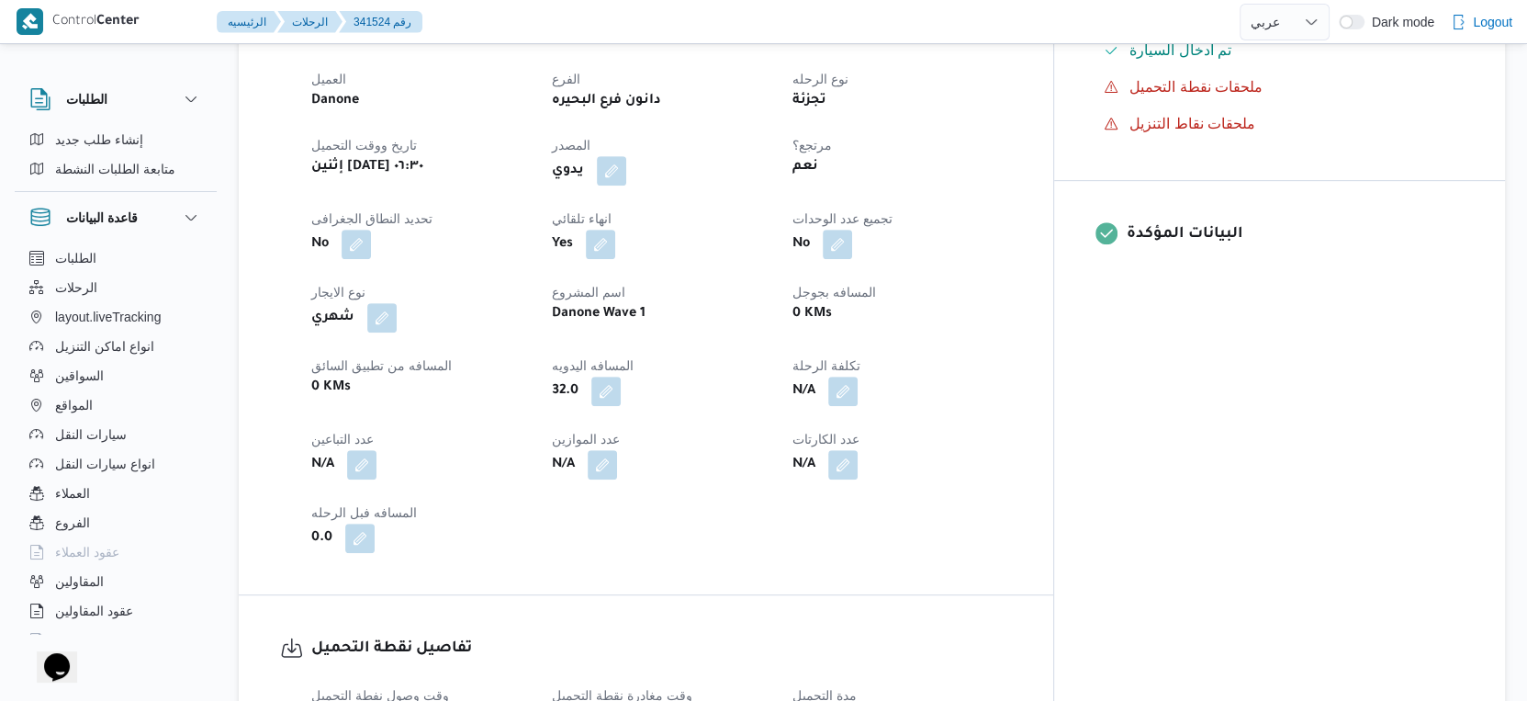
scroll to position [612, 0]
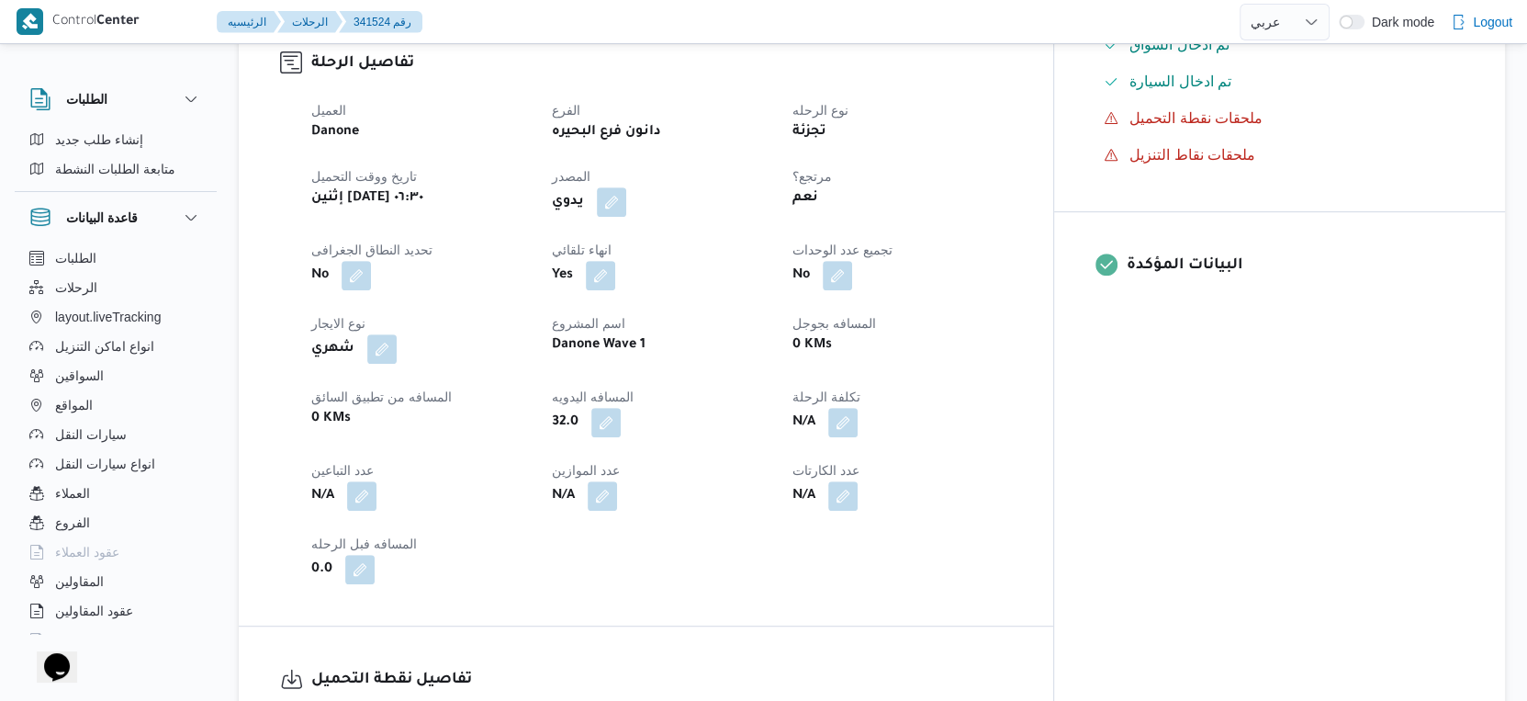
select select "ar"
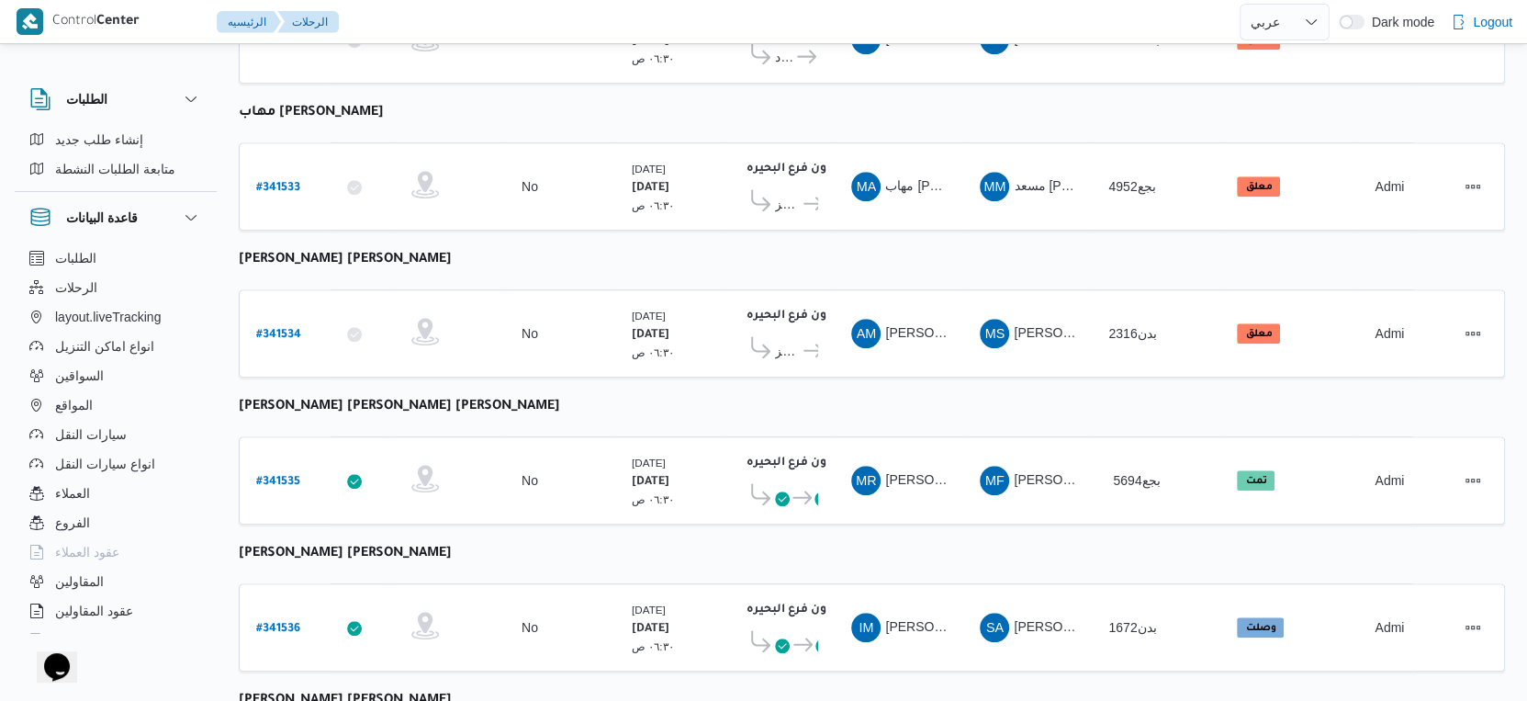
scroll to position [1499, 0]
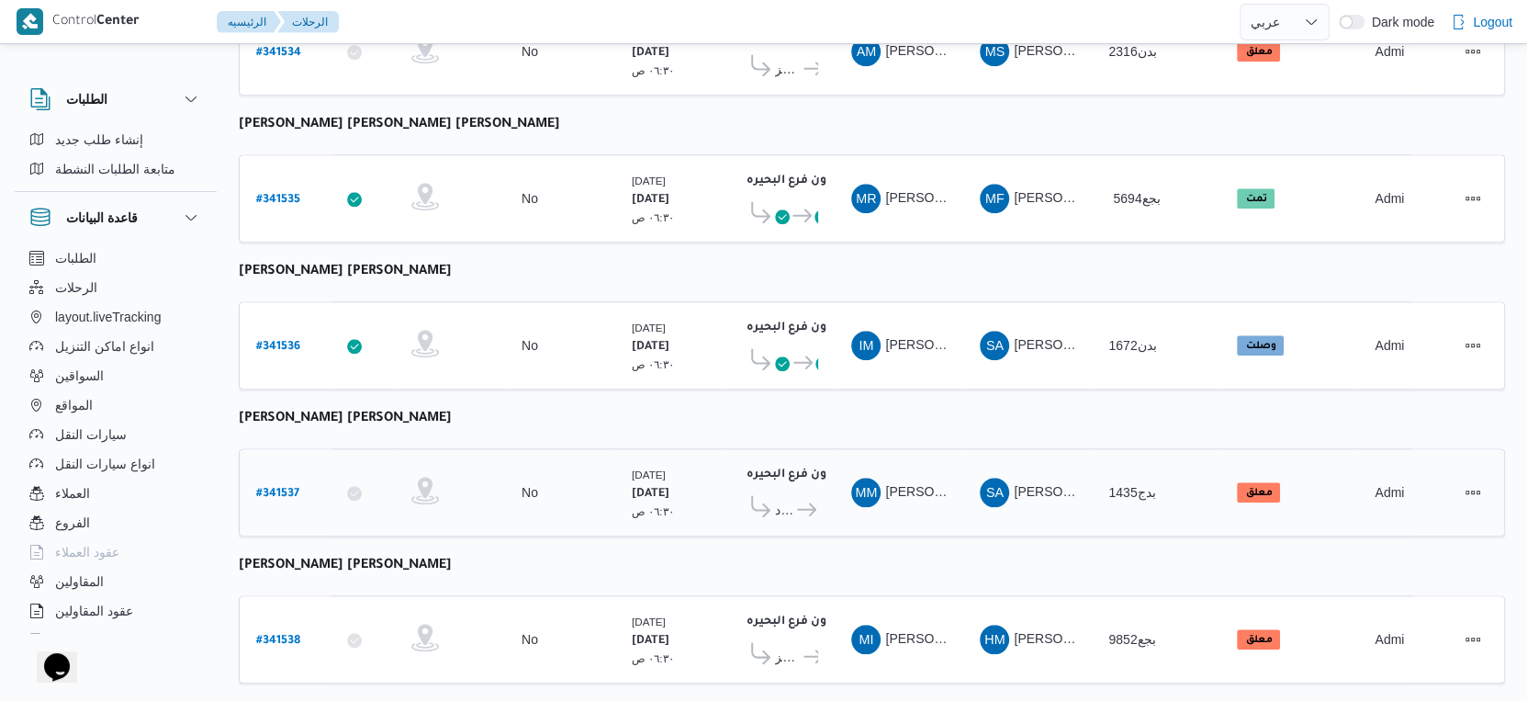
click at [280, 488] on b "# 341537" at bounding box center [277, 494] width 43 height 13
select select "ar"
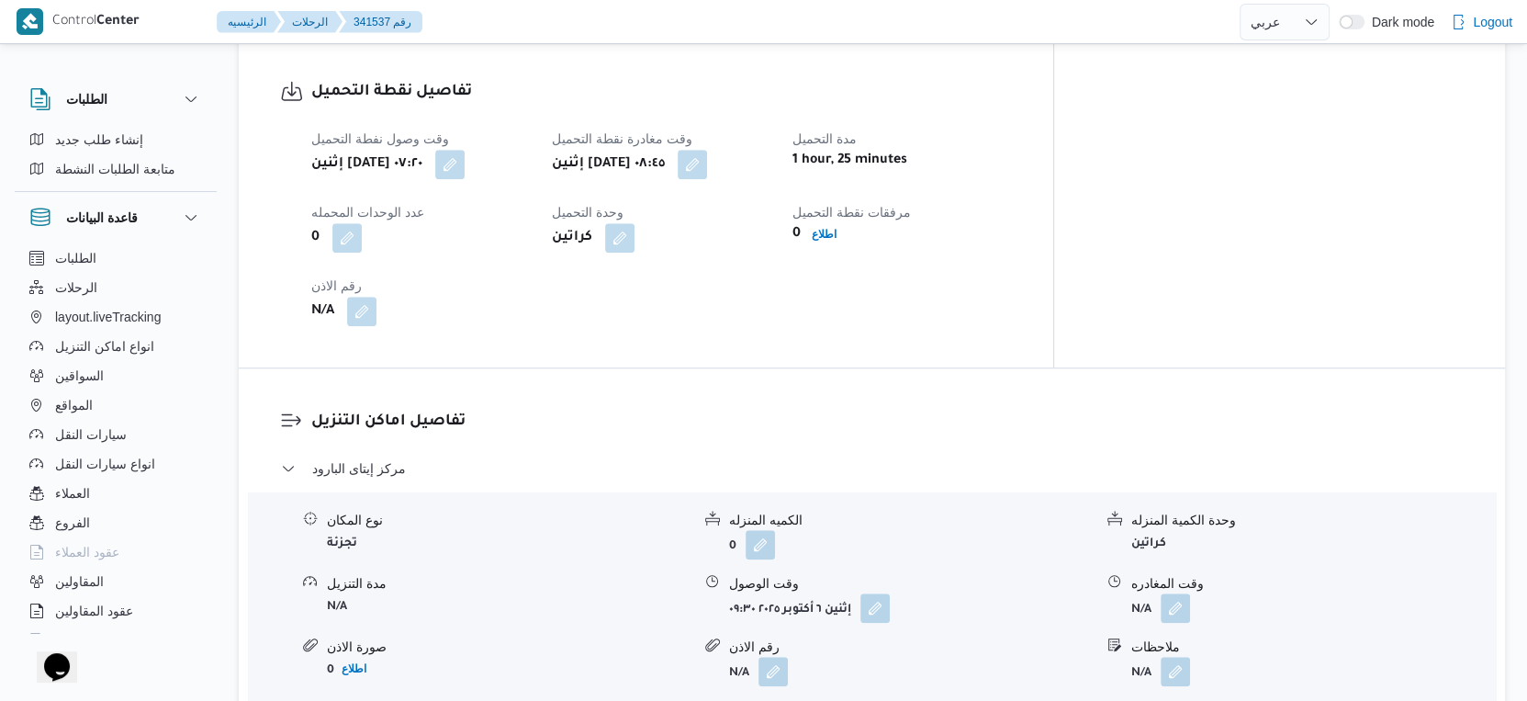
scroll to position [1122, 0]
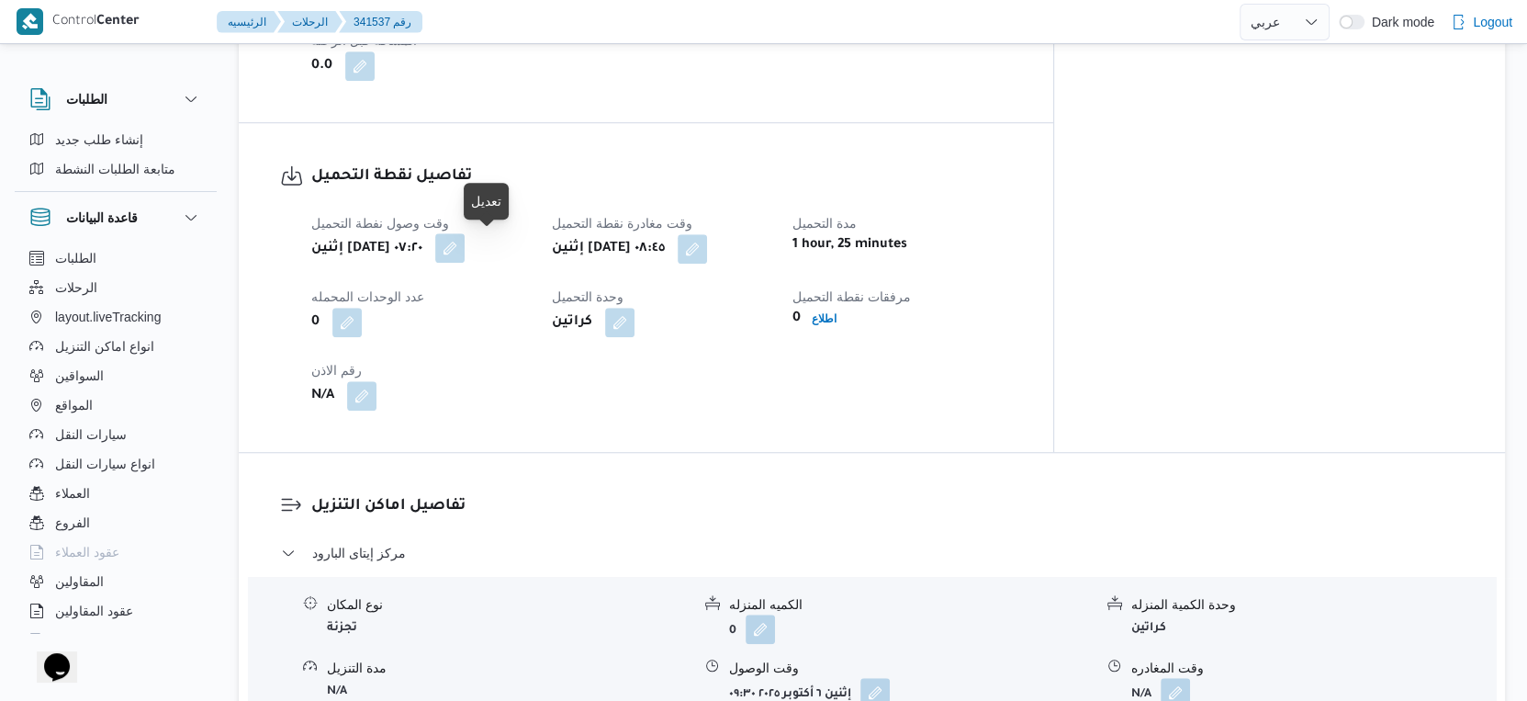
click at [465, 241] on button "button" at bounding box center [449, 247] width 29 height 29
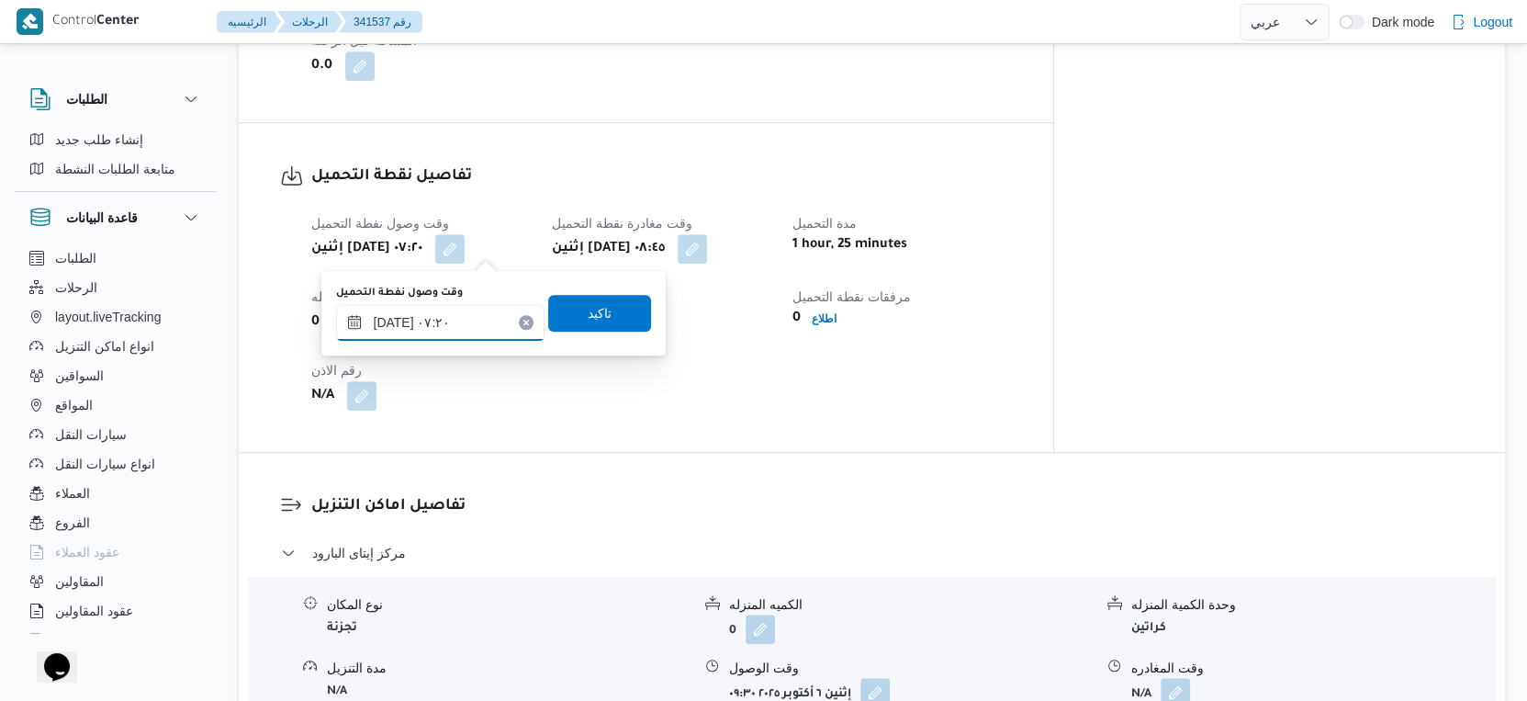
click at [388, 319] on input "[DATE] ٠٧:٢٠" at bounding box center [440, 322] width 208 height 37
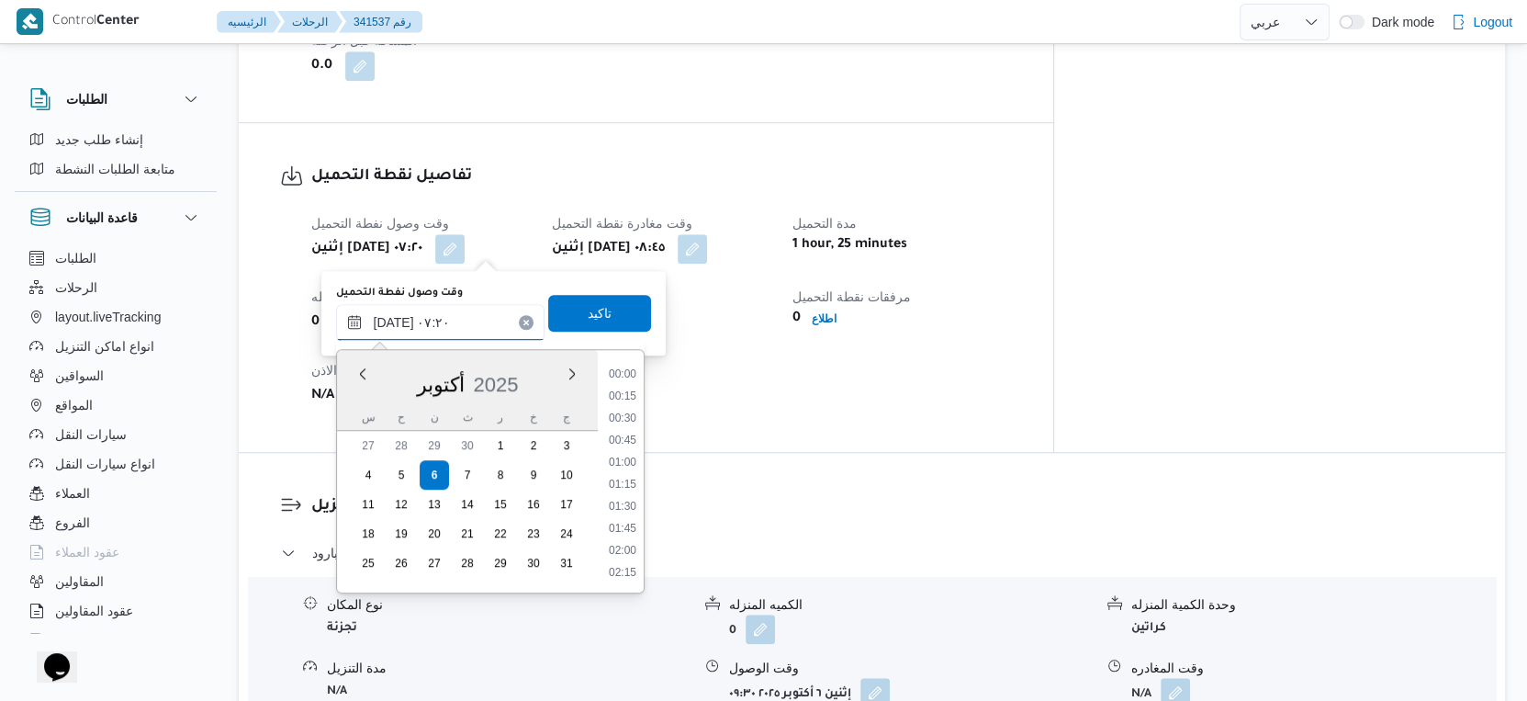
scroll to position [527, 0]
click at [388, 319] on input "[DATE] ٠٧:٢٠" at bounding box center [440, 322] width 208 height 37
type input "[DATE] ٠٧:٢٣"
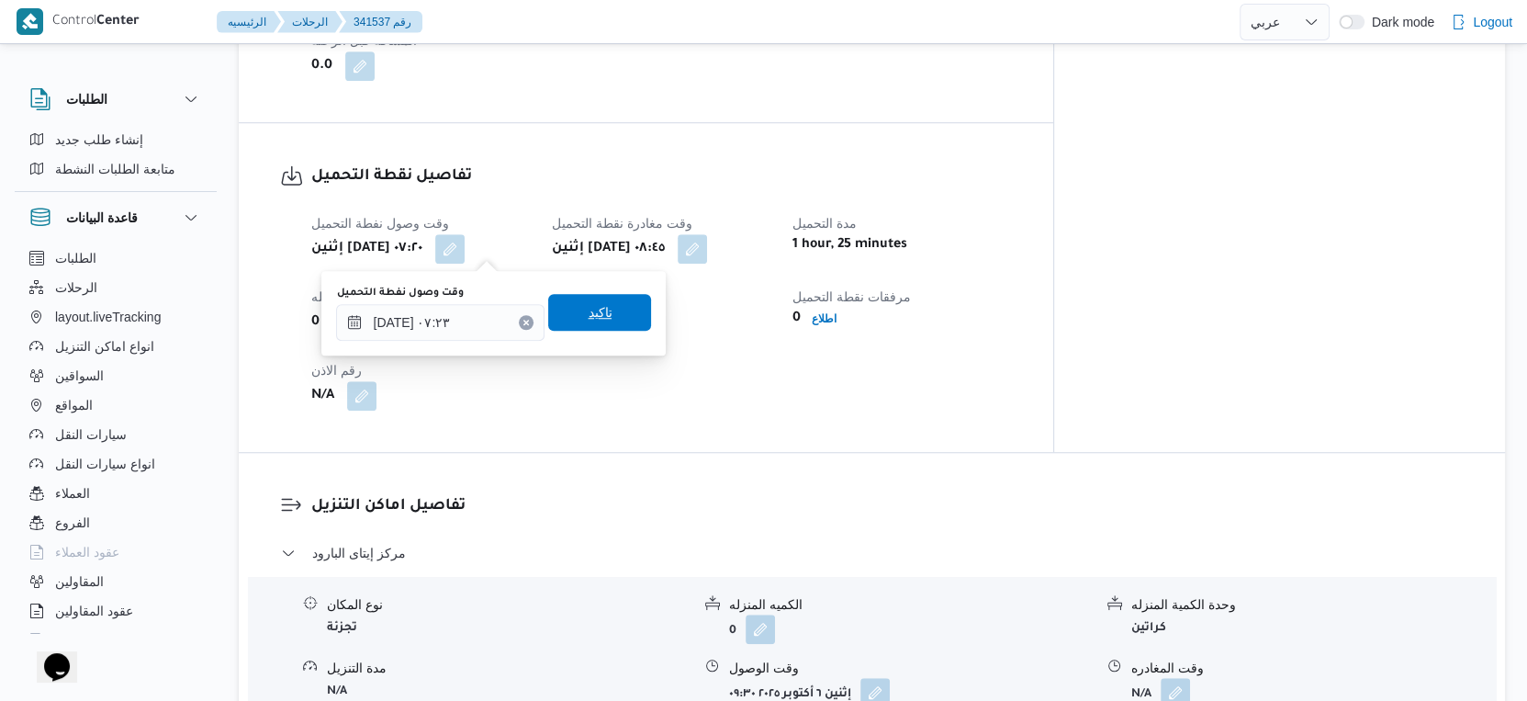
click at [606, 318] on span "تاكيد" at bounding box center [599, 312] width 103 height 37
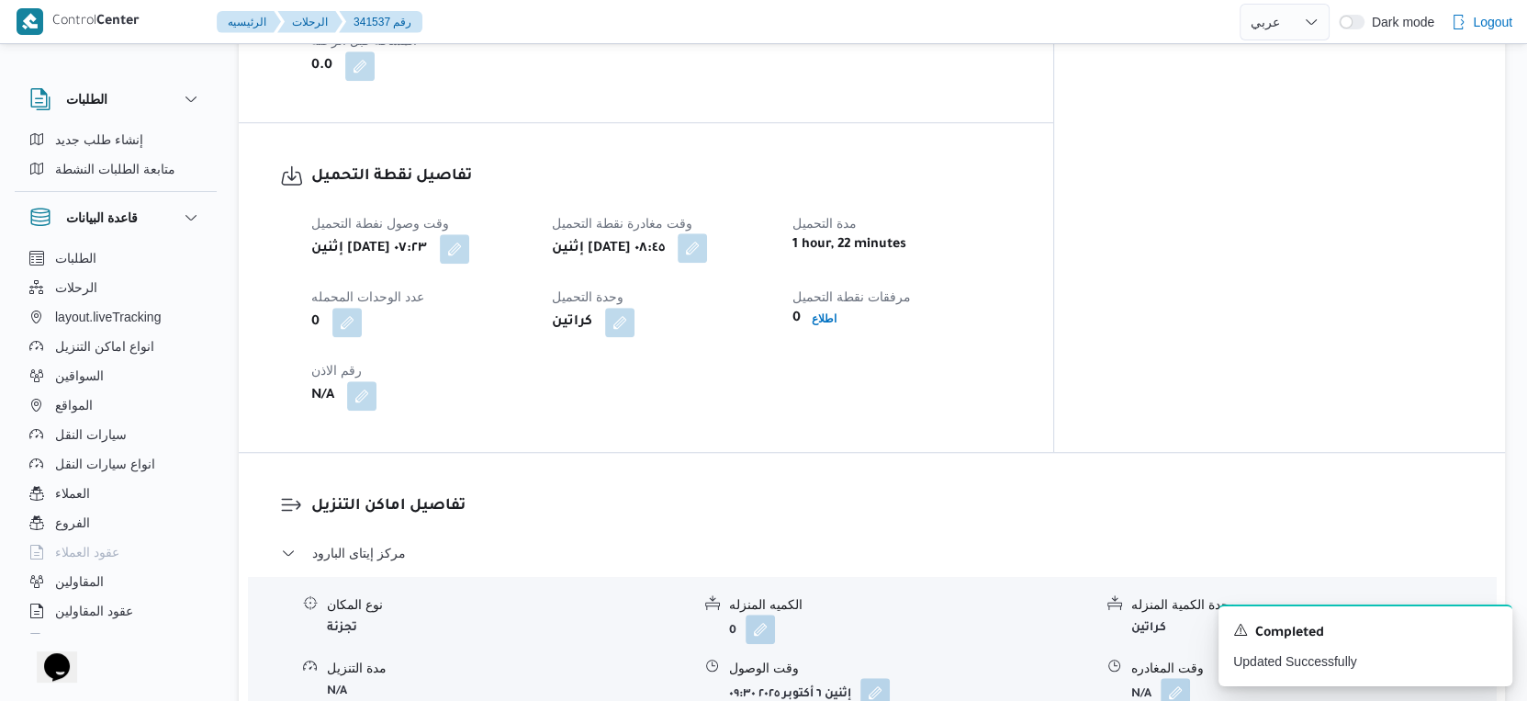
click at [707, 256] on button "button" at bounding box center [692, 247] width 29 height 29
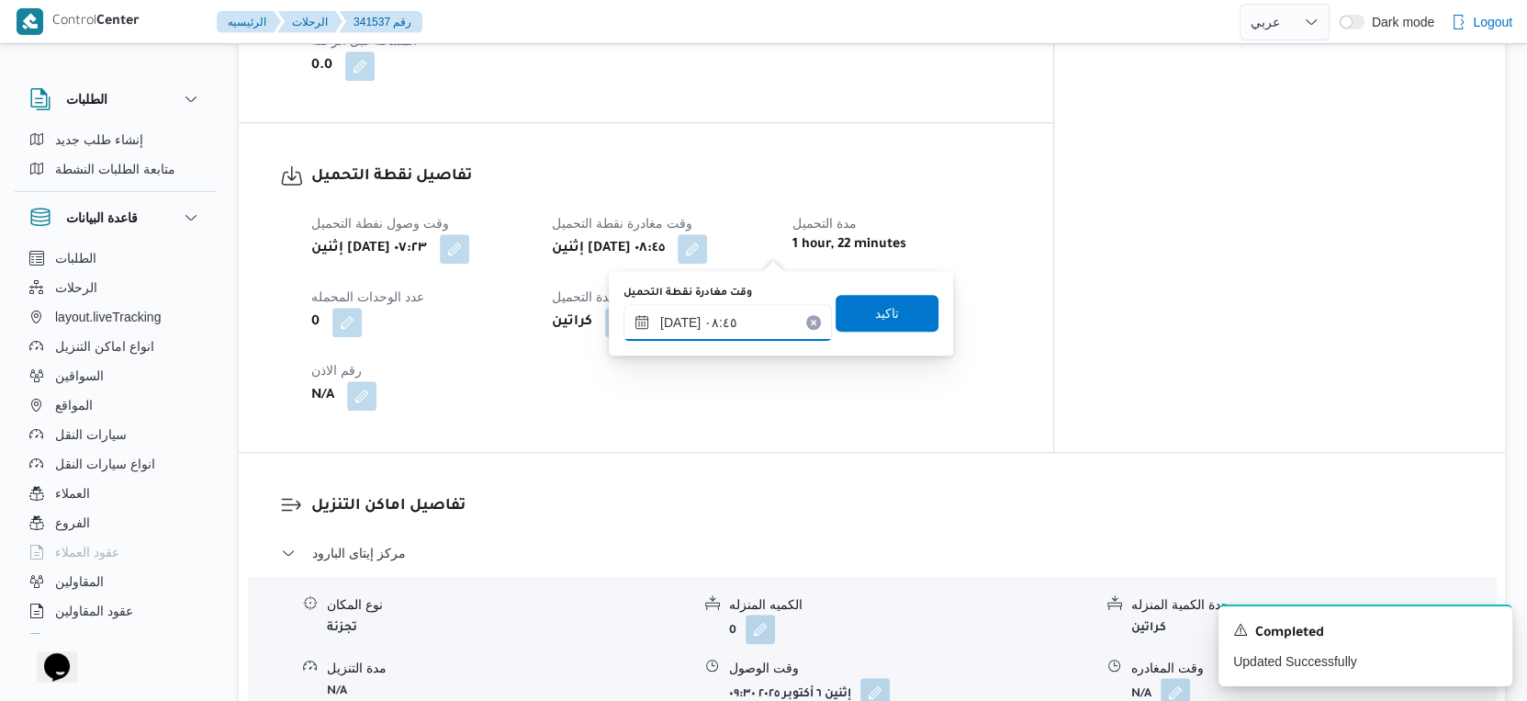
click at [743, 308] on input "[DATE] ٠٨:٤٥" at bounding box center [728, 322] width 208 height 37
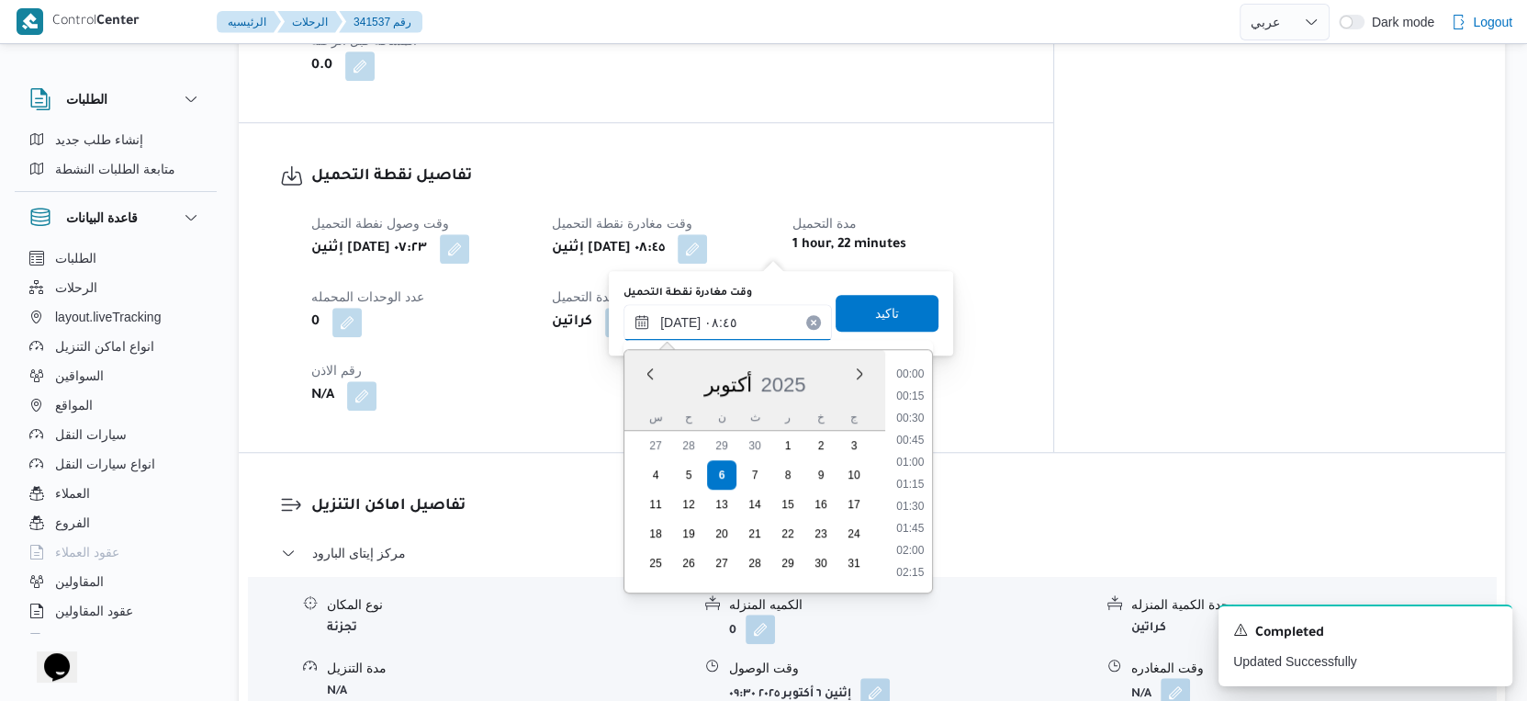
scroll to position [659, 0]
click at [916, 466] on li "08:30" at bounding box center [910, 464] width 42 height 18
type input "[DATE] ٠٨:٣٠"
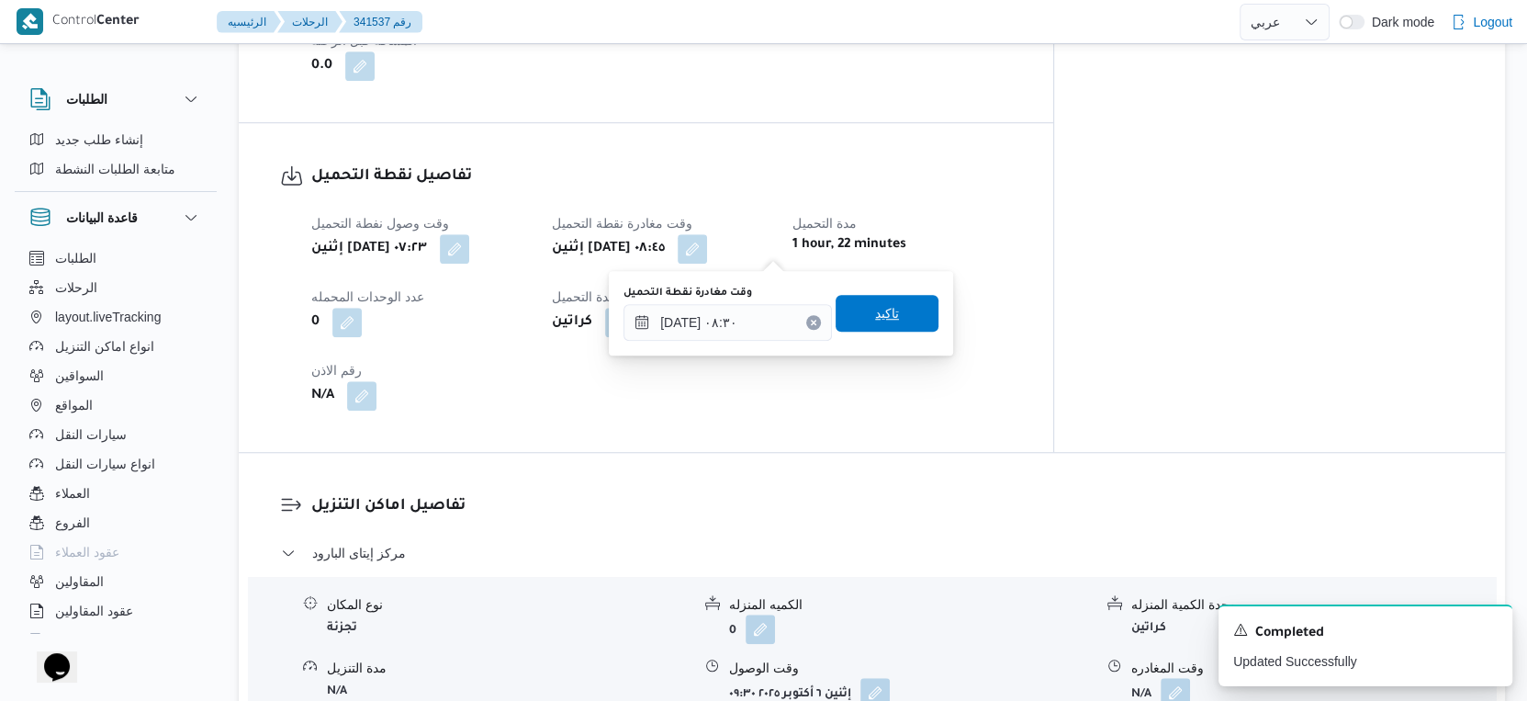
click at [898, 309] on span "تاكيد" at bounding box center [887, 313] width 103 height 37
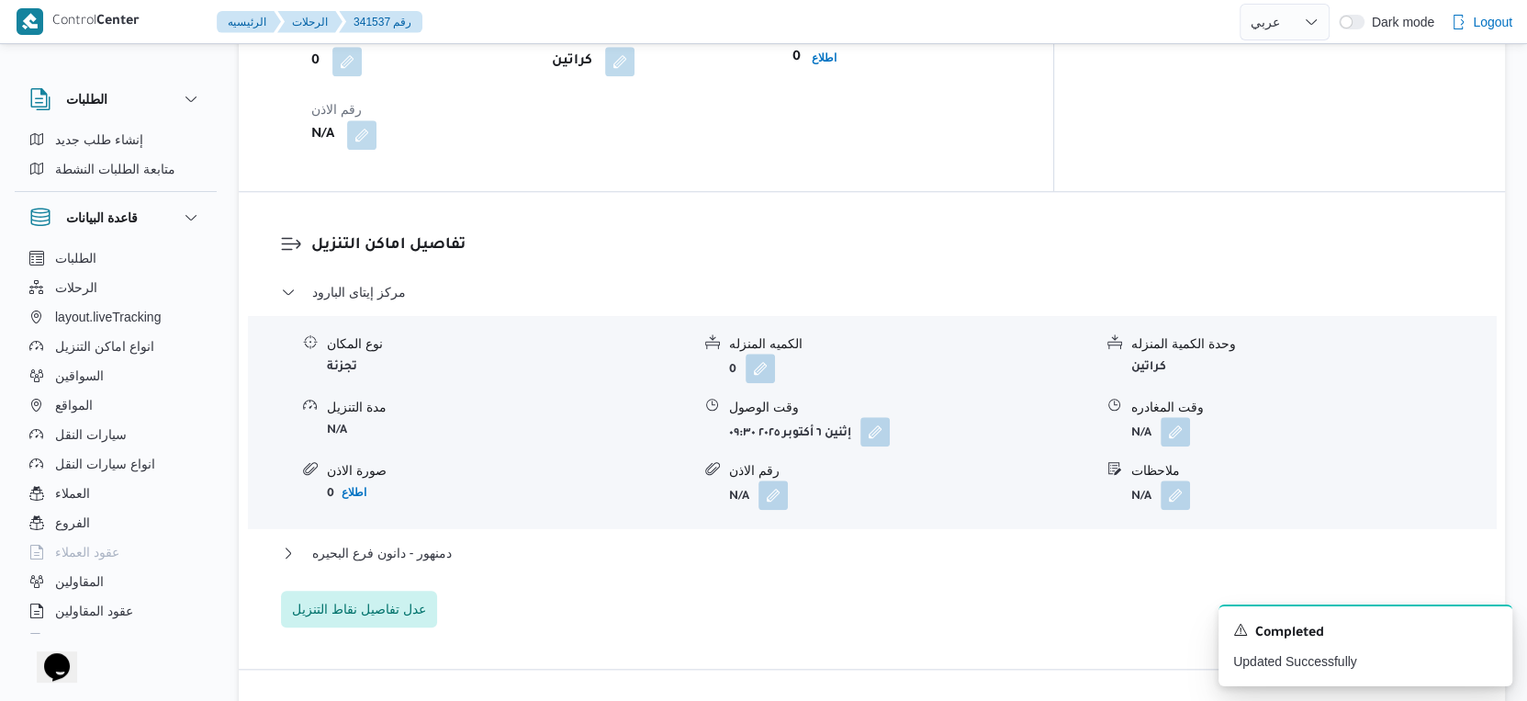
scroll to position [1428, 0]
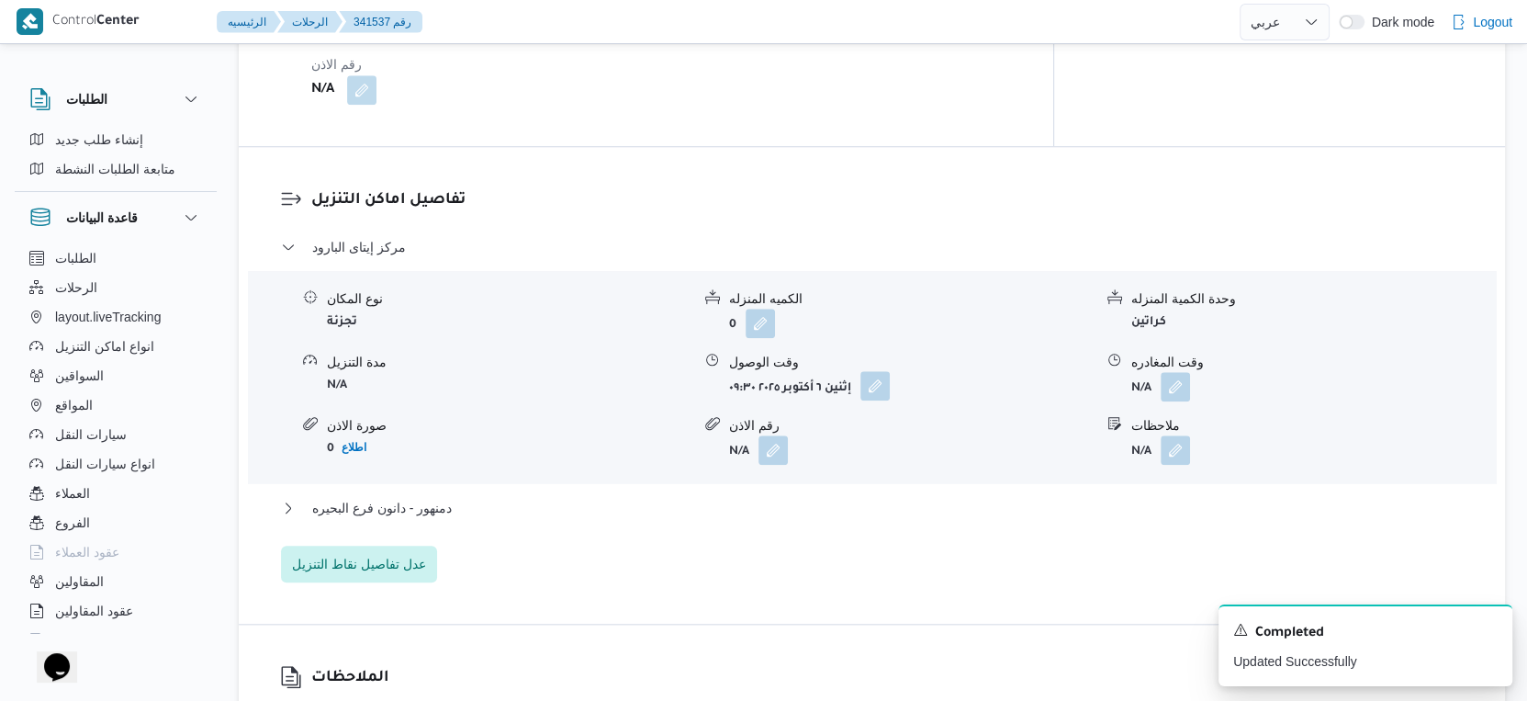
click at [882, 391] on button "button" at bounding box center [875, 385] width 29 height 29
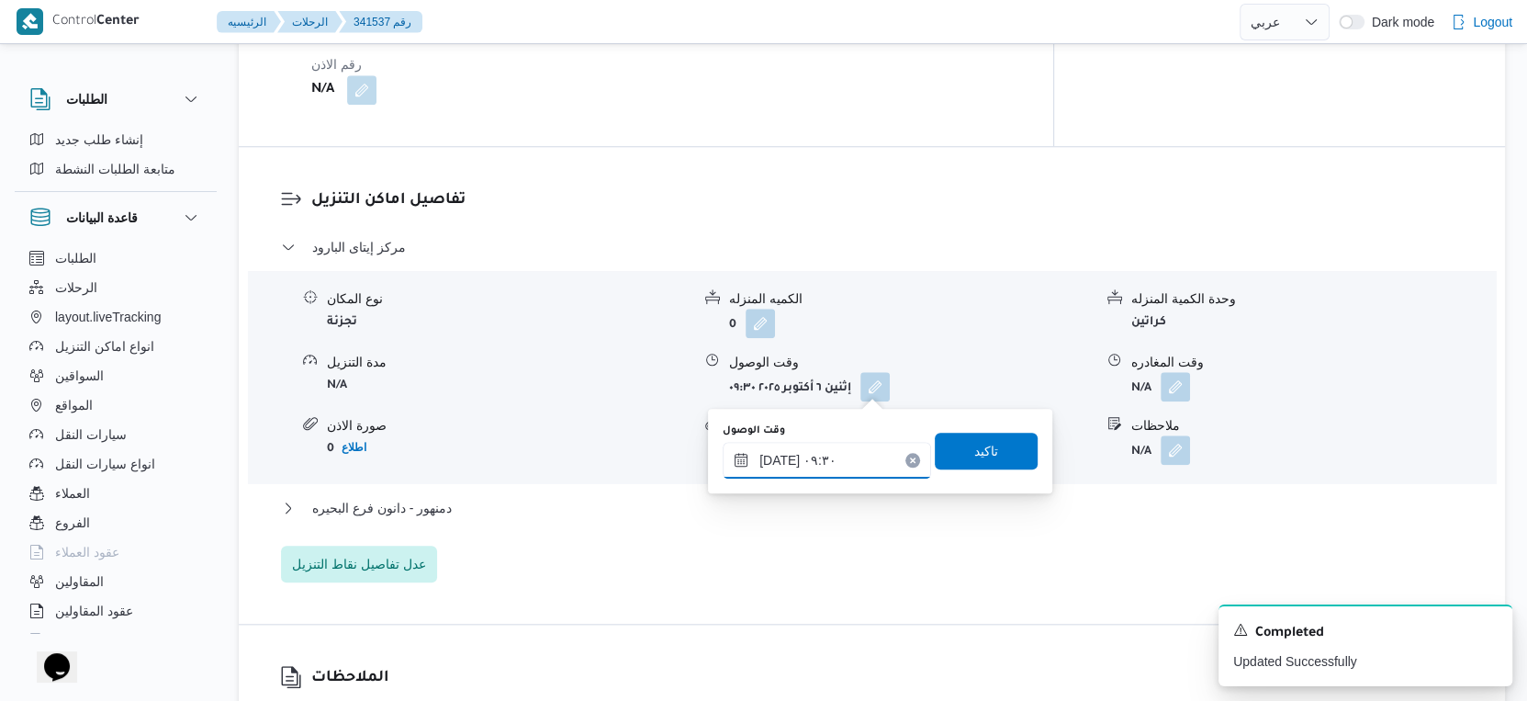
click at [848, 471] on input "[DATE] ٠٩:٣٠" at bounding box center [827, 460] width 208 height 37
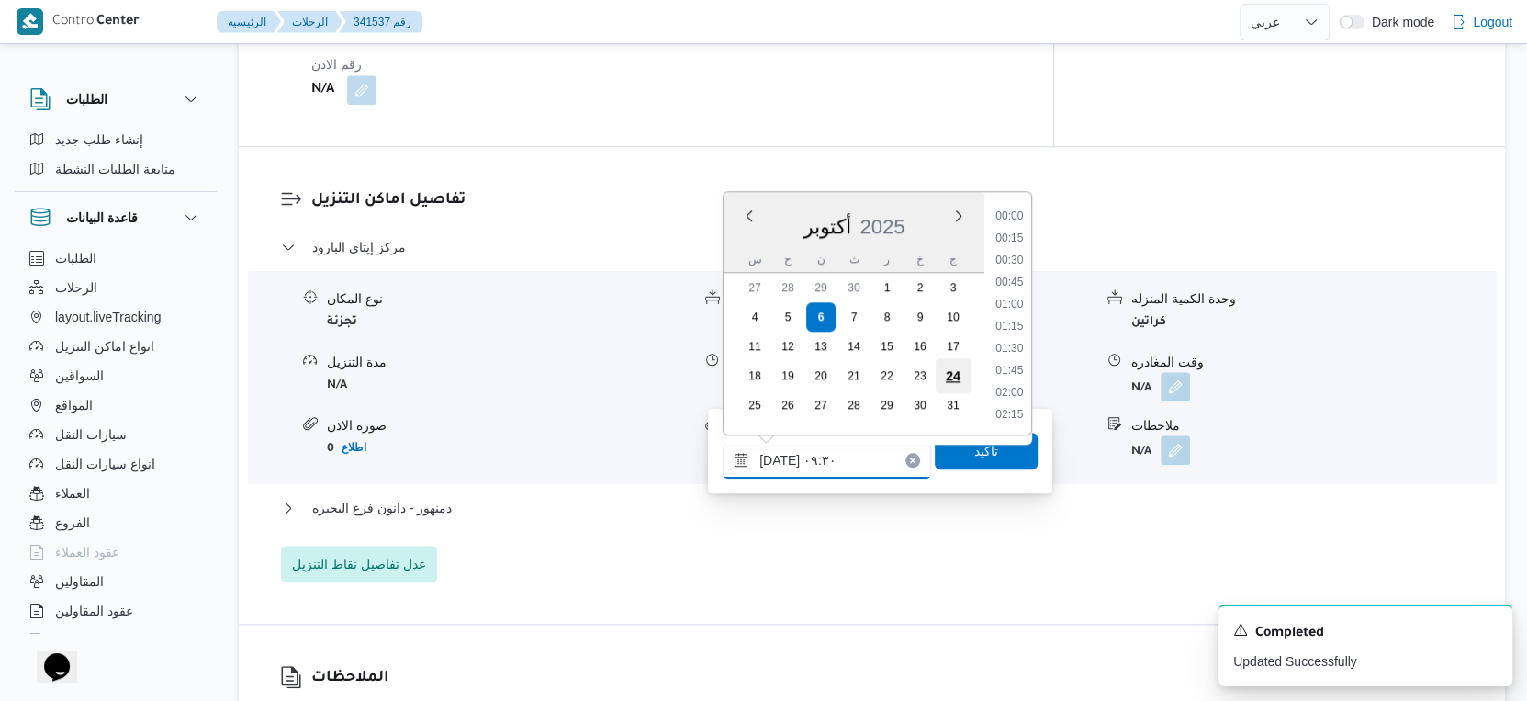
scroll to position [726, 0]
click at [1013, 277] on li "09:00" at bounding box center [1009, 284] width 42 height 18
type input "[DATE] ٠٩:٠٠"
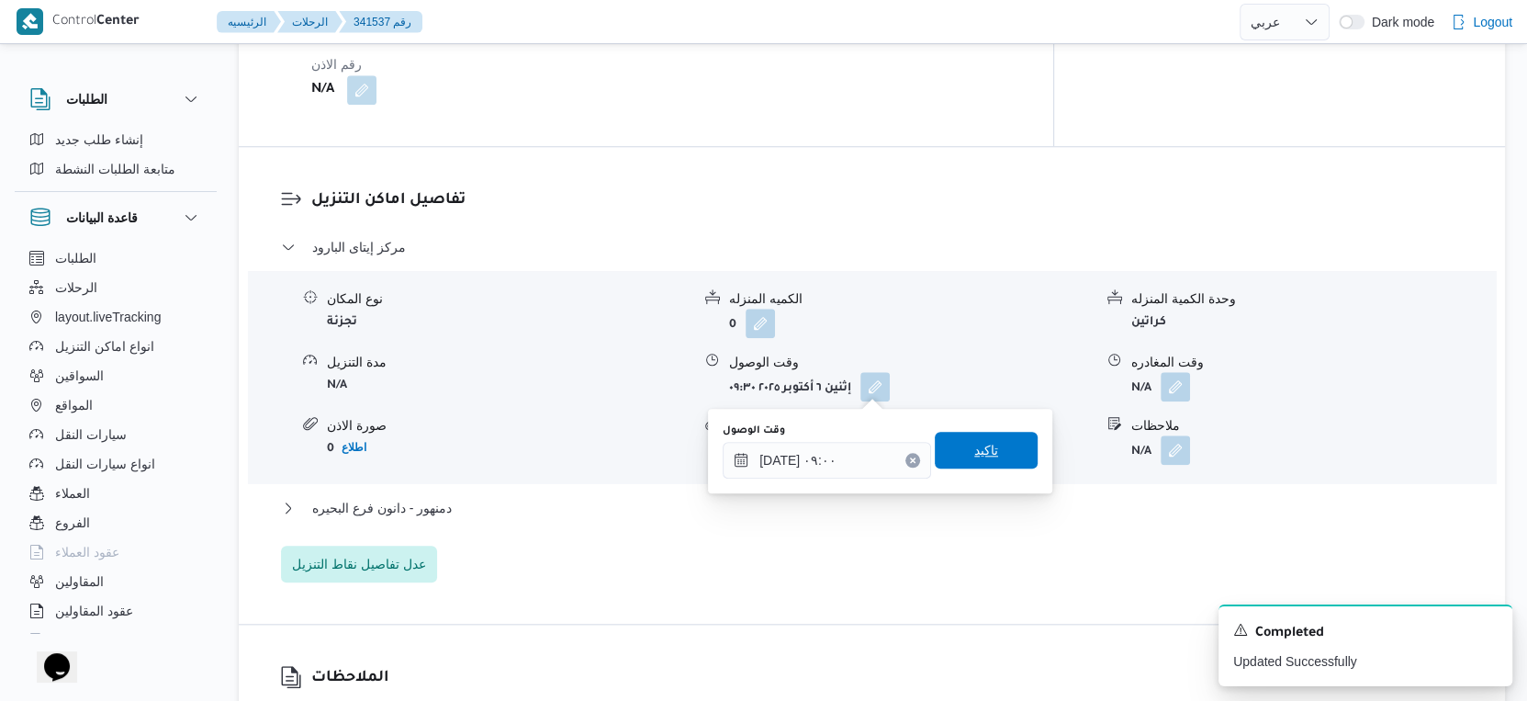
click at [983, 465] on span "تاكيد" at bounding box center [986, 450] width 103 height 37
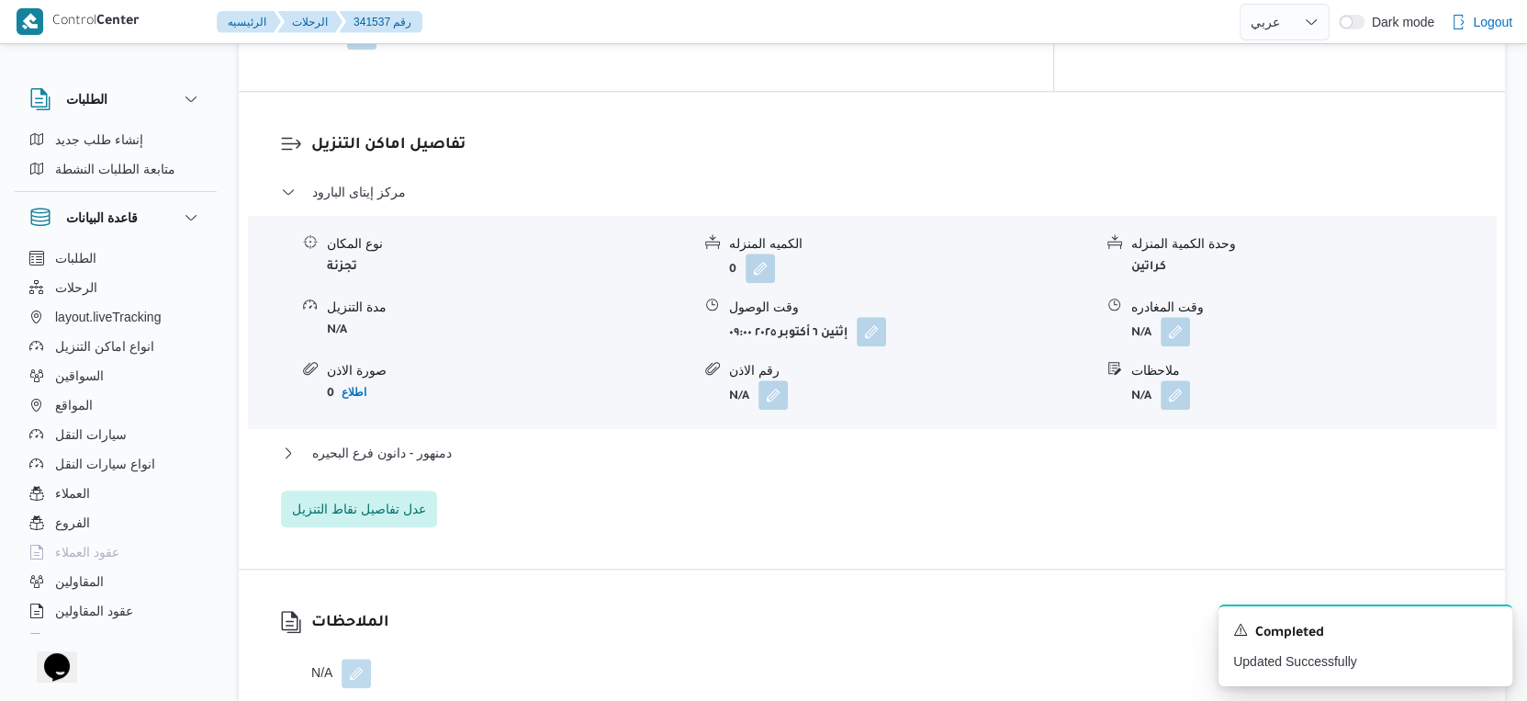
scroll to position [1531, 0]
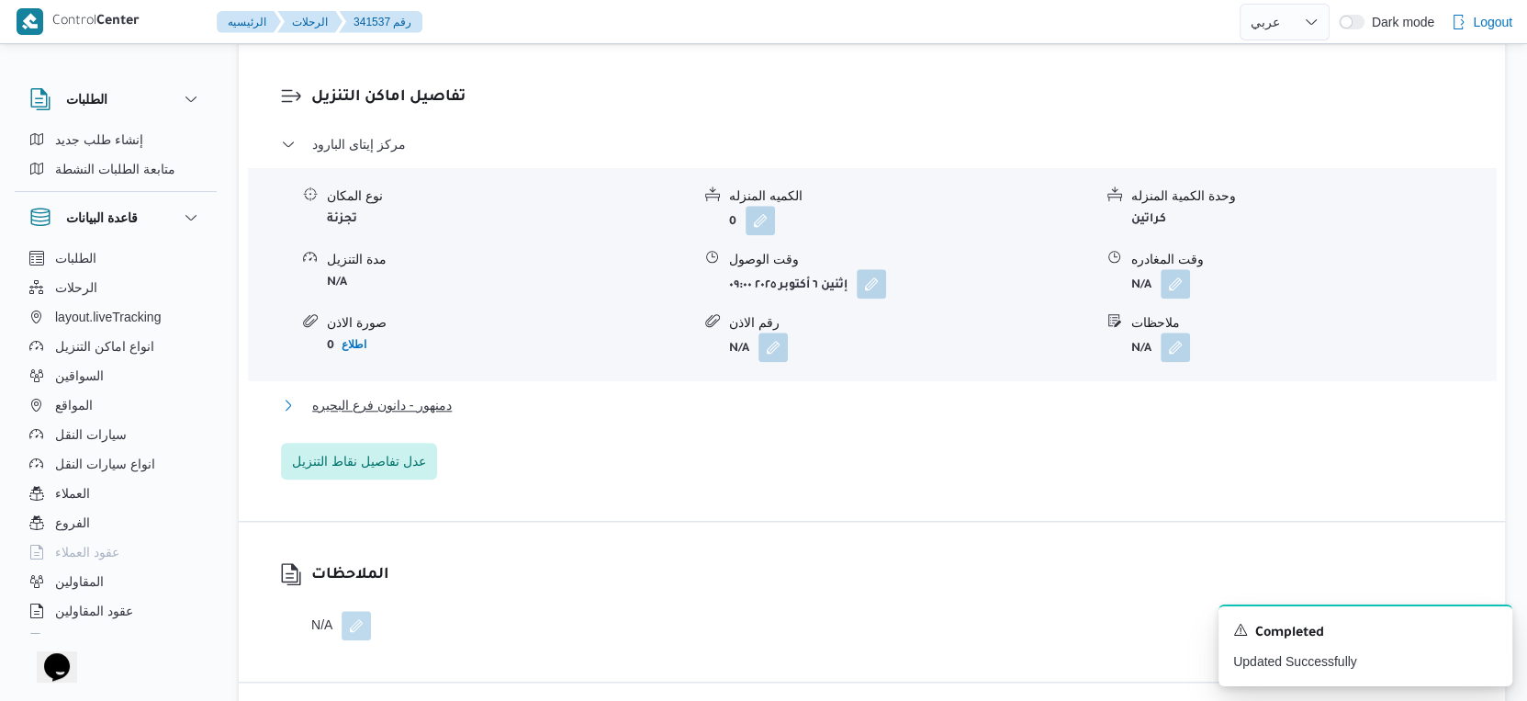
click at [570, 403] on button "دمنهور - دانون فرع البحيره" at bounding box center [872, 405] width 1183 height 22
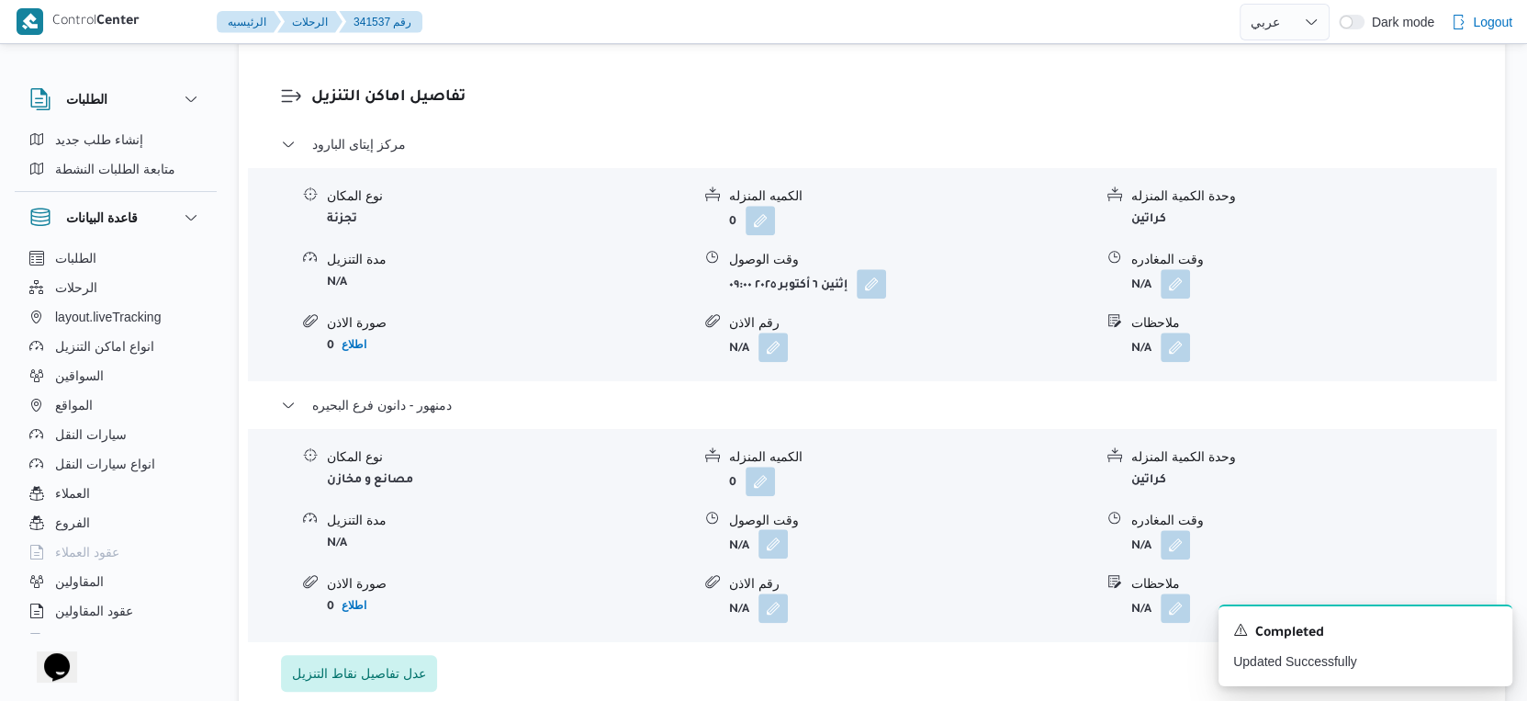
click at [760, 546] on button "button" at bounding box center [773, 543] width 29 height 29
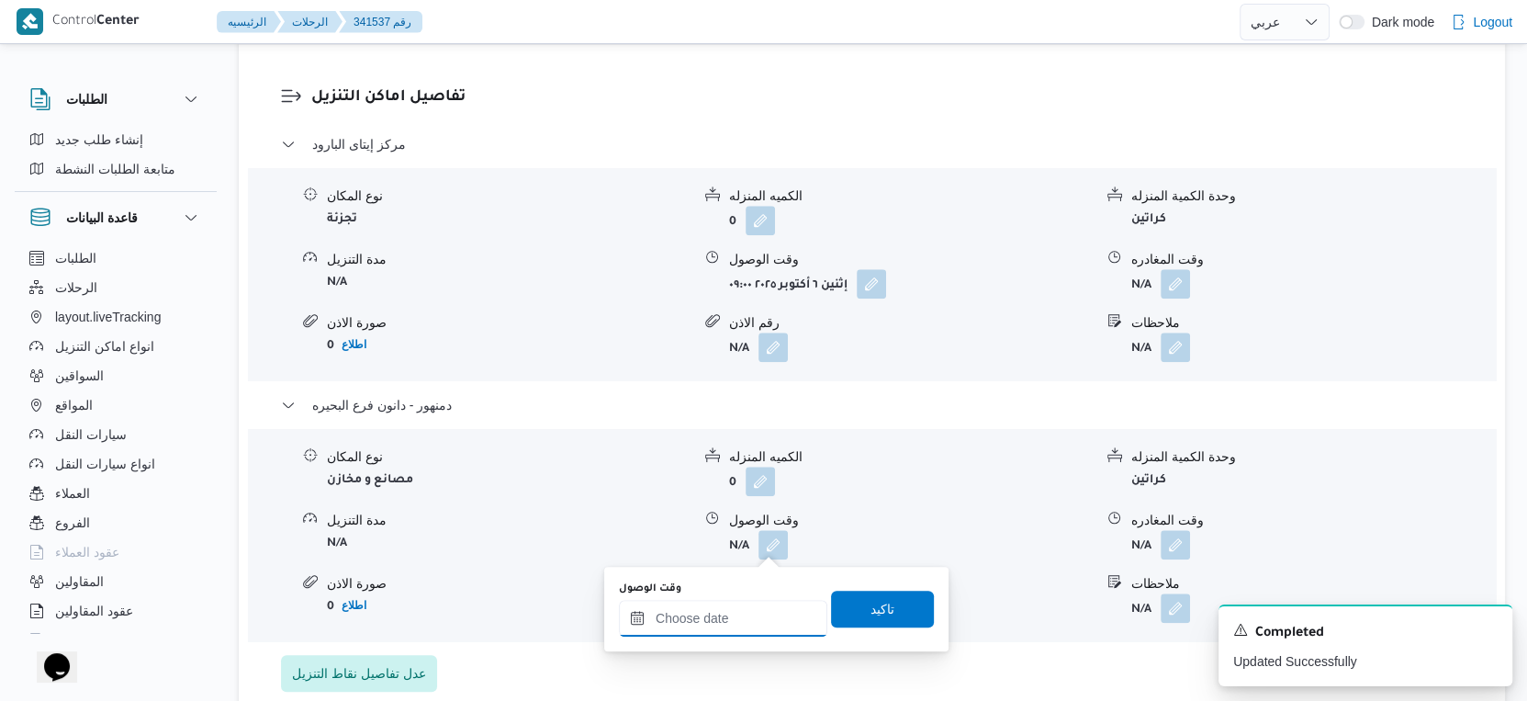
click at [759, 609] on input "وقت الوصول" at bounding box center [723, 618] width 208 height 37
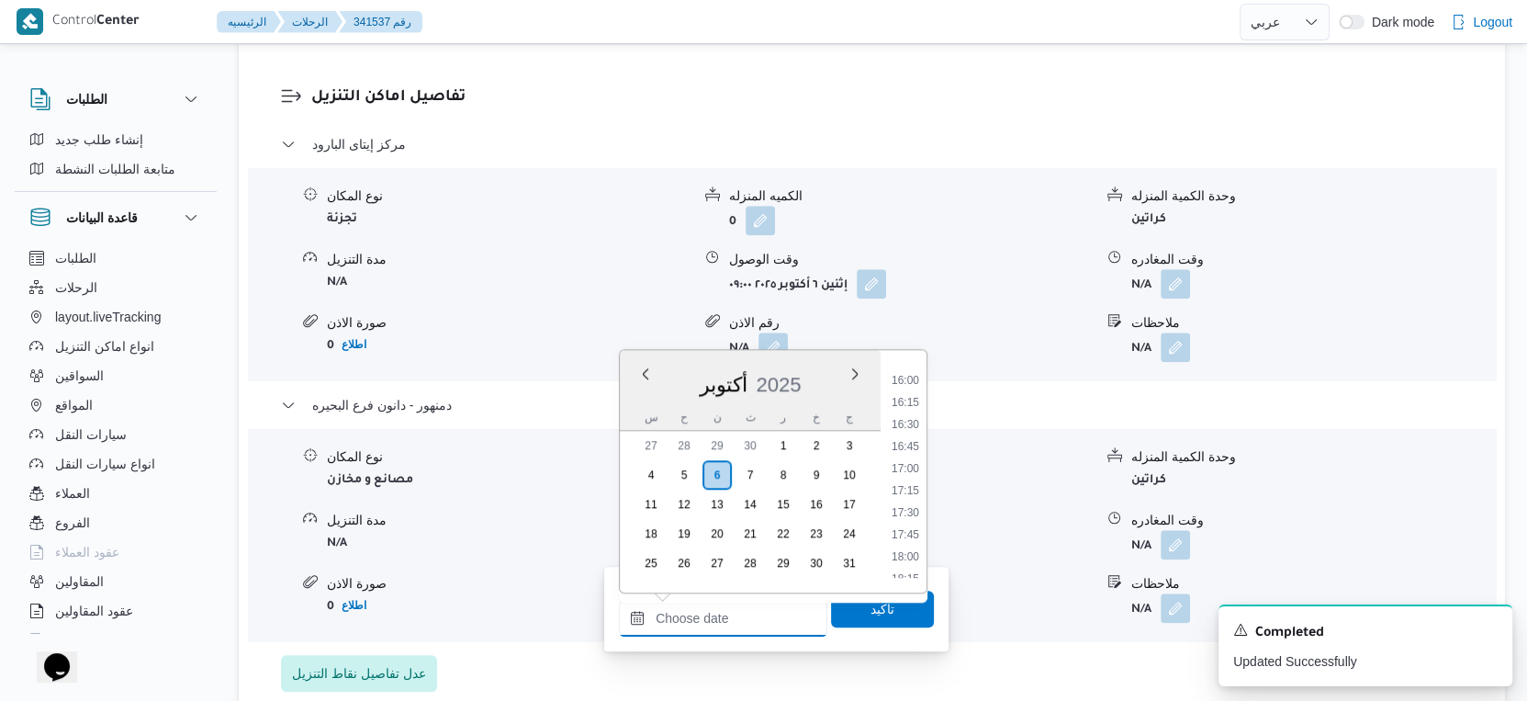
scroll to position [1356, 0]
drag, startPoint x: 906, startPoint y: 381, endPoint x: 897, endPoint y: 416, distance: 36.1
click at [906, 380] on li "15:30" at bounding box center [905, 384] width 42 height 18
type input "[DATE] ١٥:٣٠"
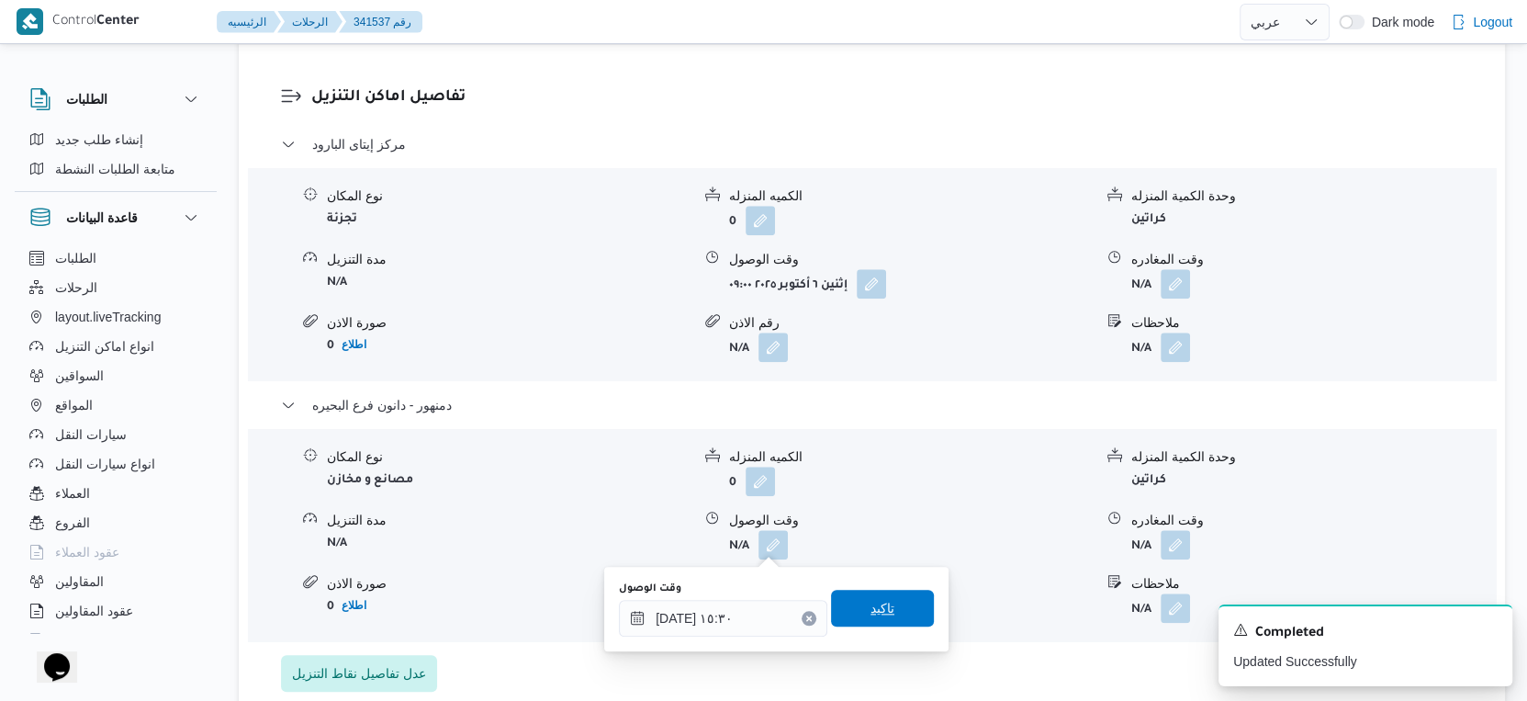
click at [890, 604] on span "تاكيد" at bounding box center [882, 608] width 103 height 37
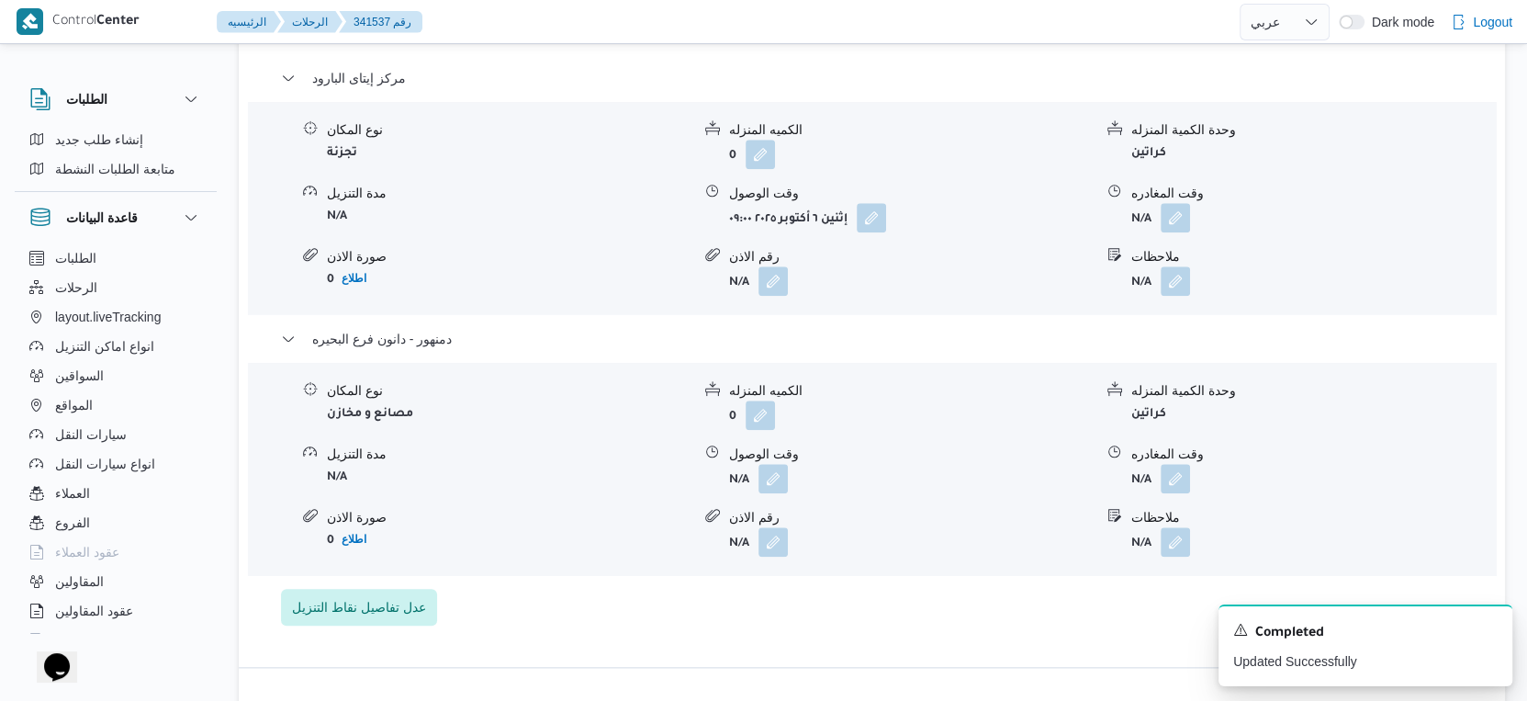
scroll to position [1632, 0]
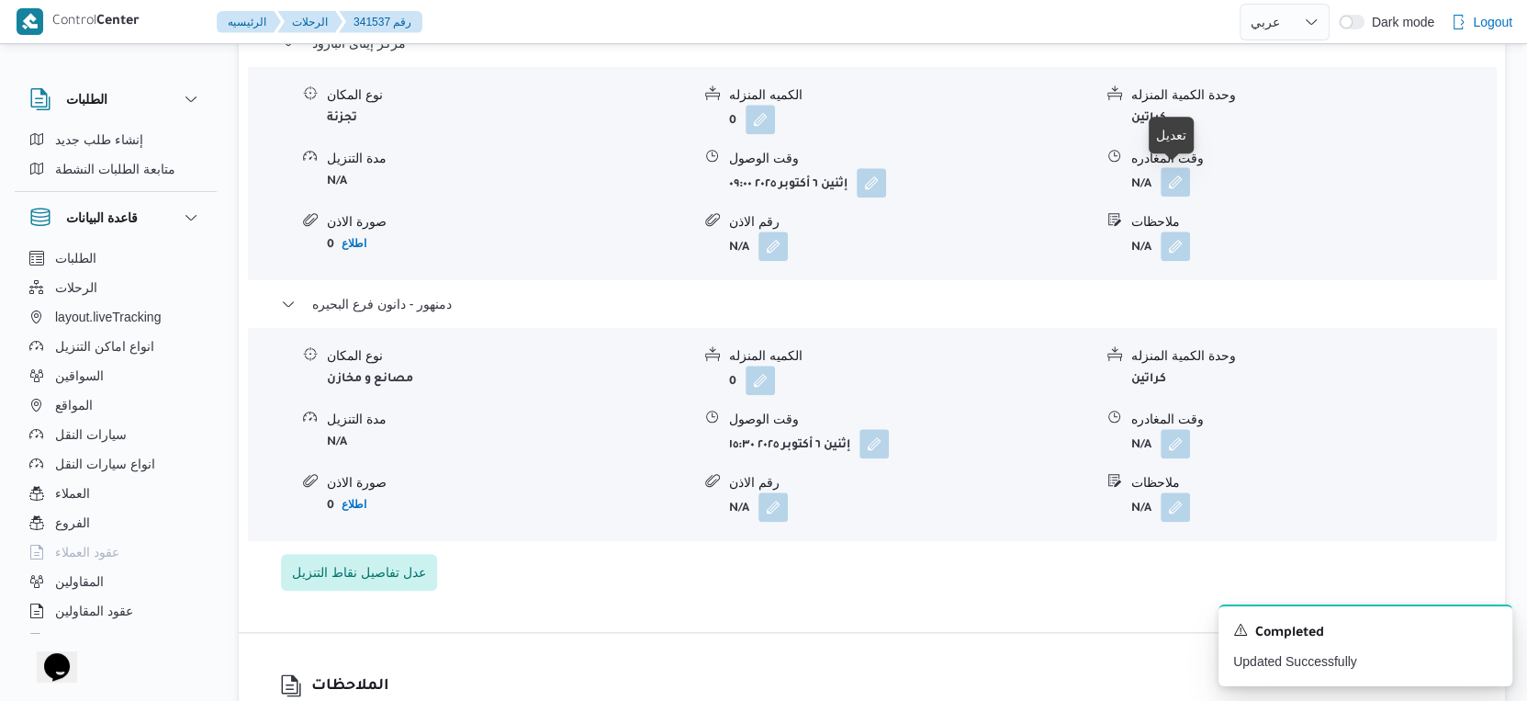
click at [1184, 173] on button "button" at bounding box center [1175, 181] width 29 height 29
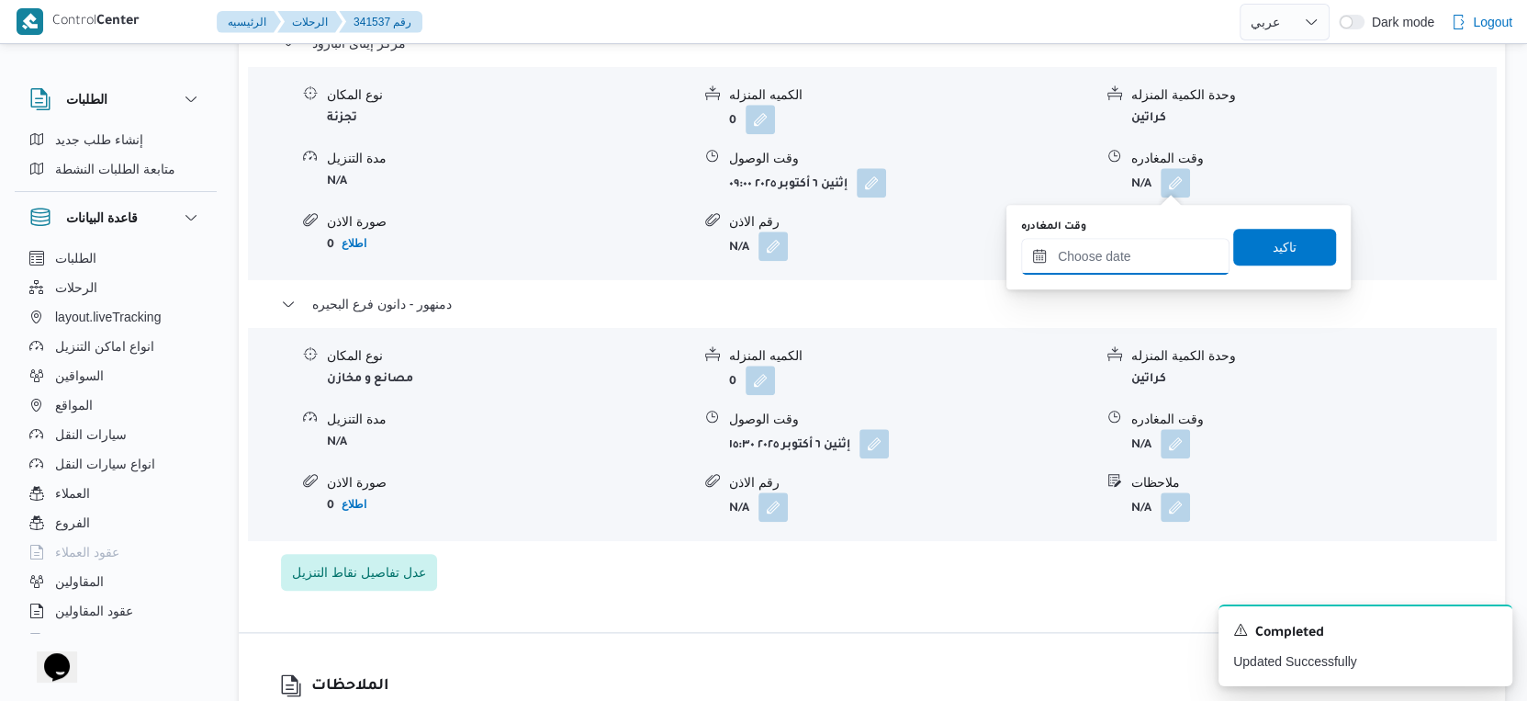
click at [1157, 239] on input "وقت المغادره" at bounding box center [1125, 256] width 208 height 37
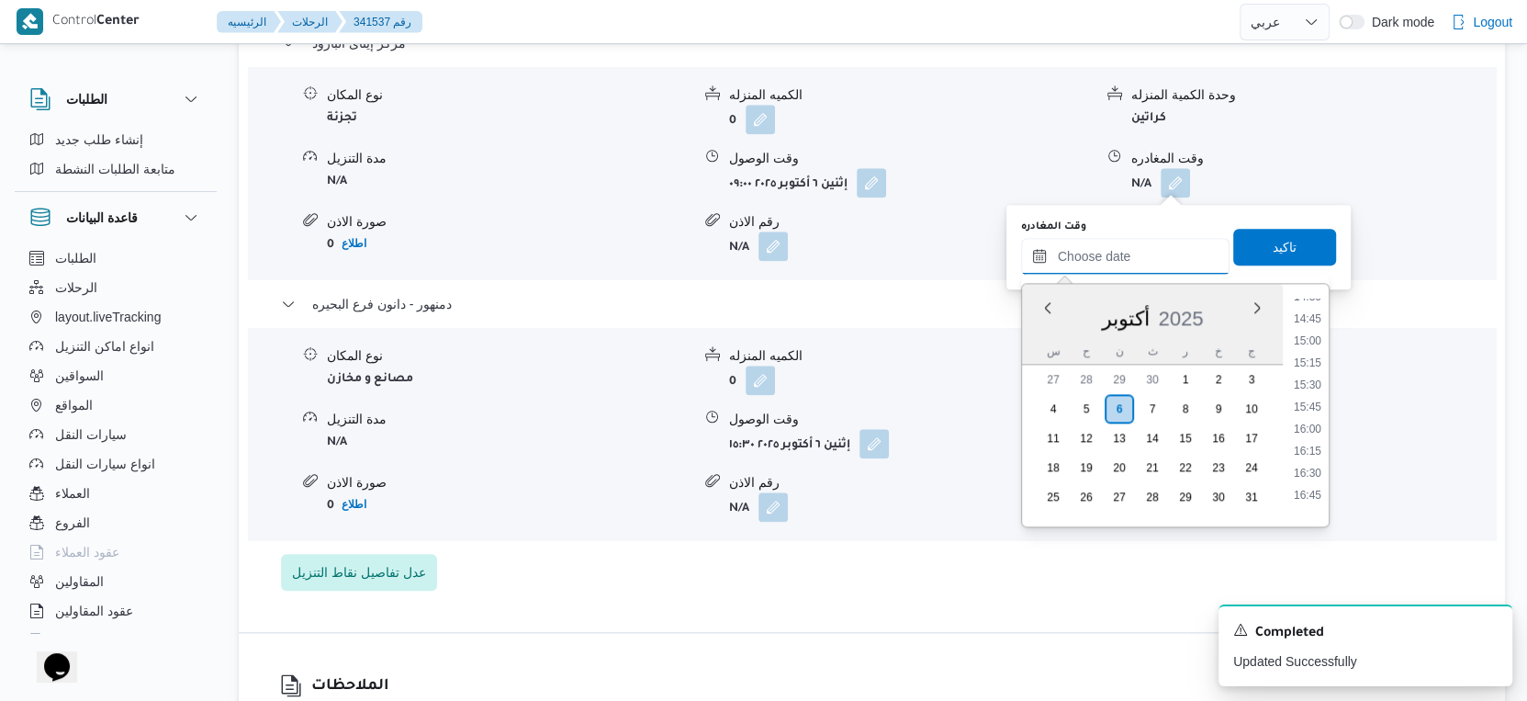
scroll to position [1255, 0]
click at [1315, 371] on li "15:00" at bounding box center [1308, 375] width 42 height 18
type input "[DATE] ١٥:٠٠"
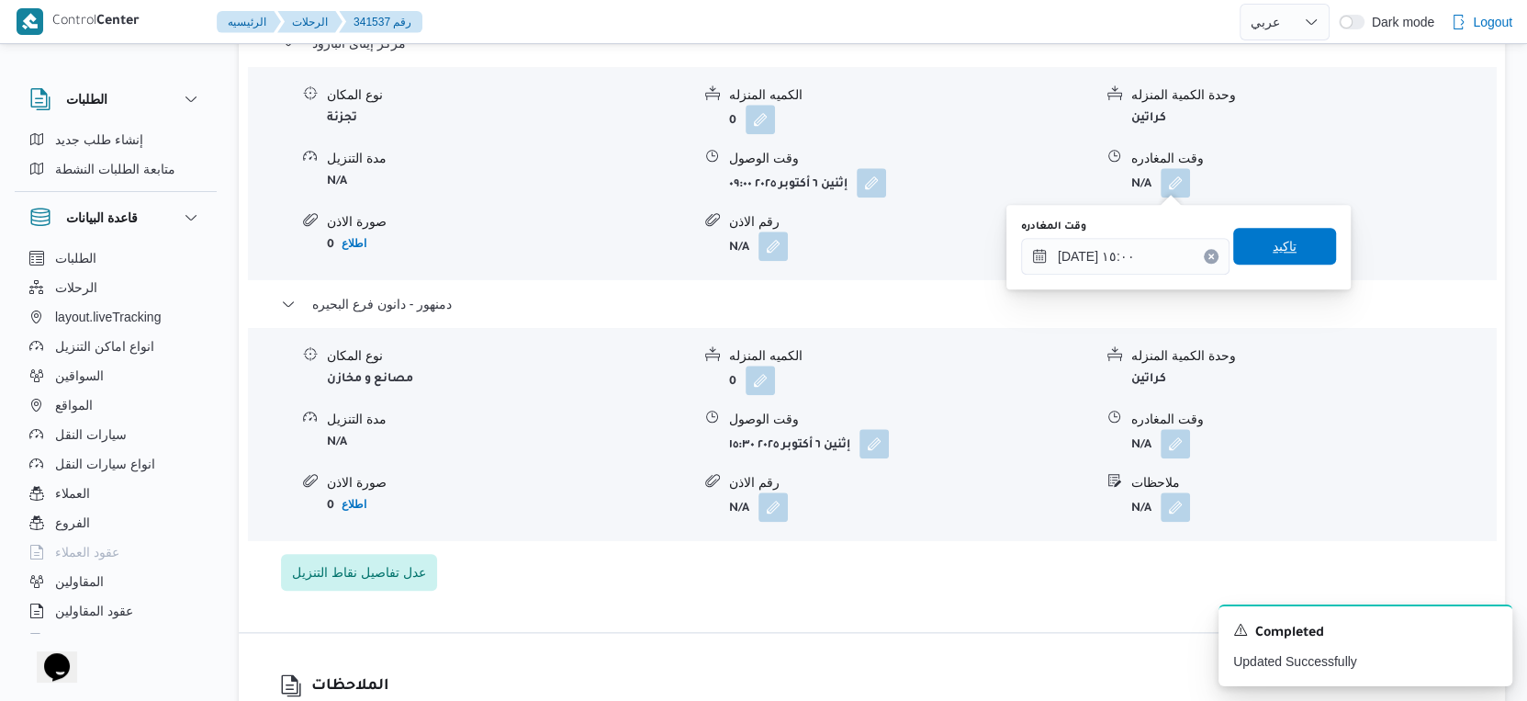
click at [1291, 242] on span "تاكيد" at bounding box center [1284, 246] width 103 height 37
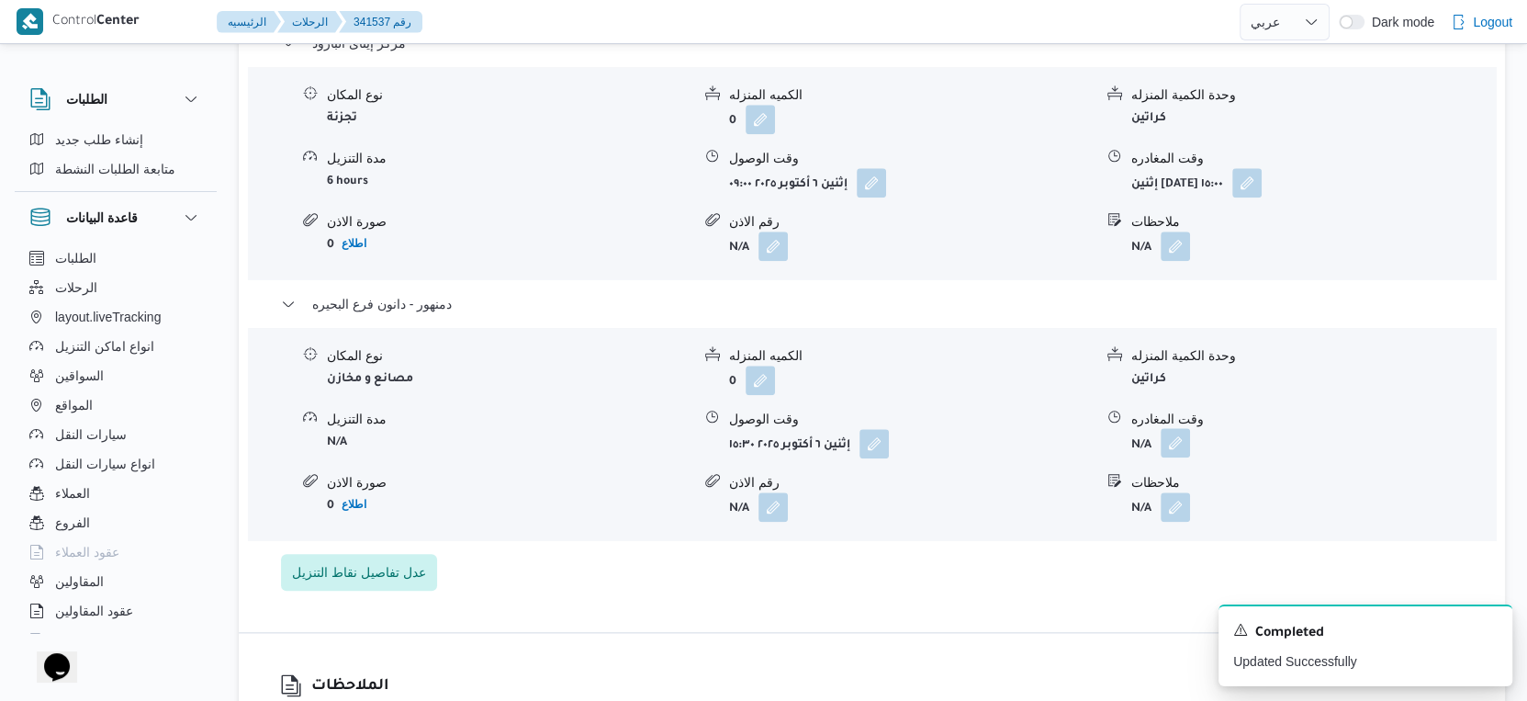
click at [1177, 441] on button "button" at bounding box center [1175, 442] width 29 height 29
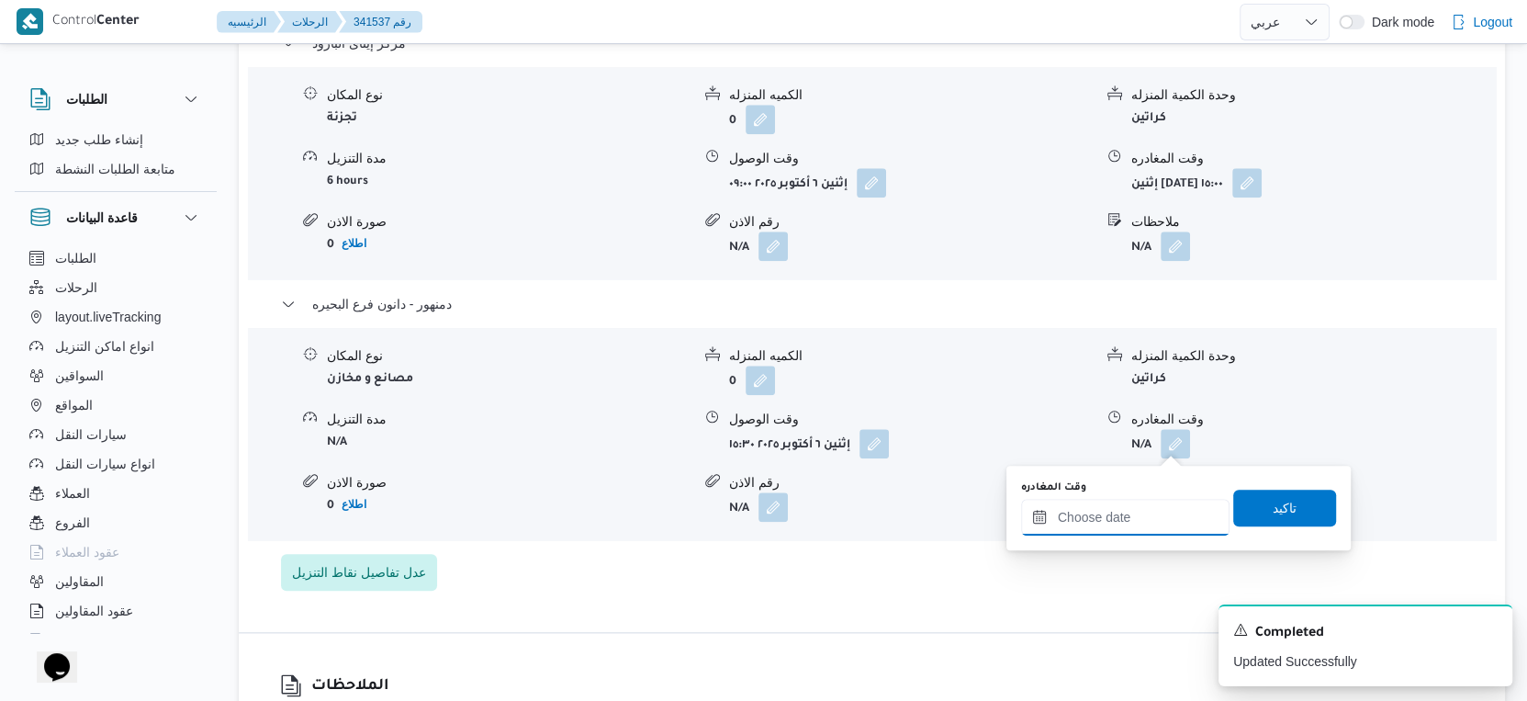
click at [1165, 507] on input "وقت المغادره" at bounding box center [1125, 517] width 208 height 37
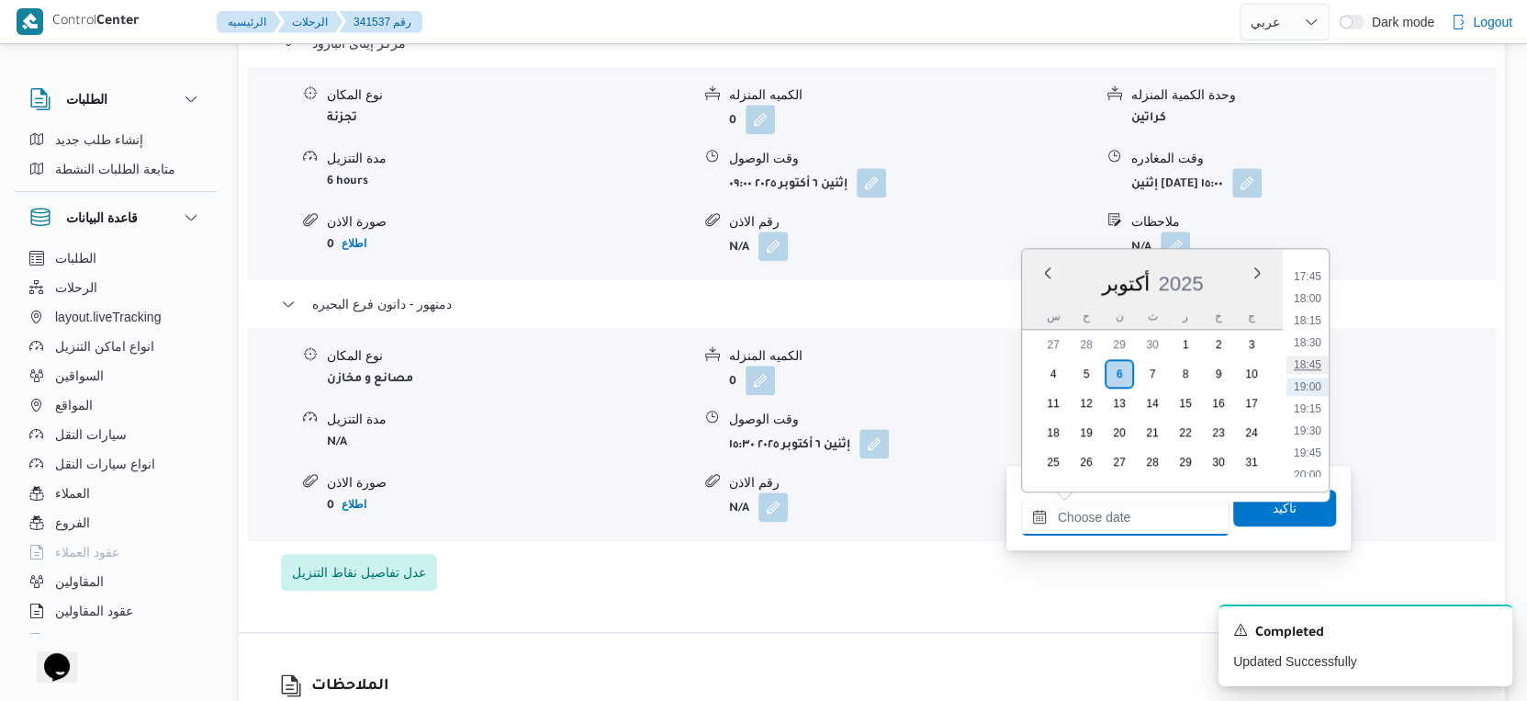
scroll to position [1356, 0]
drag, startPoint x: 1307, startPoint y: 296, endPoint x: 1304, endPoint y: 311, distance: 15.9
click at [1307, 296] on li "15:45" at bounding box center [1308, 305] width 42 height 18
type input "[DATE] ١٥:٤٥"
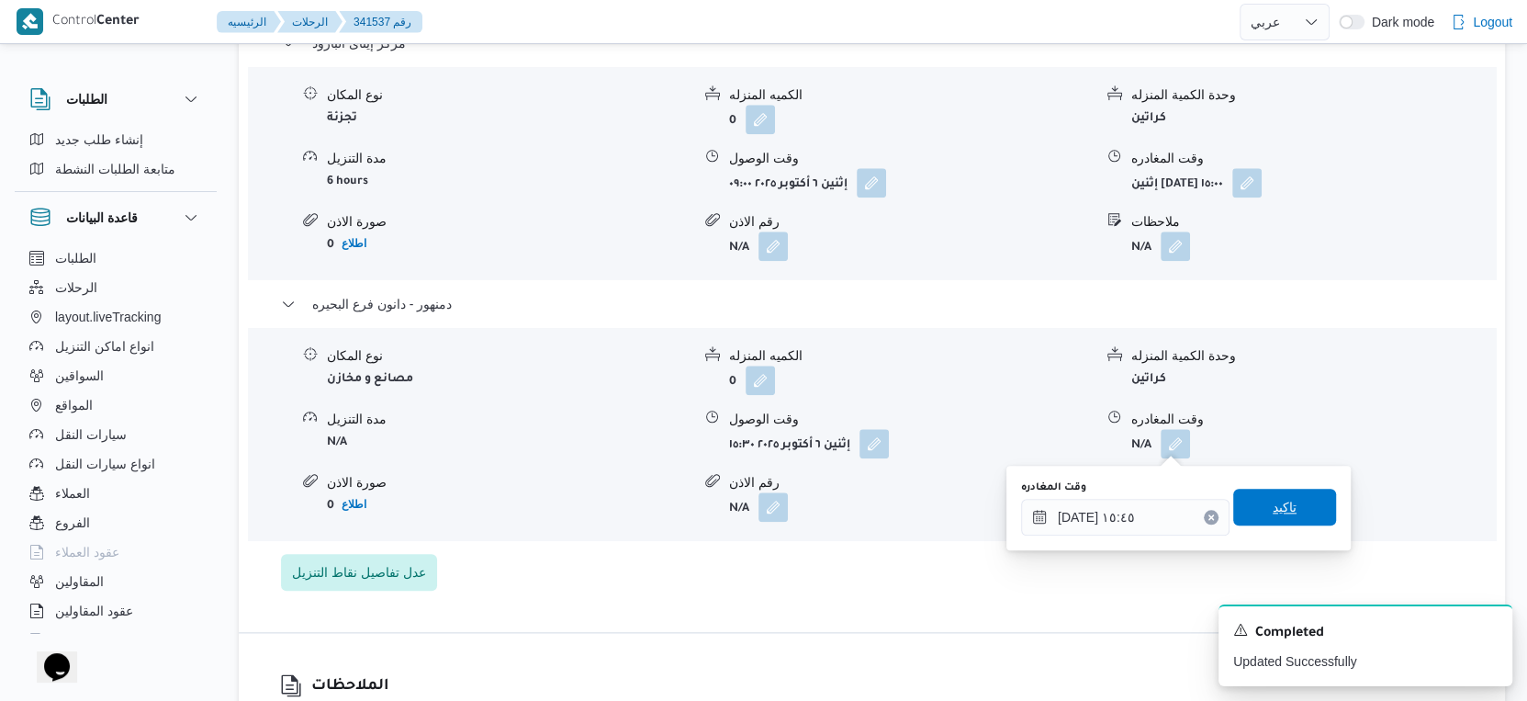
click at [1295, 497] on span "تاكيد" at bounding box center [1284, 507] width 103 height 37
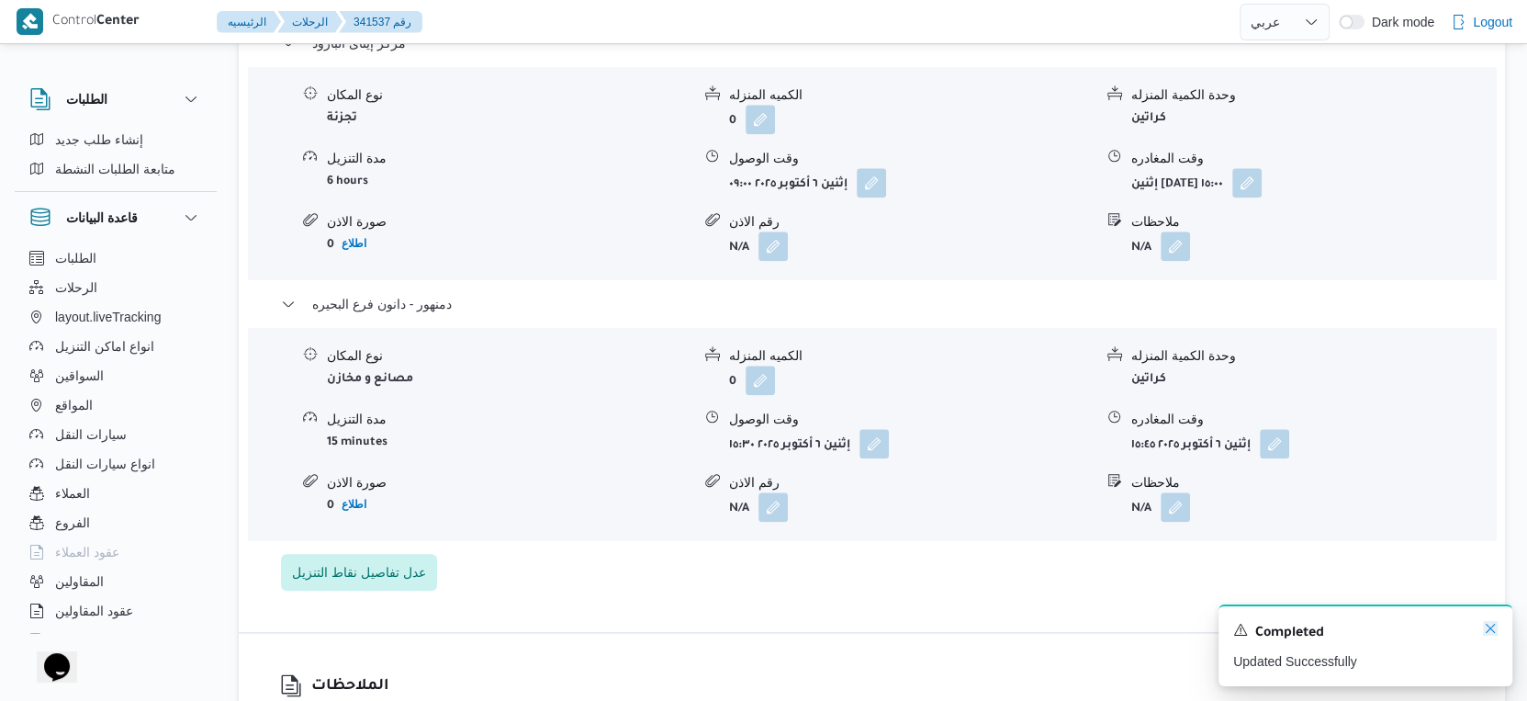
click at [1488, 626] on icon "Dismiss toast" at bounding box center [1490, 628] width 15 height 15
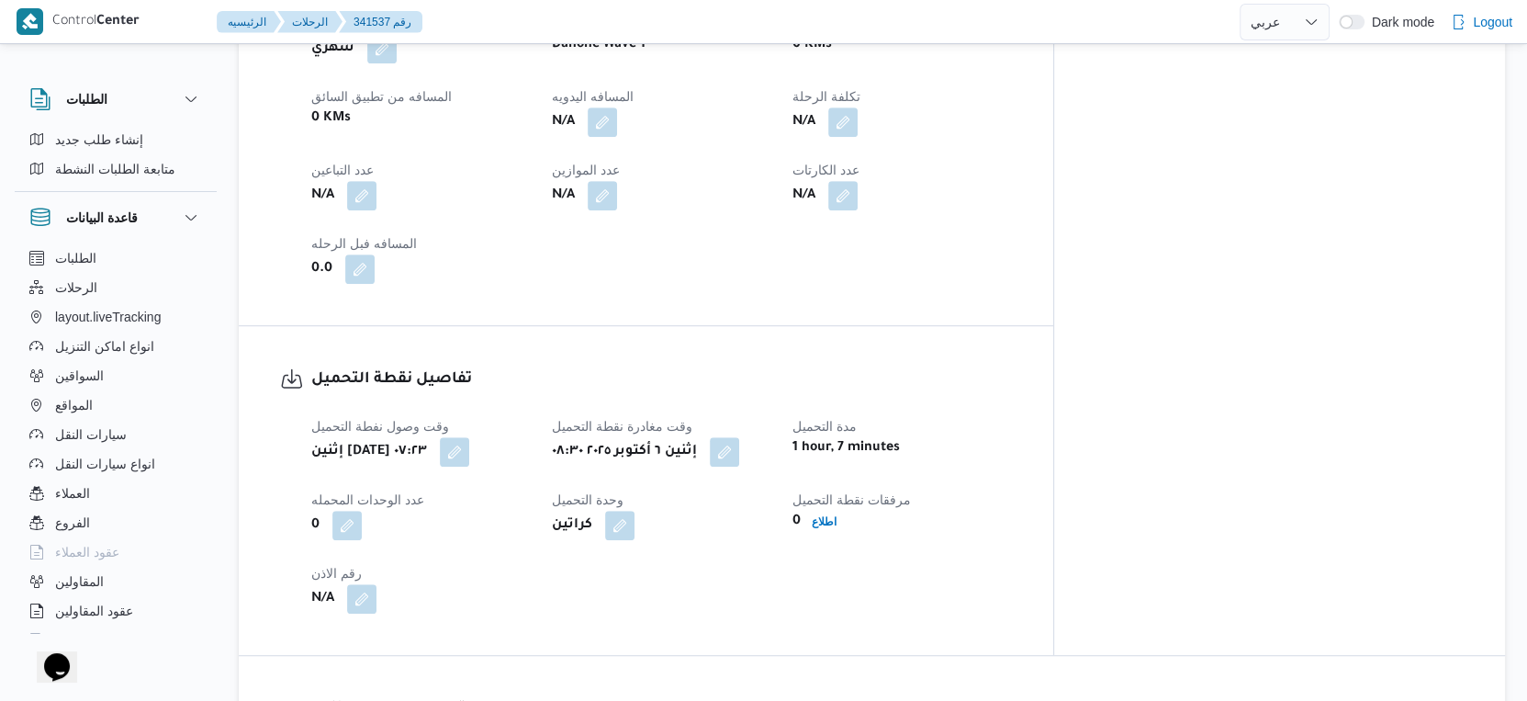
scroll to position [918, 0]
click at [617, 117] on button "button" at bounding box center [602, 121] width 29 height 29
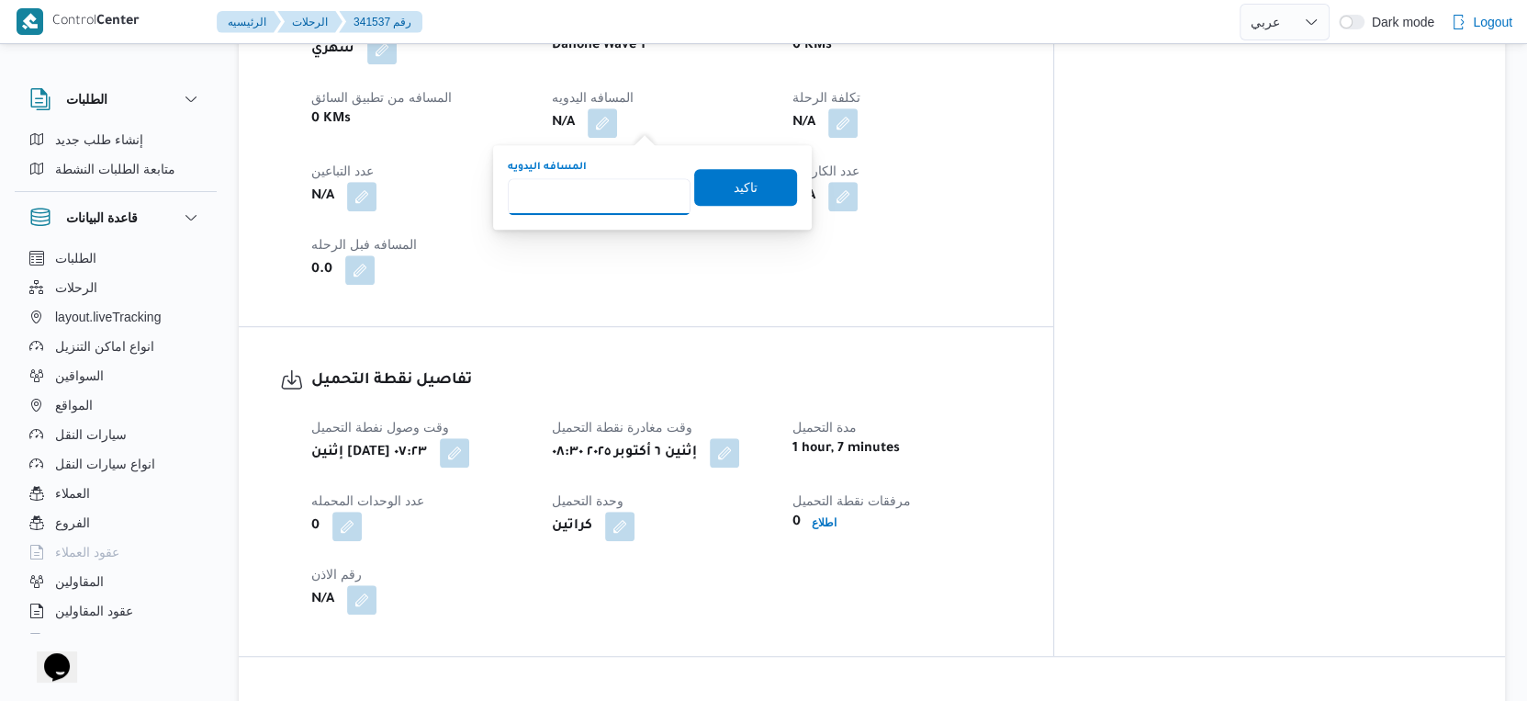
click at [622, 197] on input "المسافه اليدويه" at bounding box center [599, 196] width 183 height 37
type input "57"
click at [715, 185] on span "تاكيد" at bounding box center [745, 186] width 103 height 37
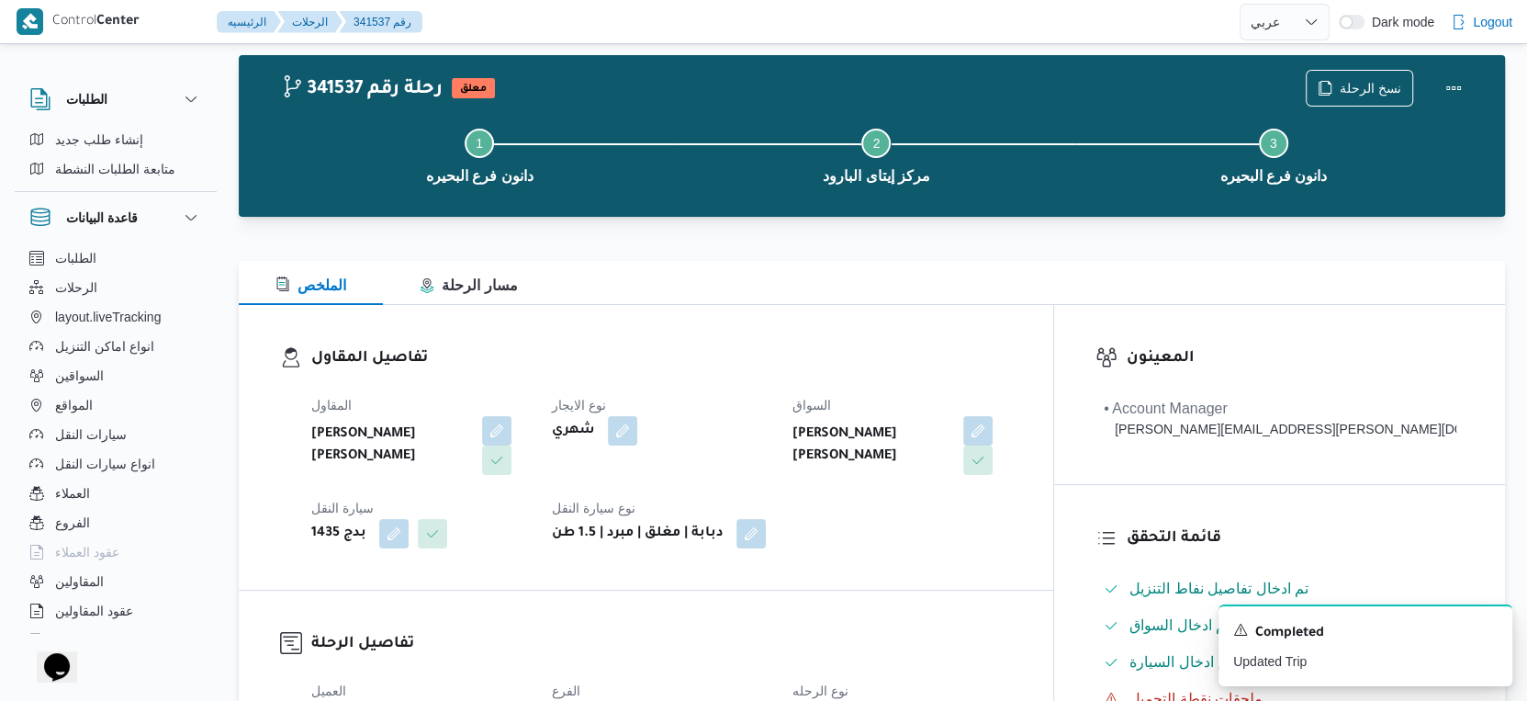
scroll to position [0, 0]
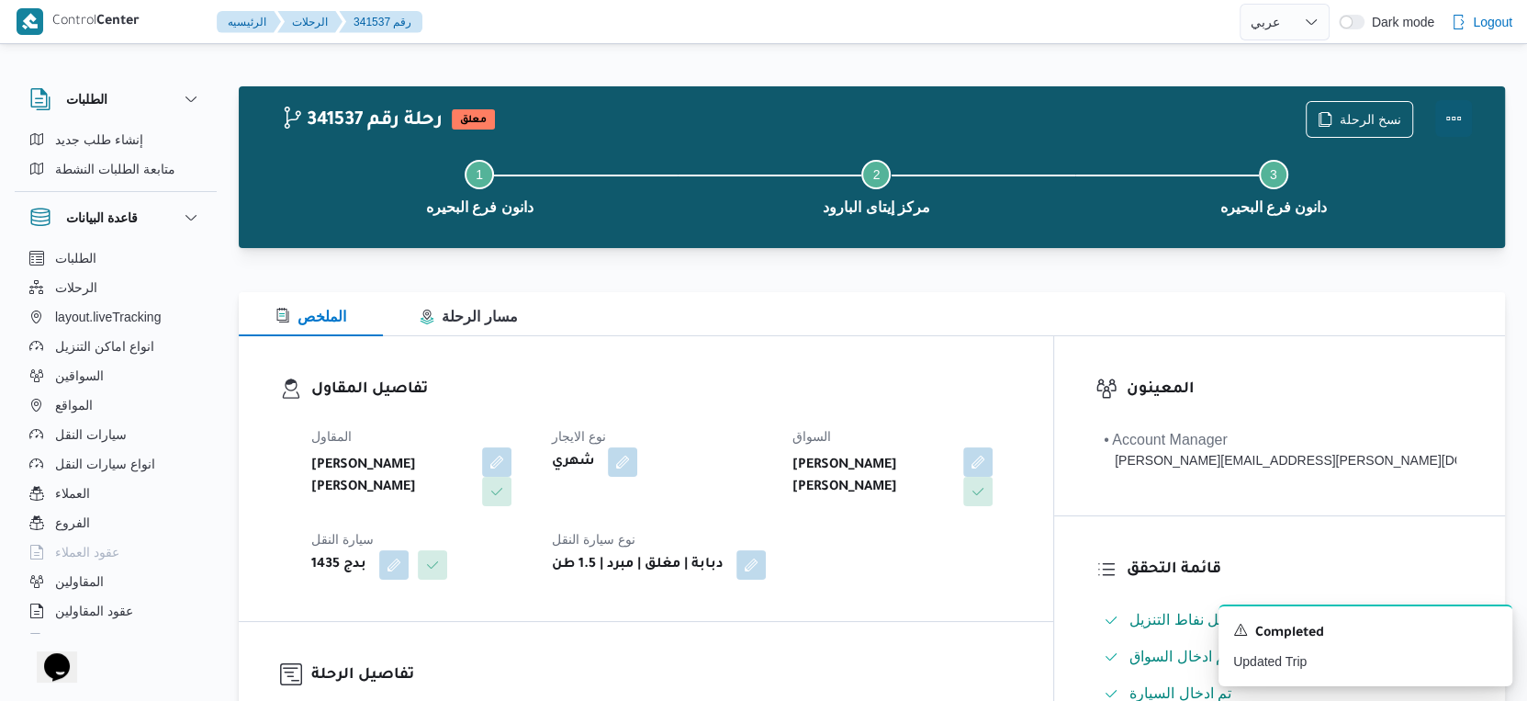
click at [1463, 110] on button "Actions" at bounding box center [1453, 118] width 37 height 37
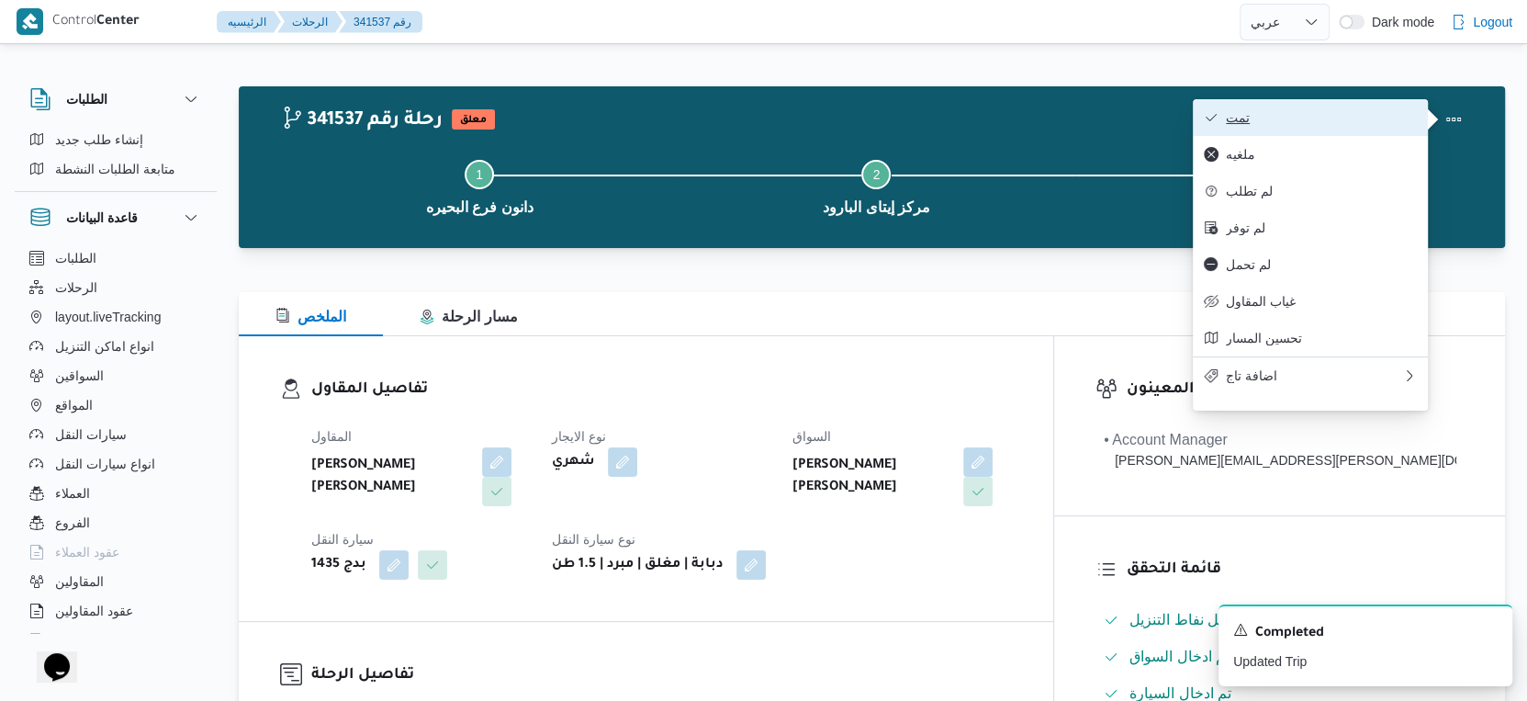
click at [1326, 118] on span "تمت" at bounding box center [1321, 117] width 191 height 15
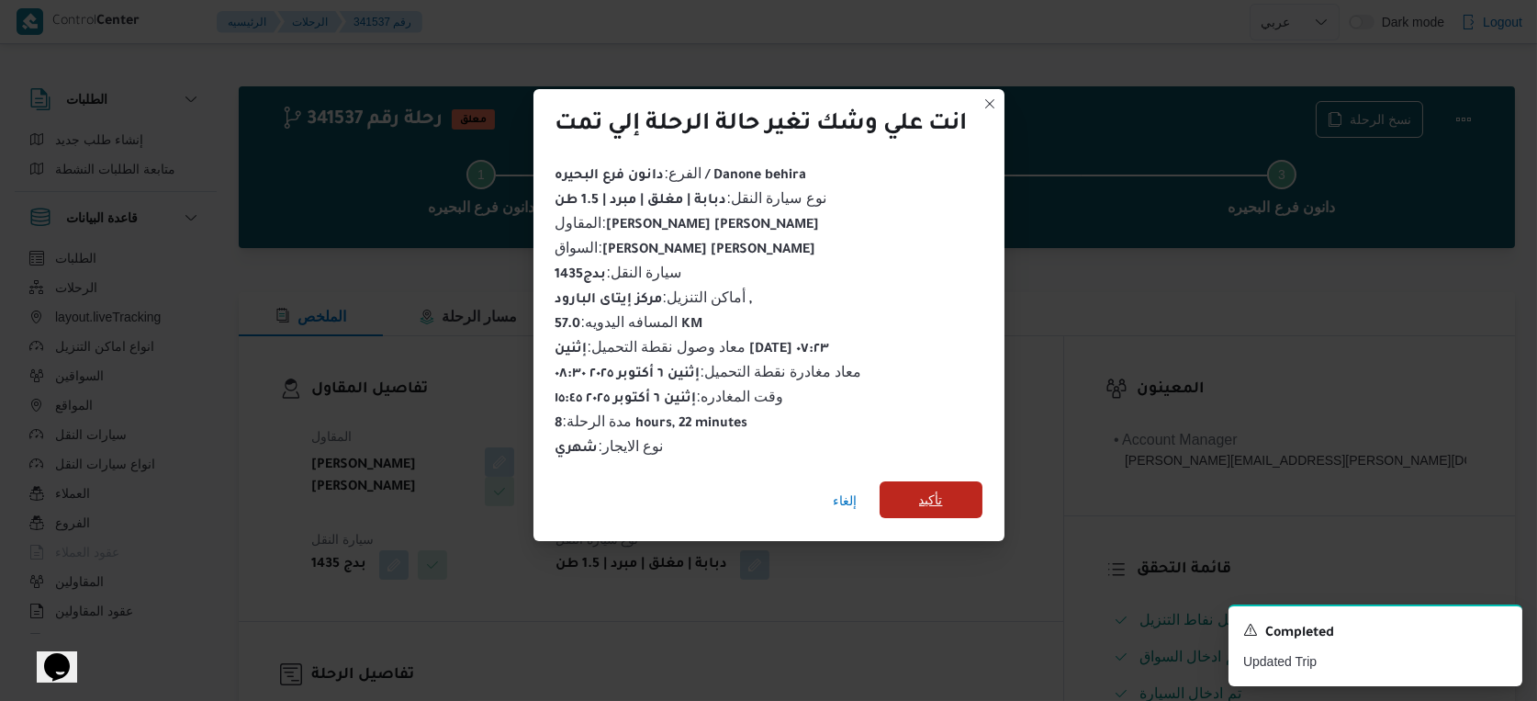
click at [948, 487] on span "تأكيد" at bounding box center [931, 499] width 103 height 37
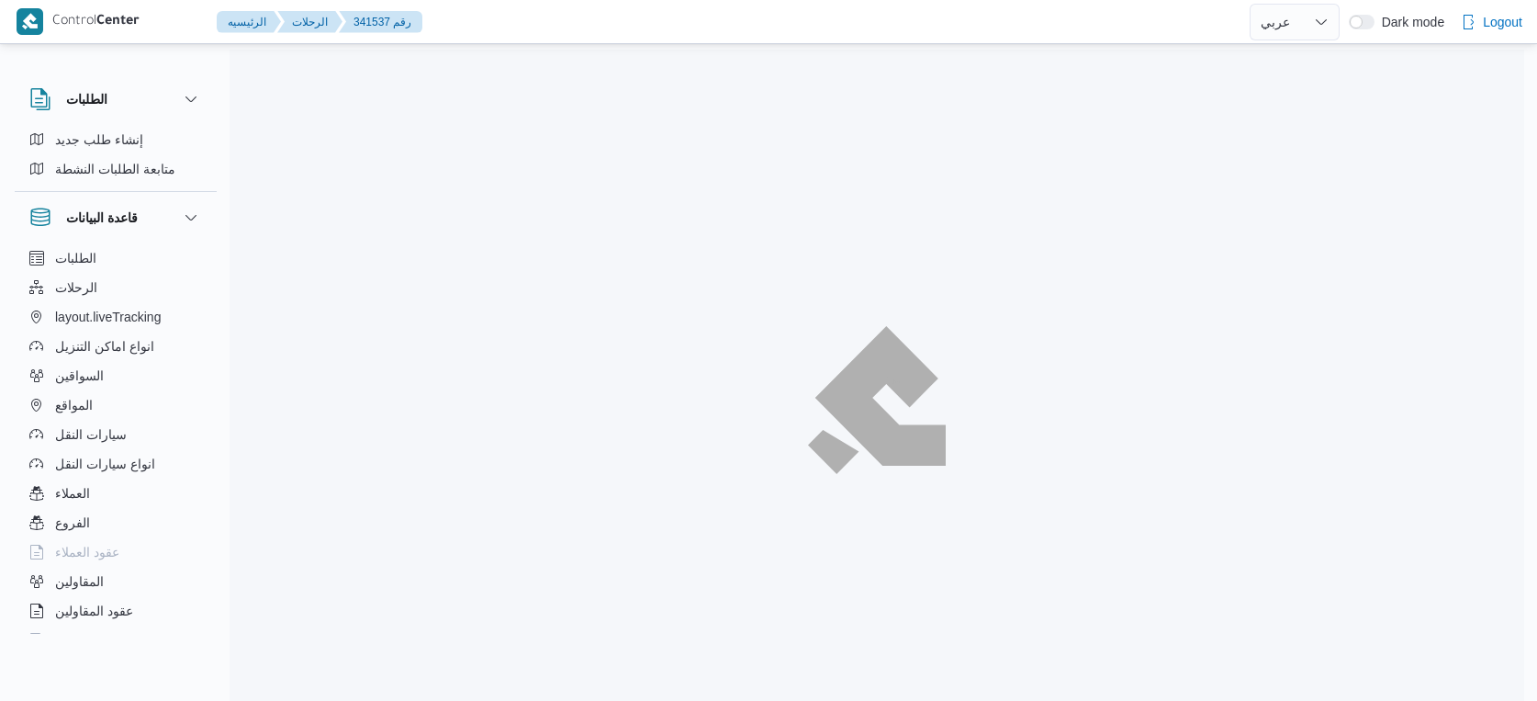
select select "ar"
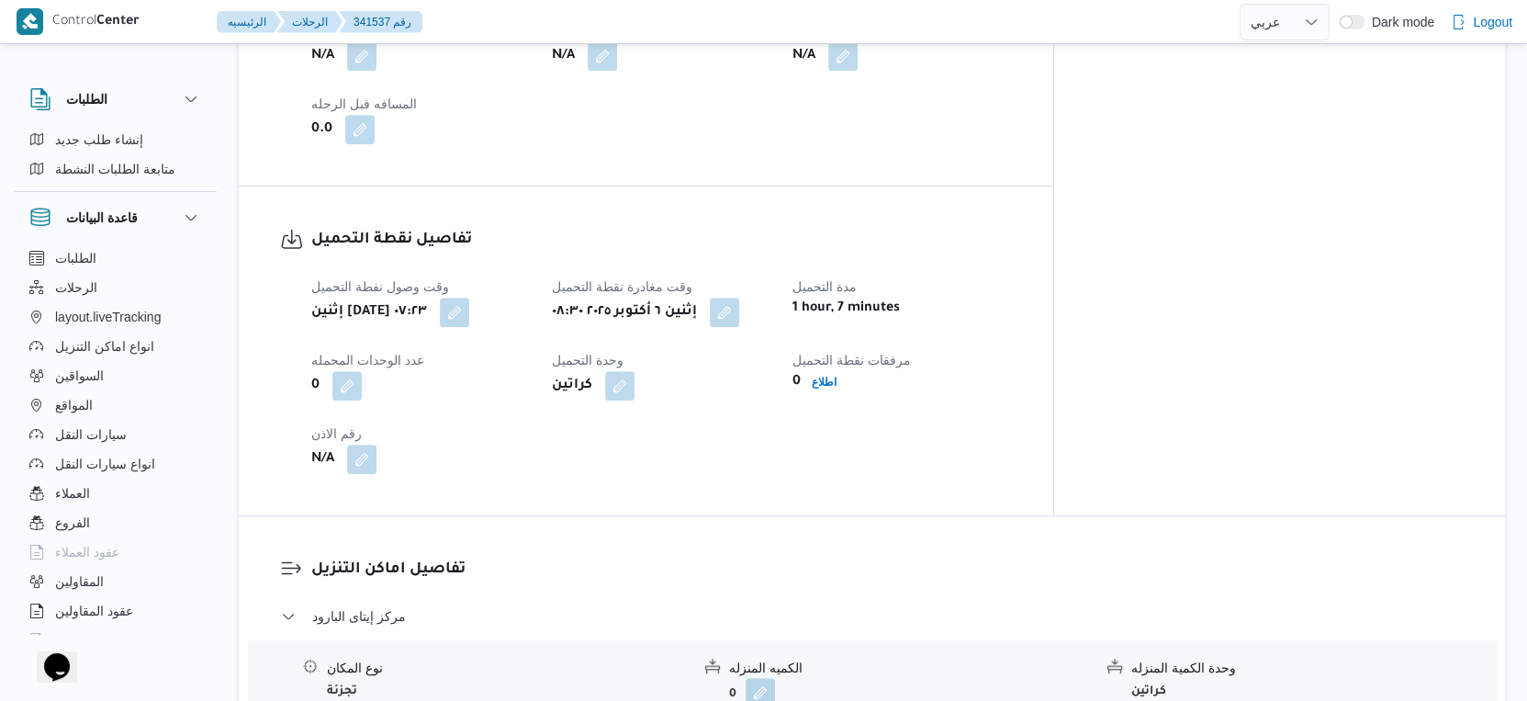
scroll to position [1428, 0]
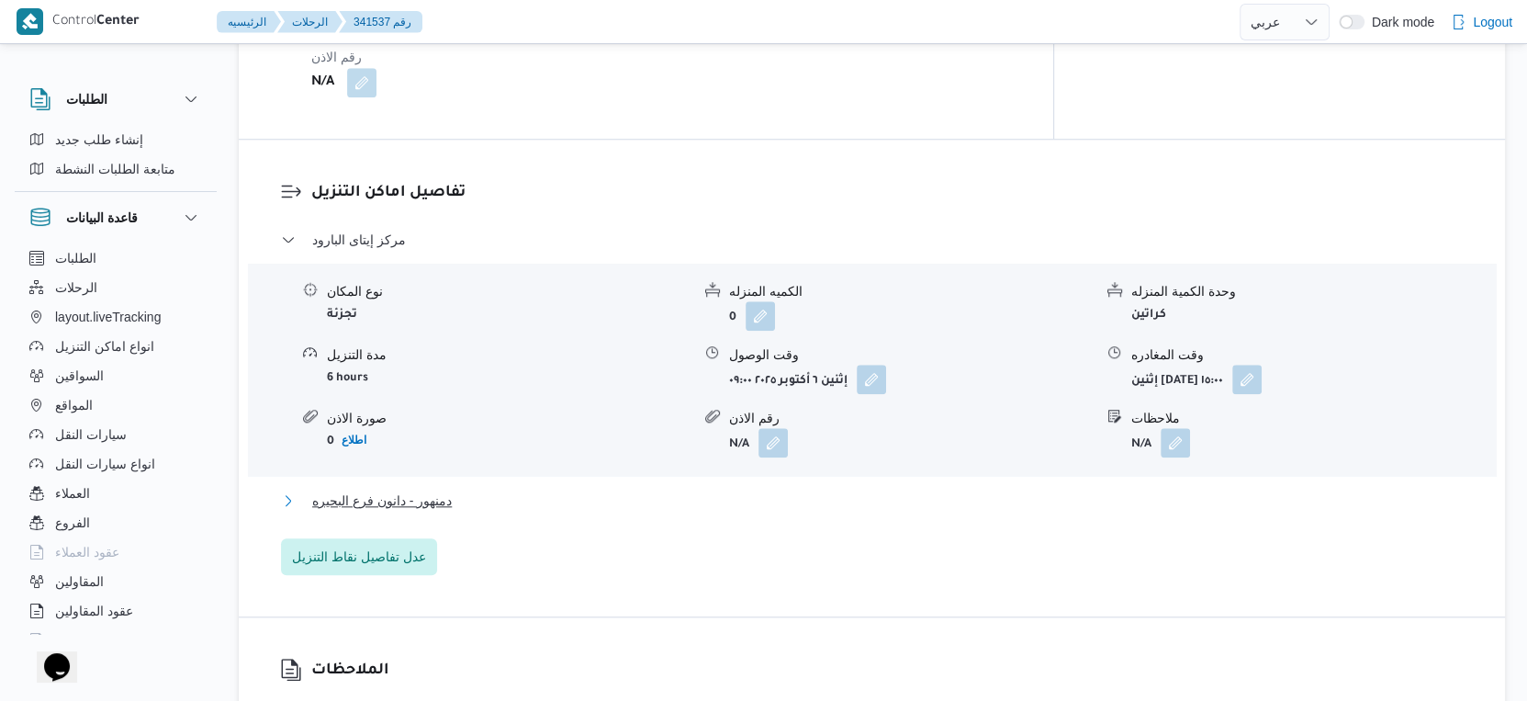
click at [451, 507] on button "دمنهور - دانون فرع البحيره" at bounding box center [872, 501] width 1183 height 22
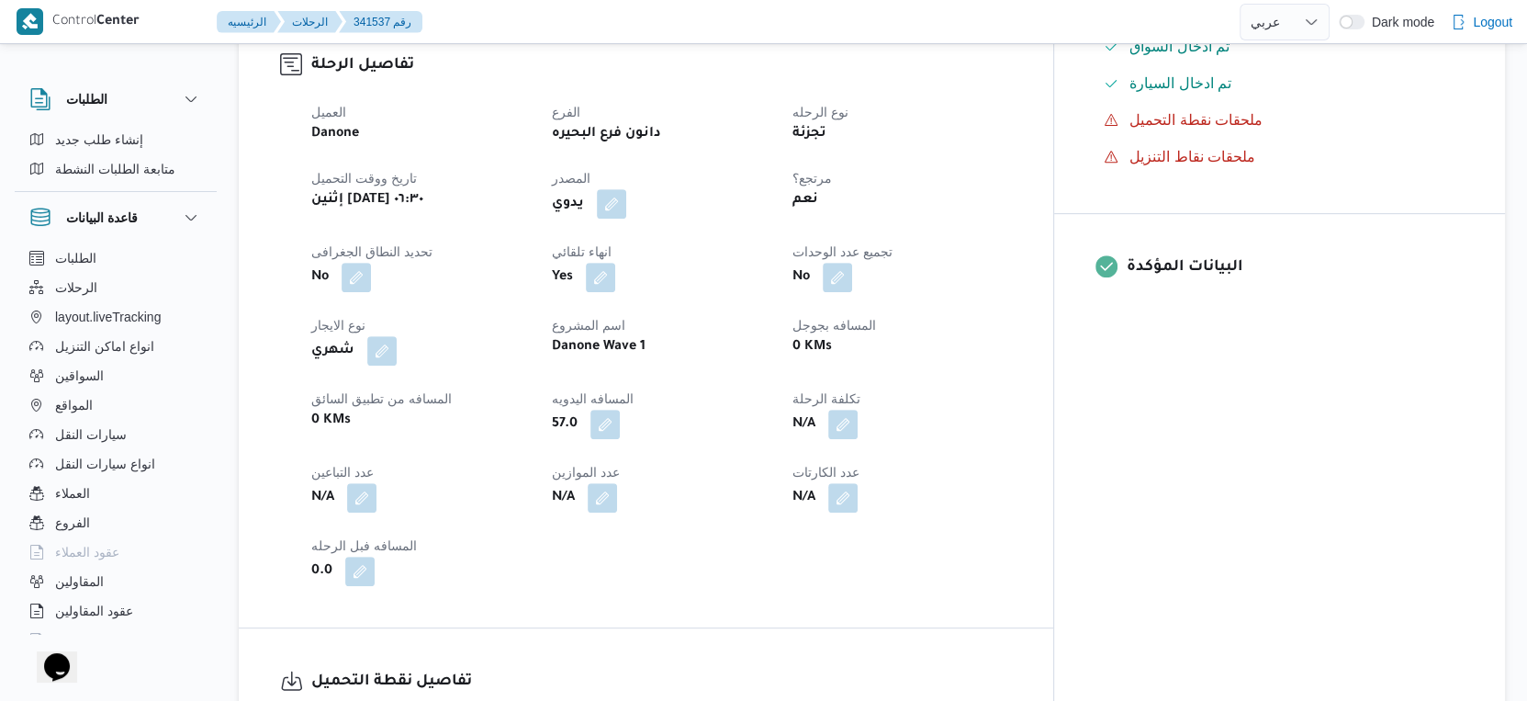
scroll to position [612, 0]
select select "ar"
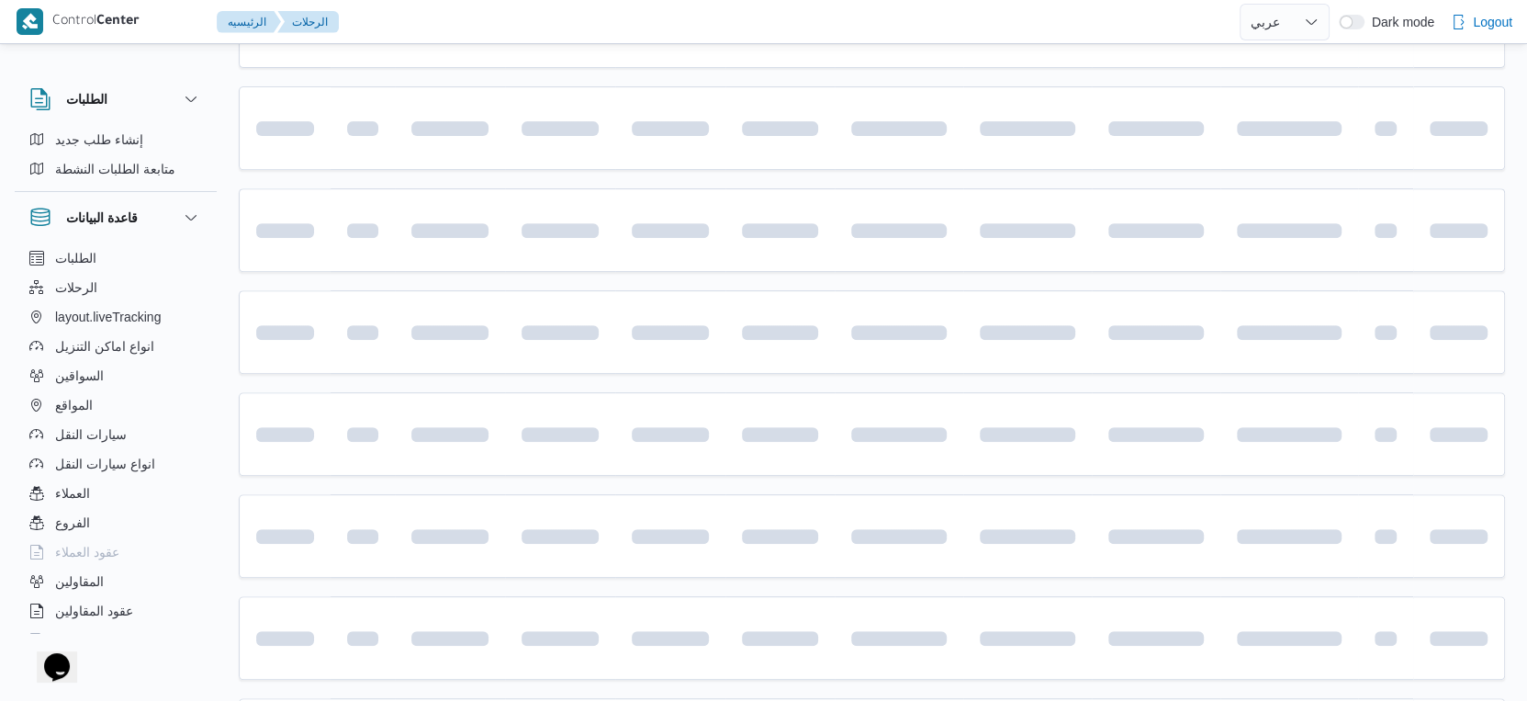
scroll to position [1499, 0]
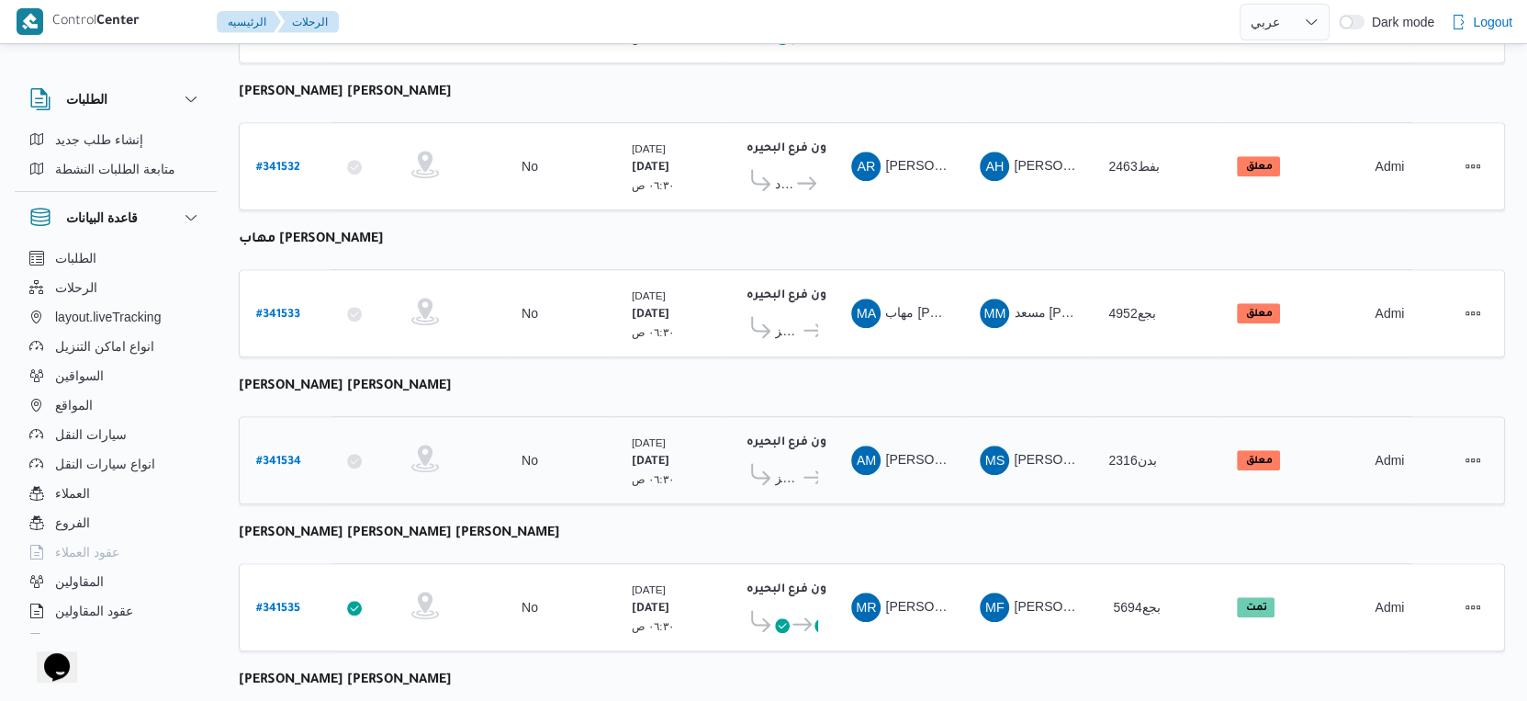
click at [270, 456] on b "# 341534" at bounding box center [278, 462] width 45 height 13
select select "ar"
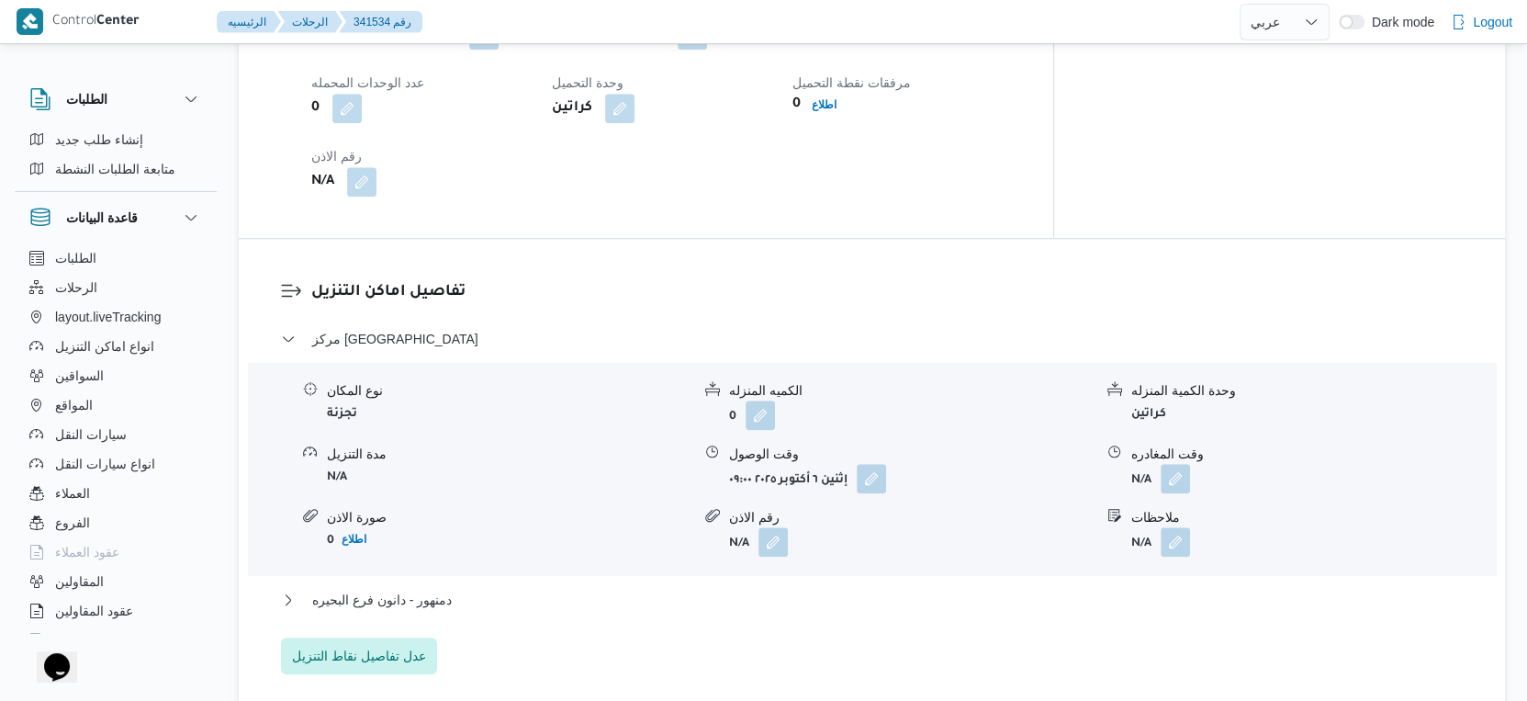
scroll to position [1601, 0]
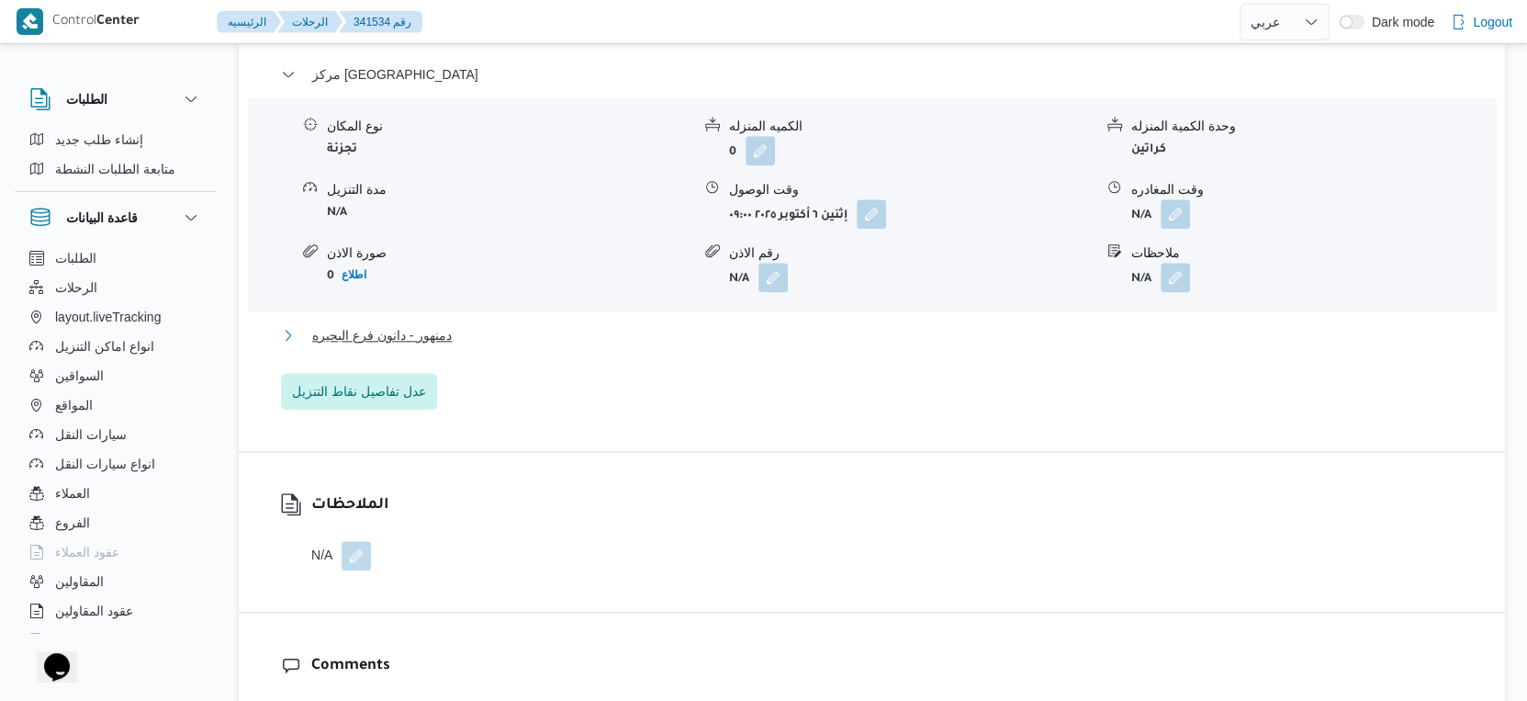
click at [491, 343] on button "دمنهور - دانون فرع البحيره" at bounding box center [872, 335] width 1183 height 22
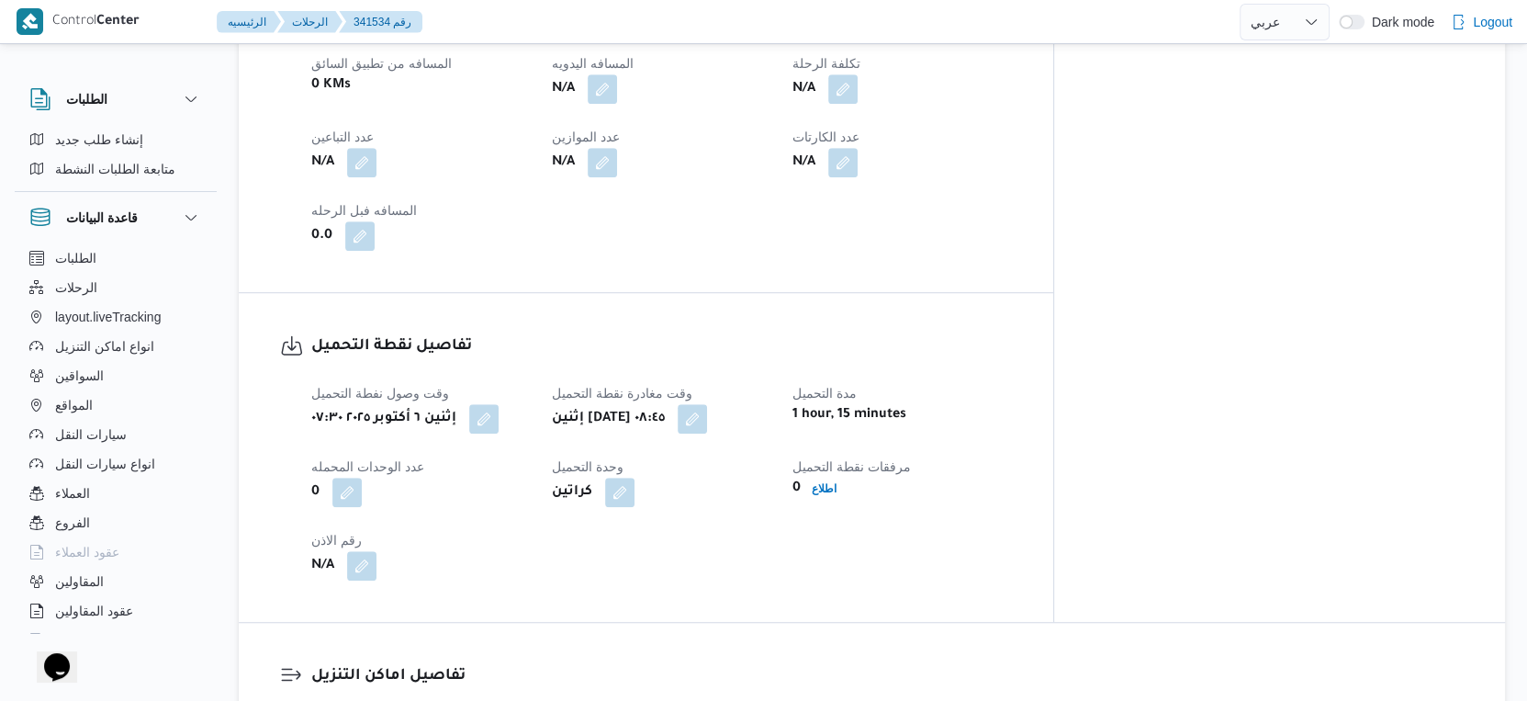
scroll to position [1224, 0]
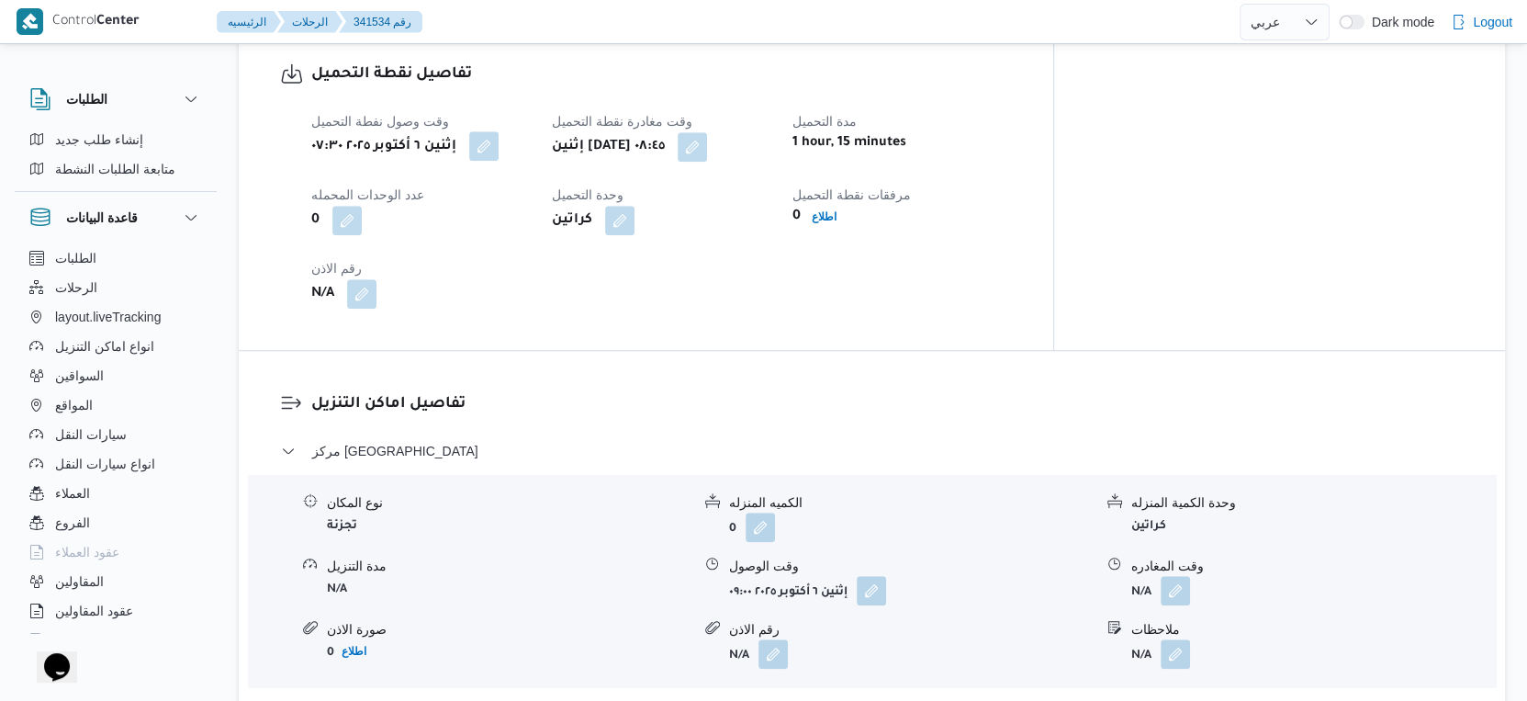
click at [491, 150] on button "button" at bounding box center [483, 145] width 29 height 29
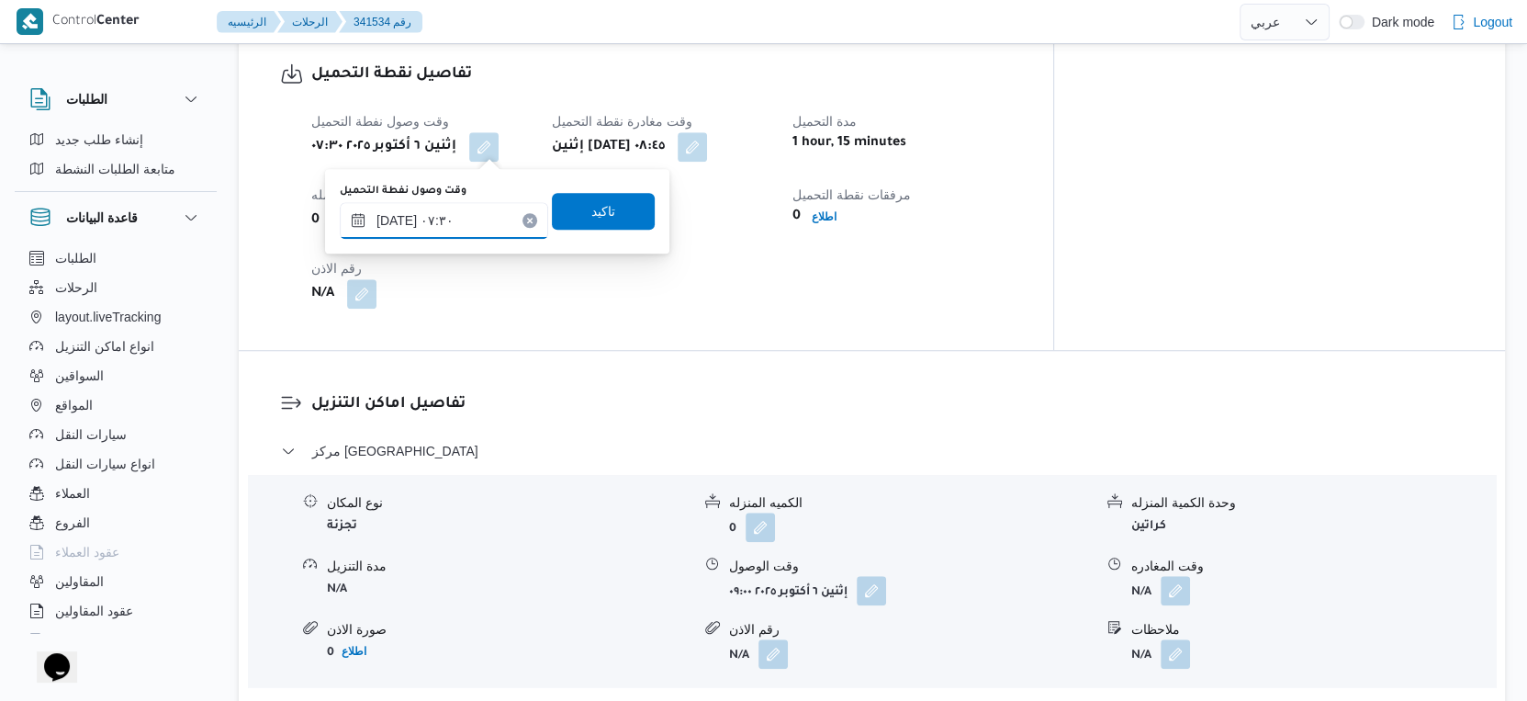
click at [396, 216] on input "[DATE] ٠٧:٣٠" at bounding box center [444, 220] width 208 height 37
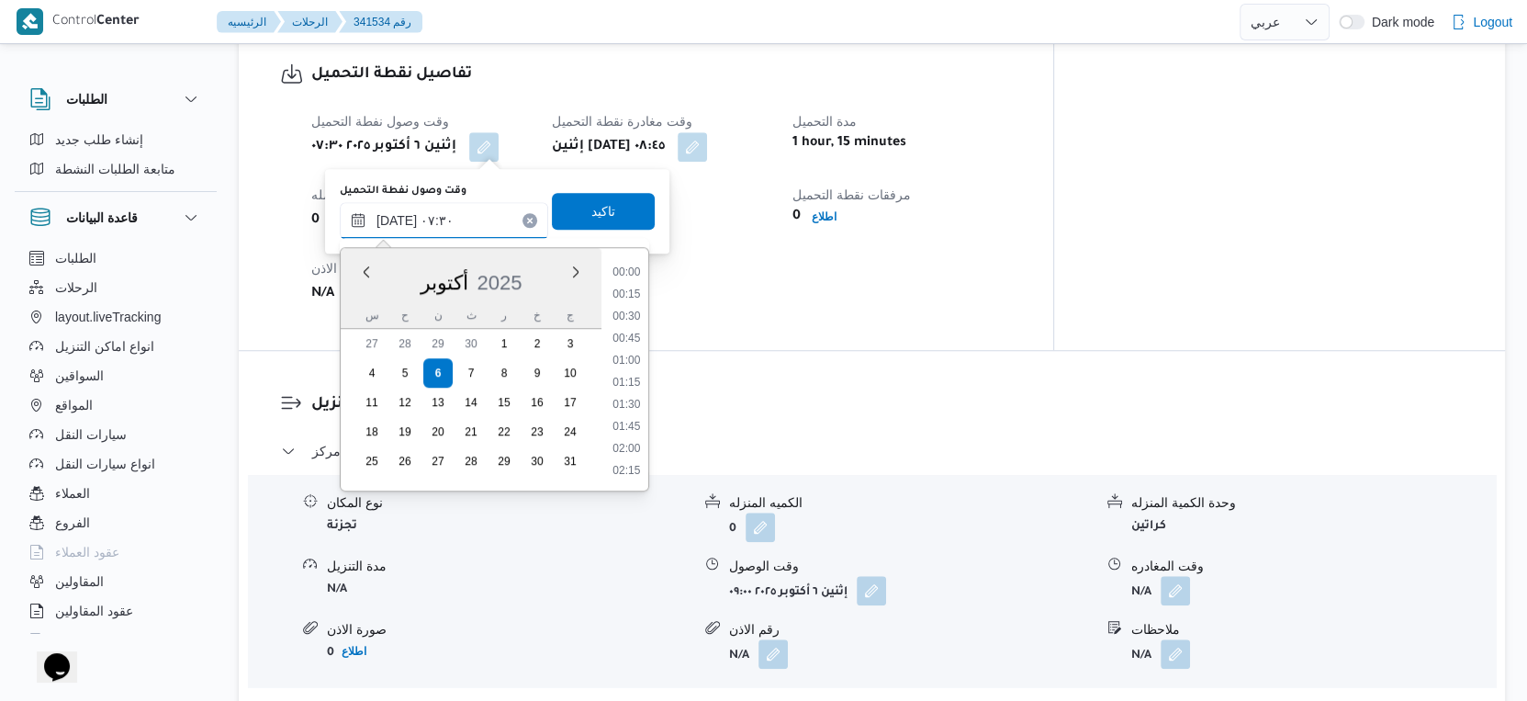
scroll to position [548, 0]
click at [396, 216] on input "[DATE] ٠٧:٣٠" at bounding box center [444, 220] width 208 height 37
type input "٠٦/١٠/٢٠٢٥ ٠٧:٢٠"
click at [610, 208] on span "تاكيد" at bounding box center [603, 210] width 103 height 37
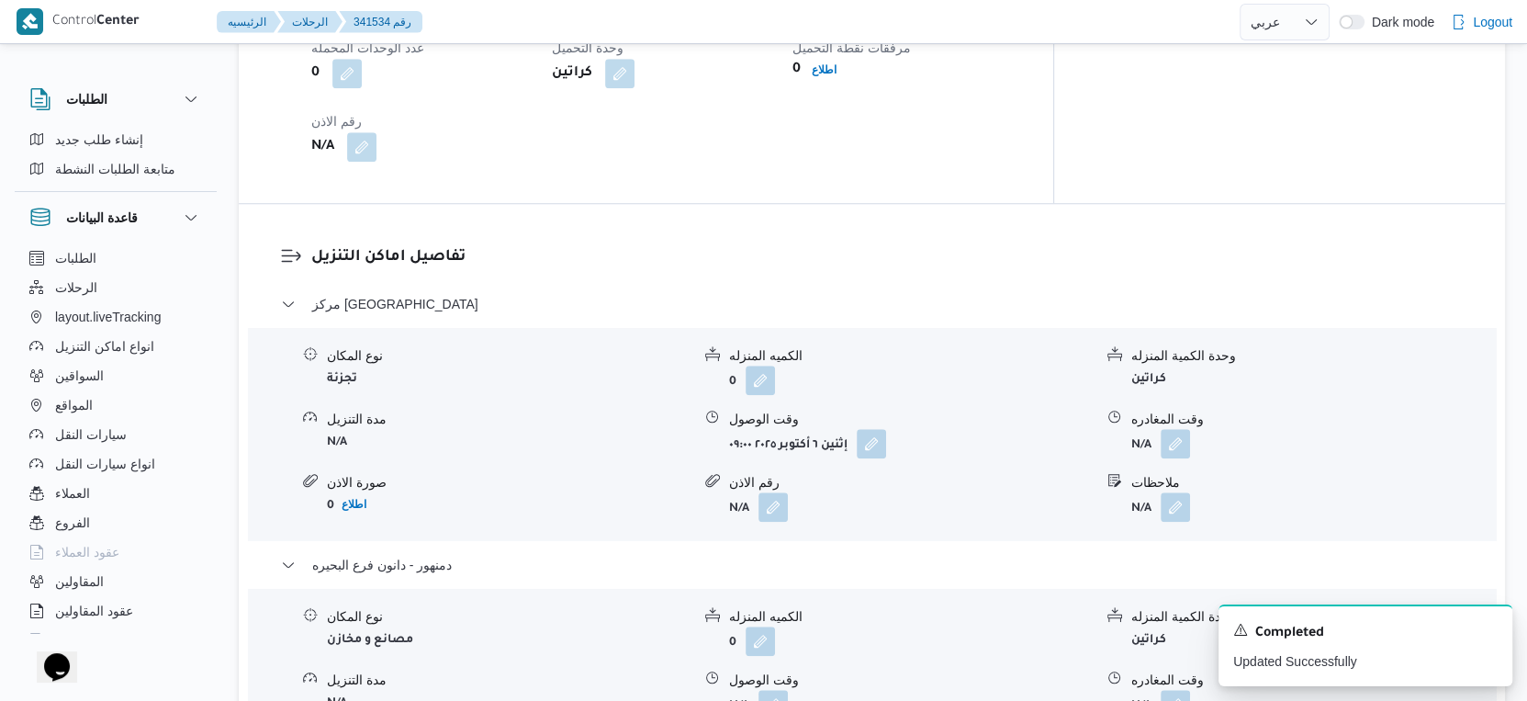
scroll to position [1632, 0]
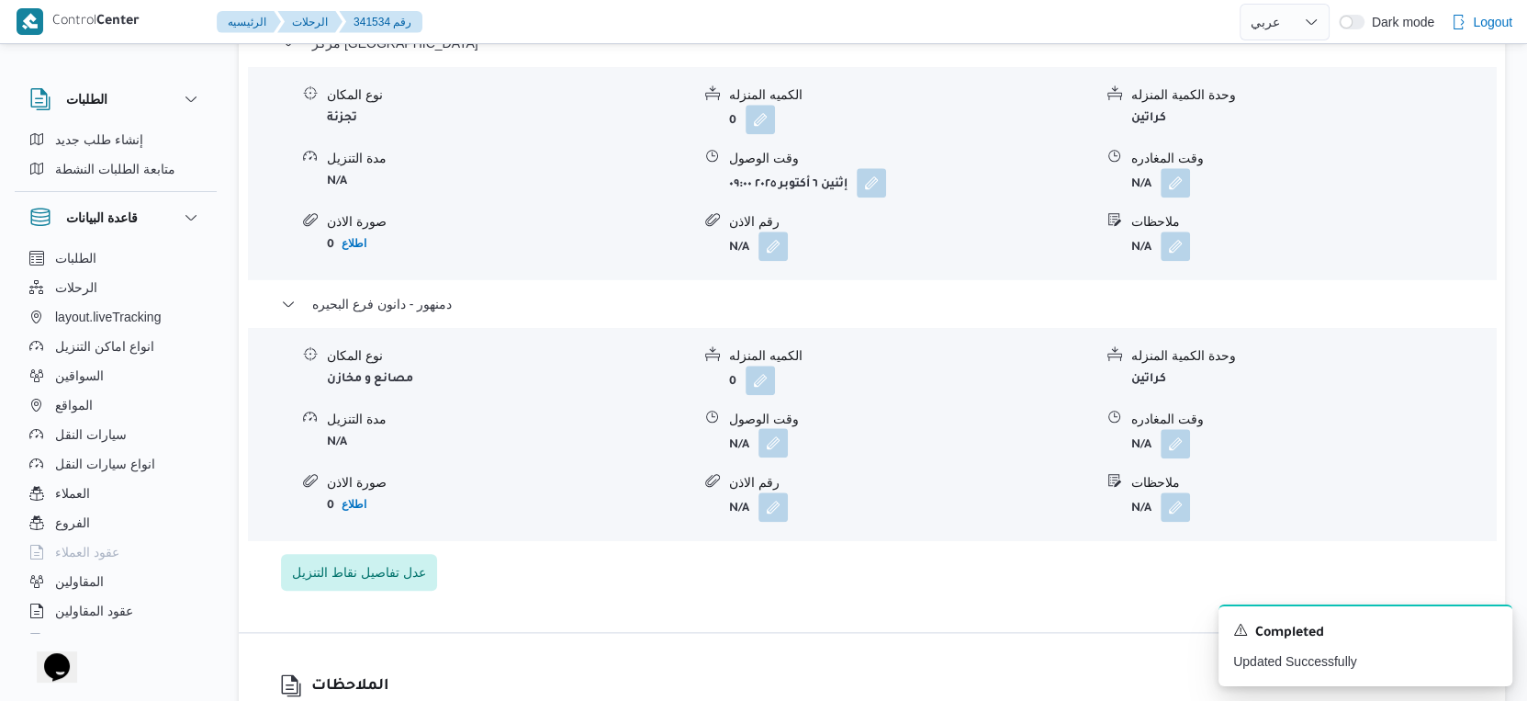
click at [779, 445] on button "button" at bounding box center [773, 442] width 29 height 29
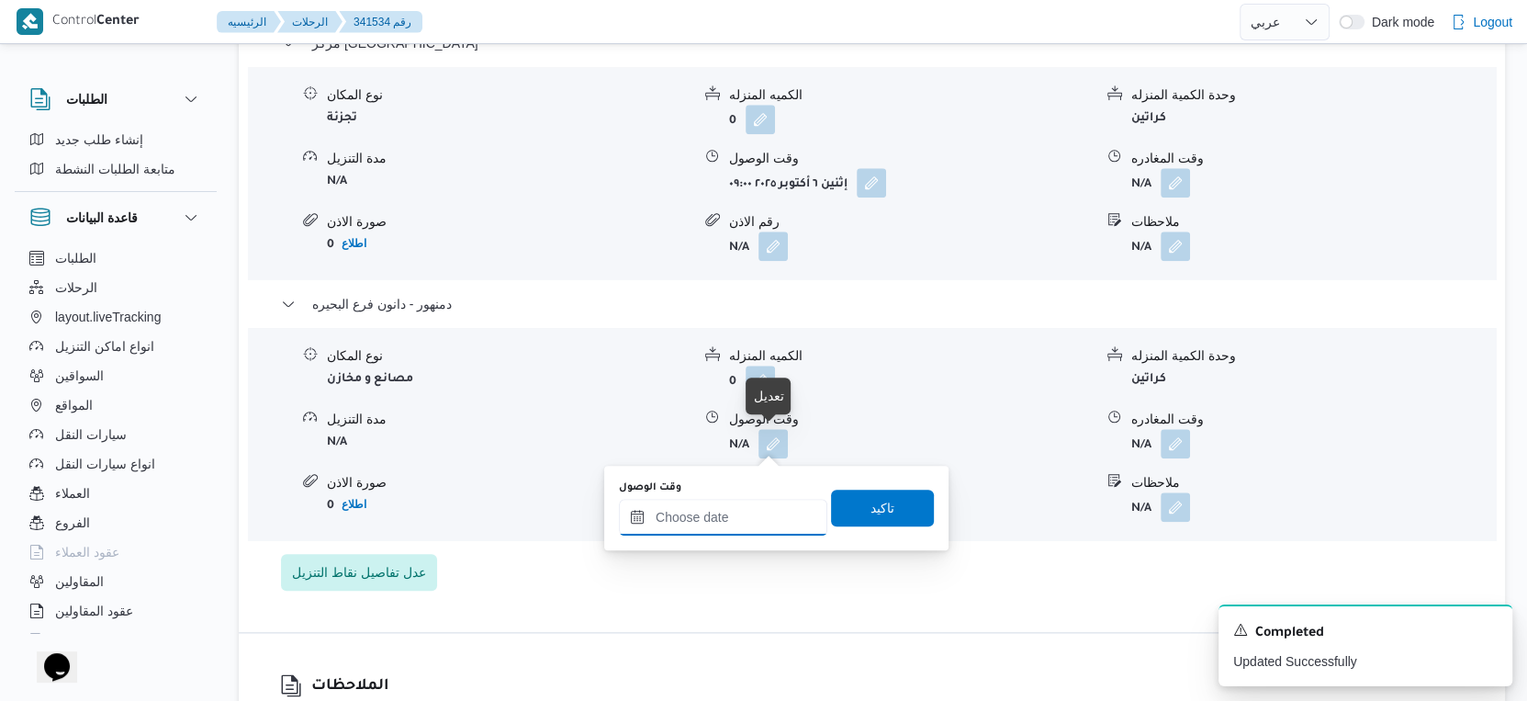
click at [743, 517] on input "وقت الوصول" at bounding box center [723, 517] width 208 height 37
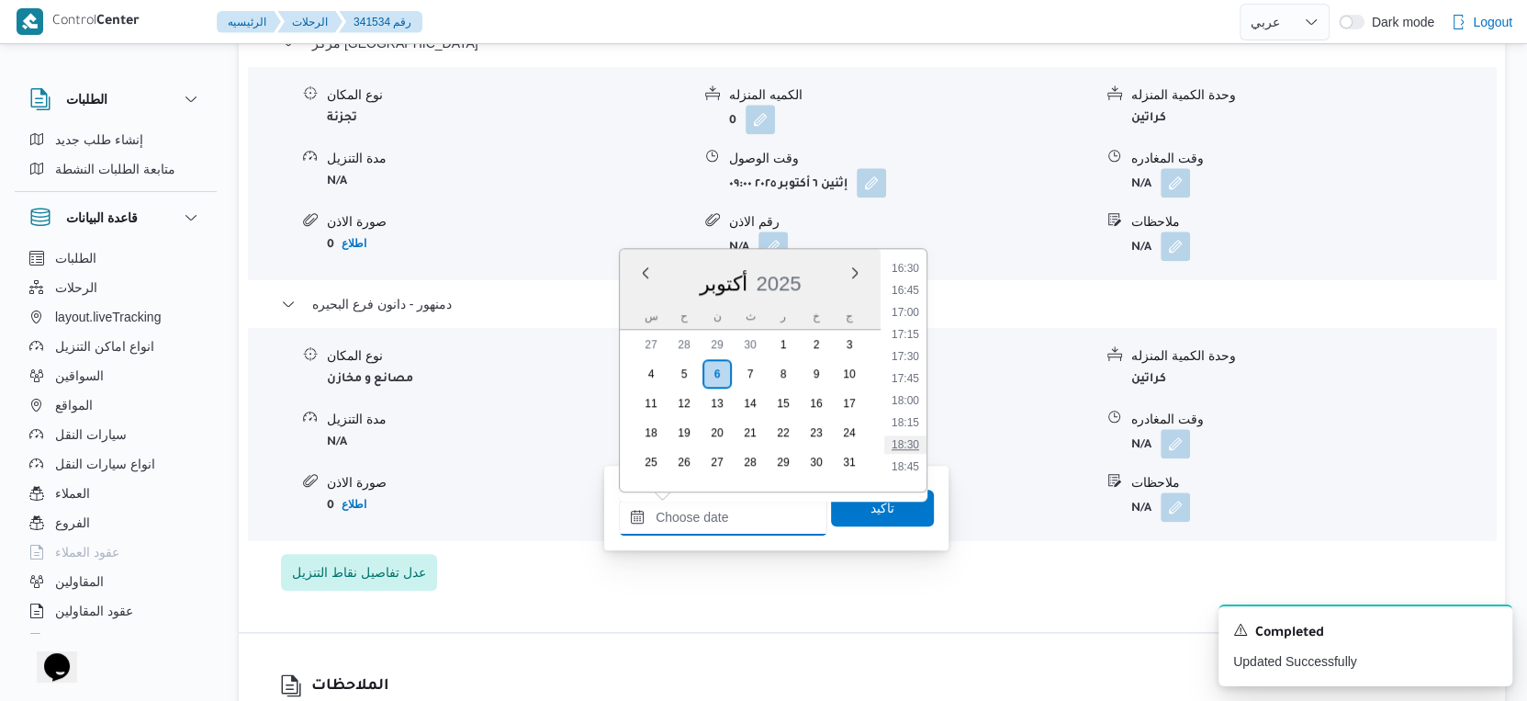
scroll to position [1356, 0]
click at [910, 304] on li "15:45" at bounding box center [905, 305] width 42 height 18
type input "٠٦/١٠/٢٠٢٥ ١٥:٤٥"
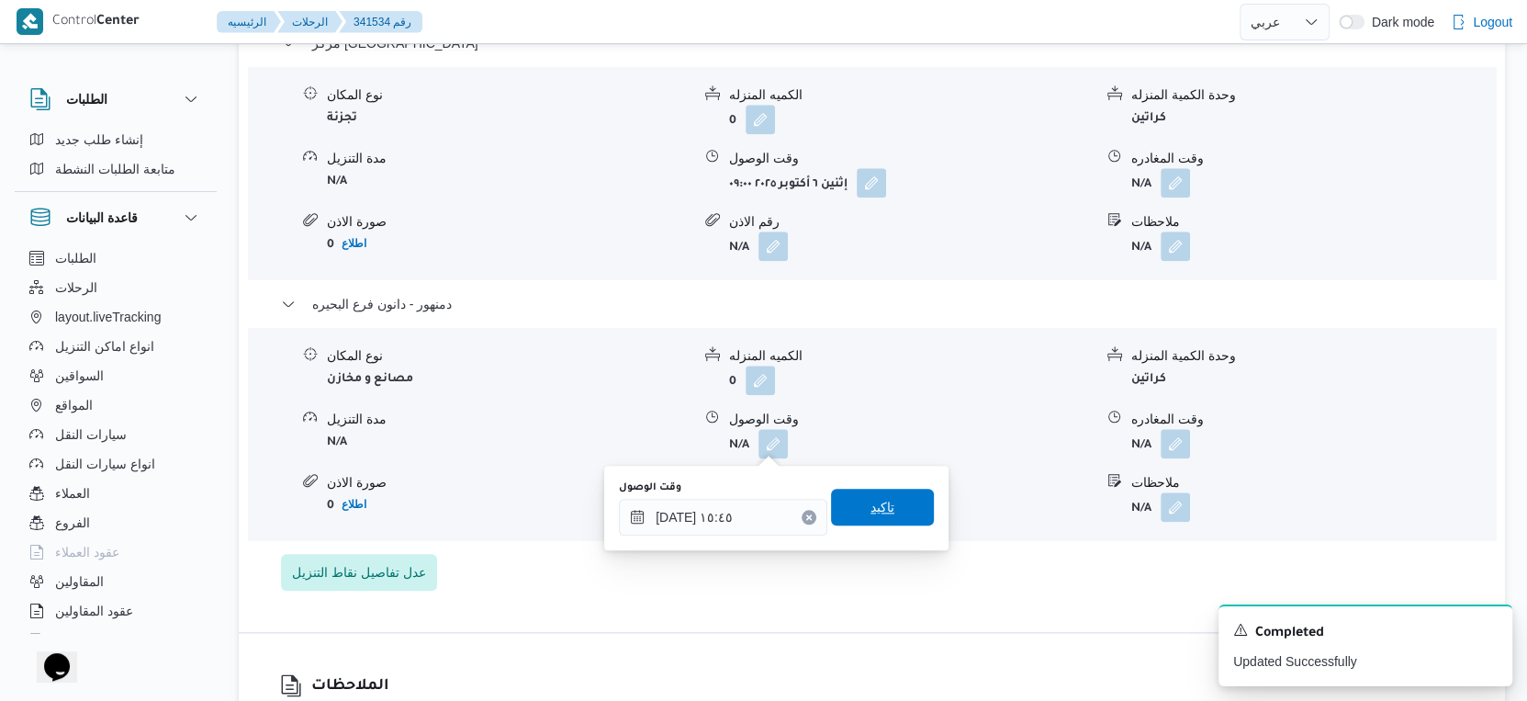
drag, startPoint x: 881, startPoint y: 520, endPoint x: 892, endPoint y: 506, distance: 17.6
click at [881, 518] on span "تاكيد" at bounding box center [882, 507] width 103 height 37
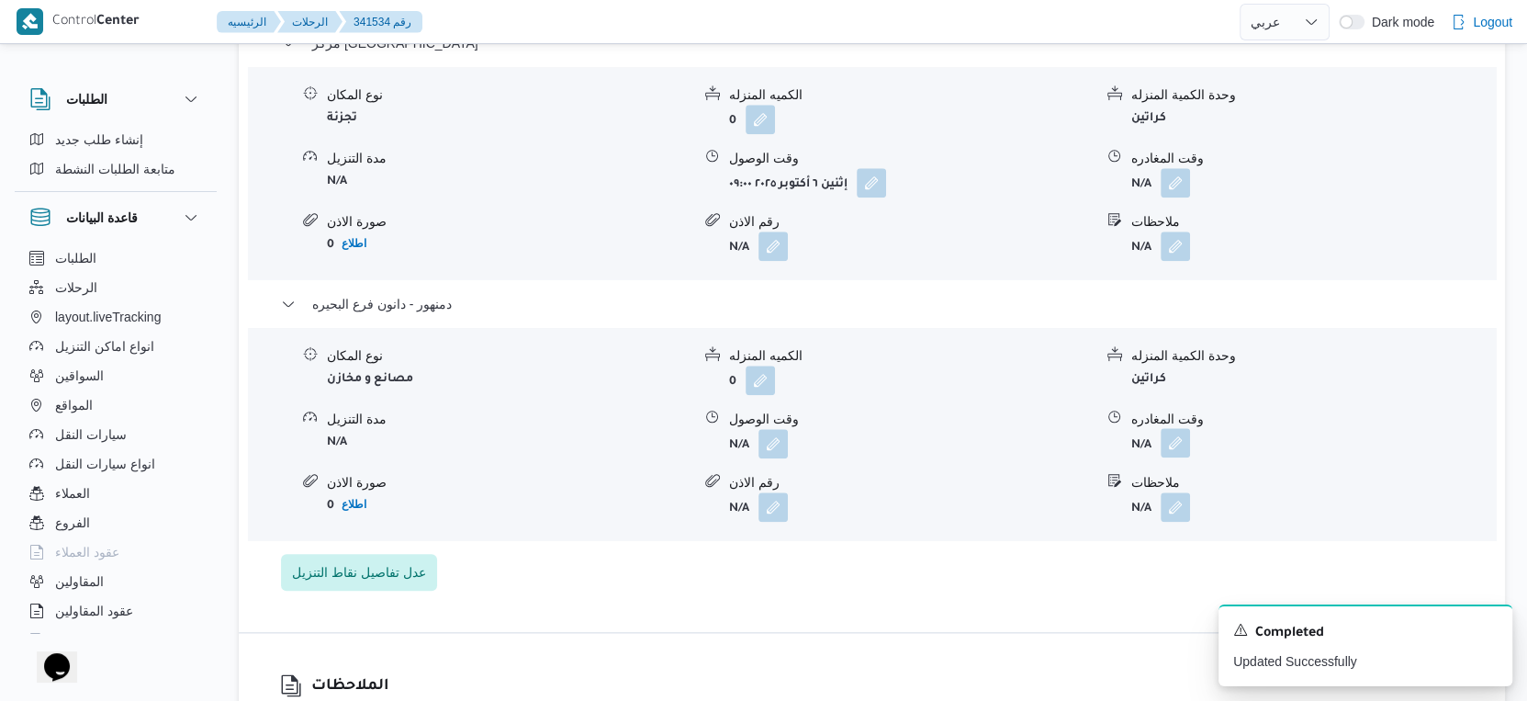
click at [1183, 441] on button "button" at bounding box center [1175, 442] width 29 height 29
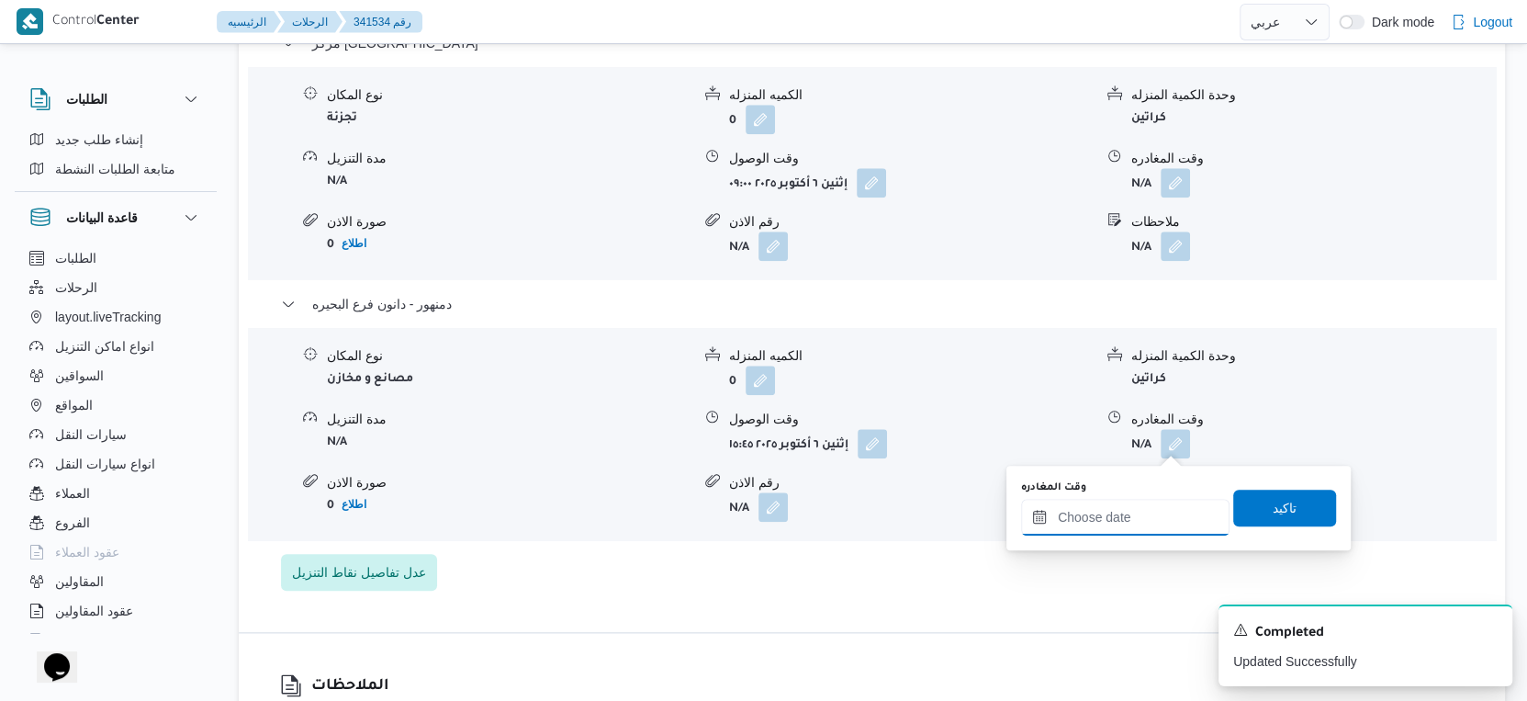
click at [1158, 512] on input "وقت المغادره" at bounding box center [1125, 517] width 208 height 37
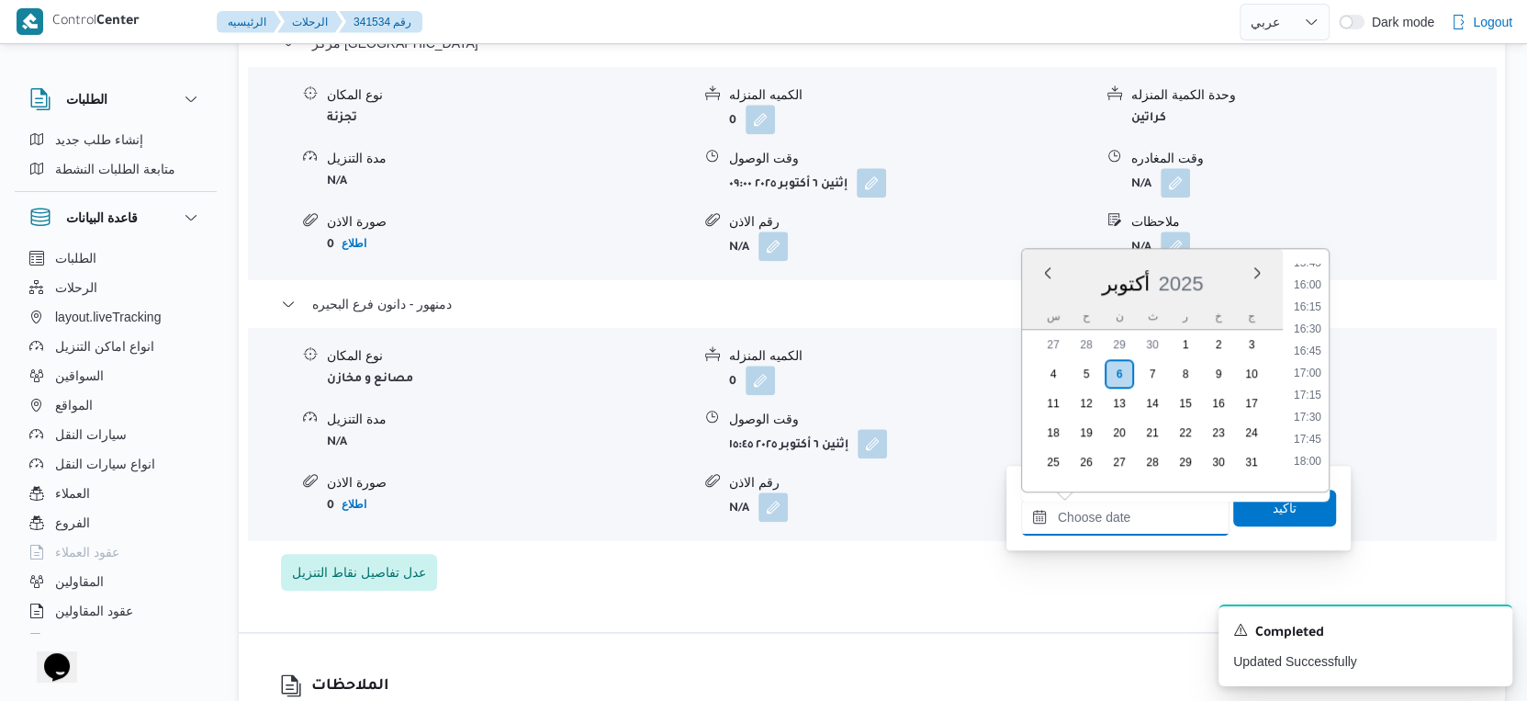
scroll to position [1255, 0]
drag, startPoint x: 1308, startPoint y: 422, endPoint x: 1300, endPoint y: 471, distance: 49.2
click at [1308, 422] on li "16:00" at bounding box center [1308, 428] width 42 height 18
type input "٠٦/١٠/٢٠٢٥ ١٦:٠٠"
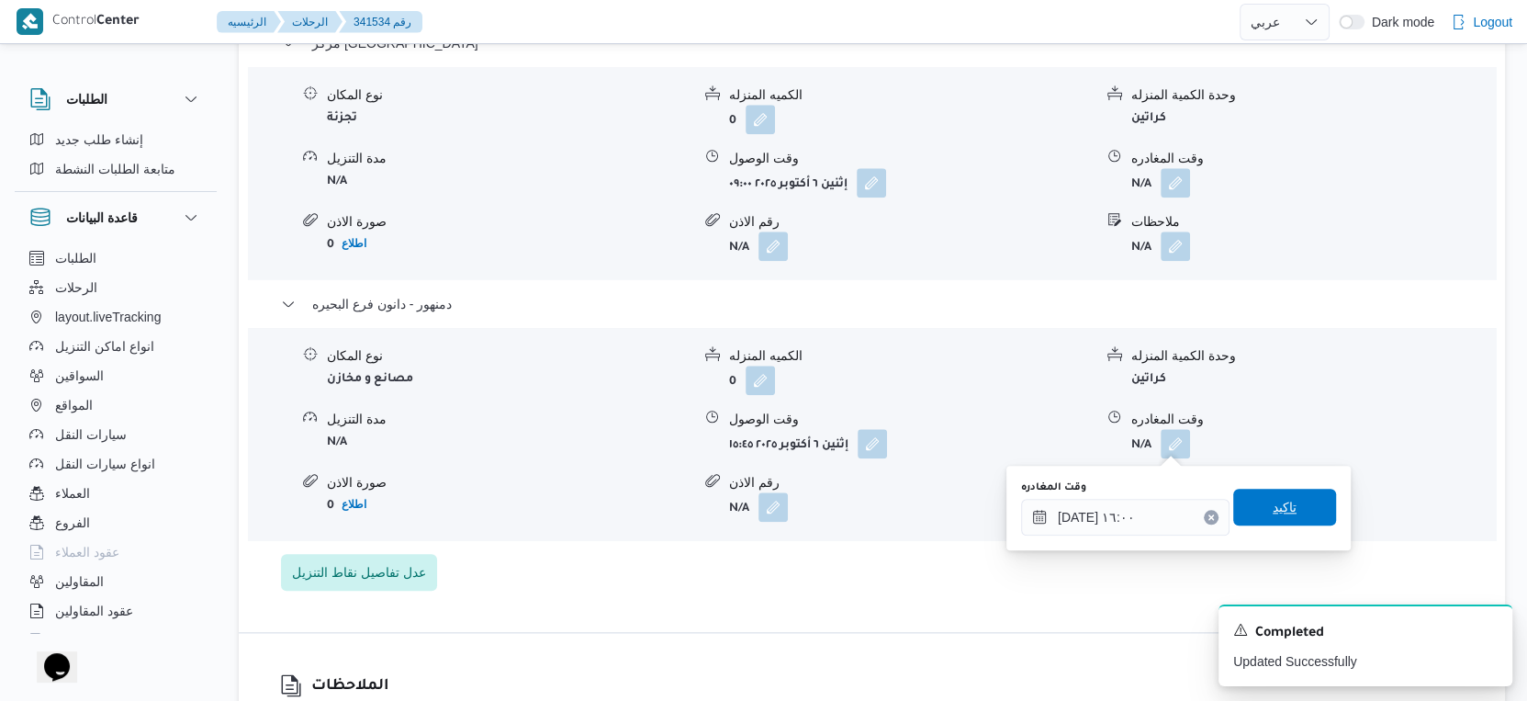
click at [1289, 504] on span "تاكيد" at bounding box center [1284, 507] width 103 height 37
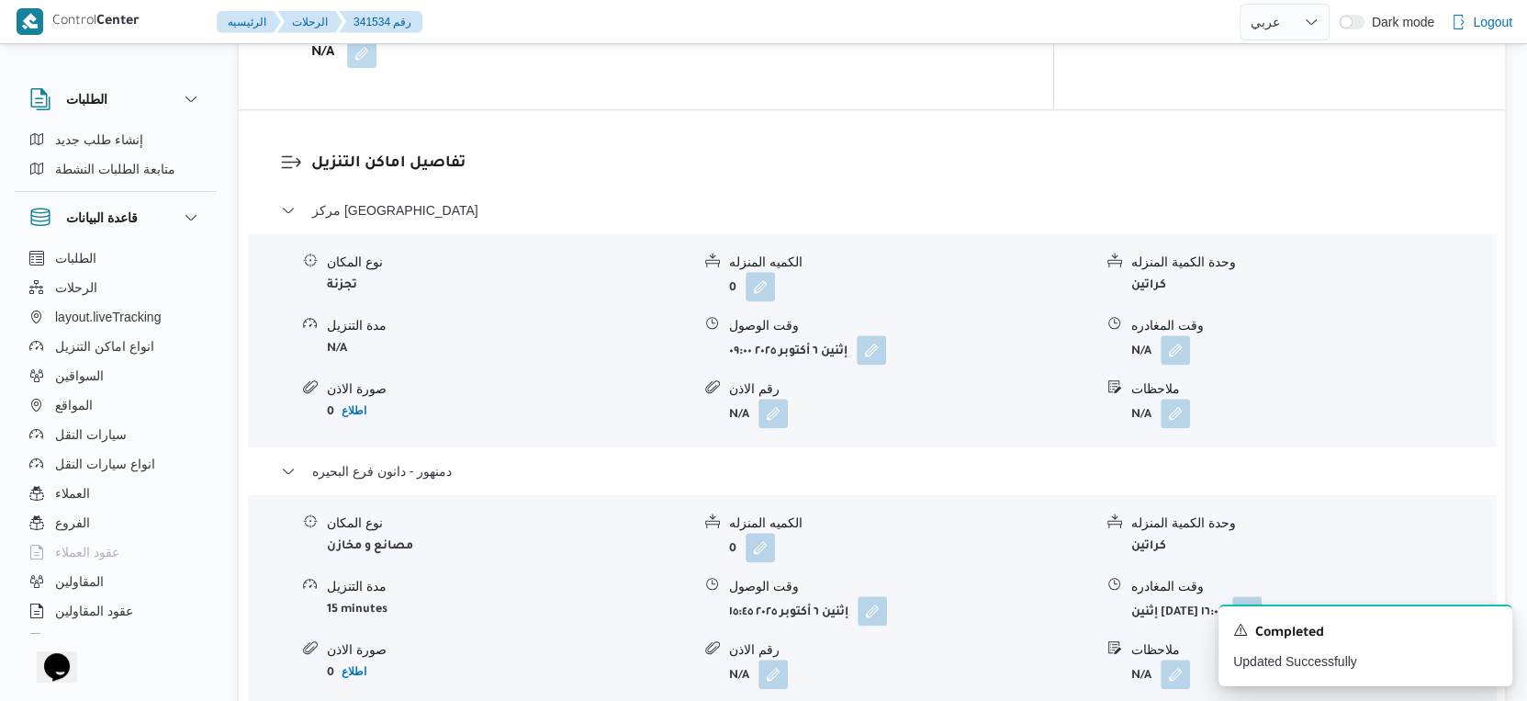
scroll to position [1428, 0]
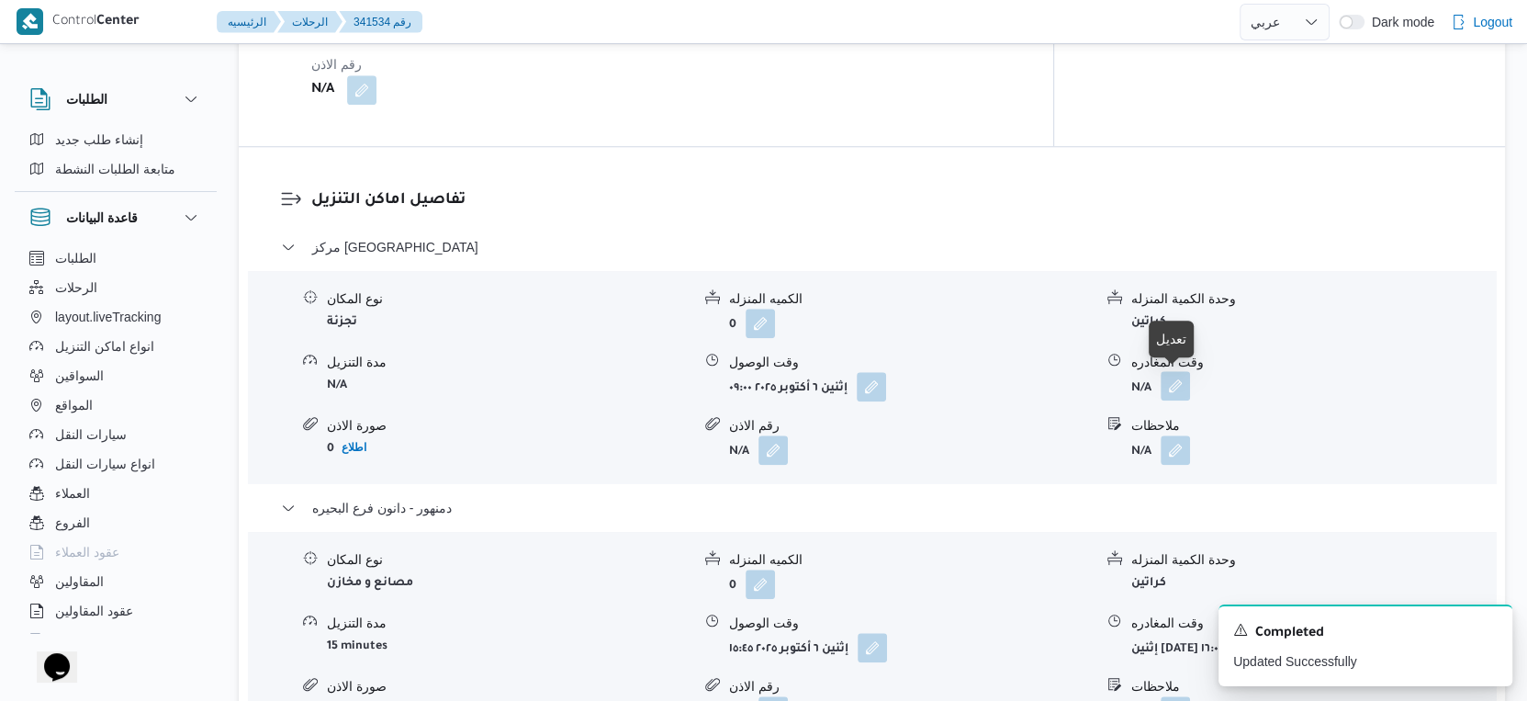
drag, startPoint x: 1179, startPoint y: 386, endPoint x: 1171, endPoint y: 397, distance: 13.8
click at [1178, 389] on button "button" at bounding box center [1175, 385] width 29 height 29
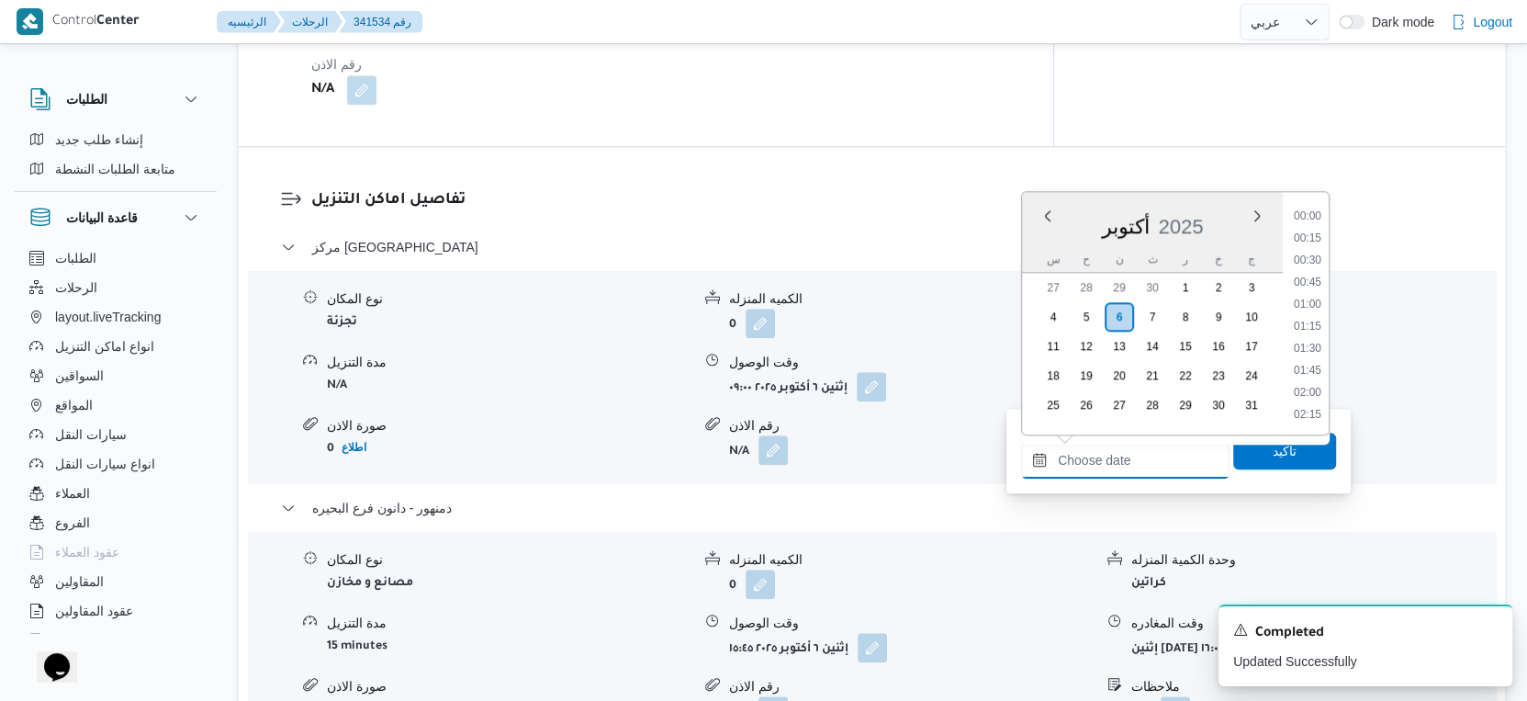
click at [1137, 457] on input "وقت المغادره" at bounding box center [1125, 460] width 208 height 37
click at [1307, 280] on li "15:00" at bounding box center [1308, 283] width 42 height 18
type input "[DATE] ١٥:٠٠"
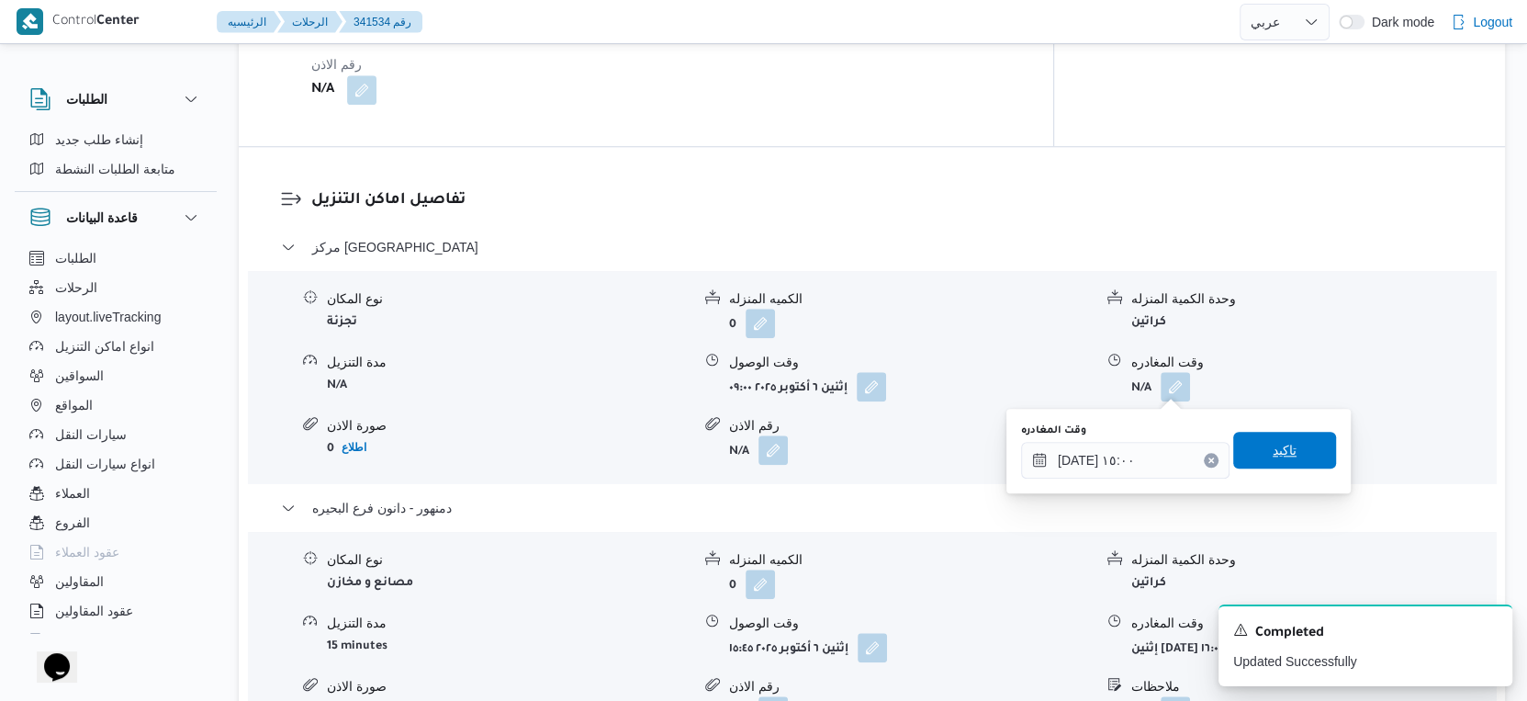
click at [1289, 446] on span "تاكيد" at bounding box center [1284, 450] width 103 height 37
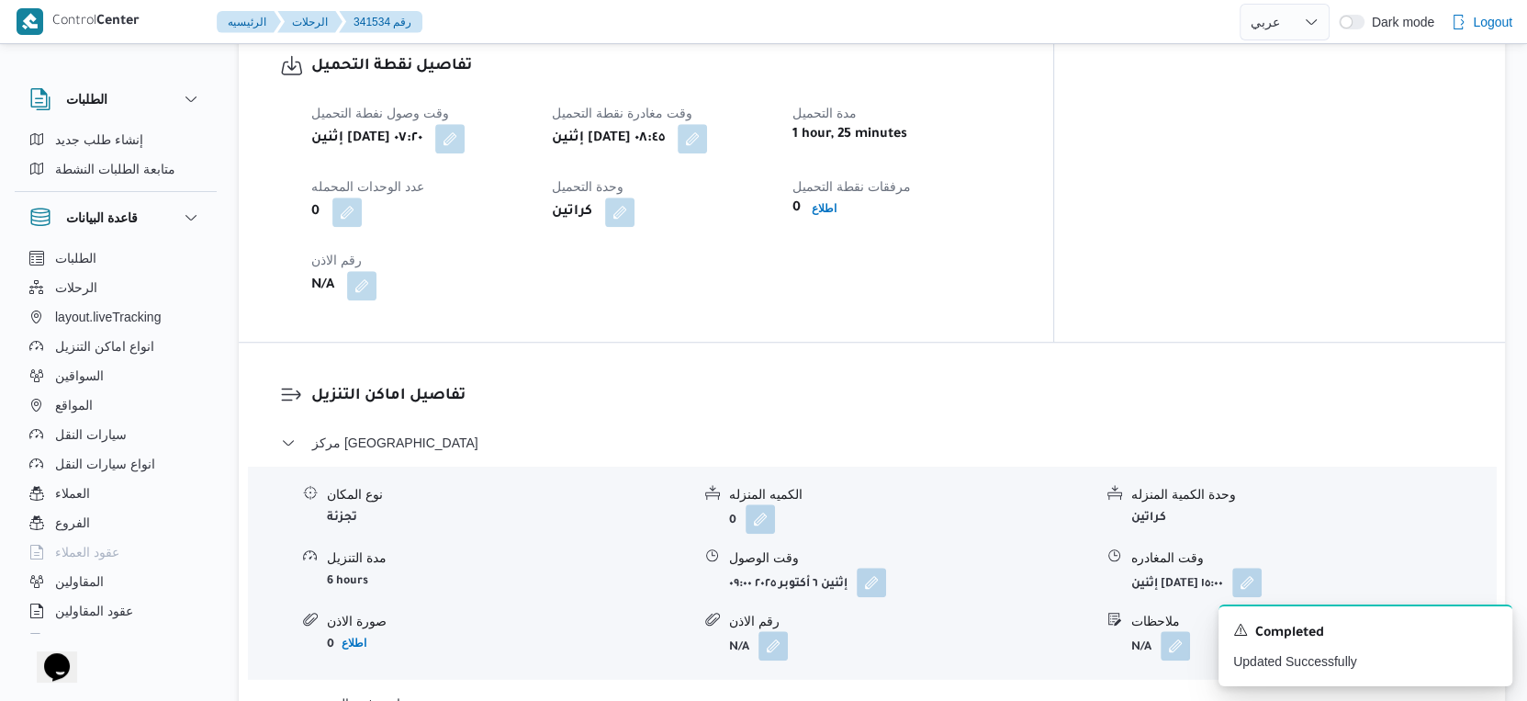
scroll to position [1224, 0]
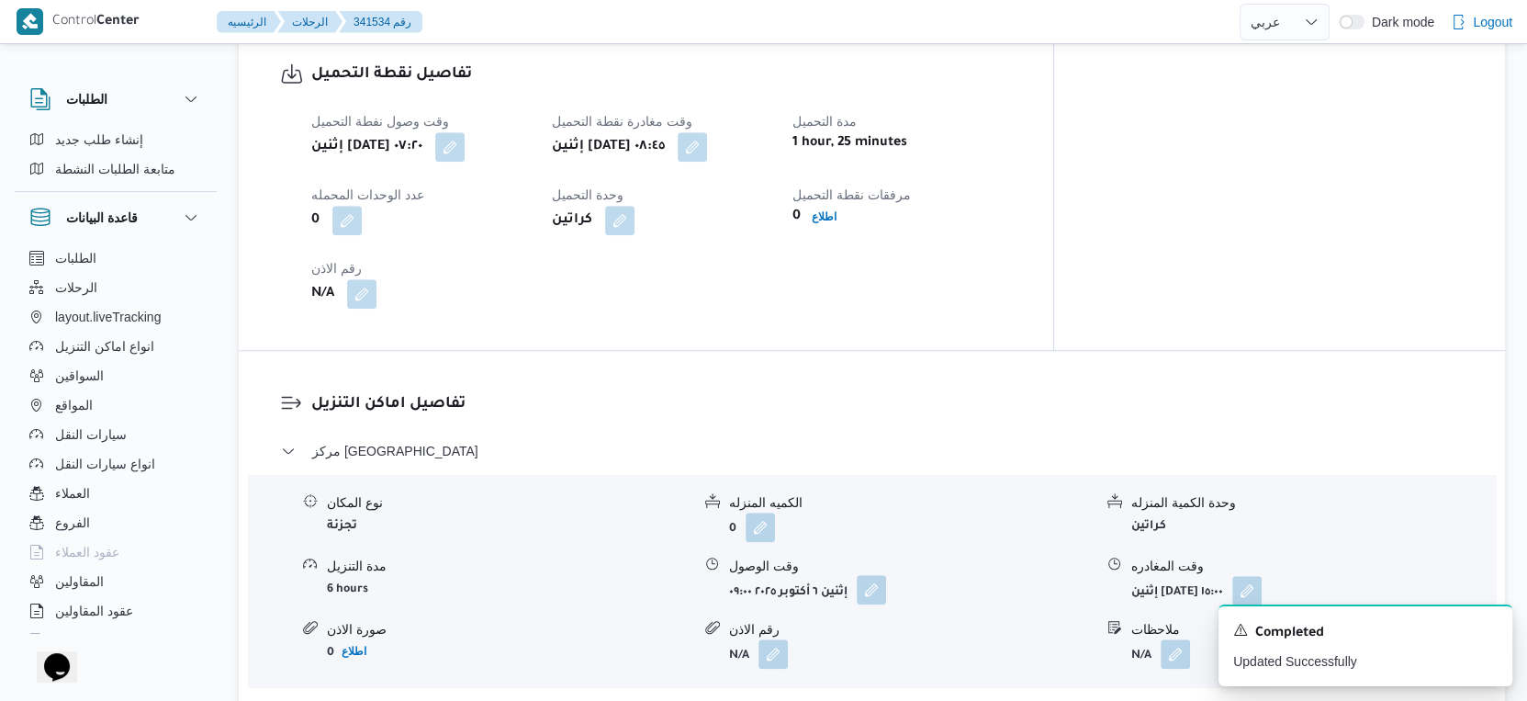
click at [876, 587] on button "button" at bounding box center [871, 589] width 29 height 29
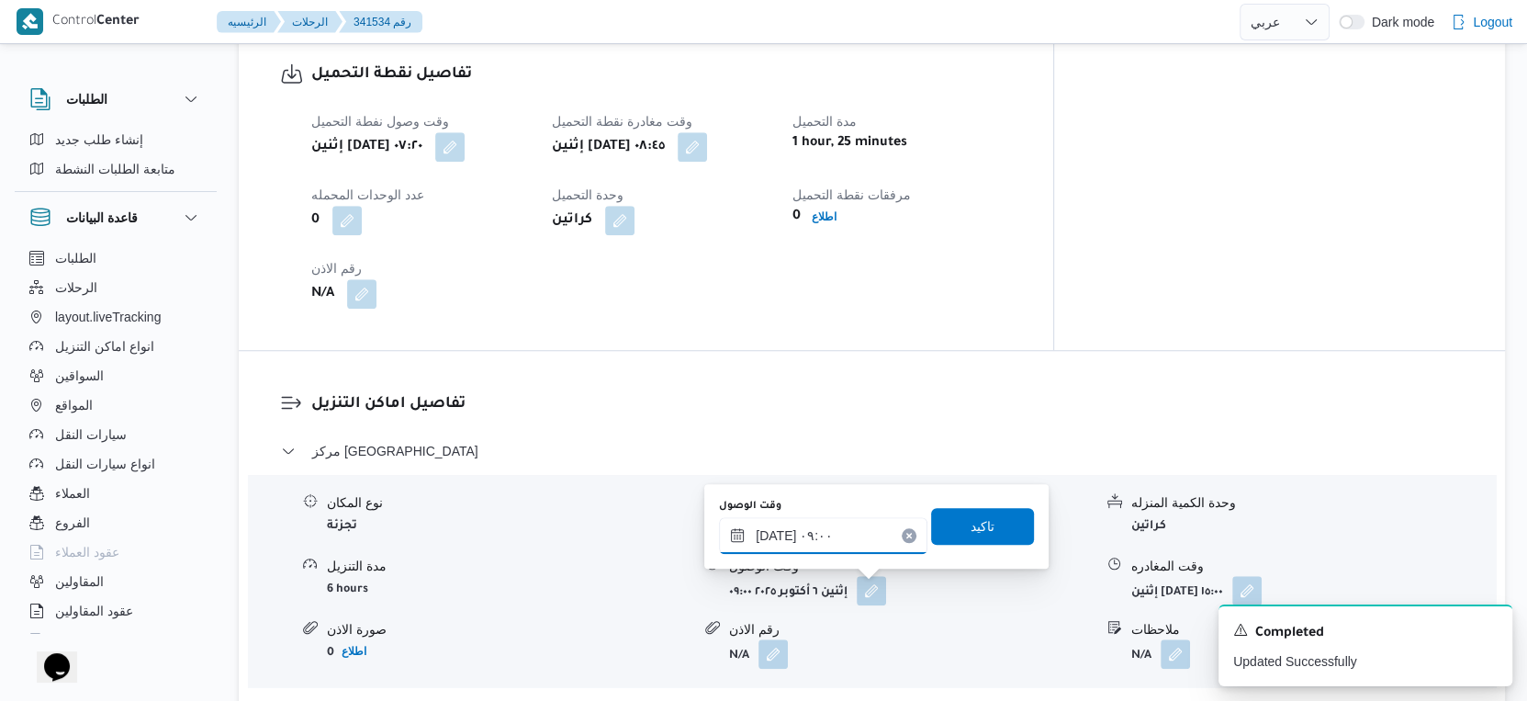
click at [850, 546] on input "٠٦/١٠/٢٠٢٥ ٠٩:٠٠" at bounding box center [823, 535] width 208 height 37
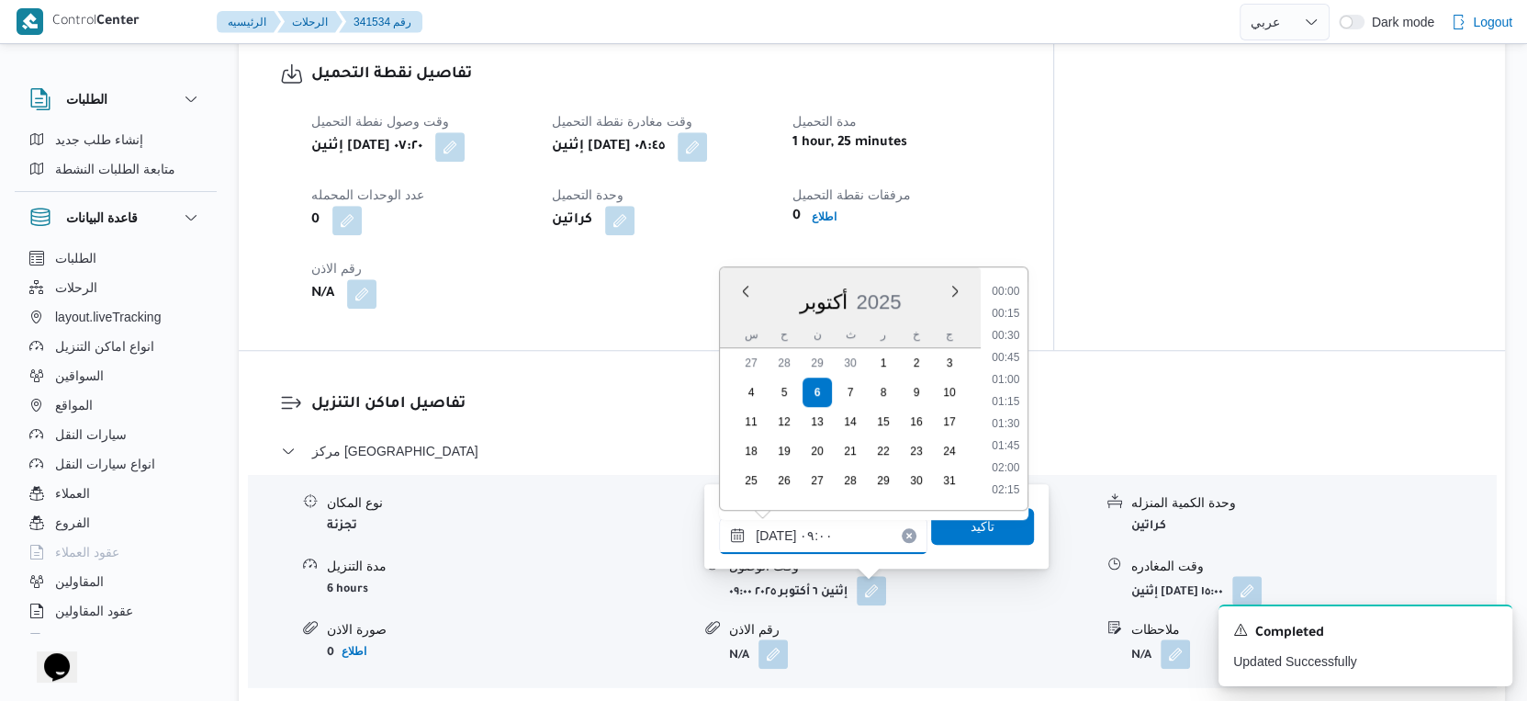
scroll to position [681, 0]
click at [1015, 424] on li "09:15" at bounding box center [1006, 426] width 42 height 18
type input "٠٦/١٠/٢٠٢٥ ٠٩:١٥"
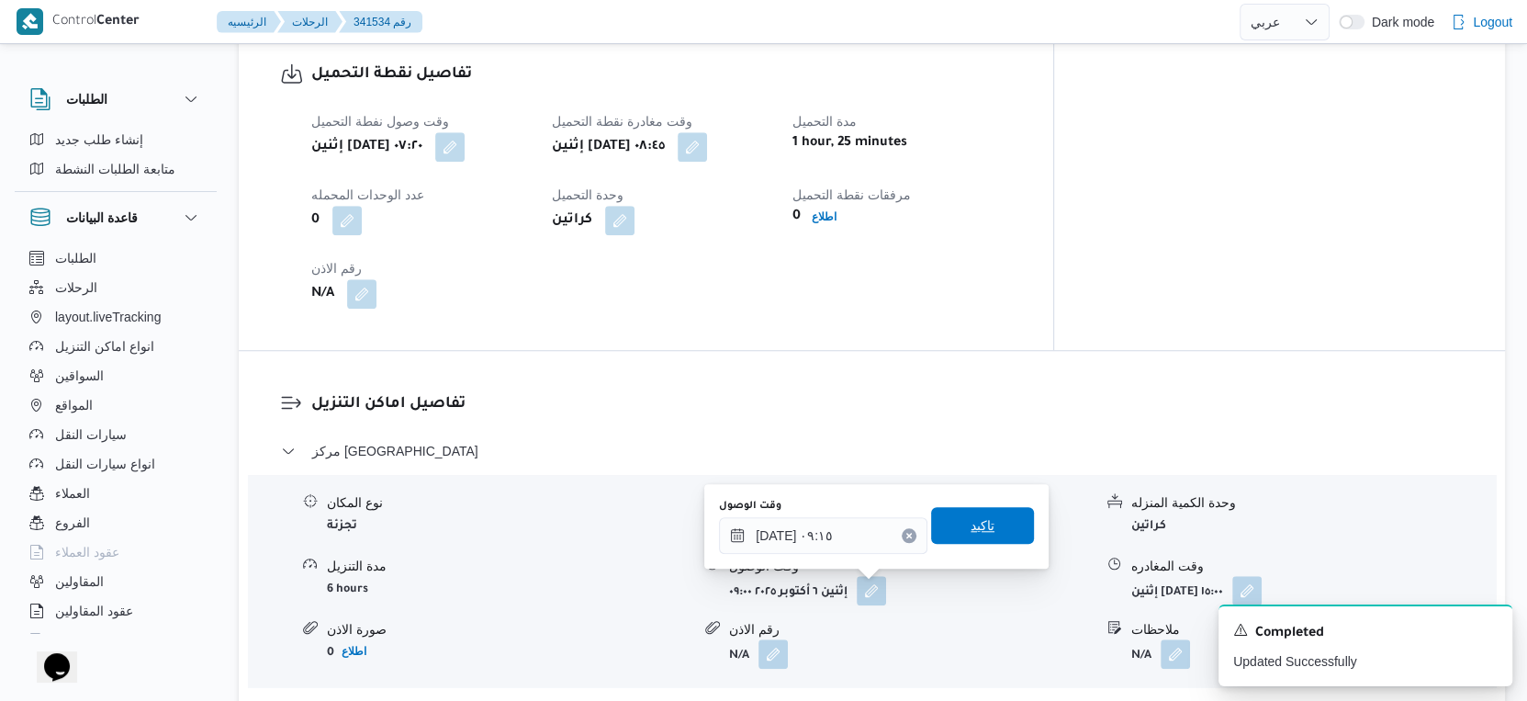
click at [1003, 520] on span "تاكيد" at bounding box center [982, 525] width 103 height 37
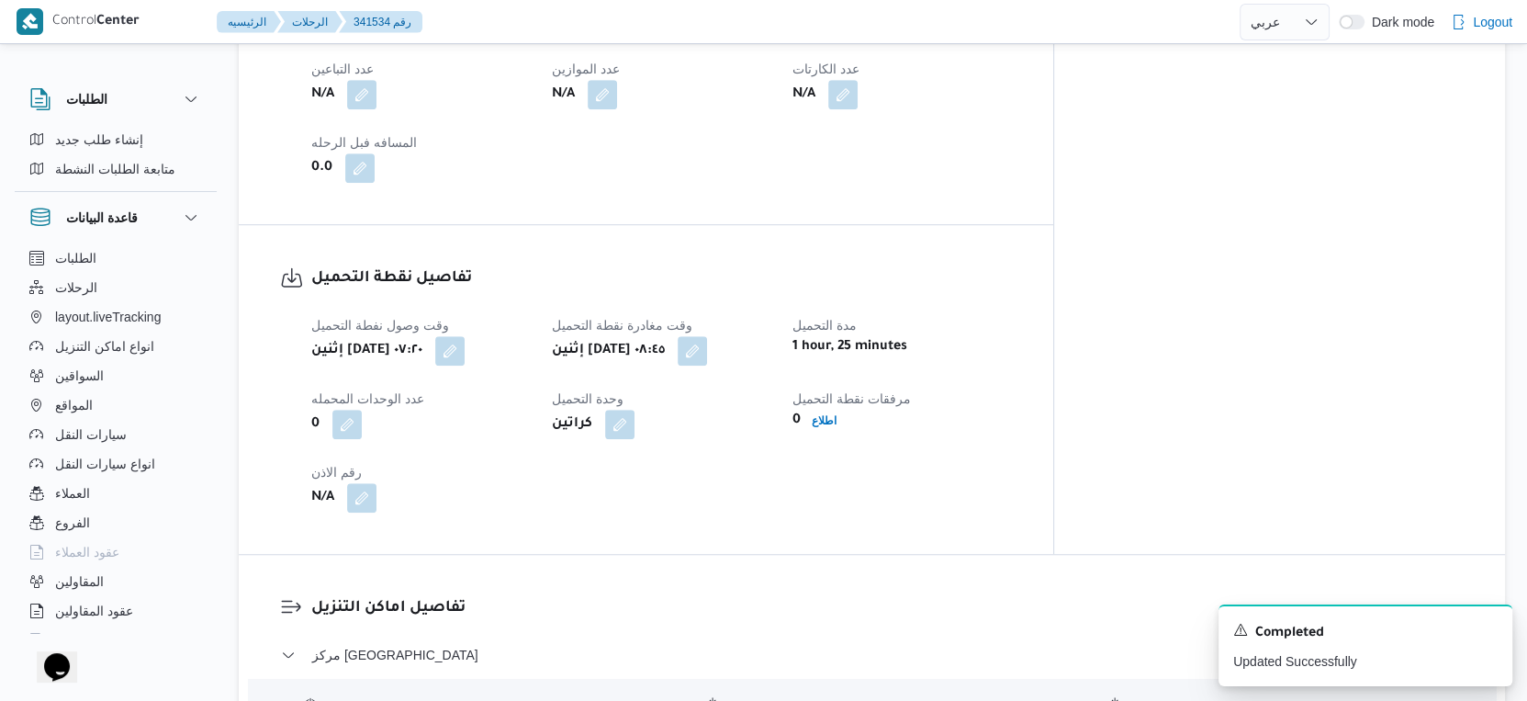
scroll to position [715, 0]
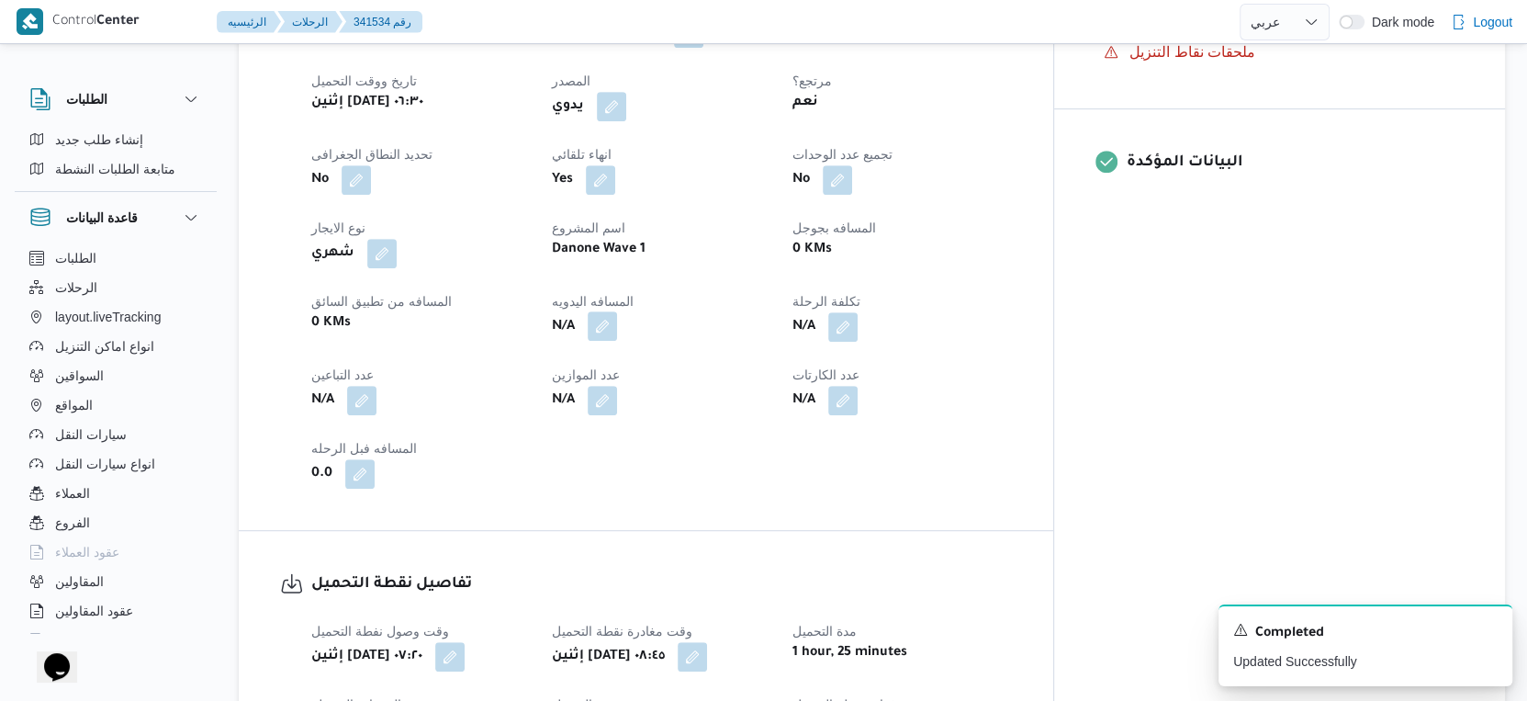
click at [617, 323] on button "button" at bounding box center [602, 325] width 29 height 29
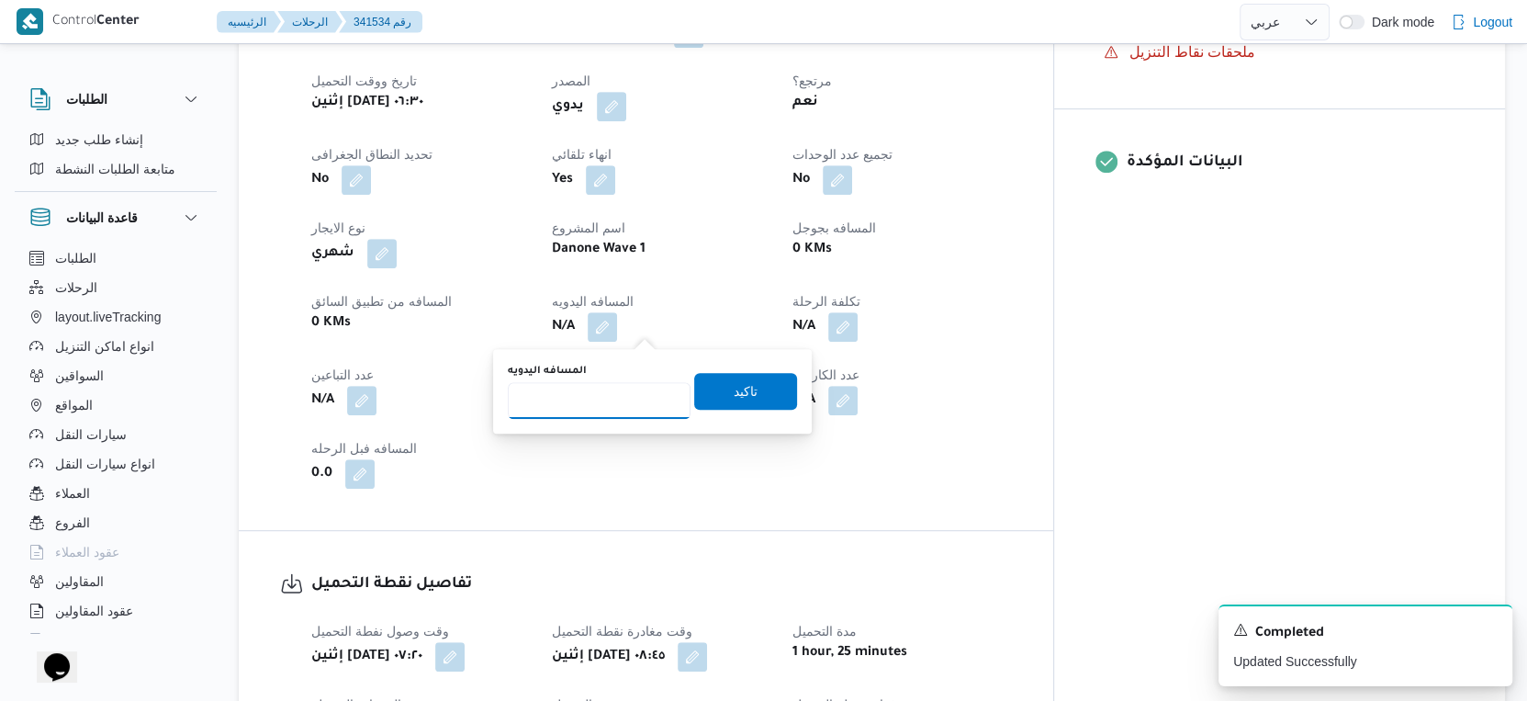
click at [580, 397] on input "المسافه اليدويه" at bounding box center [599, 400] width 183 height 37
type input "113"
click at [748, 388] on span "تاكيد" at bounding box center [745, 390] width 103 height 37
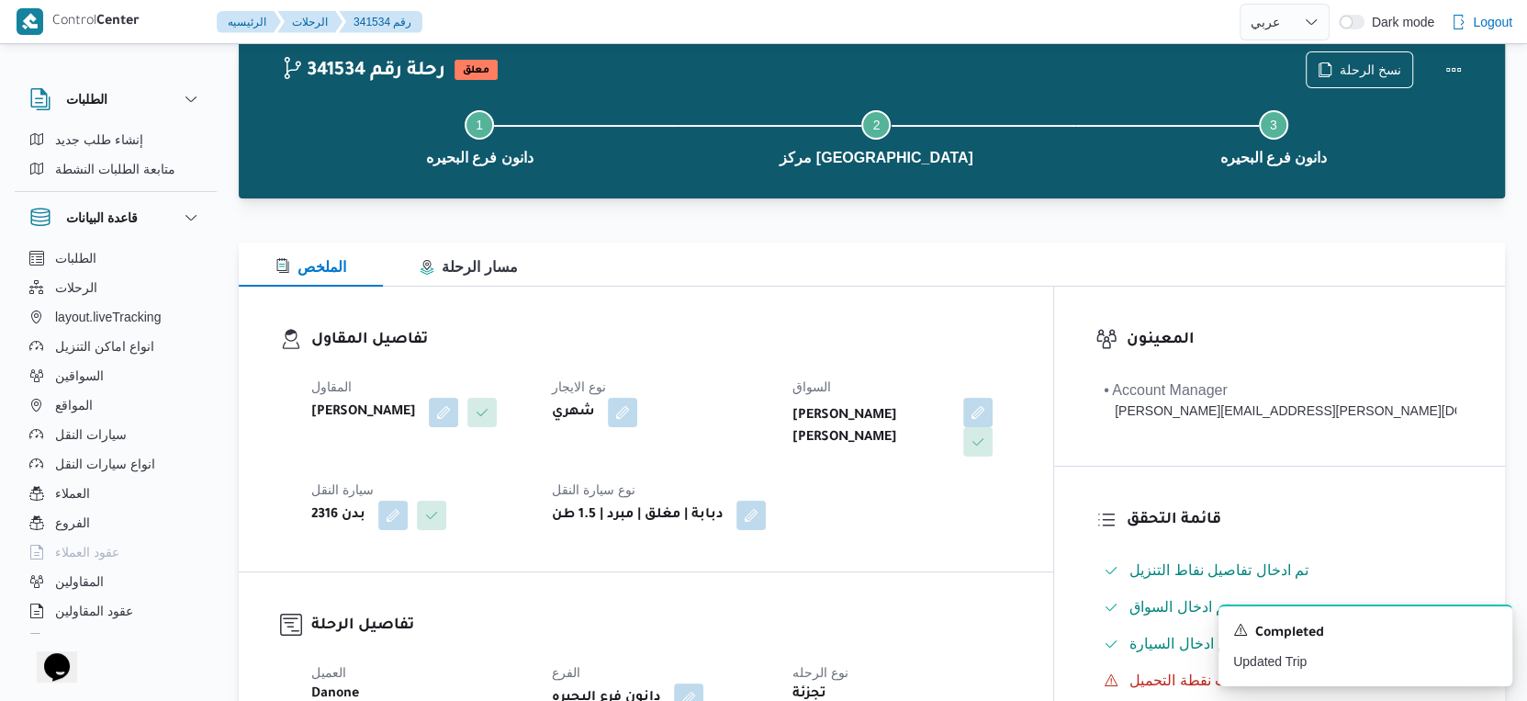
scroll to position [0, 0]
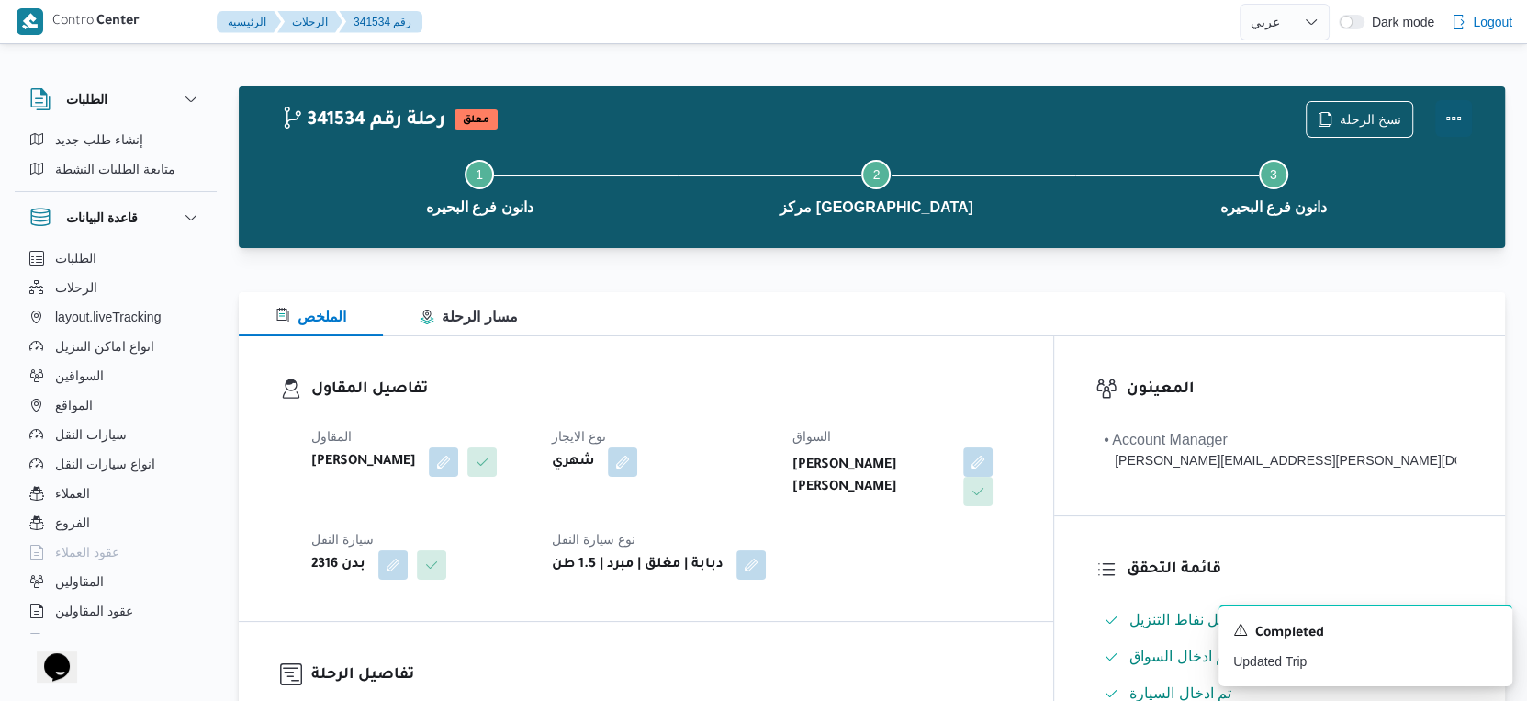
click at [1452, 116] on button "Actions" at bounding box center [1453, 118] width 37 height 37
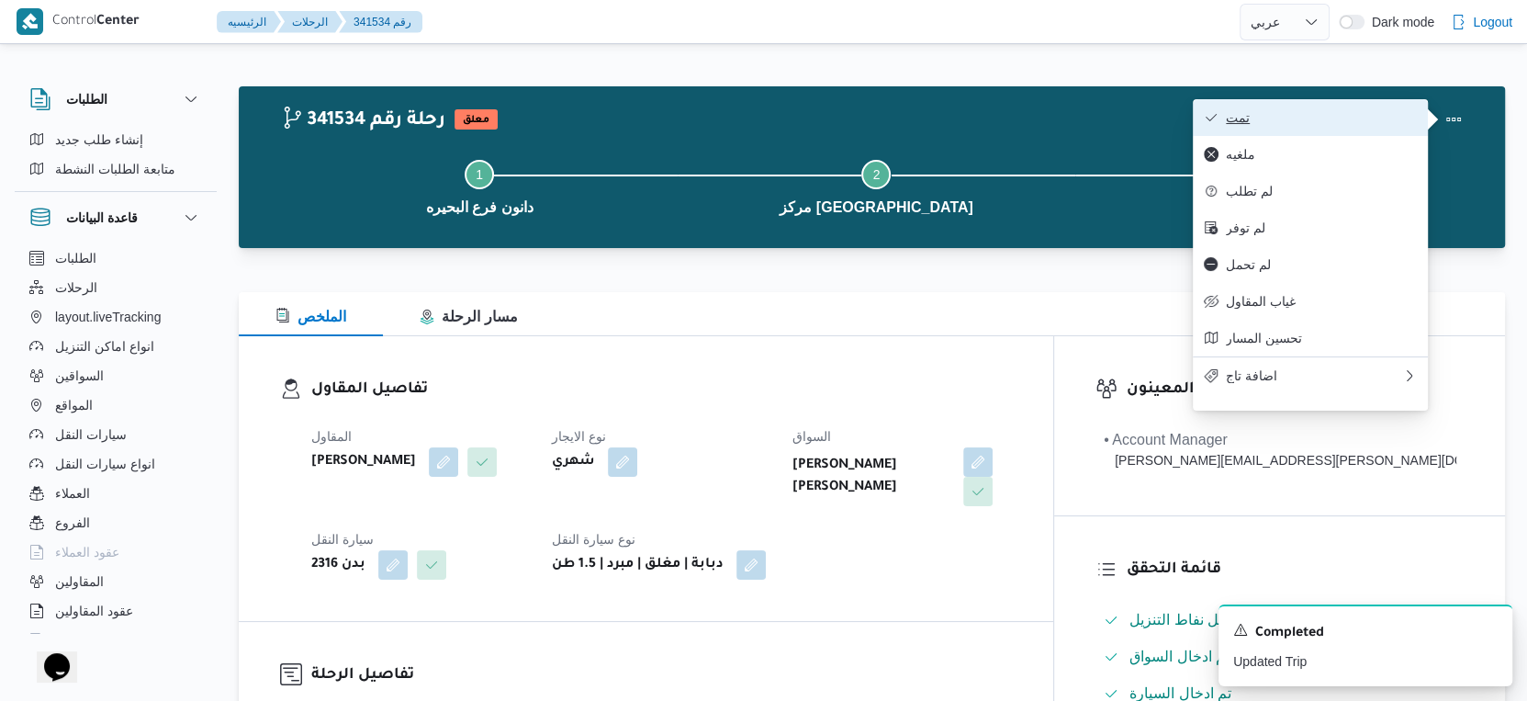
click at [1304, 118] on span "تمت" at bounding box center [1321, 117] width 191 height 15
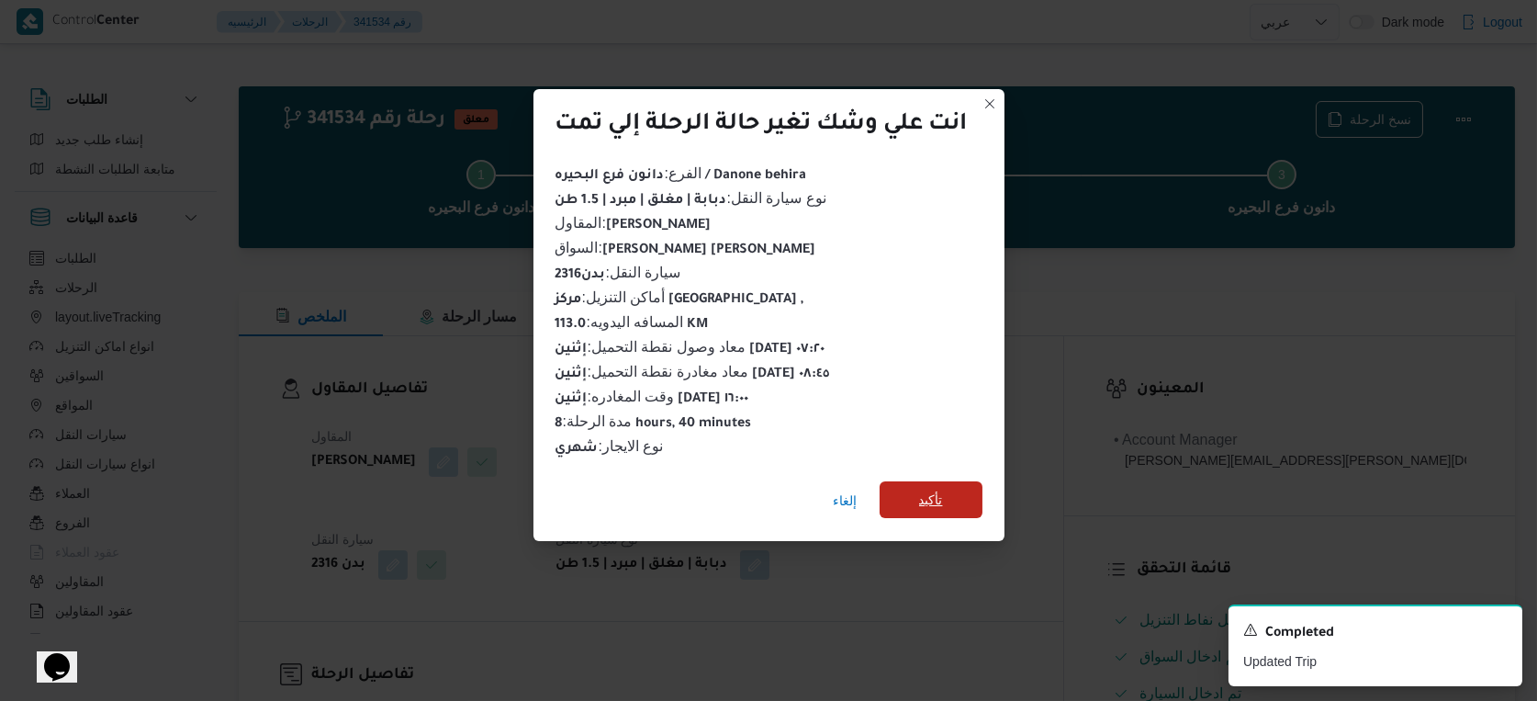
click at [954, 491] on span "تأكيد" at bounding box center [931, 499] width 103 height 37
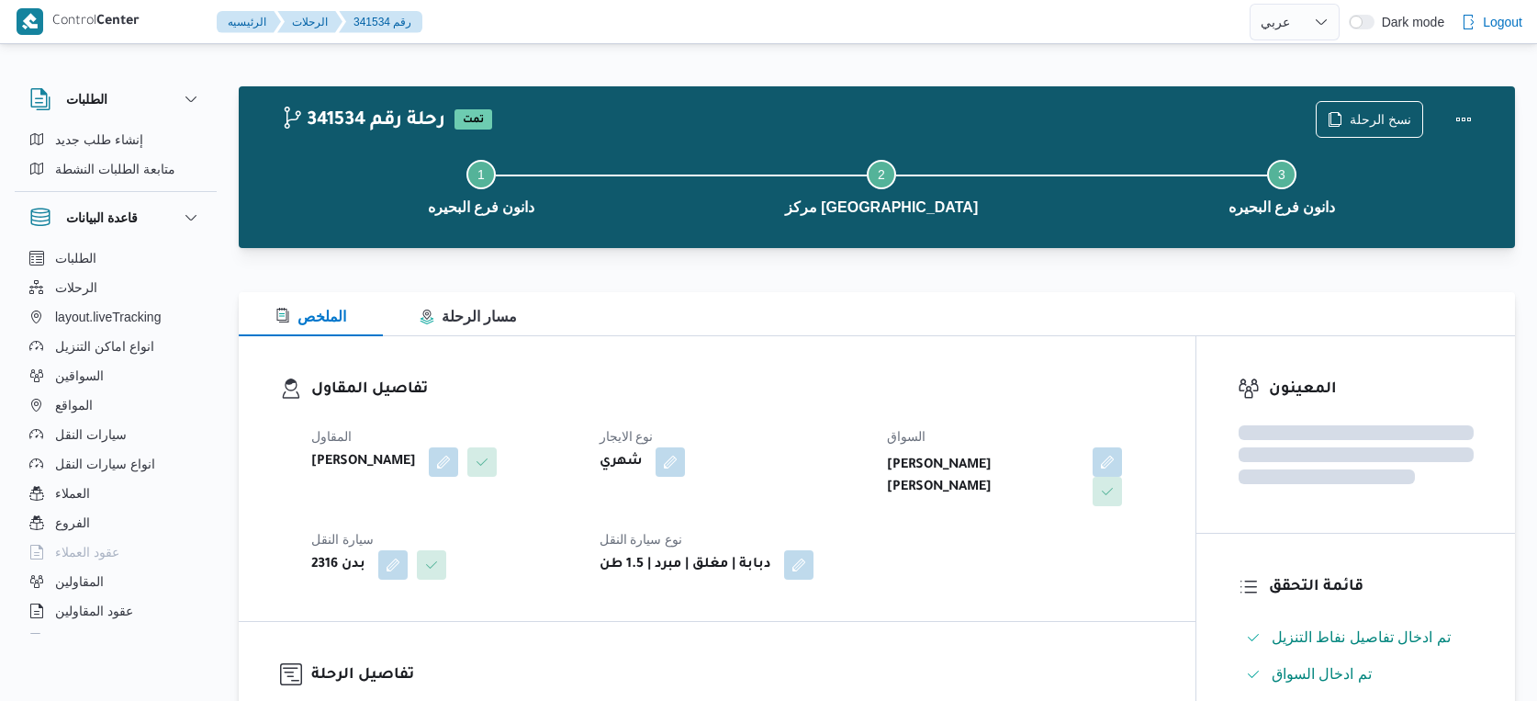
select select "ar"
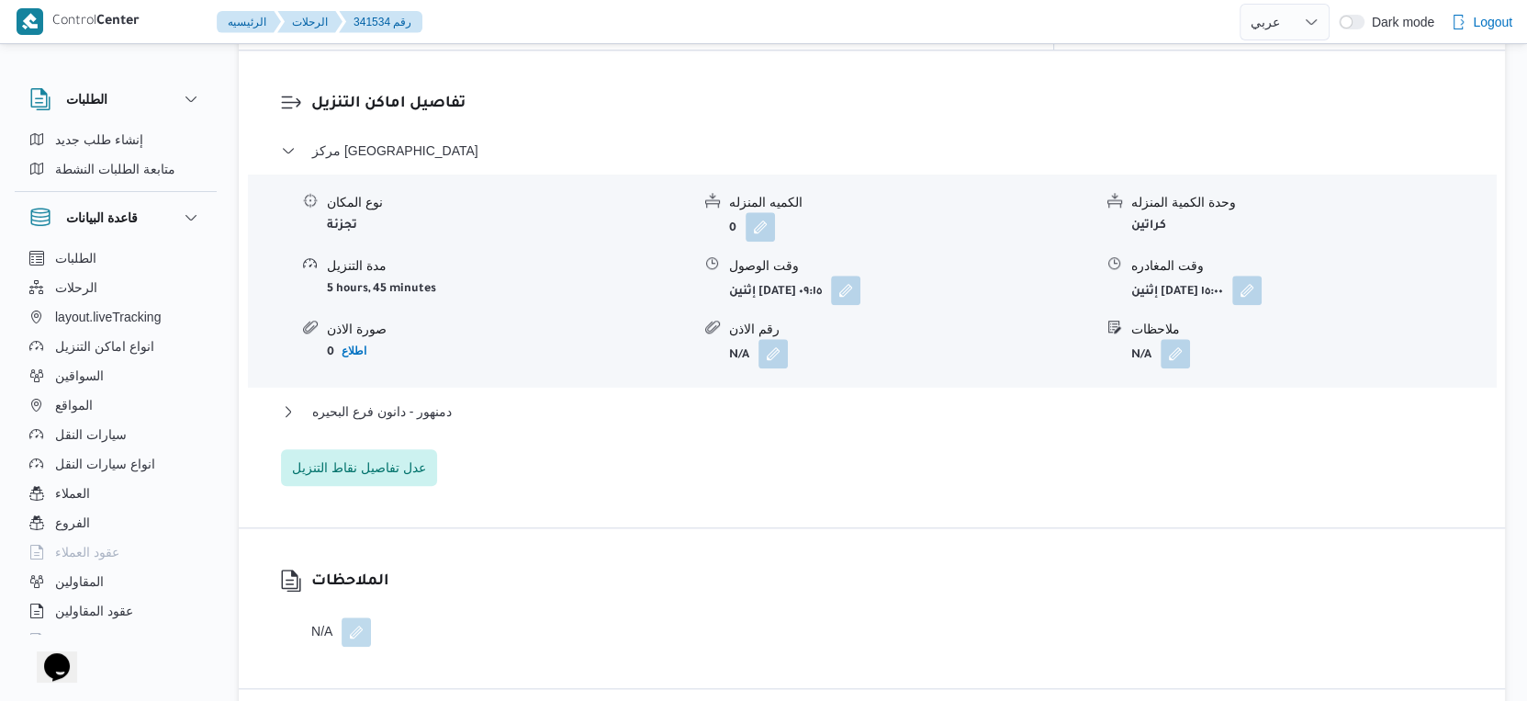
scroll to position [1531, 0]
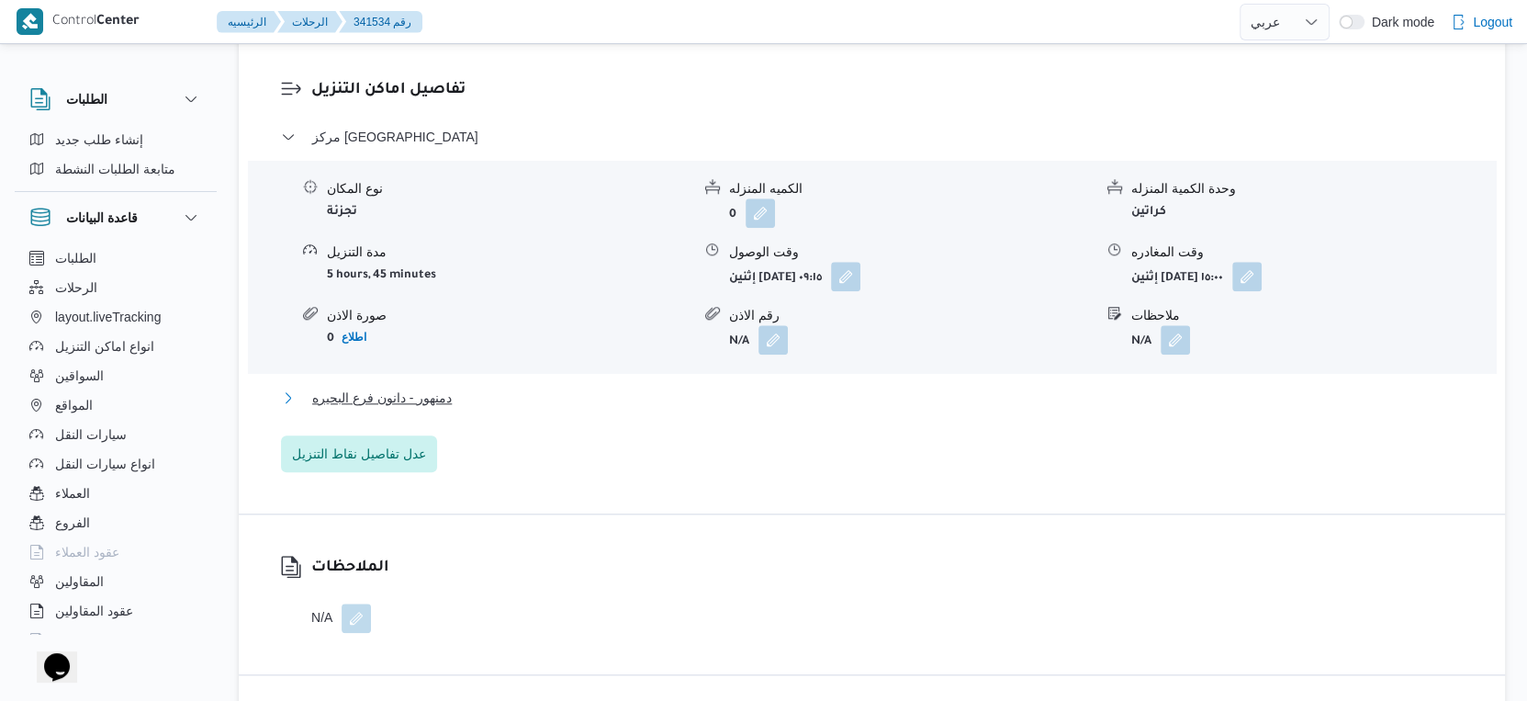
click at [501, 400] on button "دمنهور - دانون فرع البحيره" at bounding box center [872, 398] width 1183 height 22
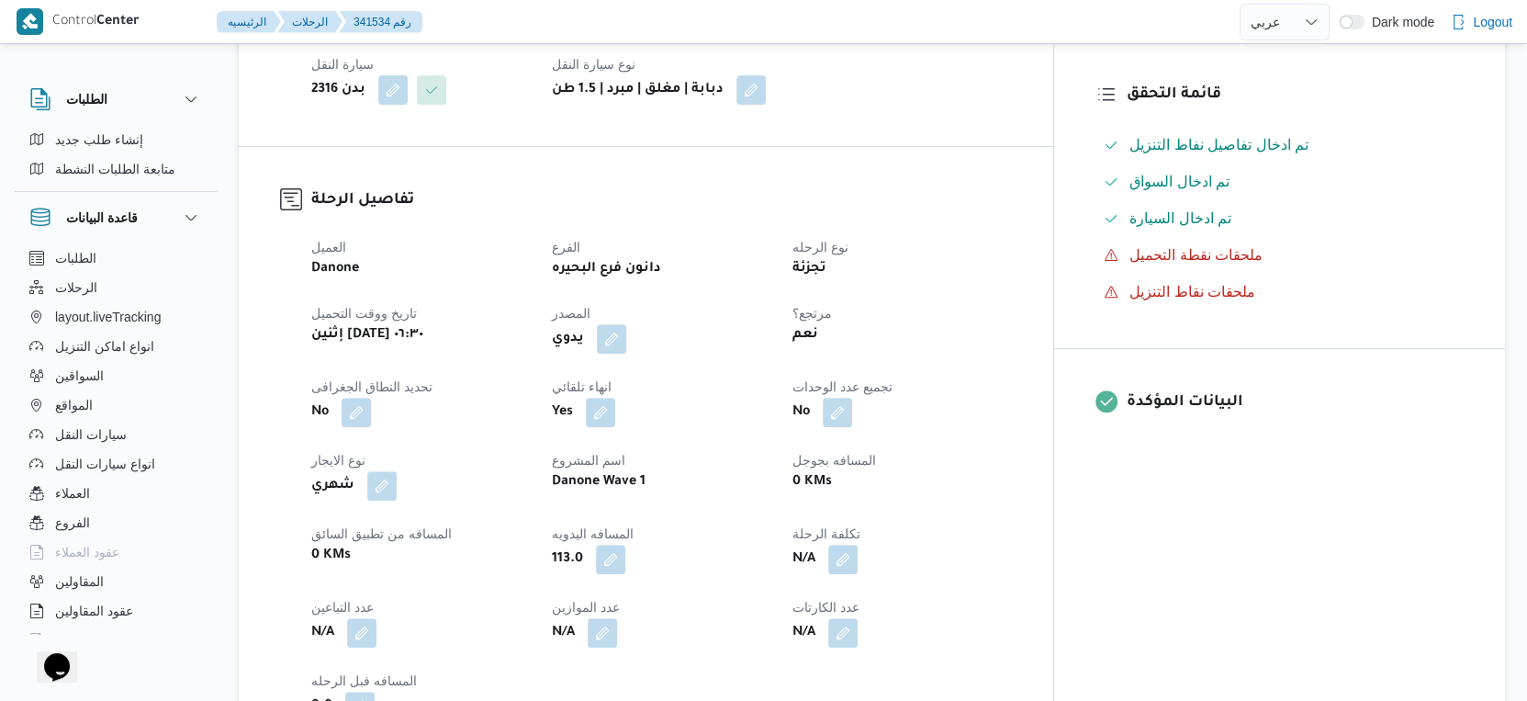
scroll to position [510, 0]
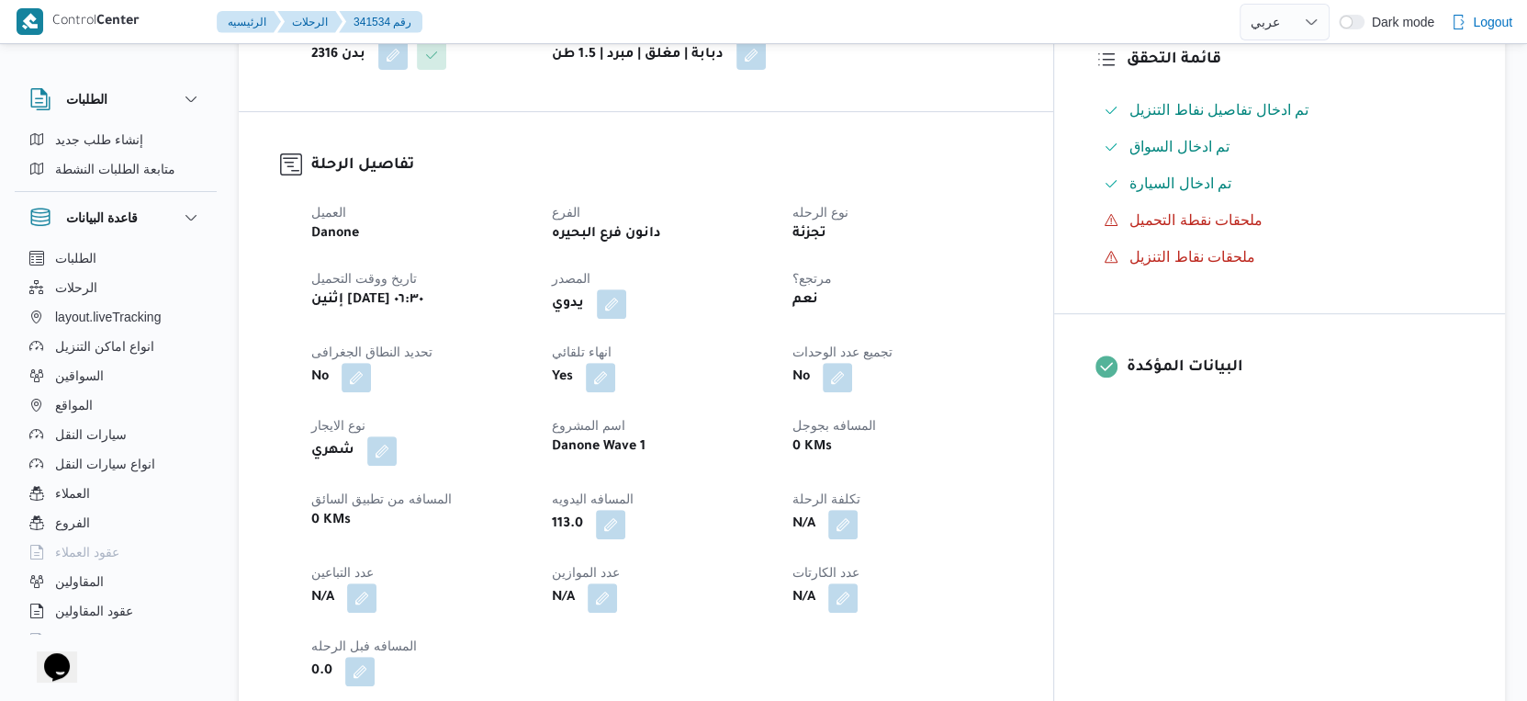
select select "ar"
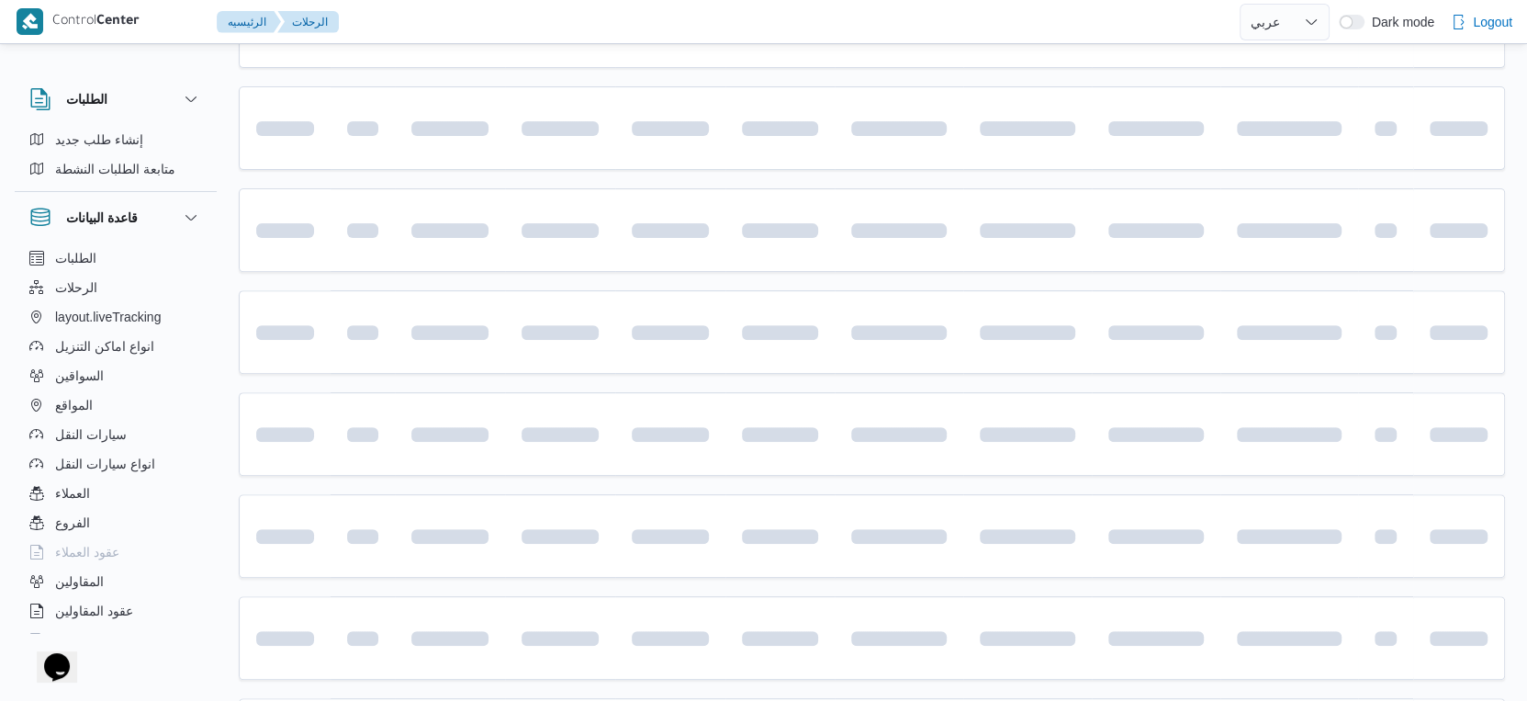
scroll to position [1090, 0]
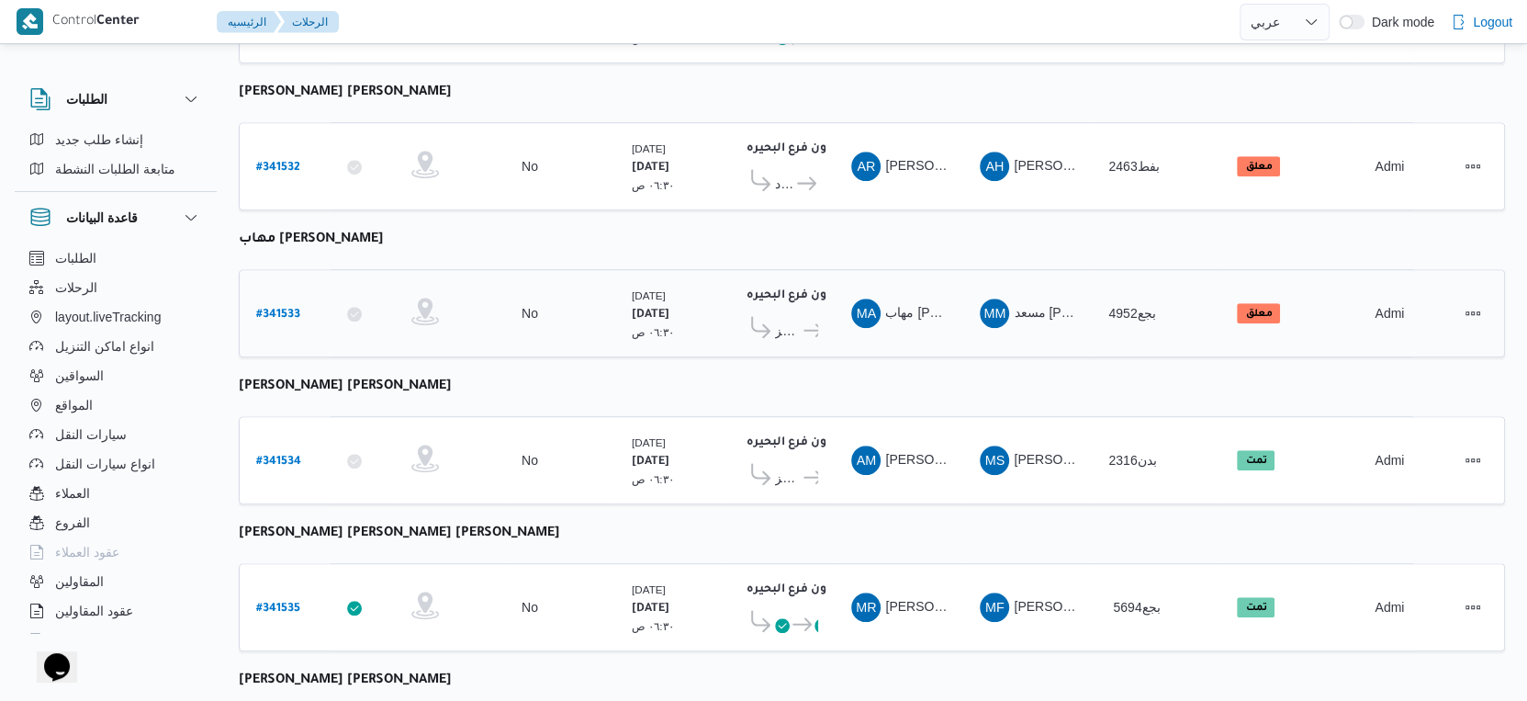
click at [280, 309] on b "# 341533" at bounding box center [278, 315] width 44 height 13
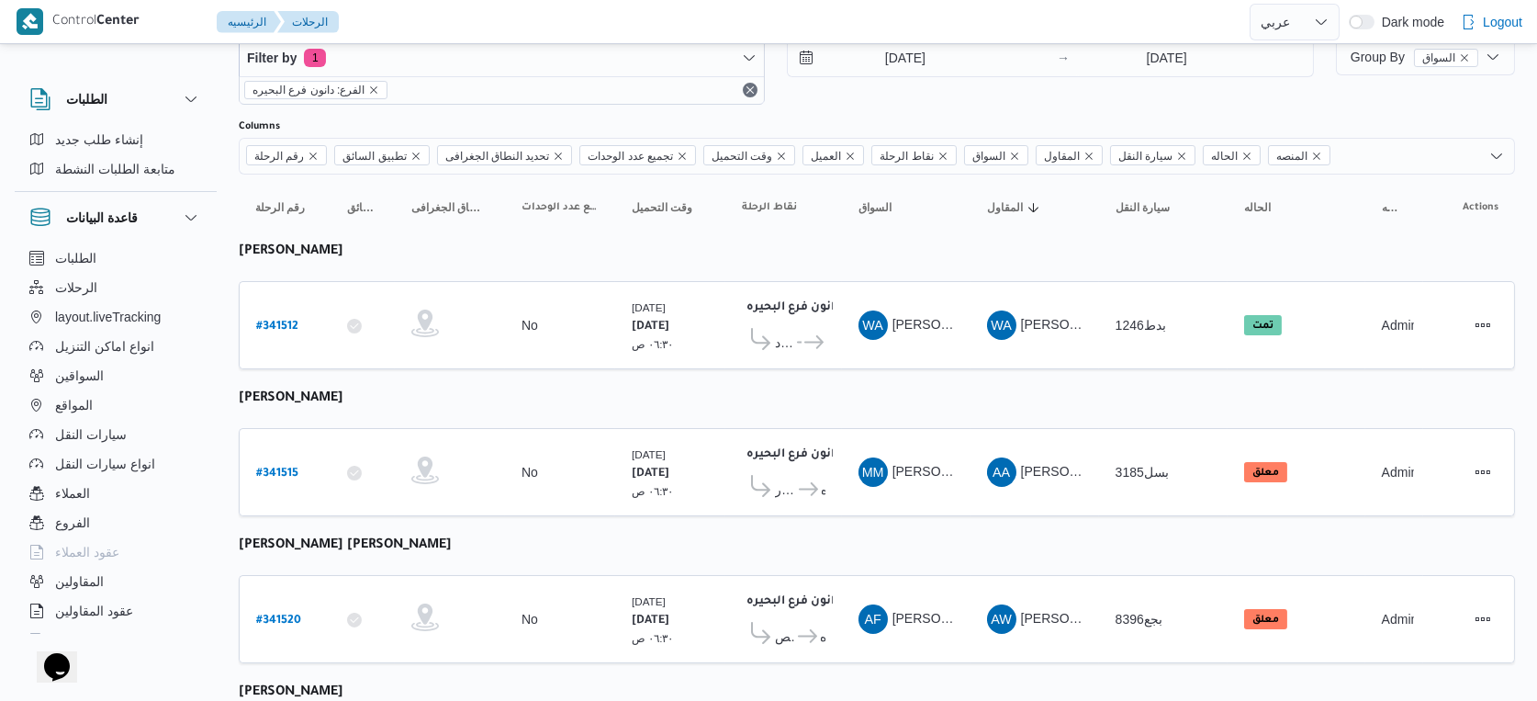
select select "ar"
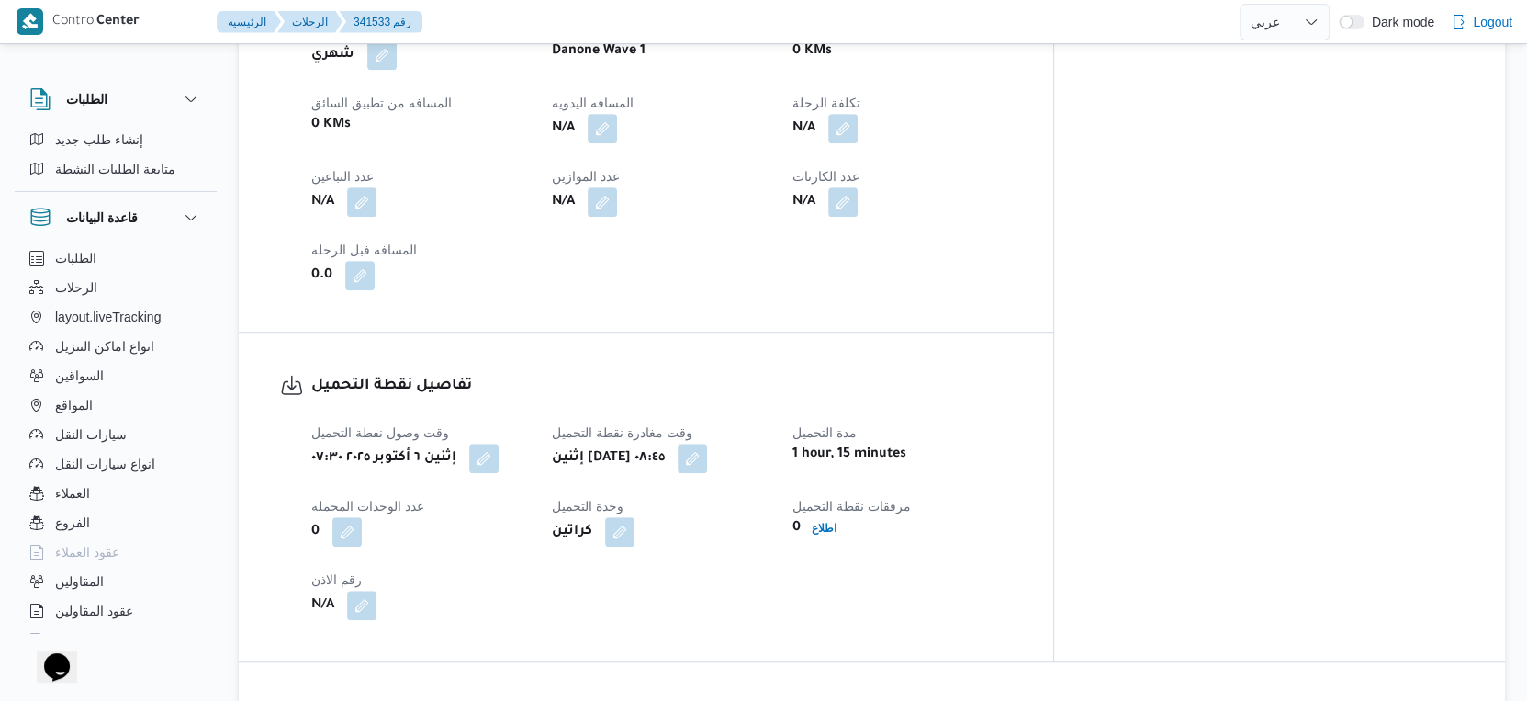
scroll to position [1224, 0]
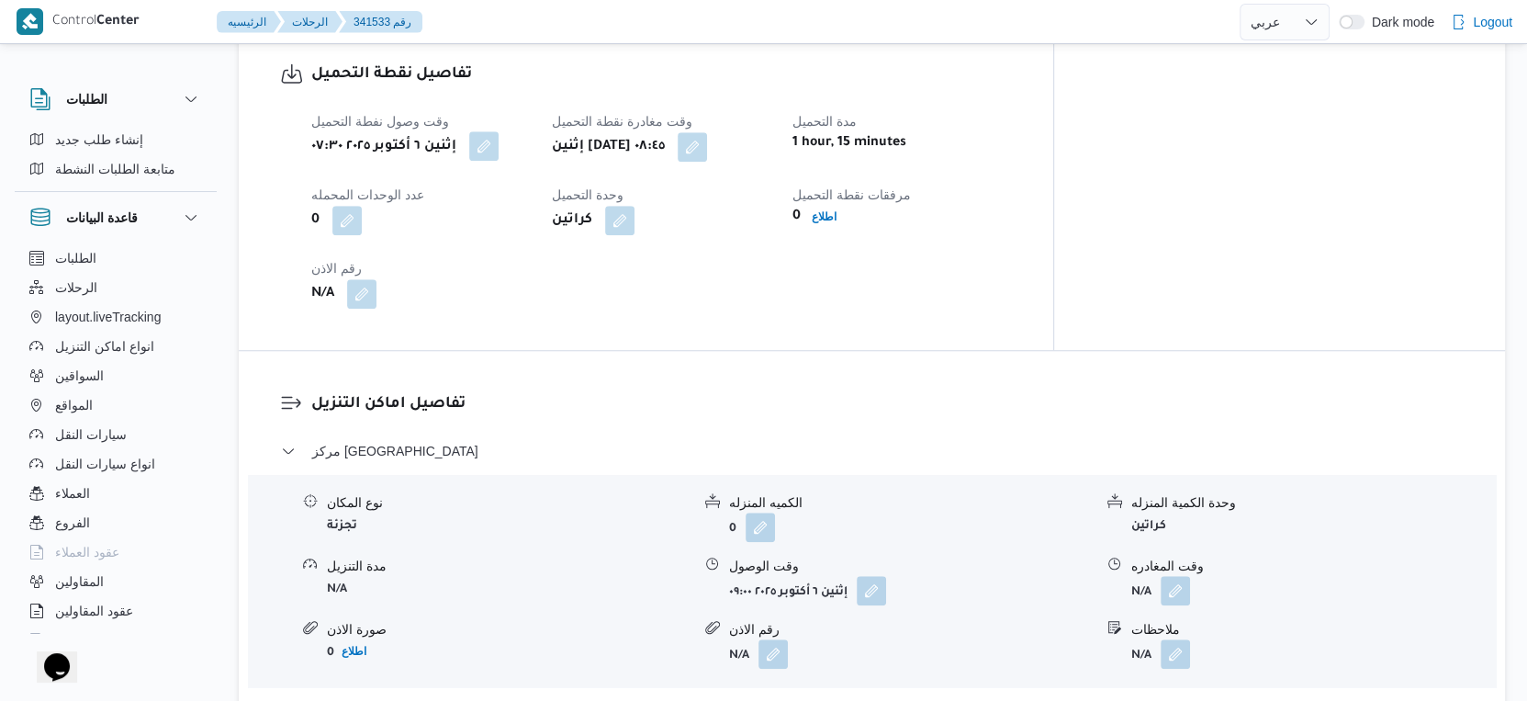
click at [491, 151] on button "button" at bounding box center [483, 145] width 29 height 29
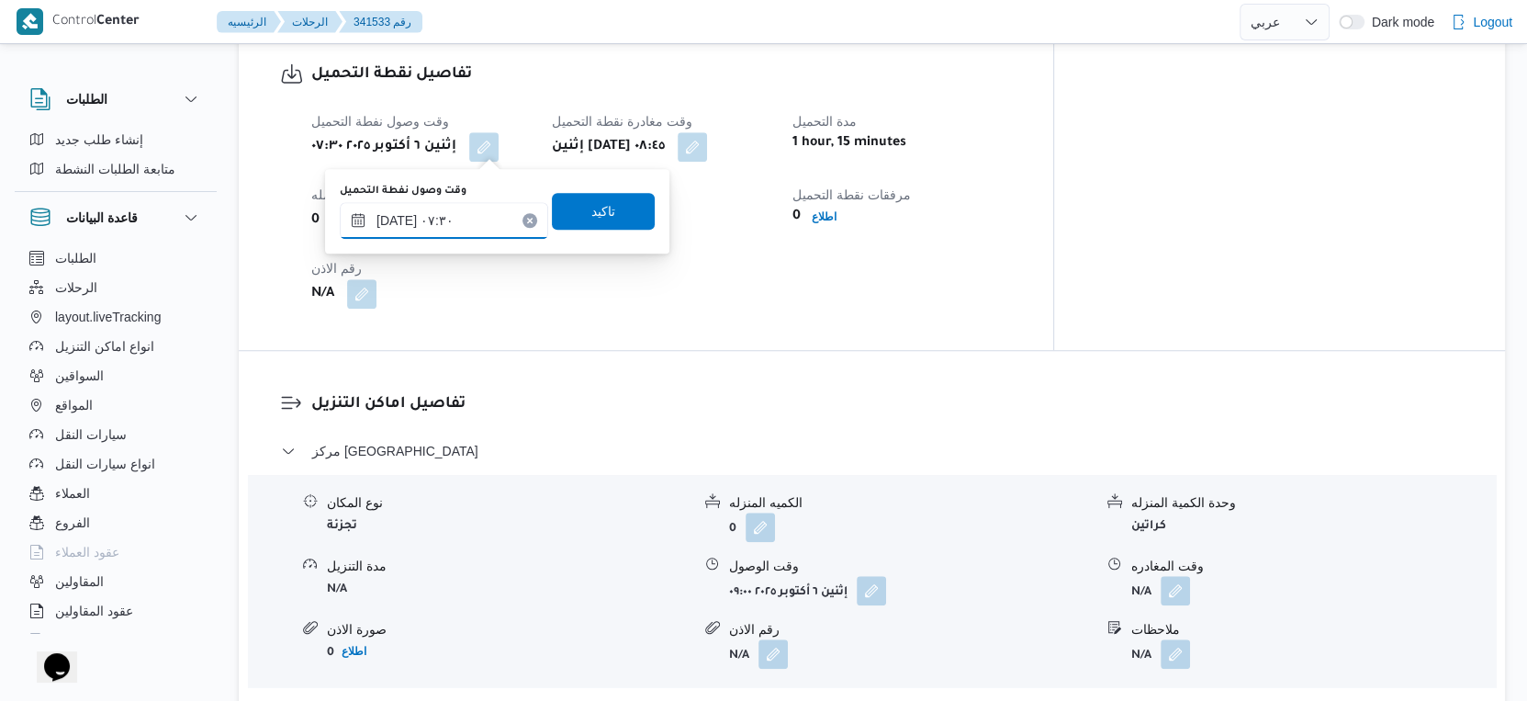
click at [395, 218] on input "[DATE] ٠٧:٣٠" at bounding box center [444, 220] width 208 height 37
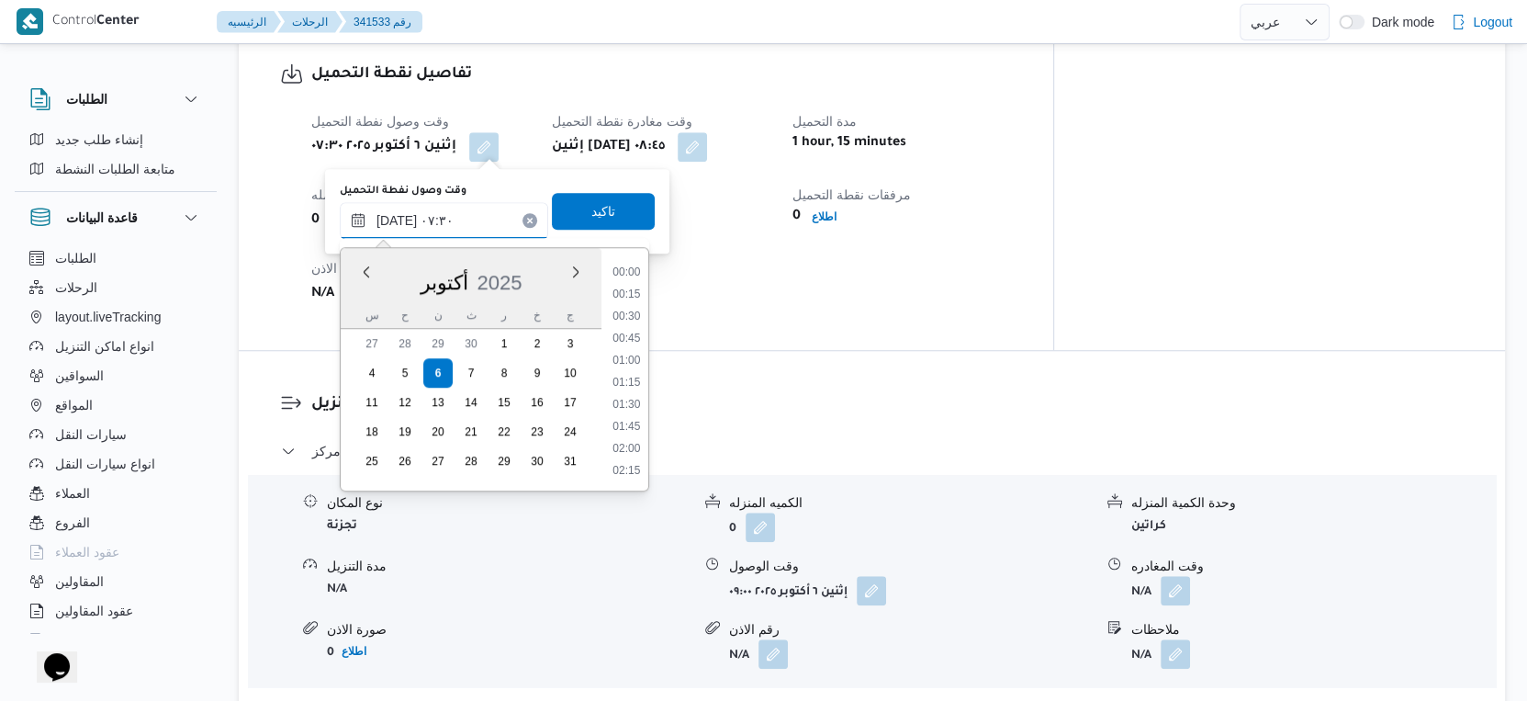
scroll to position [548, 0]
click at [395, 218] on input "[DATE] ٠٧:٣٠" at bounding box center [444, 220] width 208 height 37
type input "[DATE] ٠٧:٢٢"
click at [605, 212] on span "تاكيد" at bounding box center [603, 210] width 103 height 37
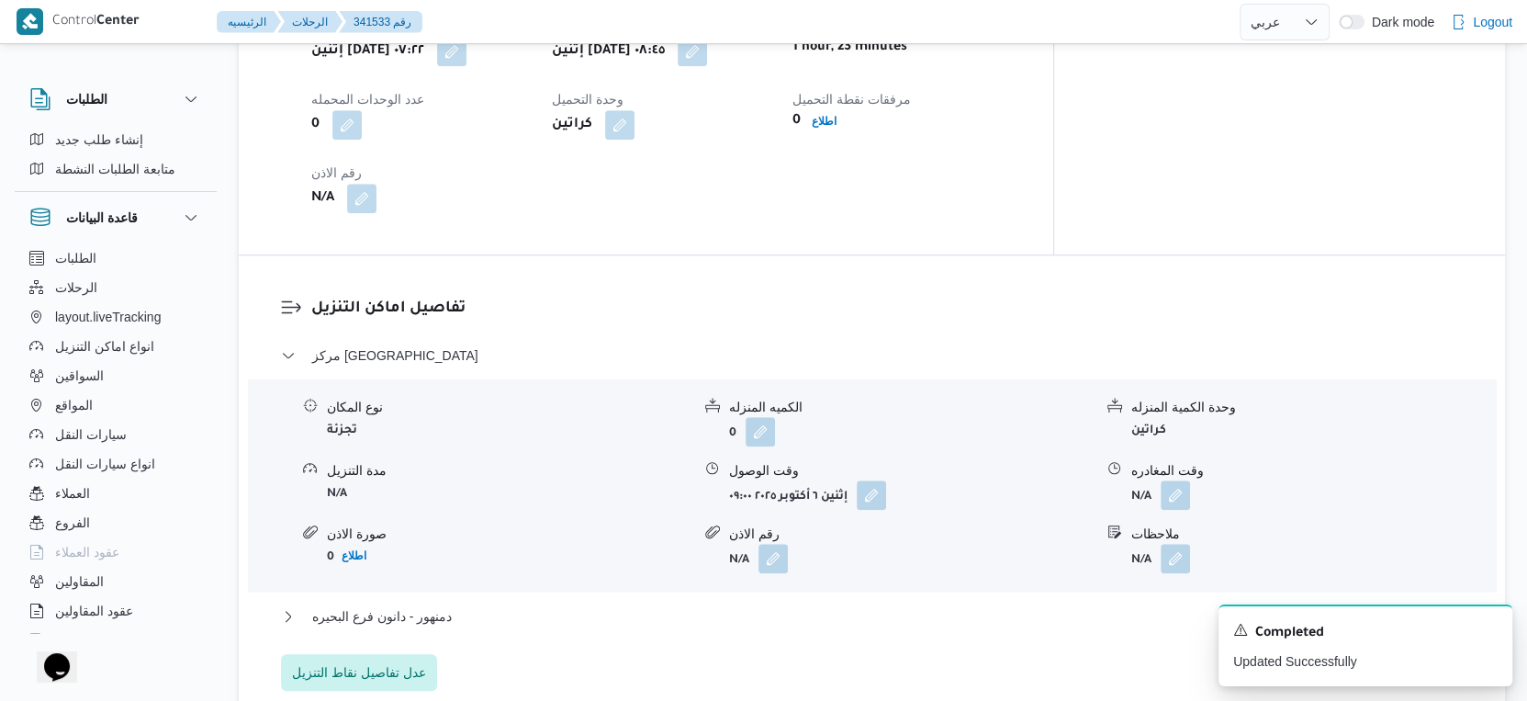
scroll to position [1428, 0]
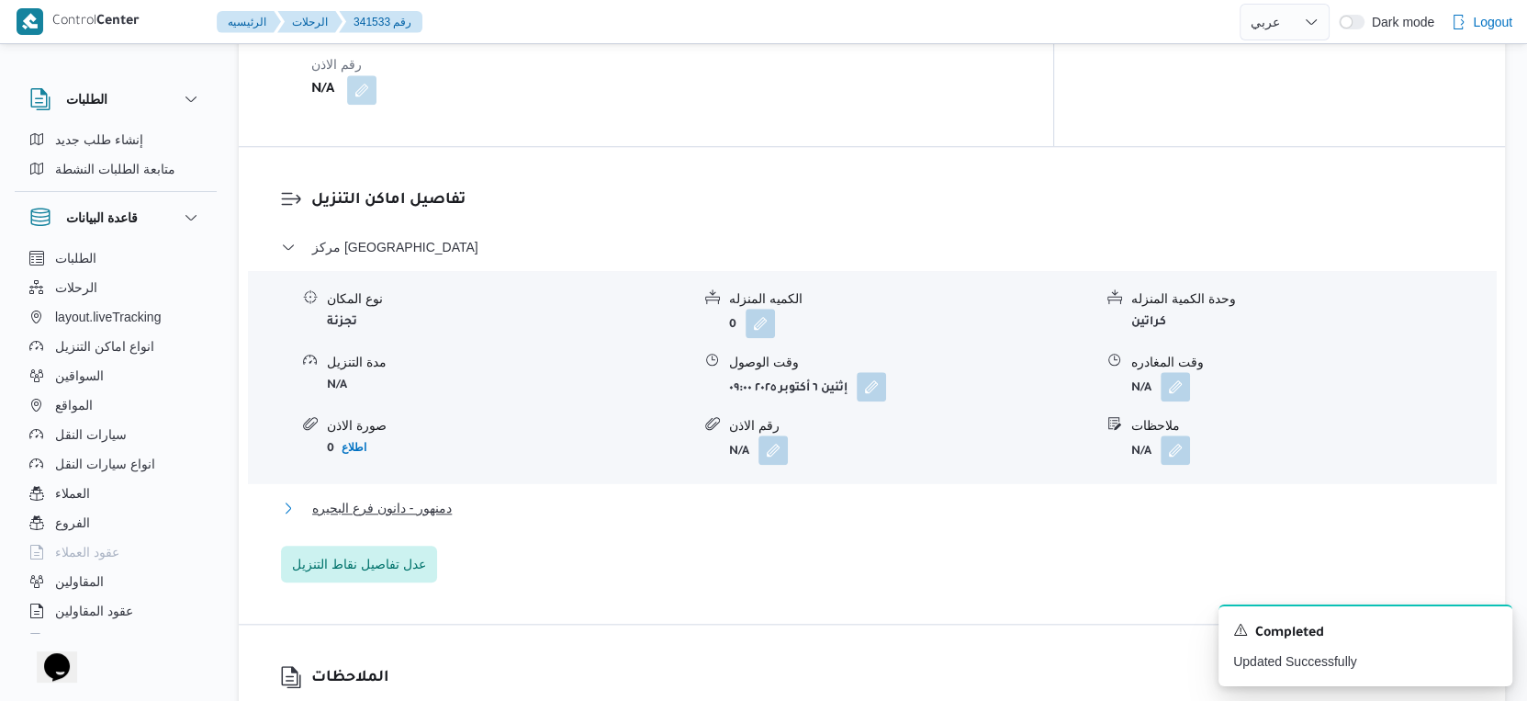
click at [529, 504] on button "دمنهور - دانون فرع البحيره" at bounding box center [872, 508] width 1183 height 22
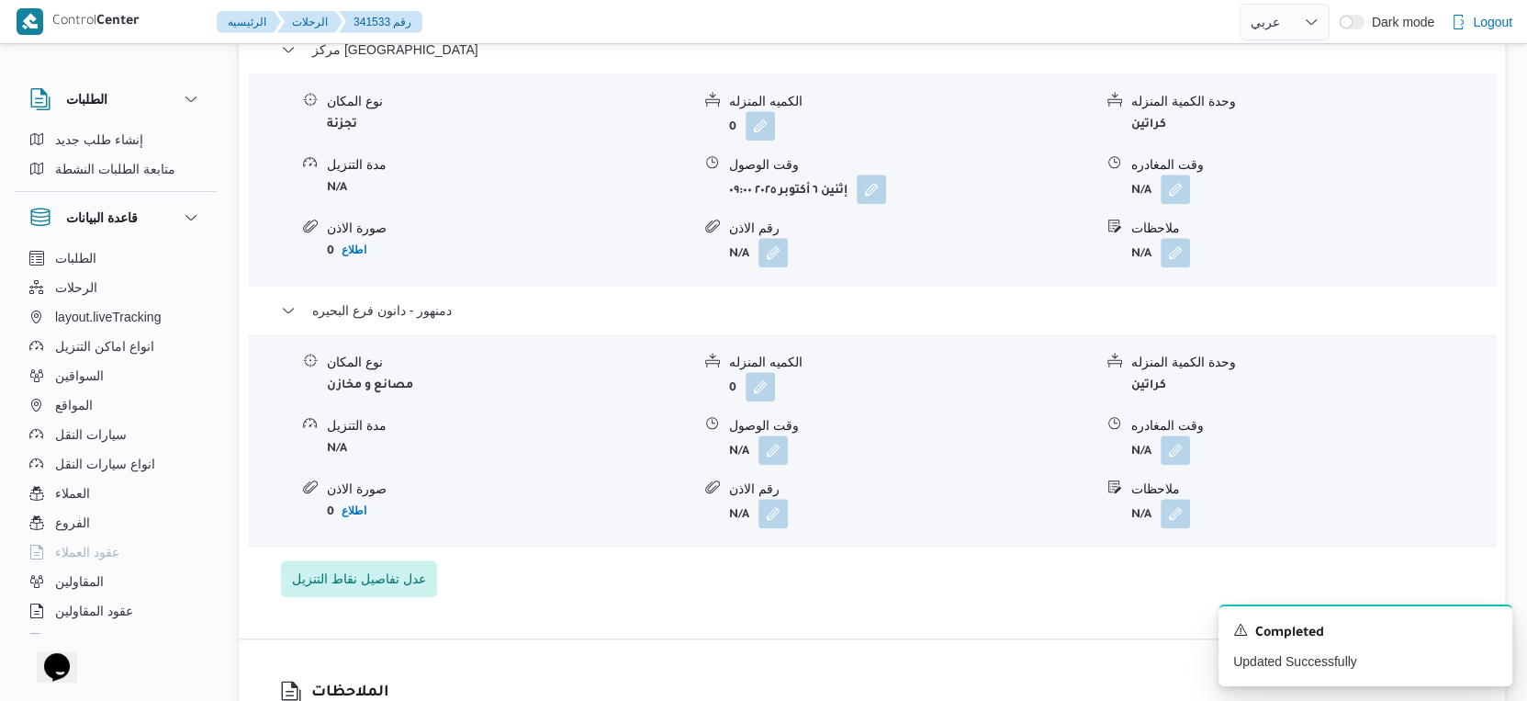
scroll to position [1632, 0]
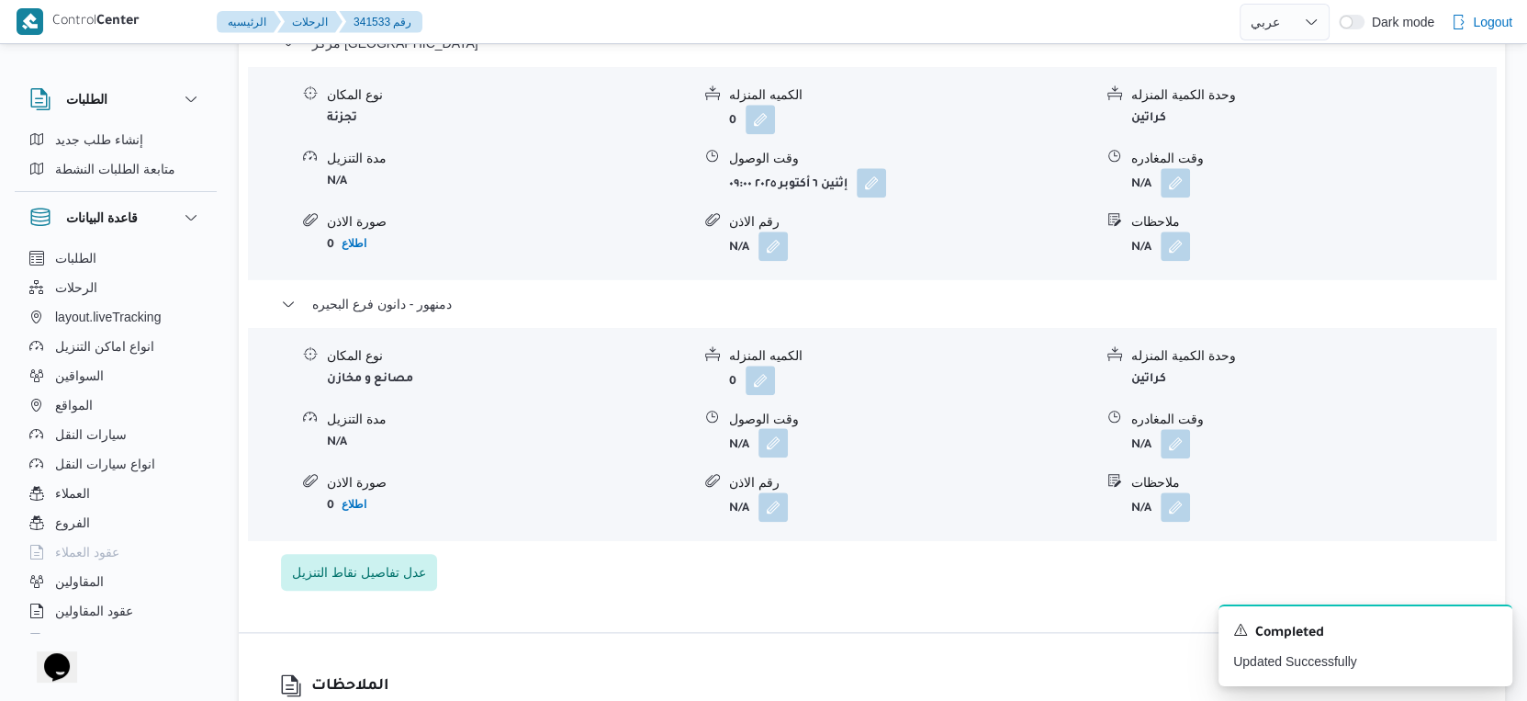
click at [771, 445] on button "button" at bounding box center [773, 442] width 29 height 29
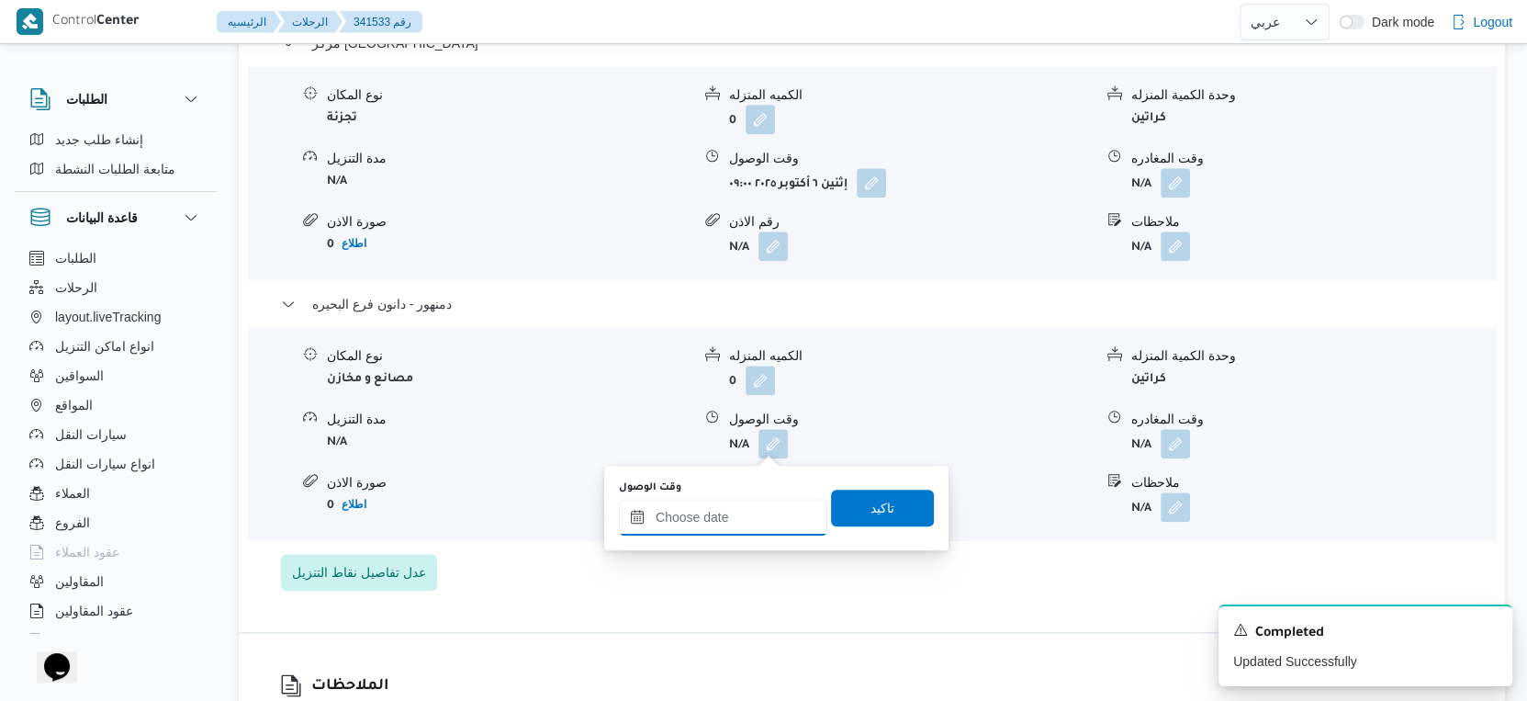
click at [742, 502] on input "وقت الوصول" at bounding box center [723, 517] width 208 height 37
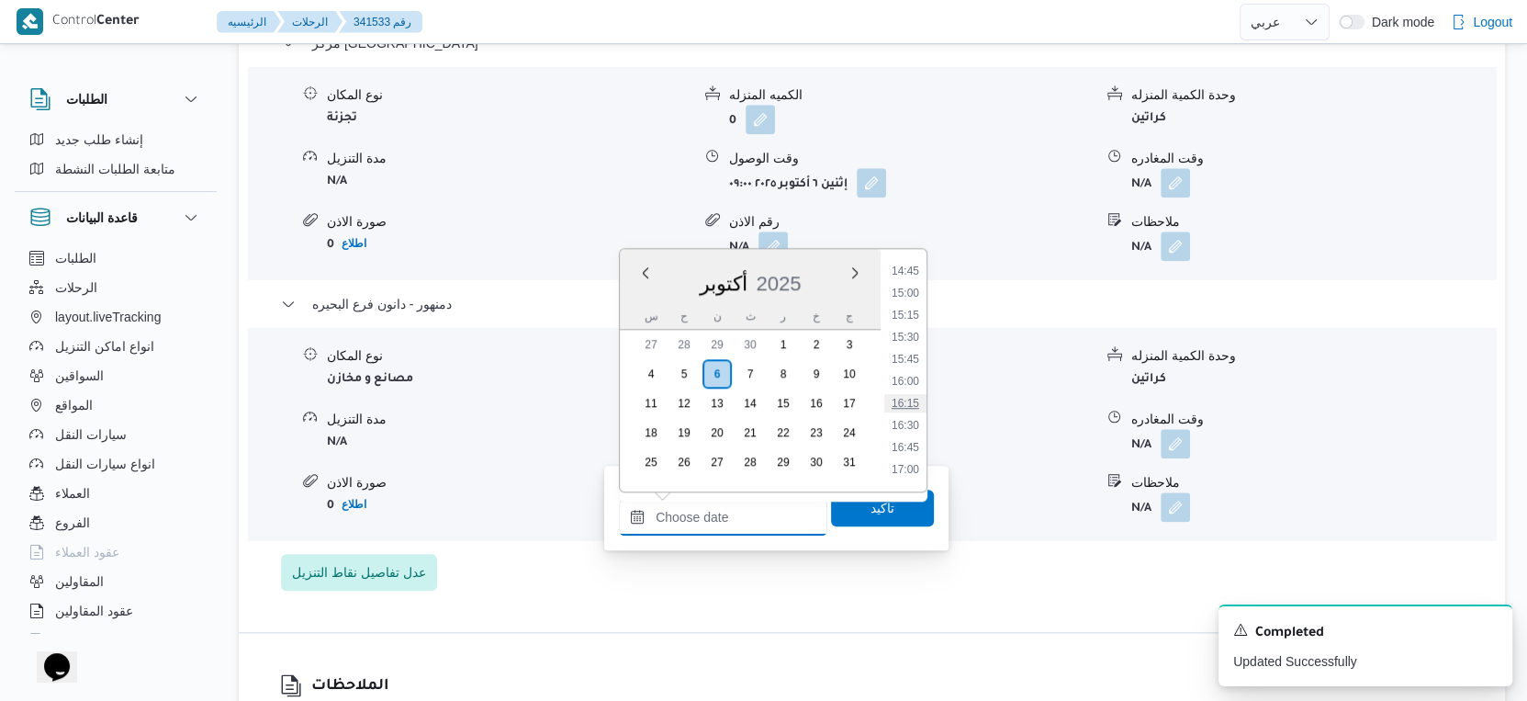
scroll to position [1255, 0]
click at [908, 337] on li "15:00" at bounding box center [905, 340] width 42 height 18
type input "[DATE] ١٥:٠٠"
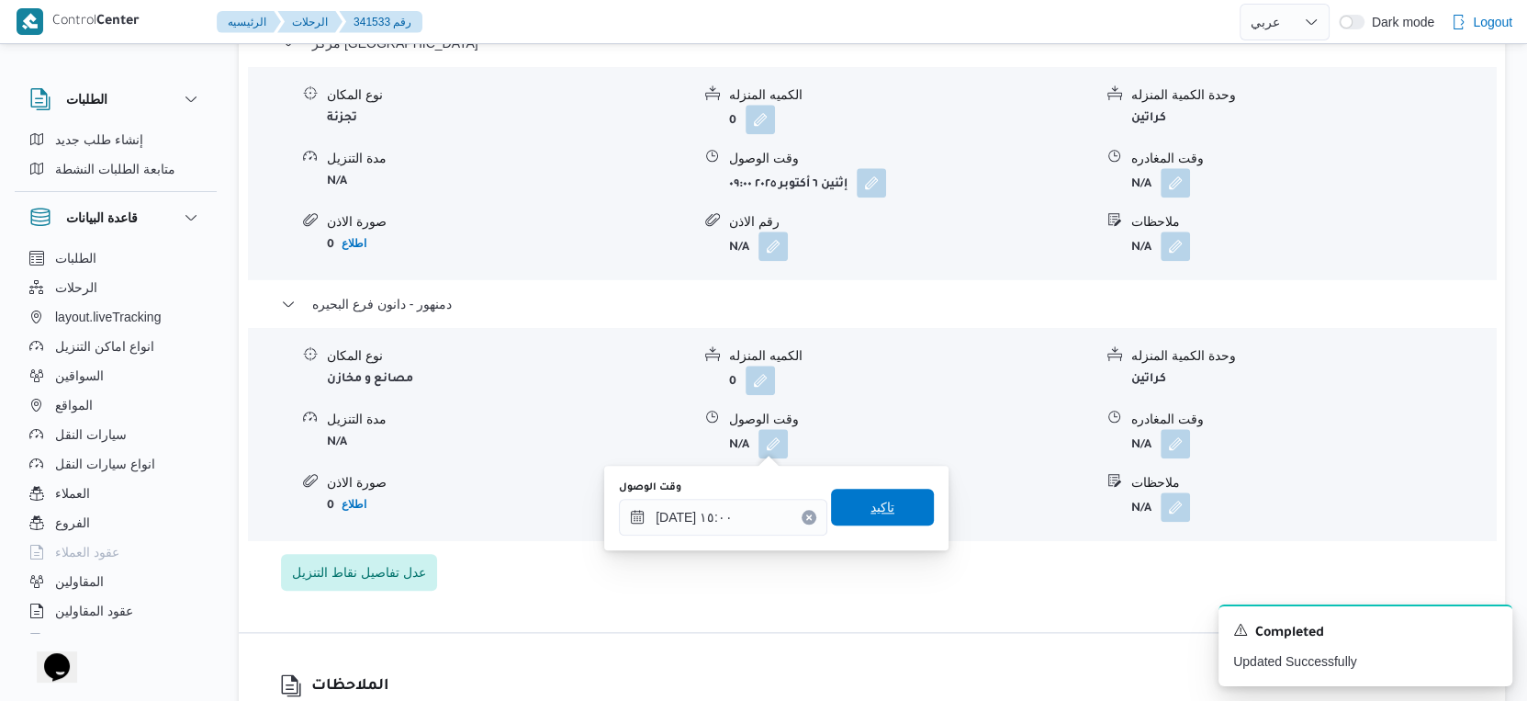
click at [896, 511] on span "تاكيد" at bounding box center [882, 507] width 103 height 37
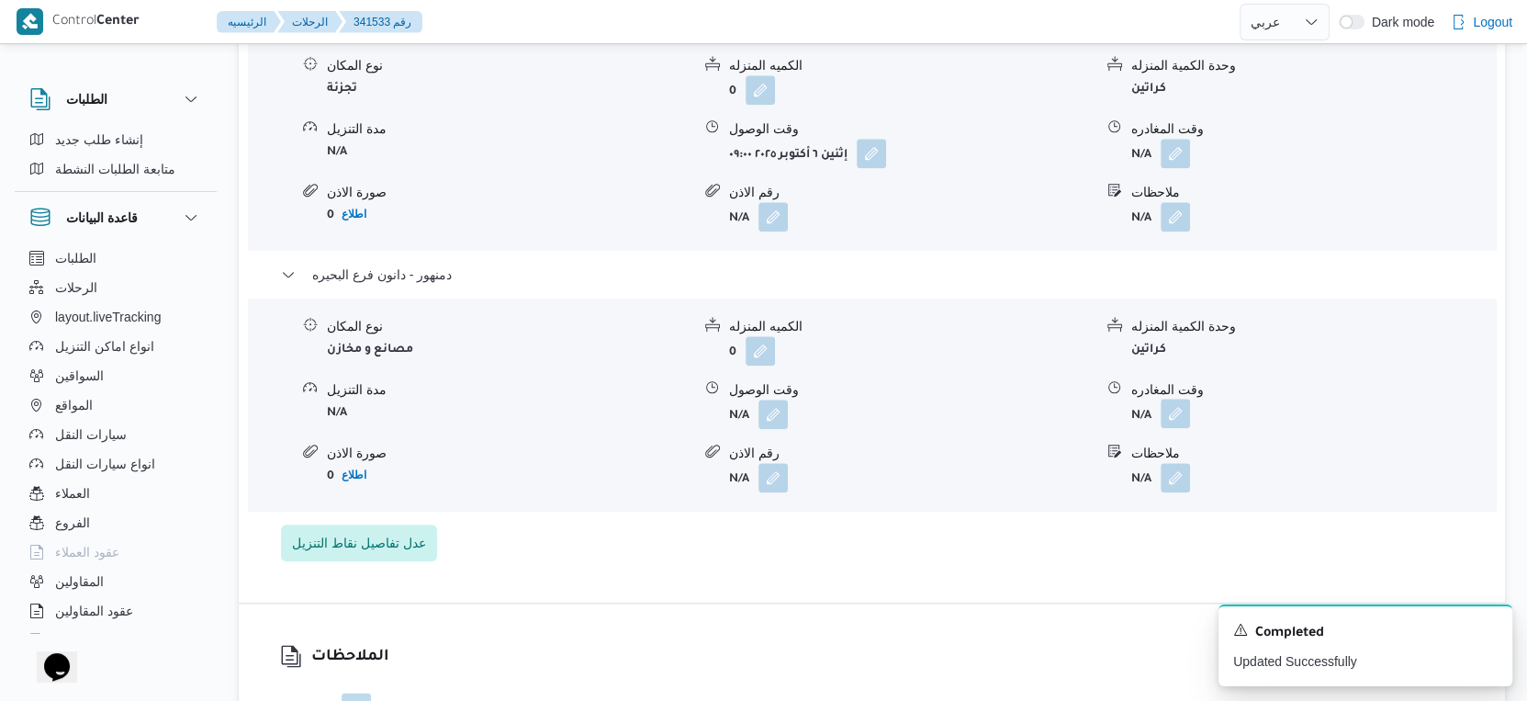
click at [1188, 428] on button "button" at bounding box center [1175, 413] width 29 height 29
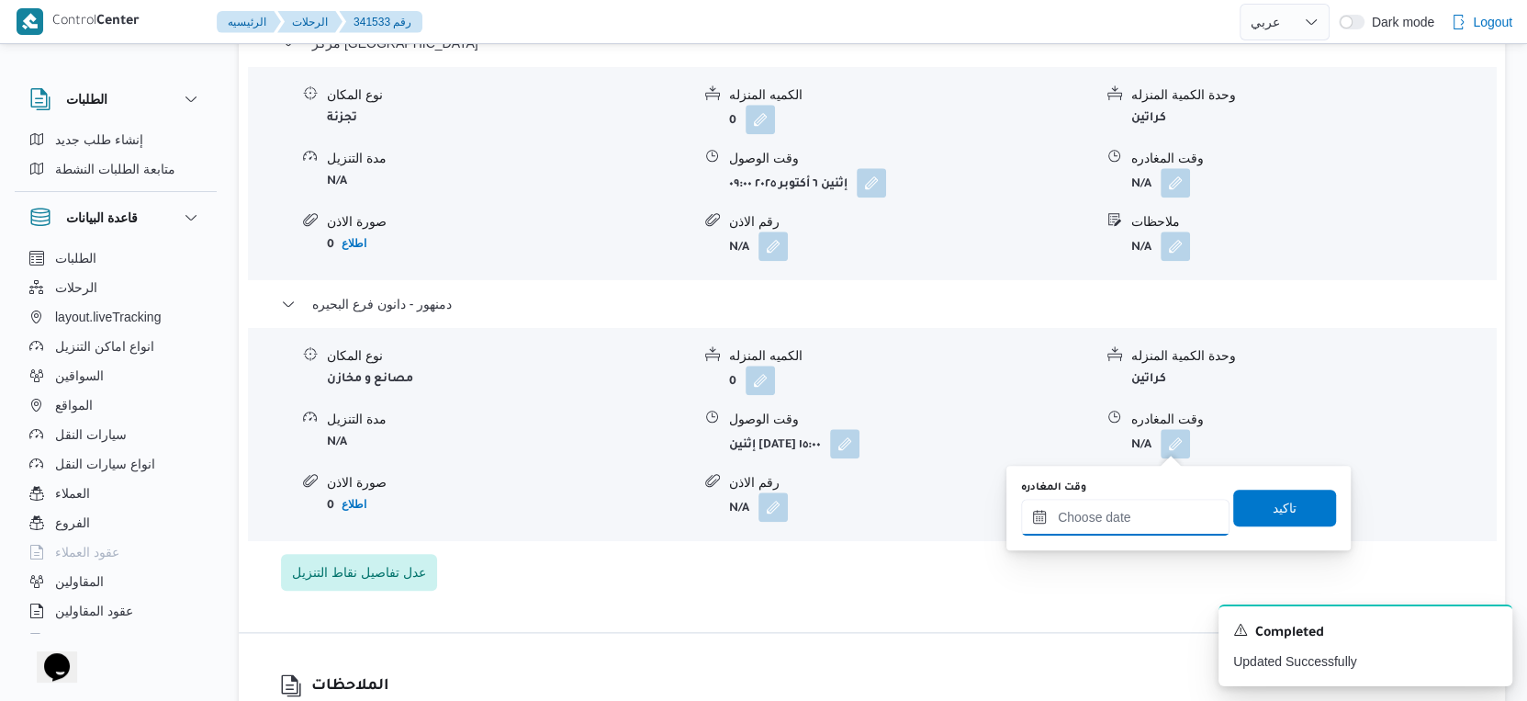
drag, startPoint x: 1162, startPoint y: 515, endPoint x: 1216, endPoint y: 501, distance: 56.1
click at [1162, 515] on input "وقت المغادره" at bounding box center [1125, 517] width 208 height 37
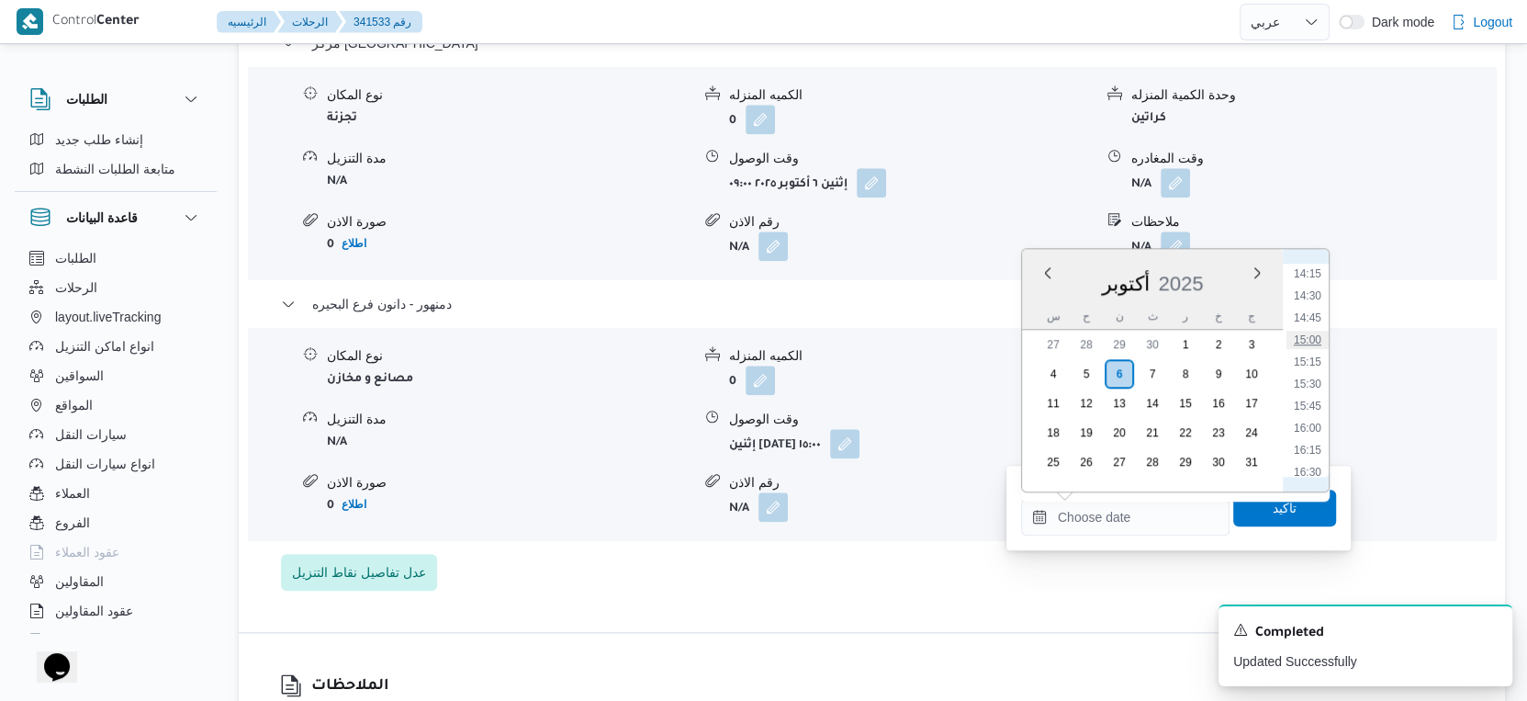
click at [1313, 331] on li "15:00" at bounding box center [1308, 340] width 42 height 18
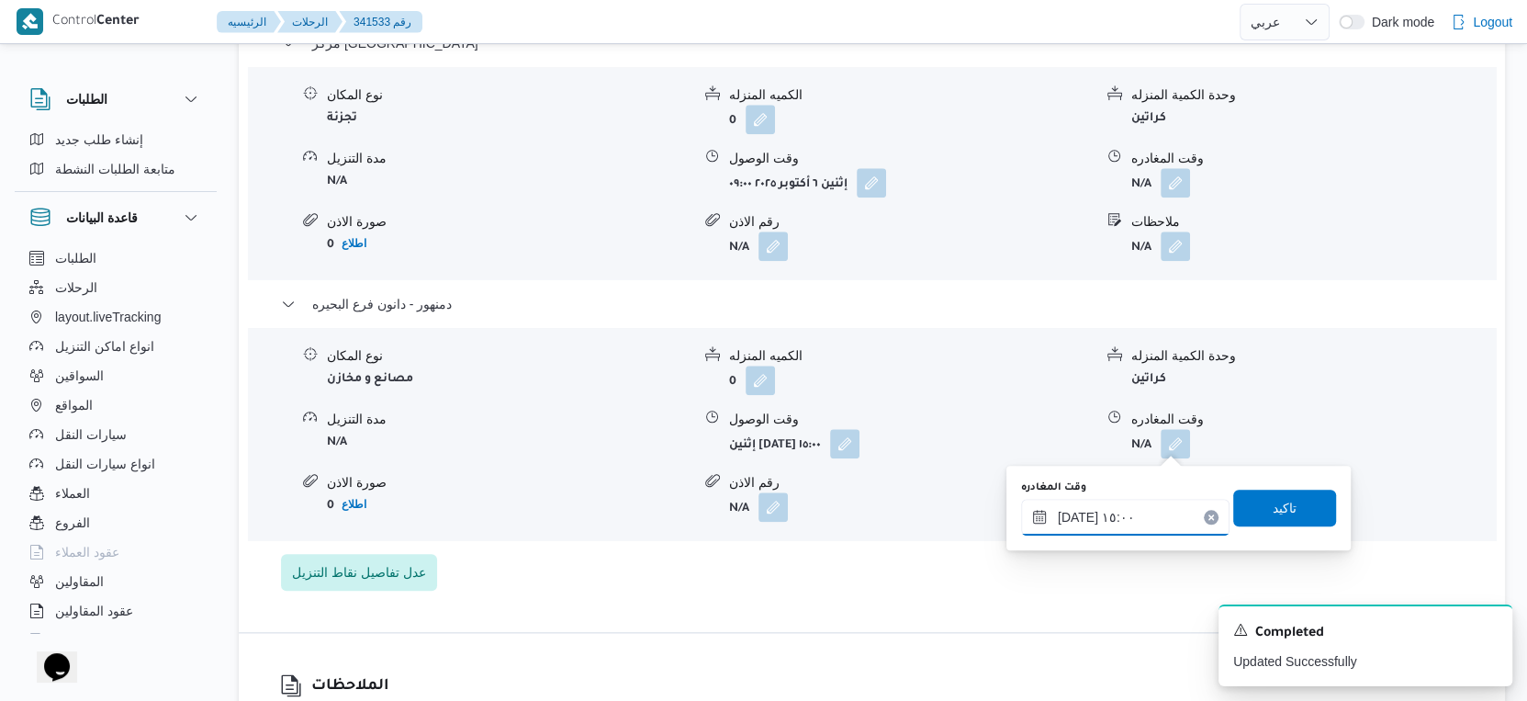
click at [1077, 514] on input "[DATE] ١٥:٠٠" at bounding box center [1125, 517] width 208 height 37
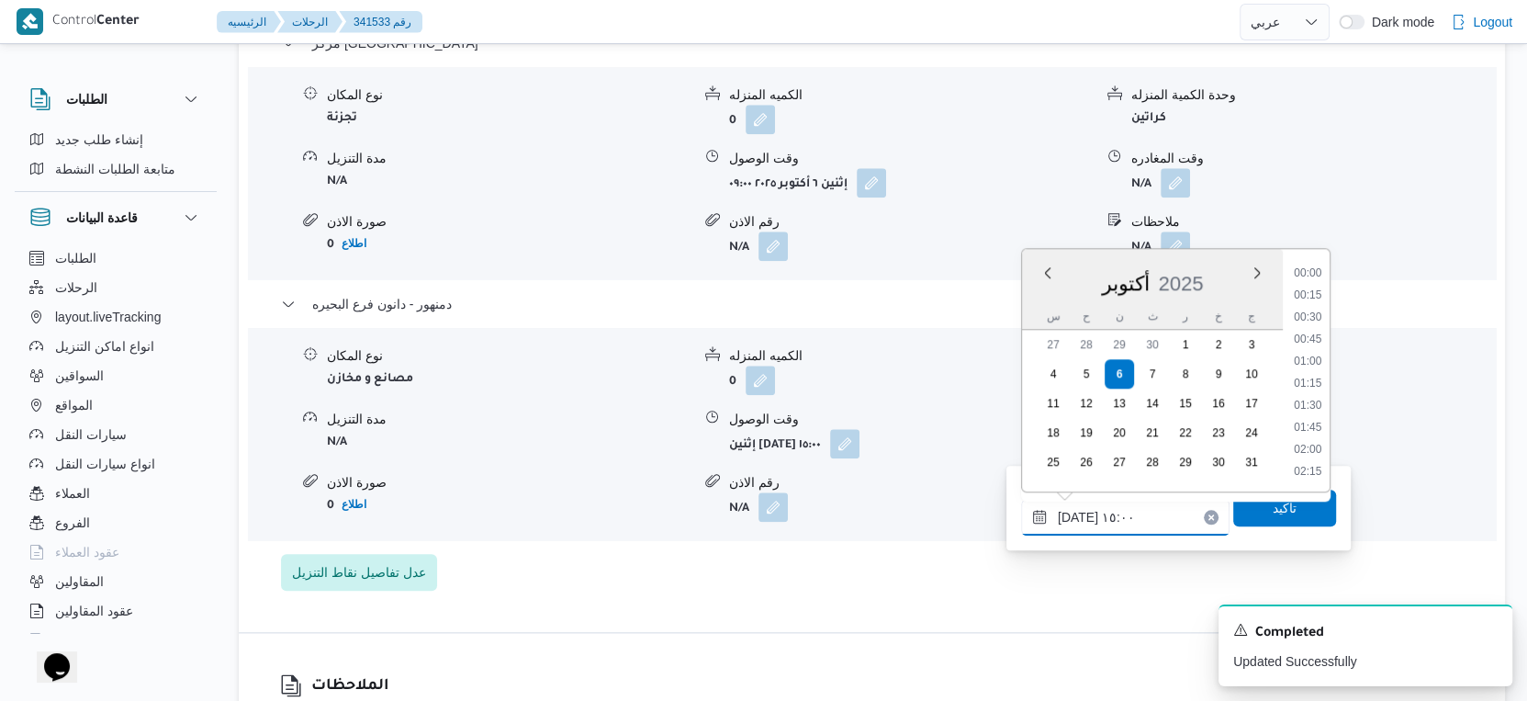
scroll to position [1209, 0]
type input "[DATE] ١٥:١٠"
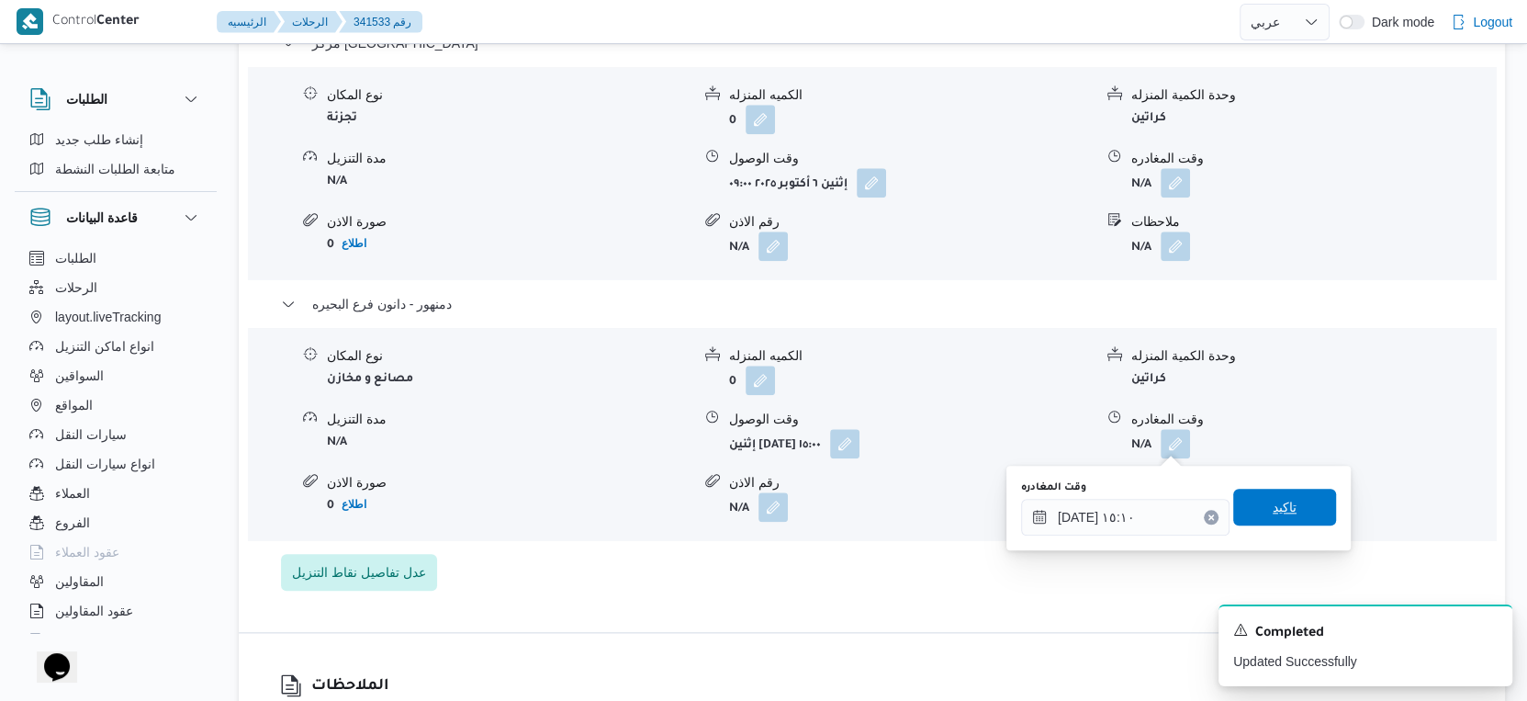
click at [1273, 509] on span "تاكيد" at bounding box center [1285, 507] width 24 height 22
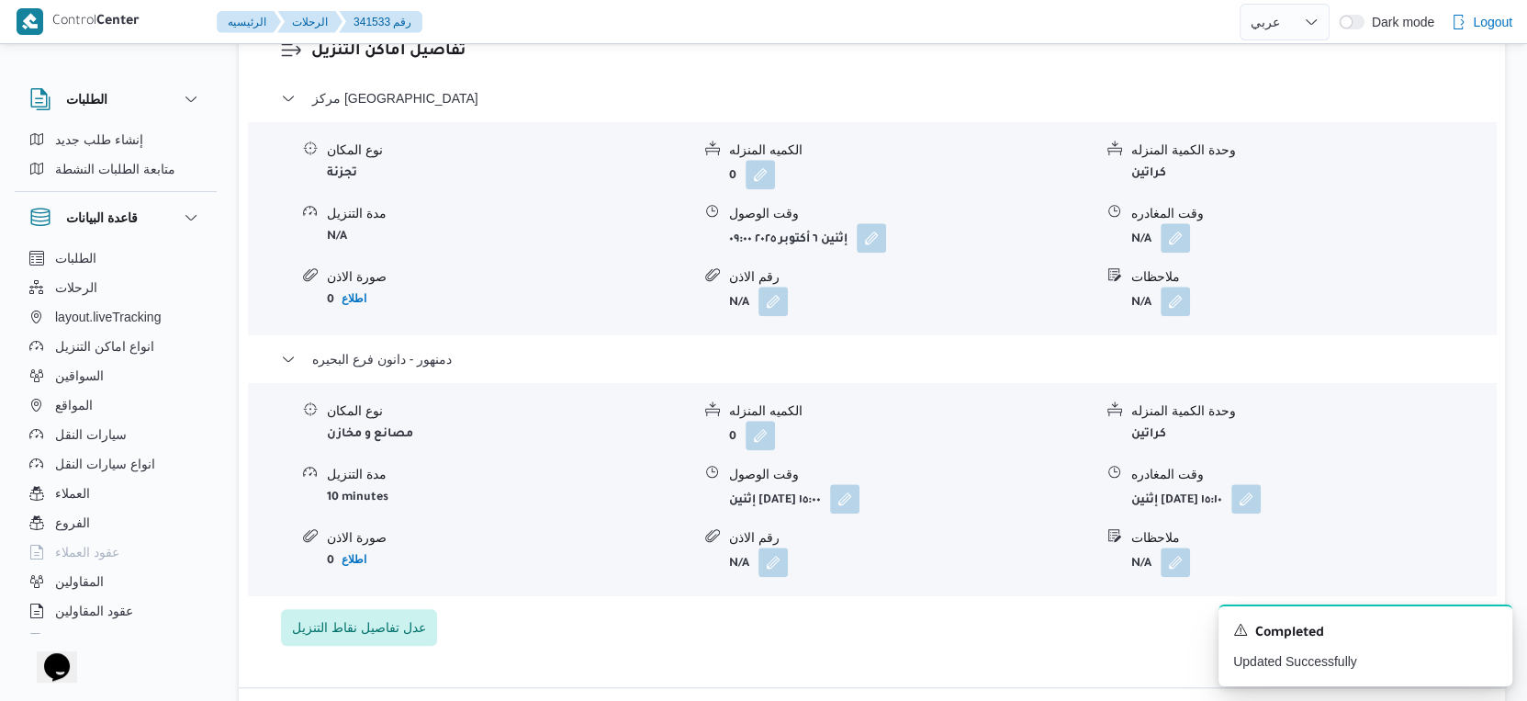
scroll to position [1531, 0]
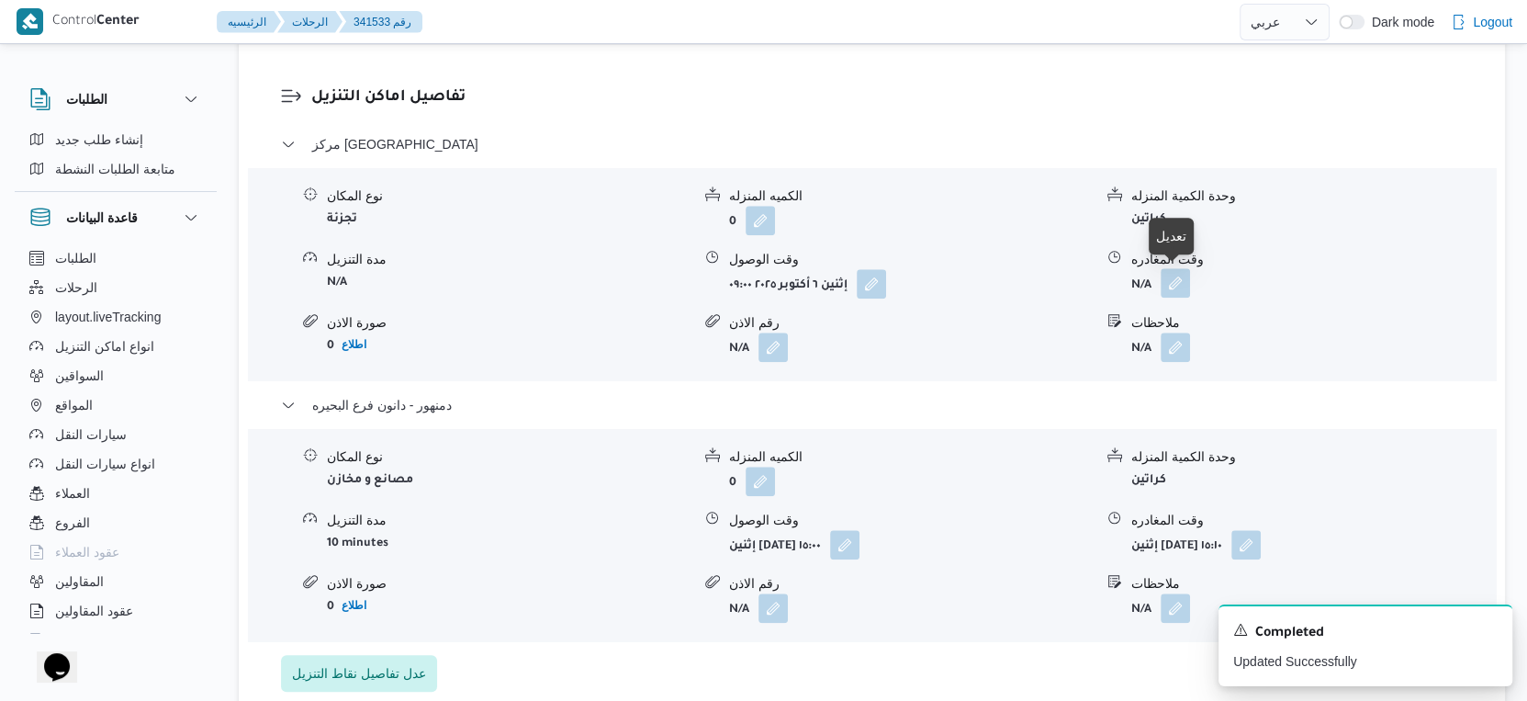
click at [1183, 277] on button "button" at bounding box center [1175, 282] width 29 height 29
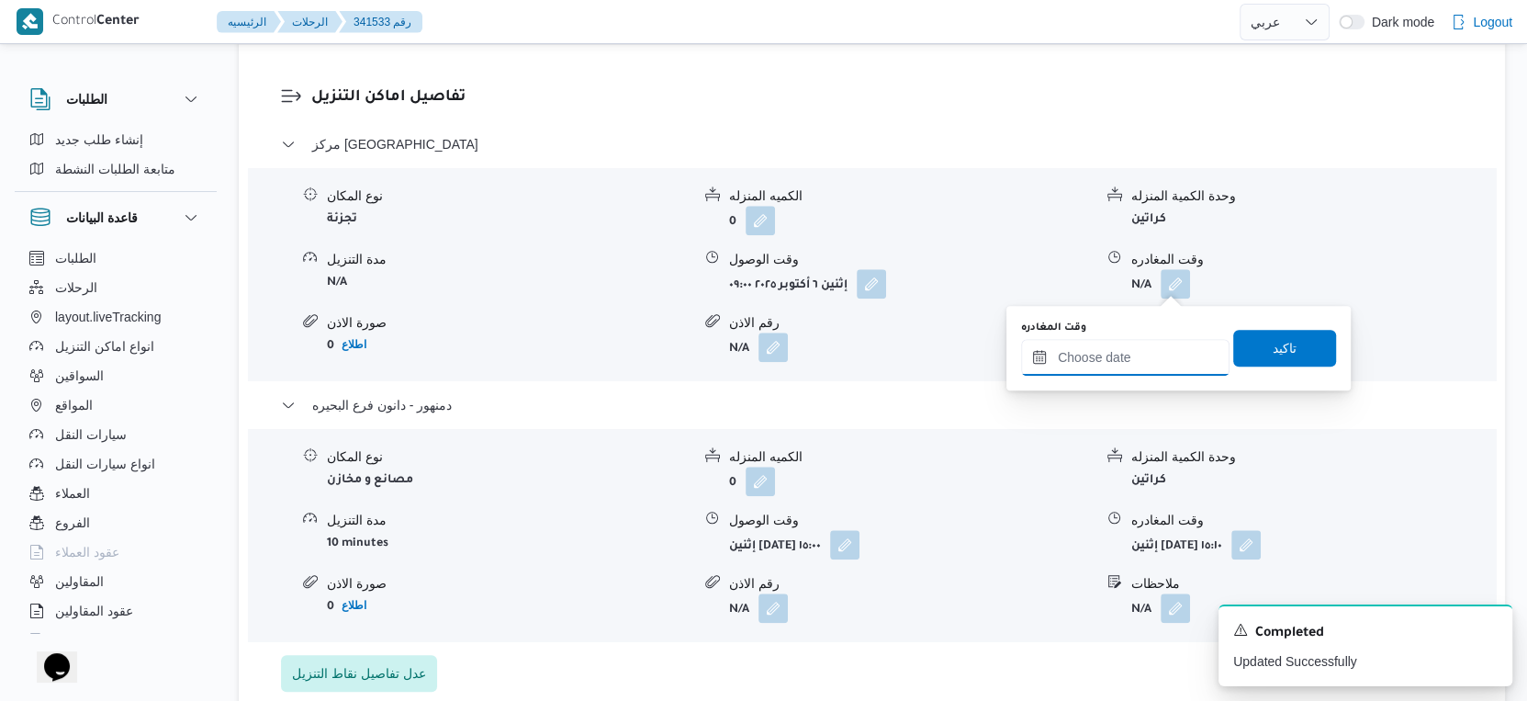
click at [1134, 340] on input "وقت المغادره" at bounding box center [1125, 357] width 208 height 37
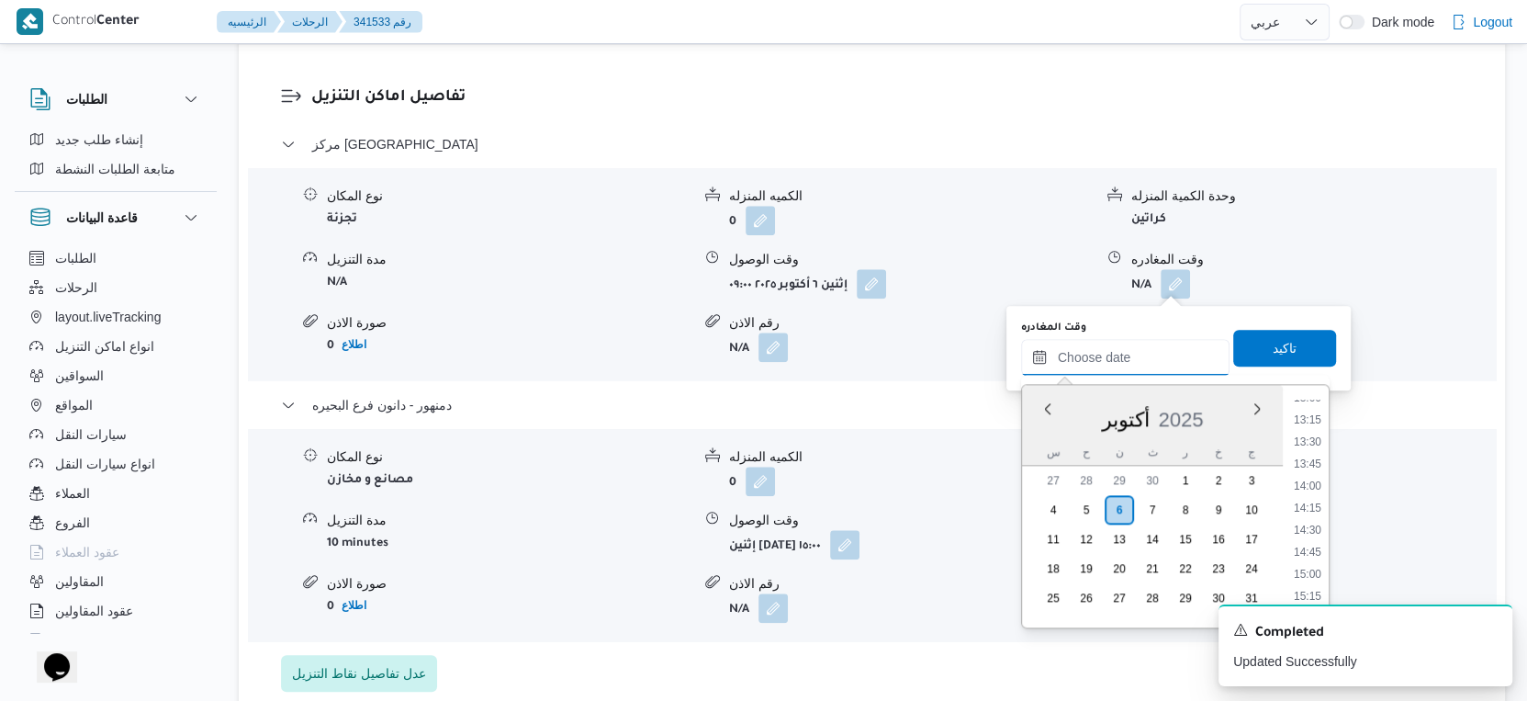
scroll to position [1153, 0]
click at [1311, 553] on li "14:45" at bounding box center [1308, 556] width 42 height 18
type input "[DATE] ١٤:٤٥"
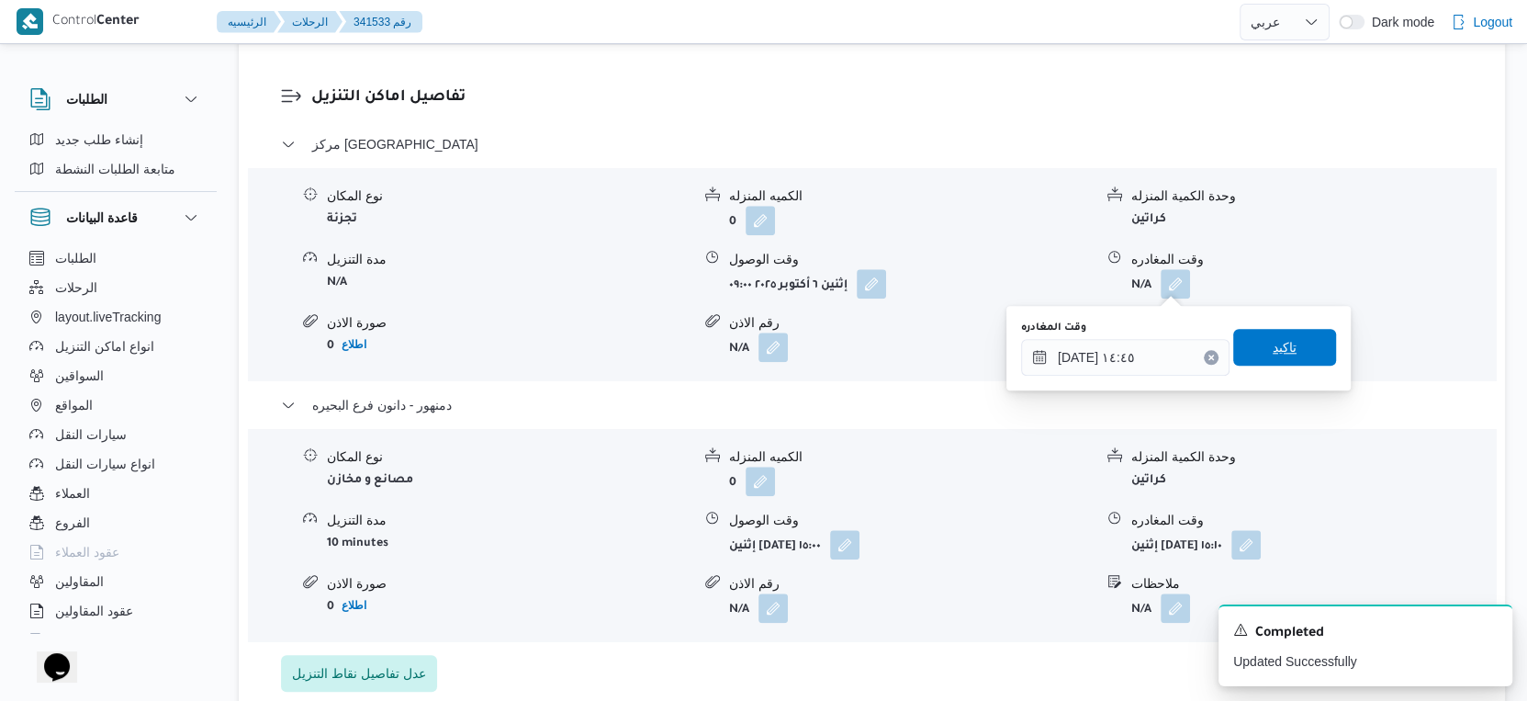
click at [1287, 343] on span "تاكيد" at bounding box center [1284, 347] width 103 height 37
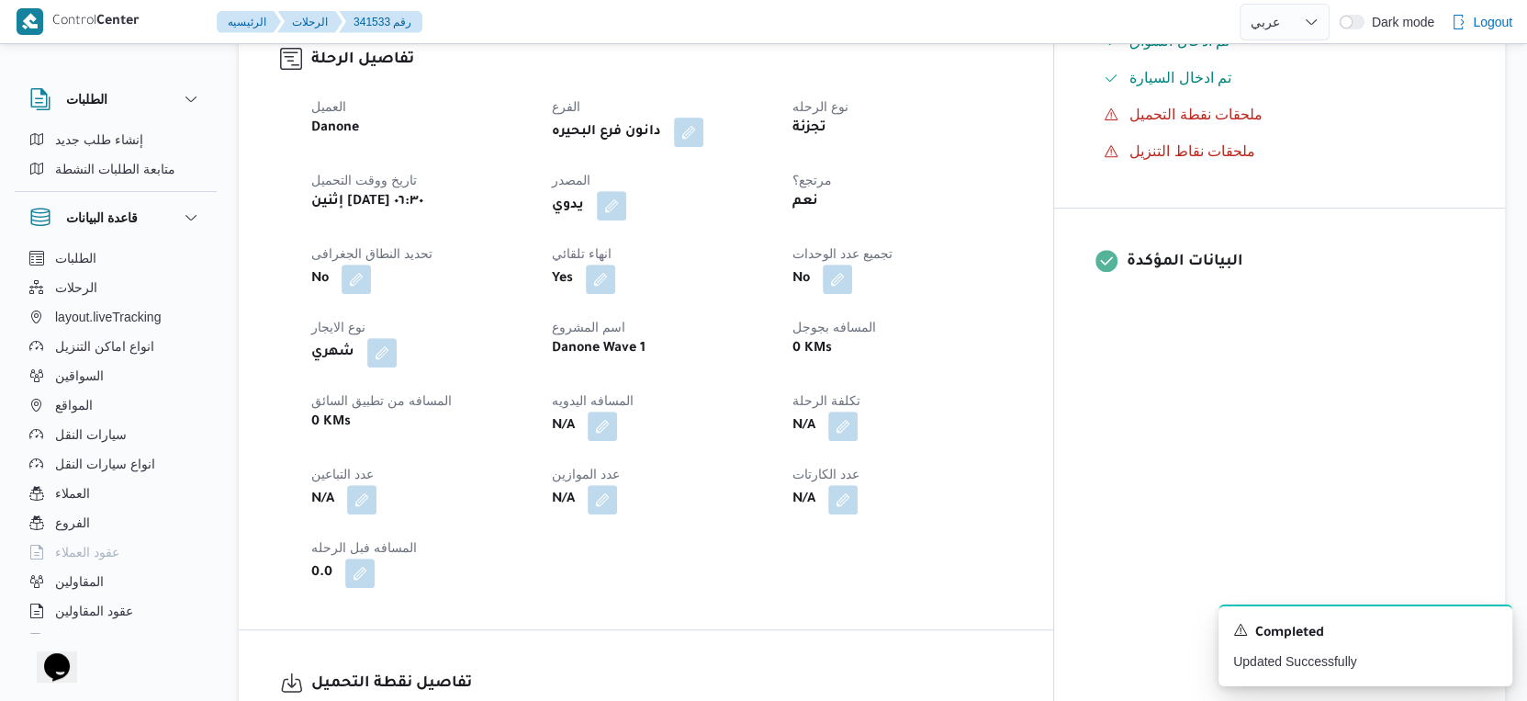
scroll to position [612, 0]
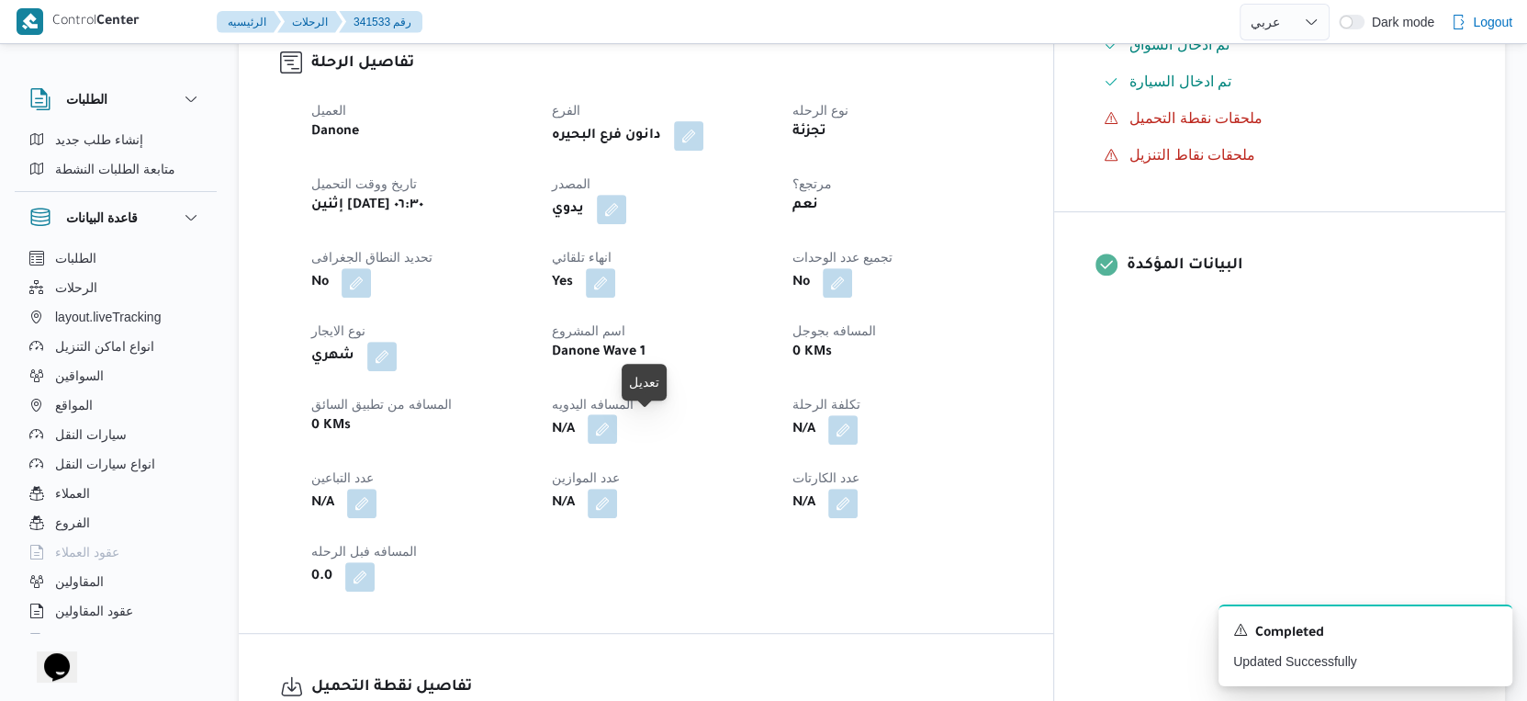
click at [617, 430] on button "button" at bounding box center [602, 428] width 29 height 29
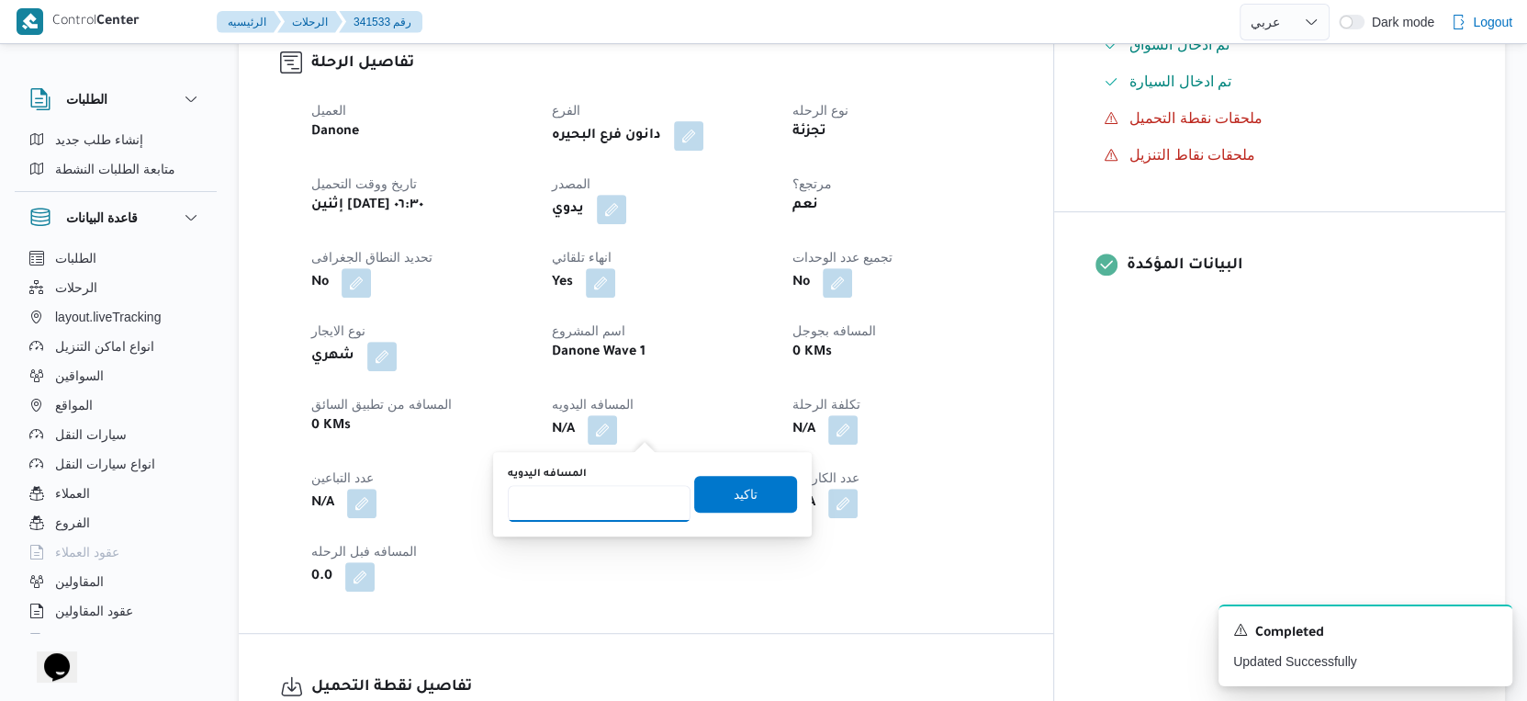
click at [592, 501] on input "المسافه اليدويه" at bounding box center [599, 503] width 183 height 37
type input "54"
click at [737, 496] on span "تاكيد" at bounding box center [746, 493] width 24 height 22
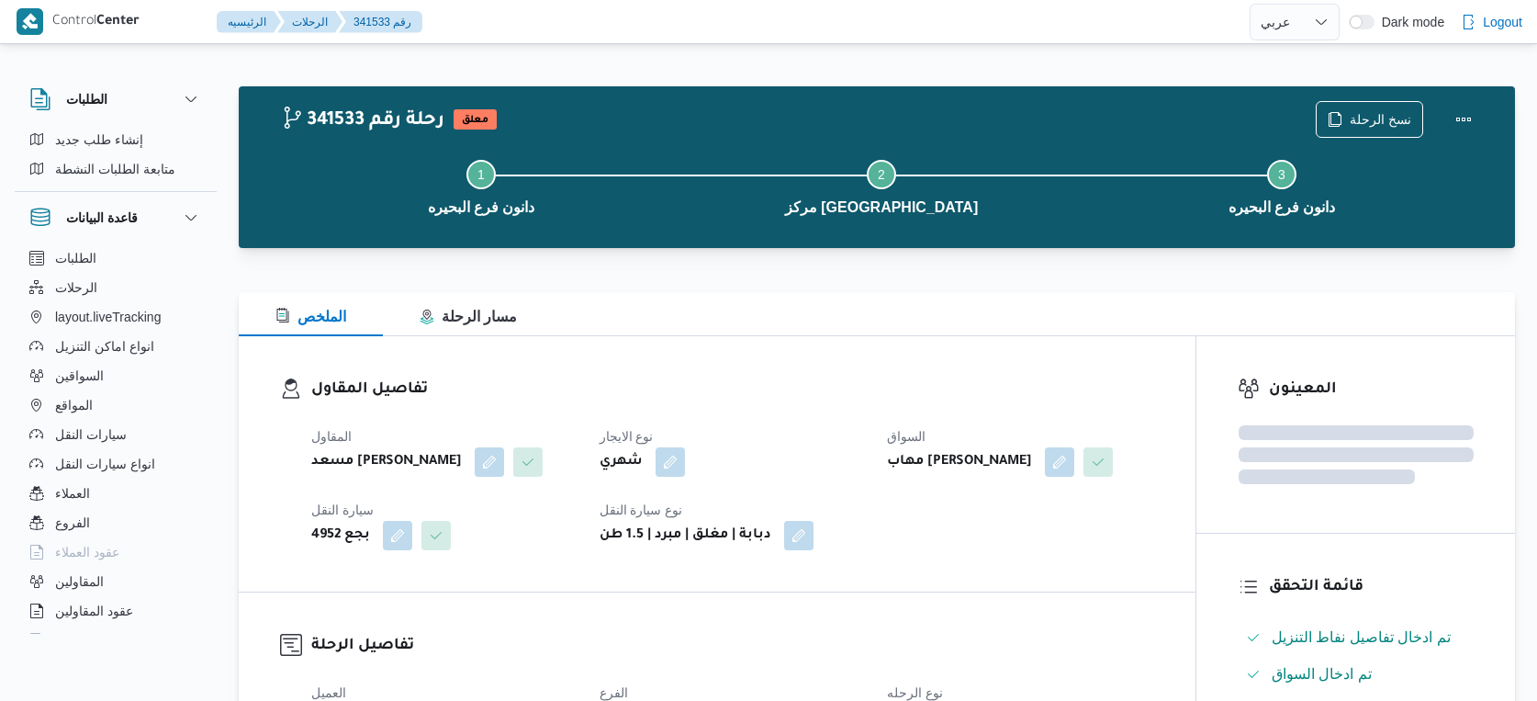
select select "ar"
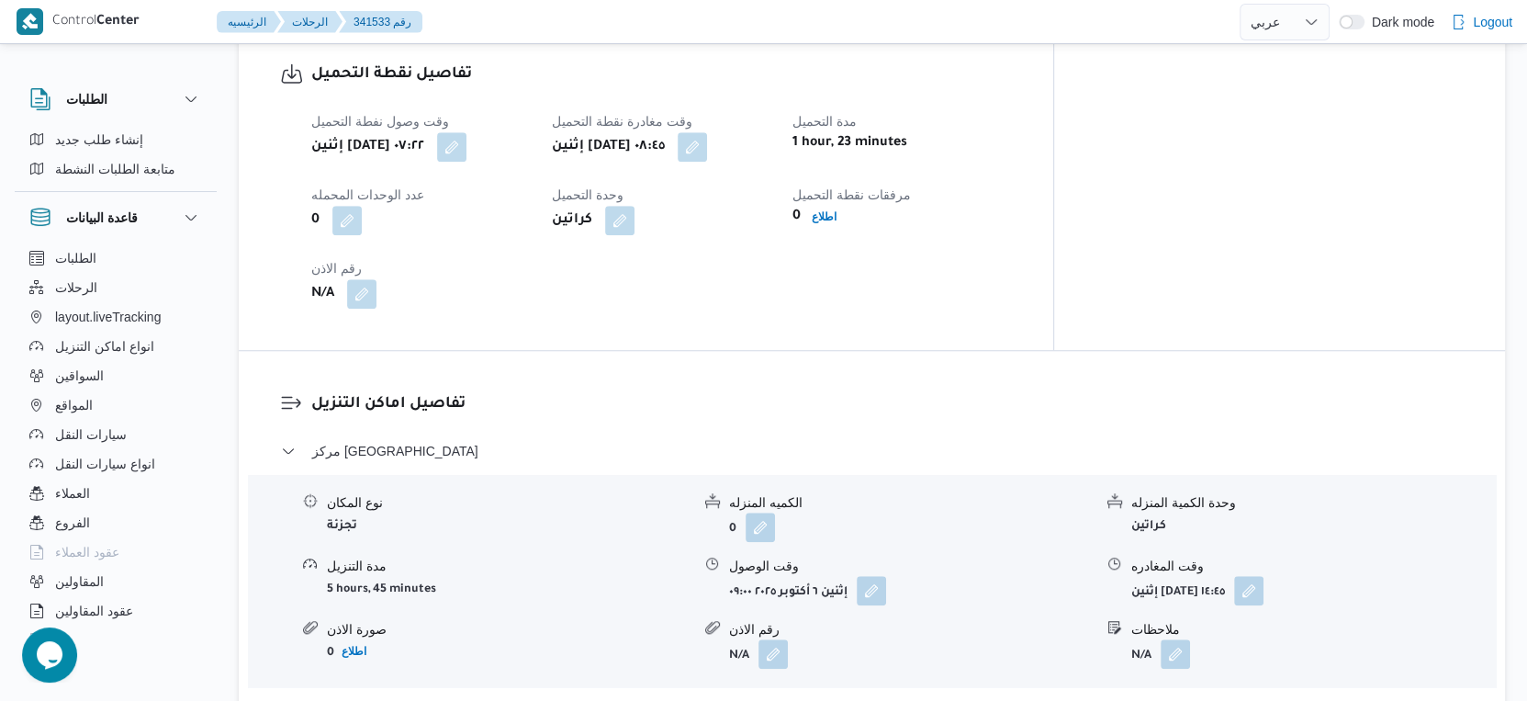
scroll to position [1735, 0]
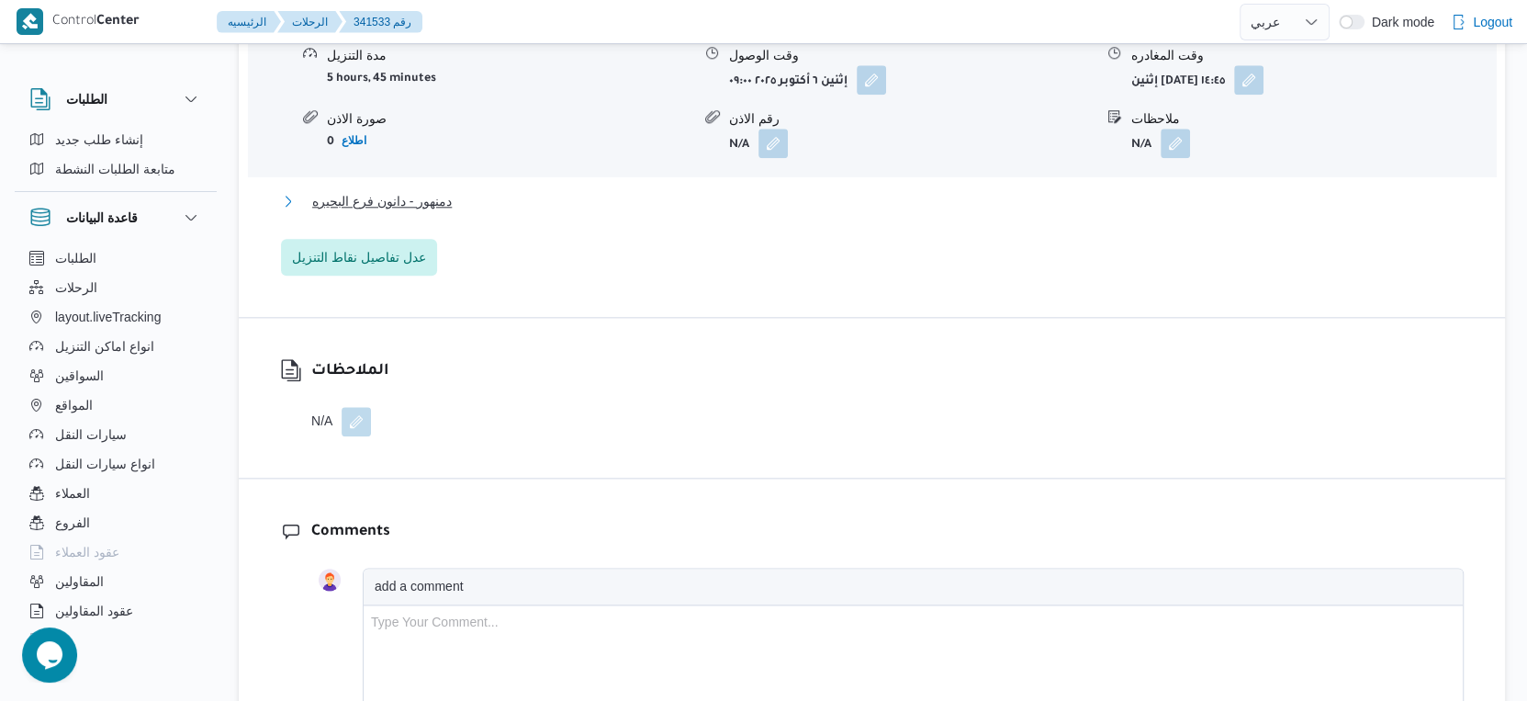
click at [470, 203] on button "دمنهور - دانون فرع البحيره" at bounding box center [872, 201] width 1183 height 22
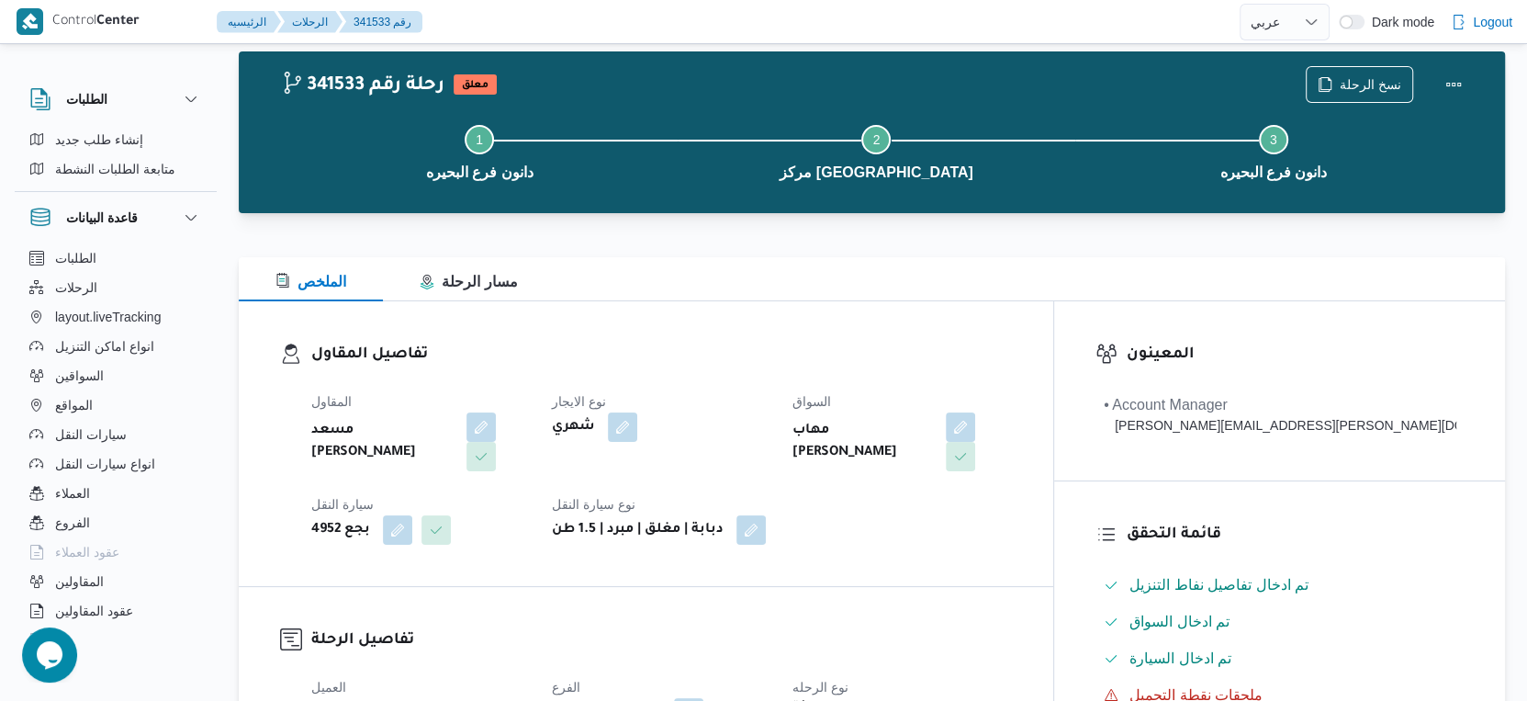
scroll to position [0, 0]
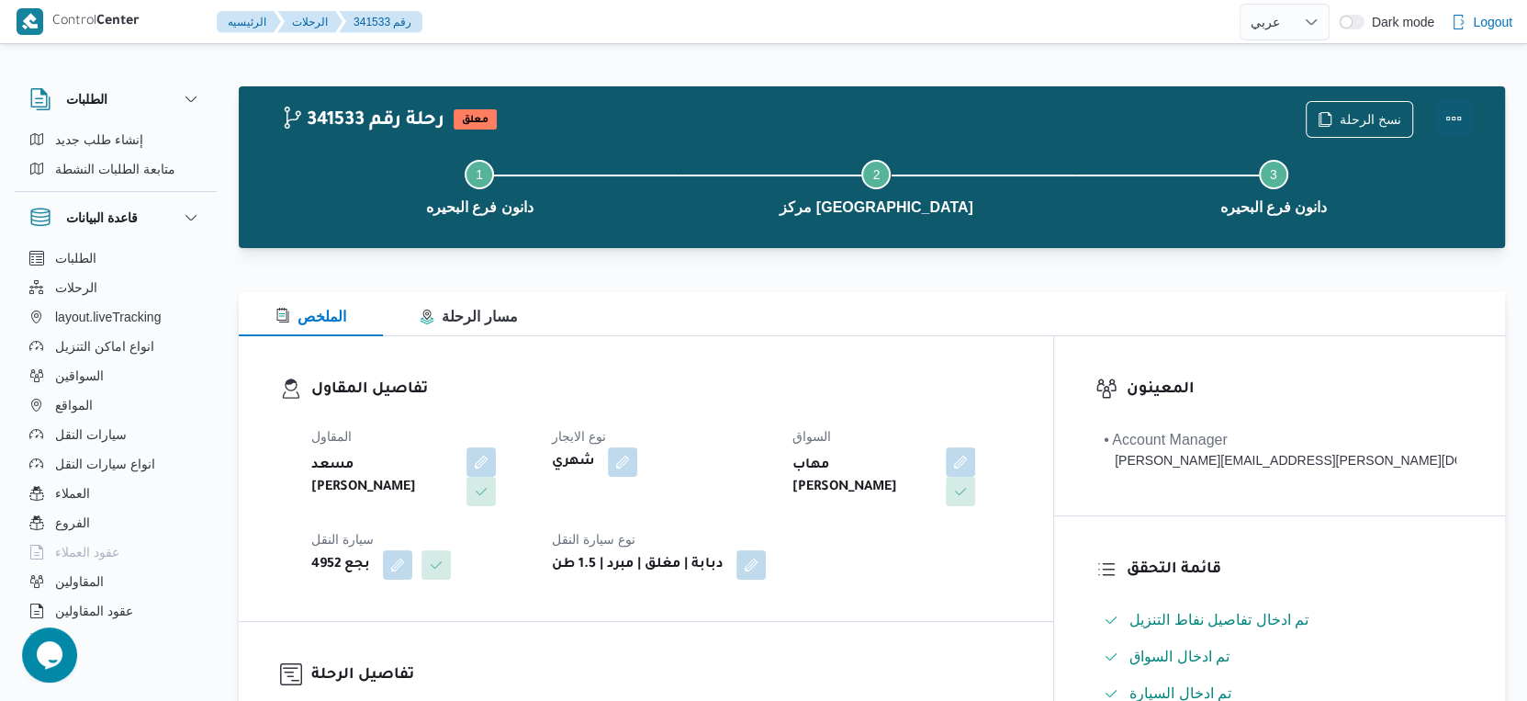
click at [1457, 117] on button "Actions" at bounding box center [1453, 118] width 37 height 37
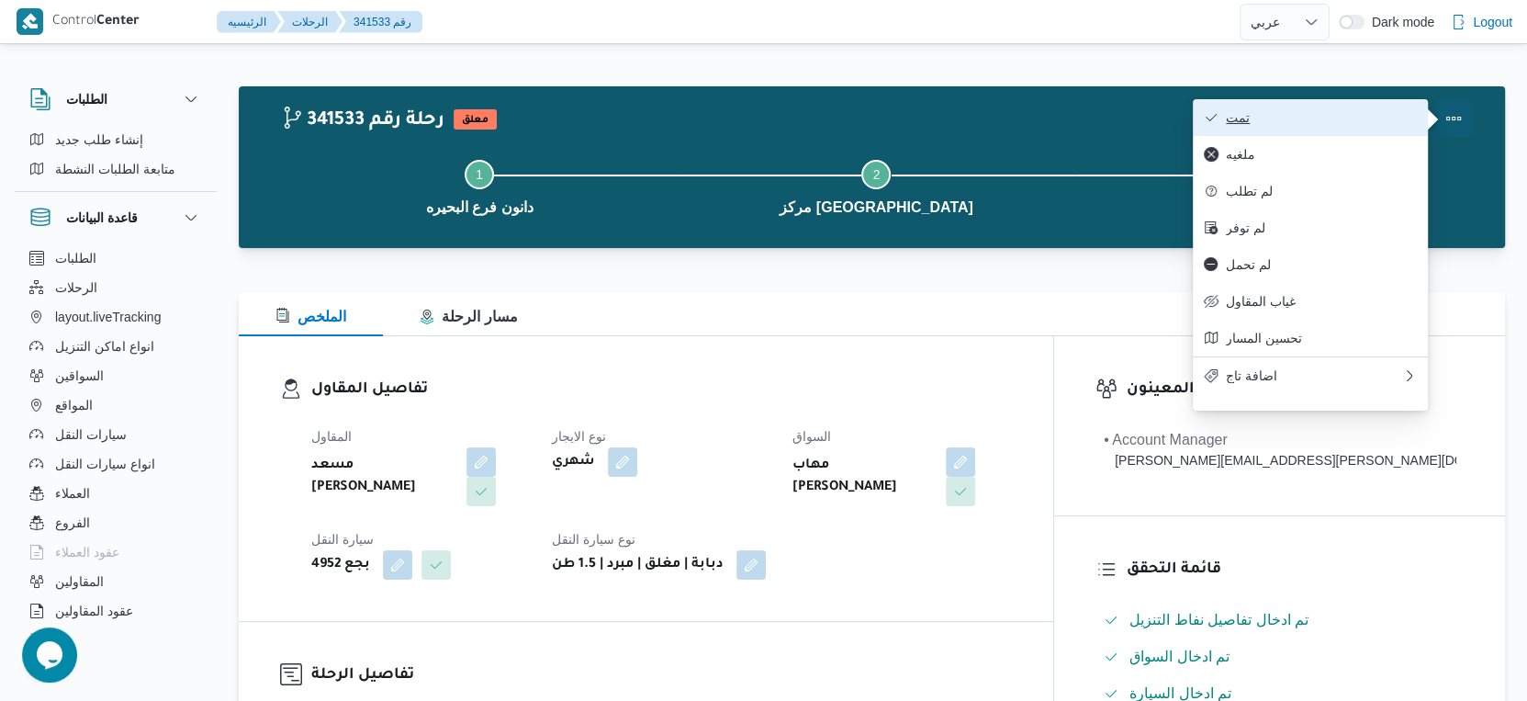
click at [1322, 116] on span "تمت" at bounding box center [1321, 117] width 191 height 15
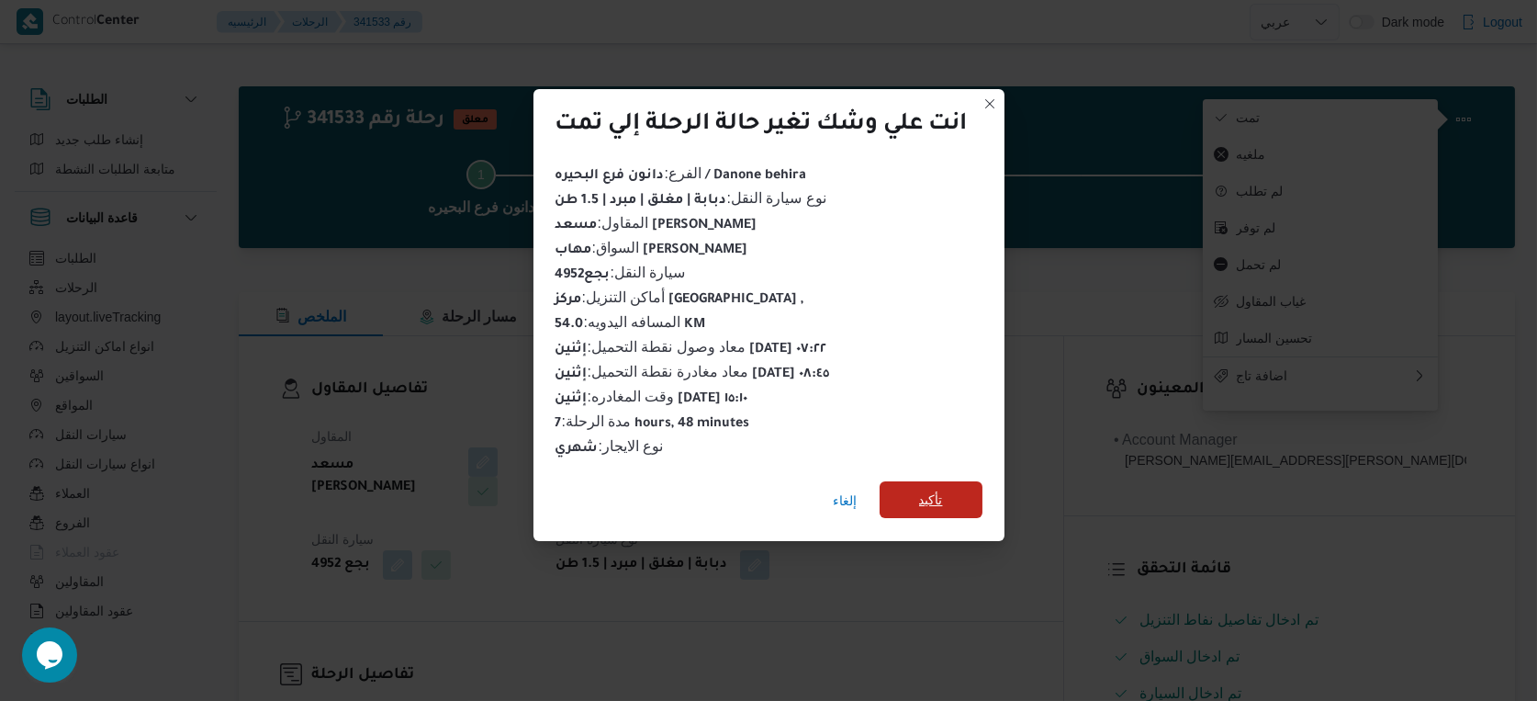
click at [971, 483] on span "تأكيد" at bounding box center [931, 499] width 103 height 37
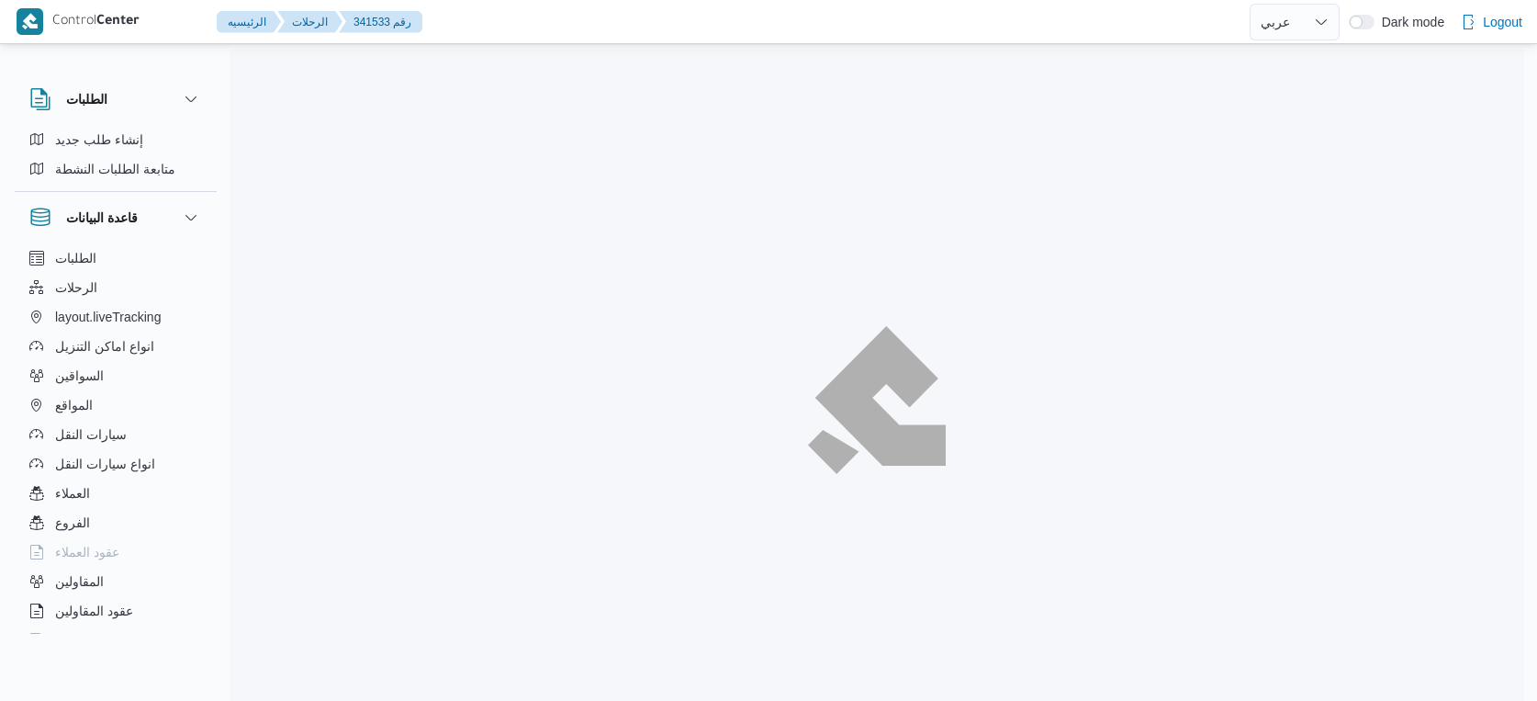
select select "ar"
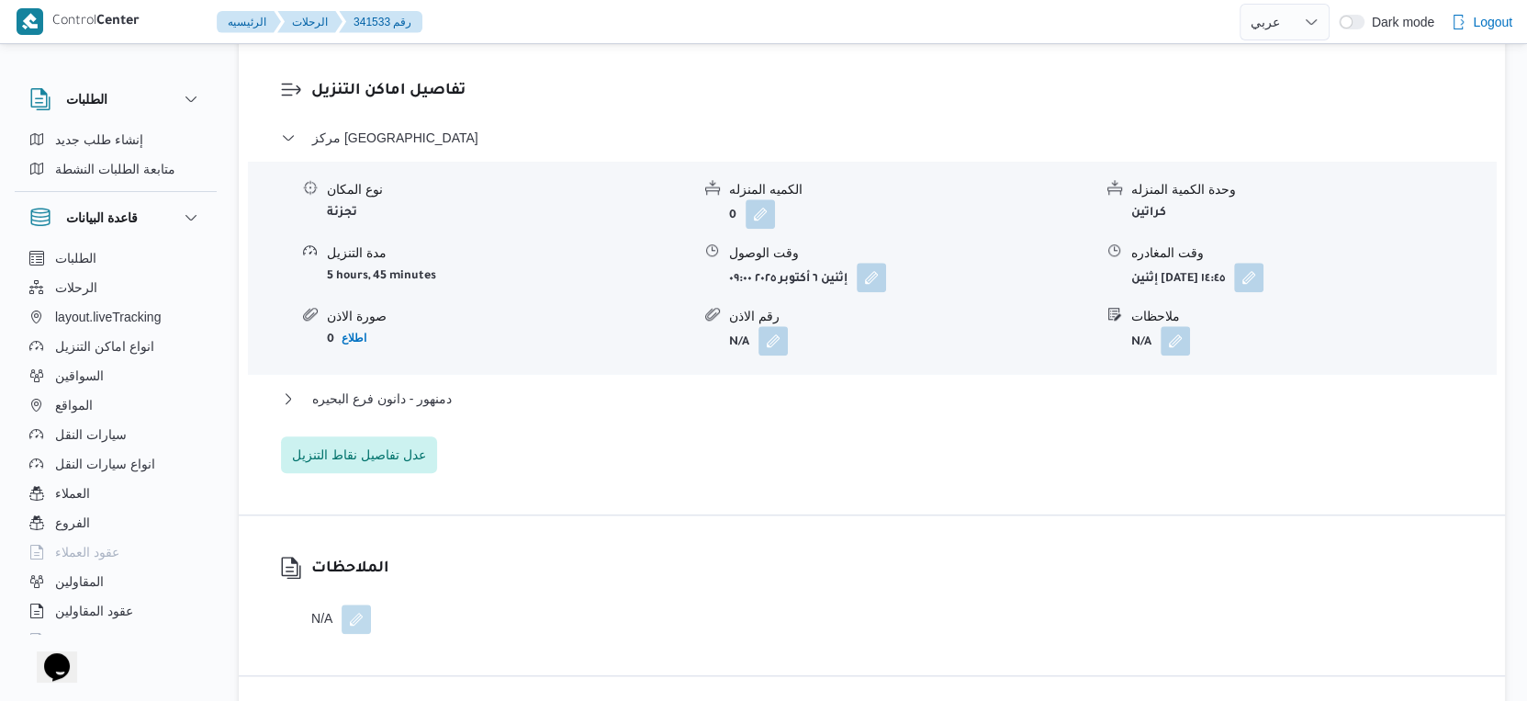
scroll to position [1531, 0]
click at [466, 400] on button "دمنهور - دانون فرع البحيره" at bounding box center [872, 398] width 1183 height 22
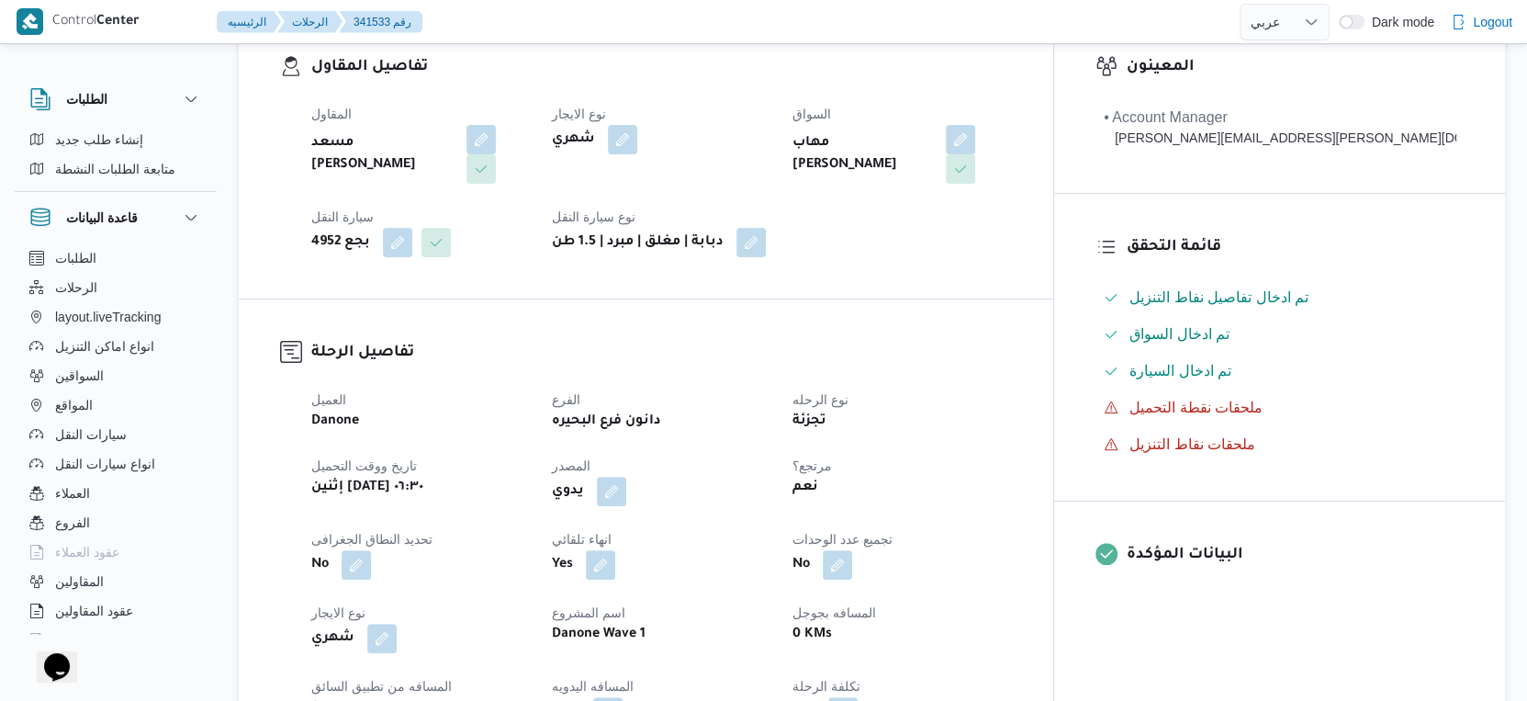
scroll to position [612, 0]
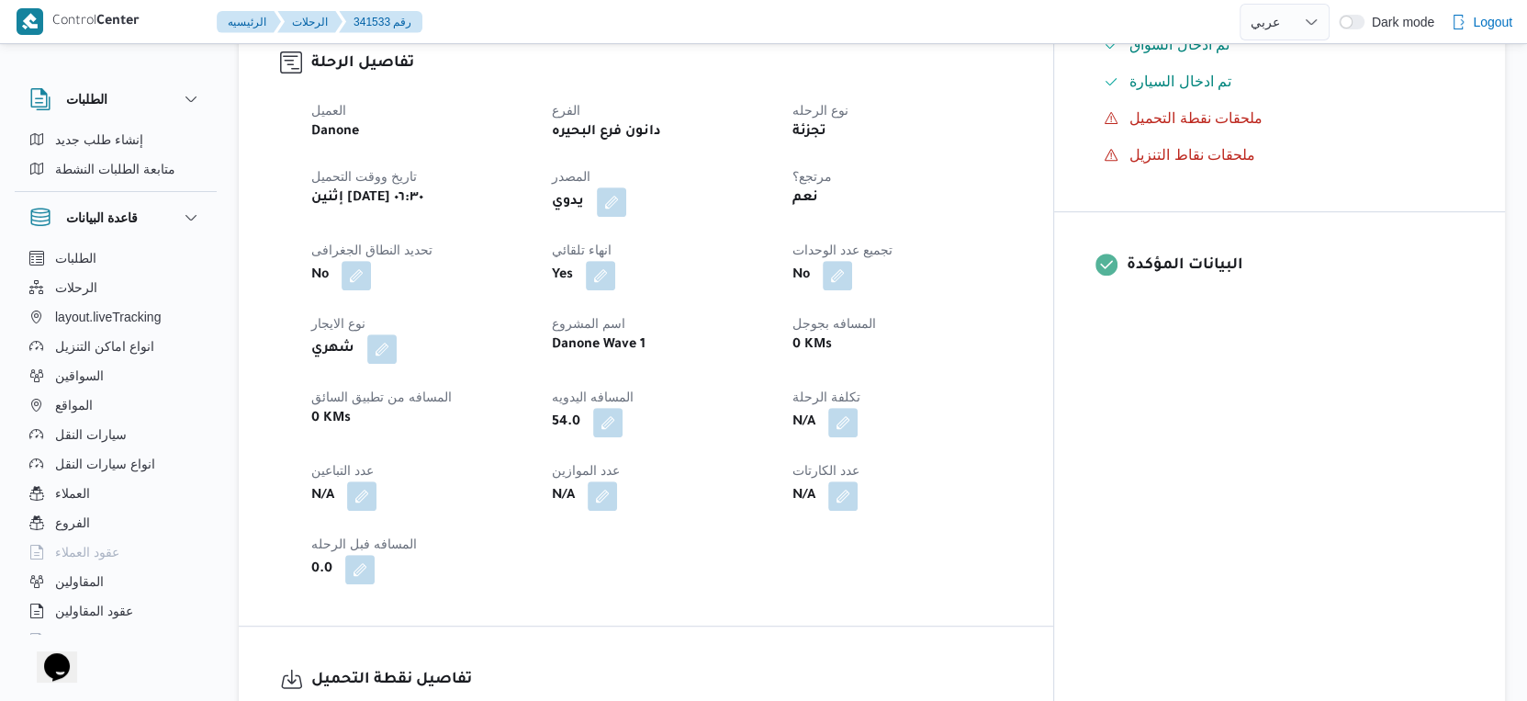
select select "ar"
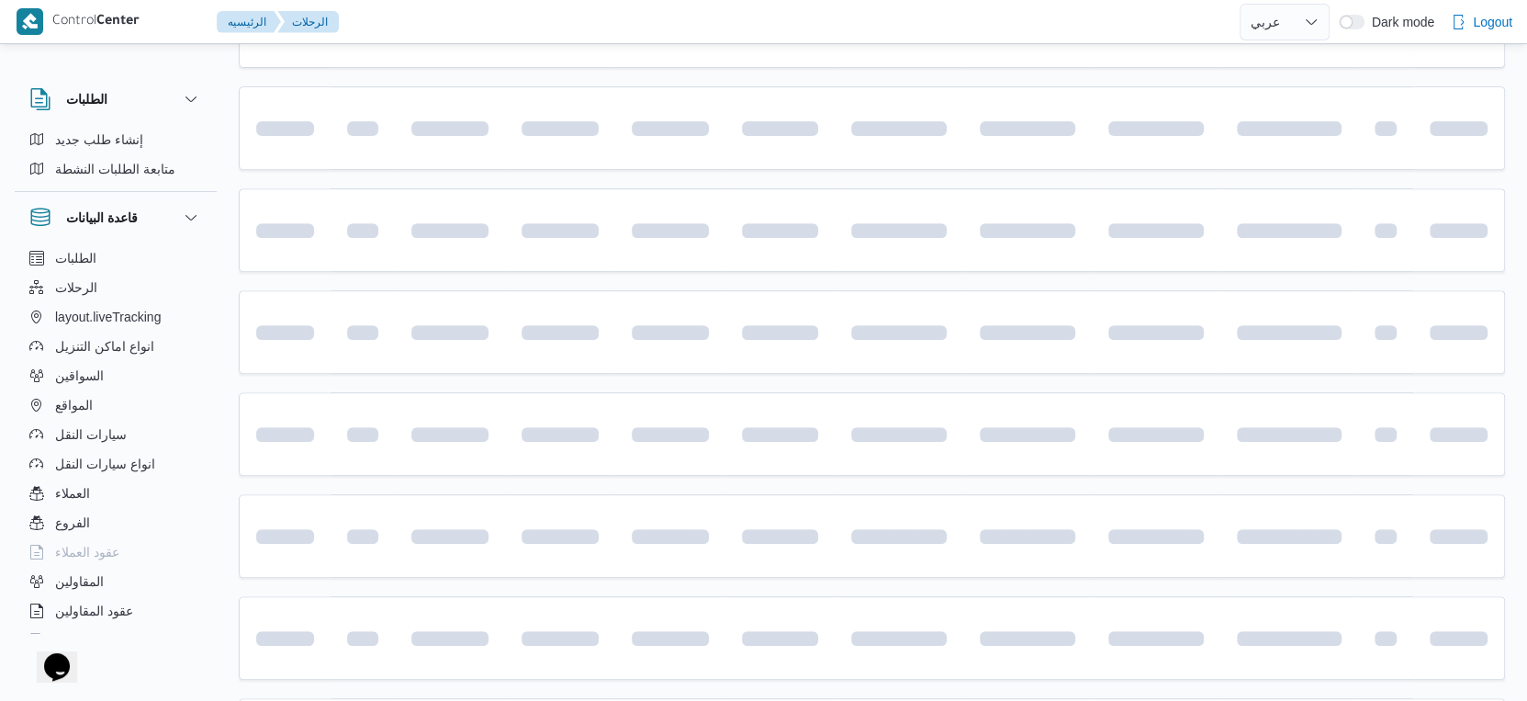
scroll to position [1090, 0]
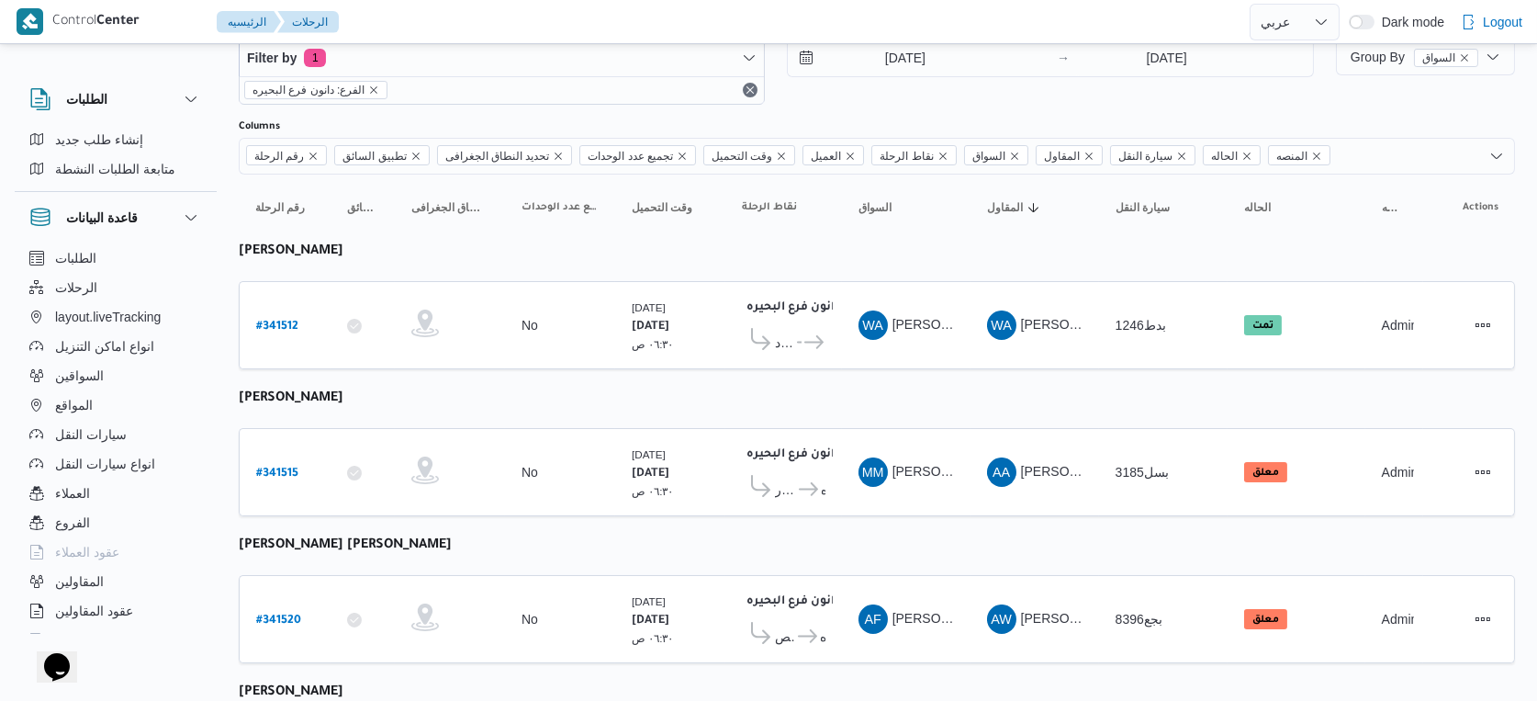
select select "ar"
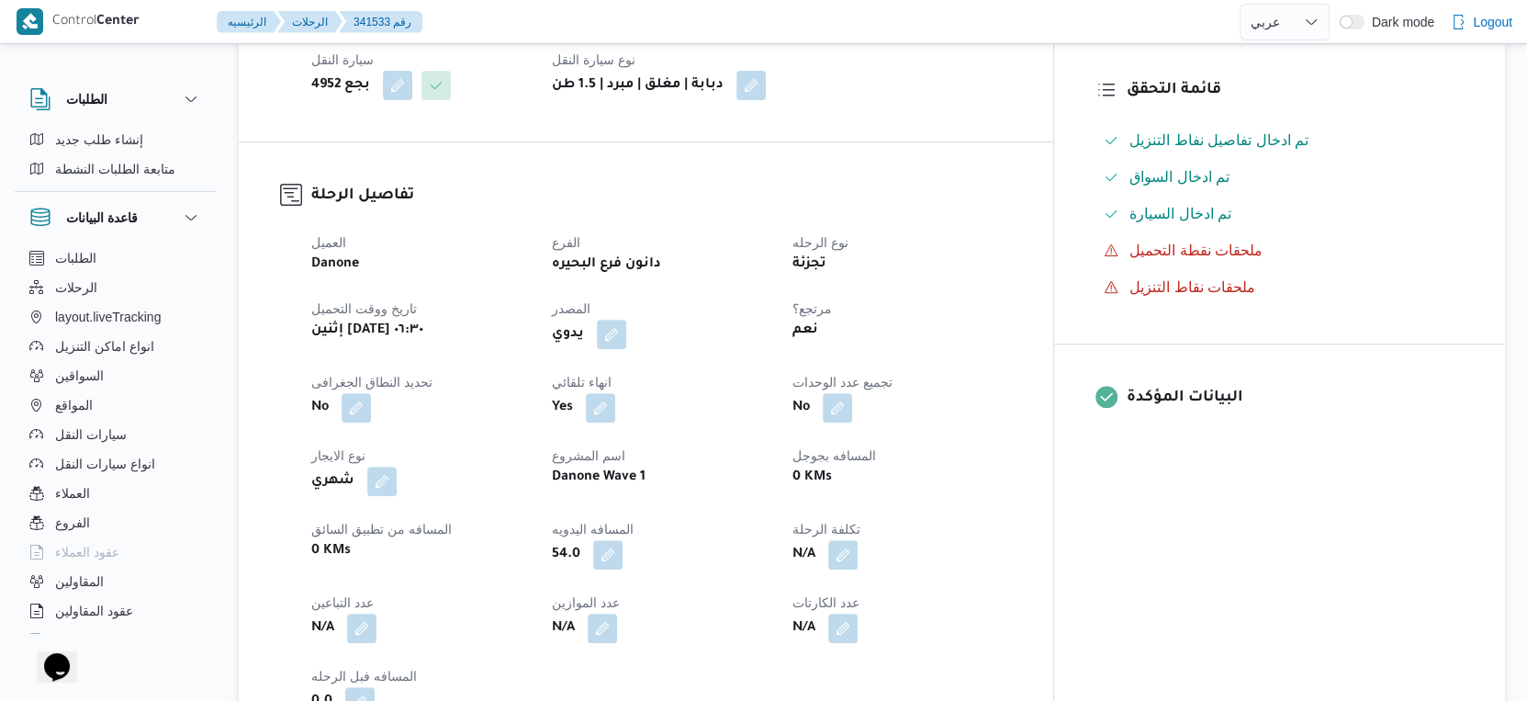
scroll to position [478, 0]
select select "ar"
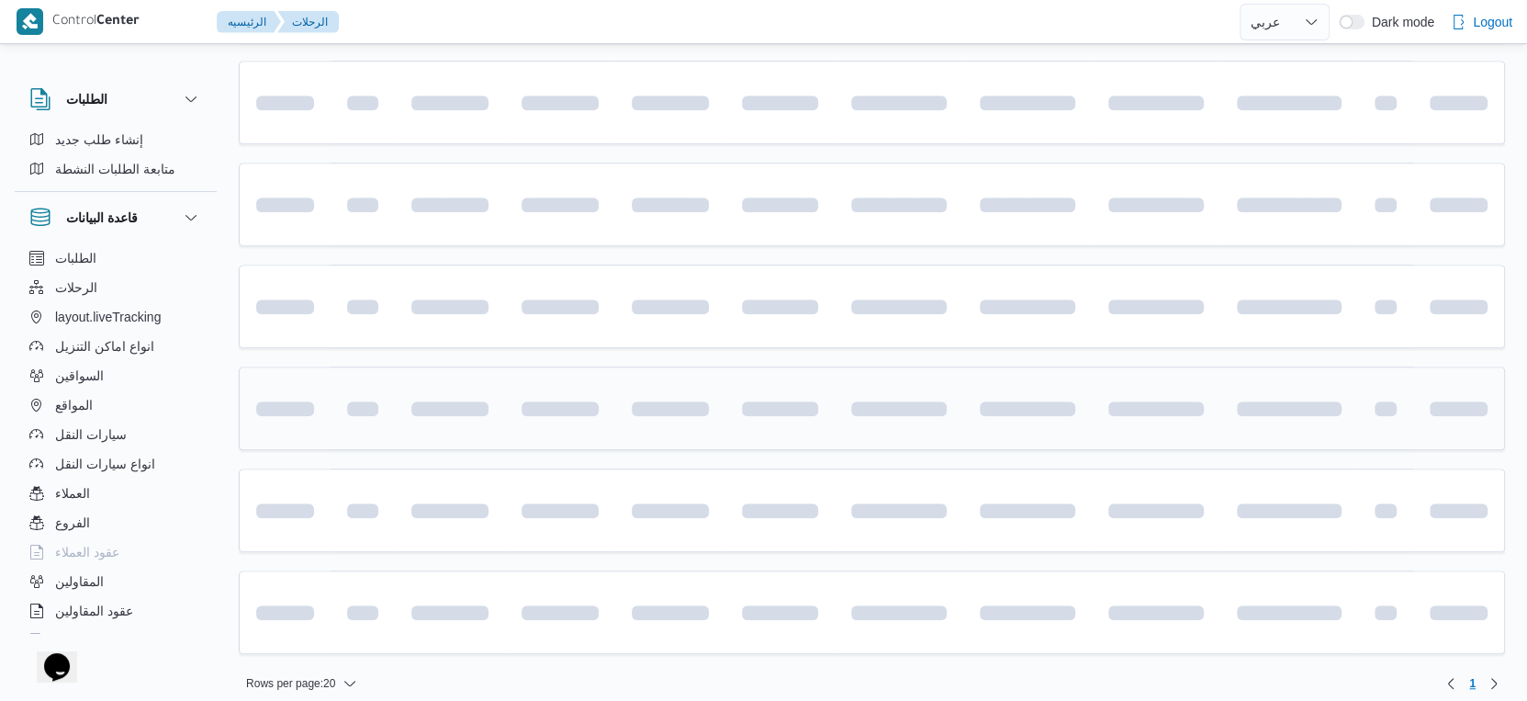
scroll to position [1236, 0]
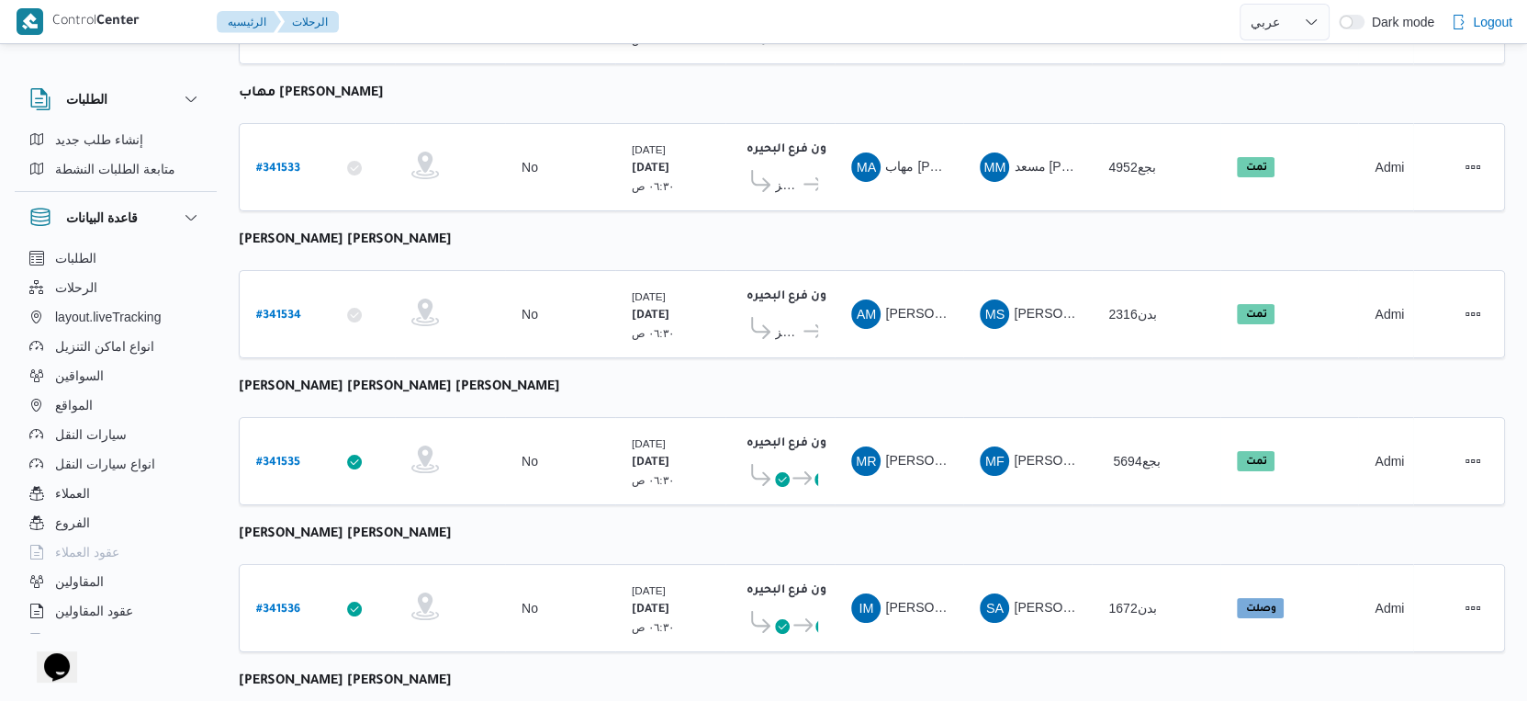
select select "ar"
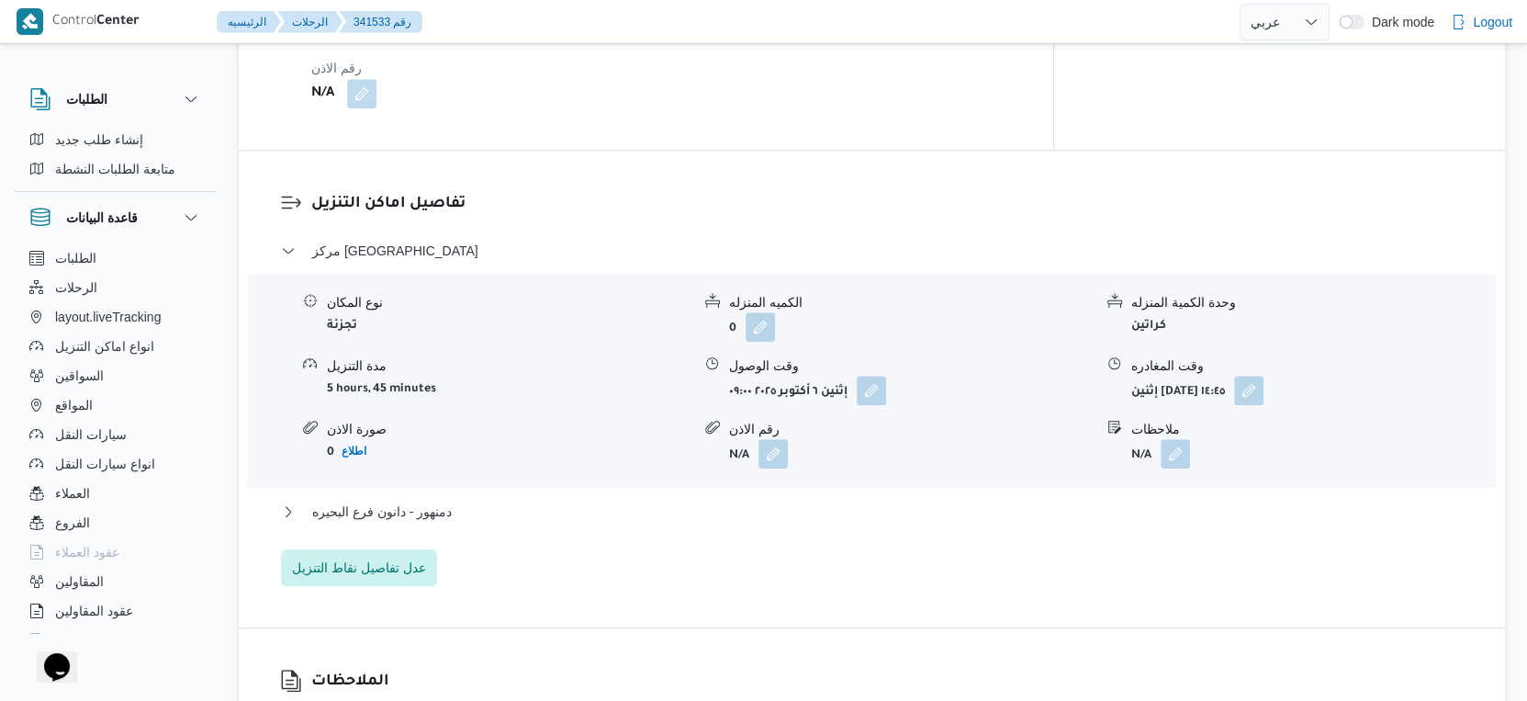
scroll to position [1134, 0]
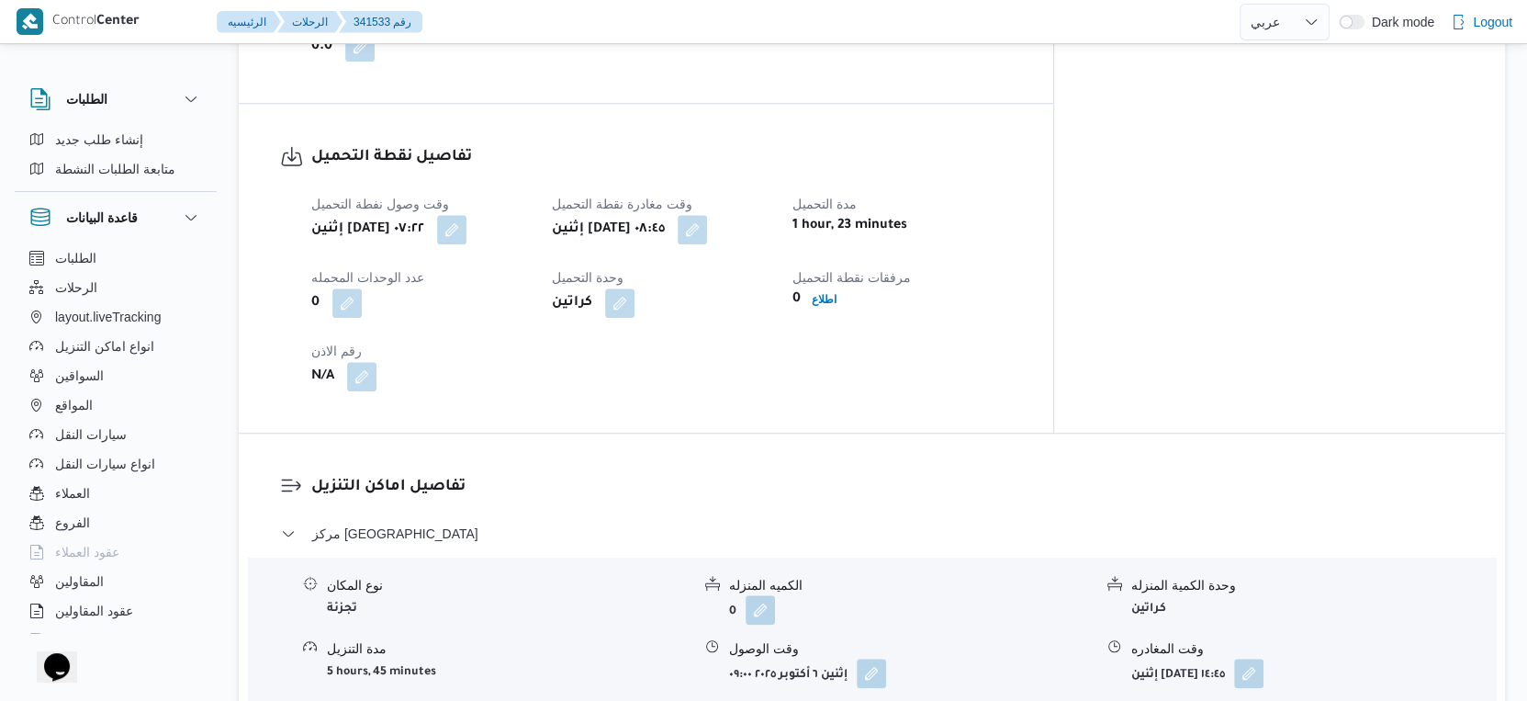
select select "ar"
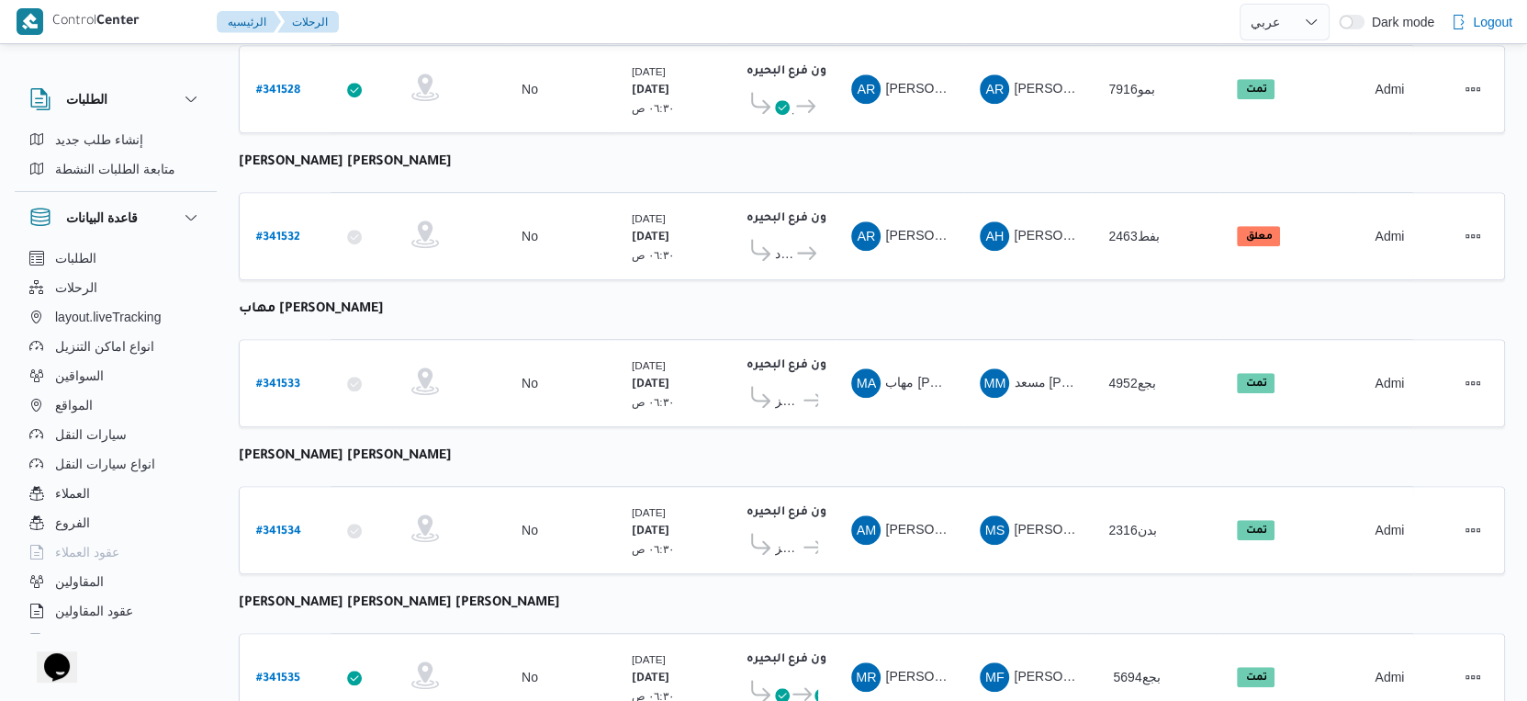
scroll to position [886, 0]
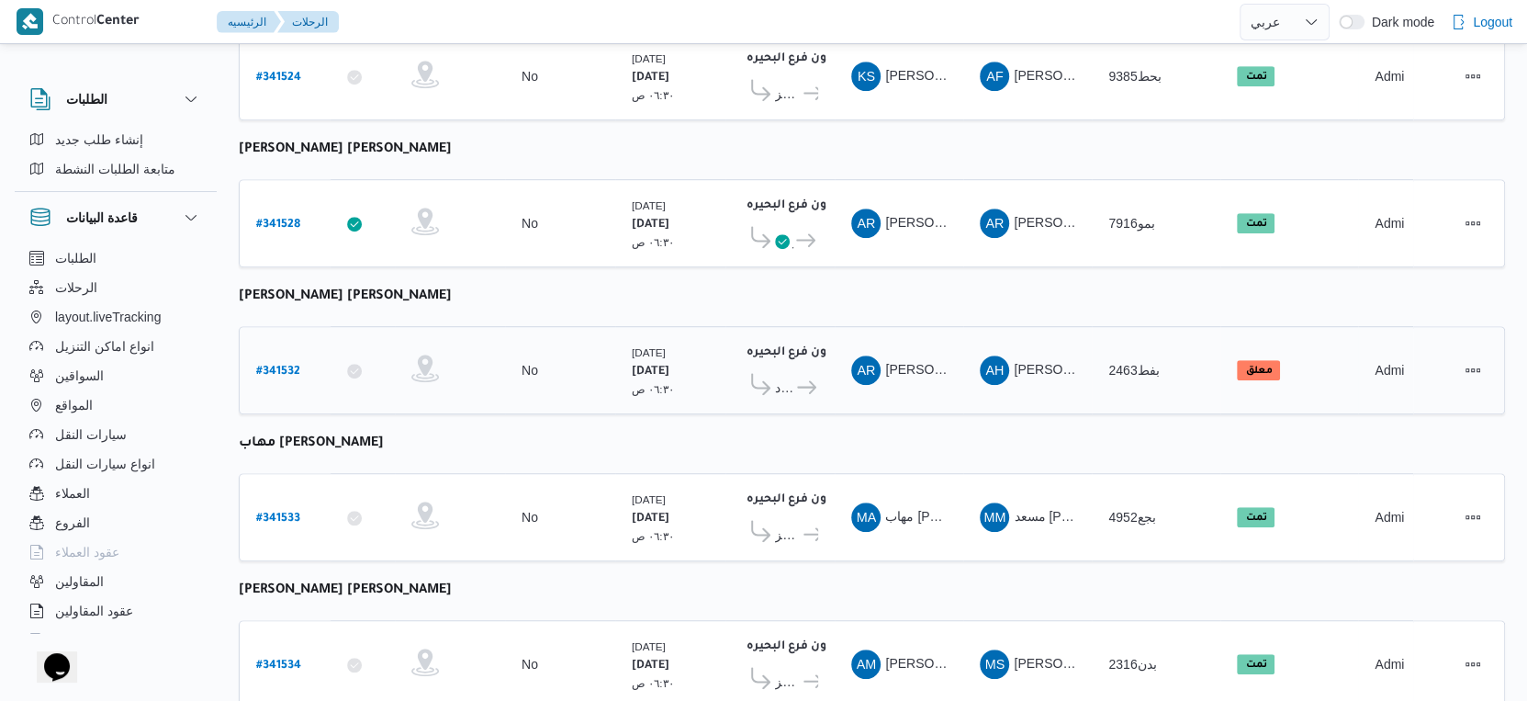
click at [285, 366] on b "# 341532" at bounding box center [278, 372] width 44 height 13
select select "ar"
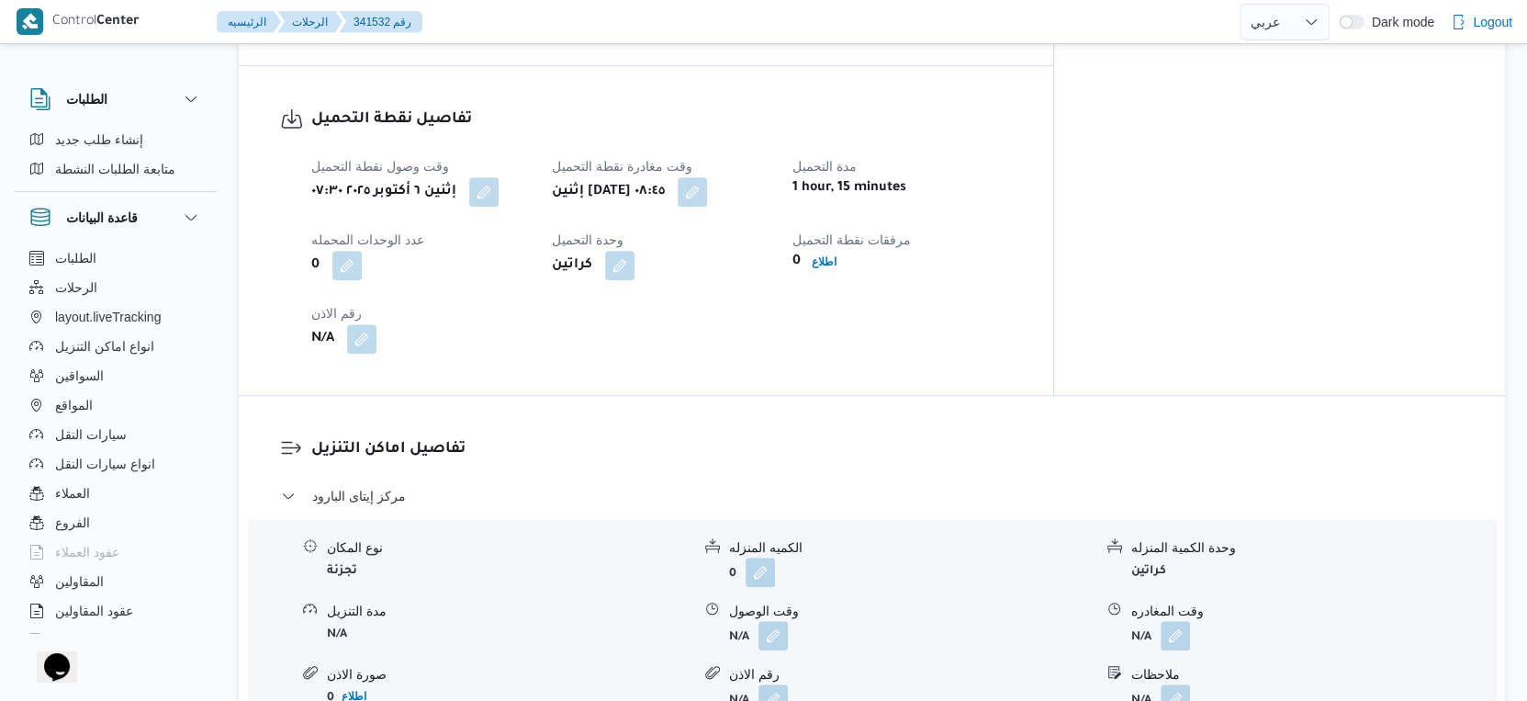
scroll to position [1224, 0]
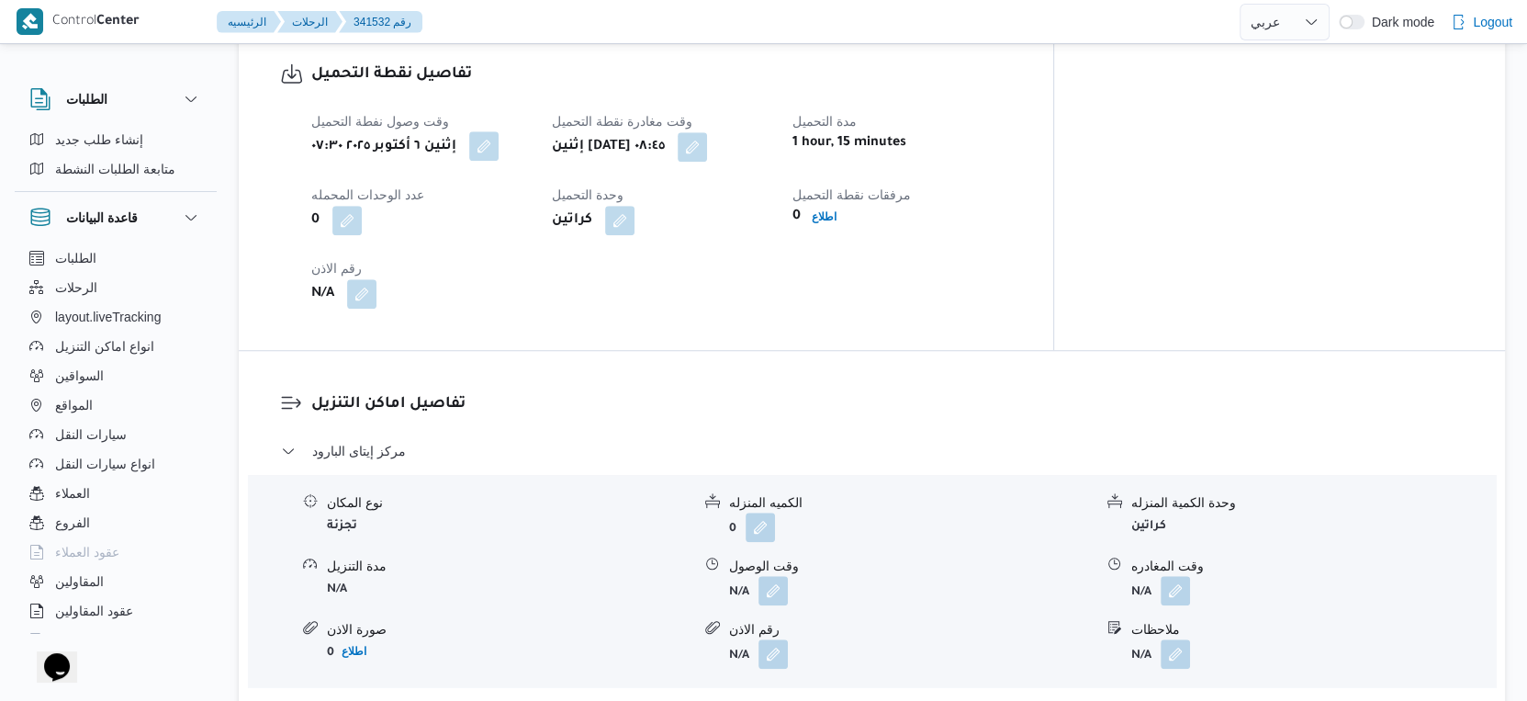
click at [495, 147] on button "button" at bounding box center [483, 145] width 29 height 29
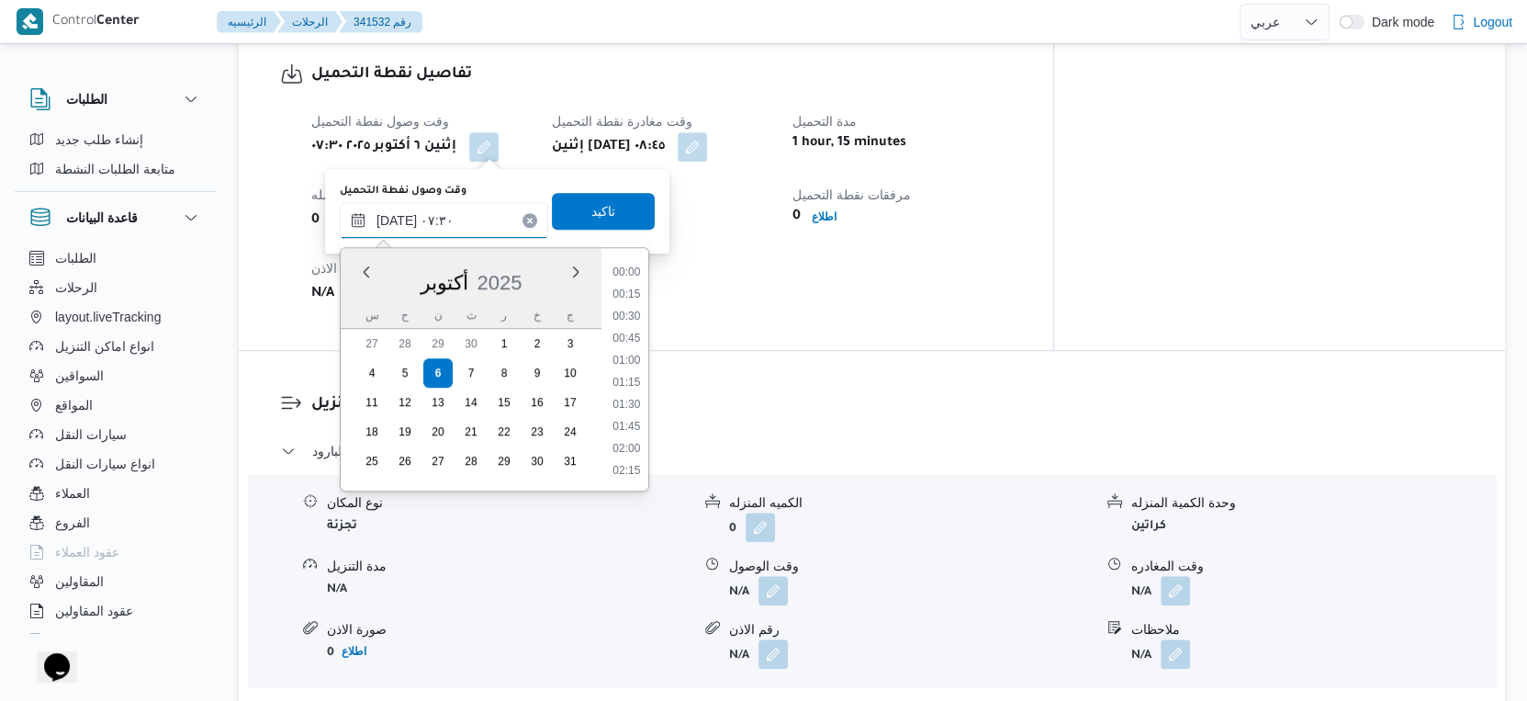
click at [450, 208] on input "٠٦/١٠/٢٠٢٥ ٠٧:٣٠" at bounding box center [444, 220] width 208 height 37
click at [628, 359] on li "07:15" at bounding box center [626, 363] width 42 height 18
type input "٠٦/١٠/٢٠٢٥ ٠٧:١٥"
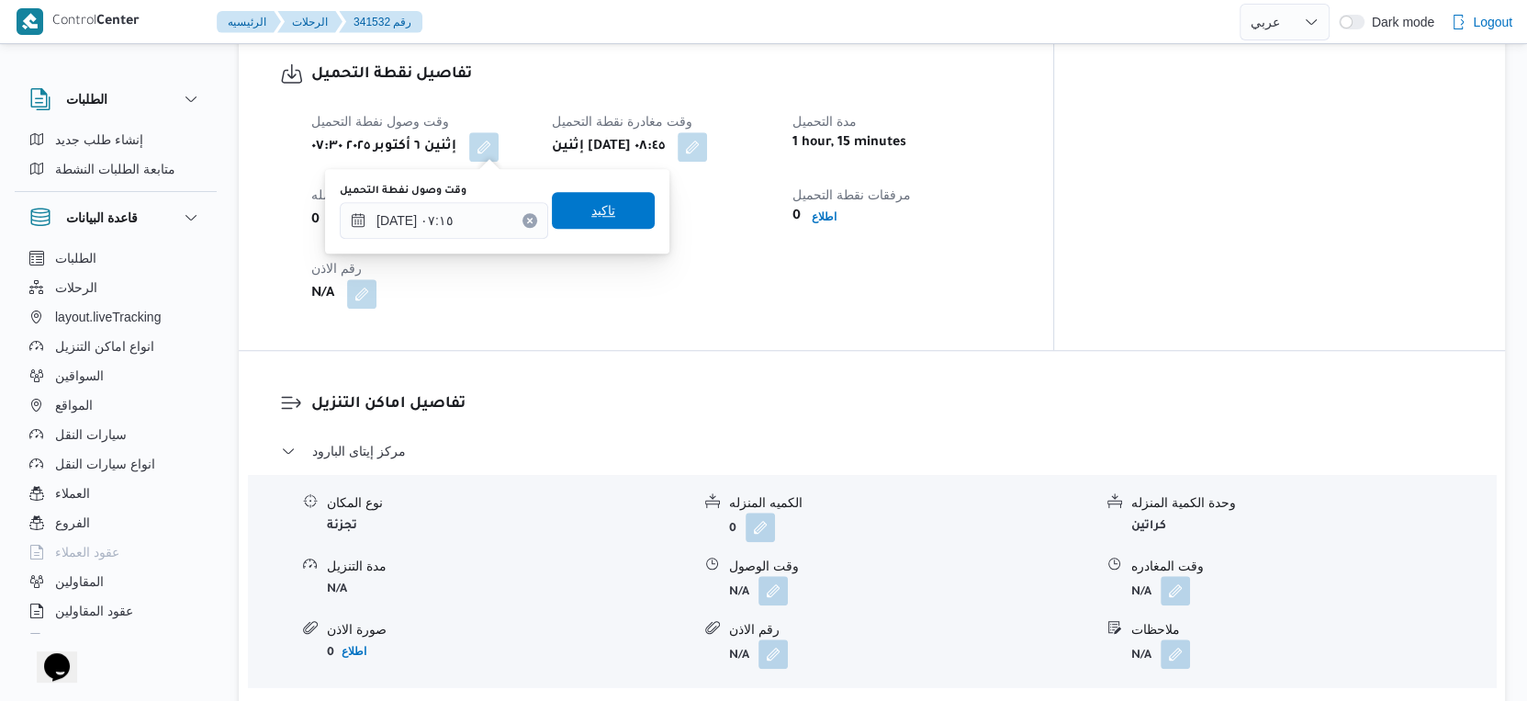
click at [585, 199] on span "تاكيد" at bounding box center [603, 210] width 103 height 37
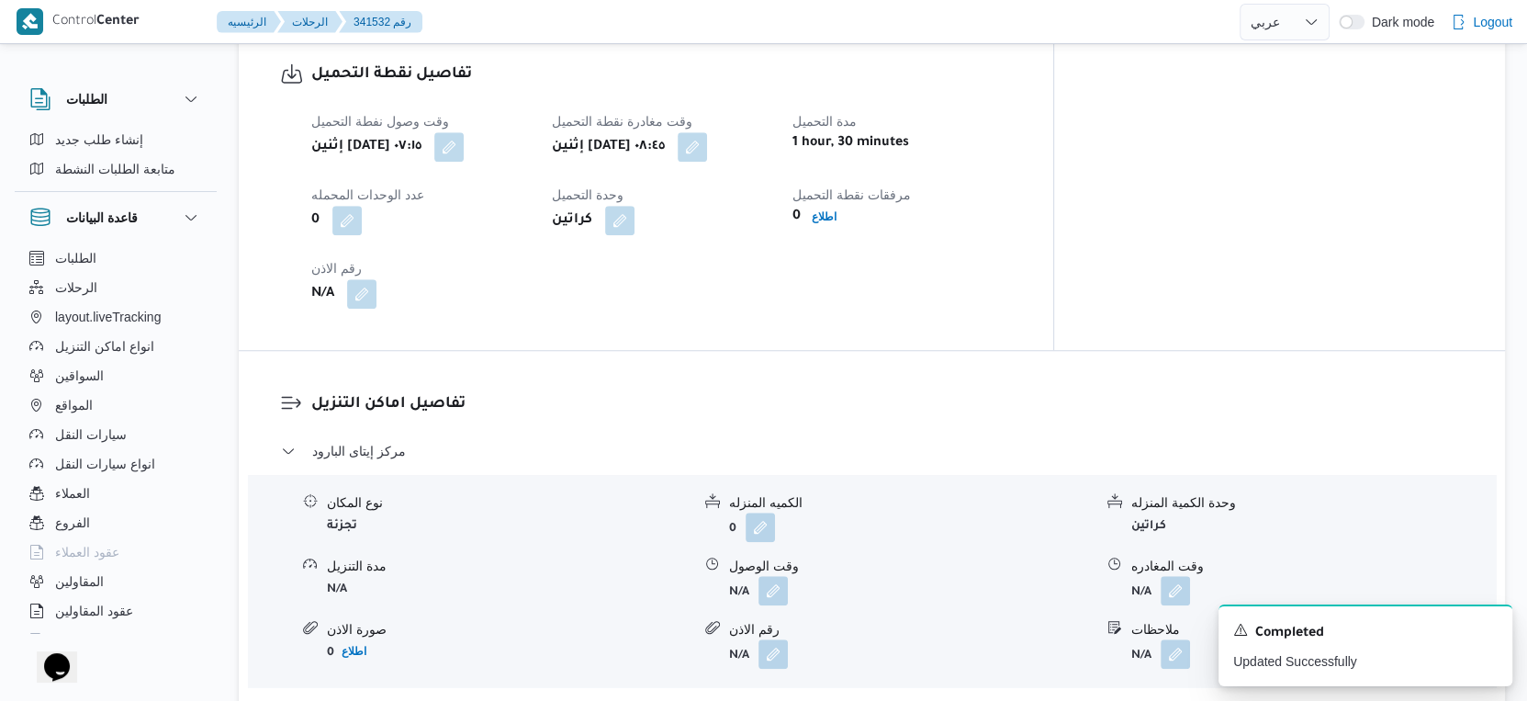
click at [707, 144] on button "button" at bounding box center [692, 146] width 29 height 29
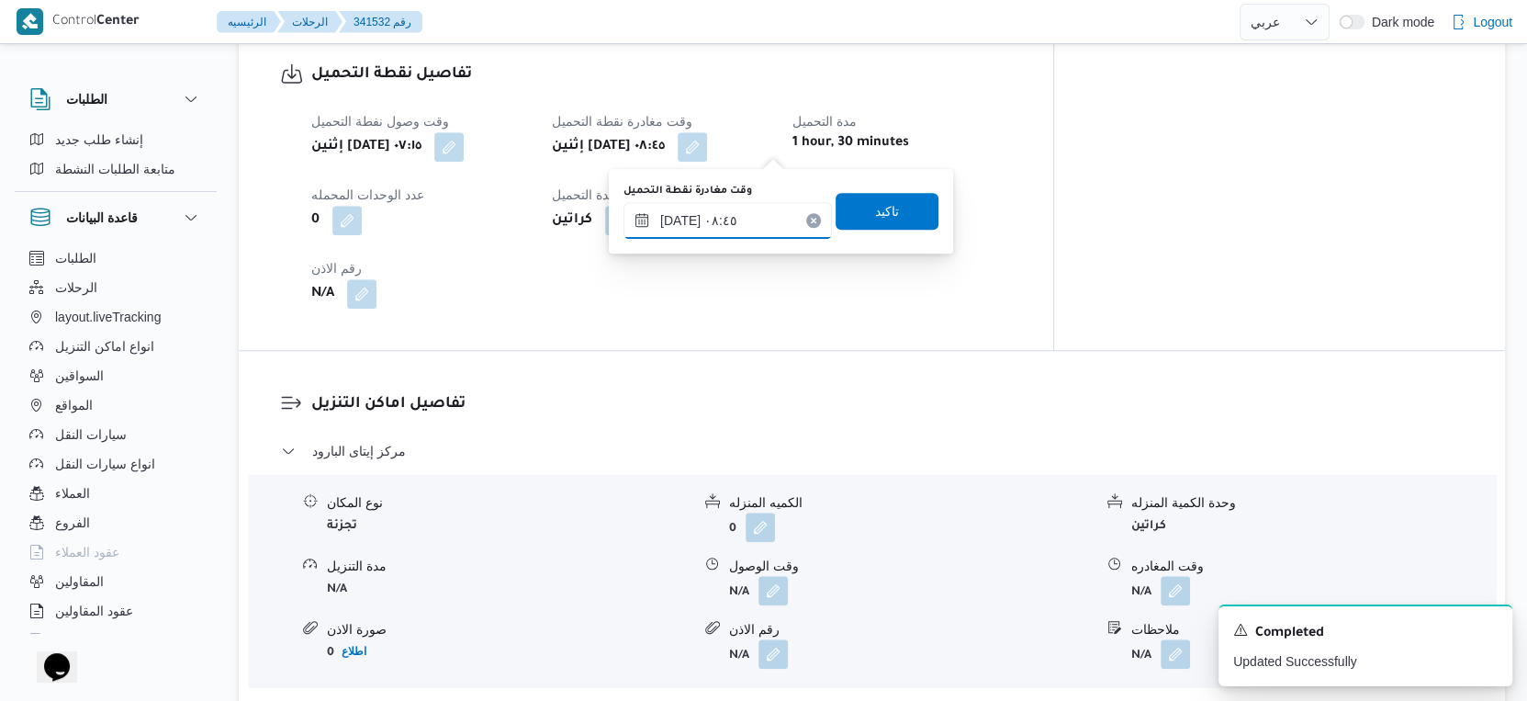
click at [741, 206] on input "٠٦/١٠/٢٠٢٥ ٠٨:٤٥" at bounding box center [728, 220] width 208 height 37
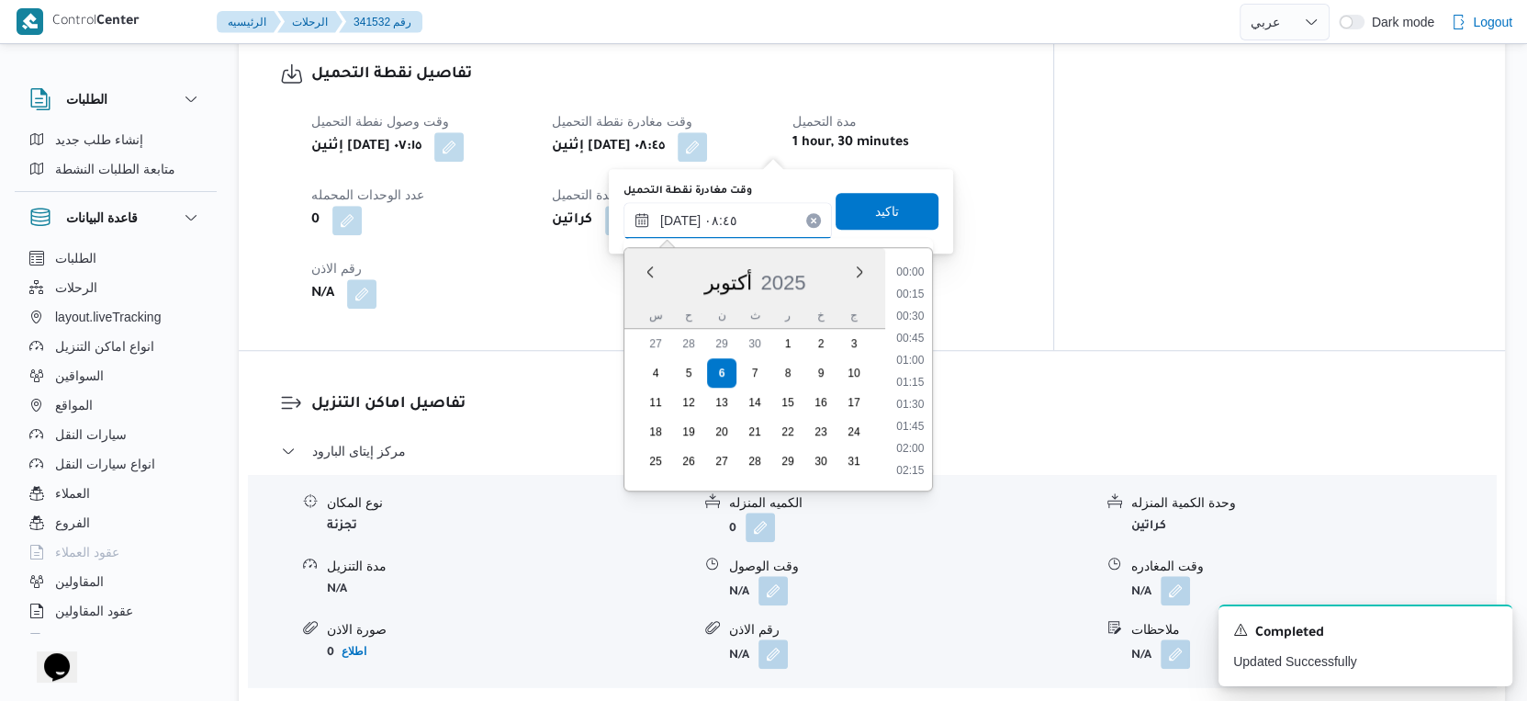
scroll to position [659, 0]
click at [911, 403] on li "09:00" at bounding box center [910, 406] width 42 height 18
type input "[DATE] ٠٩:٠٠"
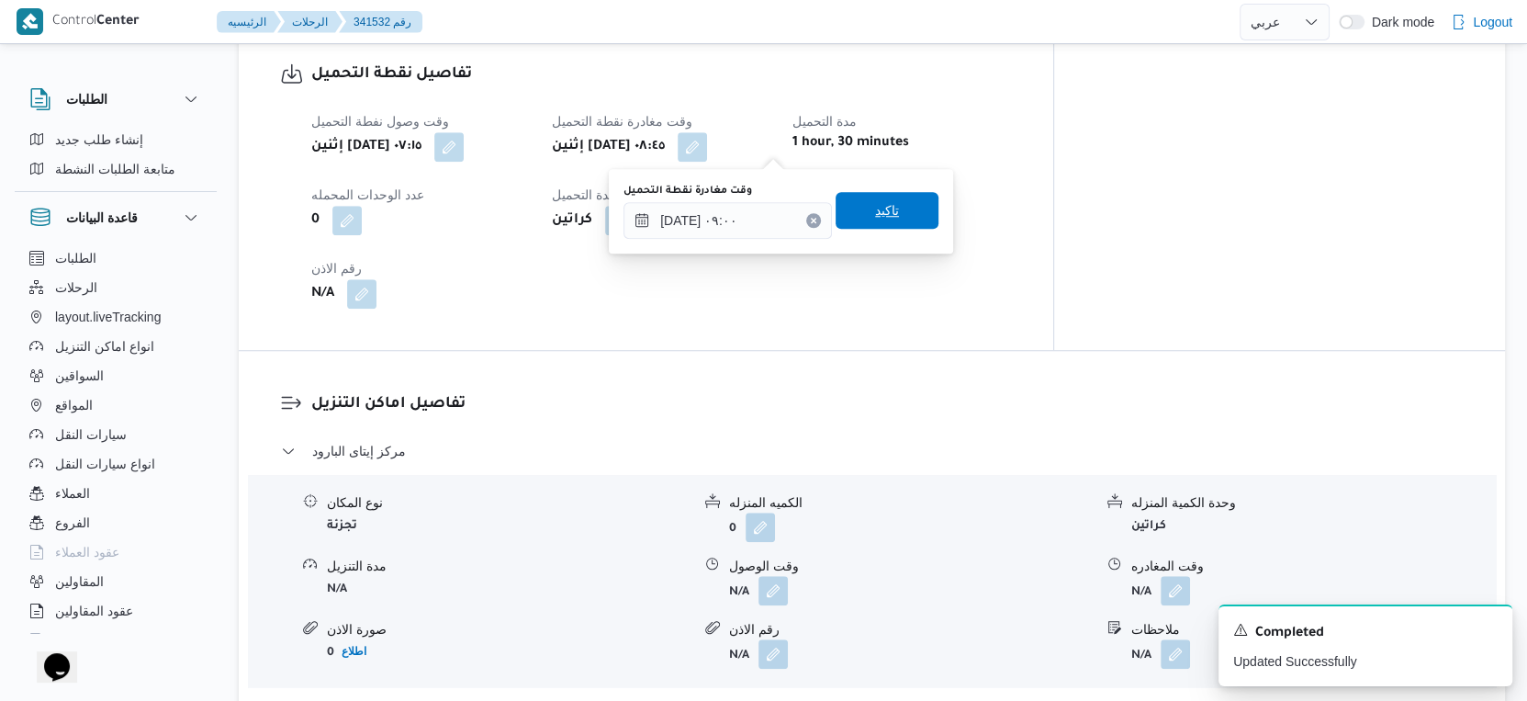
click at [877, 202] on span "تاكيد" at bounding box center [887, 210] width 24 height 22
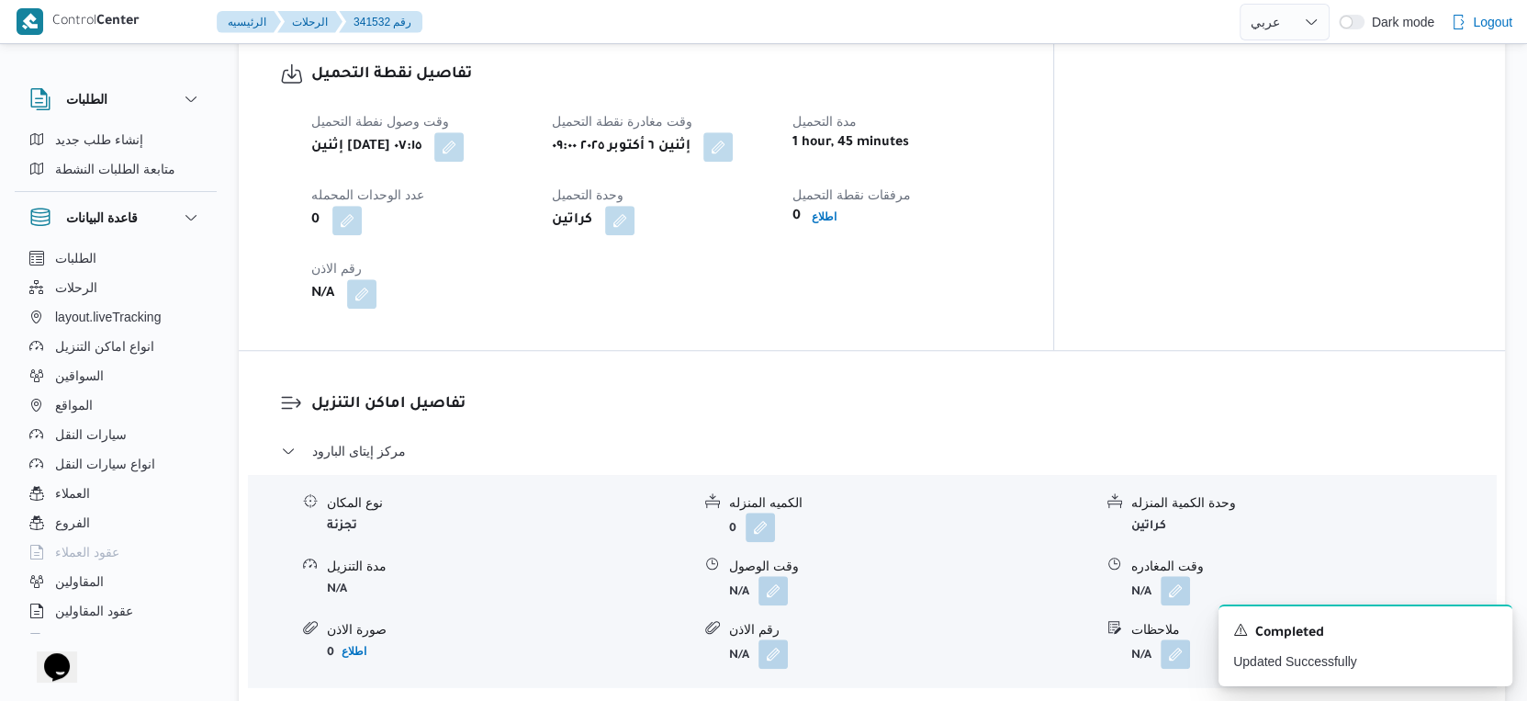
scroll to position [1326, 0]
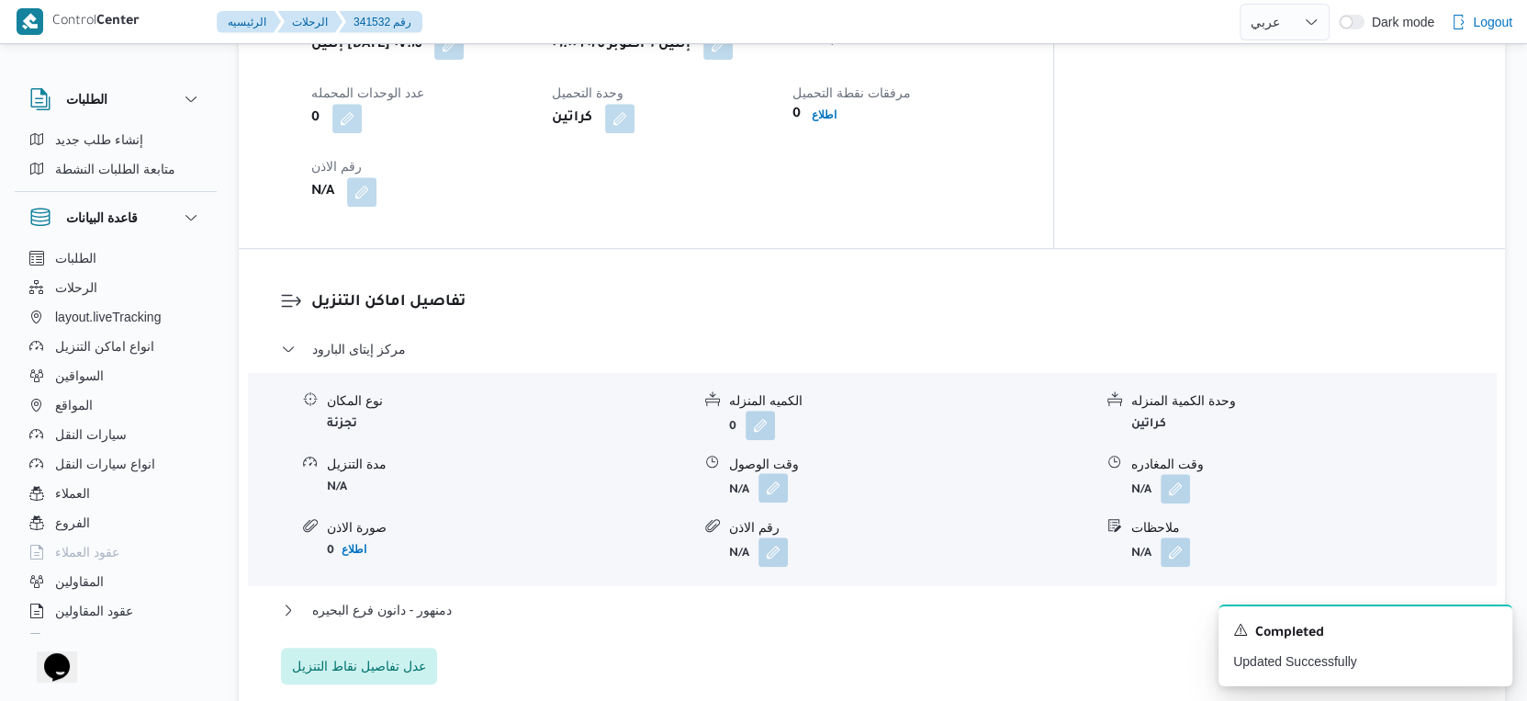
click at [761, 478] on button "button" at bounding box center [773, 487] width 29 height 29
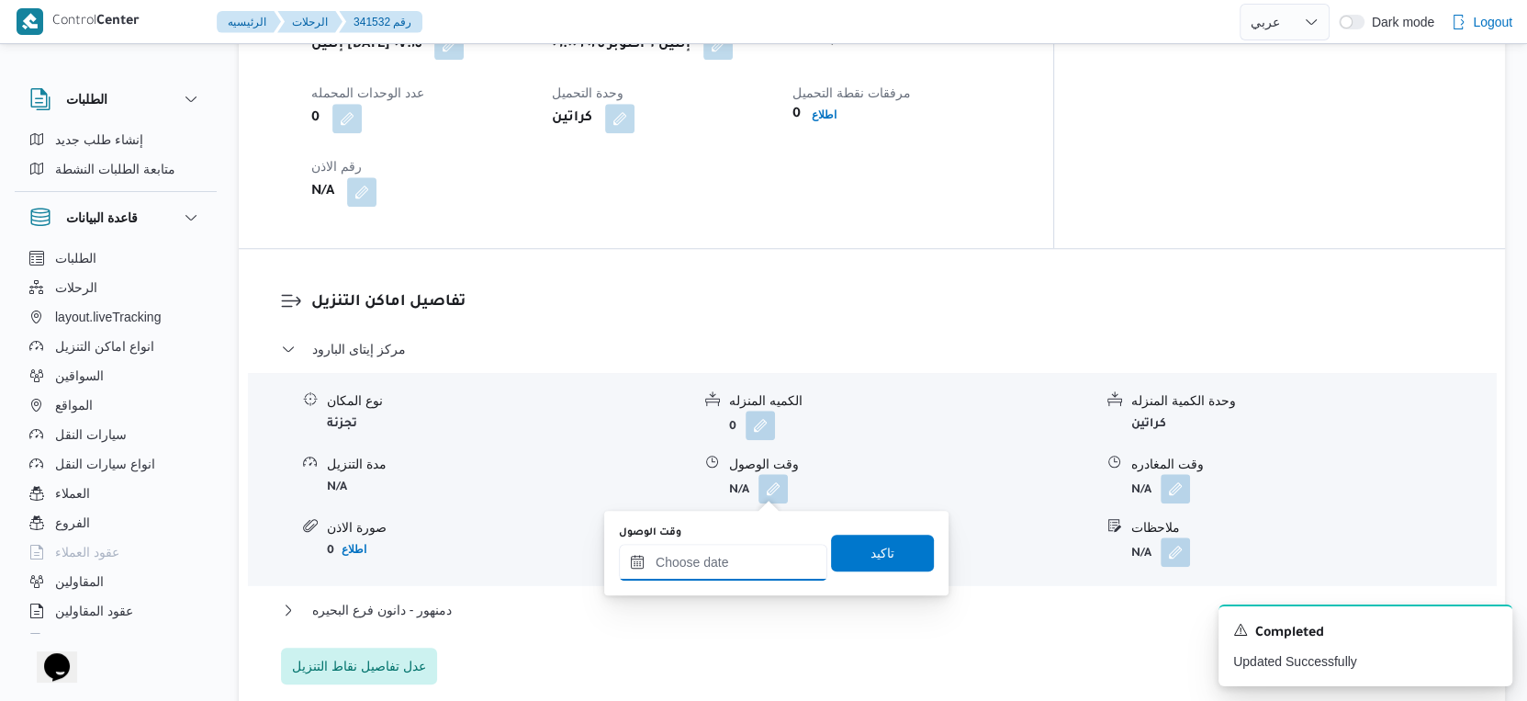
click at [747, 544] on input "وقت الوصول" at bounding box center [723, 562] width 208 height 37
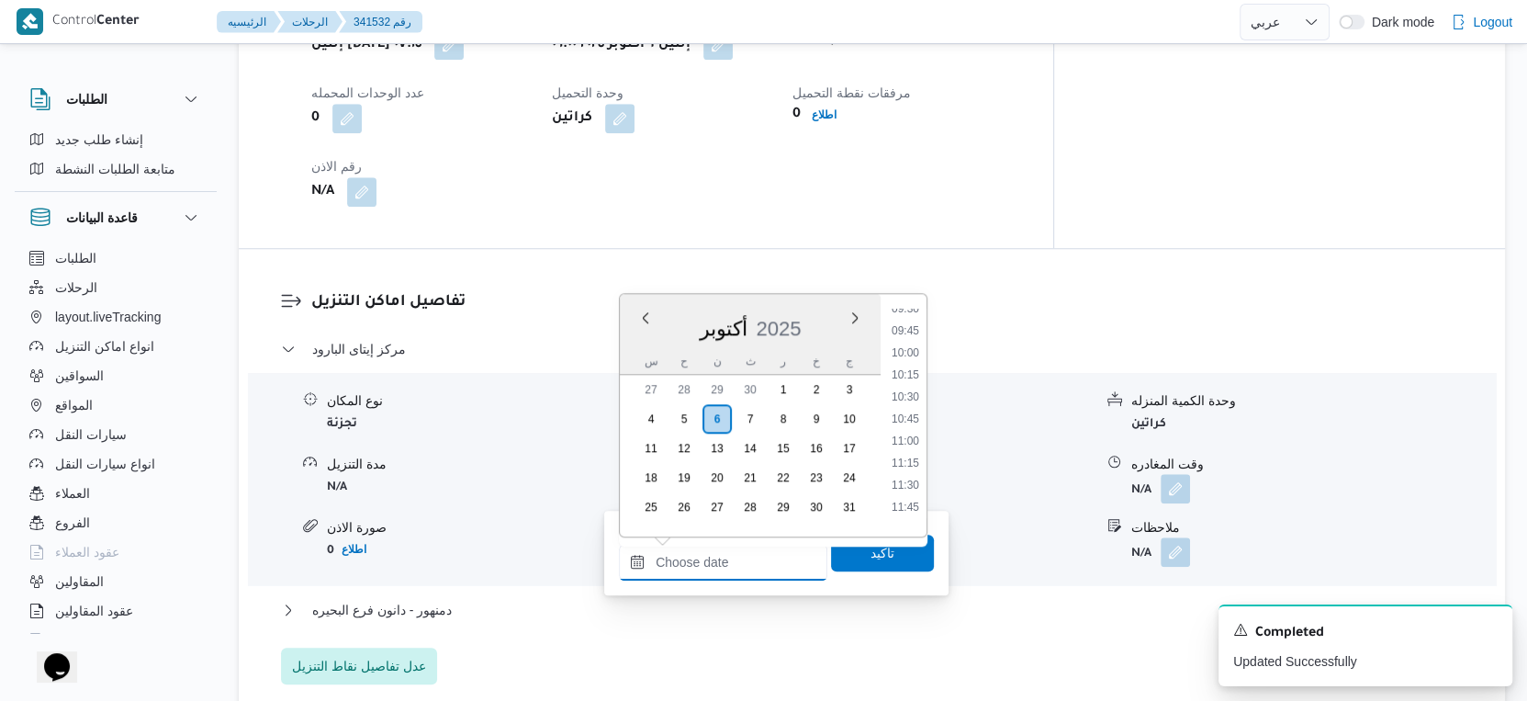
scroll to position [745, 0]
drag, startPoint x: 908, startPoint y: 404, endPoint x: 897, endPoint y: 447, distance: 44.5
click at [908, 404] on li "09:30" at bounding box center [905, 410] width 42 height 18
type input "٠٦/١٠/٢٠٢٥ ٠٩:٣٠"
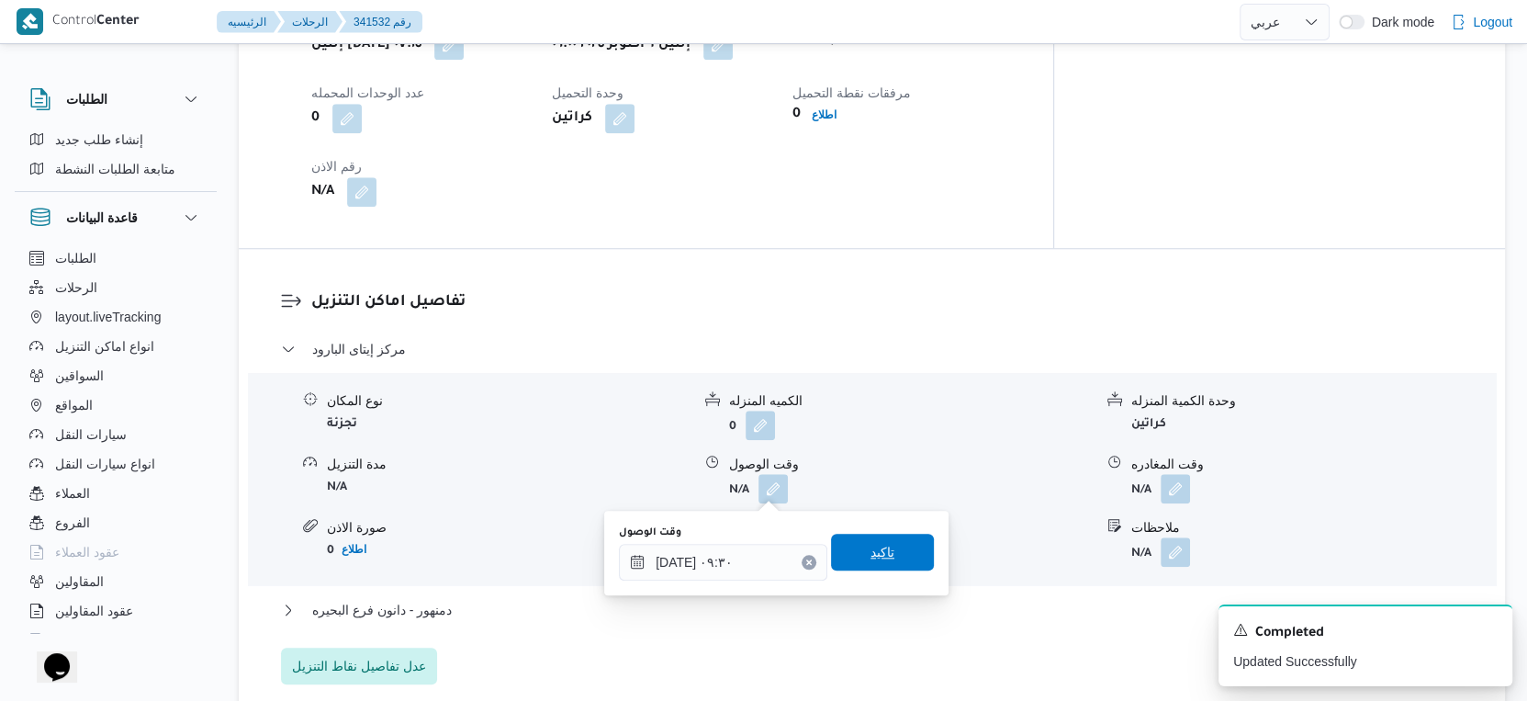
click at [883, 535] on div "تاكيد" at bounding box center [882, 553] width 103 height 37
click at [883, 537] on span "تاكيد" at bounding box center [882, 552] width 103 height 37
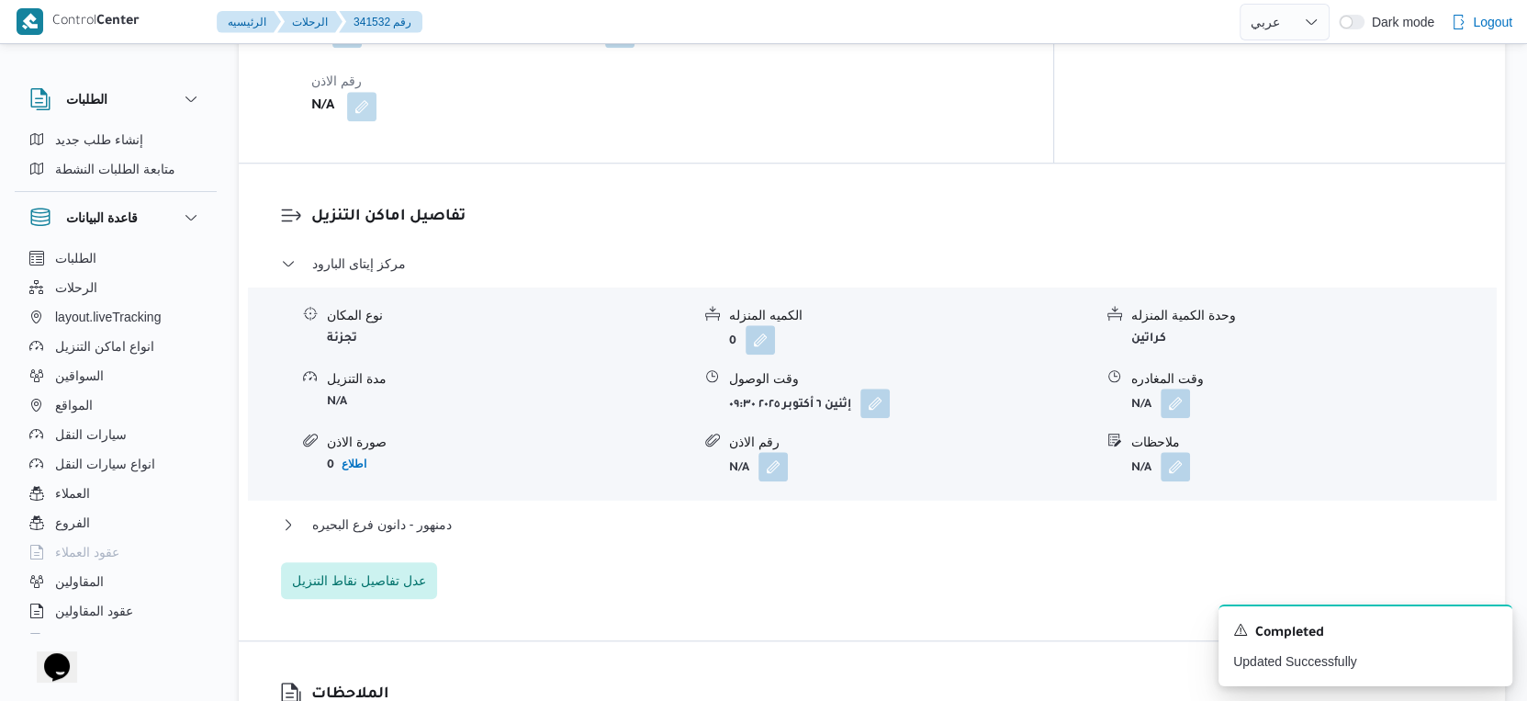
scroll to position [1428, 0]
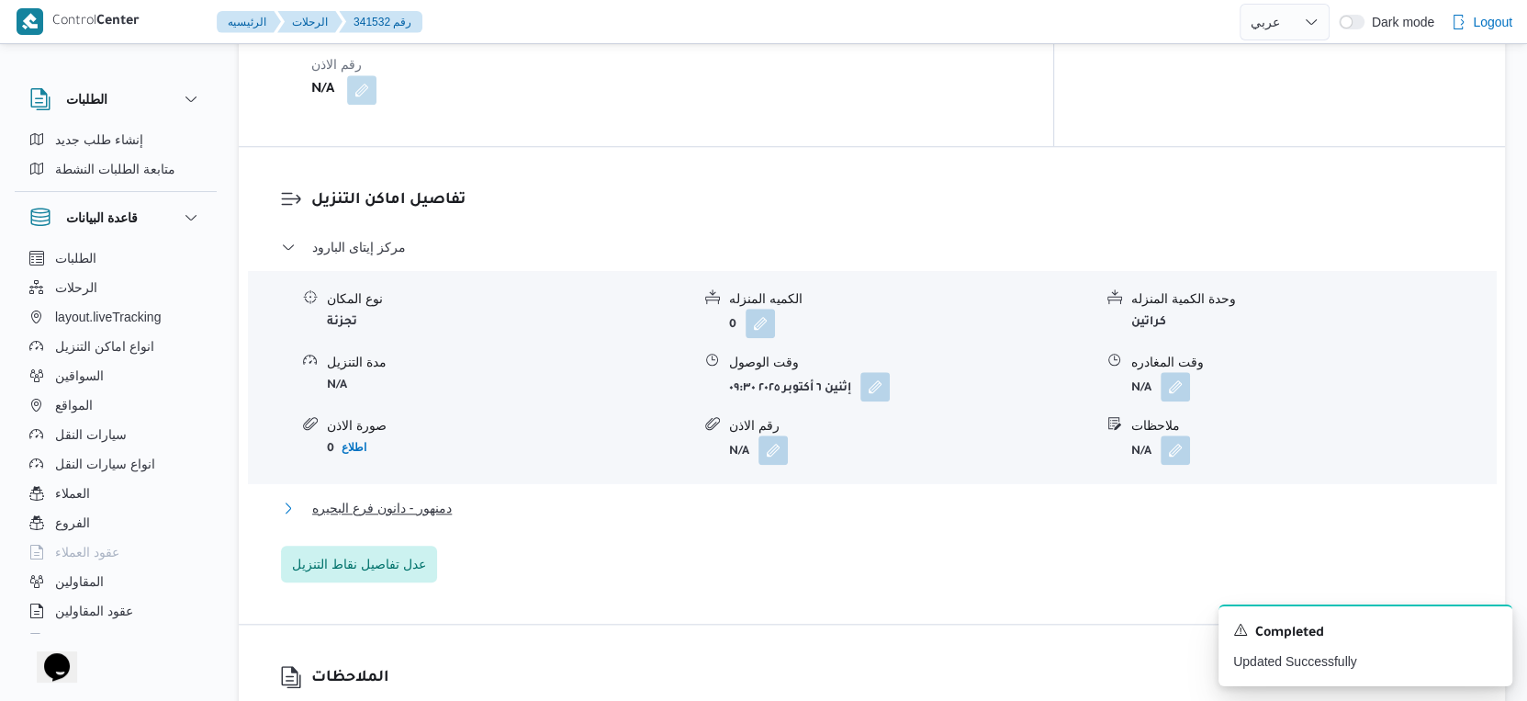
click at [471, 513] on button "دمنهور - دانون فرع البحيره" at bounding box center [872, 508] width 1183 height 22
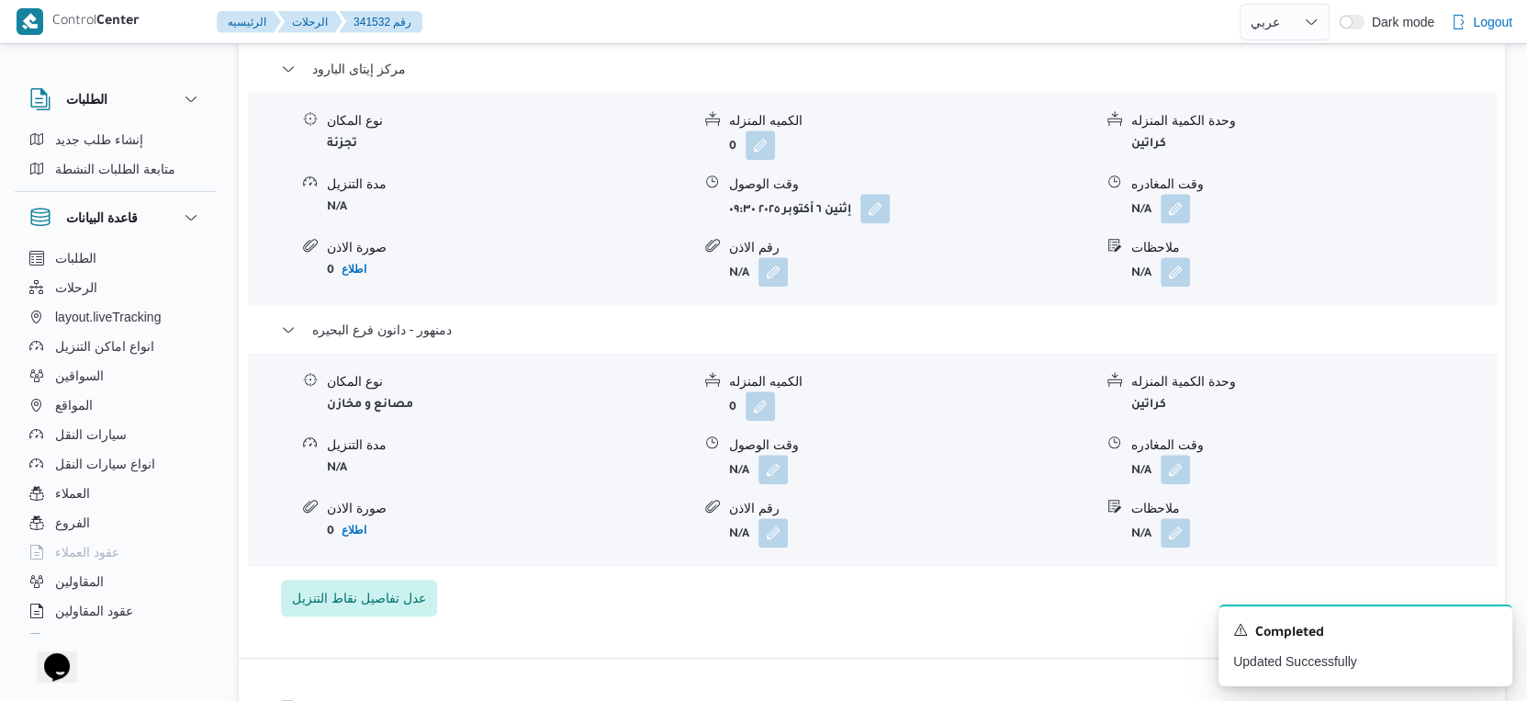
scroll to position [1632, 0]
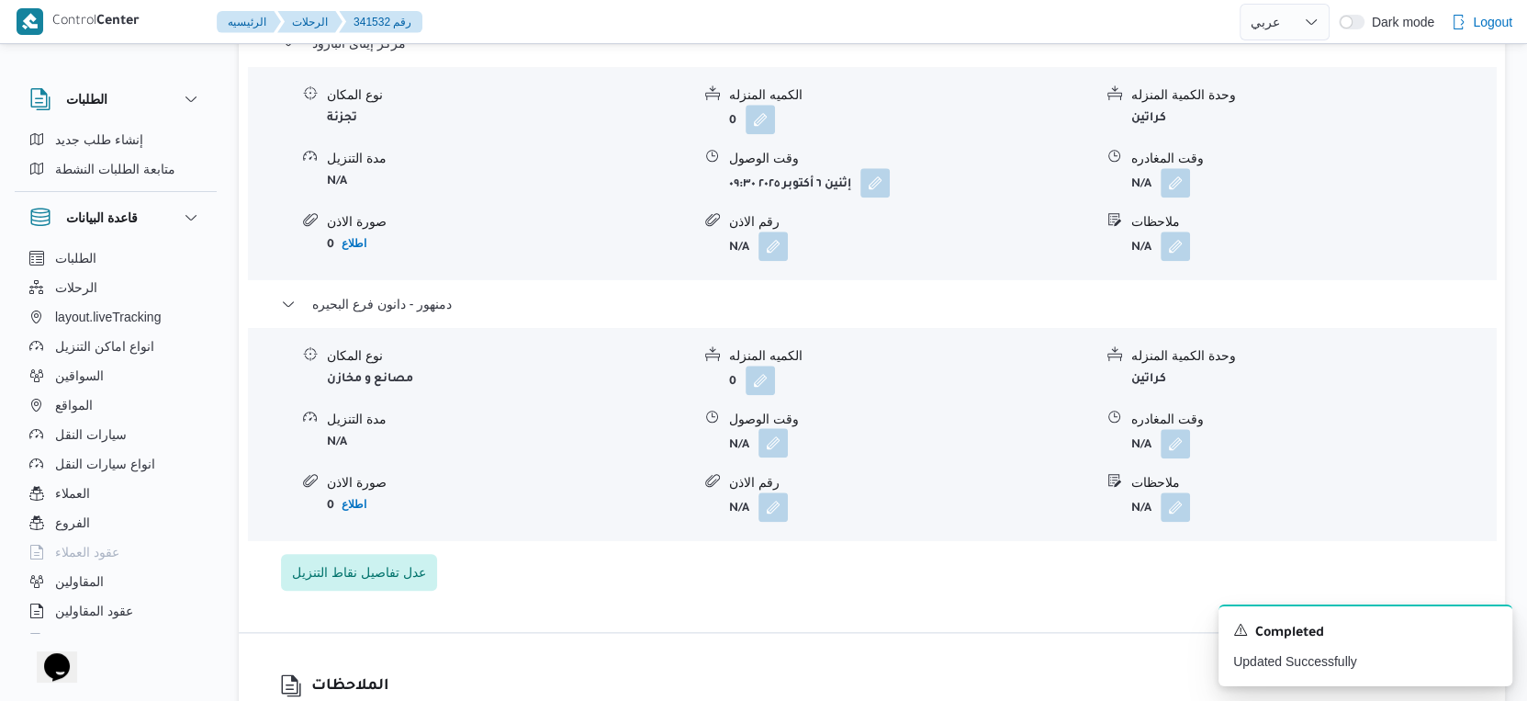
click at [770, 445] on button "button" at bounding box center [773, 442] width 29 height 29
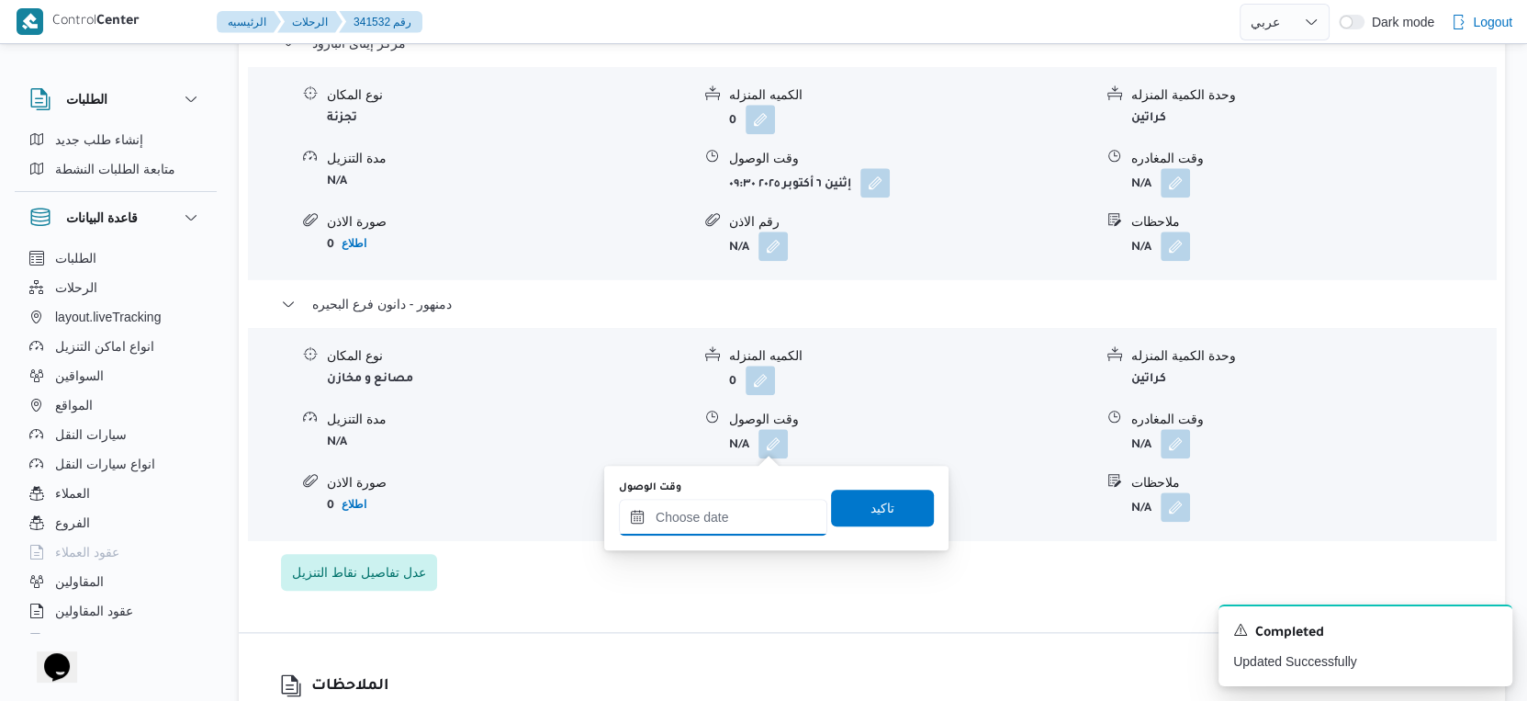
click at [739, 511] on input "وقت الوصول" at bounding box center [723, 517] width 208 height 37
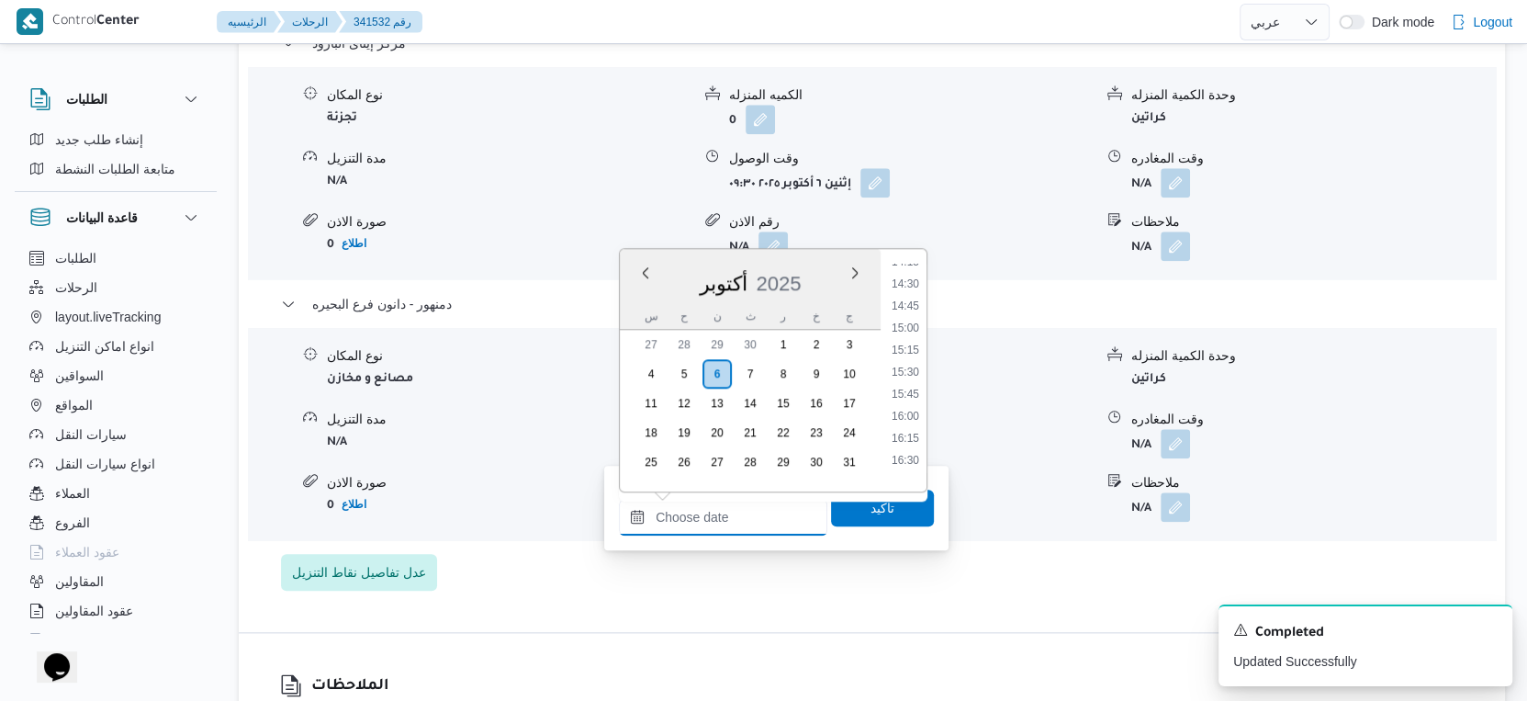
scroll to position [1255, 0]
click at [904, 422] on li "16:00" at bounding box center [905, 428] width 42 height 18
type input "٠٦/١٠/٢٠٢٥ ١٦:٠٠"
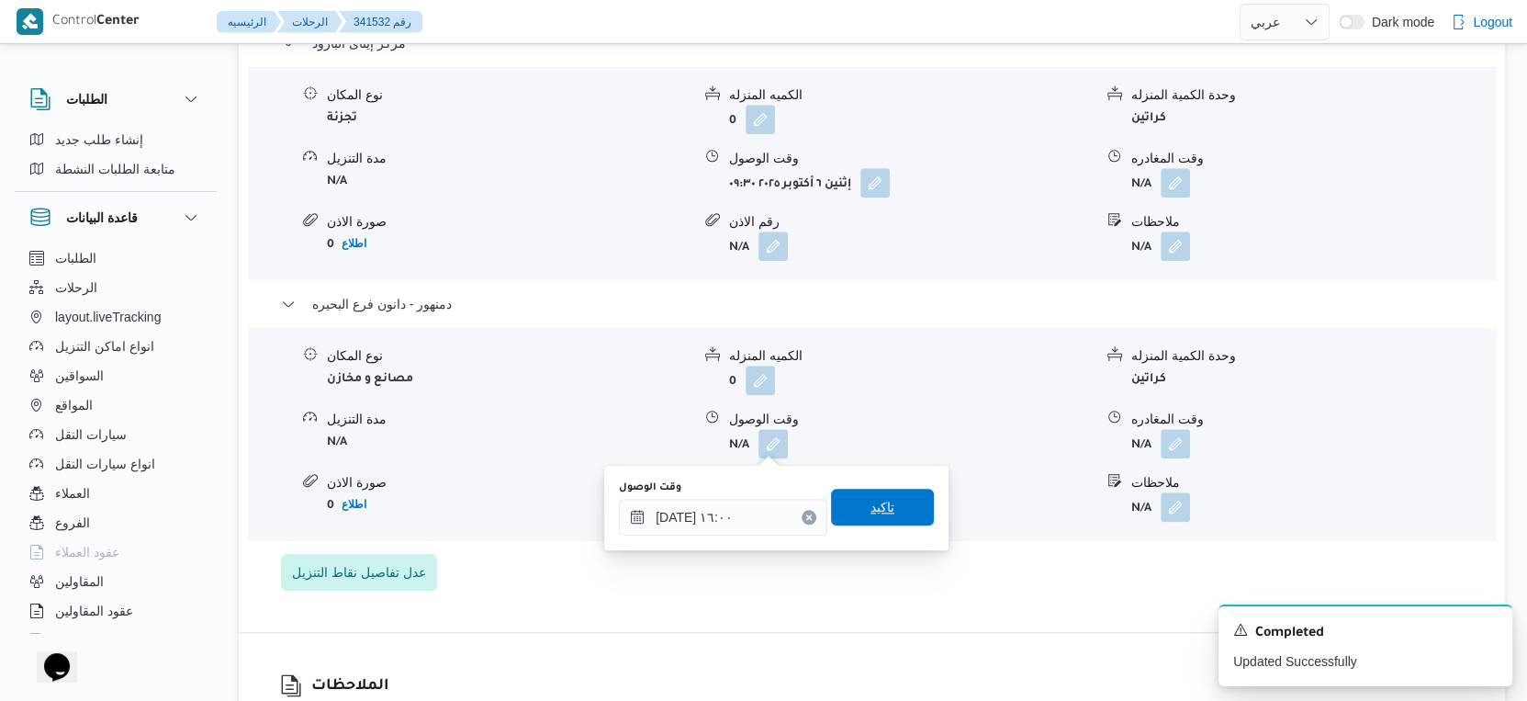
click at [881, 514] on span "تاكيد" at bounding box center [882, 507] width 103 height 37
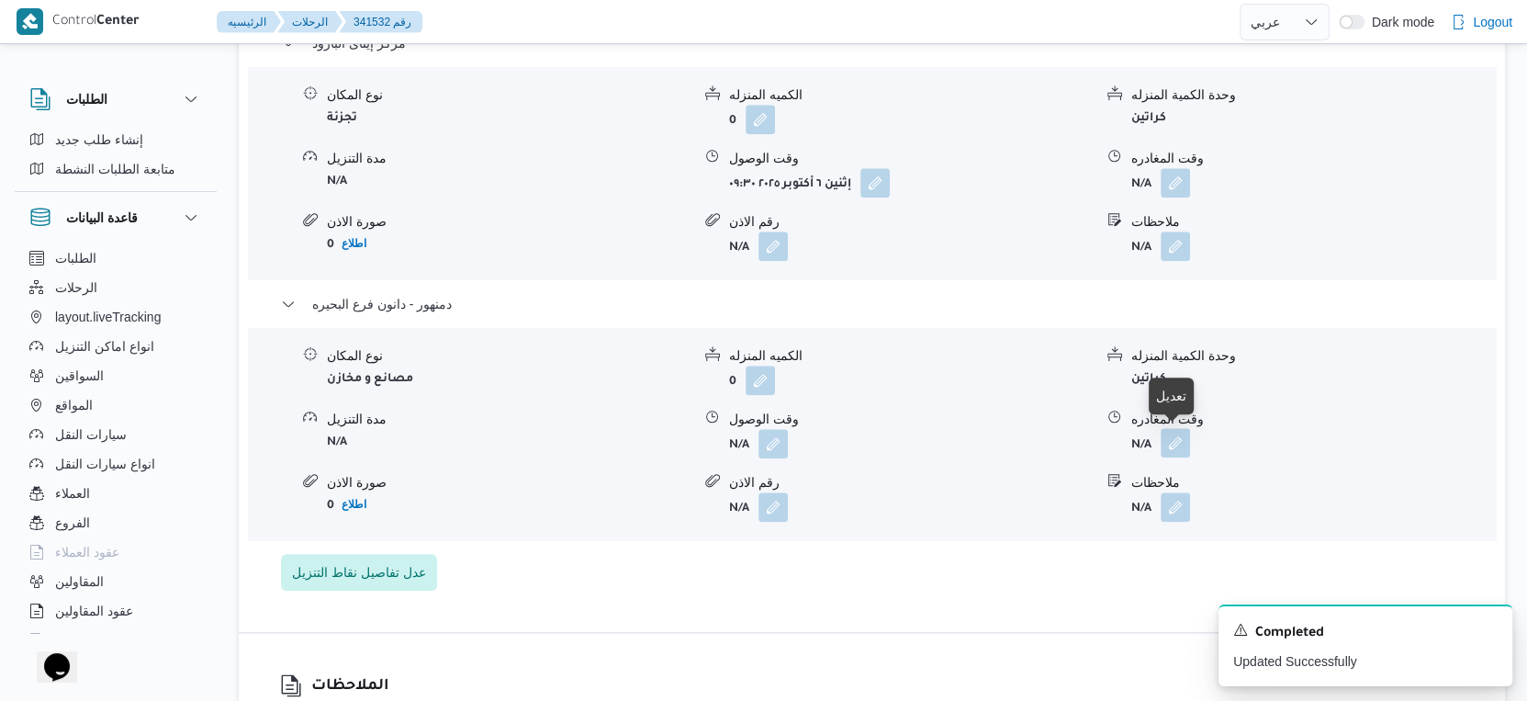
click at [1167, 440] on button "button" at bounding box center [1175, 442] width 29 height 29
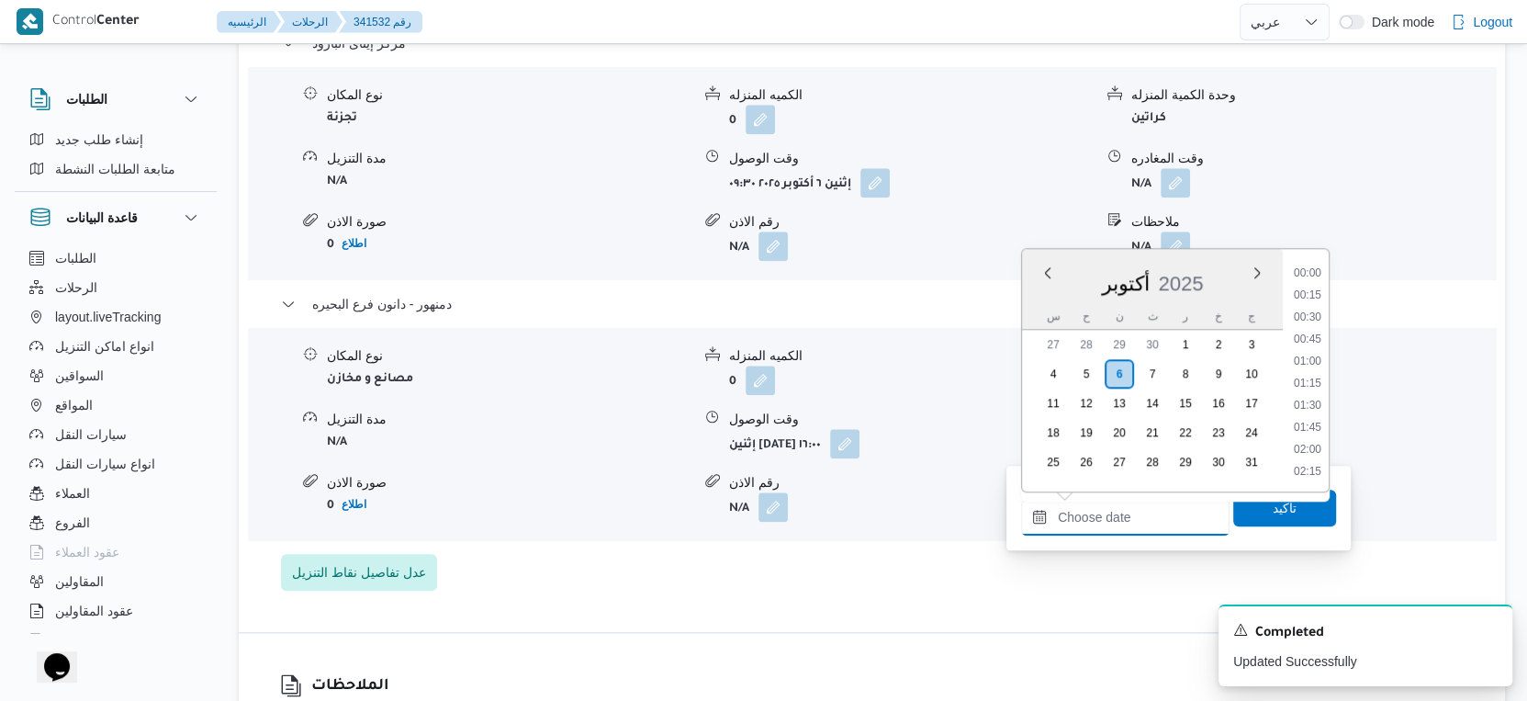
click at [1163, 518] on input "وقت المغادره" at bounding box center [1125, 517] width 208 height 37
drag, startPoint x: 1301, startPoint y: 424, endPoint x: 1266, endPoint y: 453, distance: 45.8
click at [1301, 424] on li "16:00" at bounding box center [1308, 428] width 42 height 18
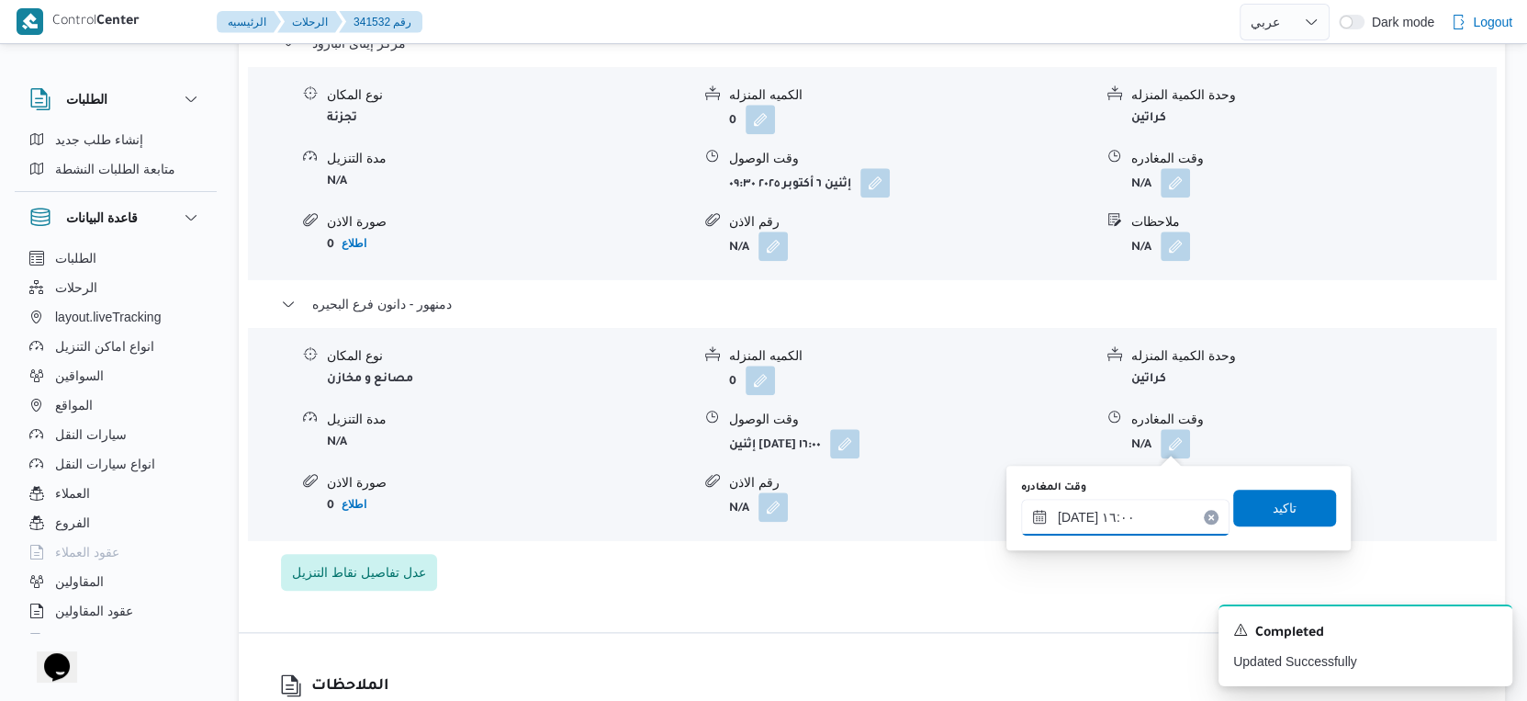
click at [1073, 514] on input "٠٦/١٠/٢٠٢٥ ١٦:٠٠" at bounding box center [1125, 517] width 208 height 37
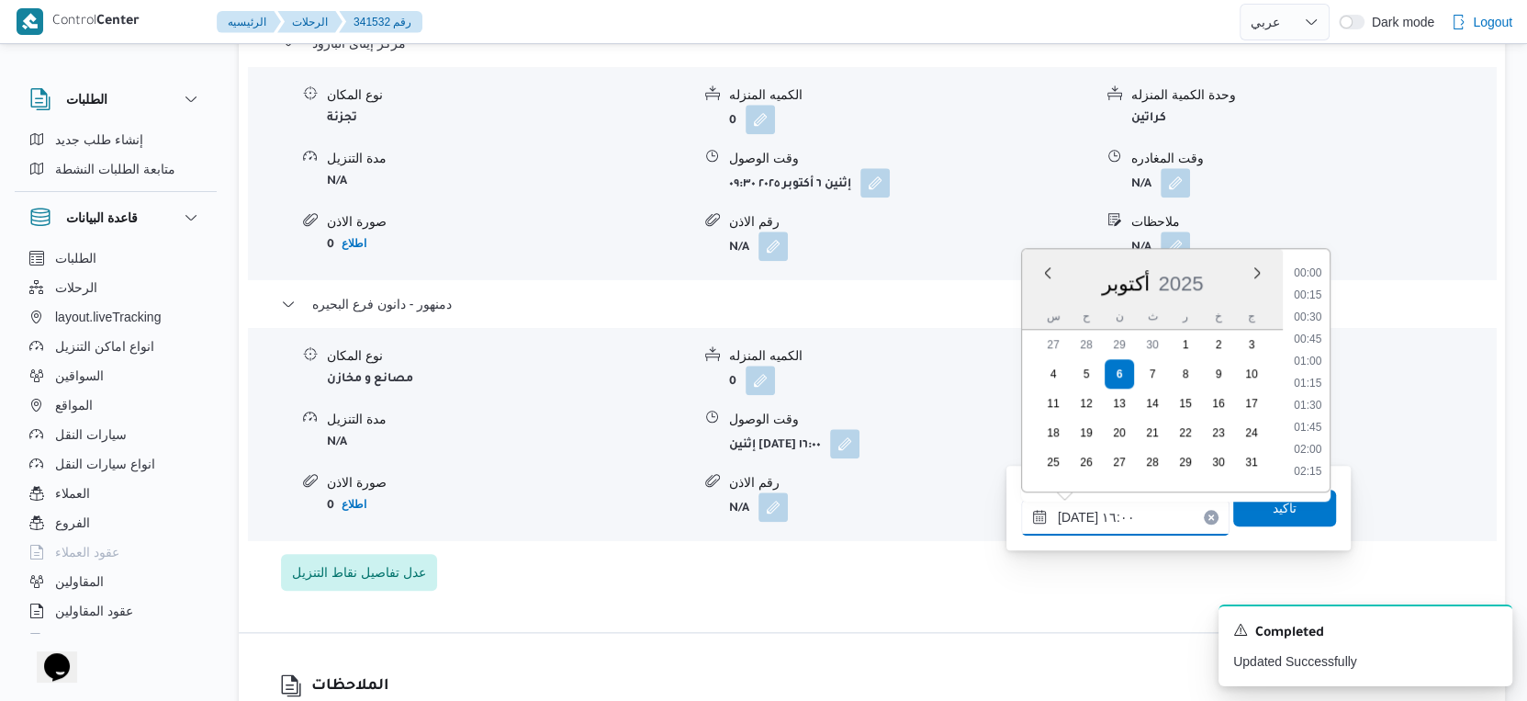
scroll to position [1297, 0]
click at [1073, 514] on input "٠٦/١٠/٢٠٢٥ ١٦:٠٠" at bounding box center [1125, 517] width 208 height 37
type input "٠٦/١٠/٢٠٢٥ ١٦:٠٥"
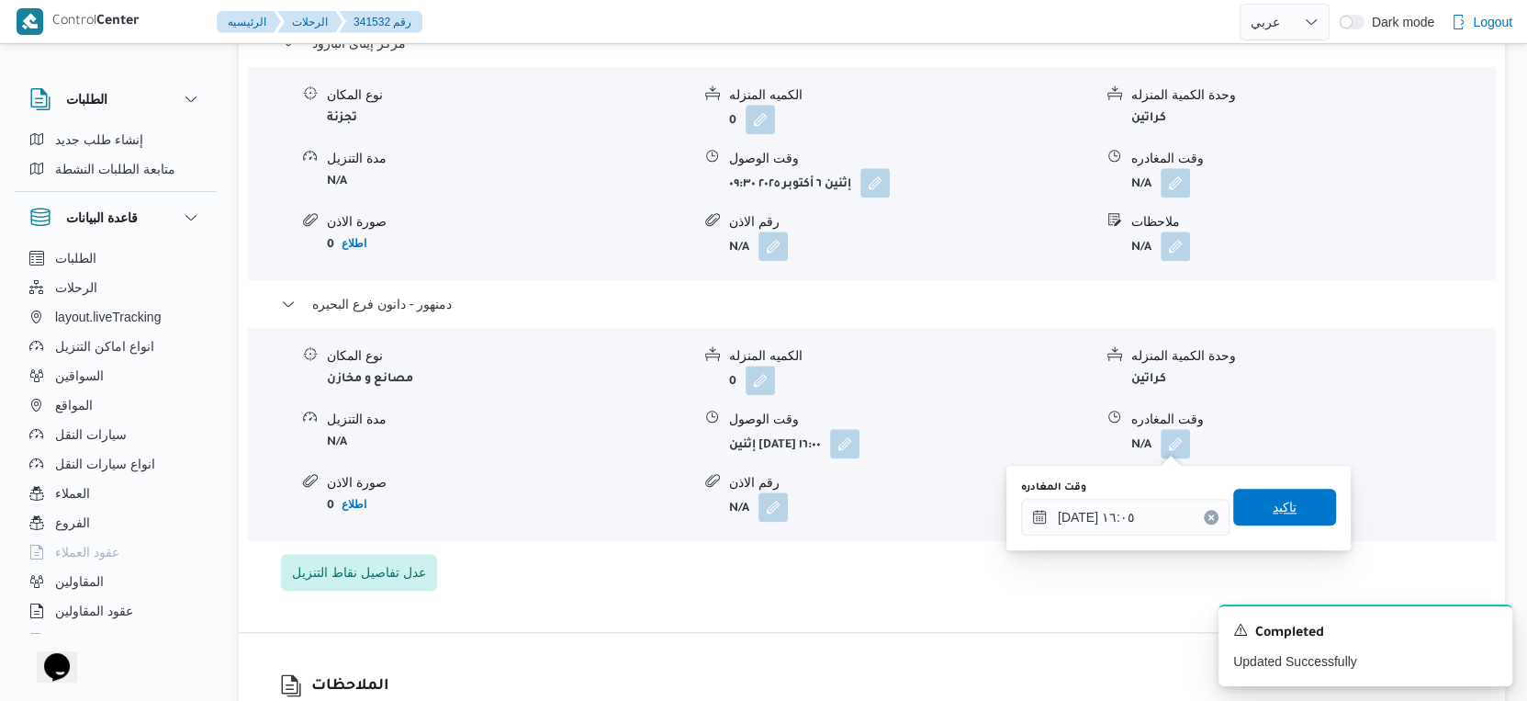
click at [1282, 512] on span "تاكيد" at bounding box center [1284, 507] width 103 height 37
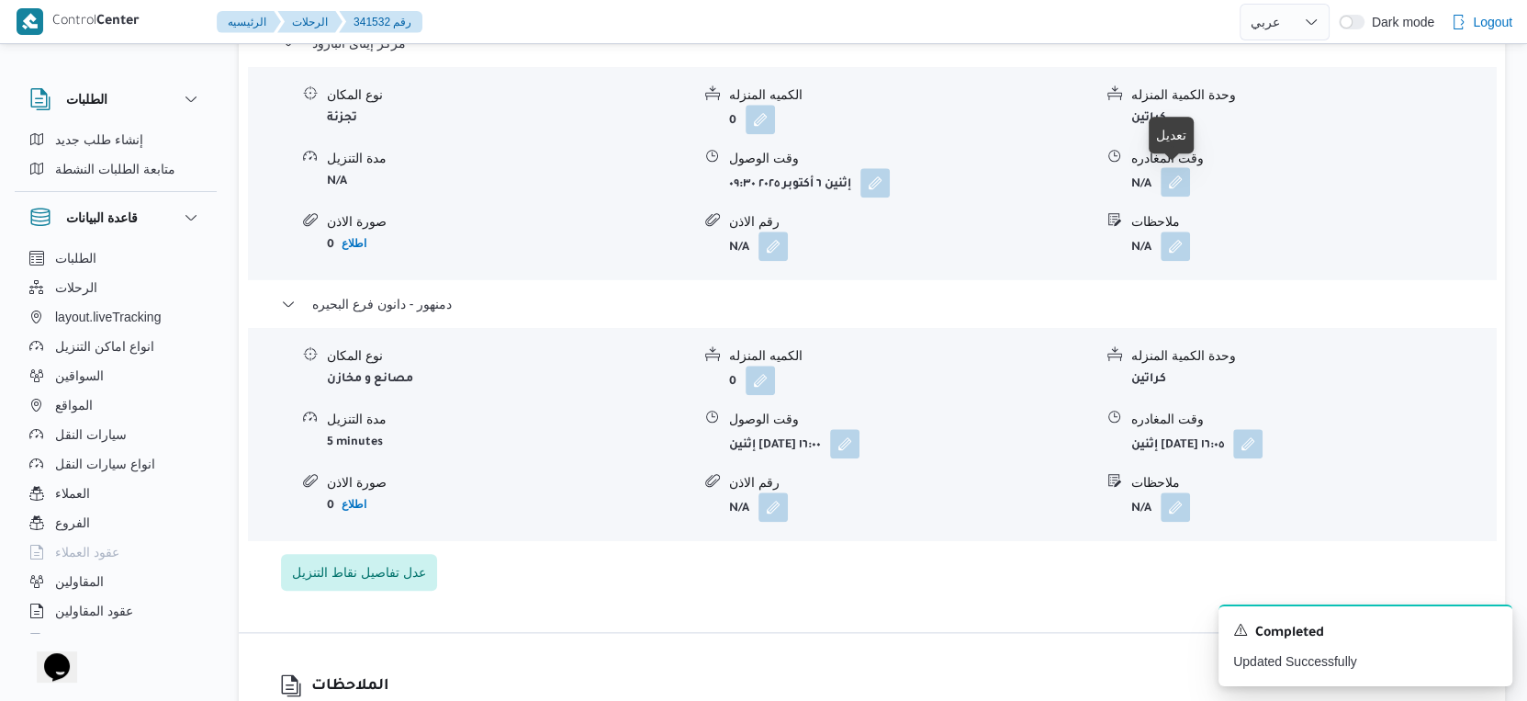
click at [1176, 178] on button "button" at bounding box center [1175, 181] width 29 height 29
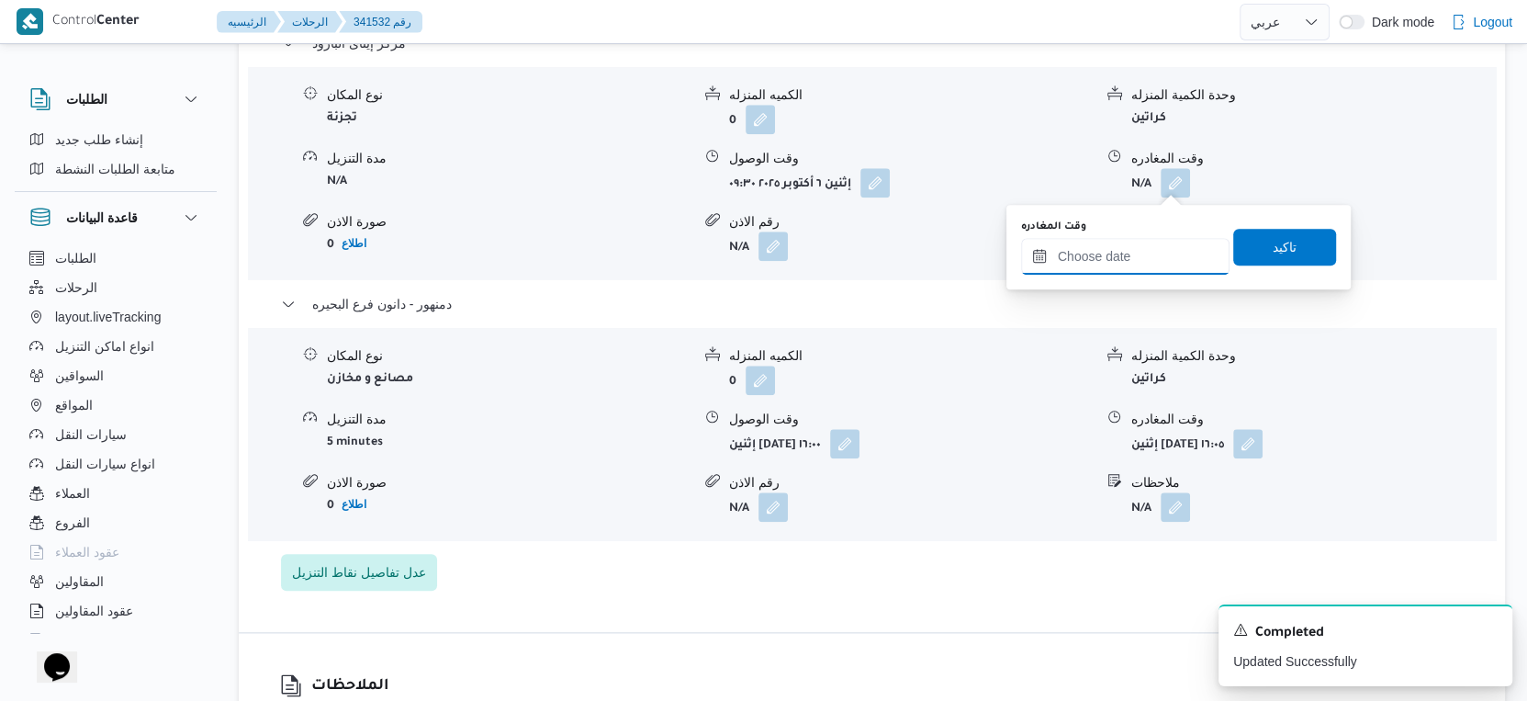
click at [1150, 260] on input "وقت المغادره" at bounding box center [1125, 256] width 208 height 37
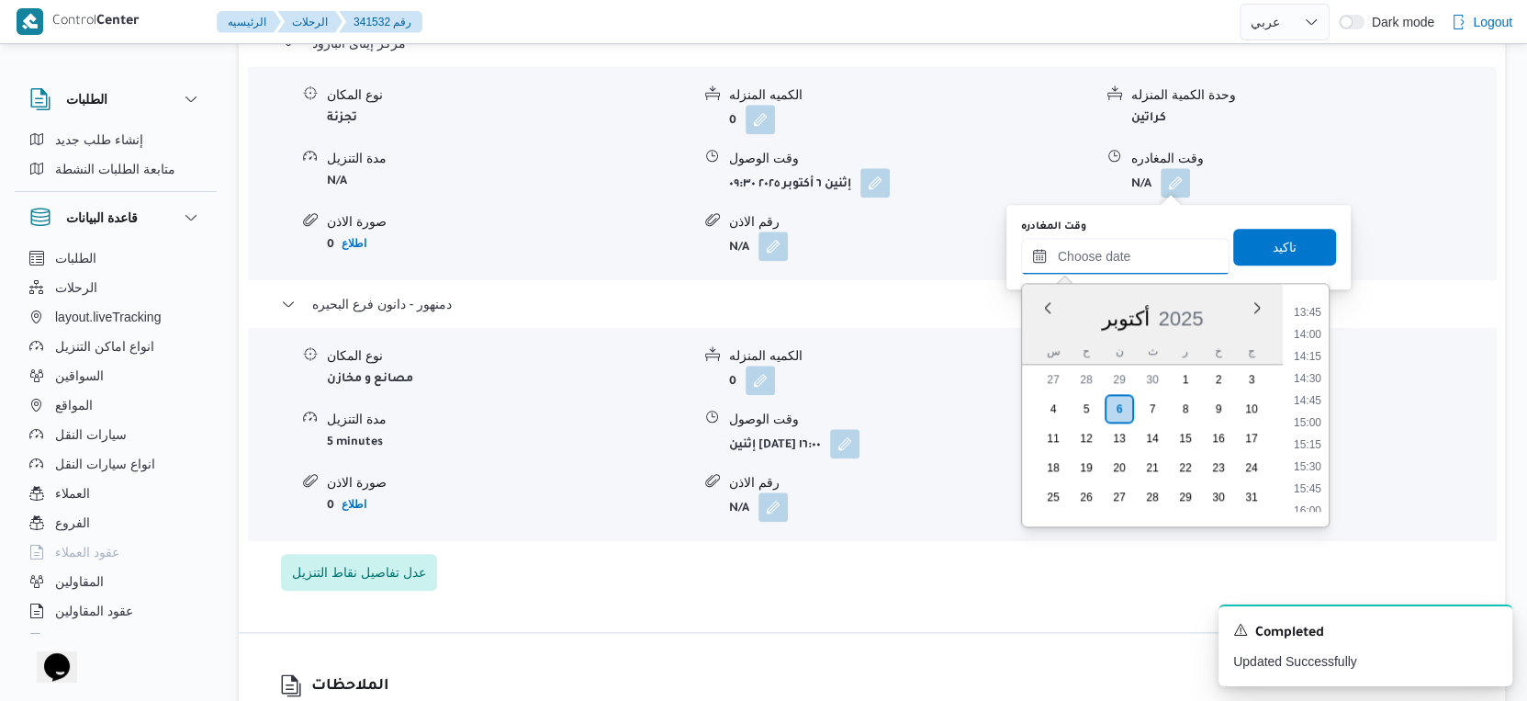
scroll to position [1255, 0]
drag, startPoint x: 1312, startPoint y: 411, endPoint x: 1303, endPoint y: 367, distance: 44.1
click at [1312, 411] on li "15:30" at bounding box center [1308, 419] width 42 height 18
type input "٠٦/١٠/٢٠٢٥ ١٥:٣٠"
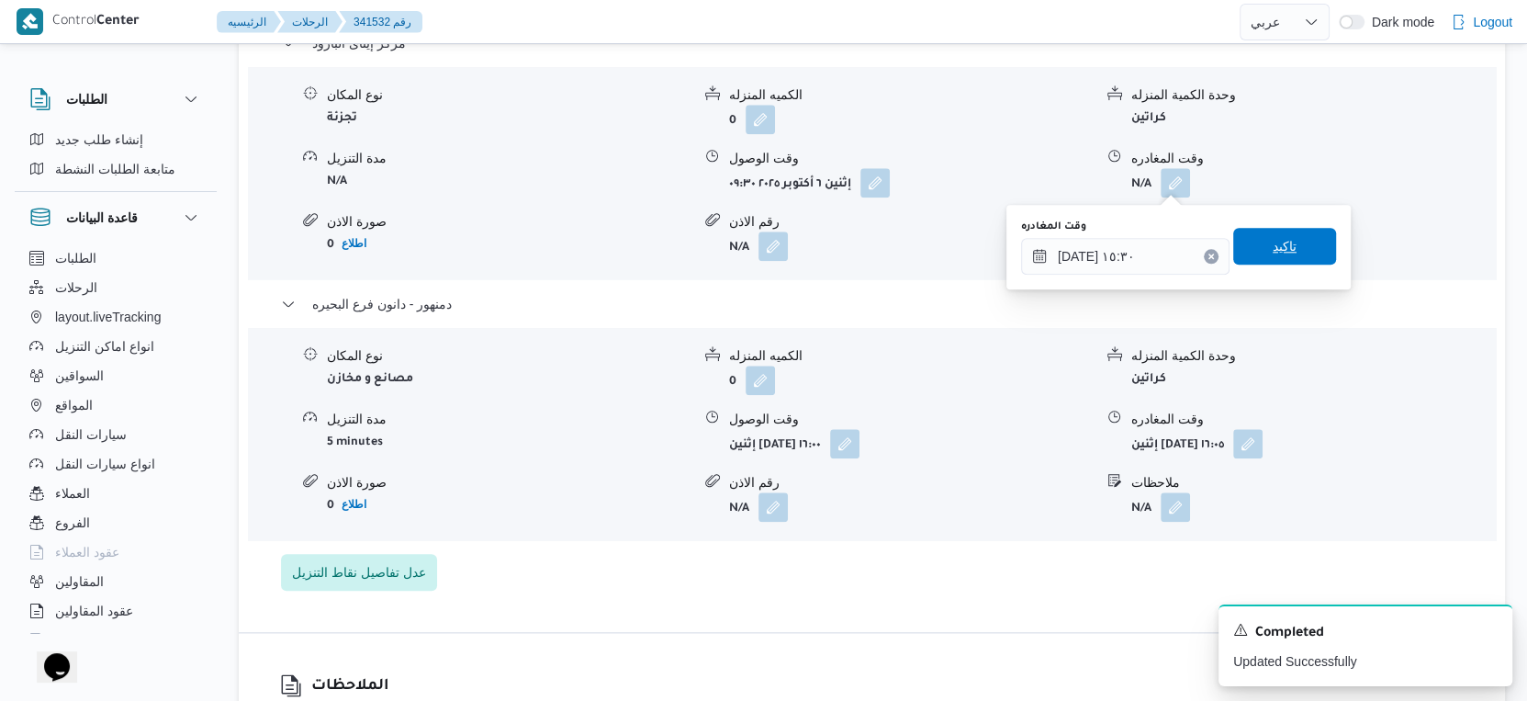
click at [1281, 241] on span "تاكيد" at bounding box center [1285, 246] width 24 height 22
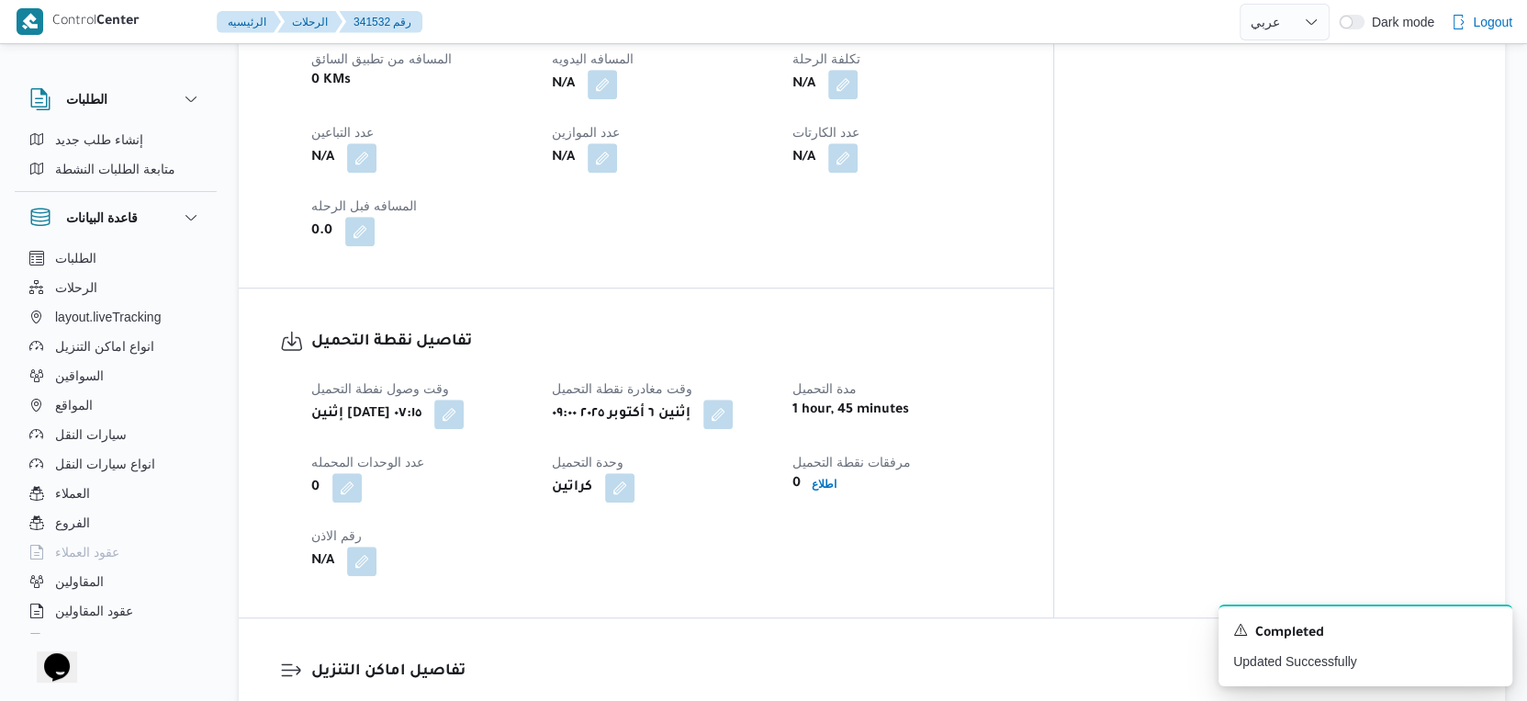
scroll to position [715, 0]
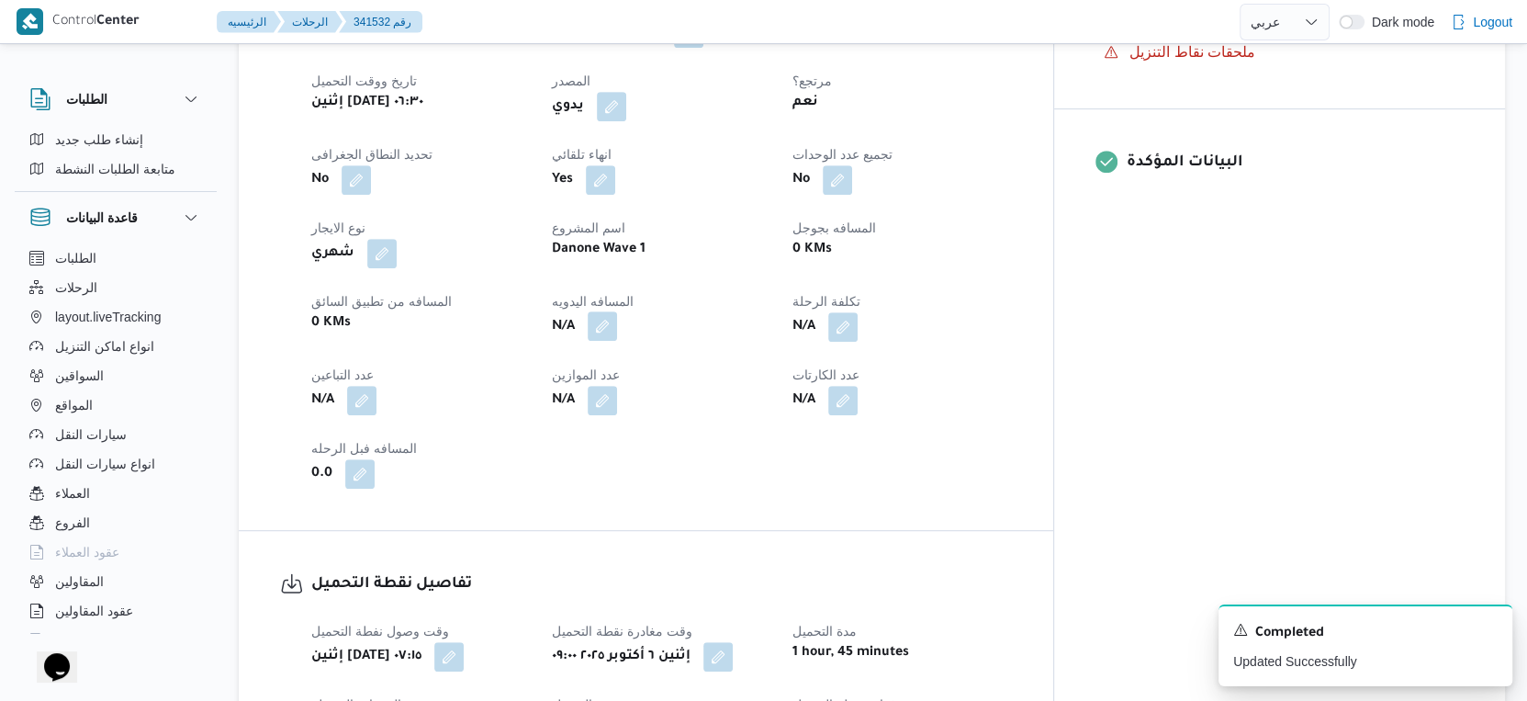
drag, startPoint x: 647, startPoint y: 325, endPoint x: 645, endPoint y: 335, distance: 10.3
click at [617, 324] on button "button" at bounding box center [602, 325] width 29 height 29
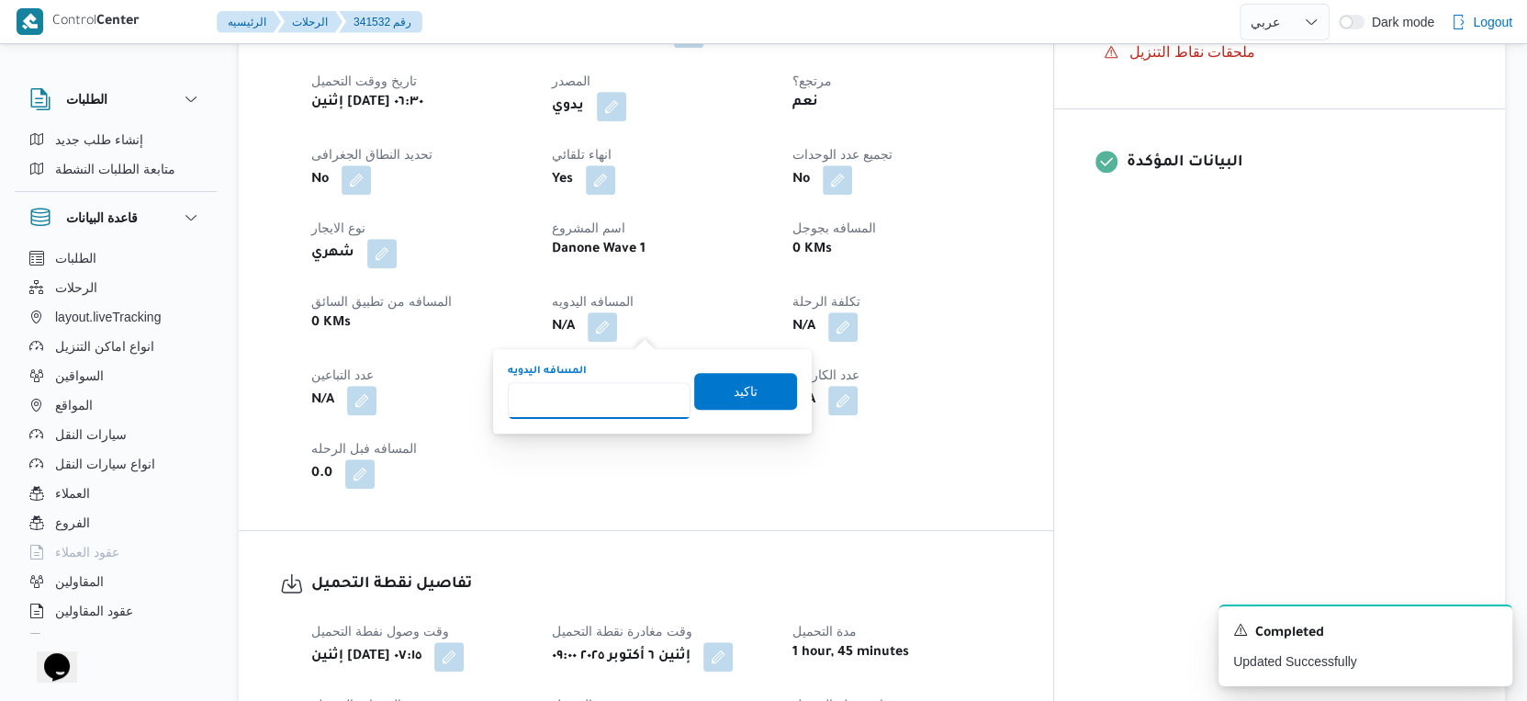
click at [608, 397] on input "المسافه اليدويه" at bounding box center [599, 400] width 183 height 37
type input "73"
click at [748, 387] on span "تاكيد" at bounding box center [745, 390] width 103 height 37
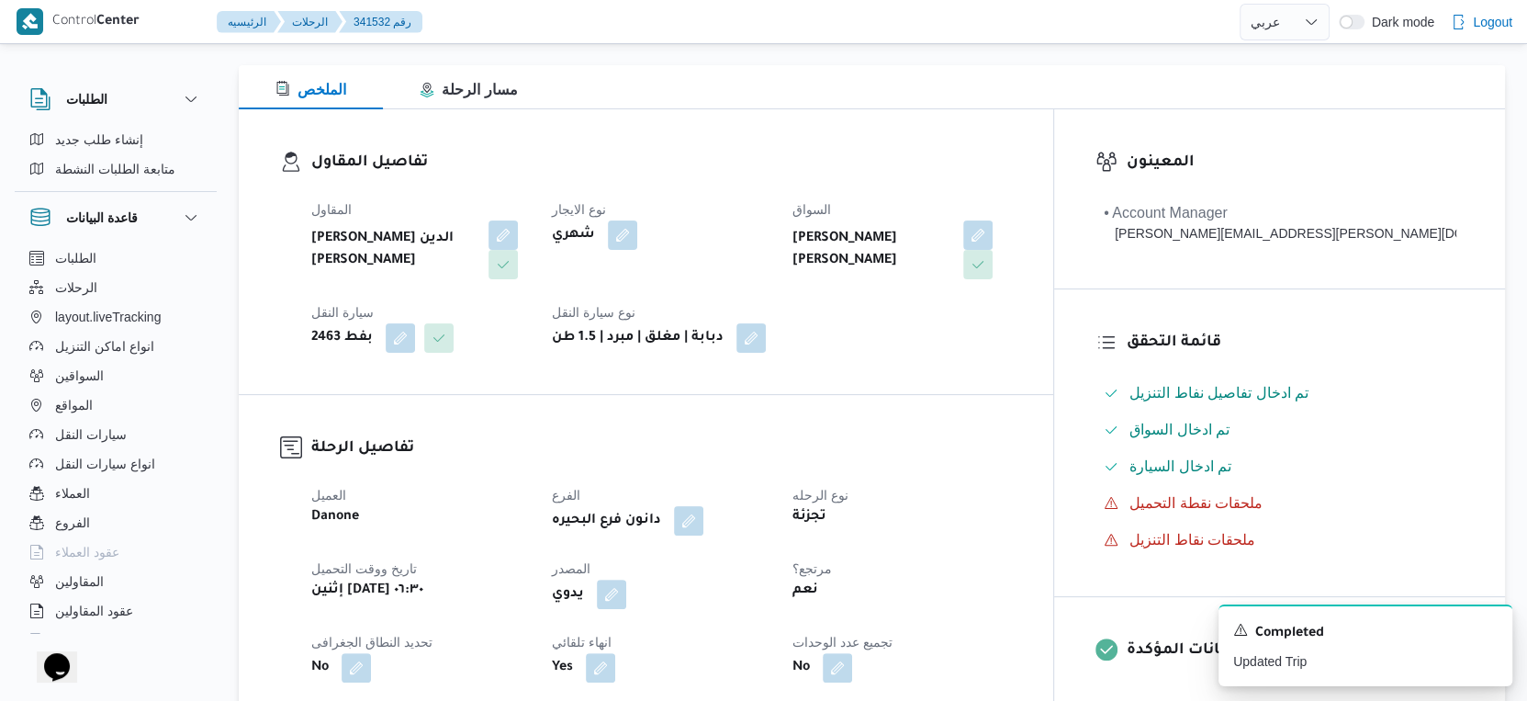
scroll to position [0, 0]
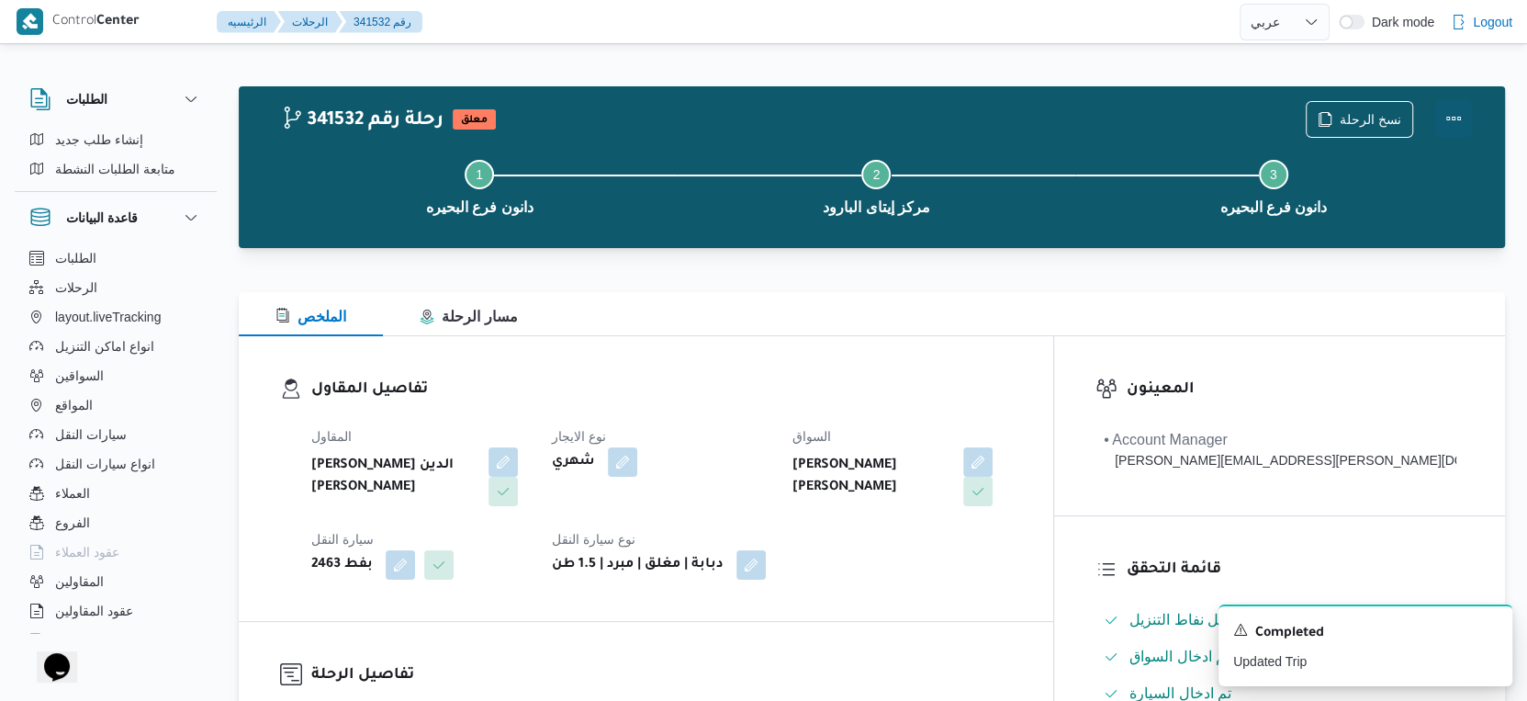
click at [1458, 117] on button "Actions" at bounding box center [1453, 118] width 37 height 37
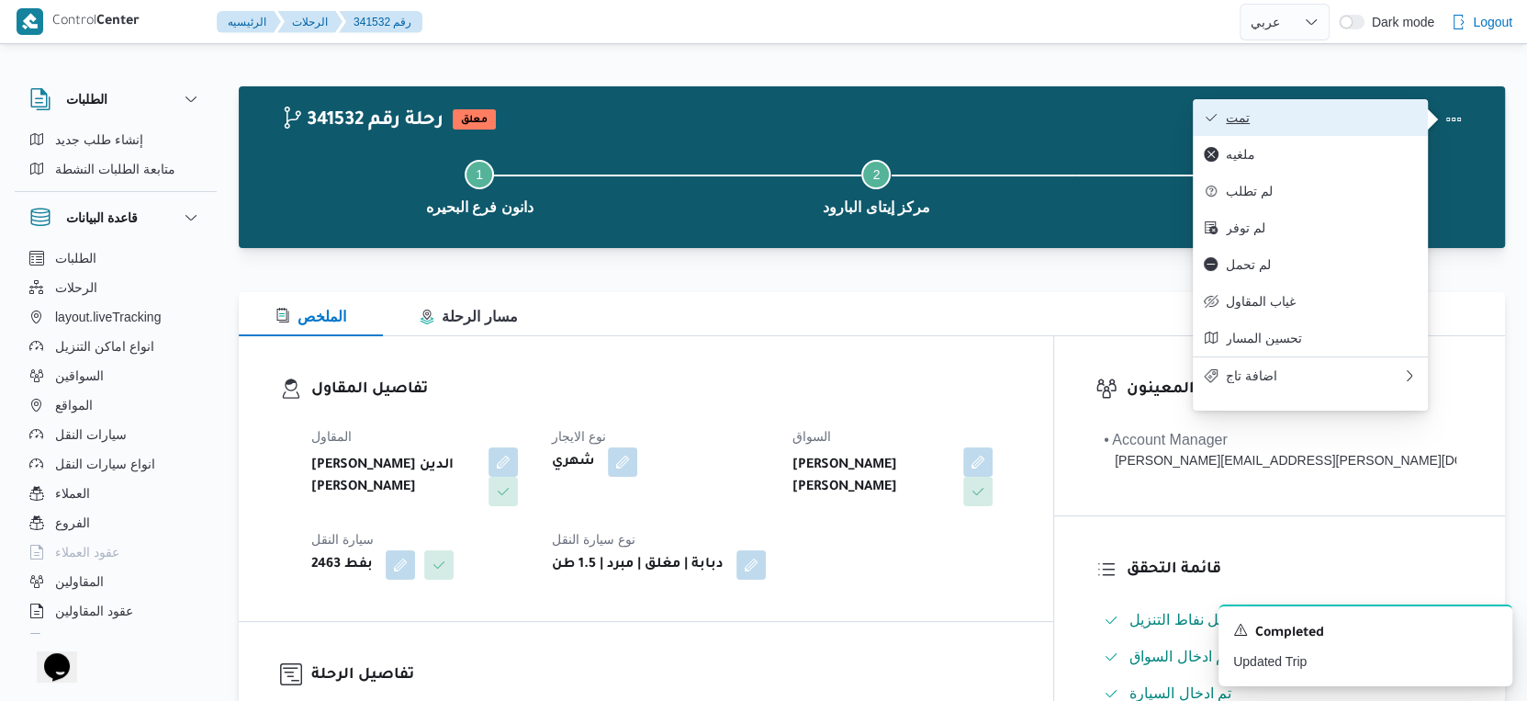
click at [1311, 121] on span "تمت" at bounding box center [1321, 117] width 191 height 15
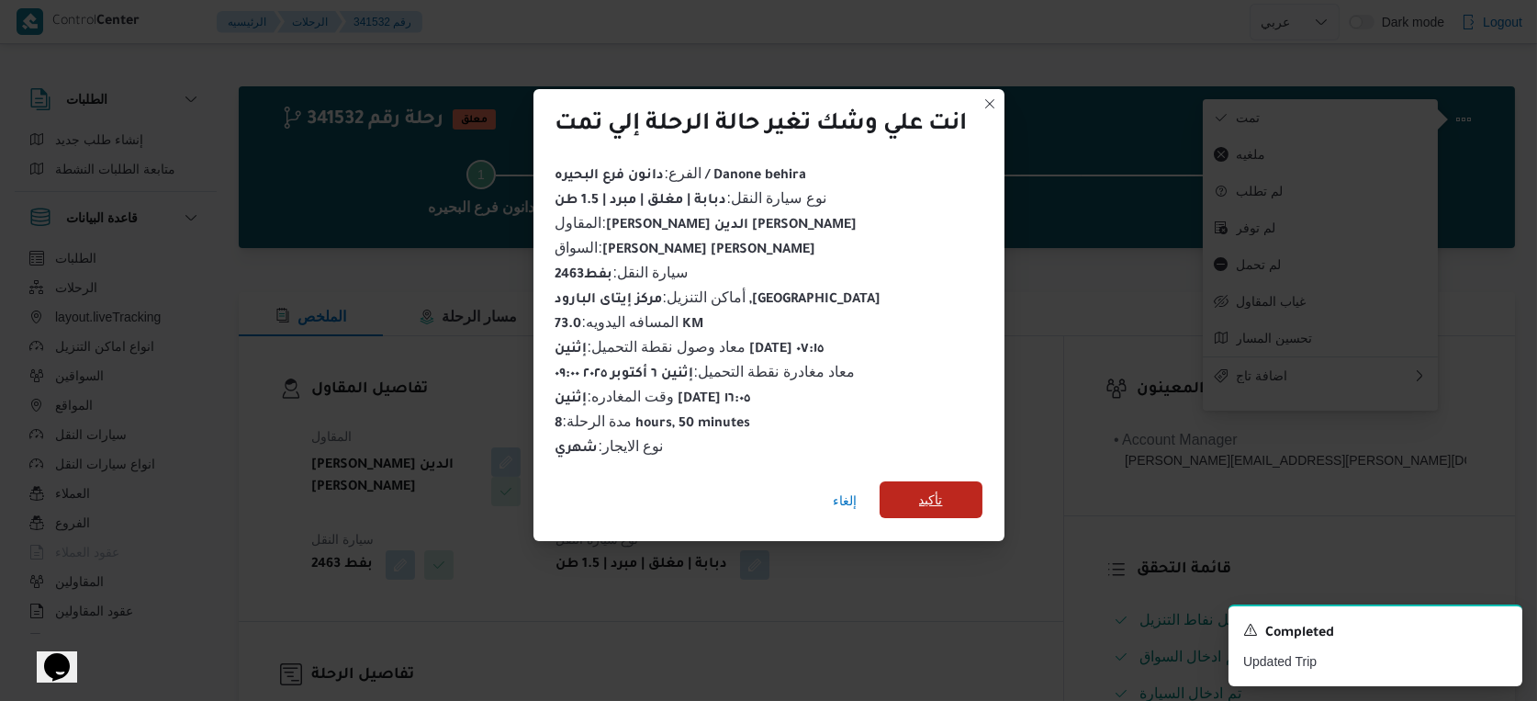
click at [964, 488] on span "تأكيد" at bounding box center [931, 499] width 103 height 37
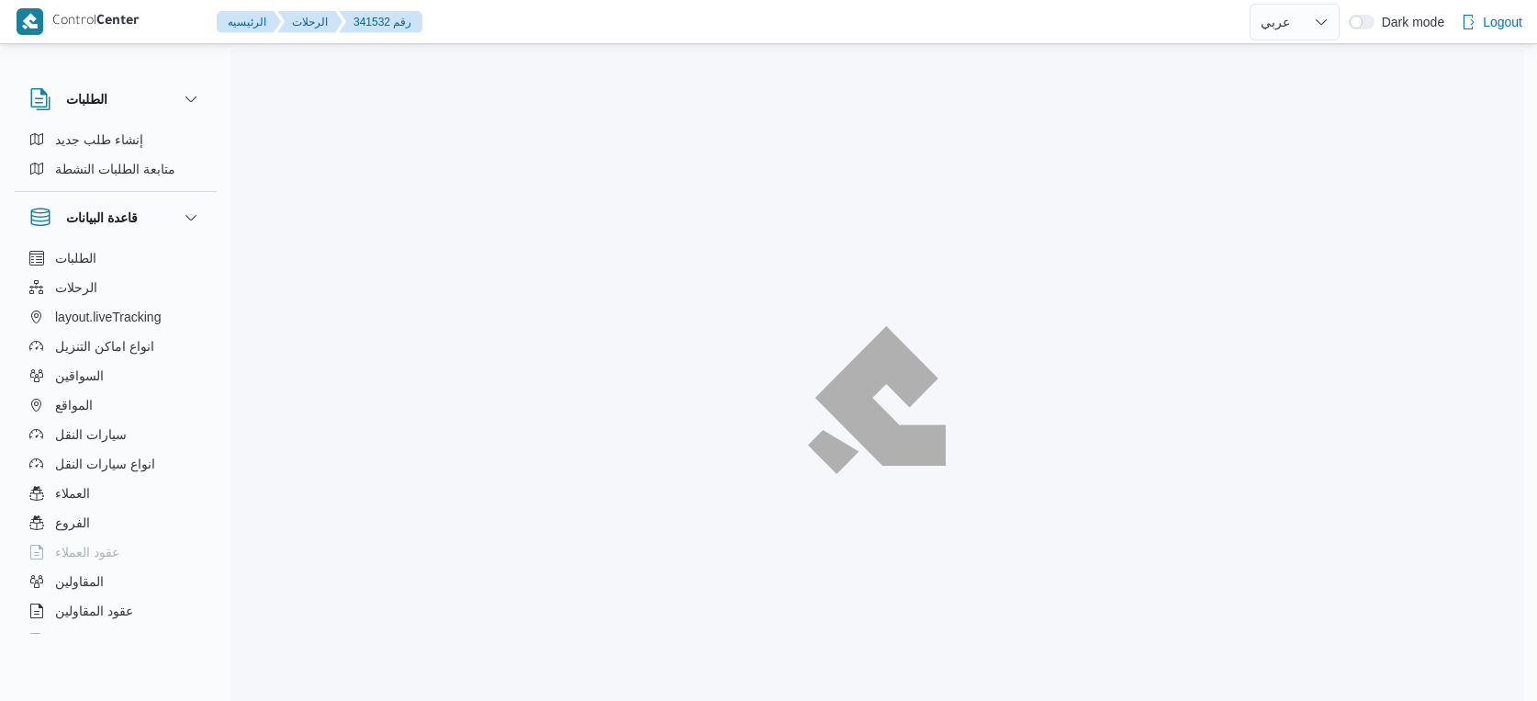
select select "ar"
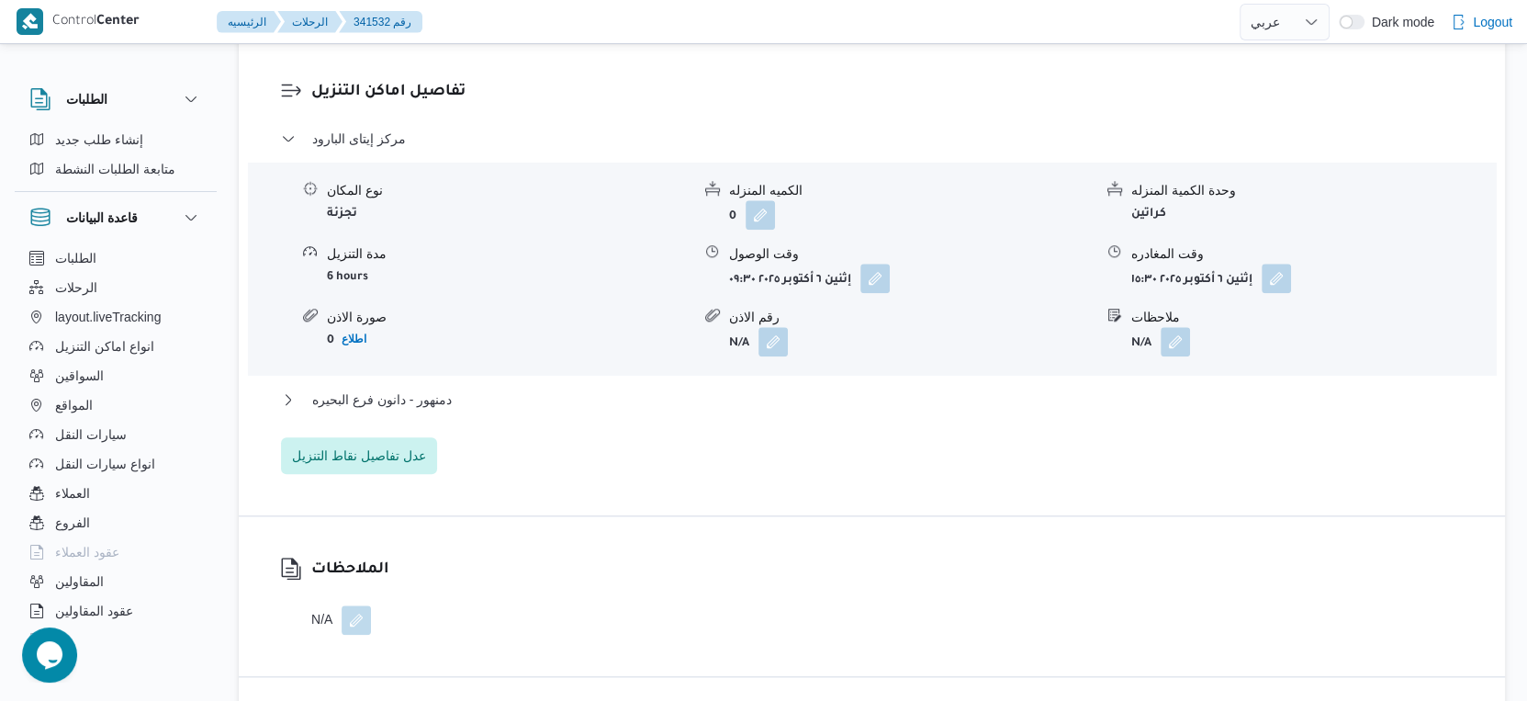
scroll to position [1531, 0]
click at [496, 397] on button "دمنهور - دانون فرع البحيره" at bounding box center [872, 398] width 1183 height 22
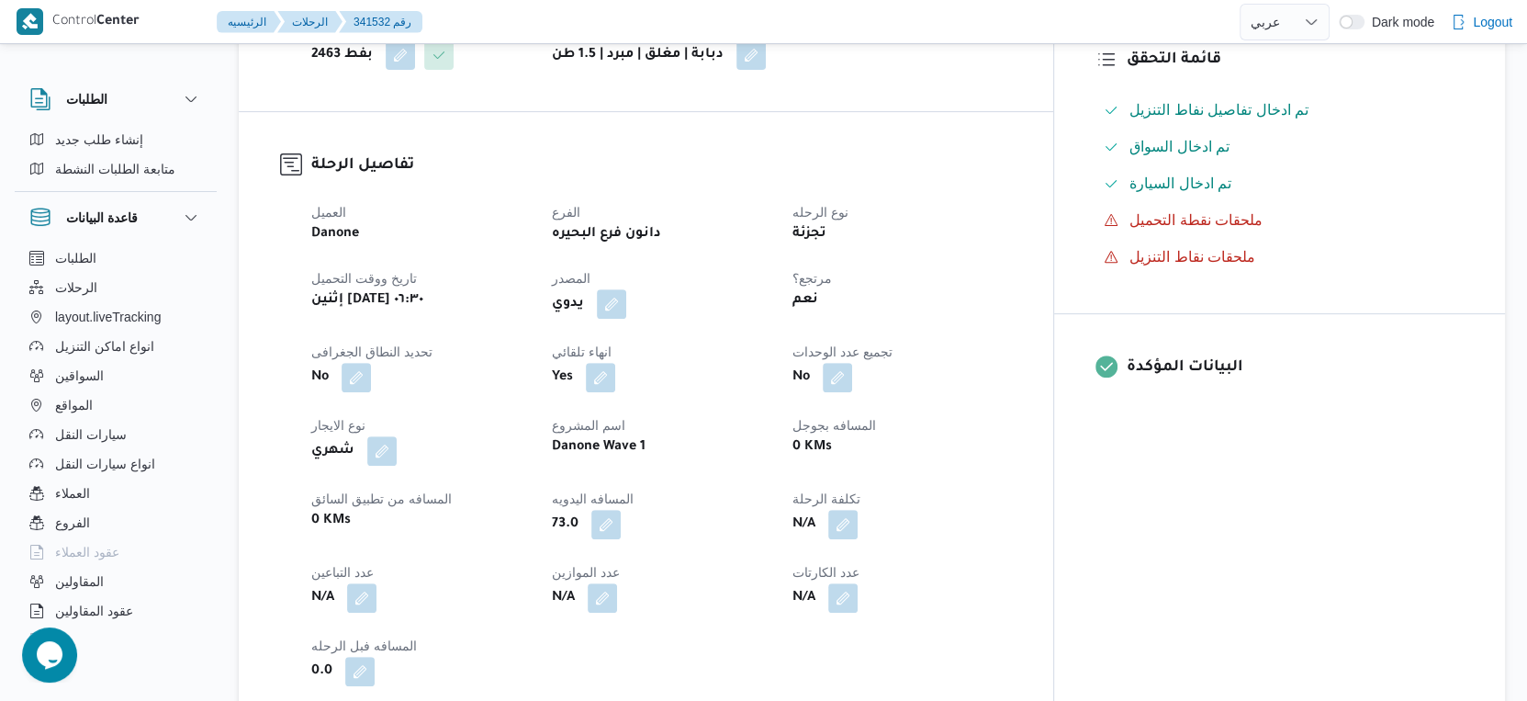
scroll to position [612, 0]
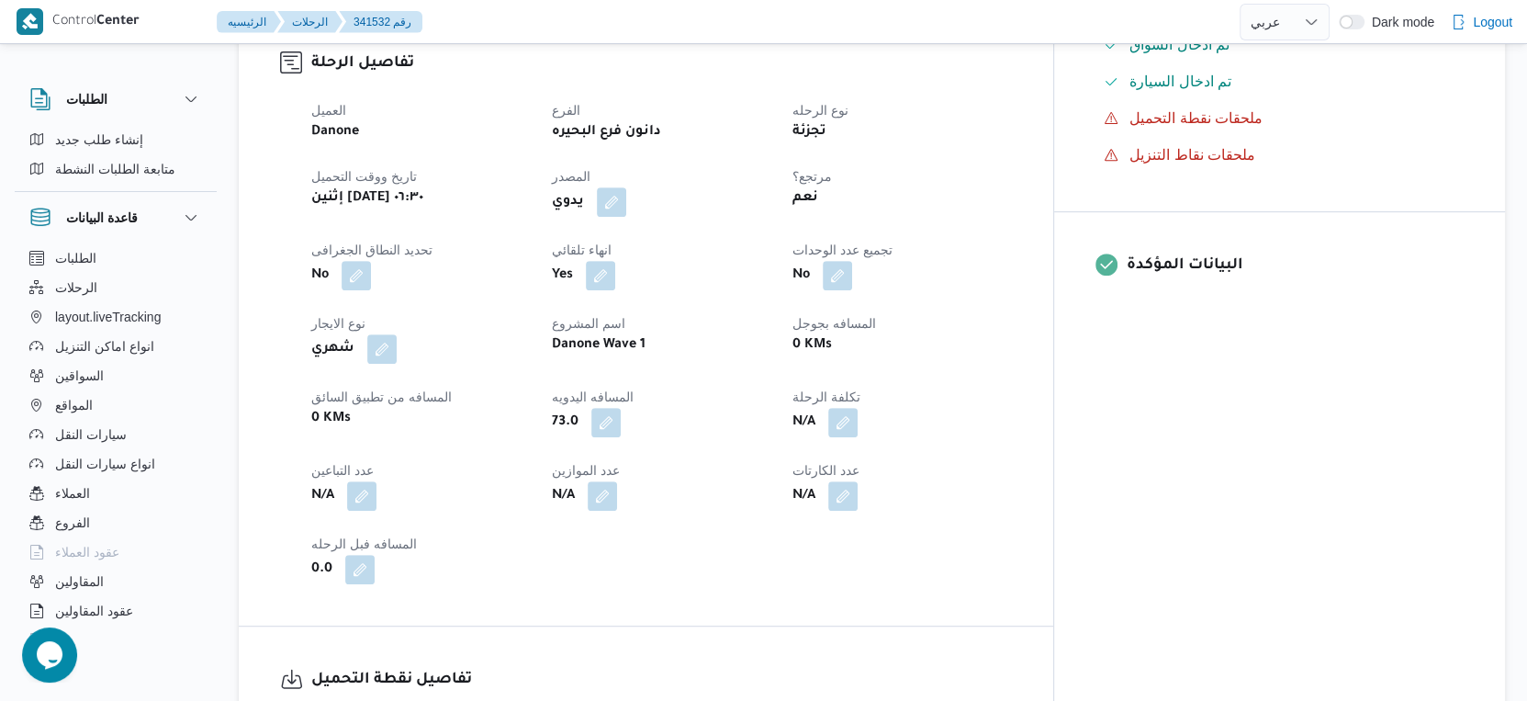
select select "ar"
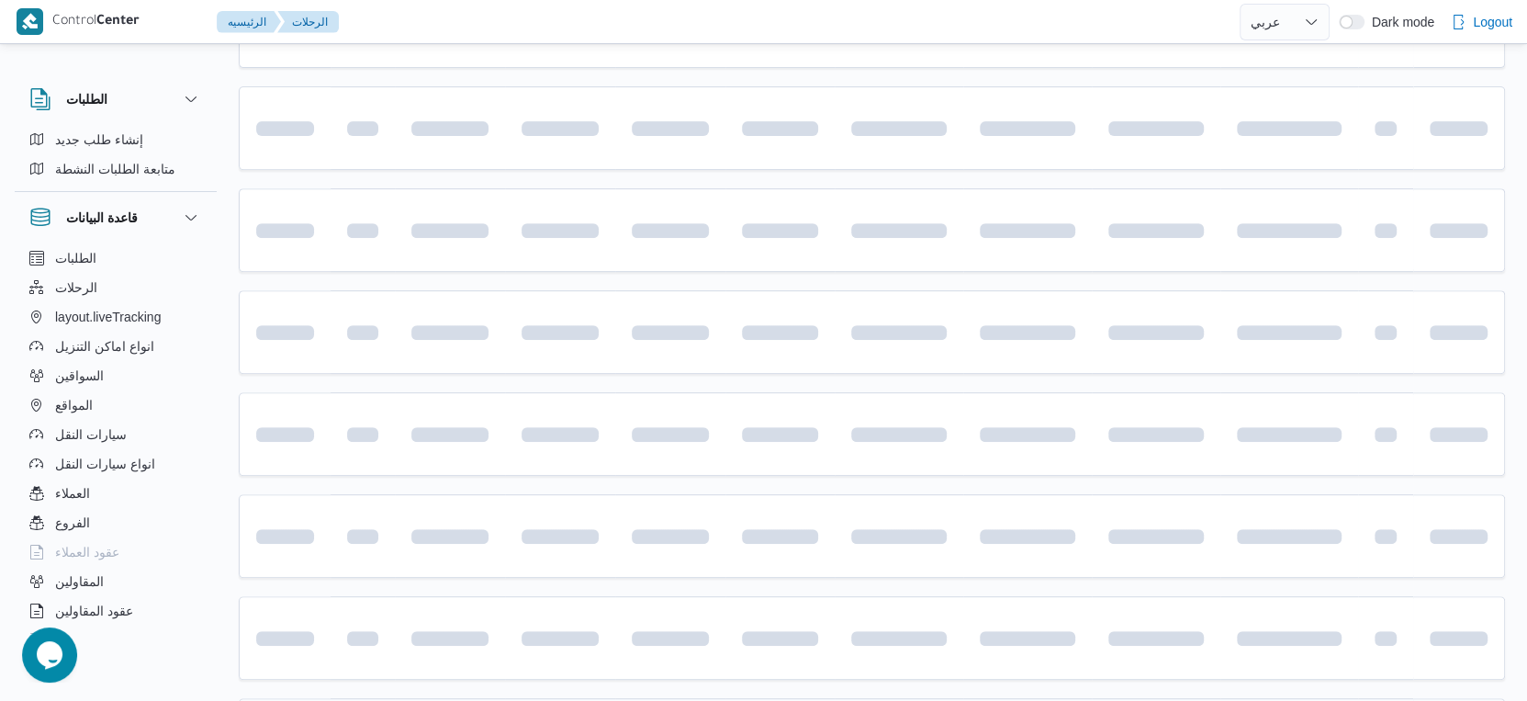
scroll to position [886, 0]
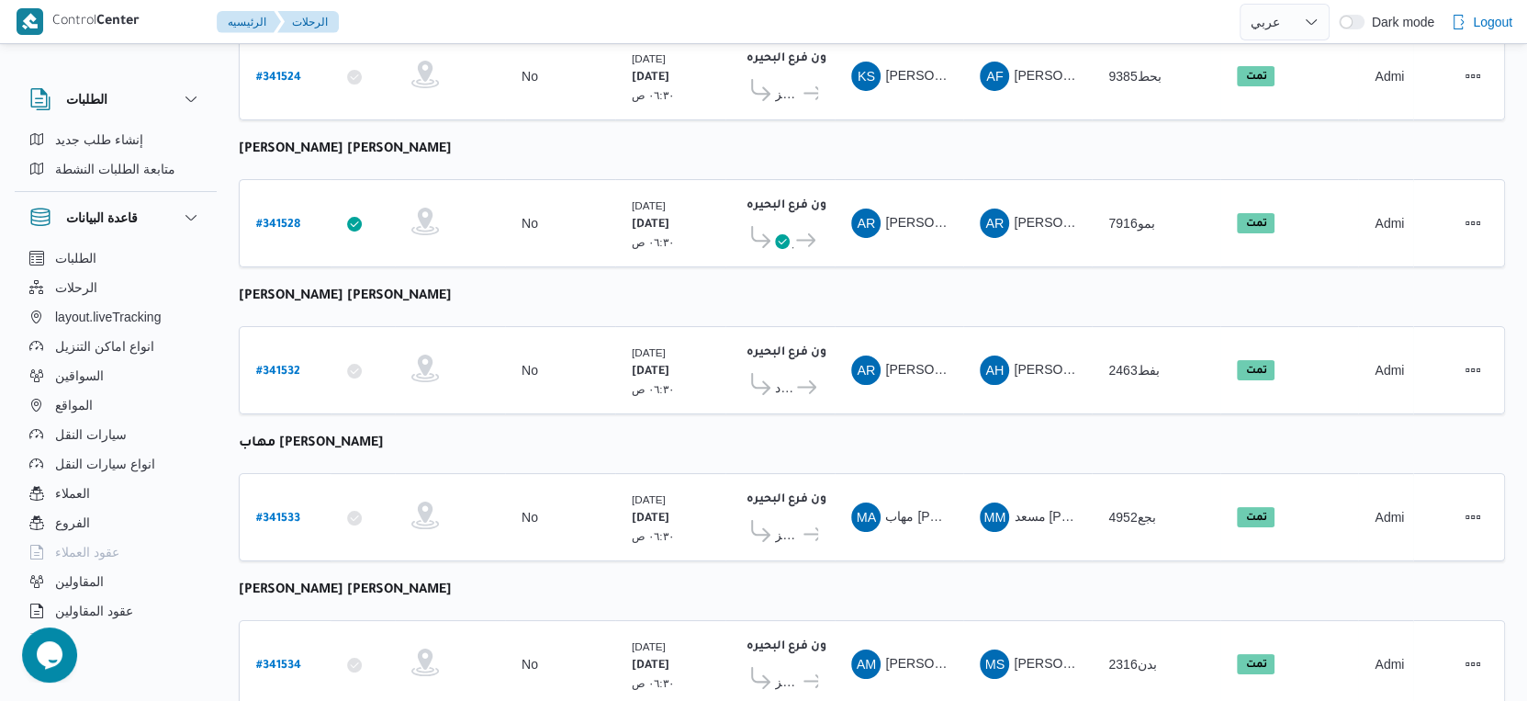
select select "ar"
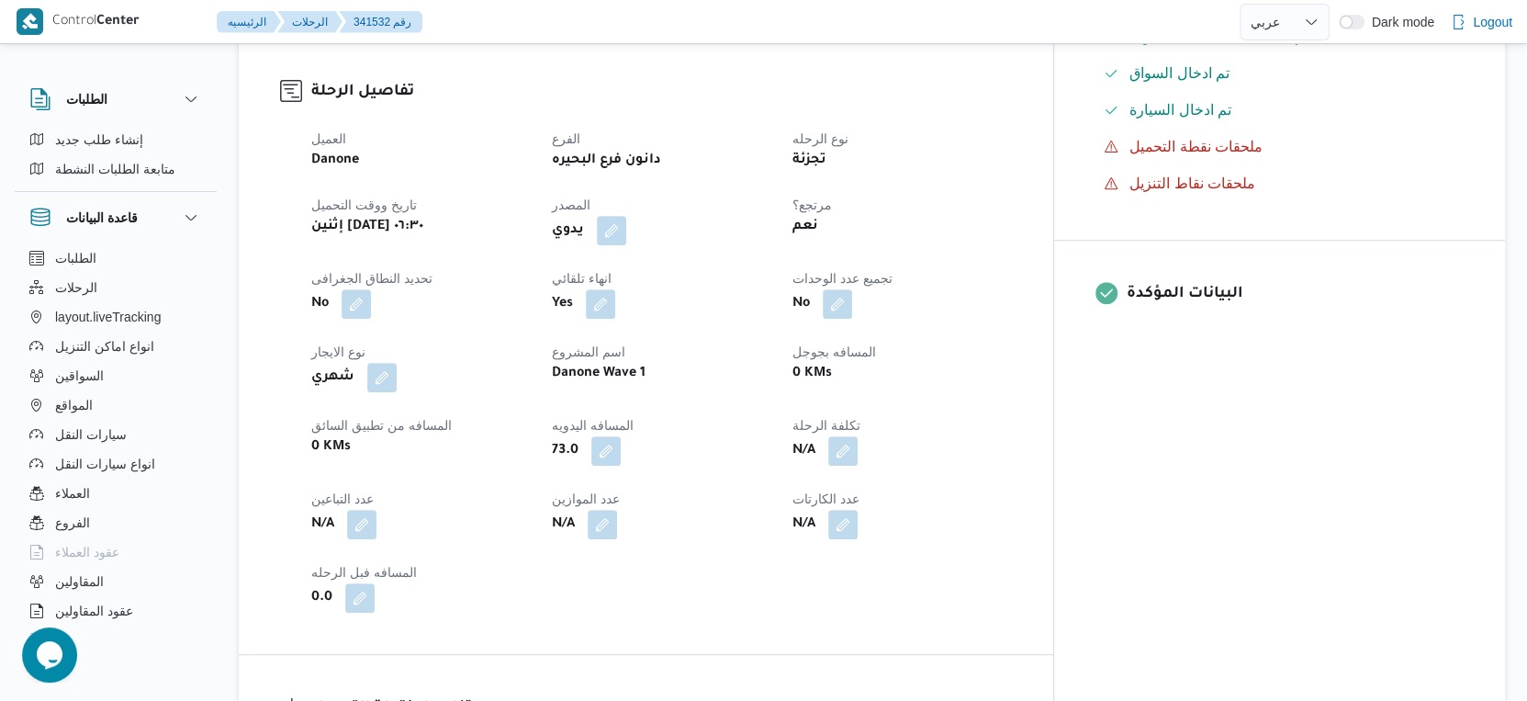
scroll to position [580, 0]
select select "ar"
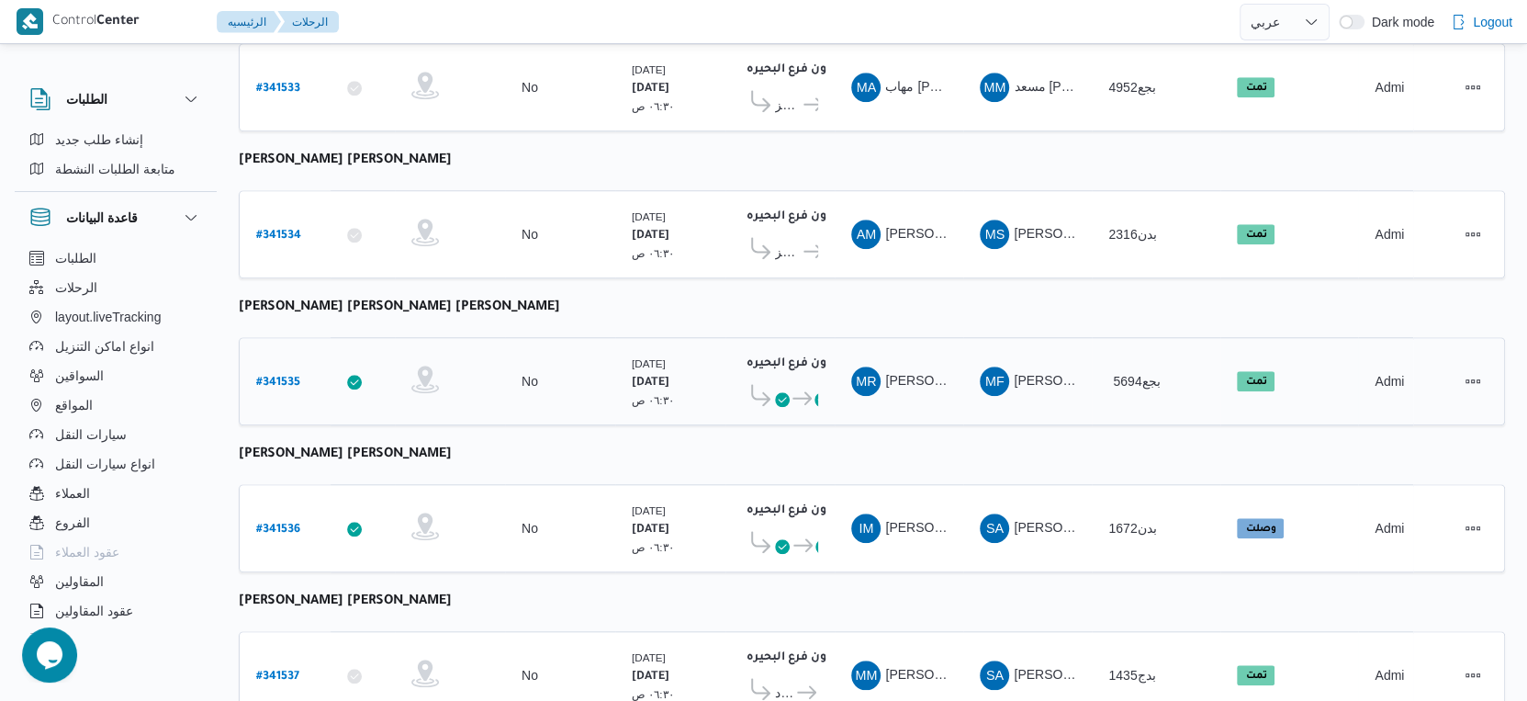
scroll to position [1499, 0]
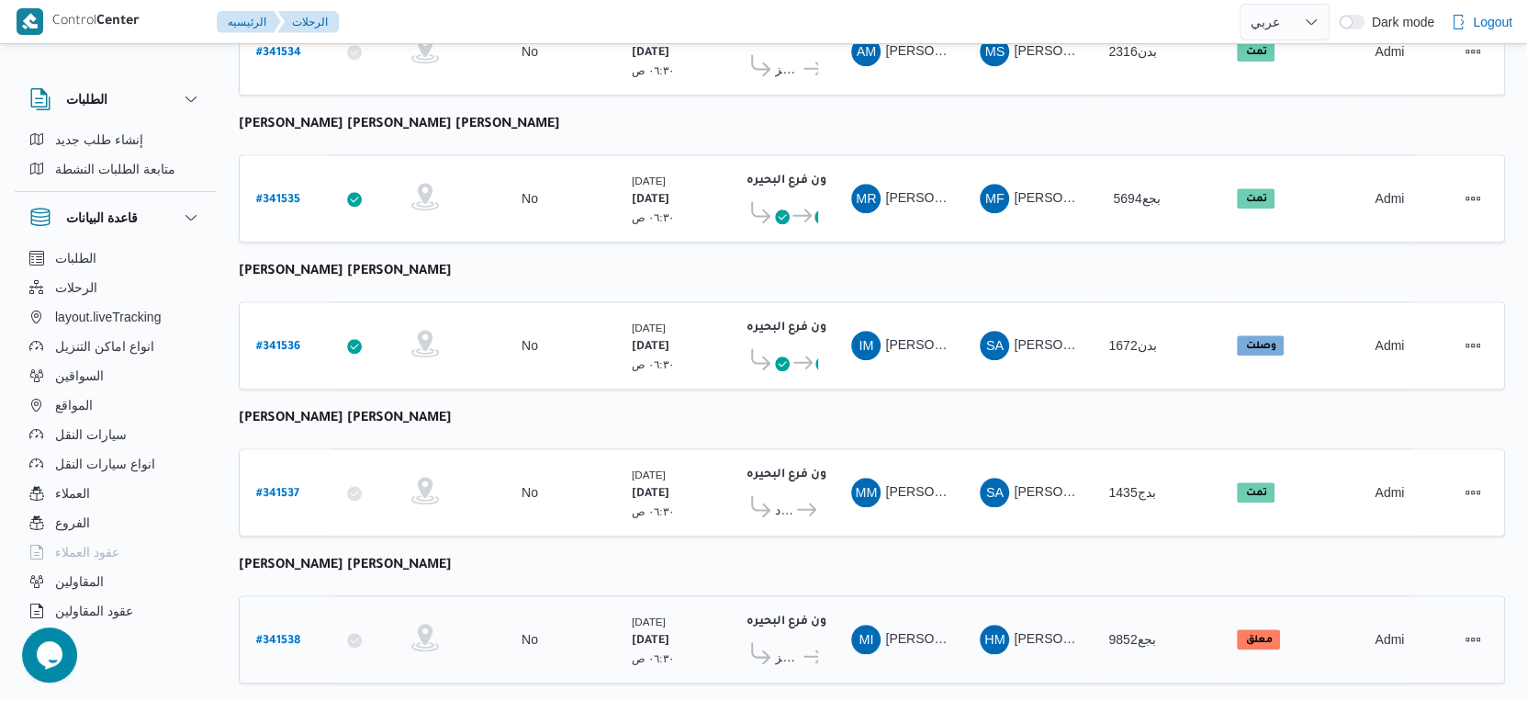
click at [282, 635] on b "# 341538" at bounding box center [278, 641] width 44 height 13
select select "ar"
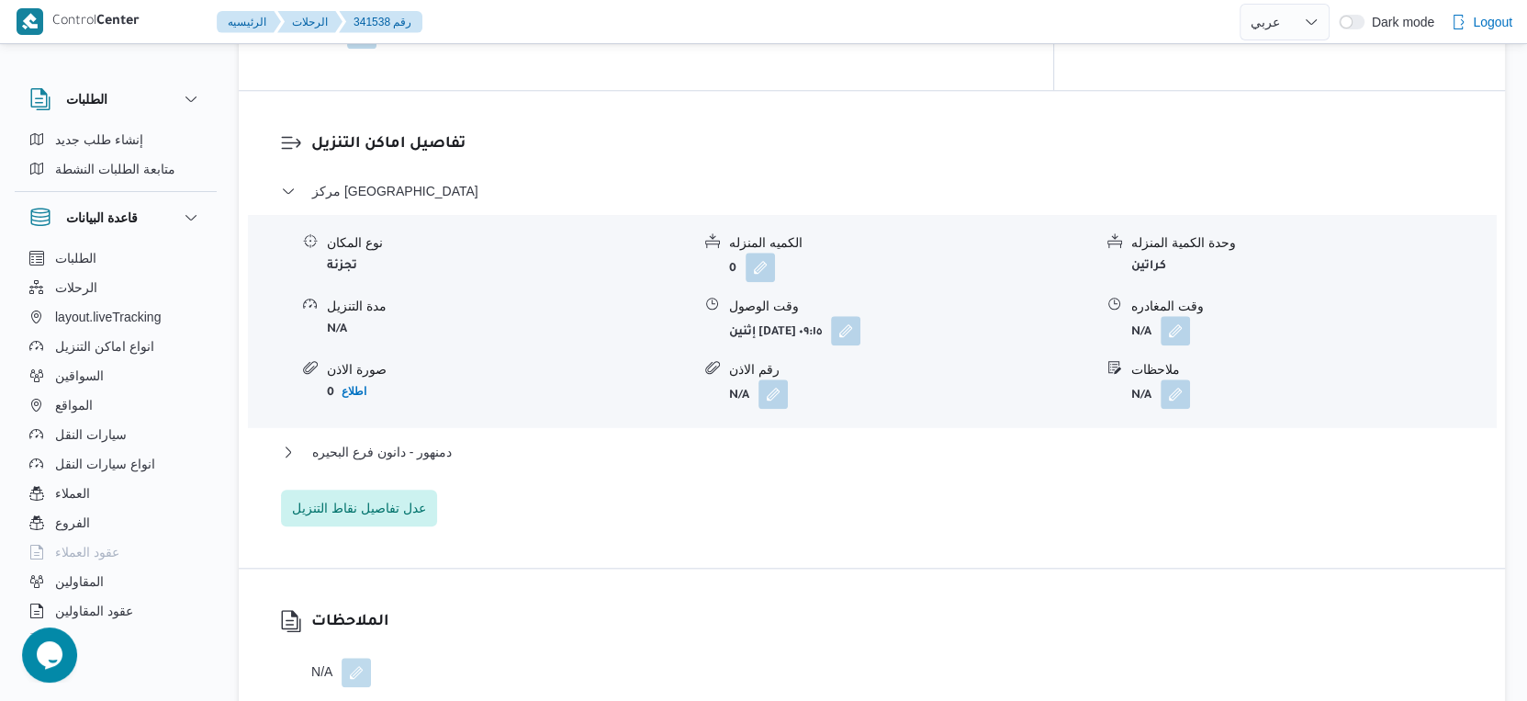
scroll to position [1531, 0]
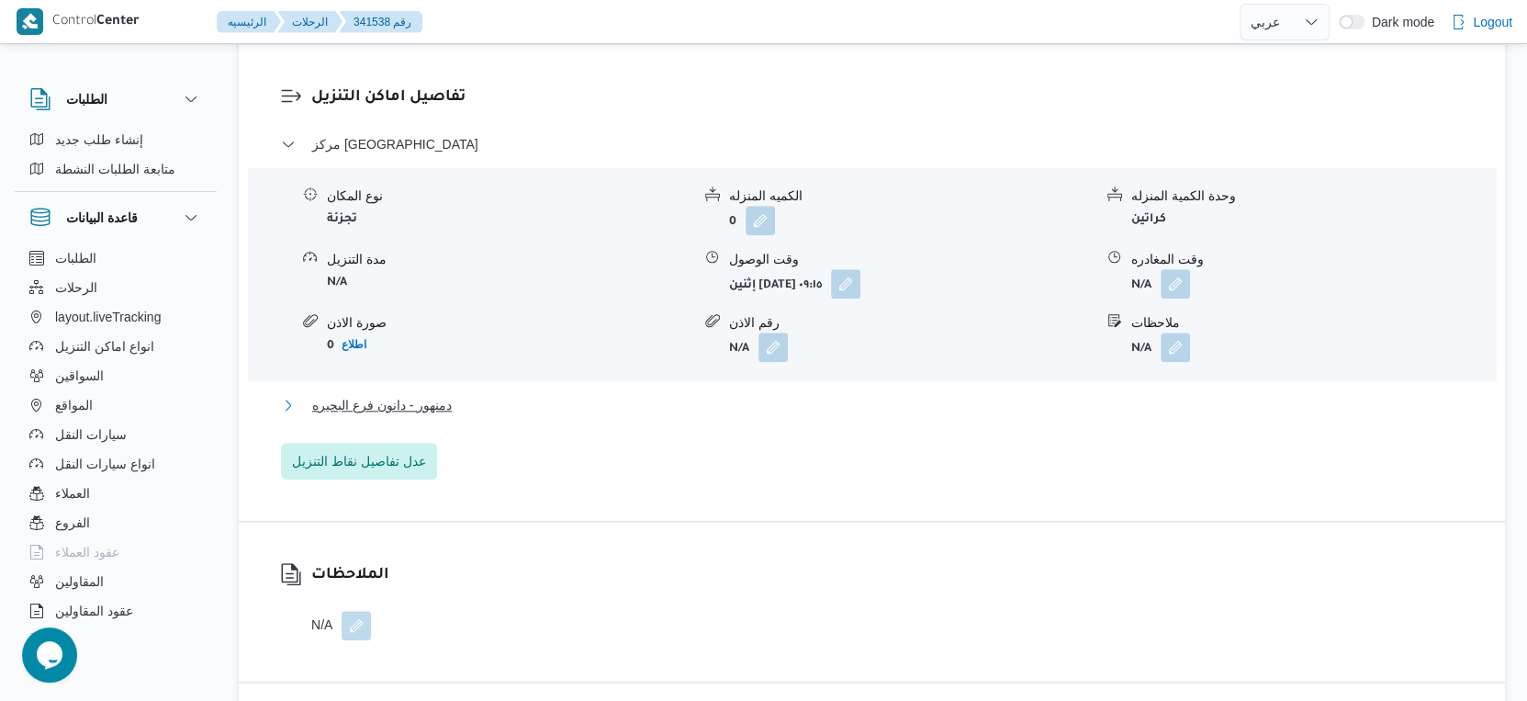
click at [491, 406] on button "دمنهور - دانون فرع البحيره" at bounding box center [872, 405] width 1183 height 22
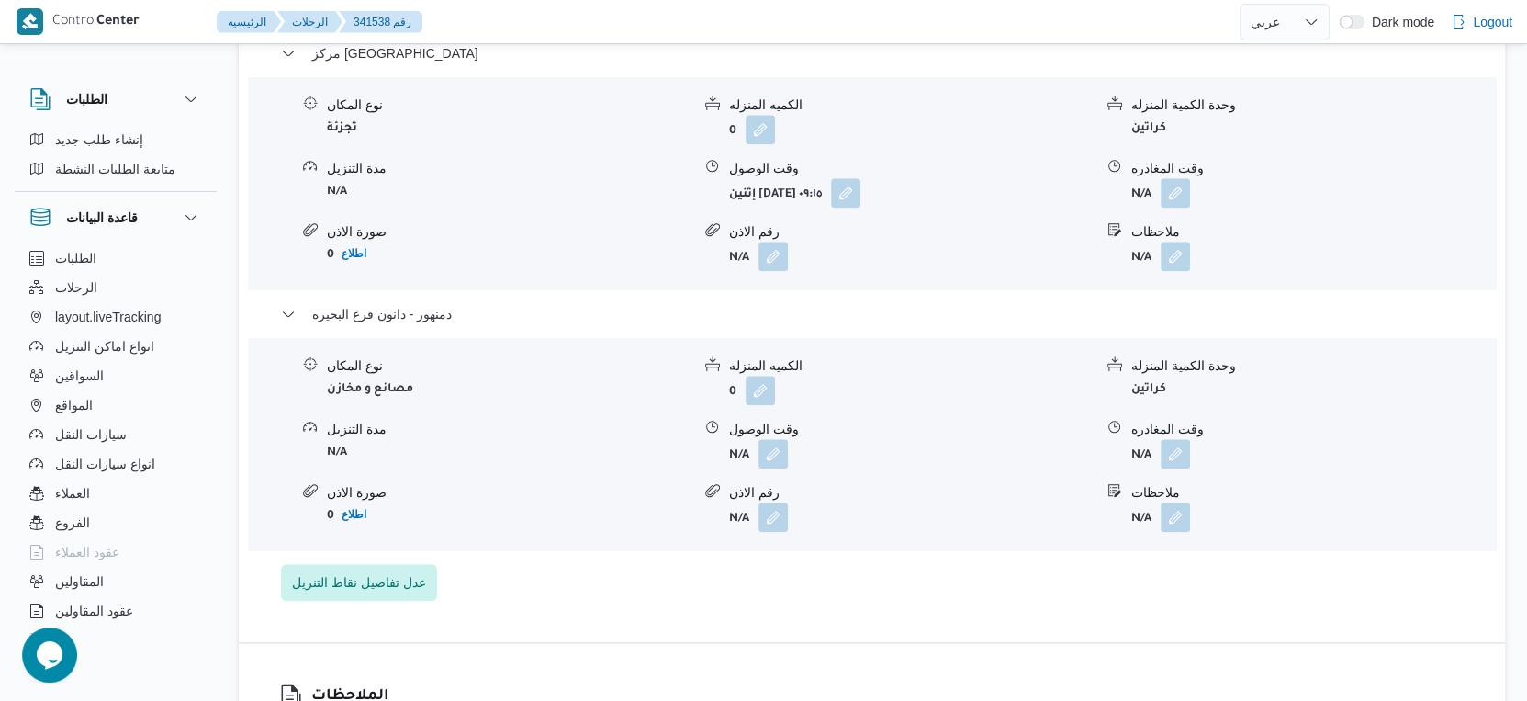
scroll to position [1632, 0]
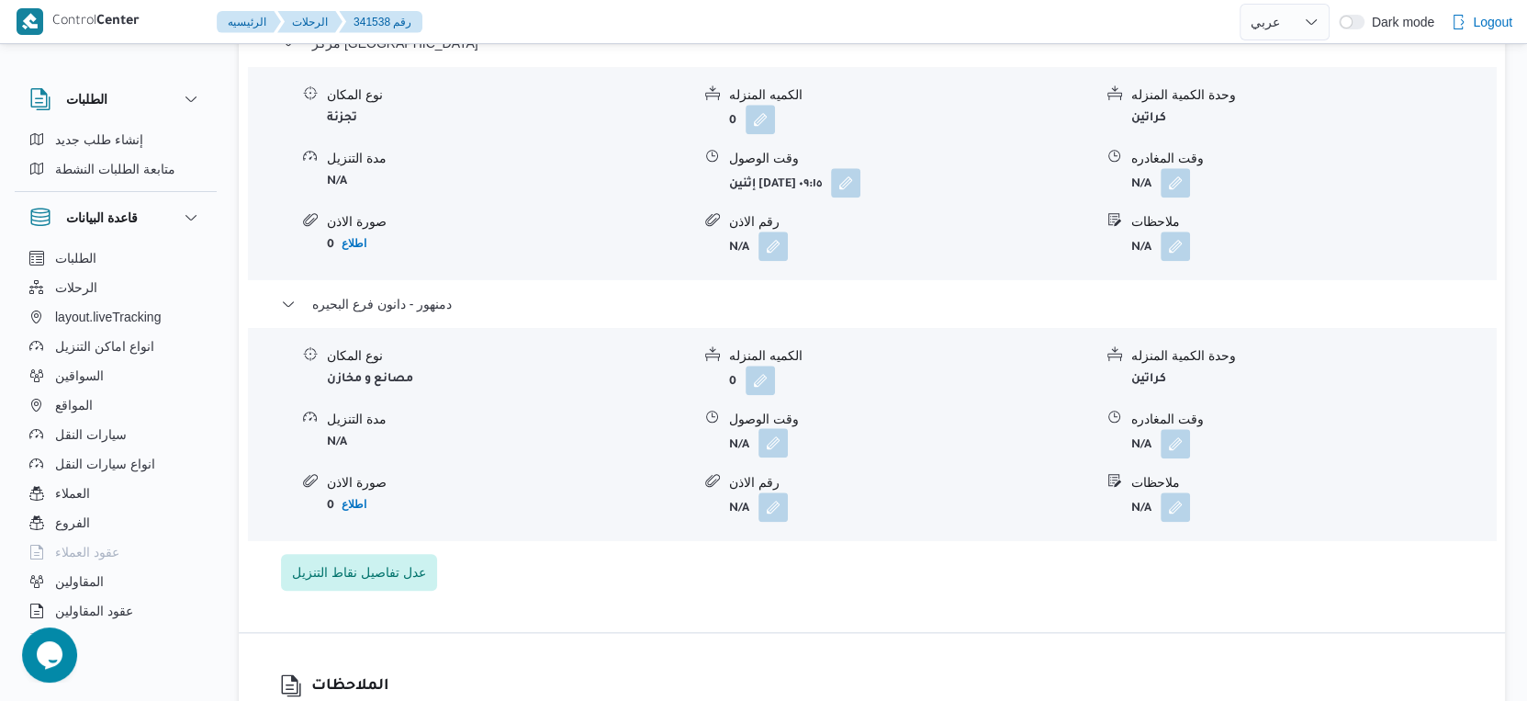
click at [771, 439] on button "button" at bounding box center [773, 442] width 29 height 29
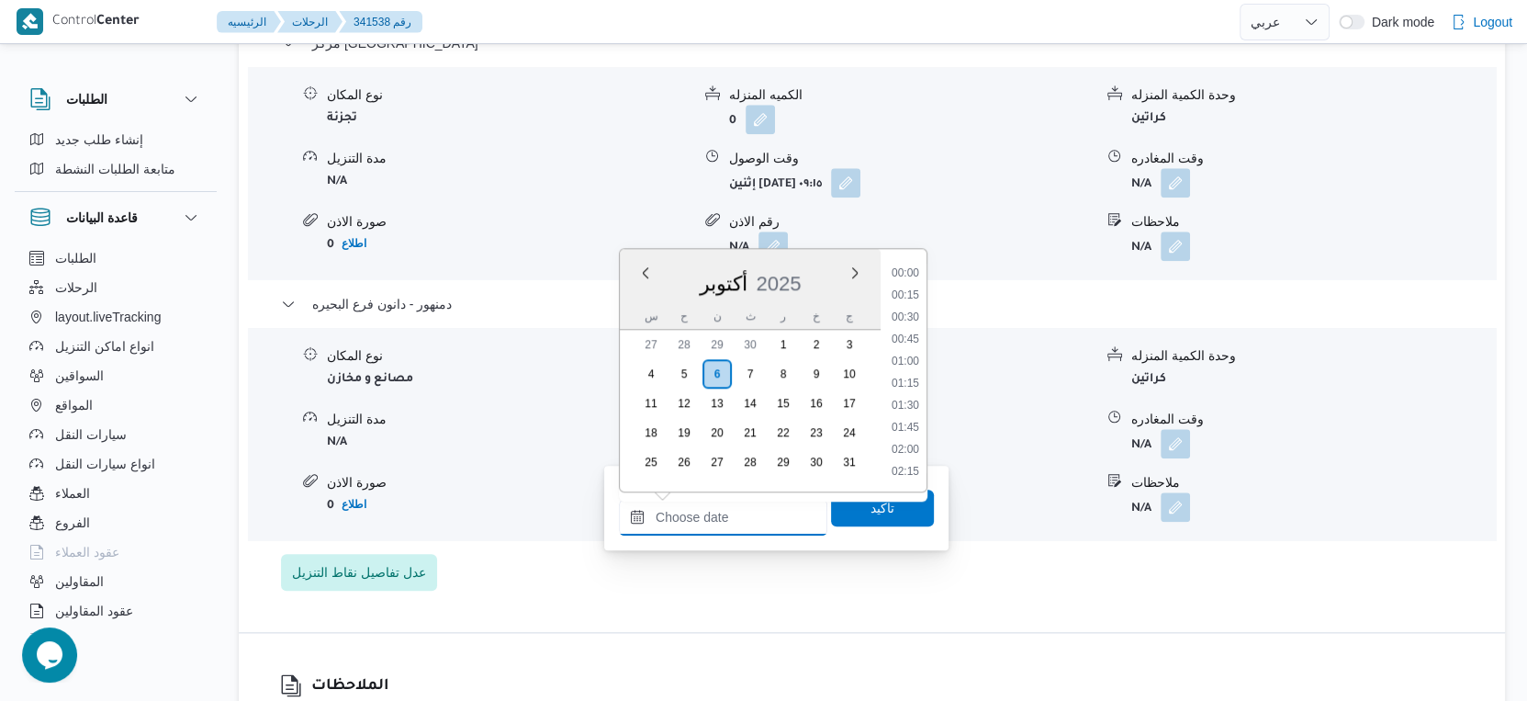
click at [760, 528] on input "وقت الوصول" at bounding box center [723, 517] width 208 height 37
drag, startPoint x: 915, startPoint y: 411, endPoint x: 906, endPoint y: 456, distance: 46.8
click at [915, 410] on li "17:00" at bounding box center [905, 415] width 42 height 18
type input "٠٦/١٠/٢٠٢٥ ١٧:٠٠"
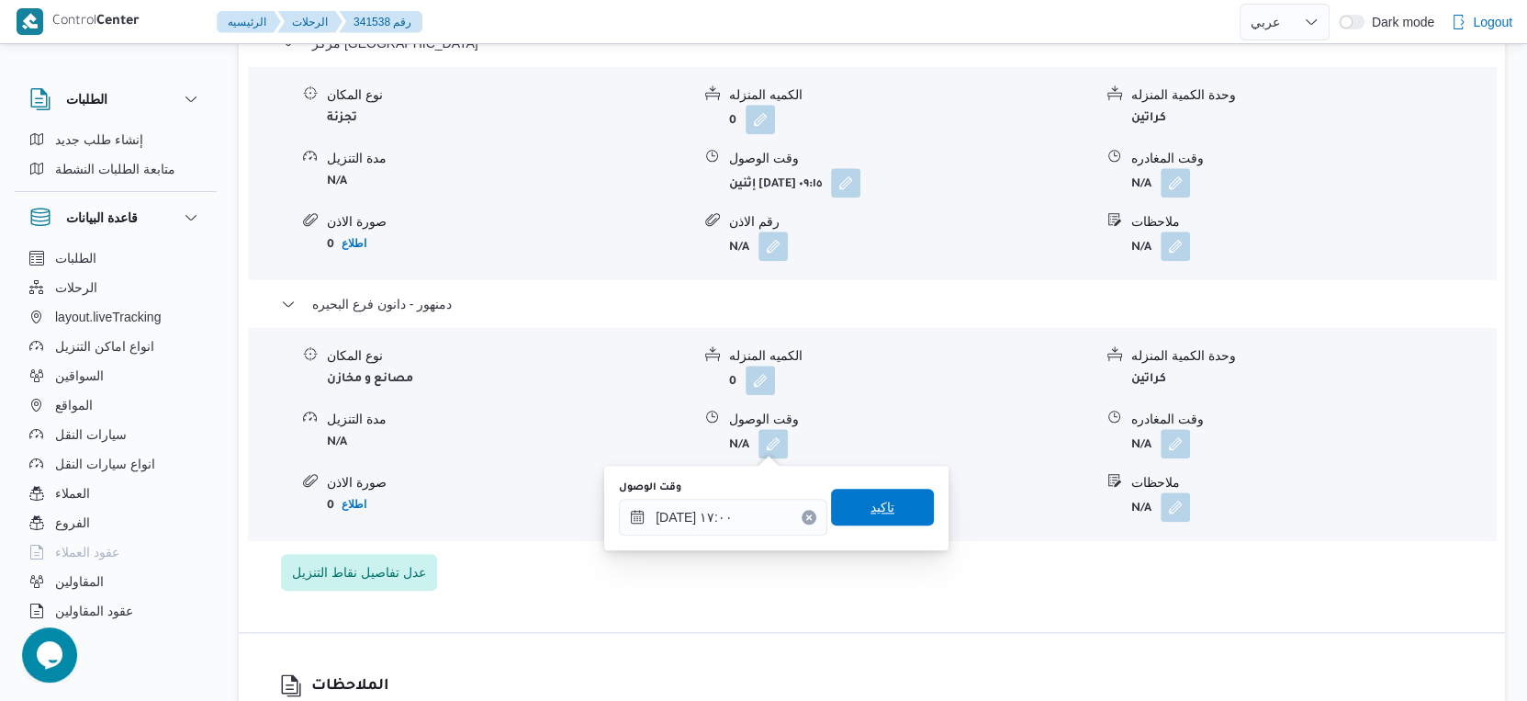
click at [897, 507] on span "تاكيد" at bounding box center [882, 507] width 103 height 37
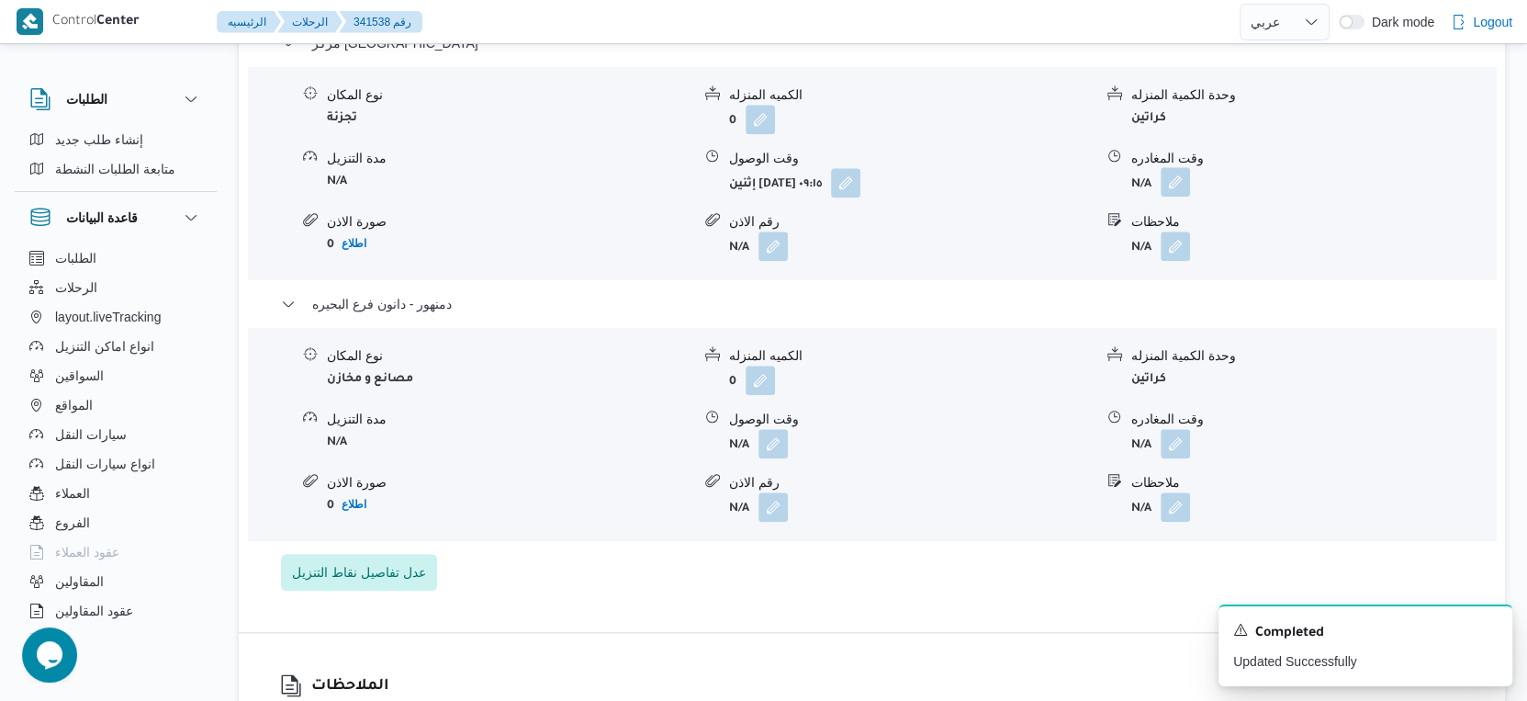
click at [1179, 191] on button "button" at bounding box center [1175, 181] width 29 height 29
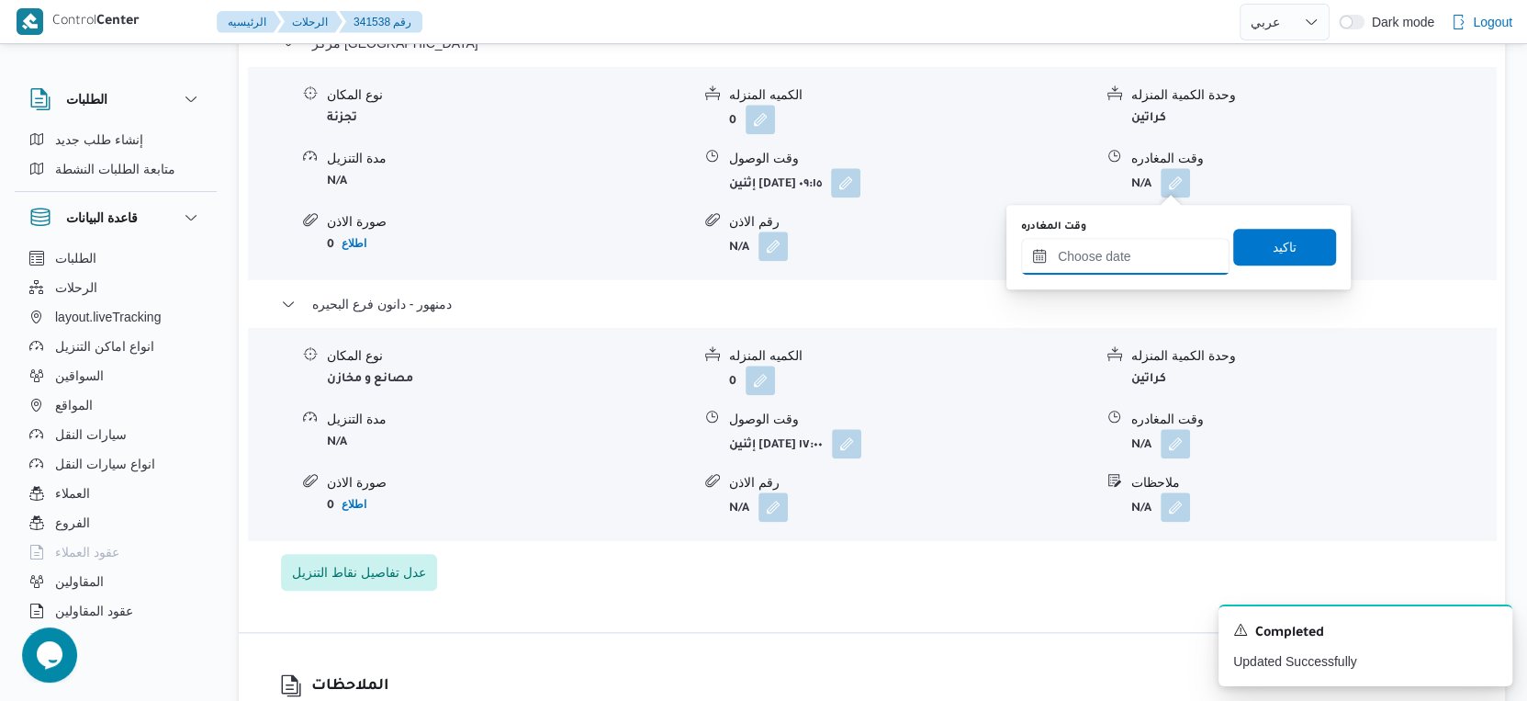
click at [1152, 253] on input "وقت المغادره" at bounding box center [1125, 256] width 208 height 37
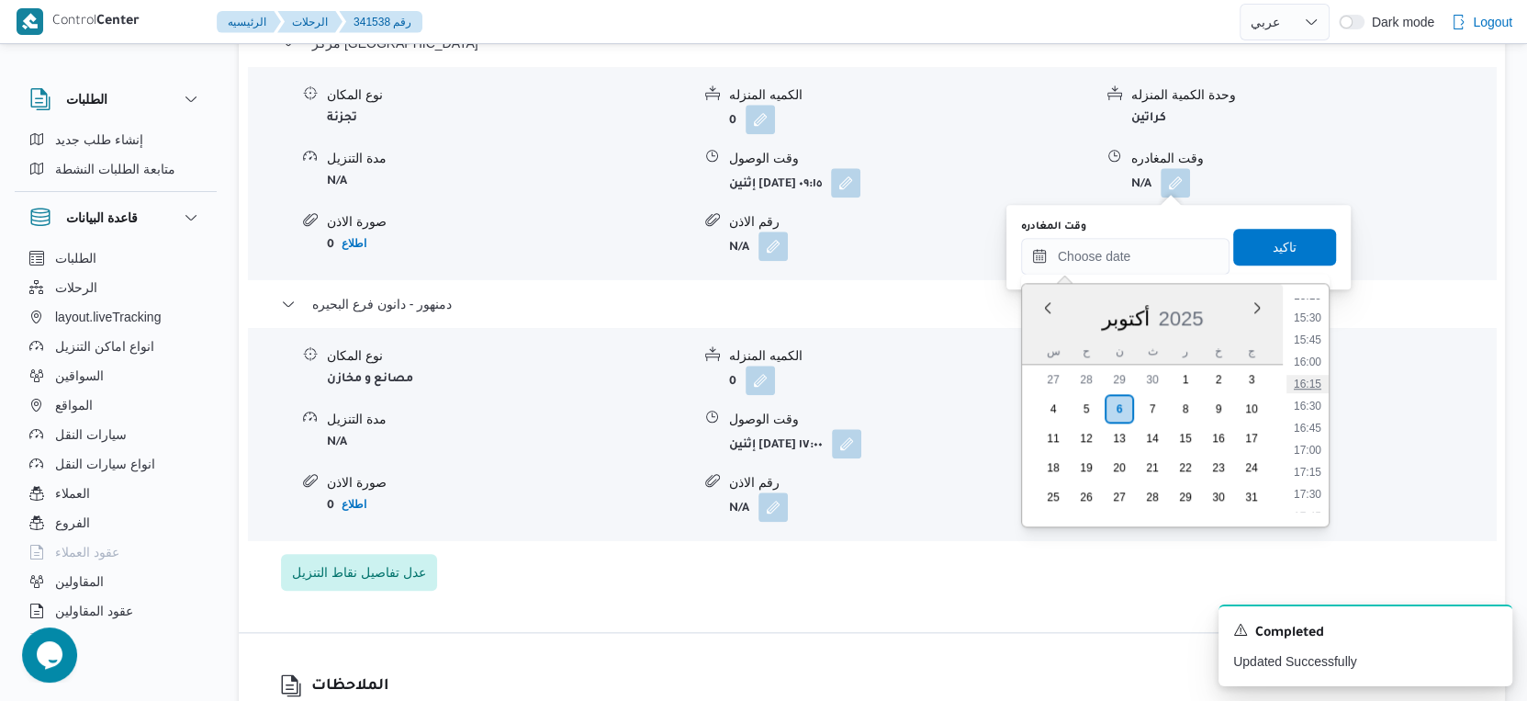
click at [1313, 377] on li "16:15" at bounding box center [1308, 384] width 42 height 18
type input "٠٦/١٠/٢٠٢٥ ١٦:١٥"
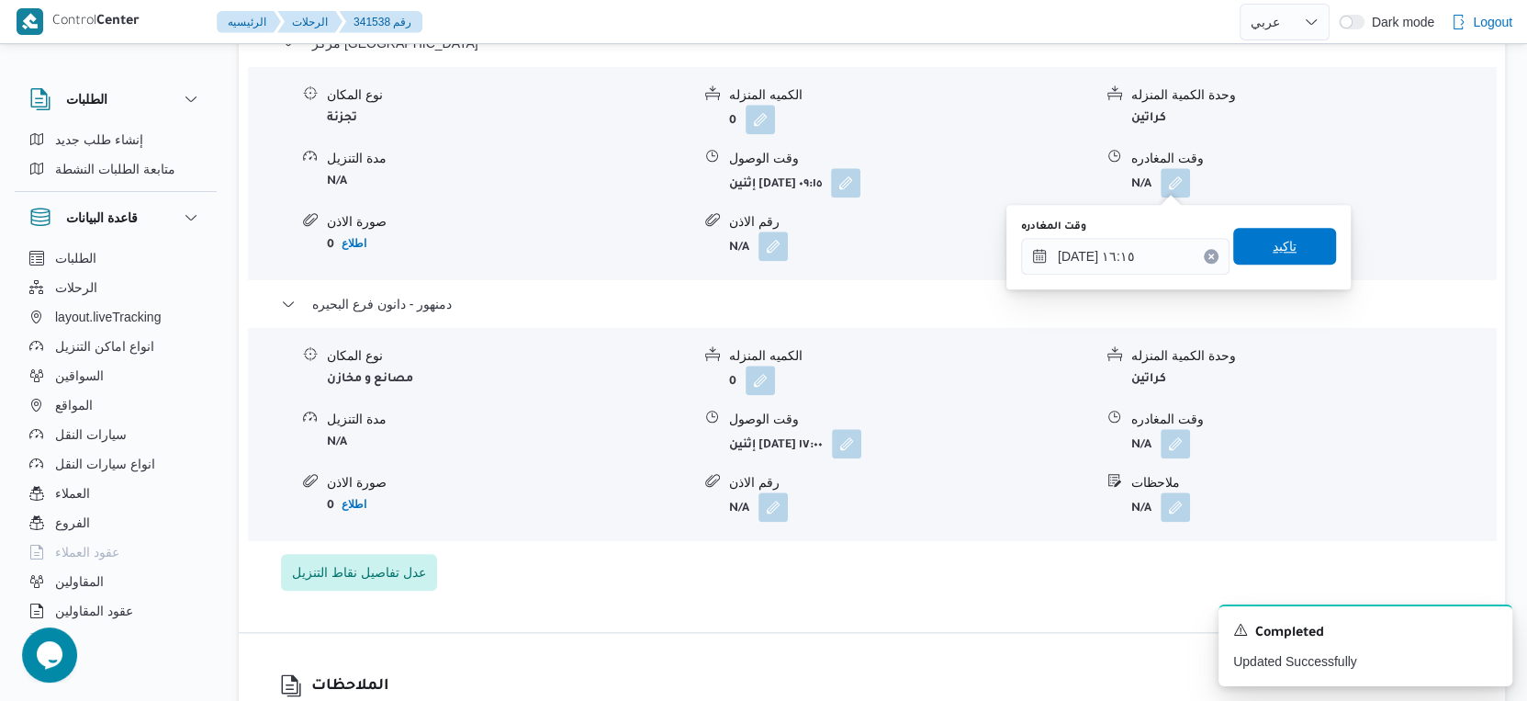
click at [1295, 247] on span "تاكيد" at bounding box center [1284, 246] width 103 height 37
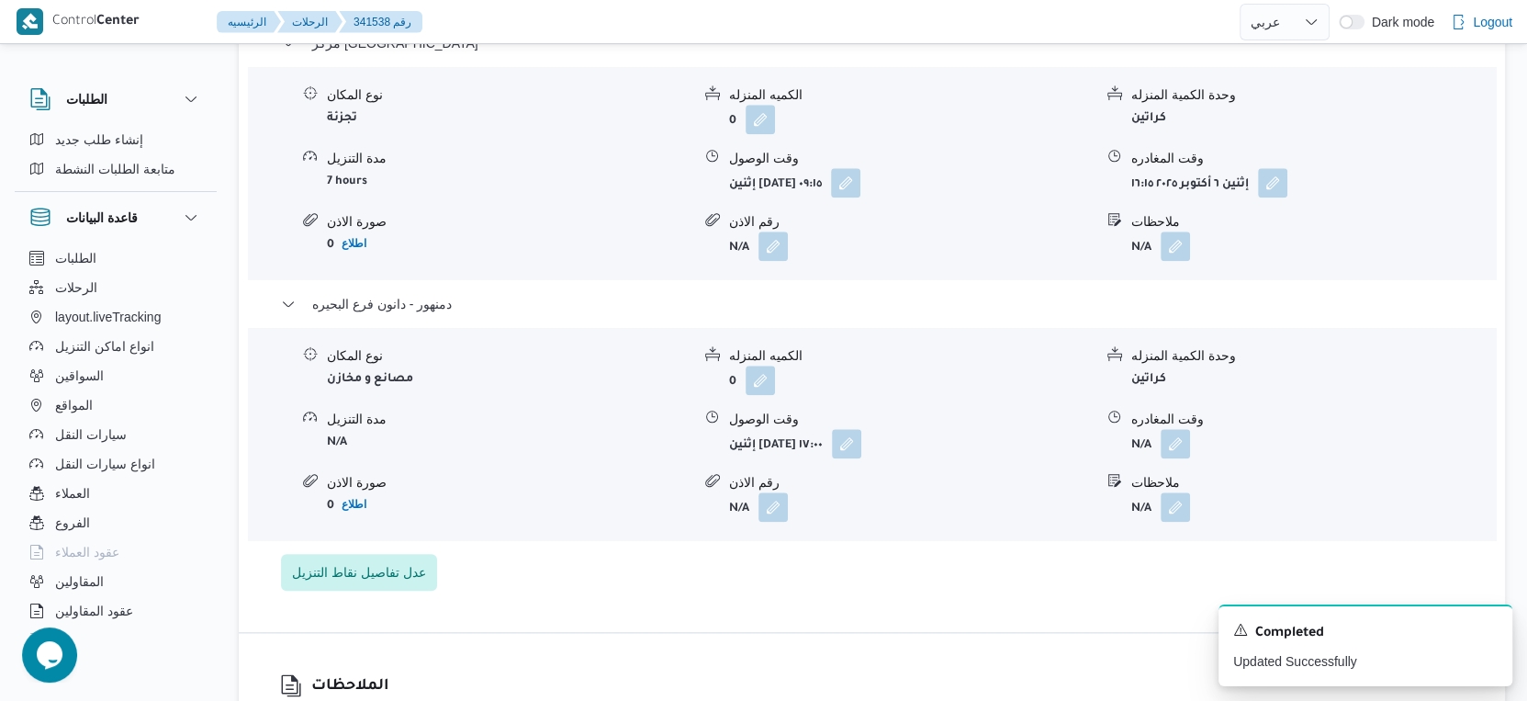
click at [1258, 178] on span at bounding box center [1268, 182] width 39 height 29
click at [1268, 188] on button "button" at bounding box center [1272, 181] width 29 height 29
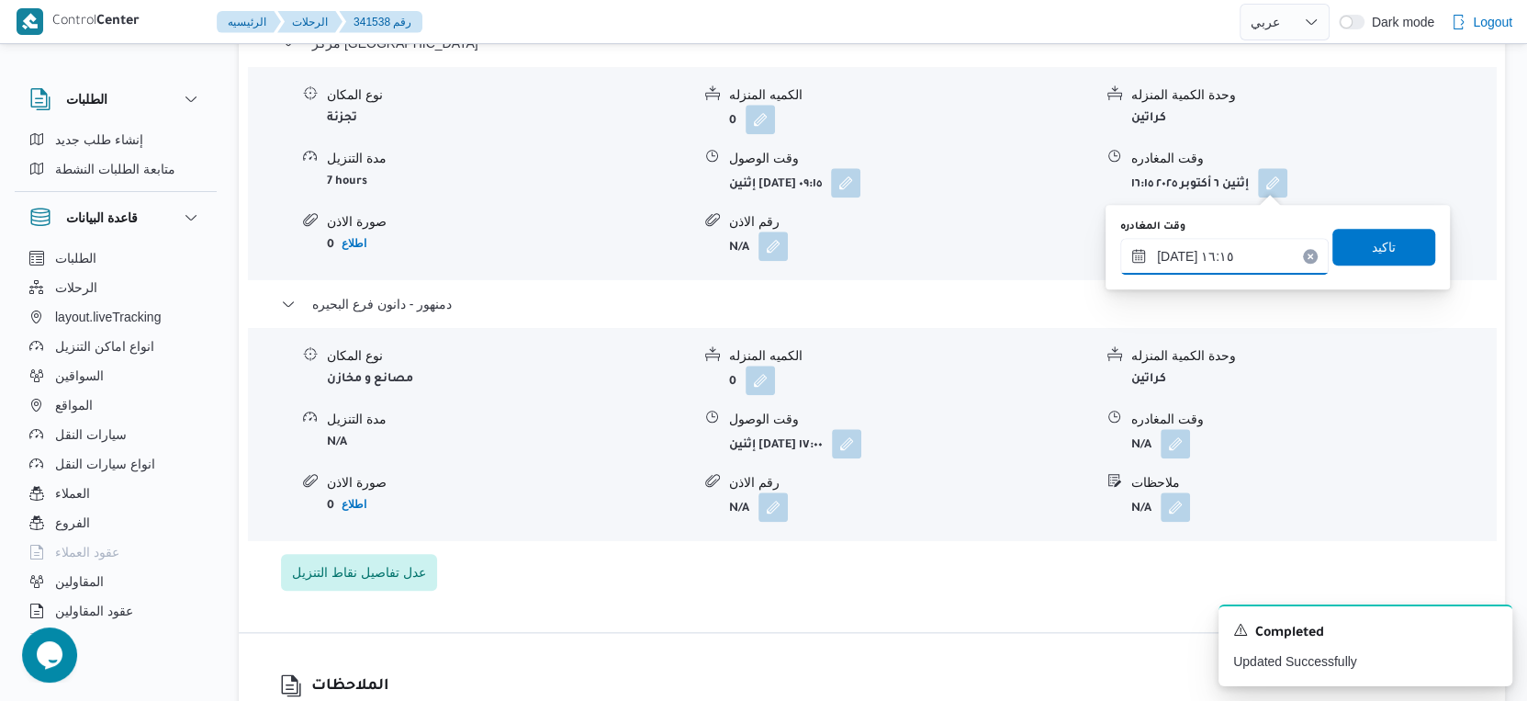
click at [1243, 257] on input "٠٦/١٠/٢٠٢٥ ١٦:١٥" at bounding box center [1224, 256] width 208 height 37
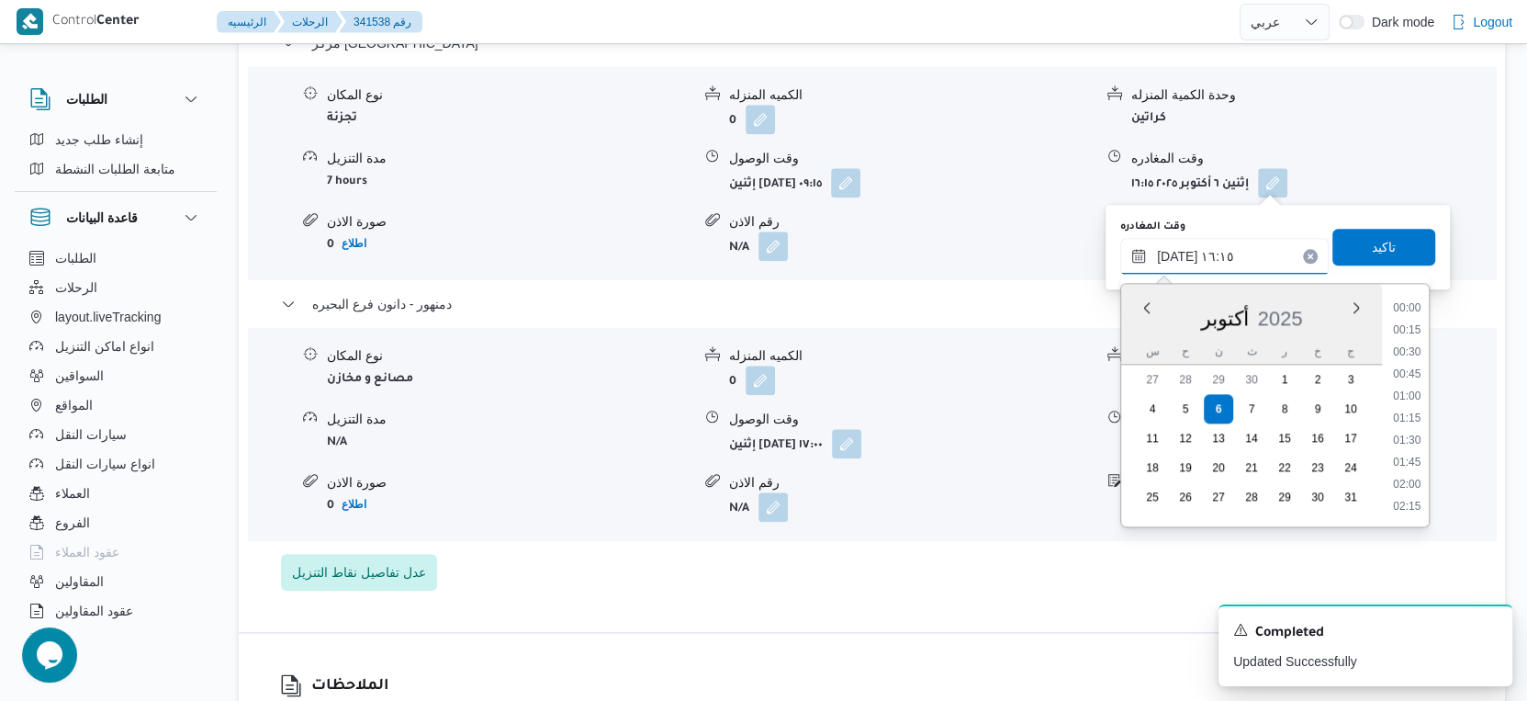
scroll to position [1320, 0]
click at [1412, 435] on li "16:30" at bounding box center [1407, 442] width 42 height 18
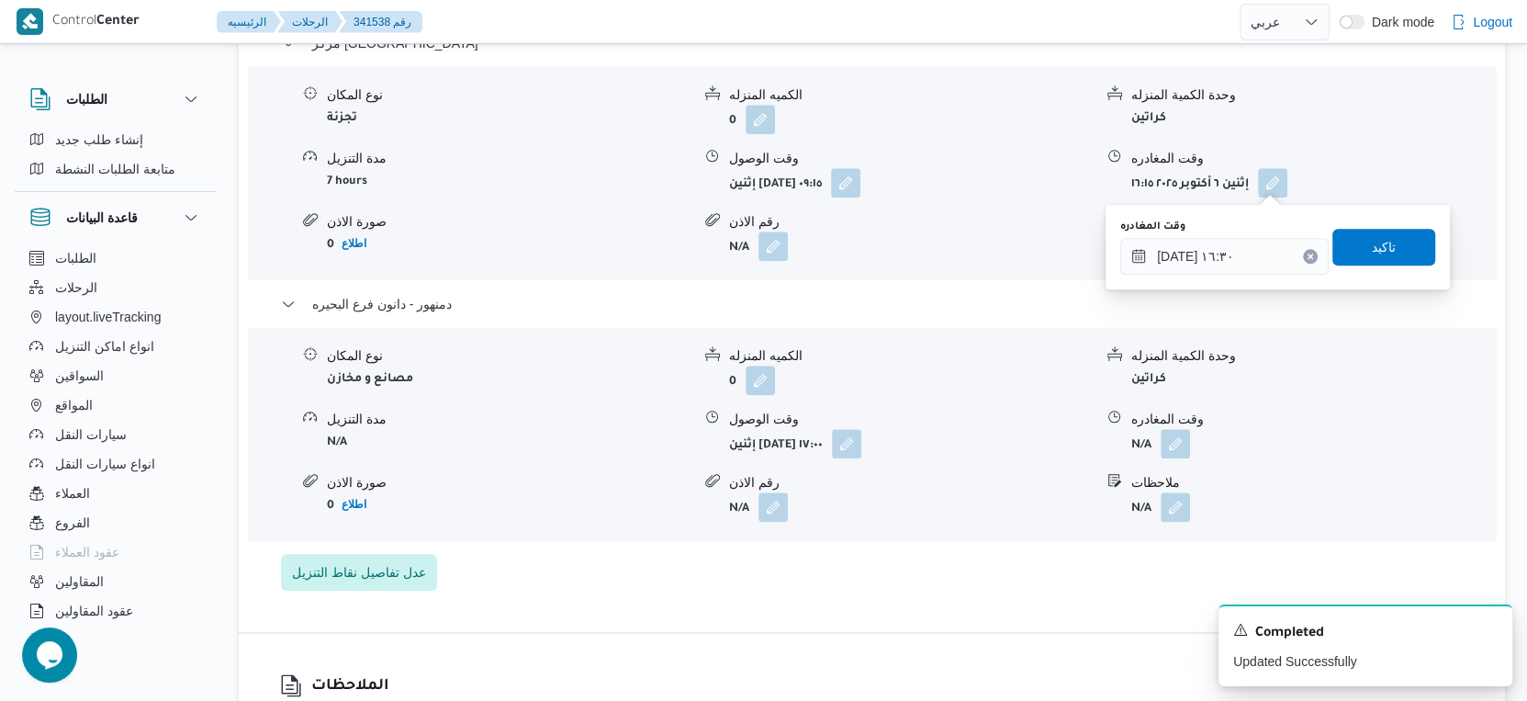
click at [1228, 234] on div "وقت المغادره ٠٦/١٠/٢٠٢٥ ١٦:٣٠" at bounding box center [1224, 246] width 208 height 55
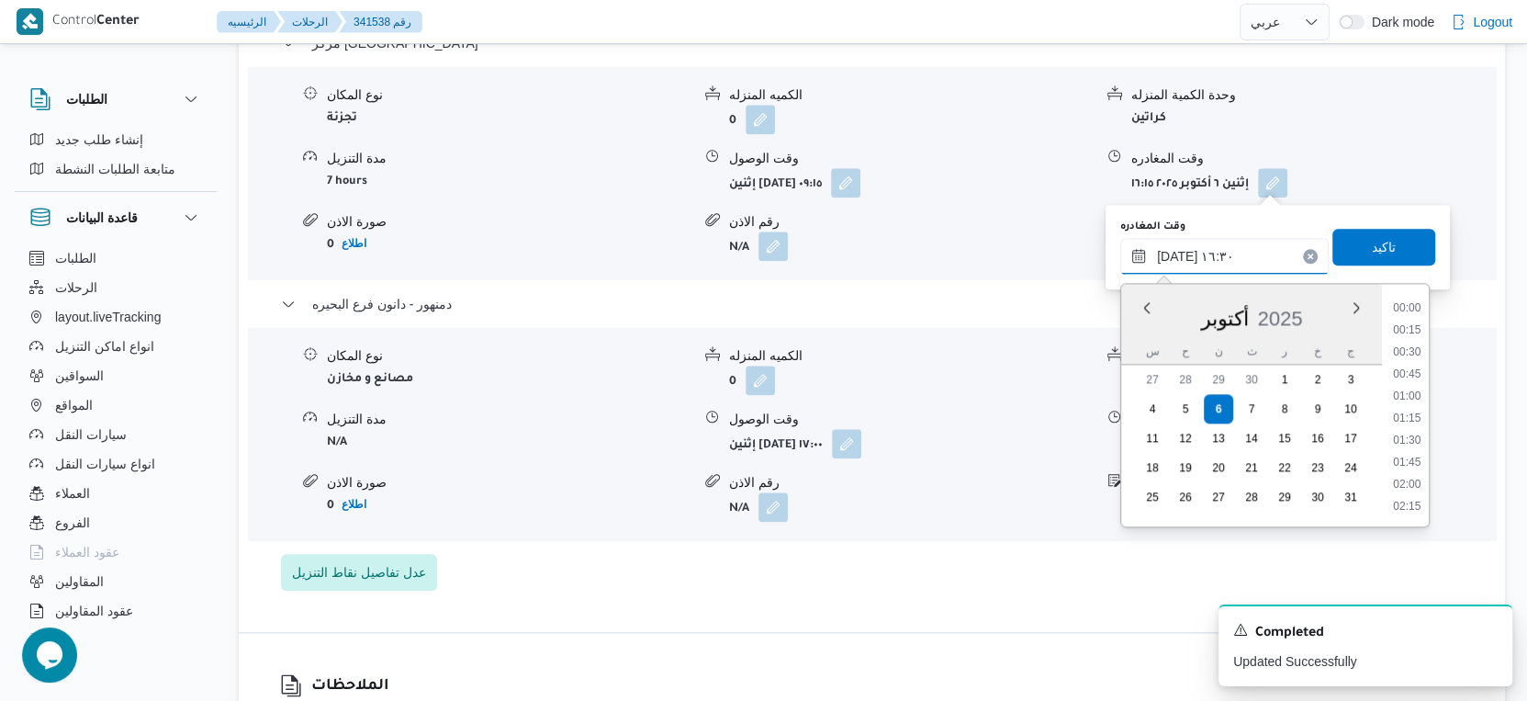
click at [1244, 259] on input "٠٦/١٠/٢٠٢٥ ١٦:٣٠" at bounding box center [1224, 256] width 208 height 37
click at [1410, 441] on li "16:45" at bounding box center [1407, 443] width 42 height 18
type input "٠٦/١٠/٢٠٢٥ ١٦:٤٥"
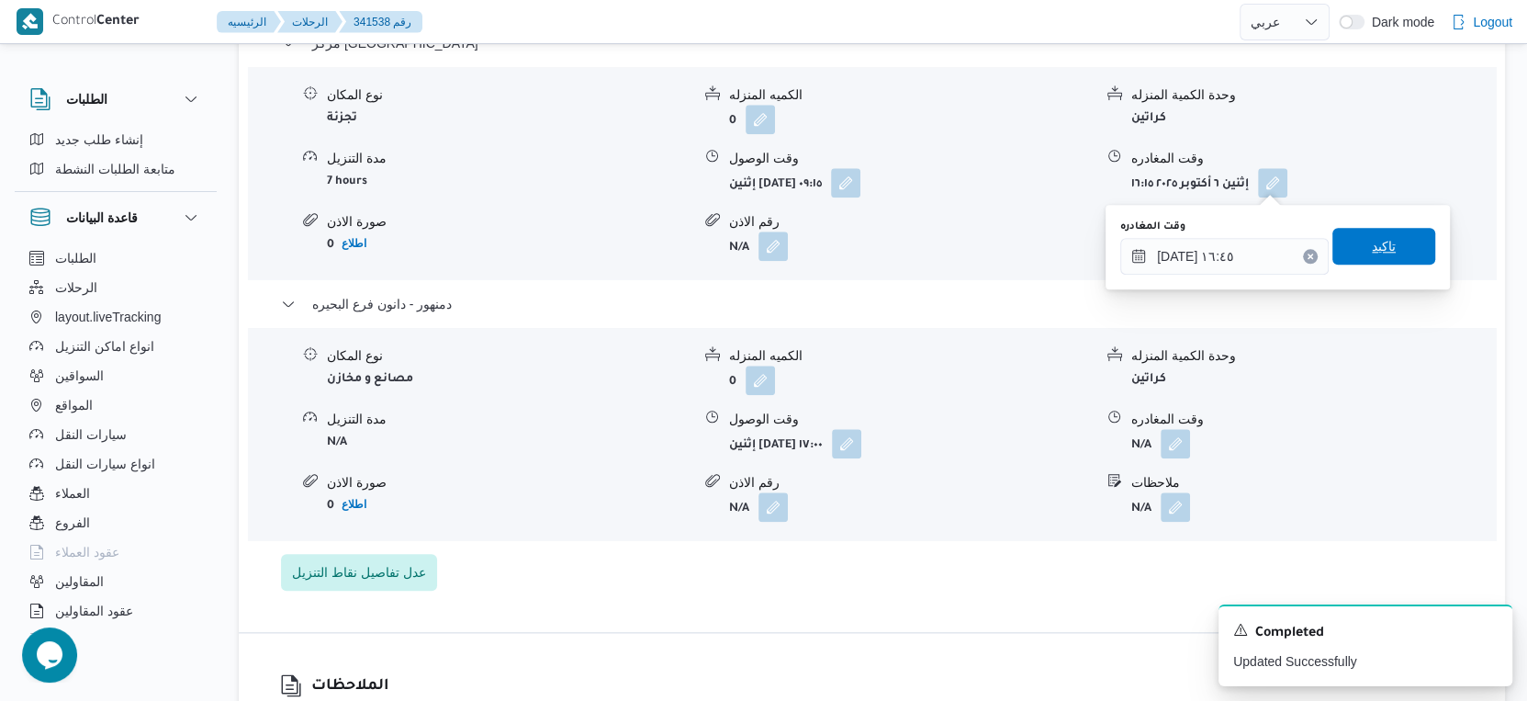
click at [1379, 247] on span "تاكيد" at bounding box center [1384, 246] width 24 height 22
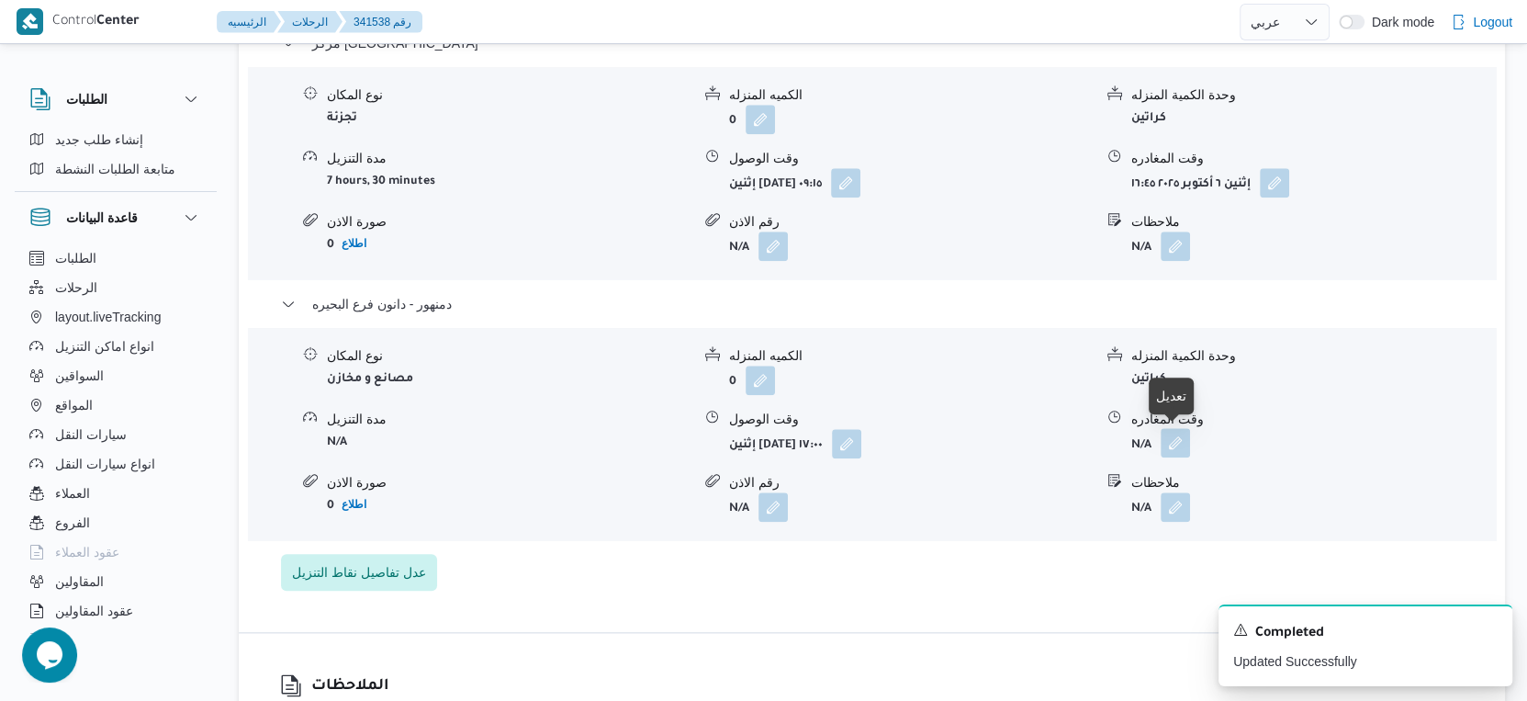
click at [1184, 440] on button "button" at bounding box center [1175, 442] width 29 height 29
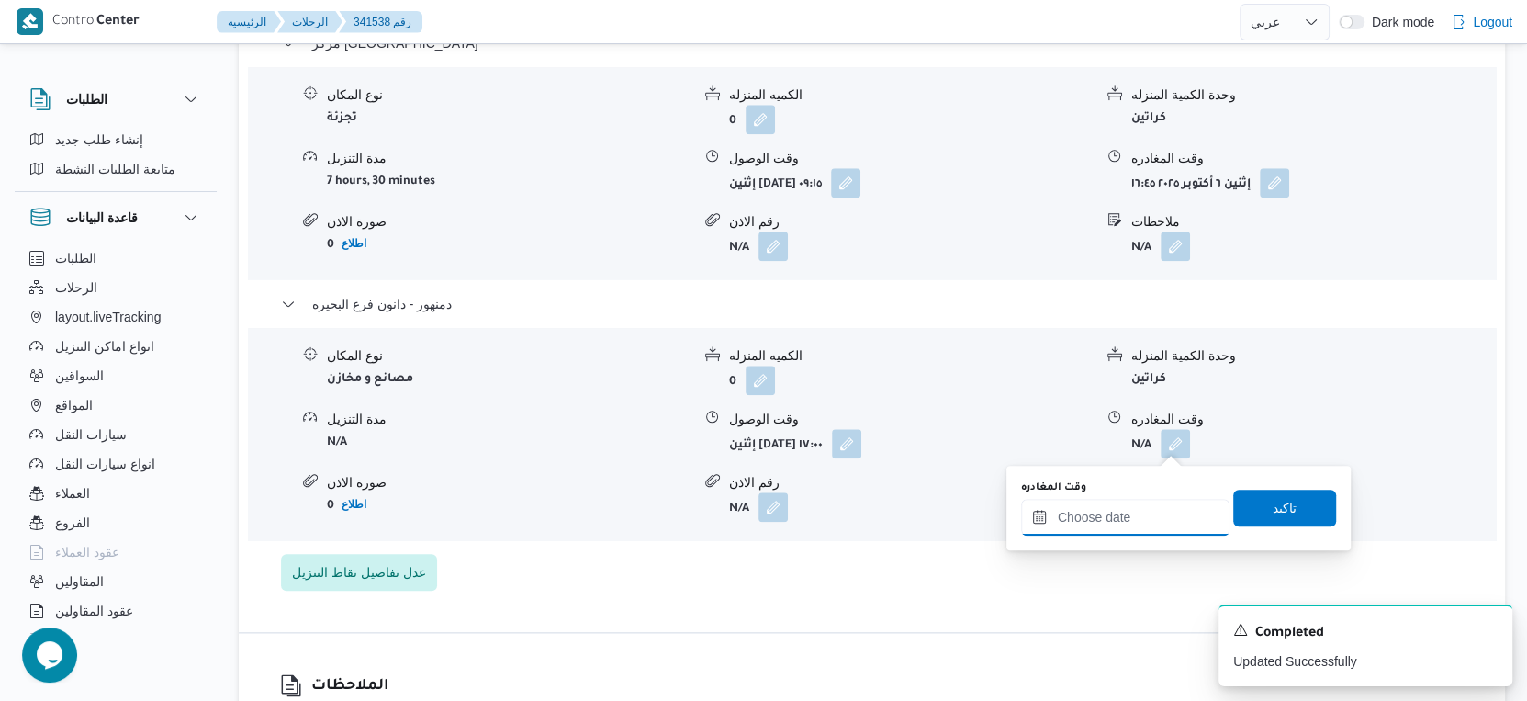
click at [1167, 508] on input "وقت المغادره" at bounding box center [1125, 517] width 208 height 37
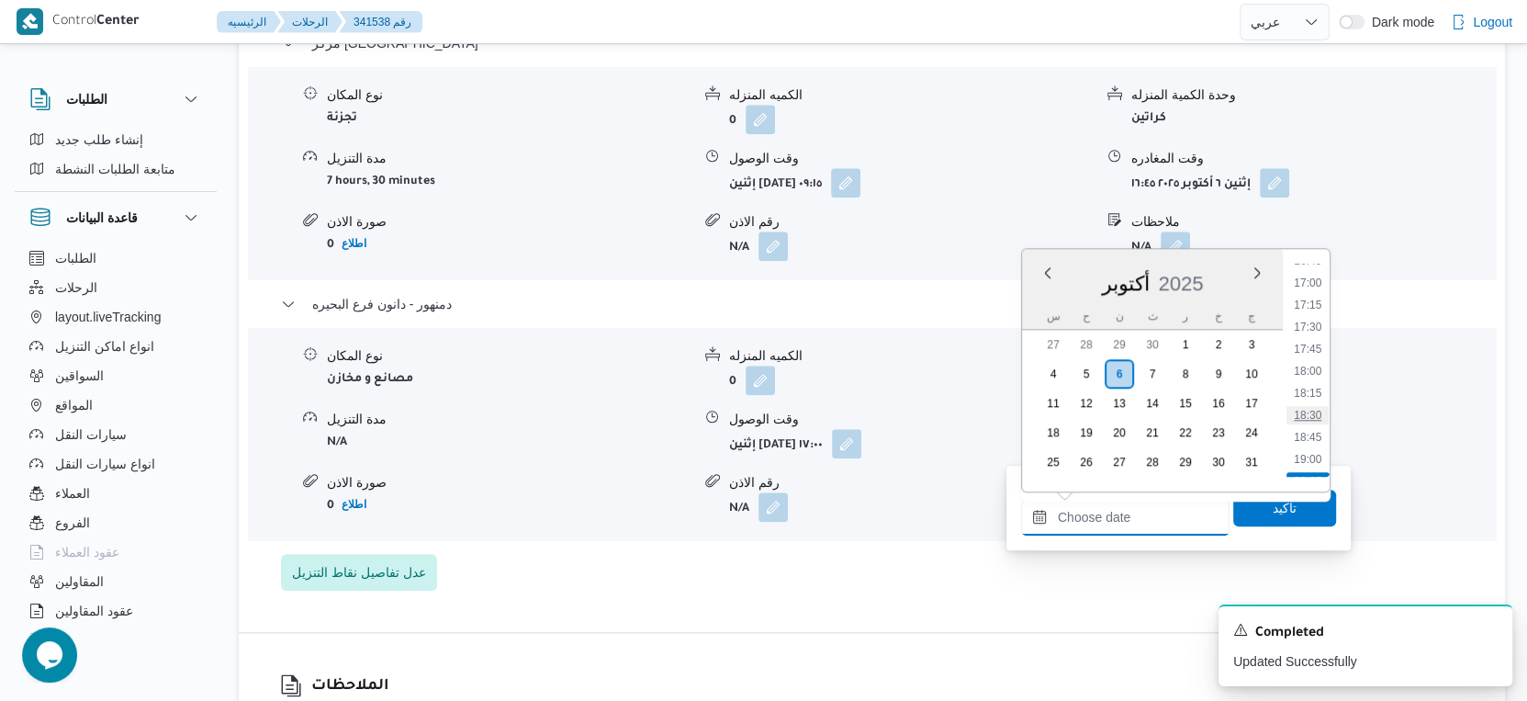
scroll to position [1379, 0]
click at [1317, 449] on li "17:45" at bounding box center [1308, 458] width 42 height 18
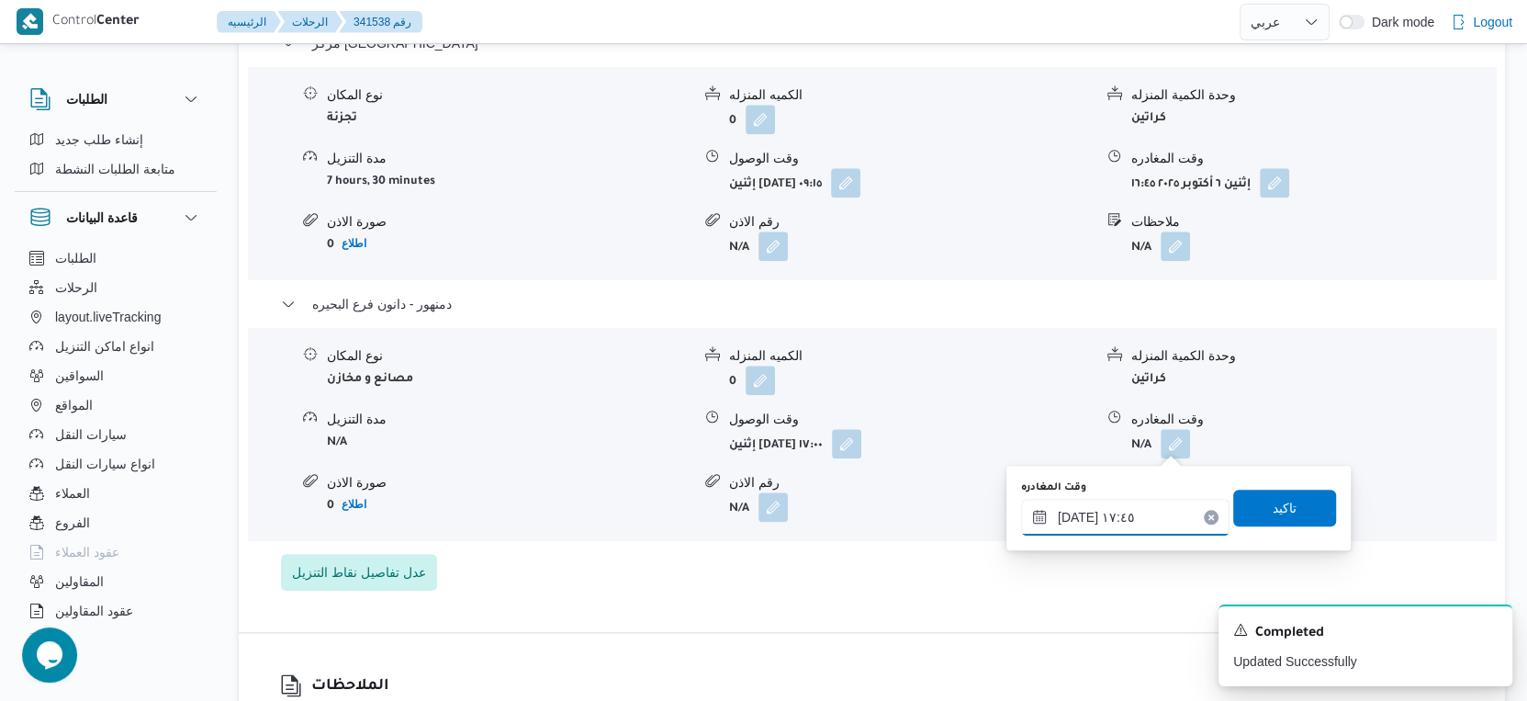
click at [1074, 517] on input "٠٦/١٠/٢٠٢٥ ١٧:٤٥" at bounding box center [1125, 517] width 208 height 37
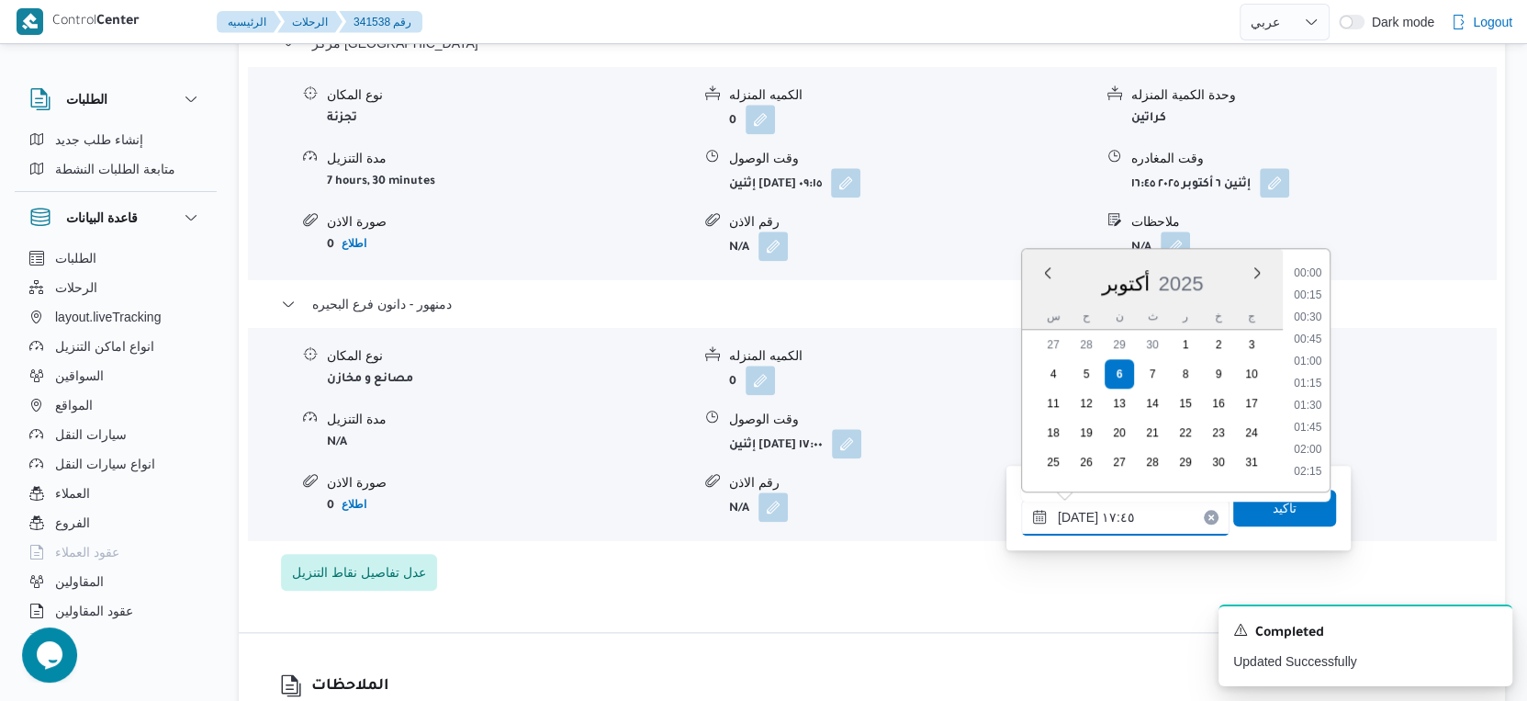
scroll to position [1451, 0]
type input "٠٦/١٠/٢٠٢٥ ١٧:١٠"
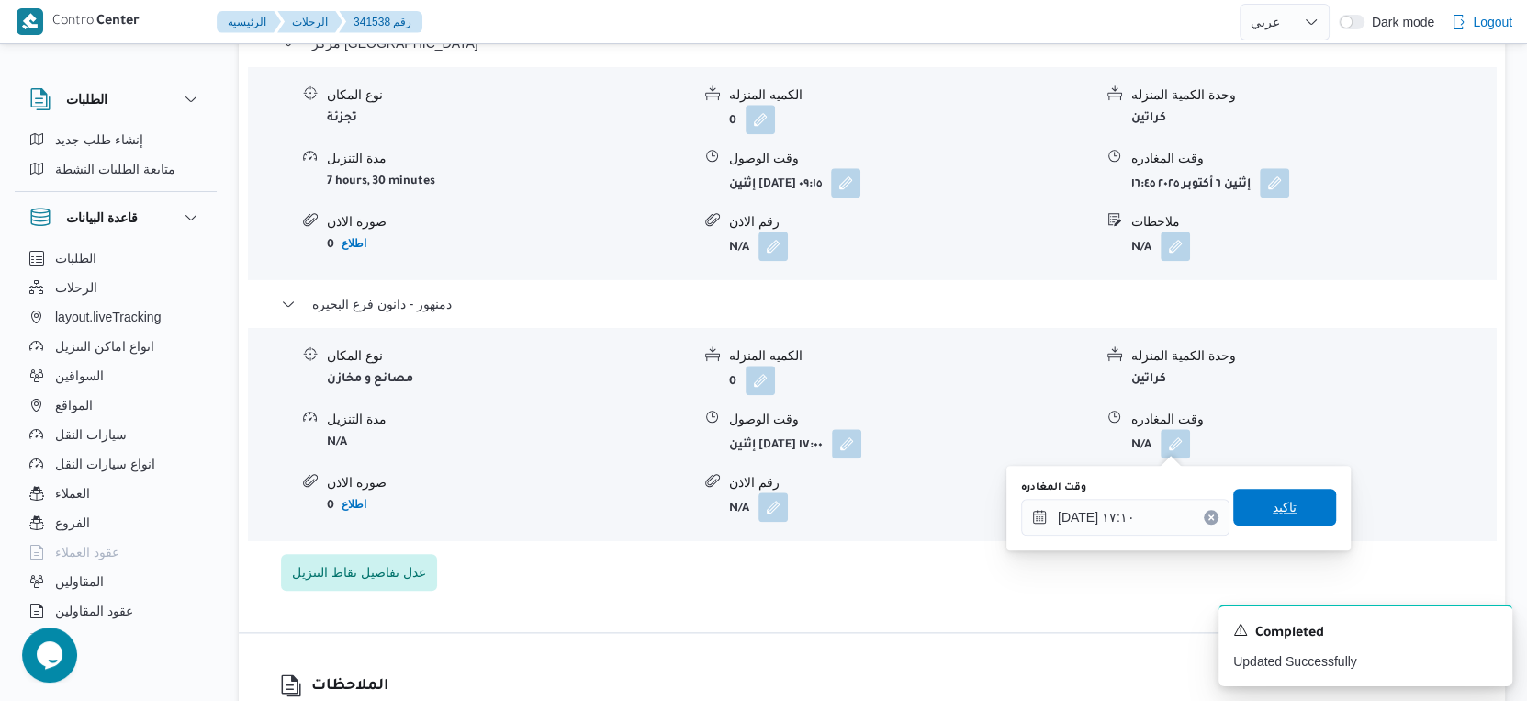
click at [1289, 514] on span "تاكيد" at bounding box center [1284, 507] width 103 height 37
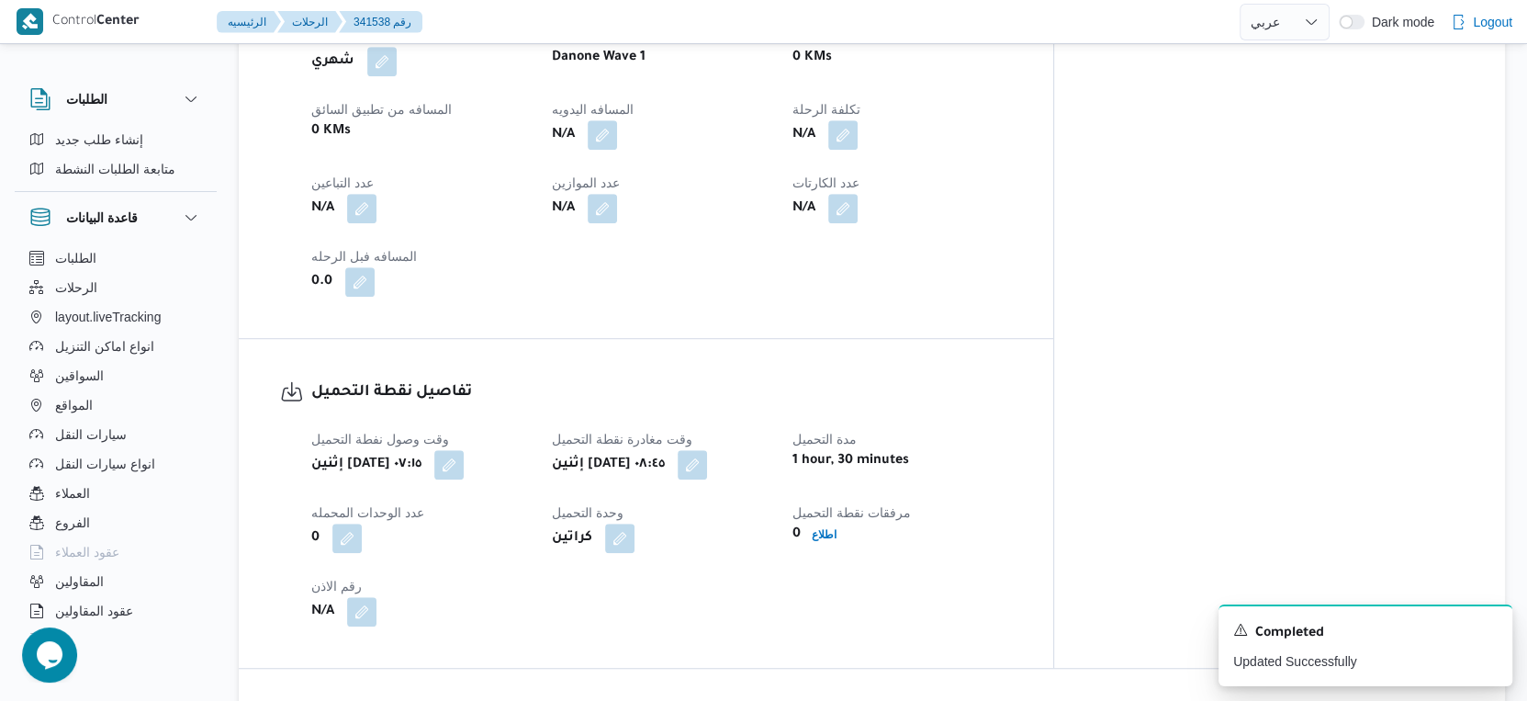
scroll to position [715, 0]
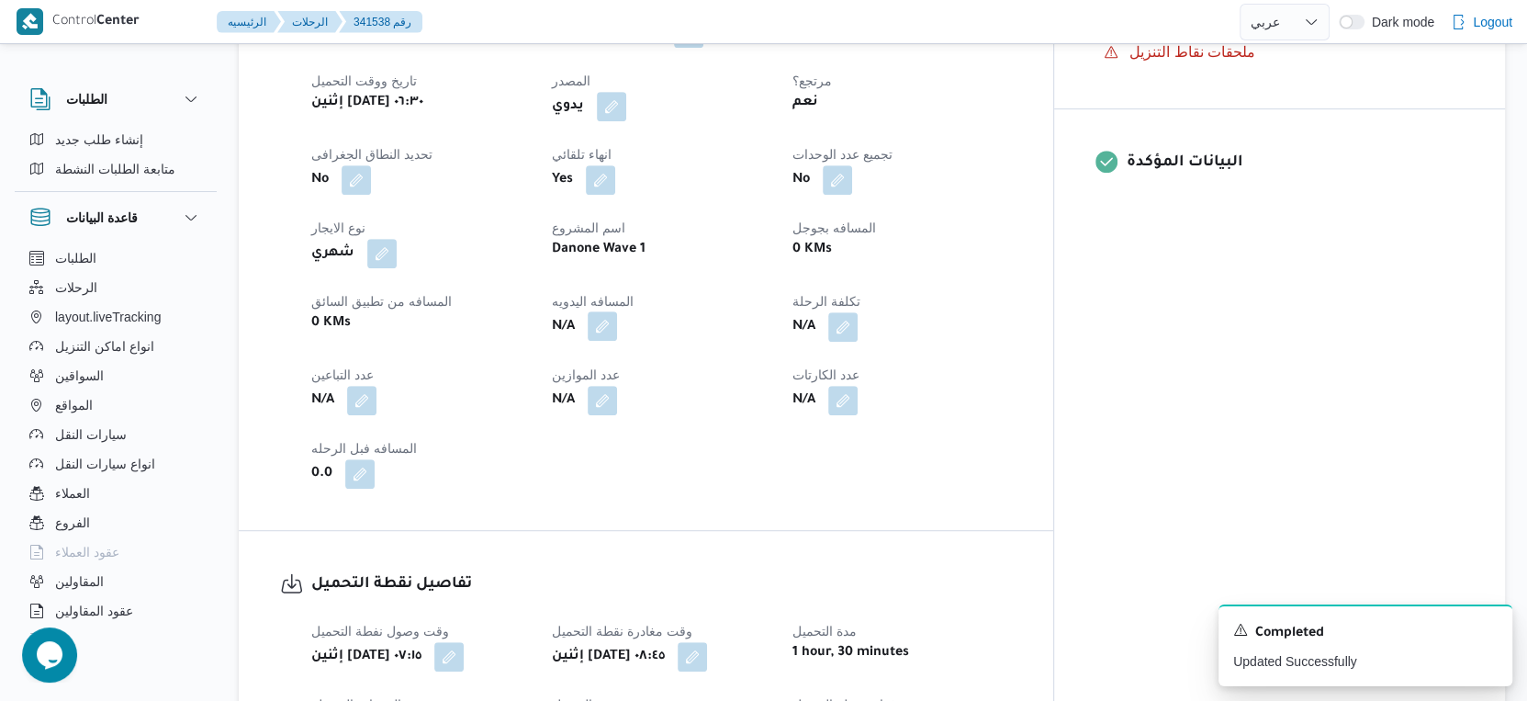
click at [617, 329] on button "button" at bounding box center [602, 325] width 29 height 29
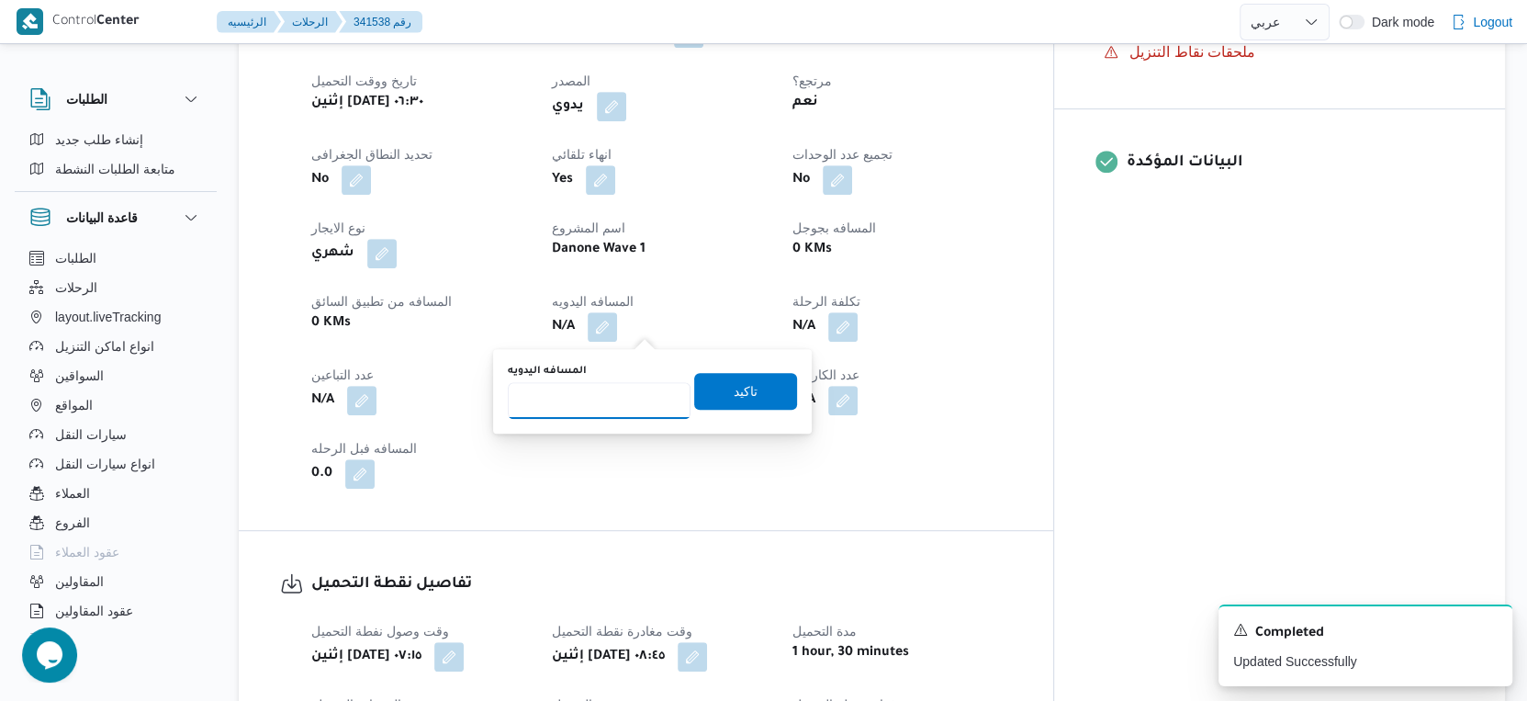
click at [592, 400] on input "المسافه اليدويه" at bounding box center [599, 400] width 183 height 37
type input "30"
click at [745, 394] on span "تاكيد" at bounding box center [745, 390] width 103 height 37
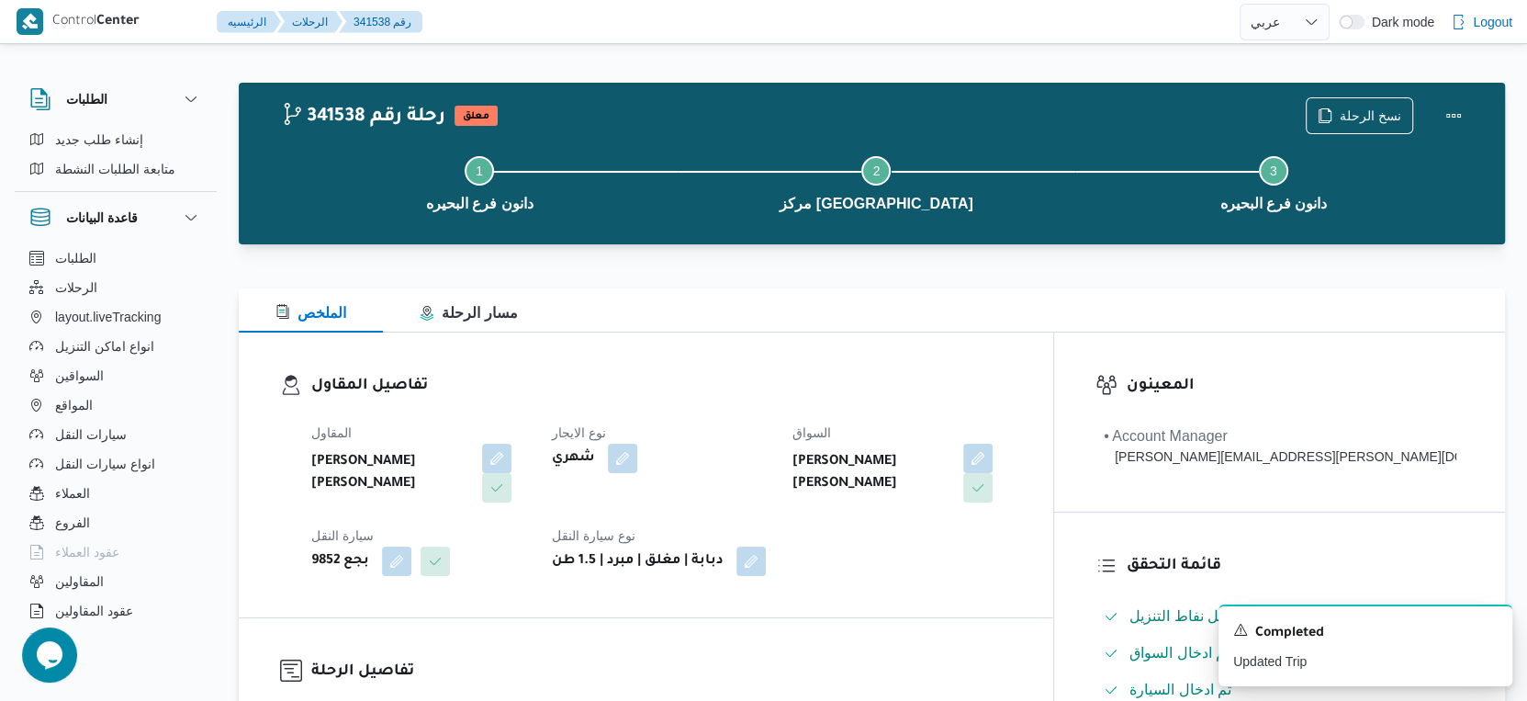
scroll to position [0, 0]
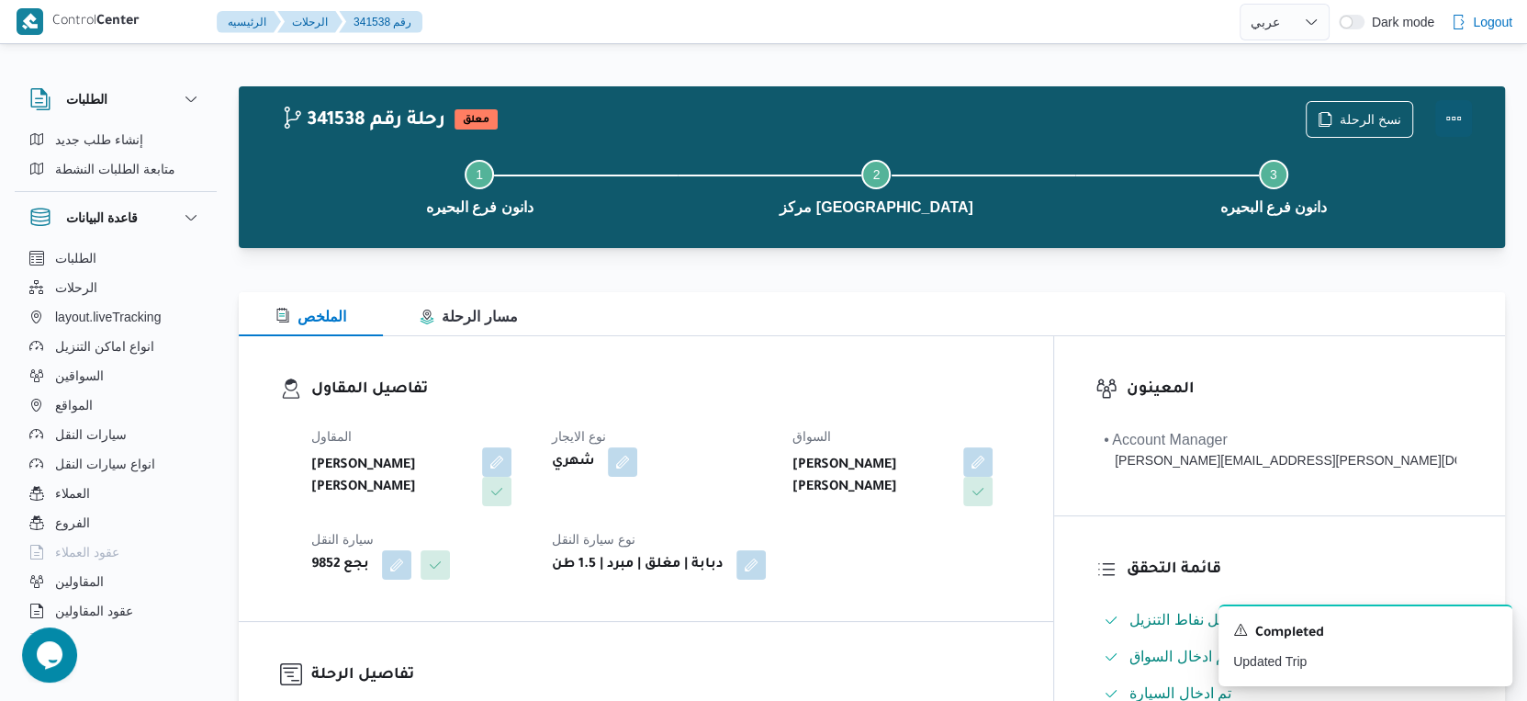
click at [1461, 111] on button "Actions" at bounding box center [1453, 118] width 37 height 37
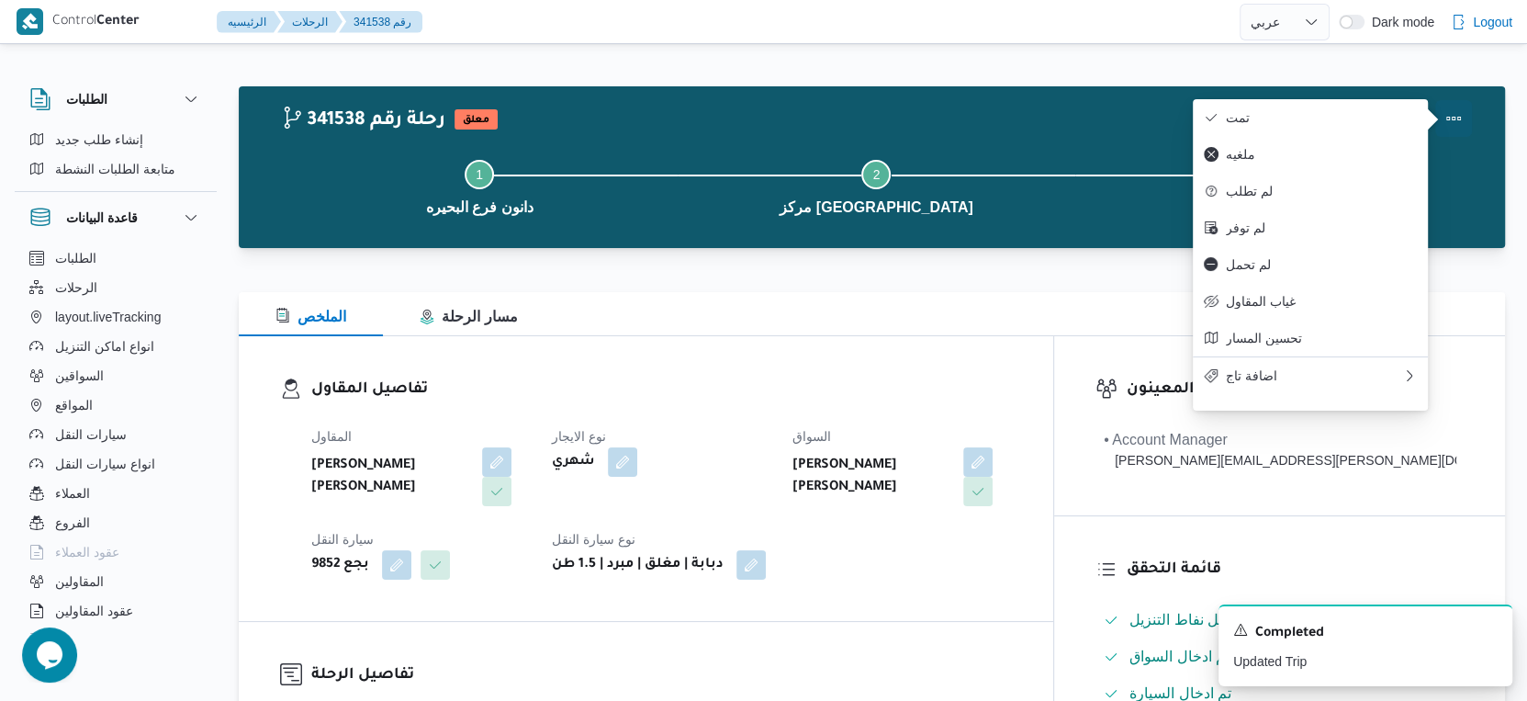
click at [1372, 111] on button "تمت" at bounding box center [1310, 117] width 235 height 37
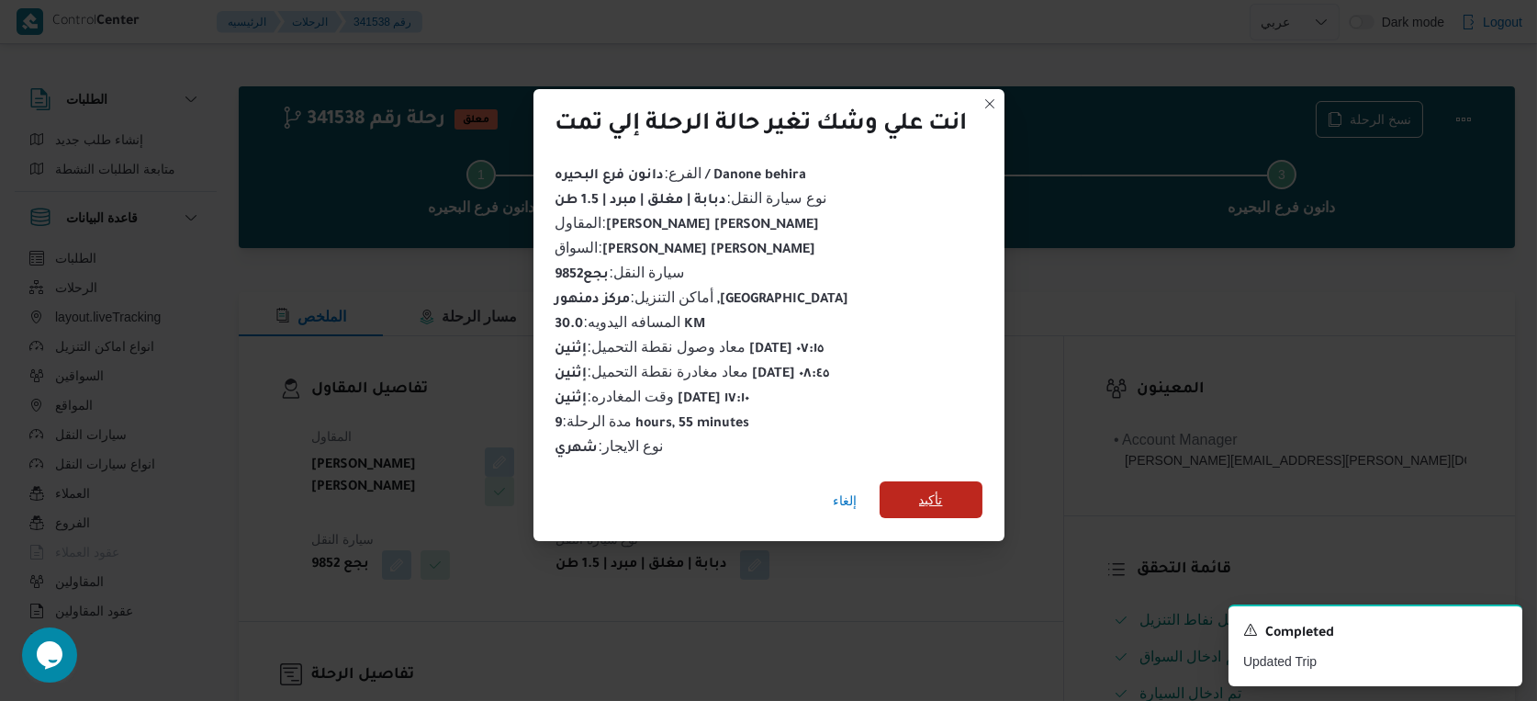
click at [970, 483] on span "تأكيد" at bounding box center [931, 499] width 103 height 37
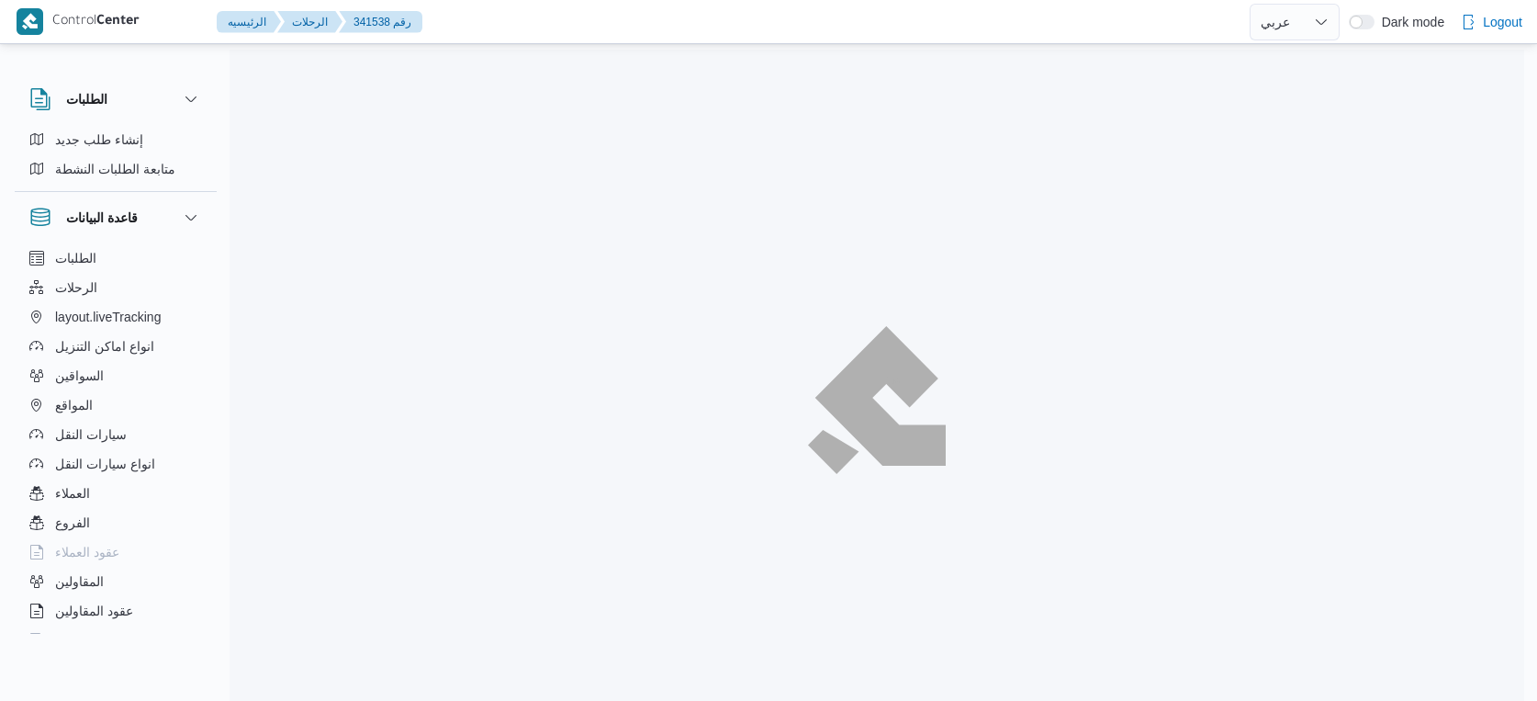
select select "ar"
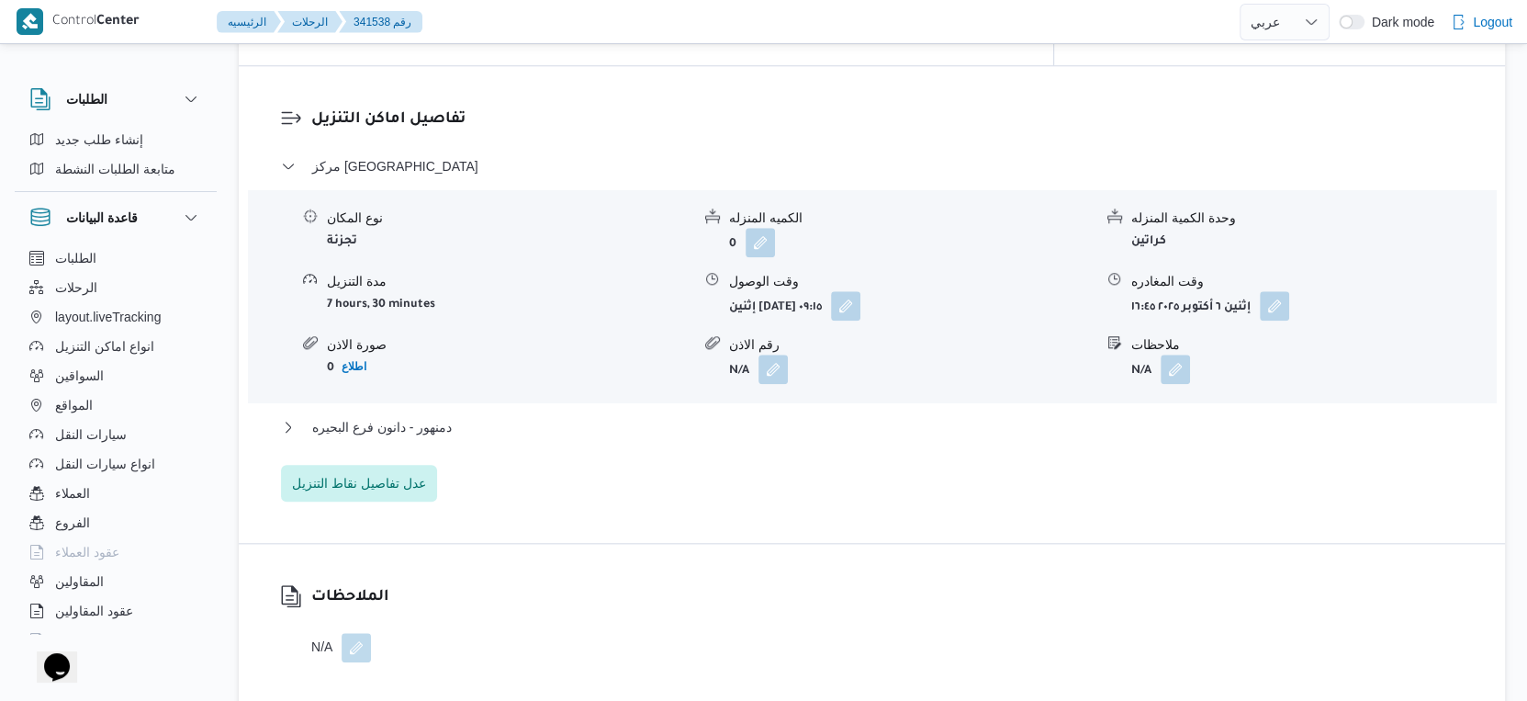
scroll to position [1632, 0]
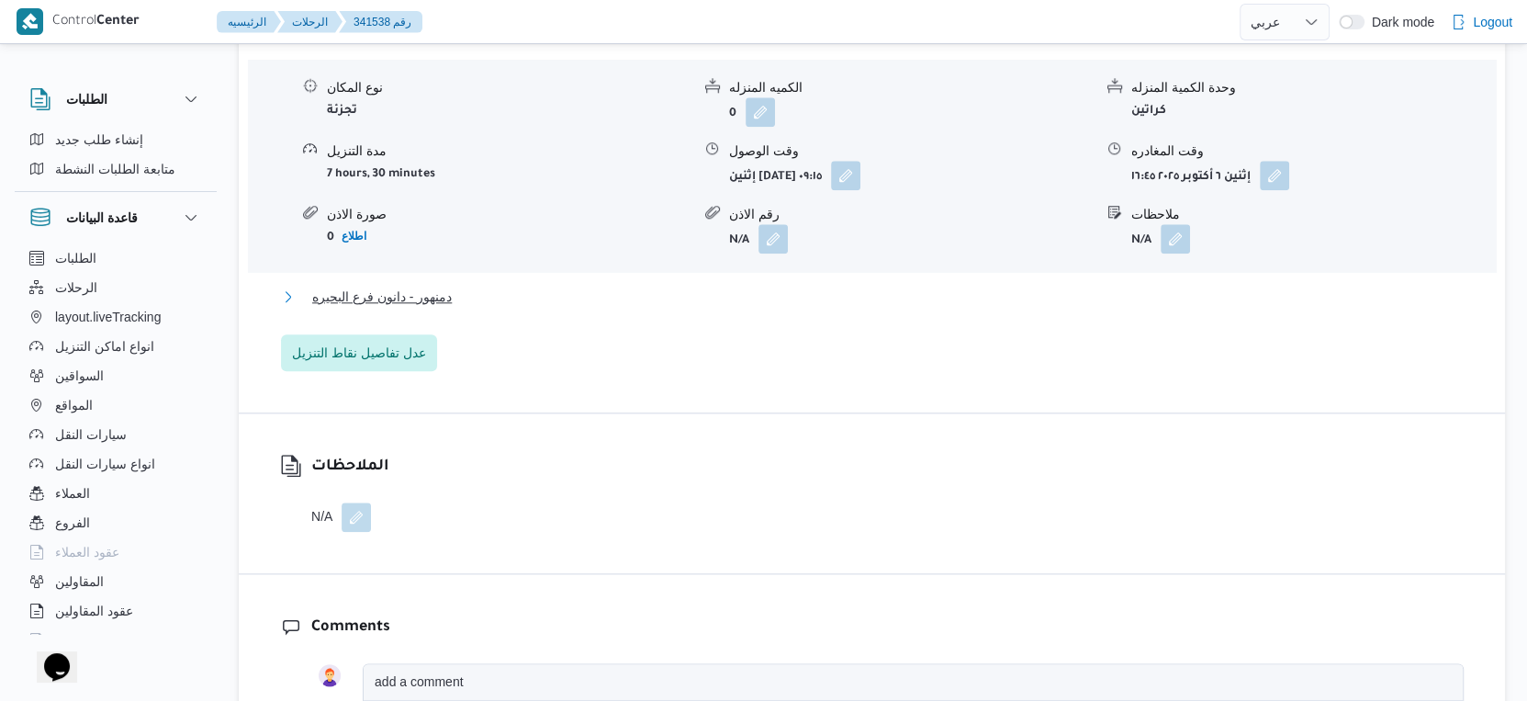
click at [493, 298] on button "دمنهور - دانون فرع البحيره" at bounding box center [872, 297] width 1183 height 22
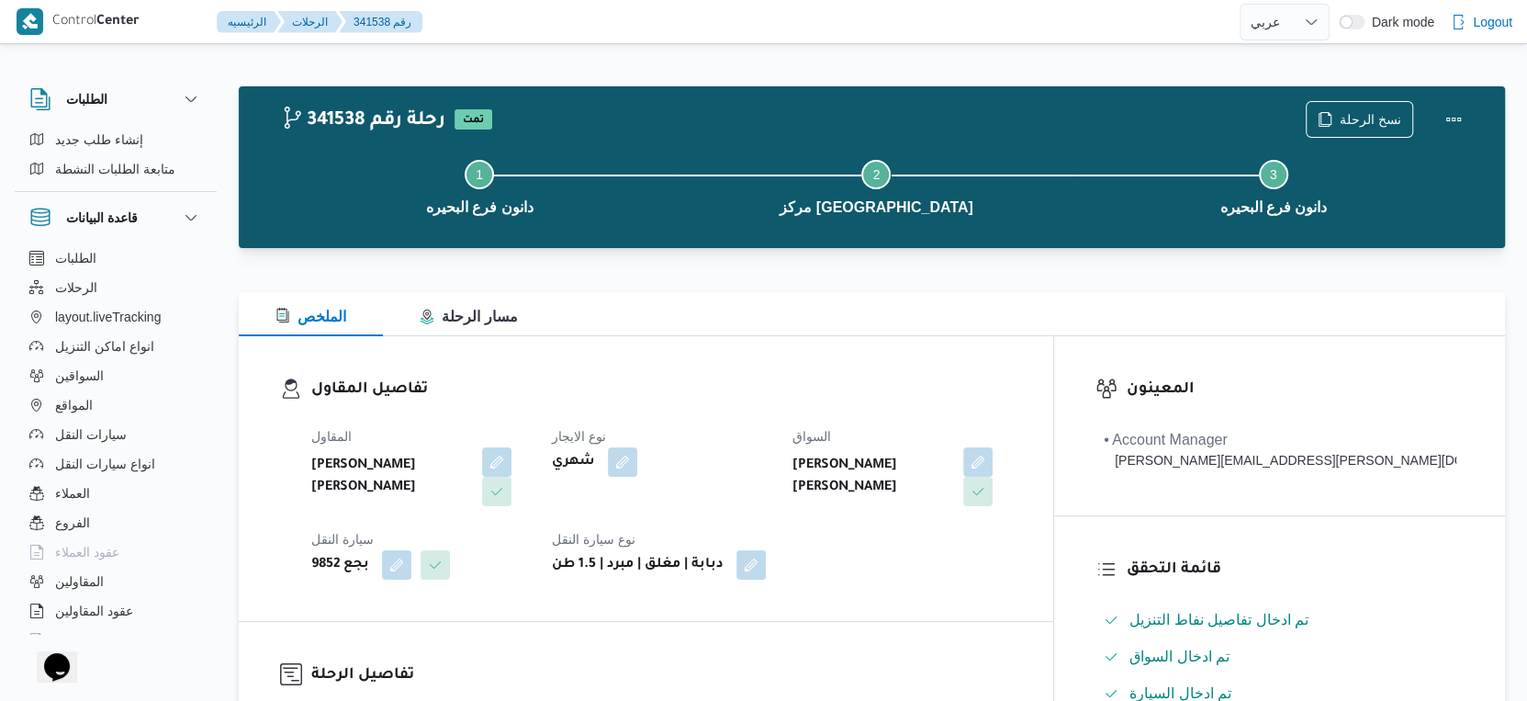
scroll to position [715, 0]
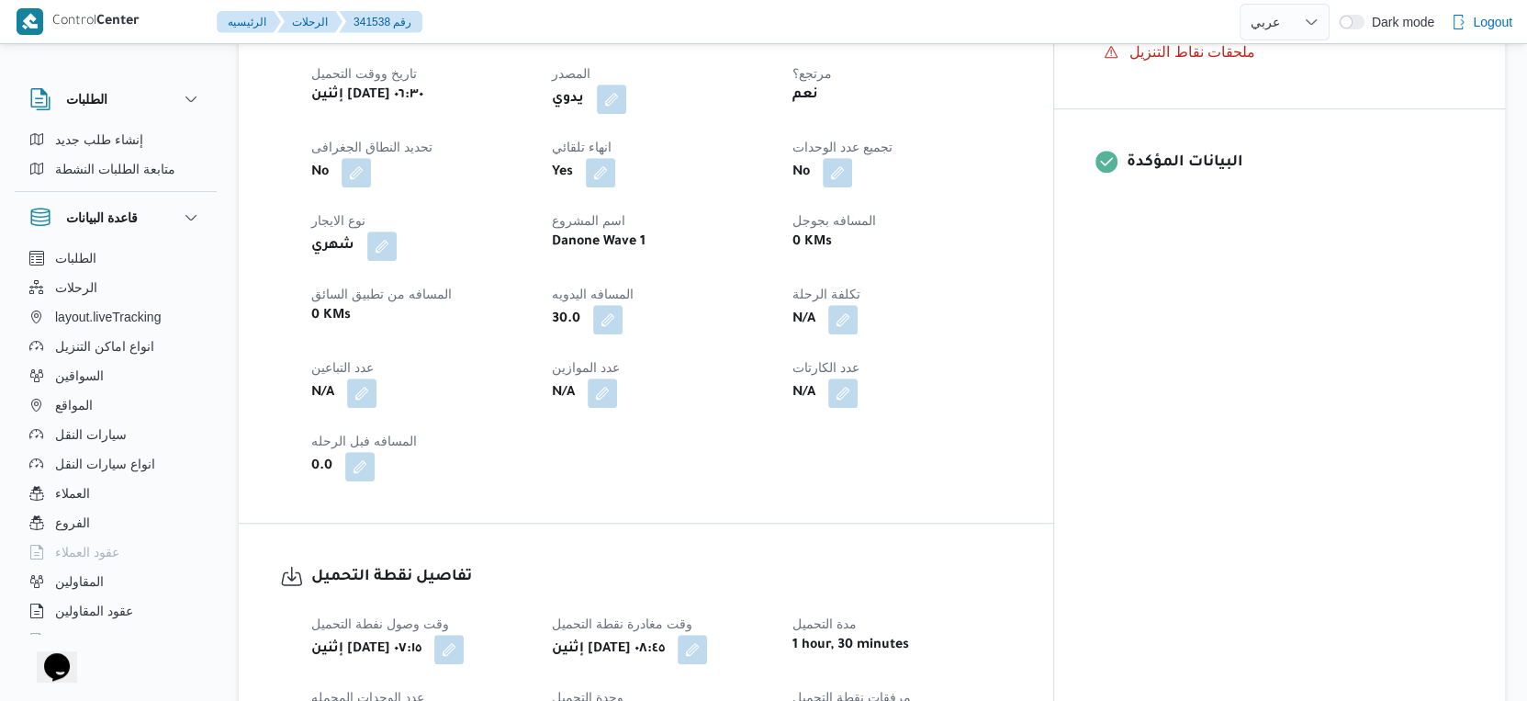
select select "ar"
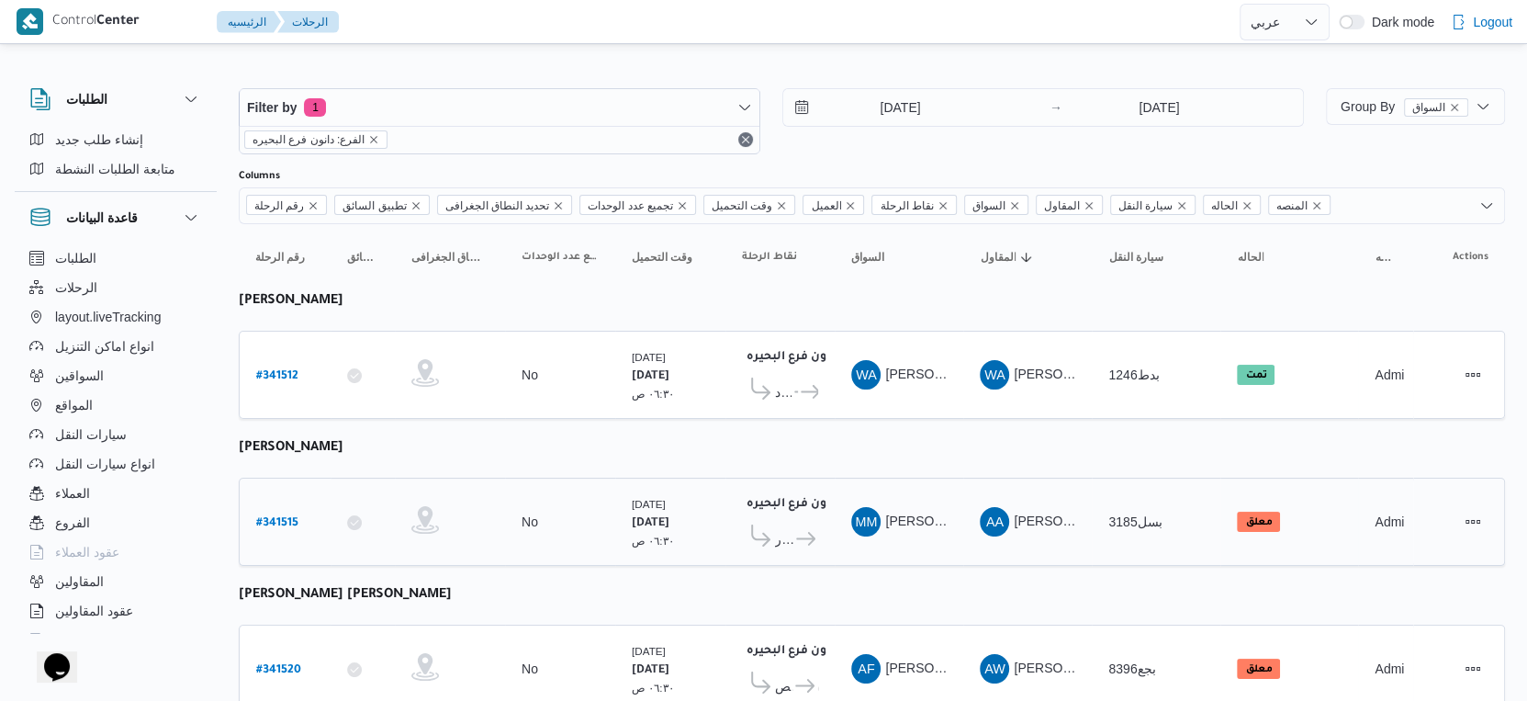
click at [276, 517] on b "# 341515" at bounding box center [277, 523] width 42 height 13
select select "ar"
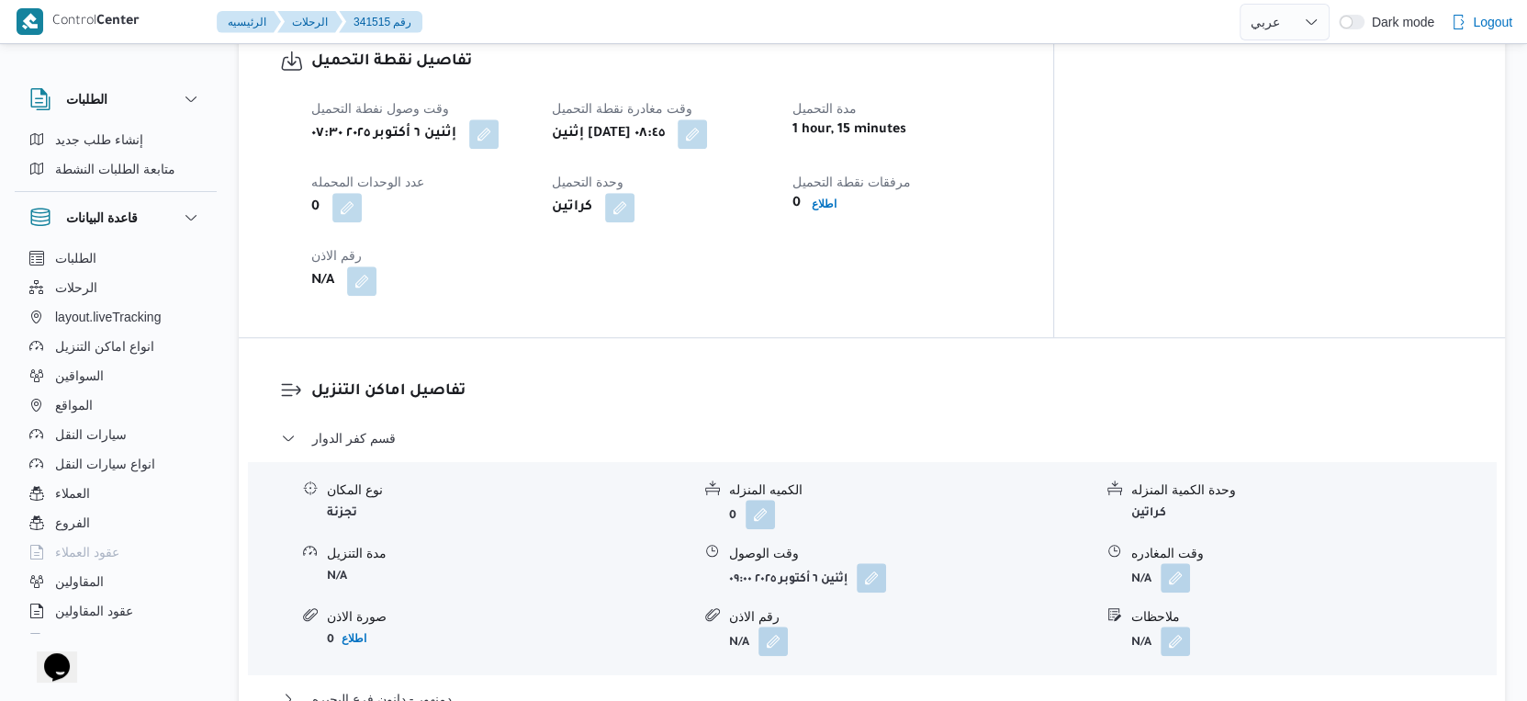
scroll to position [1122, 0]
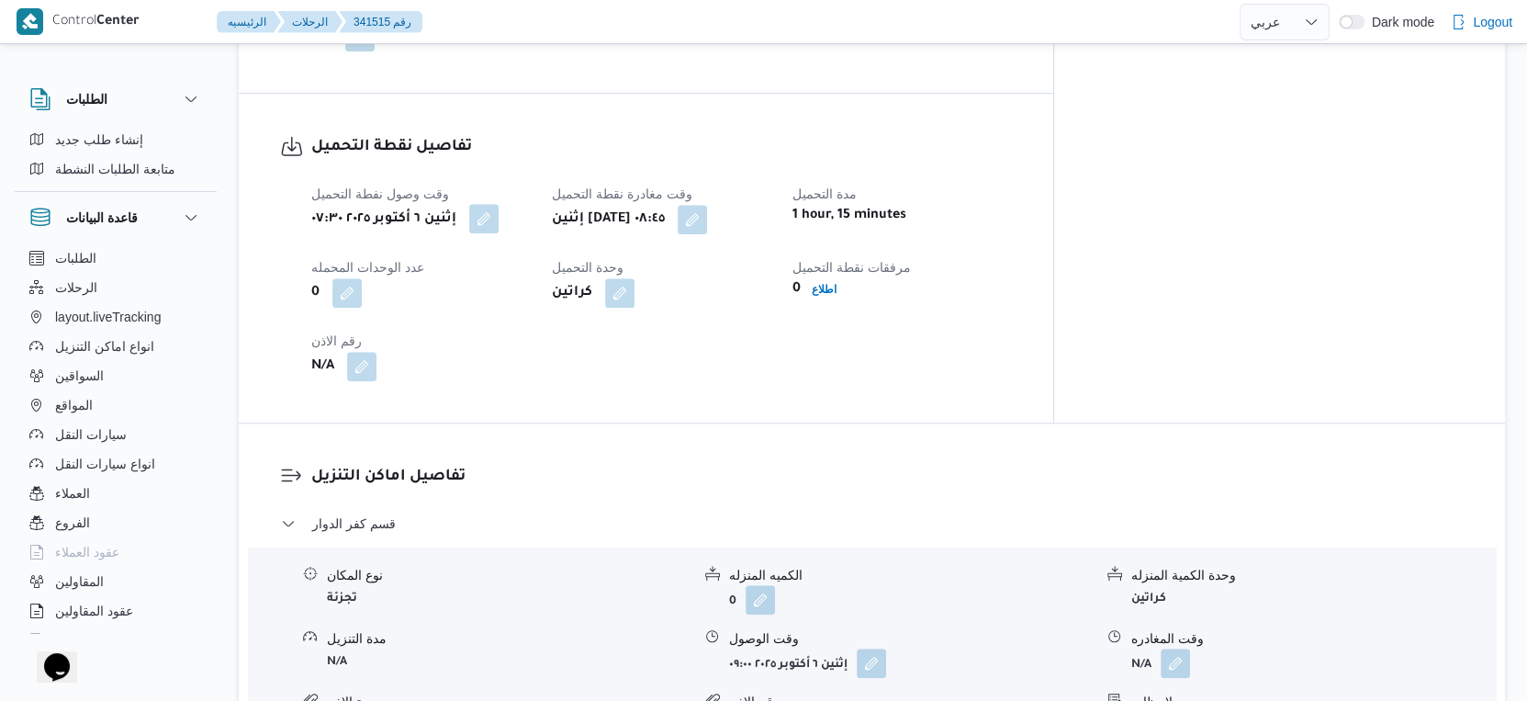
click at [497, 233] on button "button" at bounding box center [483, 218] width 29 height 29
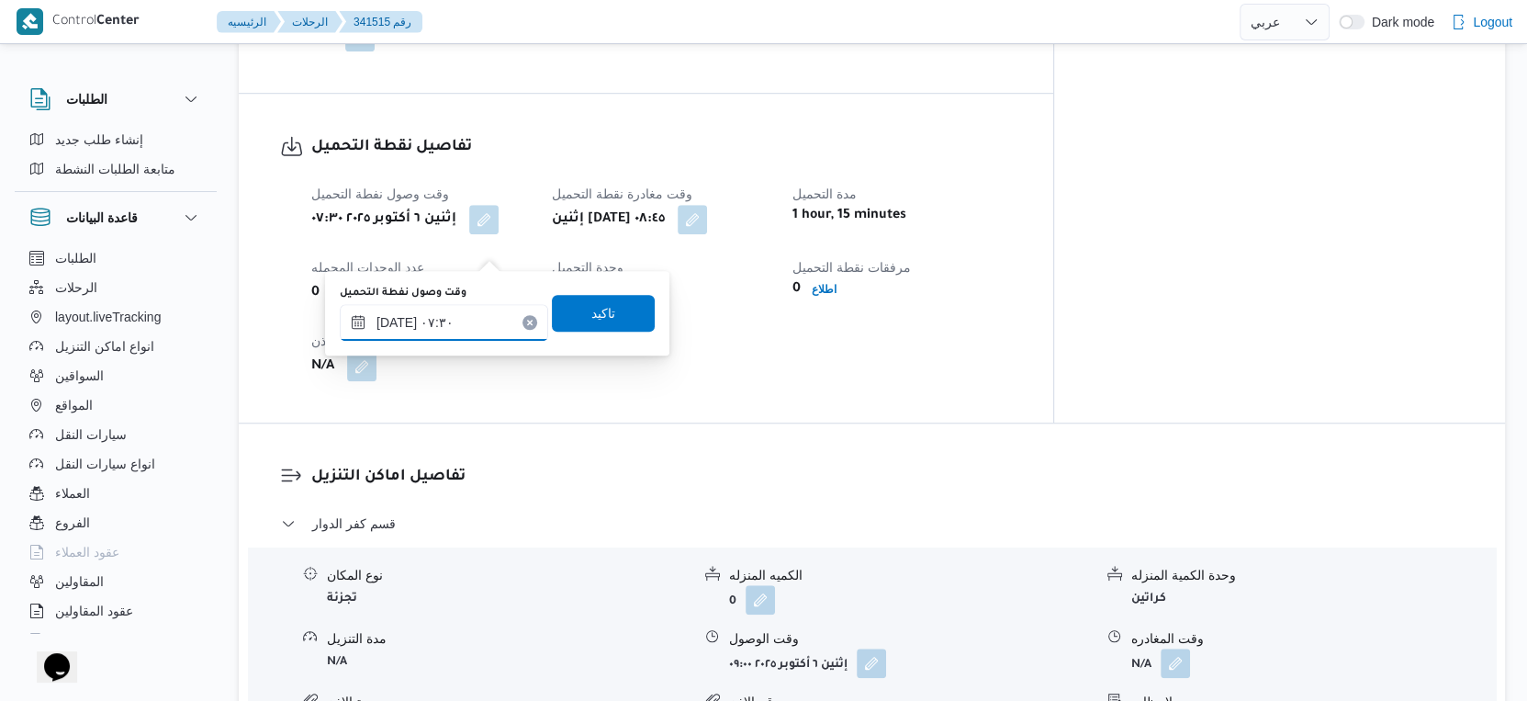
click at [394, 321] on input "[DATE] ٠٧:٣٠" at bounding box center [444, 322] width 208 height 37
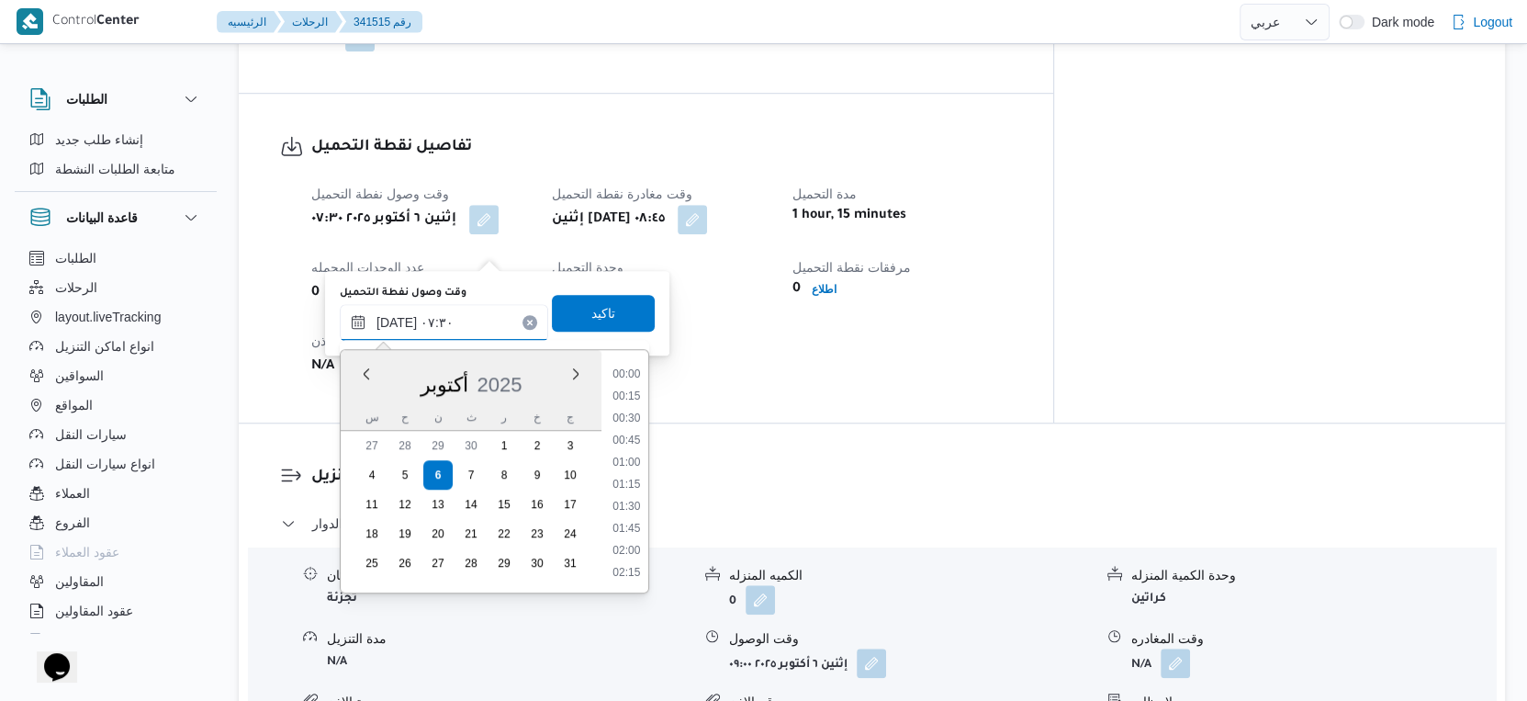
click at [394, 321] on input "[DATE] ٠٧:٣٠" at bounding box center [444, 322] width 208 height 37
type input "[DATE] ٠٧:٢٥"
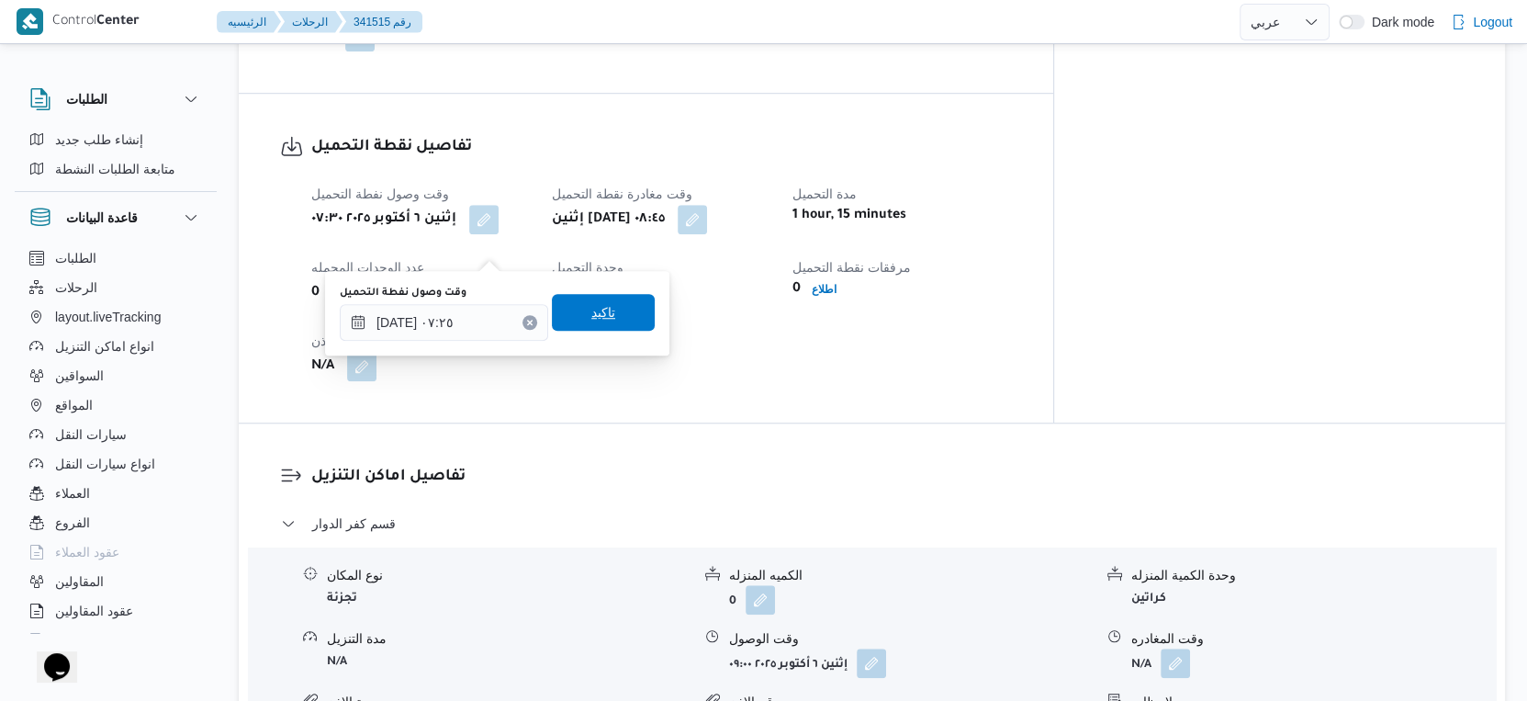
click at [591, 305] on span "تاكيد" at bounding box center [603, 312] width 24 height 22
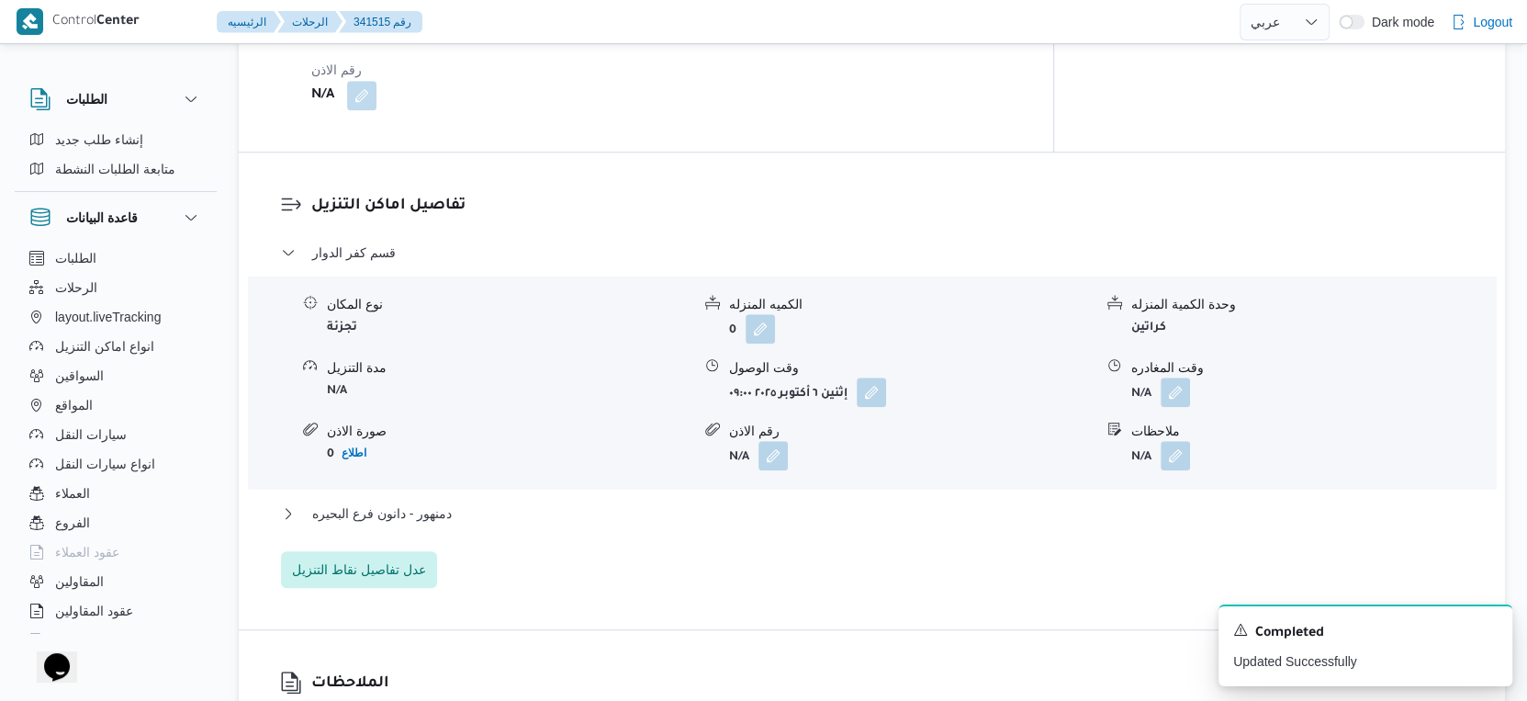
scroll to position [1428, 0]
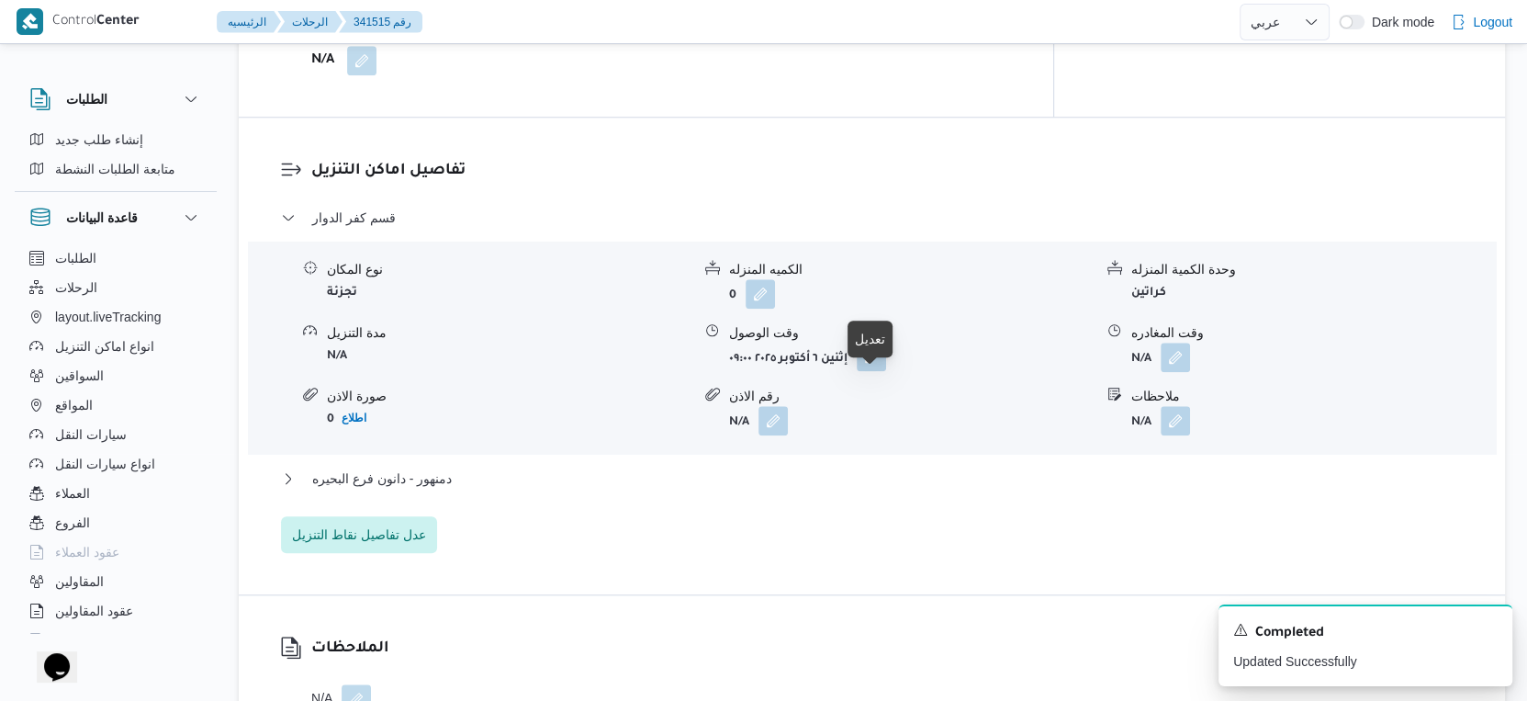
click at [872, 371] on button "button" at bounding box center [871, 356] width 29 height 29
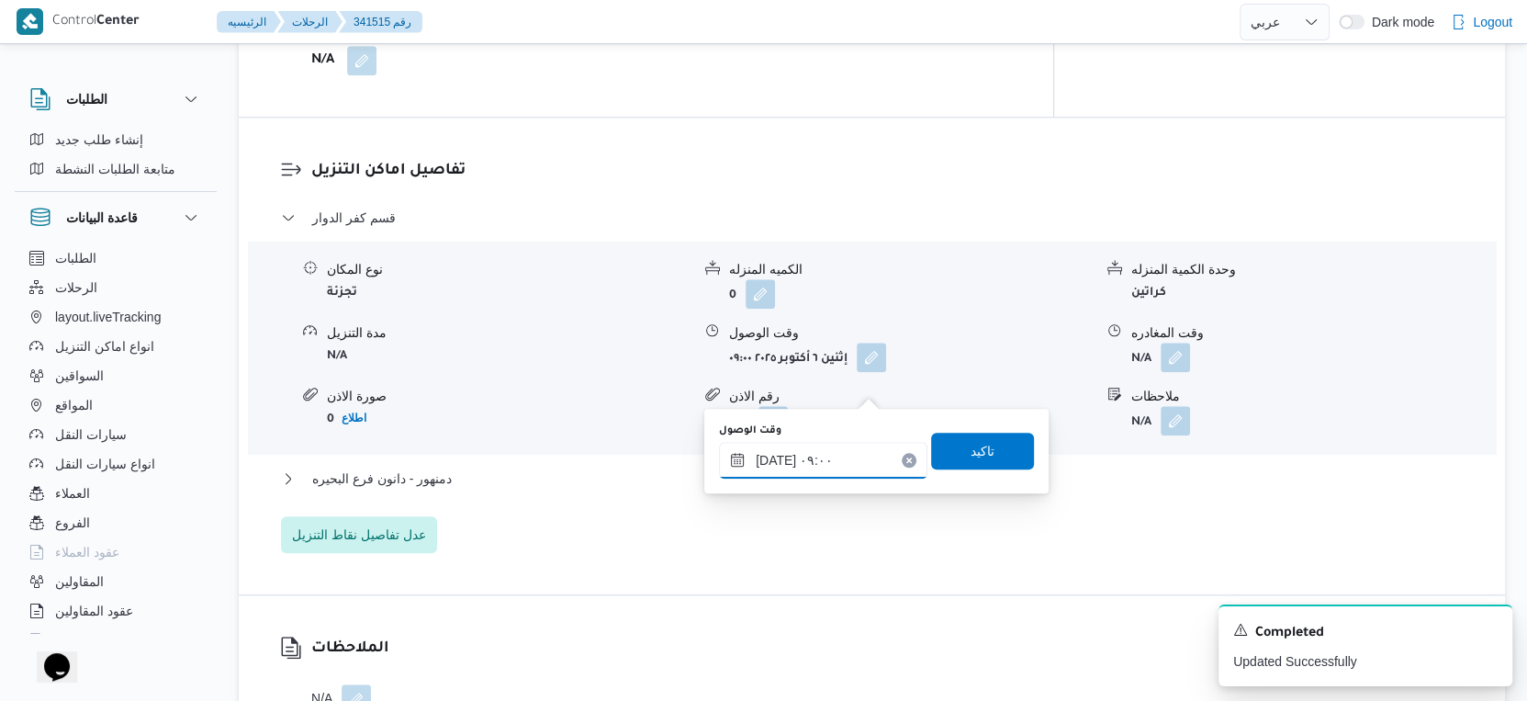
drag, startPoint x: 870, startPoint y: 390, endPoint x: 852, endPoint y: 459, distance: 71.1
click at [833, 472] on input "[DATE] ٠٩:٠٠" at bounding box center [823, 460] width 208 height 37
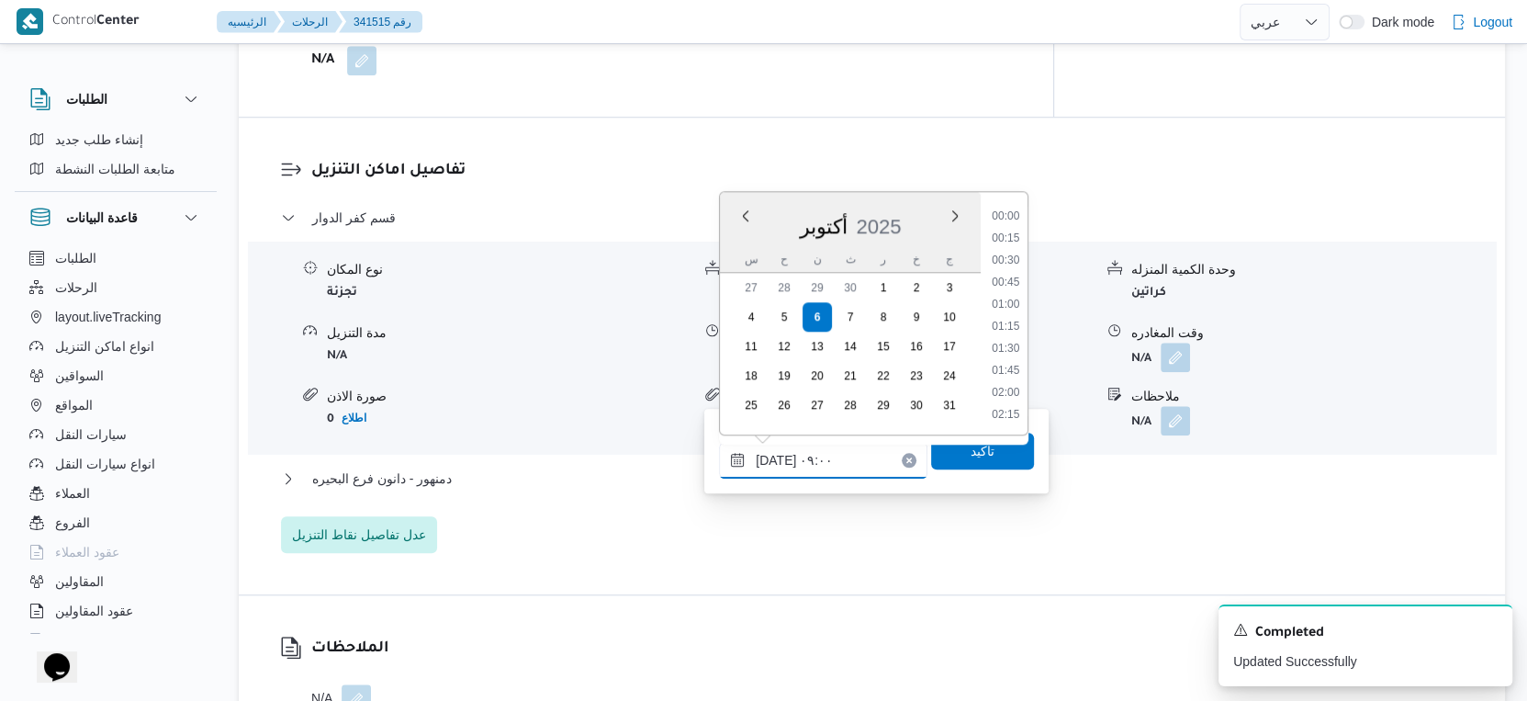
scroll to position [681, 0]
click at [1009, 364] on li "09:30" at bounding box center [1006, 373] width 42 height 18
type input "[DATE] ٠٩:٣٠"
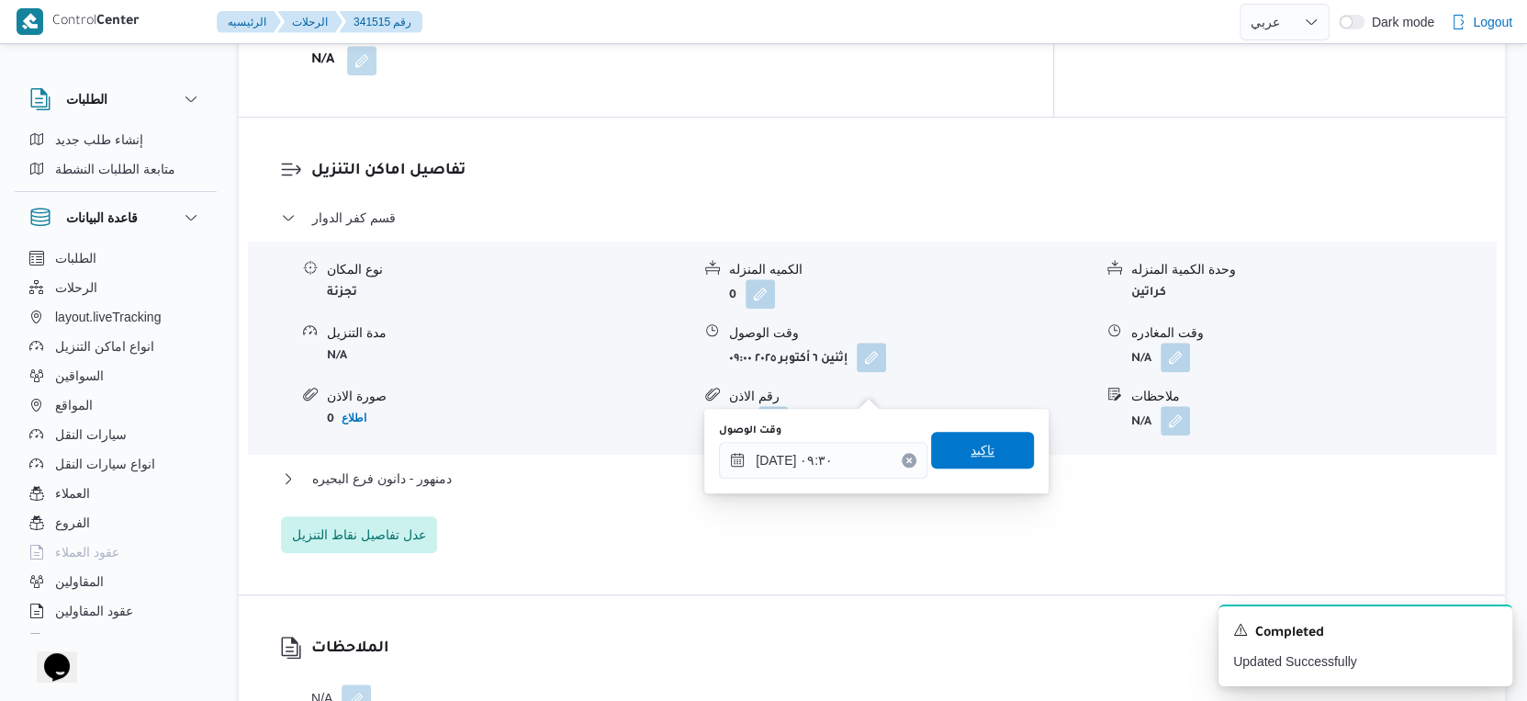
click at [989, 453] on span "تاكيد" at bounding box center [982, 450] width 103 height 37
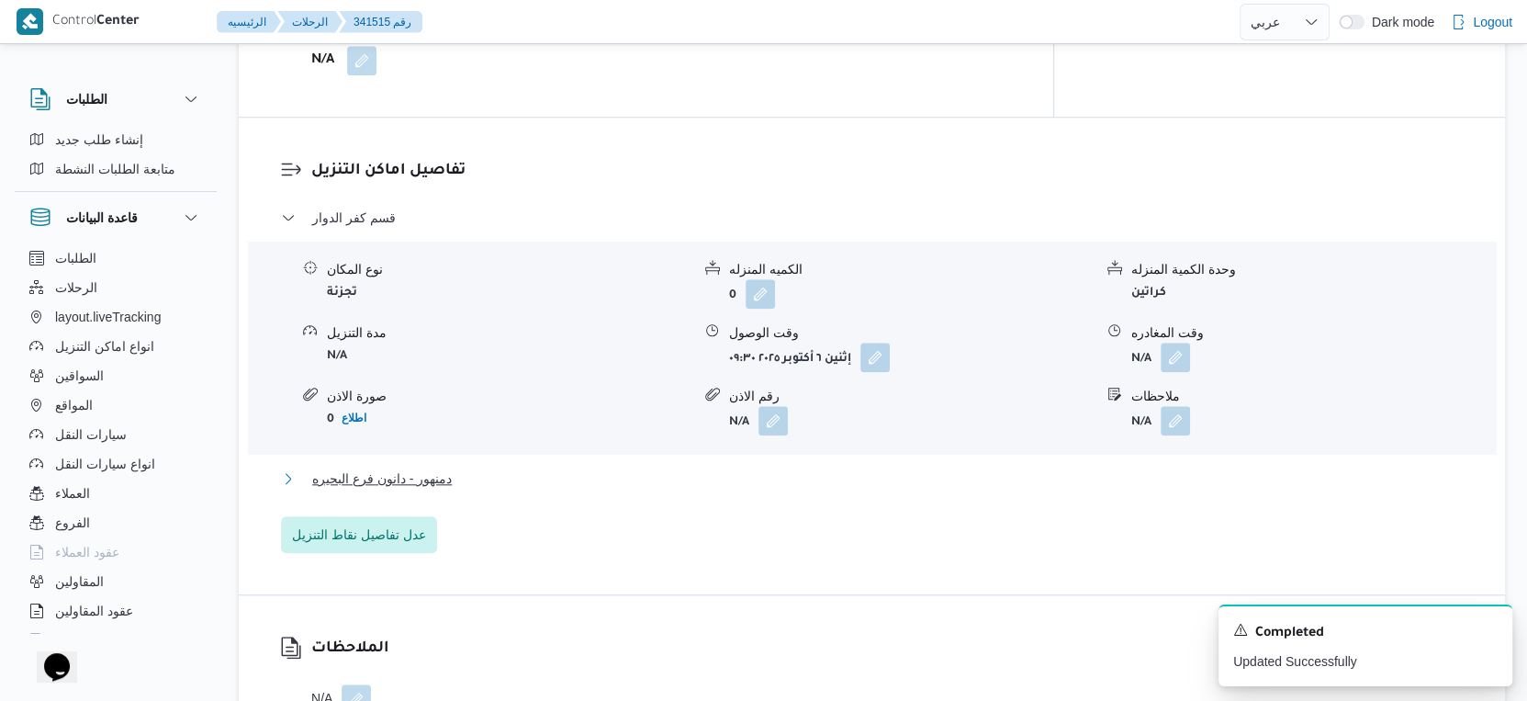
click at [460, 490] on button "دمنهور - دانون فرع البحيره" at bounding box center [872, 478] width 1183 height 22
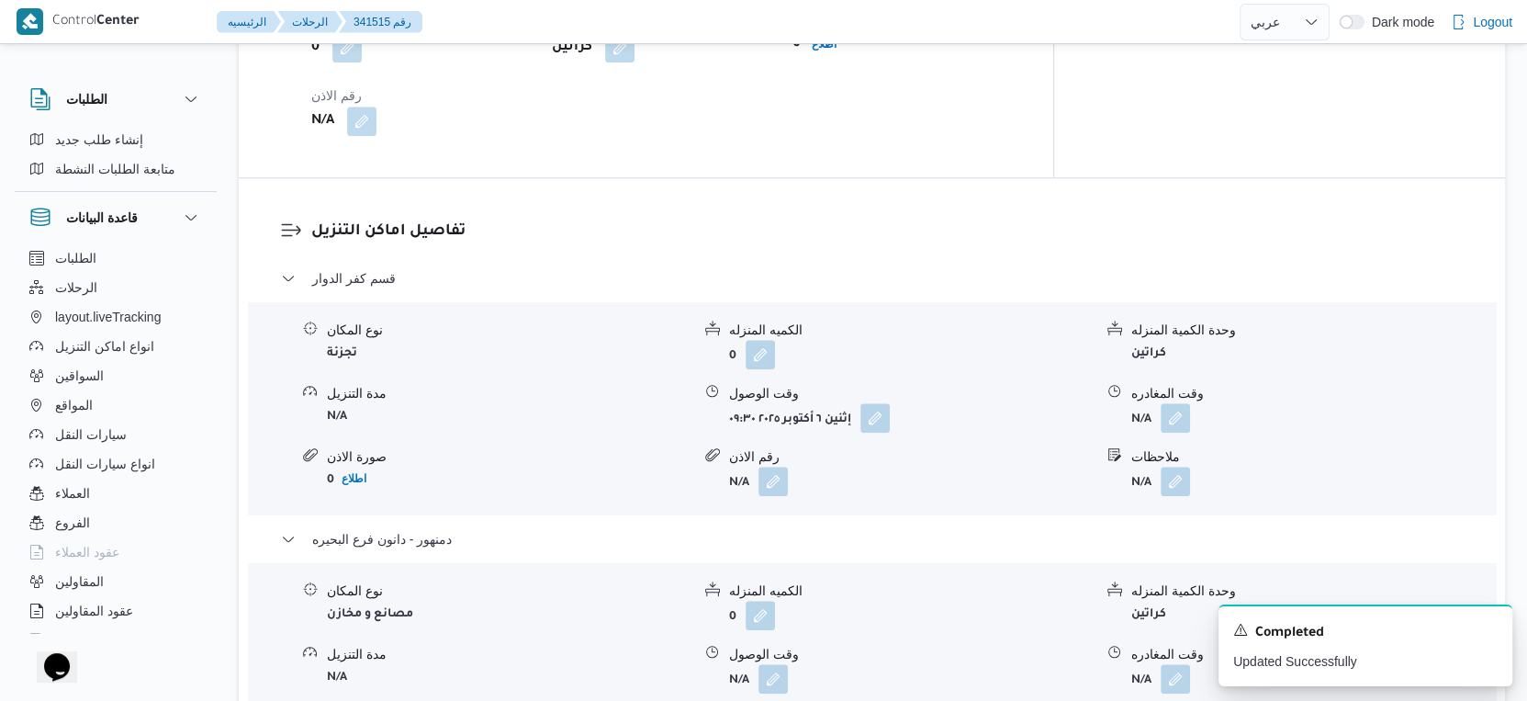
scroll to position [1531, 0]
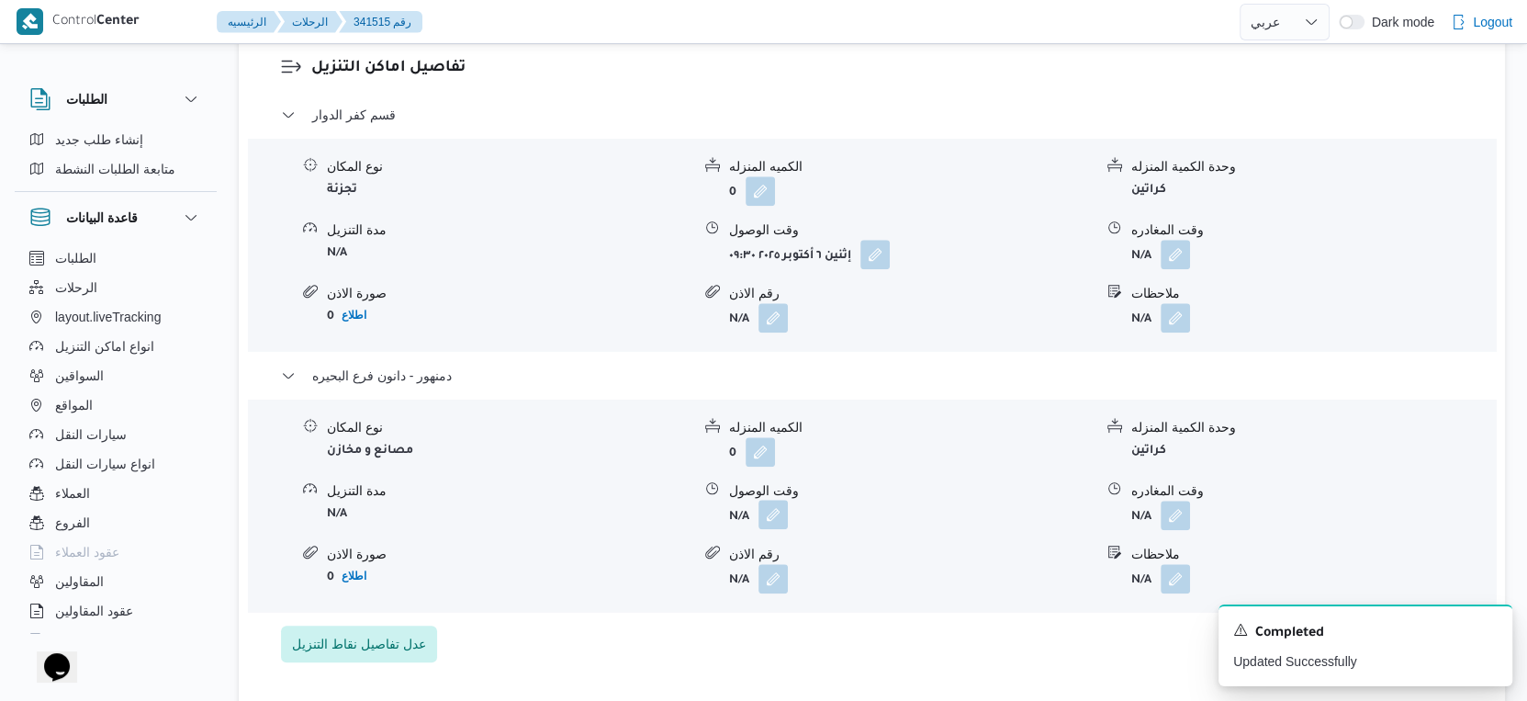
click at [770, 529] on button "button" at bounding box center [773, 514] width 29 height 29
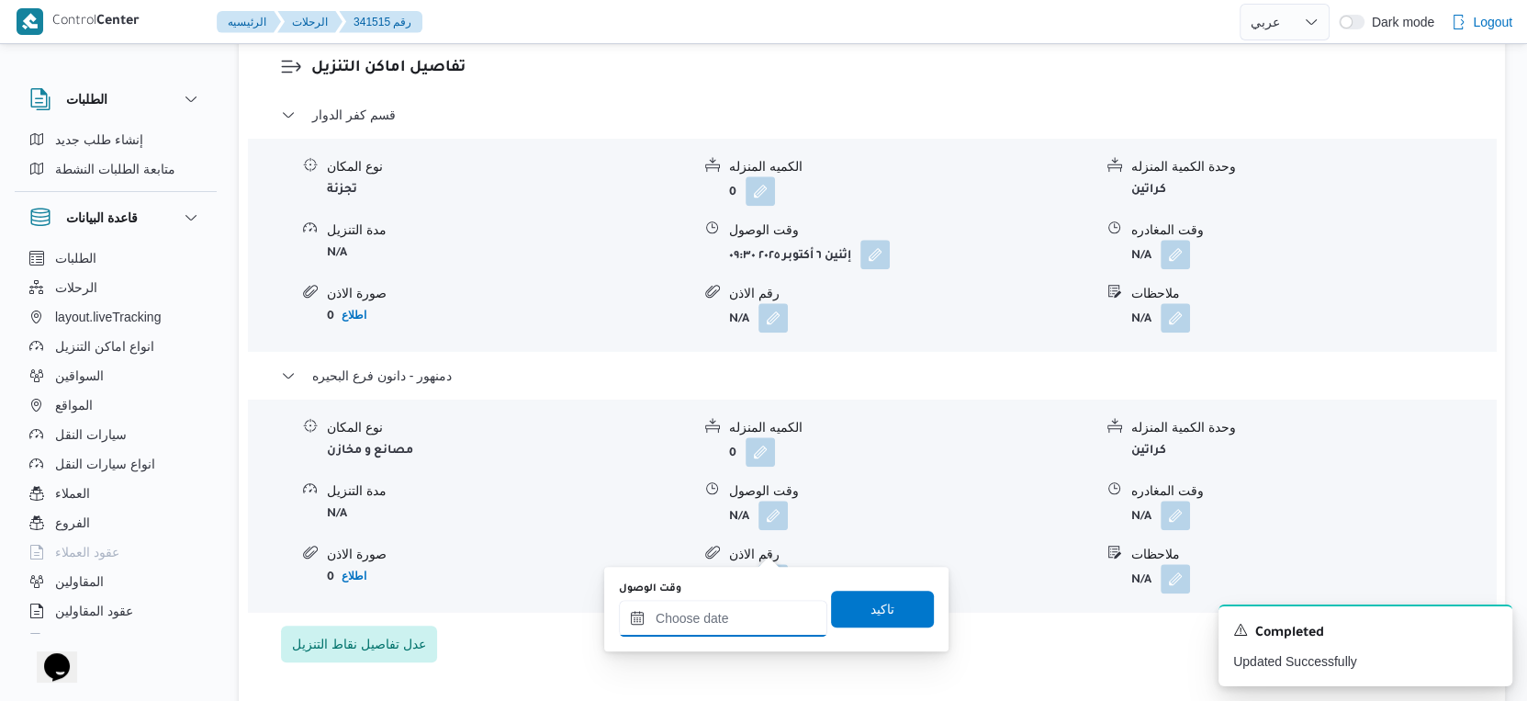
drag, startPoint x: 766, startPoint y: 558, endPoint x: 753, endPoint y: 602, distance: 45.0
click at [747, 602] on input "وقت الوصول" at bounding box center [723, 618] width 208 height 37
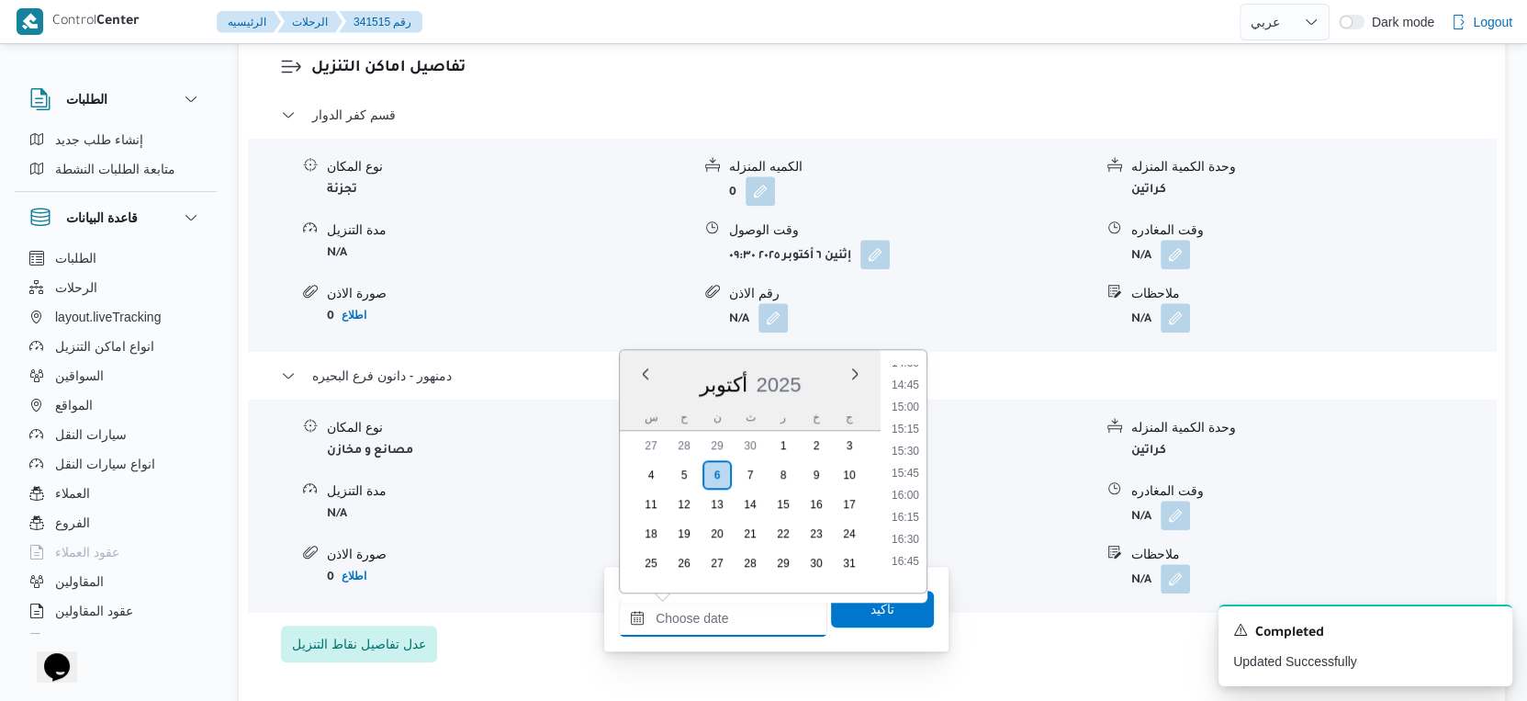
scroll to position [1277, 0]
click at [915, 417] on li "15:00" at bounding box center [905, 419] width 42 height 18
type input "[DATE] ١٥:٠٠"
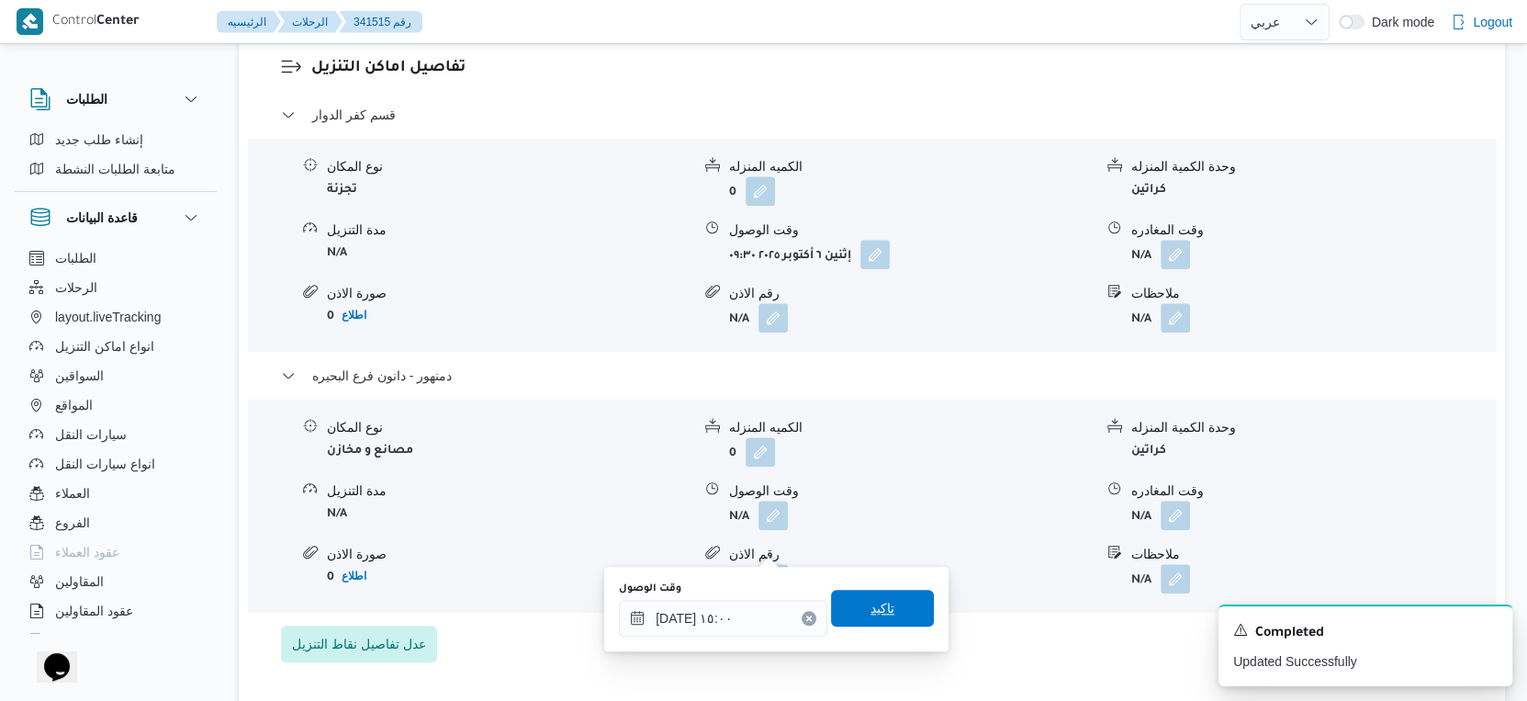
click at [888, 610] on span "تاكيد" at bounding box center [882, 608] width 103 height 37
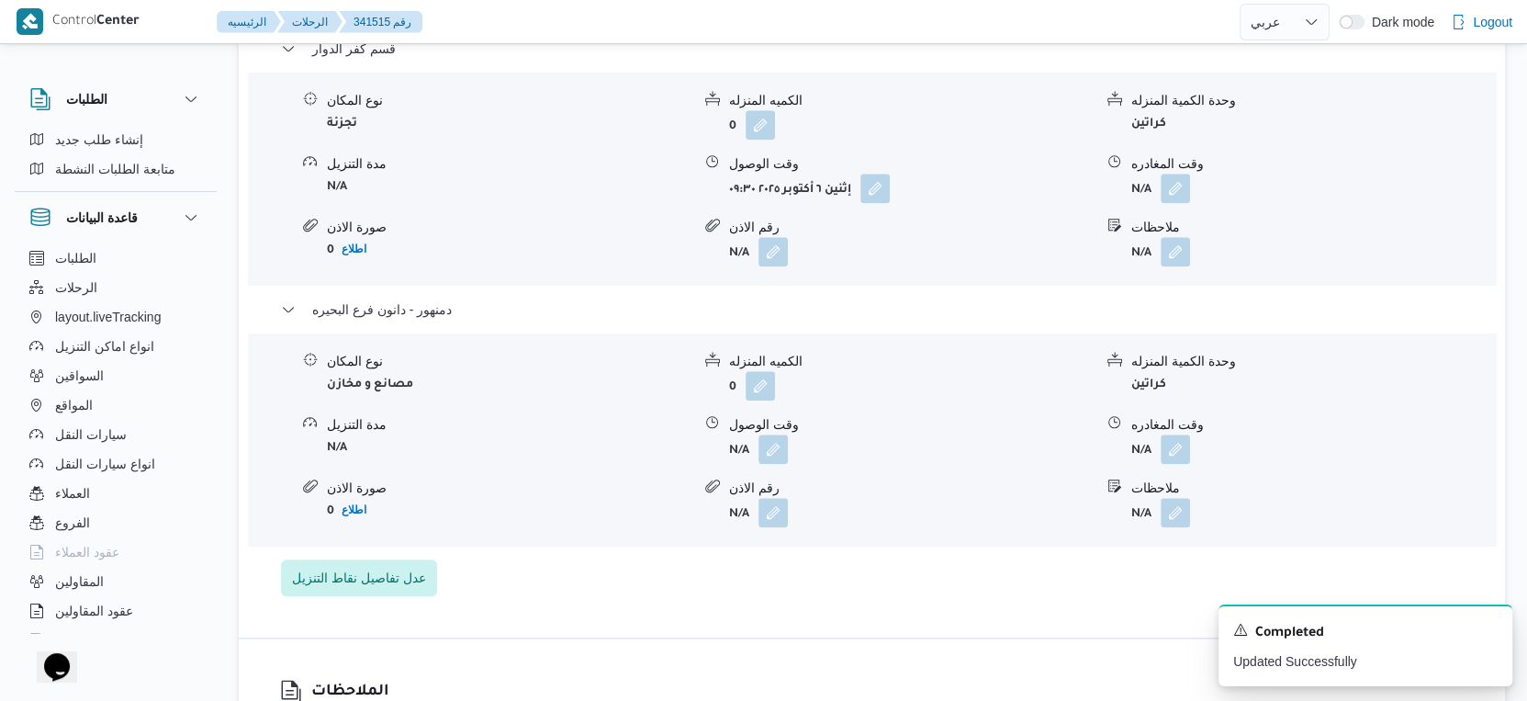
scroll to position [1632, 0]
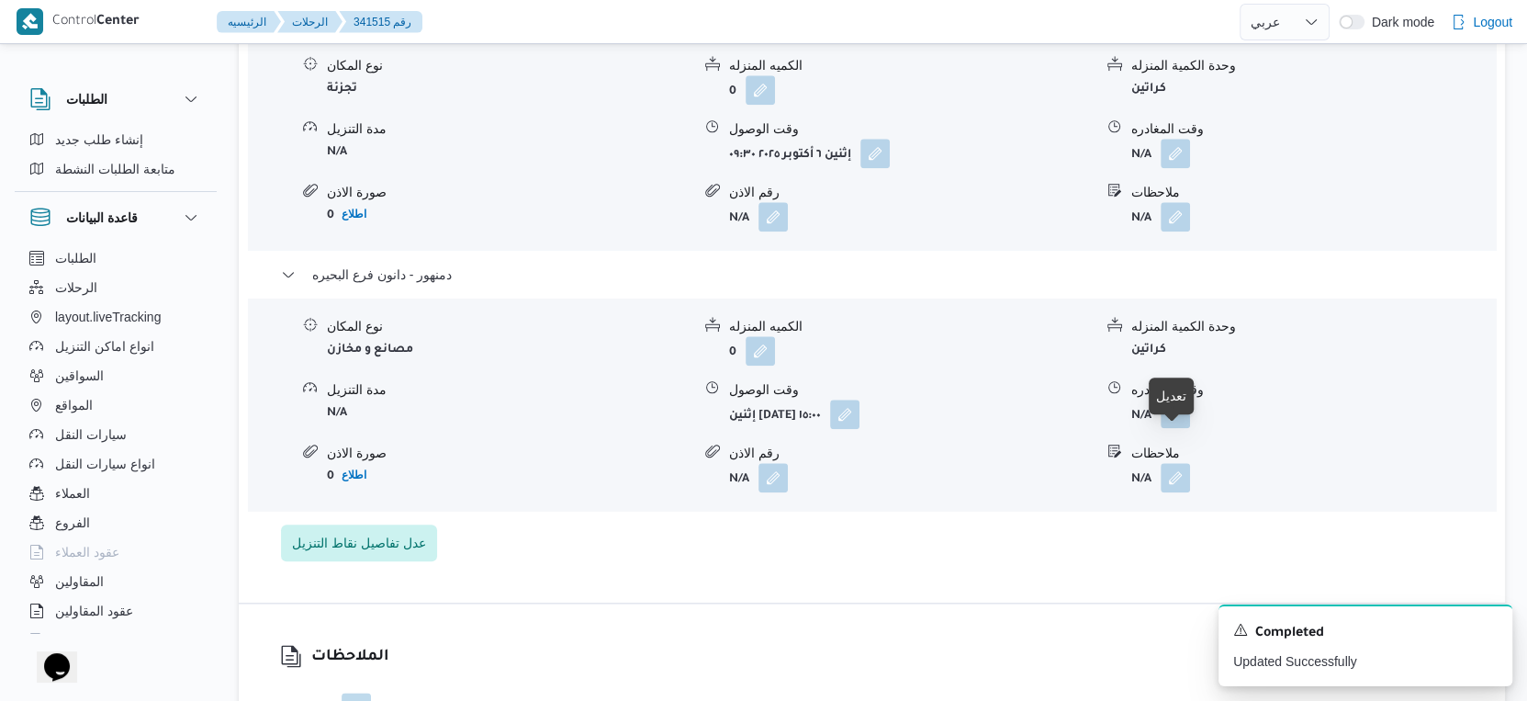
click at [1171, 428] on button "button" at bounding box center [1175, 413] width 29 height 29
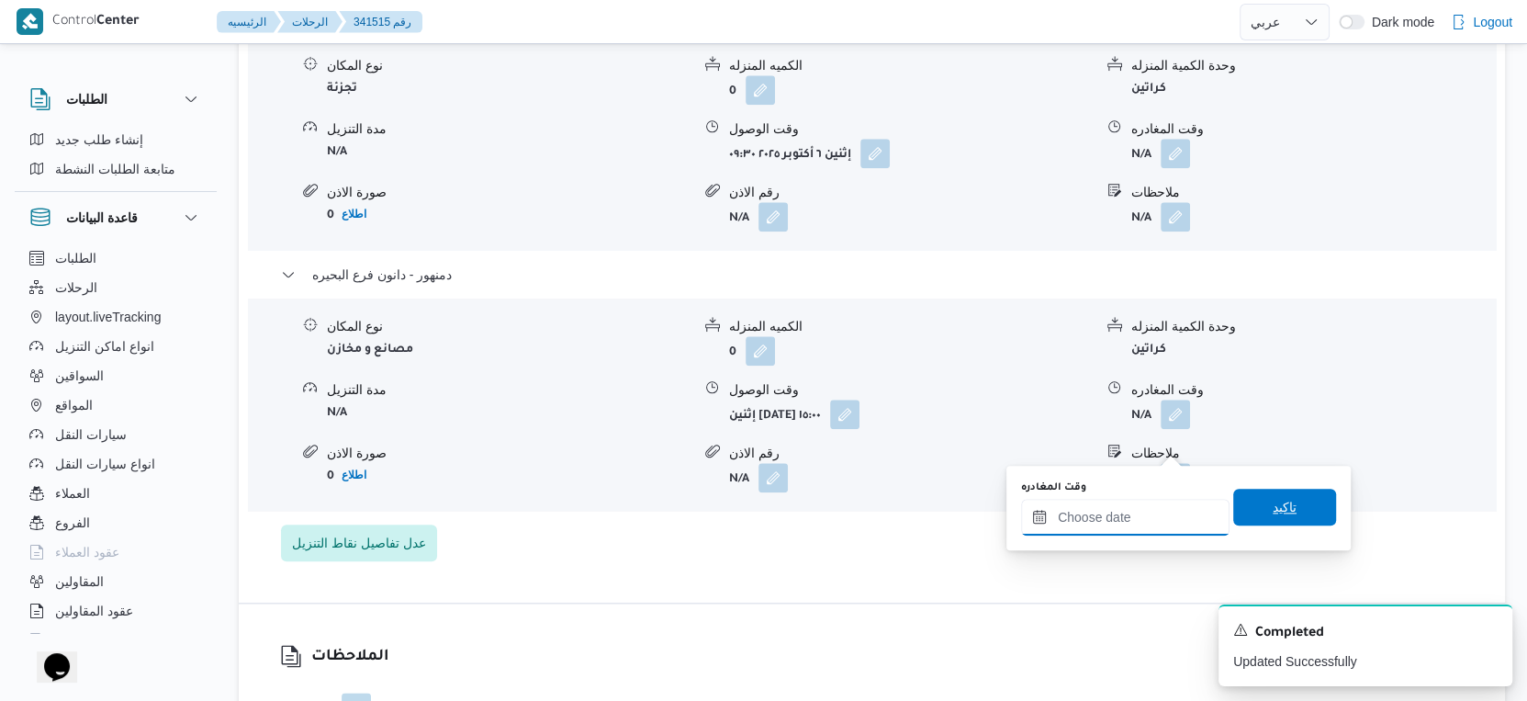
drag, startPoint x: 1145, startPoint y: 502, endPoint x: 1220, endPoint y: 500, distance: 74.4
click at [1152, 502] on input "وقت المغادره" at bounding box center [1125, 517] width 208 height 37
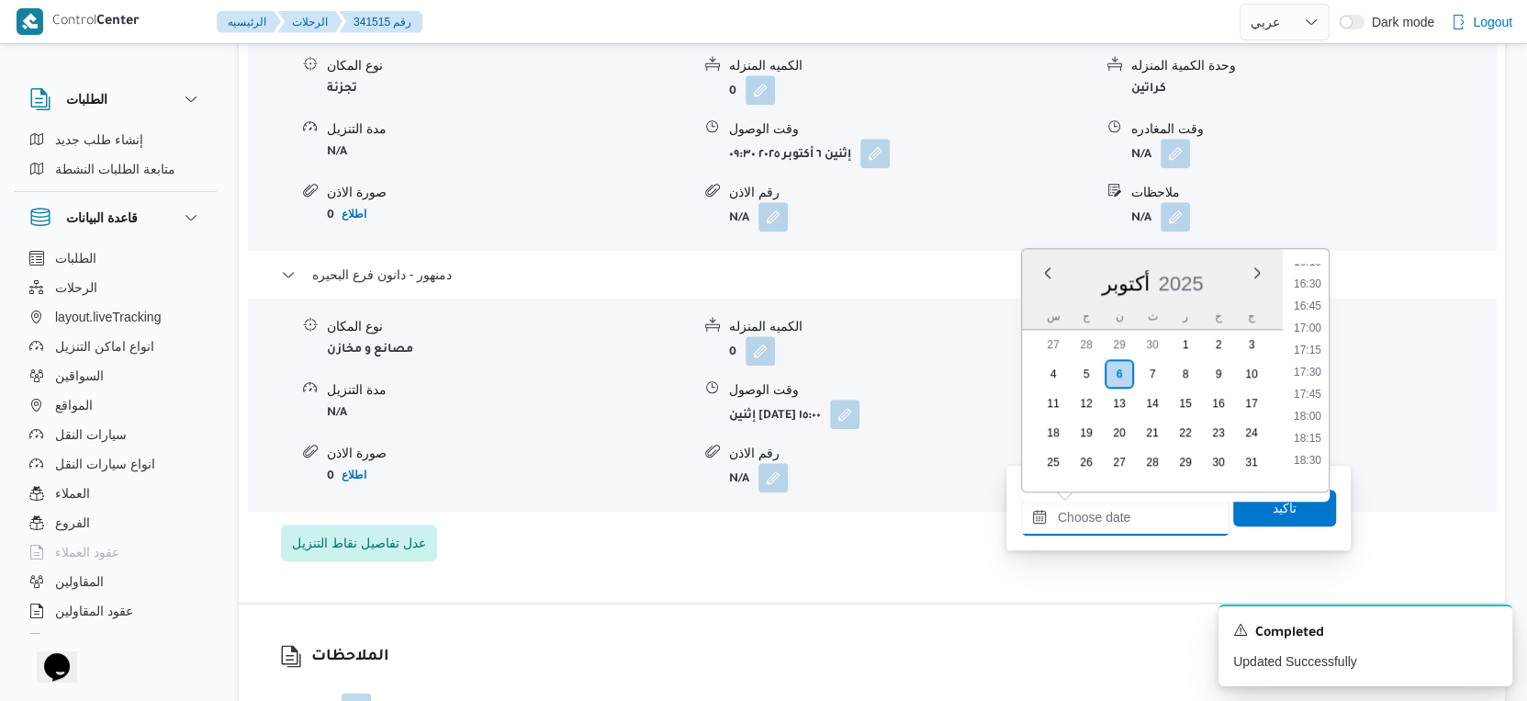
scroll to position [1277, 0]
click at [1305, 332] on li "15:15" at bounding box center [1308, 340] width 42 height 18
type input "[DATE] ١٥:١٥"
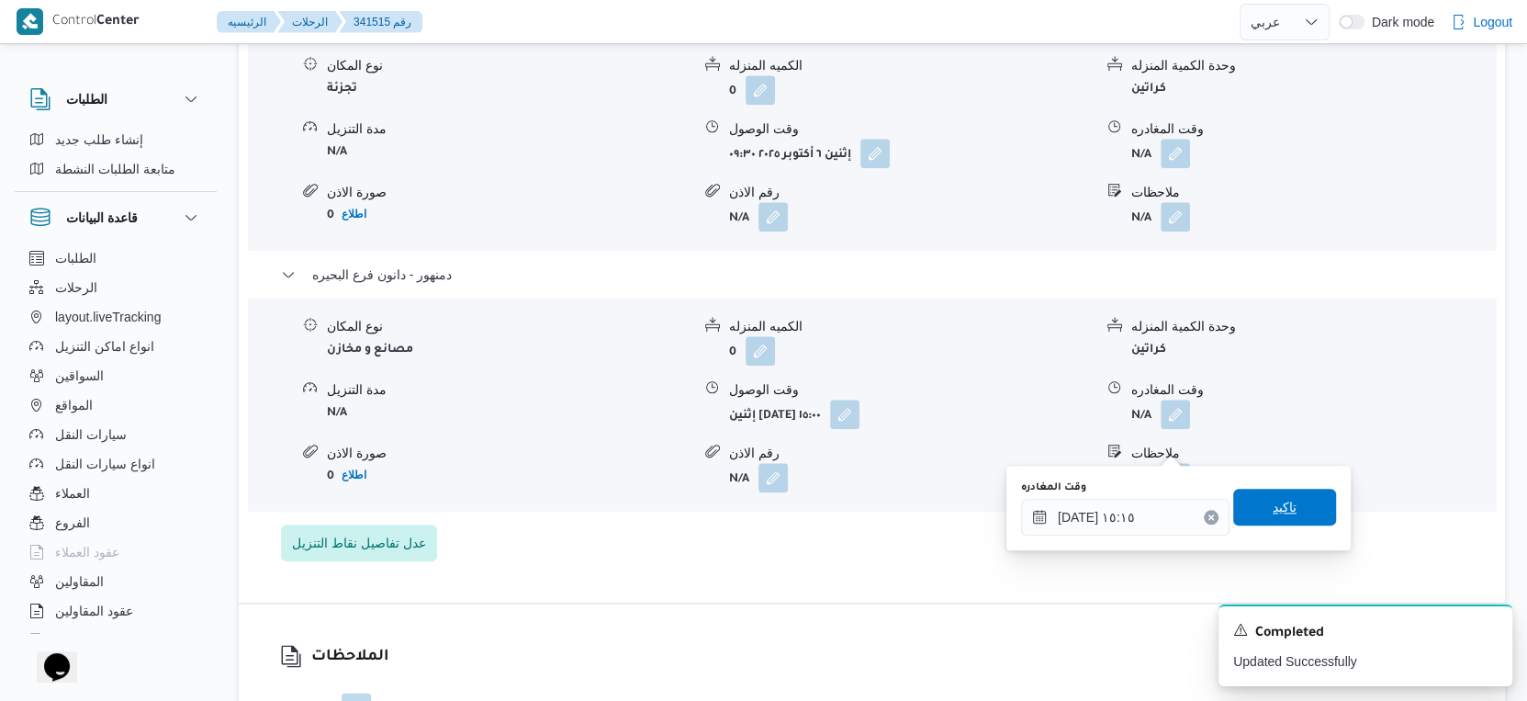
click at [1290, 509] on span "تاكيد" at bounding box center [1284, 507] width 103 height 37
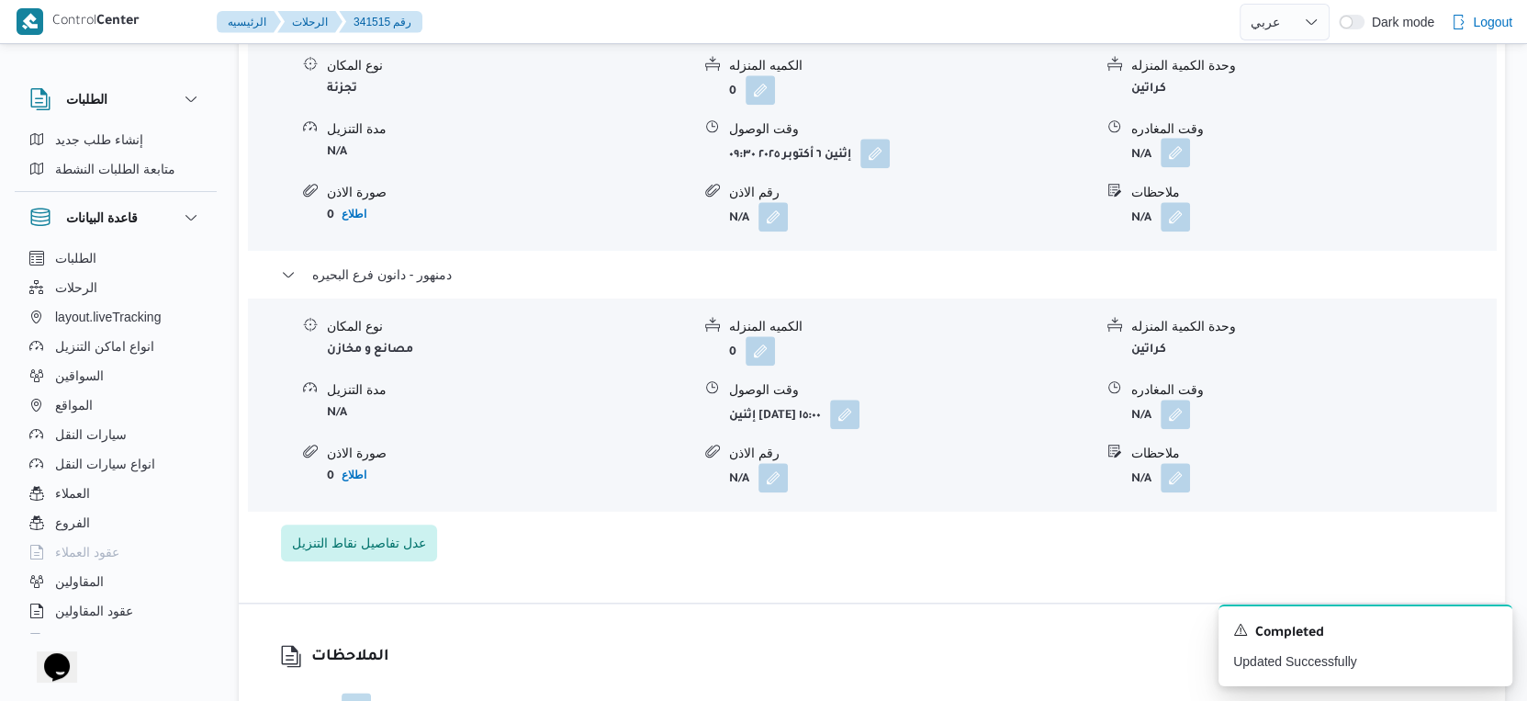
click at [1168, 167] on button "button" at bounding box center [1175, 152] width 29 height 29
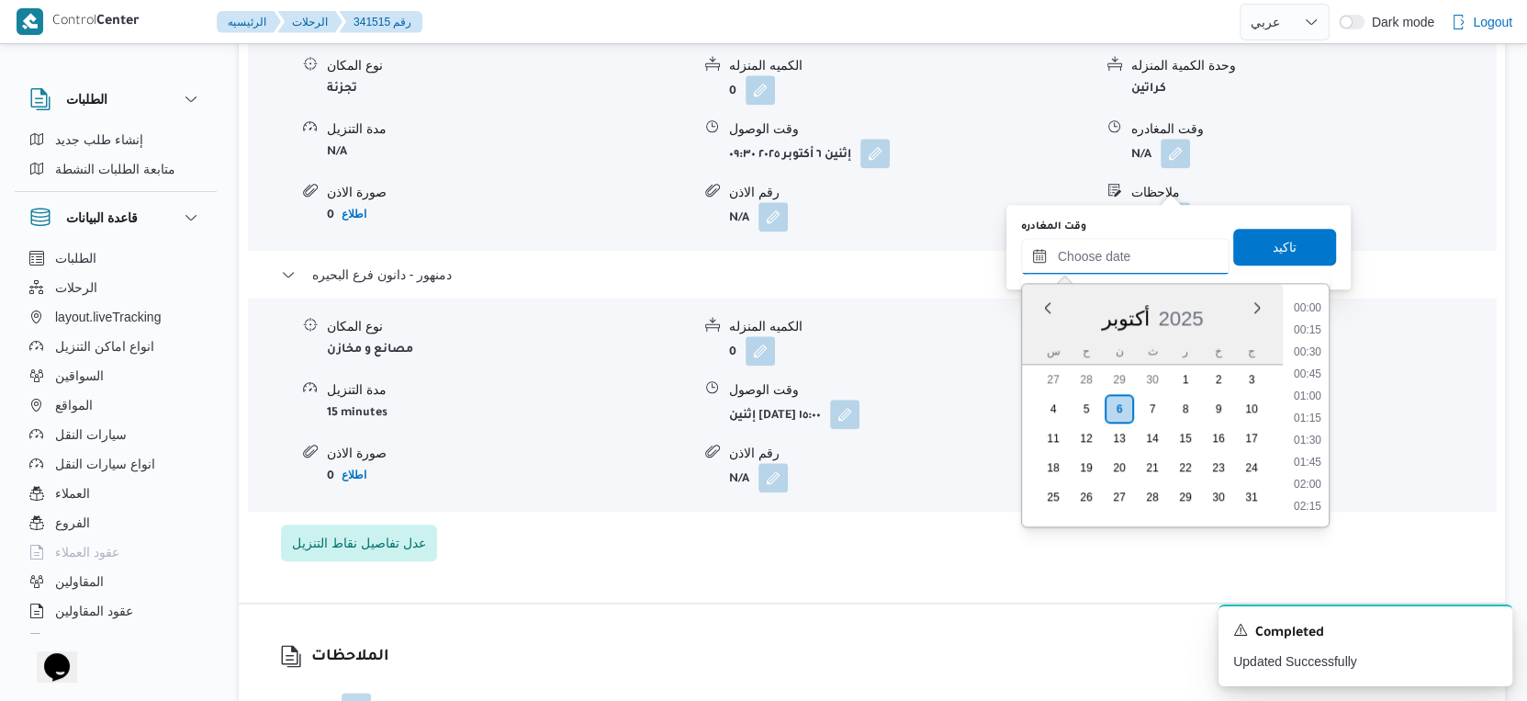
click at [1146, 246] on input "وقت المغادره" at bounding box center [1125, 256] width 208 height 37
click at [1305, 308] on li "14:30" at bounding box center [1308, 308] width 42 height 18
type input "[DATE] ١٤:٣٠"
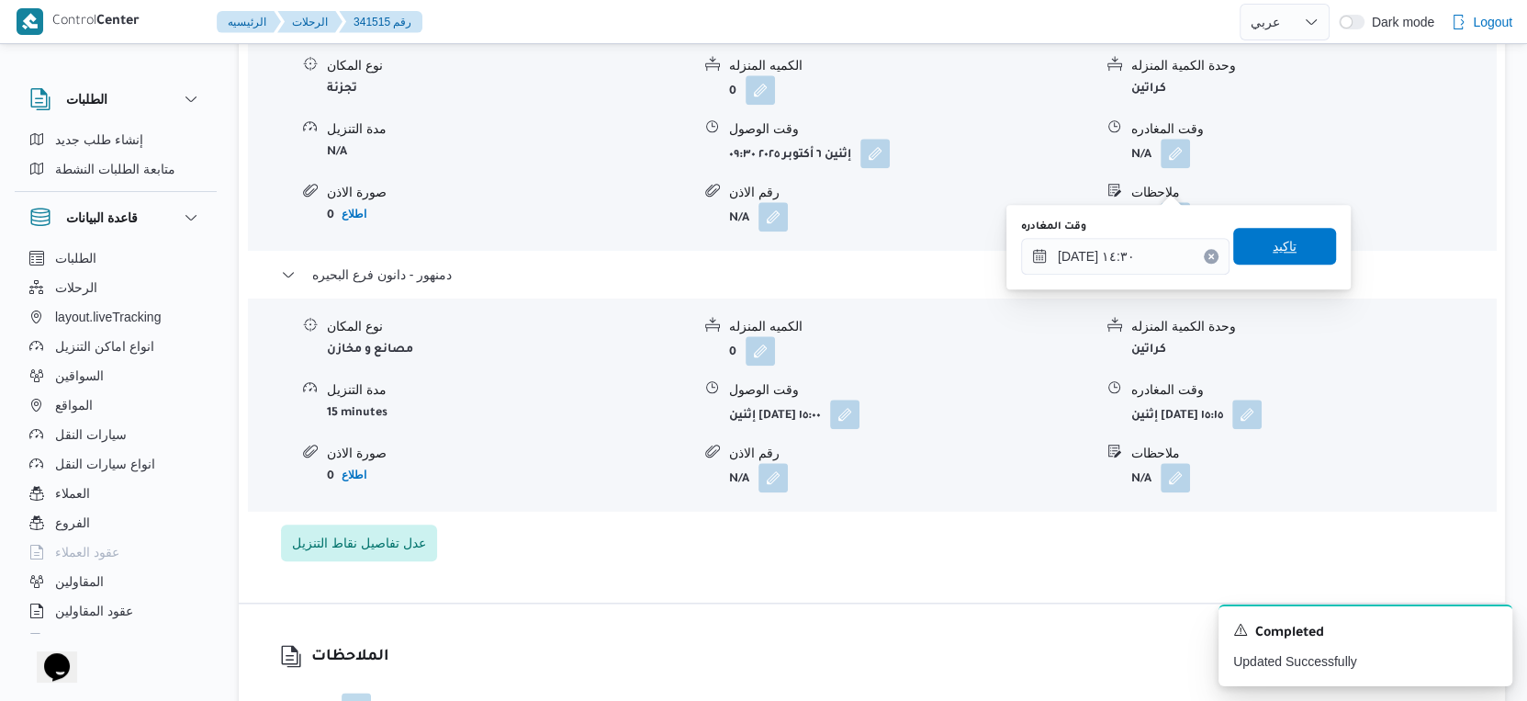
click at [1290, 250] on span "تاكيد" at bounding box center [1284, 246] width 103 height 37
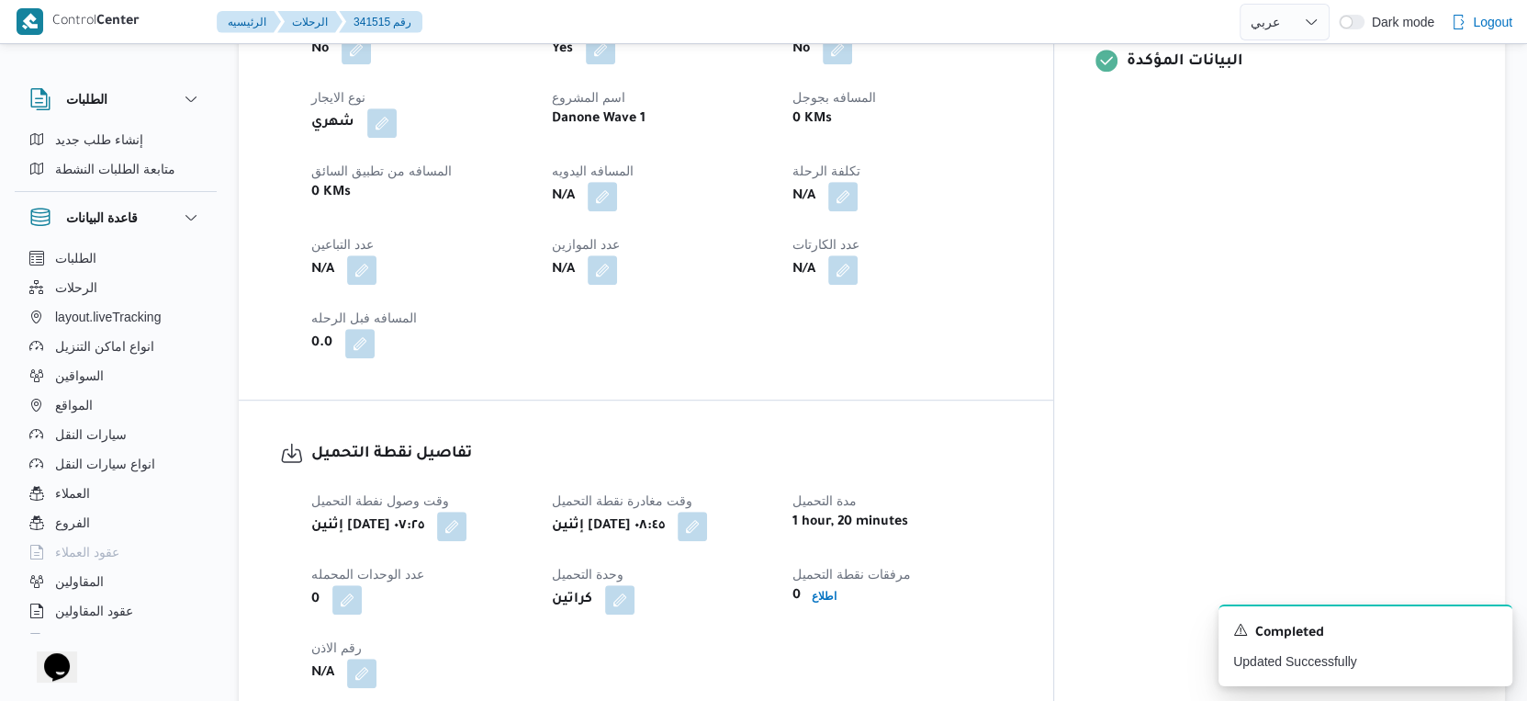
scroll to position [715, 0]
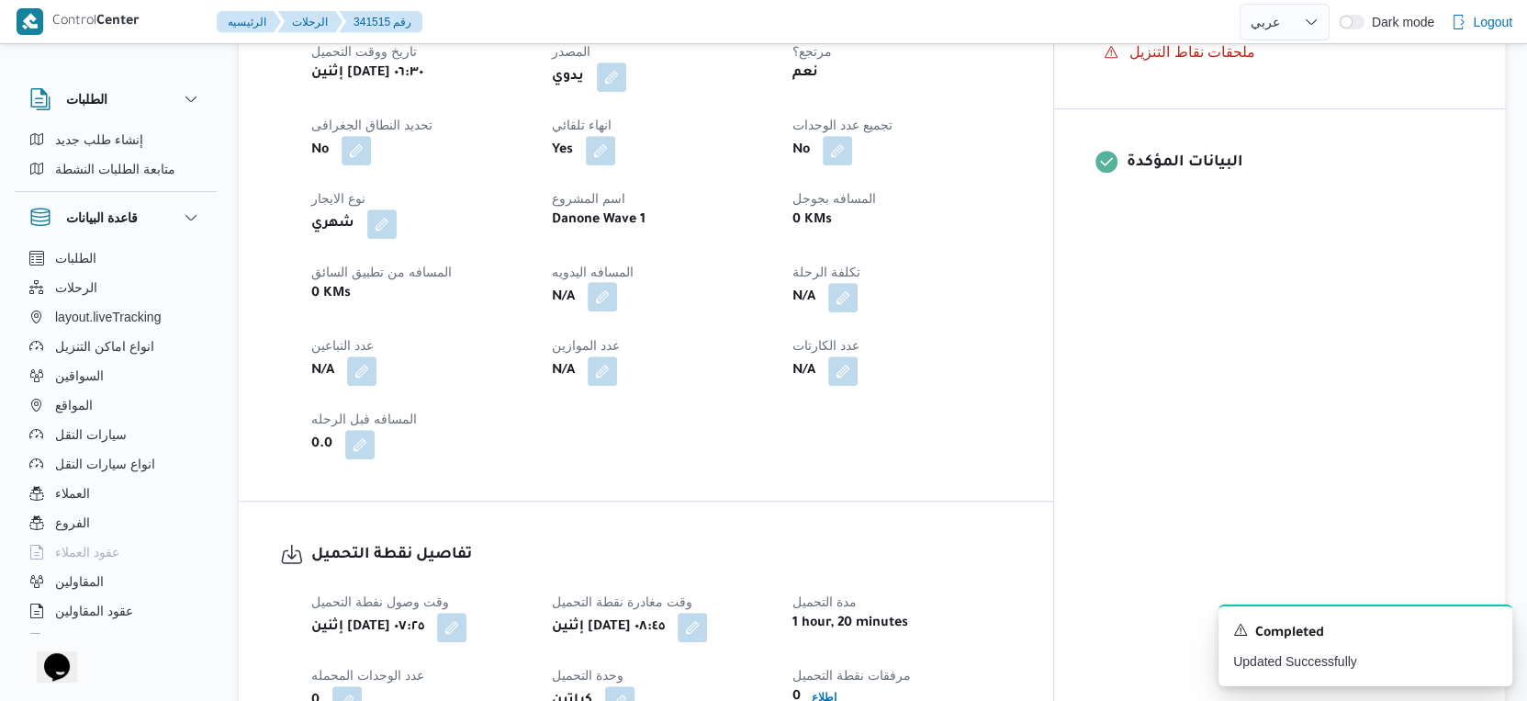
click at [617, 311] on button "button" at bounding box center [602, 296] width 29 height 29
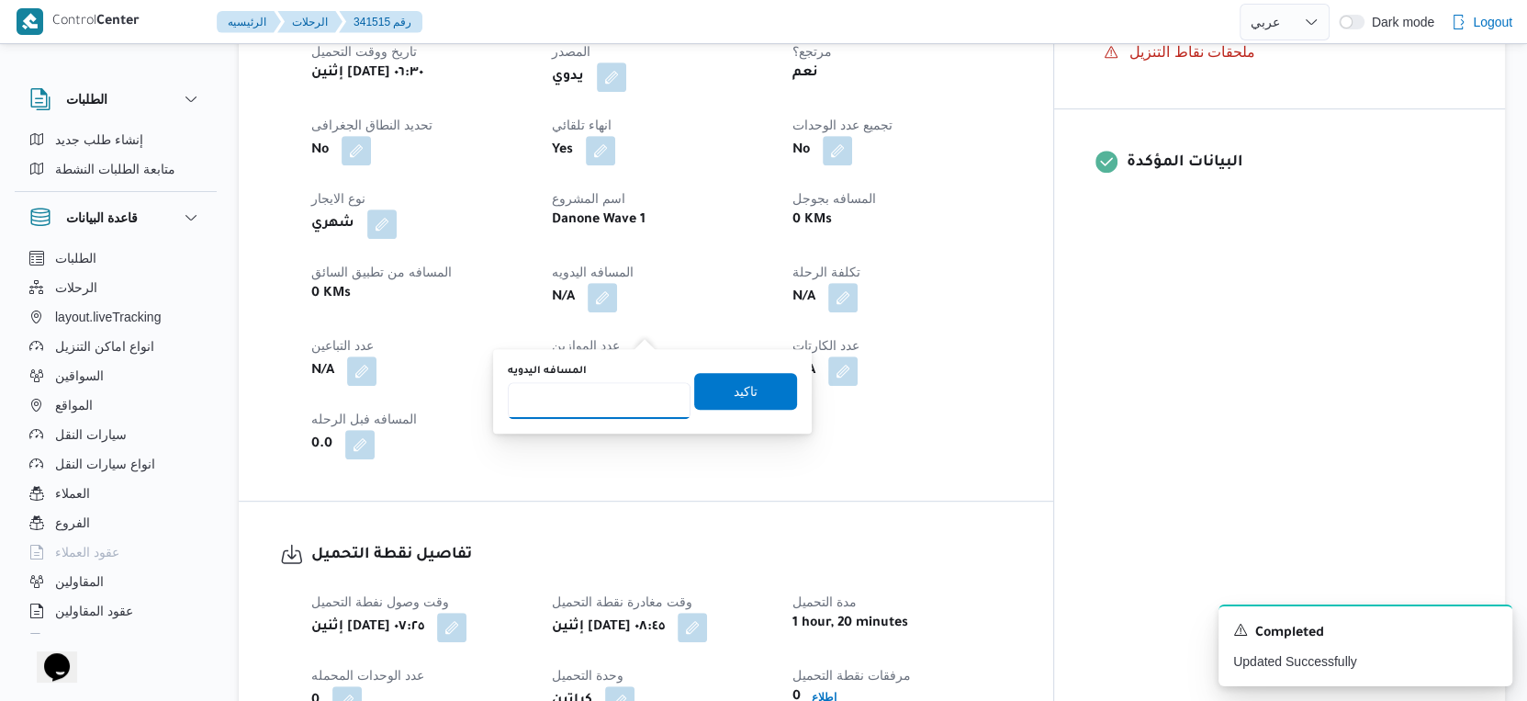
click at [602, 392] on input "المسافه اليدويه" at bounding box center [599, 400] width 183 height 37
type input "94"
click at [756, 393] on span "تاكيد" at bounding box center [745, 390] width 103 height 37
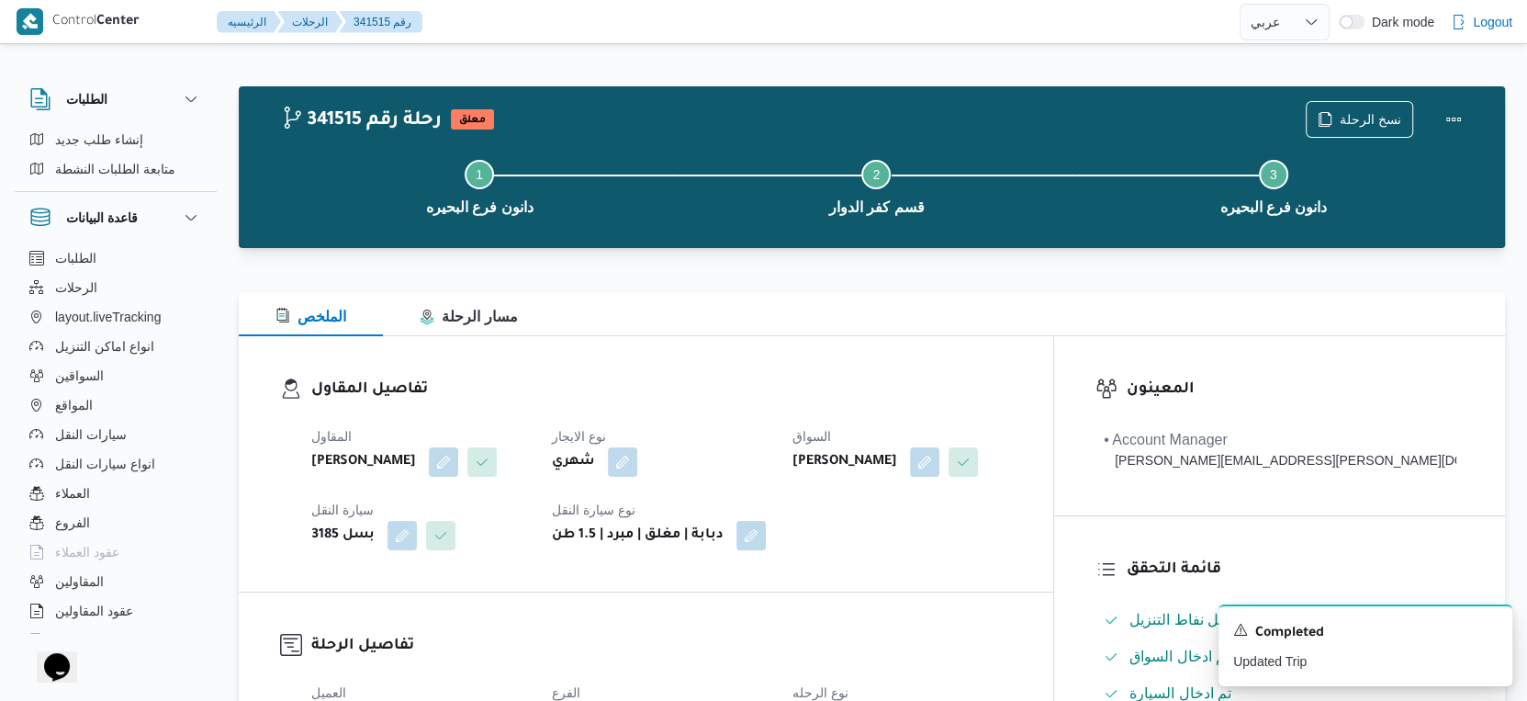
scroll to position [0, 0]
click at [1460, 119] on button "Actions" at bounding box center [1453, 118] width 37 height 37
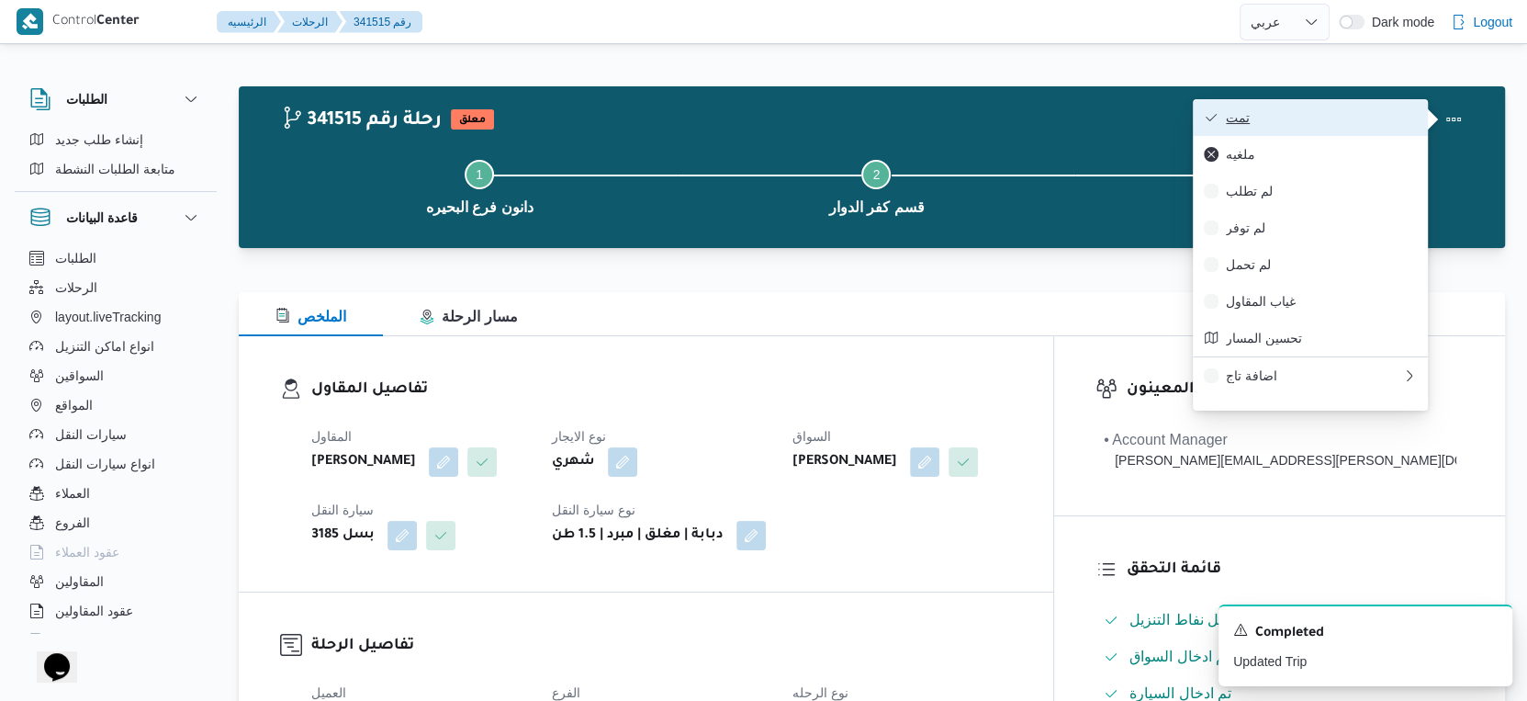
click at [1347, 112] on span "تمت" at bounding box center [1321, 117] width 191 height 15
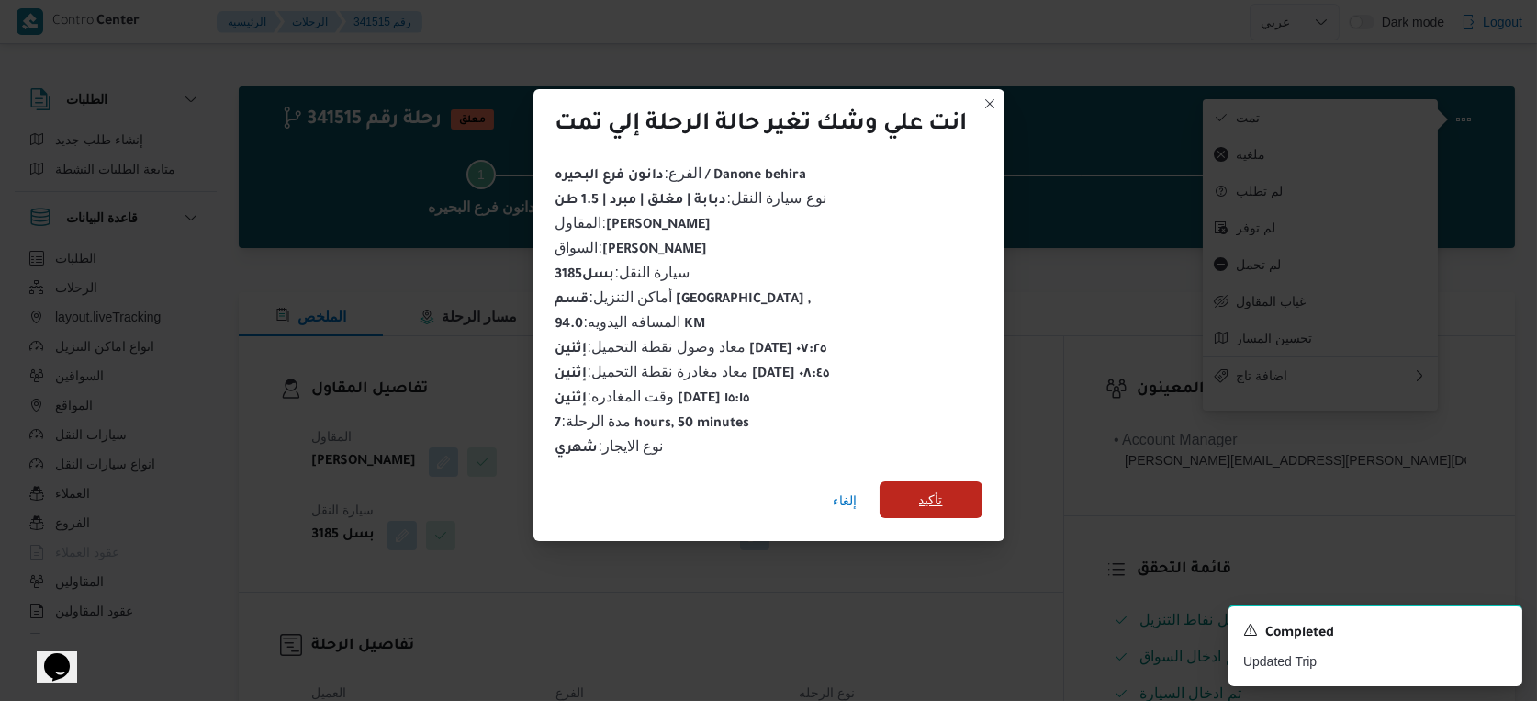
click at [952, 487] on span "تأكيد" at bounding box center [931, 499] width 103 height 37
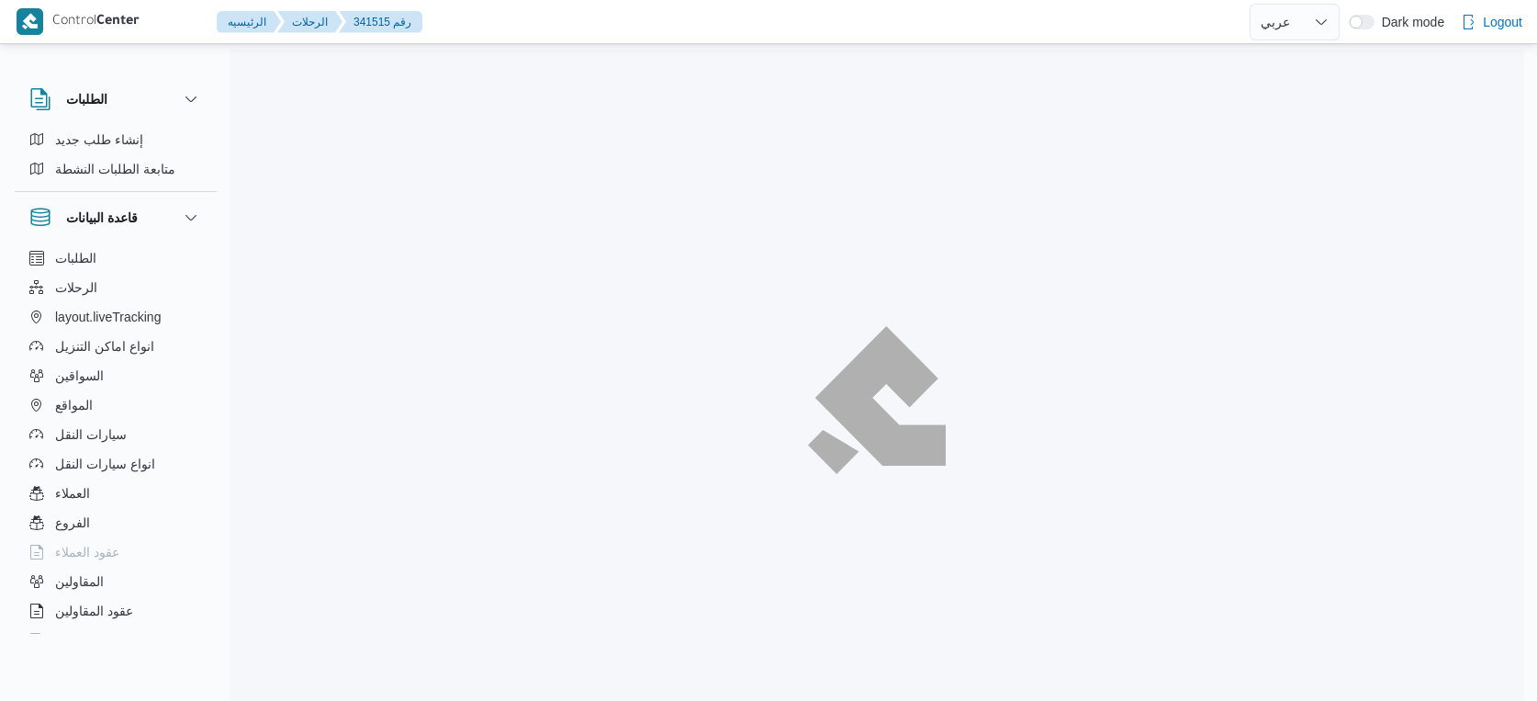
select select "ar"
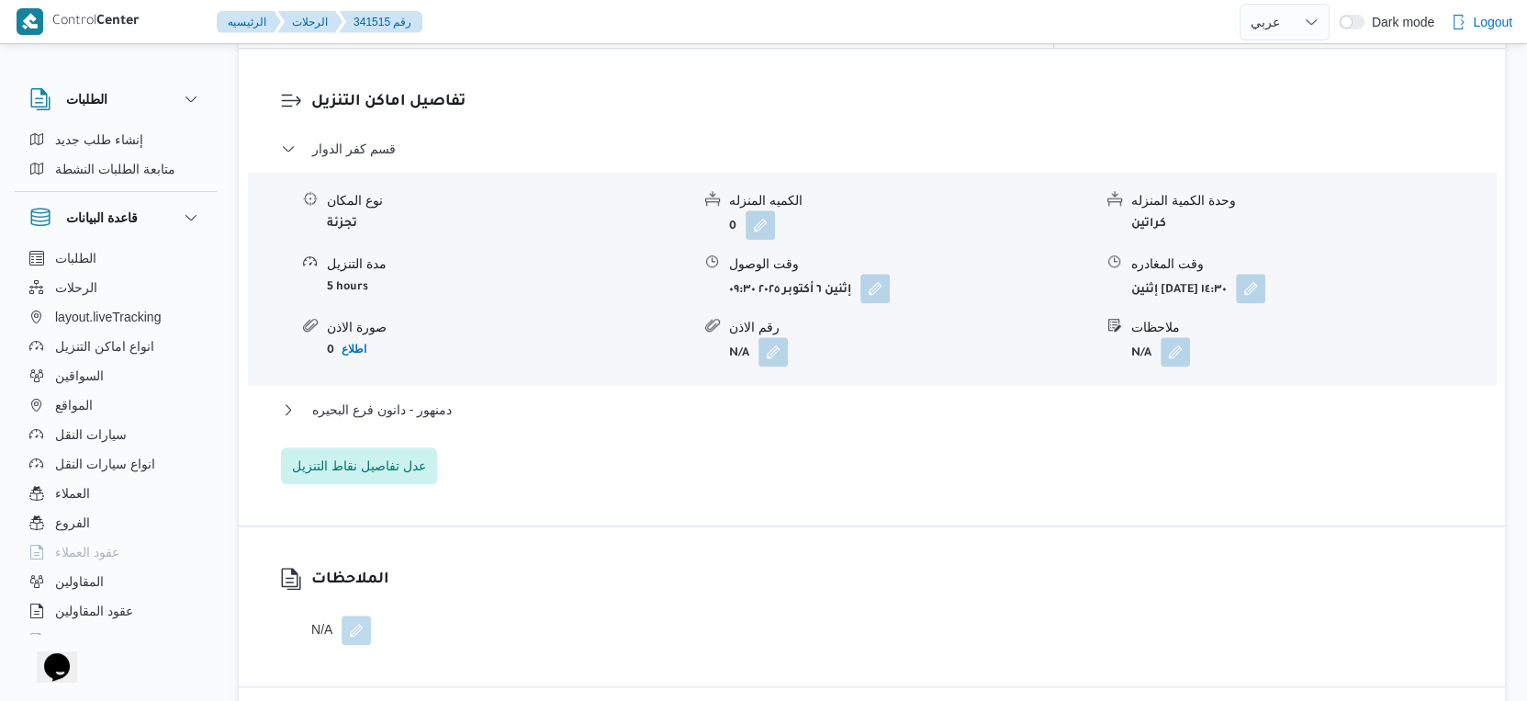
scroll to position [1531, 0]
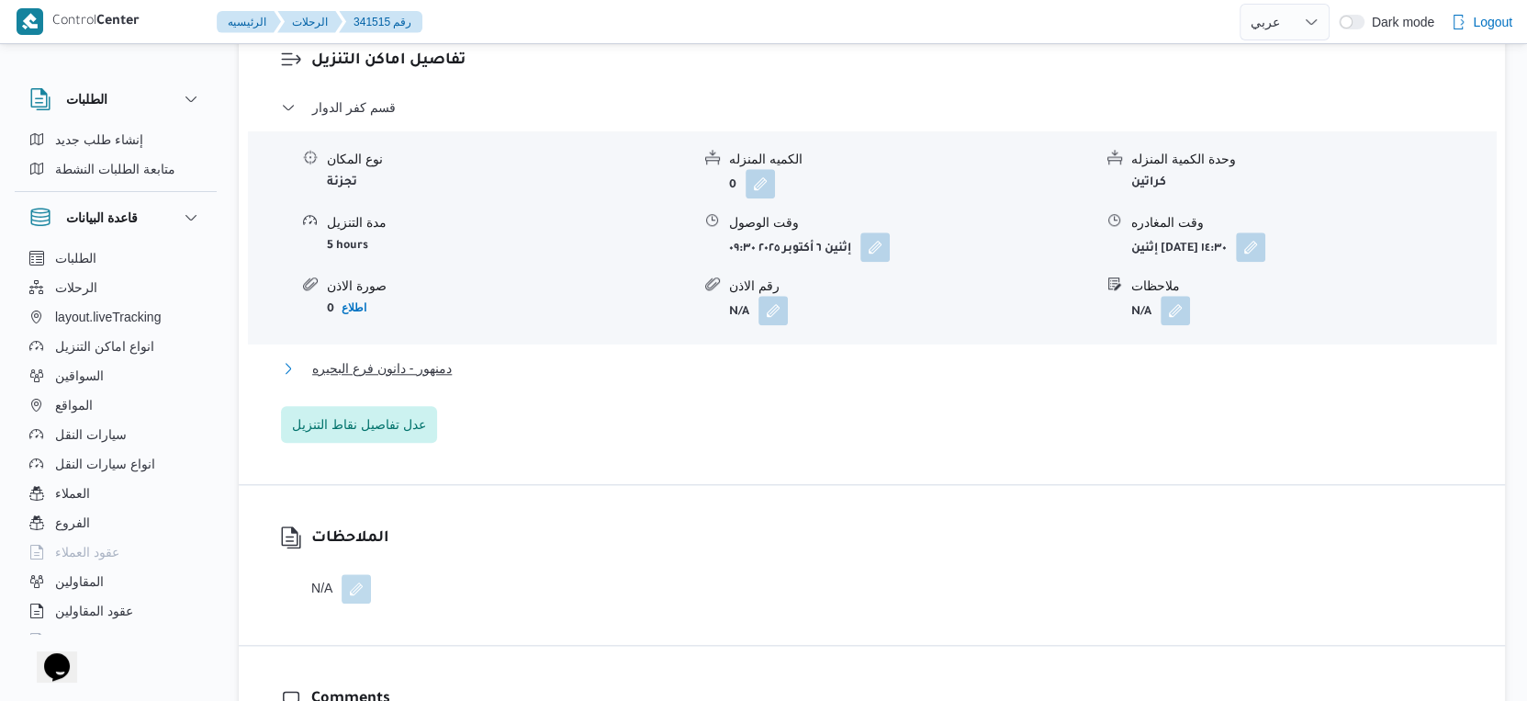
click at [461, 379] on button "دمنهور - دانون فرع البحيره" at bounding box center [872, 368] width 1183 height 22
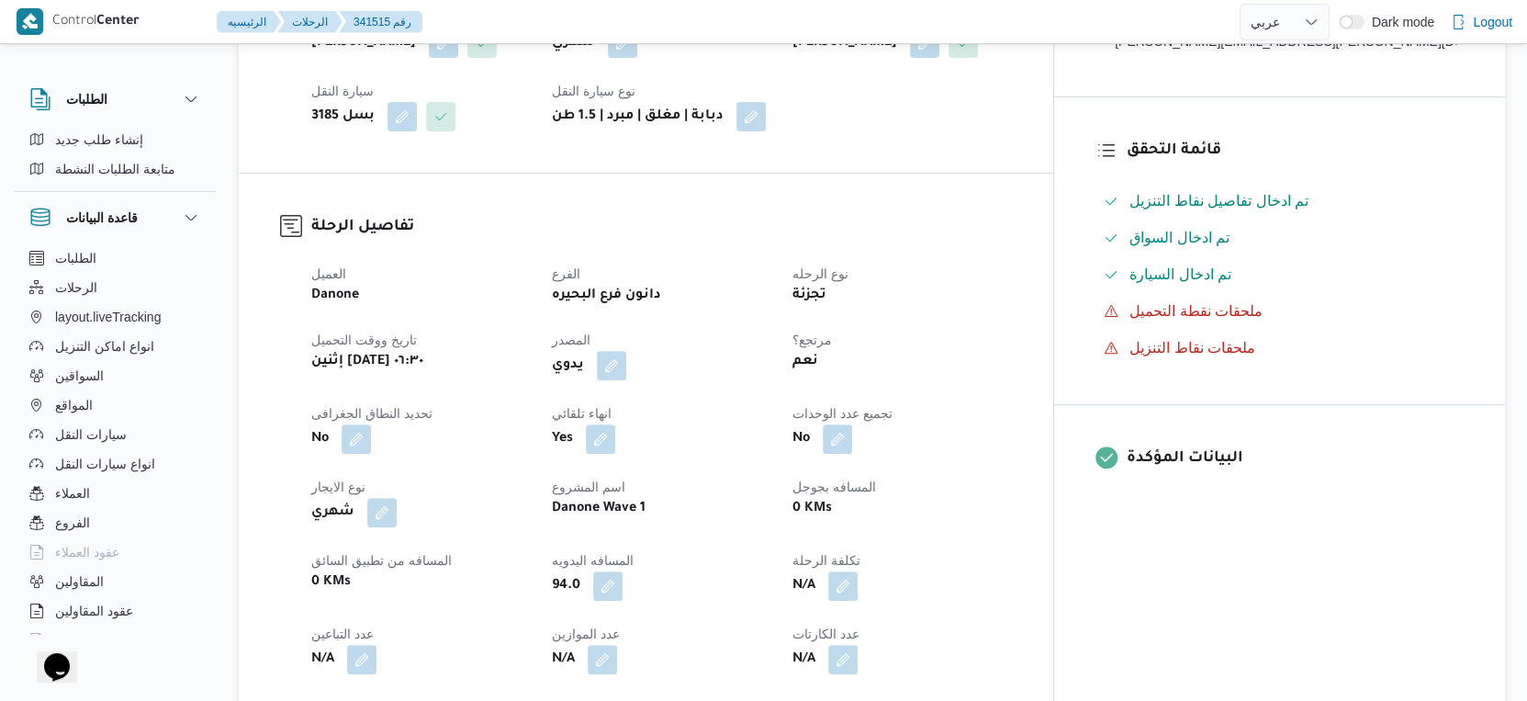
scroll to position [612, 0]
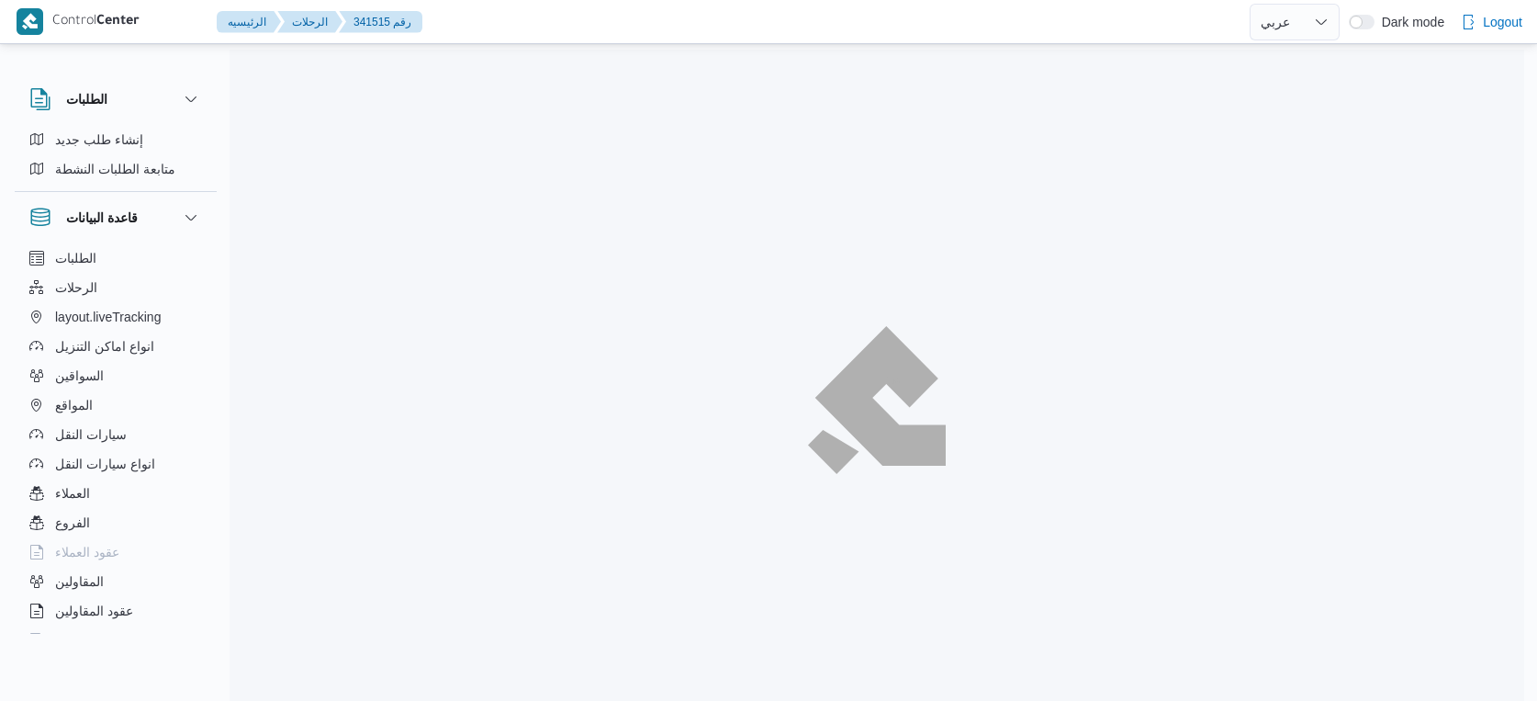
select select "ar"
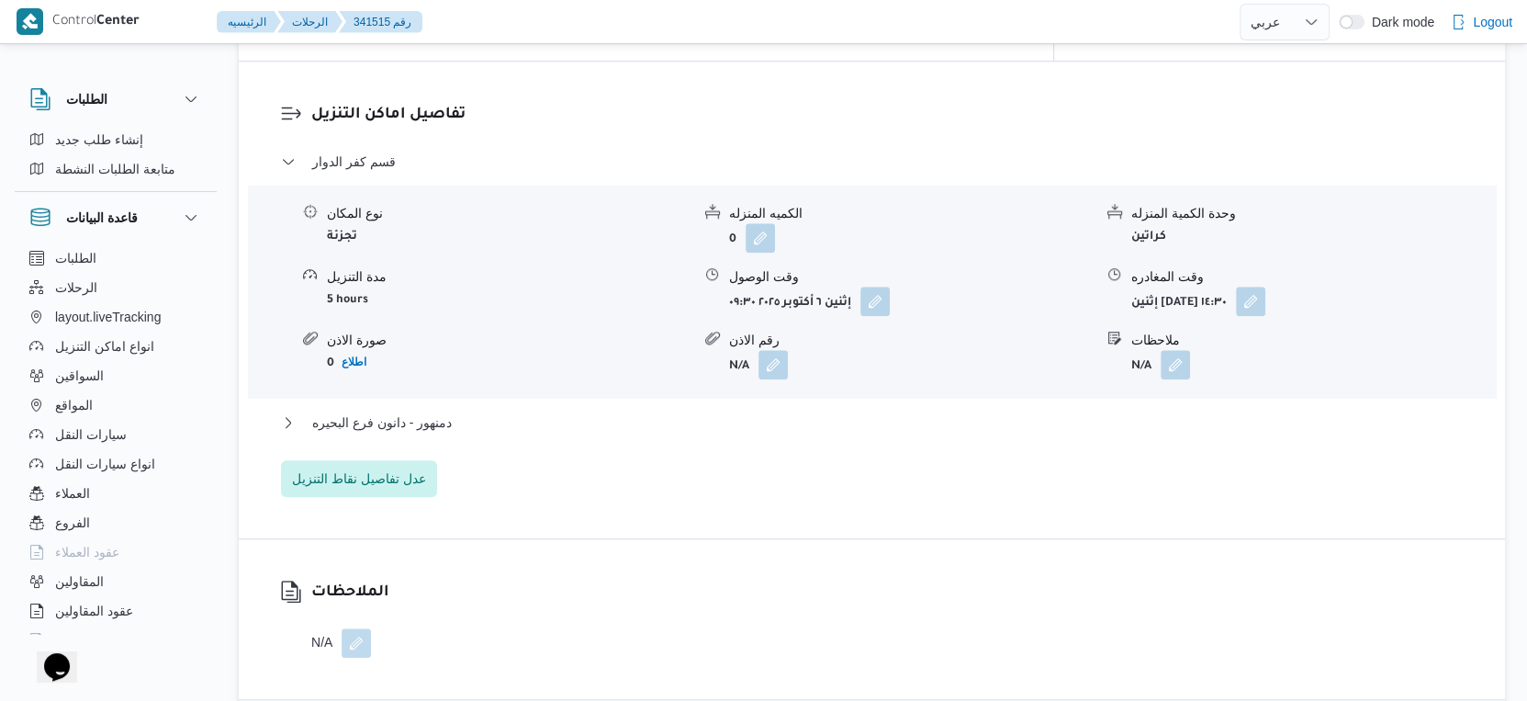
scroll to position [1478, 0]
click at [484, 433] on button "دمنهور - دانون فرع البحيره" at bounding box center [872, 422] width 1183 height 22
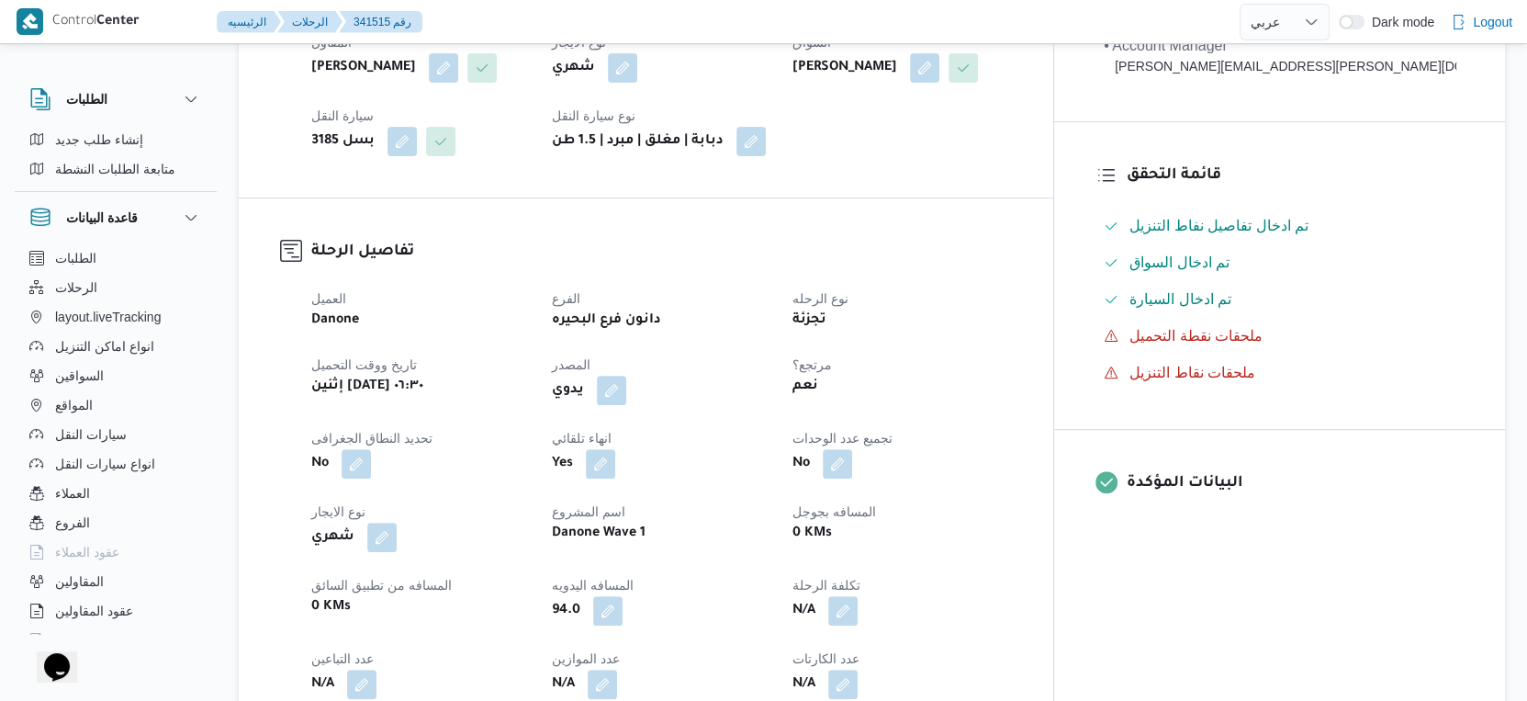
scroll to position [612, 0]
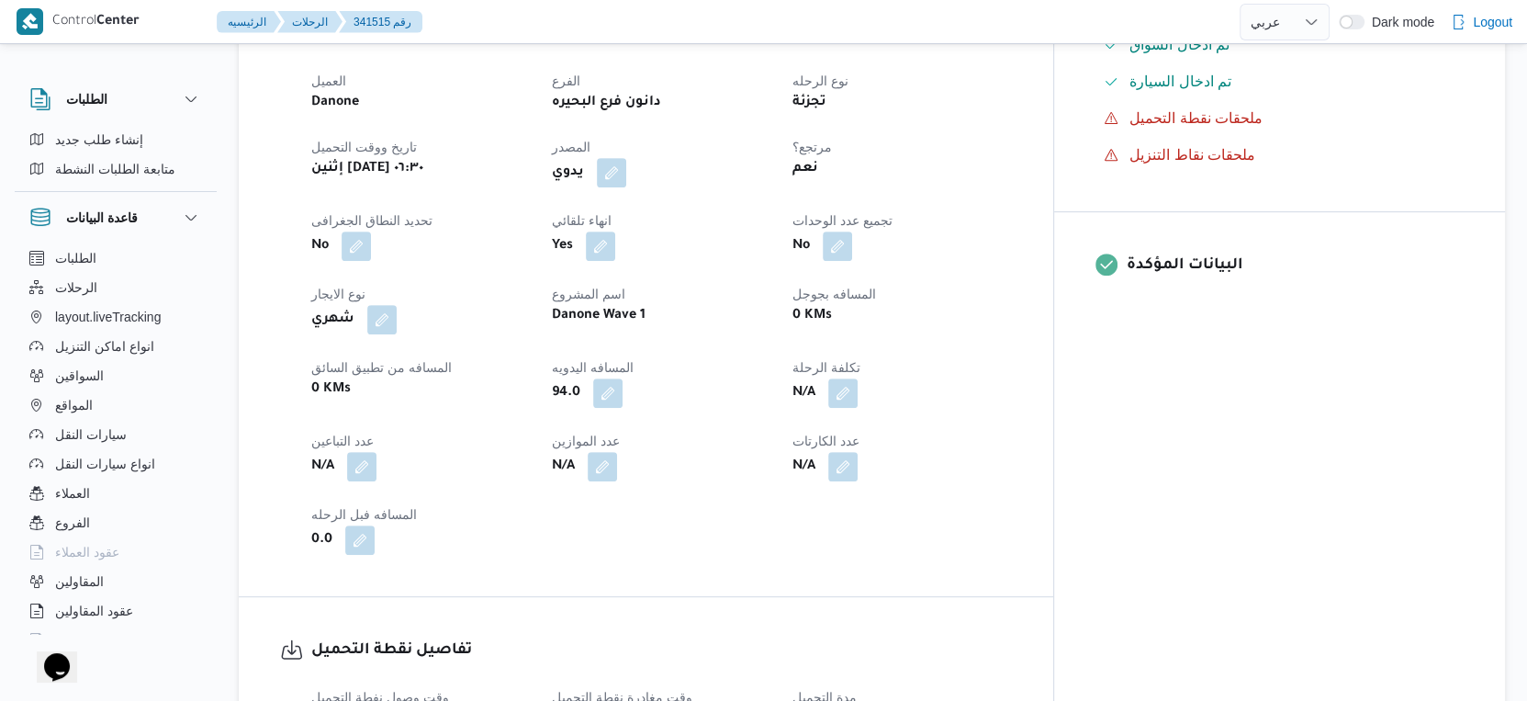
select select "ar"
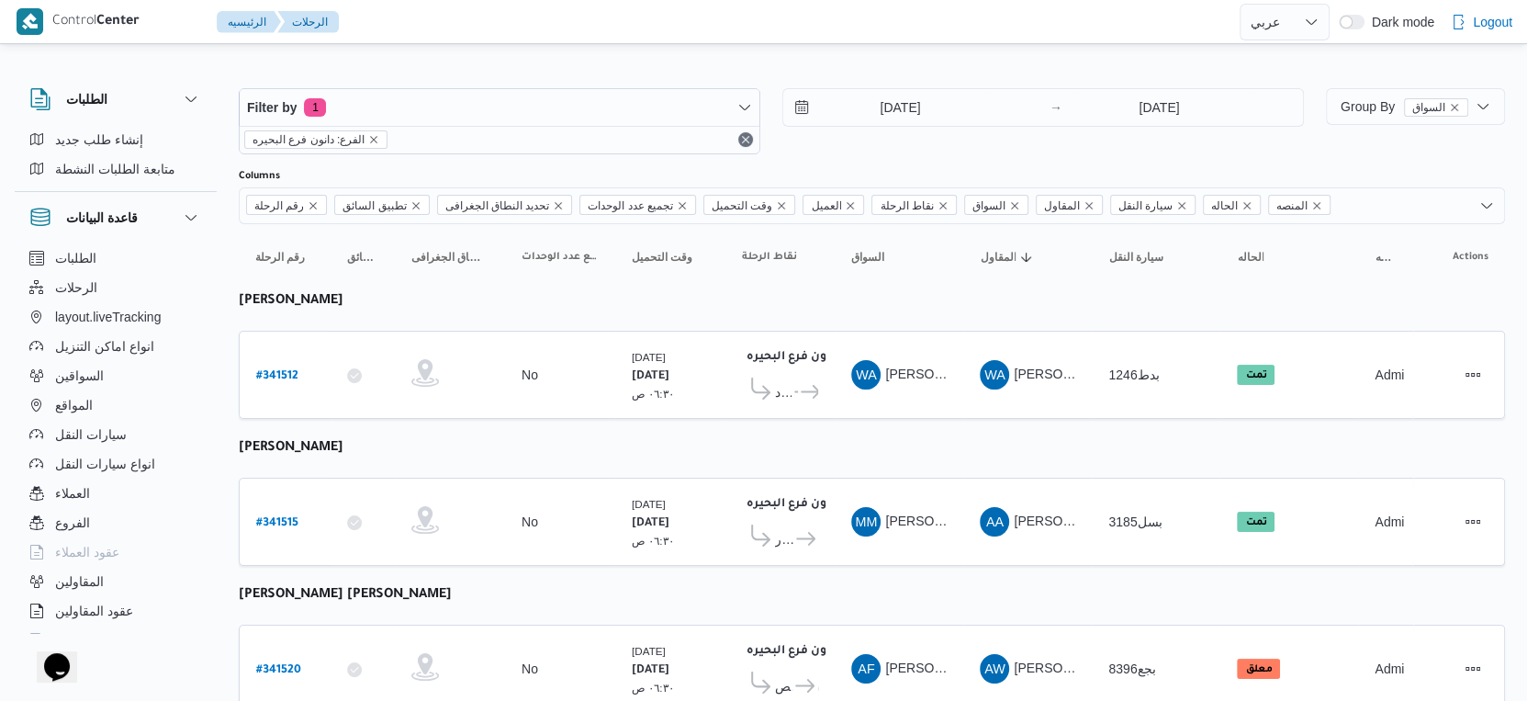
select select "ar"
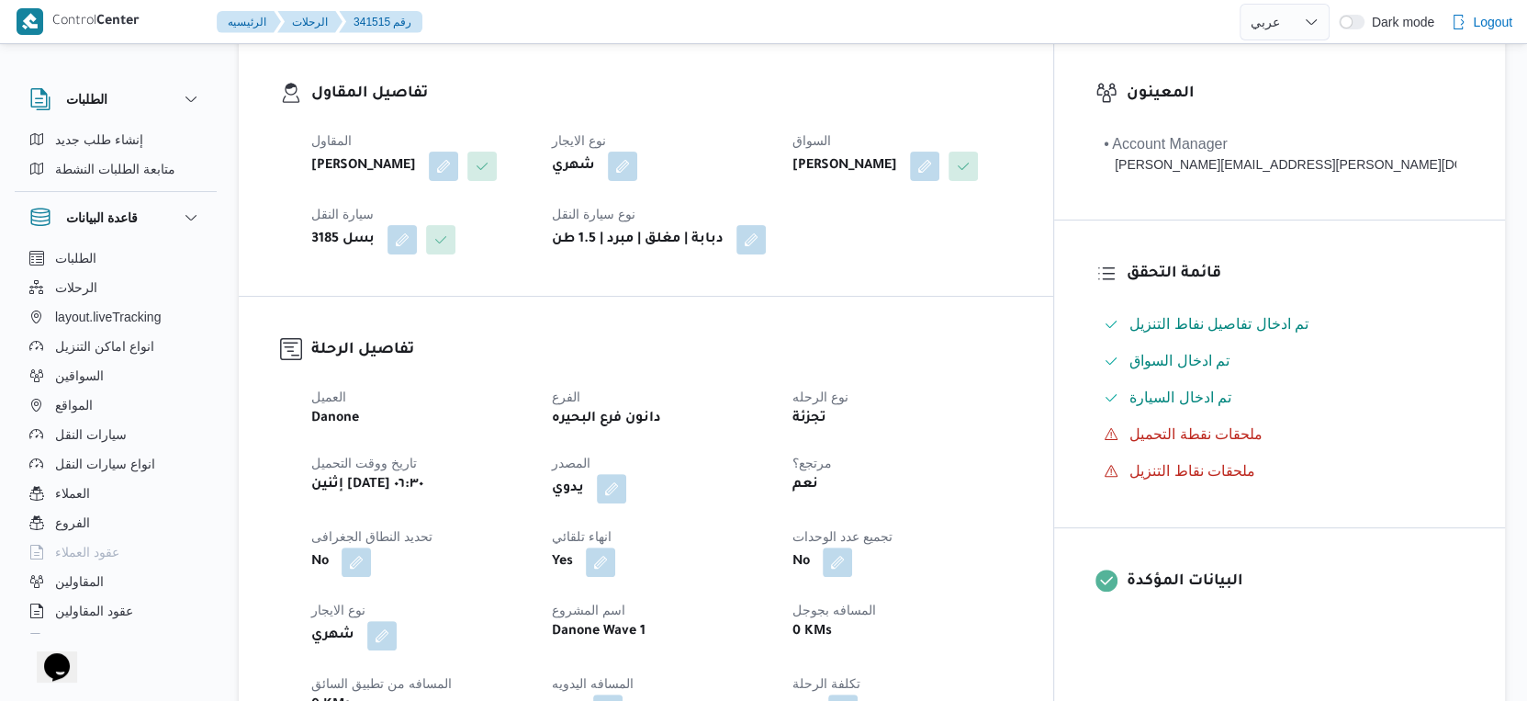
scroll to position [560, 0]
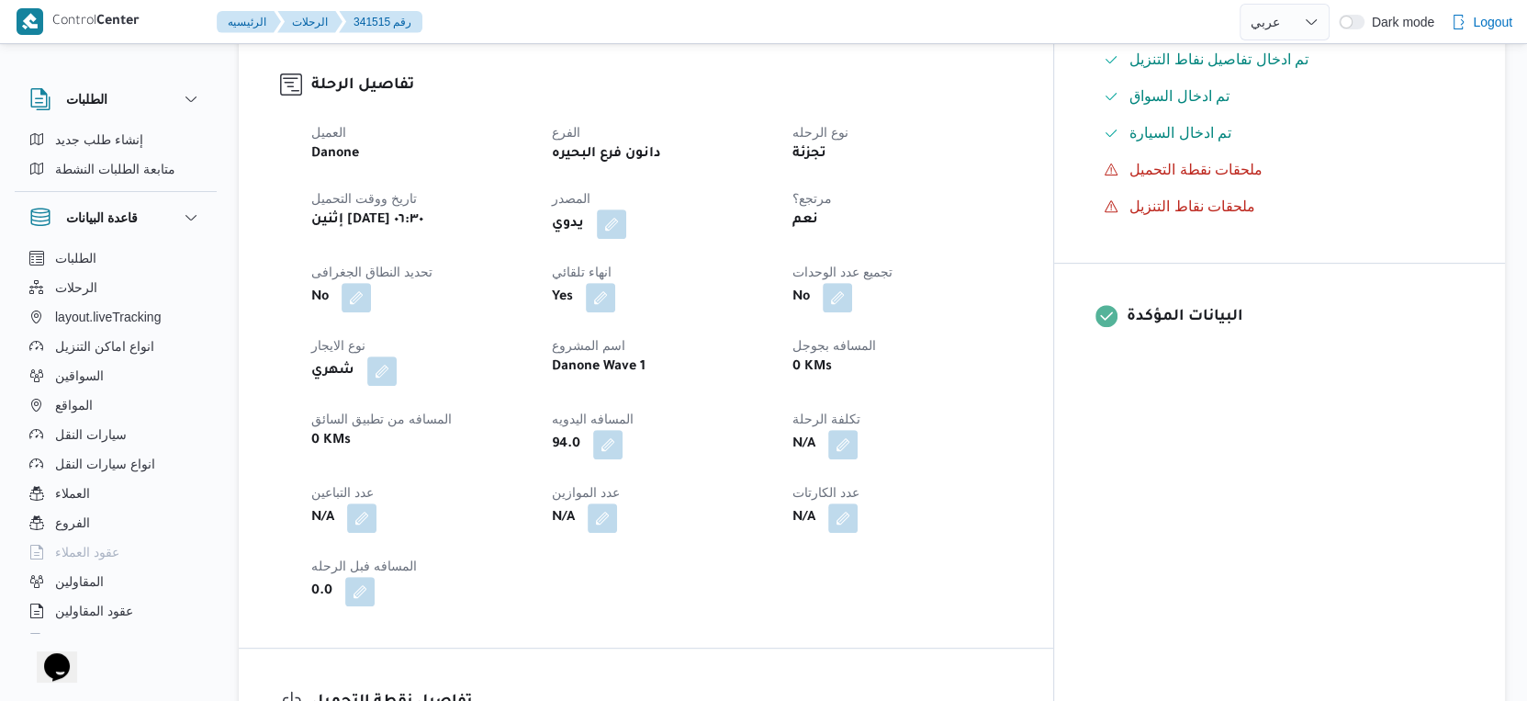
select select "ar"
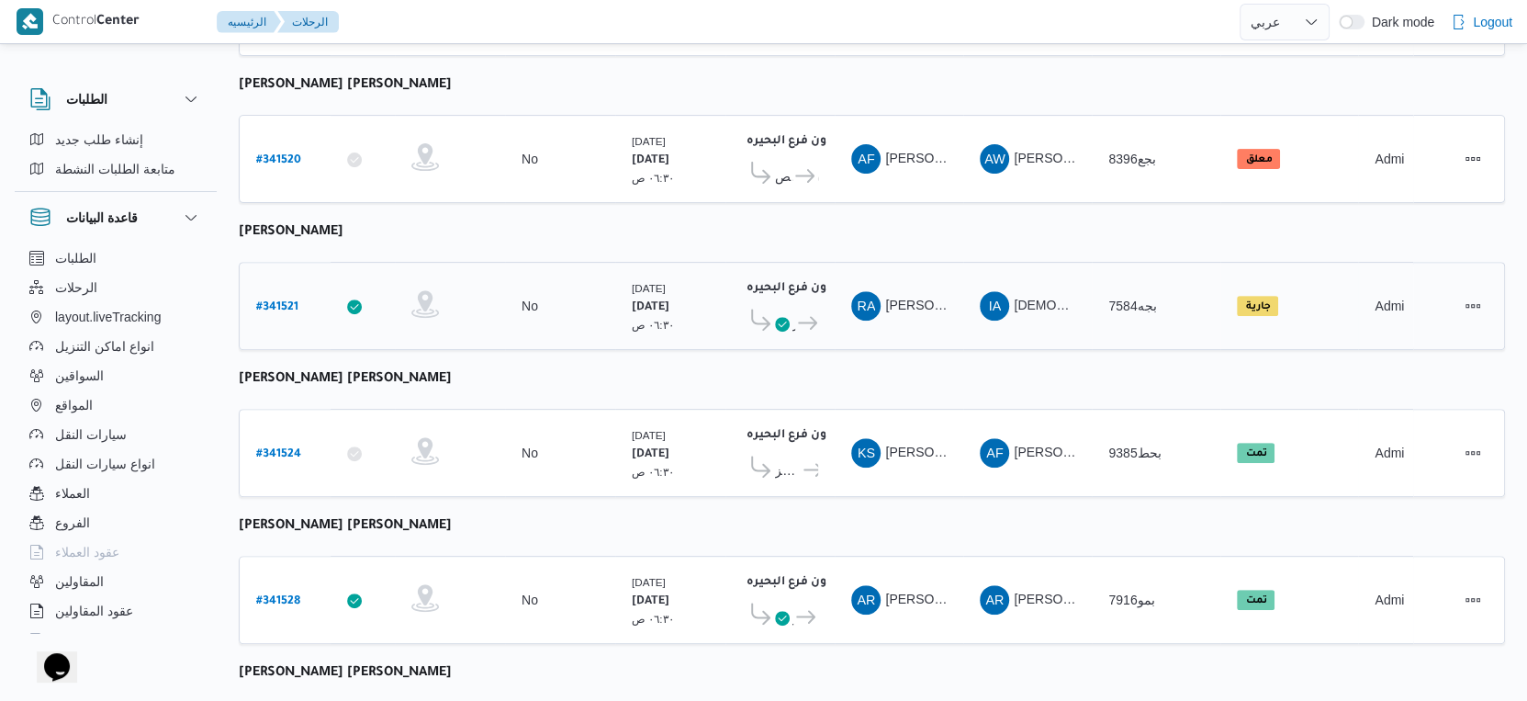
click at [283, 301] on b "# 341521" at bounding box center [277, 307] width 42 height 13
select select "ar"
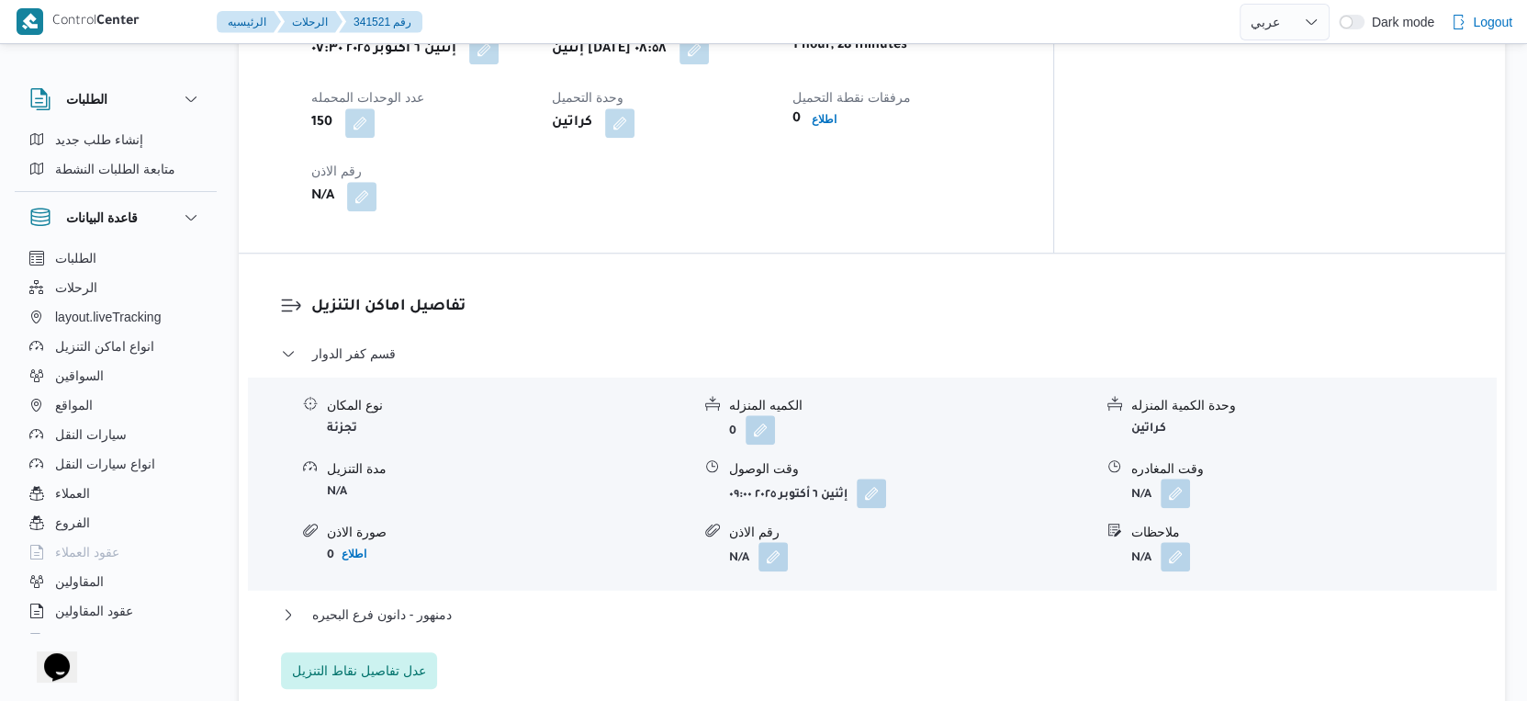
scroll to position [1428, 0]
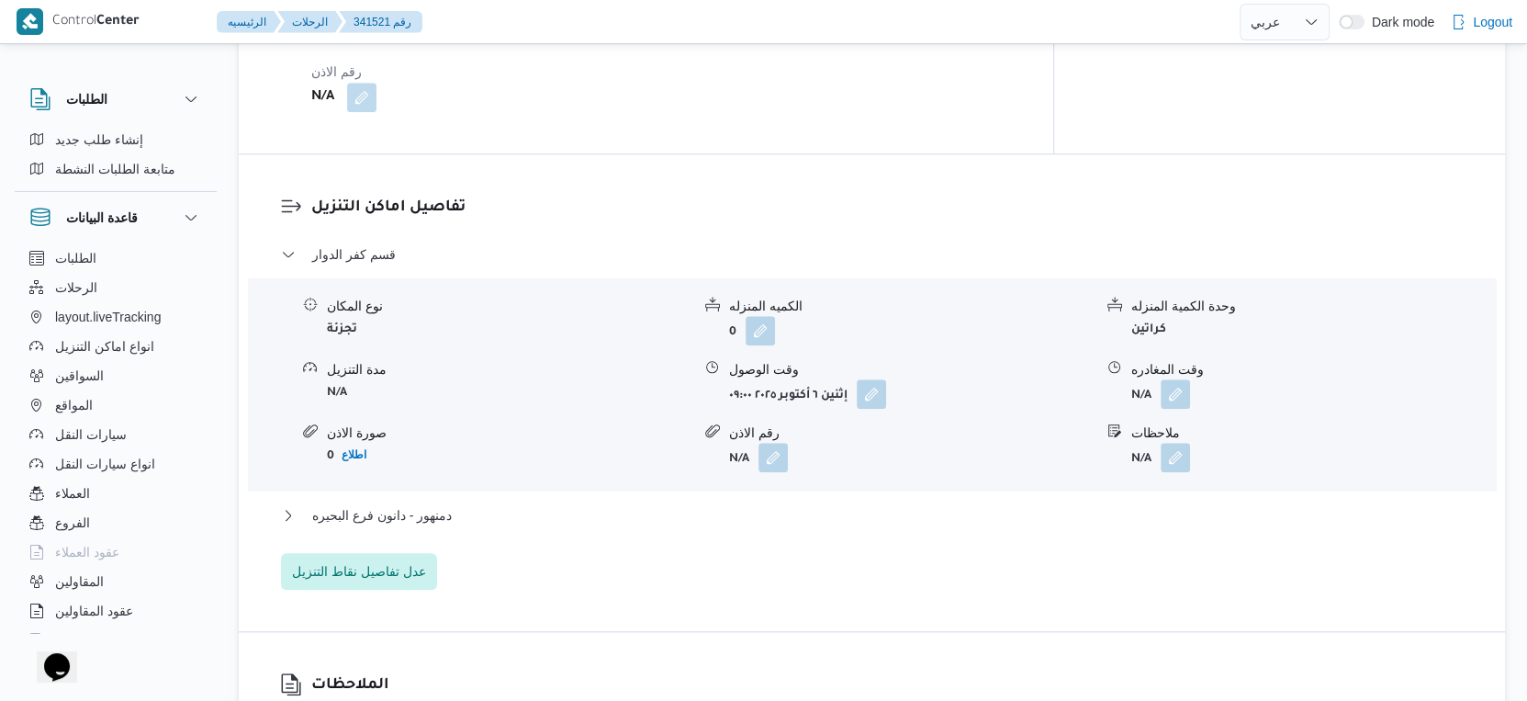
click at [495, 486] on div "قسم كفر الدوار نوع المكان تجزئة الكميه المنزله 0 وحدة الكمية المنزله كراتين مدة…" at bounding box center [872, 416] width 1183 height 346
click at [497, 504] on button "دمنهور - دانون فرع البحيره" at bounding box center [872, 515] width 1183 height 22
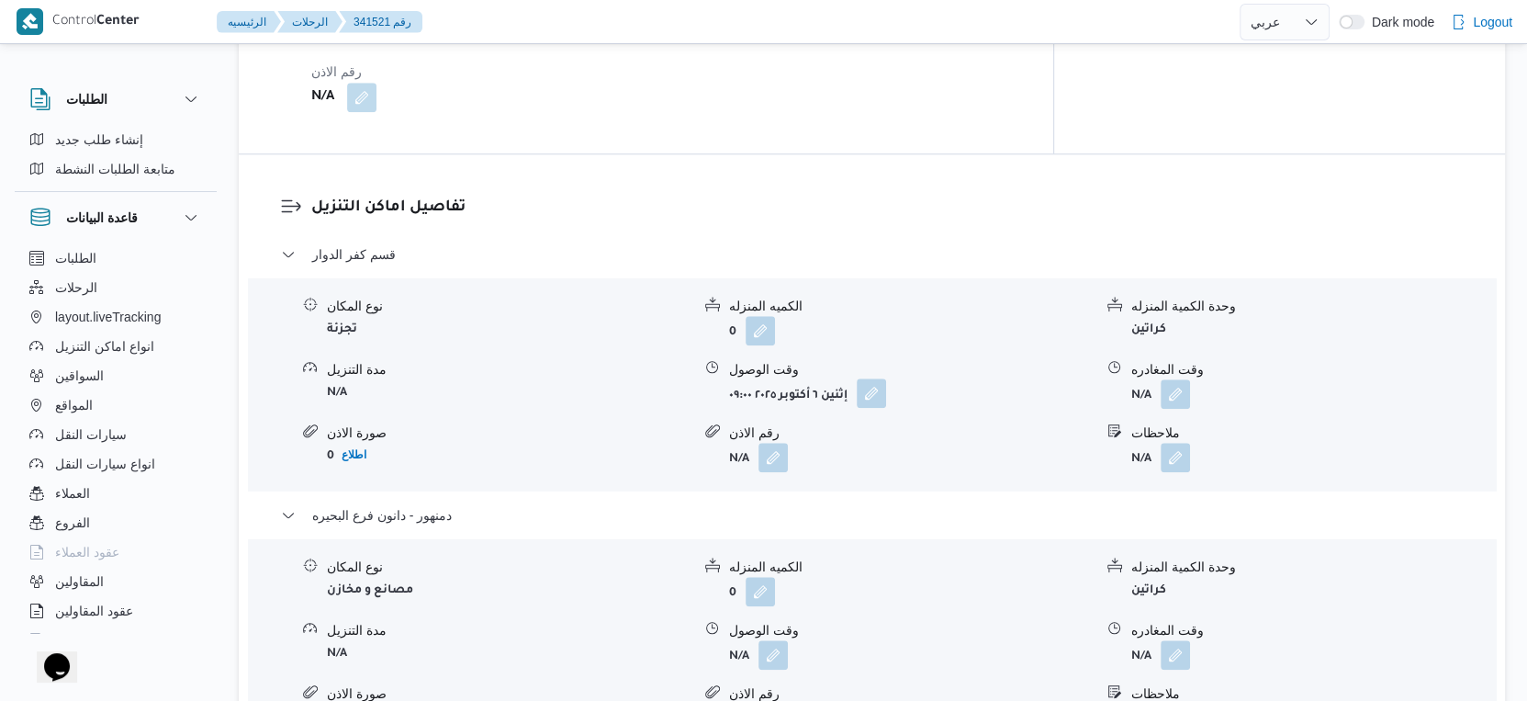
click at [886, 378] on button "button" at bounding box center [871, 392] width 29 height 29
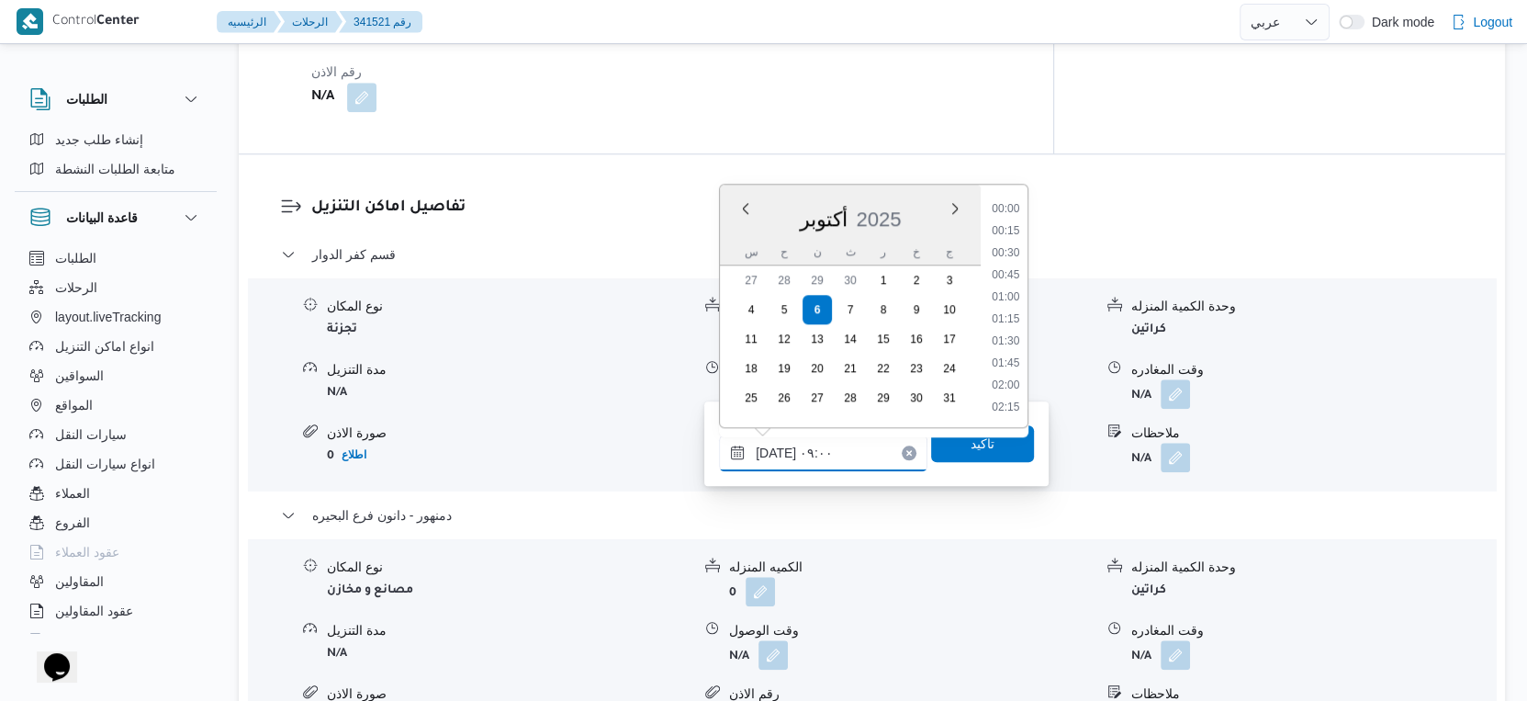
click at [838, 456] on input "[DATE] ٠٩:٠٠" at bounding box center [823, 452] width 208 height 37
click at [1012, 363] on li "09:30" at bounding box center [1006, 365] width 42 height 18
type input "٠٦/١٠/٢٠٢٥ ٠٩:٣٠"
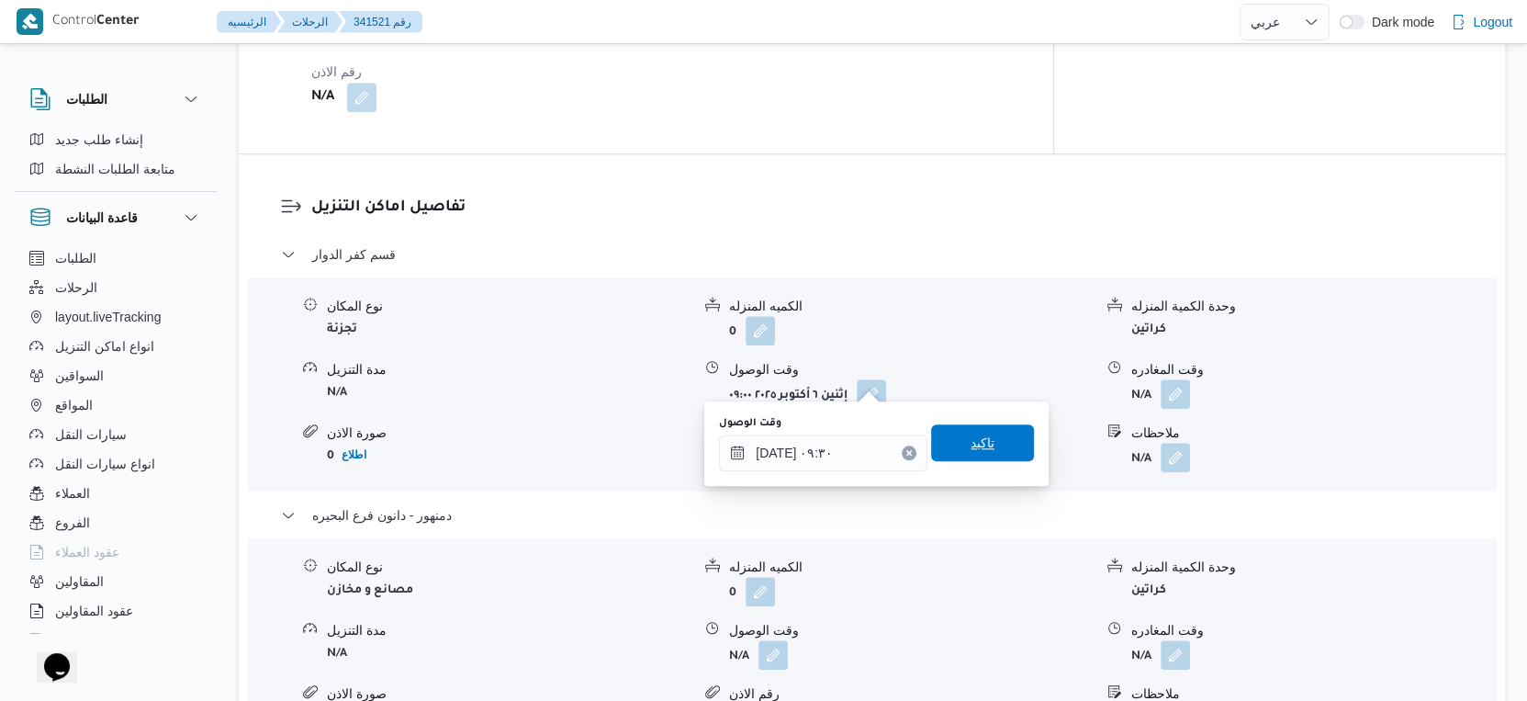
click at [987, 448] on span "تاكيد" at bounding box center [982, 442] width 103 height 37
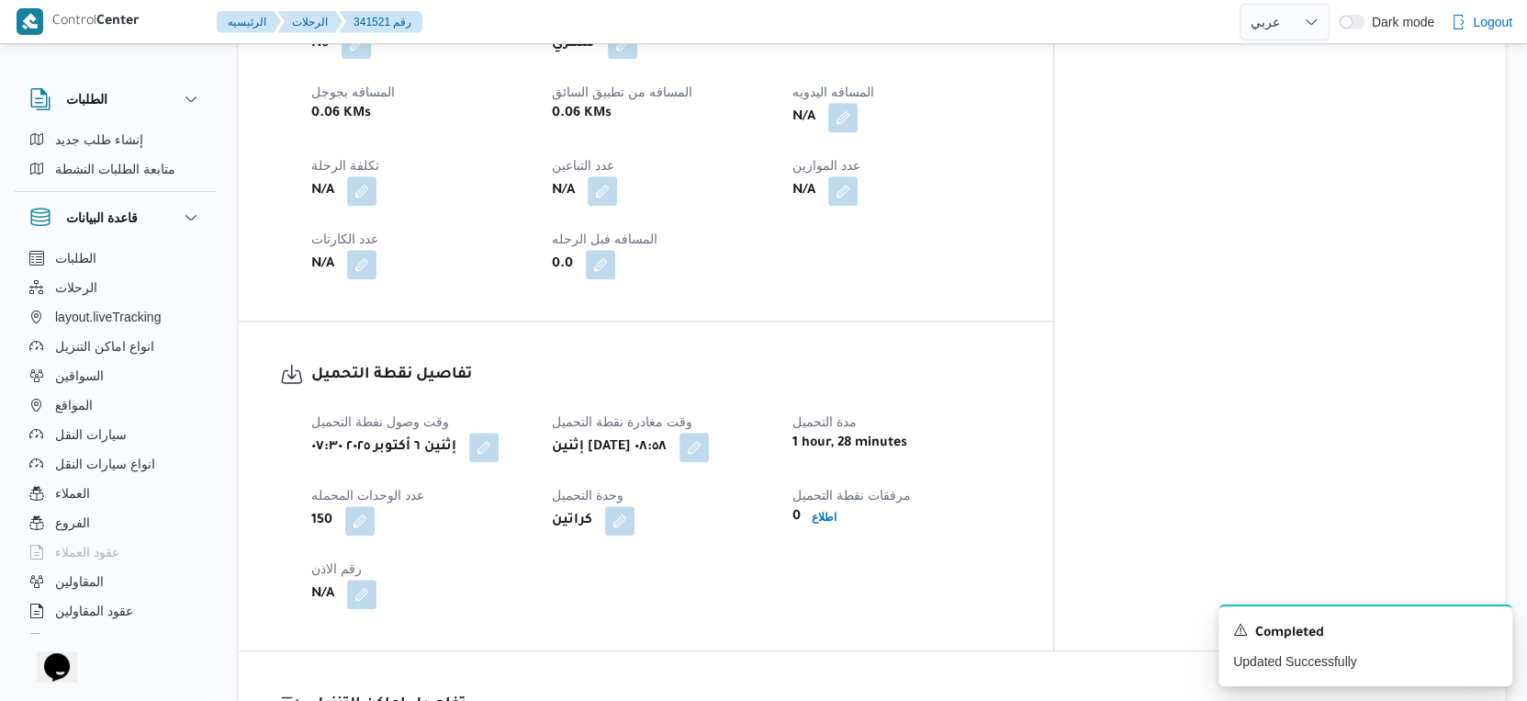
scroll to position [715, 0]
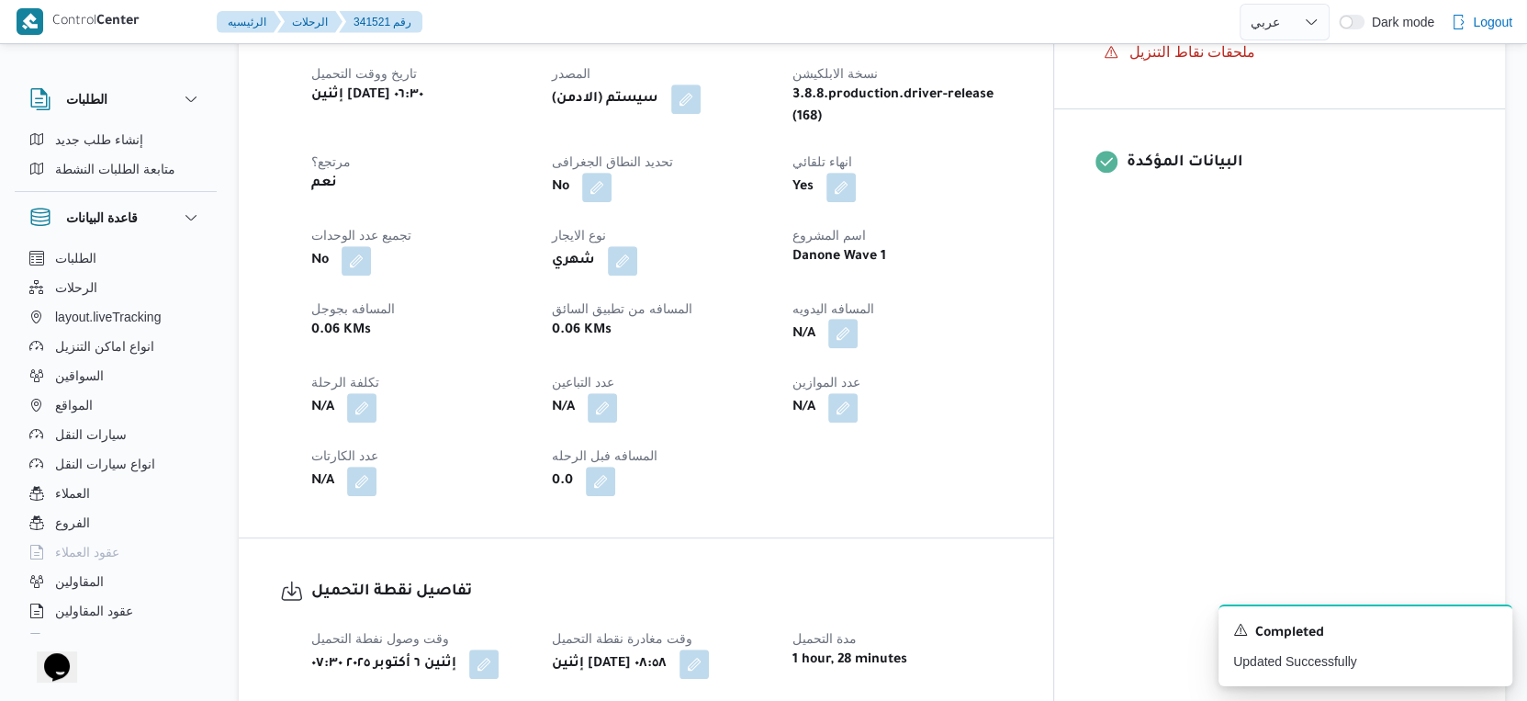
click at [858, 319] on button "button" at bounding box center [842, 333] width 29 height 29
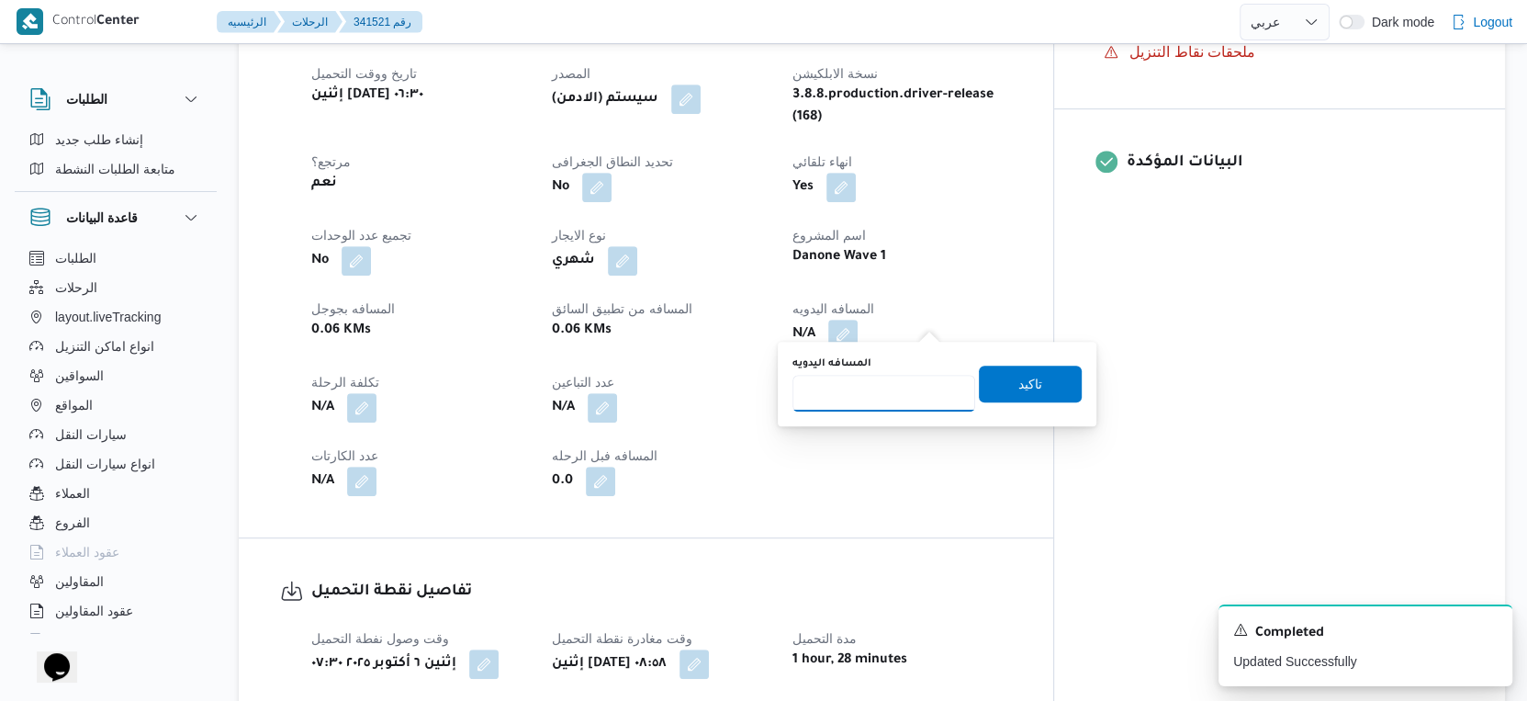
click at [847, 391] on input "المسافه اليدويه" at bounding box center [884, 393] width 183 height 37
type input "110"
click at [1019, 377] on span "تاكيد" at bounding box center [1031, 383] width 24 height 22
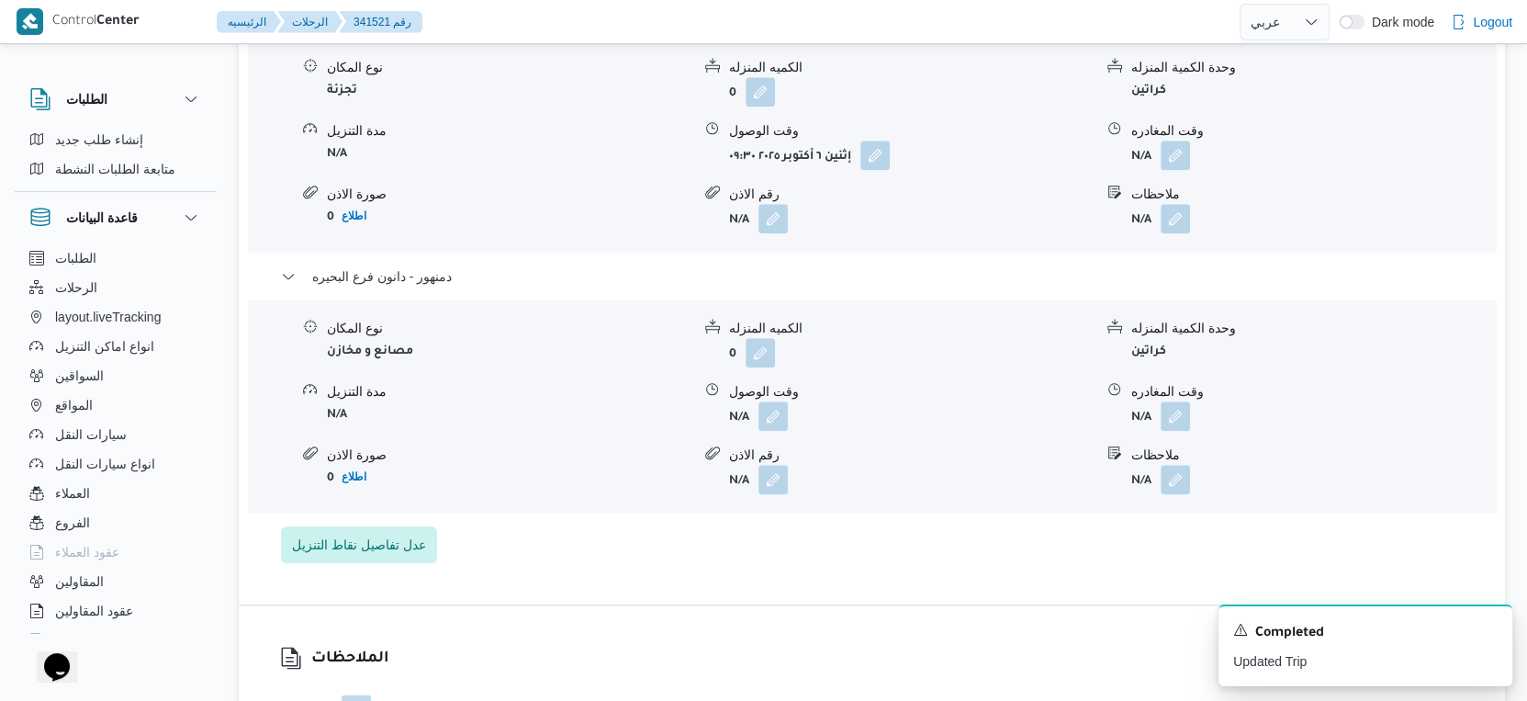
scroll to position [1632, 0]
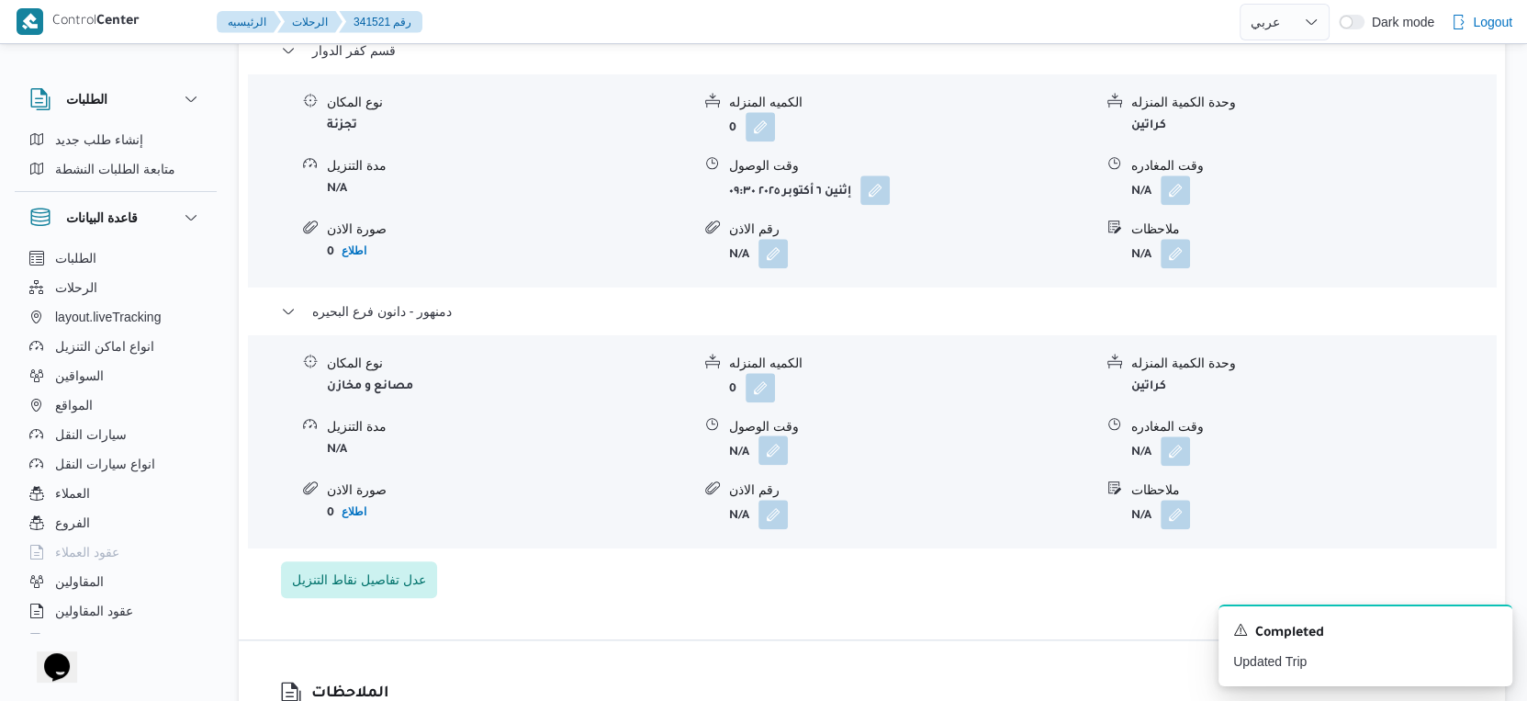
click at [775, 435] on button "button" at bounding box center [773, 449] width 29 height 29
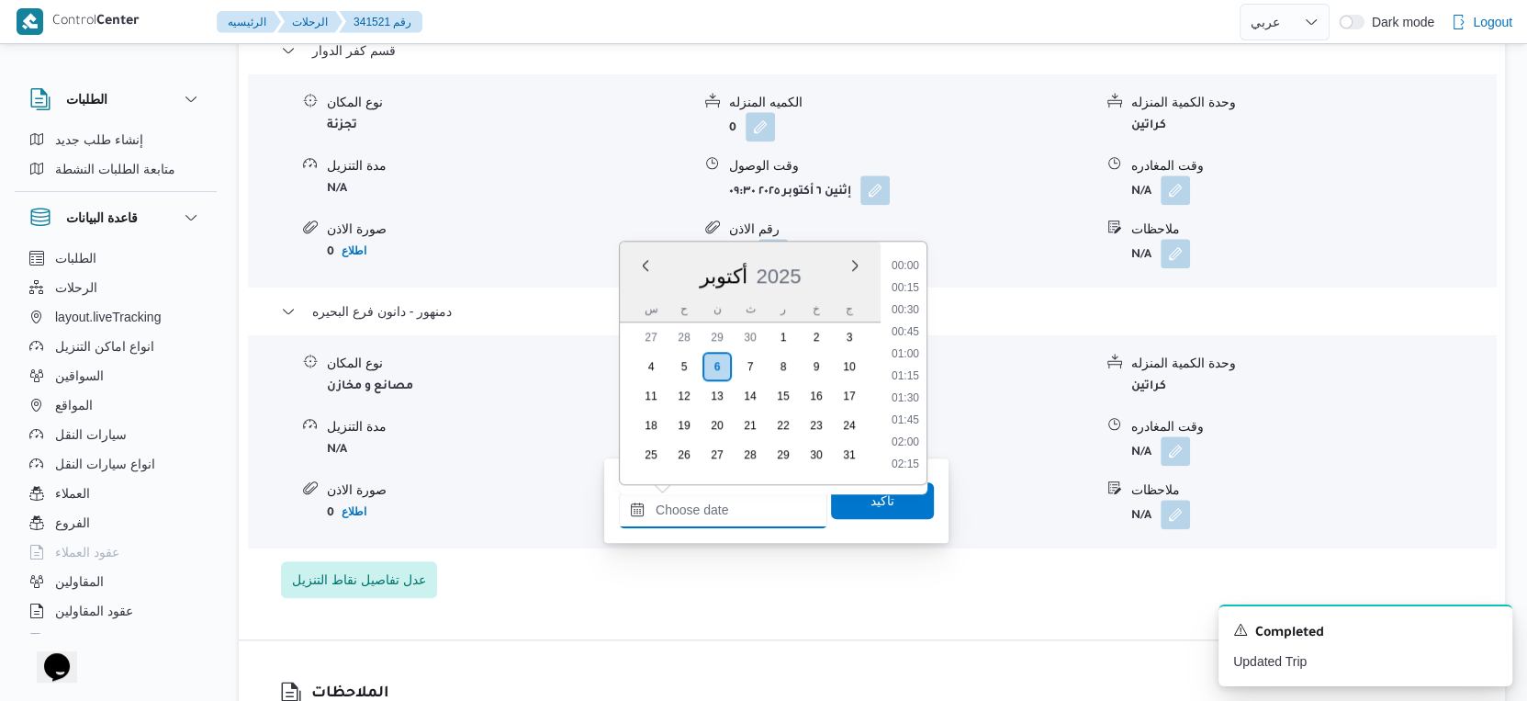
click at [752, 496] on input "وقت الوصول" at bounding box center [723, 509] width 208 height 37
click at [903, 420] on li "16:15" at bounding box center [905, 420] width 42 height 18
type input "٠٦/١٠/٢٠٢٥ ١٦:١٥"
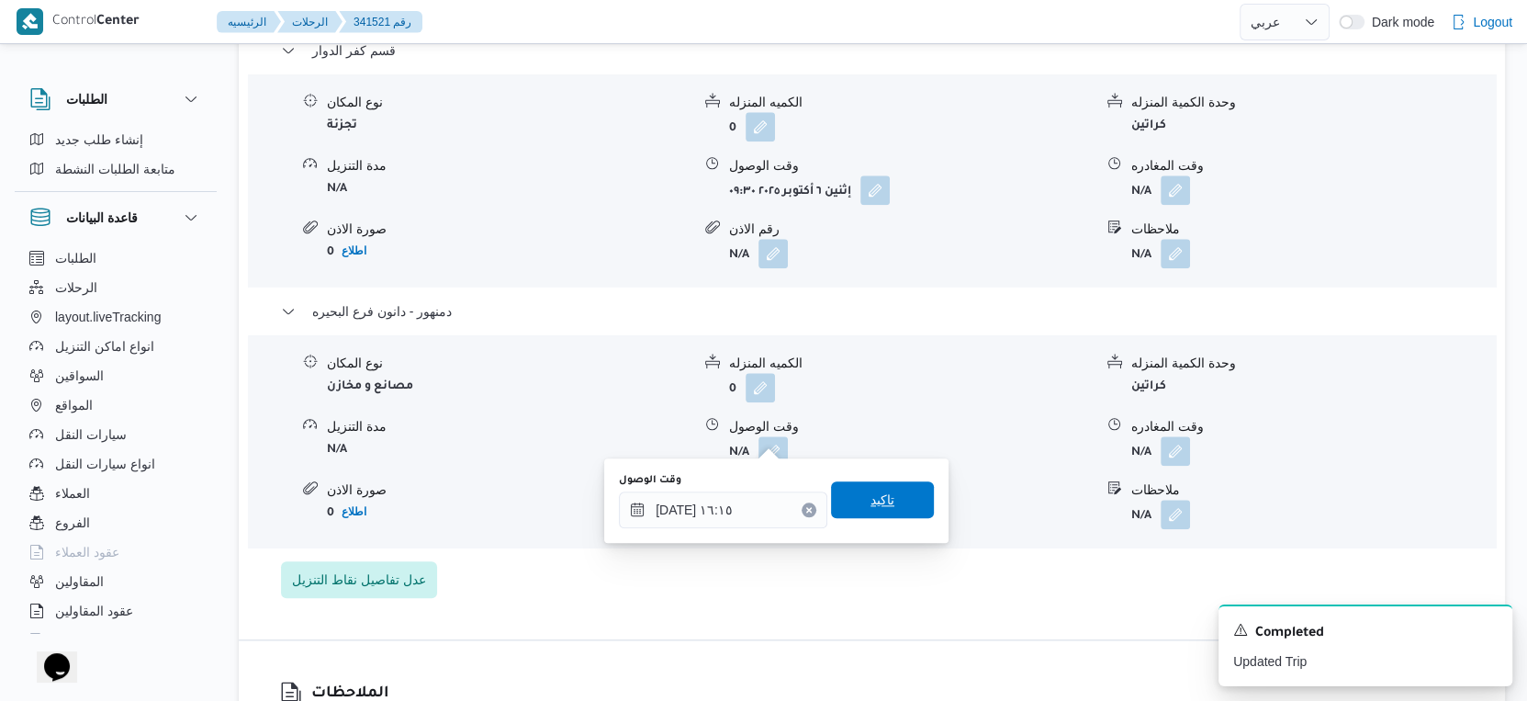
click at [895, 494] on span "تاكيد" at bounding box center [882, 499] width 103 height 37
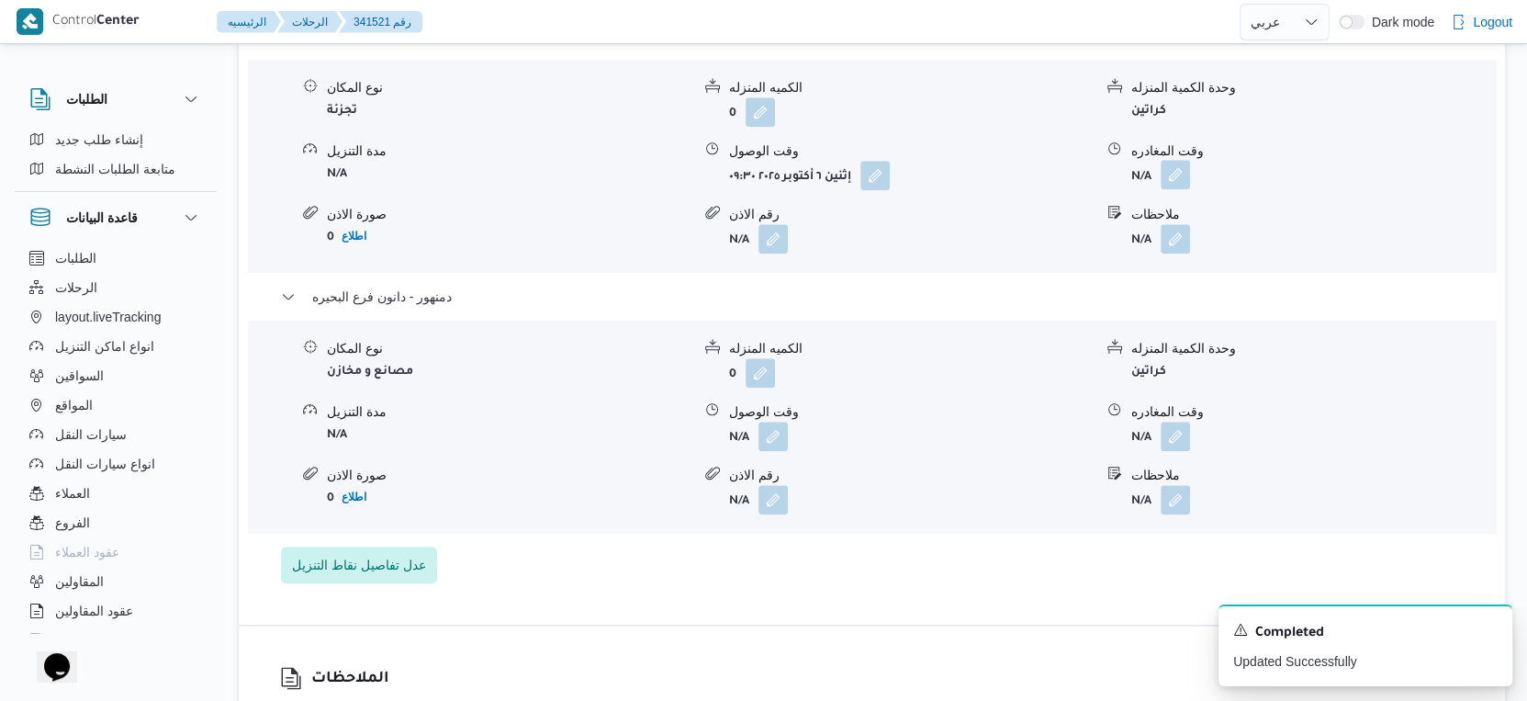
click at [1174, 174] on button "button" at bounding box center [1175, 174] width 29 height 29
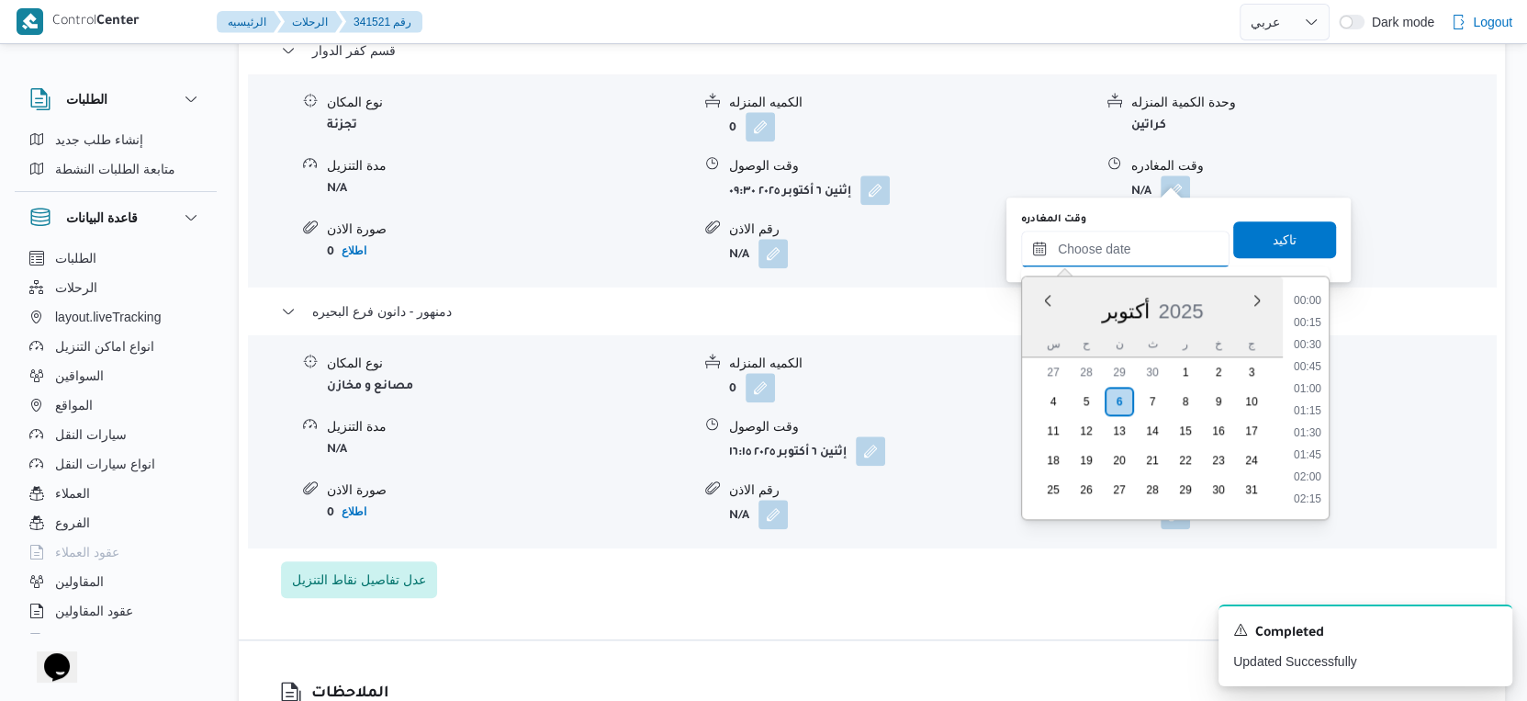
drag, startPoint x: 1163, startPoint y: 253, endPoint x: 1178, endPoint y: 264, distance: 19.1
click at [1163, 253] on input "وقت المغادره" at bounding box center [1125, 249] width 208 height 37
click at [1307, 388] on li "15:30" at bounding box center [1308, 389] width 42 height 18
type input "٠٦/١٠/٢٠٢٥ ١٥:٣٠"
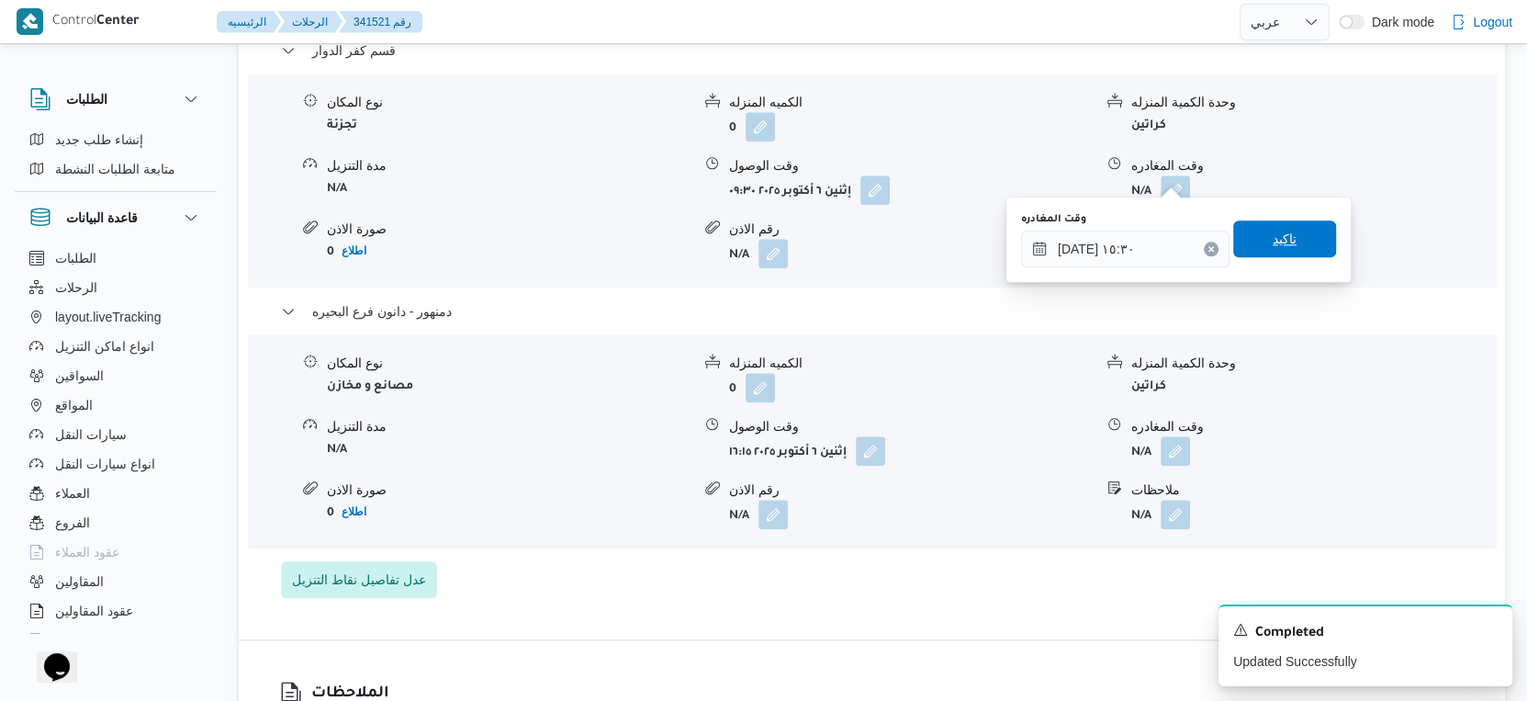
click at [1297, 234] on span "تاكيد" at bounding box center [1284, 238] width 103 height 37
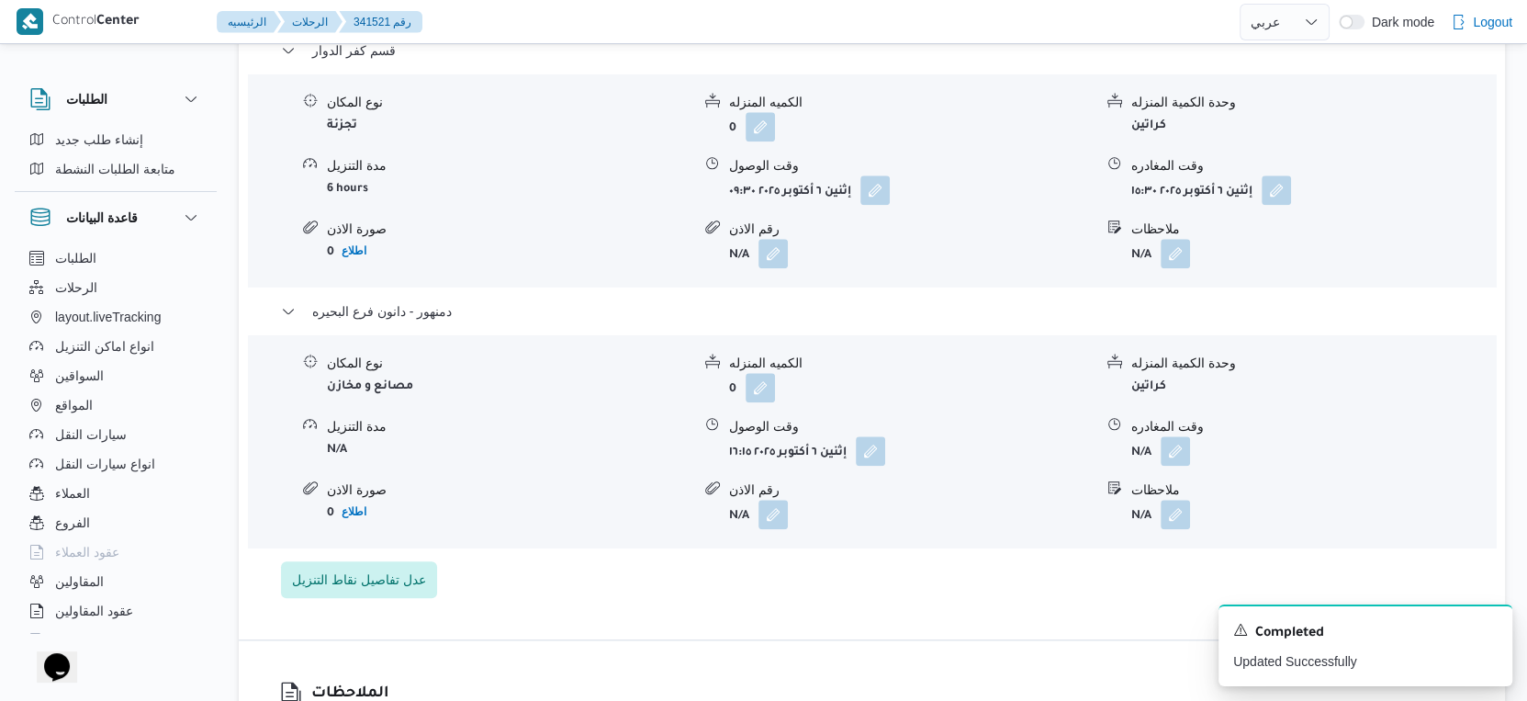
drag, startPoint x: 1173, startPoint y: 439, endPoint x: 1179, endPoint y: 457, distance: 19.5
click at [1174, 440] on button "button" at bounding box center [1175, 450] width 29 height 29
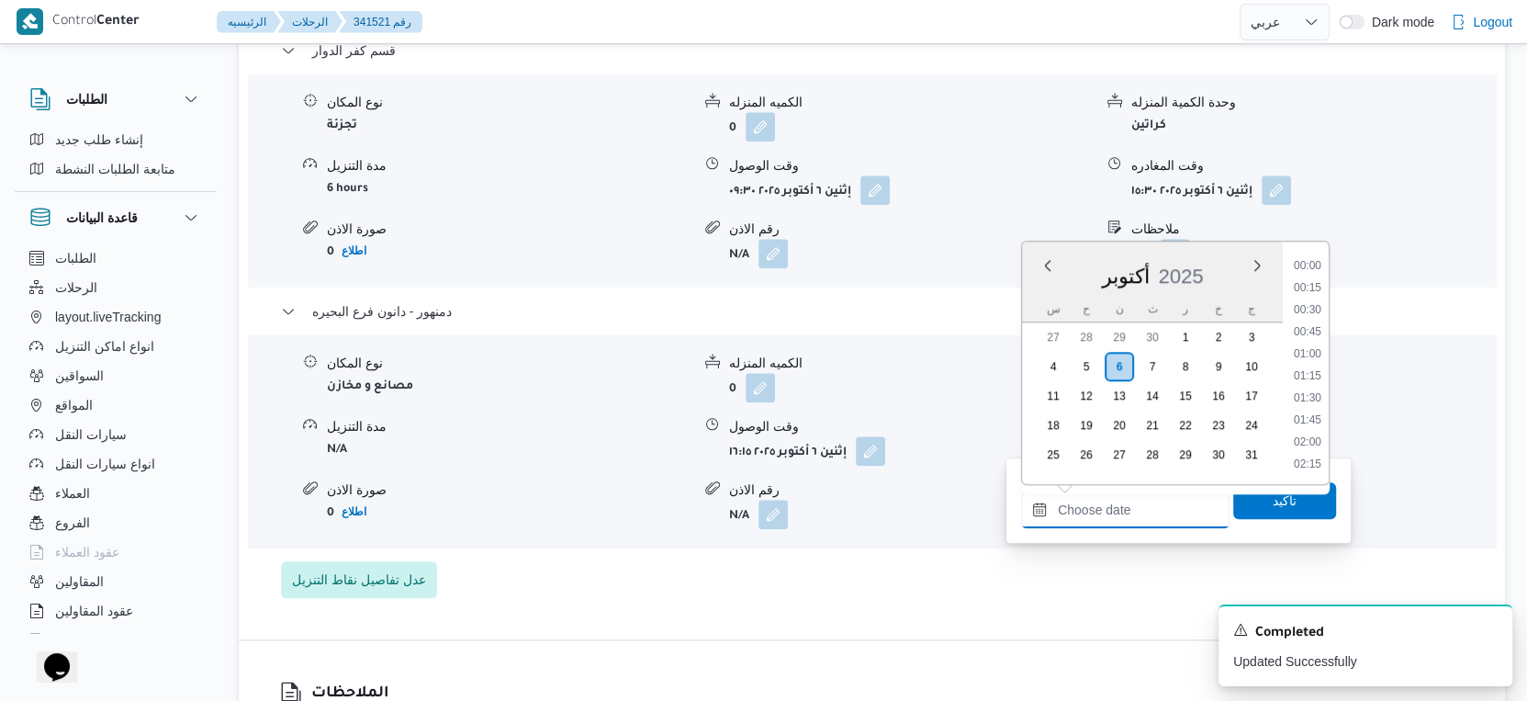
drag, startPoint x: 1153, startPoint y: 507, endPoint x: 1298, endPoint y: 385, distance: 189.7
click at [1153, 507] on input "وقت المغادره" at bounding box center [1125, 509] width 208 height 37
click at [1310, 433] on li "16:30" at bounding box center [1308, 442] width 42 height 18
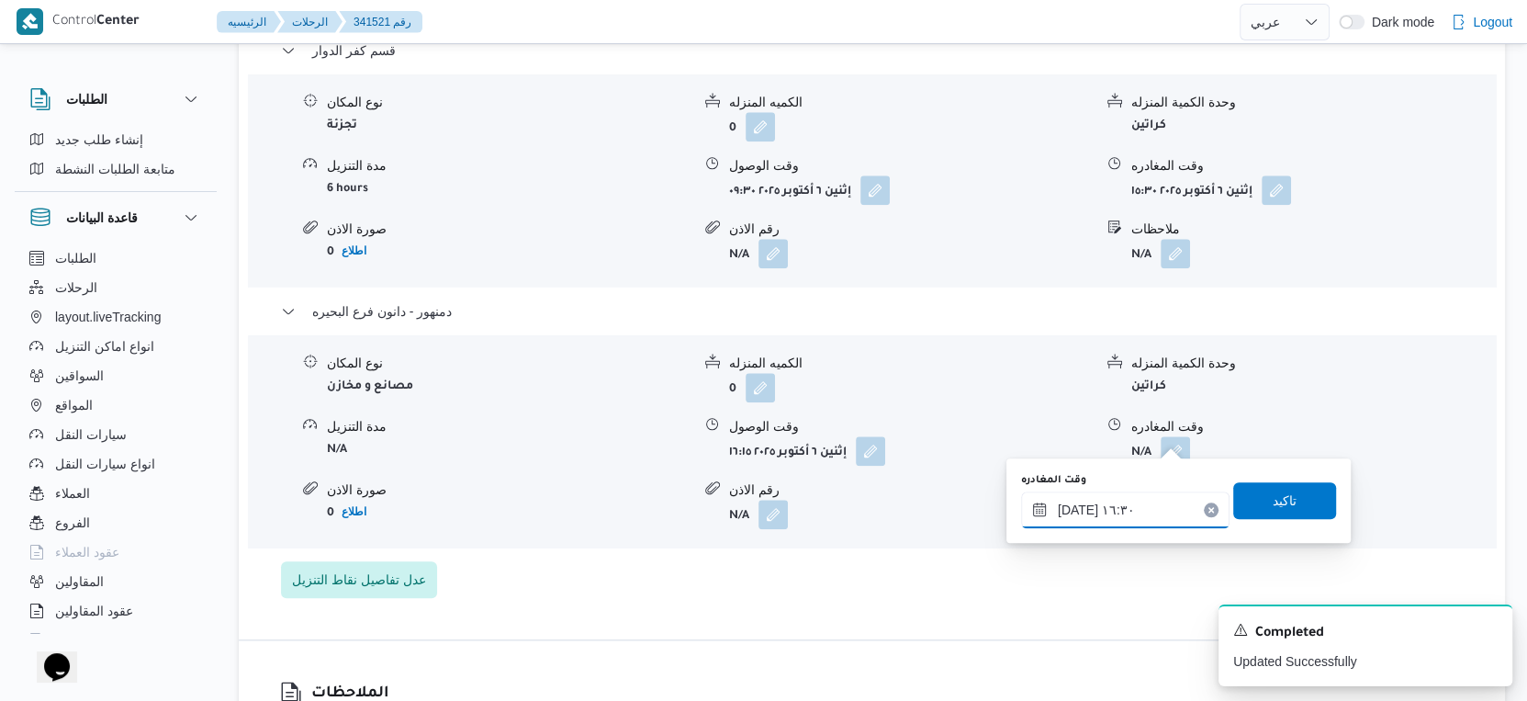
click at [1075, 508] on input "[DATE] ١٦:٣٠" at bounding box center [1125, 509] width 208 height 37
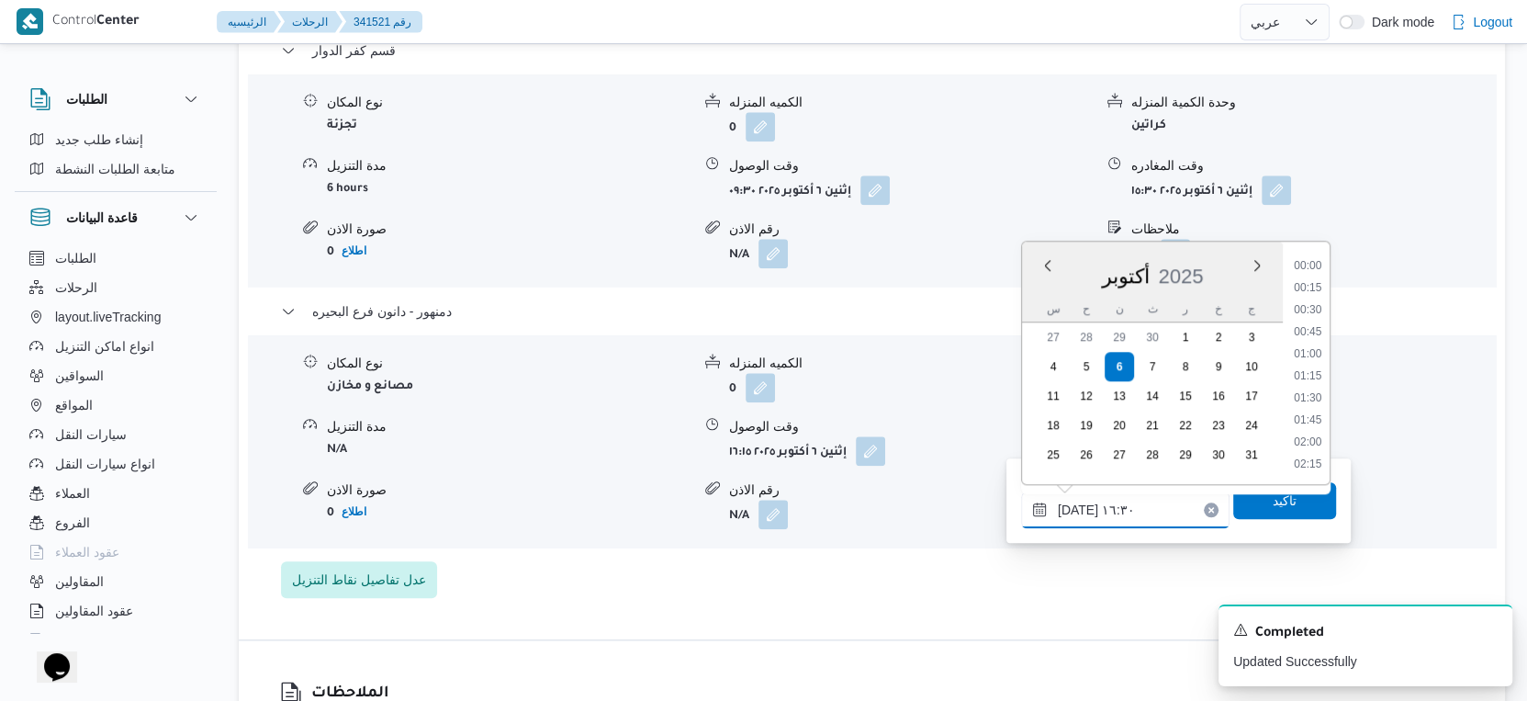
click at [1075, 508] on input "[DATE] ١٦:٣٠" at bounding box center [1125, 509] width 208 height 37
type input "٠٦/١٠/٢٠٢٥ ١٦:٢٠"
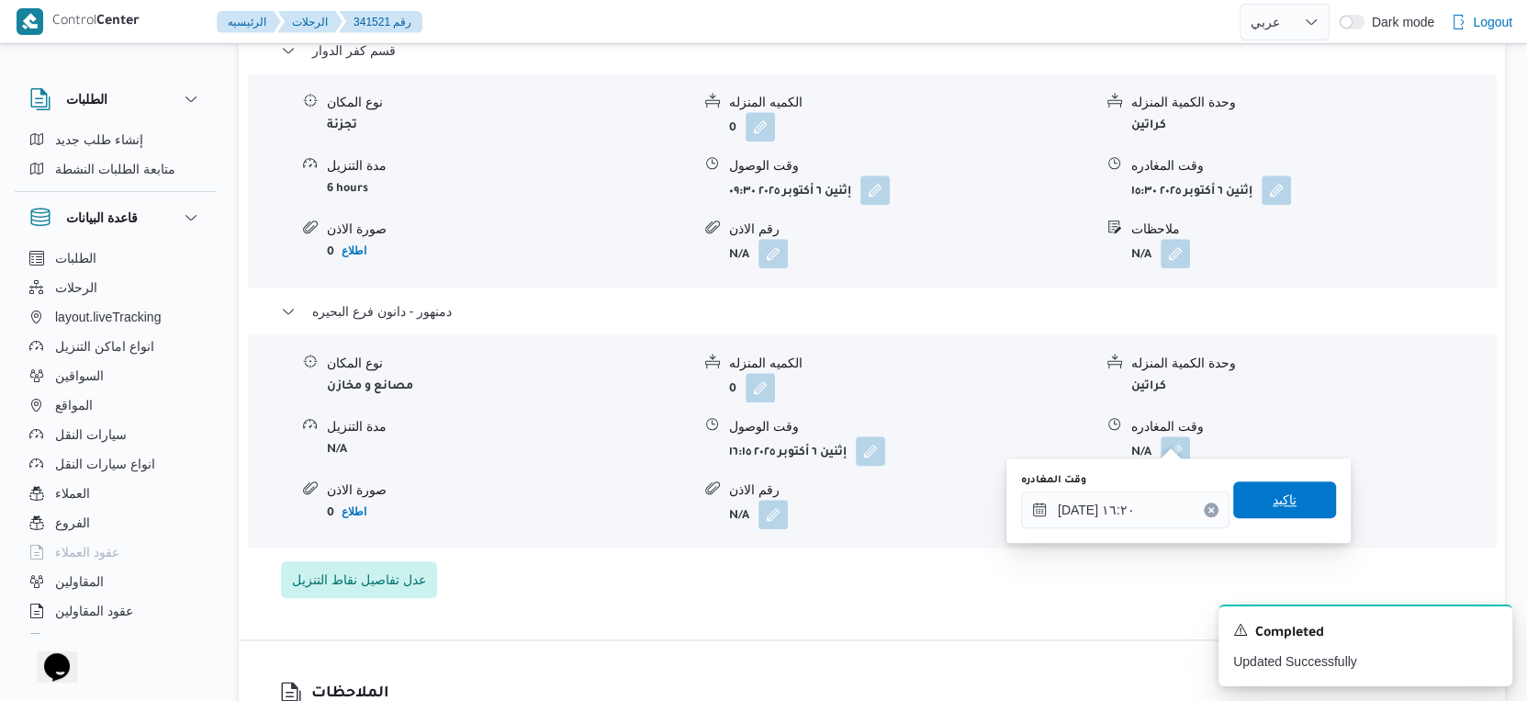
click at [1296, 499] on span "تاكيد" at bounding box center [1284, 499] width 103 height 37
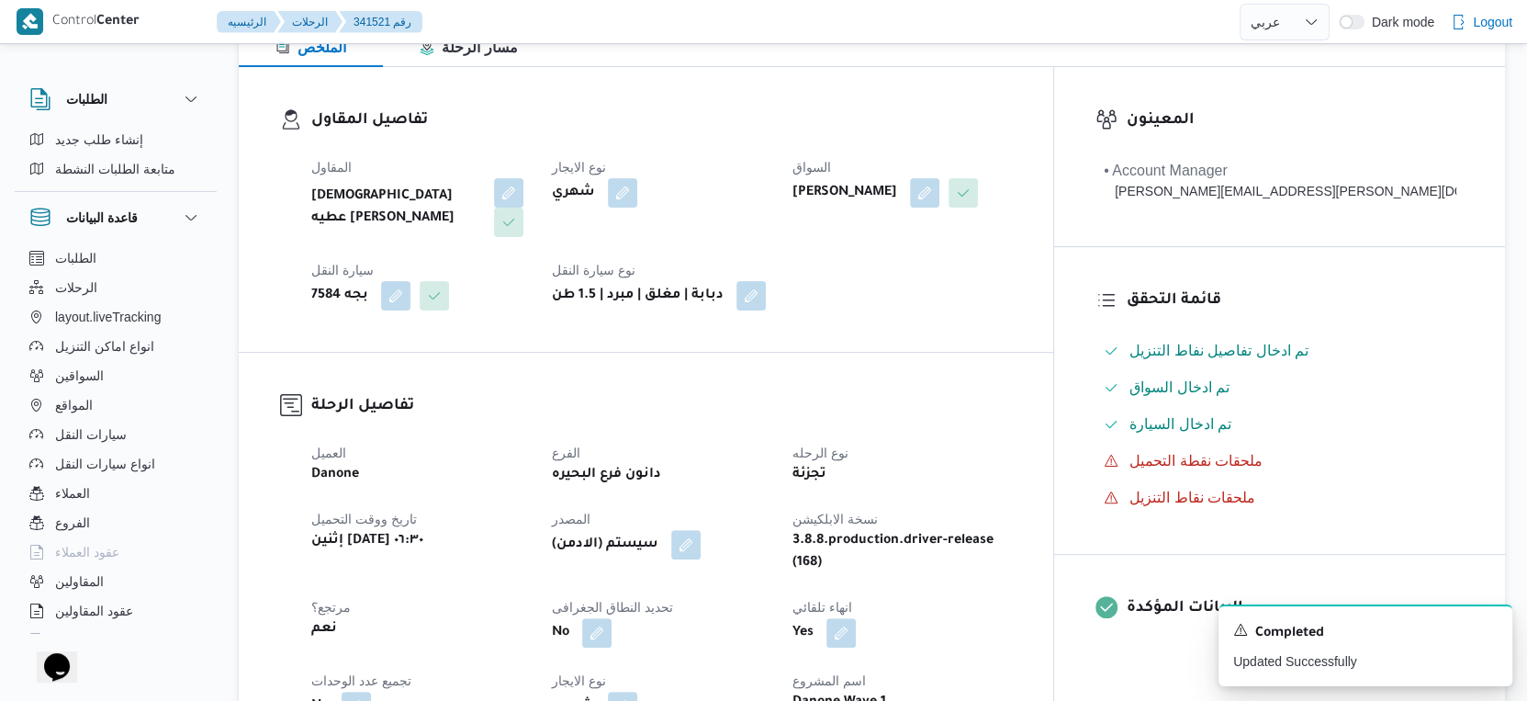
scroll to position [0, 0]
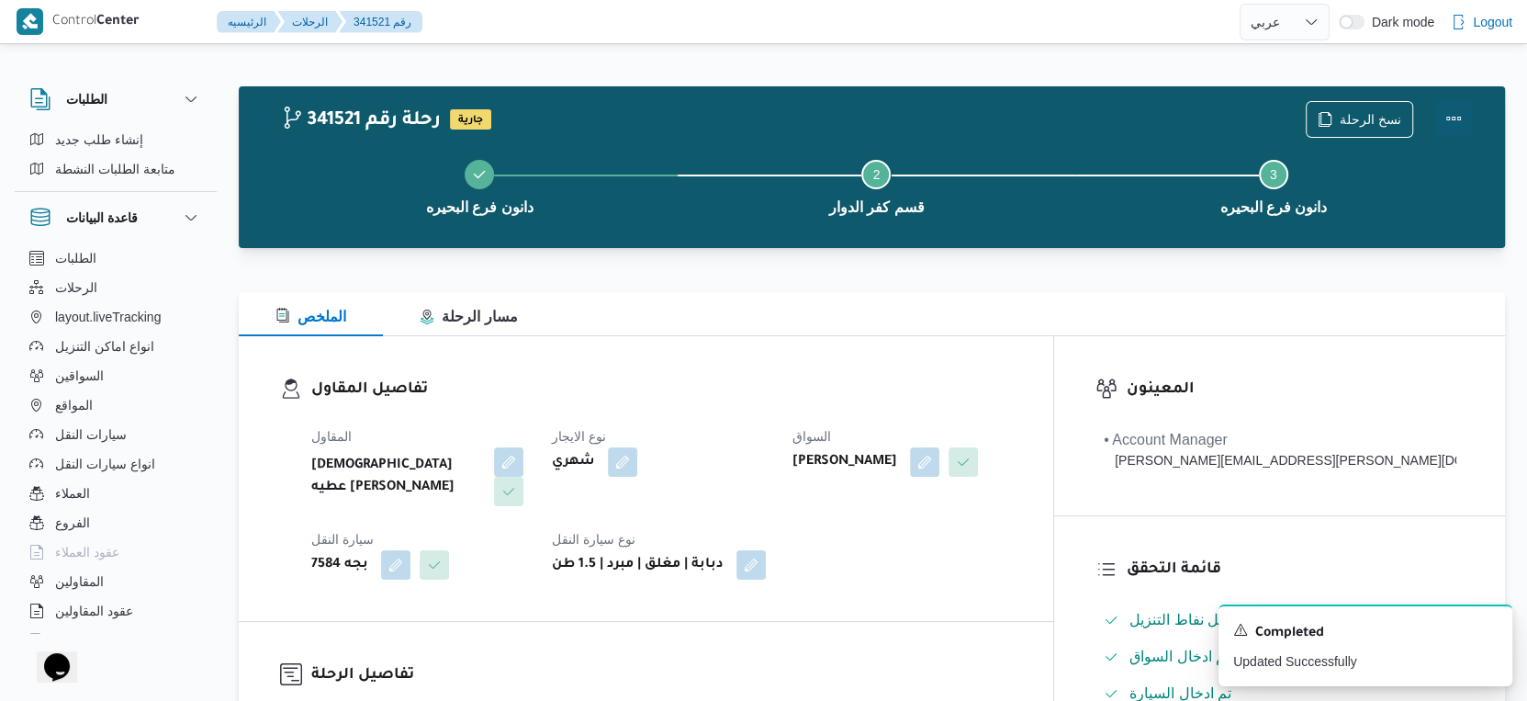
click at [1454, 117] on button "Actions" at bounding box center [1453, 118] width 37 height 37
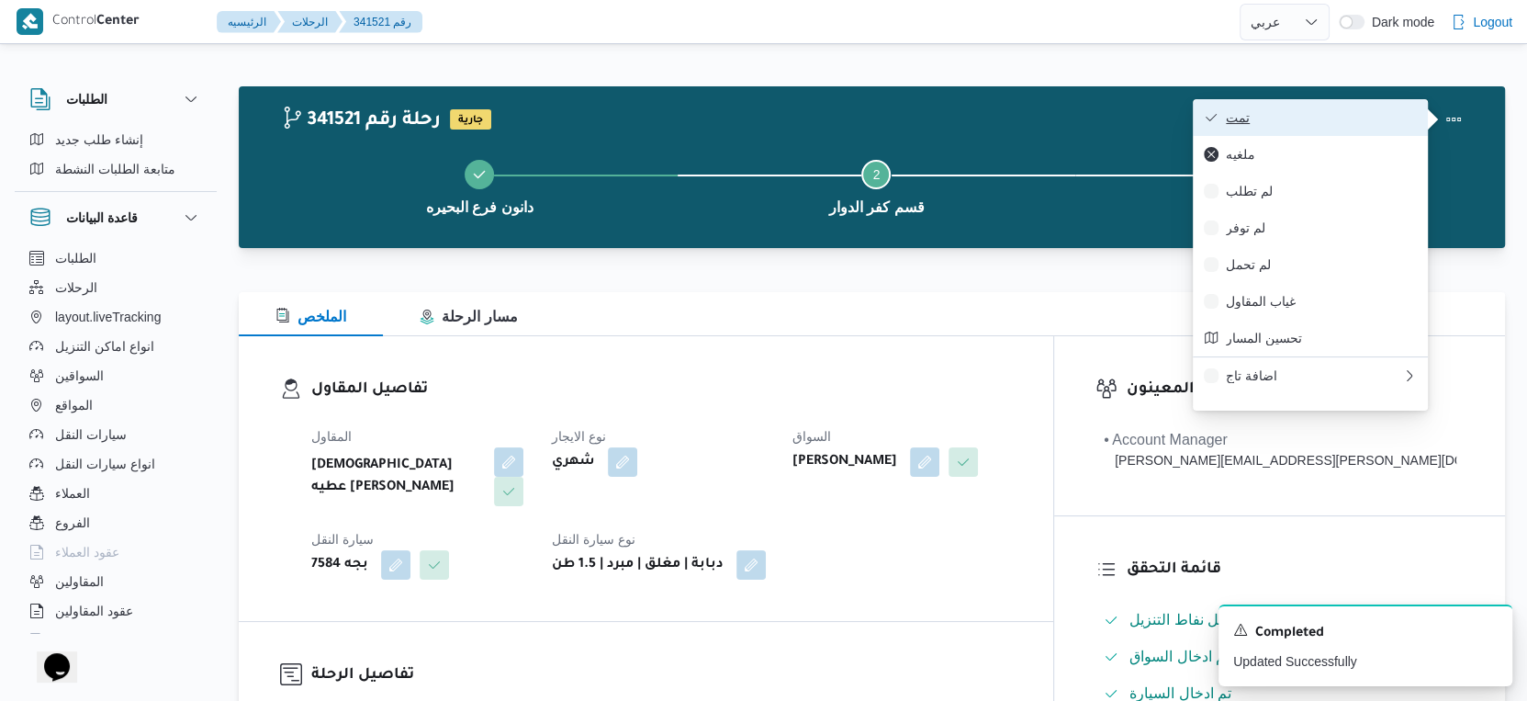
click at [1334, 119] on span "تمت" at bounding box center [1321, 117] width 191 height 15
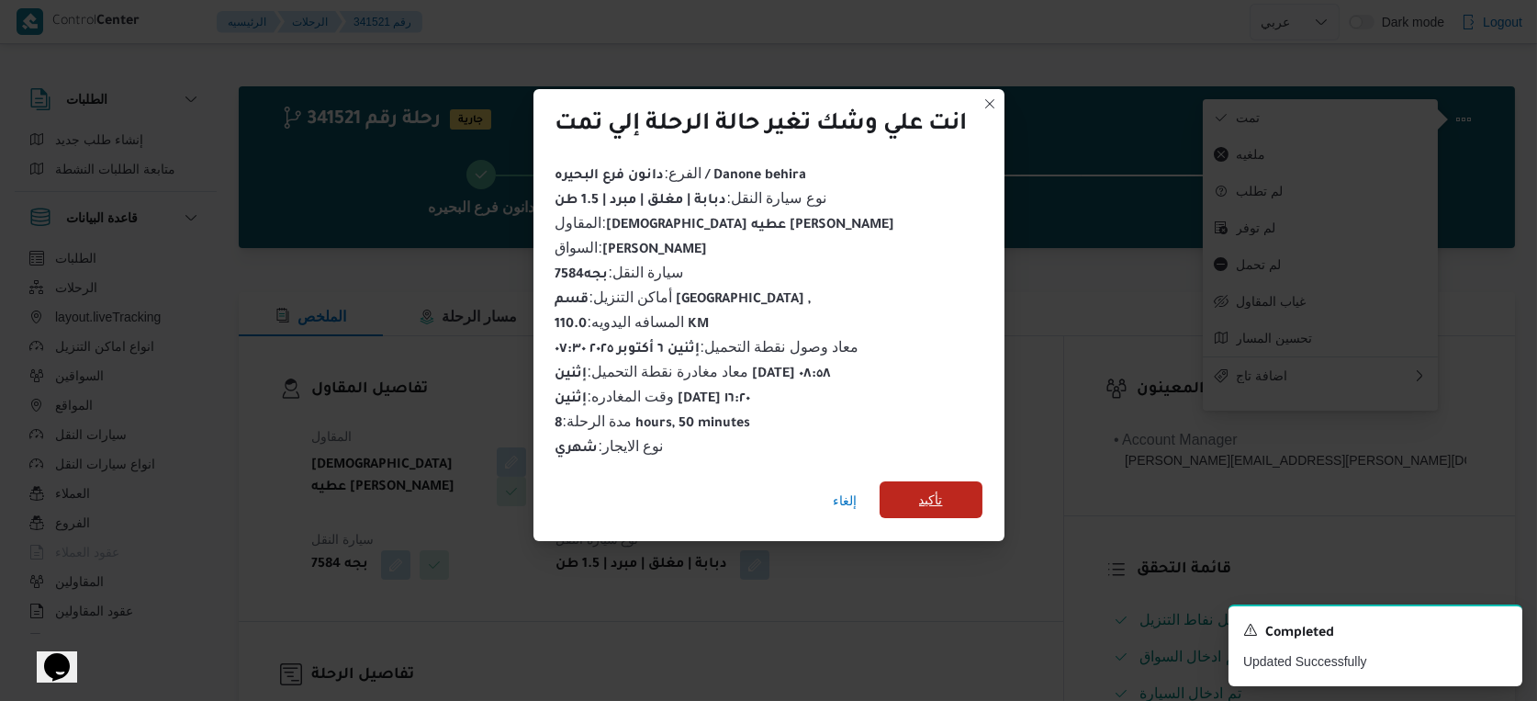
click at [954, 496] on span "تأكيد" at bounding box center [931, 499] width 103 height 37
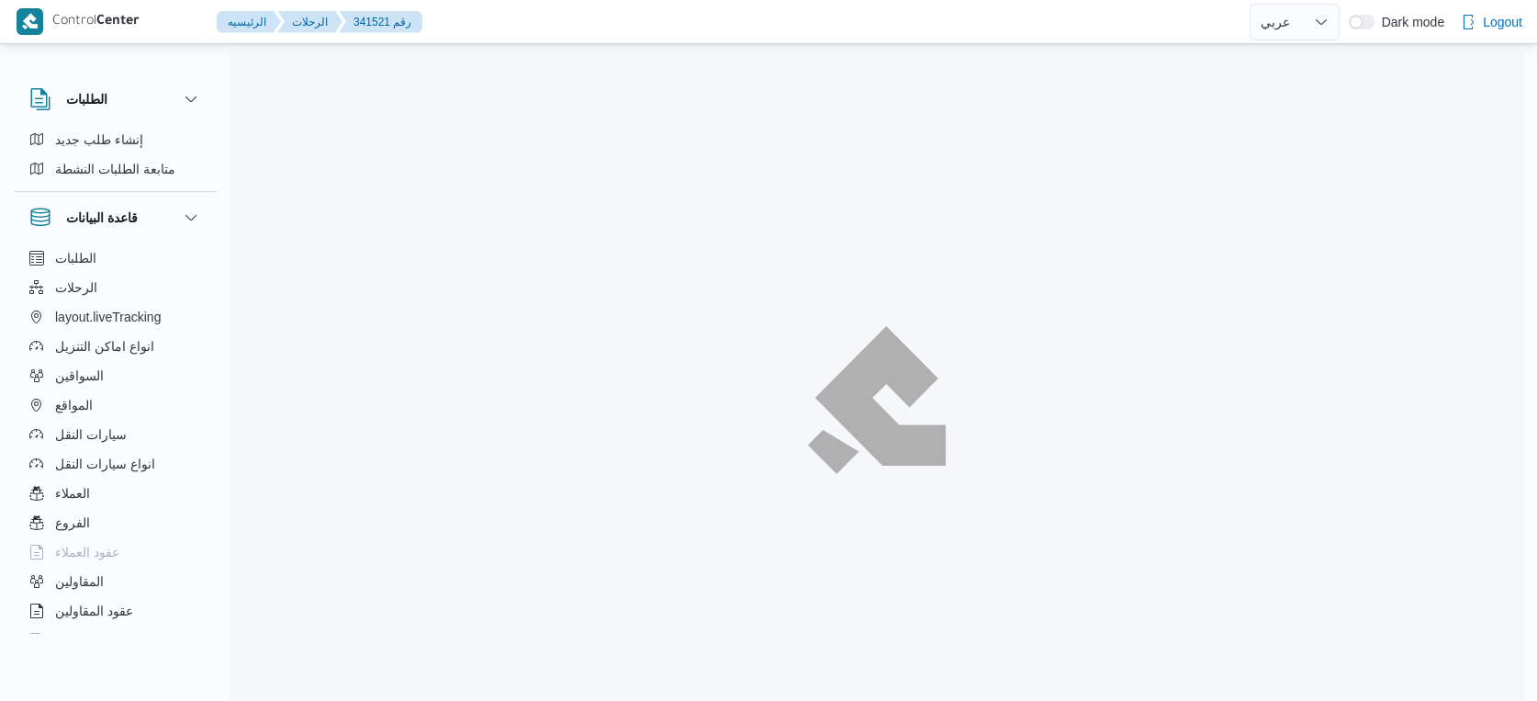
select select "ar"
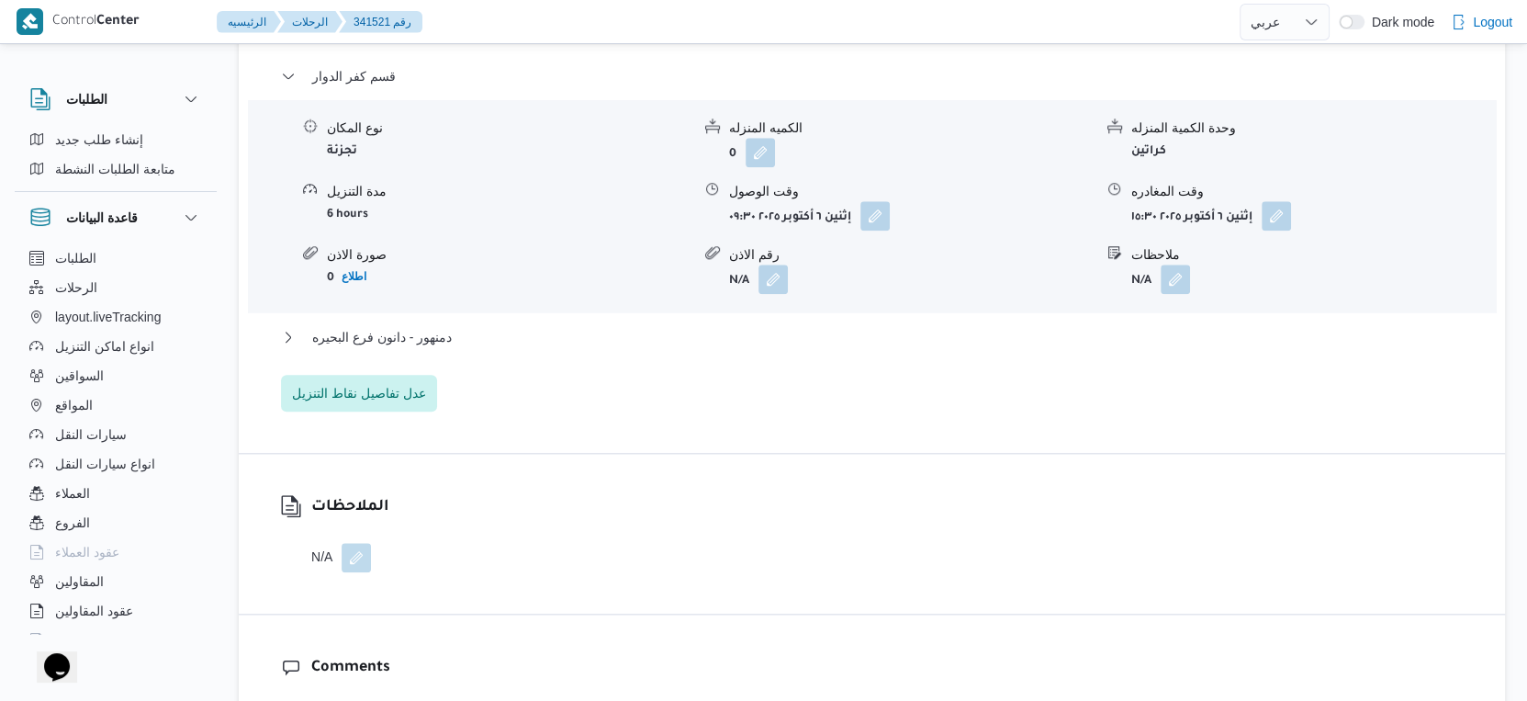
scroll to position [1632, 0]
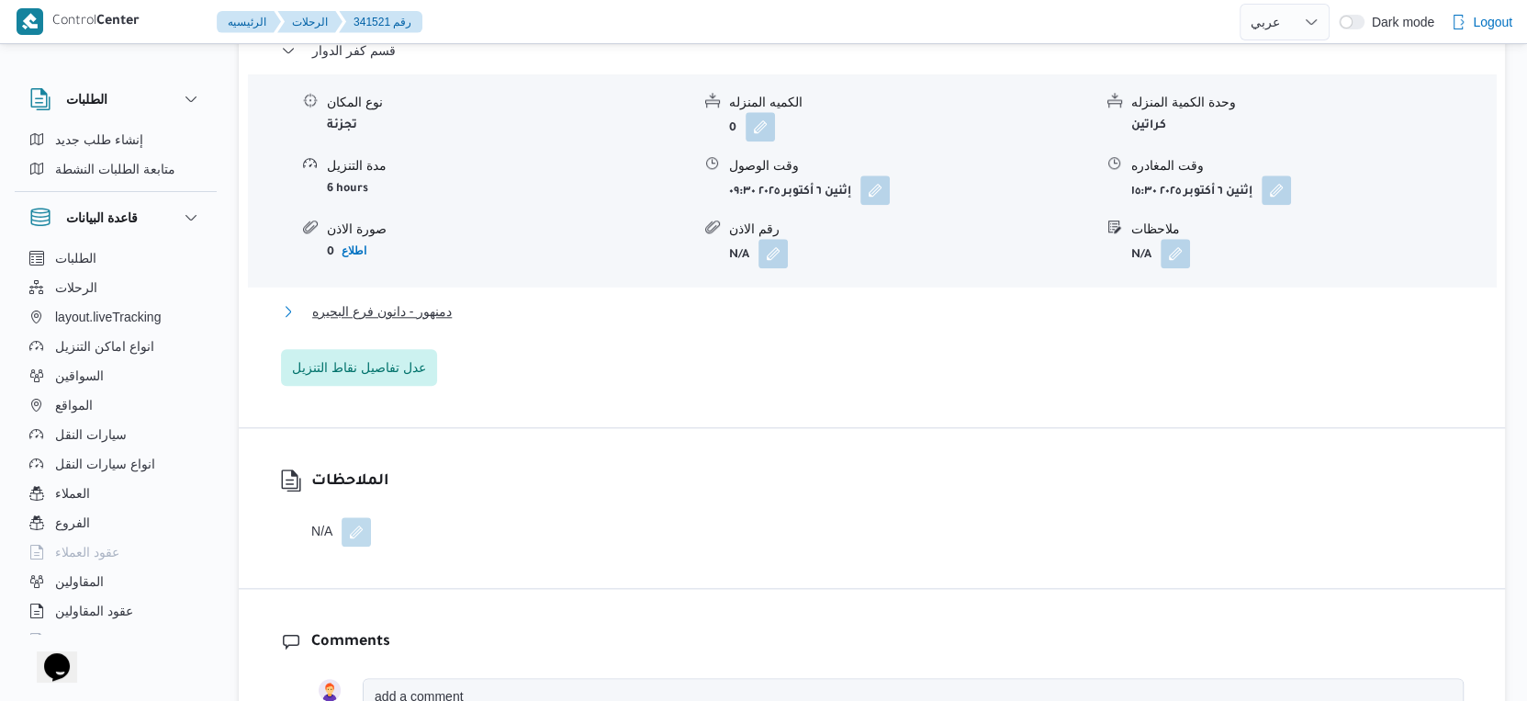
click at [404, 300] on span "دمنهور - دانون فرع البحيره" at bounding box center [382, 311] width 140 height 22
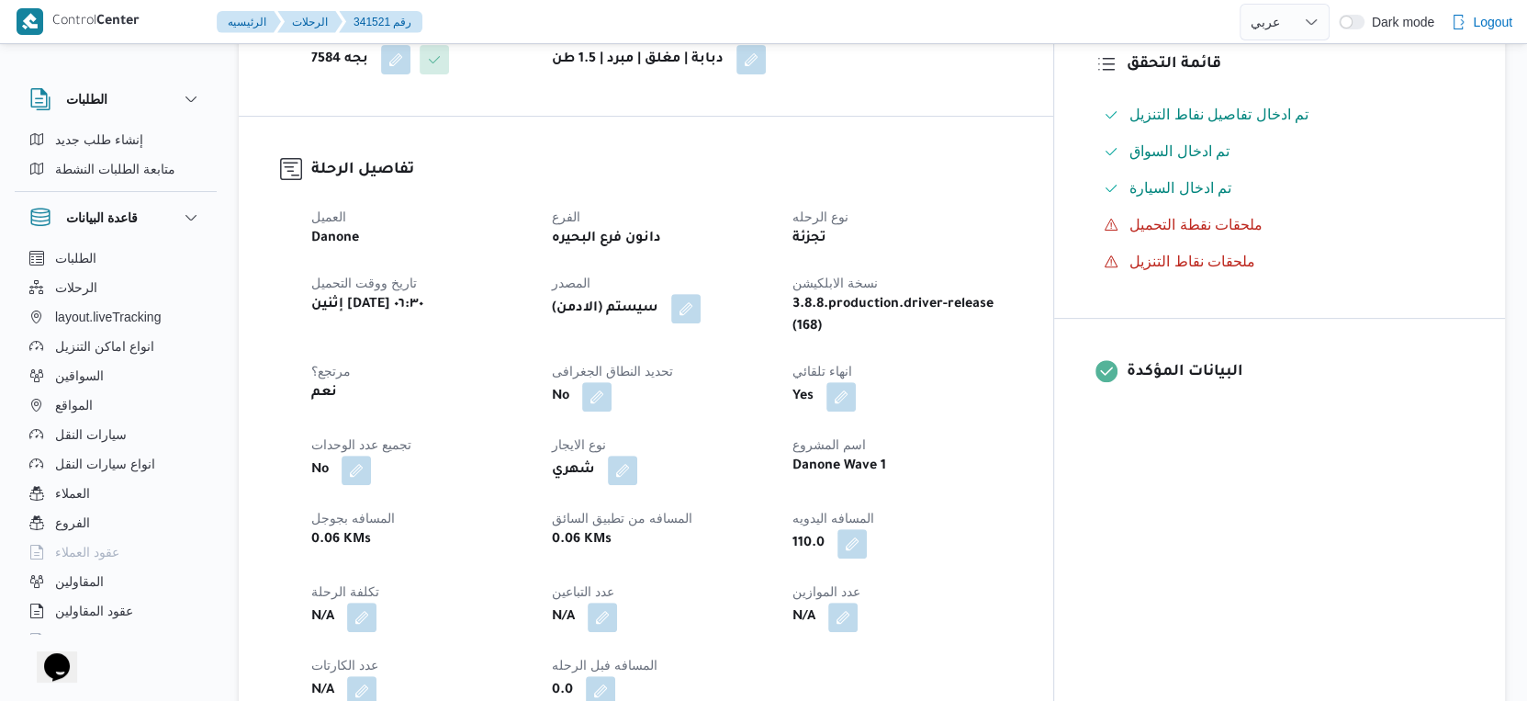
scroll to position [510, 0]
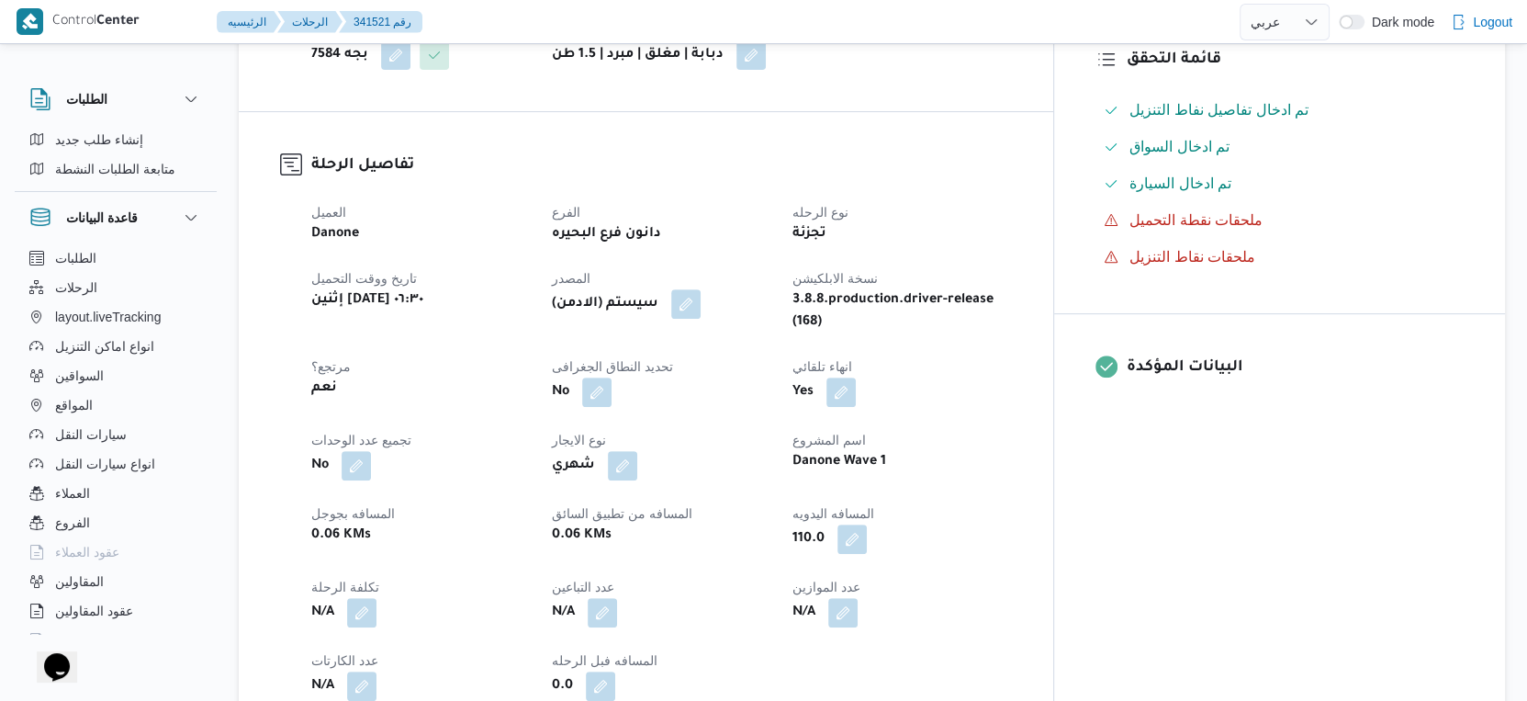
select select "ar"
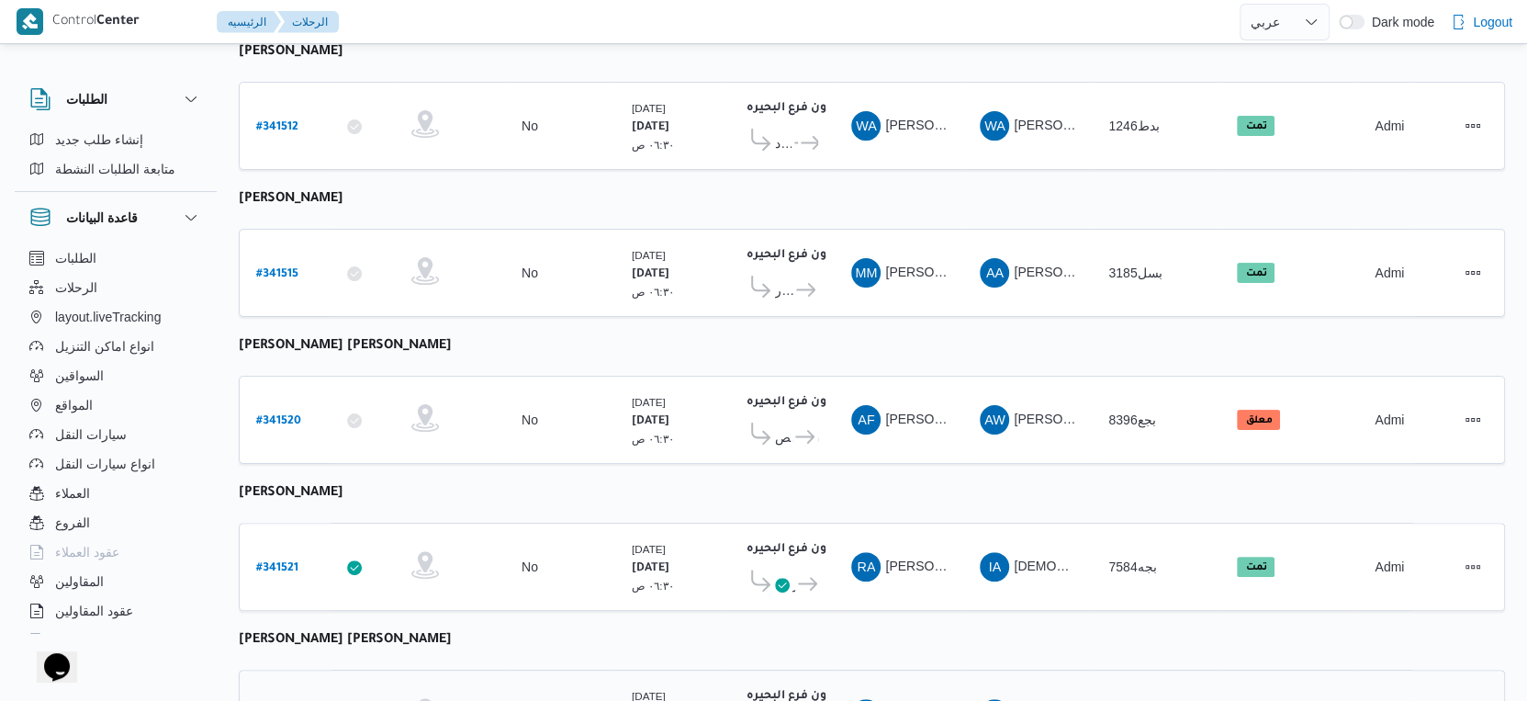
scroll to position [204, 0]
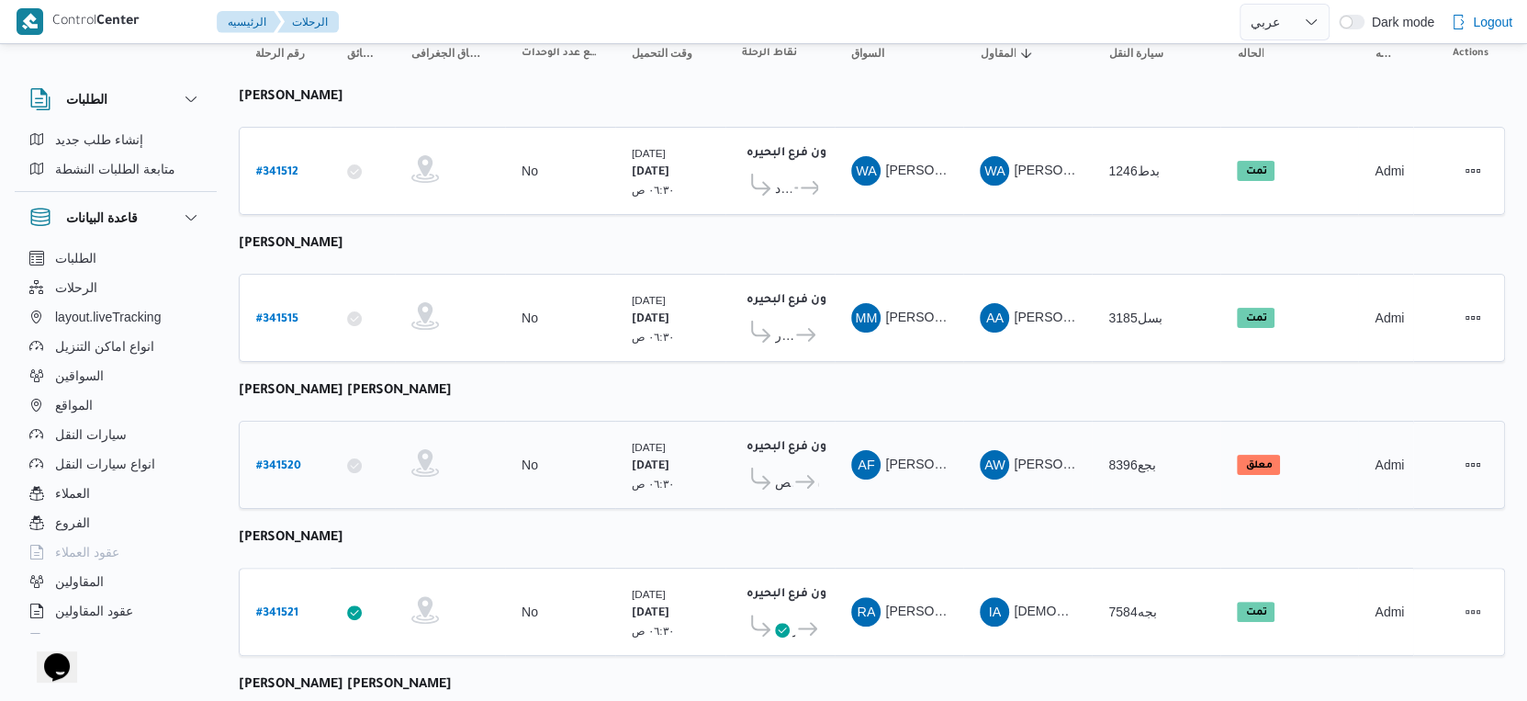
click at [284, 460] on b "# 341520" at bounding box center [278, 466] width 45 height 13
select select "ar"
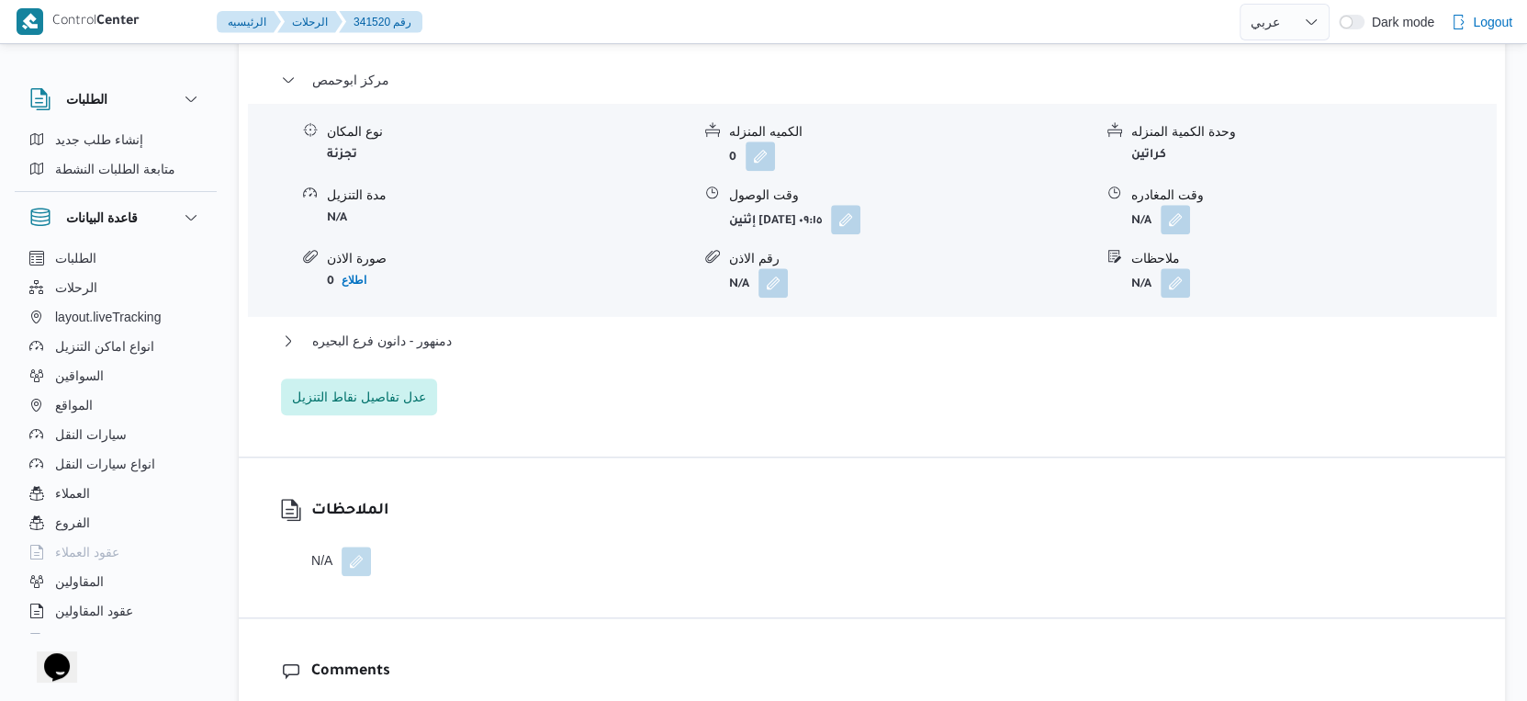
scroll to position [1632, 0]
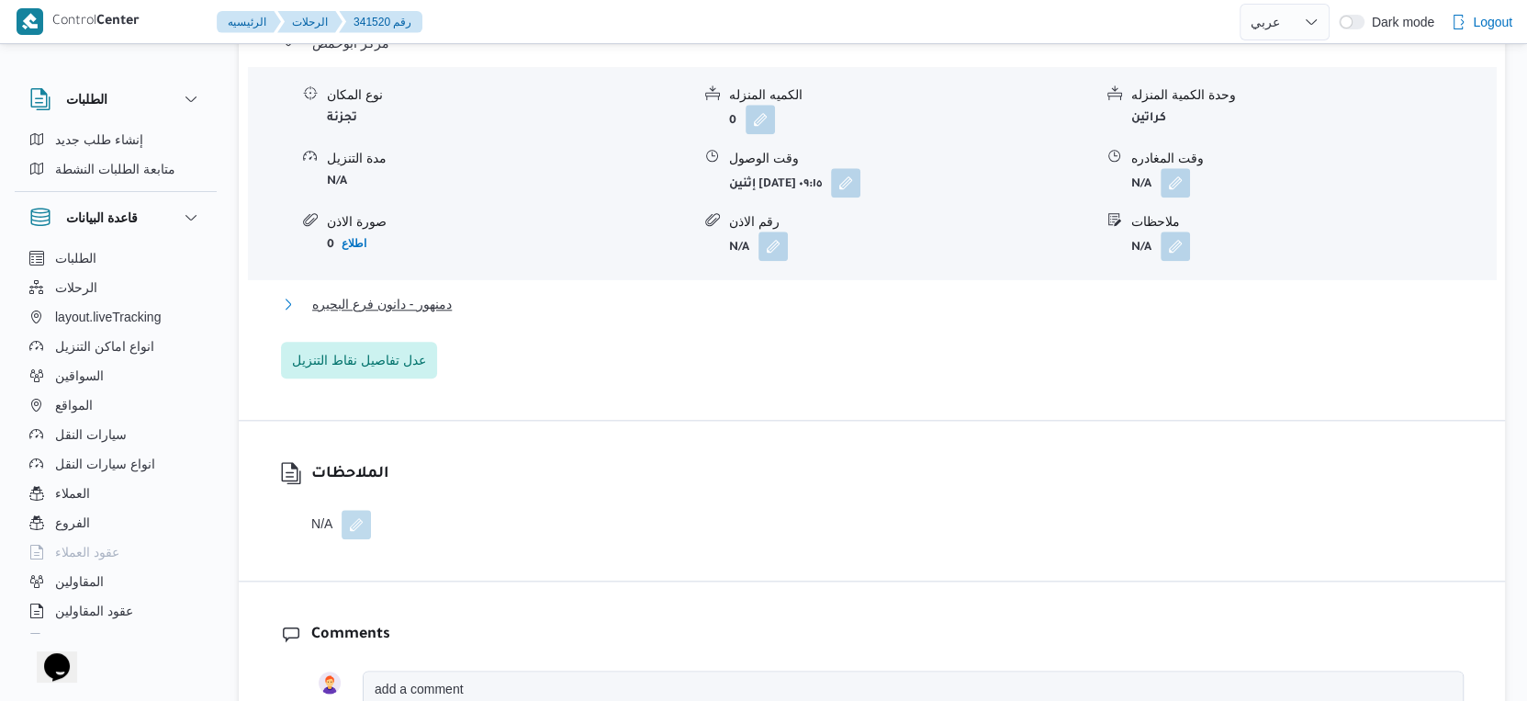
click at [460, 293] on button "دمنهور - دانون فرع البحيره" at bounding box center [872, 304] width 1183 height 22
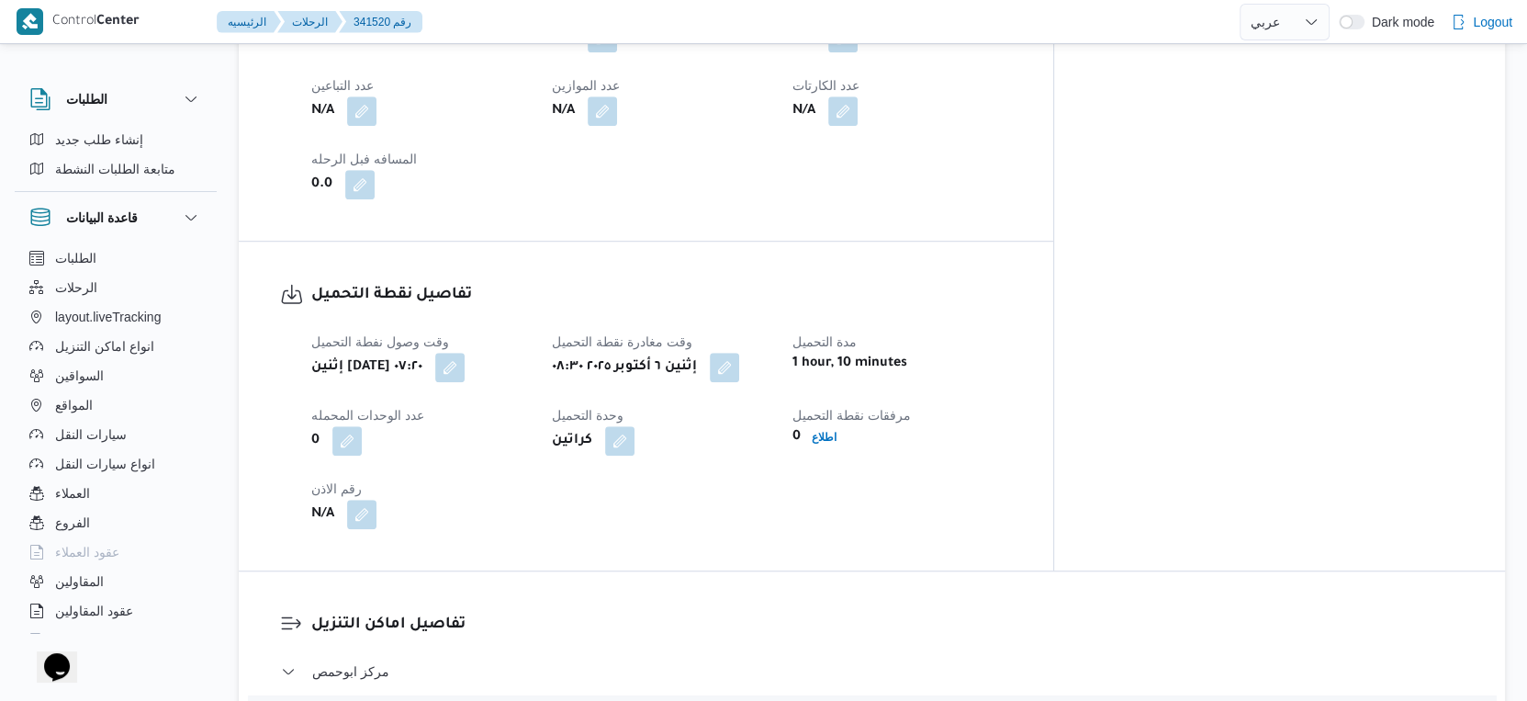
scroll to position [1122, 0]
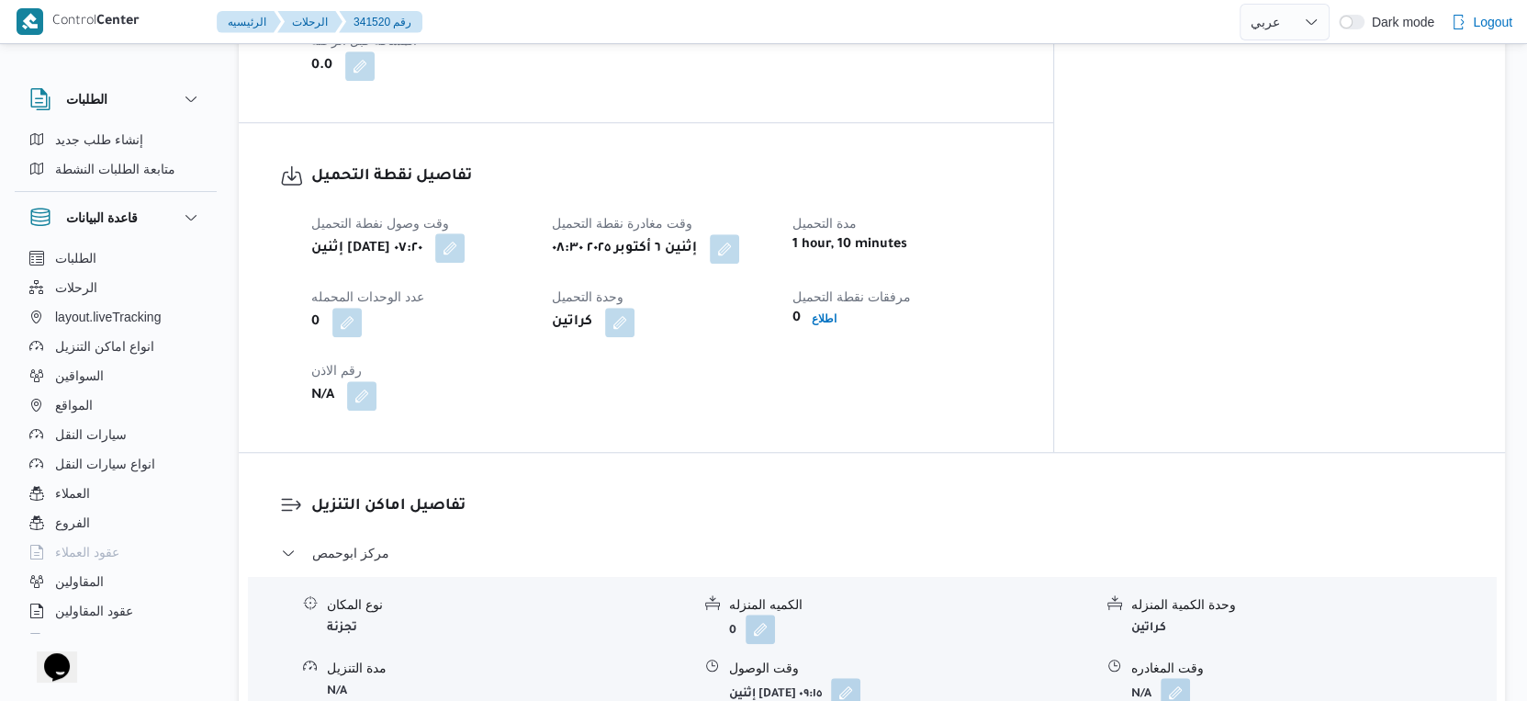
click at [465, 233] on button "button" at bounding box center [449, 247] width 29 height 29
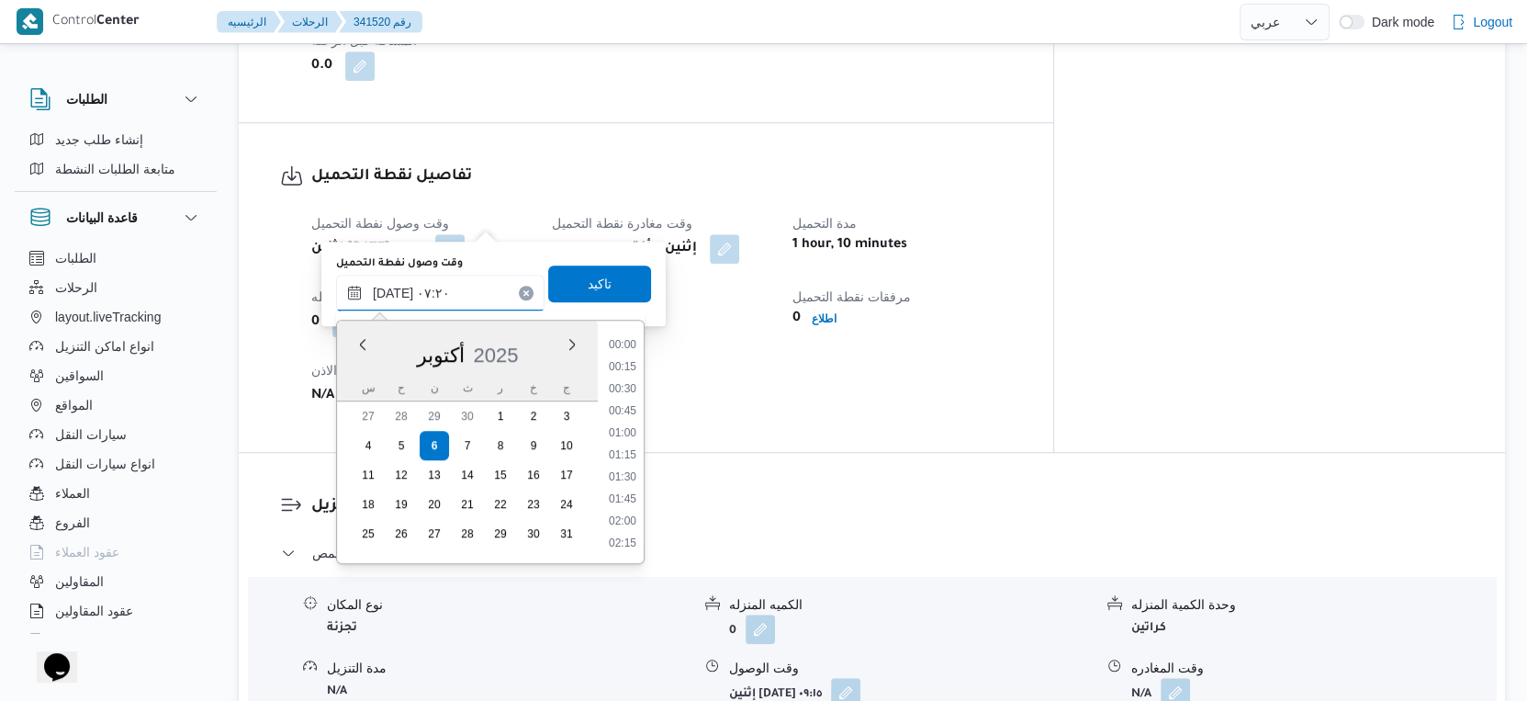
click at [457, 284] on input "[DATE] ٠٧:٢٠" at bounding box center [440, 293] width 208 height 37
click at [619, 437] on li "07:00" at bounding box center [623, 434] width 42 height 18
type input "[DATE] ٠٧:٠٠"
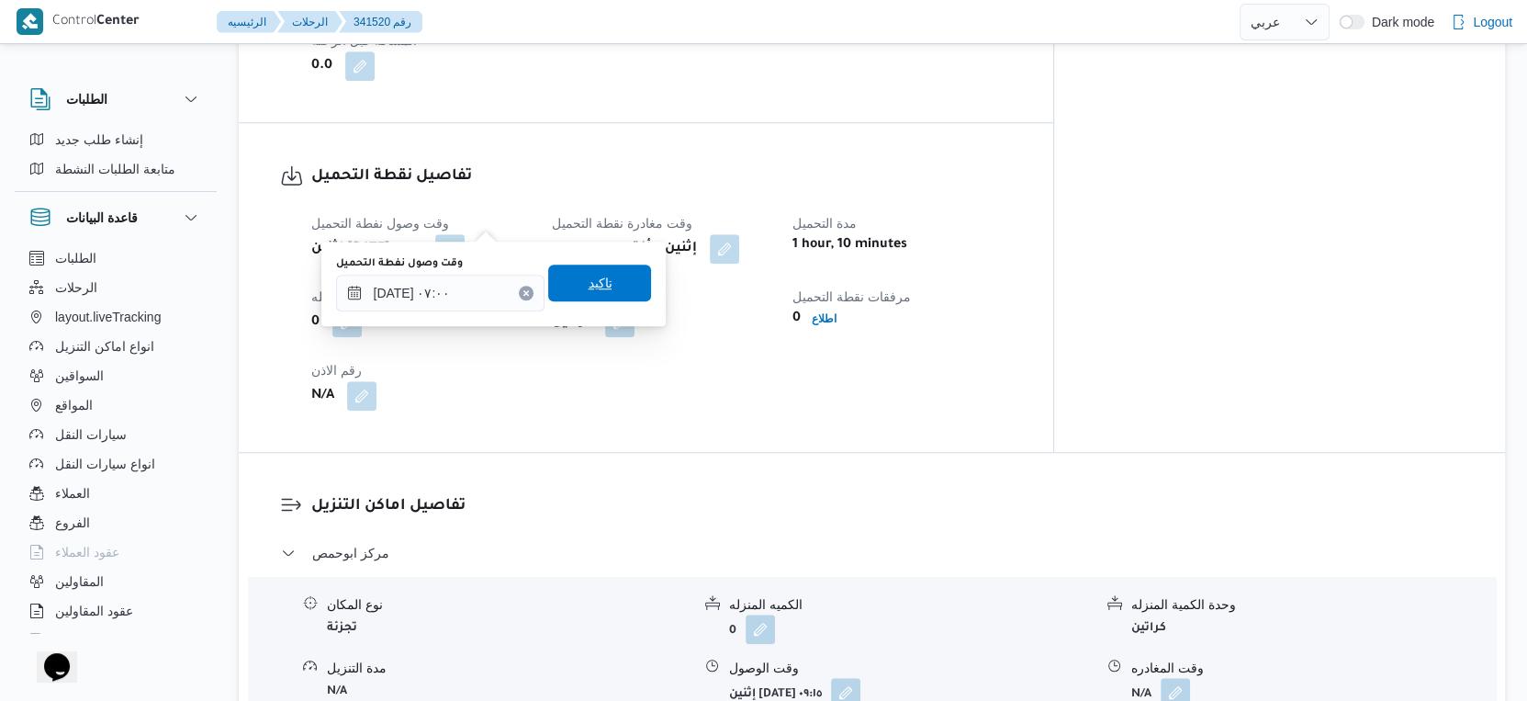
click at [598, 285] on span "تاكيد" at bounding box center [599, 282] width 103 height 37
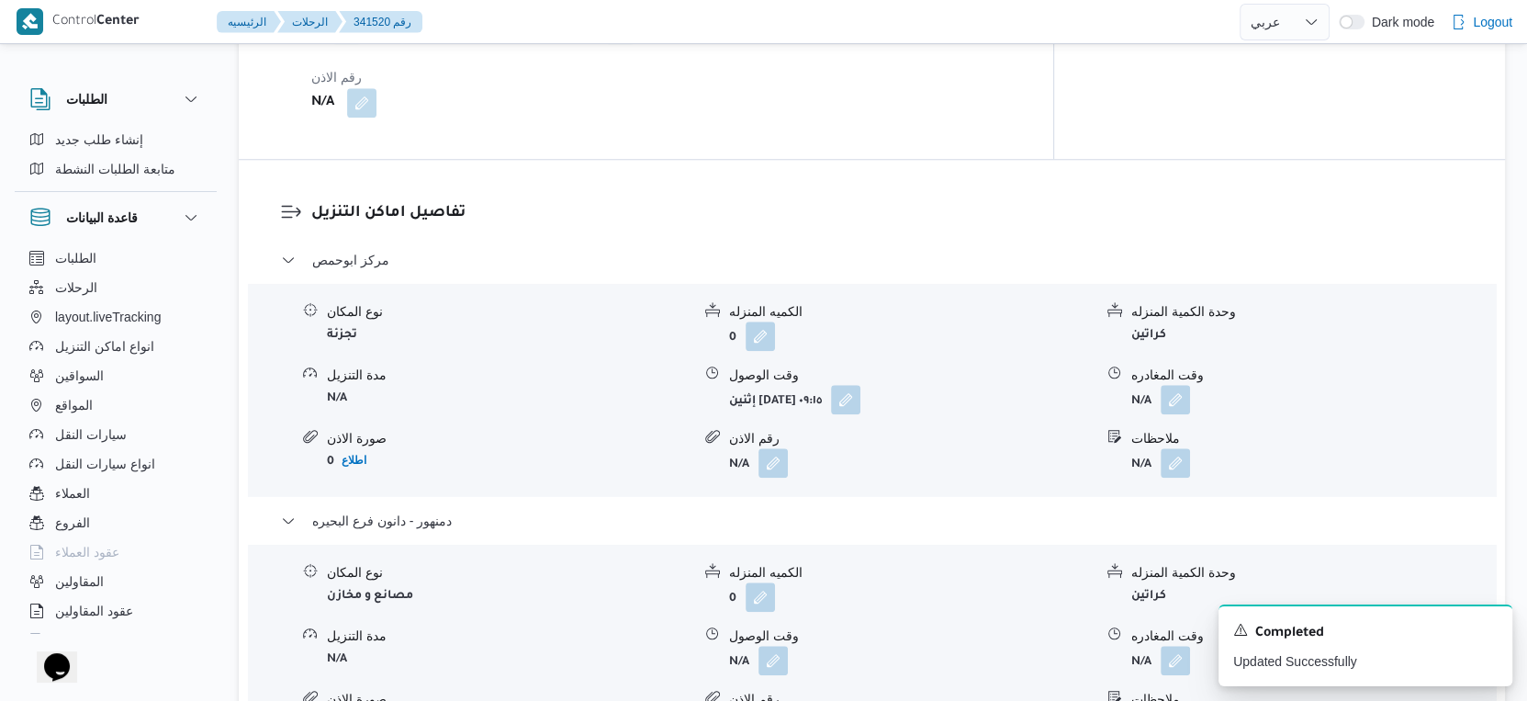
scroll to position [1428, 0]
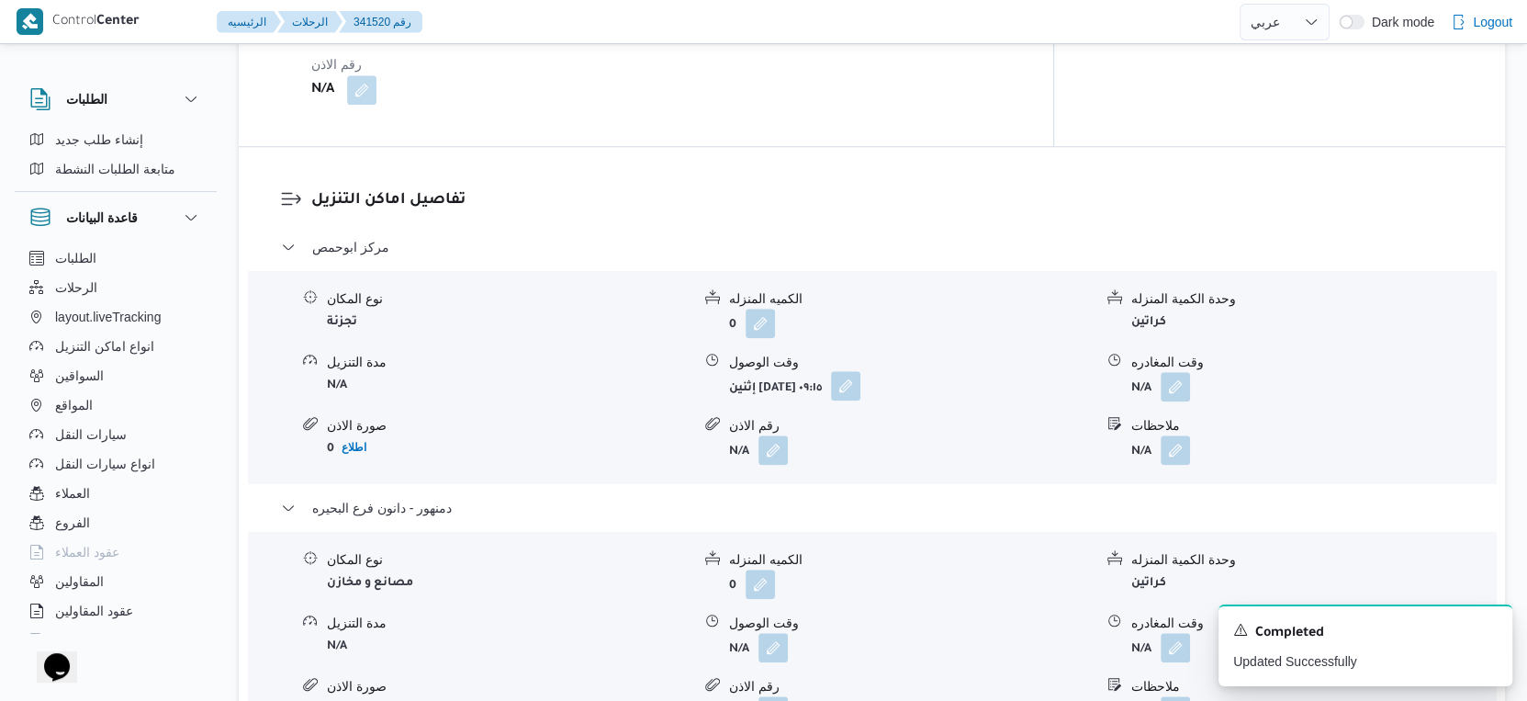
click at [861, 371] on button "button" at bounding box center [845, 385] width 29 height 29
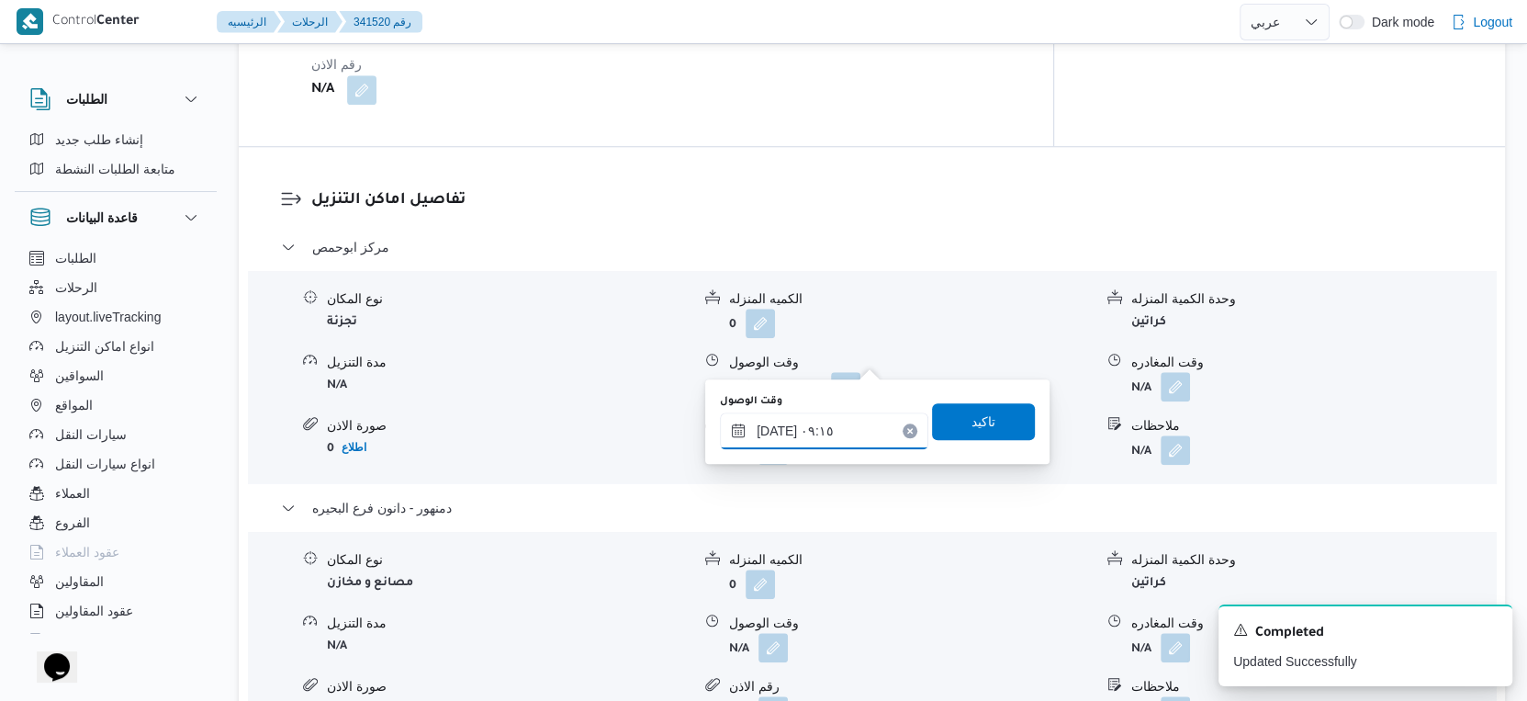
click at [847, 427] on input "[DATE] ٠٩:١٥" at bounding box center [824, 430] width 208 height 37
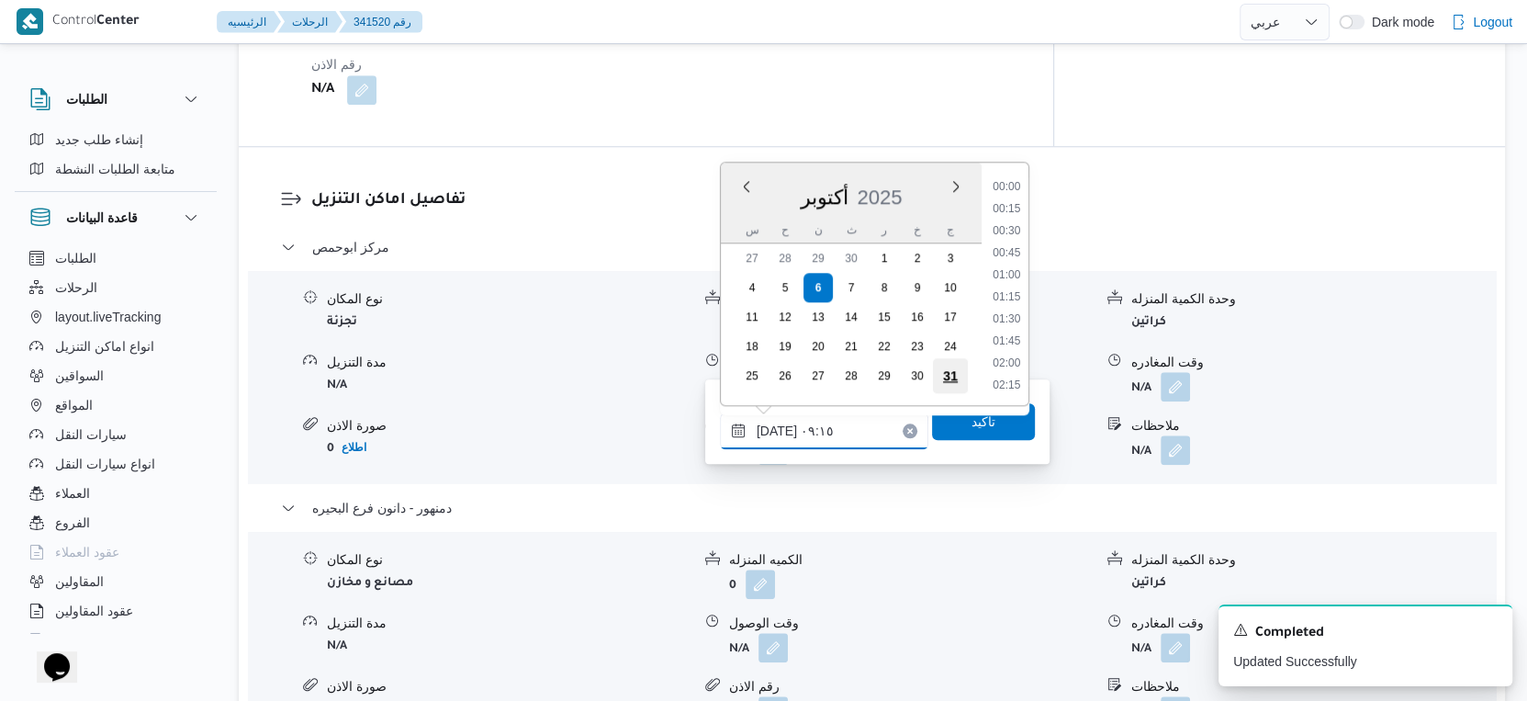
scroll to position [703, 0]
click at [1000, 275] on li "09:00" at bounding box center [1006, 276] width 42 height 18
type input "[DATE] ٠٩:٠٠"
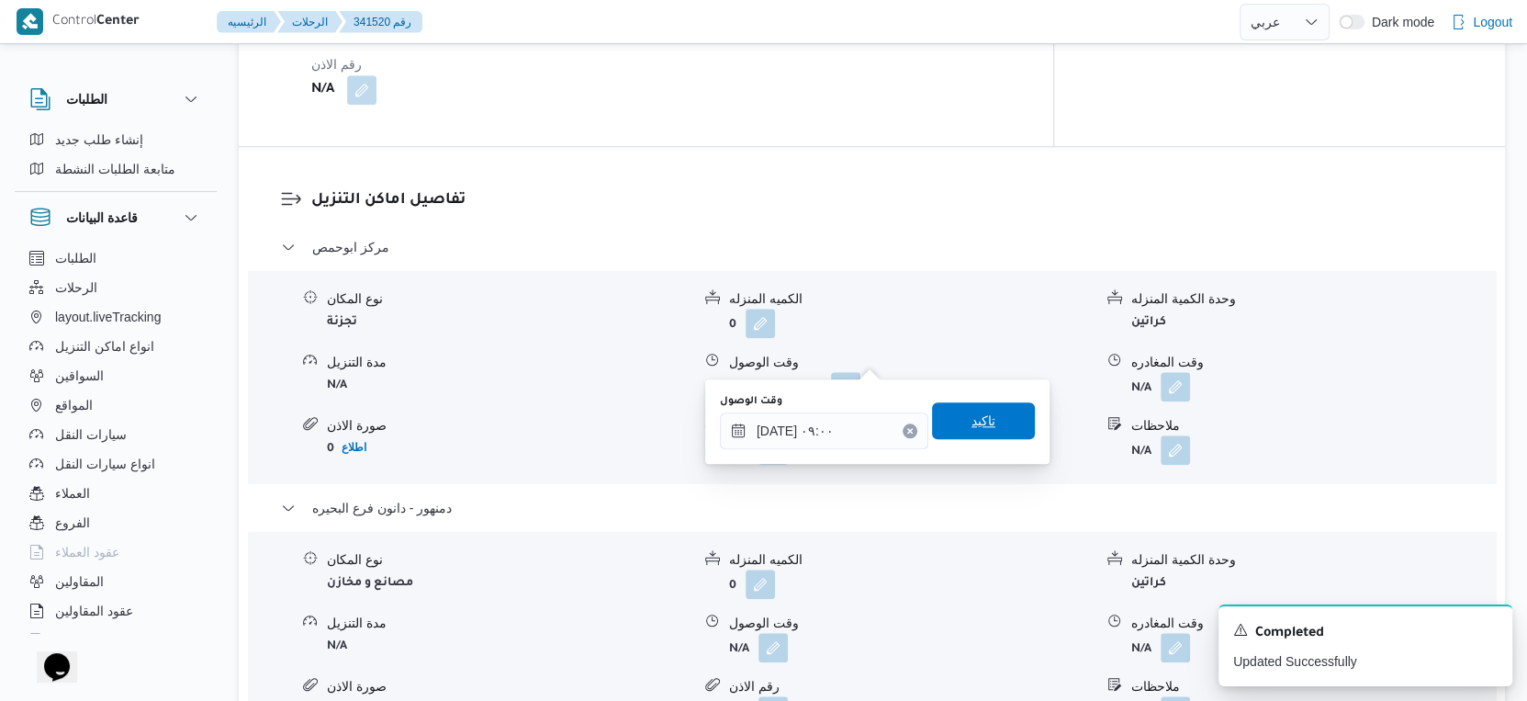
click at [979, 414] on span "تاكيد" at bounding box center [984, 421] width 24 height 22
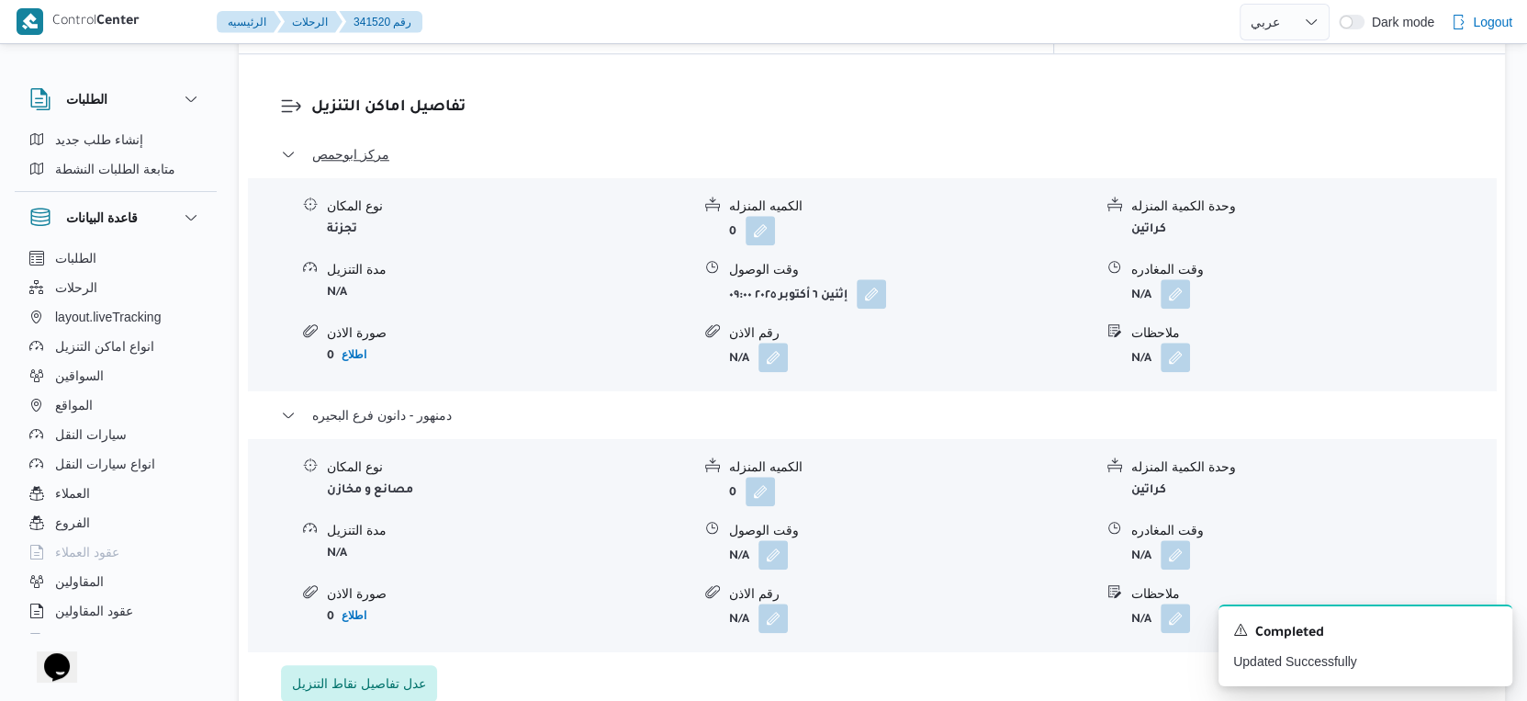
scroll to position [1531, 0]
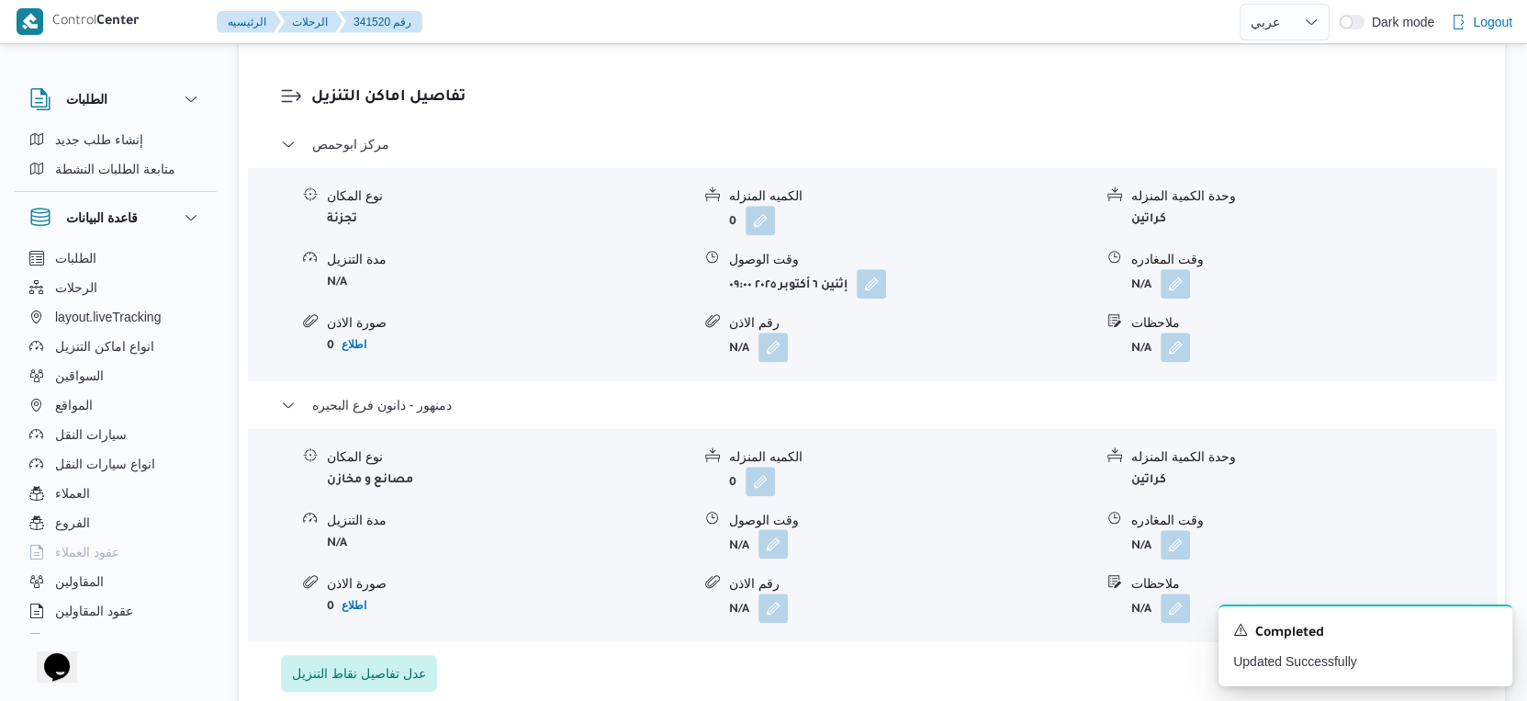
click at [779, 529] on button "button" at bounding box center [773, 543] width 29 height 29
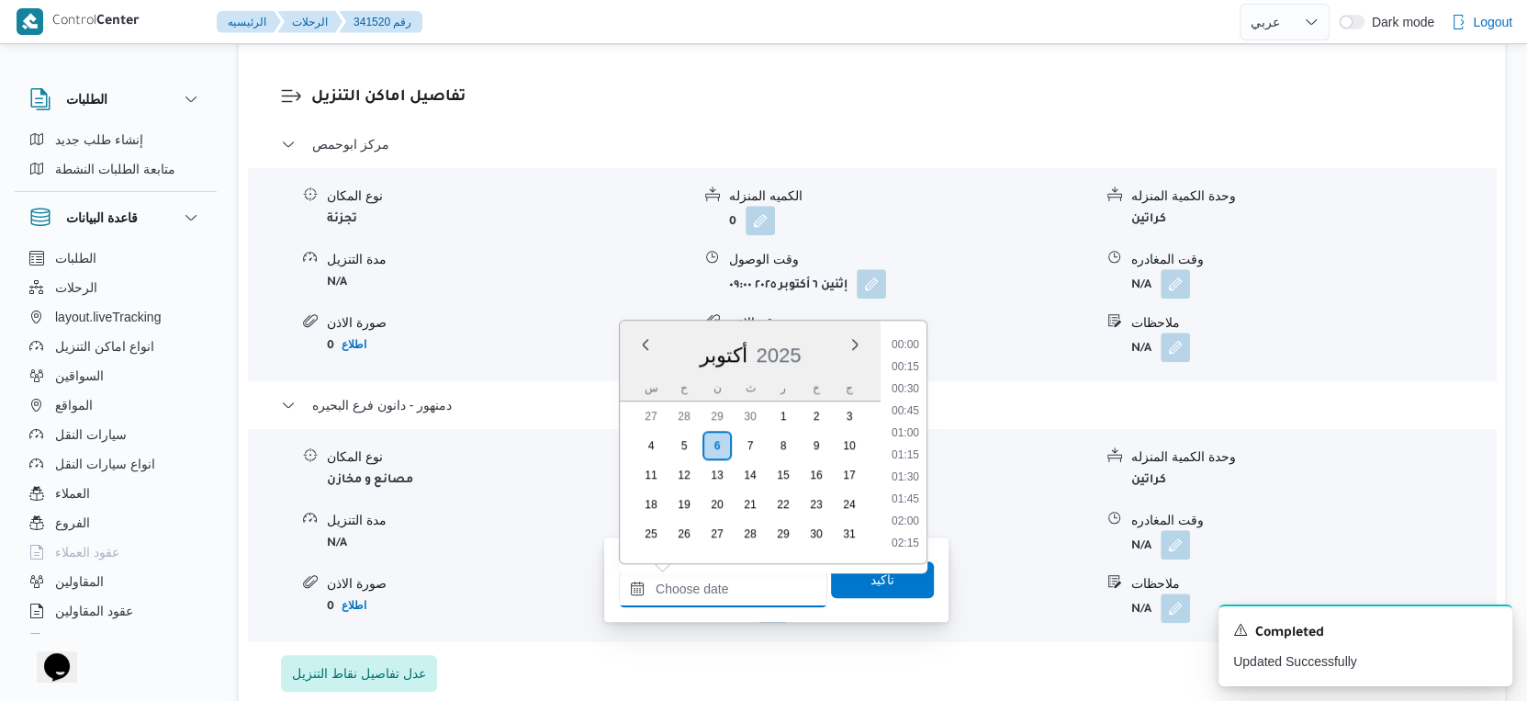
drag, startPoint x: 750, startPoint y: 573, endPoint x: 760, endPoint y: 570, distance: 10.5
click at [750, 573] on input "وقت الوصول" at bounding box center [723, 588] width 208 height 37
click at [911, 366] on li "14:45" at bounding box center [905, 367] width 42 height 18
type input "[DATE] ١٤:٤٥"
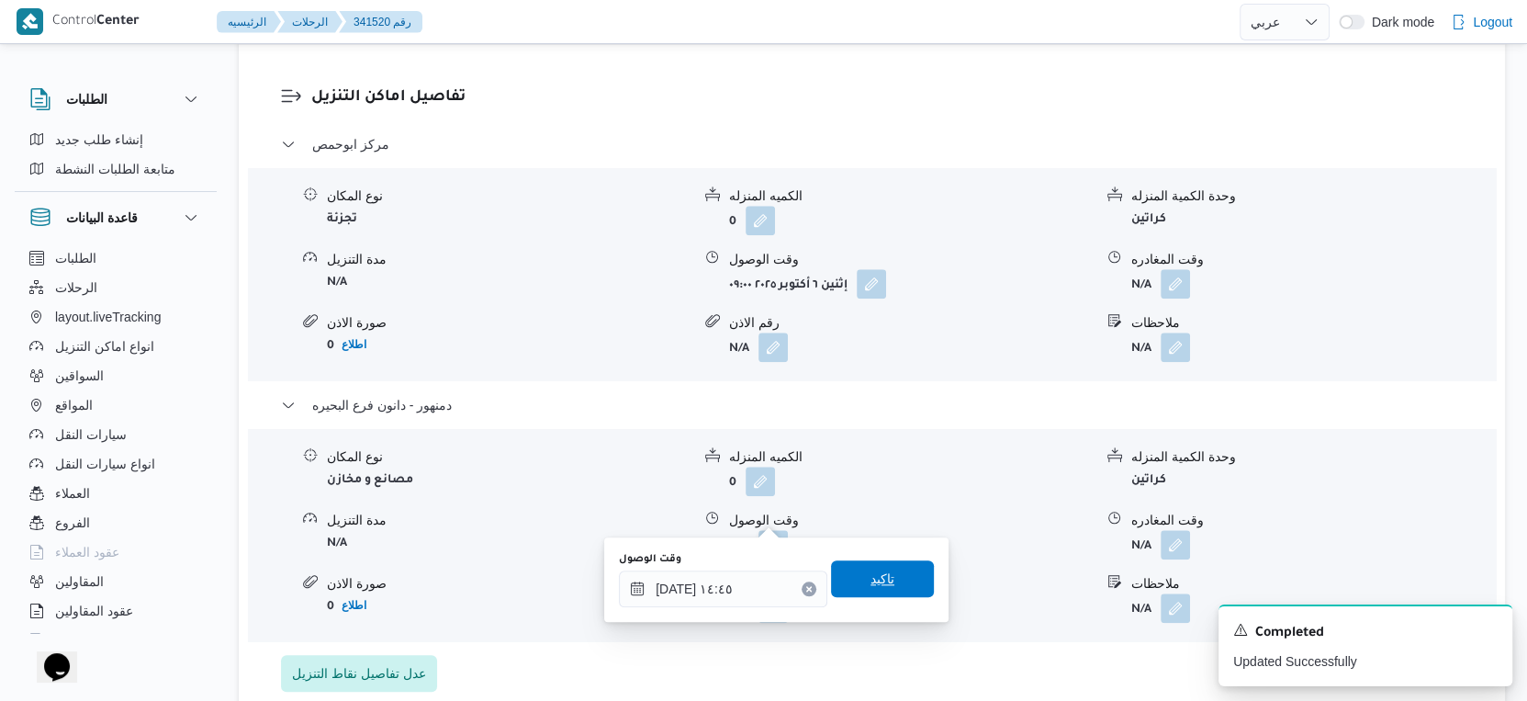
click at [895, 574] on span "تاكيد" at bounding box center [882, 578] width 103 height 37
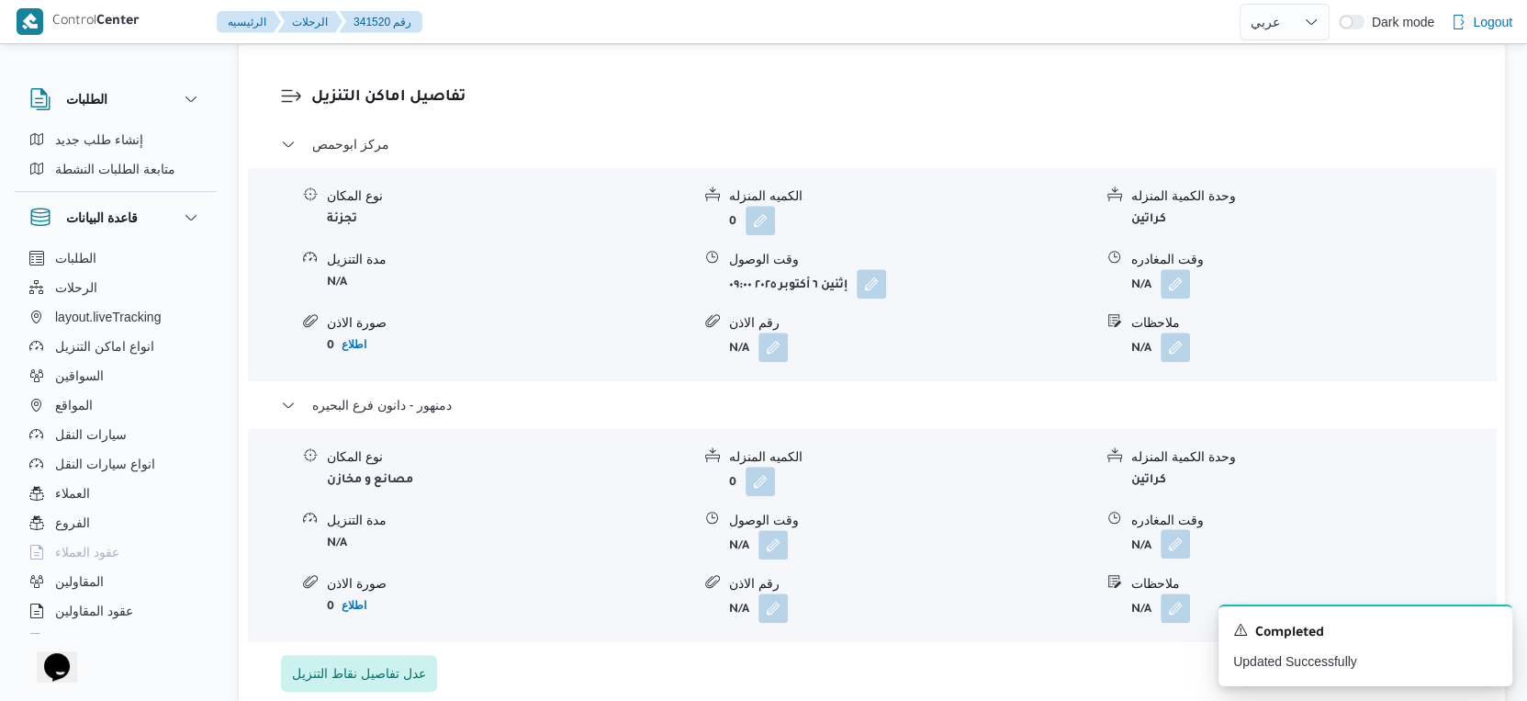
click at [1165, 529] on button "button" at bounding box center [1175, 543] width 29 height 29
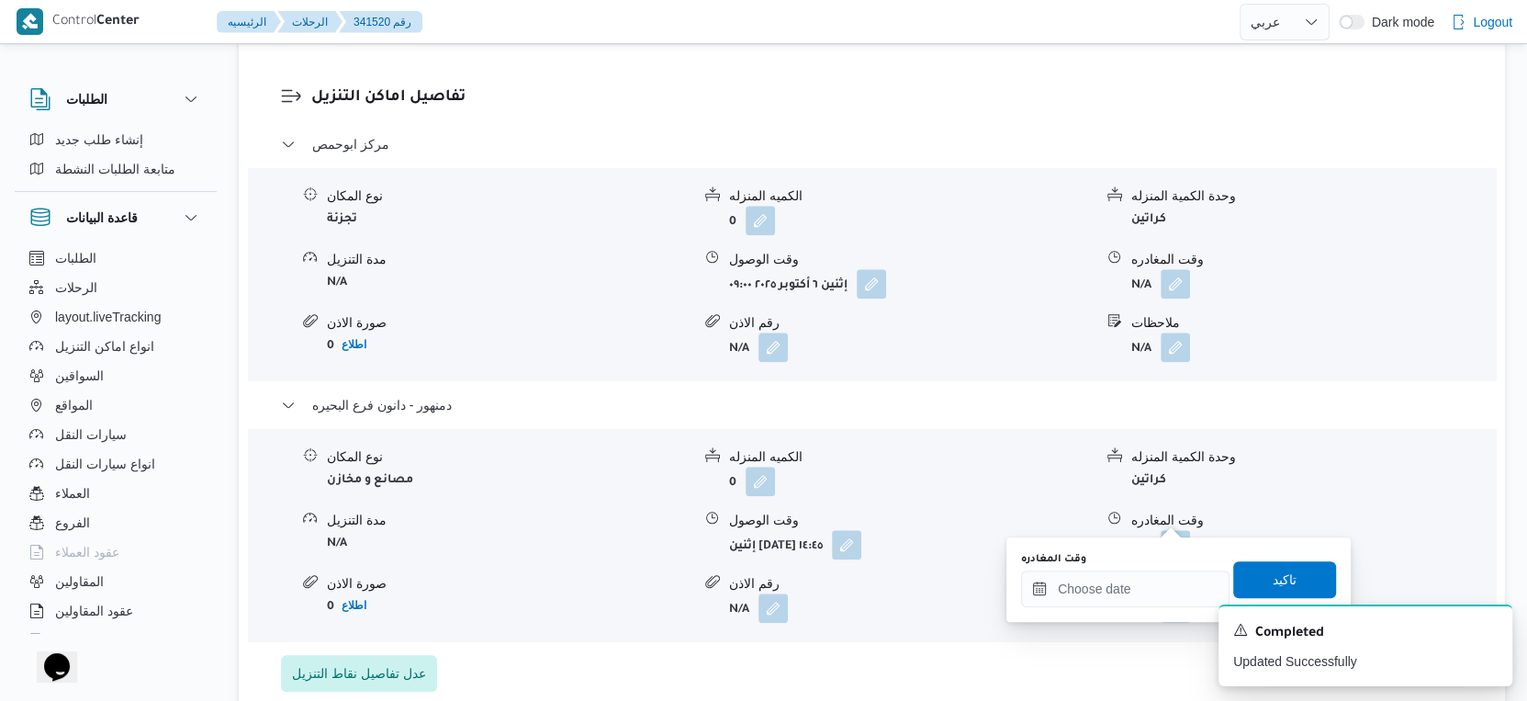
click at [1163, 591] on div "A new notification appears Completed Updated Successfully" at bounding box center [1343, 645] width 367 height 111
drag, startPoint x: 1170, startPoint y: 583, endPoint x: 1204, endPoint y: 571, distance: 36.0
click at [1170, 583] on input "وقت المغادره" at bounding box center [1125, 588] width 208 height 37
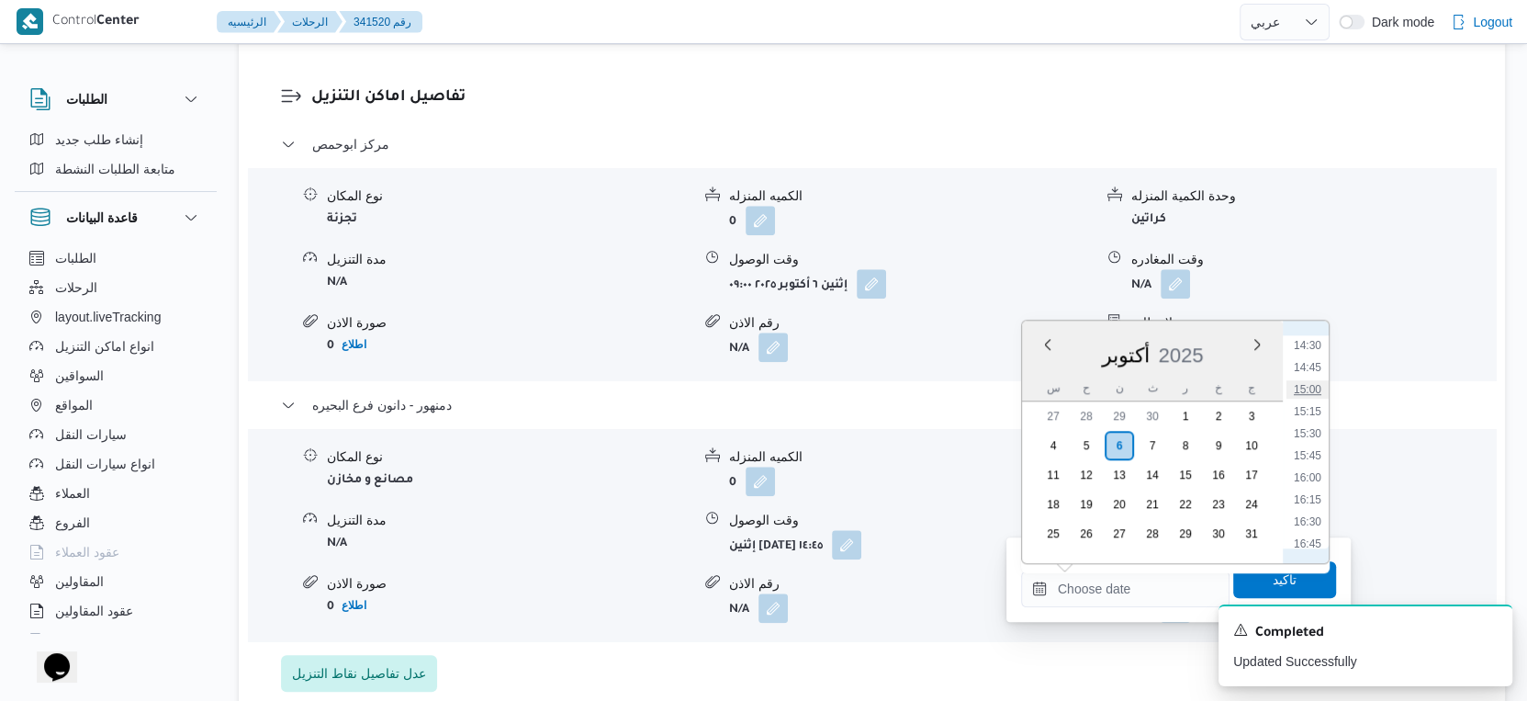
click at [1306, 380] on li "15:00" at bounding box center [1308, 389] width 42 height 18
type input "[DATE] ١٥:٠٠"
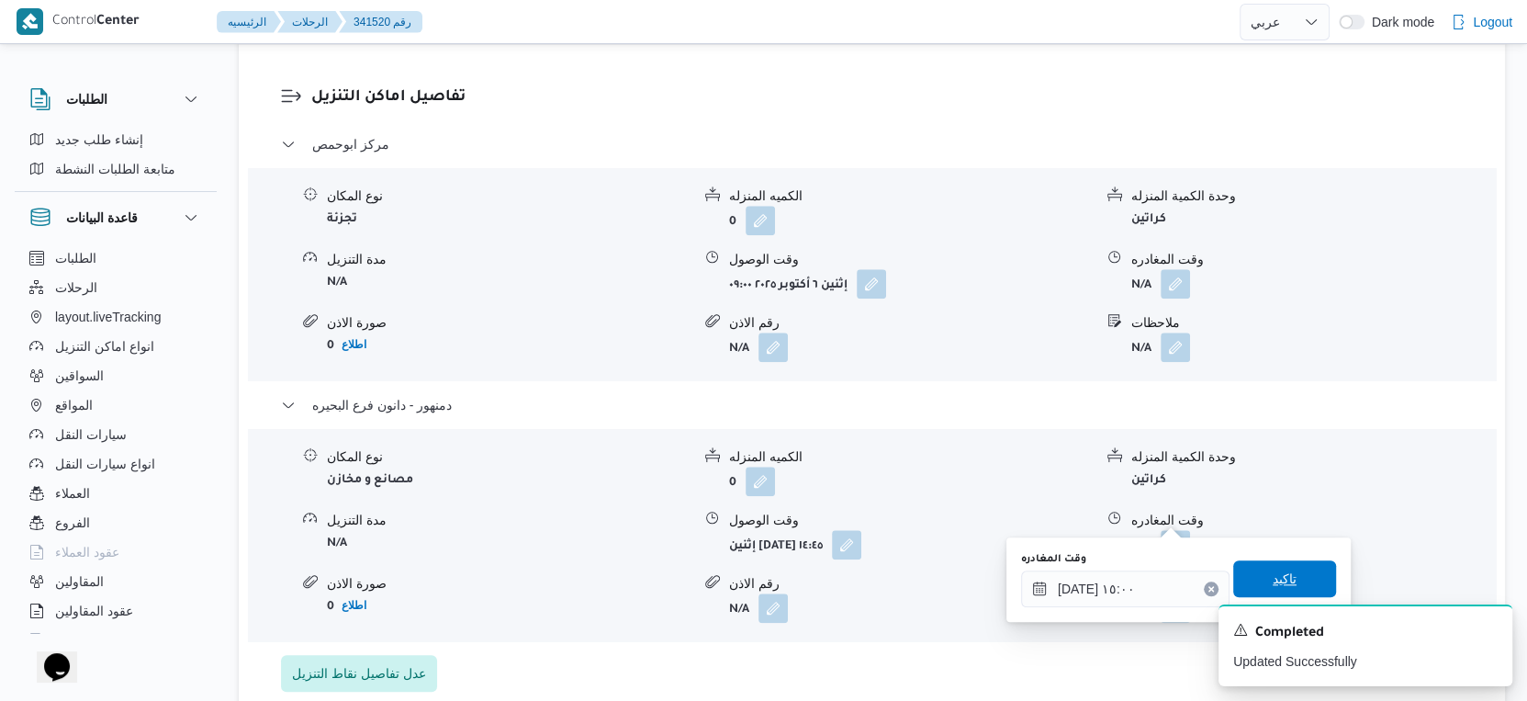
click at [1287, 570] on span "تاكيد" at bounding box center [1284, 578] width 103 height 37
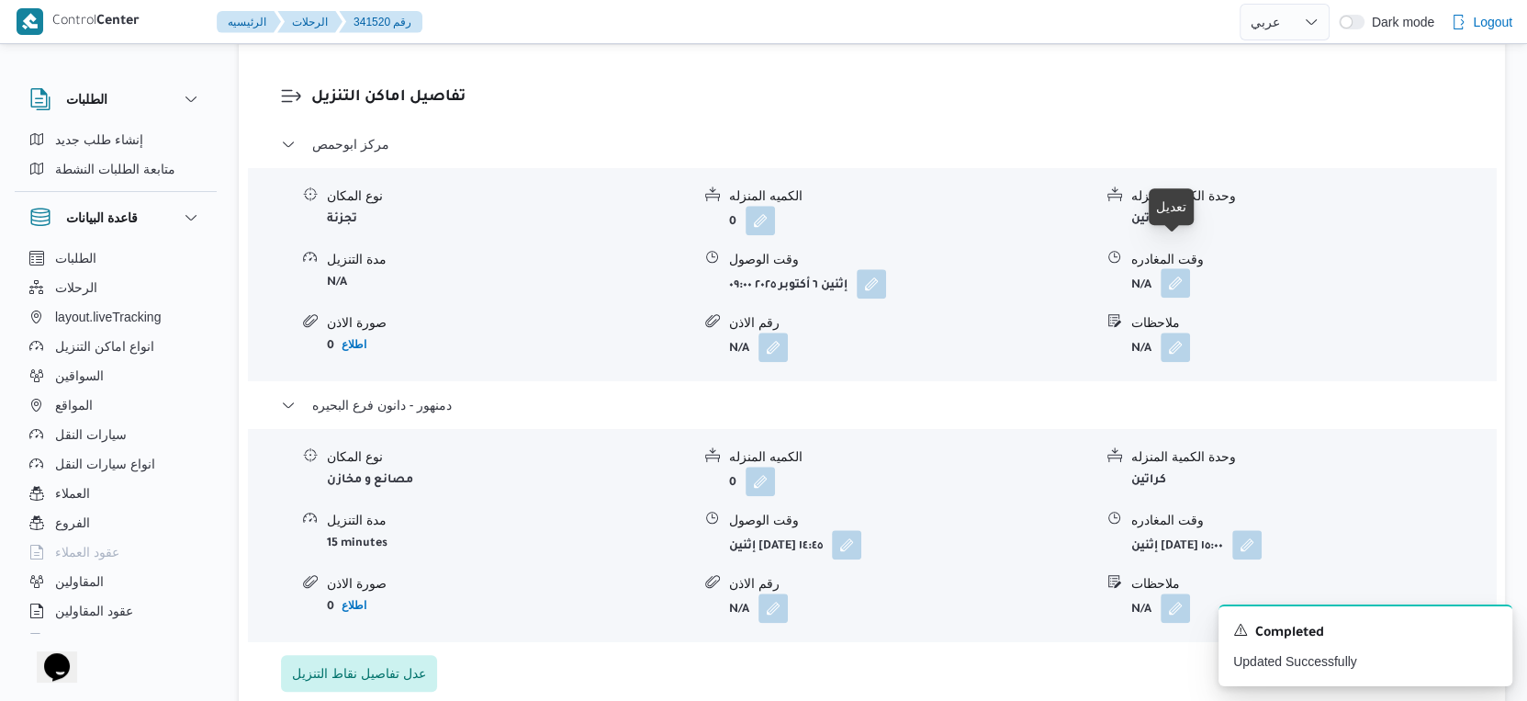
click at [1170, 268] on button "button" at bounding box center [1175, 282] width 29 height 29
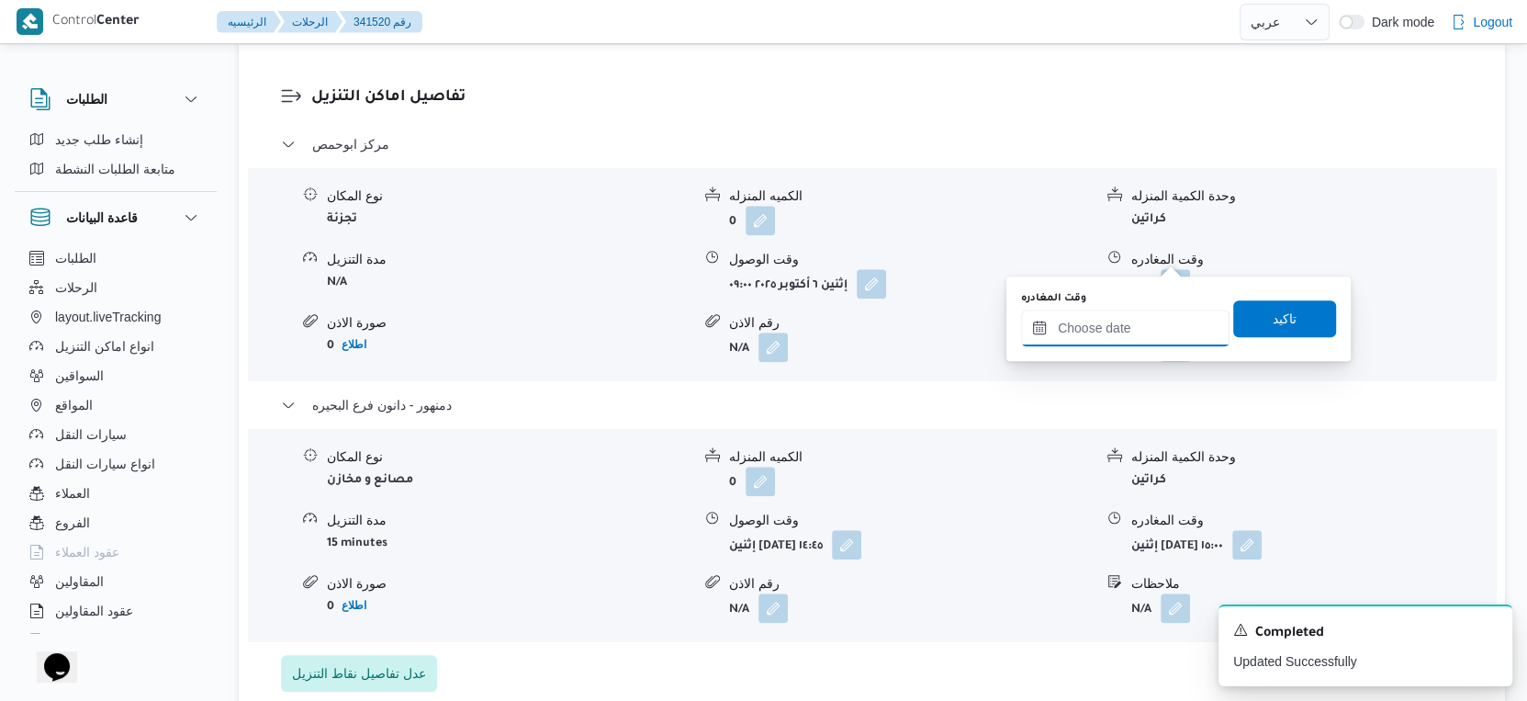
click at [1127, 324] on input "وقت المغادره" at bounding box center [1125, 327] width 208 height 37
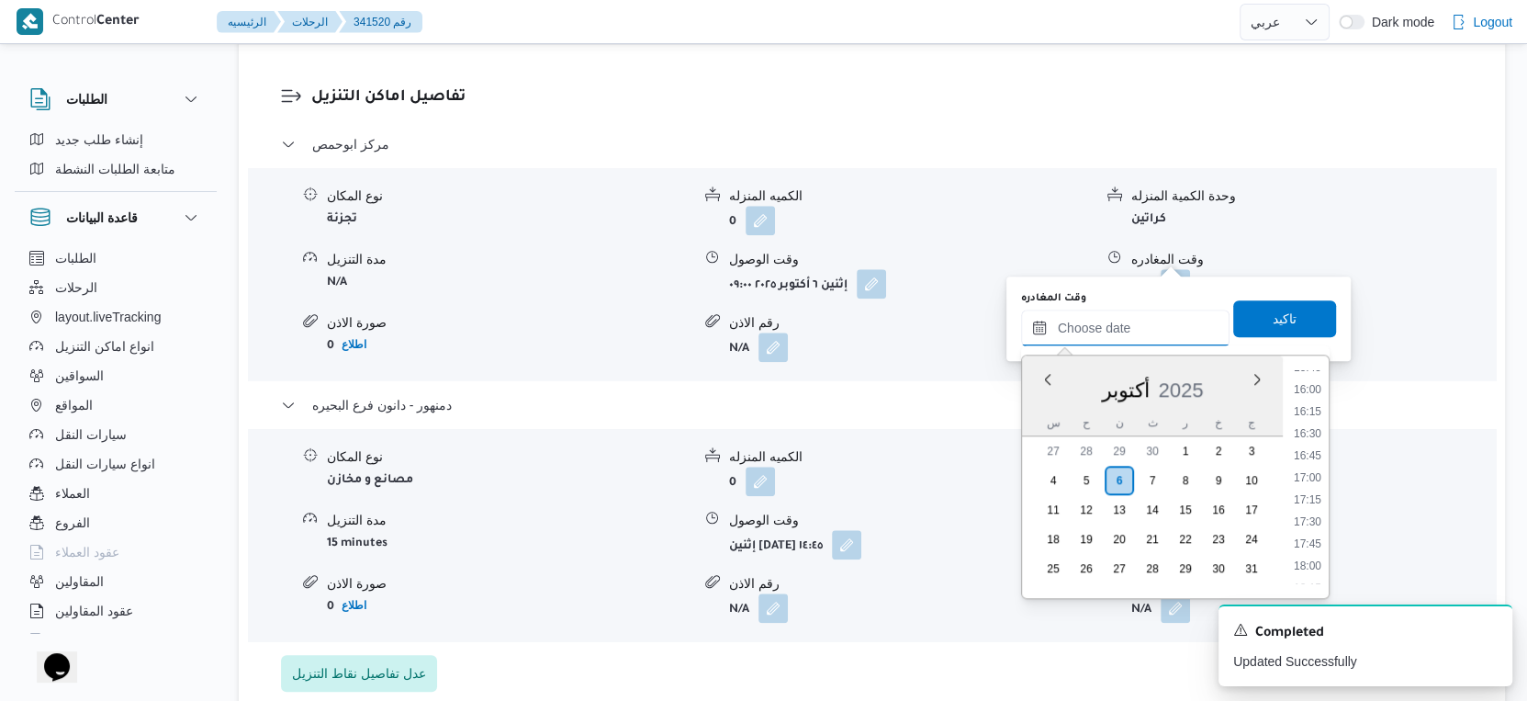
scroll to position [1176, 0]
click at [1311, 482] on li "14:30" at bounding box center [1308, 482] width 42 height 18
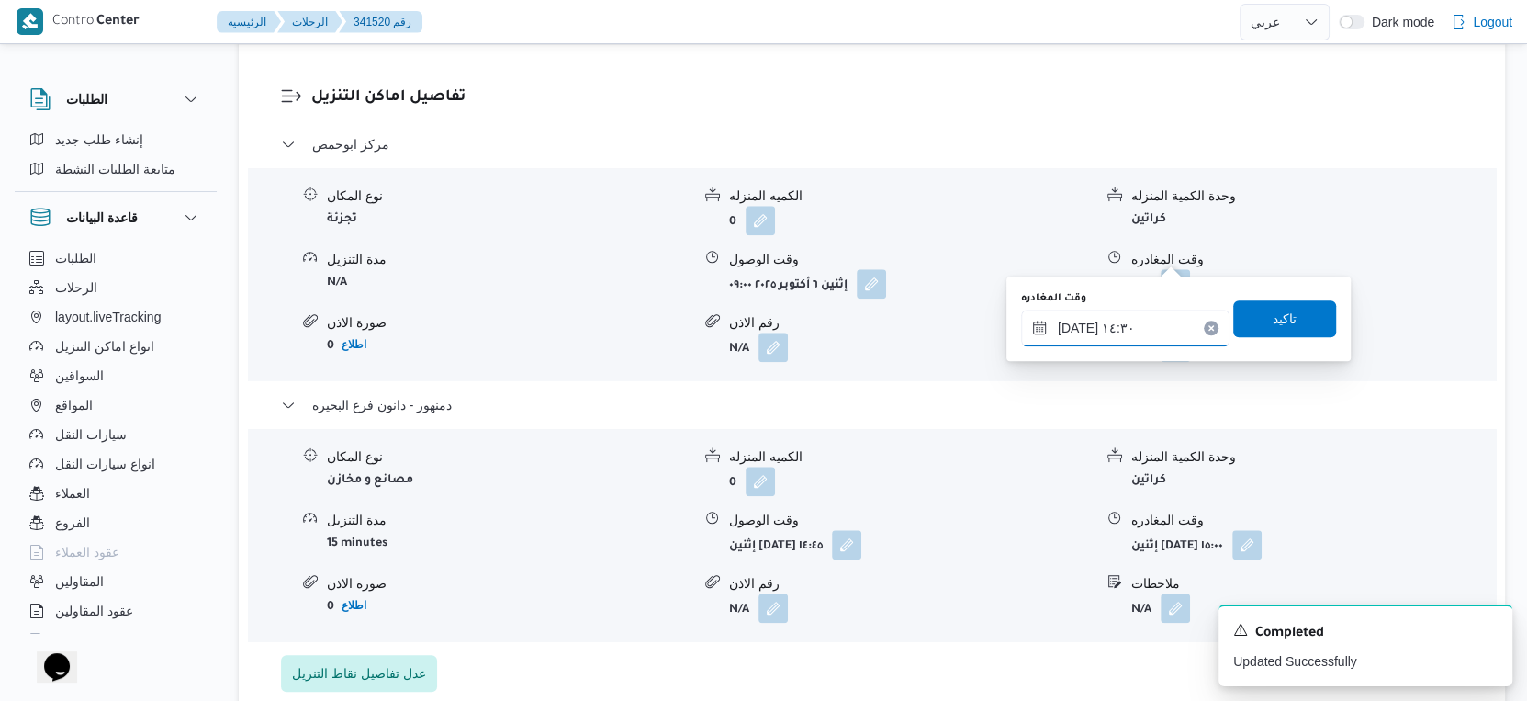
click at [1126, 317] on input "[DATE] ١٤:٣٠" at bounding box center [1125, 327] width 208 height 37
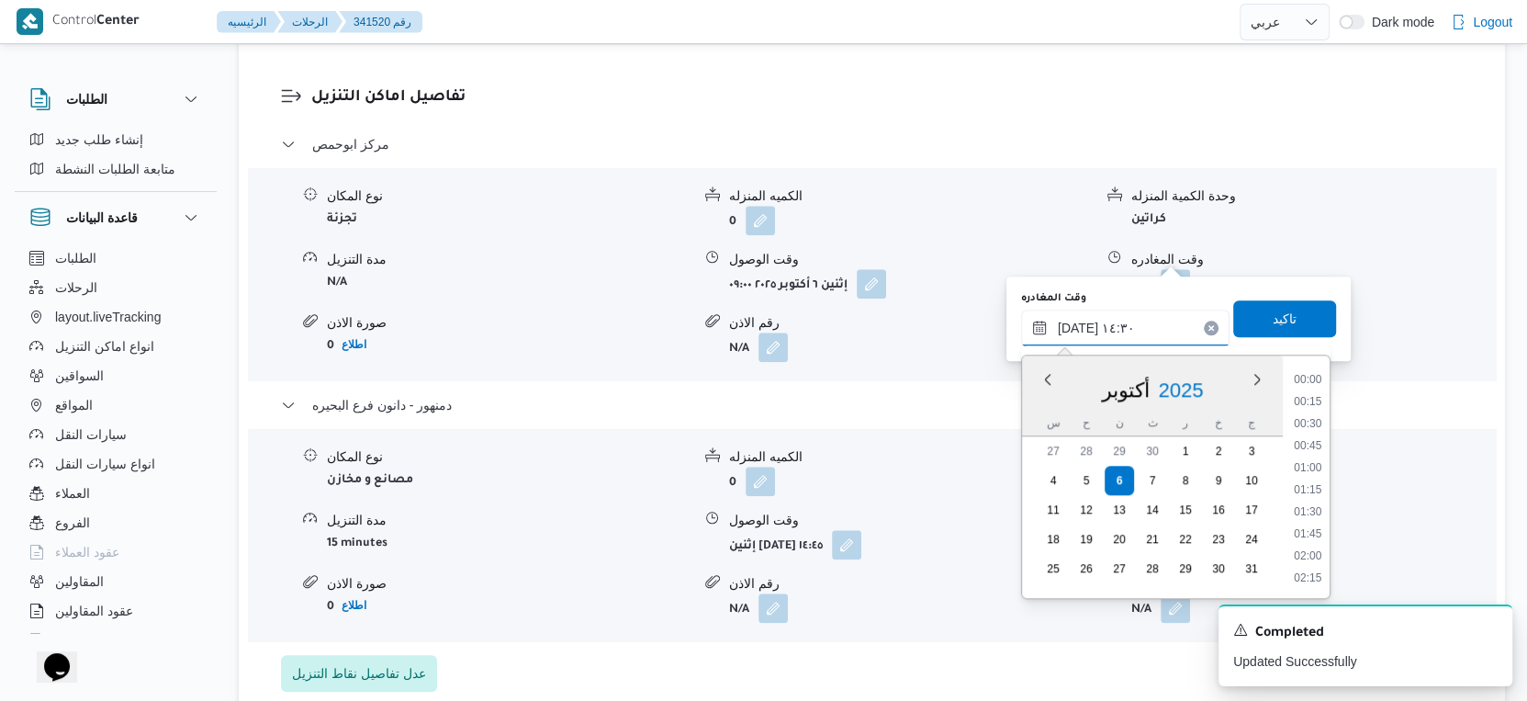
scroll to position [1165, 0]
click at [1312, 471] on li "14:15" at bounding box center [1308, 471] width 42 height 18
type input "[DATE] ١٤:١٥"
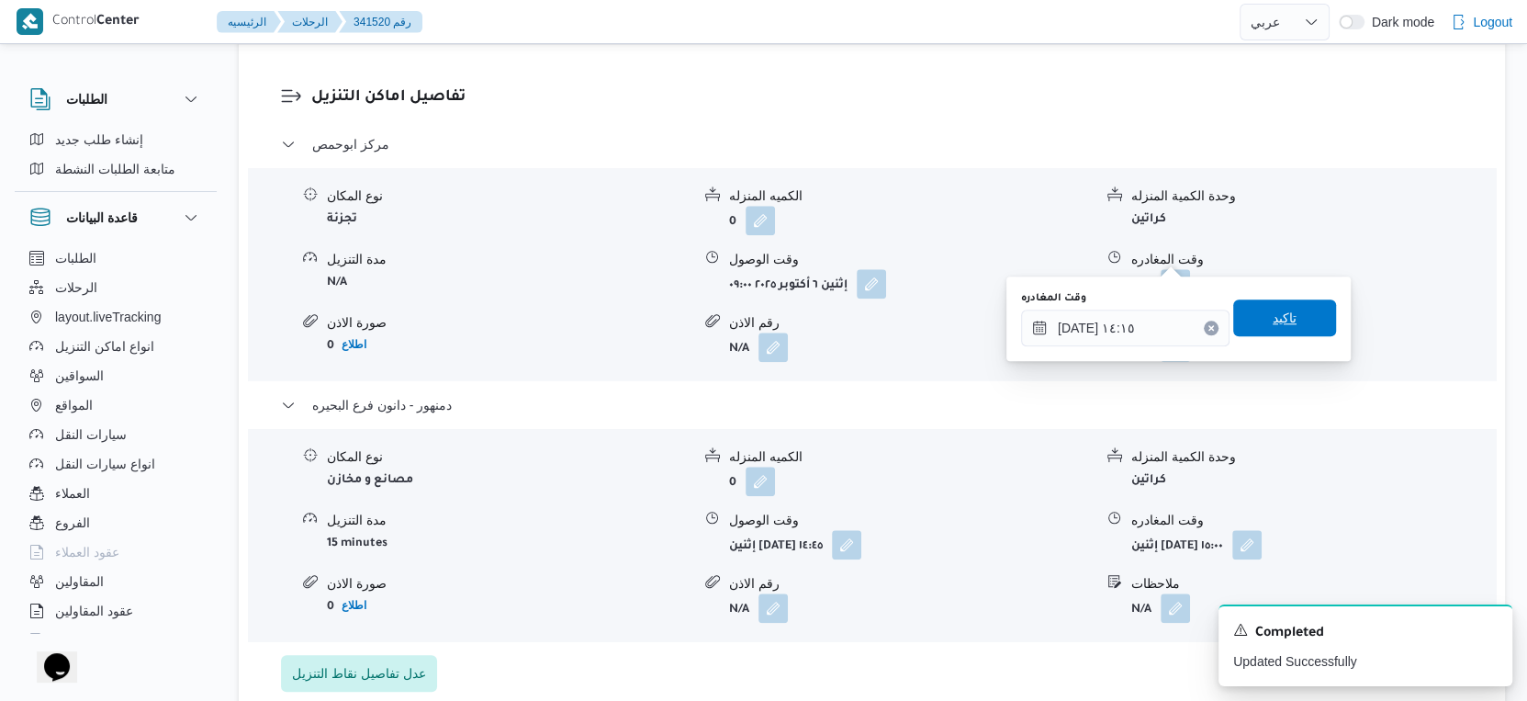
click at [1289, 314] on span "تاكيد" at bounding box center [1284, 317] width 103 height 37
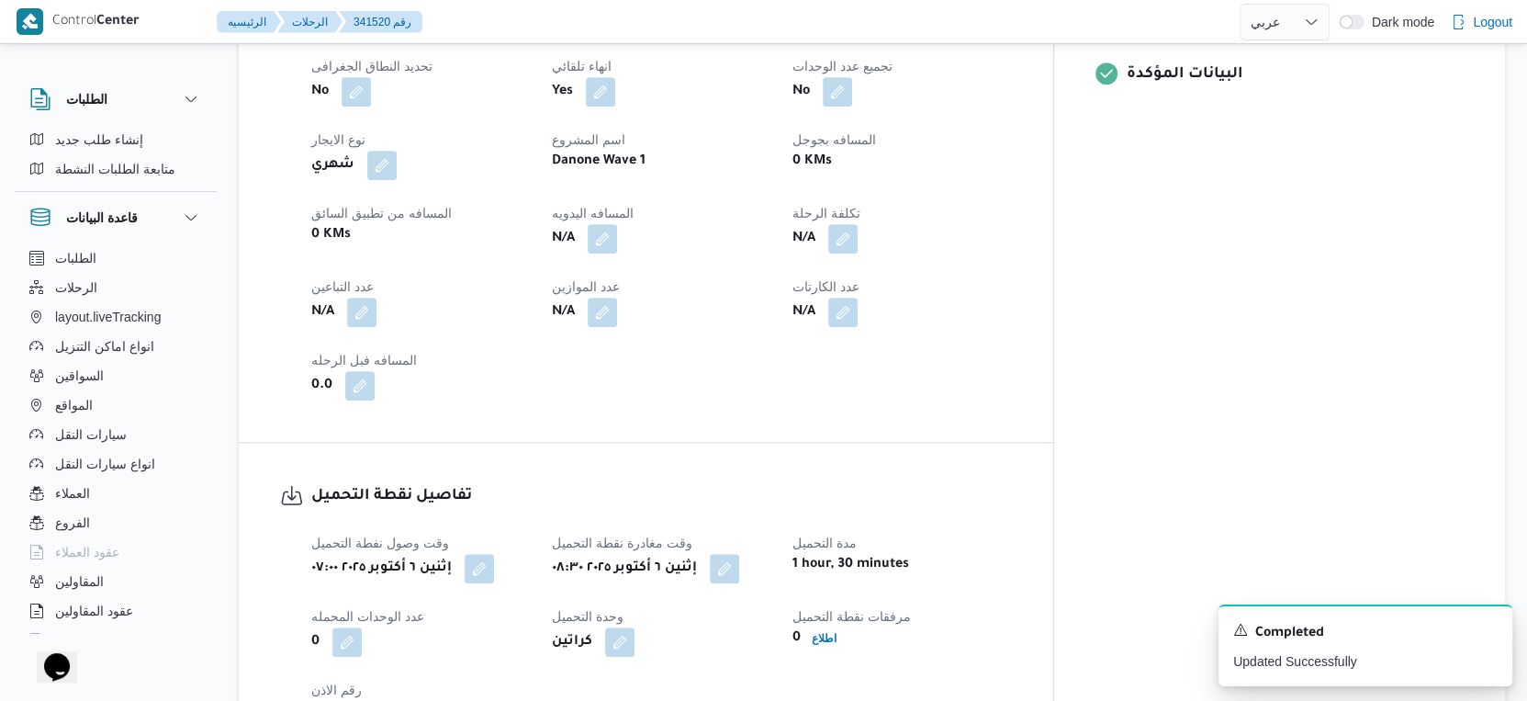
scroll to position [612, 0]
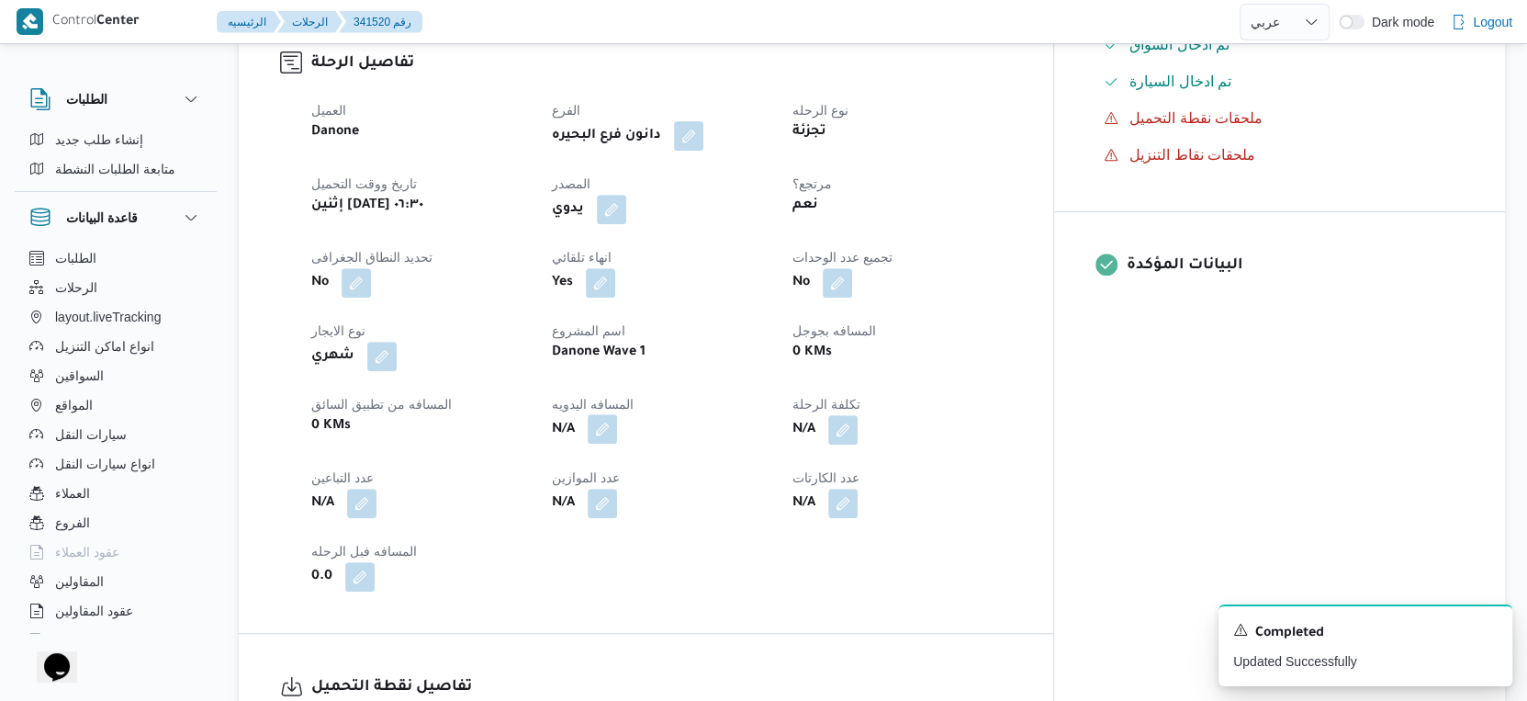
click at [617, 414] on button "button" at bounding box center [602, 428] width 29 height 29
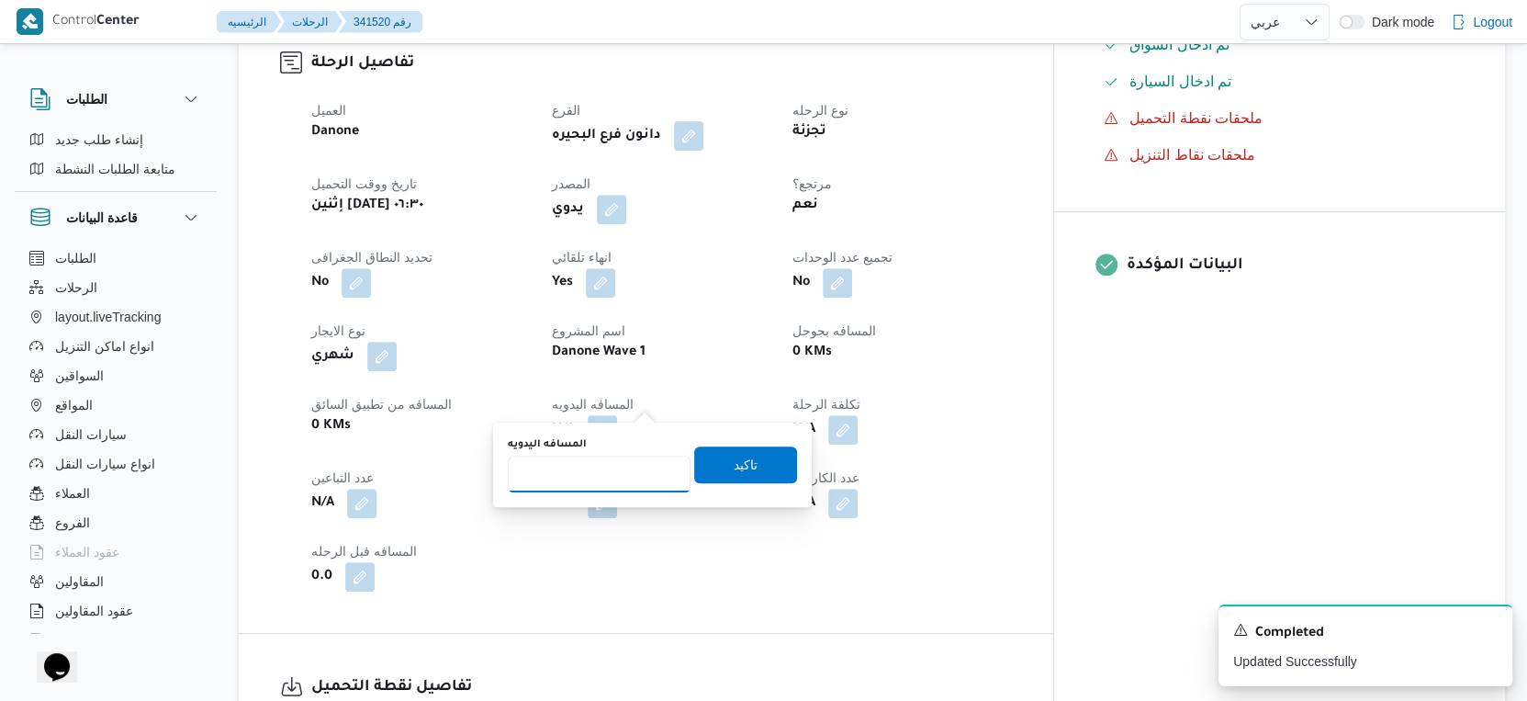
click at [593, 476] on input "المسافه اليدويه" at bounding box center [599, 474] width 183 height 37
type input "65"
click at [758, 471] on span "تاكيد" at bounding box center [745, 463] width 103 height 37
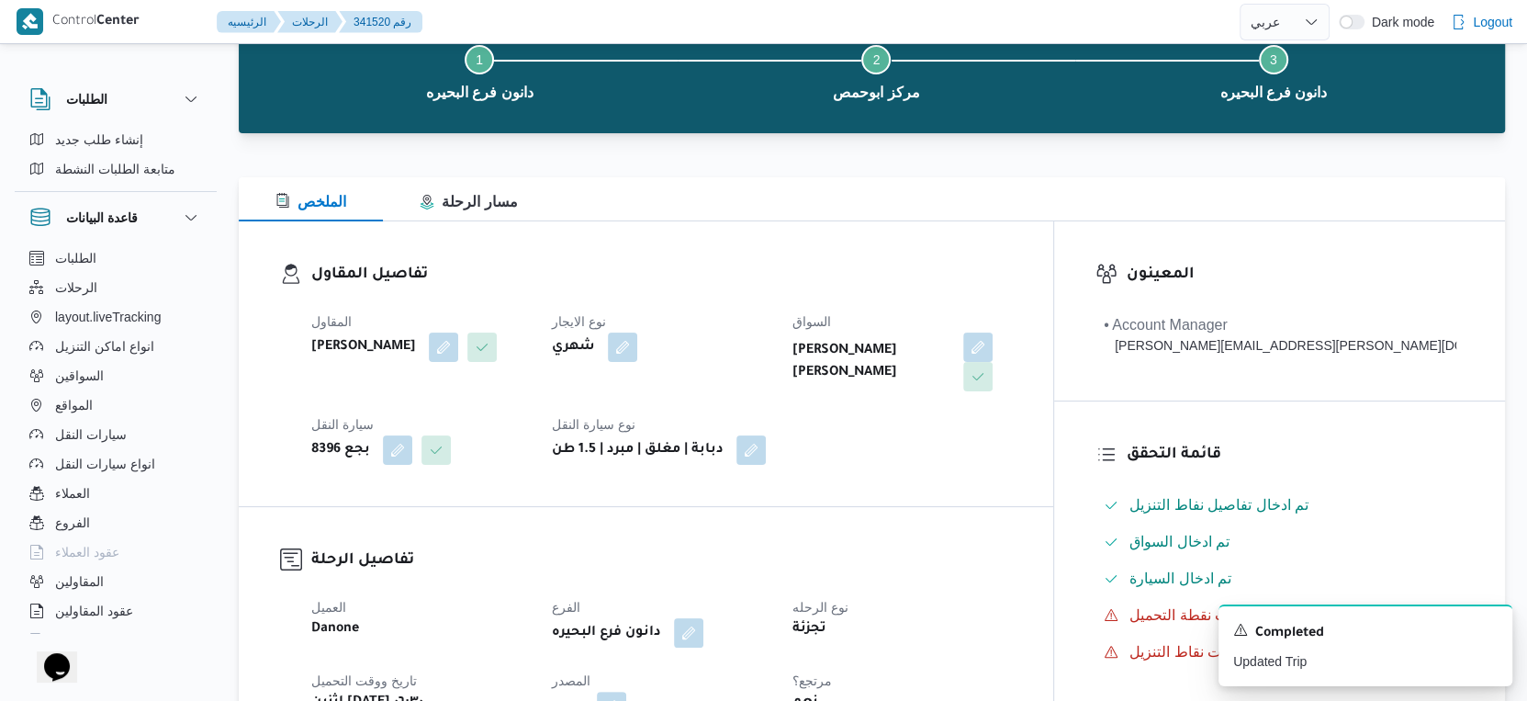
scroll to position [0, 0]
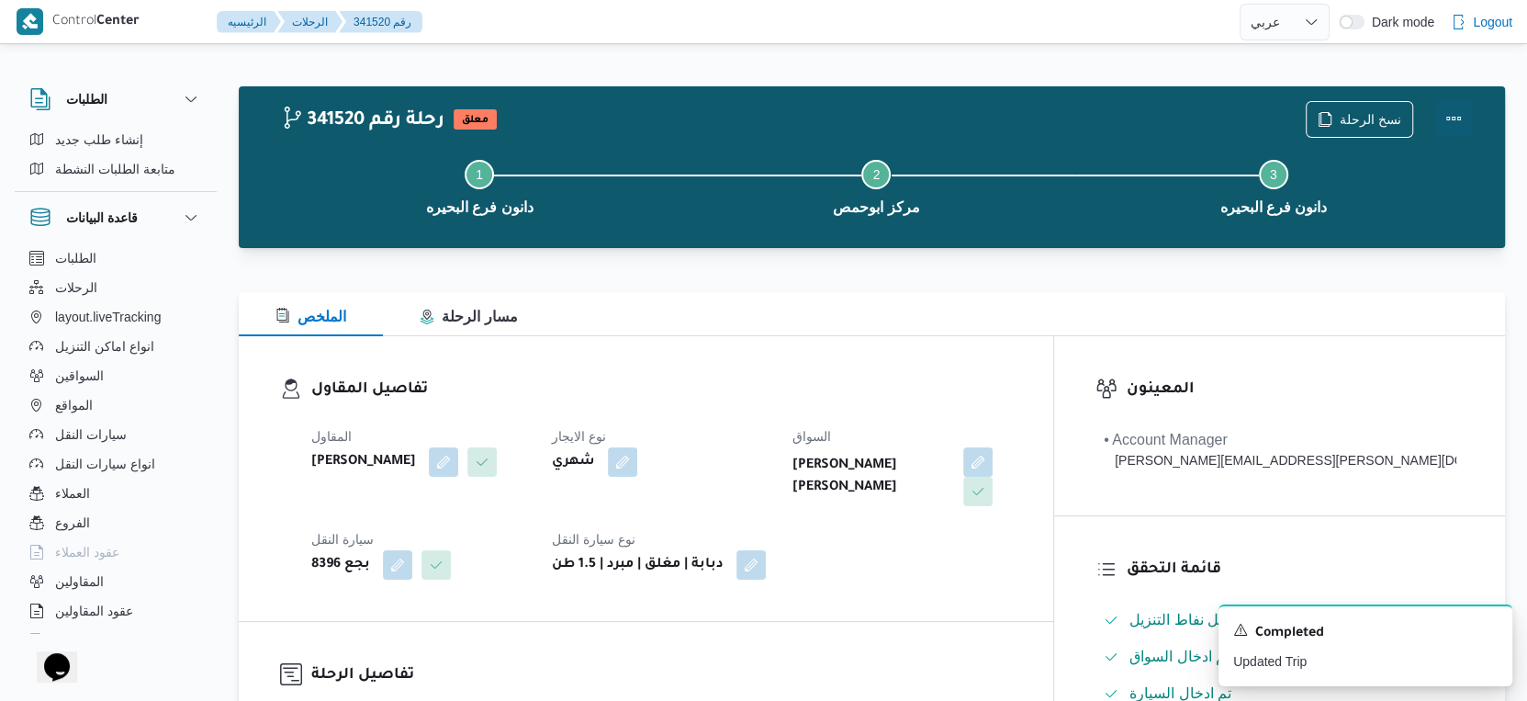
click at [1454, 105] on button "Actions" at bounding box center [1453, 118] width 37 height 37
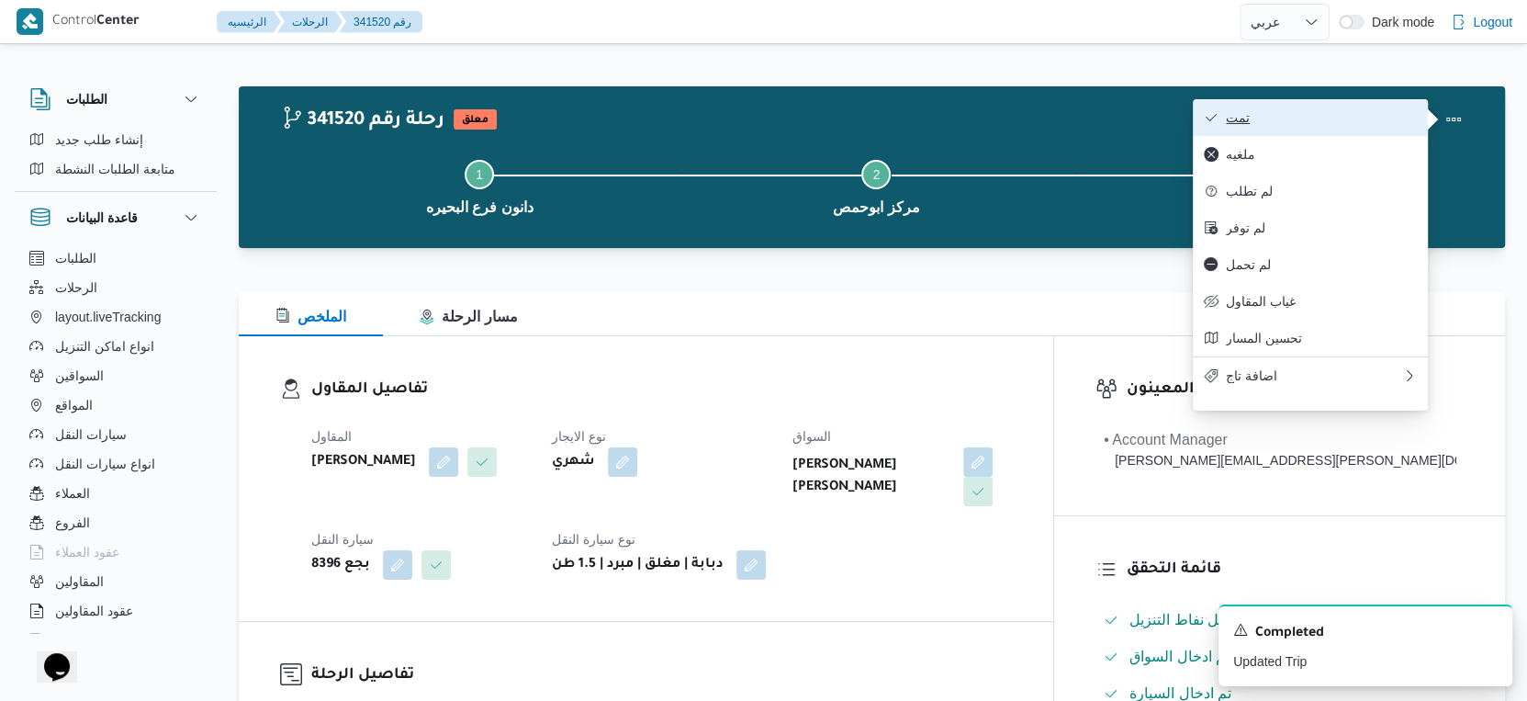
click at [1295, 116] on span "تمت" at bounding box center [1321, 117] width 191 height 15
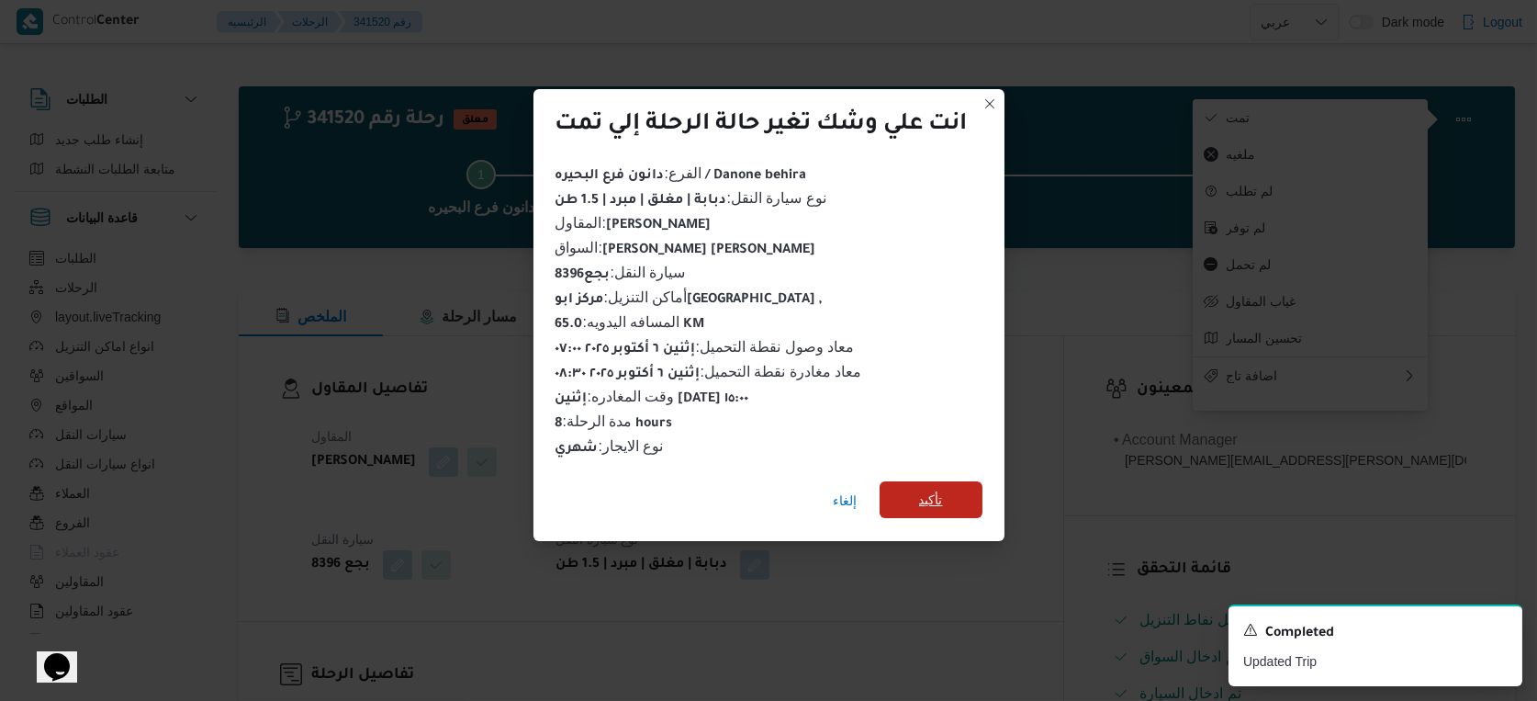
click at [953, 510] on span "تأكيد" at bounding box center [931, 499] width 103 height 37
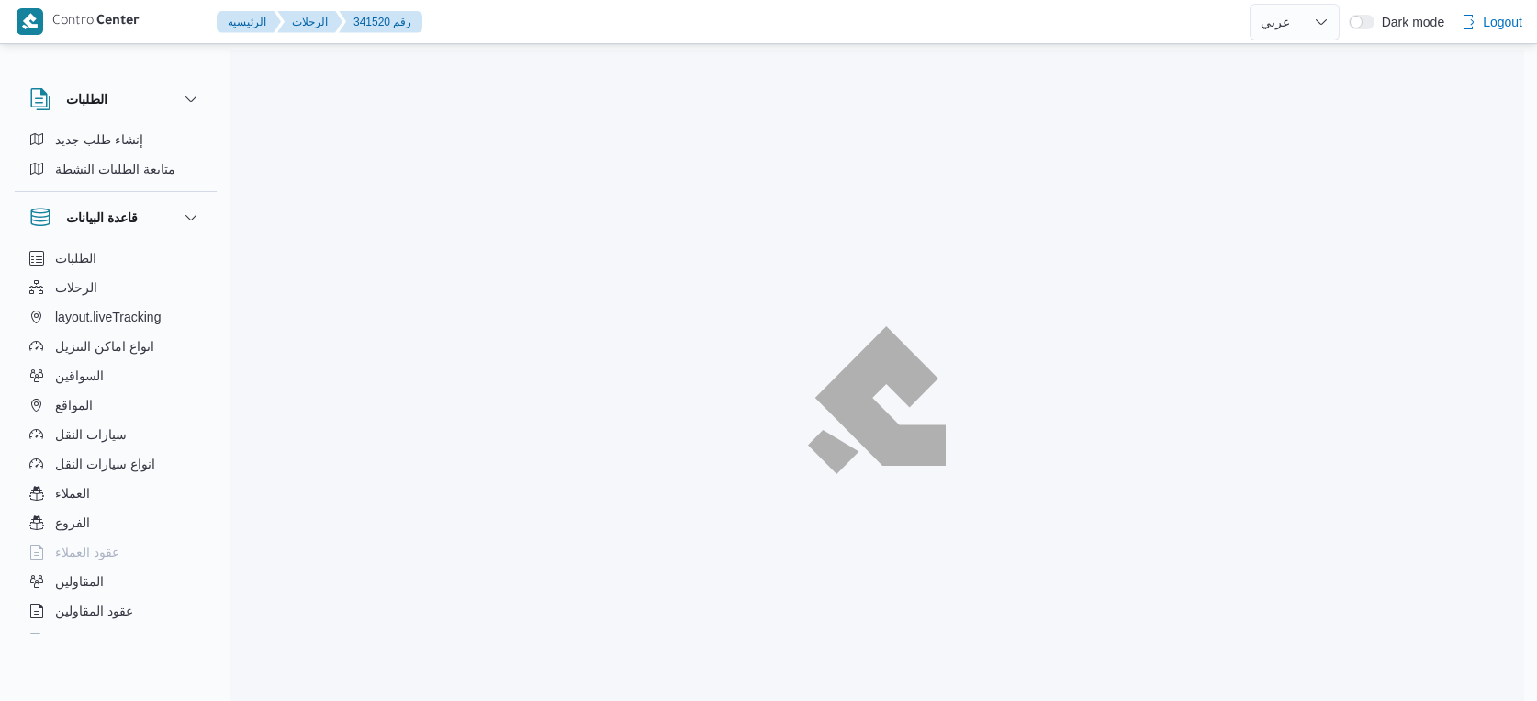
select select "ar"
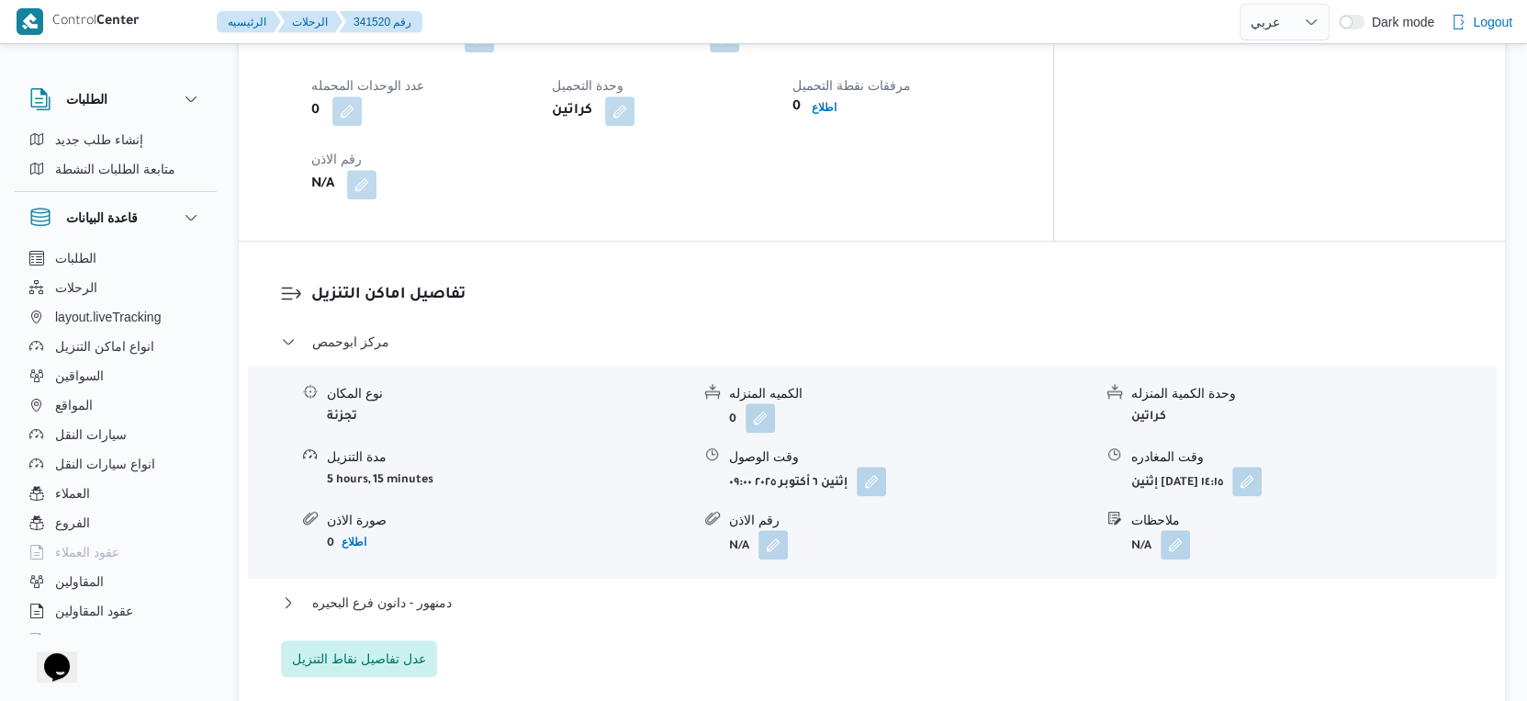
scroll to position [1531, 0]
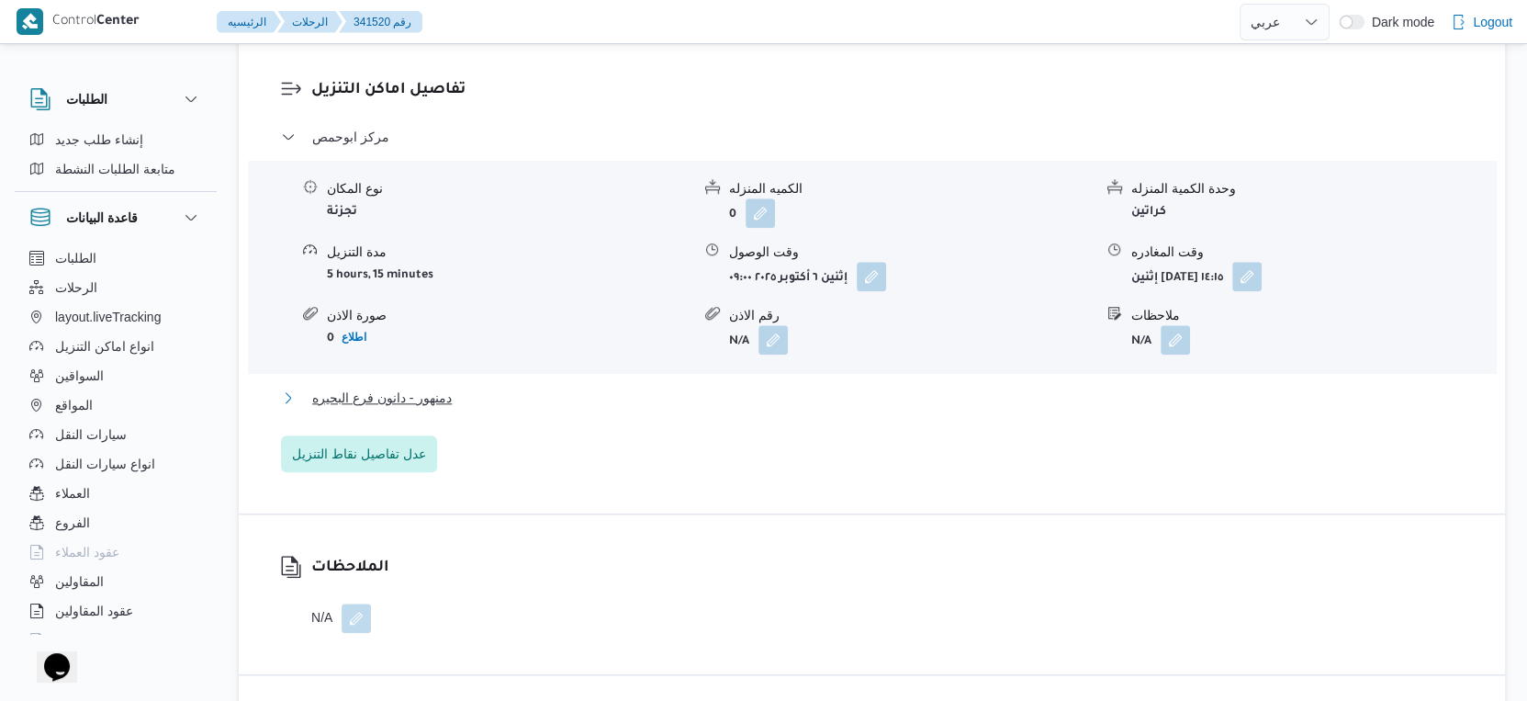
click at [497, 387] on button "دمنهور - دانون فرع البحيره" at bounding box center [872, 398] width 1183 height 22
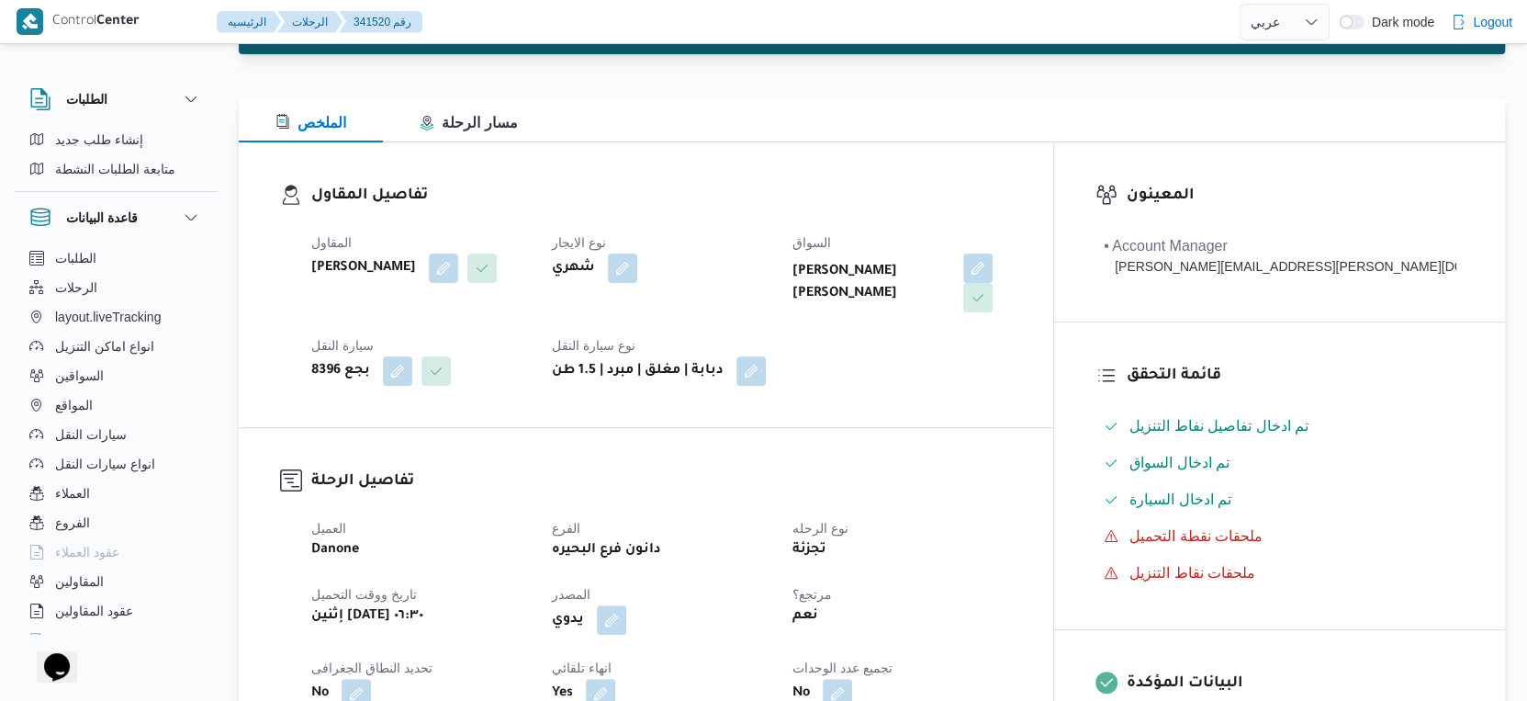
scroll to position [510, 0]
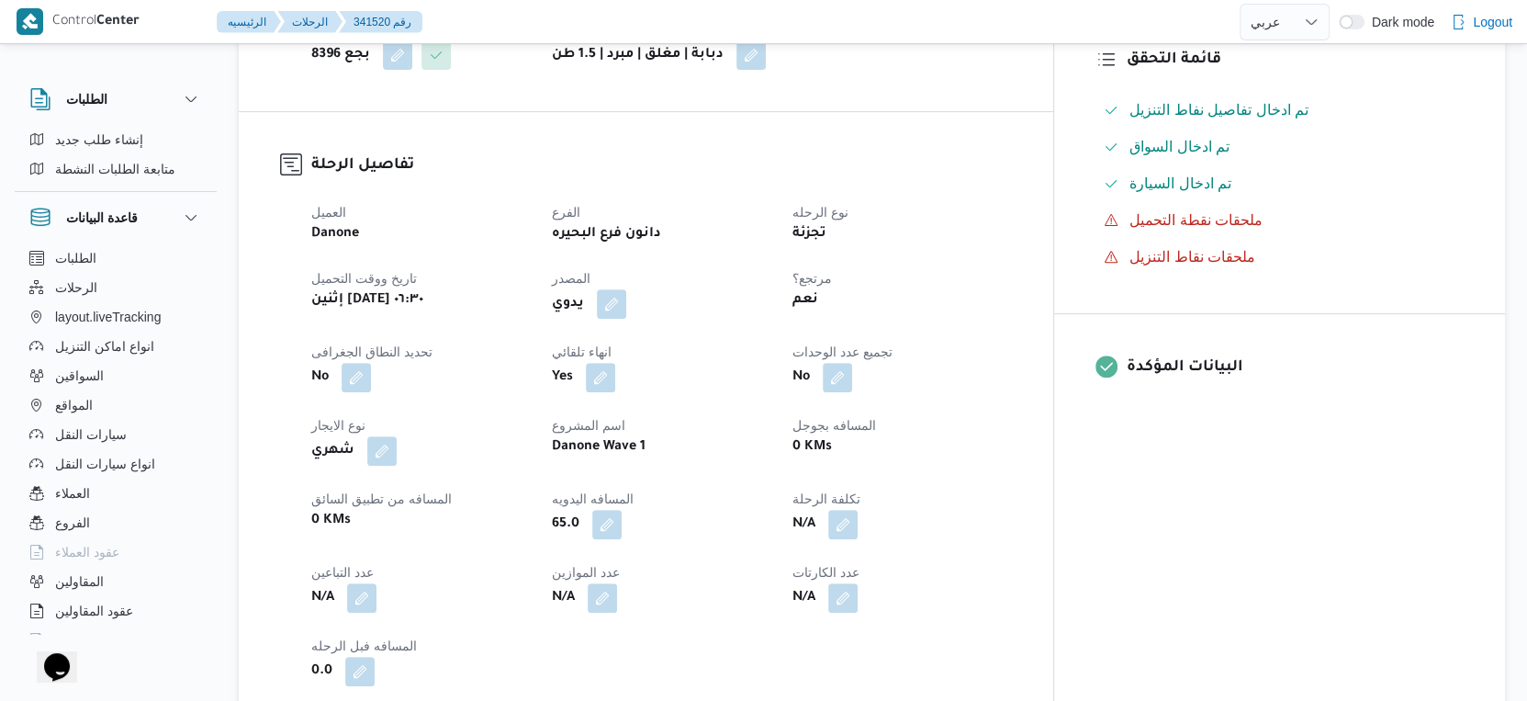
select select "ar"
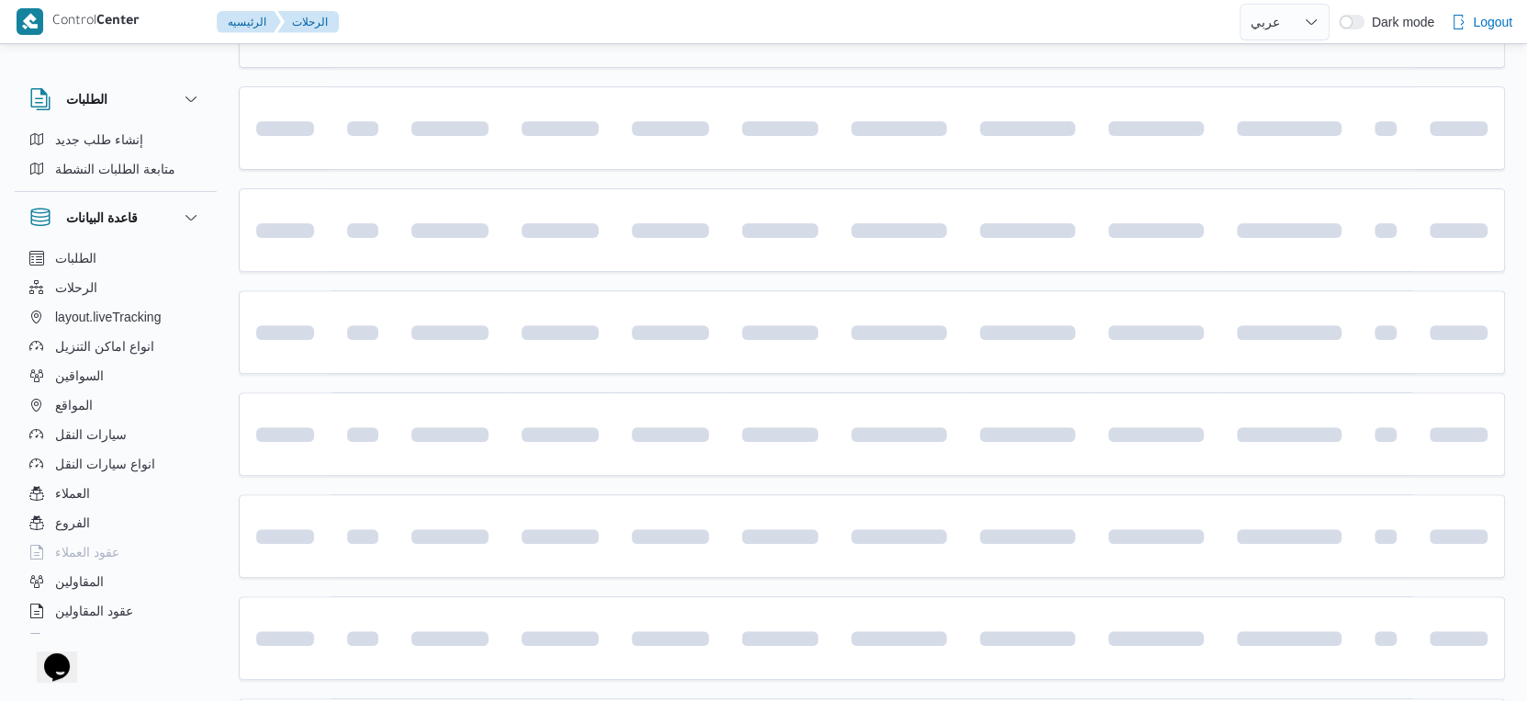
scroll to position [204, 0]
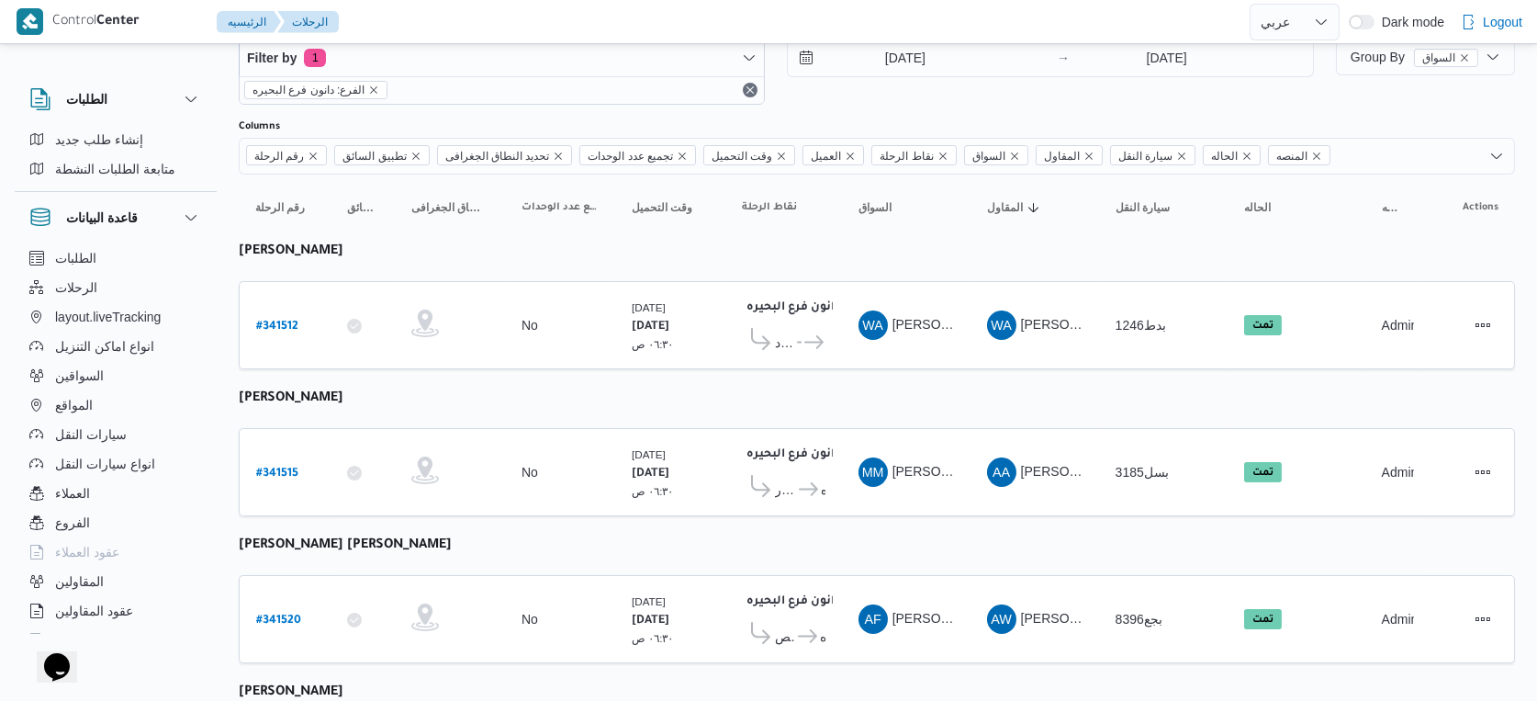
select select "ar"
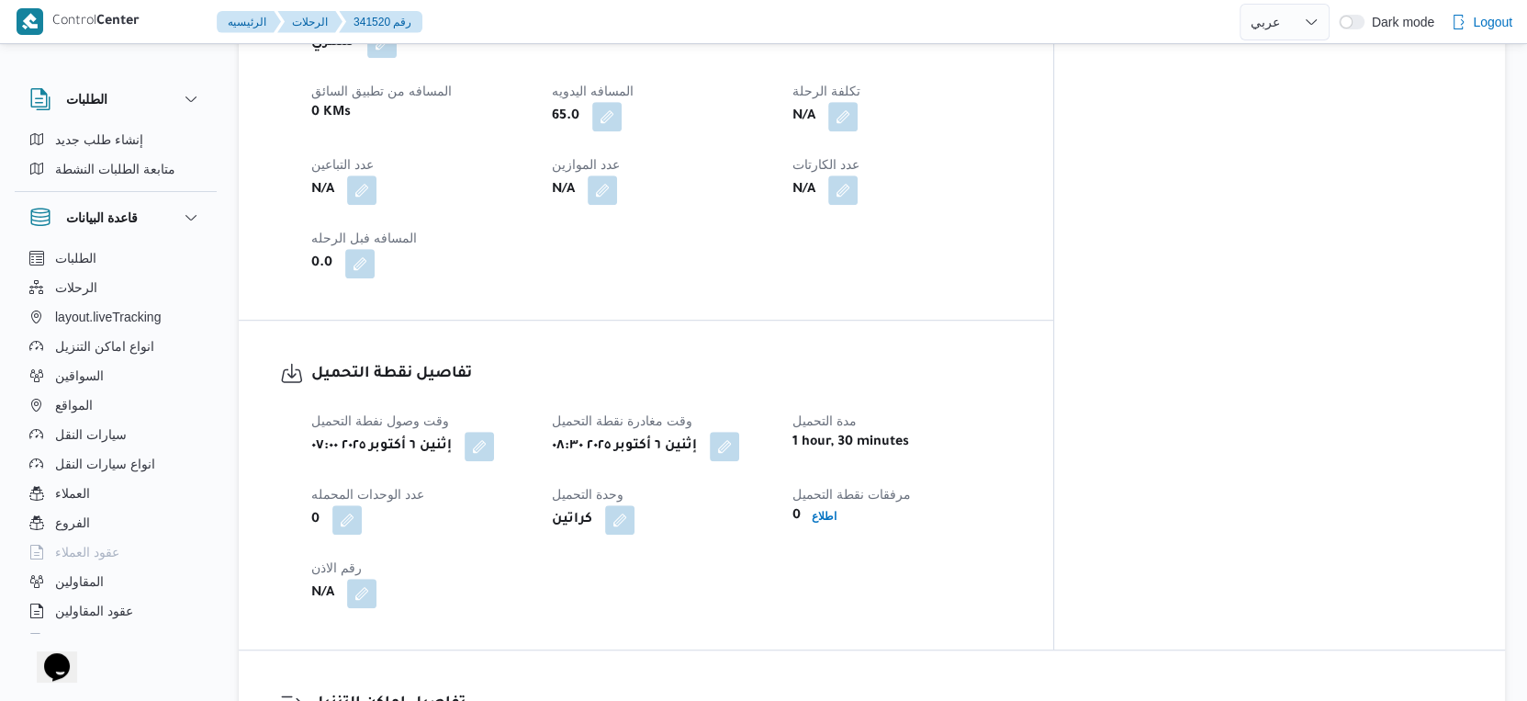
scroll to position [1428, 0]
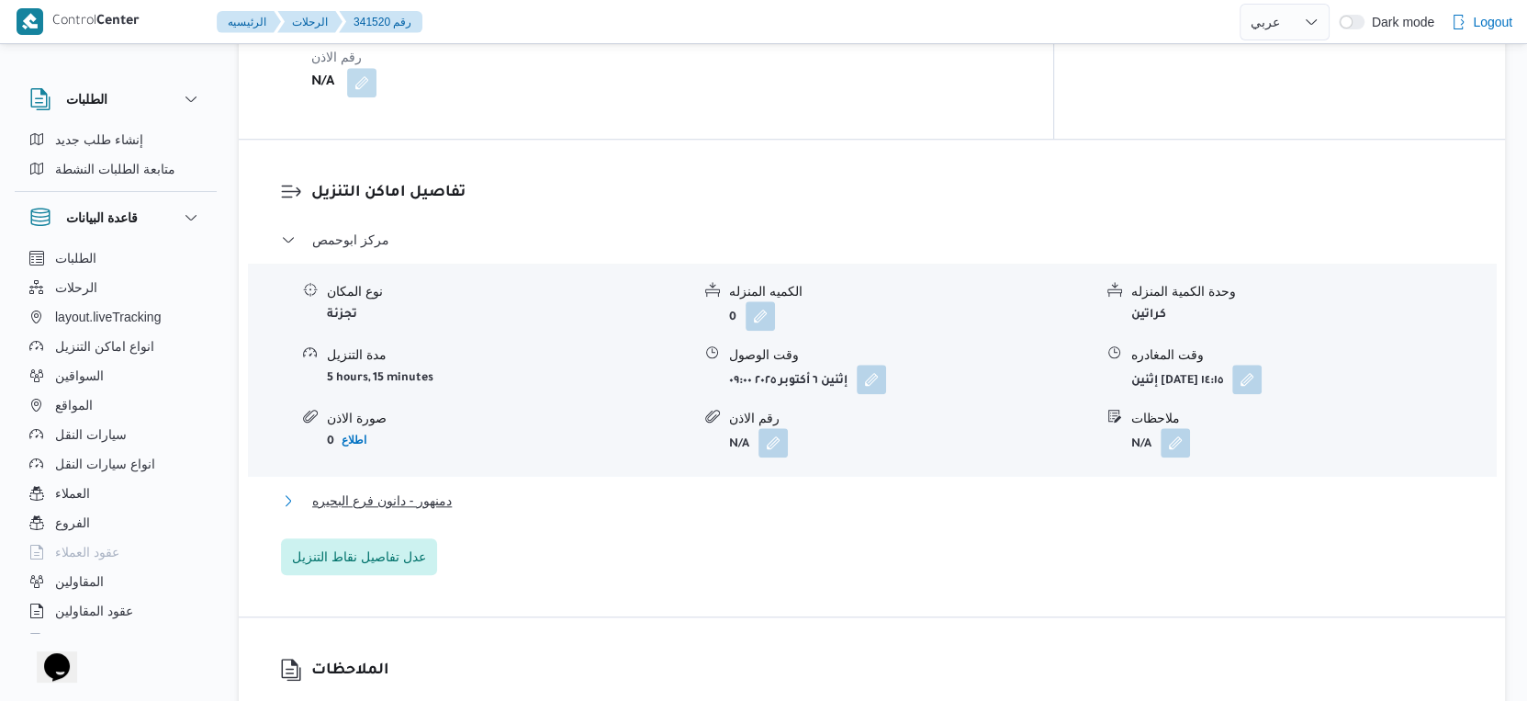
click at [492, 490] on button "دمنهور - دانون فرع البحيره" at bounding box center [872, 501] width 1183 height 22
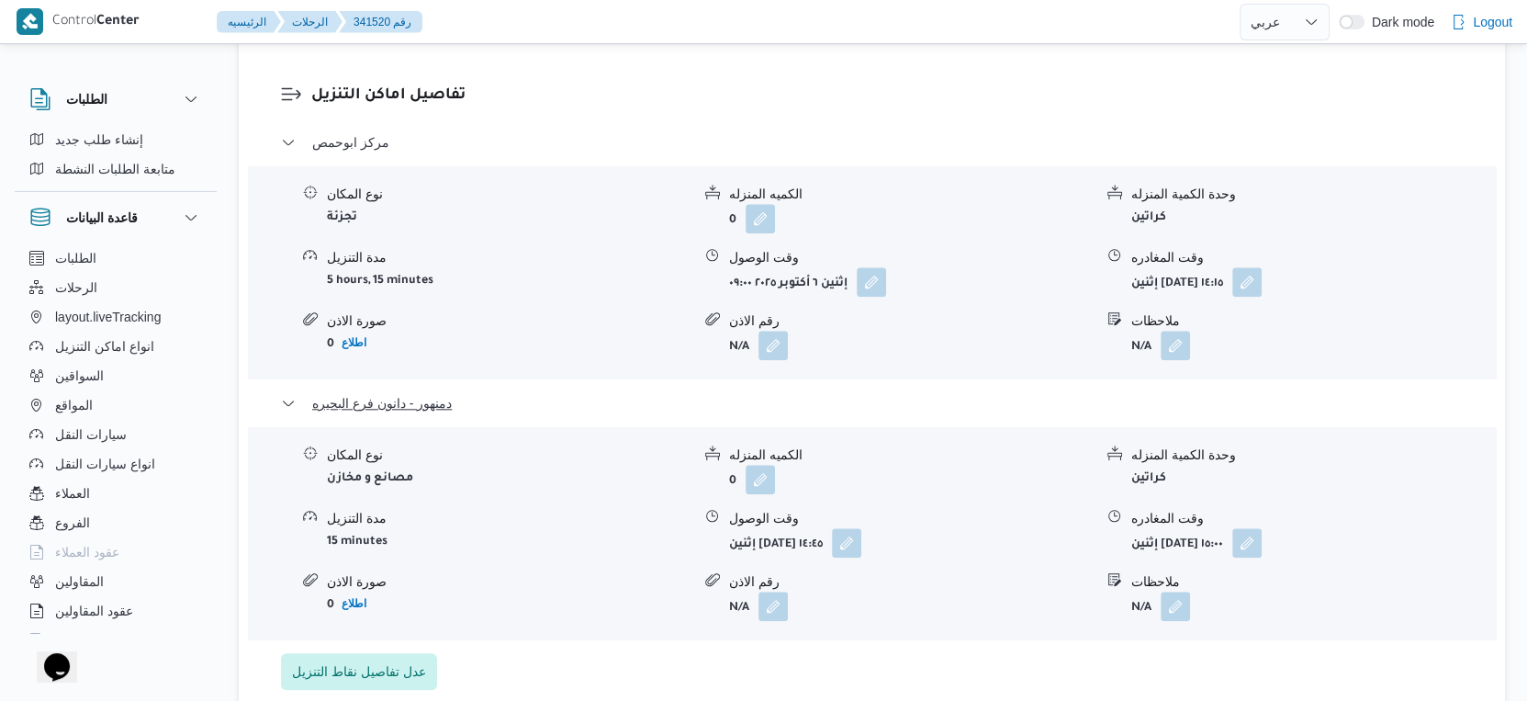
scroll to position [1734, 0]
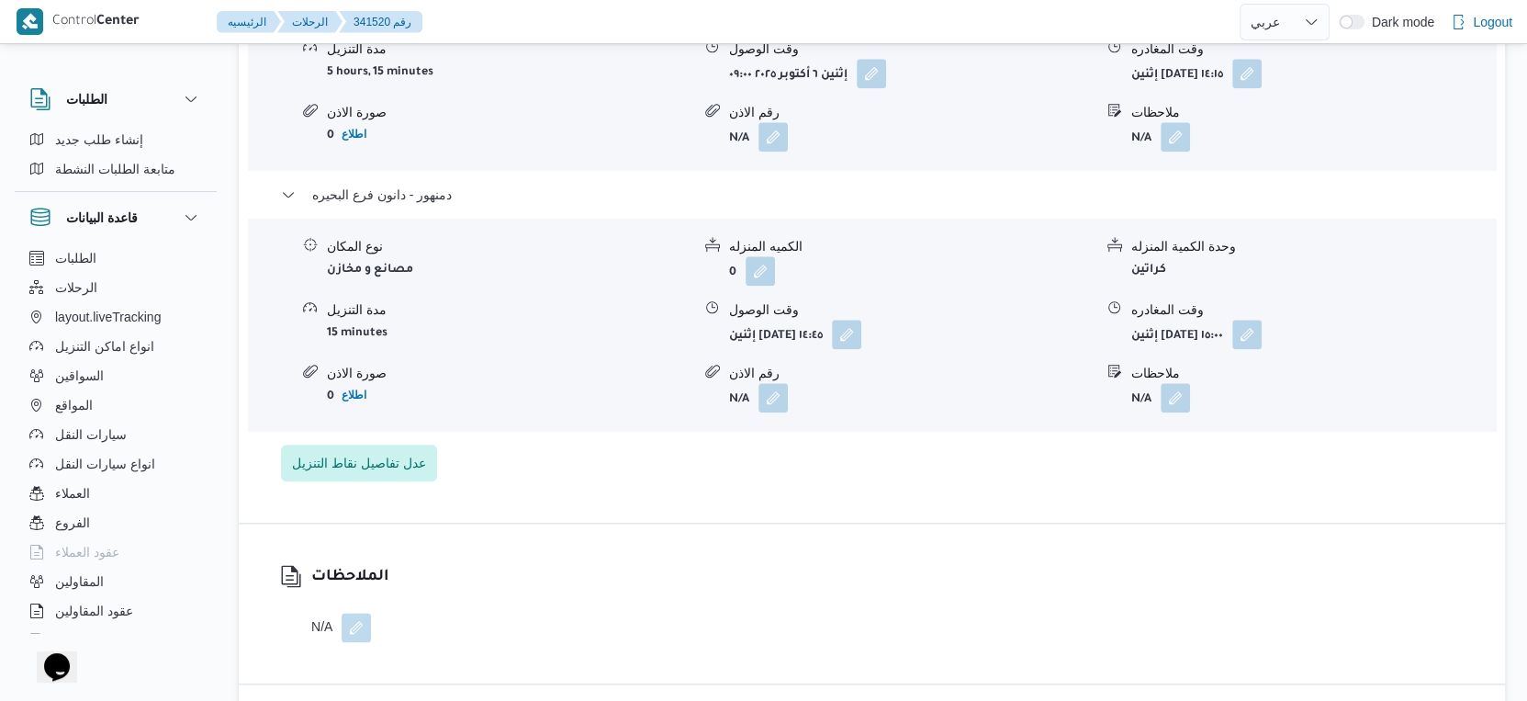
click at [625, 440] on div "مركز ابوحمص نوع المكان تجزئة الكميه المنزله 0 وحدة الكمية المنزله كراتين مدة ال…" at bounding box center [872, 202] width 1183 height 558
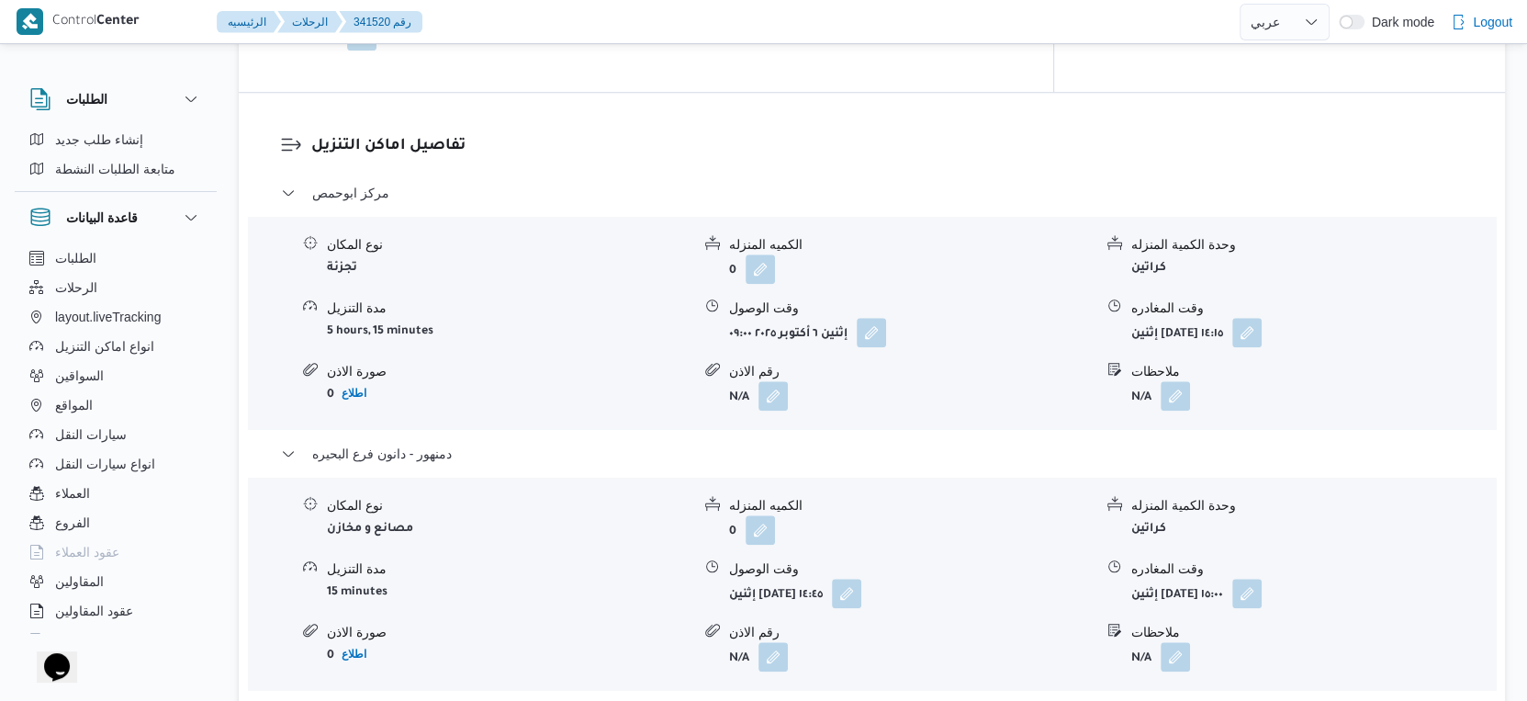
scroll to position [1224, 0]
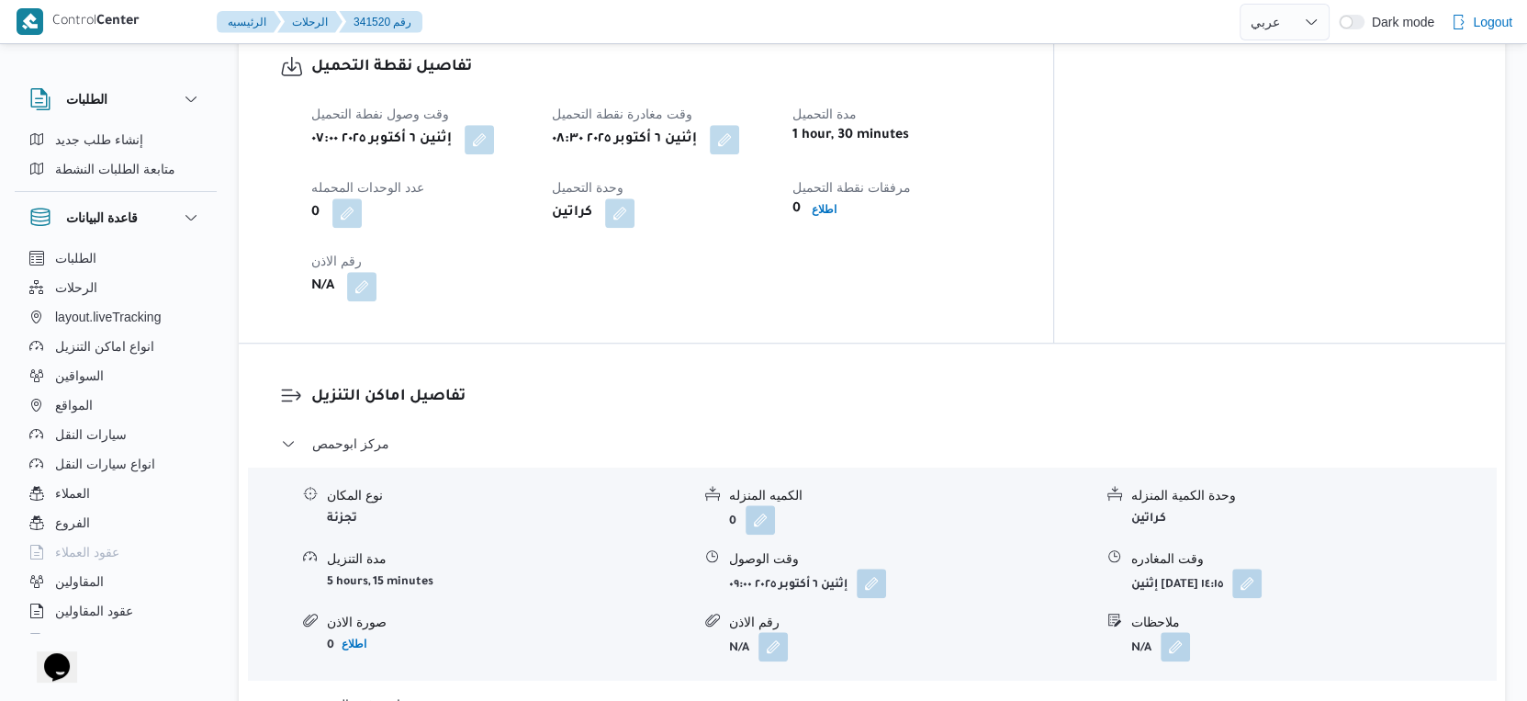
select select "ar"
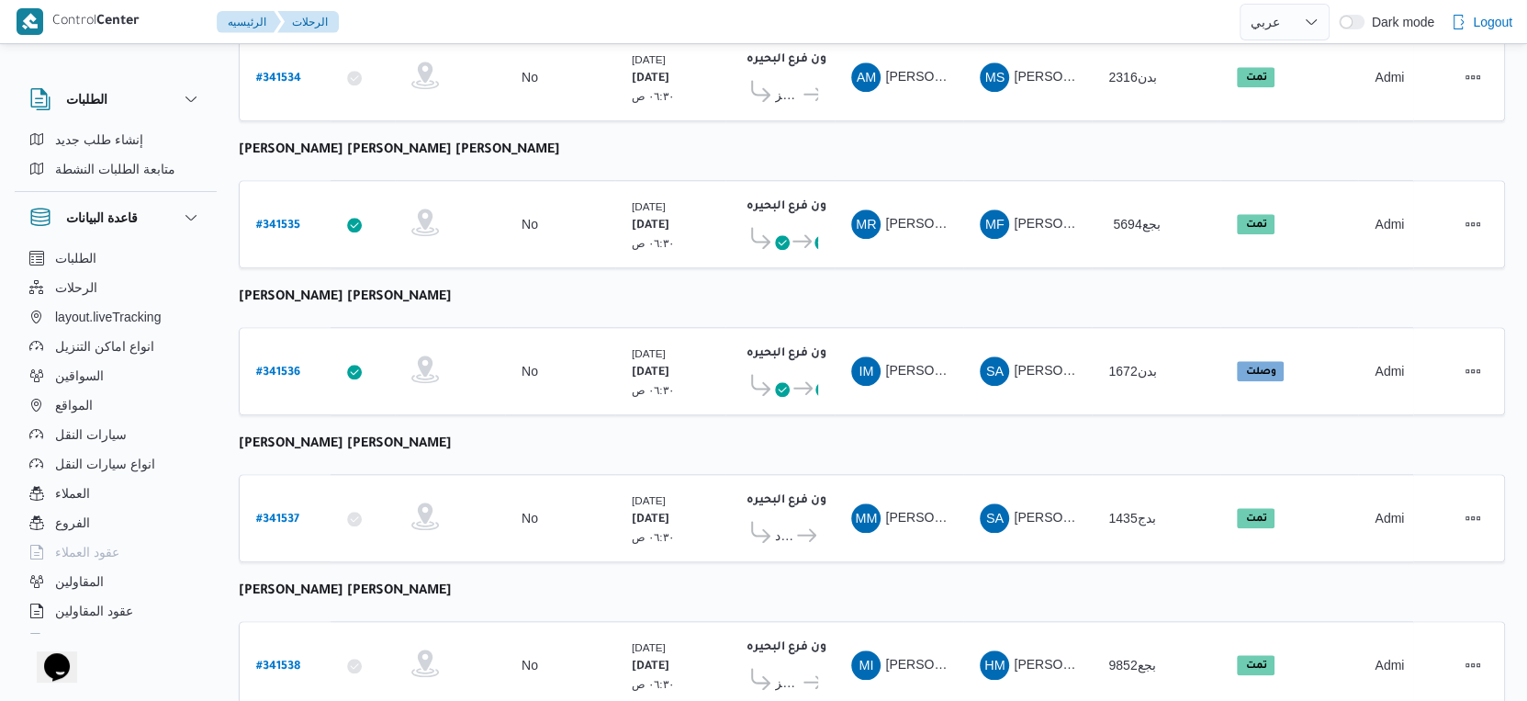
scroll to position [1499, 0]
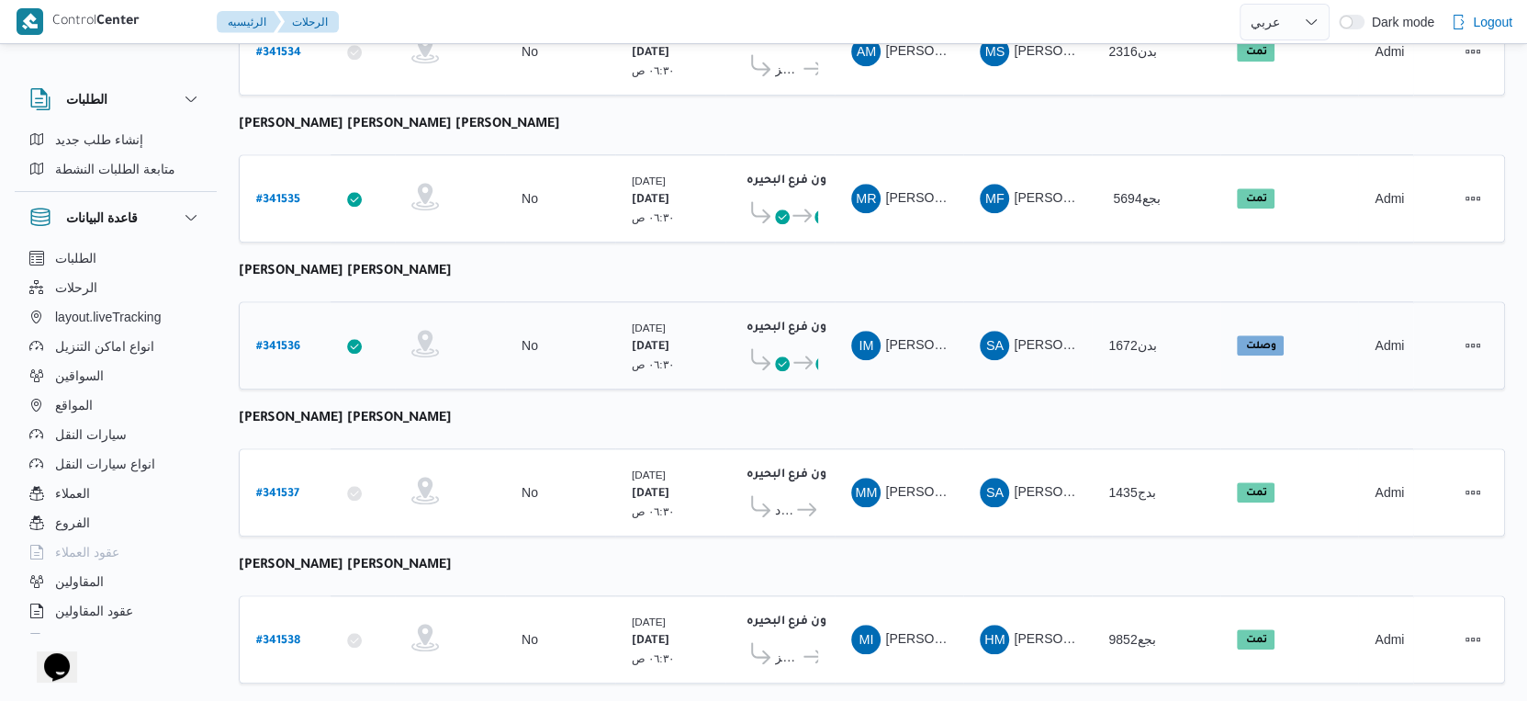
click at [285, 341] on b "# 341536" at bounding box center [278, 347] width 44 height 13
select select "ar"
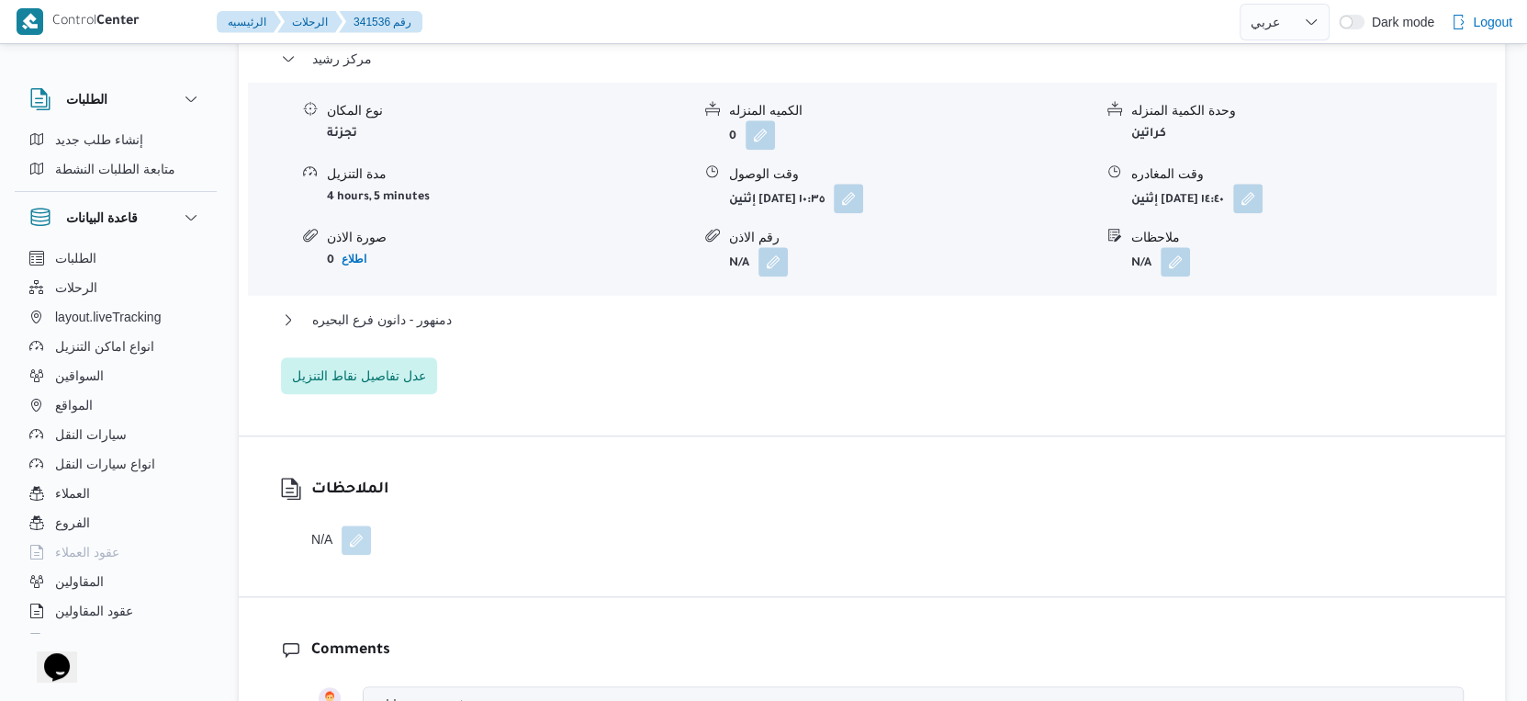
scroll to position [1632, 0]
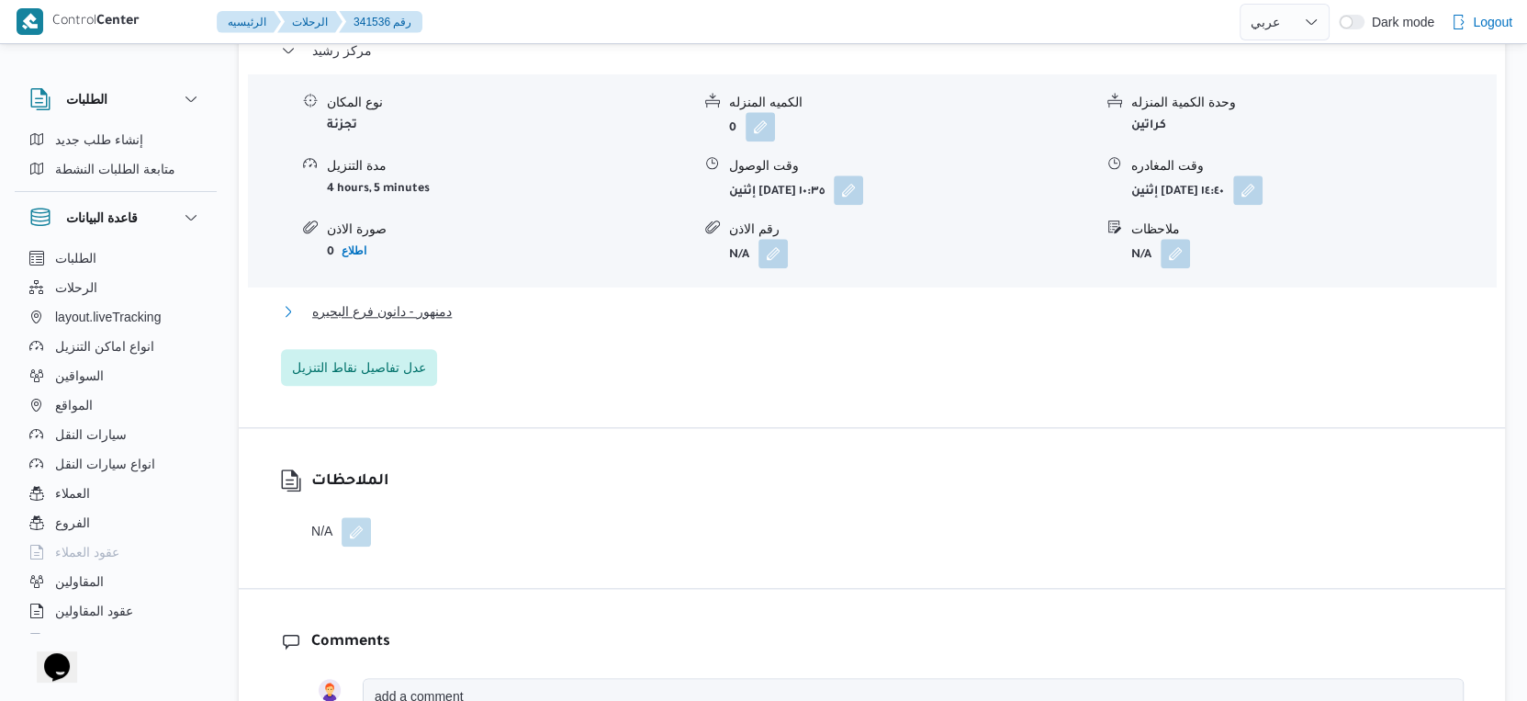
click at [442, 300] on span "دمنهور - دانون فرع البحيره" at bounding box center [382, 311] width 140 height 22
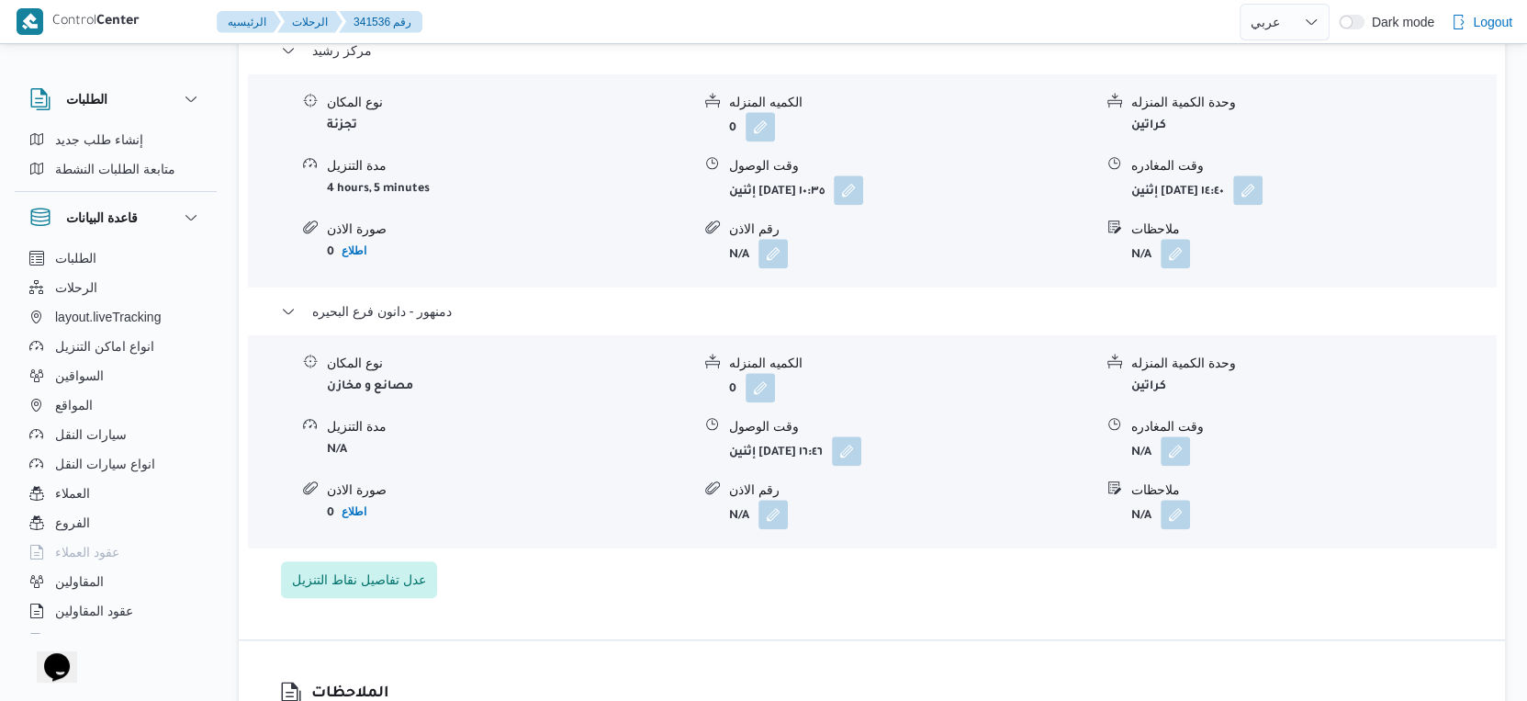
select select "ar"
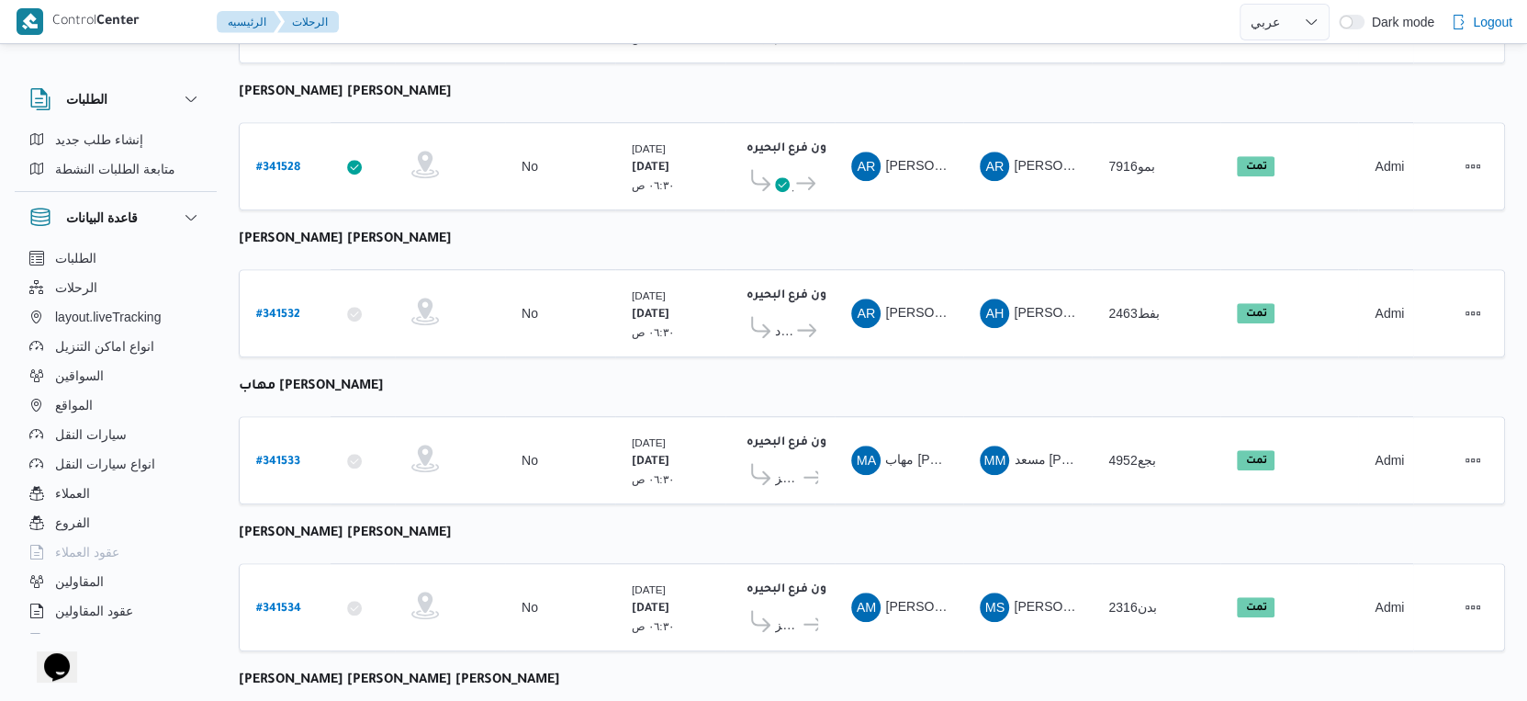
scroll to position [1499, 0]
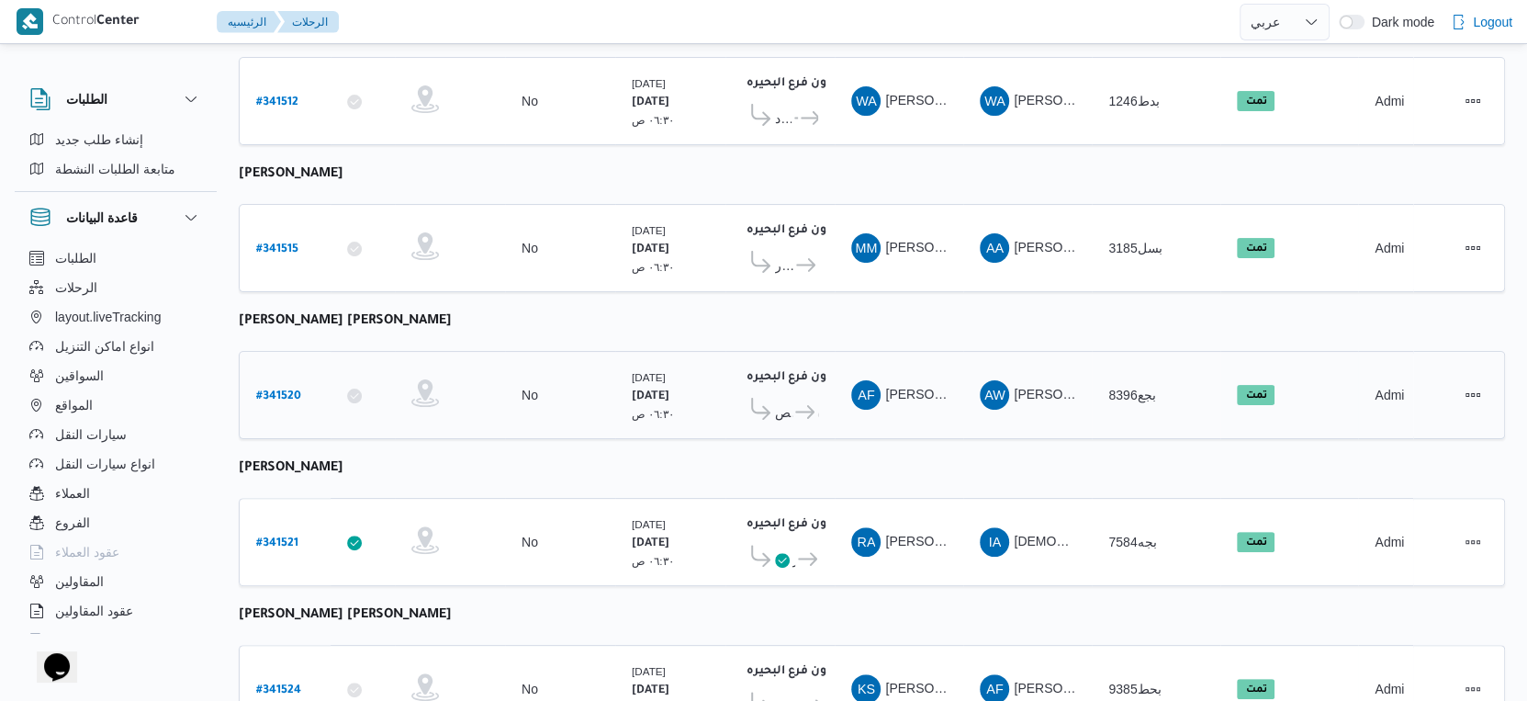
click at [278, 390] on b "# 341520" at bounding box center [278, 396] width 45 height 13
select select "ar"
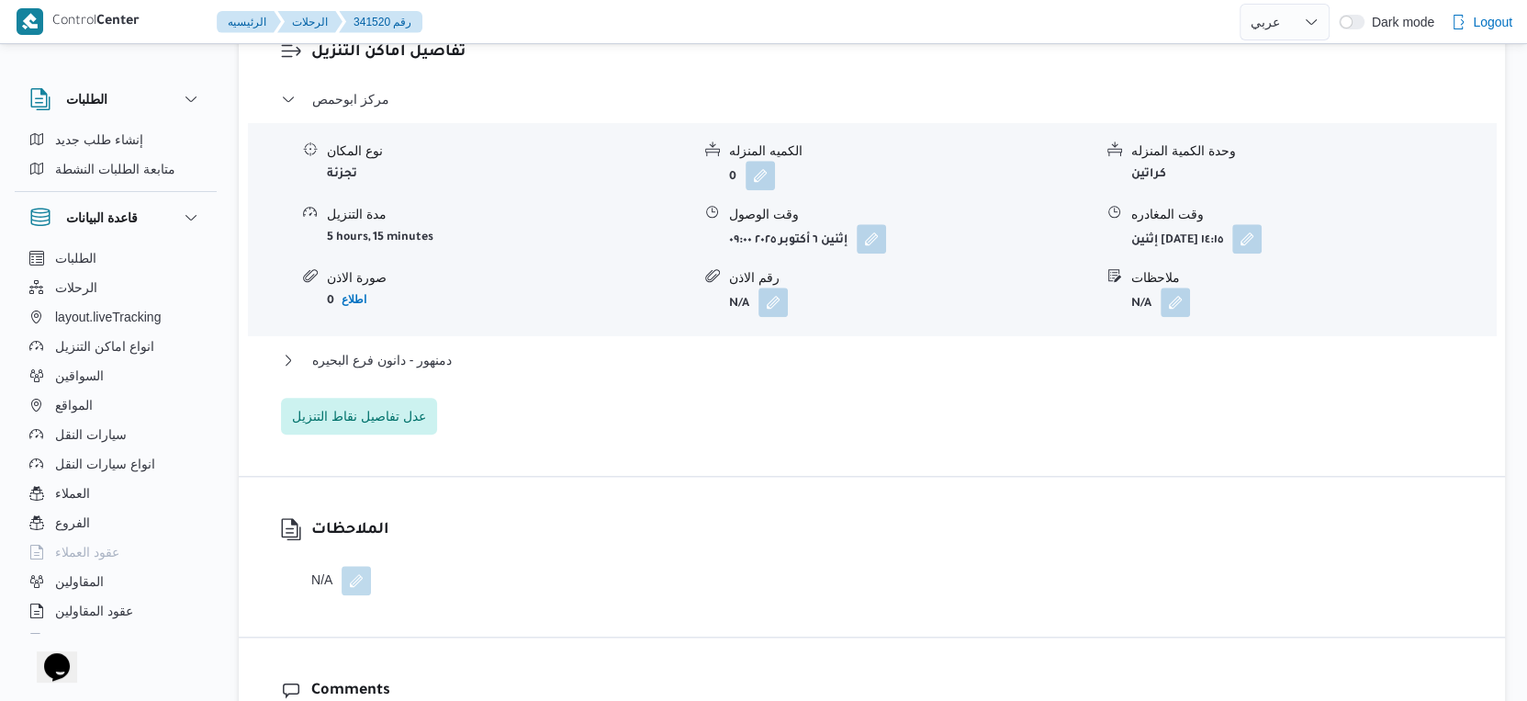
scroll to position [1601, 0]
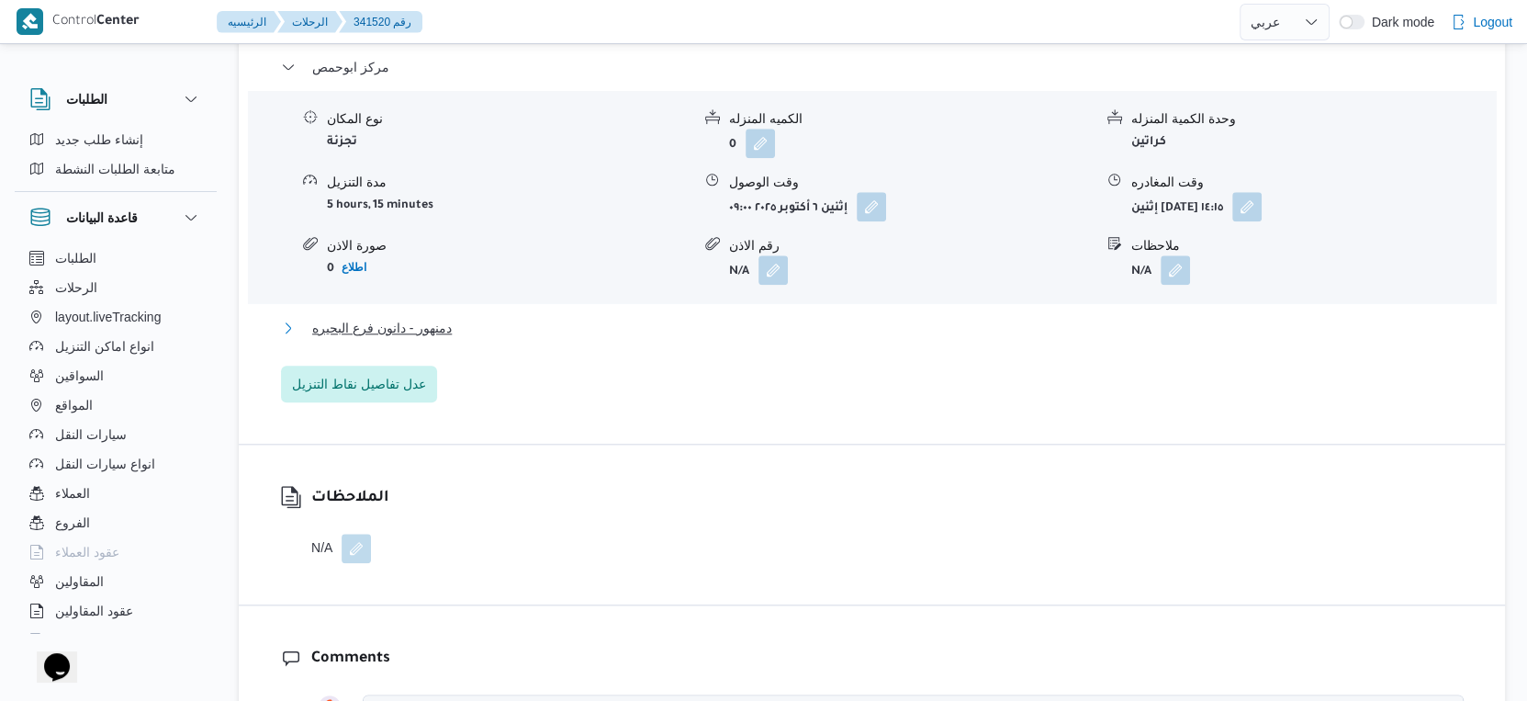
click at [461, 317] on button "دمنهور - دانون فرع البحيره" at bounding box center [872, 328] width 1183 height 22
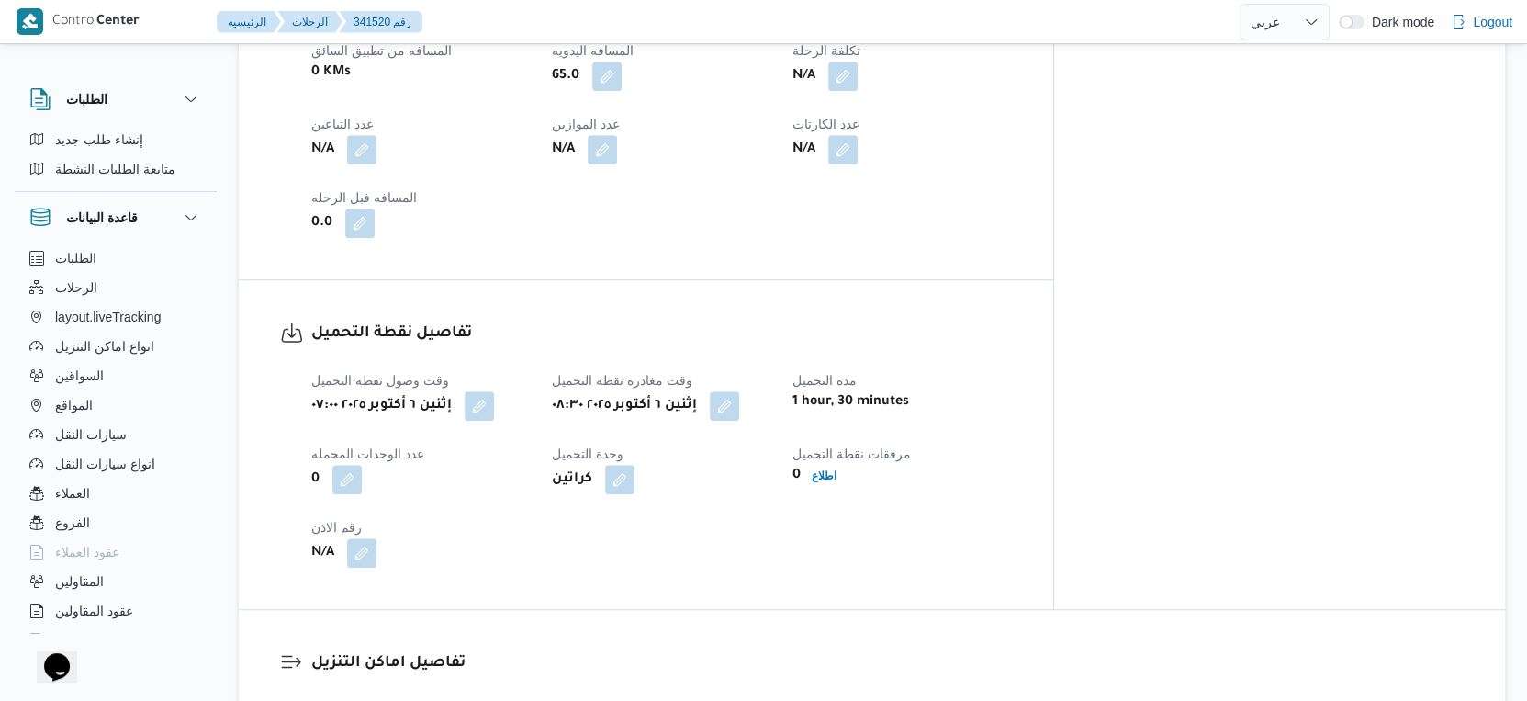
scroll to position [682, 0]
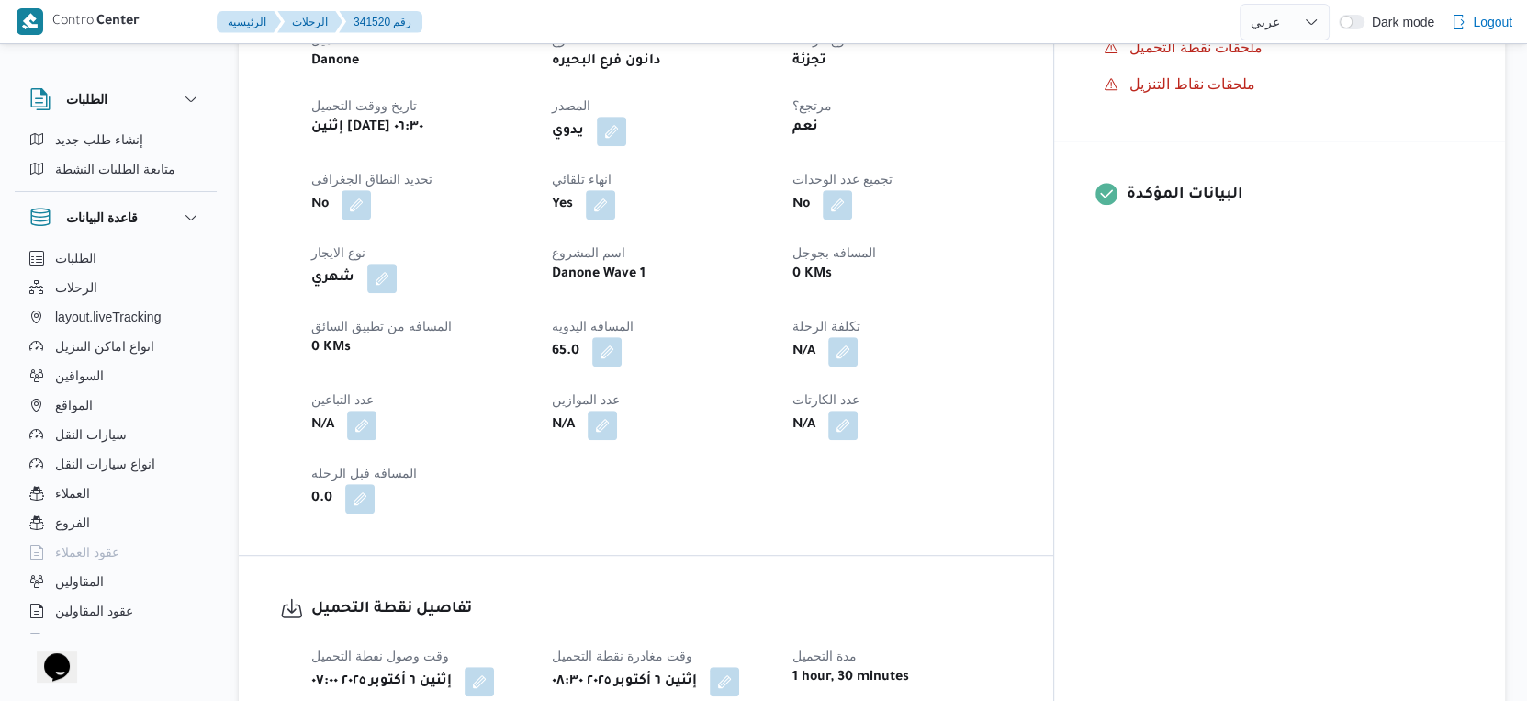
select select "ar"
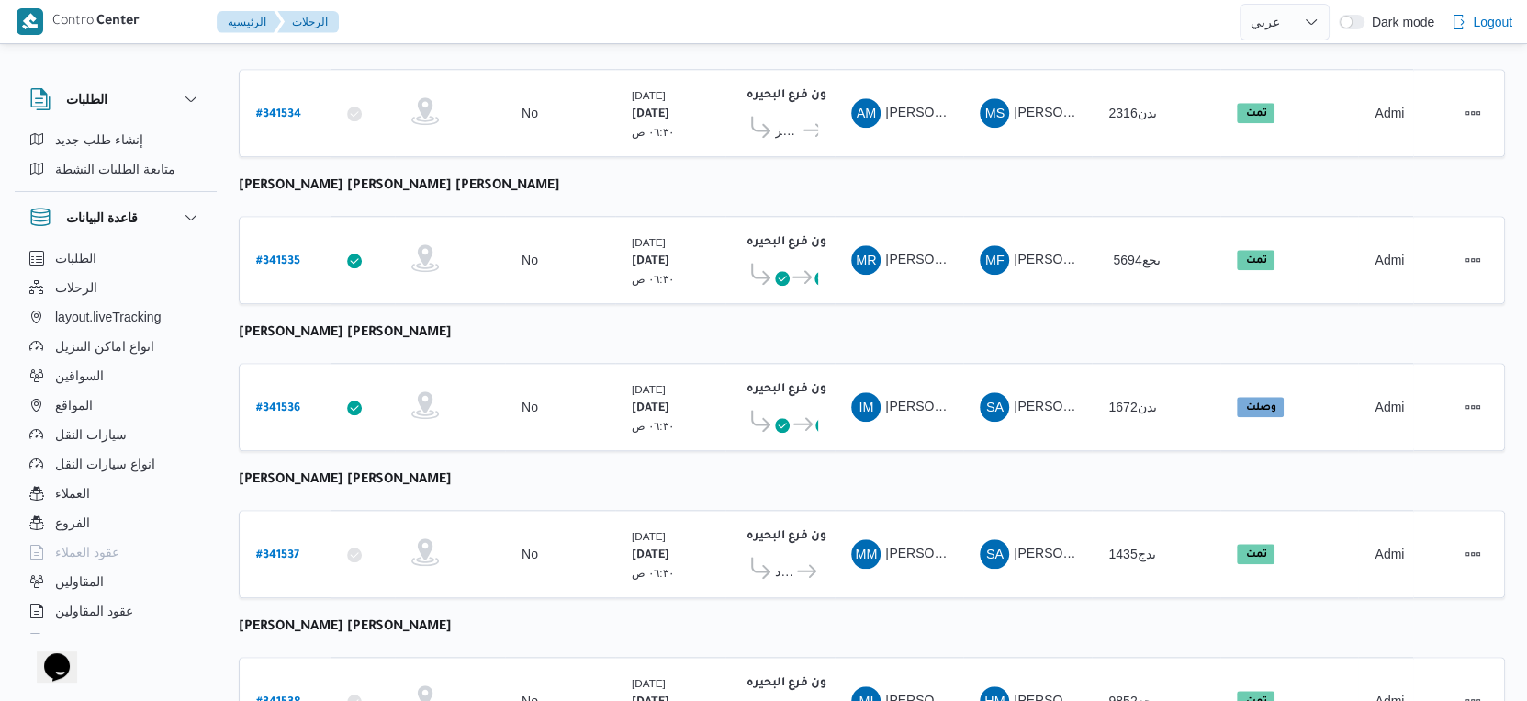
scroll to position [1499, 0]
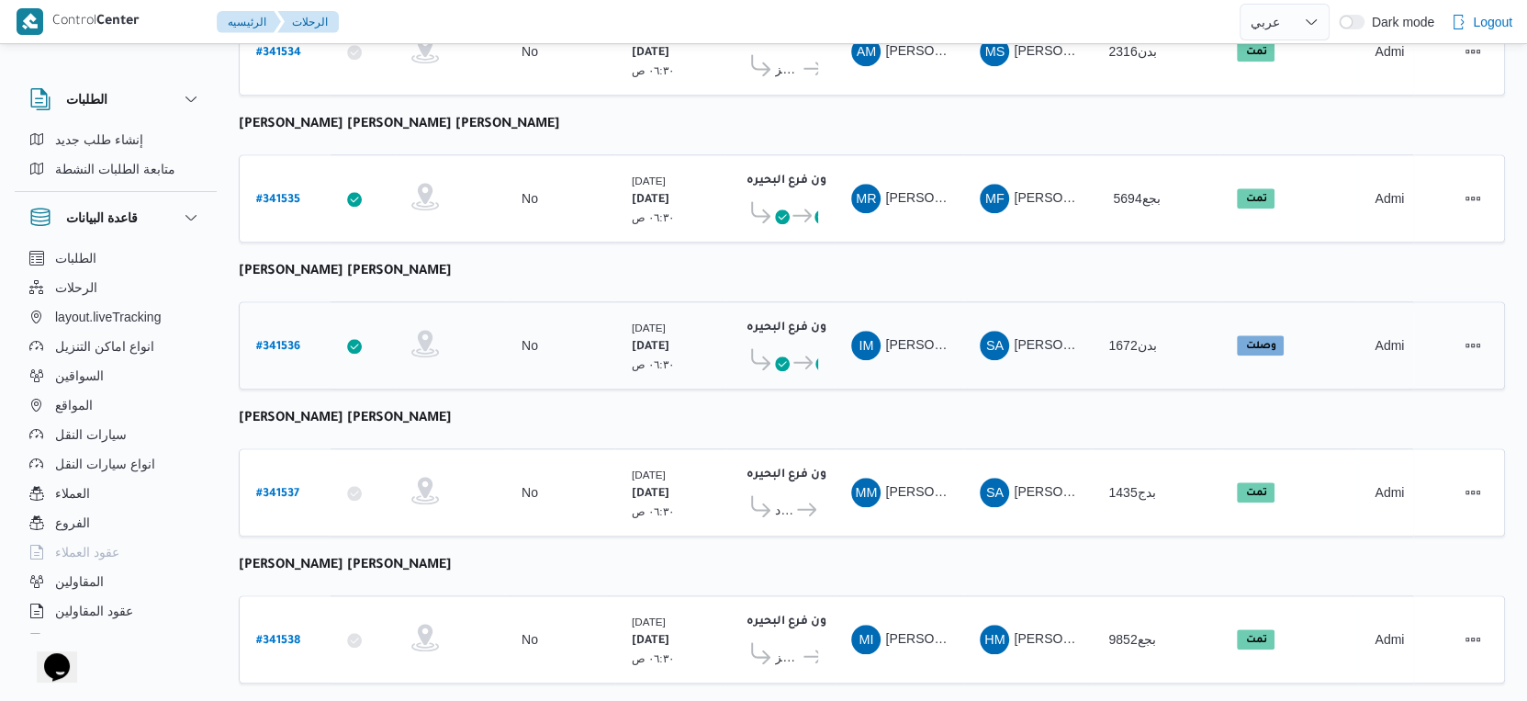
click at [280, 341] on b "# 341536" at bounding box center [278, 347] width 44 height 13
select select "ar"
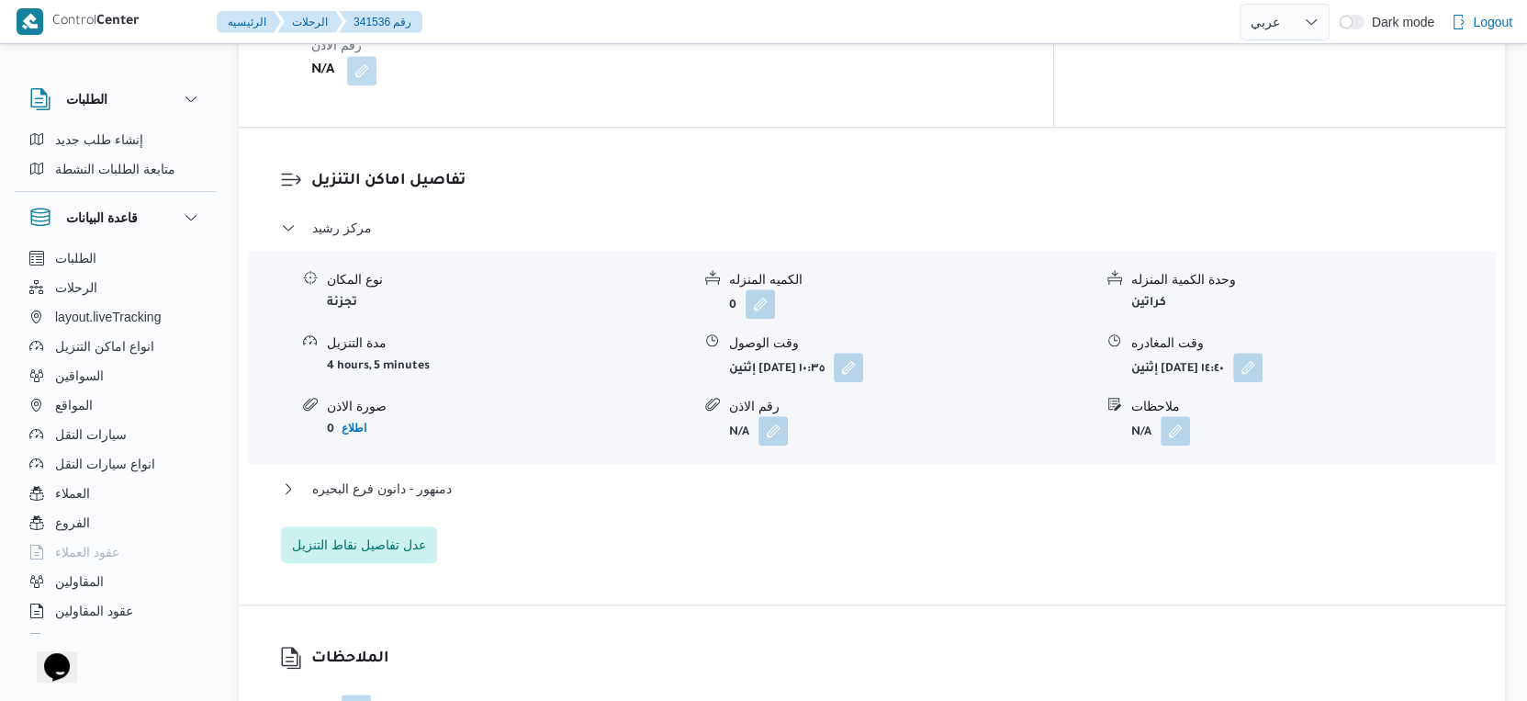
scroll to position [1531, 0]
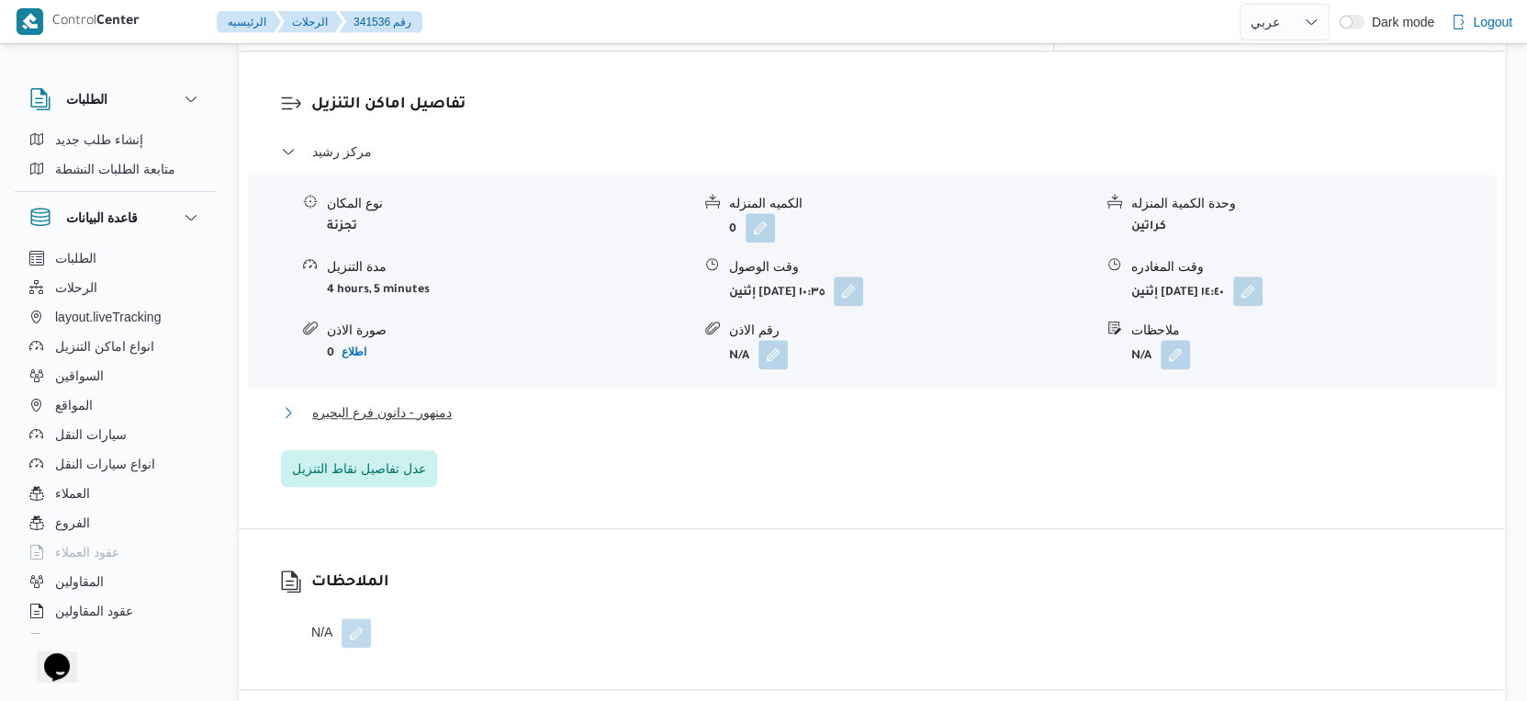
click at [483, 401] on button "دمنهور - دانون فرع البحيره" at bounding box center [872, 412] width 1183 height 22
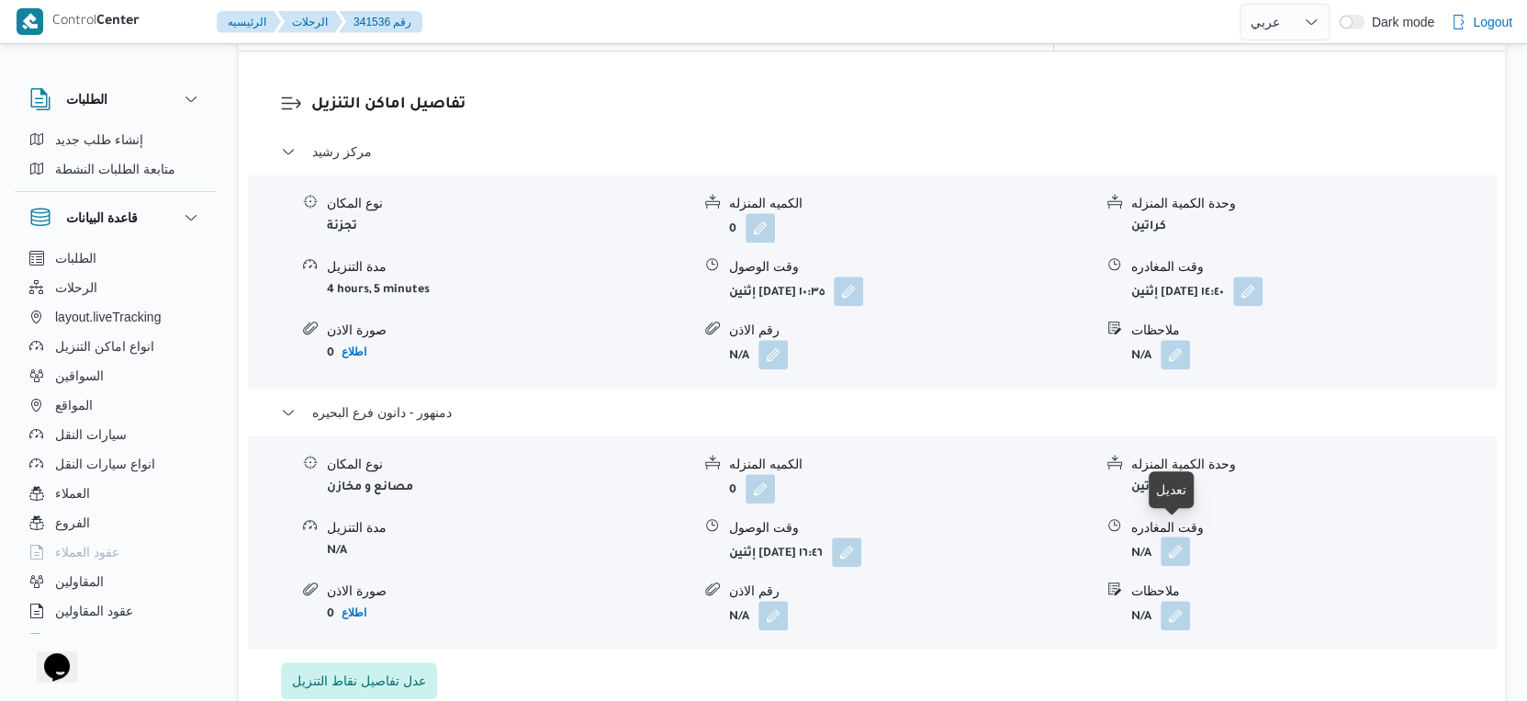
click at [1177, 538] on button "button" at bounding box center [1175, 550] width 29 height 29
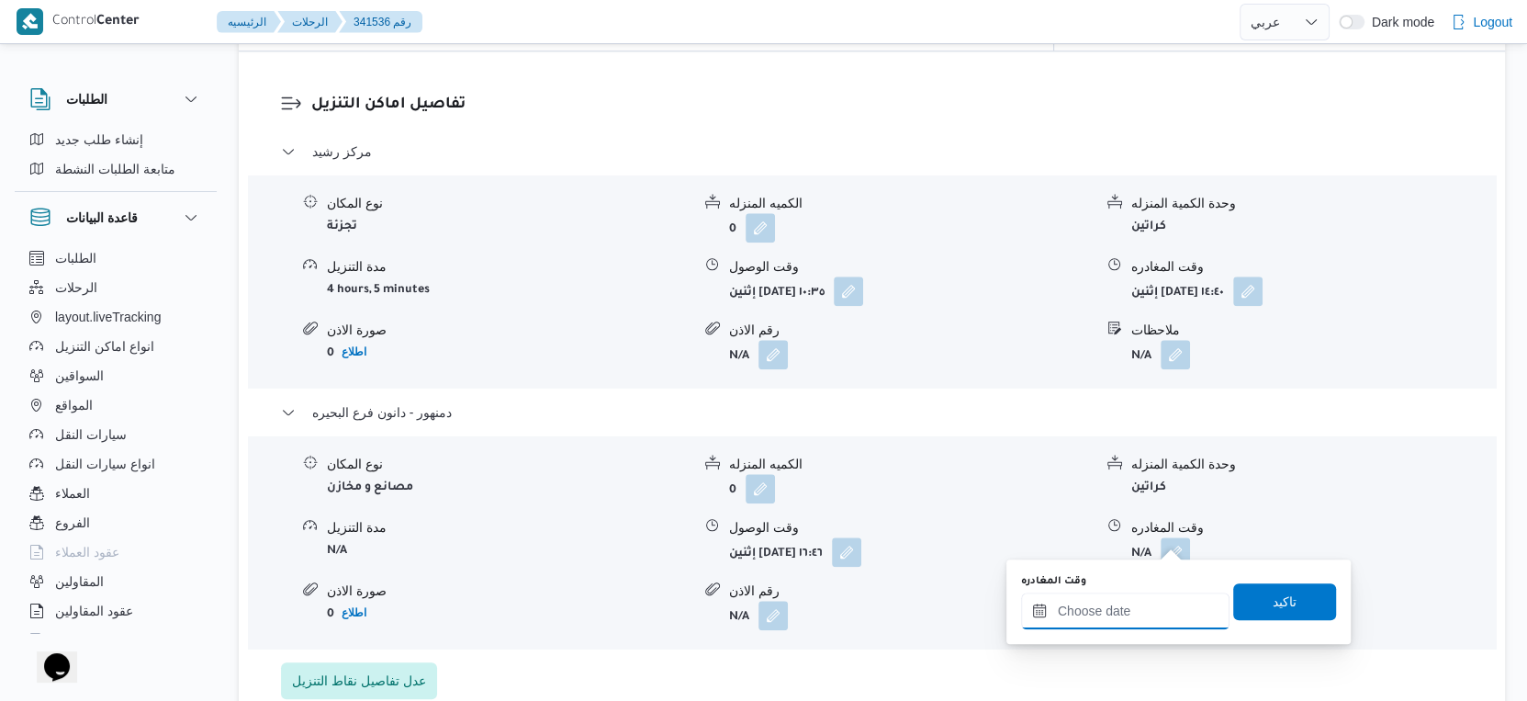
click at [1142, 614] on input "وقت المغادره" at bounding box center [1125, 610] width 208 height 37
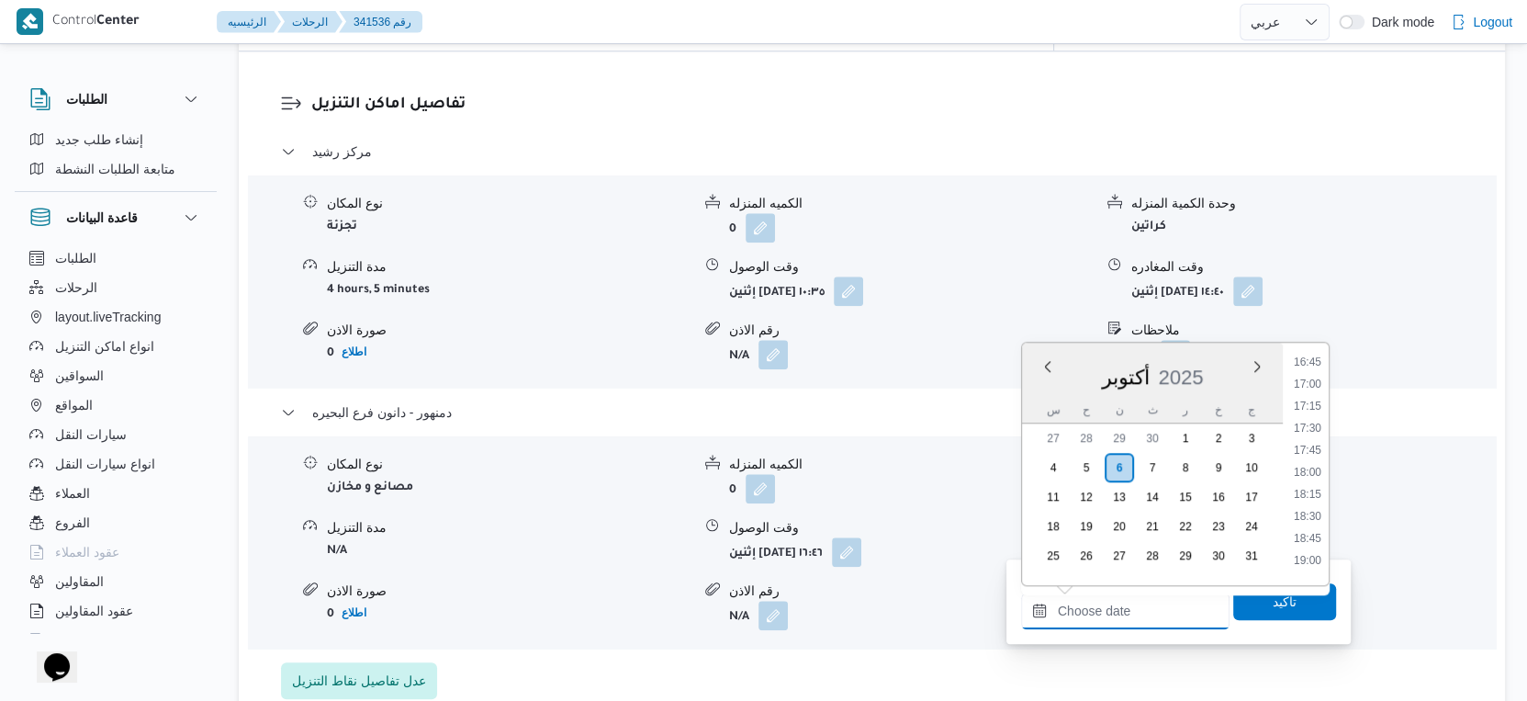
scroll to position [1379, 0]
click at [1322, 440] on li "16:30" at bounding box center [1308, 442] width 42 height 18
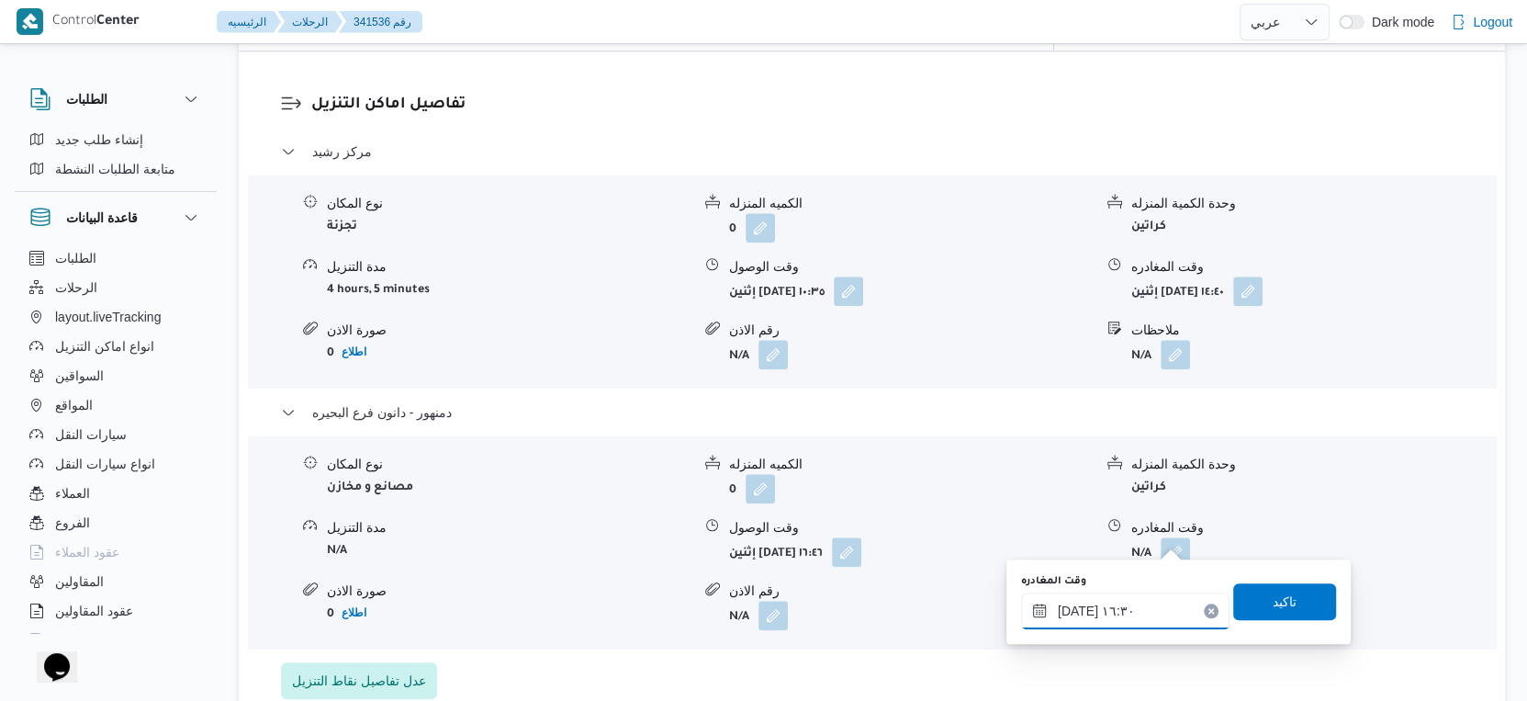
click at [1076, 610] on input "٠٦/١٠/٢٠٢٥ ١٦:٣٠" at bounding box center [1125, 610] width 208 height 37
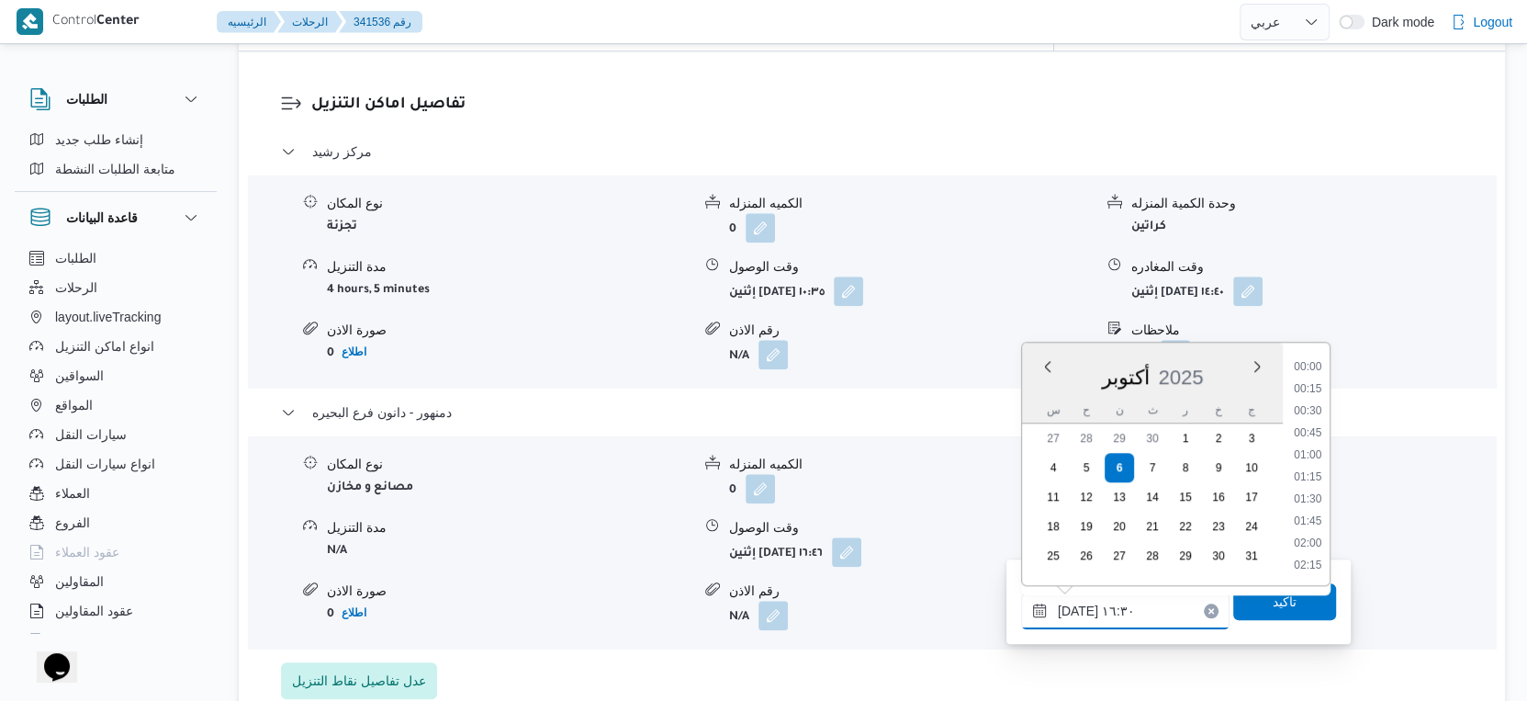
click at [1076, 610] on input "٠٦/١٠/٢٠٢٥ ١٦:٣٠" at bounding box center [1125, 610] width 208 height 37
type input "٠٦/١٠/٢٠٢٥ ١٦:٥٠"
click at [1273, 604] on span "تاكيد" at bounding box center [1285, 601] width 24 height 22
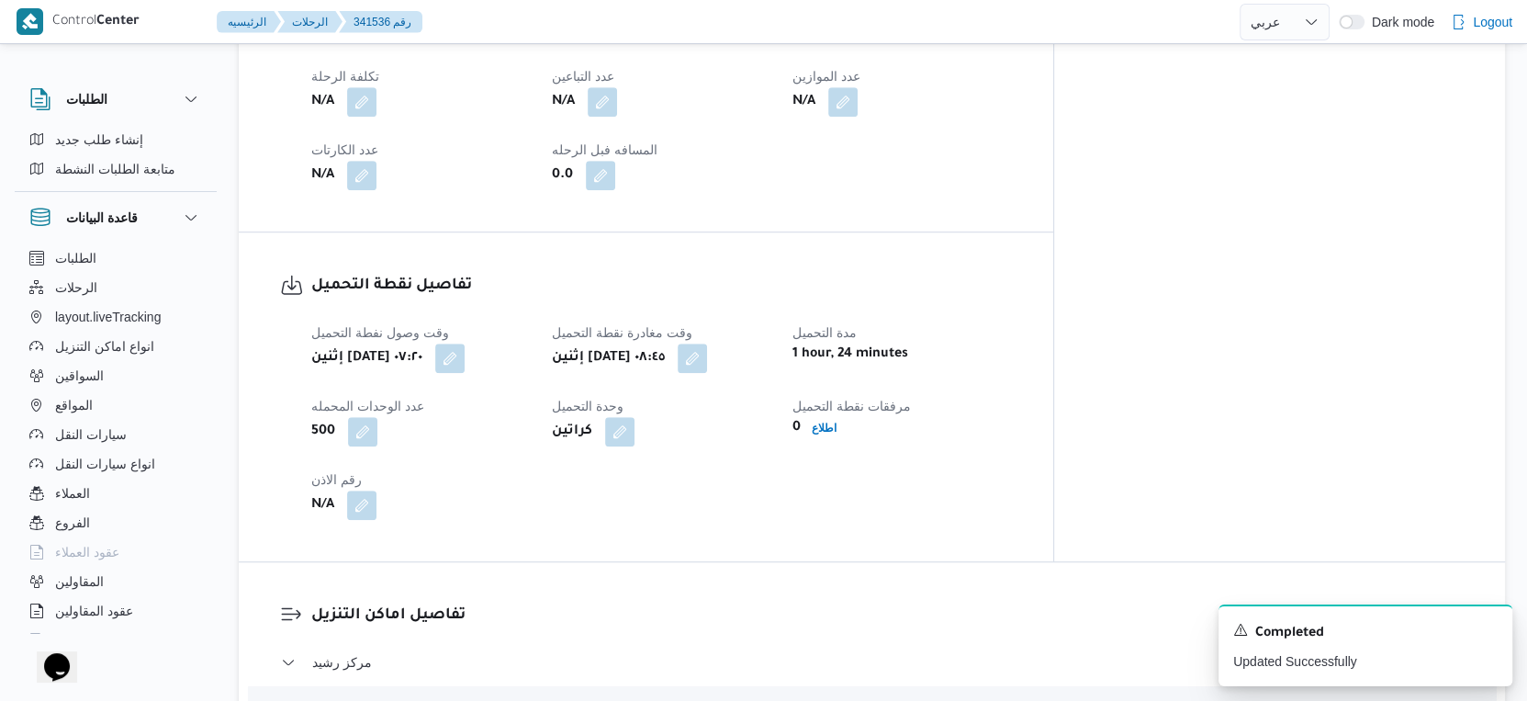
scroll to position [612, 0]
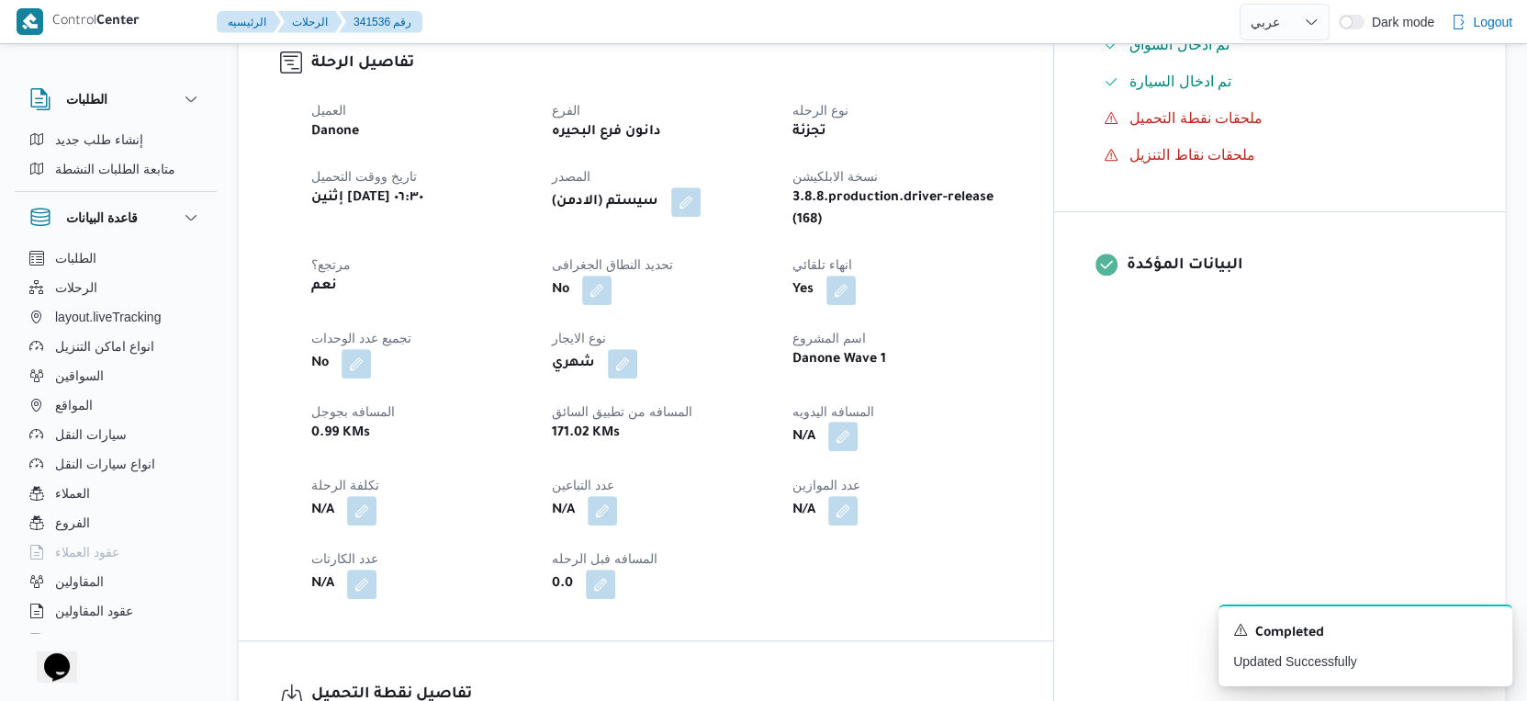
click at [858, 422] on button "button" at bounding box center [842, 436] width 29 height 29
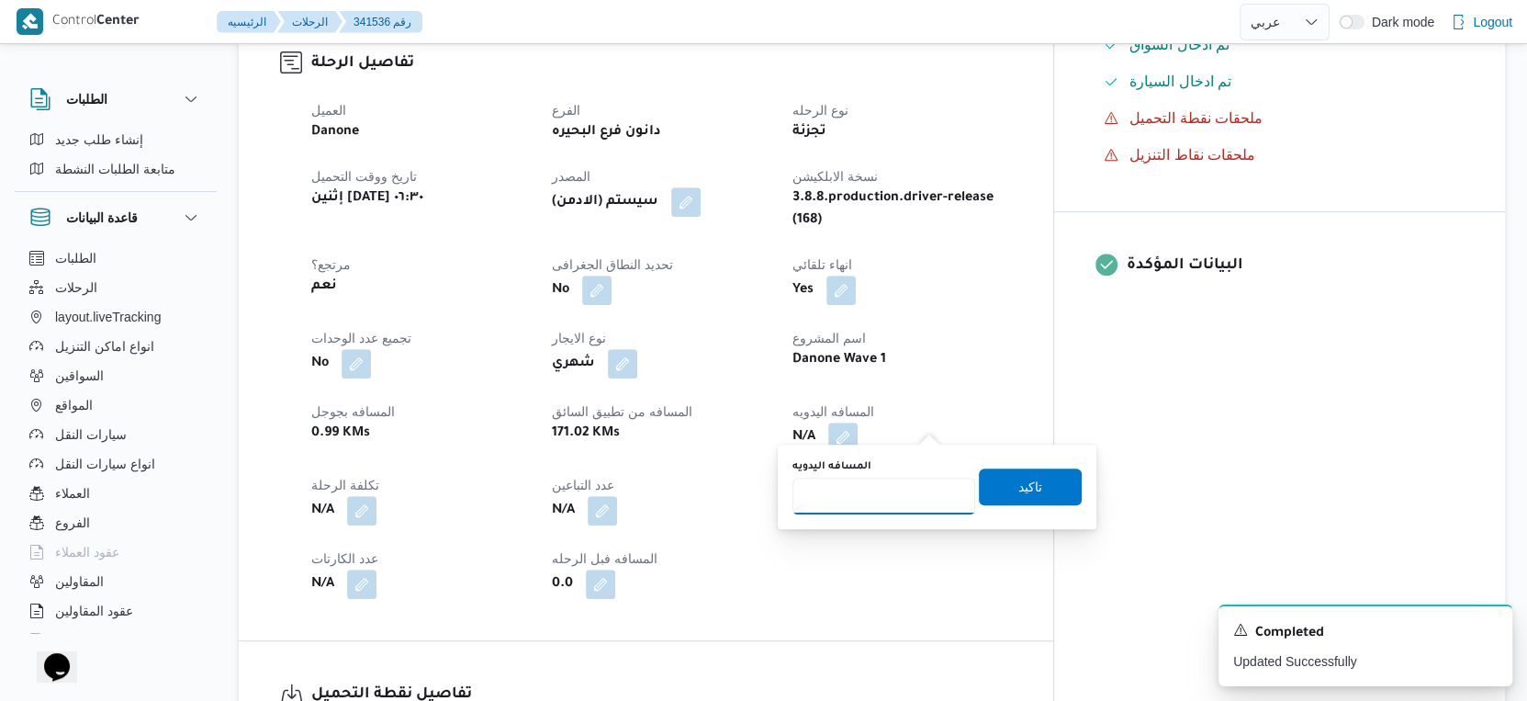
click at [873, 490] on input "المسافه اليدويه" at bounding box center [884, 496] width 183 height 37
type input "172"
click at [1031, 486] on span "تاكيد" at bounding box center [1030, 485] width 103 height 37
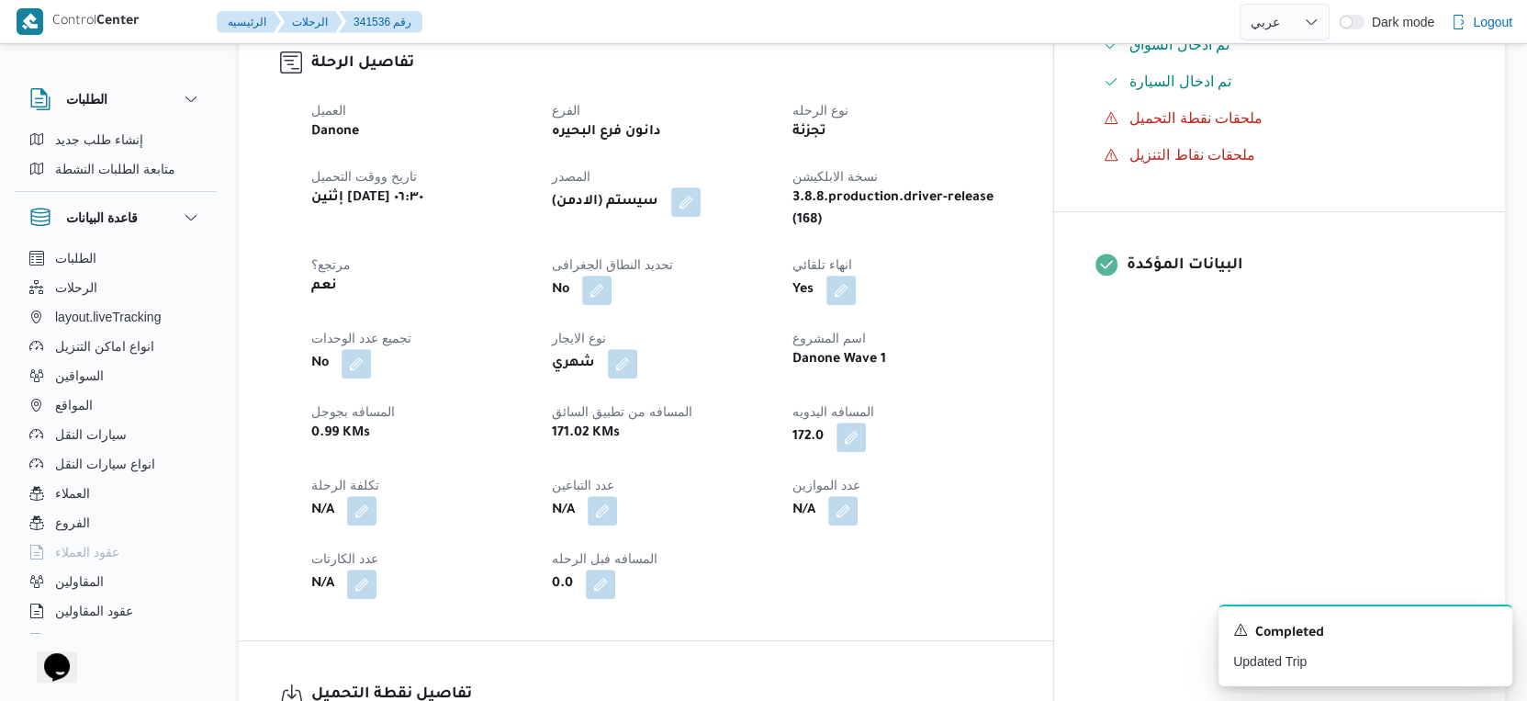
scroll to position [0, 0]
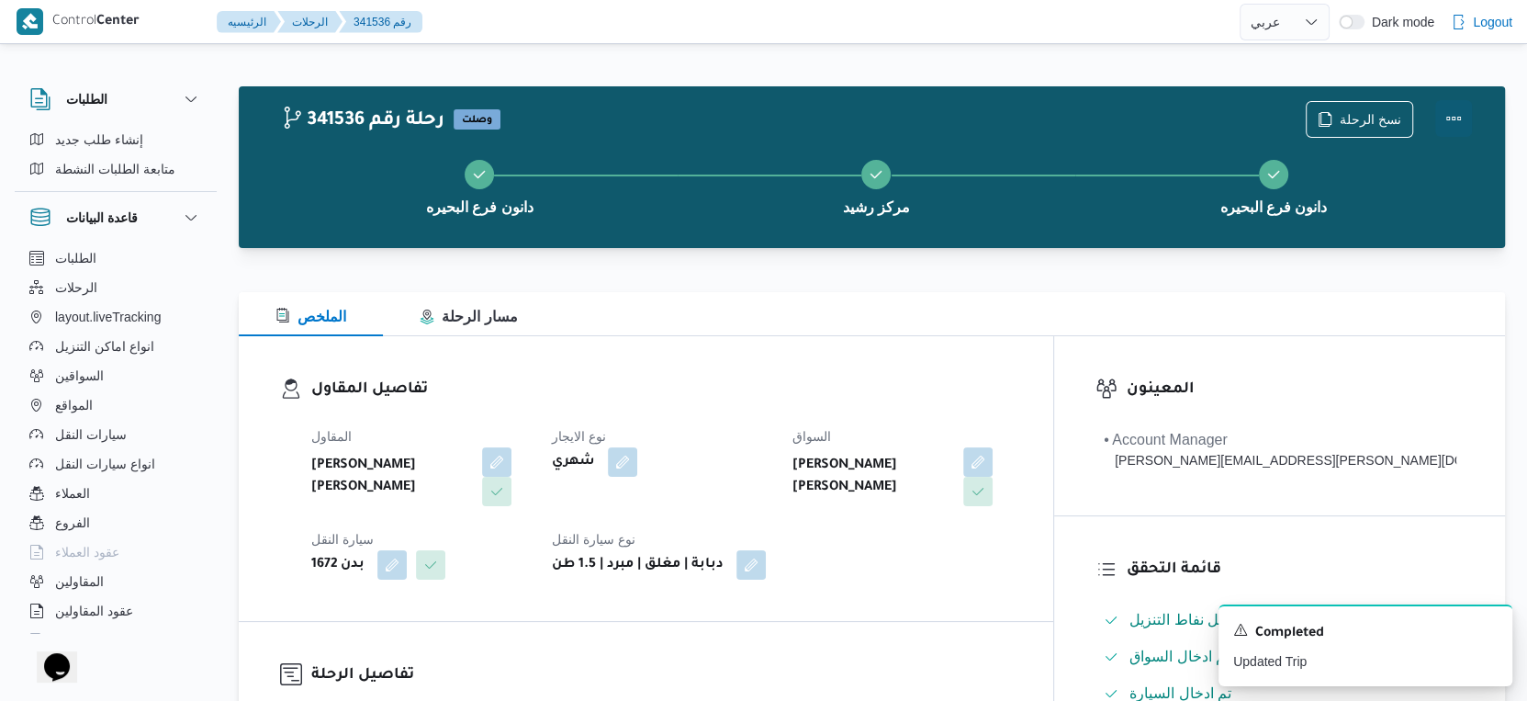
click at [1457, 110] on button "Actions" at bounding box center [1453, 118] width 37 height 37
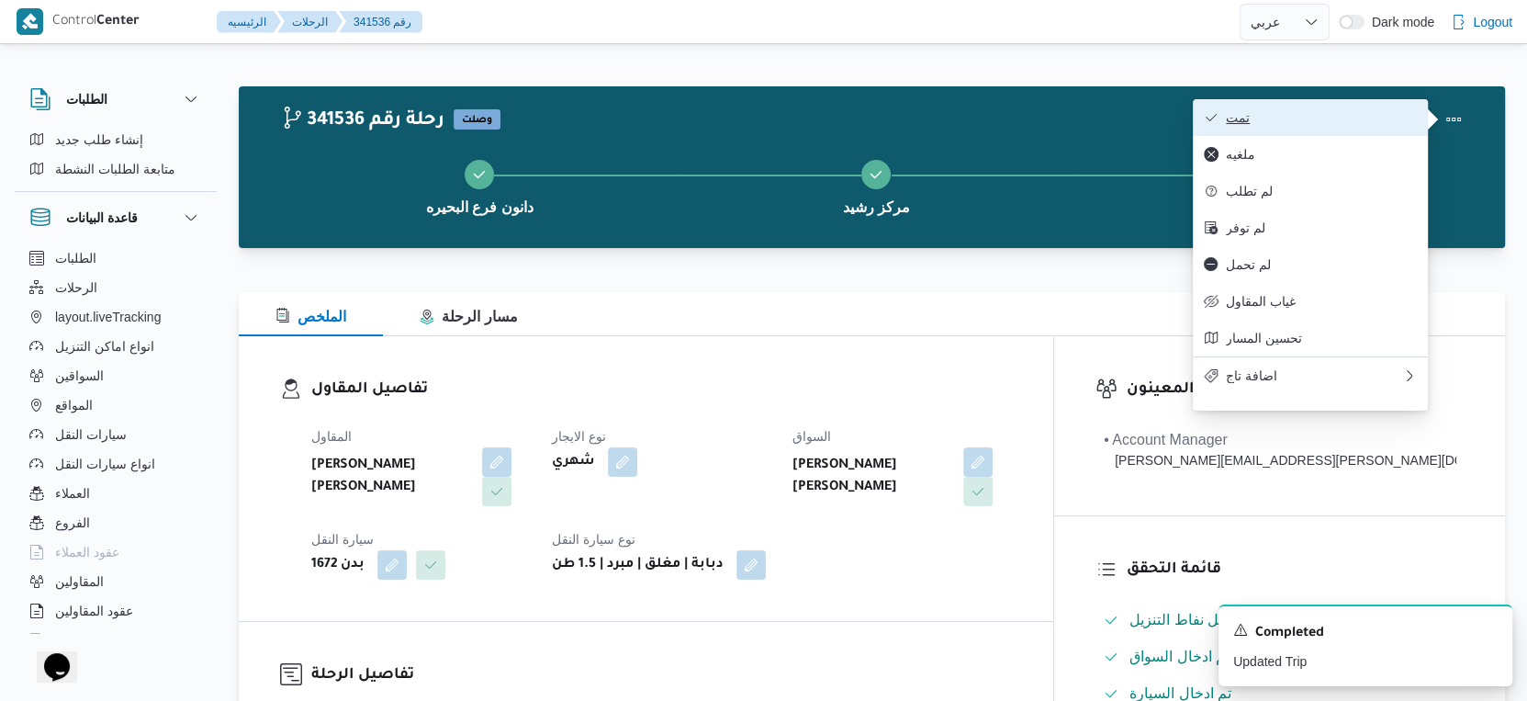
click at [1337, 107] on button "تمت" at bounding box center [1310, 117] width 235 height 37
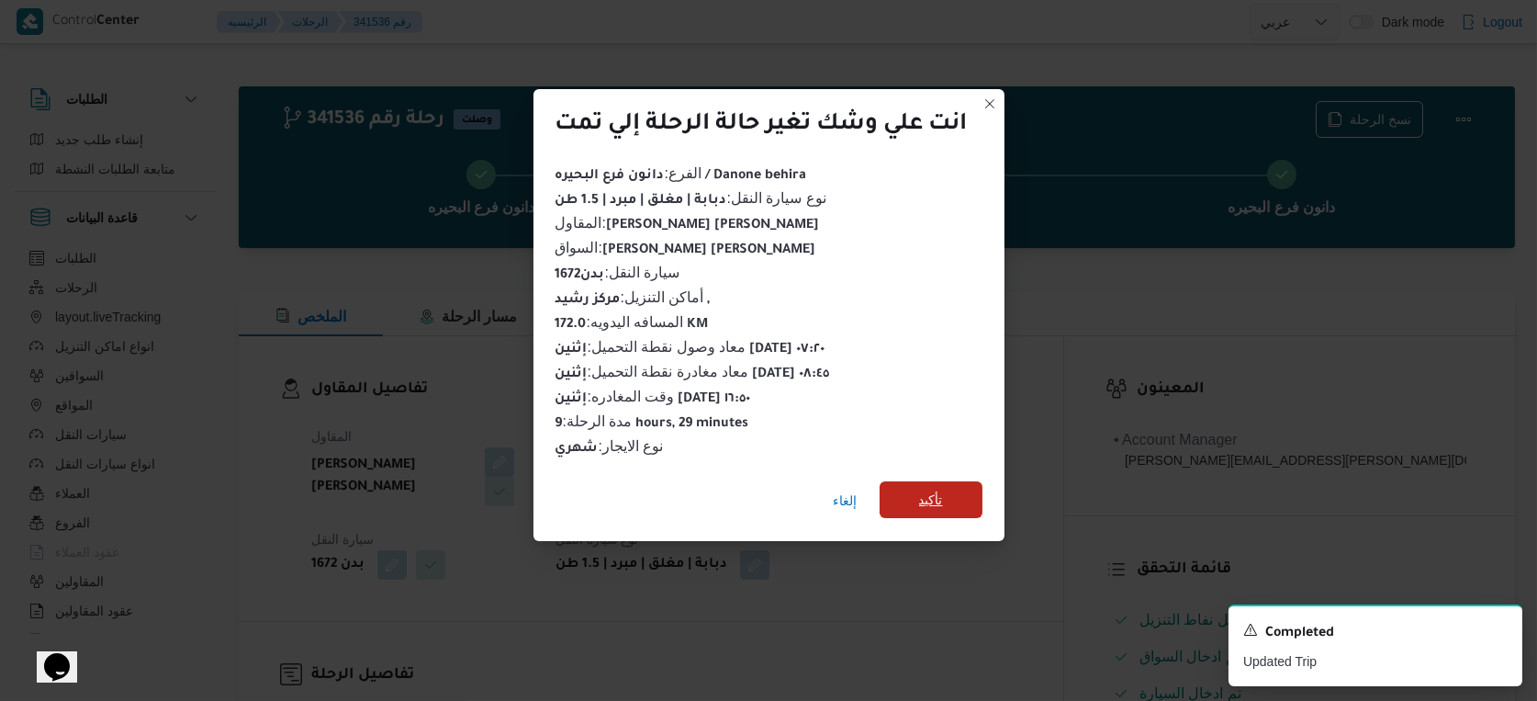
click at [943, 490] on span "تأكيد" at bounding box center [931, 500] width 24 height 22
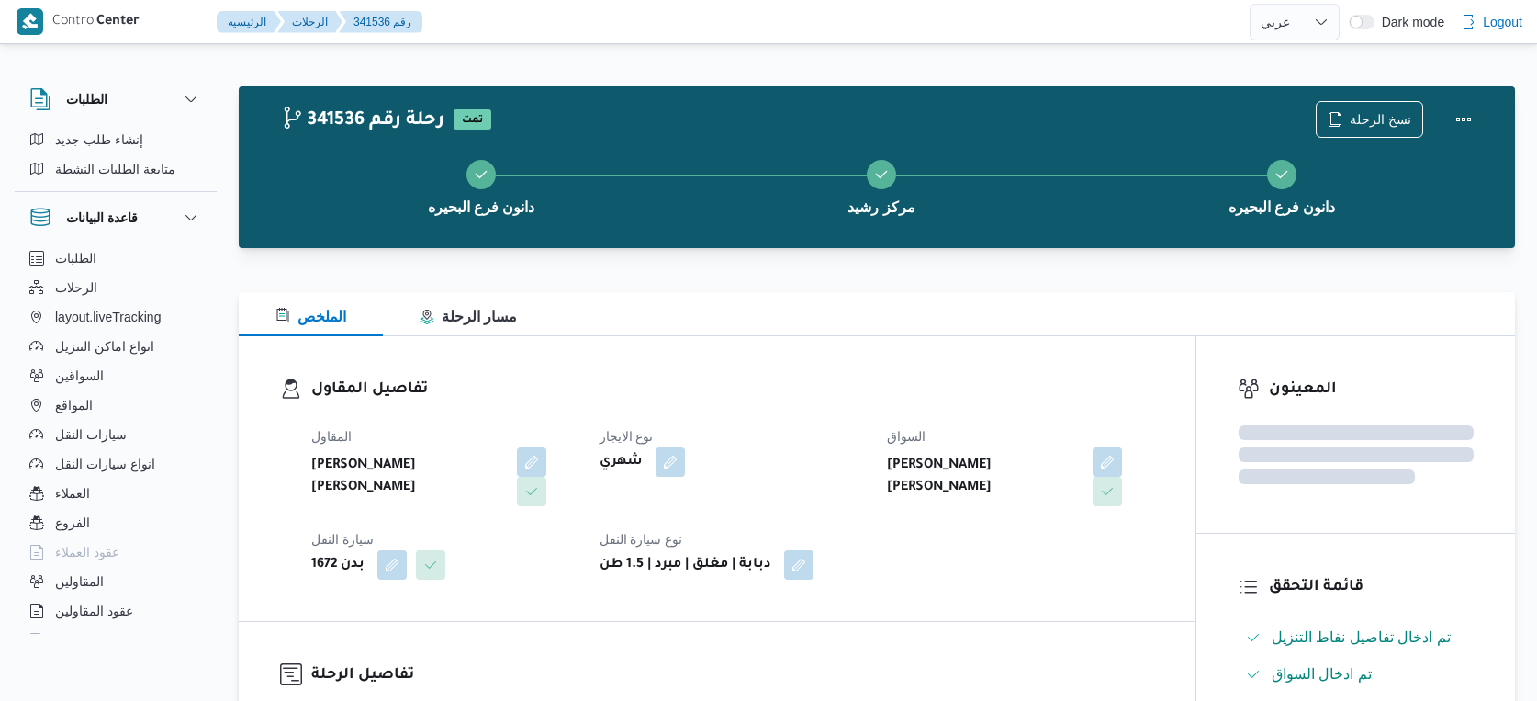
select select "ar"
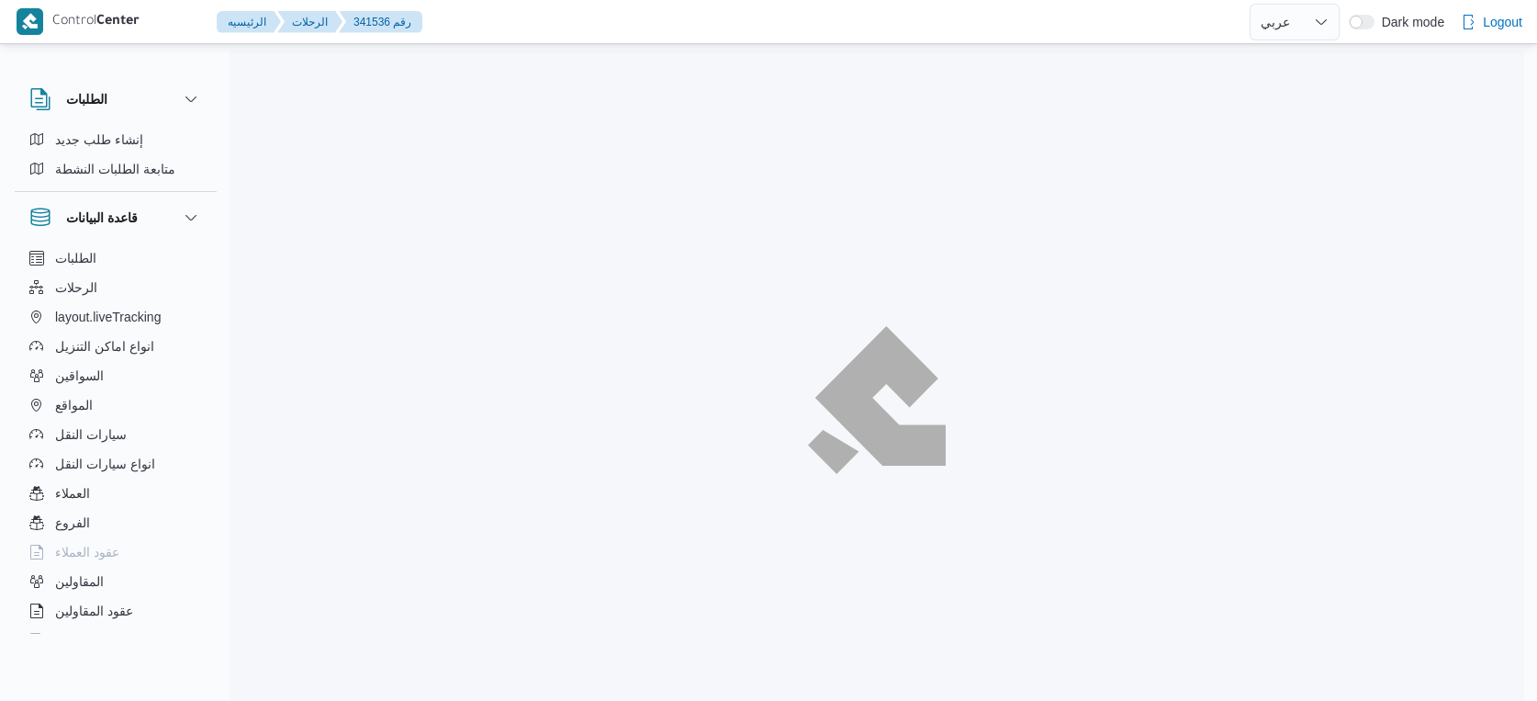
select select "ar"
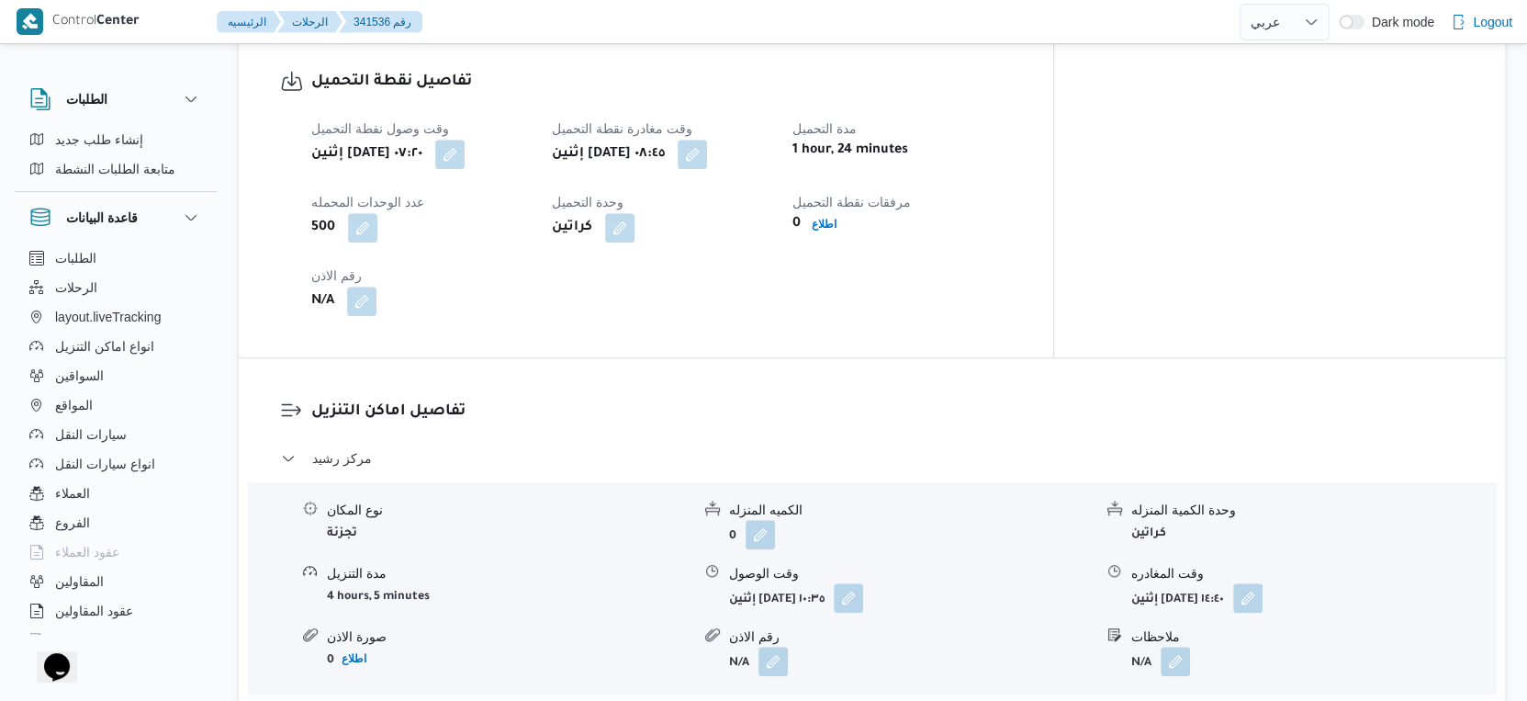
scroll to position [1632, 0]
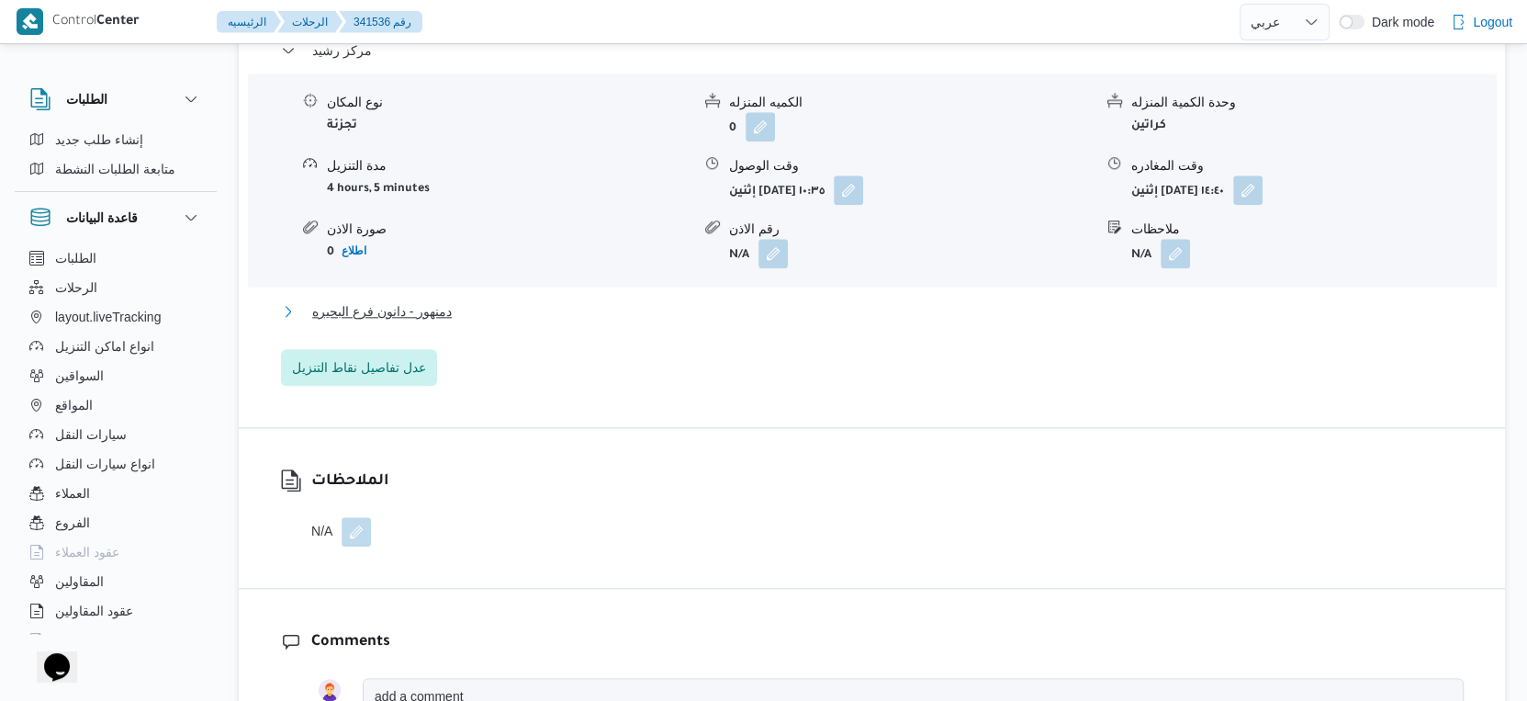
click at [477, 300] on button "دمنهور - دانون فرع البحيره" at bounding box center [872, 311] width 1183 height 22
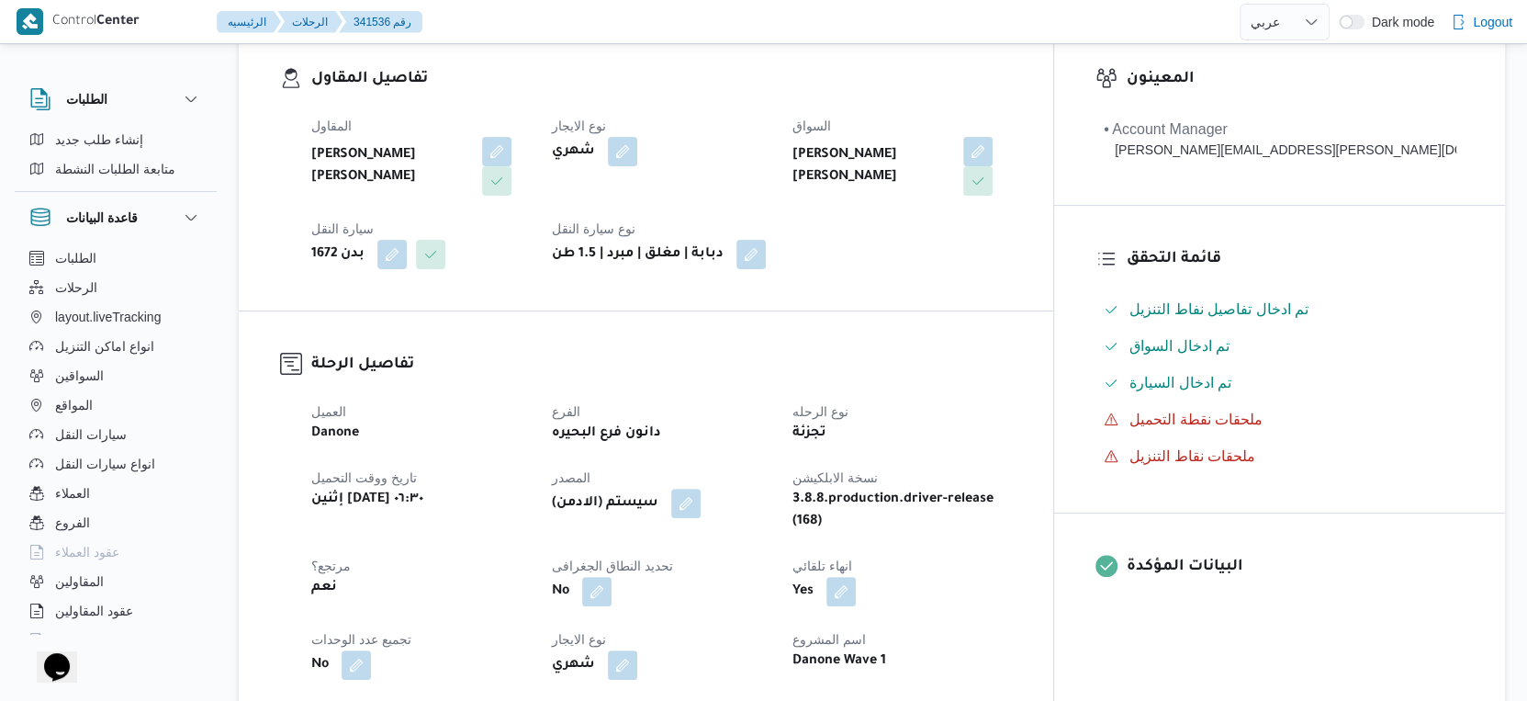
scroll to position [612, 0]
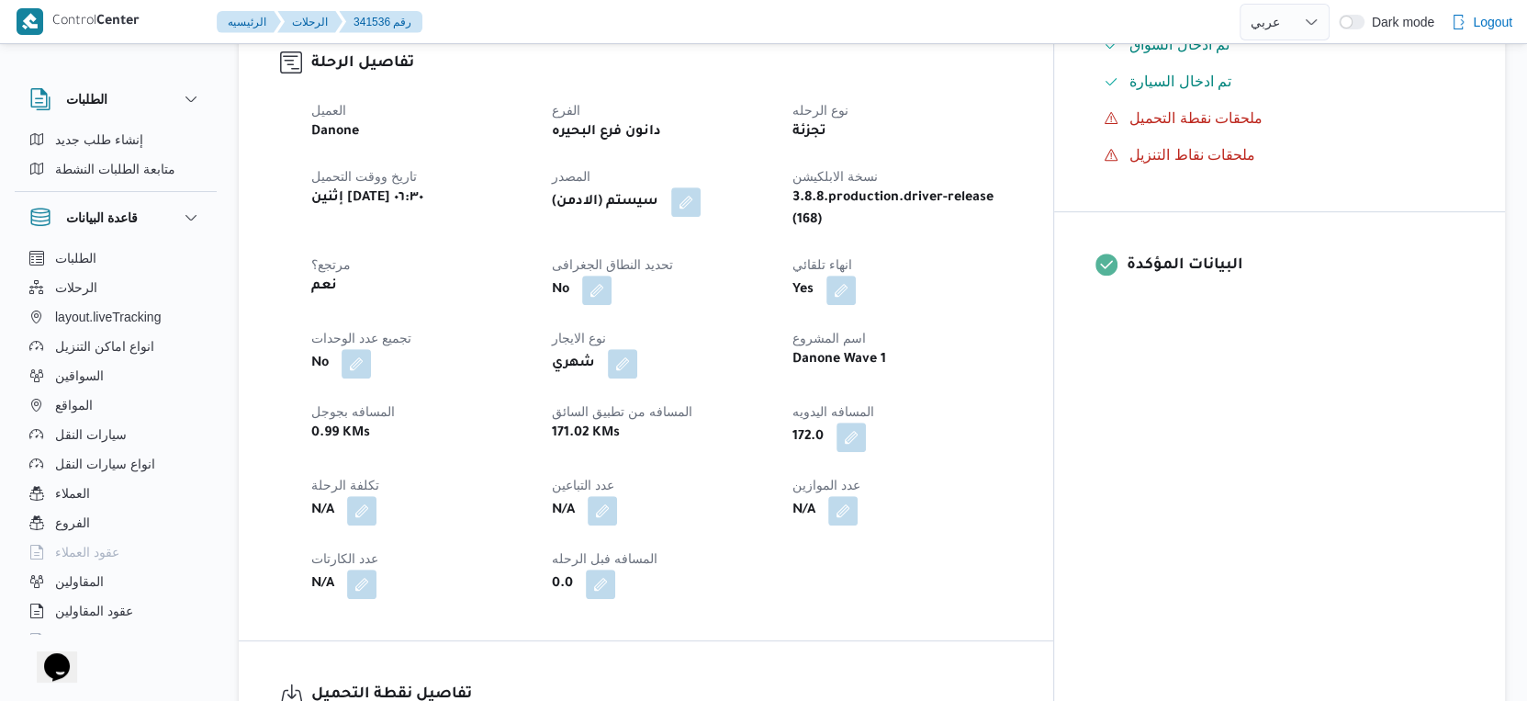
select select "ar"
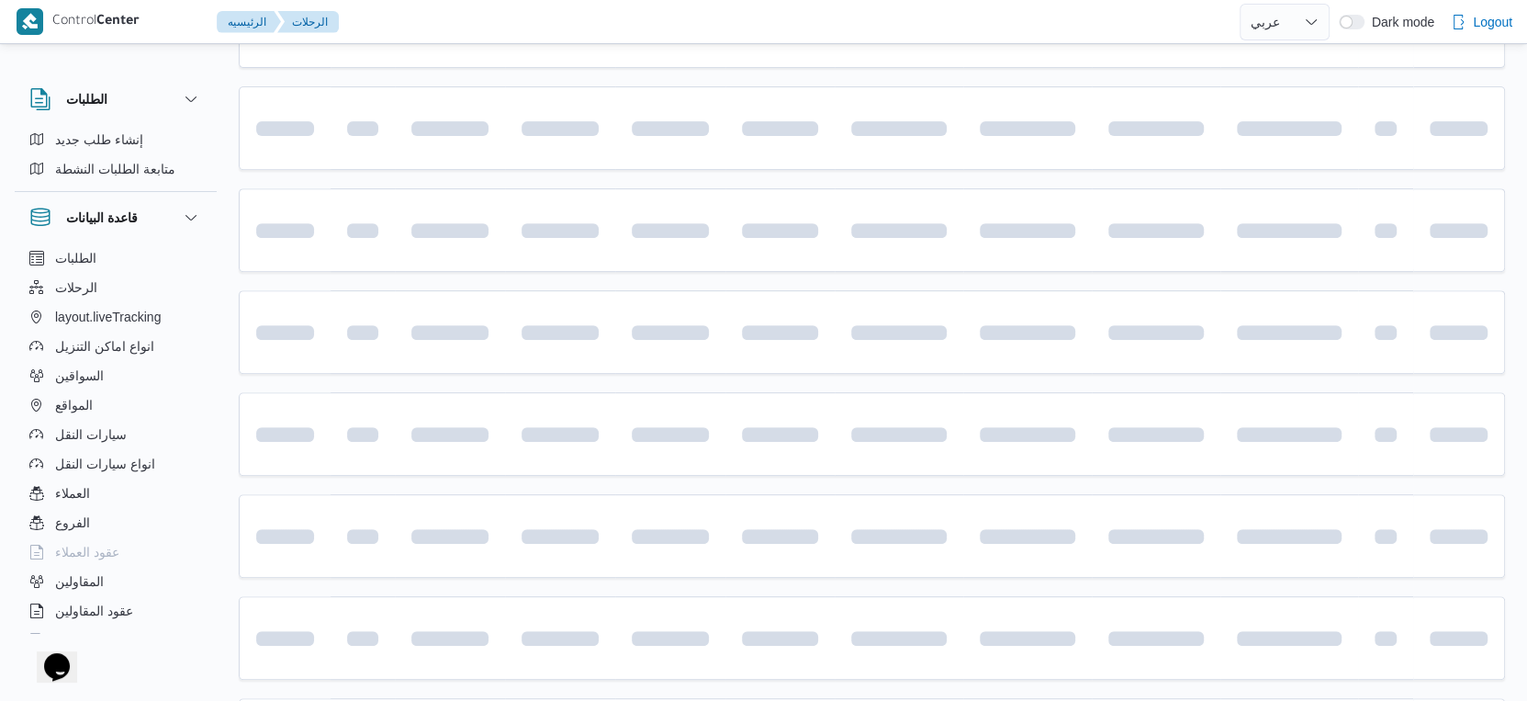
scroll to position [1499, 0]
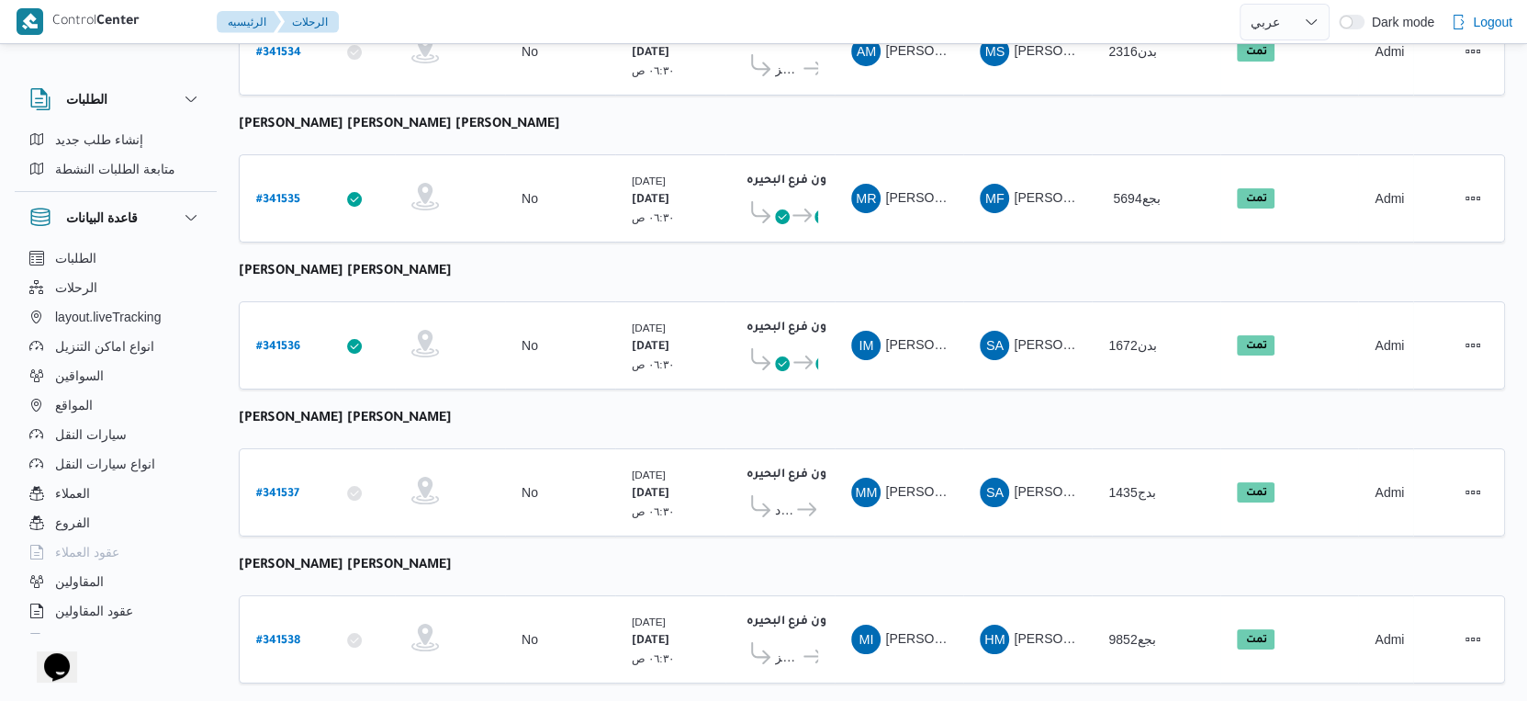
select select "ar"
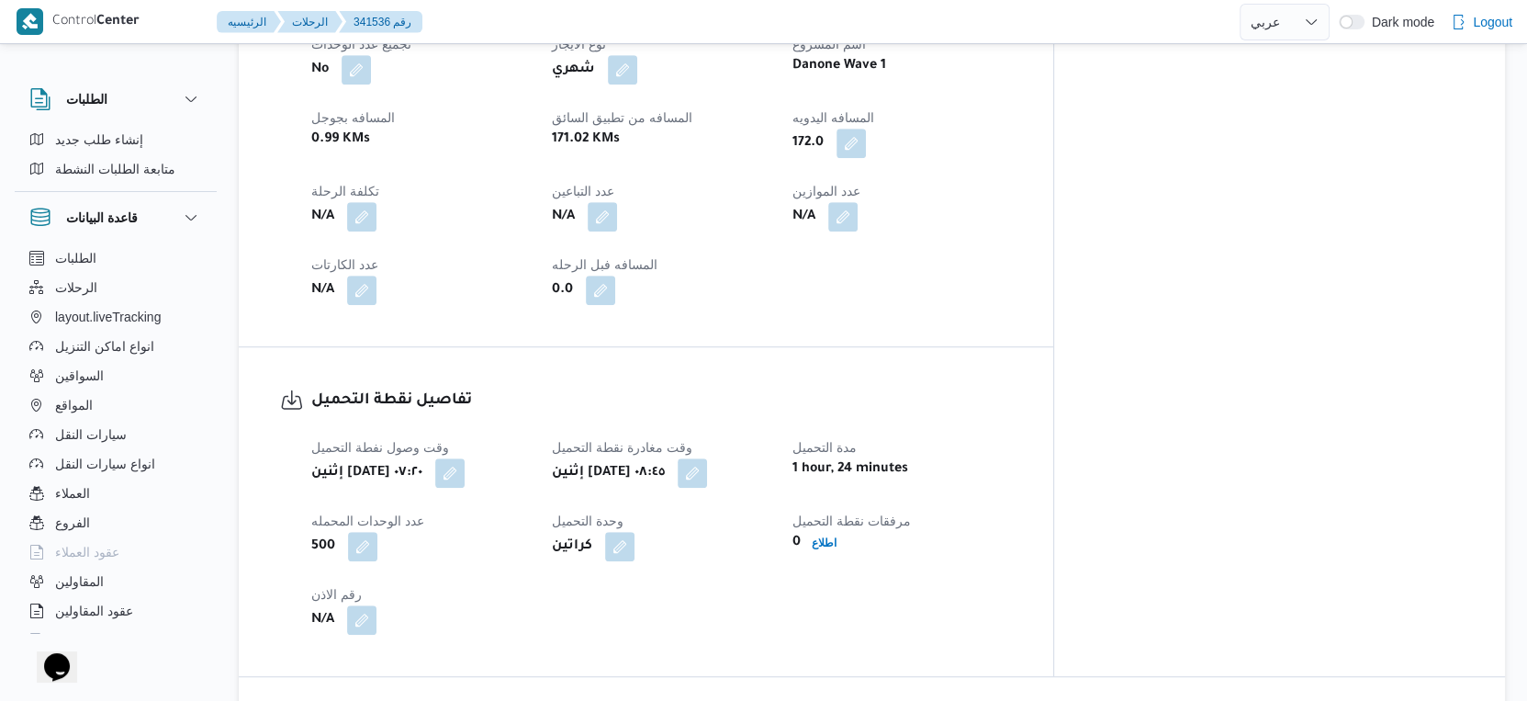
scroll to position [682, 0]
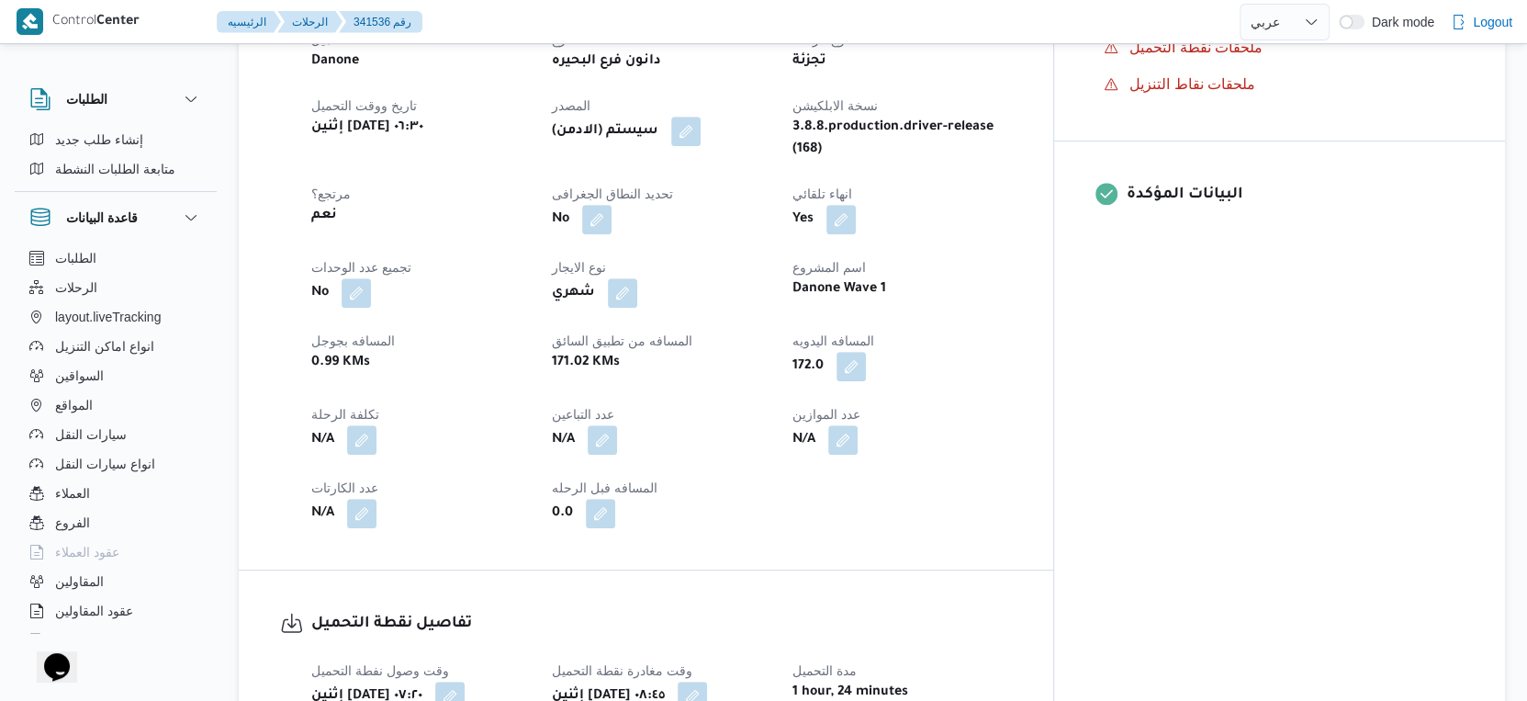
select select "ar"
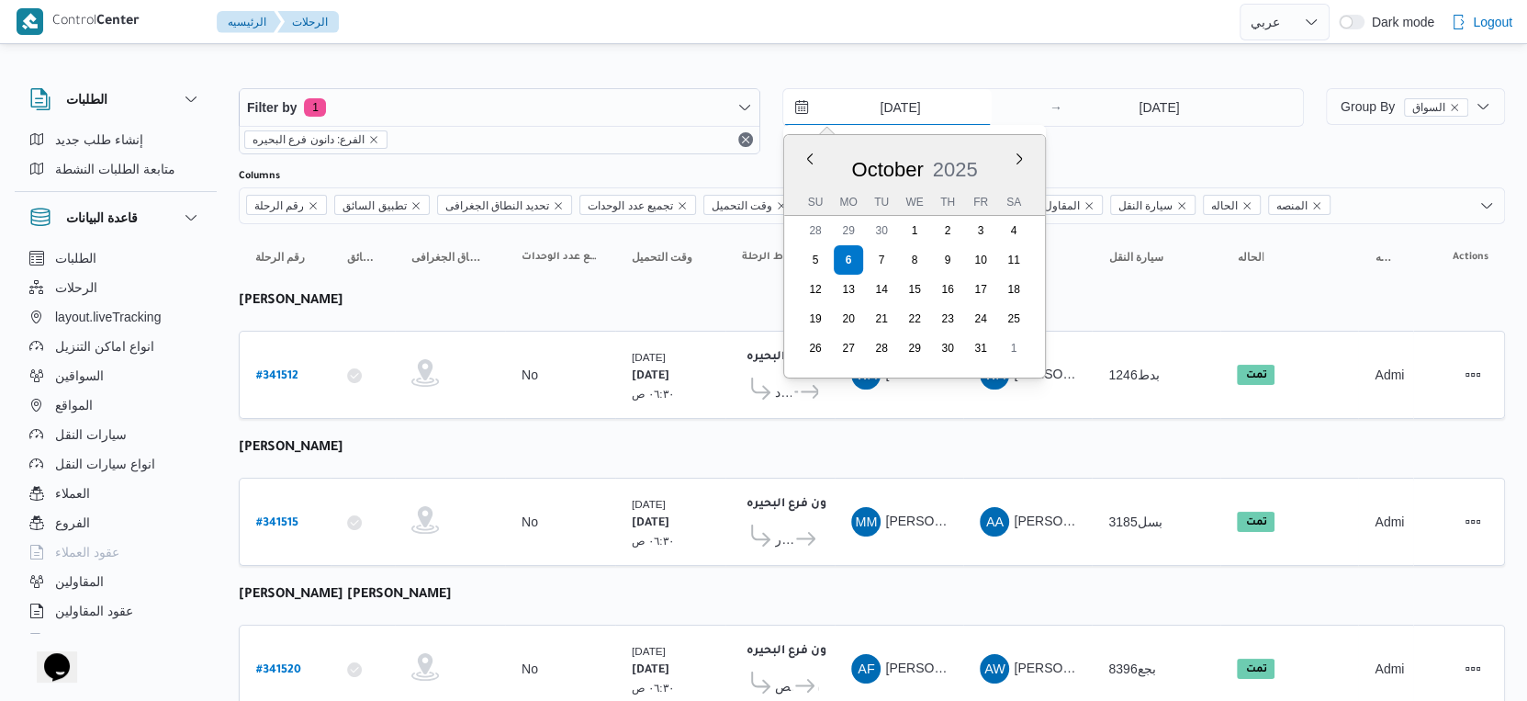
click at [913, 99] on input "[DATE]" at bounding box center [887, 107] width 208 height 37
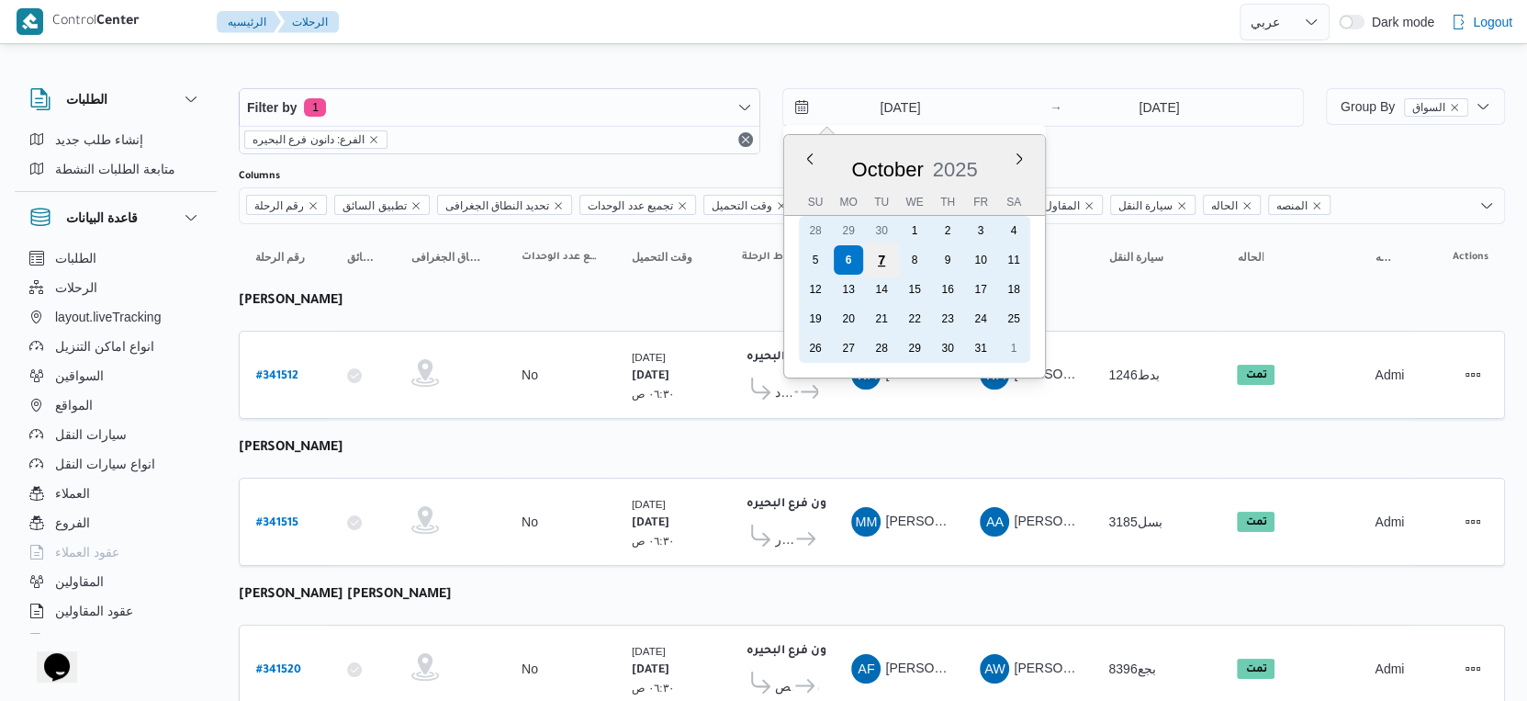
click at [879, 252] on div "7" at bounding box center [881, 259] width 35 height 35
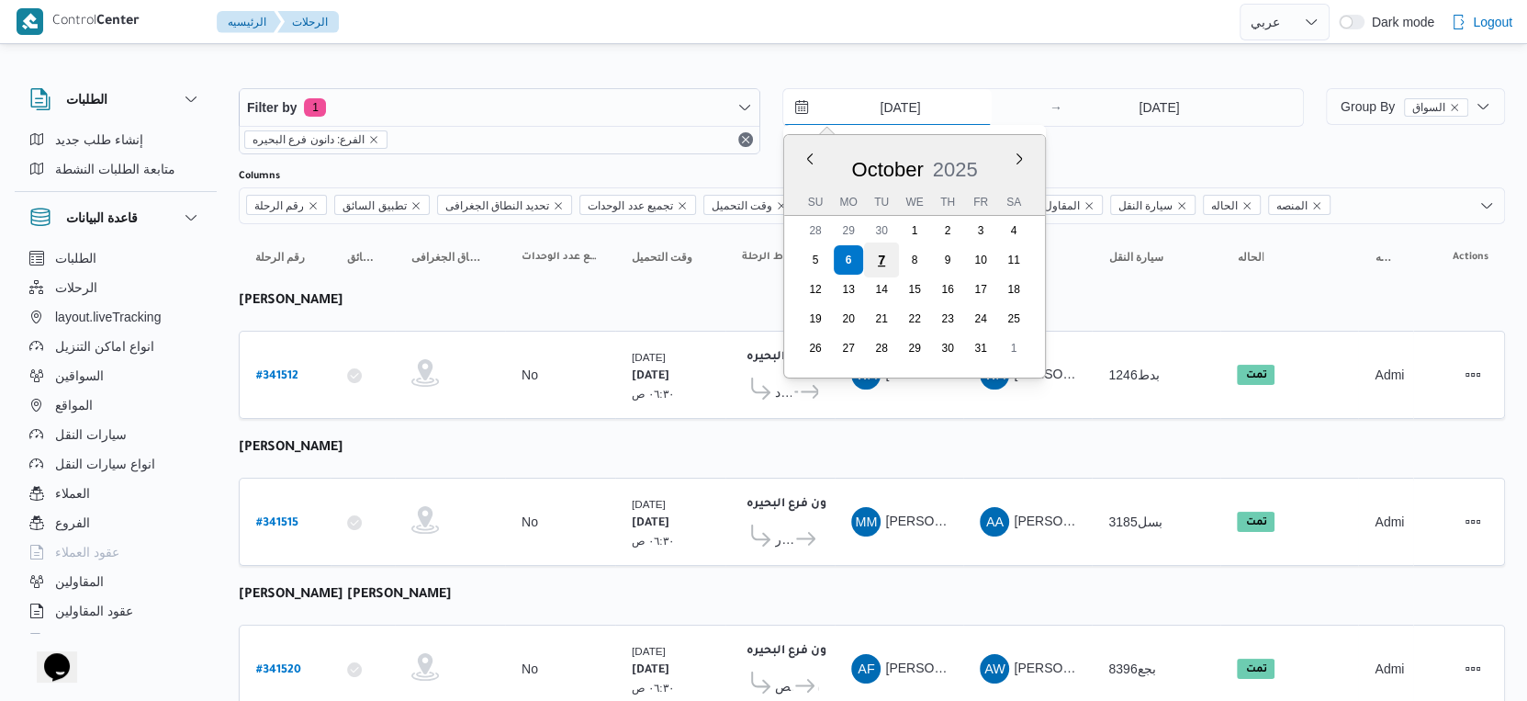
type input "[DATE]"
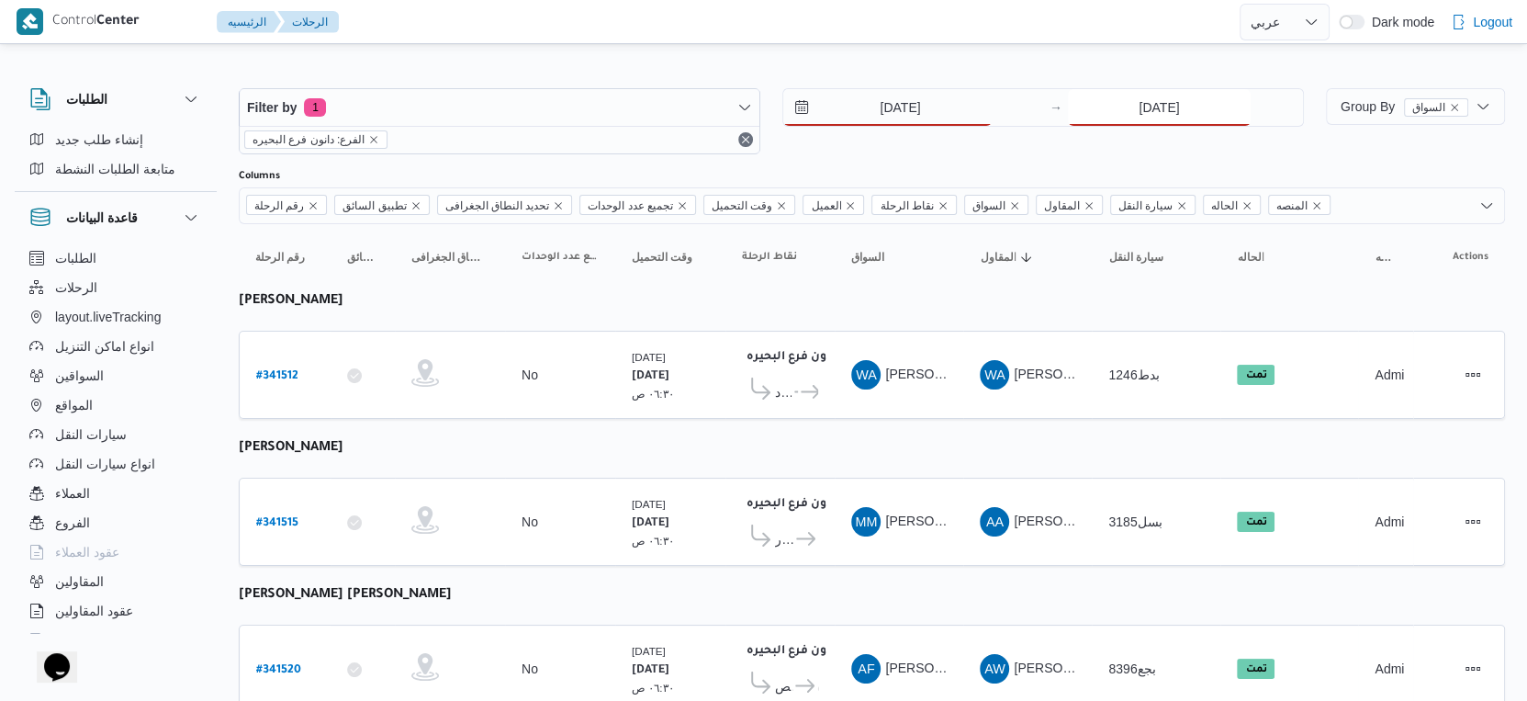
click at [1143, 122] on input "[DATE]" at bounding box center [1159, 107] width 183 height 37
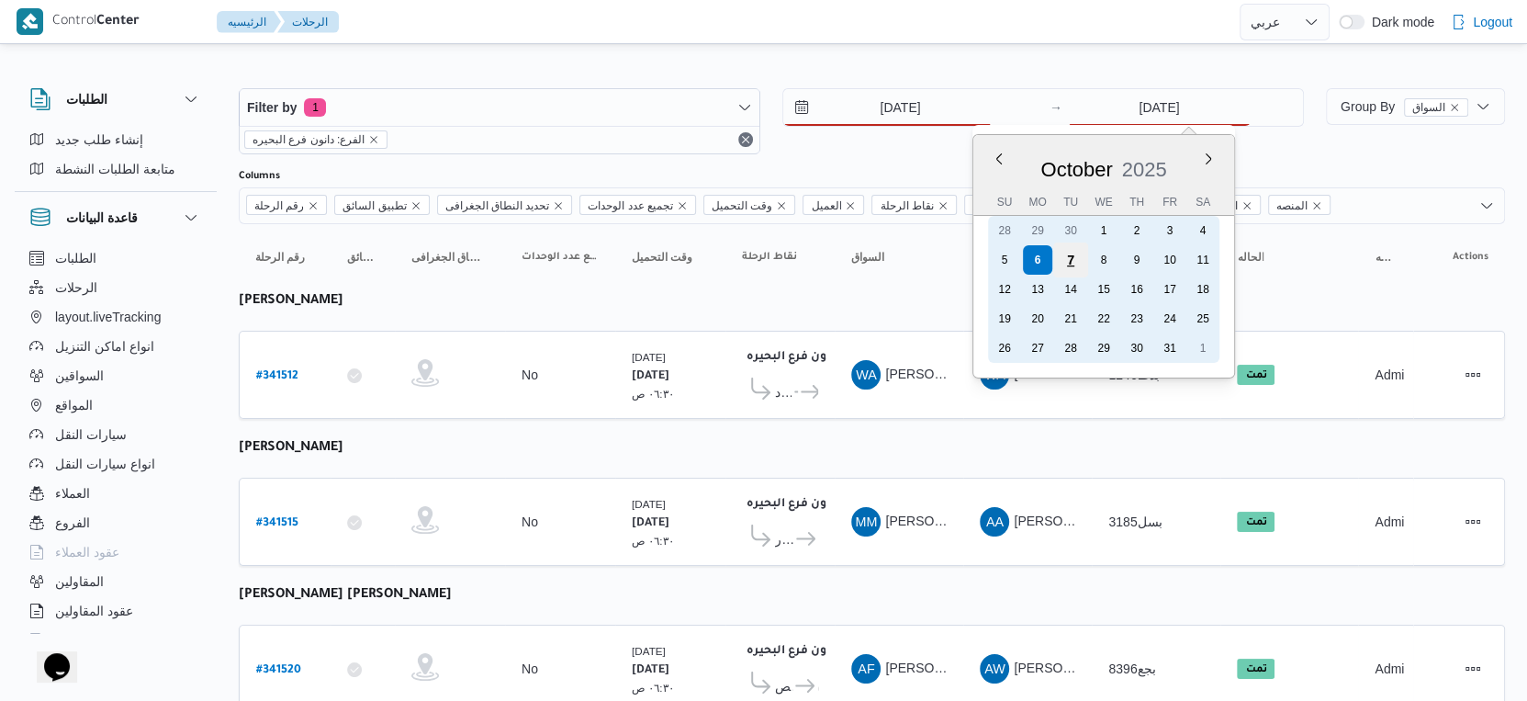
click at [1082, 260] on div "7" at bounding box center [1070, 259] width 35 height 35
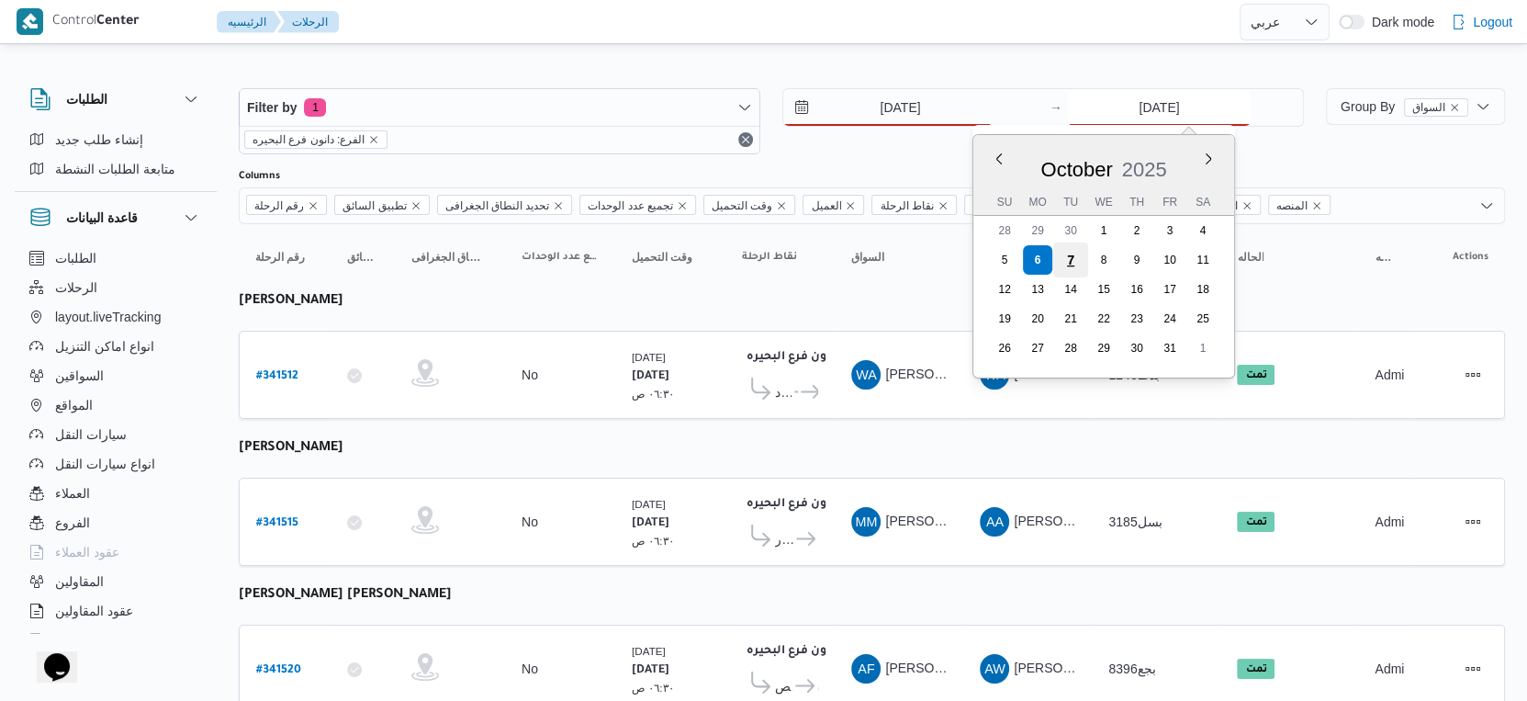
type input "[DATE]"
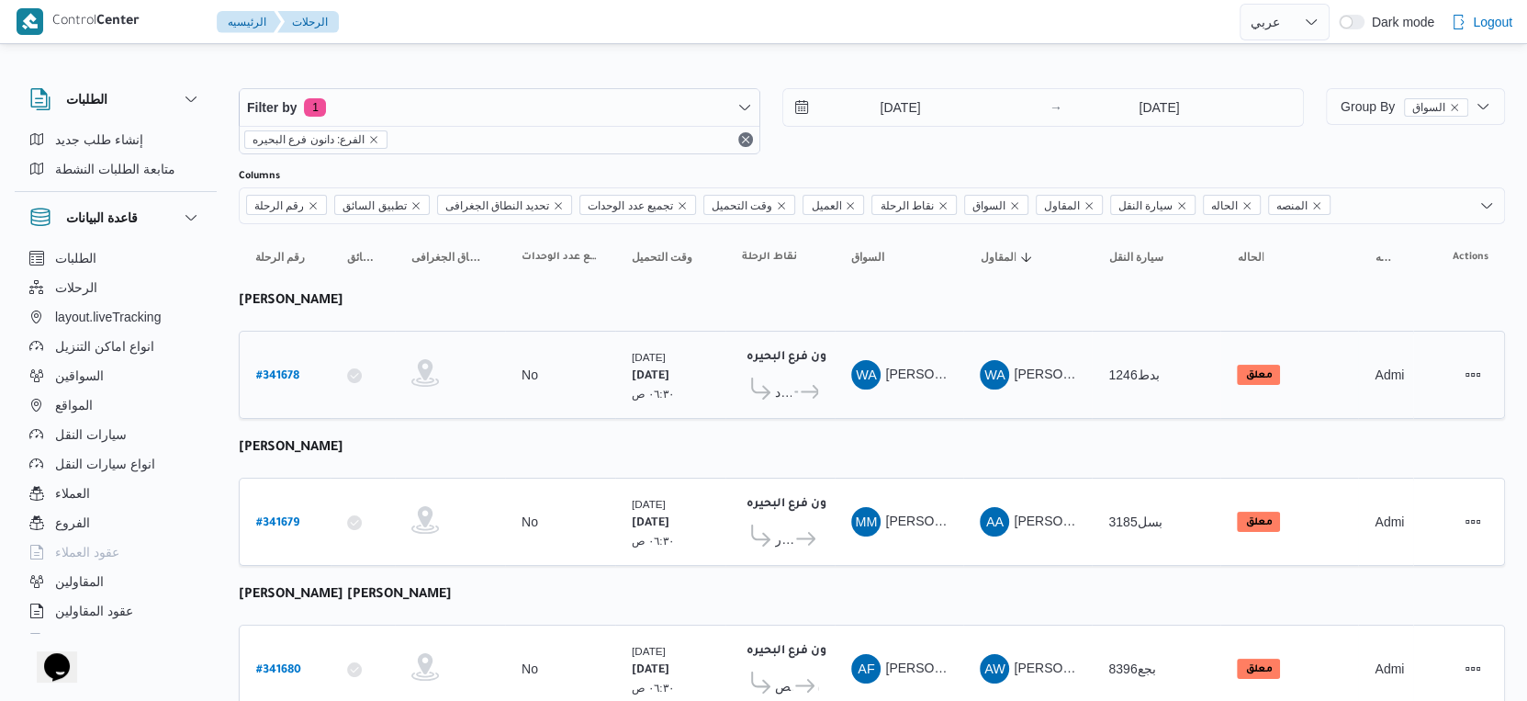
click at [834, 407] on td "نقاط الرحلة دانون فرع البحيره ٠٢:٠٢ م مركز إيتاى البارود ... دانون فرع البحيره" at bounding box center [780, 375] width 109 height 88
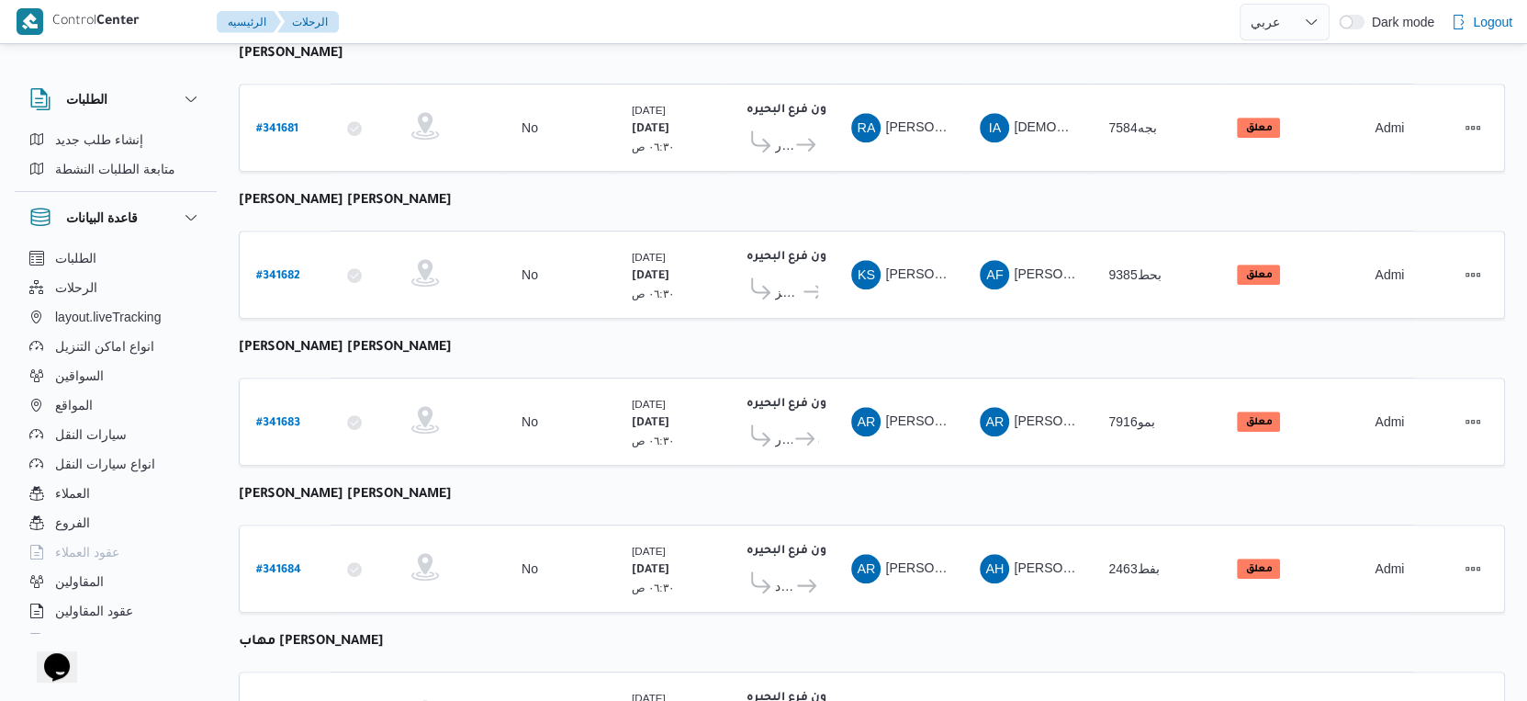
scroll to position [918, 0]
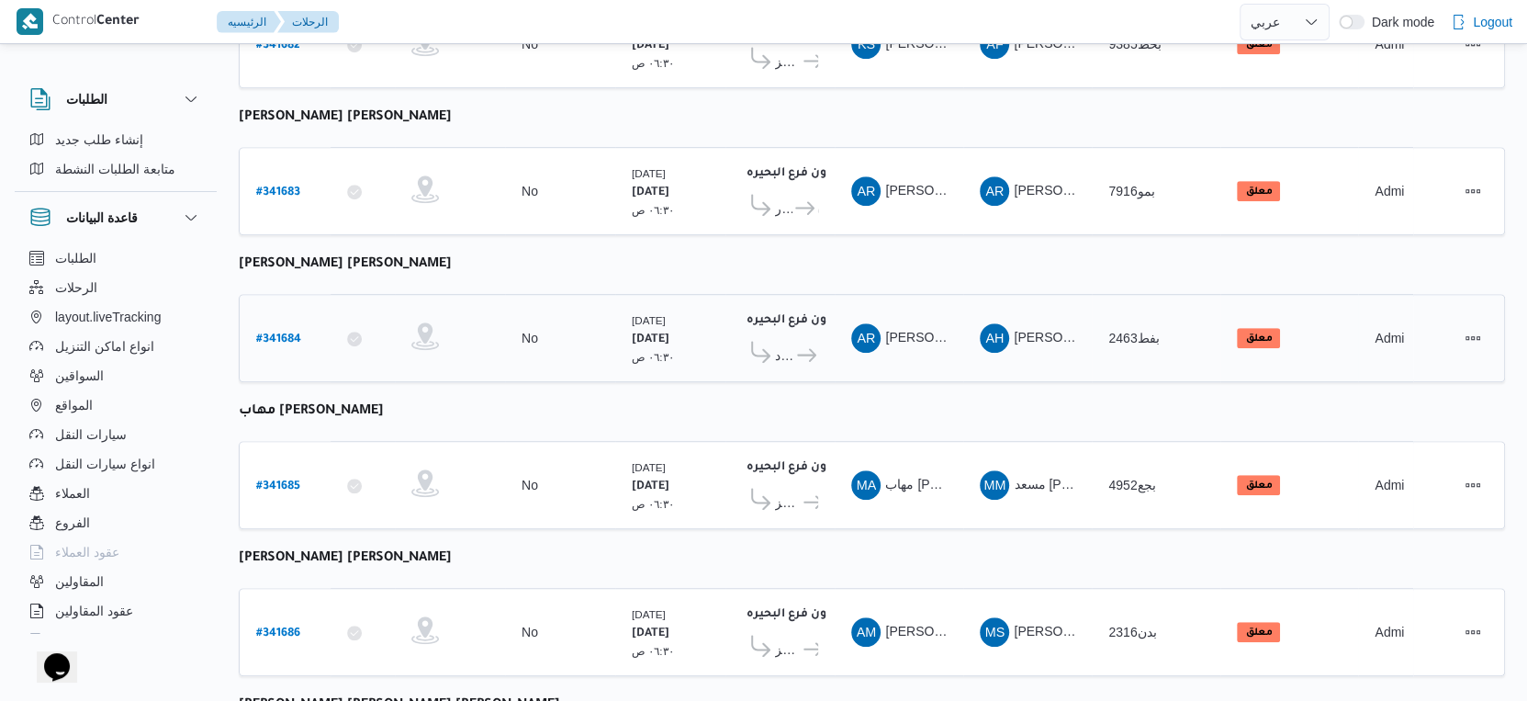
click at [282, 333] on b "# 341684" at bounding box center [278, 339] width 45 height 13
select select "ar"
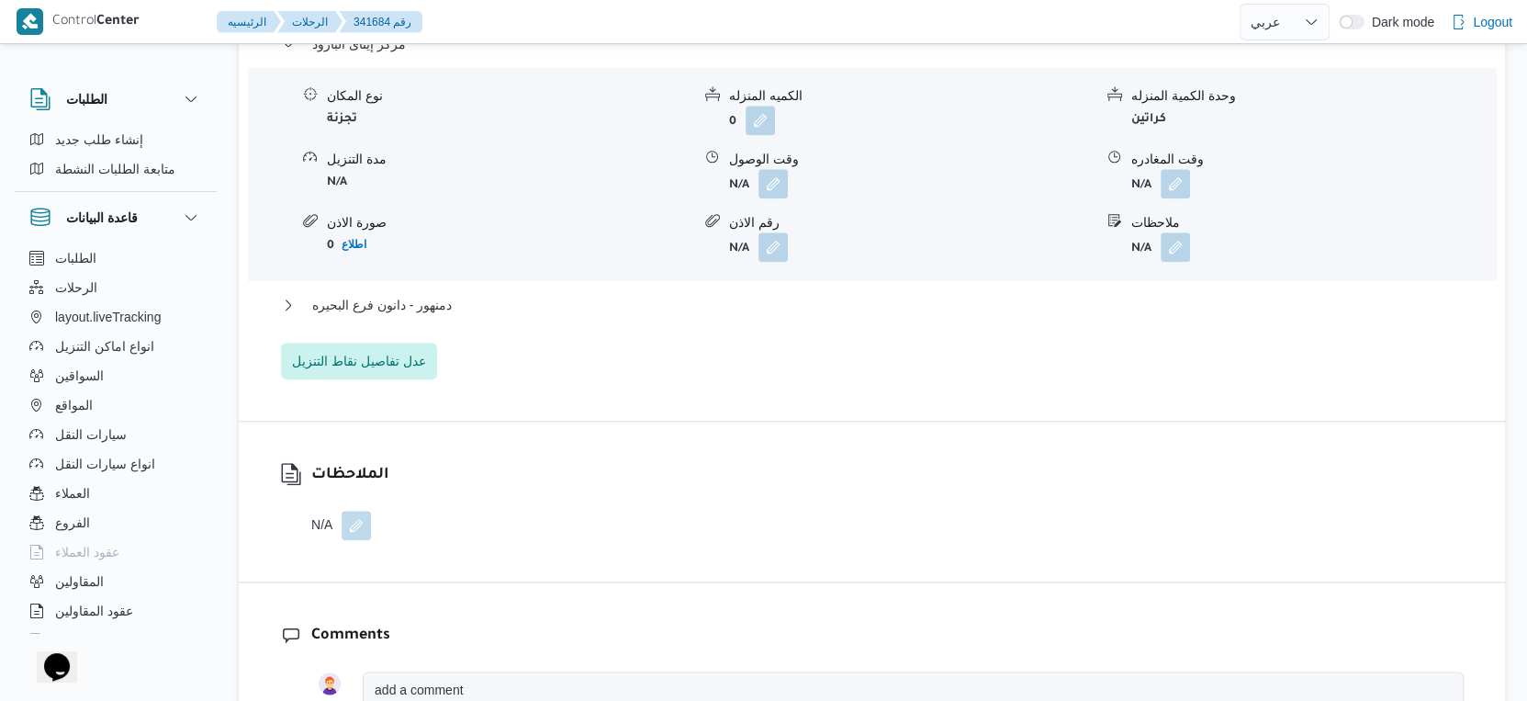
scroll to position [1632, 0]
click at [394, 363] on span "عدل تفاصيل نقاط التنزيل" at bounding box center [359, 359] width 134 height 22
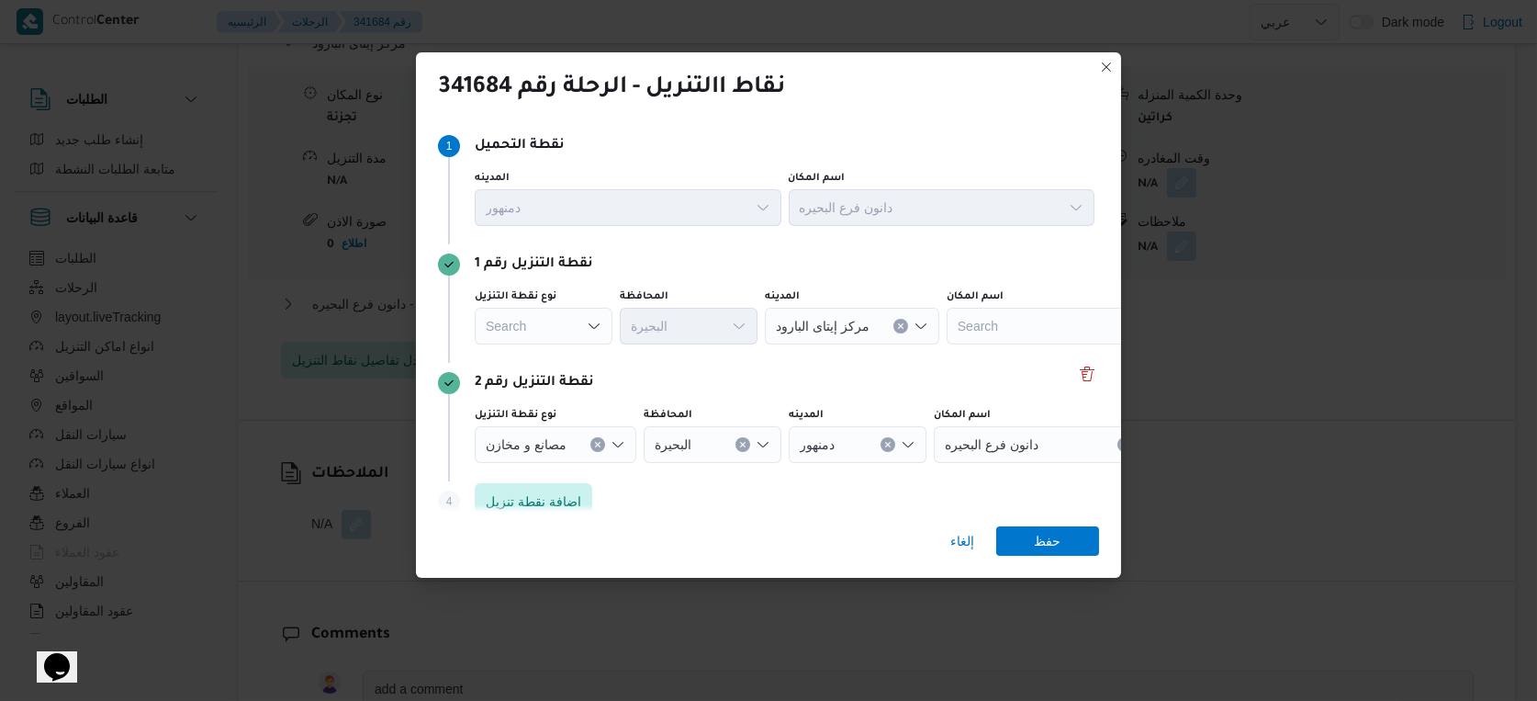
click at [559, 322] on div "Search" at bounding box center [544, 326] width 138 height 37
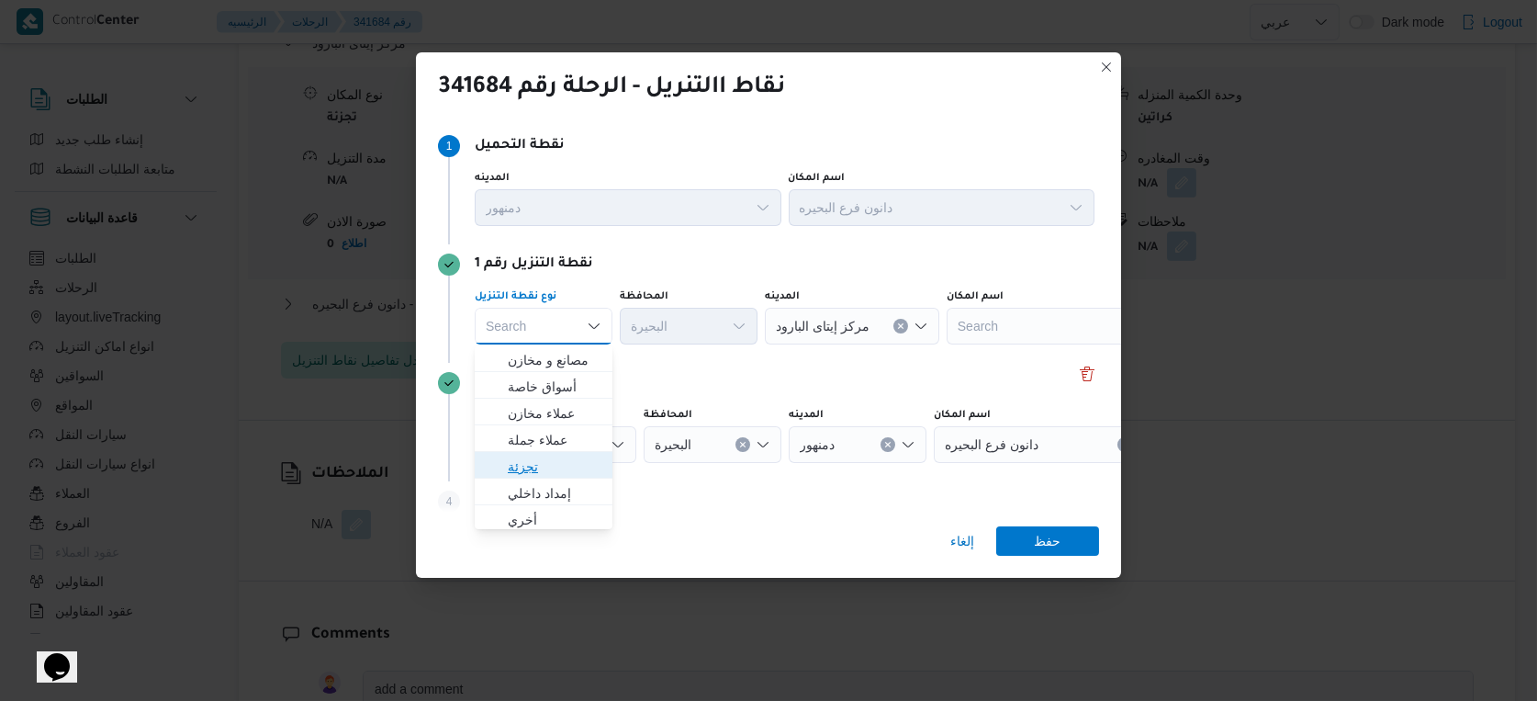
click at [535, 461] on span "تجزئة" at bounding box center [555, 467] width 94 height 22
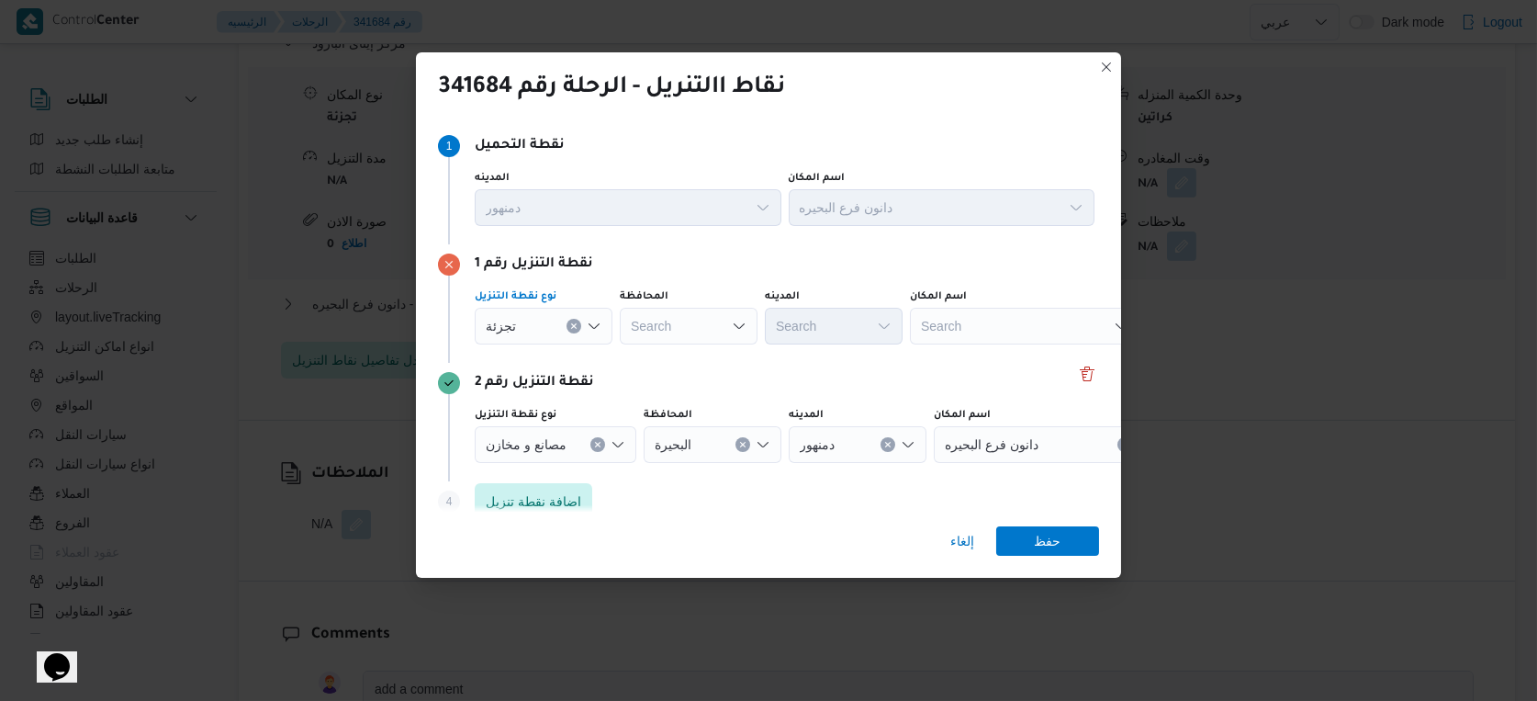
click at [703, 342] on div "Search" at bounding box center [689, 326] width 138 height 37
type input "البحير"
click at [703, 329] on div "[PERSON_NAME] [PERSON_NAME]" at bounding box center [689, 326] width 138 height 37
click at [683, 358] on mark "البحير" at bounding box center [674, 360] width 30 height 15
click at [811, 331] on div "Search" at bounding box center [834, 326] width 138 height 37
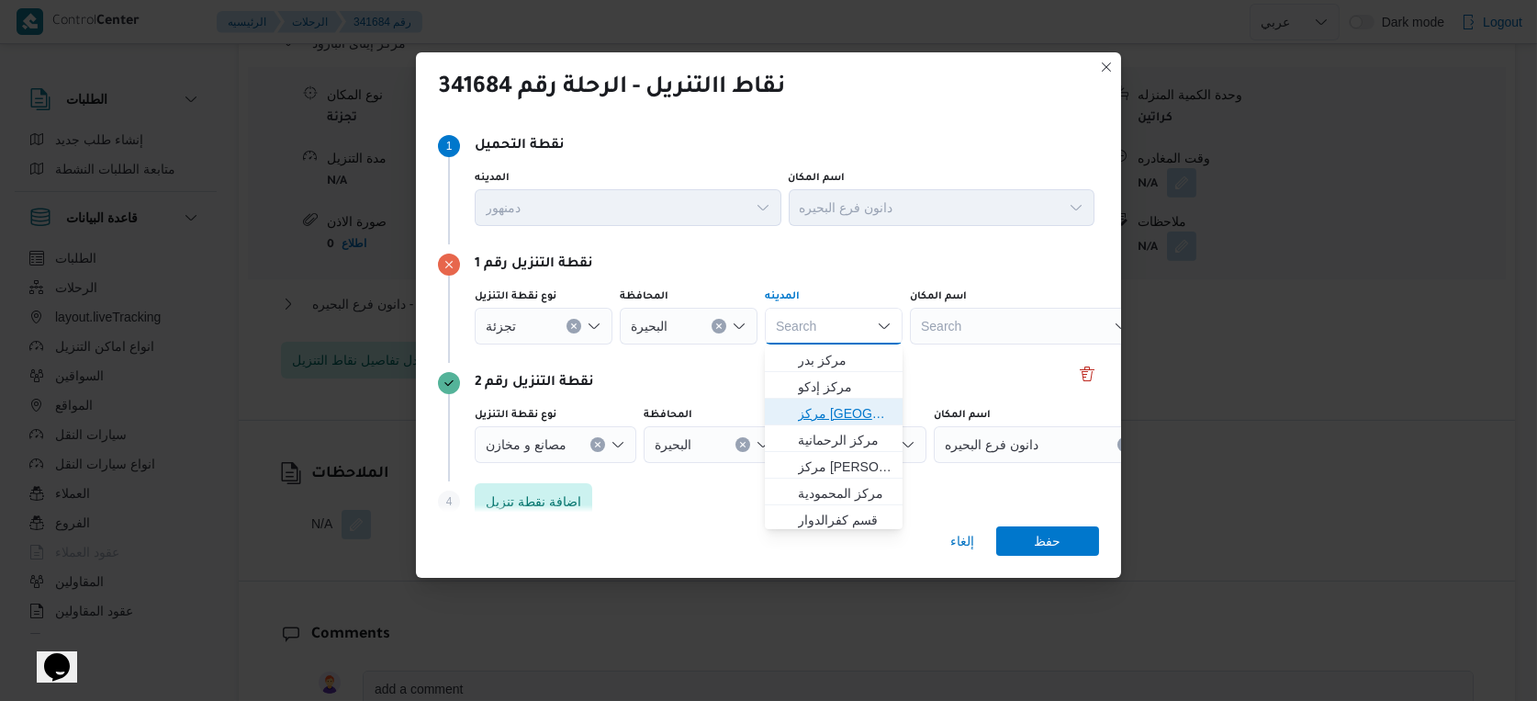
click at [830, 410] on span "مركز [GEOGRAPHIC_DATA]" at bounding box center [845, 413] width 94 height 22
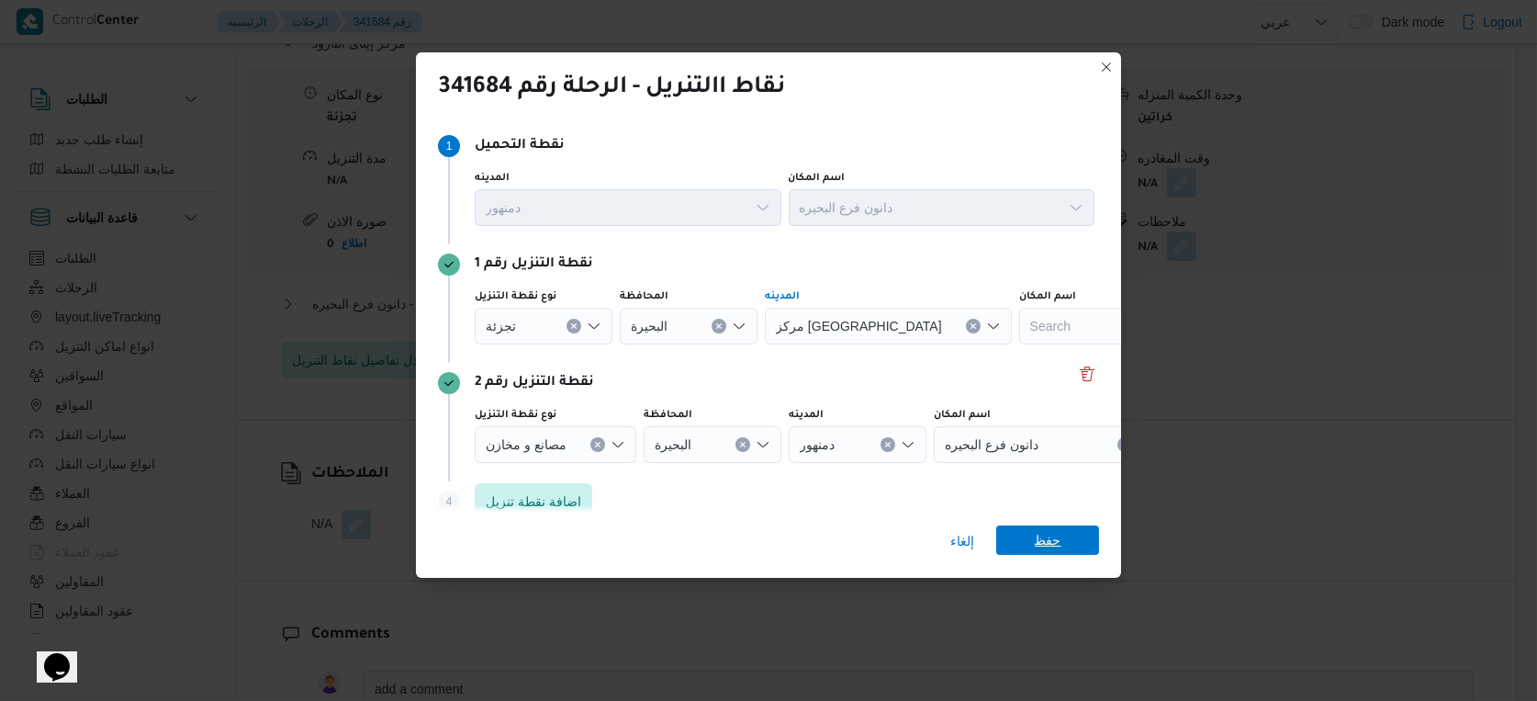
click at [1038, 535] on span "حفظ" at bounding box center [1048, 539] width 27 height 29
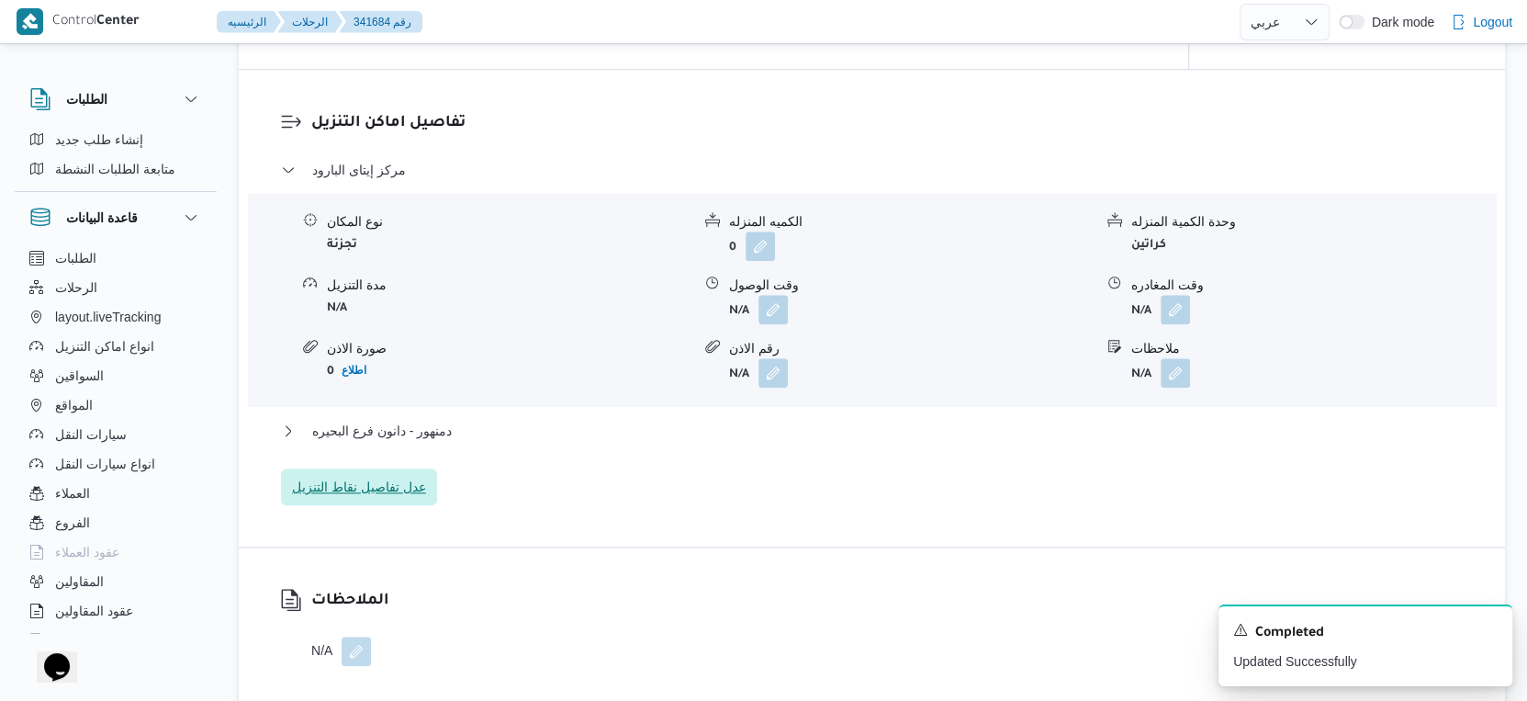
scroll to position [1326, 0]
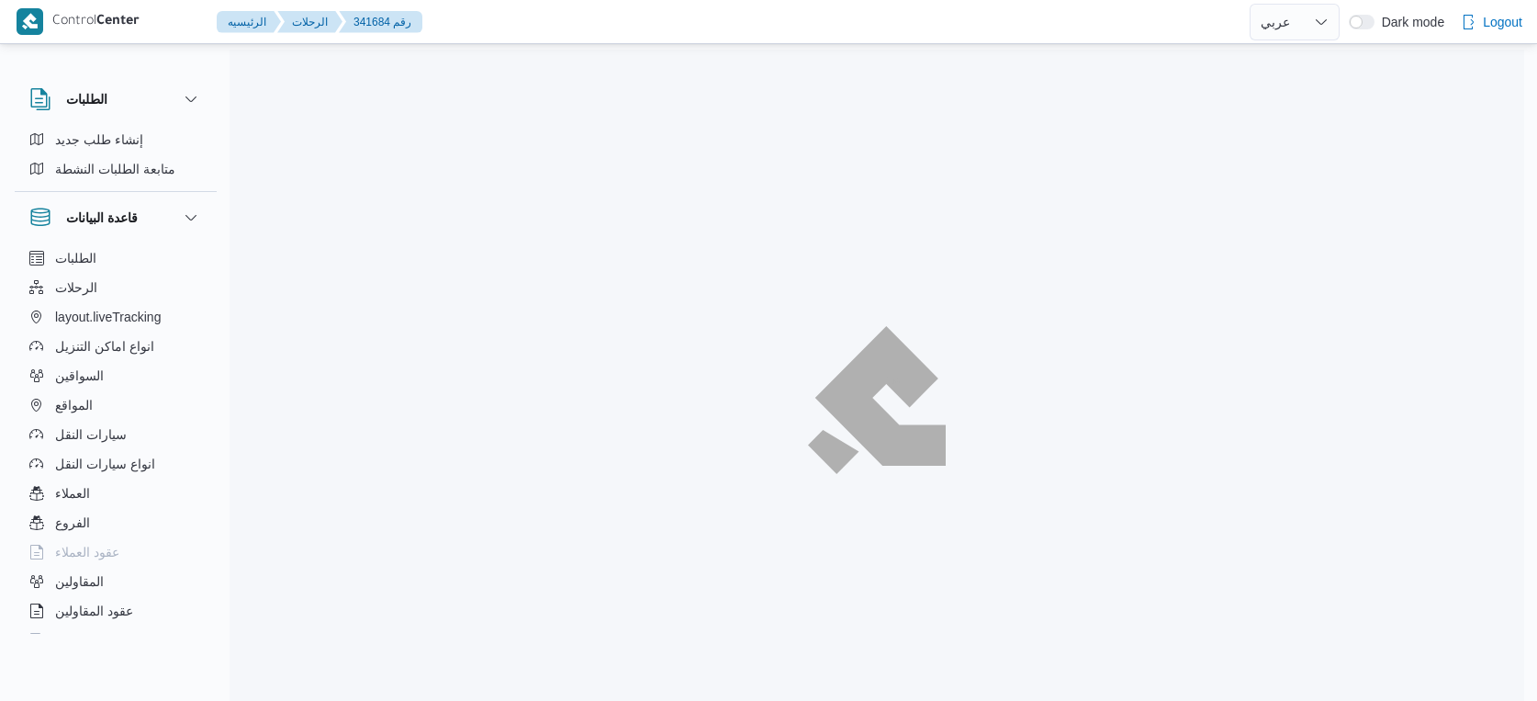
select select "ar"
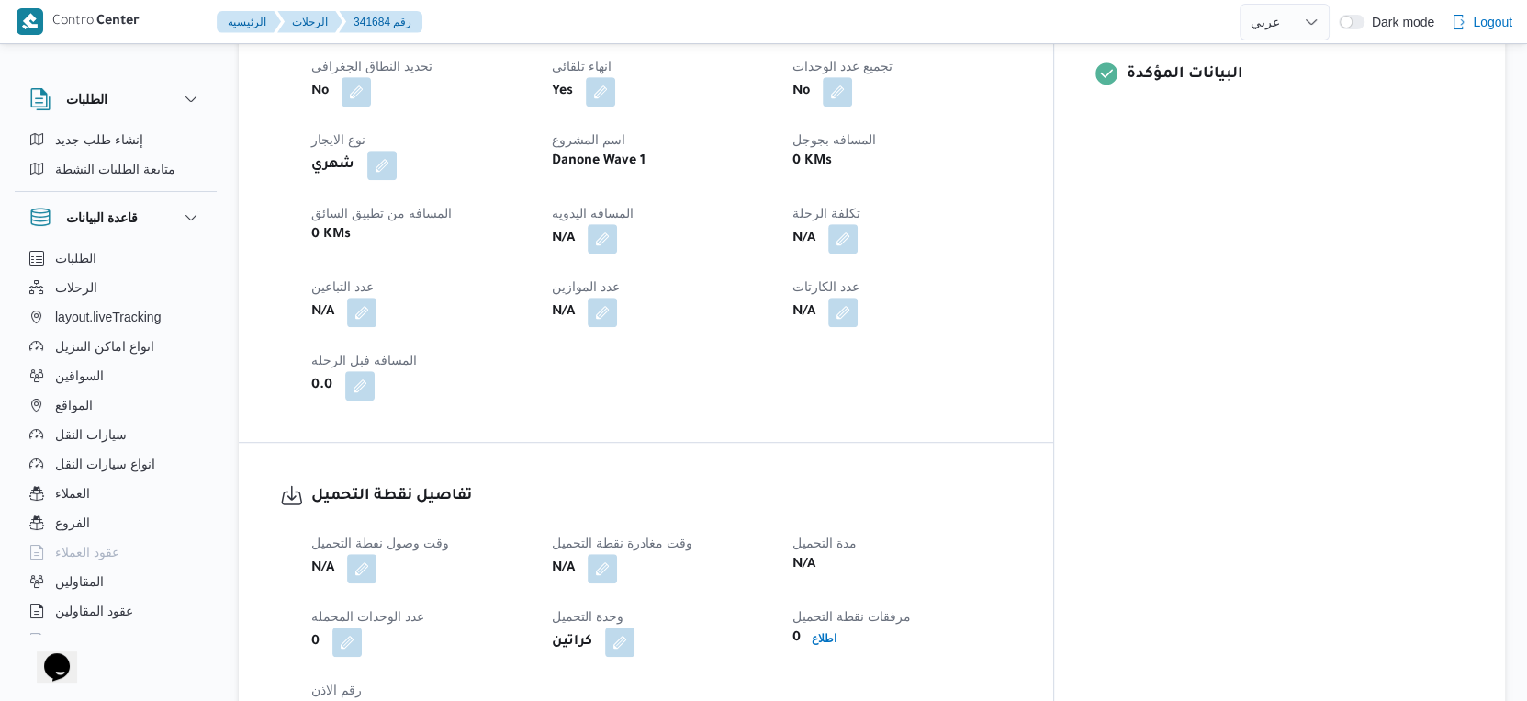
scroll to position [1070, 0]
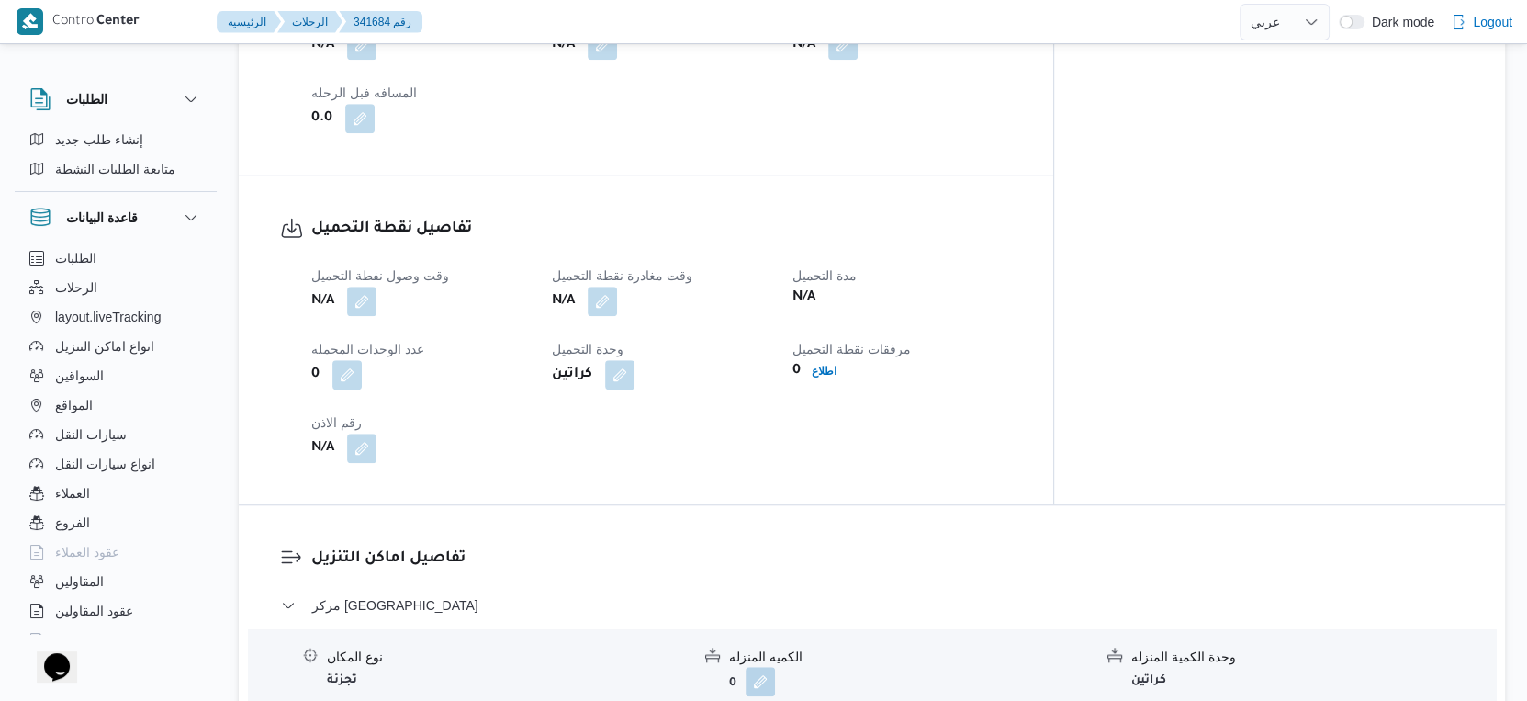
select select "ar"
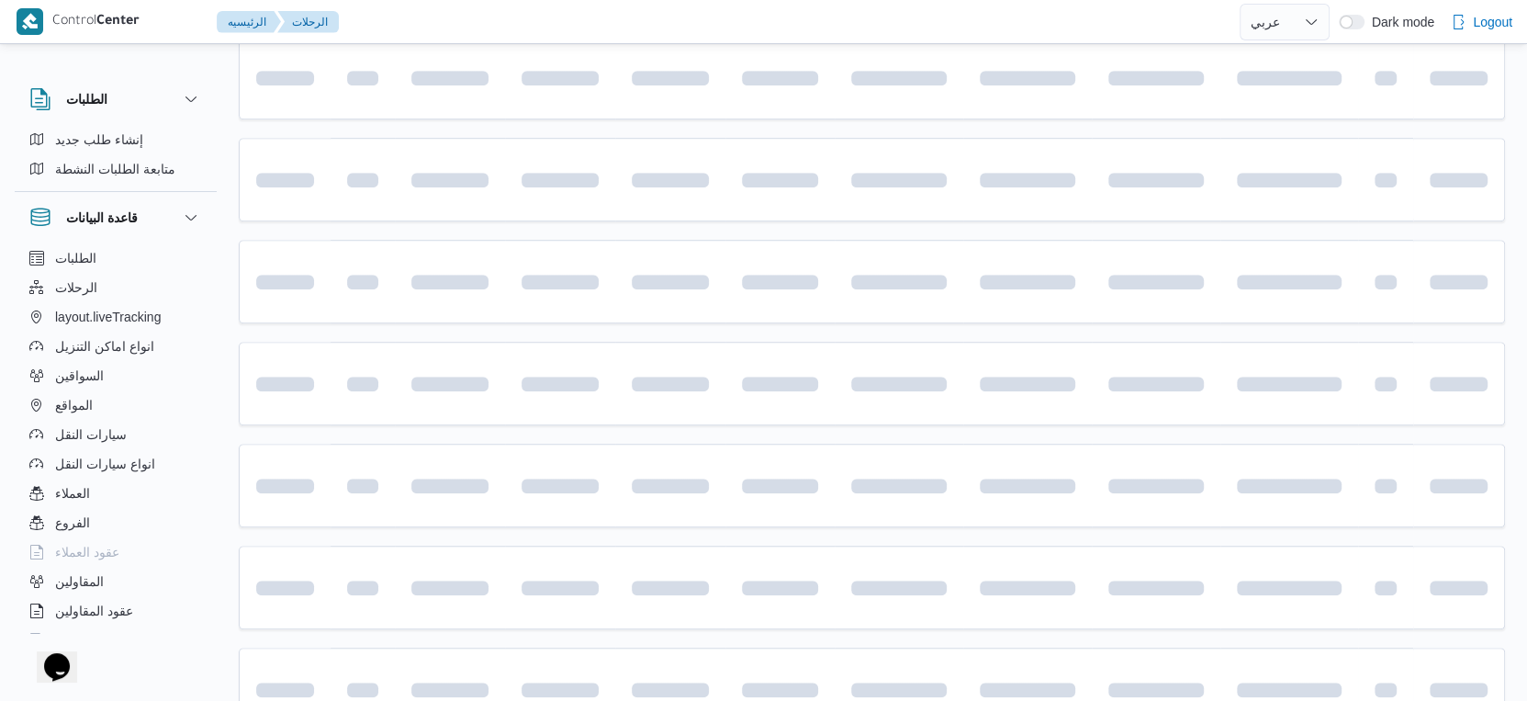
scroll to position [918, 0]
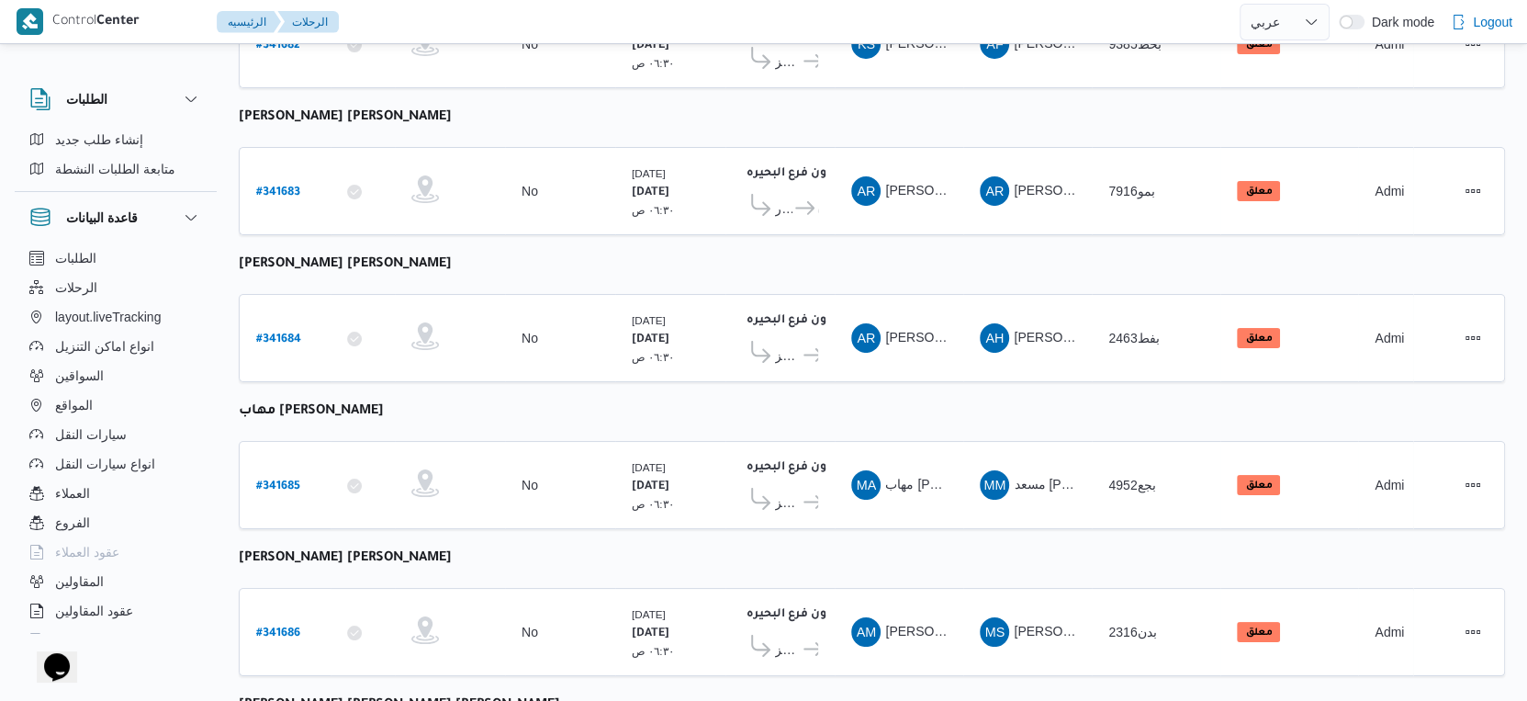
select select "ar"
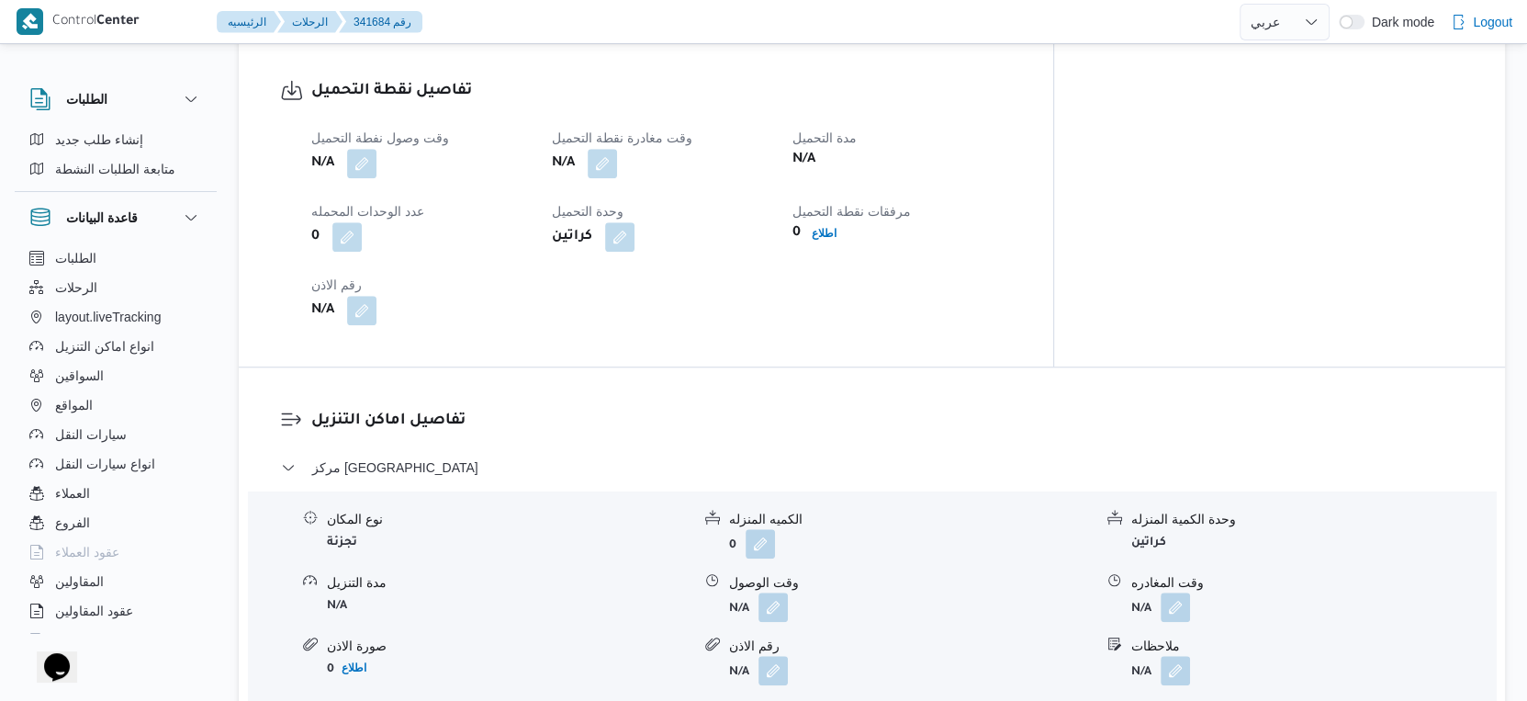
scroll to position [1531, 0]
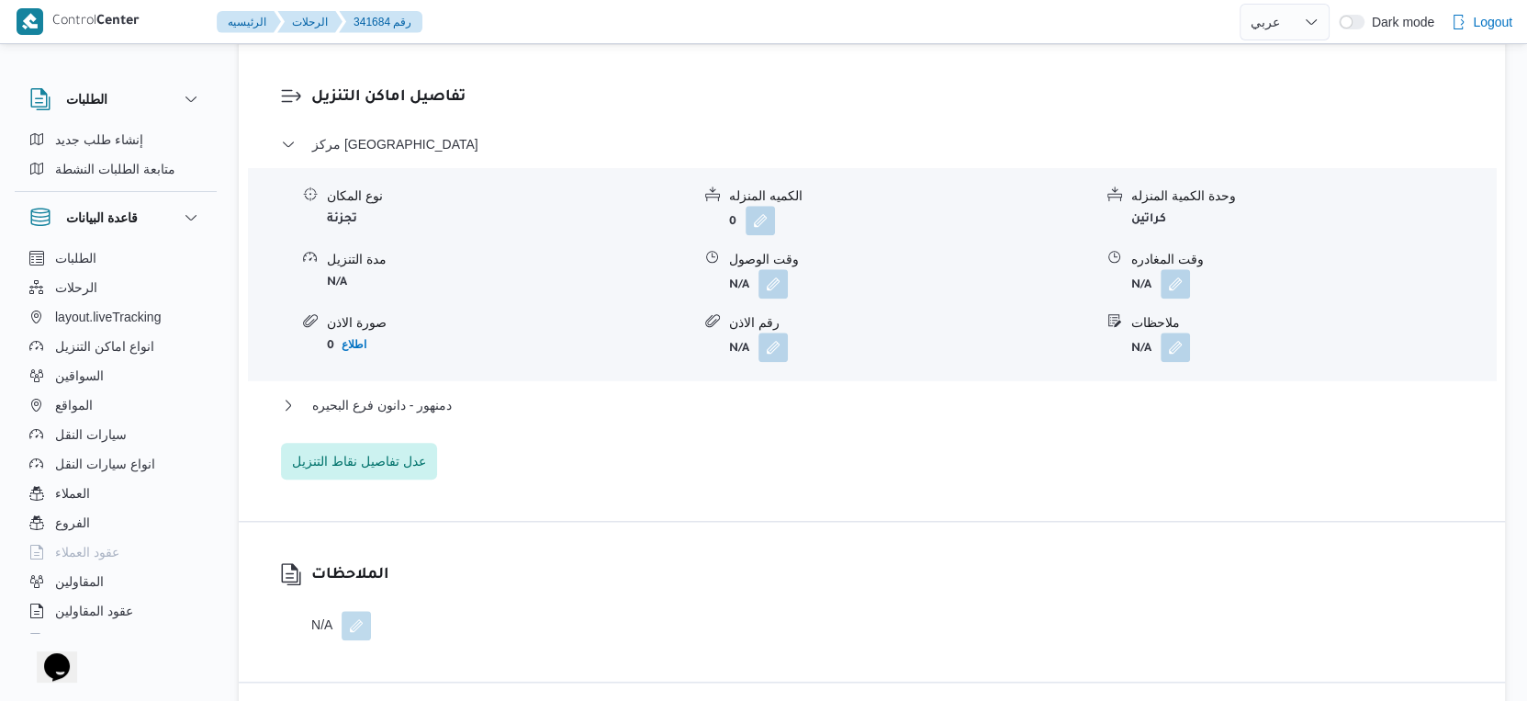
select select "ar"
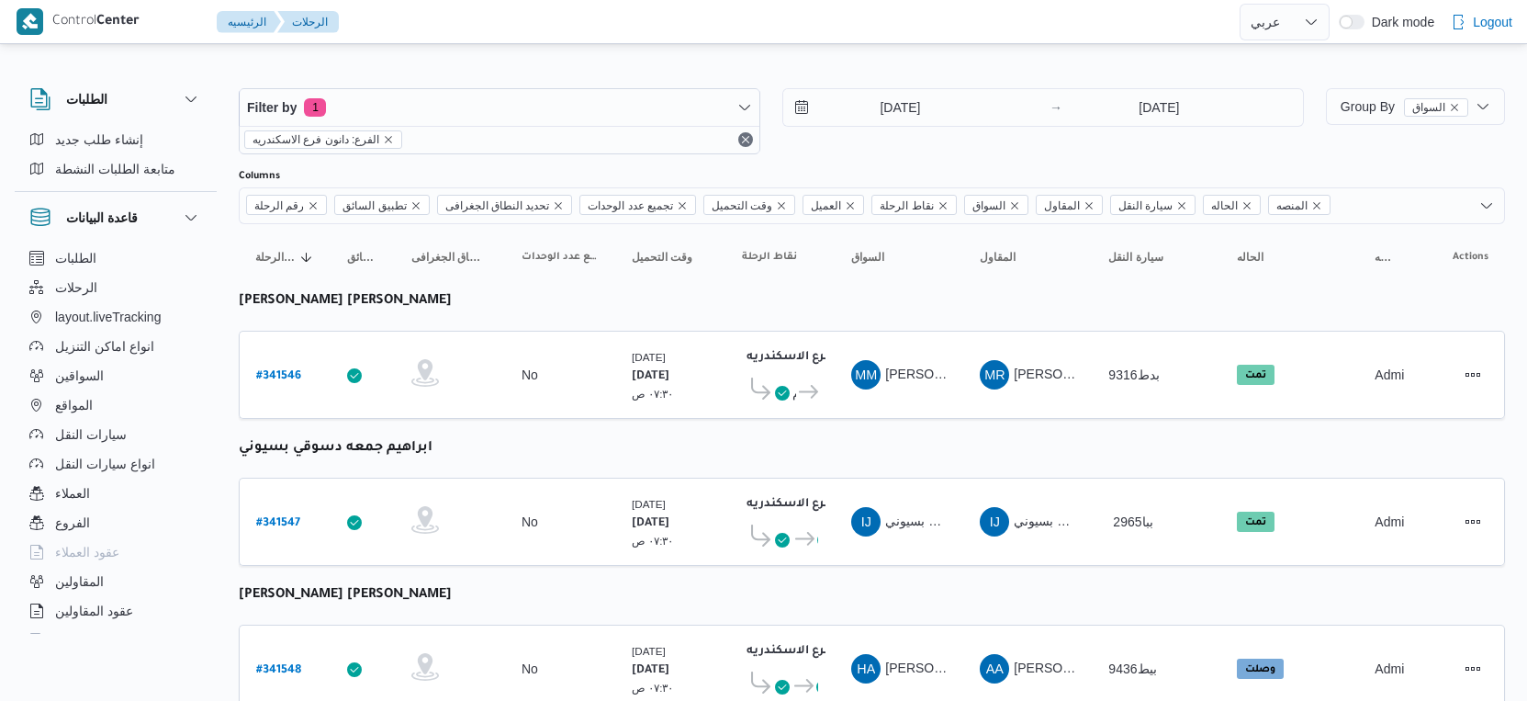
select select "ar"
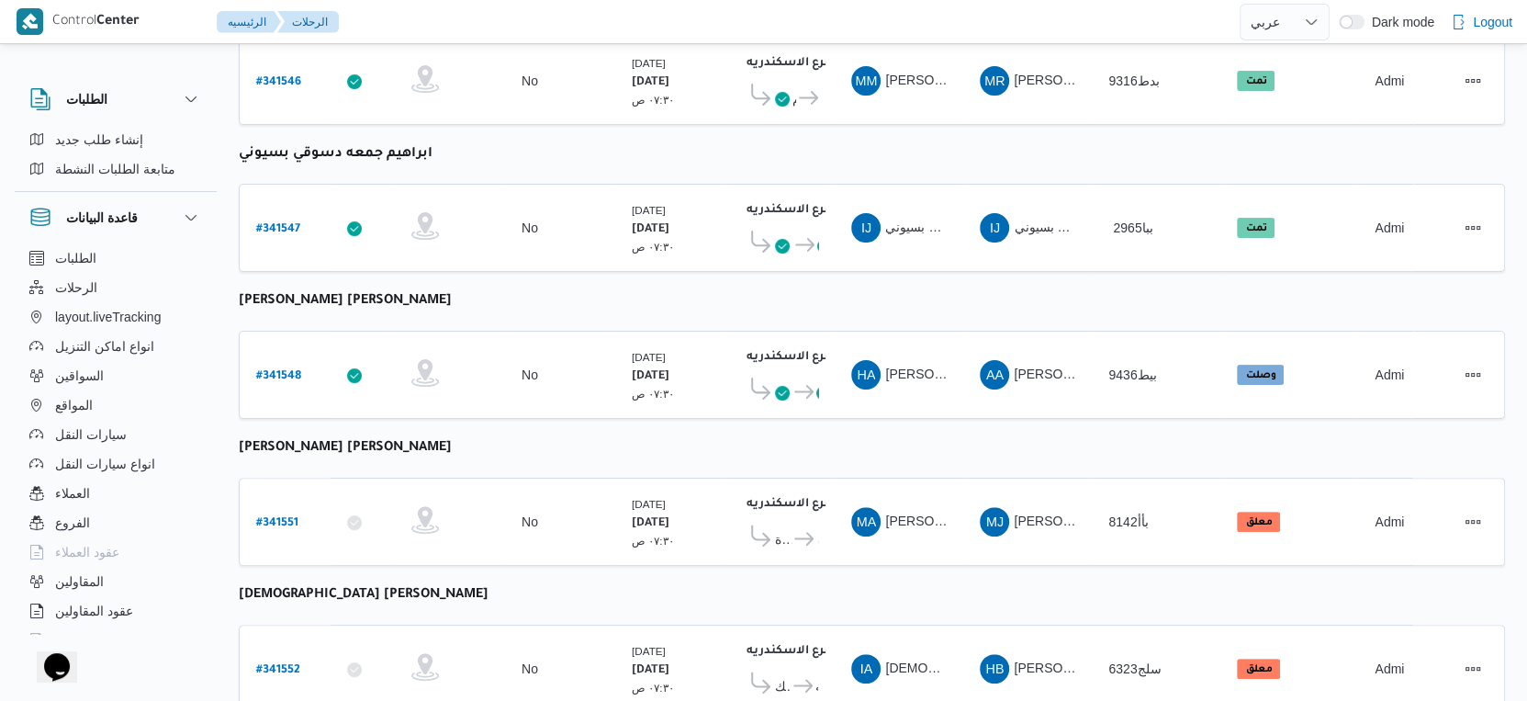
scroll to position [306, 0]
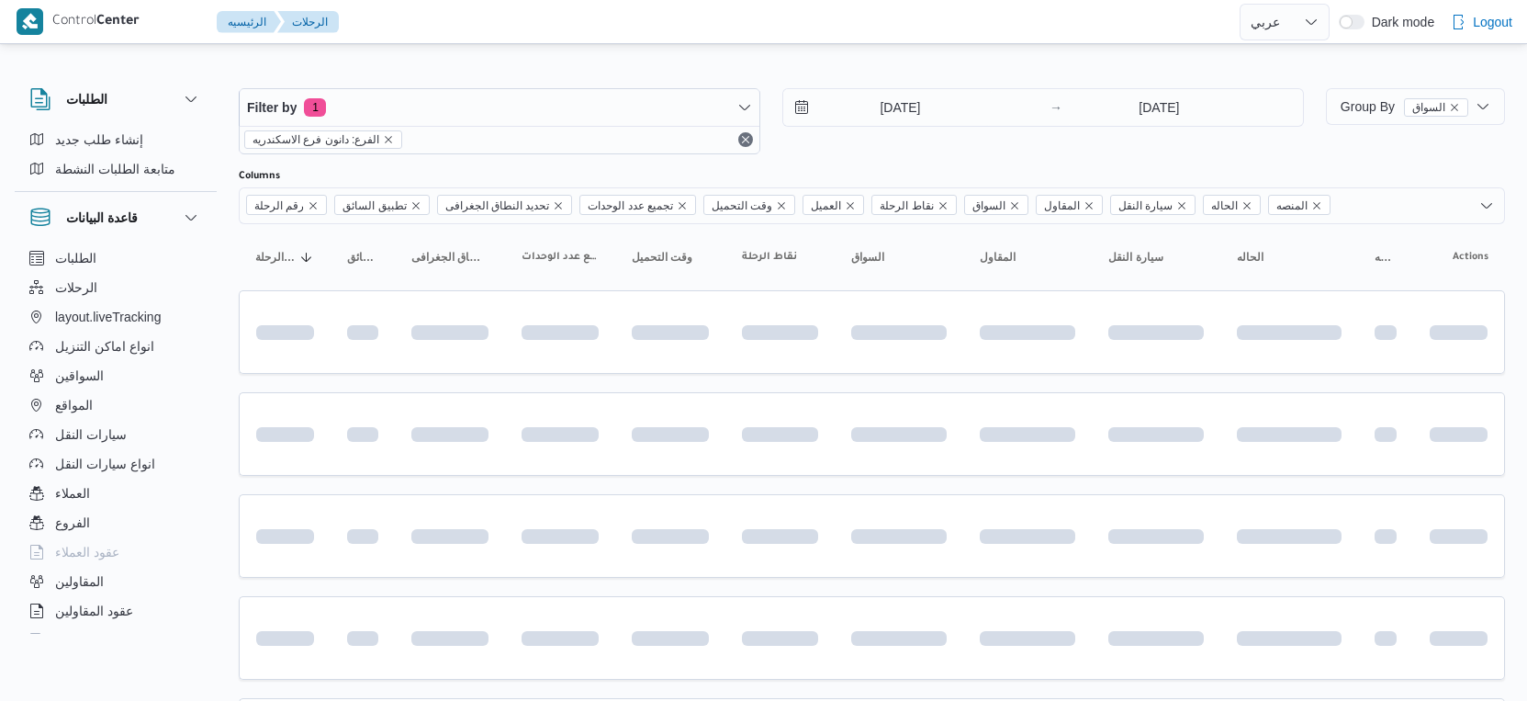
select select "ar"
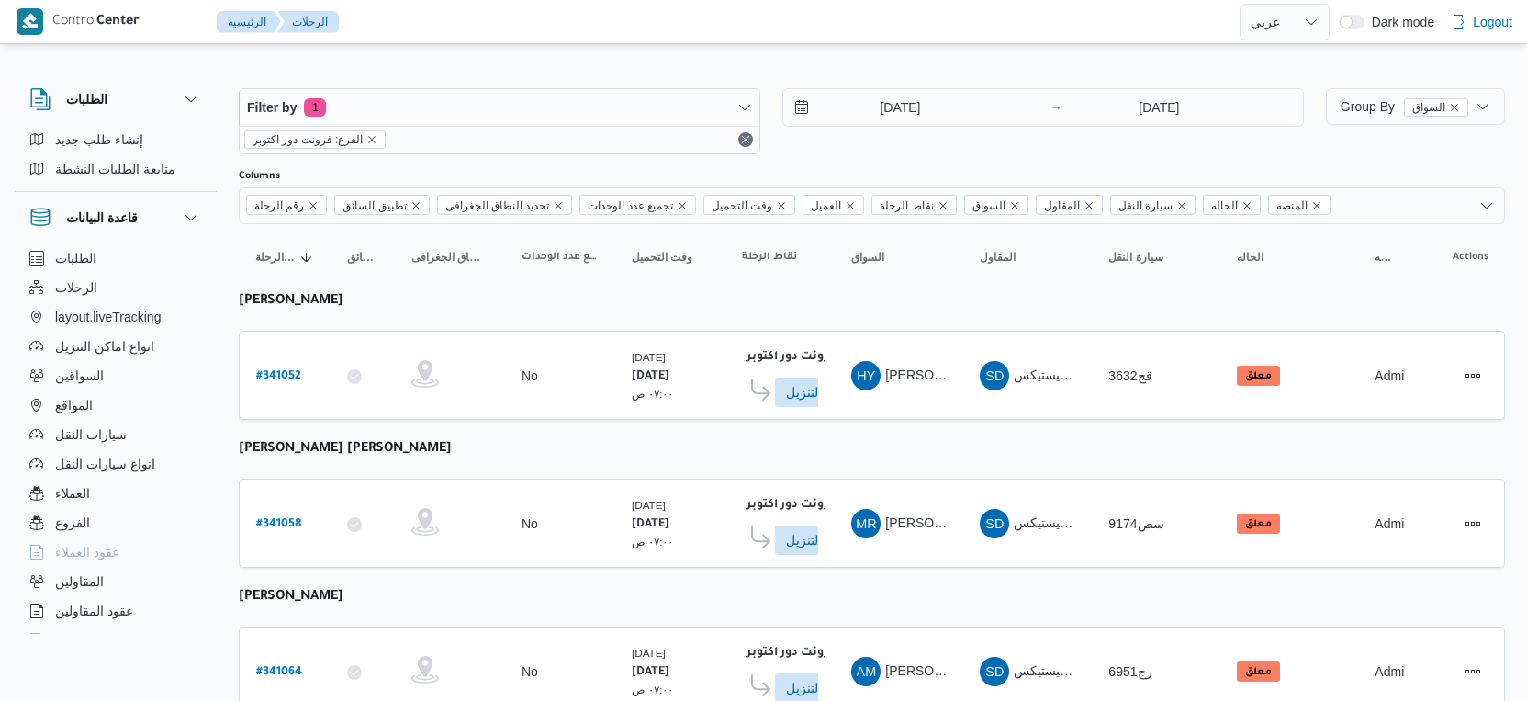
select select "ar"
